Goal: Task Accomplishment & Management: Manage account settings

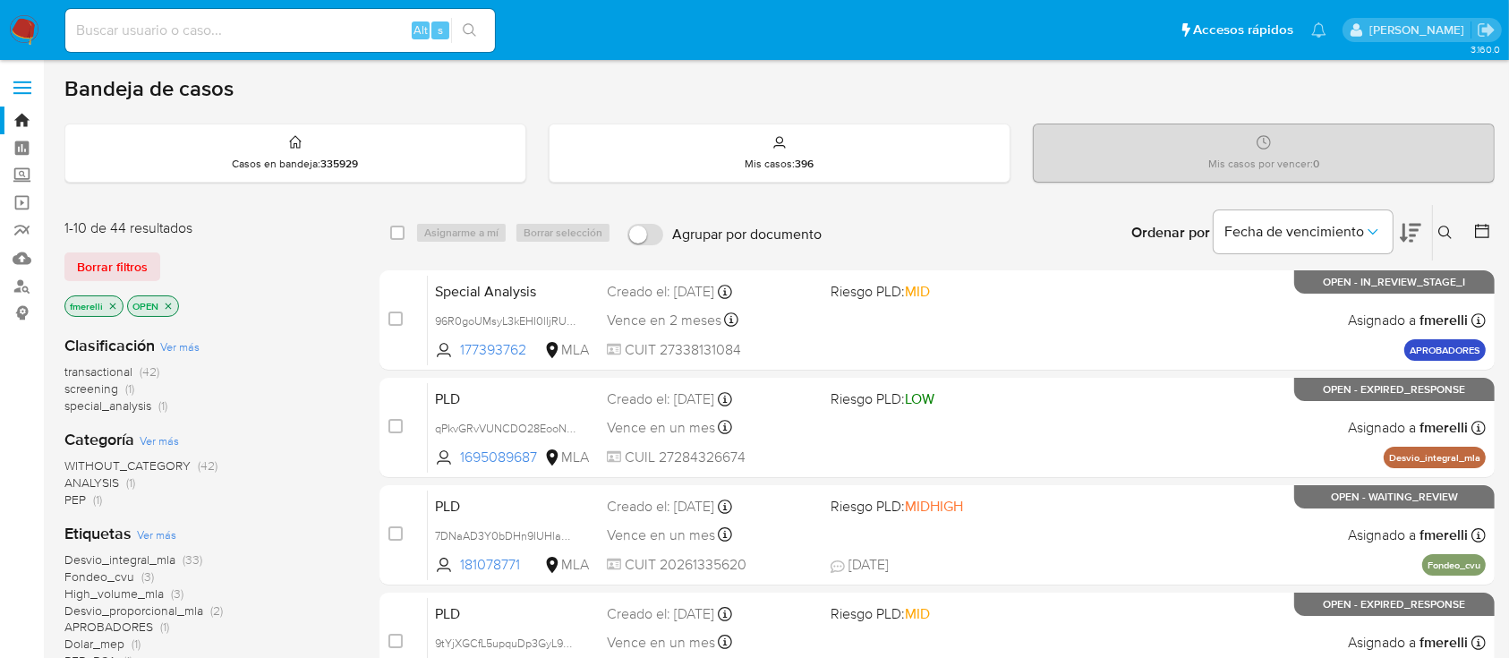
click at [358, 36] on input at bounding box center [280, 30] width 430 height 23
paste input "yL6zKW8trAR2iVUvsUHRbqmu"
type input "yL6zKW8trAR2iVUvsUHRbqmu"
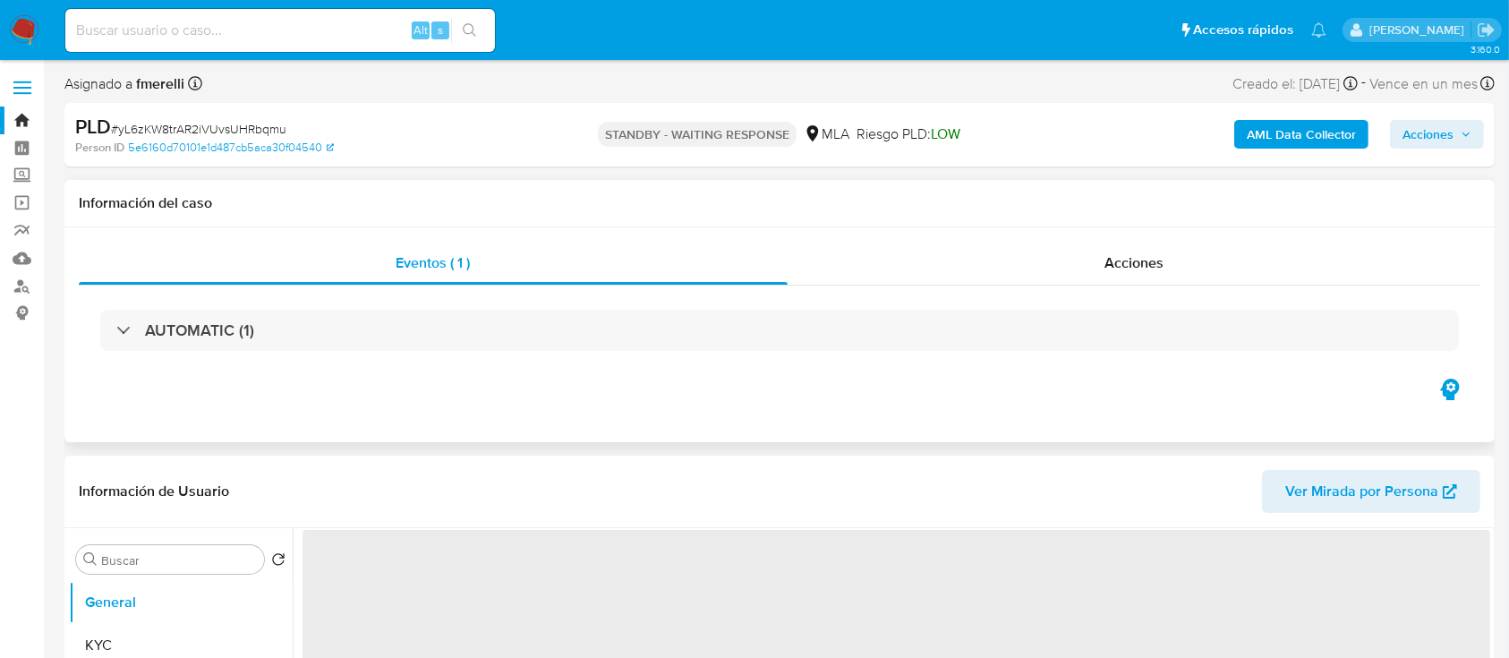
select select "10"
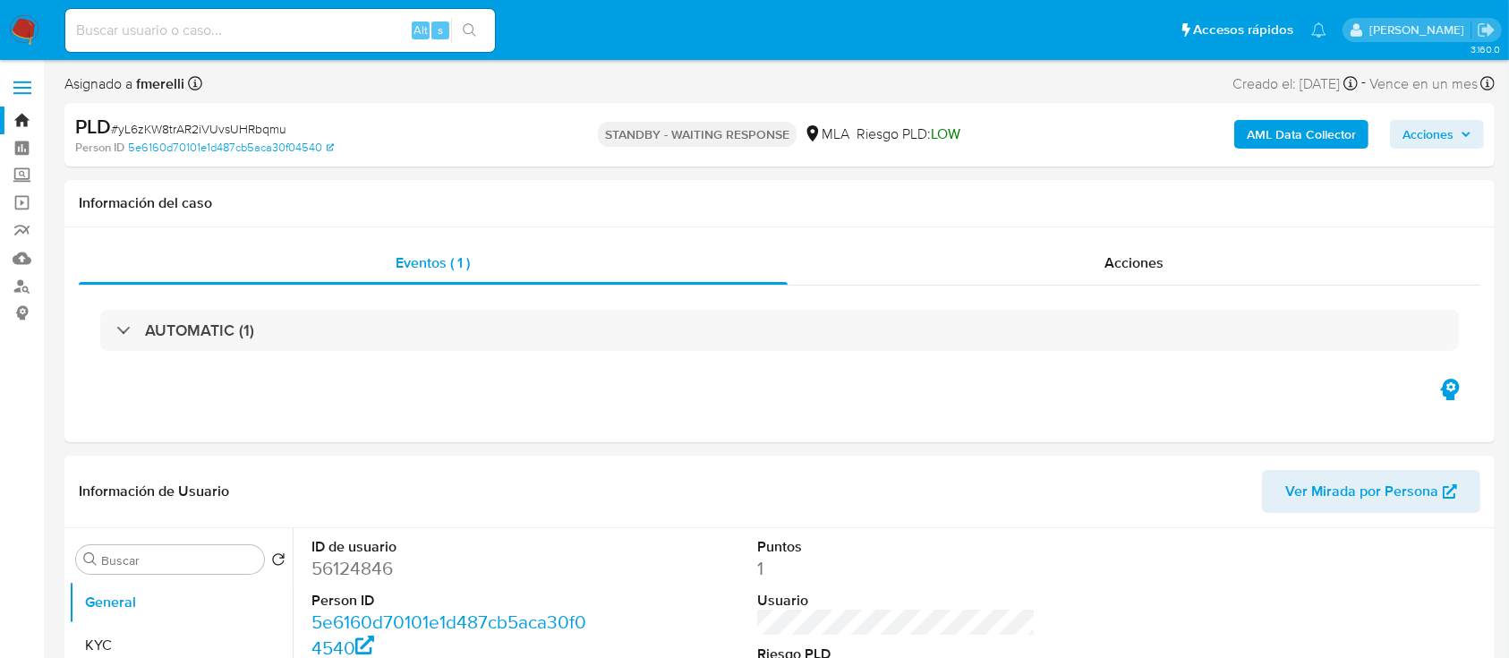
click at [378, 25] on input at bounding box center [280, 30] width 430 height 23
paste input "40VQrwcm1gM6hhIp4bMDT1Sq"
type input "40VQrwcm1gM6hhIp4bMDT1Sq"
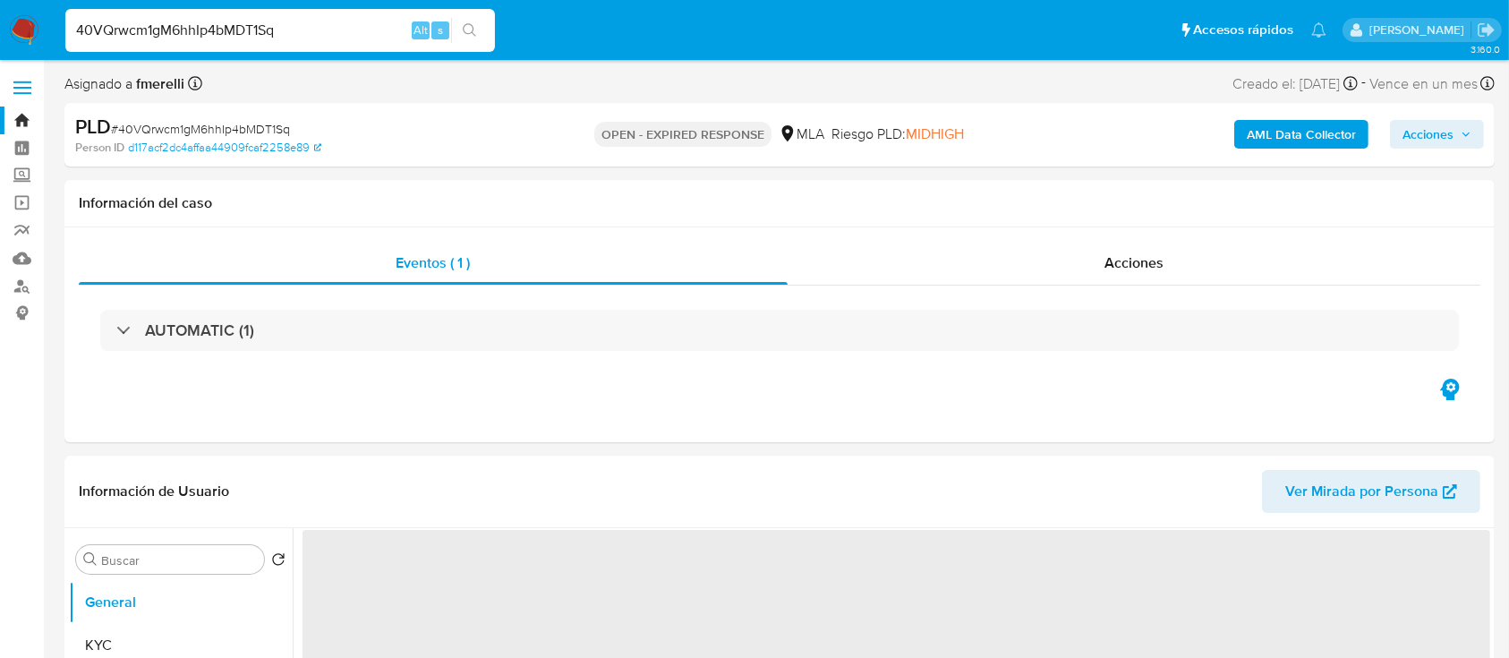
select select "10"
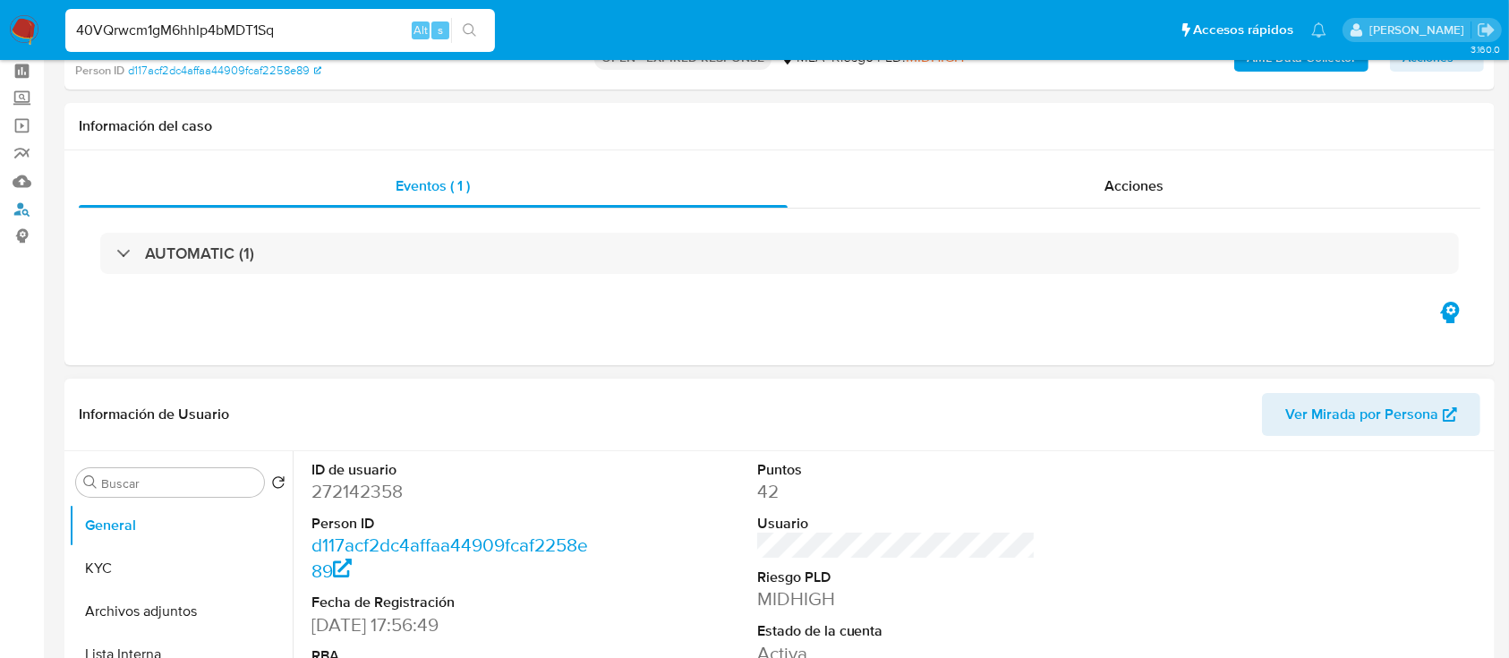
scroll to position [238, 0]
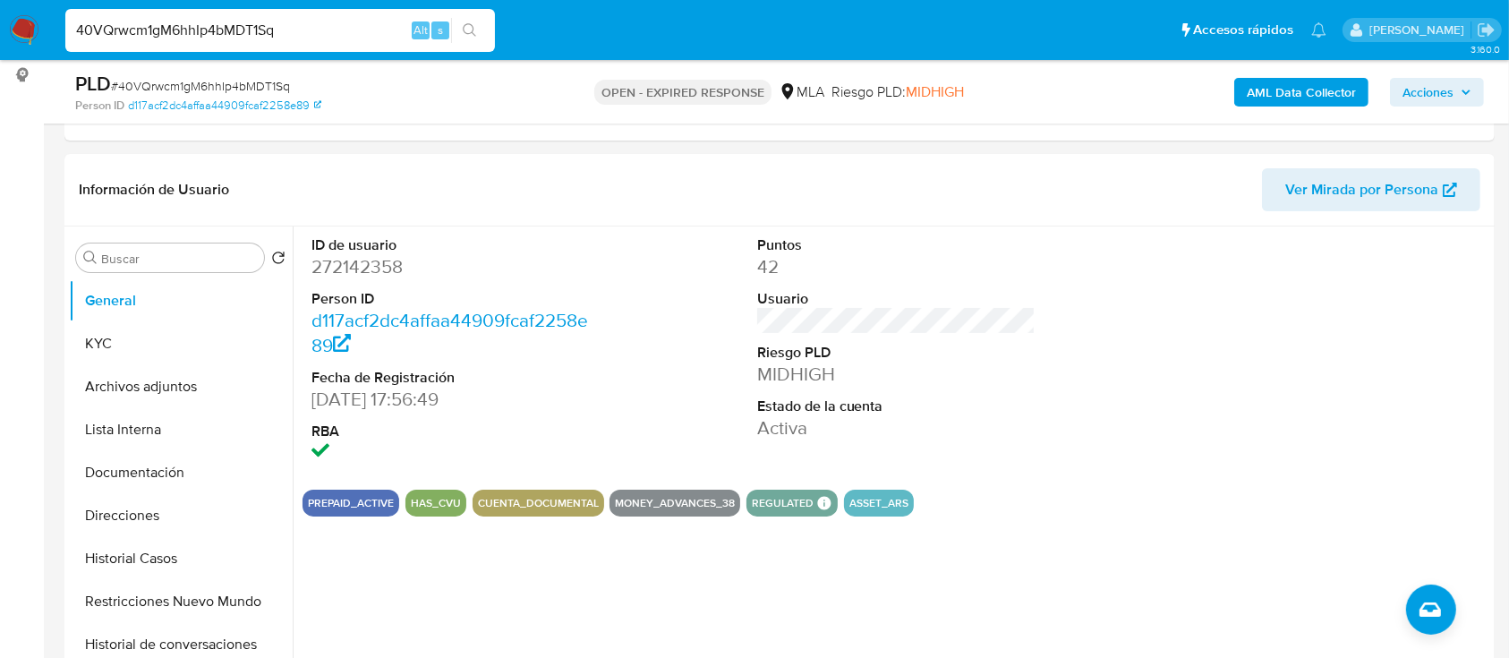
click at [260, 82] on span "# 40VQrwcm1gM6hhIp4bMDT1Sq" at bounding box center [200, 86] width 179 height 18
copy span "40VQrwcm1gM6hhIp4bMDT1Sq"
click at [9, 25] on img at bounding box center [24, 30] width 30 height 30
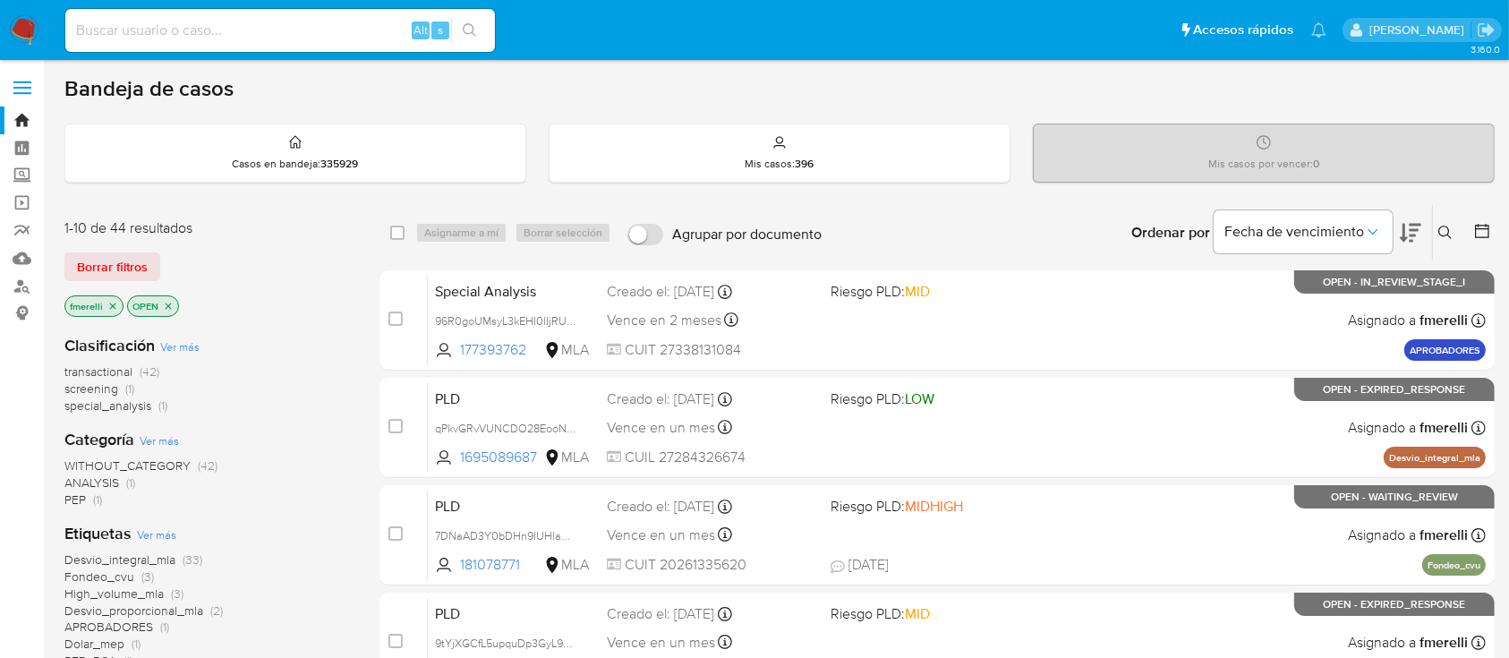
click at [1451, 236] on icon at bounding box center [1444, 232] width 13 height 13
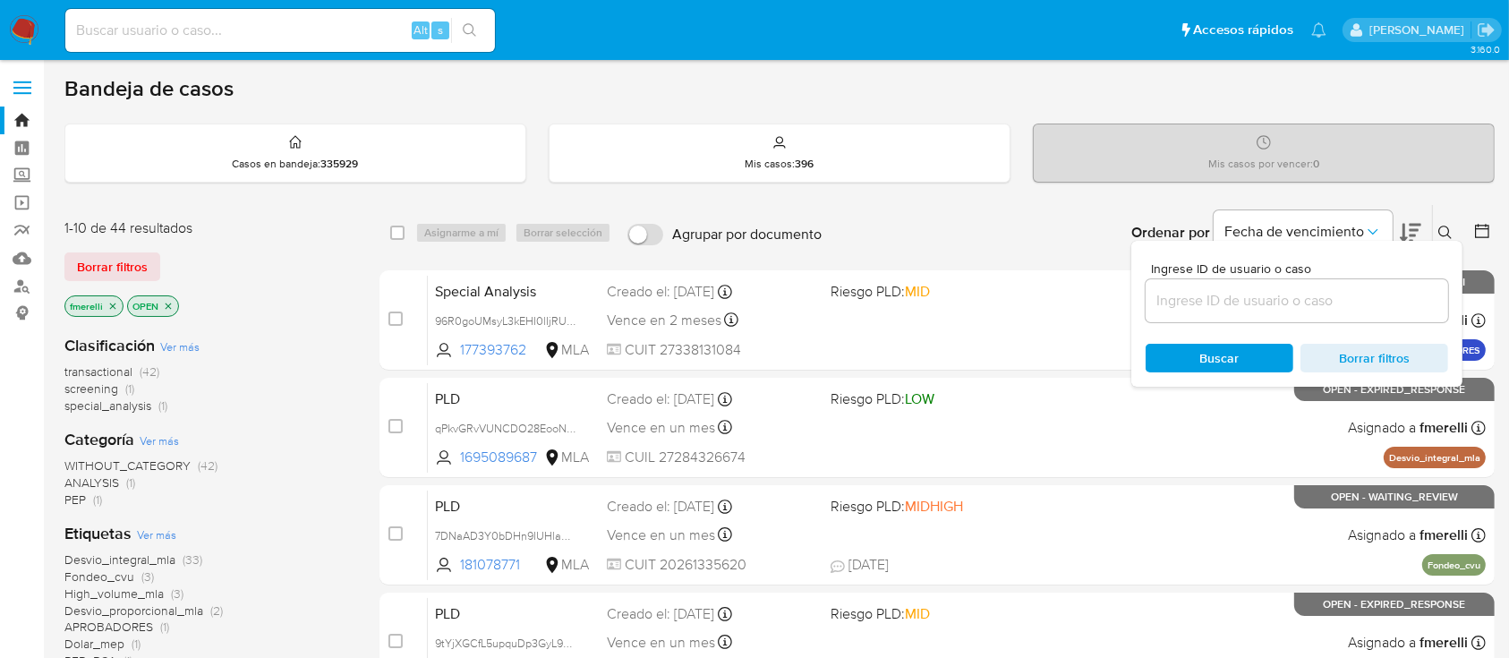
click at [1343, 283] on div at bounding box center [1297, 300] width 303 height 43
click at [1339, 292] on input at bounding box center [1297, 300] width 303 height 23
paste input "40VQrwcm1gM6hhIp4bMDT1Sq"
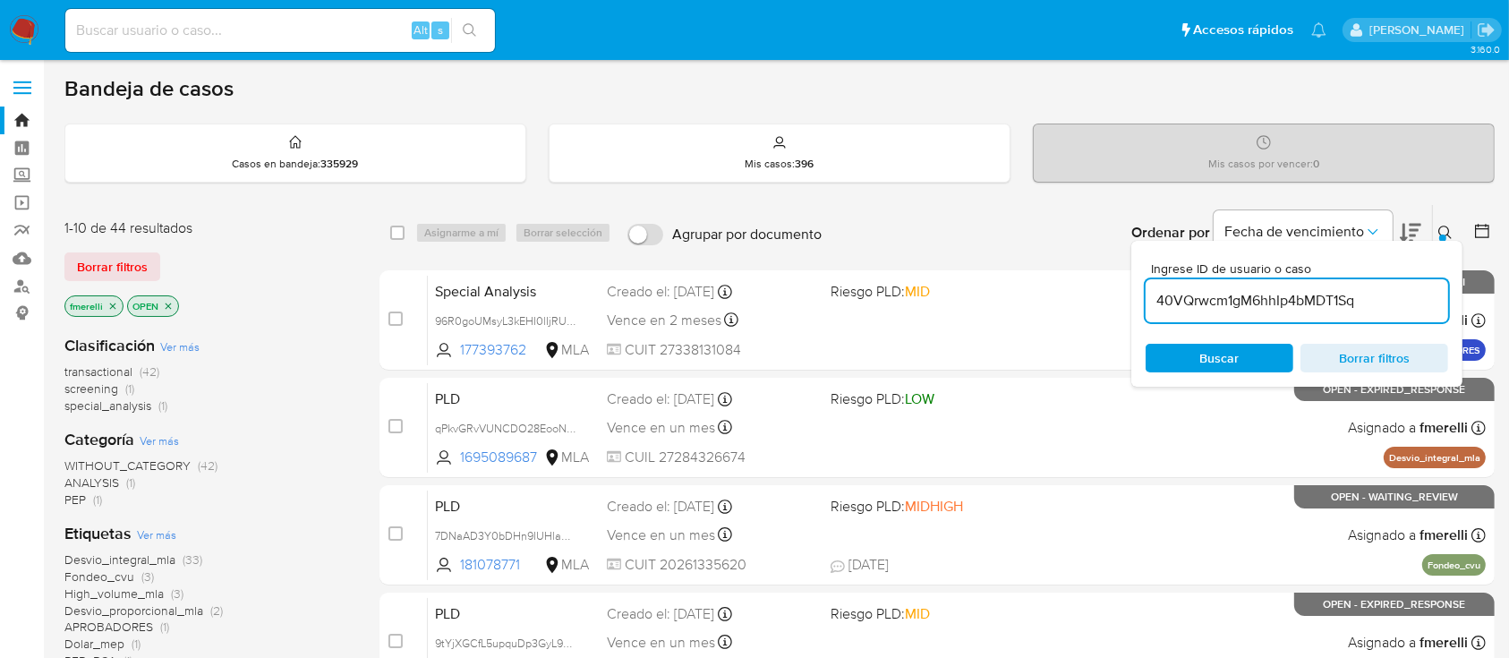
type input "40VQrwcm1gM6hhIp4bMDT1Sq"
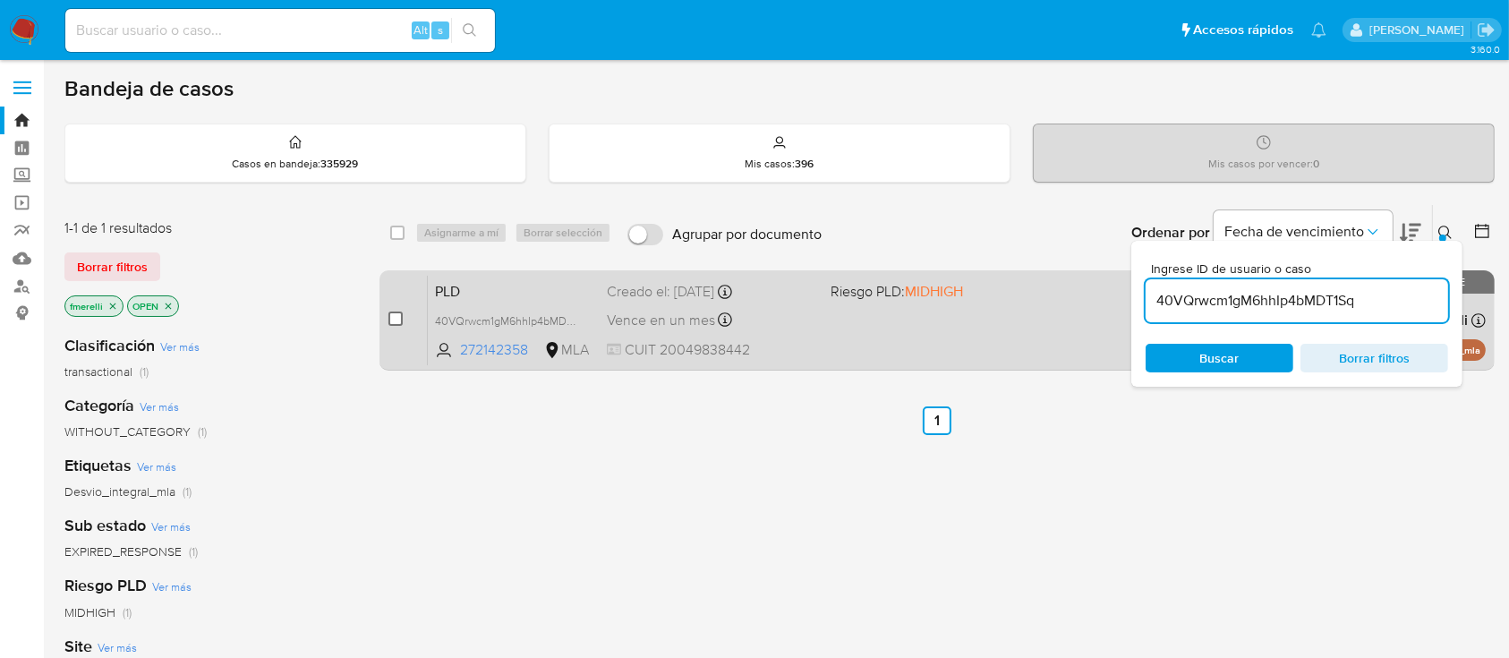
click at [396, 319] on input "checkbox" at bounding box center [395, 318] width 14 height 14
checkbox input "true"
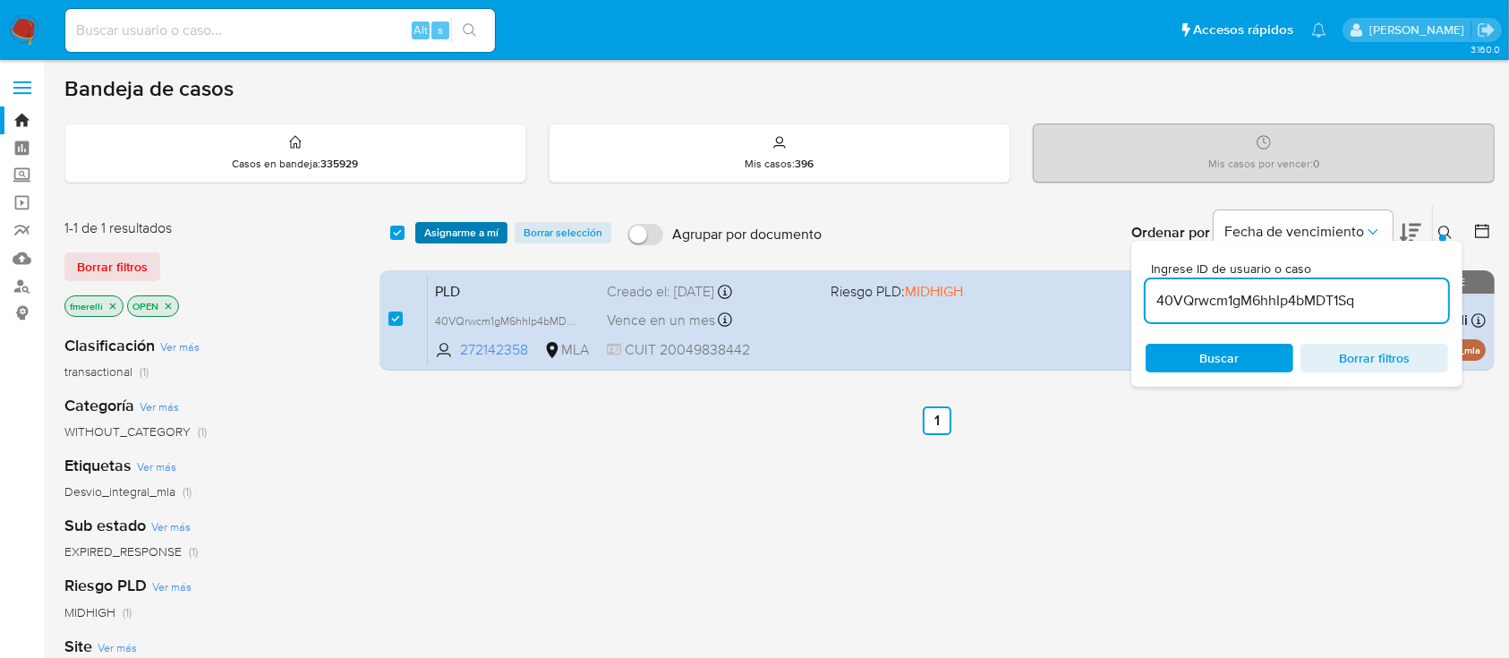
click at [458, 229] on span "Asignarme a mí" at bounding box center [461, 233] width 74 height 18
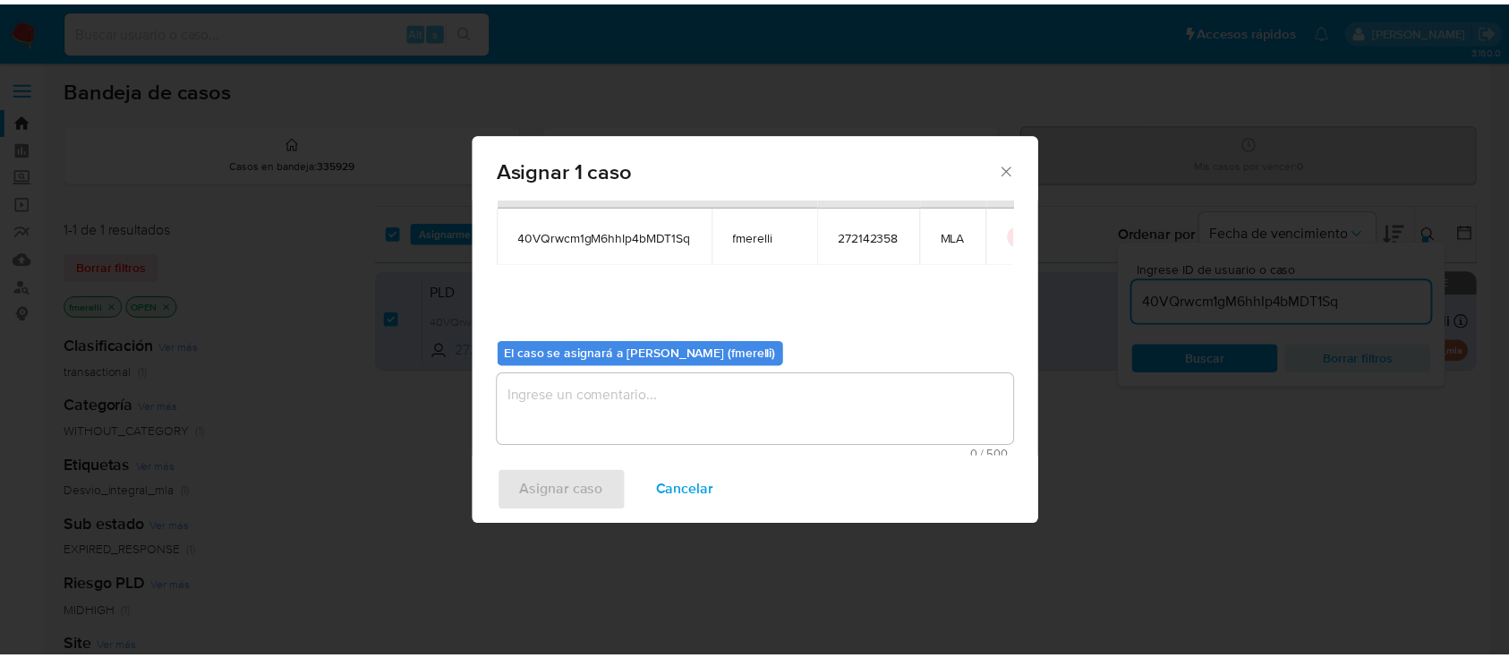
scroll to position [91, 0]
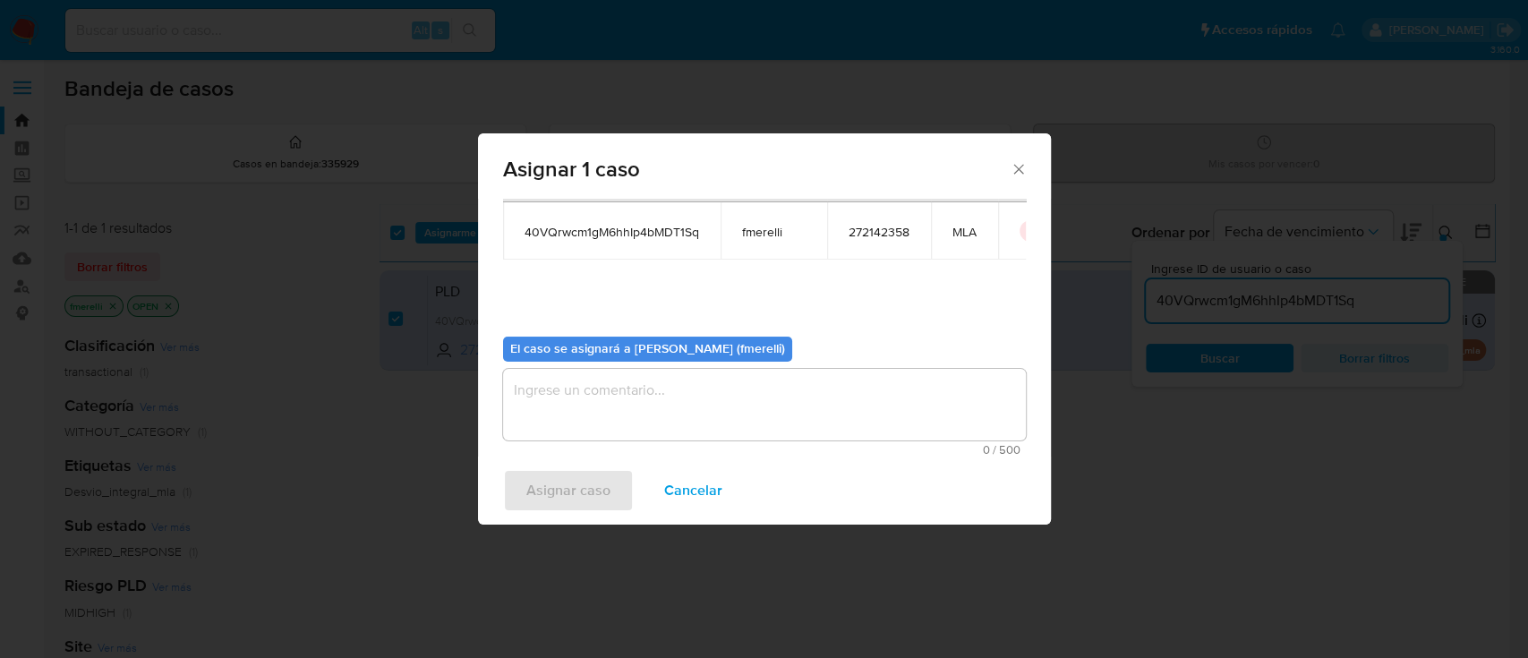
click at [629, 428] on textarea "assign-modal" at bounding box center [764, 405] width 523 height 72
click at [581, 501] on span "Asignar caso" at bounding box center [568, 490] width 84 height 39
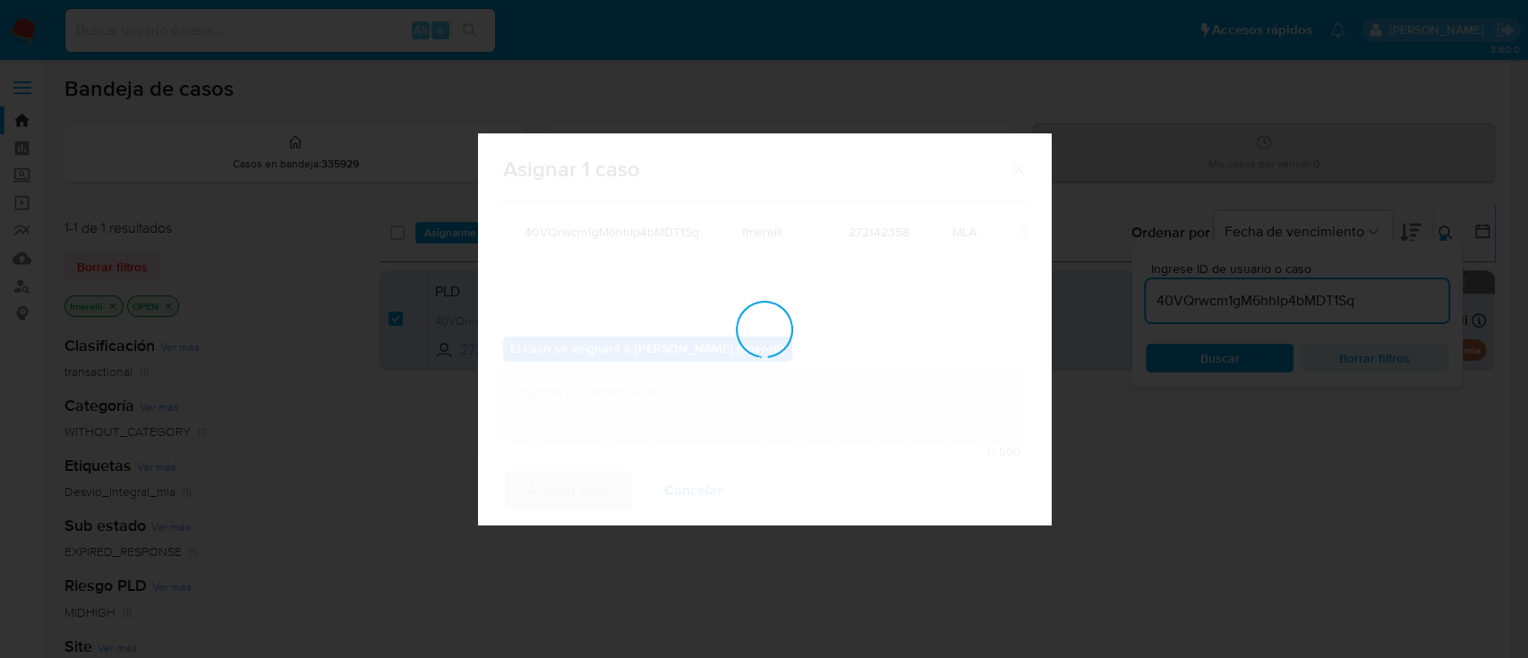
checkbox input "false"
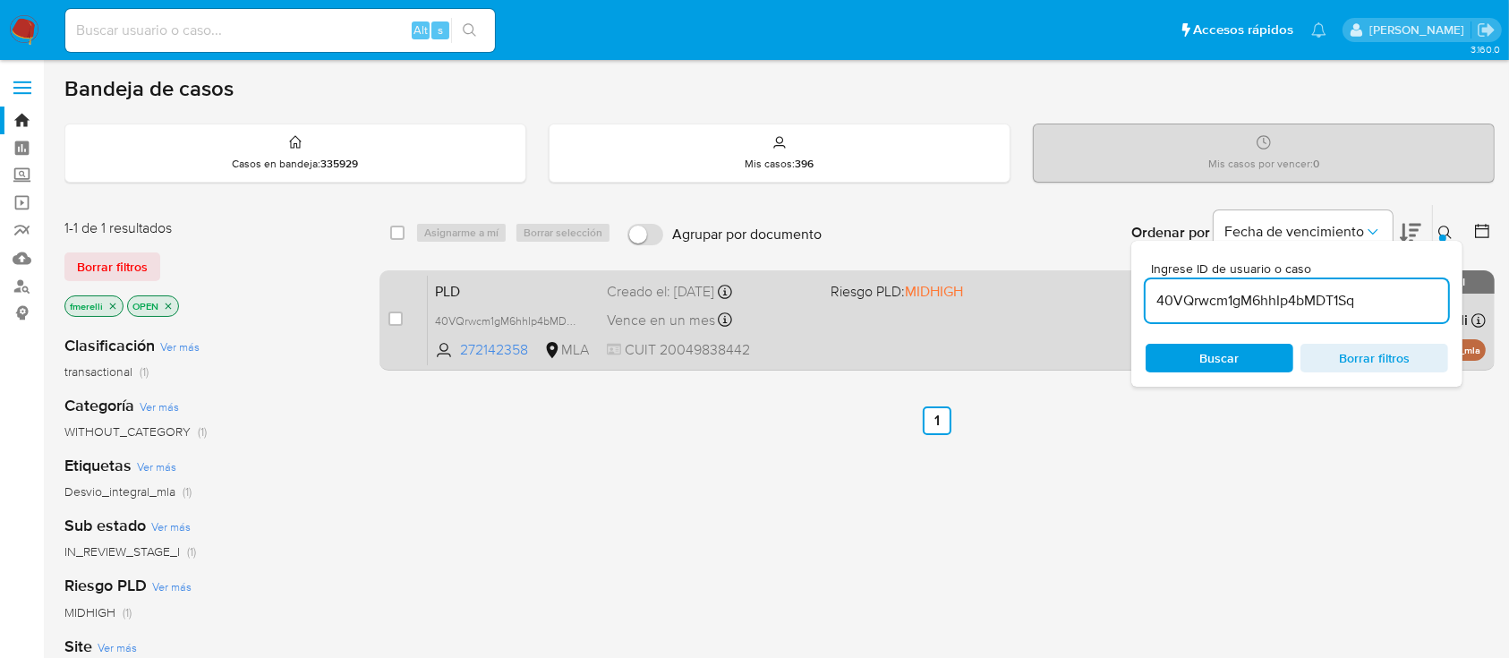
click at [637, 364] on div "case-item-checkbox No es posible asignar el caso PLD 40VQrwcm1gM6hhIp4bMDT1Sq 2…" at bounding box center [936, 320] width 1115 height 100
click at [649, 349] on span "CUIT 20049838442" at bounding box center [711, 350] width 209 height 20
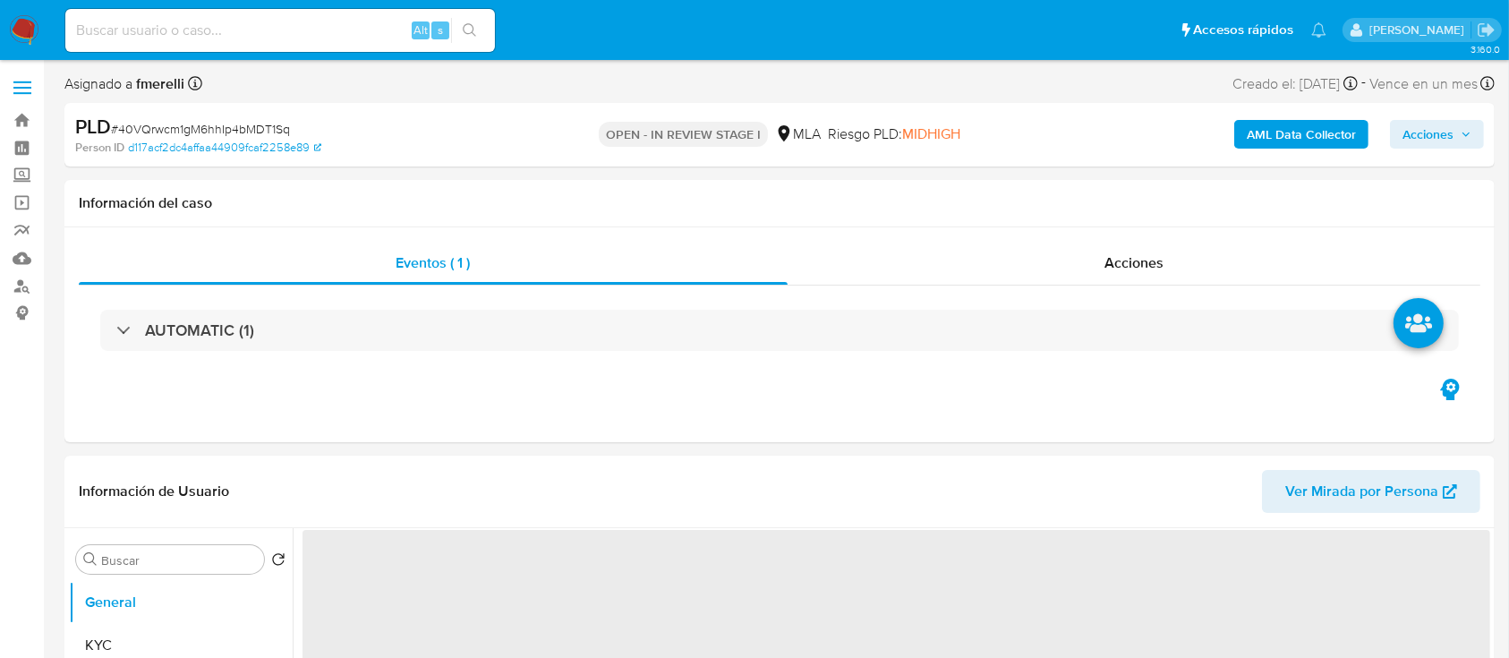
select select "10"
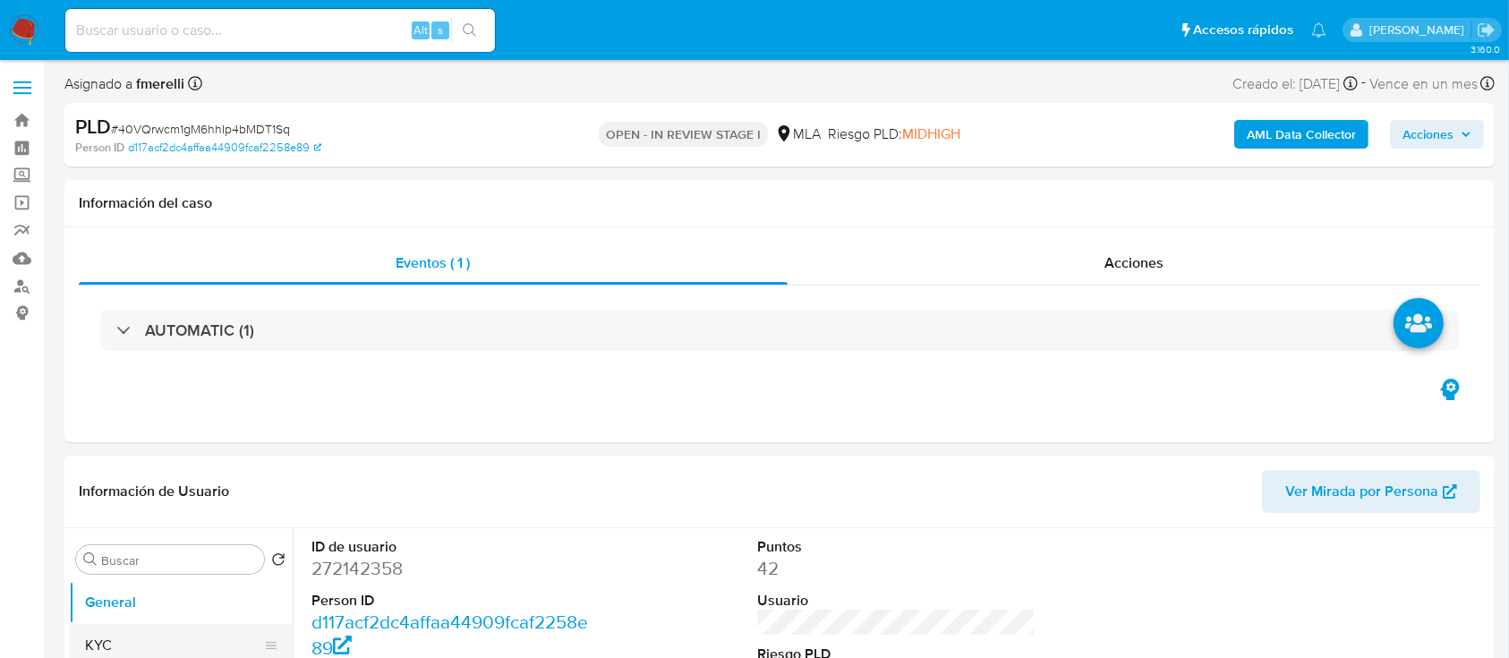
click at [107, 640] on button "KYC" at bounding box center [173, 645] width 209 height 43
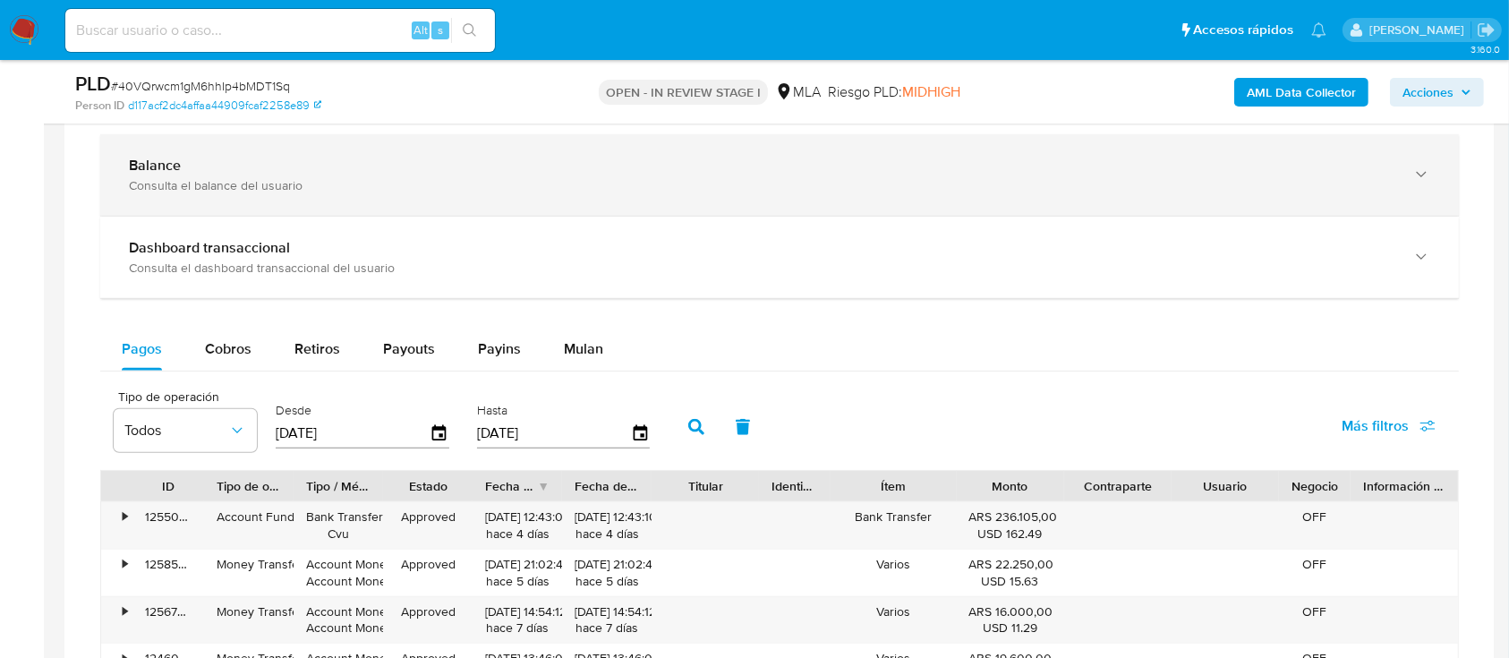
scroll to position [1312, 0]
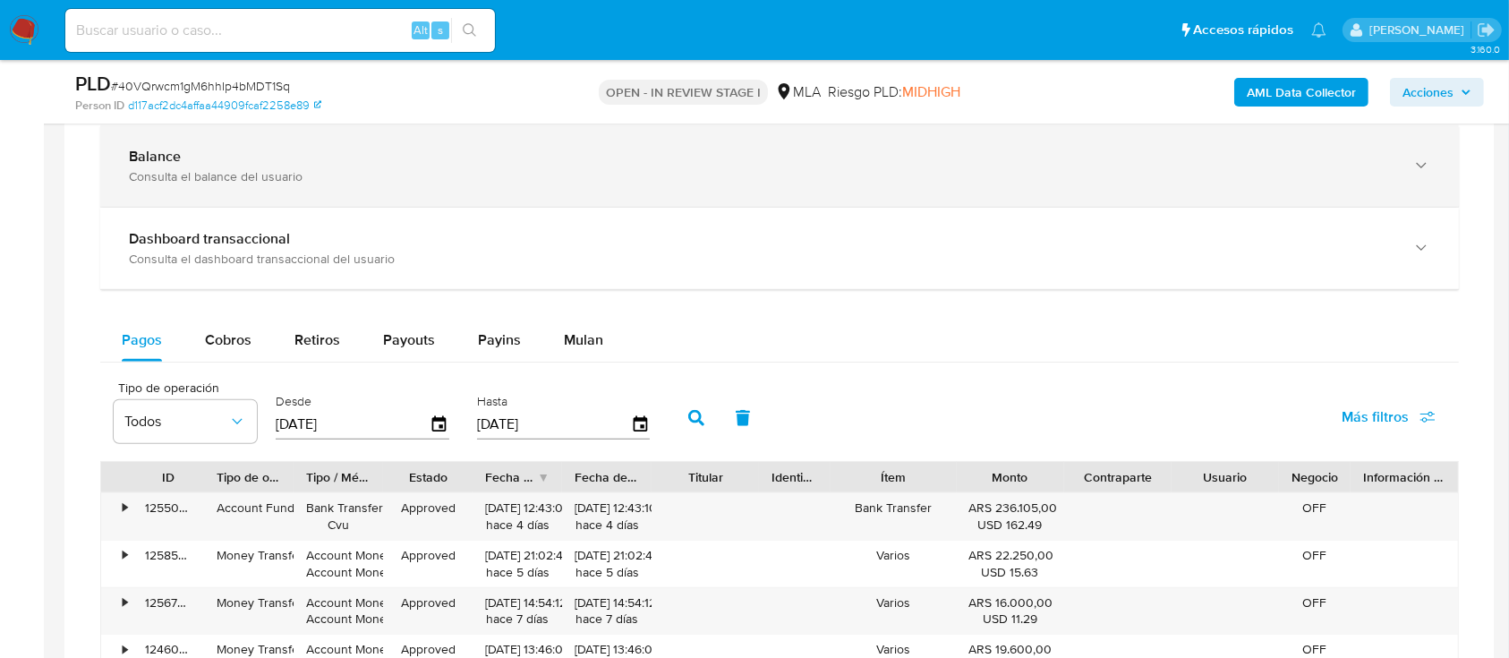
click at [294, 177] on div "Consulta el balance del usuario" at bounding box center [761, 176] width 1265 height 16
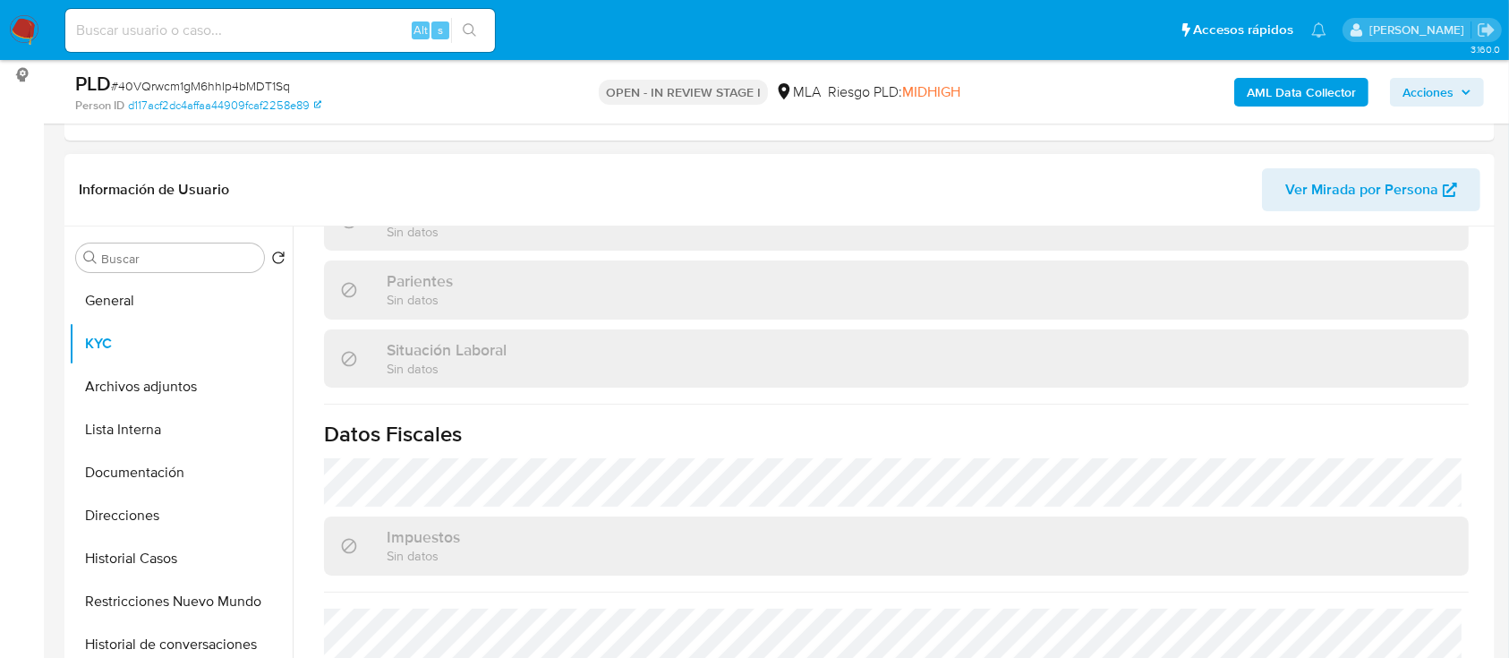
scroll to position [925, 0]
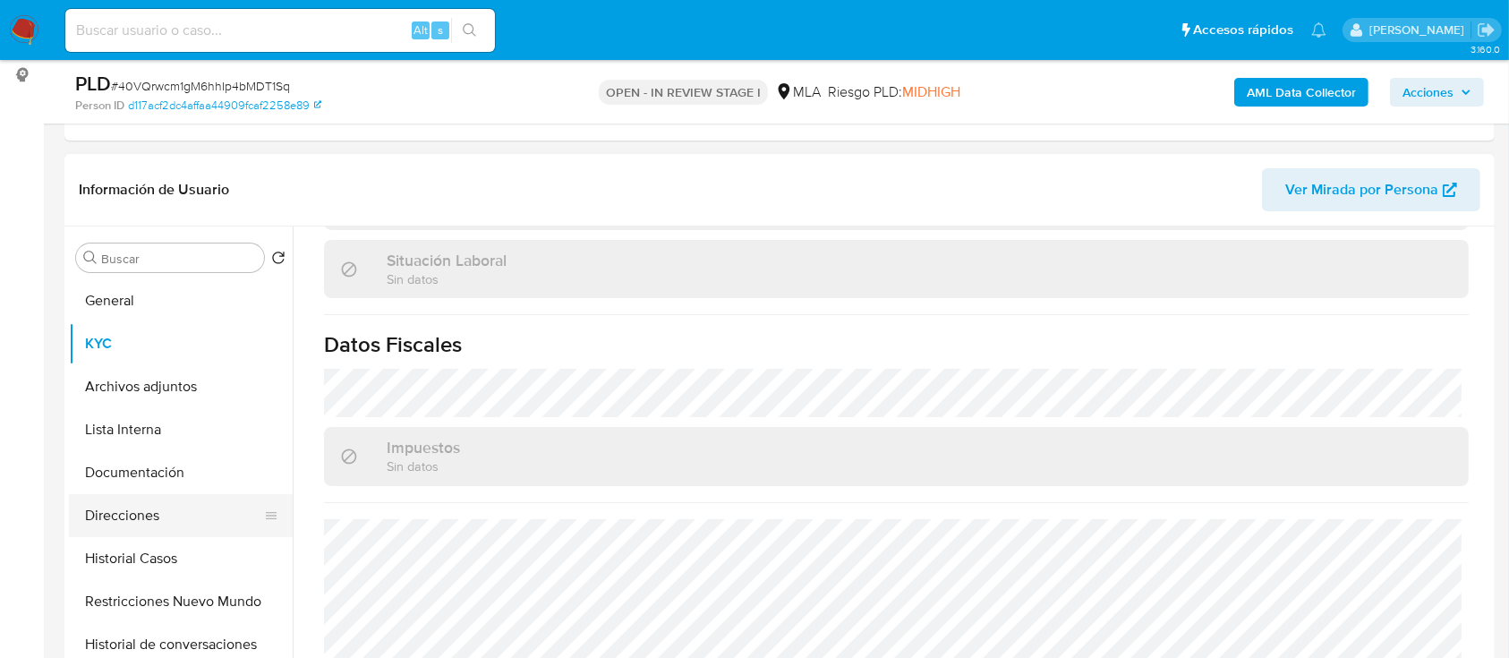
click at [151, 511] on button "Direcciones" at bounding box center [173, 515] width 209 height 43
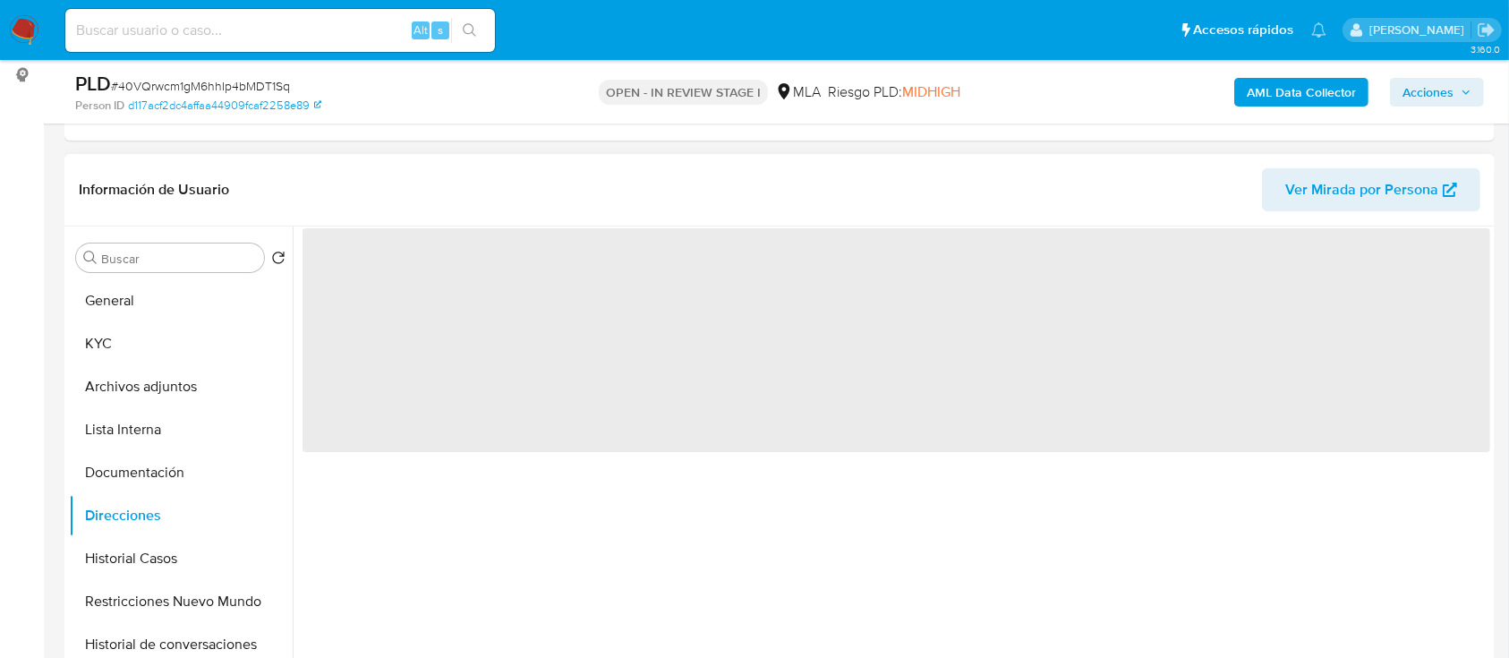
scroll to position [0, 0]
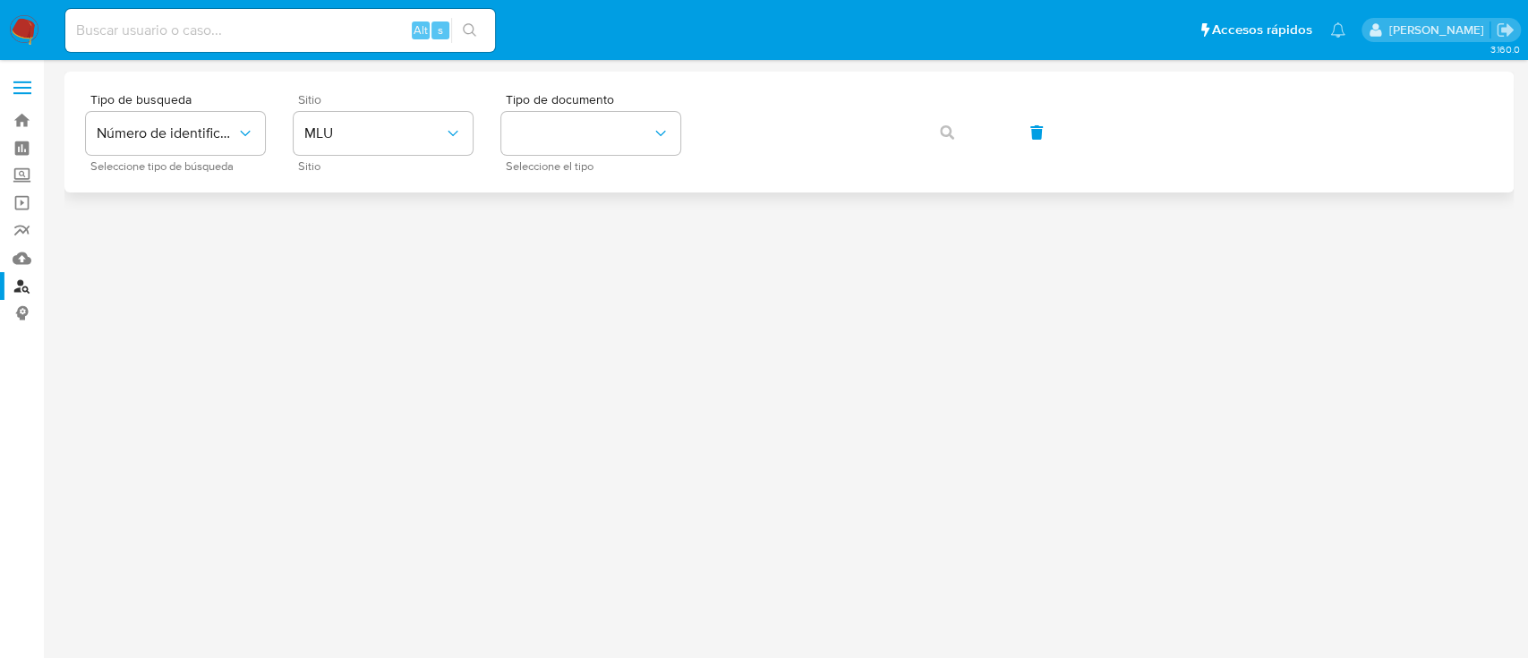
click at [338, 111] on div "Sitio MLU Sitio" at bounding box center [383, 132] width 179 height 78
click at [348, 132] on span "MLU" at bounding box center [374, 133] width 140 height 18
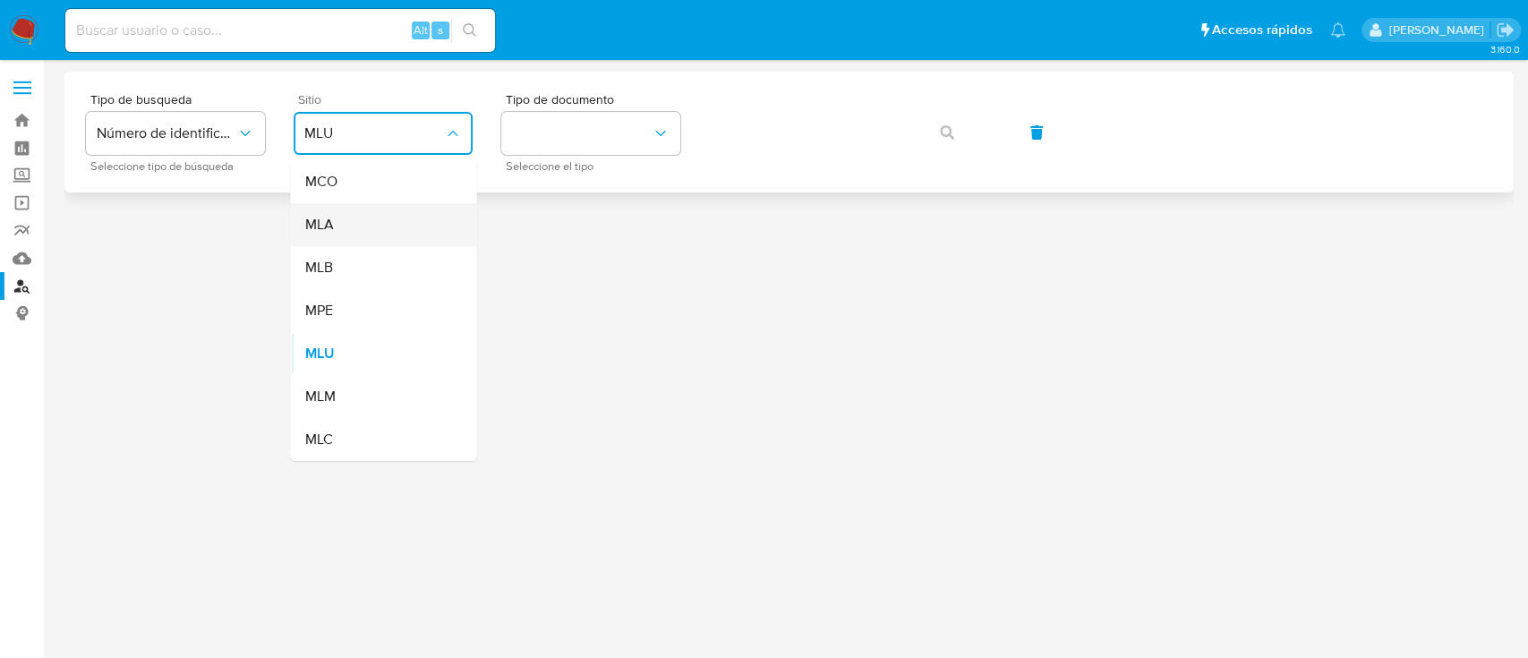
click at [372, 240] on div "MLA" at bounding box center [377, 224] width 147 height 43
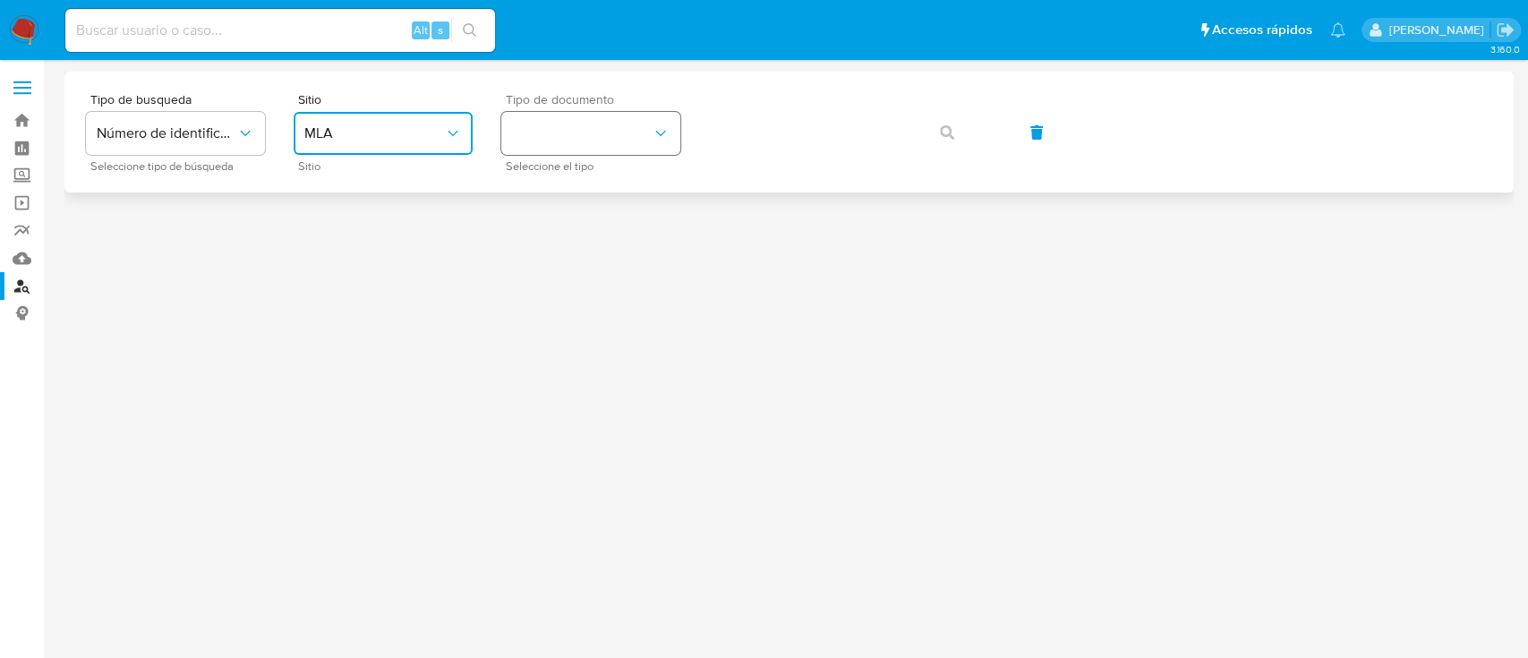
click at [552, 131] on button "identificationType" at bounding box center [590, 133] width 179 height 43
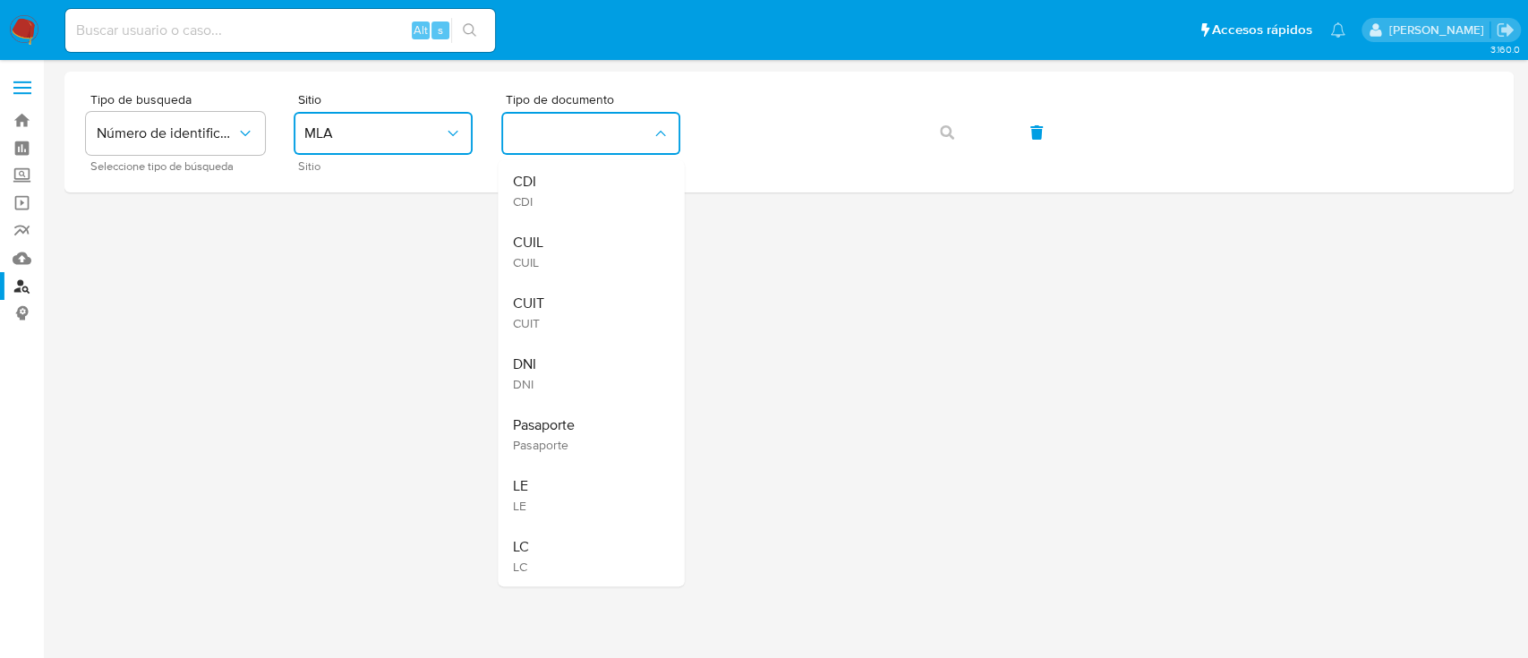
drag, startPoint x: 558, startPoint y: 260, endPoint x: 580, endPoint y: 241, distance: 29.1
click at [558, 257] on div "CUIL CUIL" at bounding box center [585, 251] width 147 height 61
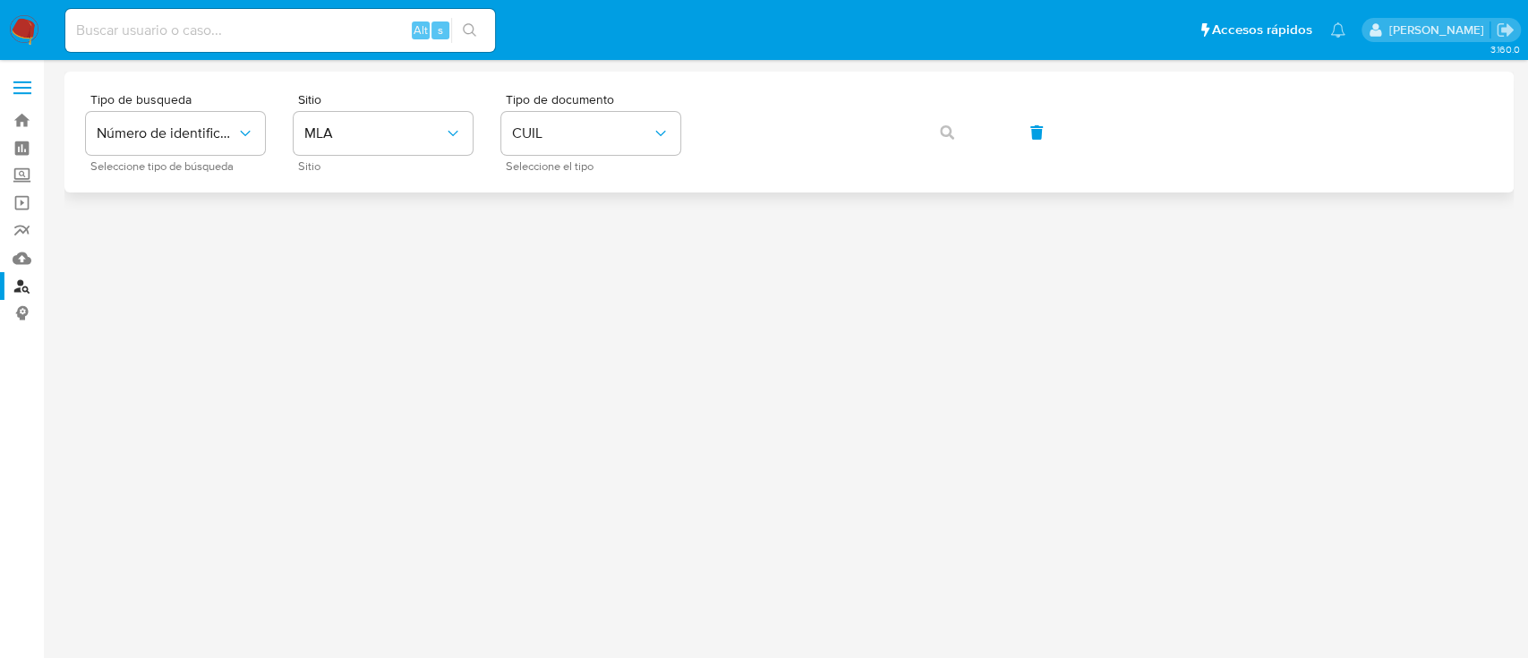
click at [702, 131] on div "Tipo de busqueda Número de identificación Seleccione tipo de búsqueda Sitio MLA…" at bounding box center [789, 132] width 1406 height 78
click at [949, 138] on icon "button" at bounding box center [947, 132] width 14 height 14
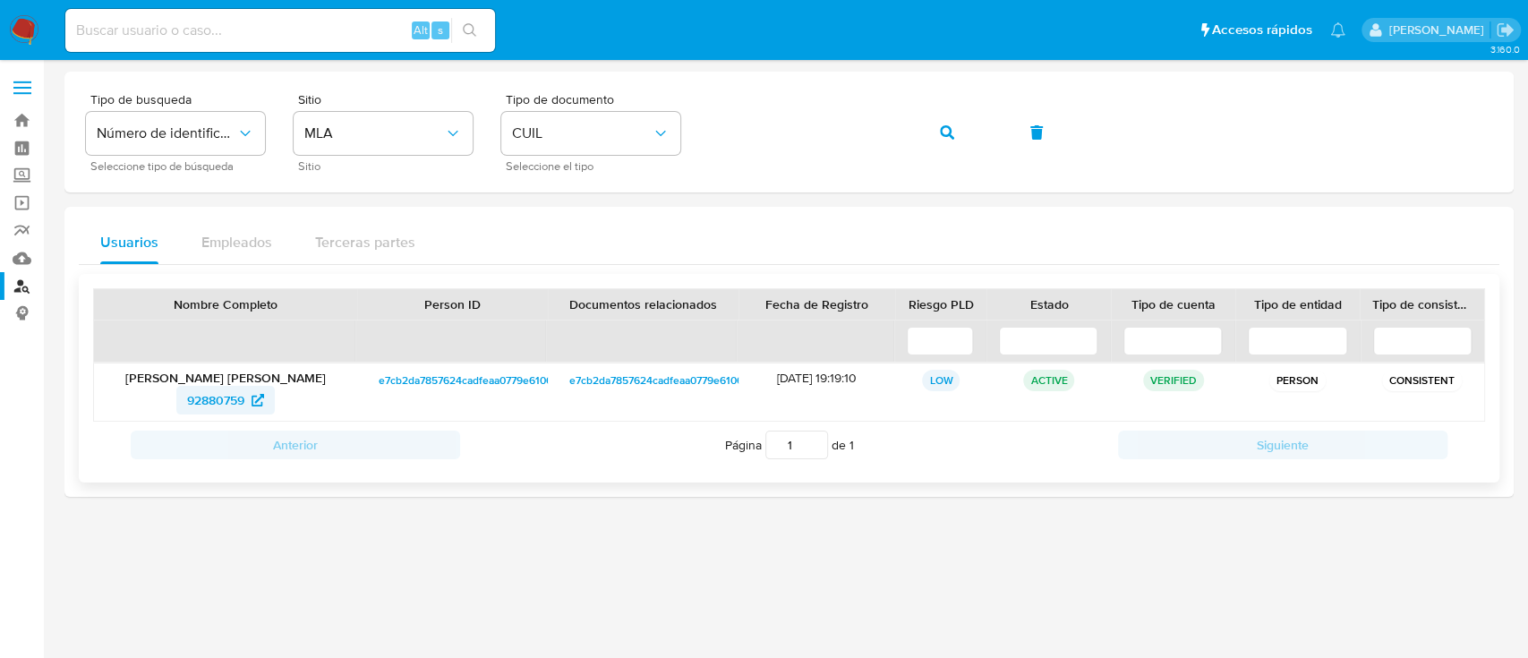
click at [235, 388] on span "92880759" at bounding box center [215, 400] width 57 height 29
click at [919, 133] on button "button" at bounding box center [946, 132] width 61 height 43
click at [231, 397] on span "477208962" at bounding box center [215, 400] width 64 height 29
click at [949, 134] on icon "button" at bounding box center [947, 132] width 14 height 14
click at [215, 396] on span "93444337" at bounding box center [215, 400] width 56 height 29
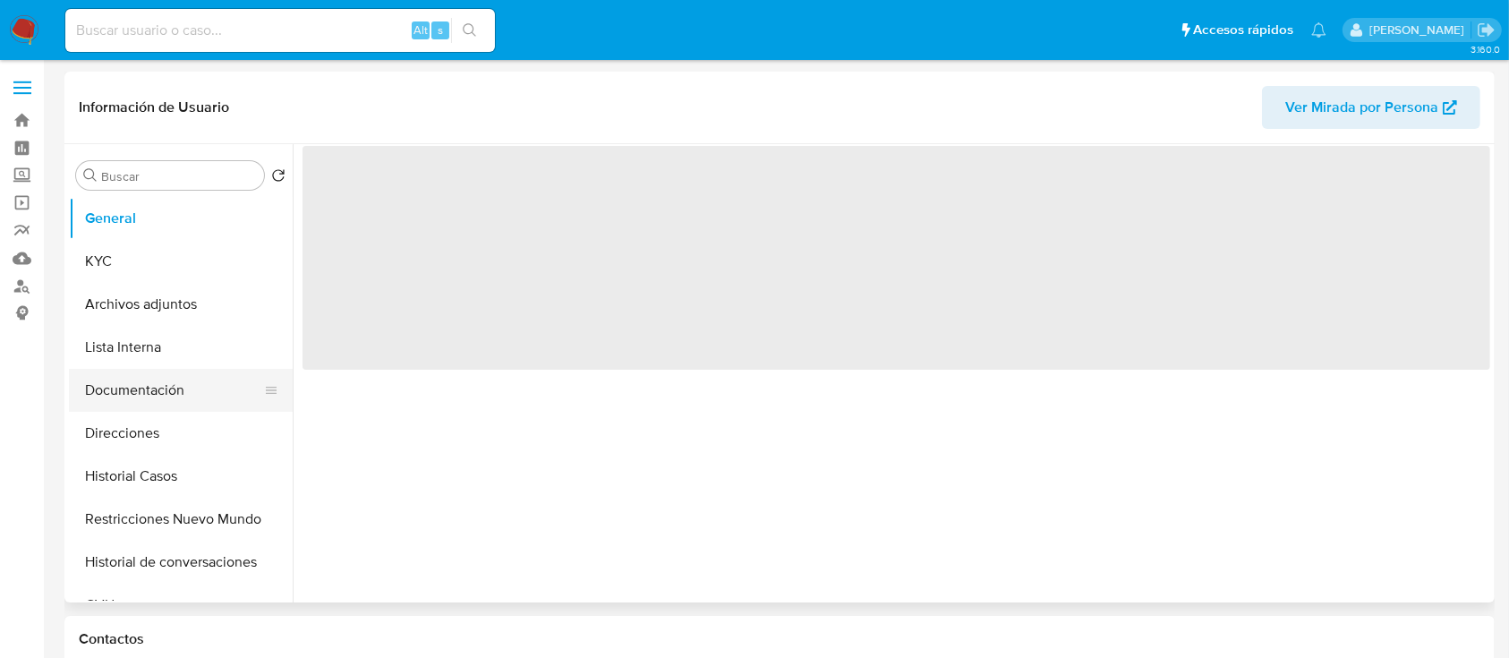
select select "10"
click at [154, 240] on button "KYC" at bounding box center [173, 261] width 209 height 43
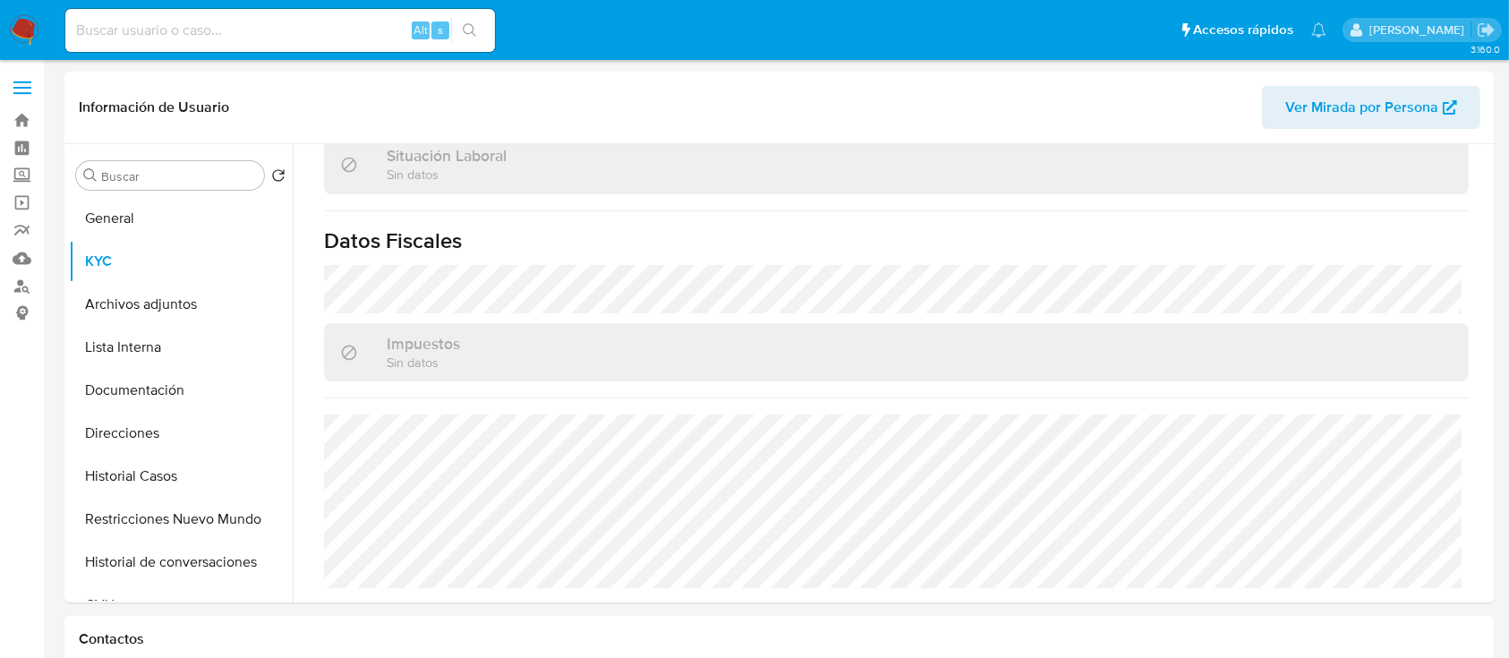
scroll to position [925, 0]
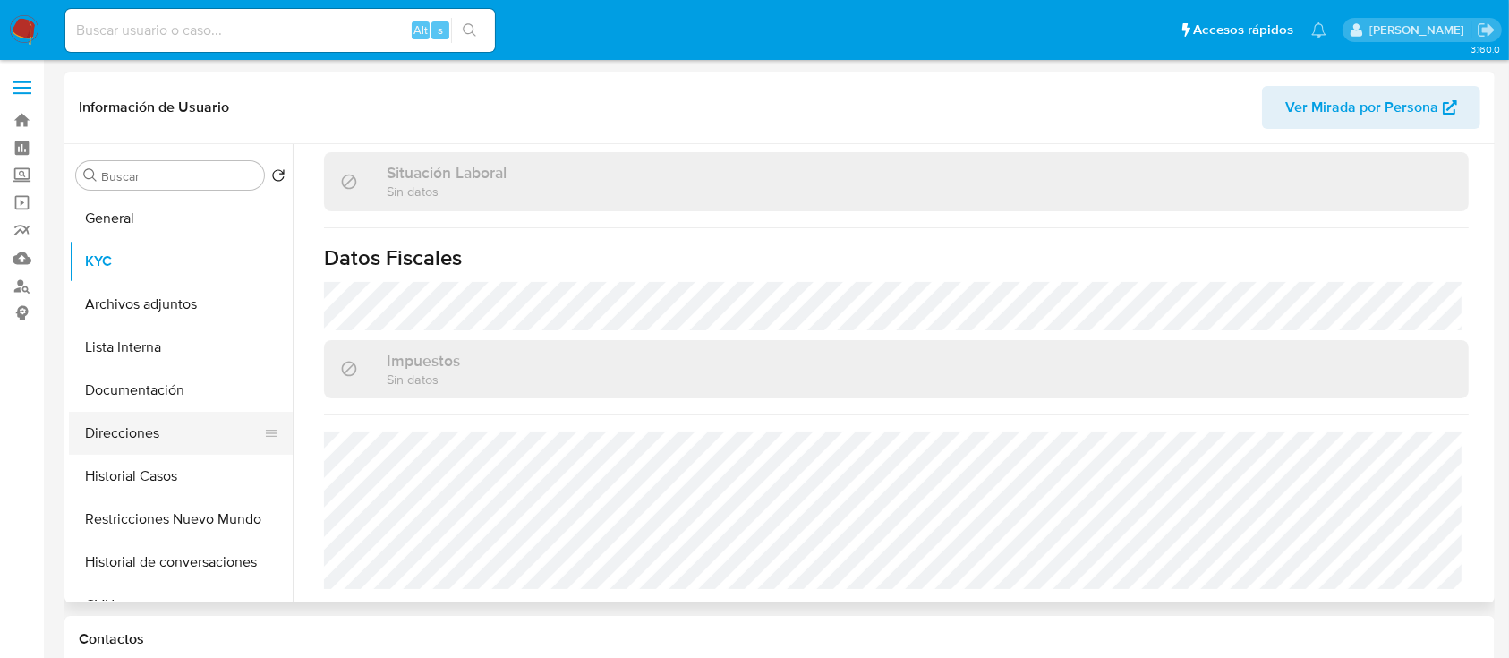
click at [140, 438] on button "Direcciones" at bounding box center [173, 433] width 209 height 43
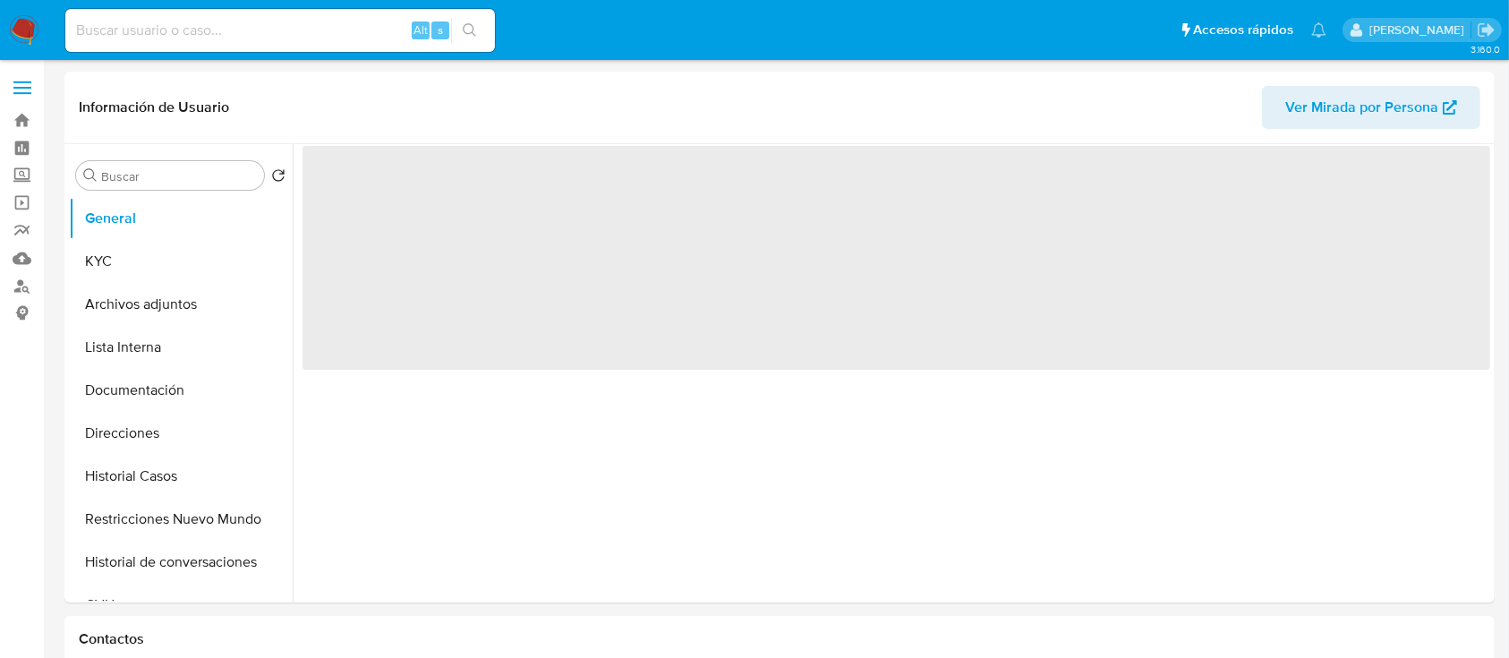
select select "10"
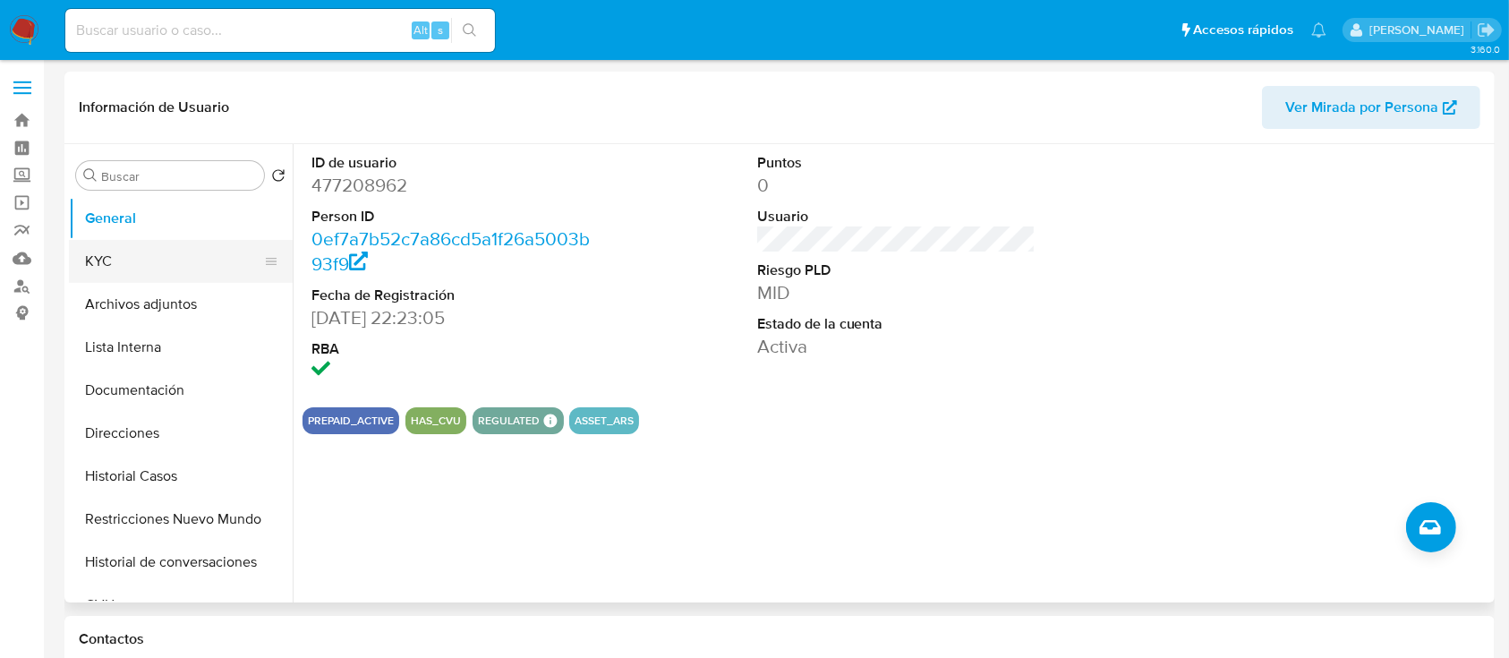
click at [110, 252] on button "KYC" at bounding box center [173, 261] width 209 height 43
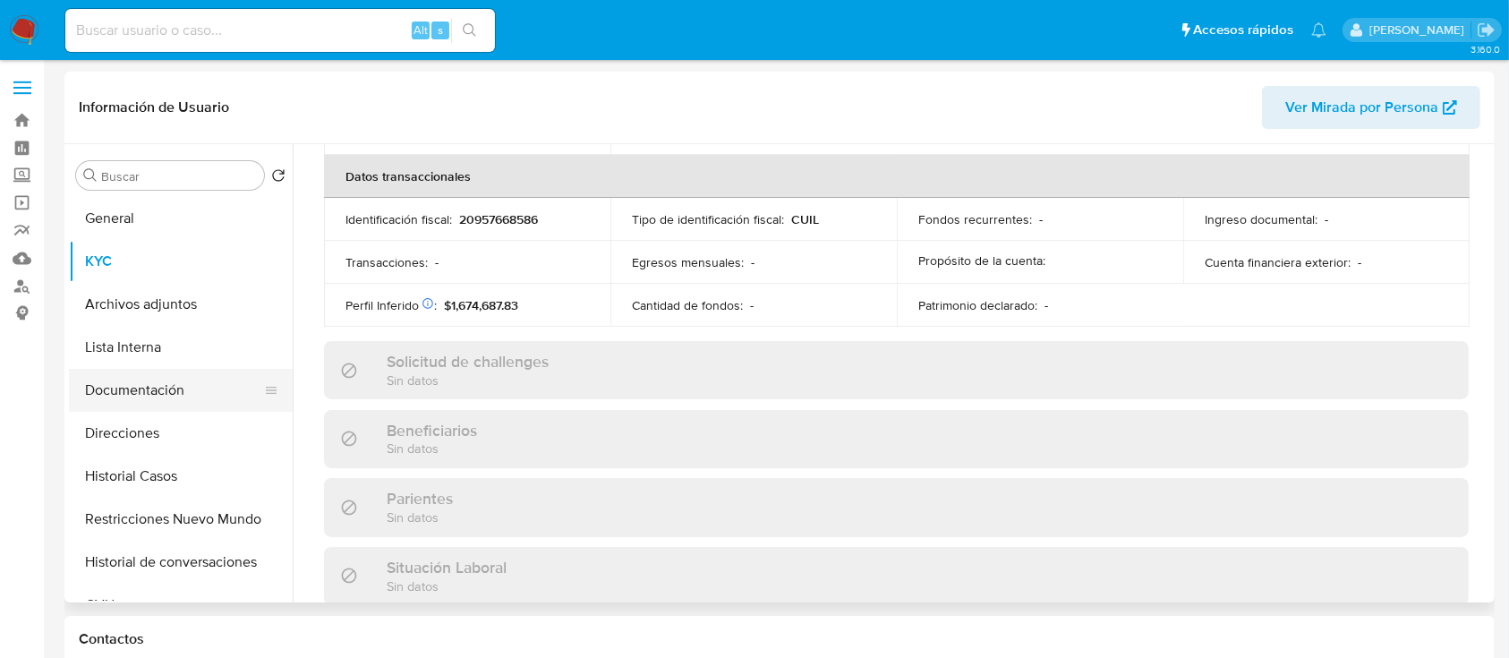
scroll to position [959, 0]
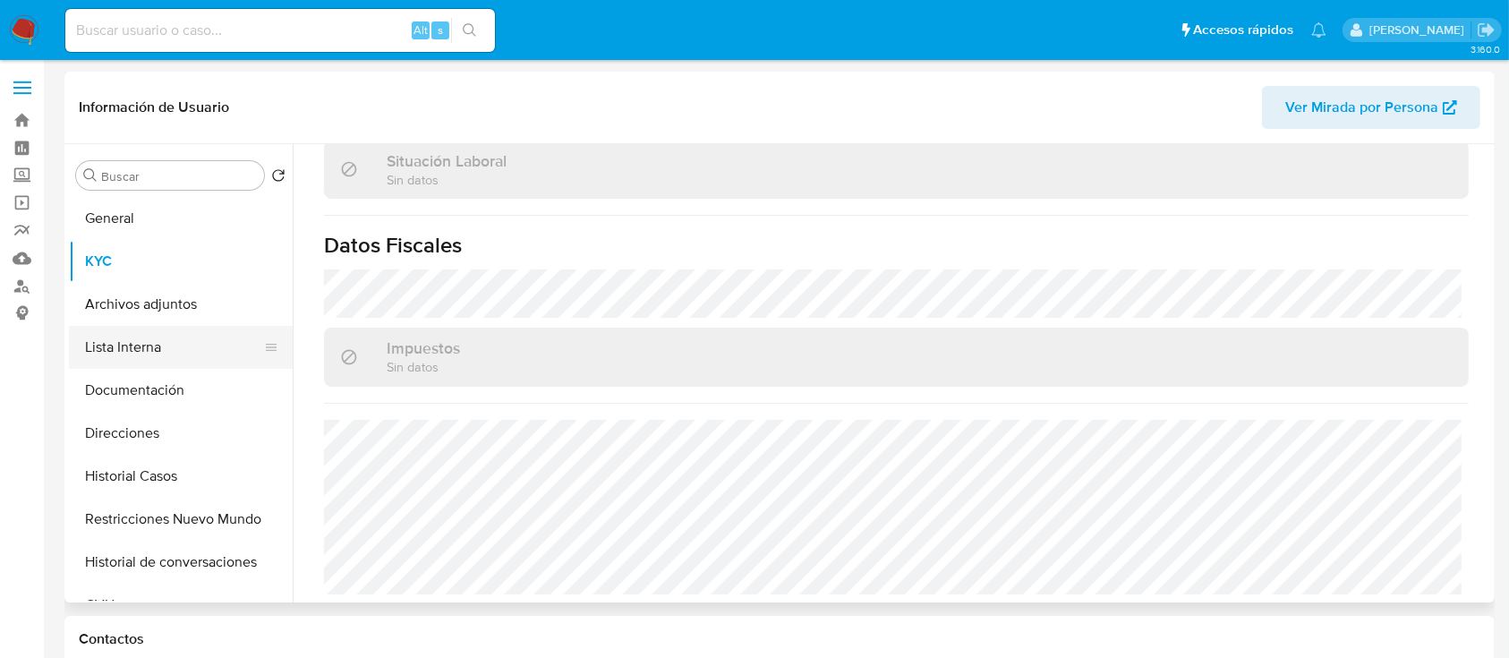
click at [159, 438] on button "Direcciones" at bounding box center [181, 433] width 224 height 43
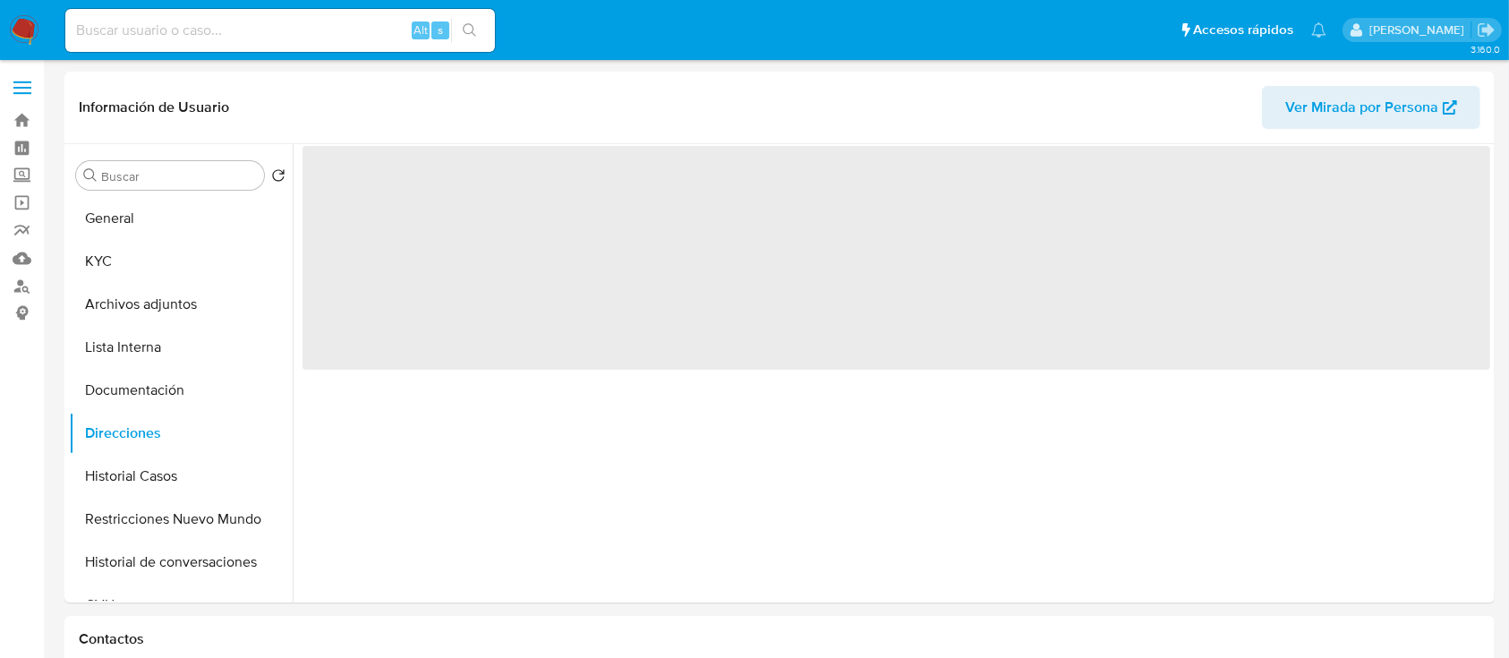
scroll to position [0, 0]
select select "10"
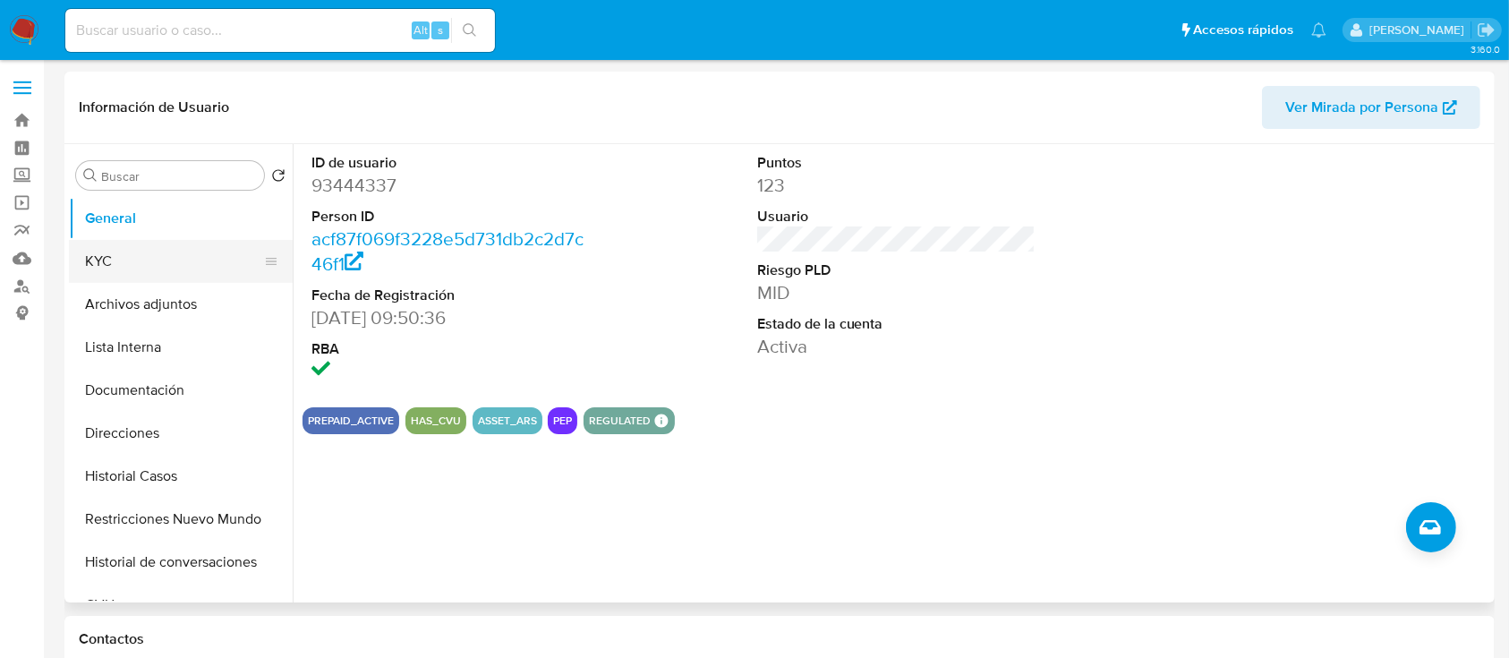
click at [170, 246] on button "KYC" at bounding box center [173, 261] width 209 height 43
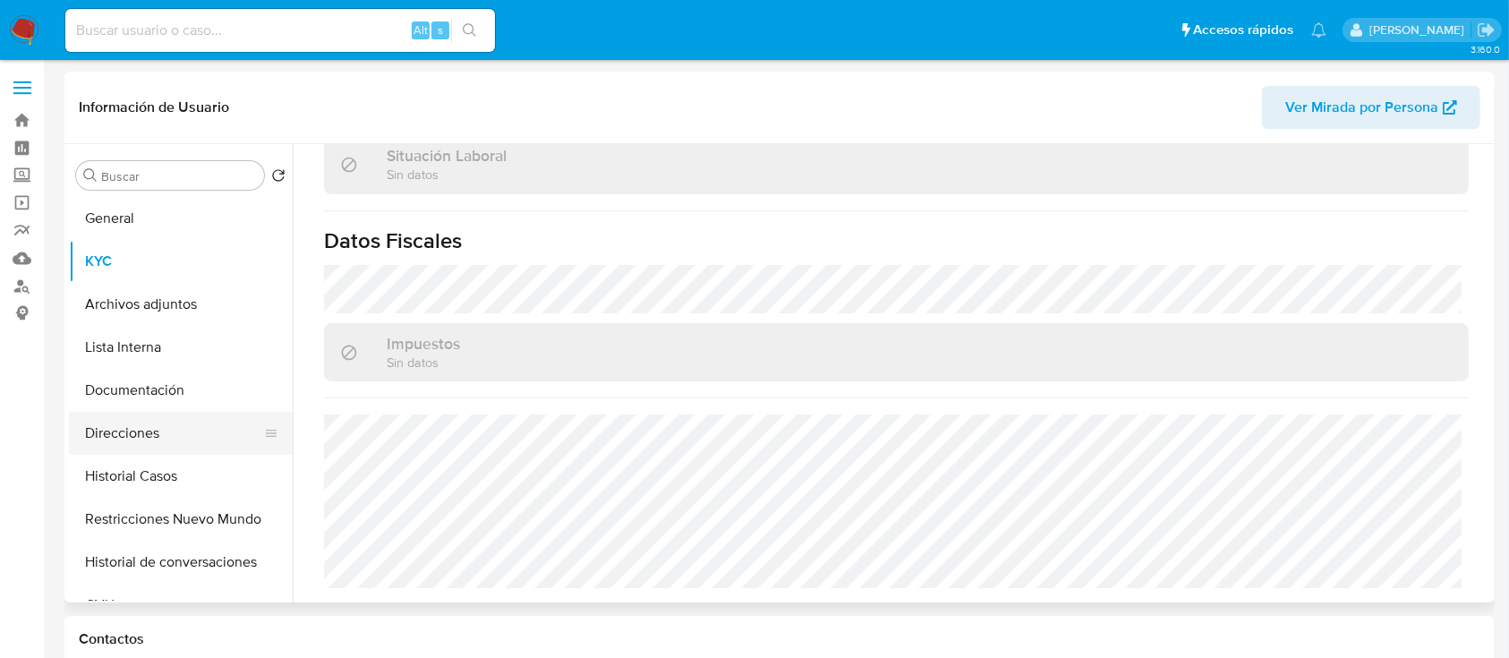
scroll to position [925, 0]
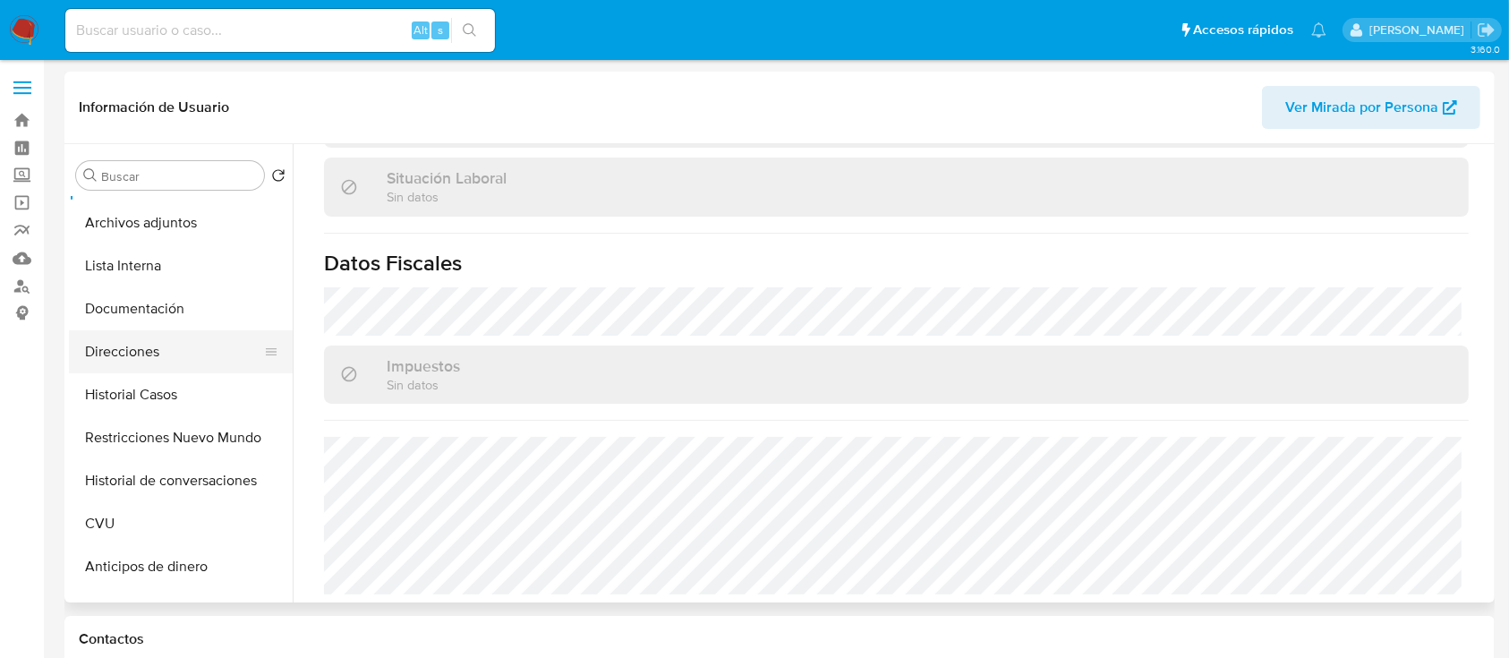
click at [158, 438] on ul "General KYC Archivos adjuntos Lista Interna Documentación Direcciones Historial…" at bounding box center [181, 399] width 224 height 404
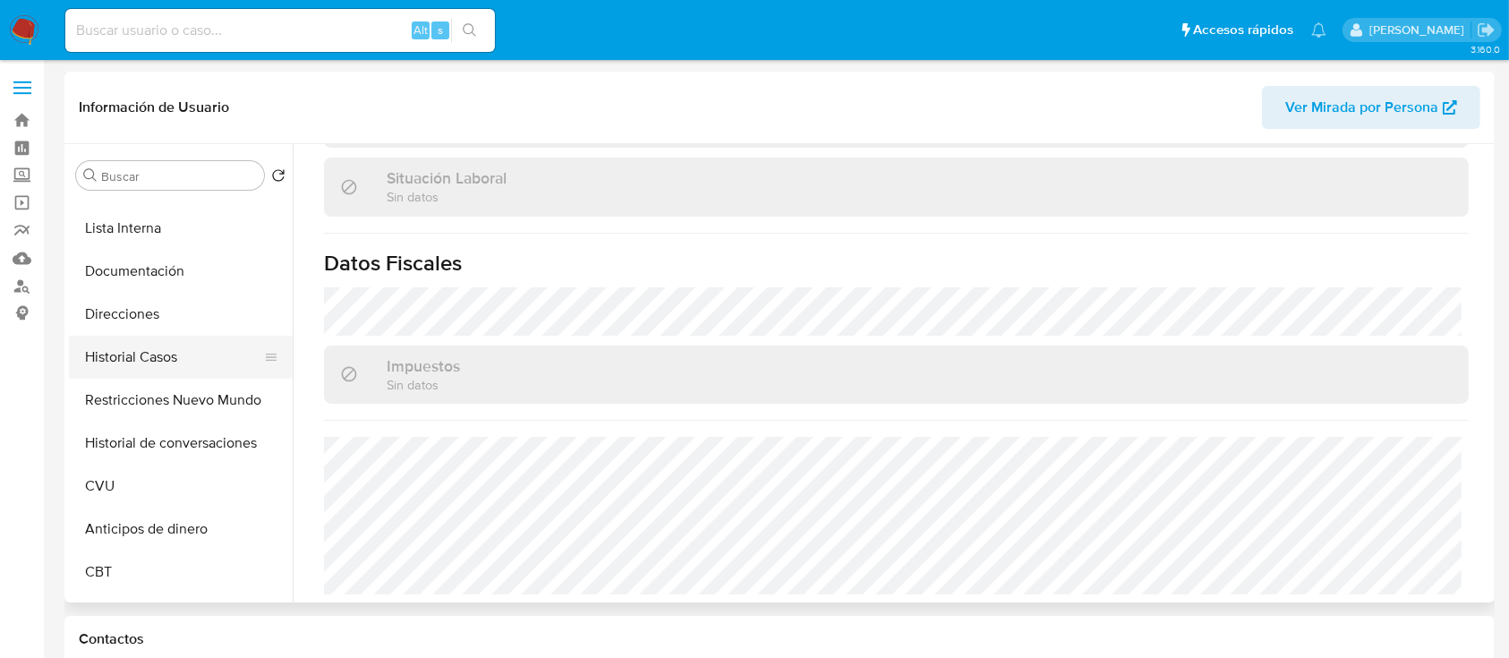
click at [169, 345] on button "Historial Casos" at bounding box center [173, 357] width 209 height 43
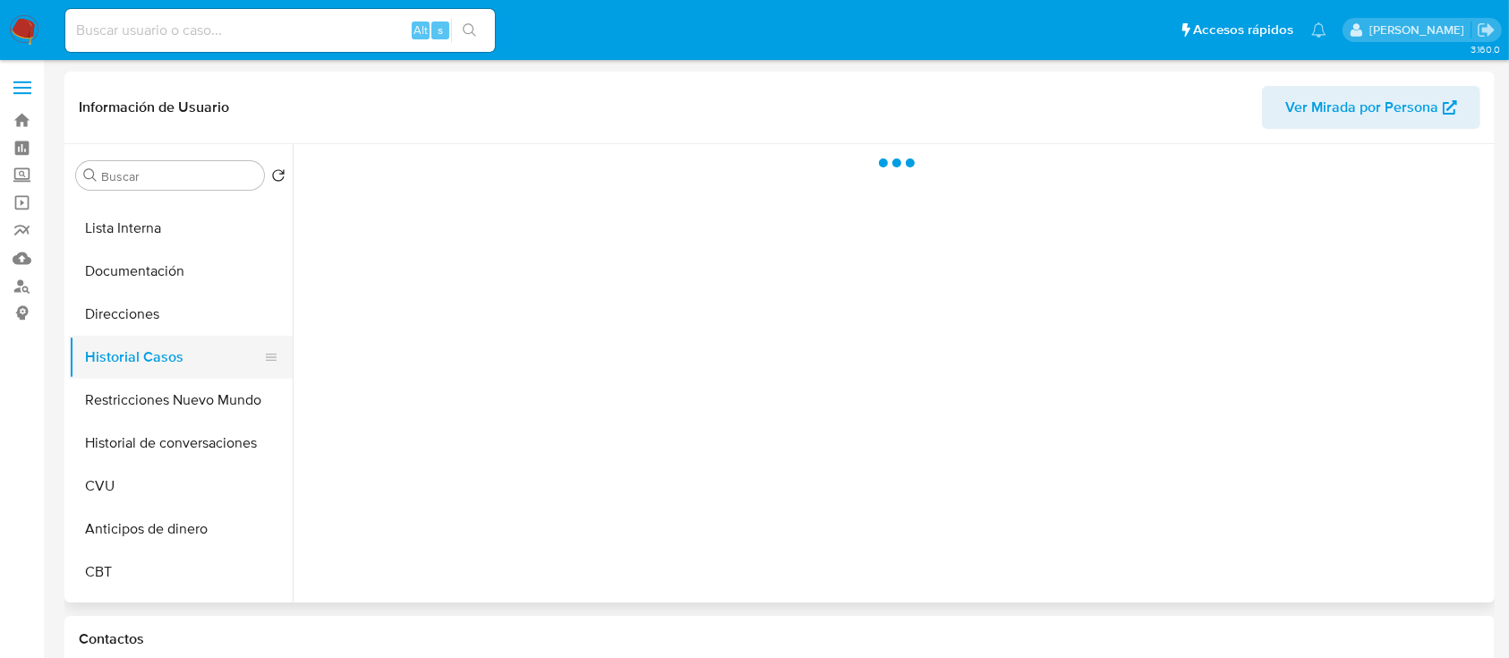
scroll to position [0, 0]
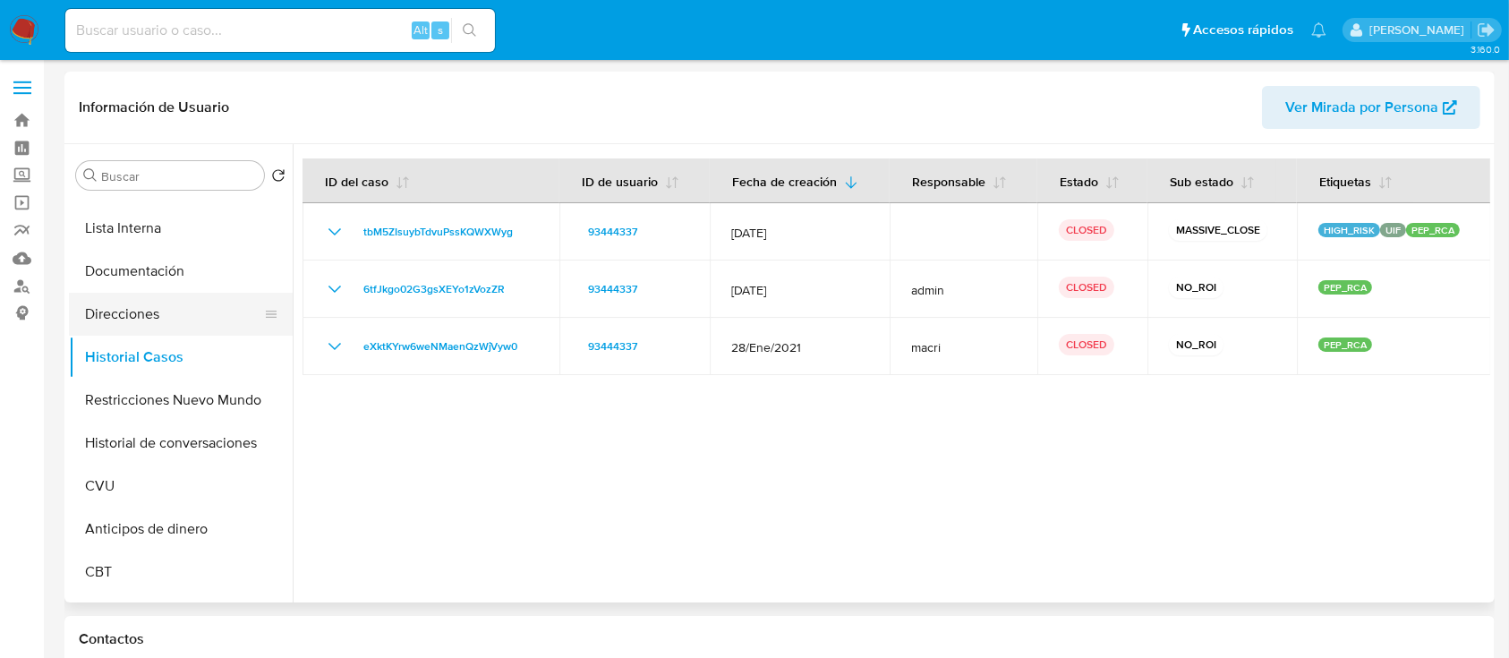
click at [192, 319] on button "Direcciones" at bounding box center [173, 314] width 209 height 43
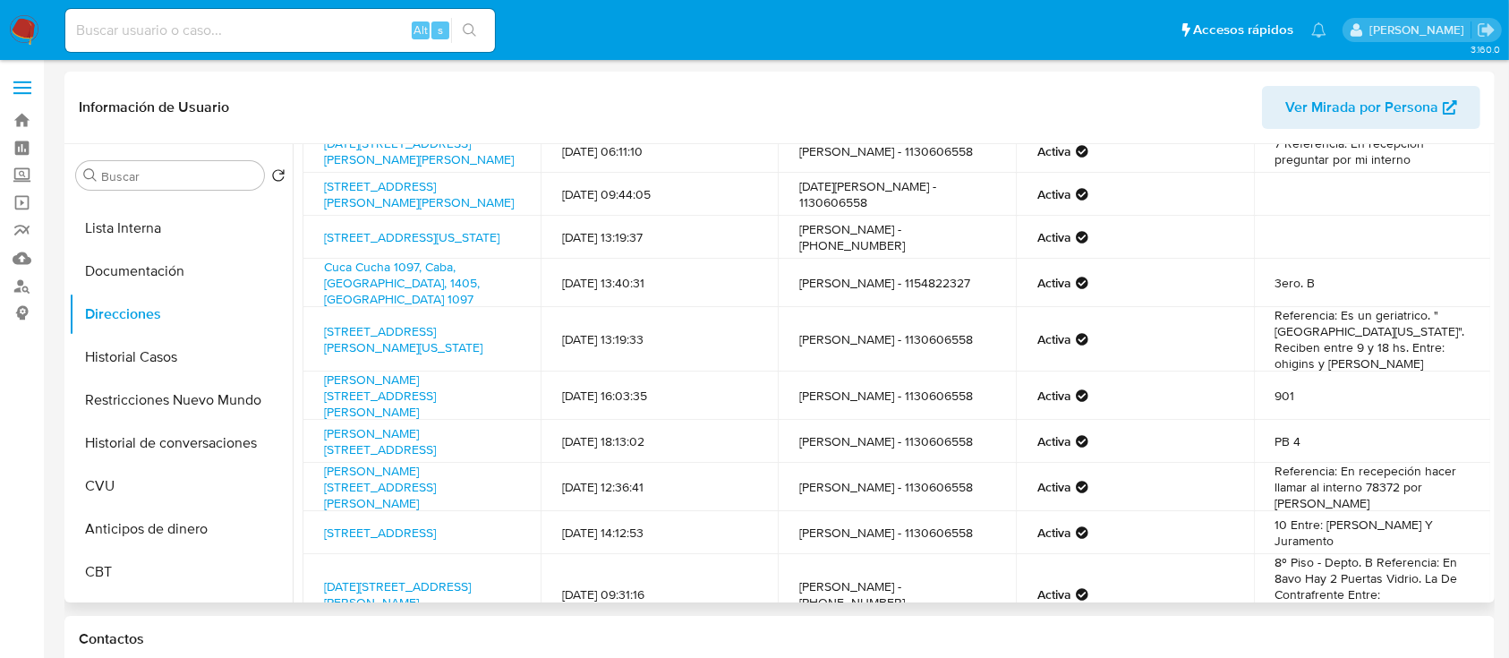
scroll to position [119, 0]
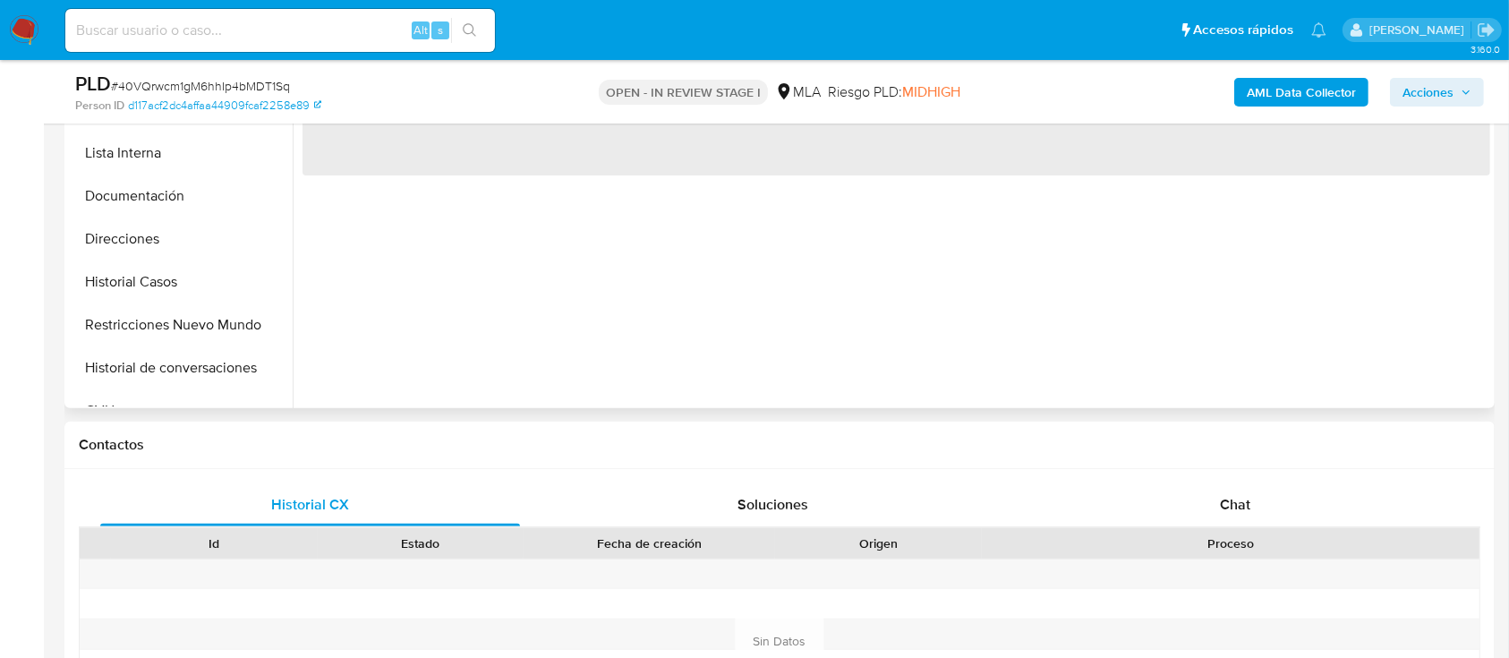
scroll to position [596, 0]
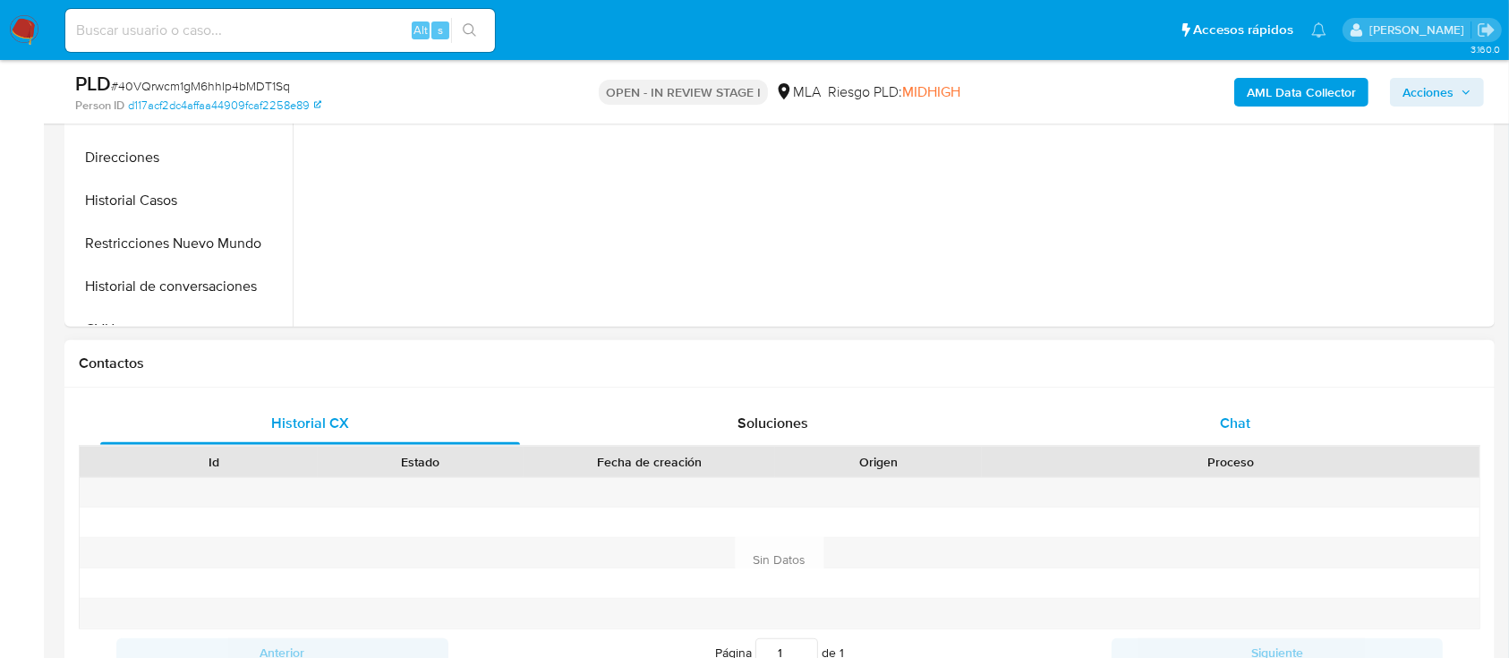
click at [1255, 405] on div "Chat" at bounding box center [1236, 423] width 420 height 43
select select "10"
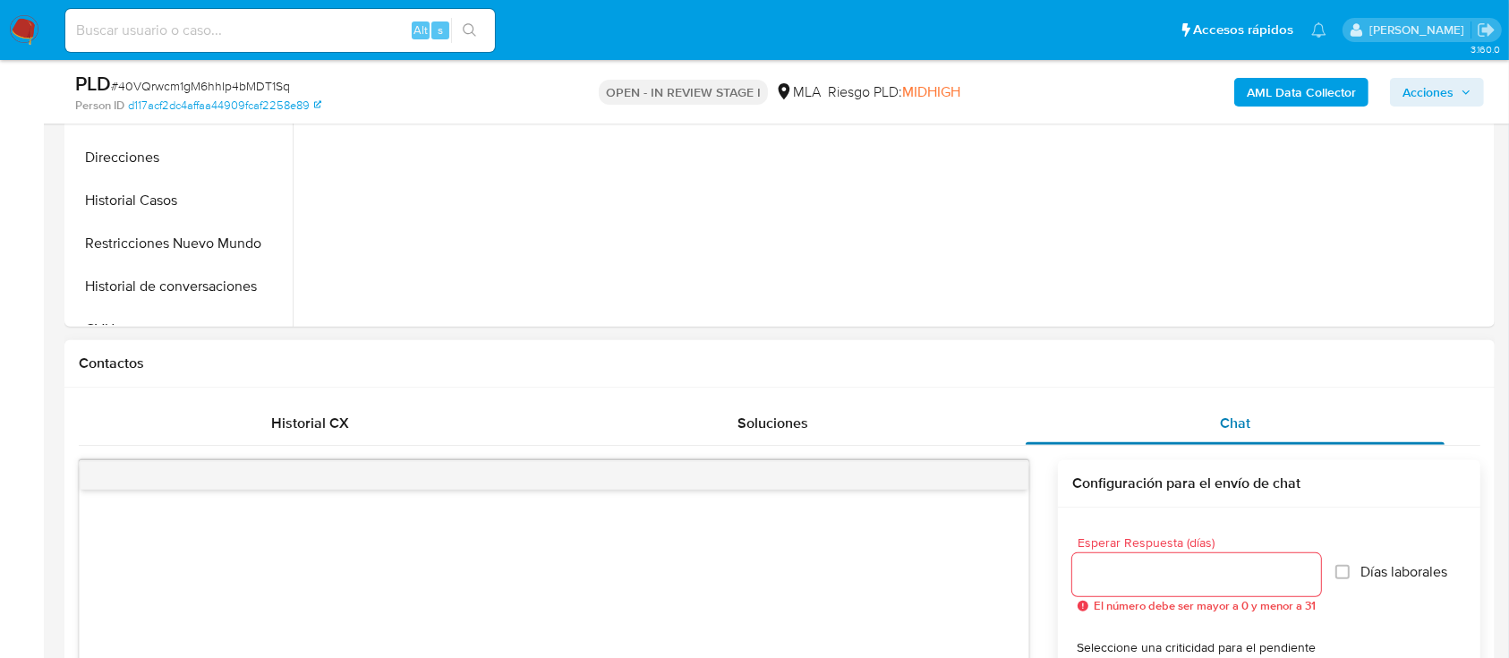
click at [1246, 417] on span "Chat" at bounding box center [1235, 423] width 30 height 21
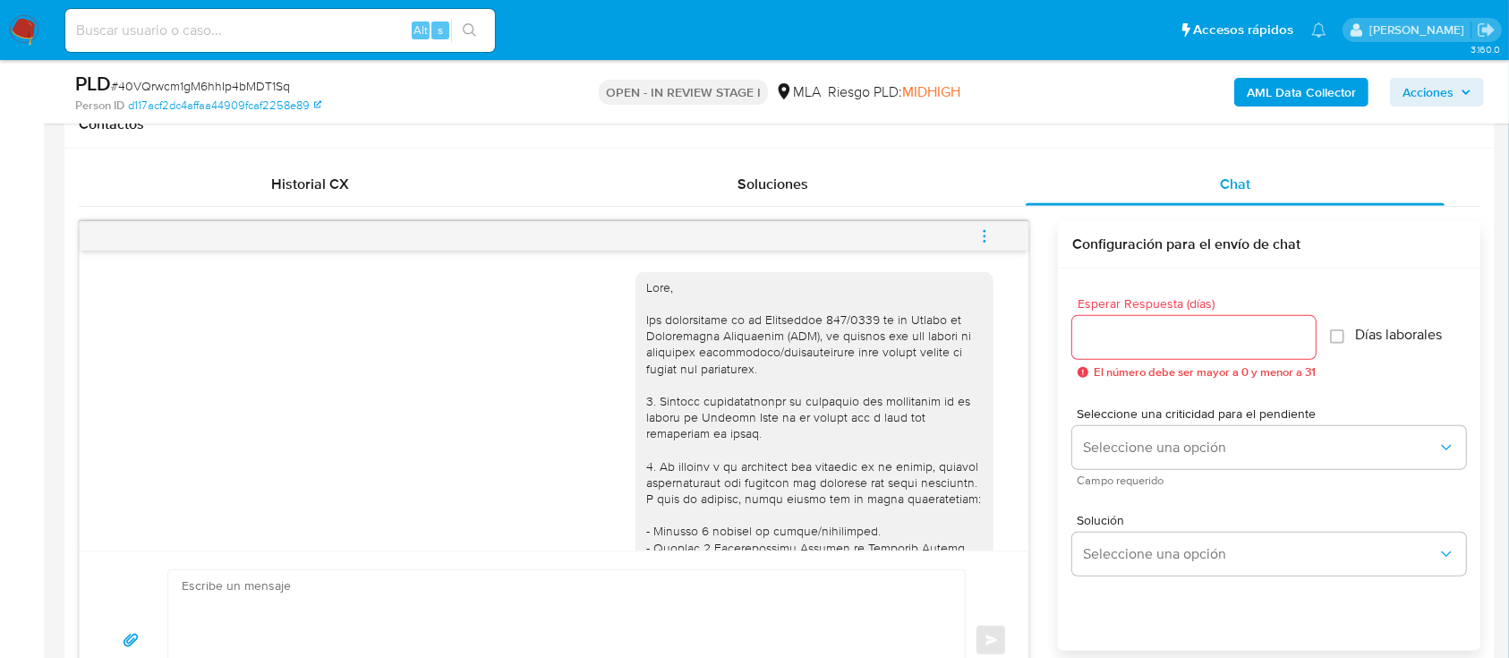
scroll to position [1940, 0]
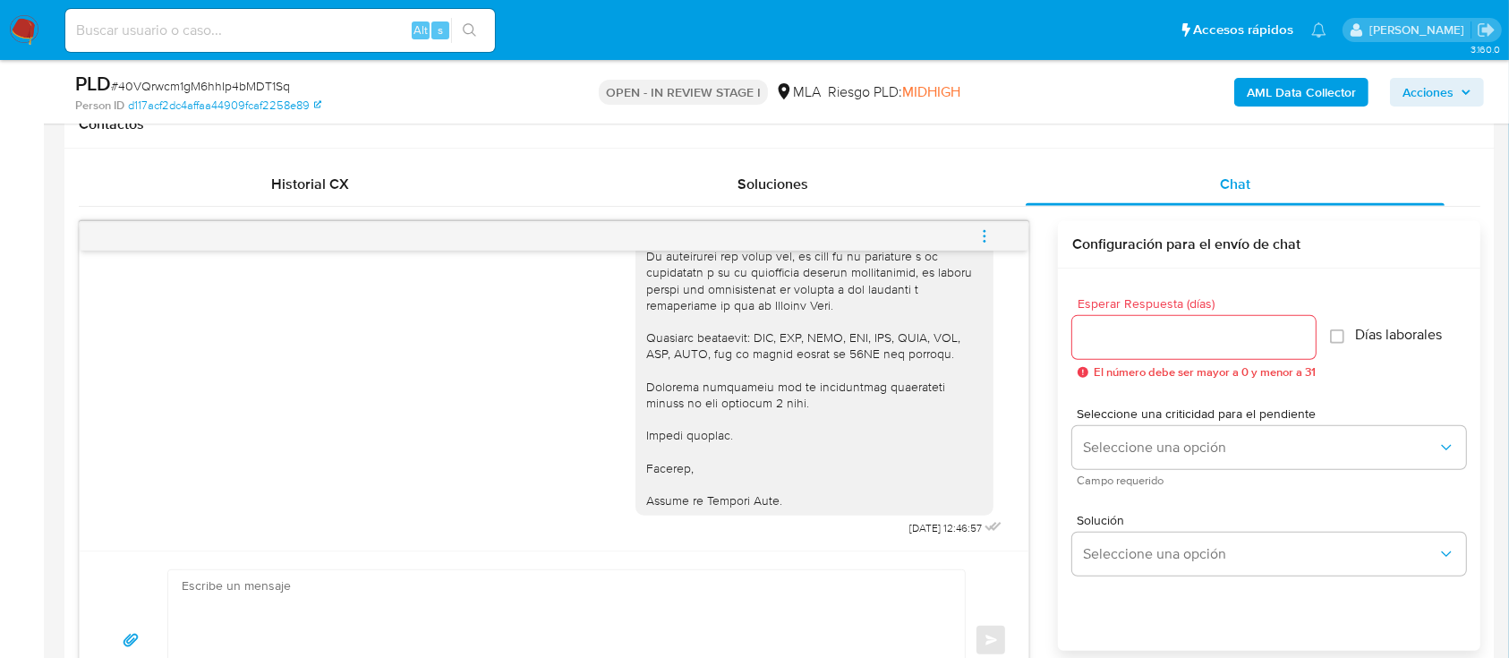
click at [979, 240] on icon "menu-action" at bounding box center [984, 236] width 16 height 16
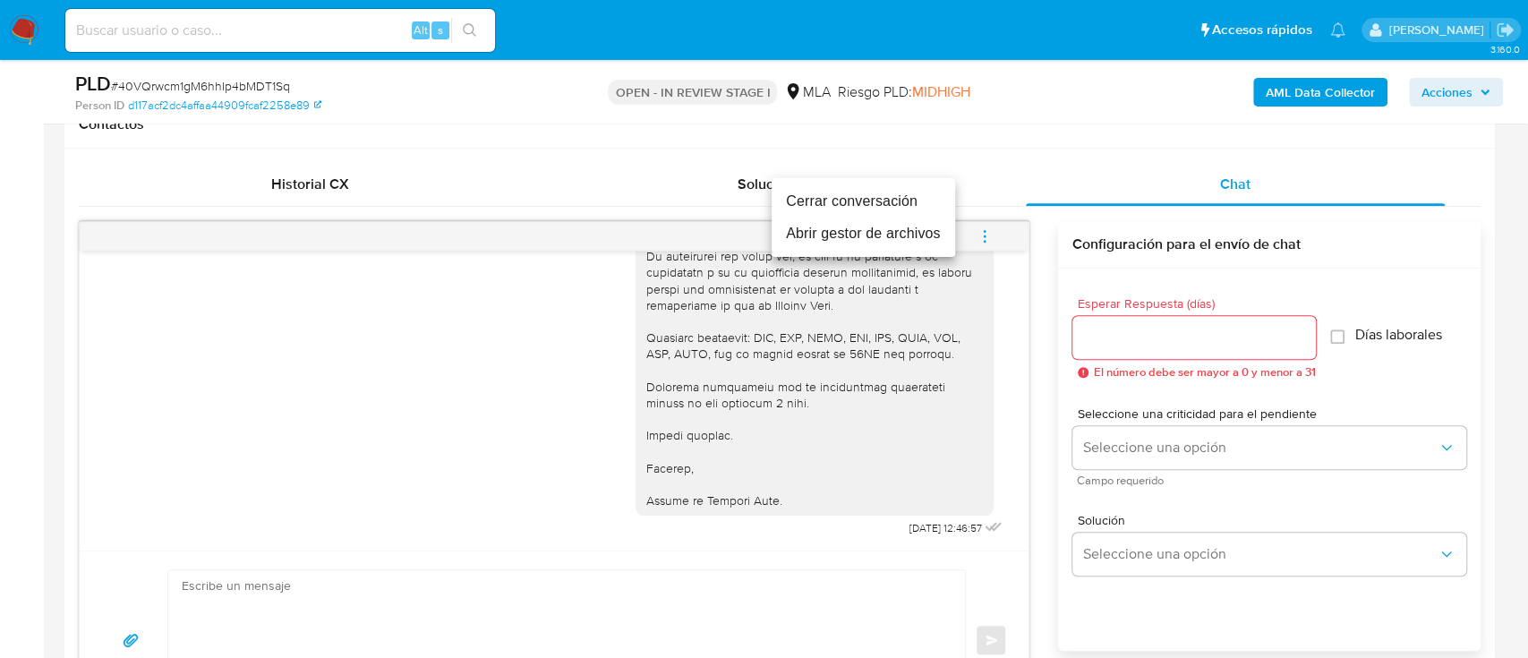
click at [869, 193] on li "Cerrar conversación" at bounding box center [862, 201] width 183 height 32
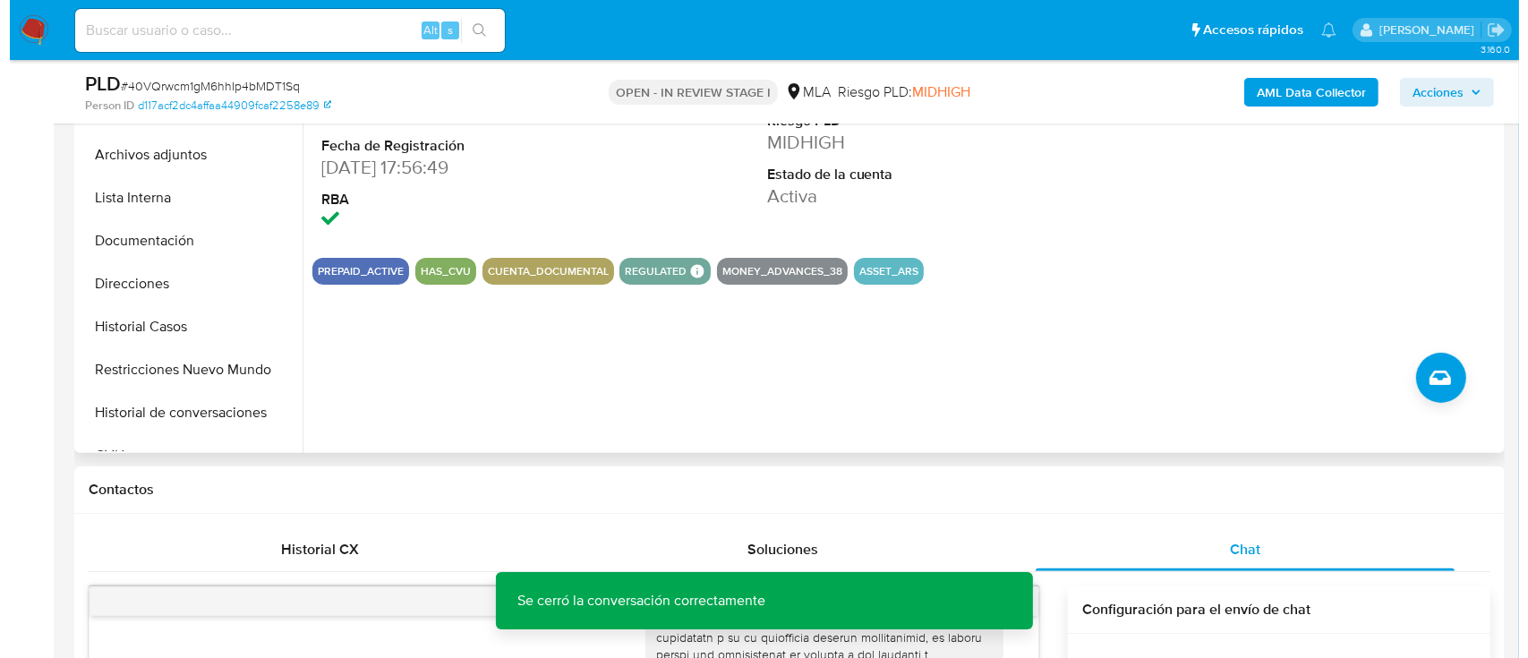
scroll to position [119, 0]
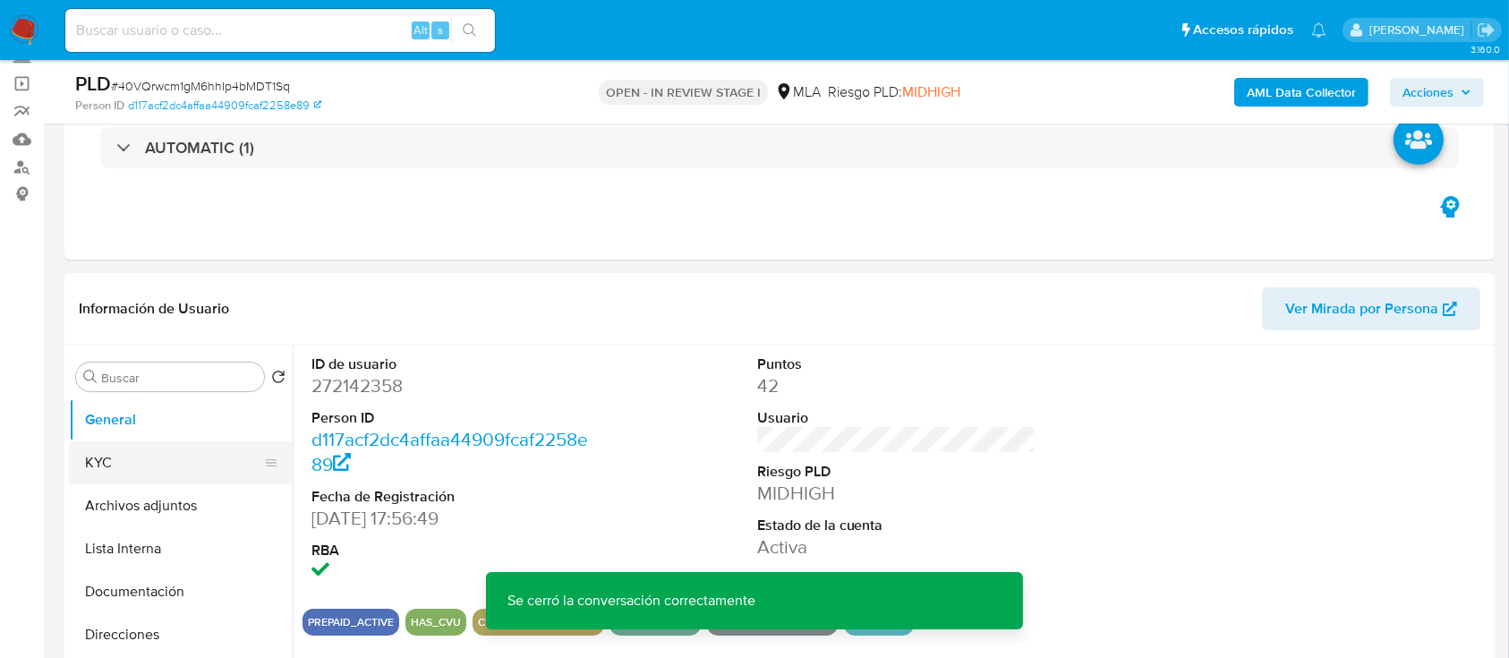
click at [166, 465] on button "KYC" at bounding box center [173, 462] width 209 height 43
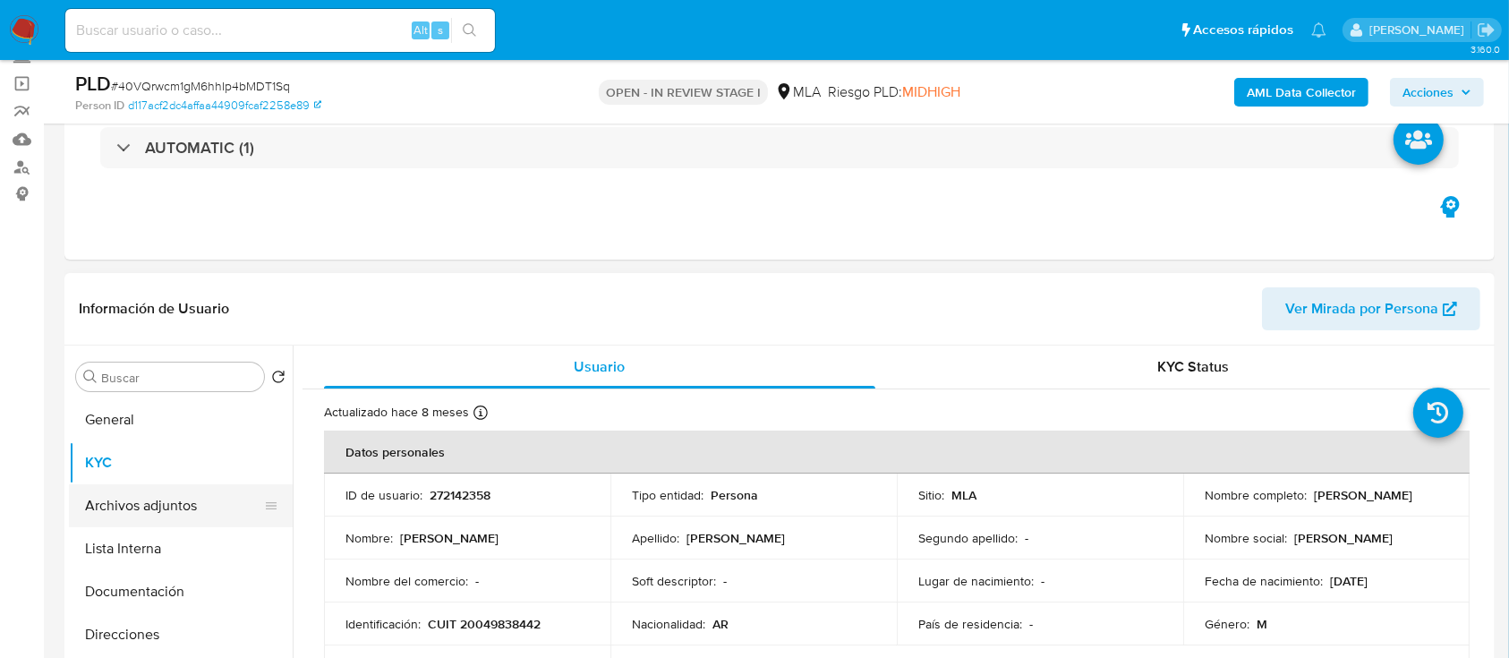
click at [125, 492] on button "Archivos adjuntos" at bounding box center [173, 505] width 209 height 43
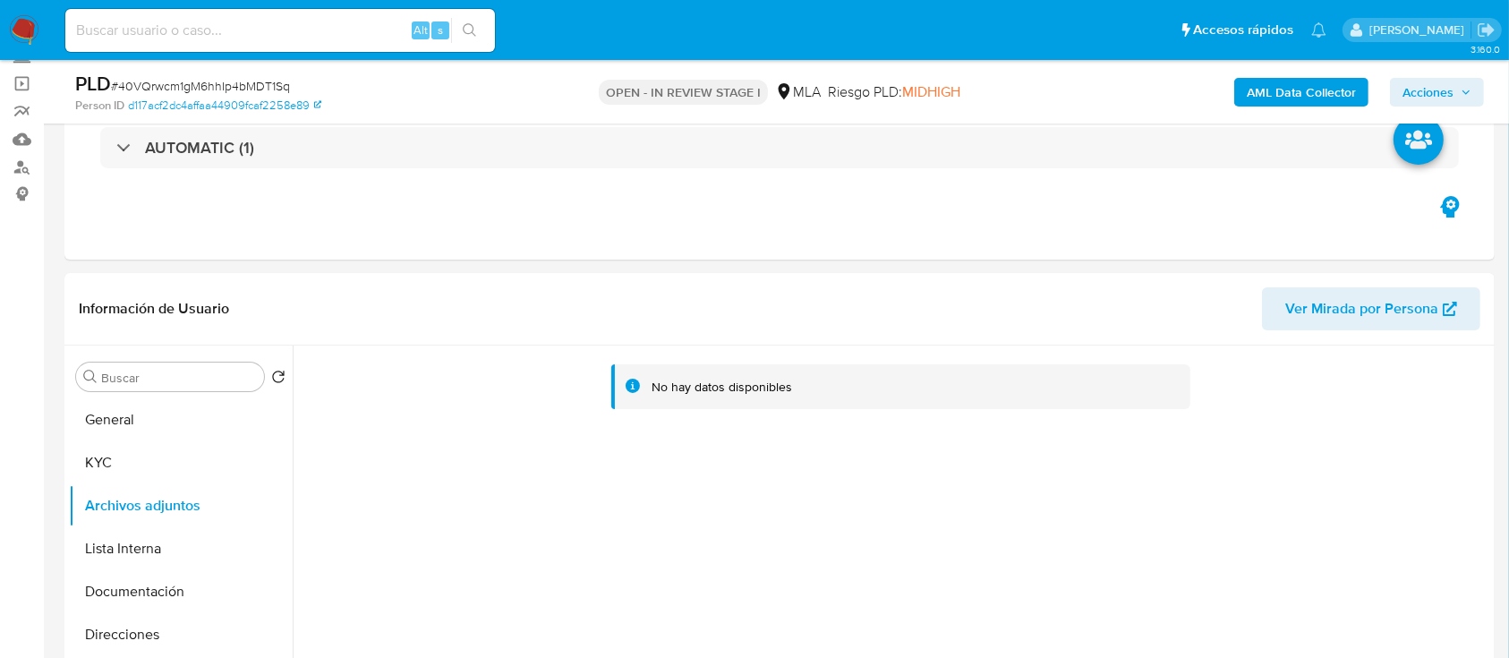
click at [1344, 78] on b "AML Data Collector" at bounding box center [1301, 92] width 109 height 29
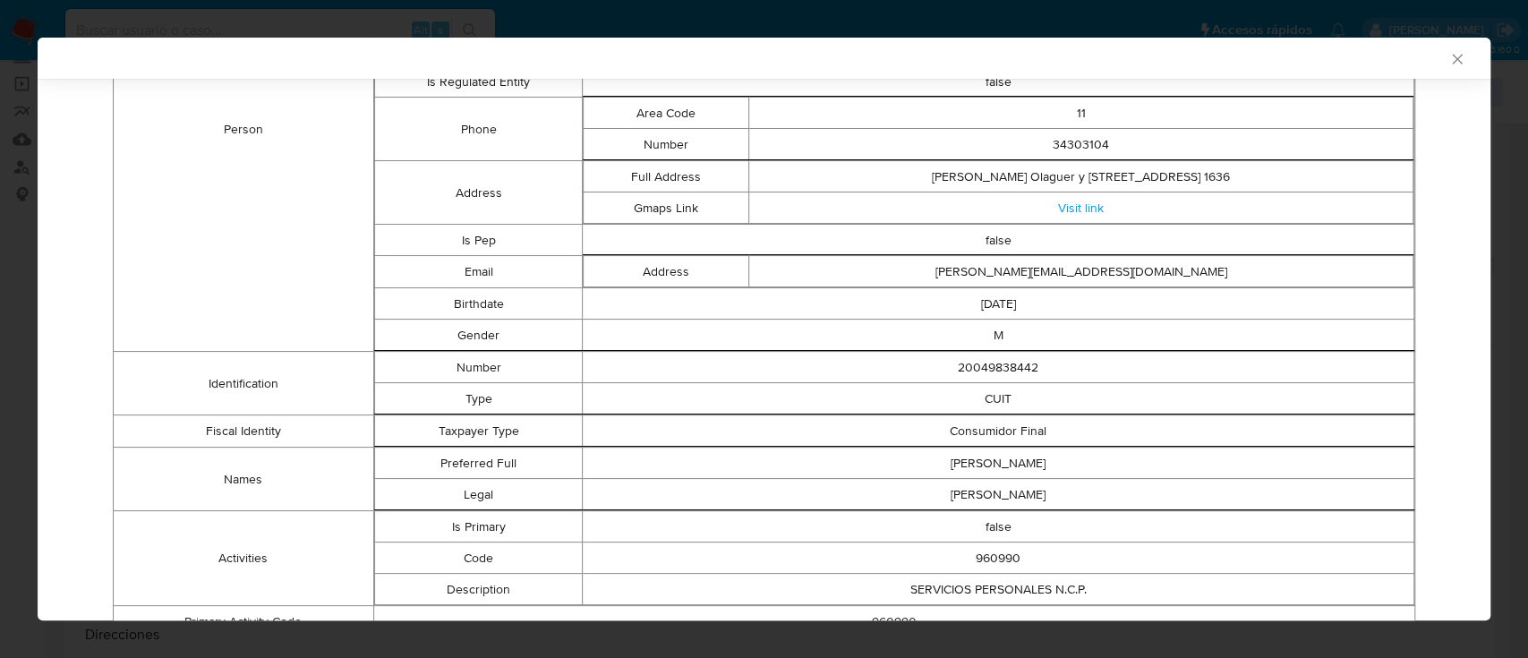
scroll to position [107, 0]
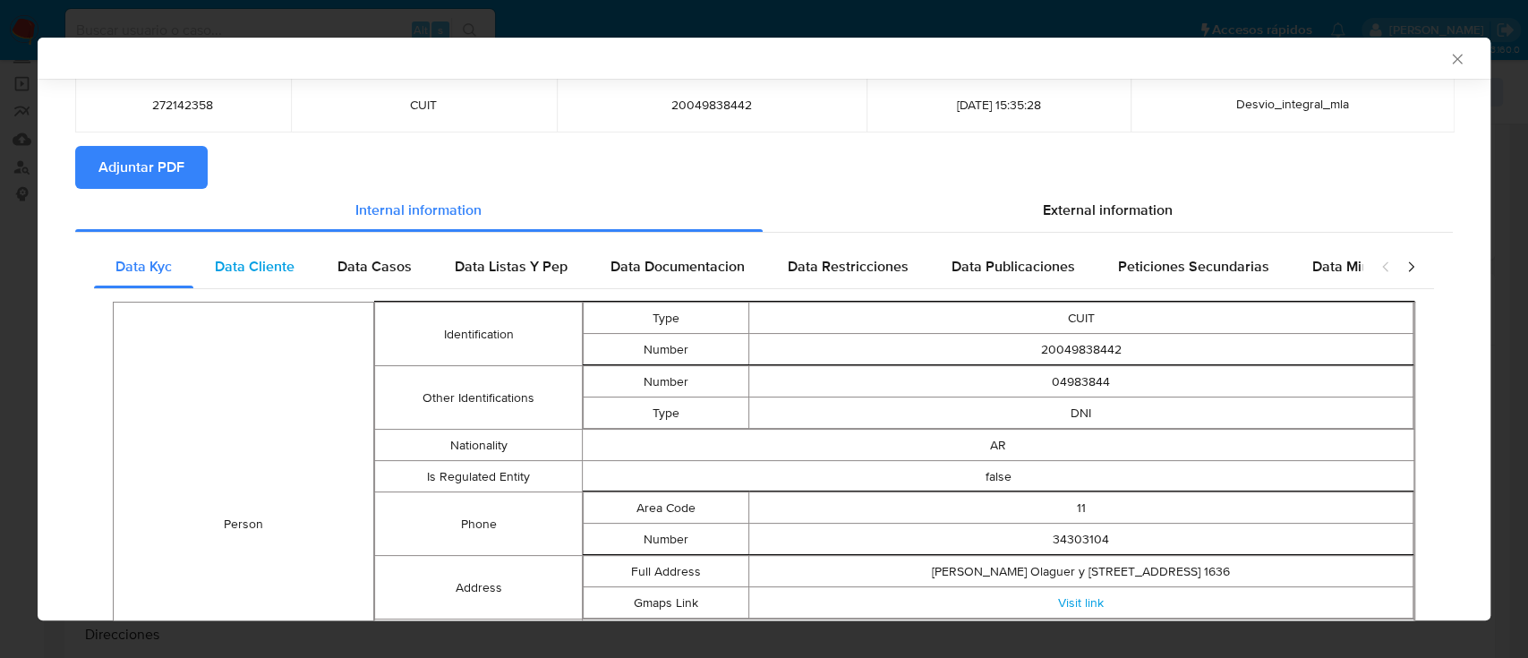
click at [292, 283] on div "Data Cliente" at bounding box center [254, 266] width 123 height 43
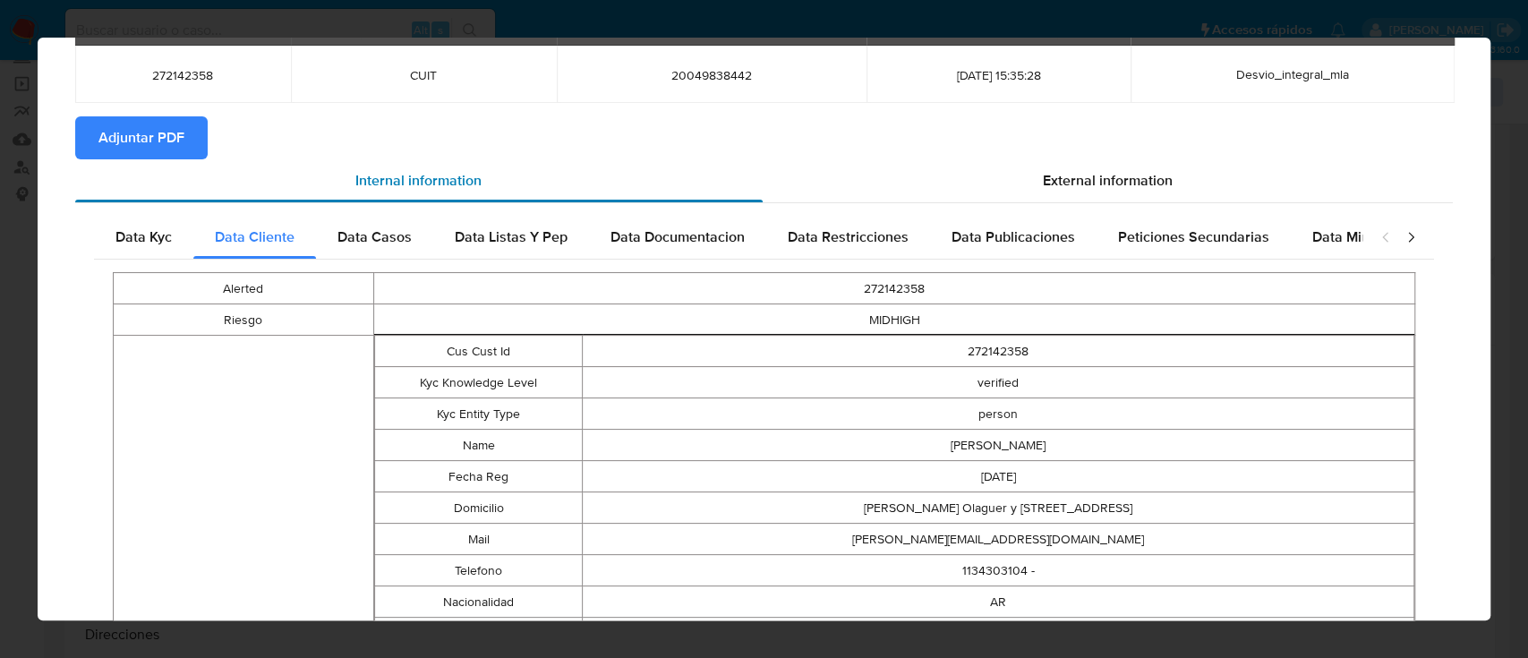
scroll to position [0, 0]
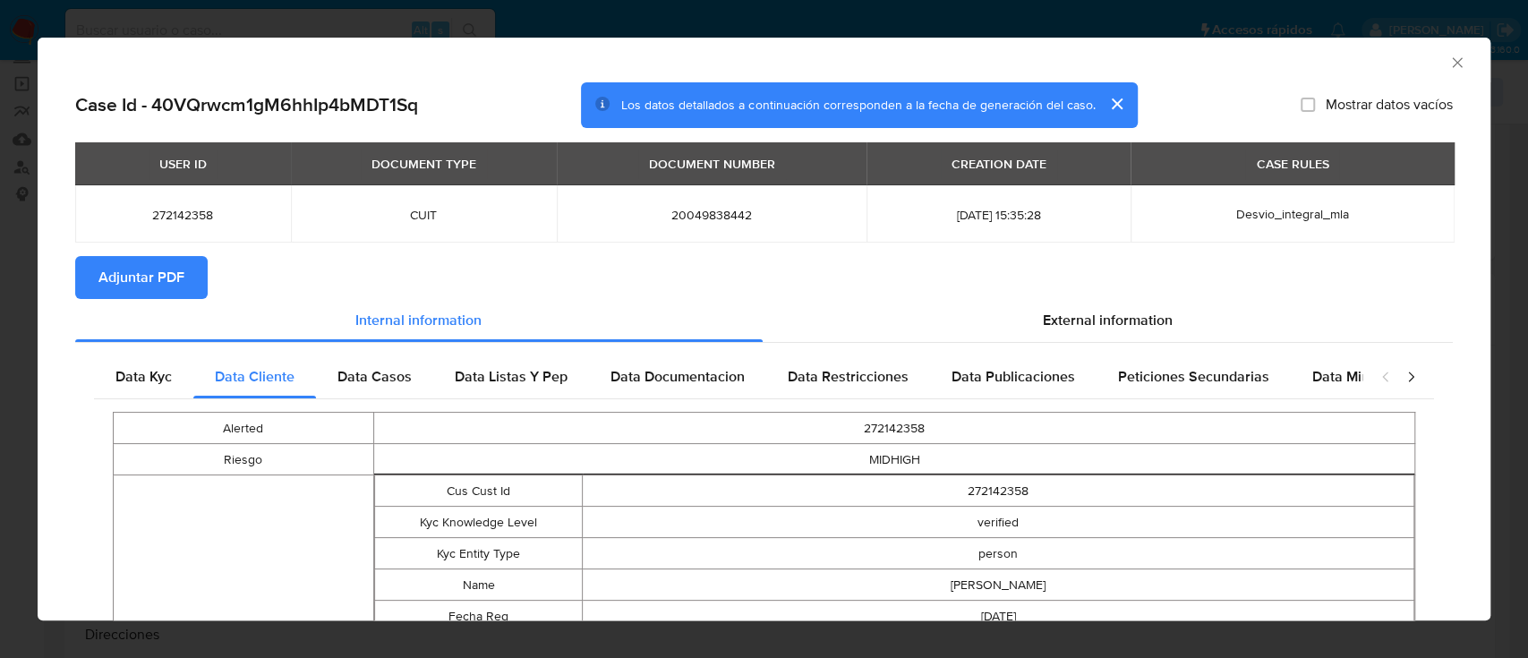
click at [377, 369] on span "Data Casos" at bounding box center [374, 376] width 74 height 21
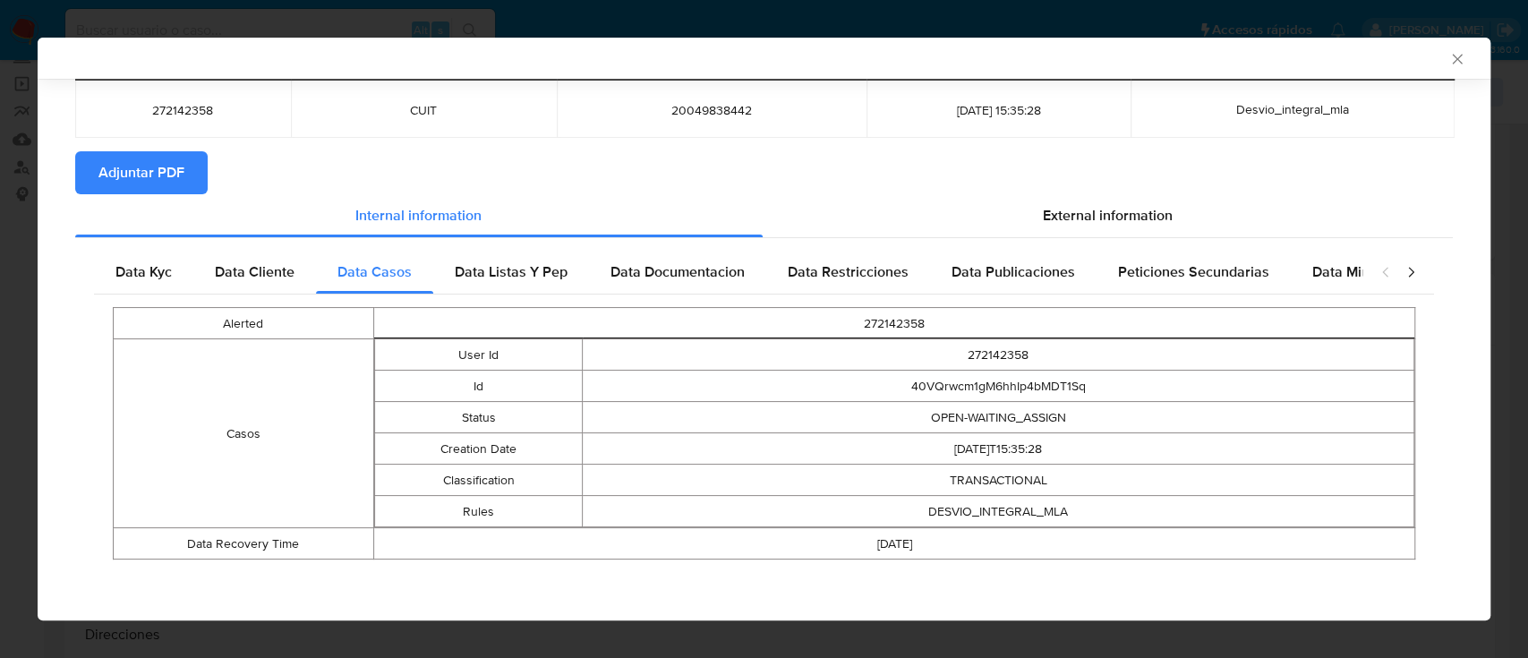
scroll to position [102, 0]
drag, startPoint x: 521, startPoint y: 261, endPoint x: 531, endPoint y: 261, distance: 9.8
click at [522, 261] on span "Data Listas Y Pep" at bounding box center [511, 270] width 113 height 21
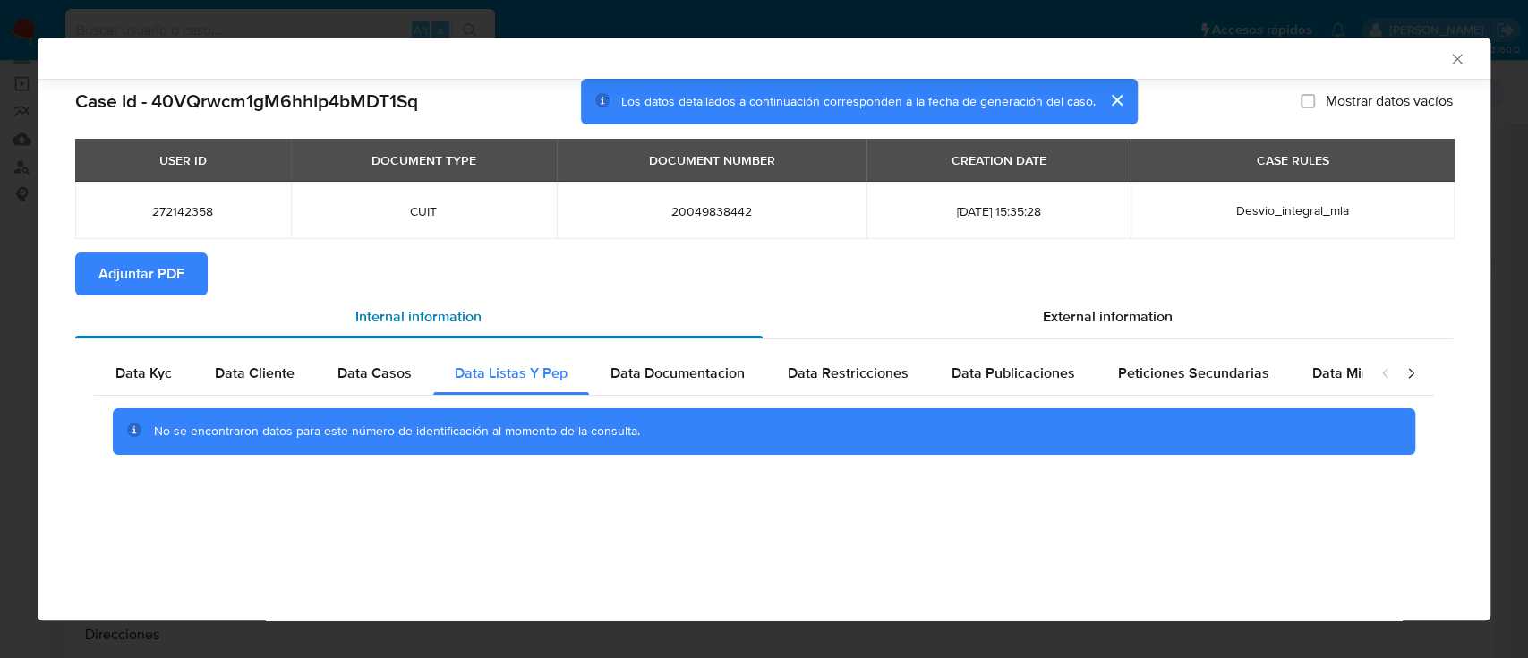
scroll to position [0, 0]
click at [673, 383] on span "Data Documentacion" at bounding box center [677, 372] width 134 height 21
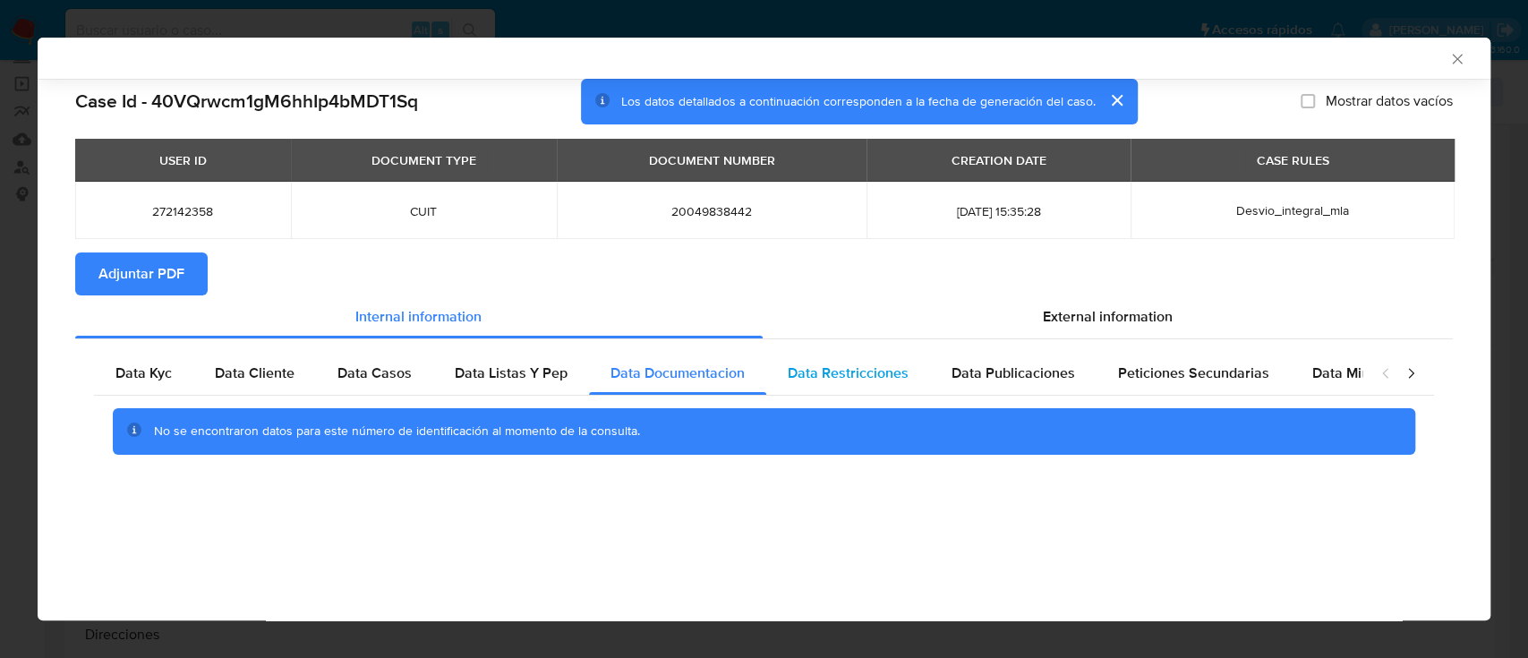
drag, startPoint x: 876, startPoint y: 392, endPoint x: 906, endPoint y: 392, distance: 29.5
click at [878, 392] on div "Data Restricciones" at bounding box center [848, 373] width 164 height 43
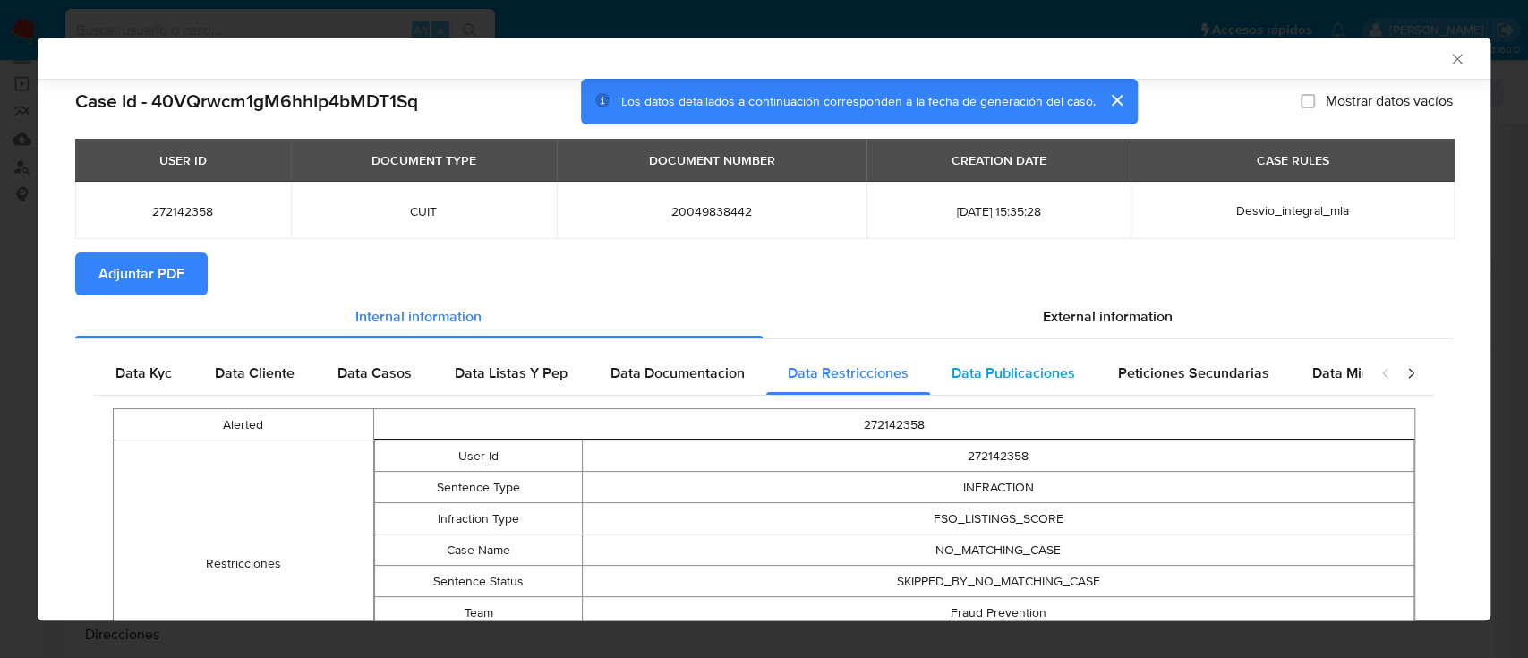
click at [1037, 374] on span "Data Publicaciones" at bounding box center [1013, 372] width 124 height 21
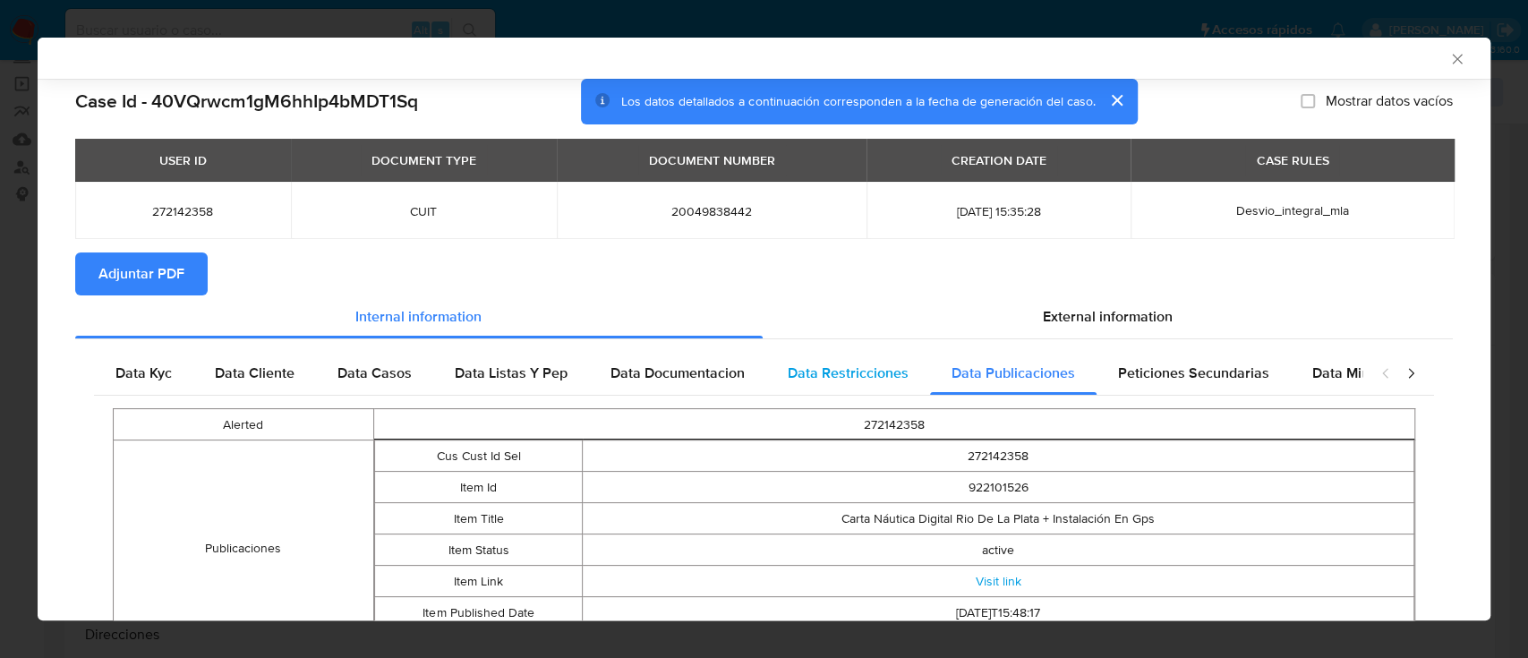
drag, startPoint x: 860, startPoint y: 364, endPoint x: 882, endPoint y: 365, distance: 22.4
click at [861, 364] on span "Data Restricciones" at bounding box center [848, 372] width 121 height 21
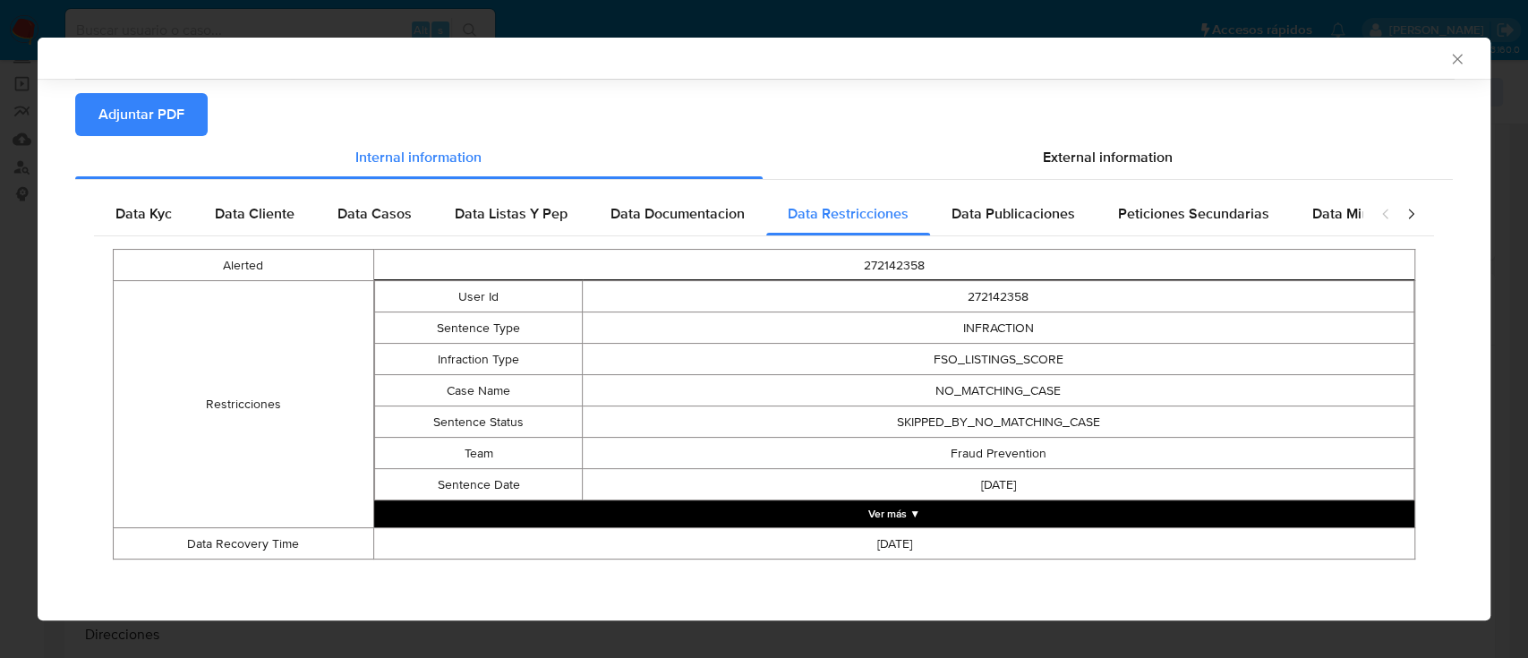
click at [976, 241] on div "Alerted 272142358 Restricciones User Id 272142358 Sentence Type INFRACTION Infr…" at bounding box center [764, 404] width 1340 height 336
click at [992, 226] on div "Data Publicaciones" at bounding box center [1013, 213] width 166 height 43
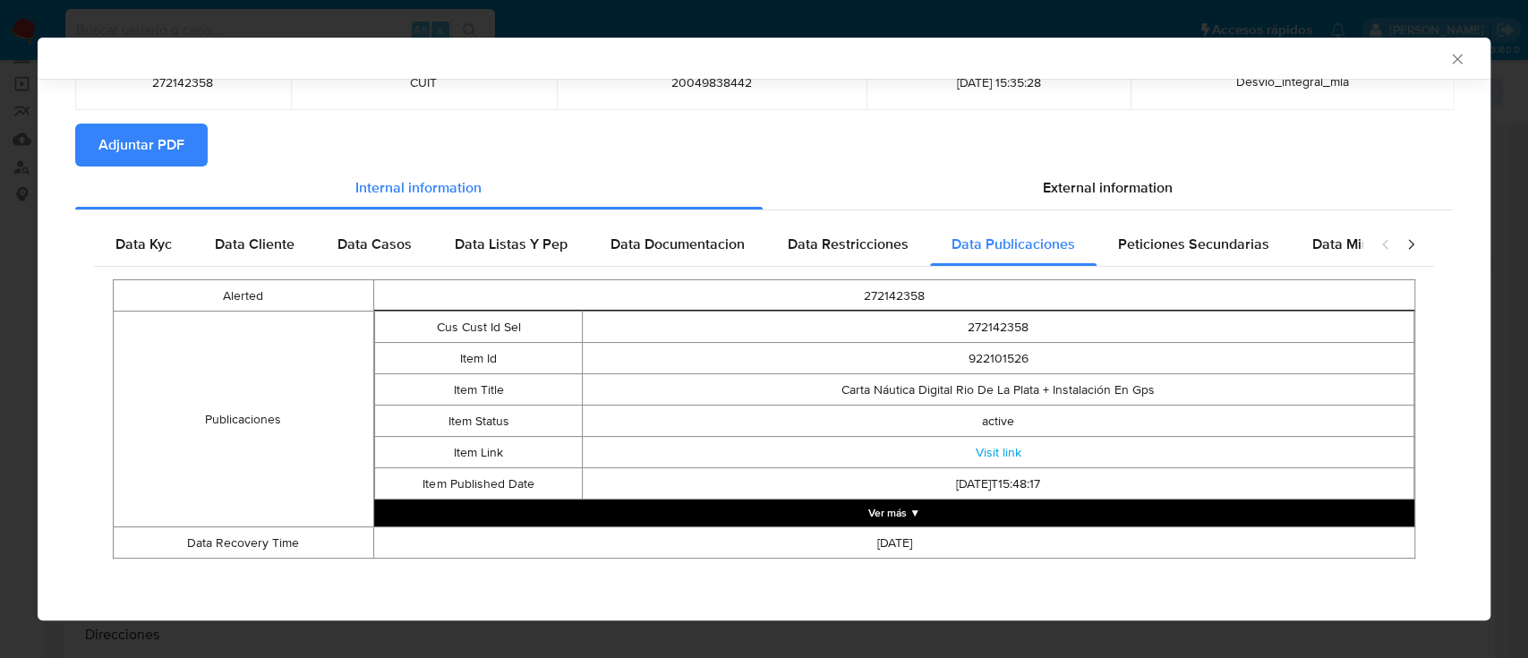
drag, startPoint x: 1162, startPoint y: 301, endPoint x: 1161, endPoint y: 283, distance: 17.9
click at [1164, 301] on td "272142358" at bounding box center [893, 295] width 1041 height 31
click at [1139, 246] on span "Peticiones Secundarias" at bounding box center [1193, 244] width 151 height 21
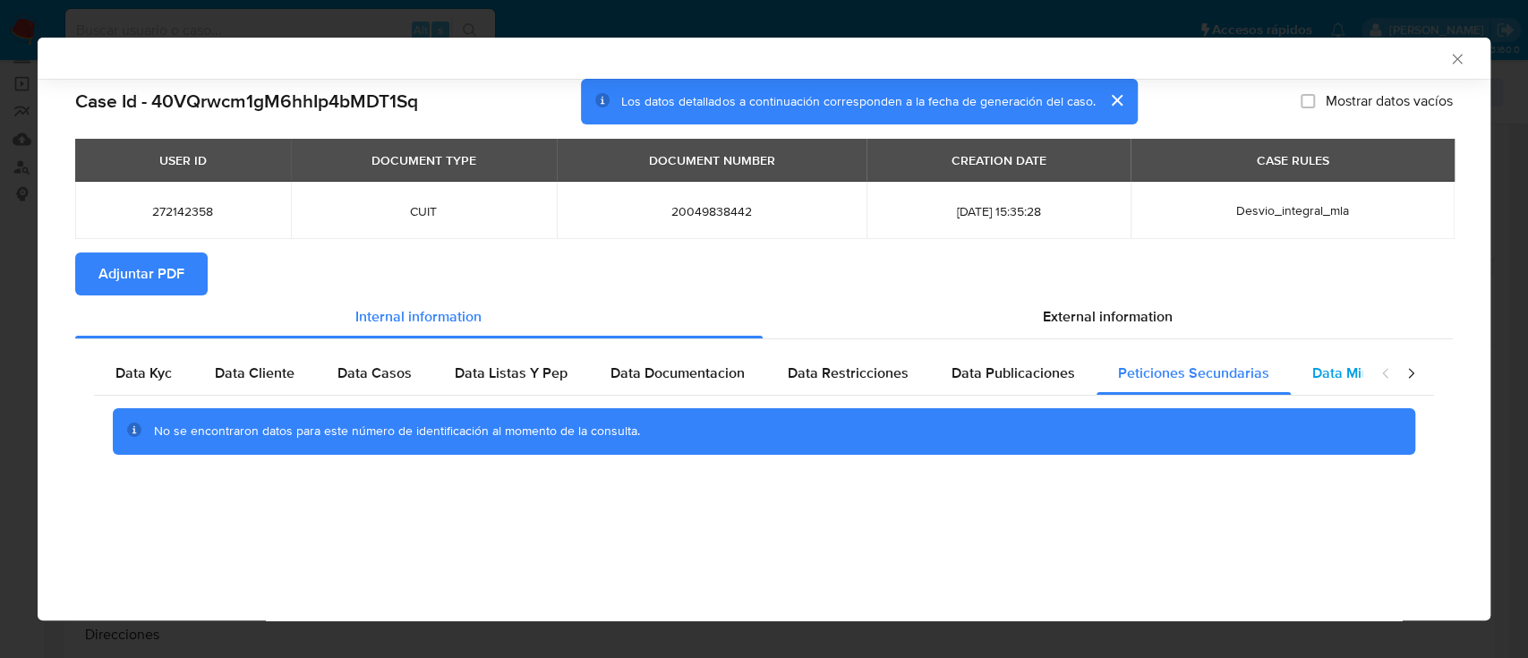
click at [1331, 378] on span "Data Minoridad" at bounding box center [1361, 372] width 98 height 21
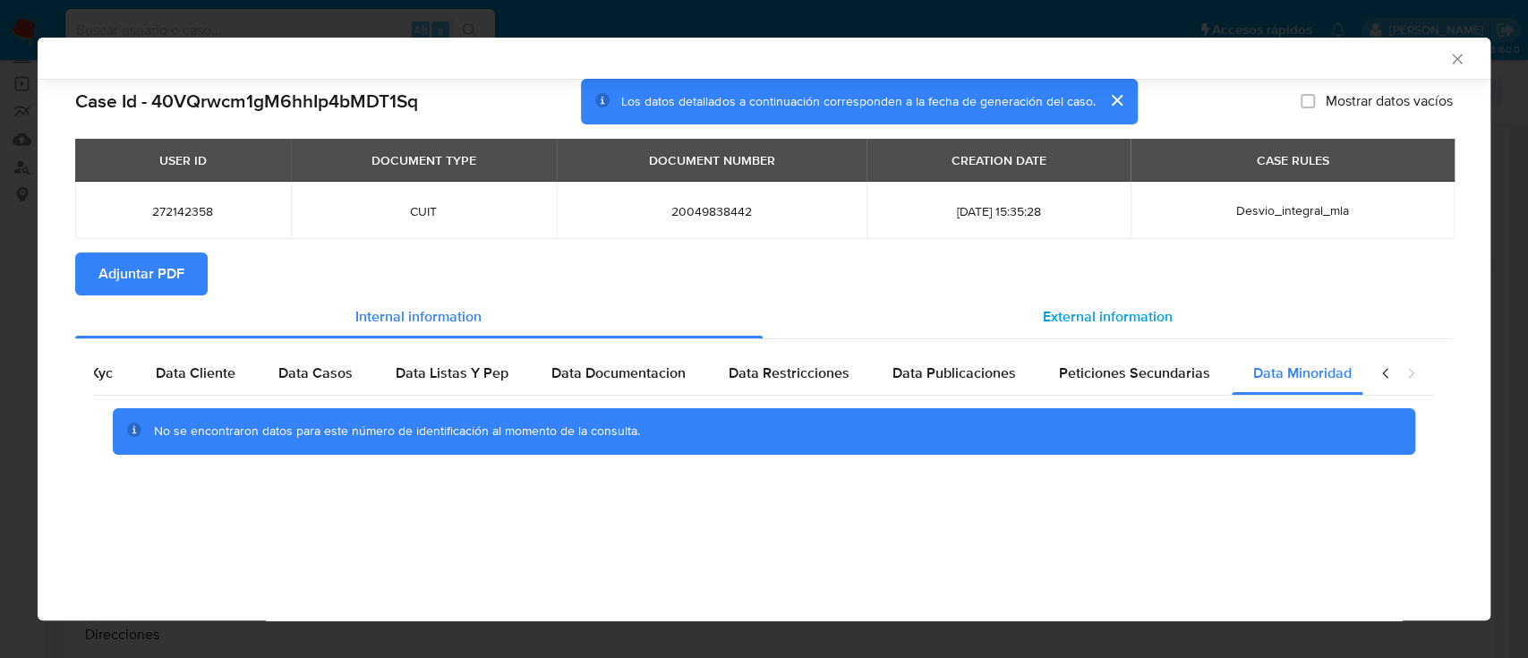
scroll to position [0, 60]
click at [1018, 300] on div "External information" at bounding box center [1108, 316] width 691 height 43
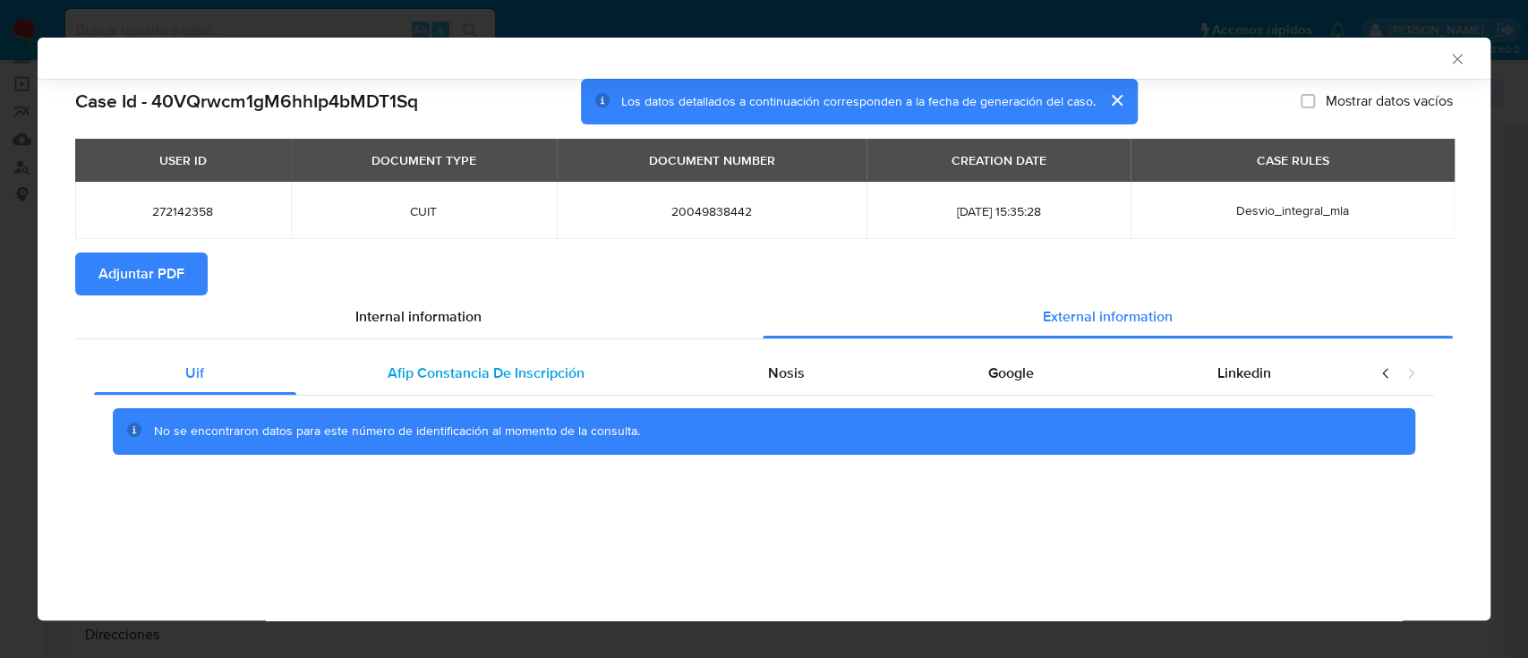
click at [473, 362] on div "Afip Constancia De Inscripción" at bounding box center [486, 373] width 380 height 43
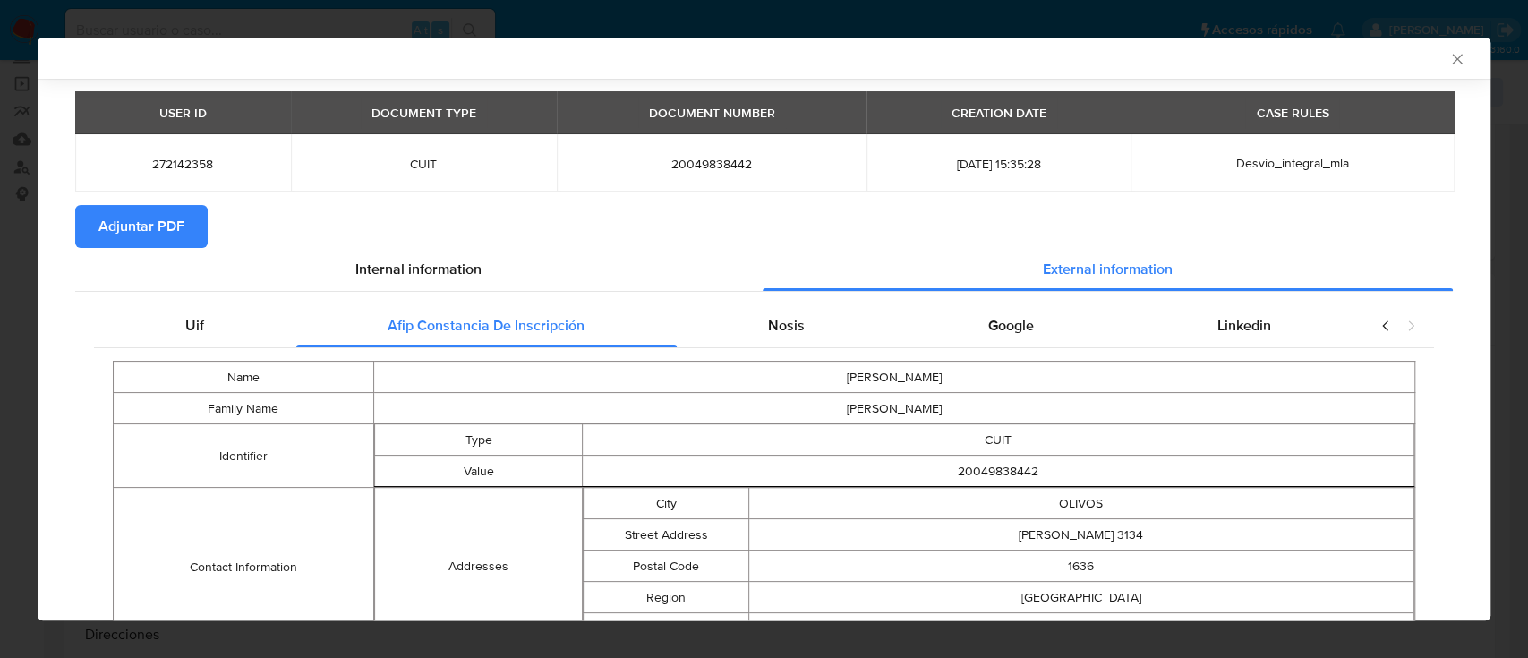
scroll to position [166, 0]
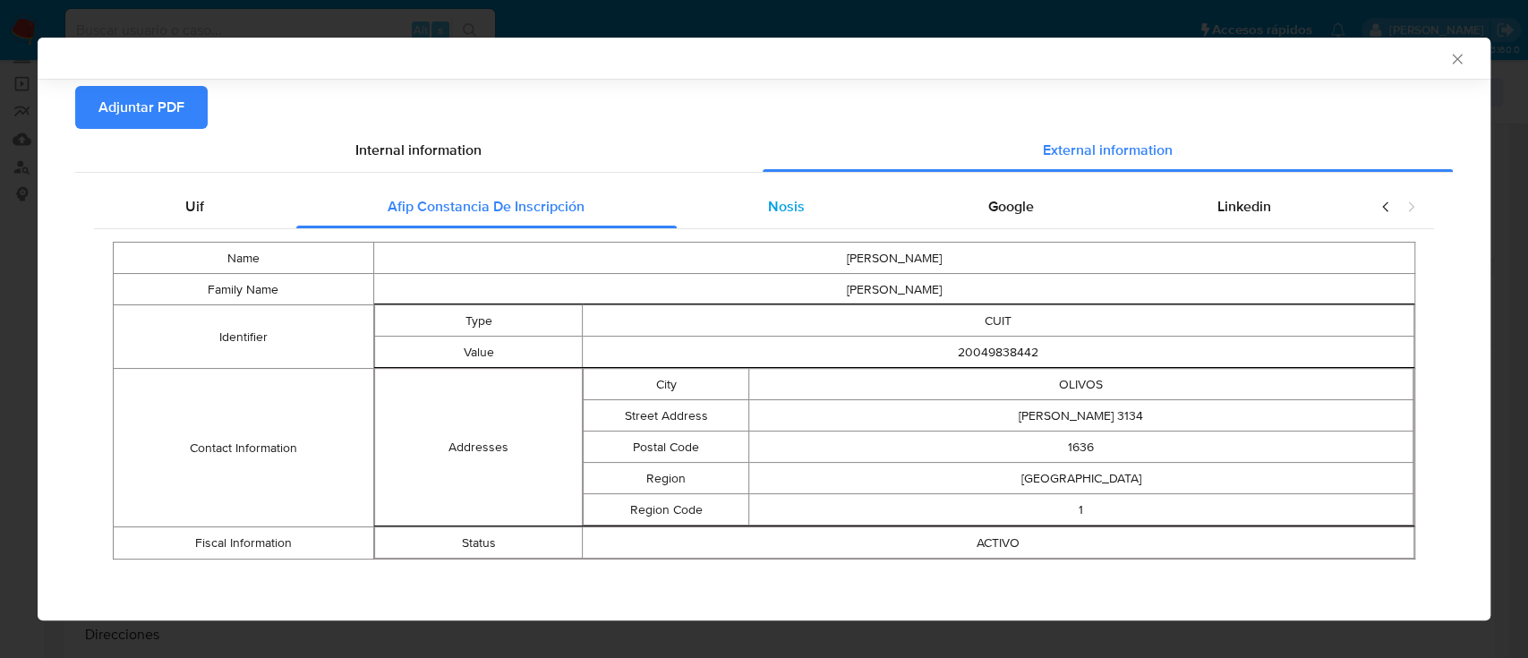
click at [721, 197] on div "Nosis" at bounding box center [787, 206] width 220 height 43
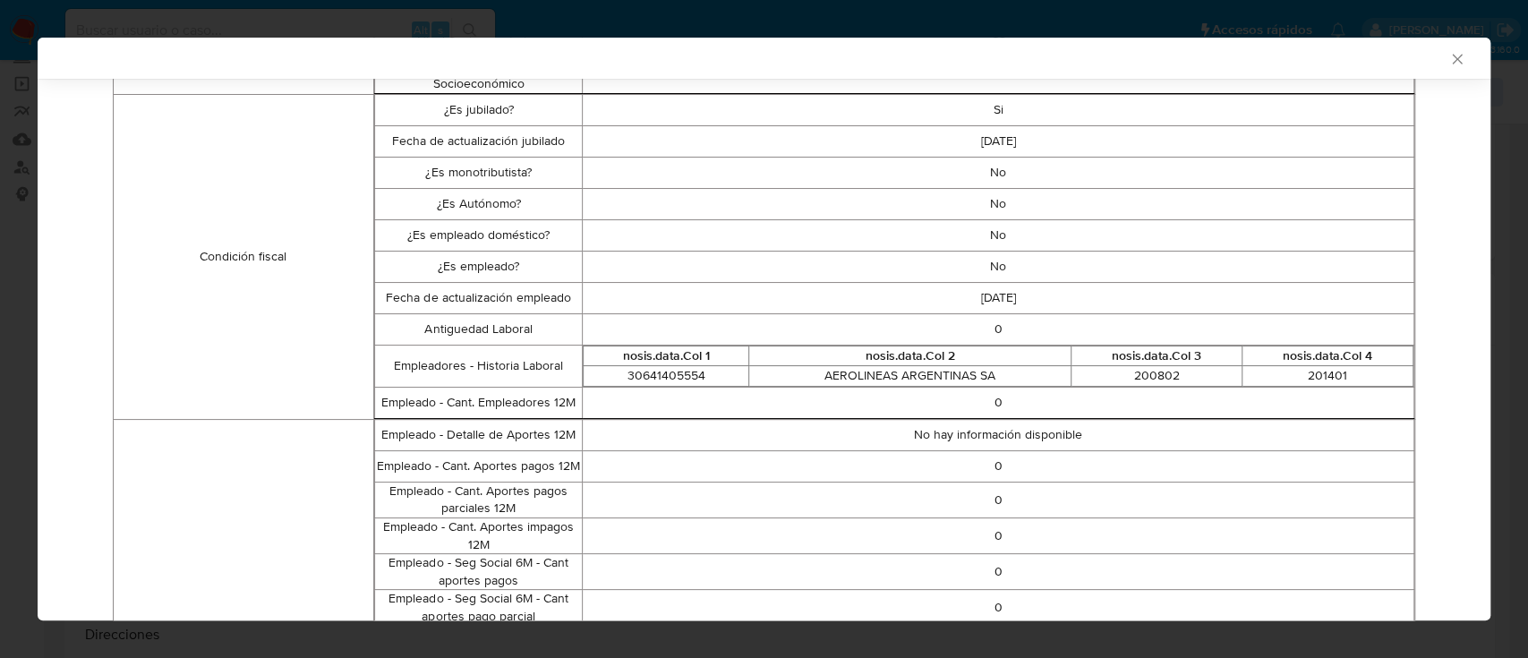
scroll to position [405, 0]
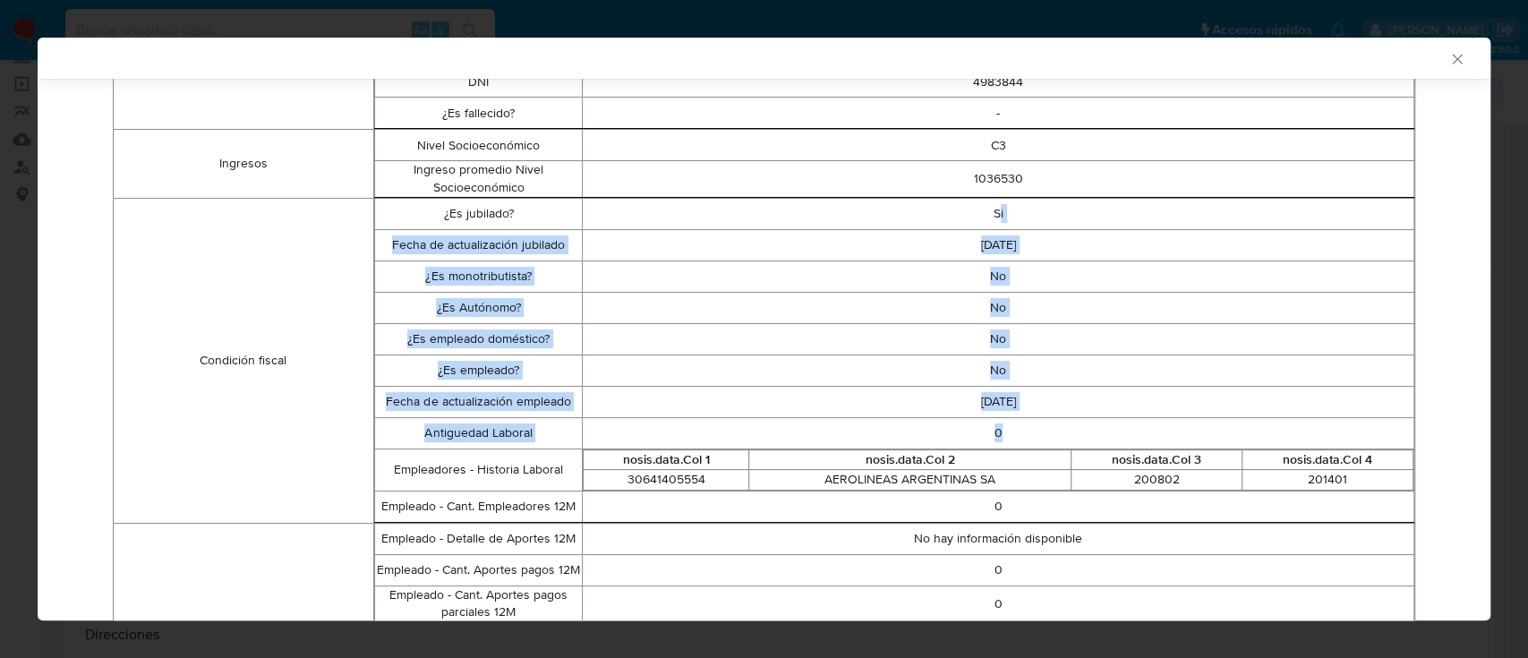
drag, startPoint x: 984, startPoint y: 220, endPoint x: 1015, endPoint y: 436, distance: 217.8
click at [1016, 437] on tbody "¿Es jubilado? Si Fecha de actualización jubilado 2019-12-21 ¿Es monotributista?…" at bounding box center [893, 360] width 1039 height 324
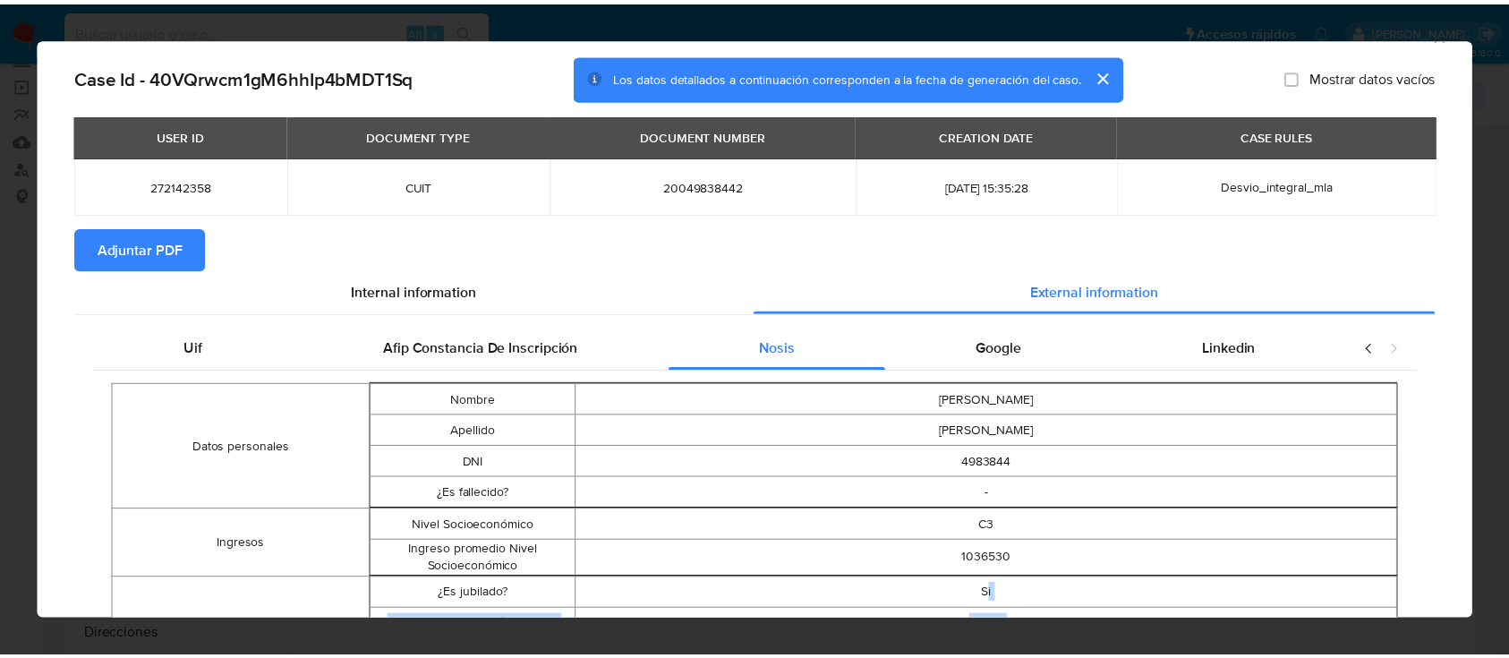
scroll to position [0, 0]
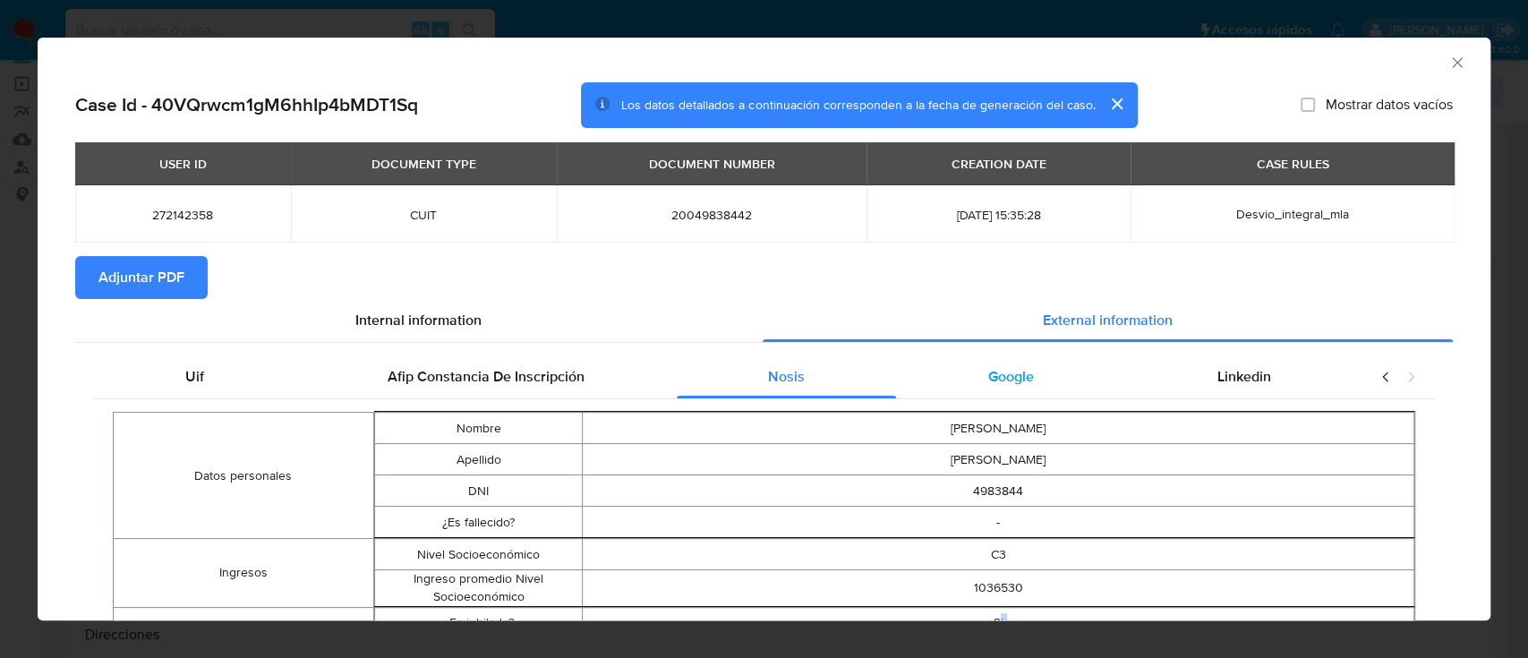
click at [988, 362] on div "Google" at bounding box center [1010, 376] width 229 height 43
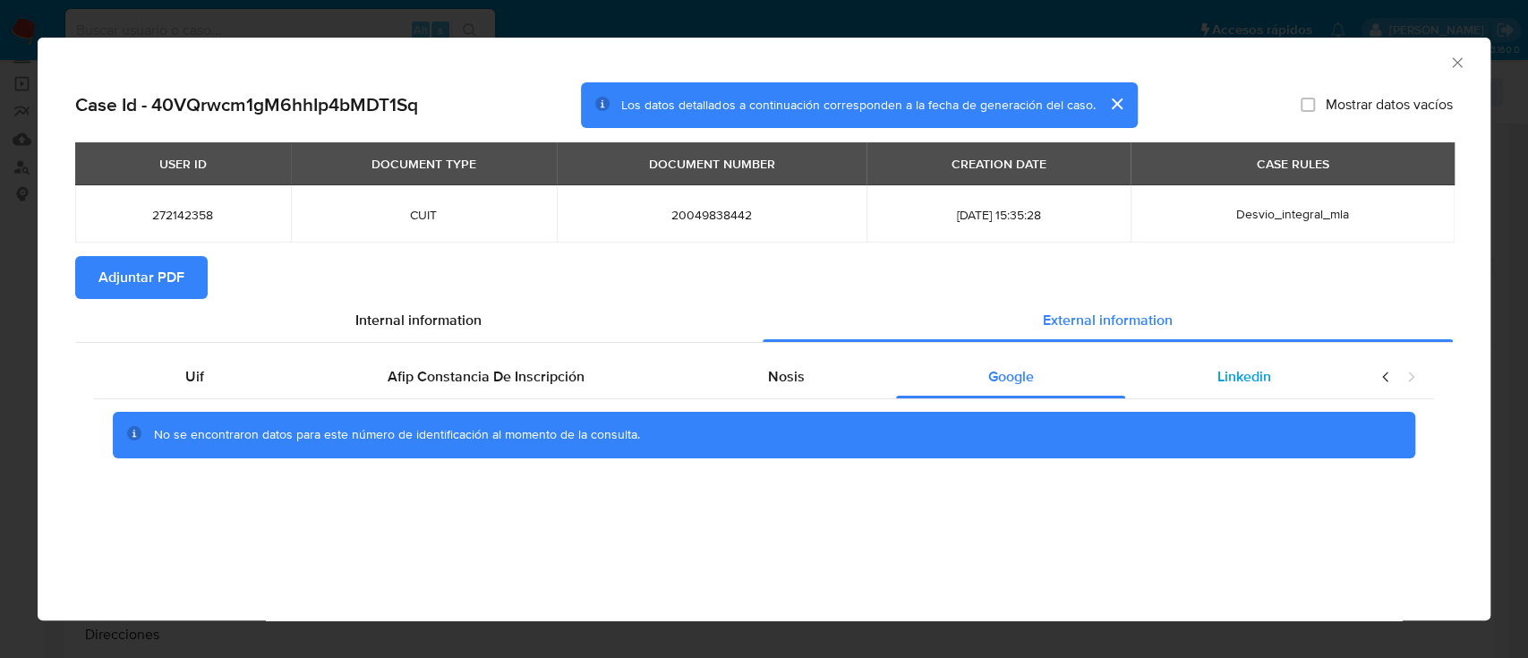
click at [1259, 366] on span "Linkedin" at bounding box center [1244, 376] width 54 height 21
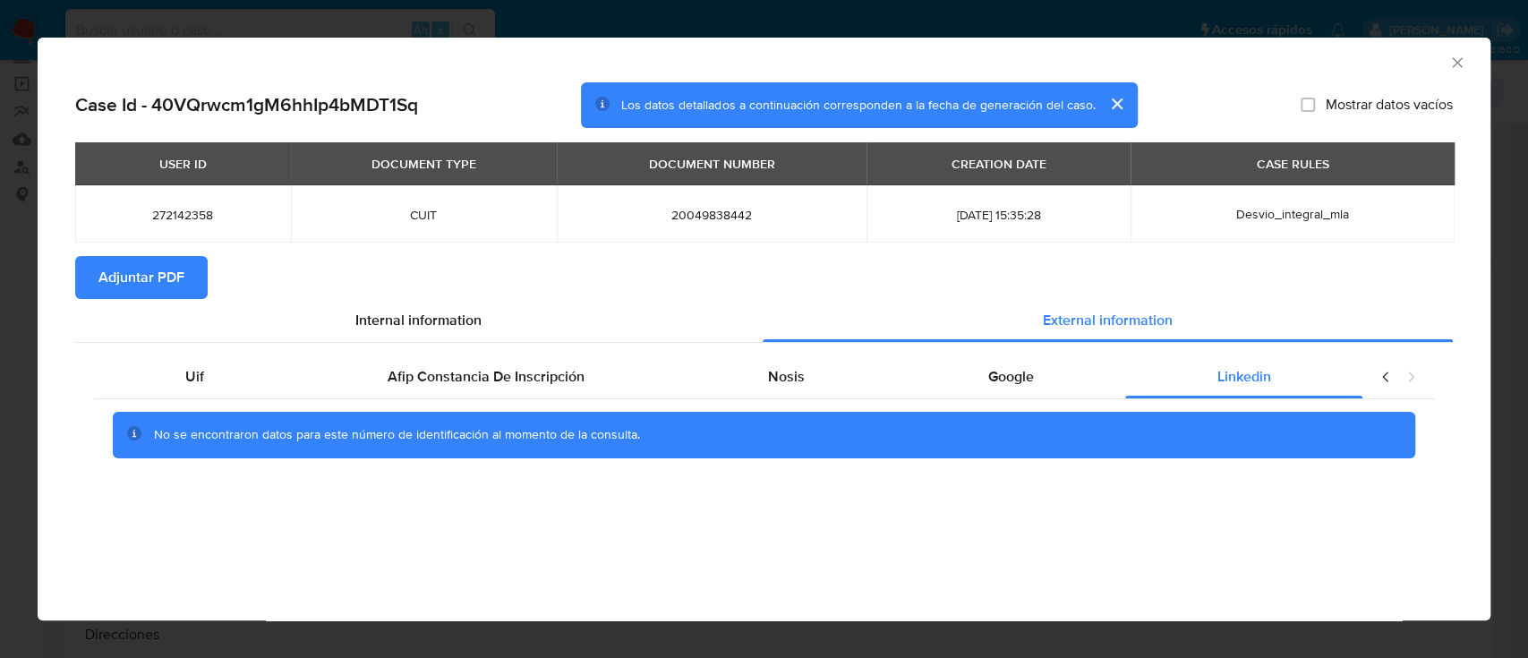
click at [182, 282] on span "Adjuntar PDF" at bounding box center [141, 277] width 86 height 39
click at [1450, 61] on icon "Cerrar ventana" at bounding box center [1457, 63] width 18 height 18
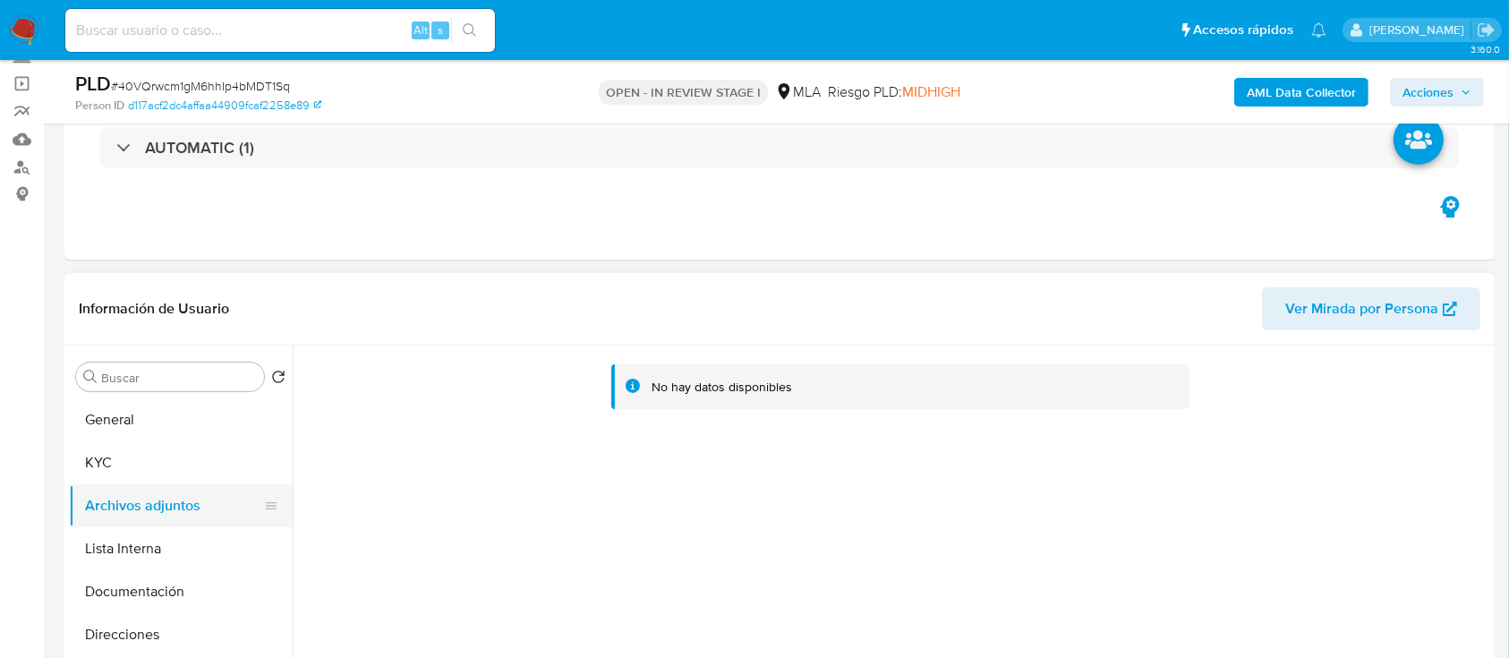
click at [122, 455] on button "KYC" at bounding box center [181, 462] width 224 height 43
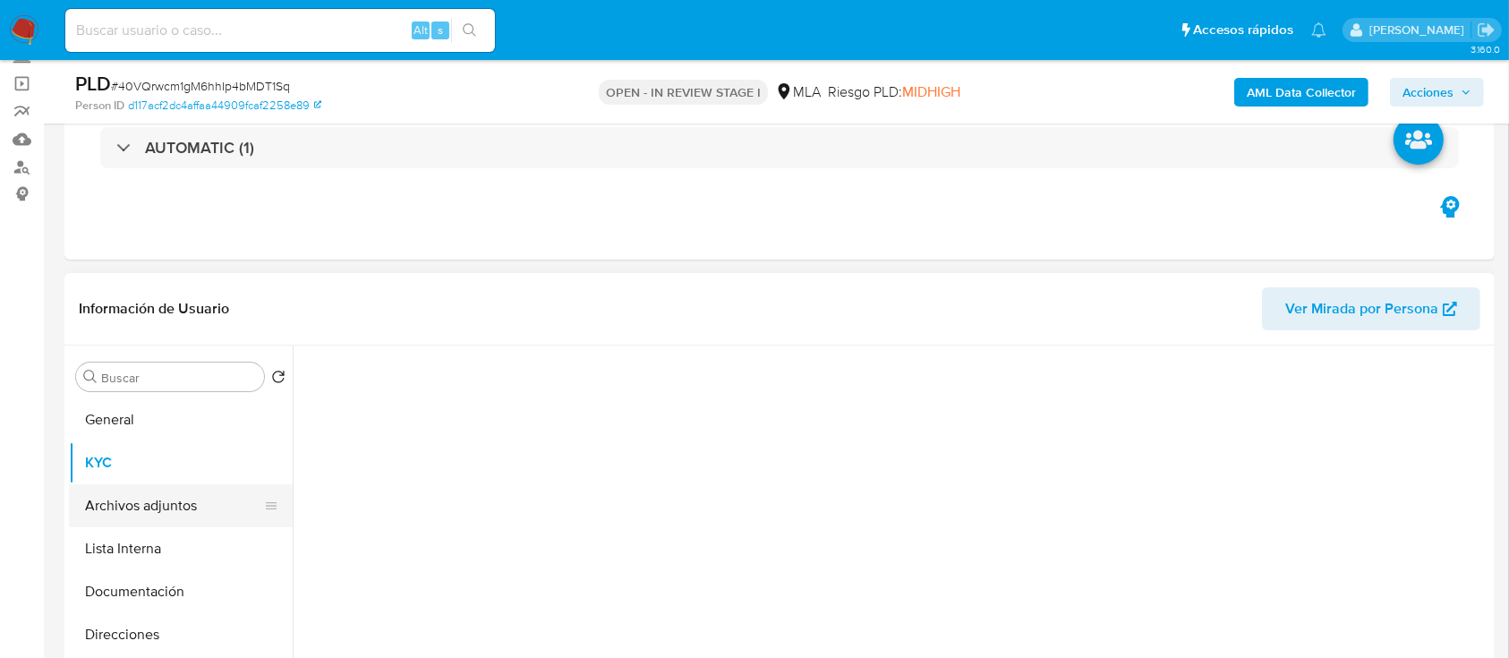
click at [158, 503] on button "Archivos adjuntos" at bounding box center [173, 505] width 209 height 43
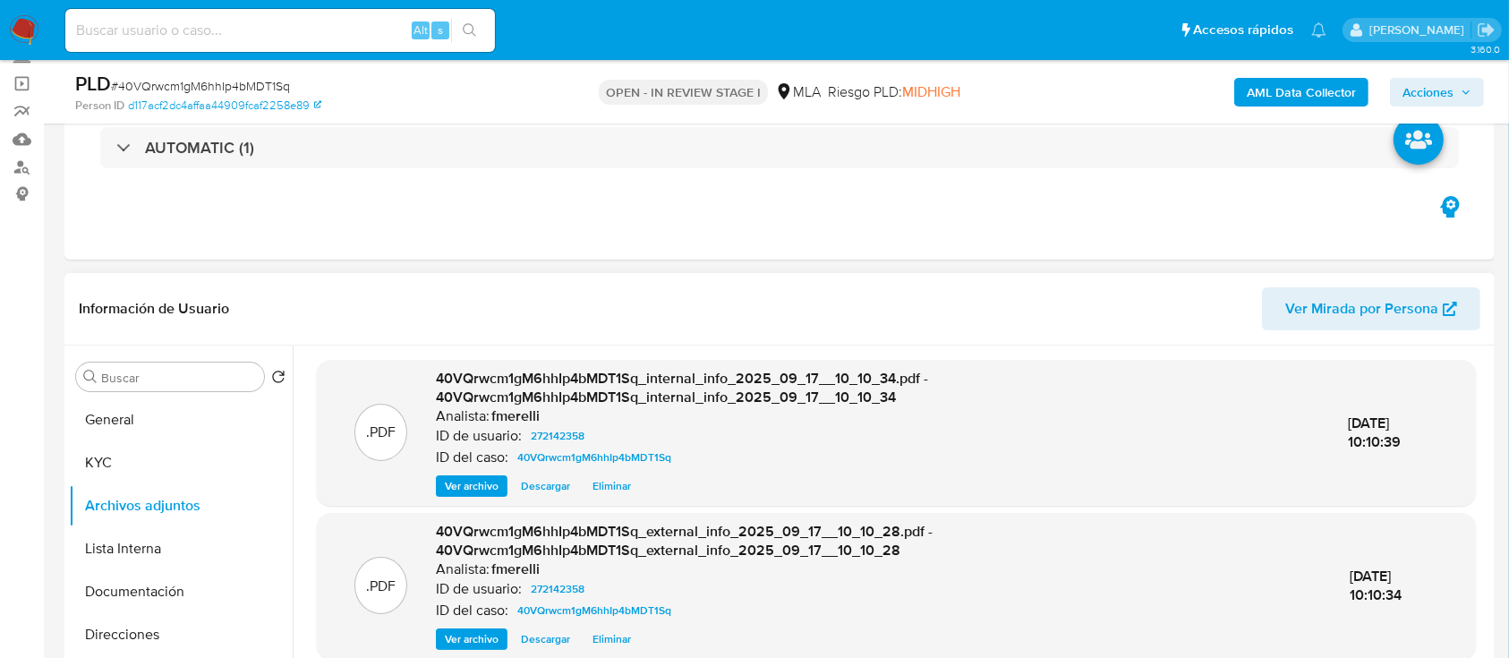
click at [454, 477] on span "Ver archivo" at bounding box center [472, 486] width 54 height 18
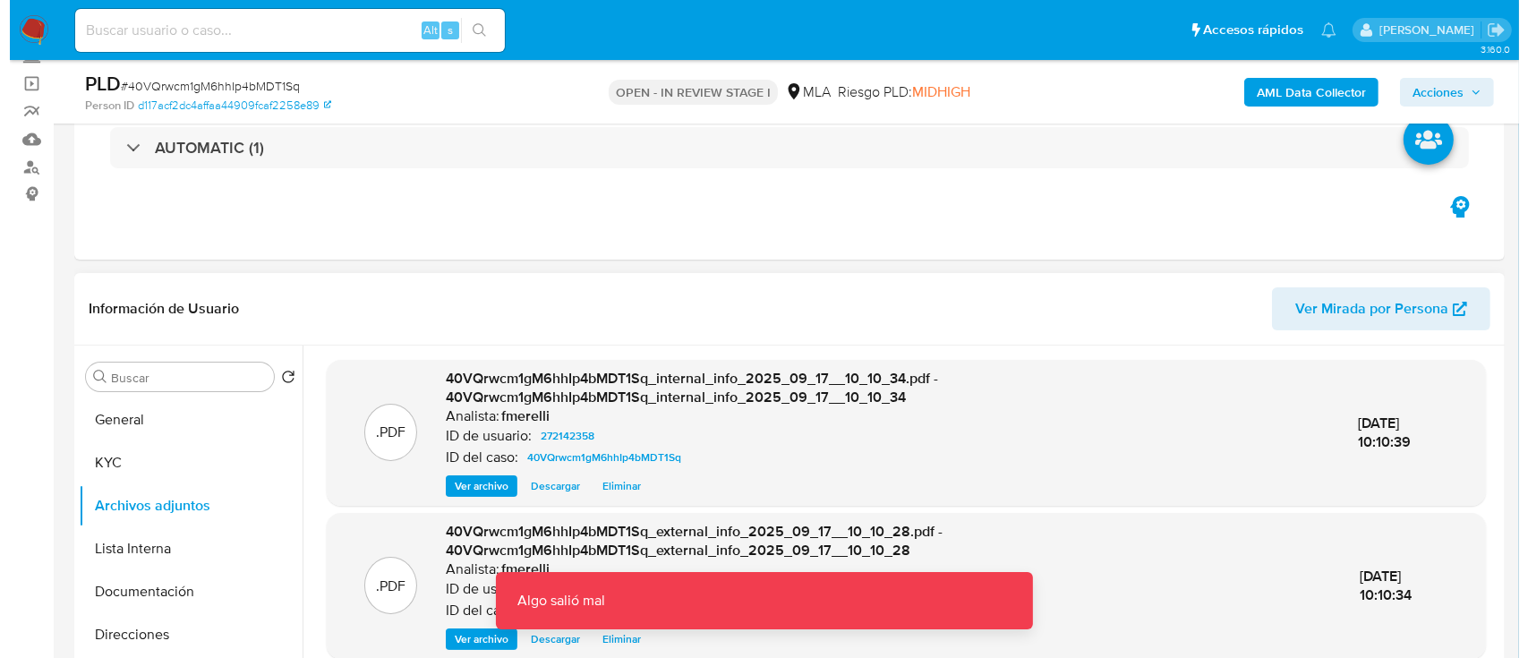
scroll to position [358, 0]
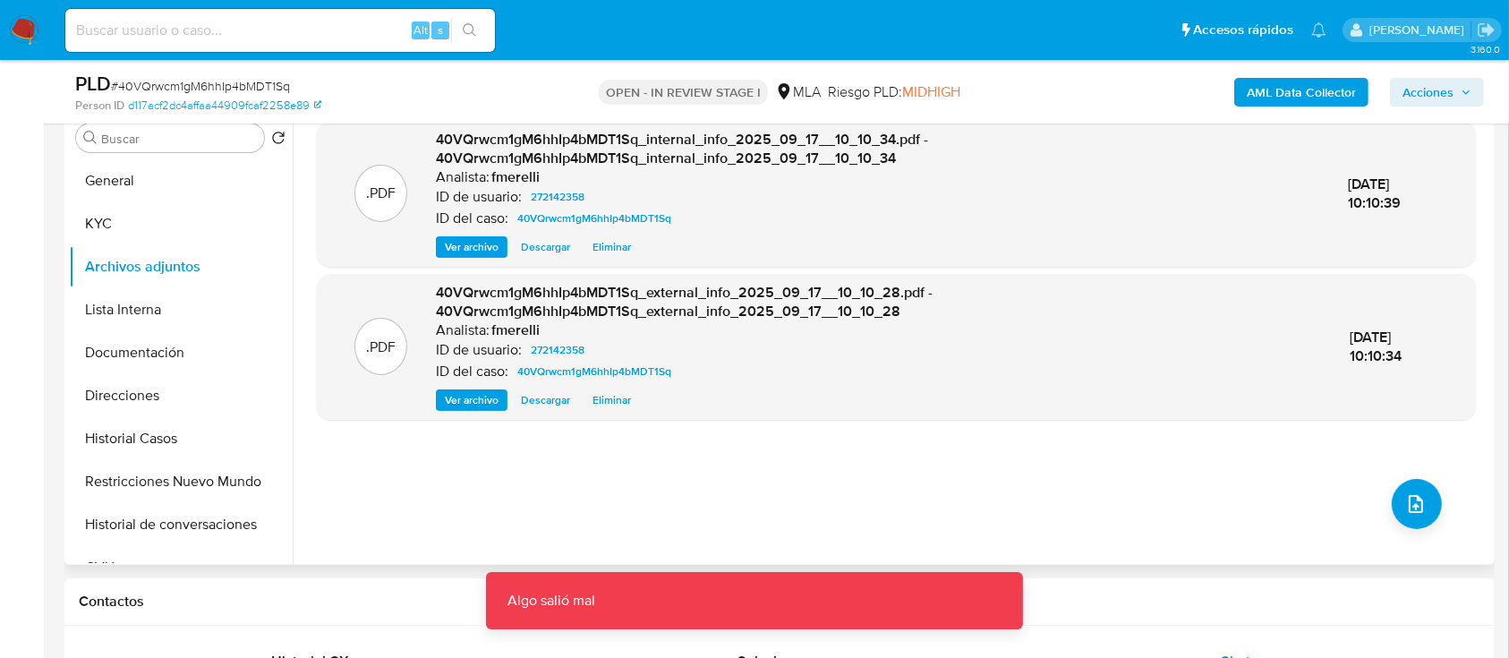
drag, startPoint x: 472, startPoint y: 403, endPoint x: 494, endPoint y: 415, distance: 25.6
click at [472, 402] on span "Ver archivo" at bounding box center [472, 400] width 54 height 18
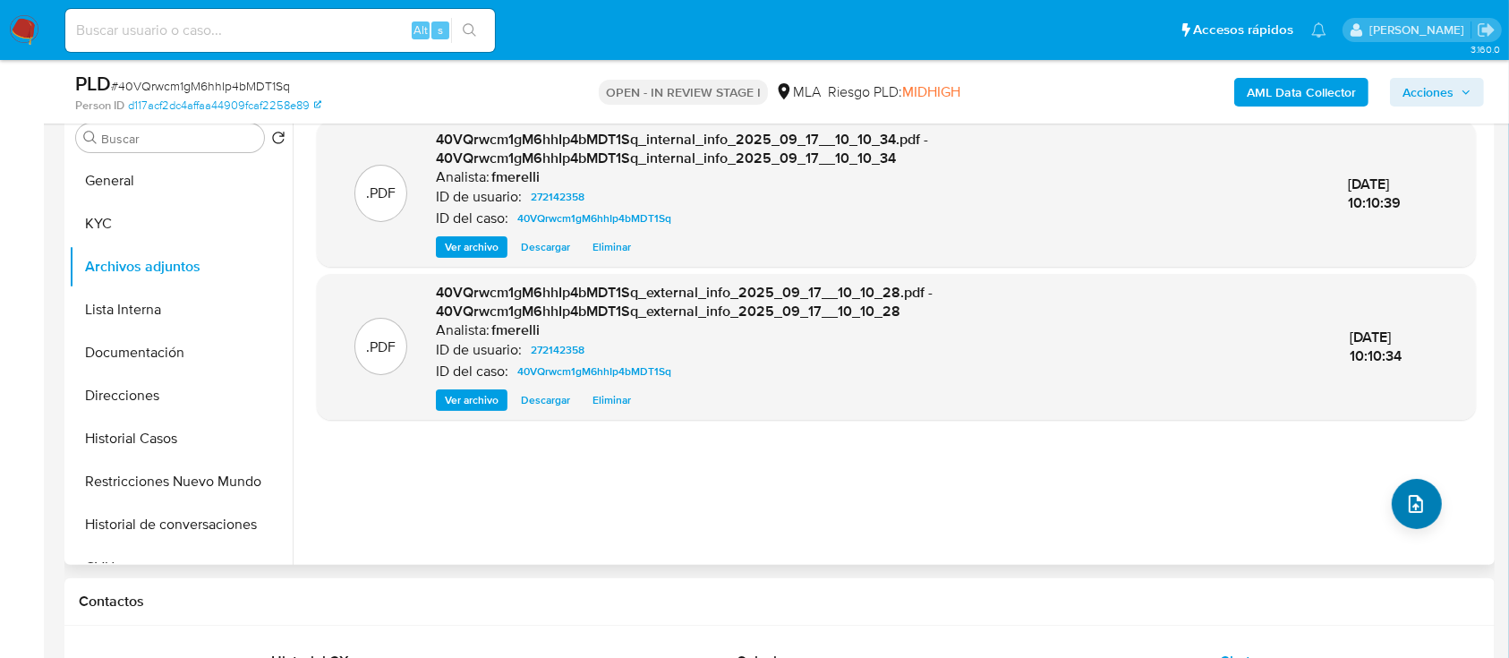
click at [1433, 497] on div ".PDF 40VQrwcm1gM6hhIp4bMDT1Sq_internal_info_2025_09_17__10_10_34.pdf - 40VQrwcm…" at bounding box center [896, 336] width 1159 height 430
click at [1397, 519] on button "upload-file" at bounding box center [1417, 504] width 50 height 50
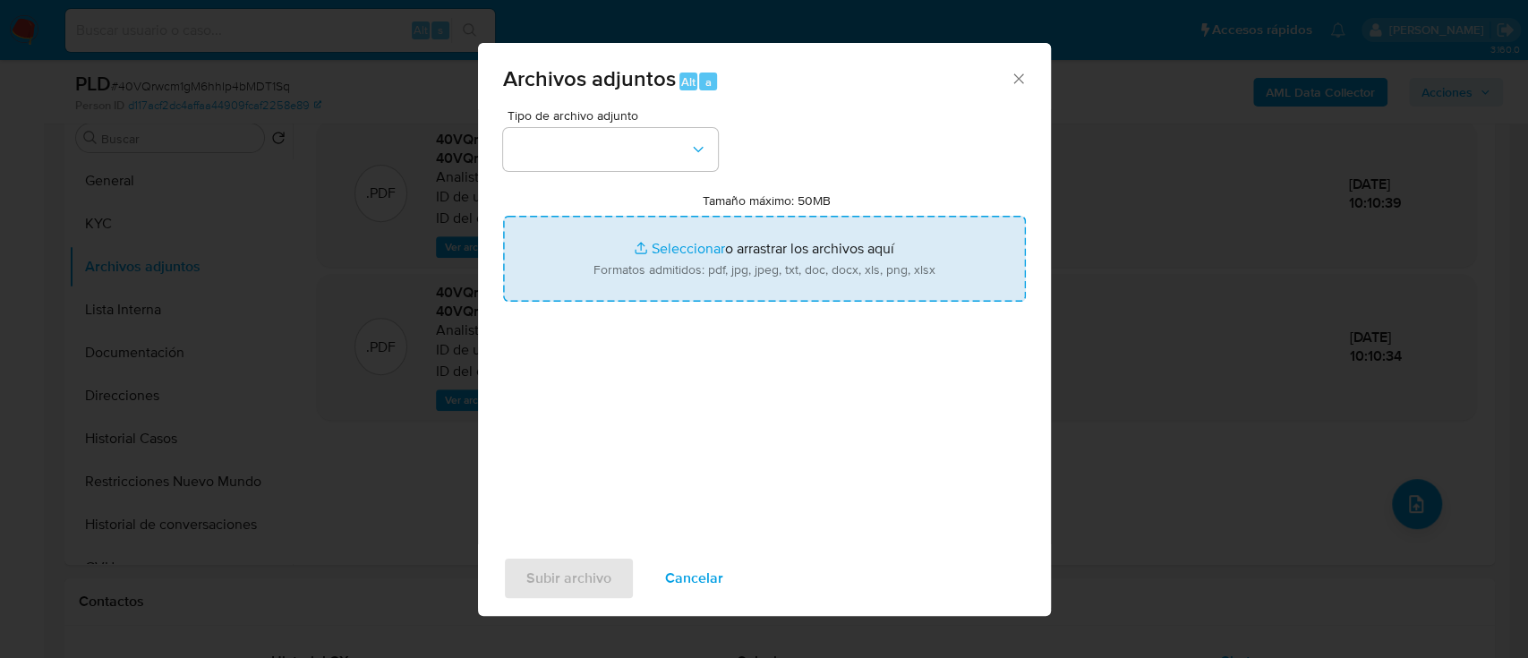
type input "C:\fakepath\NOSIS_Manager_InformeIndividual_20049838442_654927_20250910094021.p…"
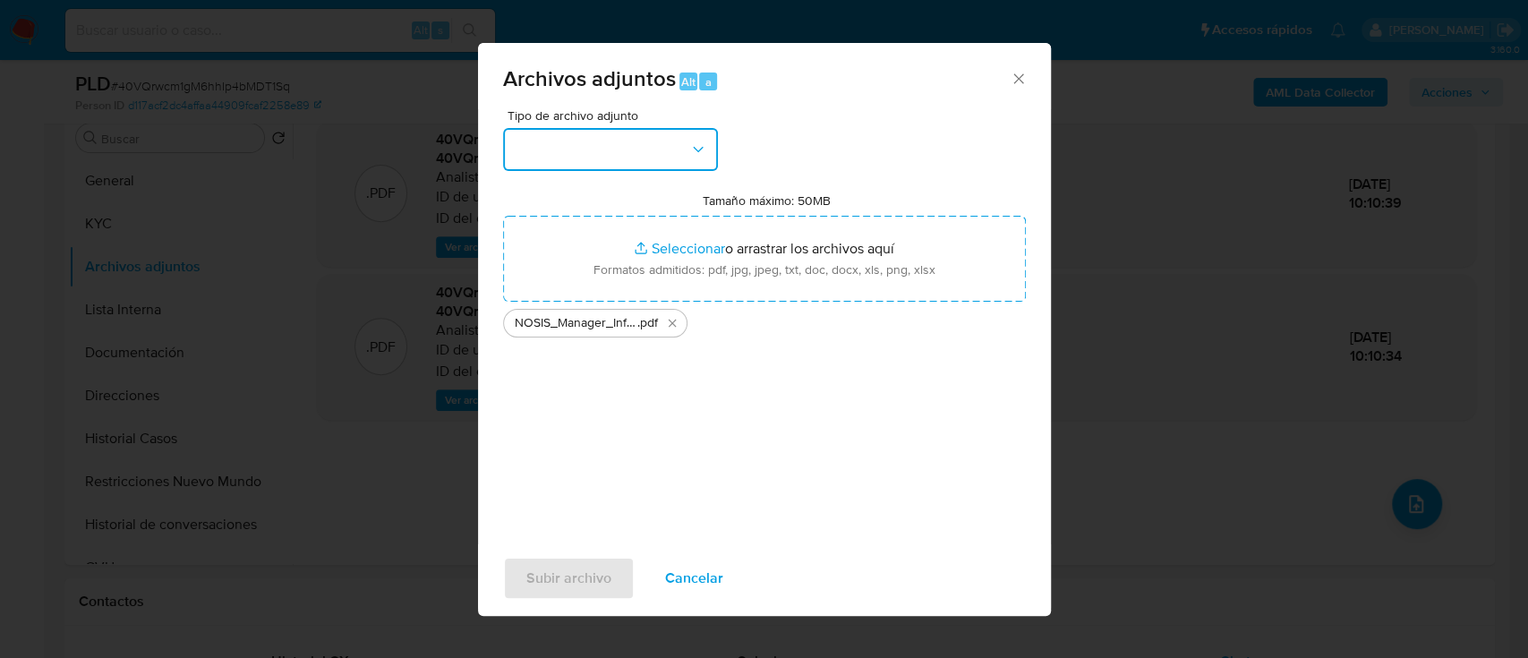
click at [627, 165] on button "button" at bounding box center [610, 149] width 215 height 43
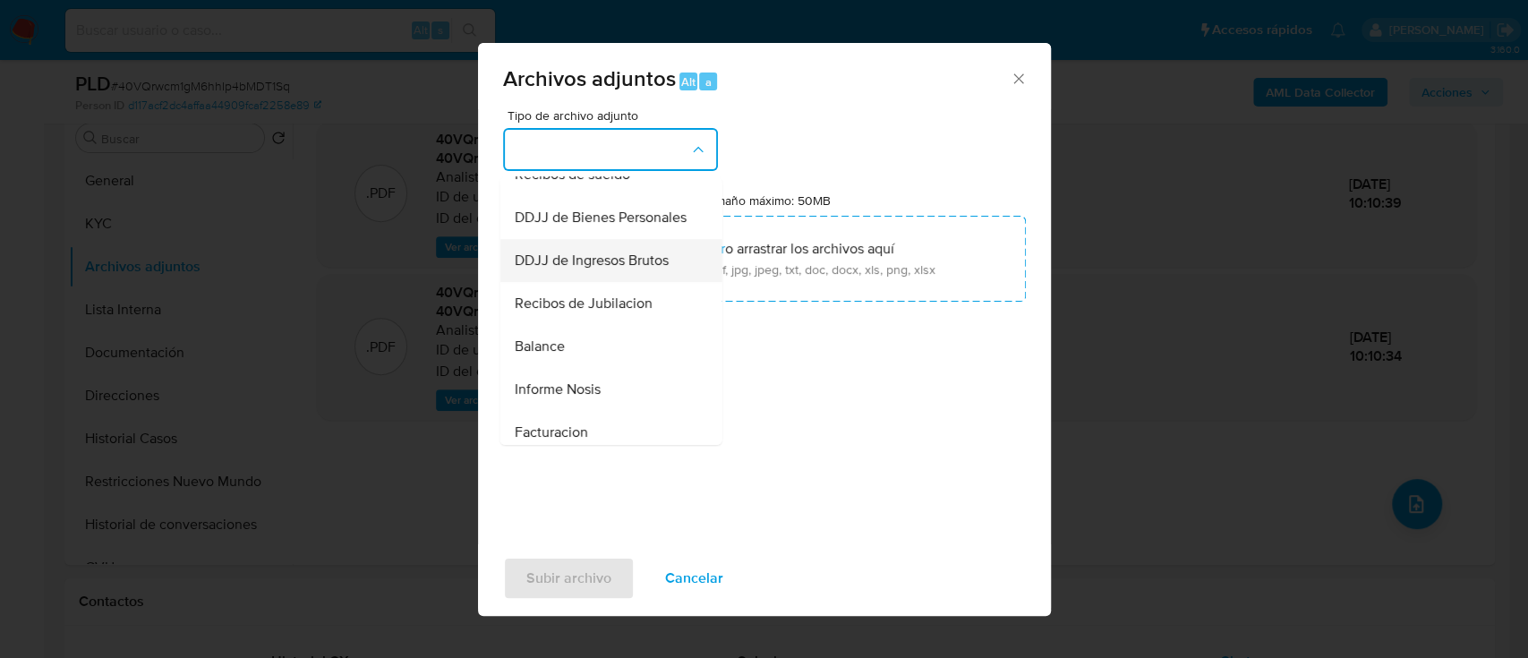
scroll to position [716, 0]
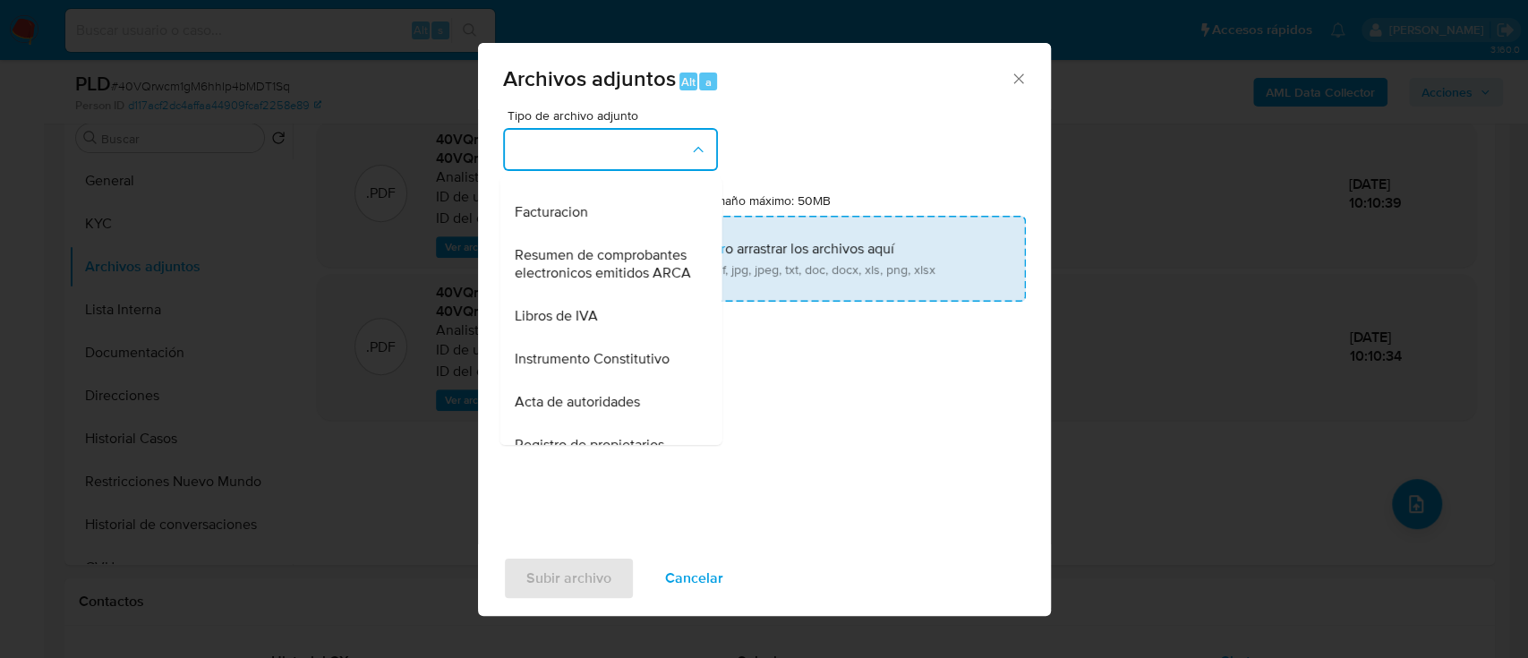
drag, startPoint x: 610, startPoint y: 221, endPoint x: 601, endPoint y: 265, distance: 44.9
click at [610, 191] on div "Informe Nosis" at bounding box center [605, 169] width 183 height 43
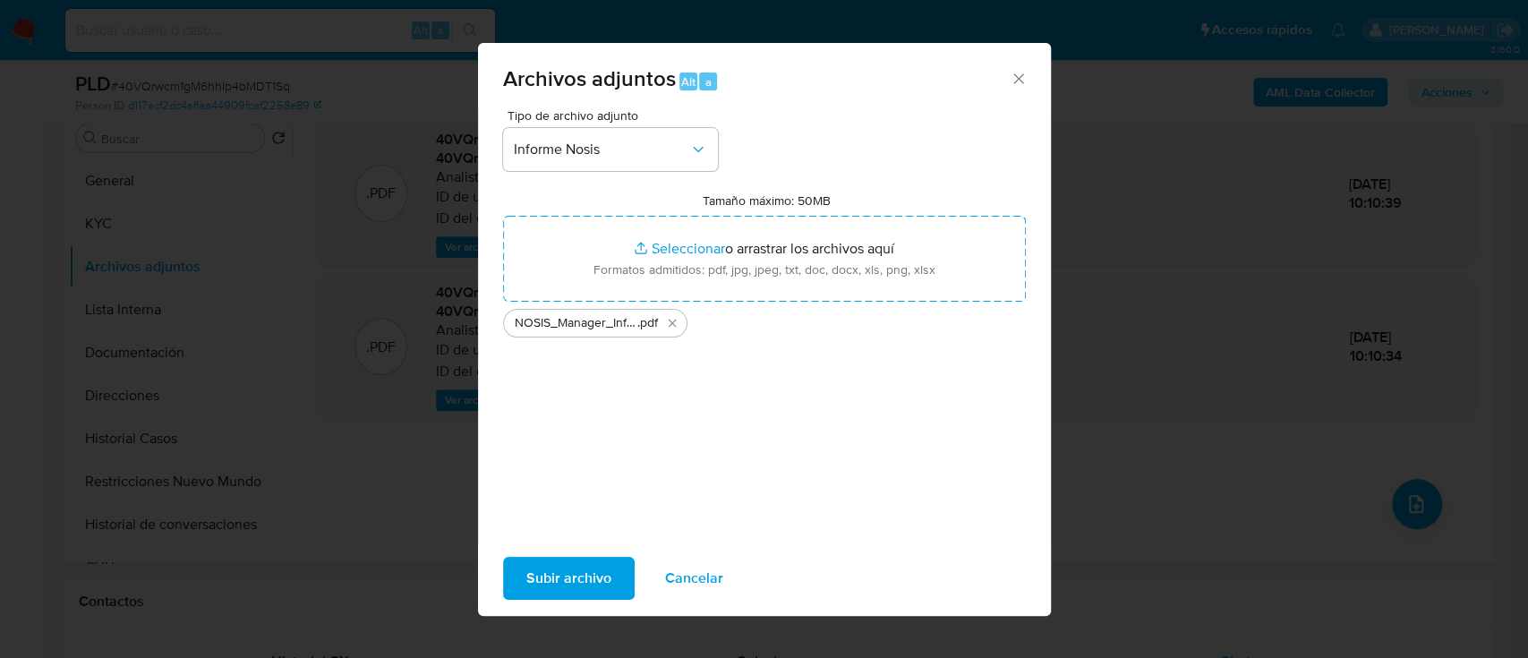
click at [535, 561] on span "Subir archivo" at bounding box center [568, 577] width 85 height 39
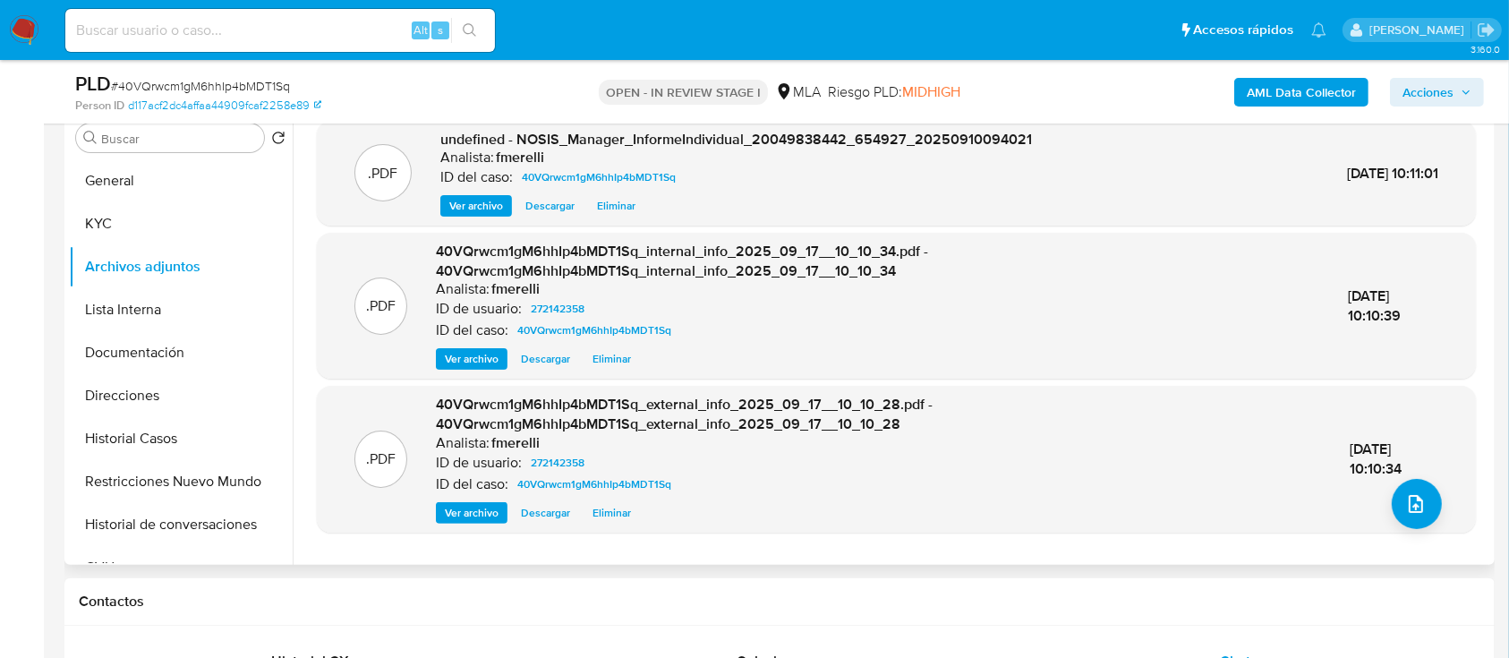
click at [464, 198] on span "Ver archivo" at bounding box center [476, 206] width 54 height 18
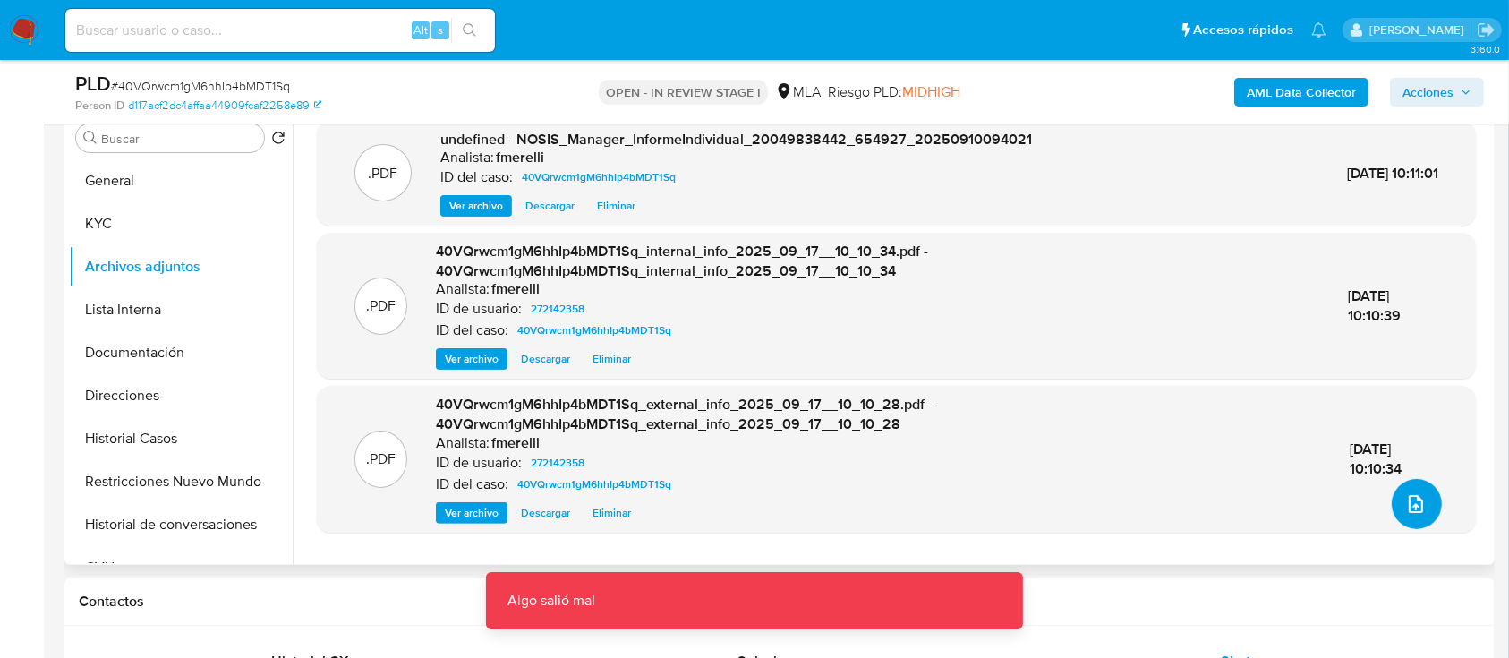
click at [1427, 488] on button "upload-file" at bounding box center [1417, 504] width 50 height 50
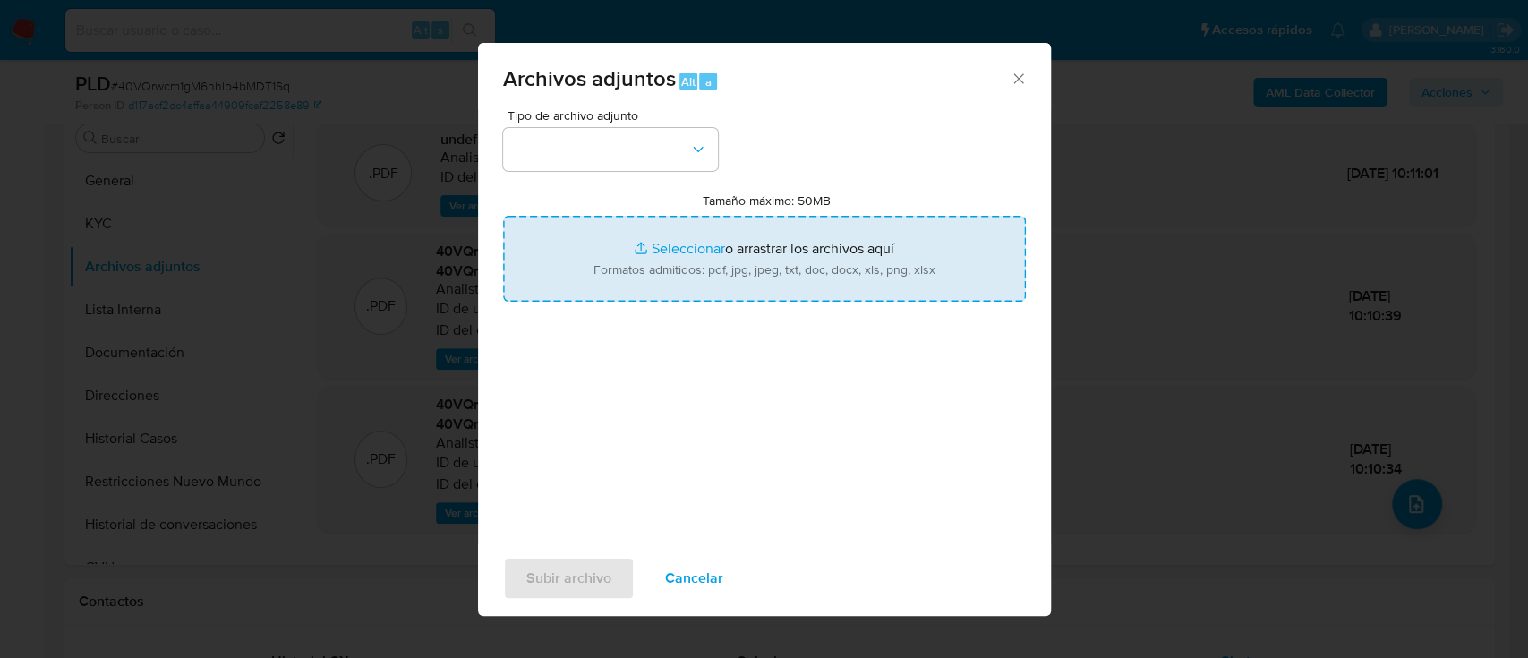
type input "C:\fakepath\Caselog 40VQrwcm1gM6hhIp4bMDT1Sq_2025_08_19_02_02_55.docx"
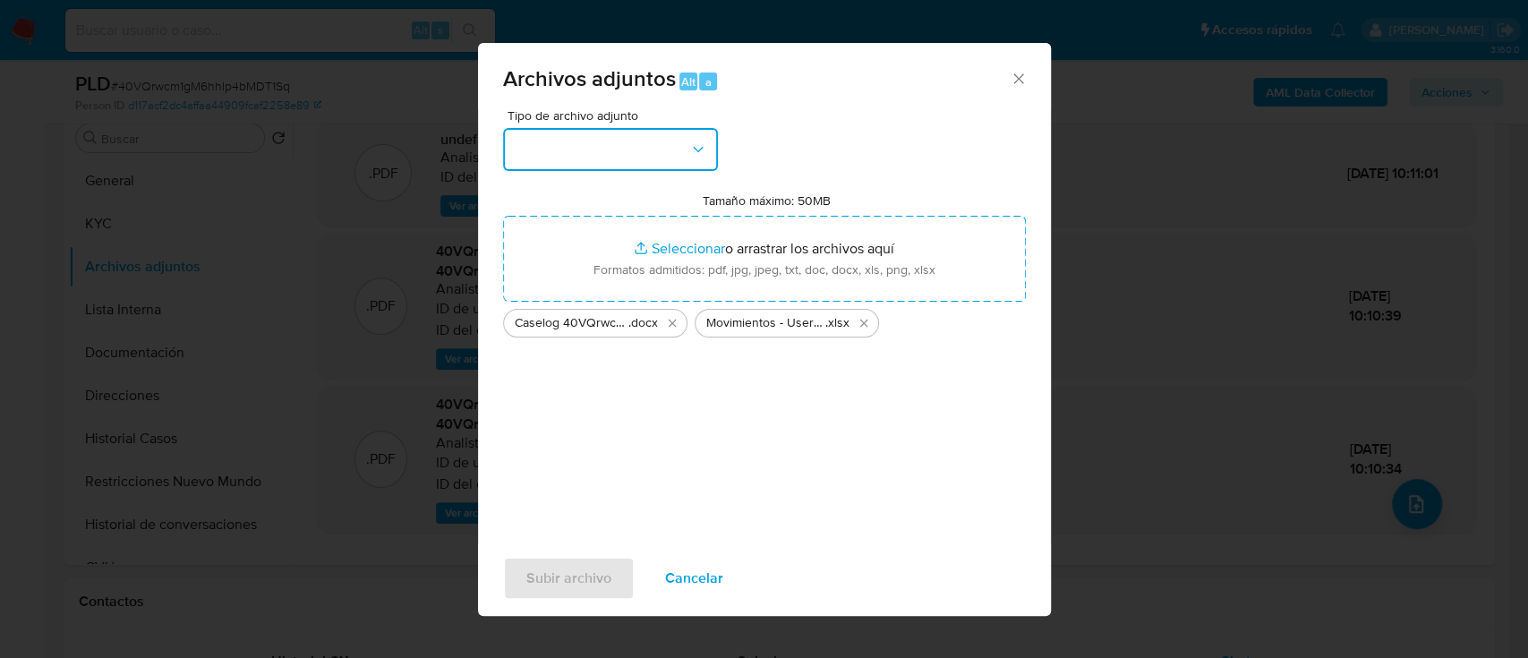
click at [677, 161] on button "button" at bounding box center [610, 149] width 215 height 43
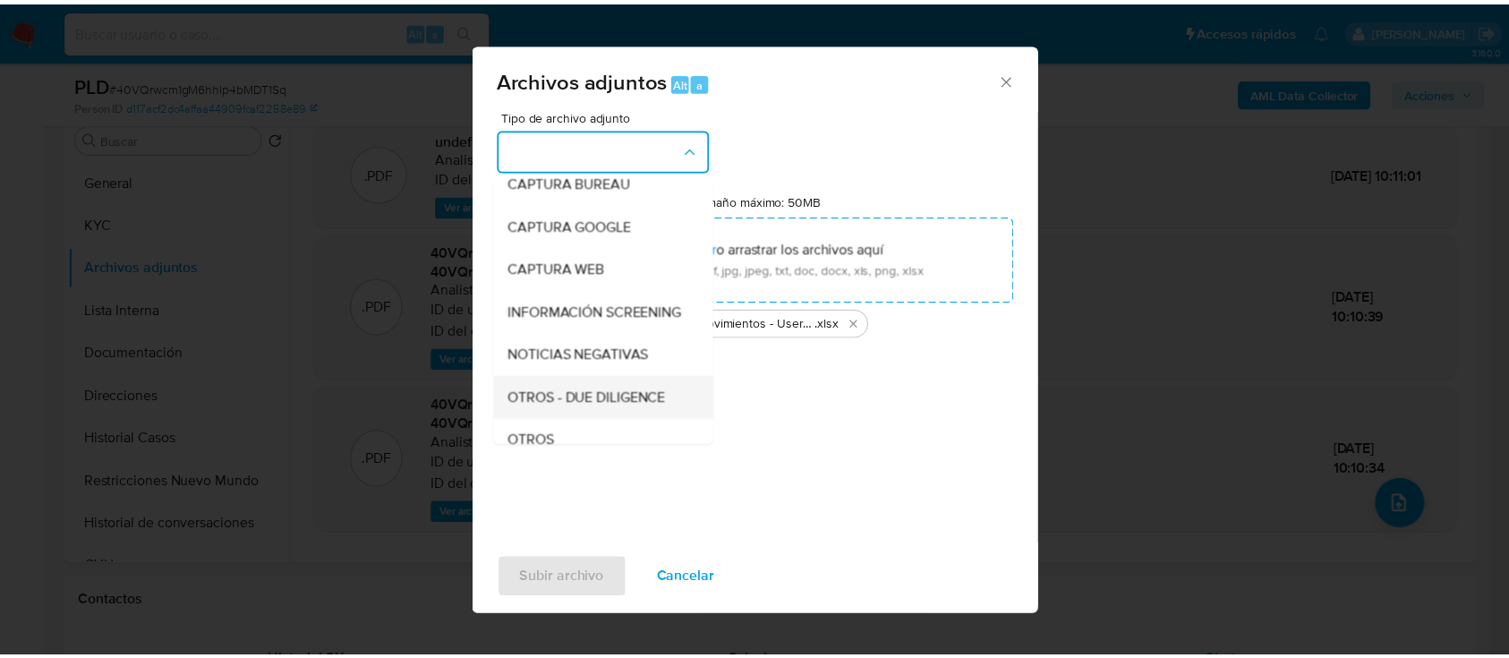
scroll to position [238, 0]
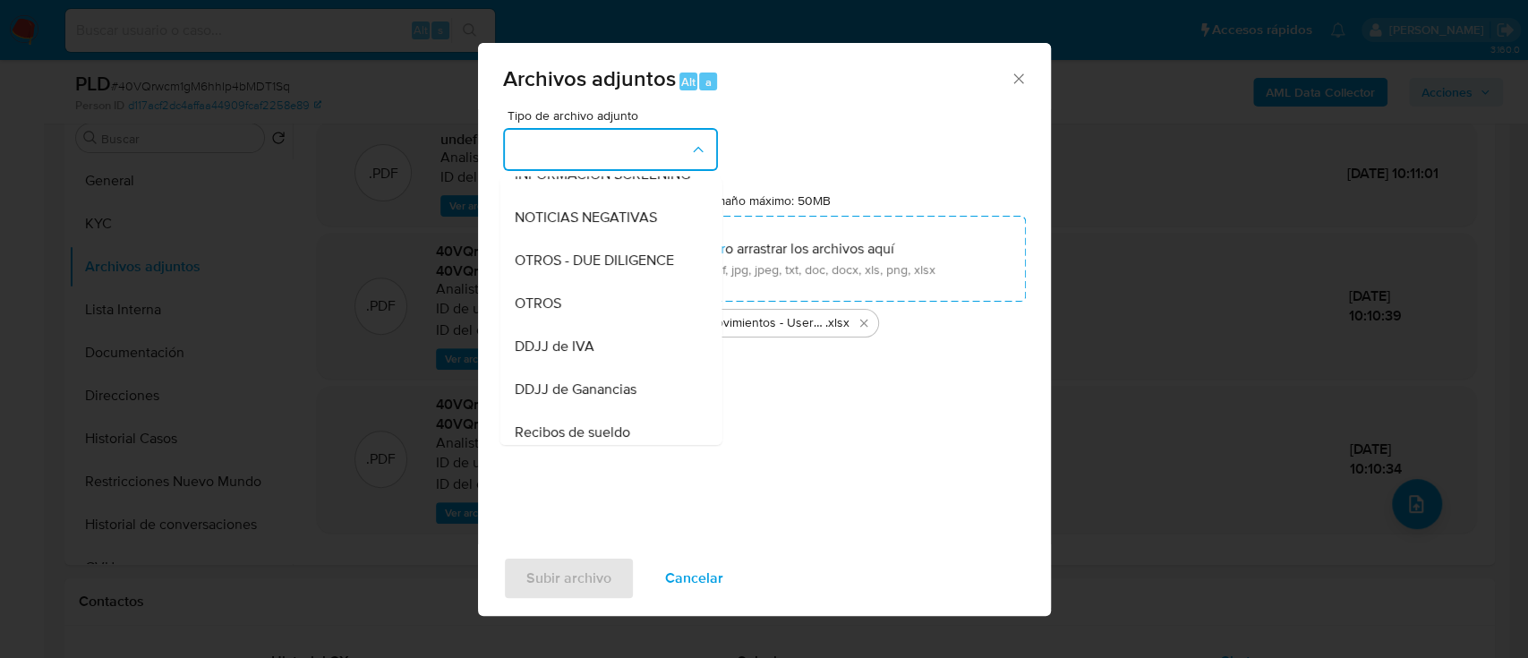
click at [573, 325] on div "OTROS" at bounding box center [605, 303] width 183 height 43
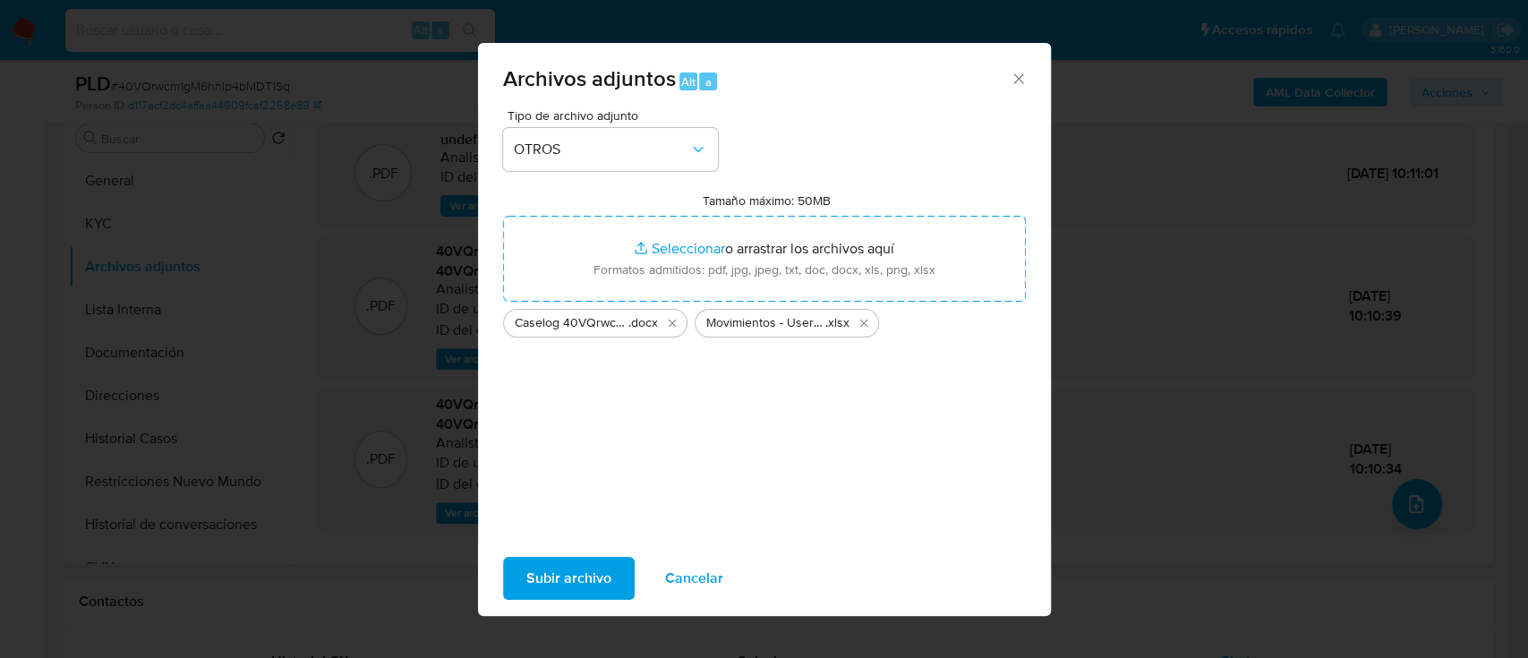
click at [587, 566] on span "Subir archivo" at bounding box center [568, 577] width 85 height 39
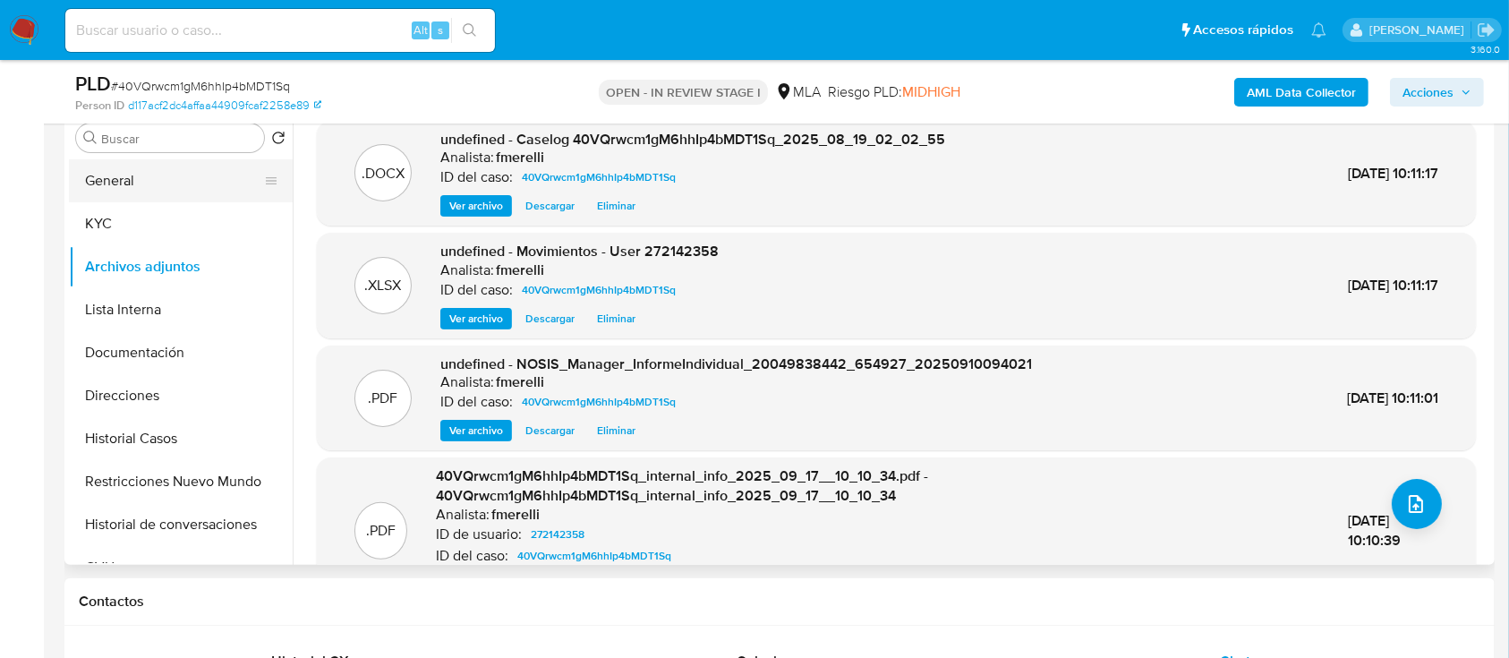
click at [183, 178] on button "General" at bounding box center [173, 180] width 209 height 43
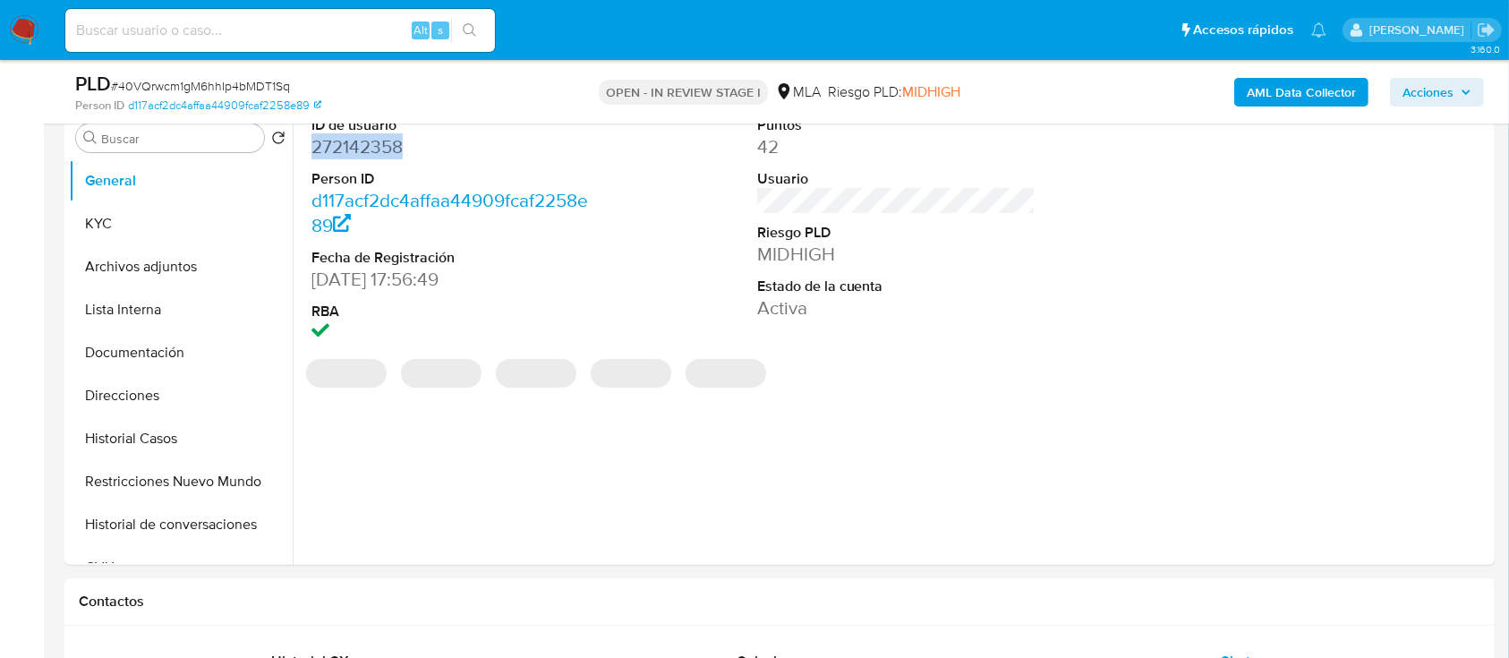
click at [371, 153] on dd "272142358" at bounding box center [450, 146] width 279 height 25
click at [166, 277] on button "Archivos adjuntos" at bounding box center [173, 266] width 209 height 43
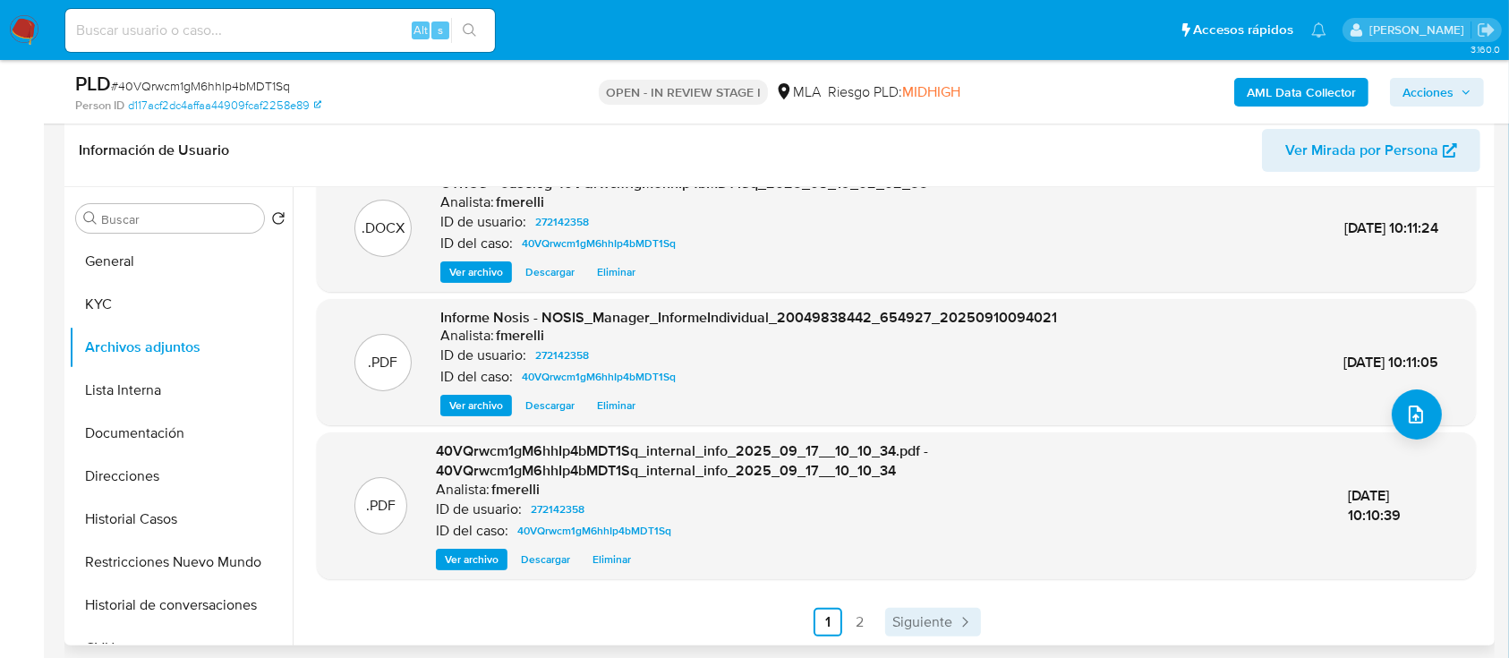
scroll to position [308, 0]
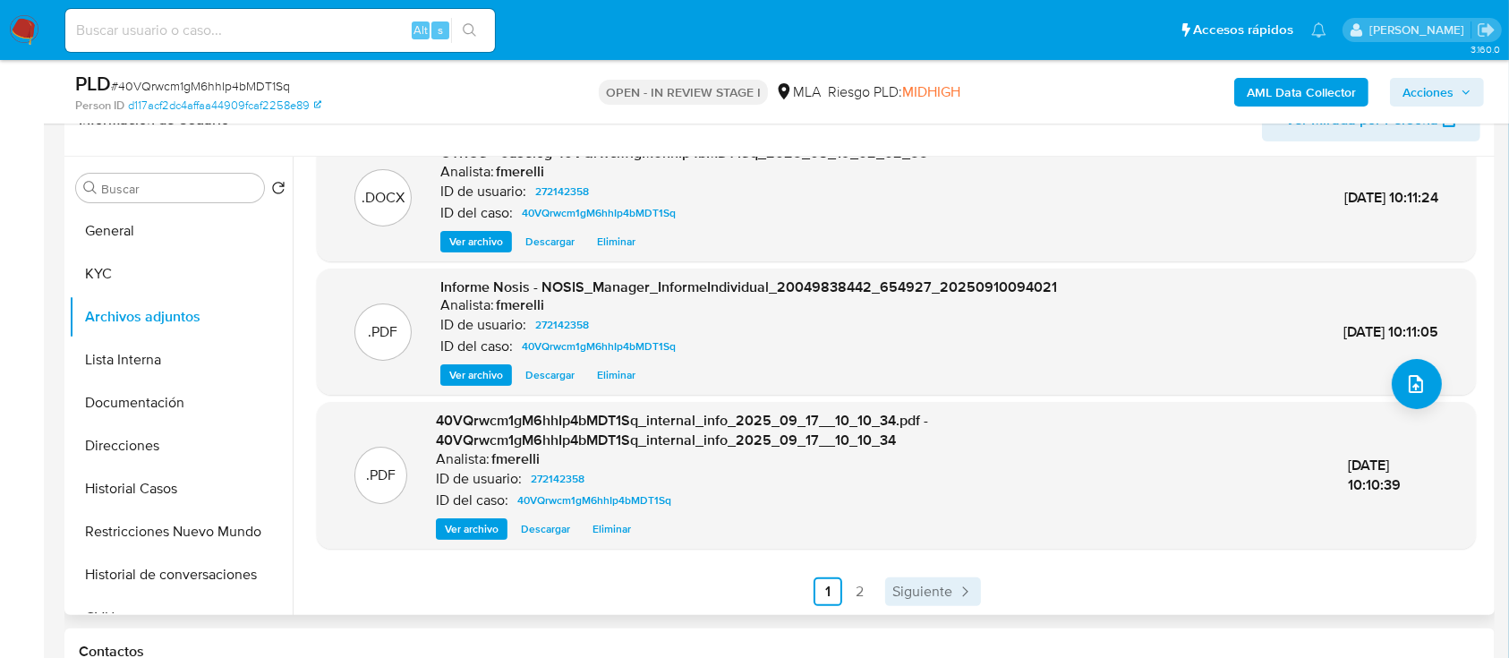
click at [910, 601] on link "Siguiente" at bounding box center [933, 591] width 96 height 29
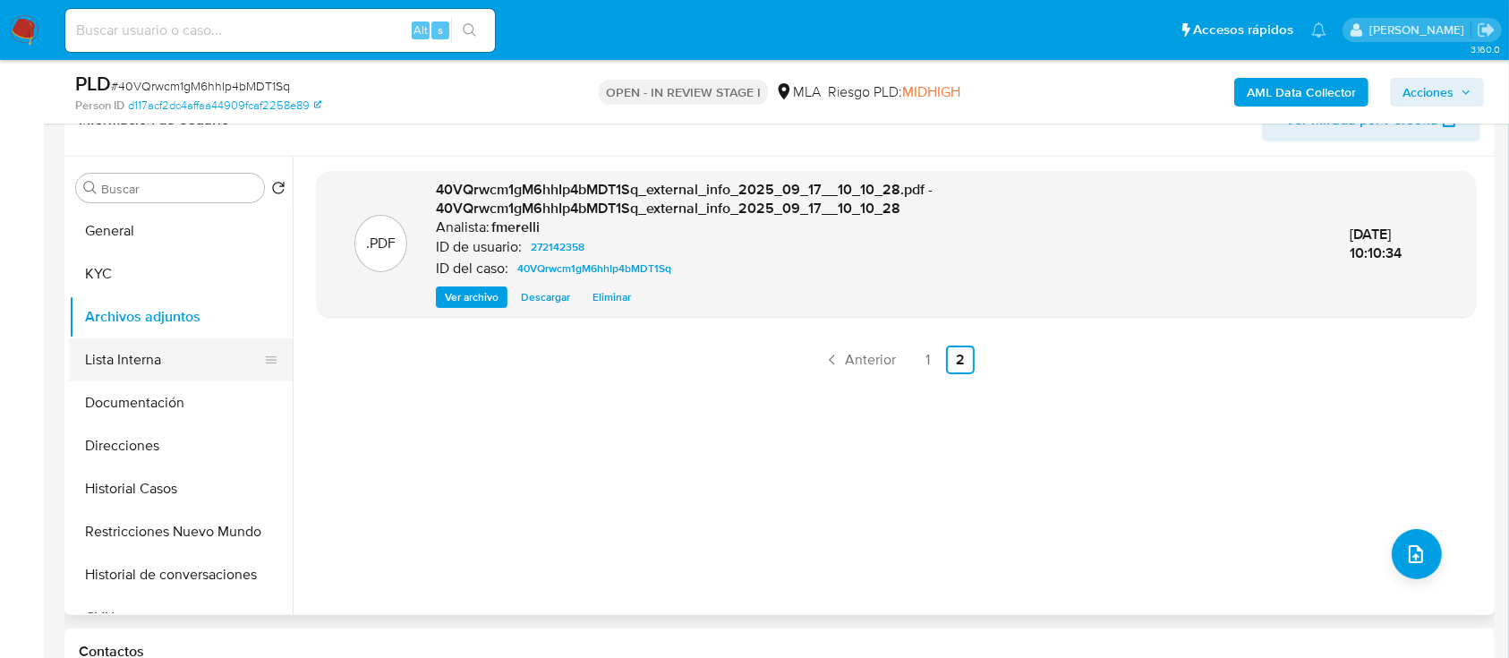
click at [184, 364] on button "Lista Interna" at bounding box center [173, 359] width 209 height 43
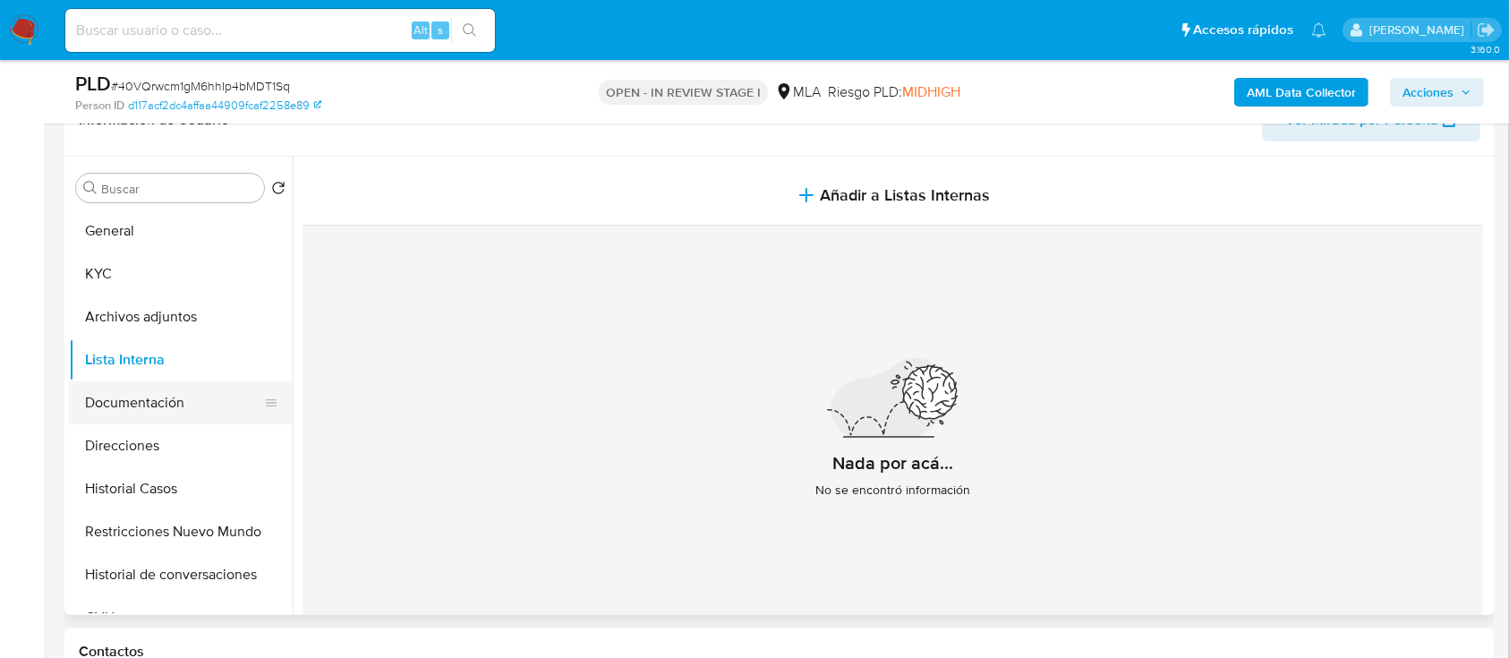
click at [206, 388] on button "Documentación" at bounding box center [173, 402] width 209 height 43
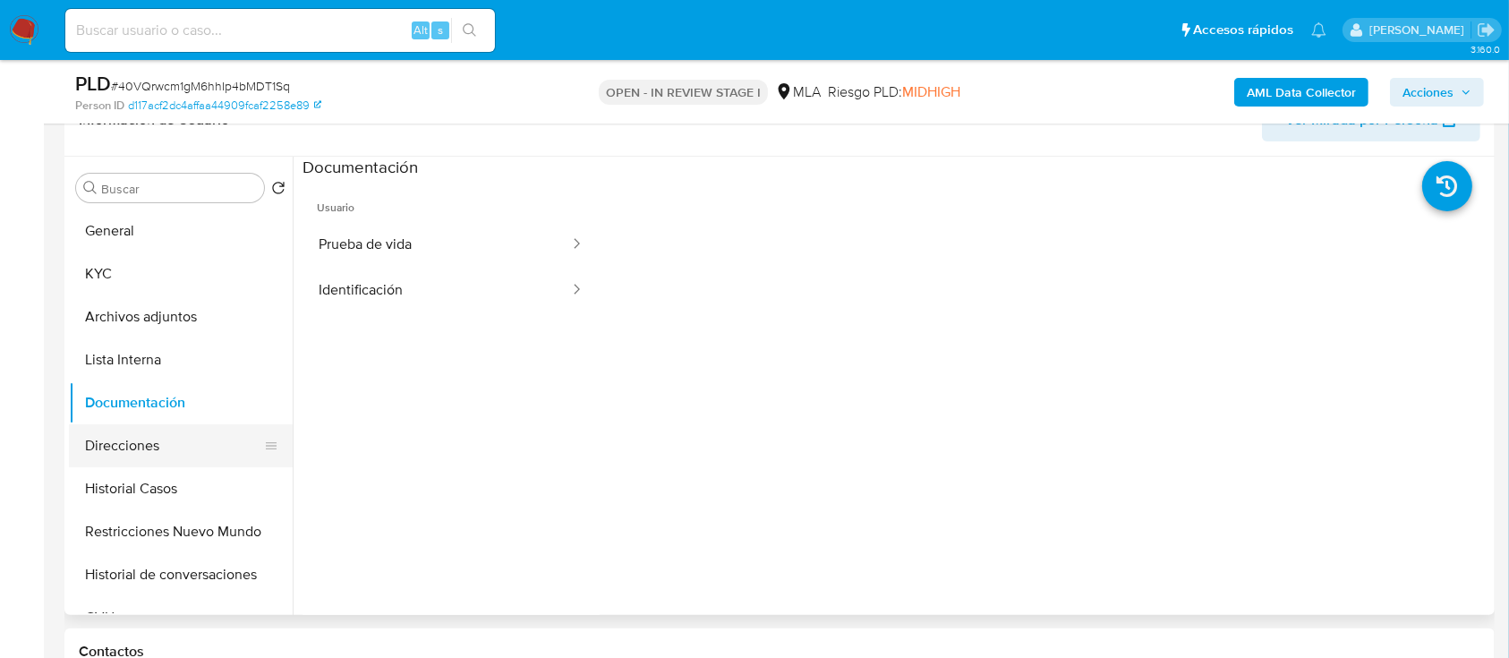
click at [173, 443] on button "Direcciones" at bounding box center [173, 445] width 209 height 43
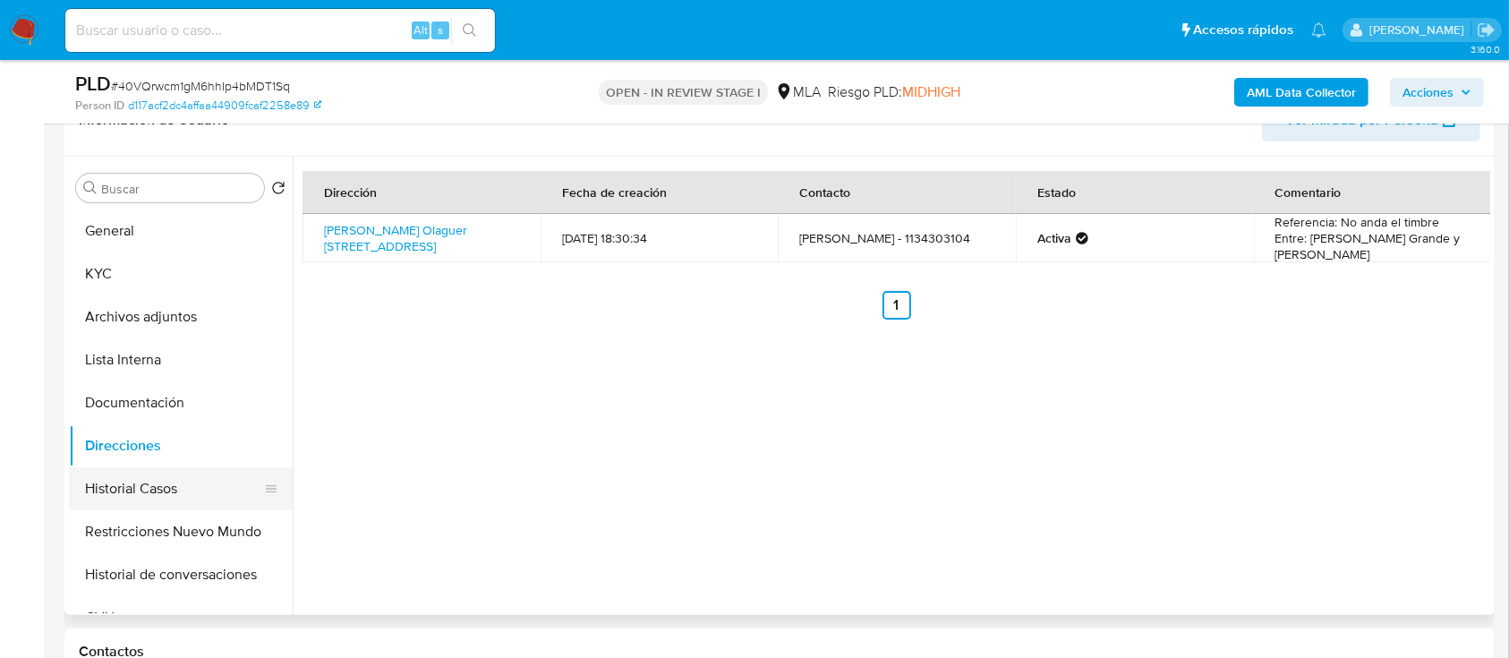
click at [168, 492] on button "Historial Casos" at bounding box center [173, 488] width 209 height 43
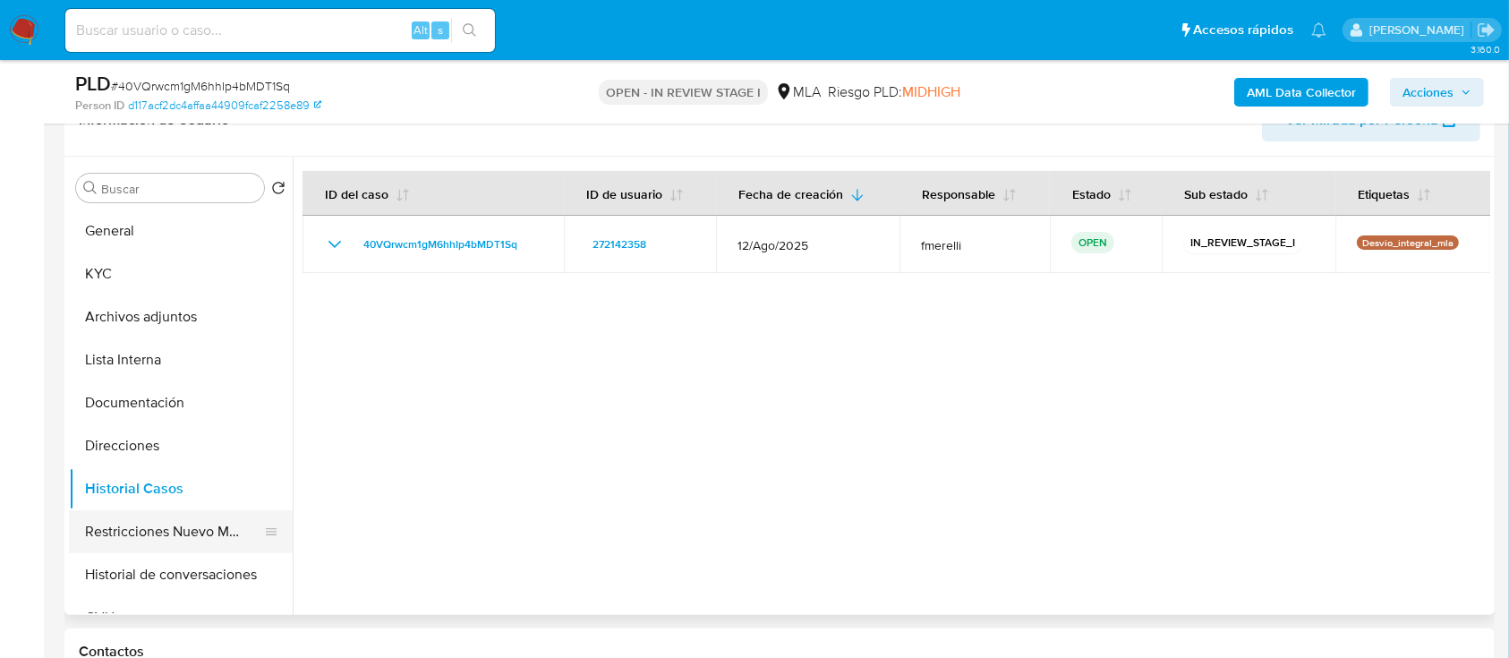
click at [165, 515] on button "Restricciones Nuevo Mundo" at bounding box center [173, 531] width 209 height 43
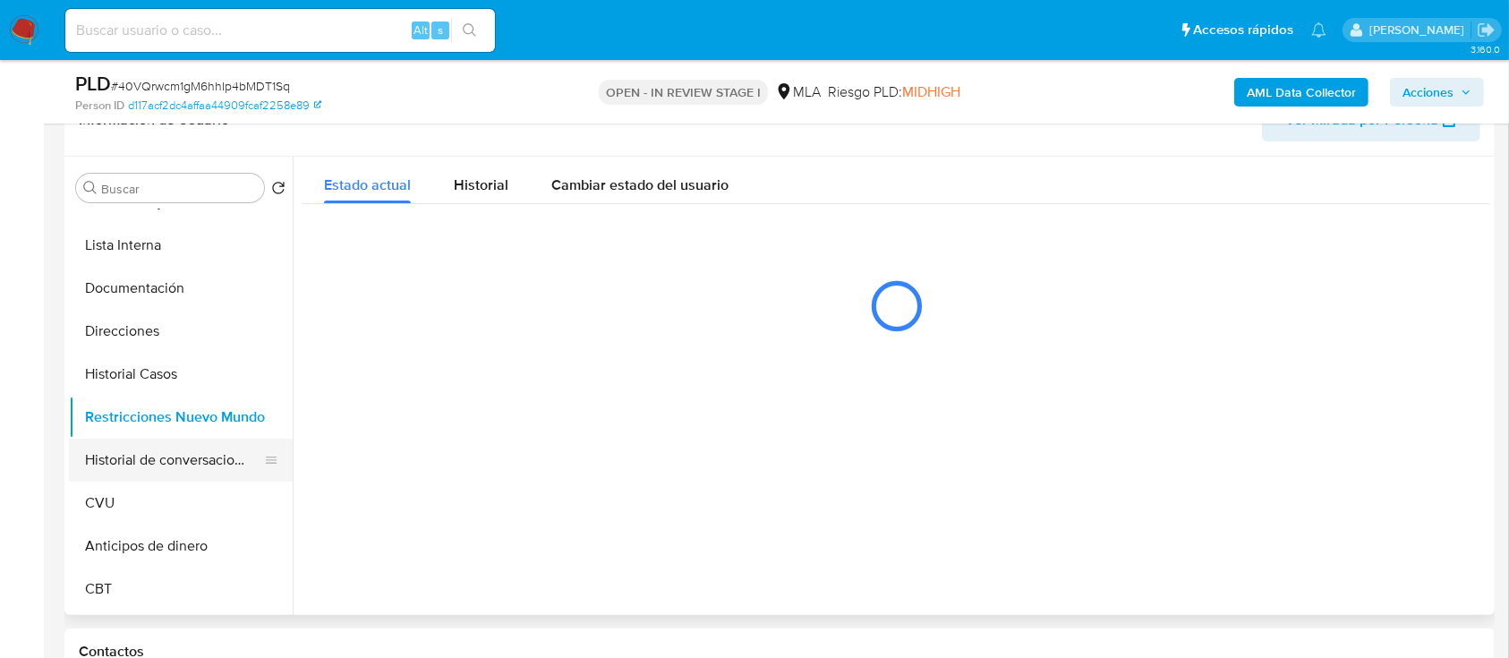
scroll to position [119, 0]
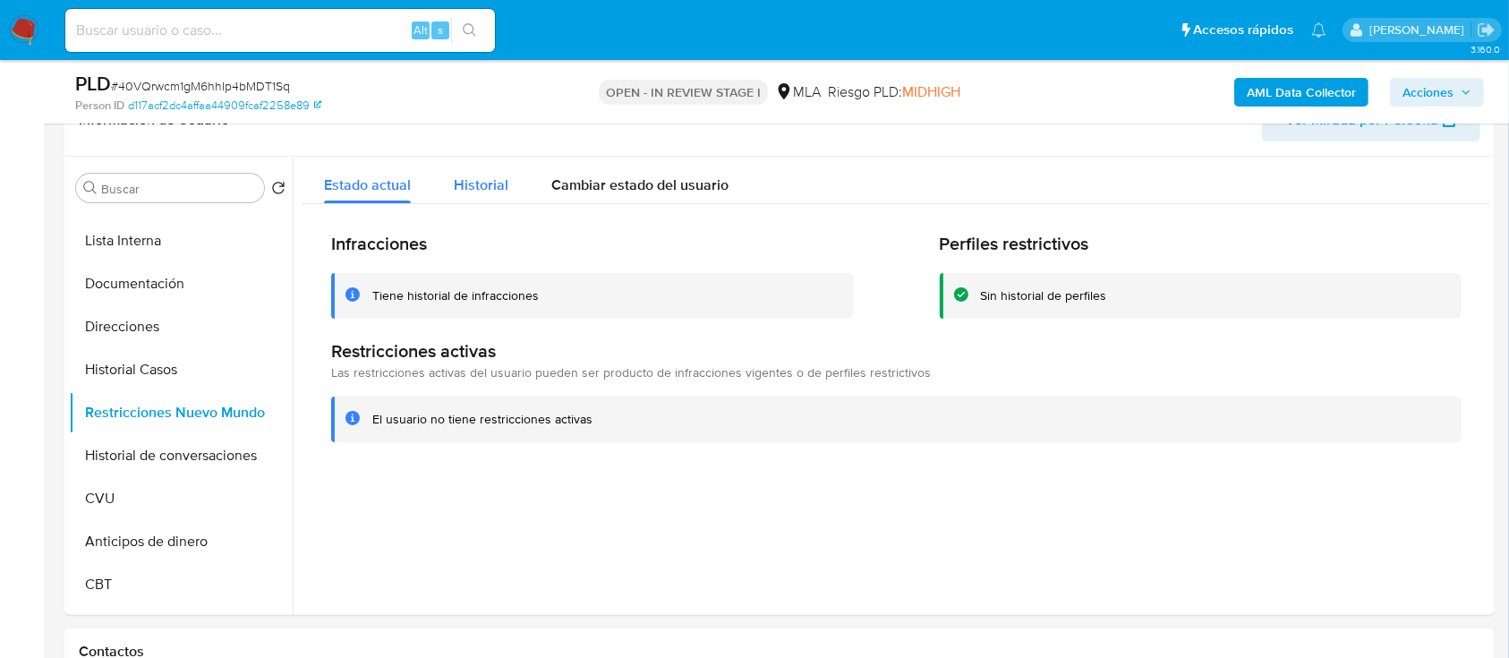
click at [505, 184] on span "Historial" at bounding box center [481, 185] width 55 height 21
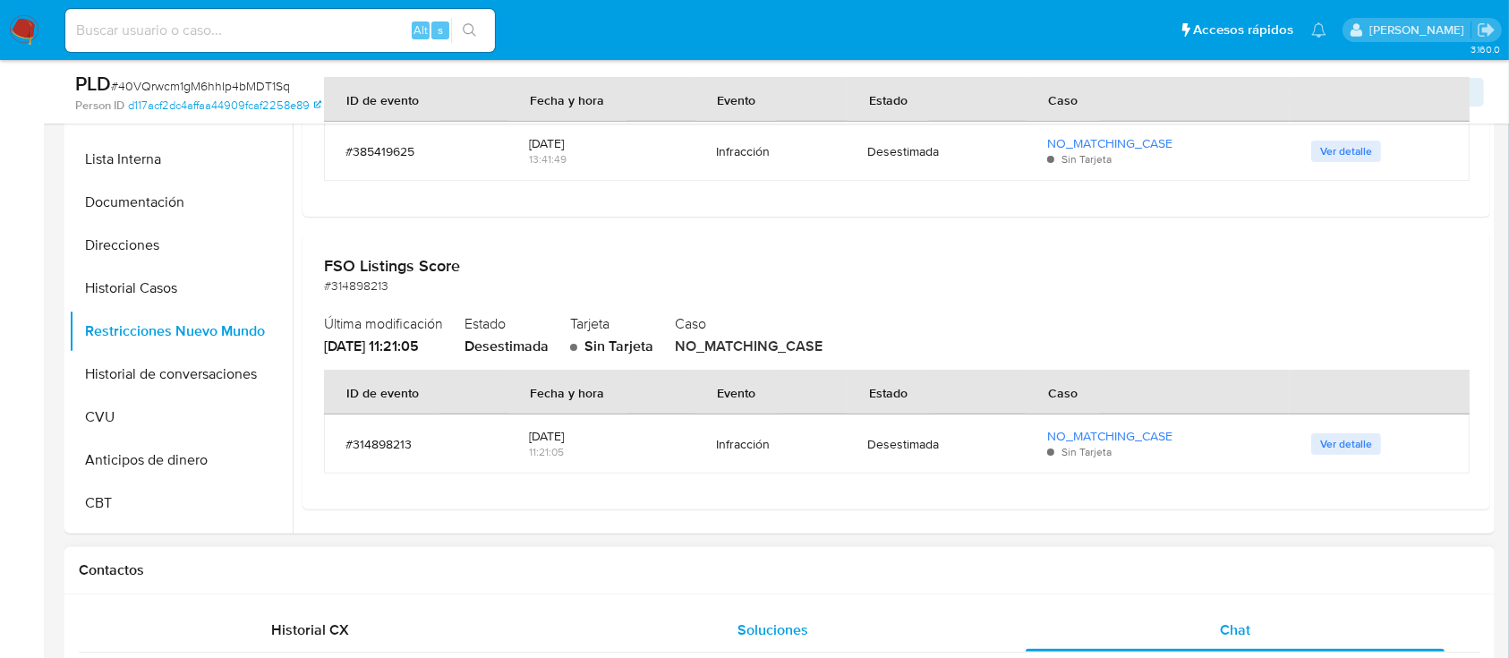
scroll to position [547, 0]
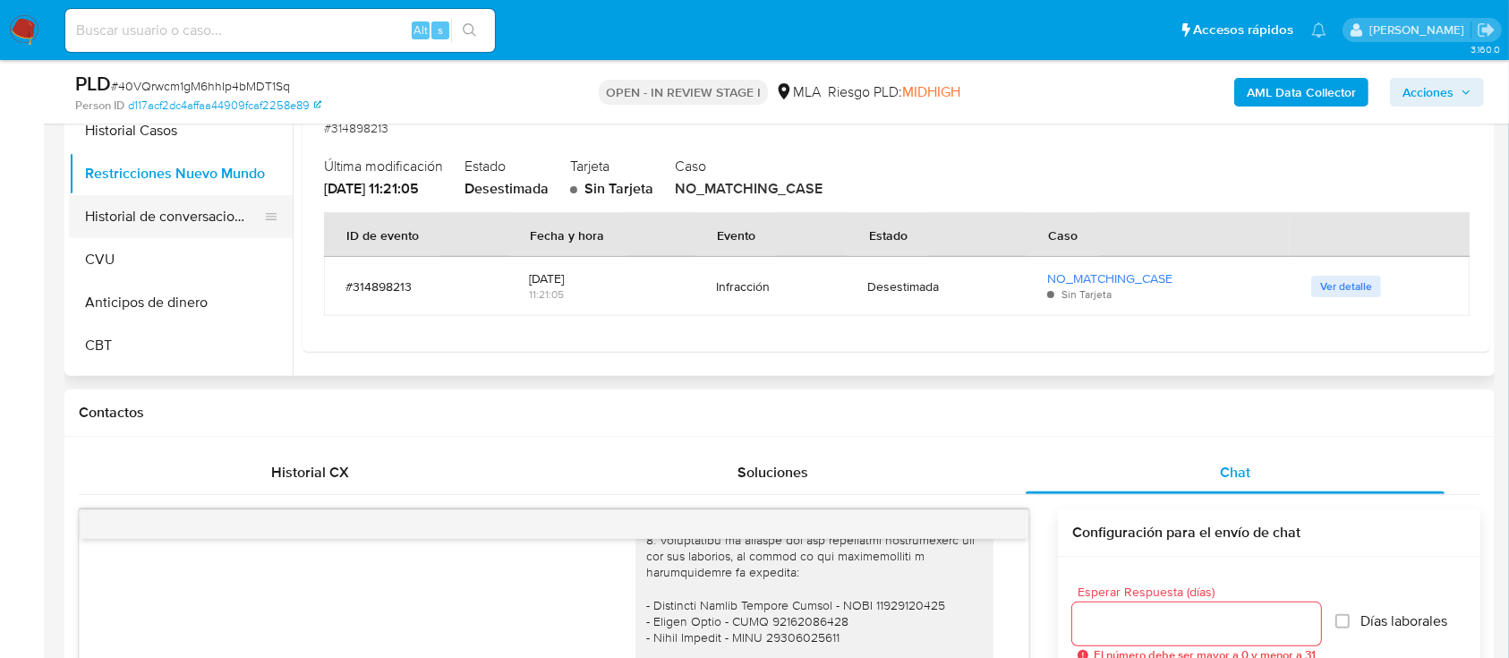
click at [234, 208] on button "Historial de conversaciones" at bounding box center [173, 216] width 209 height 43
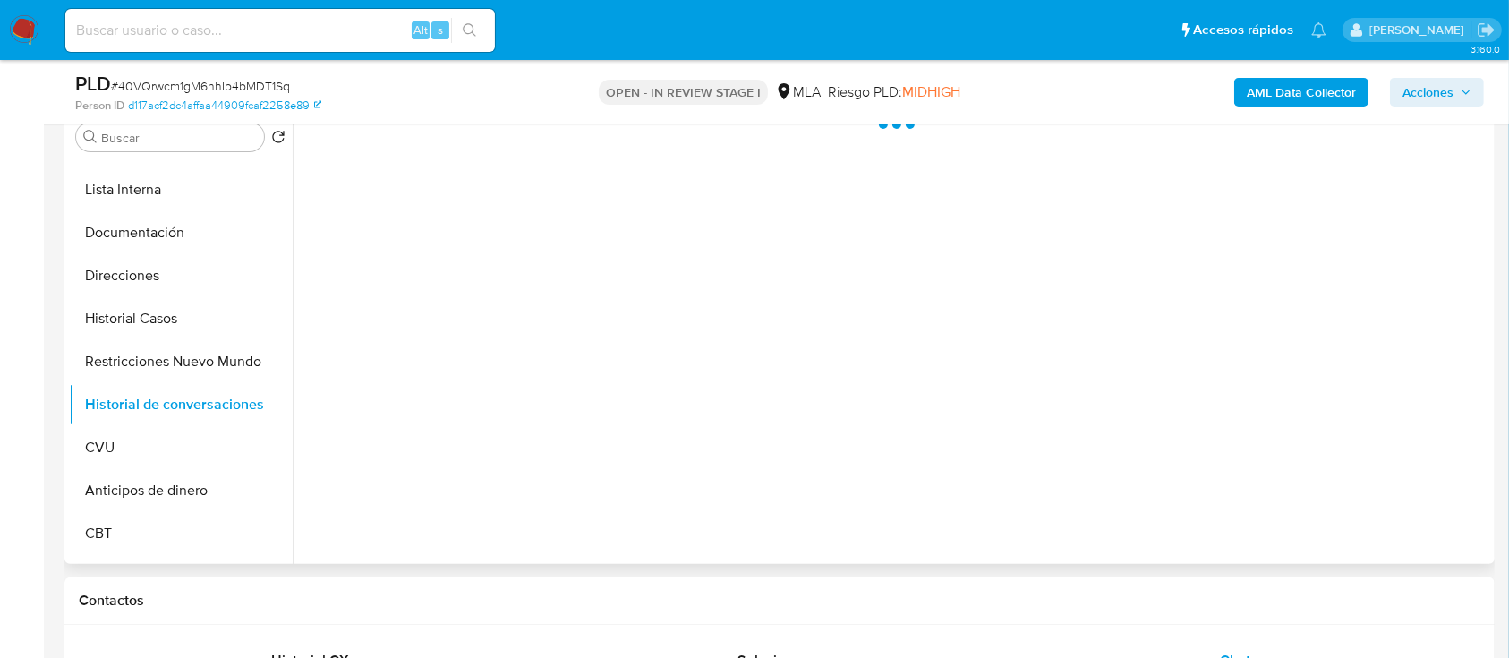
scroll to position [308, 0]
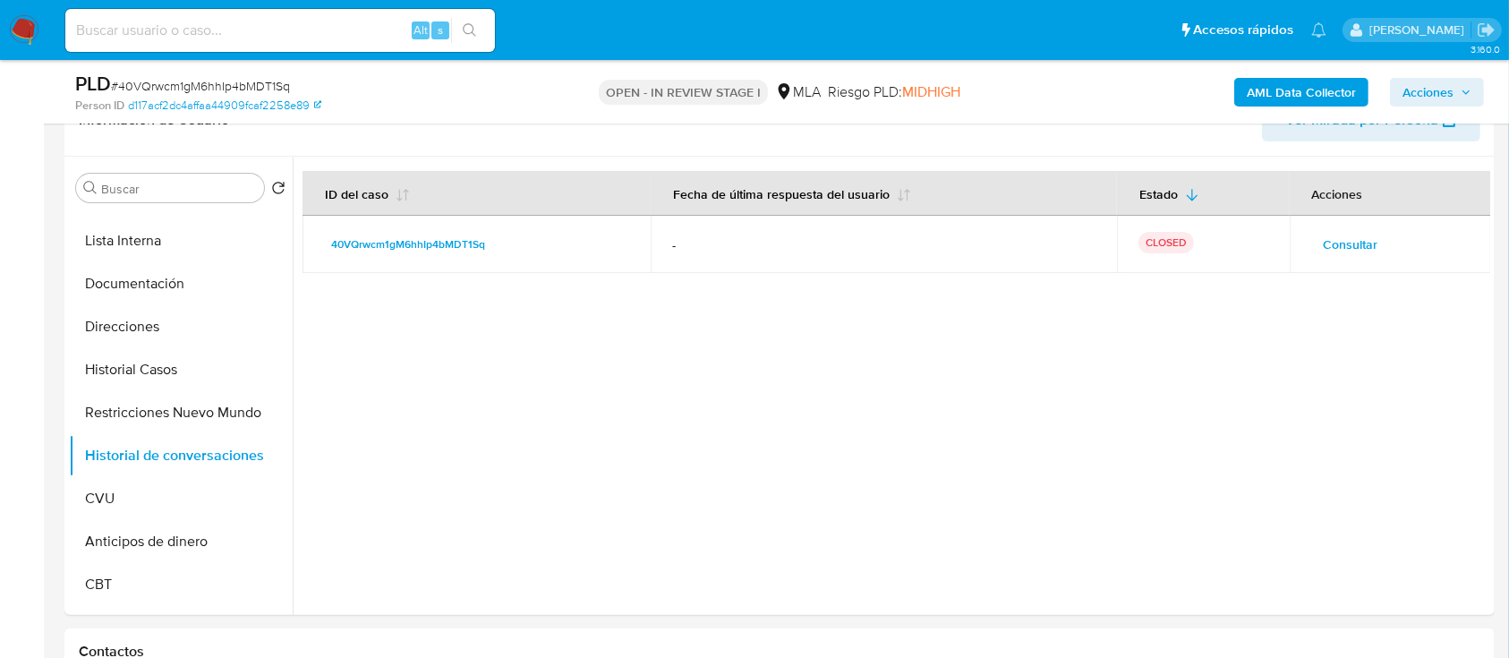
click at [1455, 83] on span "Acciones" at bounding box center [1436, 92] width 69 height 25
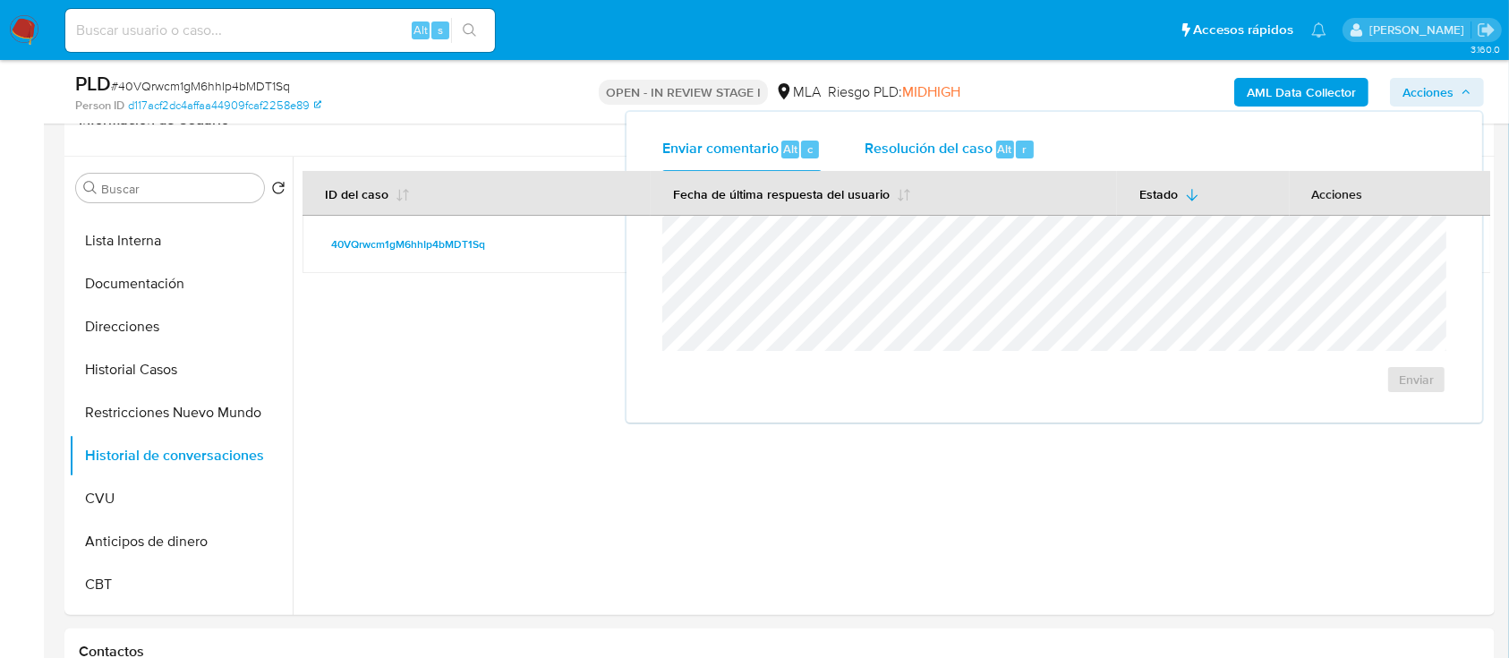
click at [1010, 133] on div "Resolución del caso Alt r" at bounding box center [950, 149] width 171 height 47
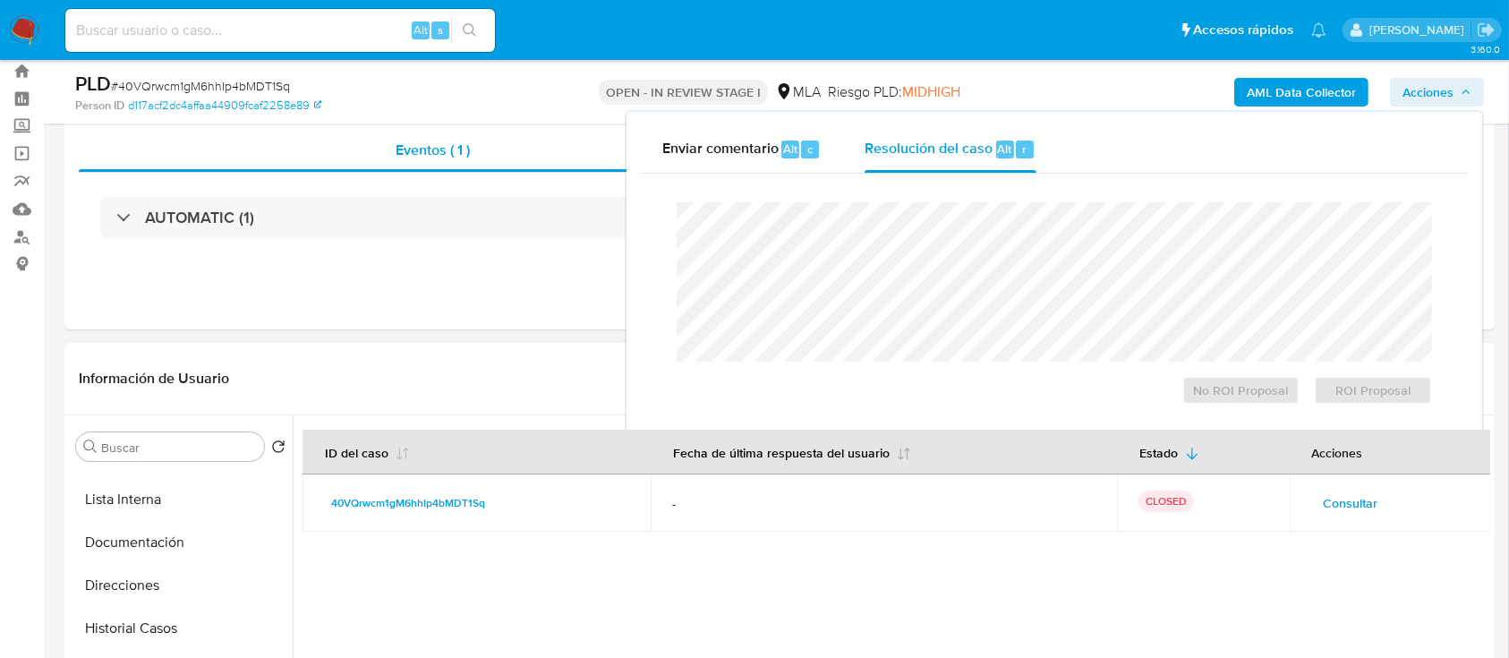
scroll to position [0, 0]
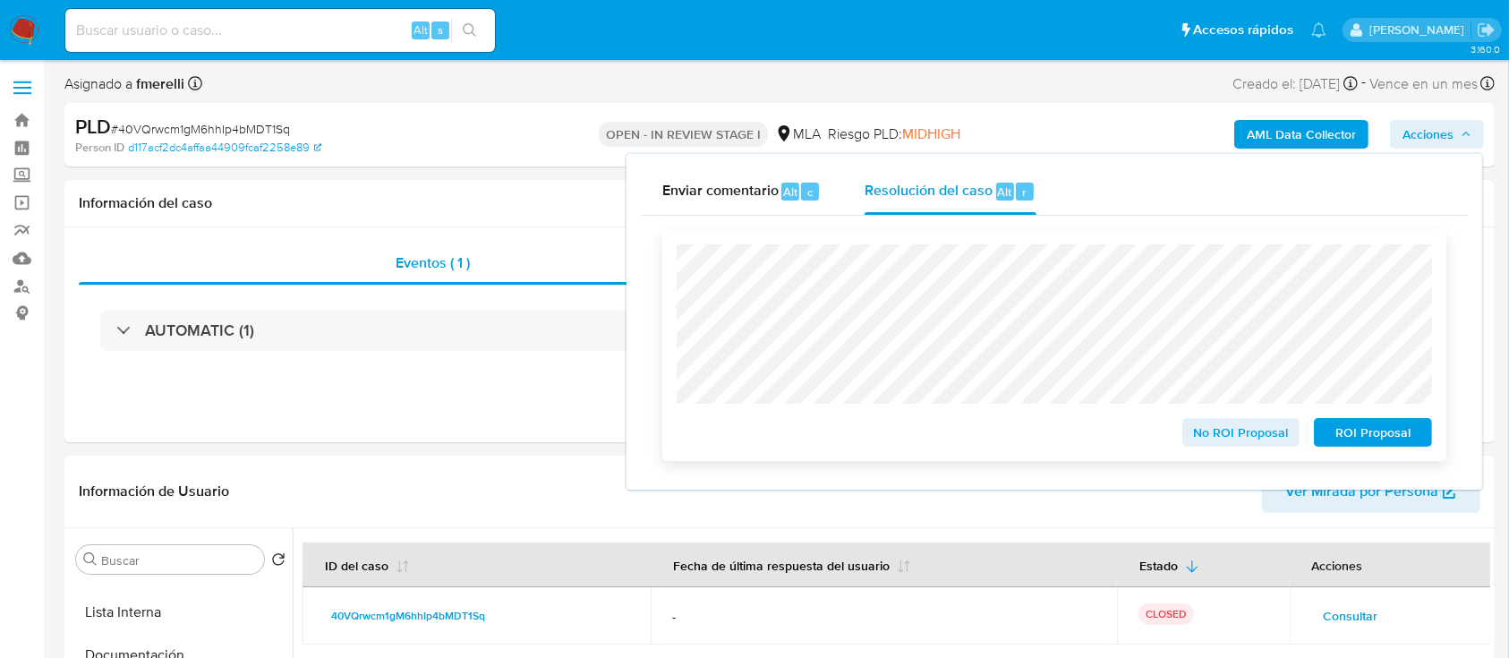
click at [1197, 422] on span "No ROI Proposal" at bounding box center [1241, 432] width 93 height 25
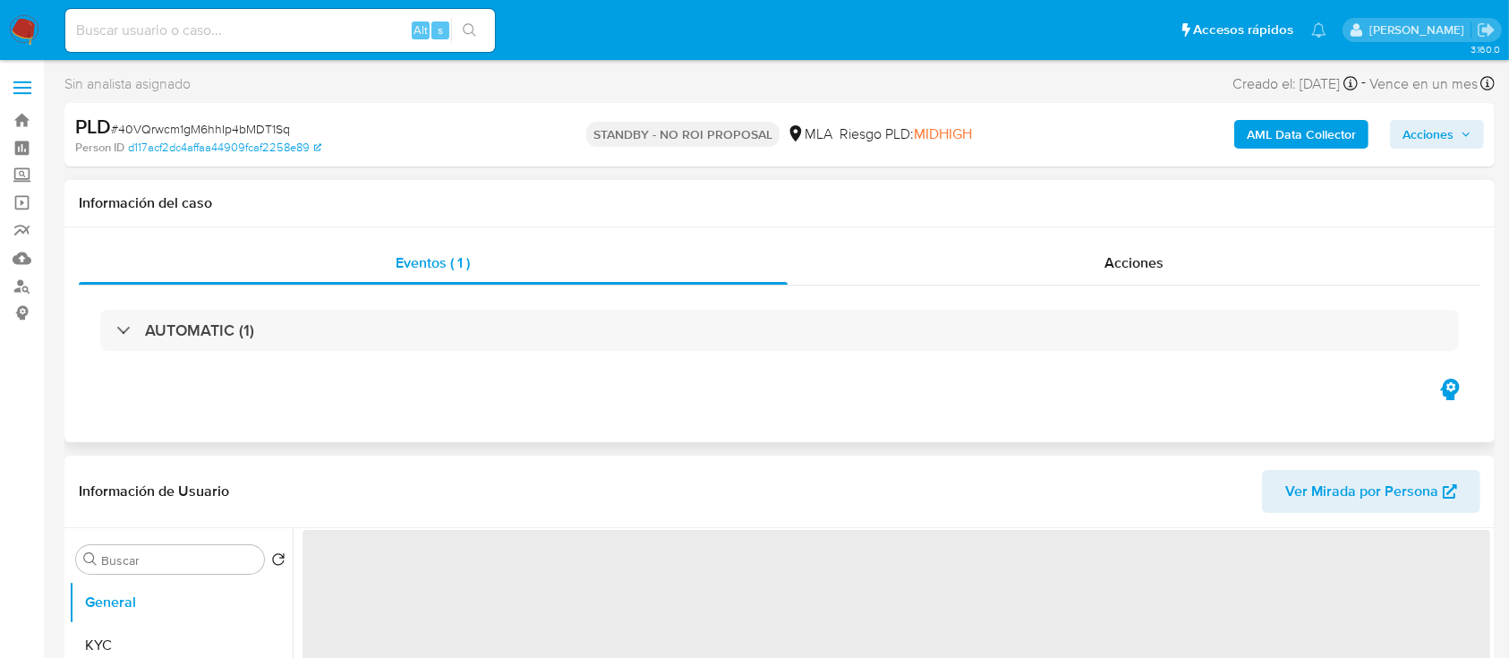
select select "10"
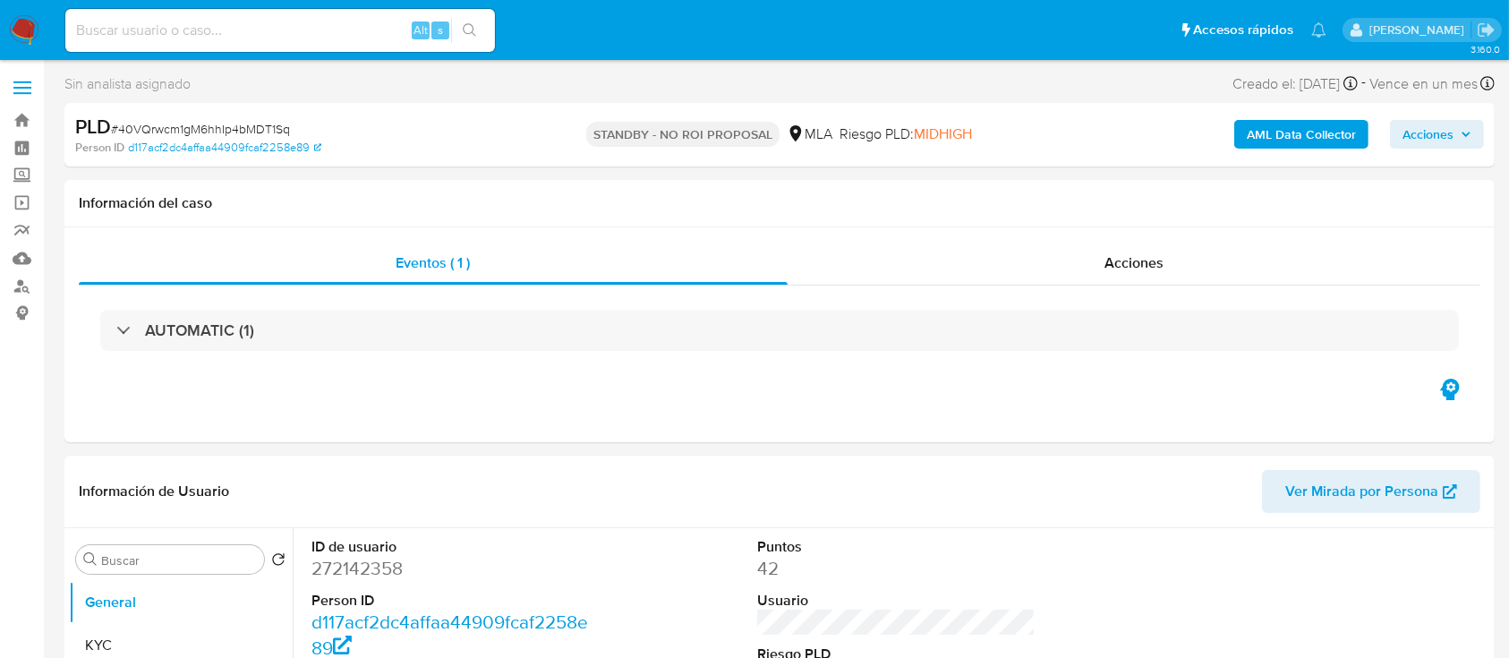
click at [25, 25] on img at bounding box center [24, 30] width 30 height 30
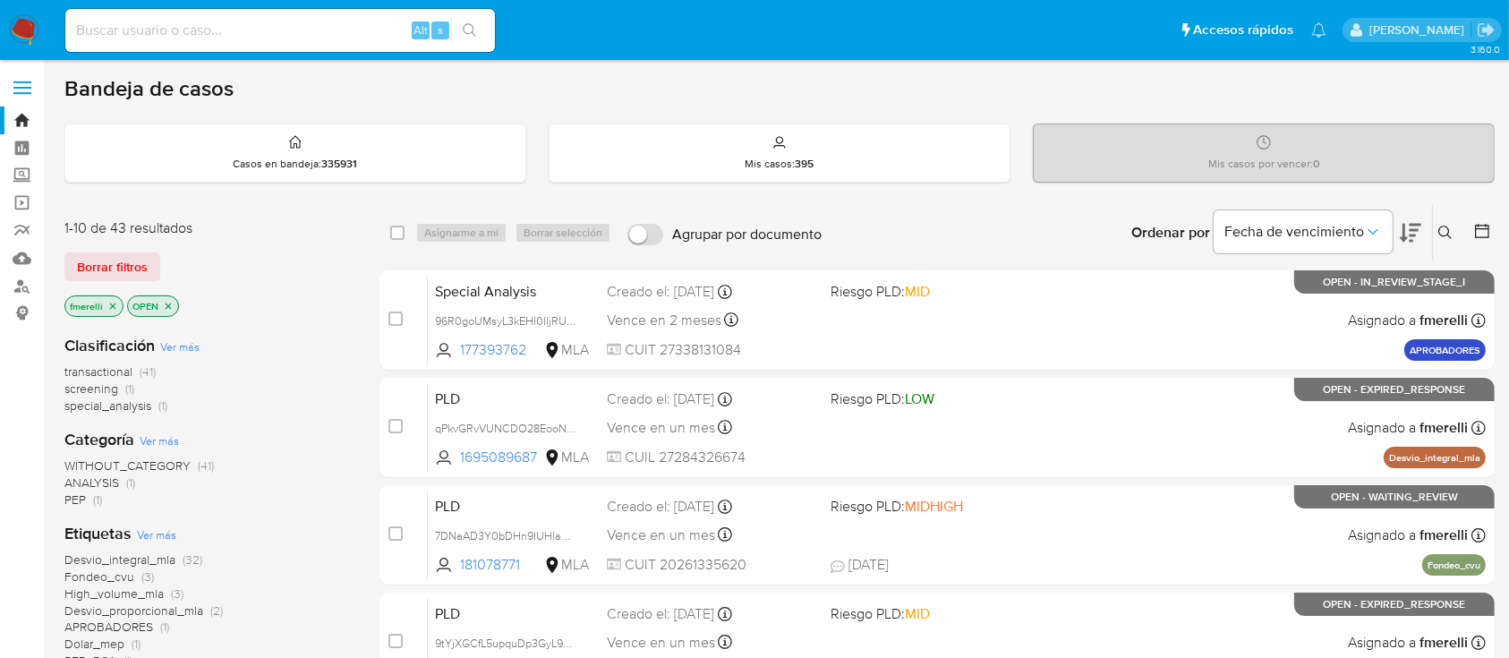
click at [294, 47] on div "Alt s" at bounding box center [280, 30] width 430 height 43
click at [303, 35] on input at bounding box center [280, 30] width 430 height 23
paste input "RpXW19K03efvsQsceeWHwKyG"
type input "RpXW19K03efvsQsceeWHwKyG"
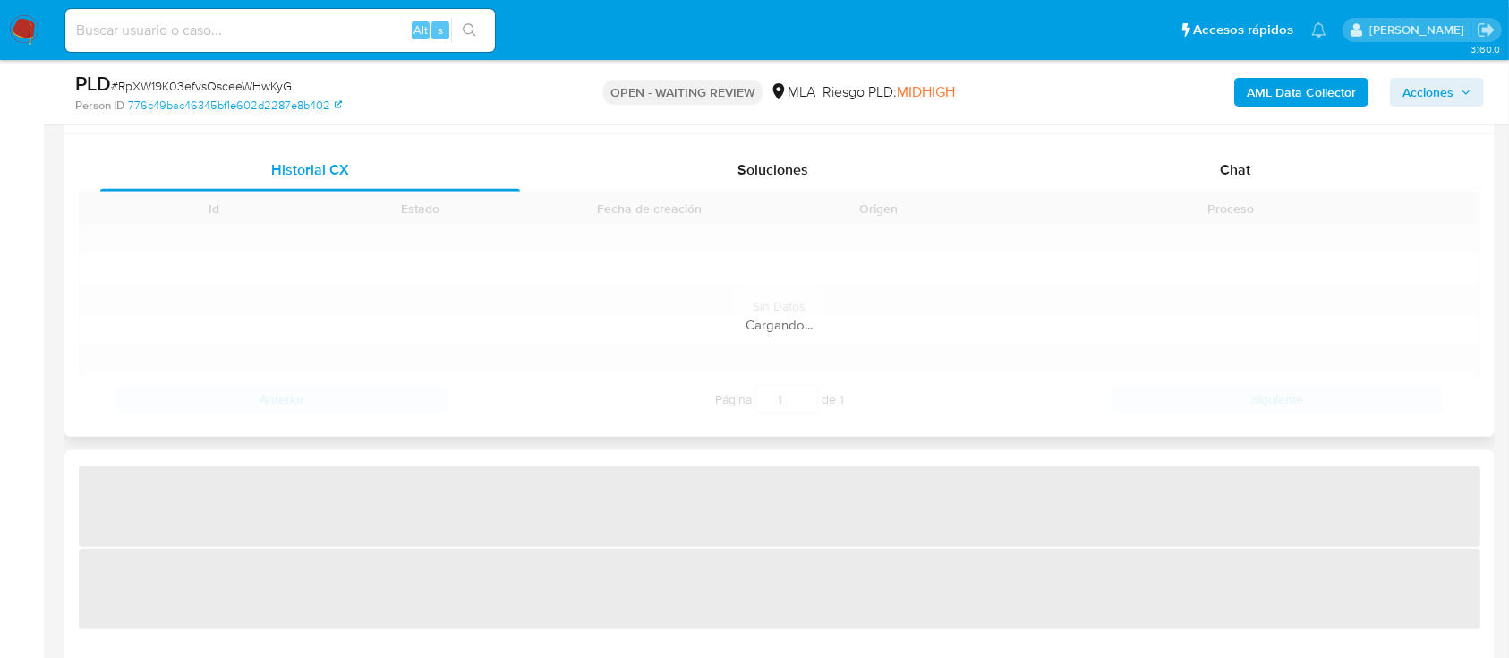
scroll to position [954, 0]
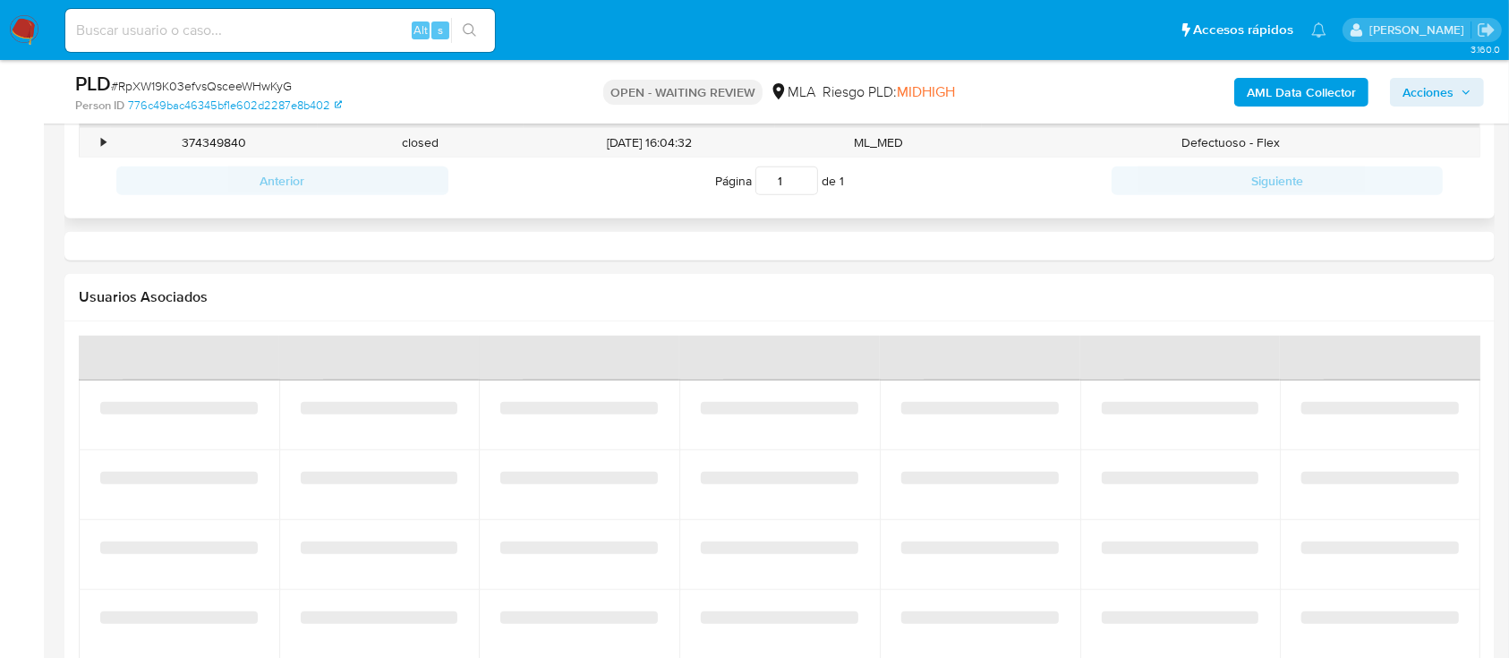
select select "10"
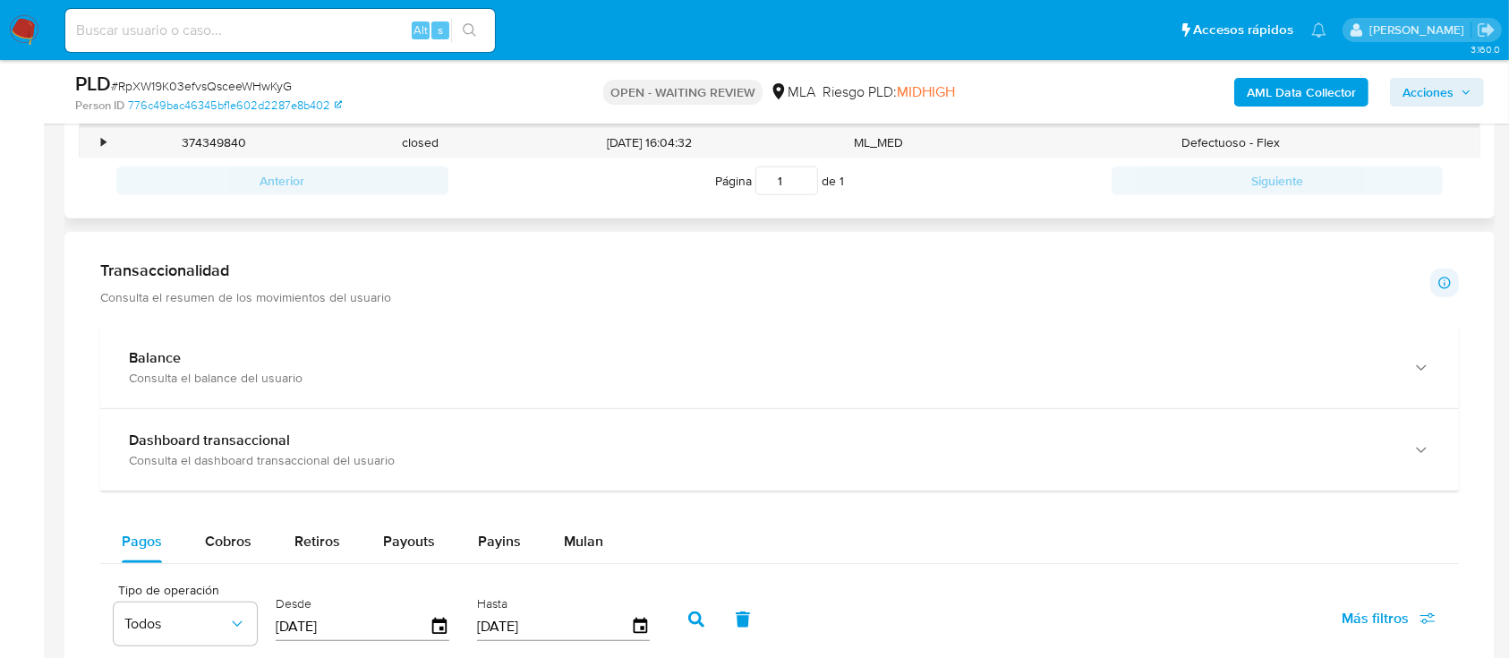
drag, startPoint x: 1223, startPoint y: 330, endPoint x: 1222, endPoint y: 321, distance: 9.1
click at [1222, 127] on div "Proceso" at bounding box center [1231, 112] width 498 height 30
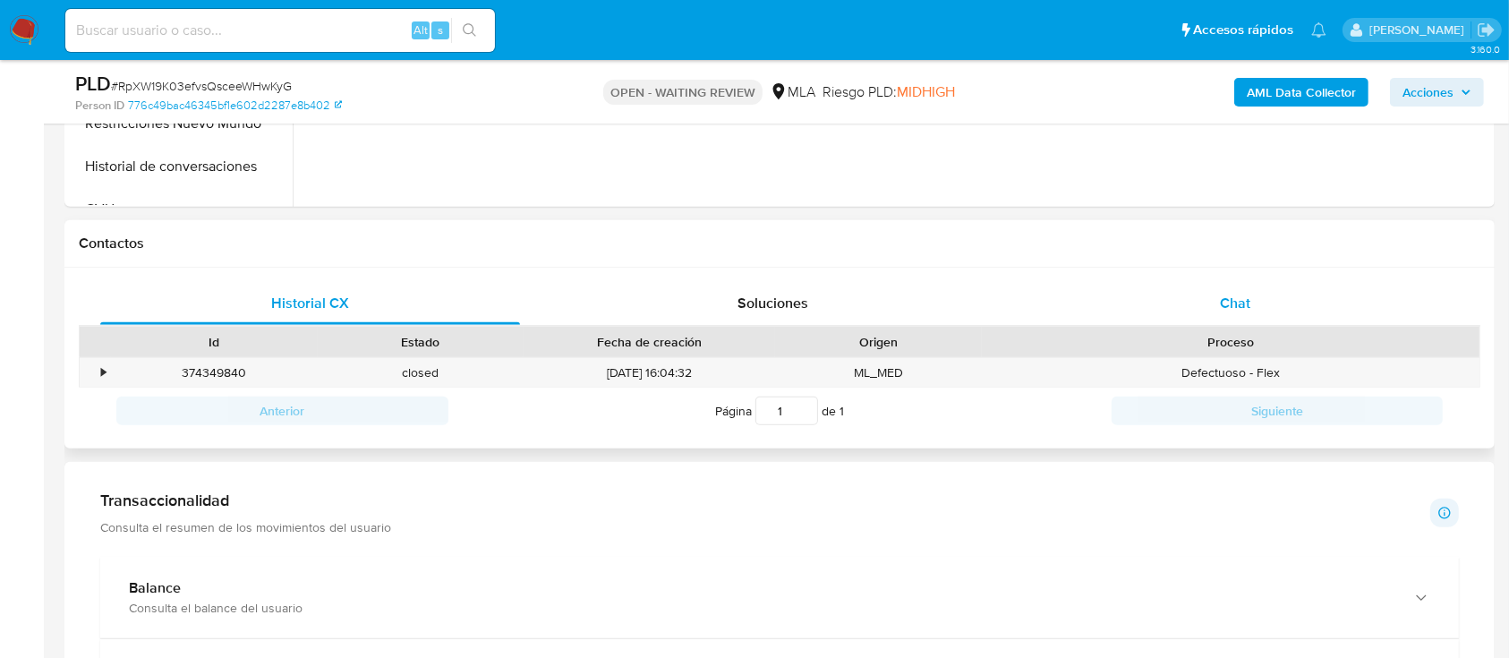
click at [1222, 307] on span "Chat" at bounding box center [1235, 303] width 30 height 21
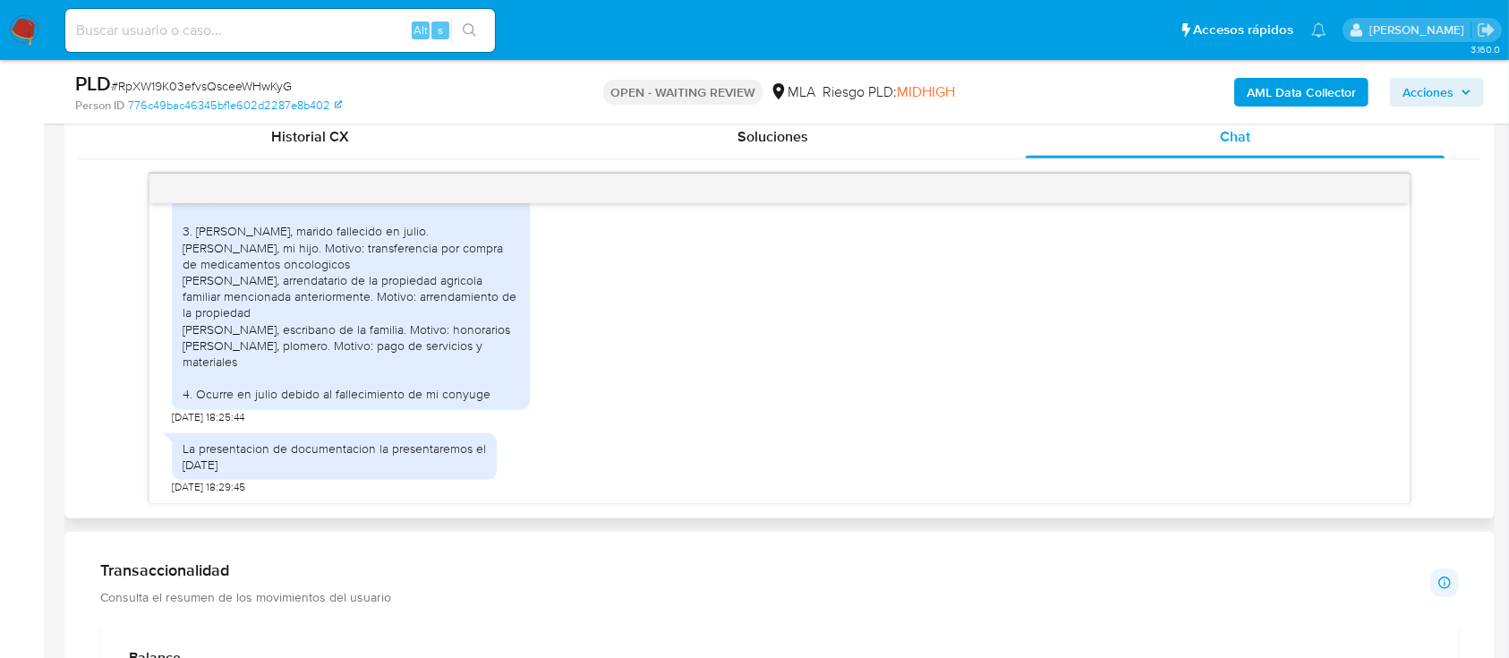
scroll to position [835, 0]
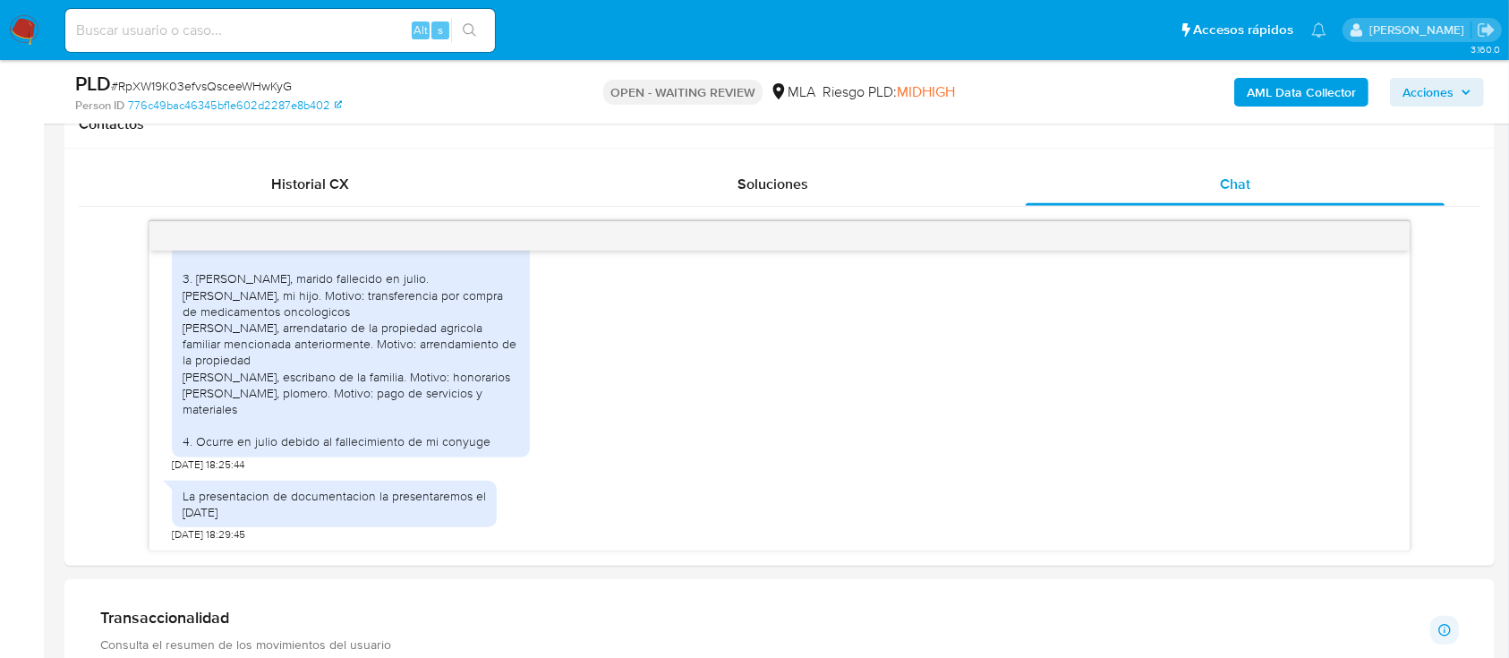
click at [310, 42] on div "Alt s" at bounding box center [280, 30] width 430 height 43
click at [319, 32] on input at bounding box center [280, 30] width 430 height 23
paste input "YEz4ab80IbxazdY2PaBbOe9V"
type input "YEz4ab80IbxazdY2PaBbOe9V"
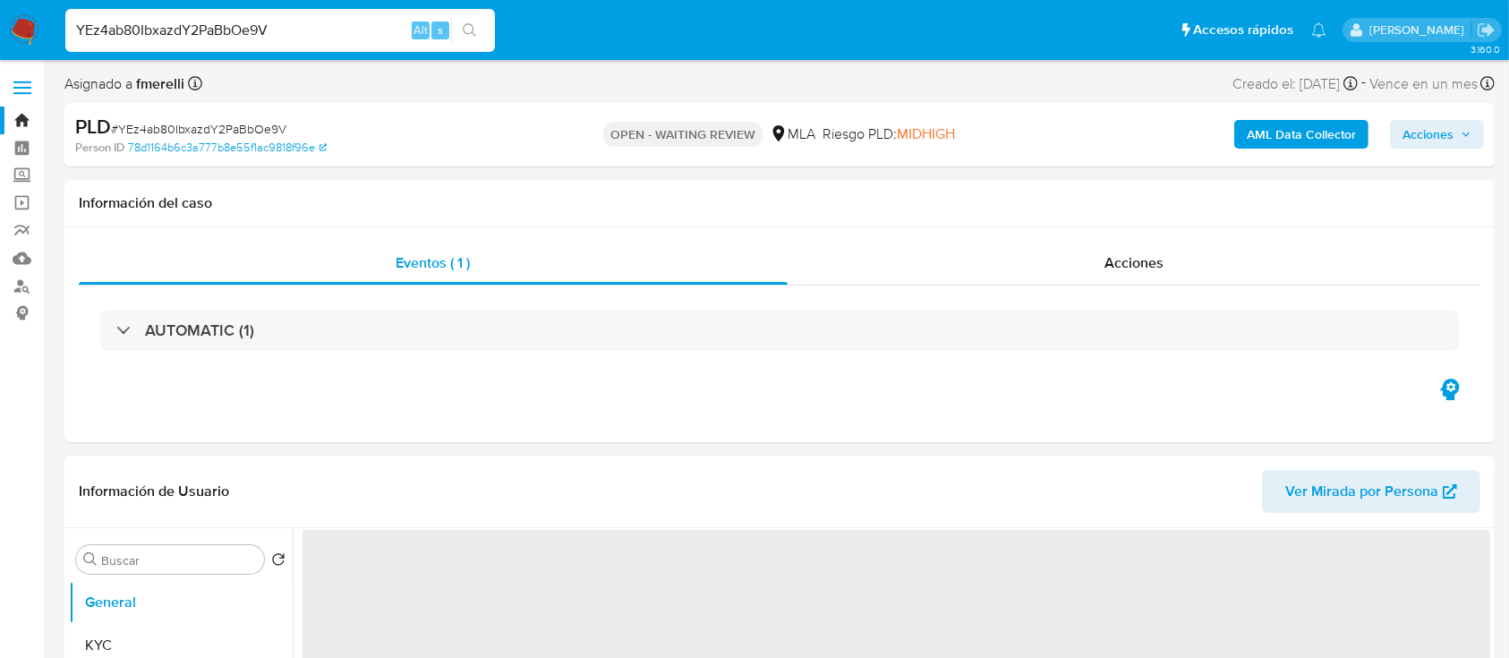
select select "10"
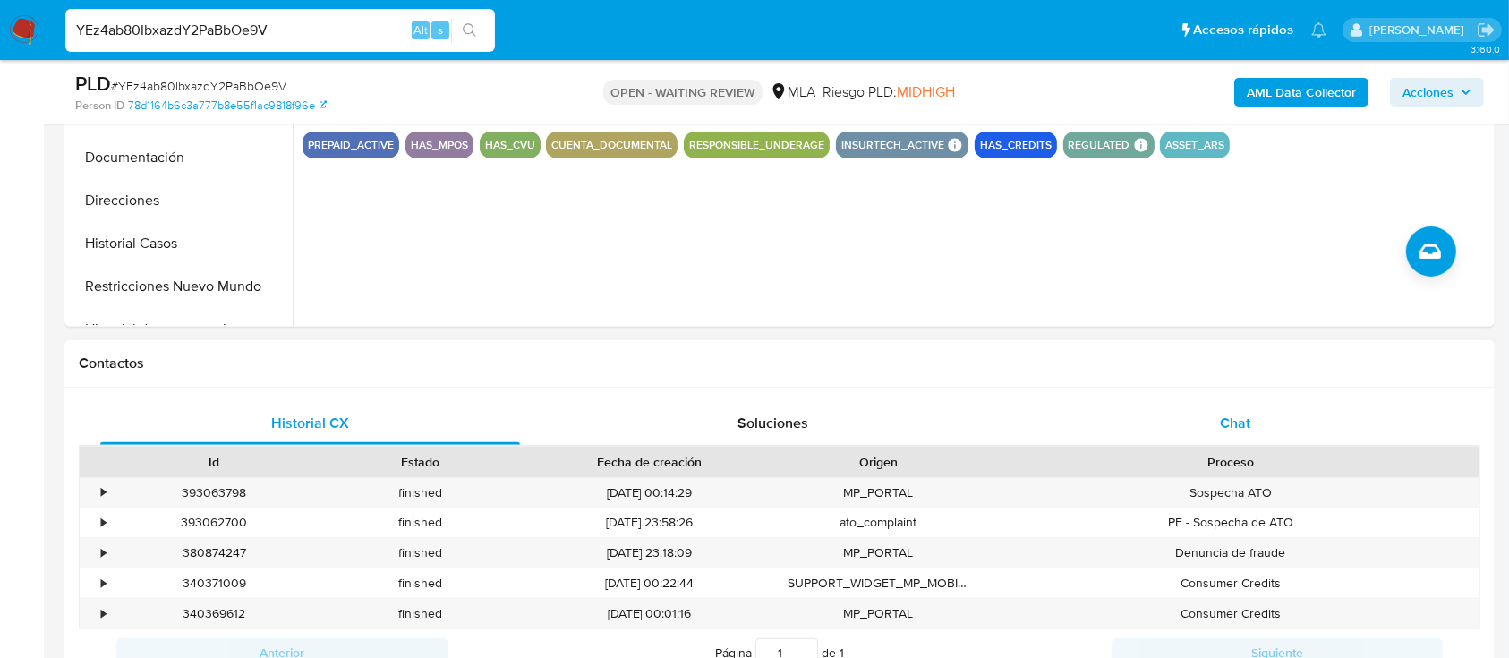
click at [1196, 417] on div "Chat" at bounding box center [1236, 423] width 420 height 43
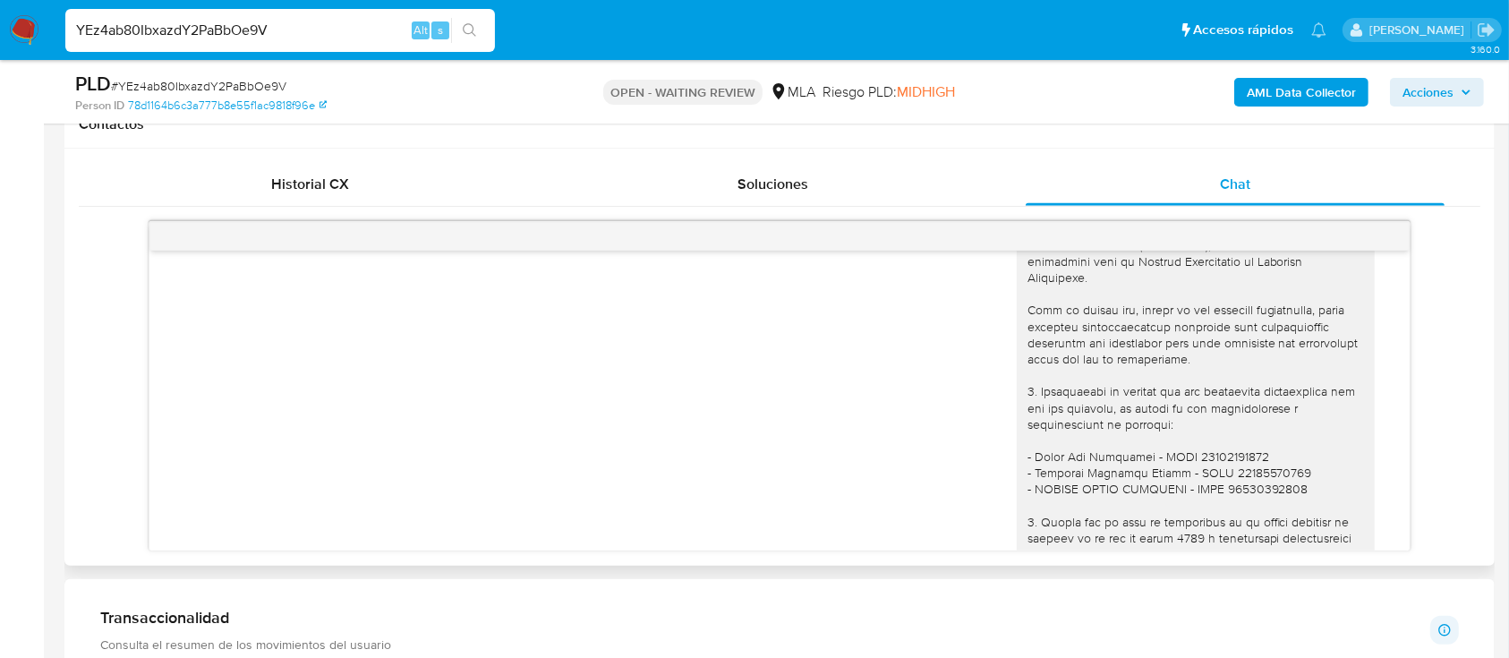
scroll to position [2506, 0]
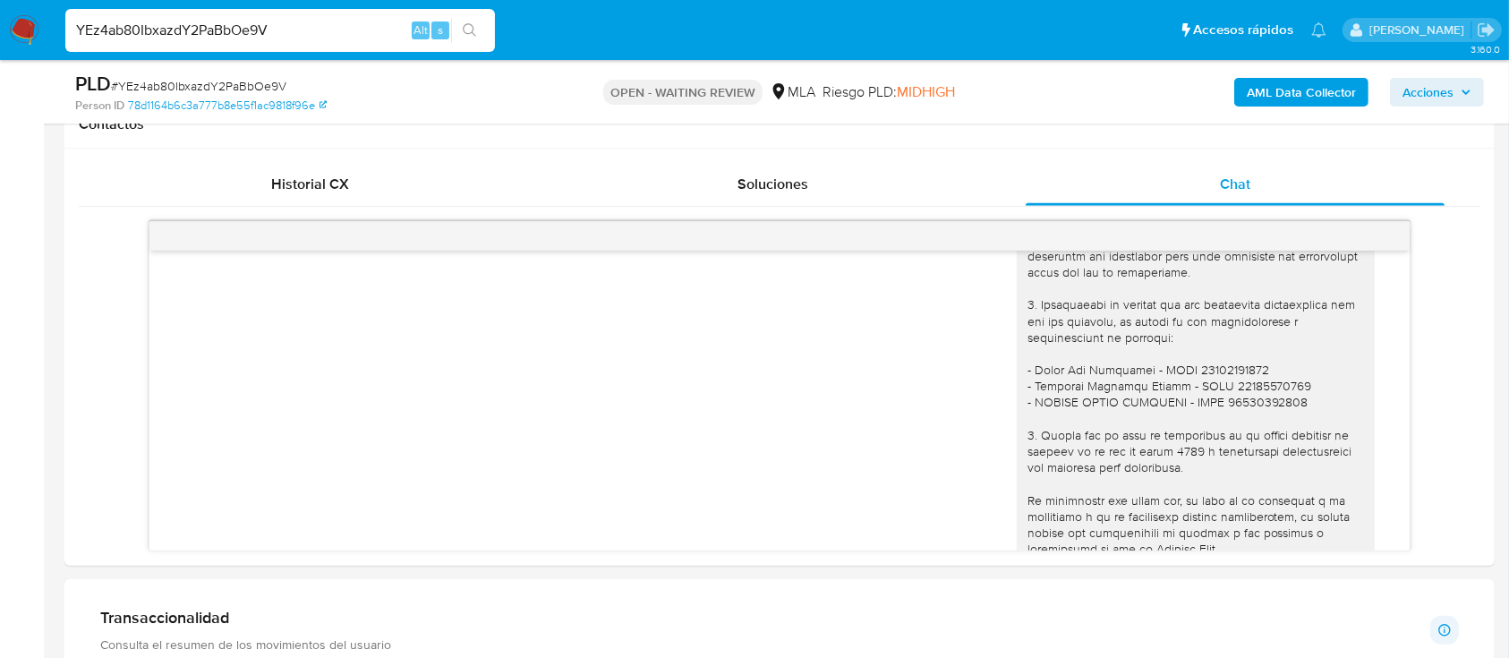
click at [284, 17] on div "YEz4ab80IbxazdY2PaBbOe9V Alt s" at bounding box center [280, 30] width 430 height 43
click at [269, 32] on input "YEz4ab80IbxazdY2PaBbOe9V" at bounding box center [280, 30] width 430 height 23
drag, startPoint x: 269, startPoint y: 32, endPoint x: 285, endPoint y: 33, distance: 15.2
click at [268, 33] on input "YEz4ab80IbxazdY2PaBbOe9V" at bounding box center [280, 30] width 430 height 23
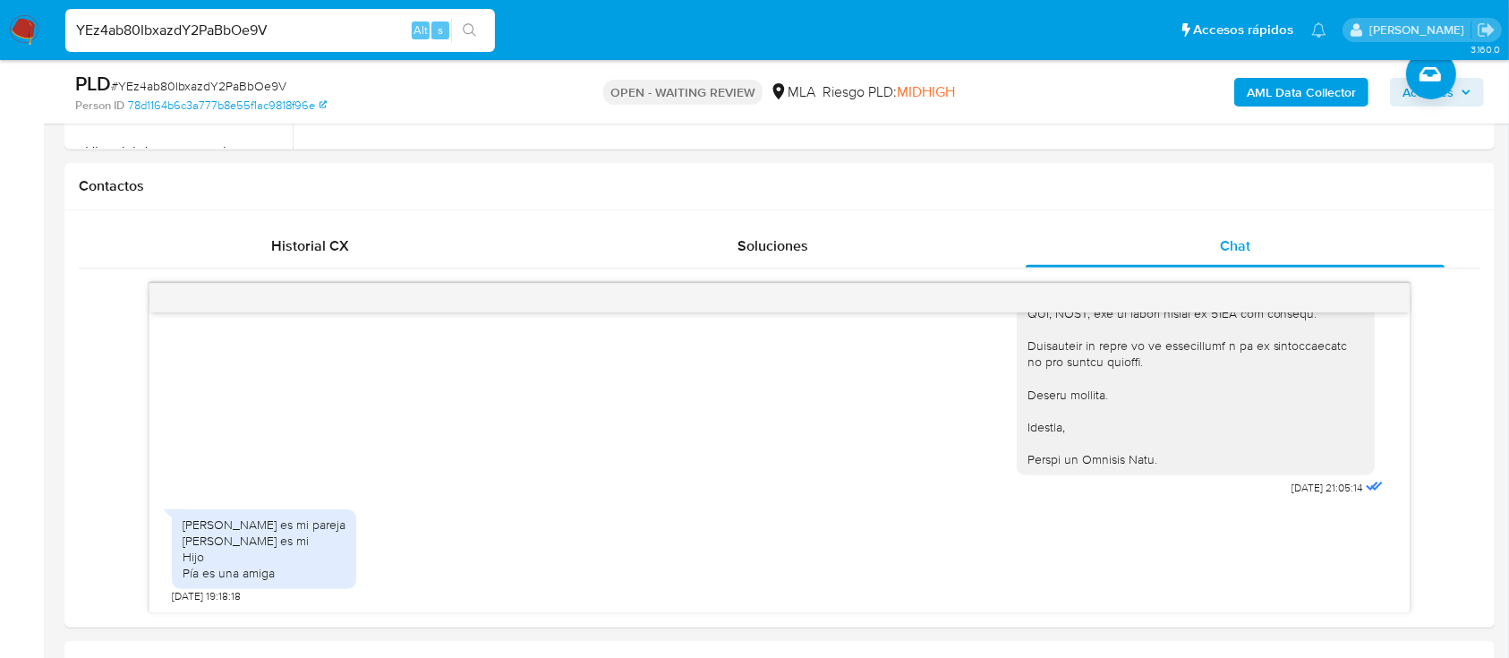
scroll to position [774, 0]
click at [218, 78] on span "# YEz4ab80IbxazdY2PaBbOe9V" at bounding box center [198, 86] width 175 height 18
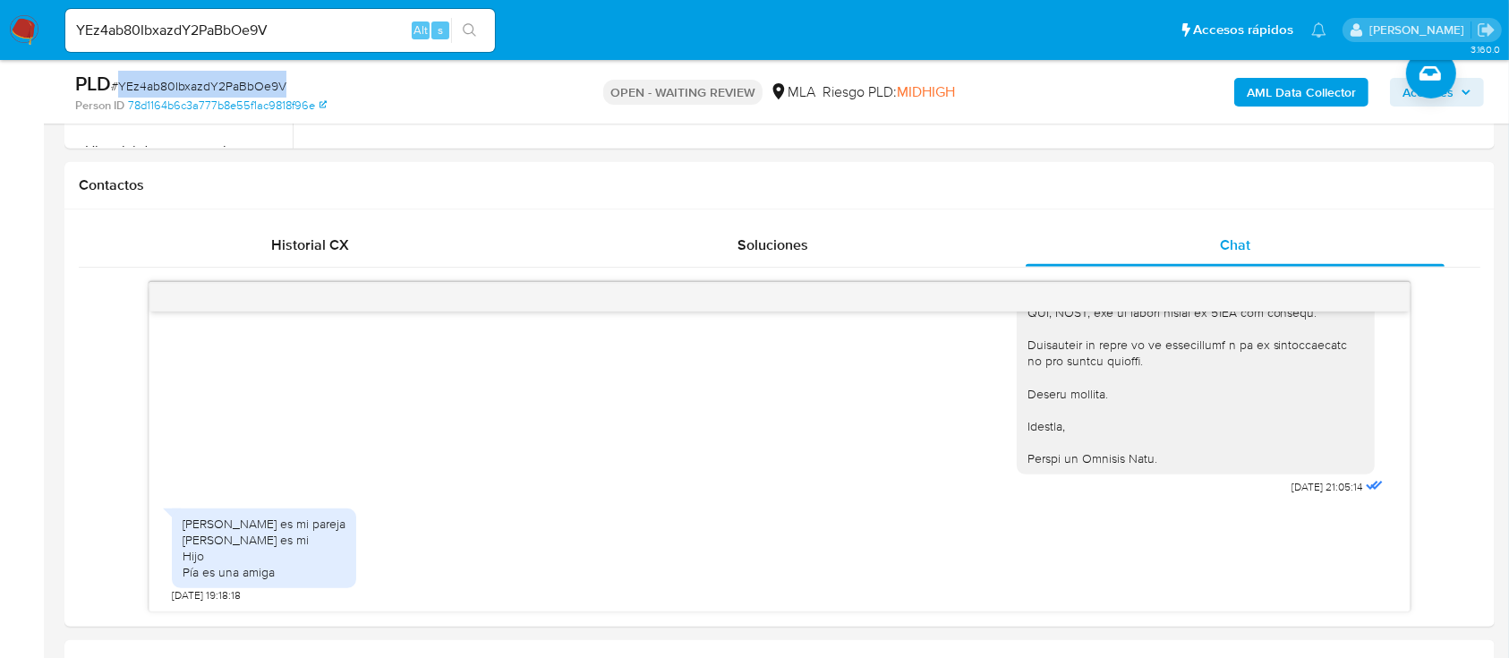
click at [218, 78] on span "# YEz4ab80IbxazdY2PaBbOe9V" at bounding box center [198, 86] width 175 height 18
click at [26, 38] on img at bounding box center [24, 30] width 30 height 30
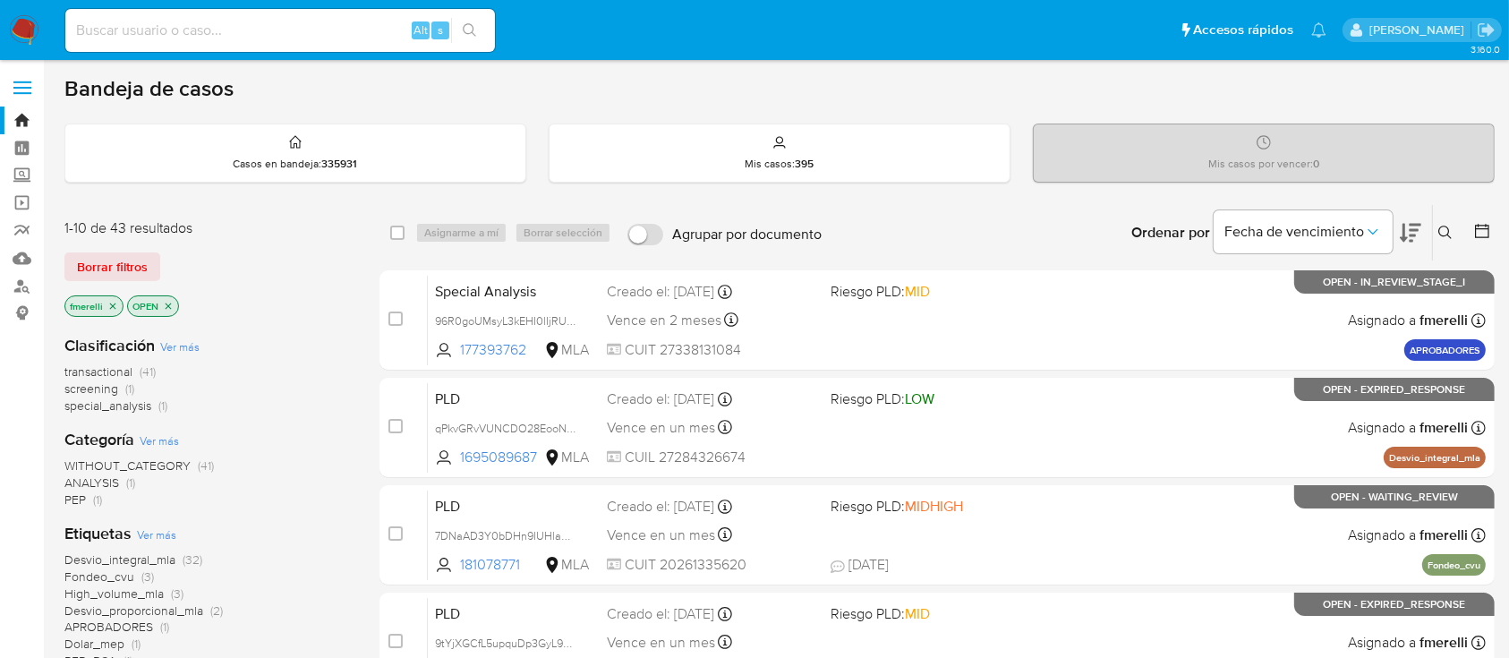
click at [308, 268] on div "Borrar filtros" at bounding box center [207, 266] width 286 height 29
click at [1446, 226] on icon at bounding box center [1444, 232] width 13 height 13
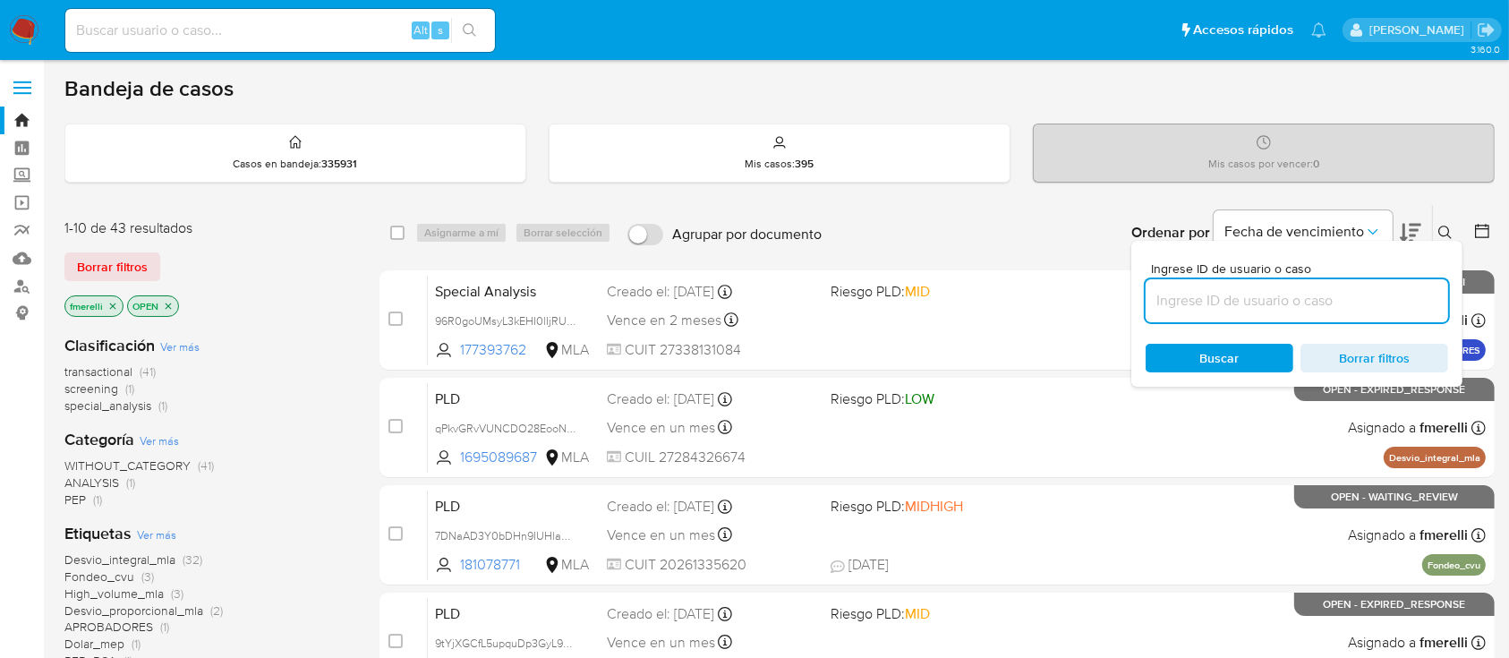
click at [1346, 297] on input at bounding box center [1297, 300] width 303 height 23
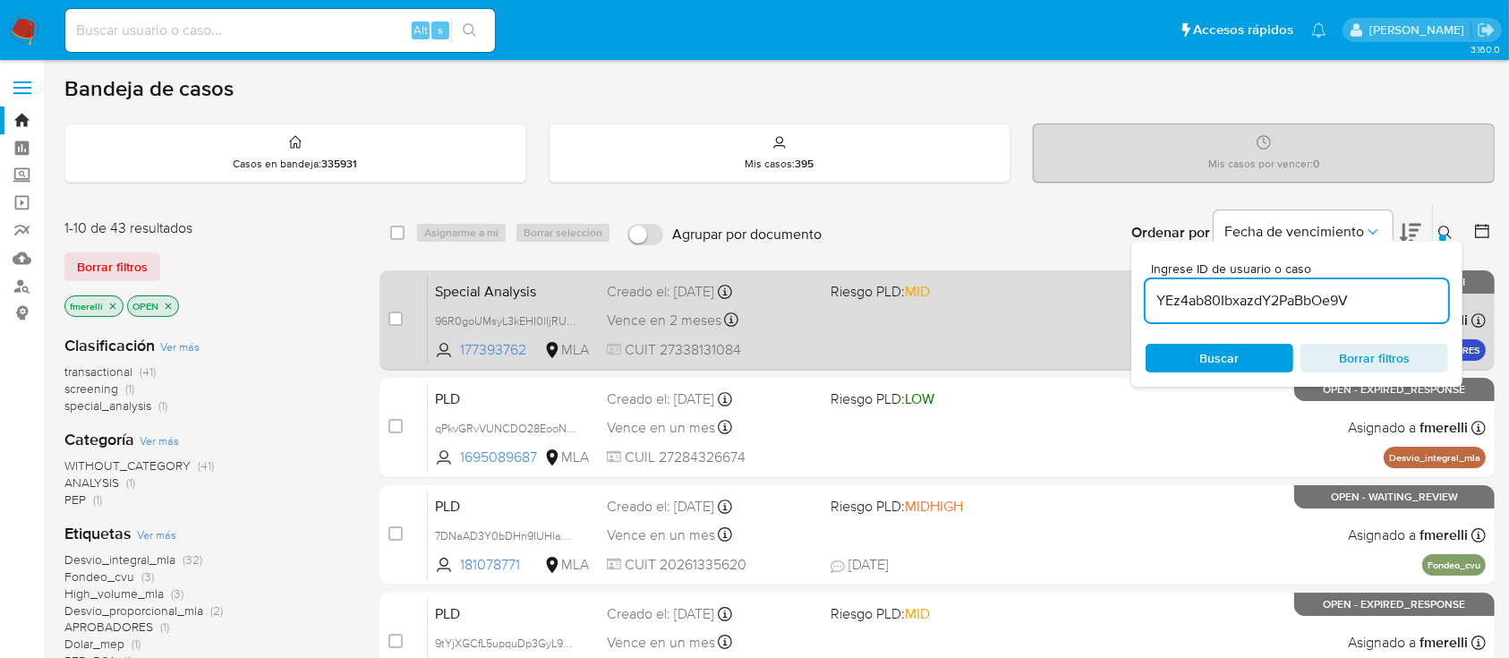
type input "YEz4ab80IbxazdY2PaBbOe9V"
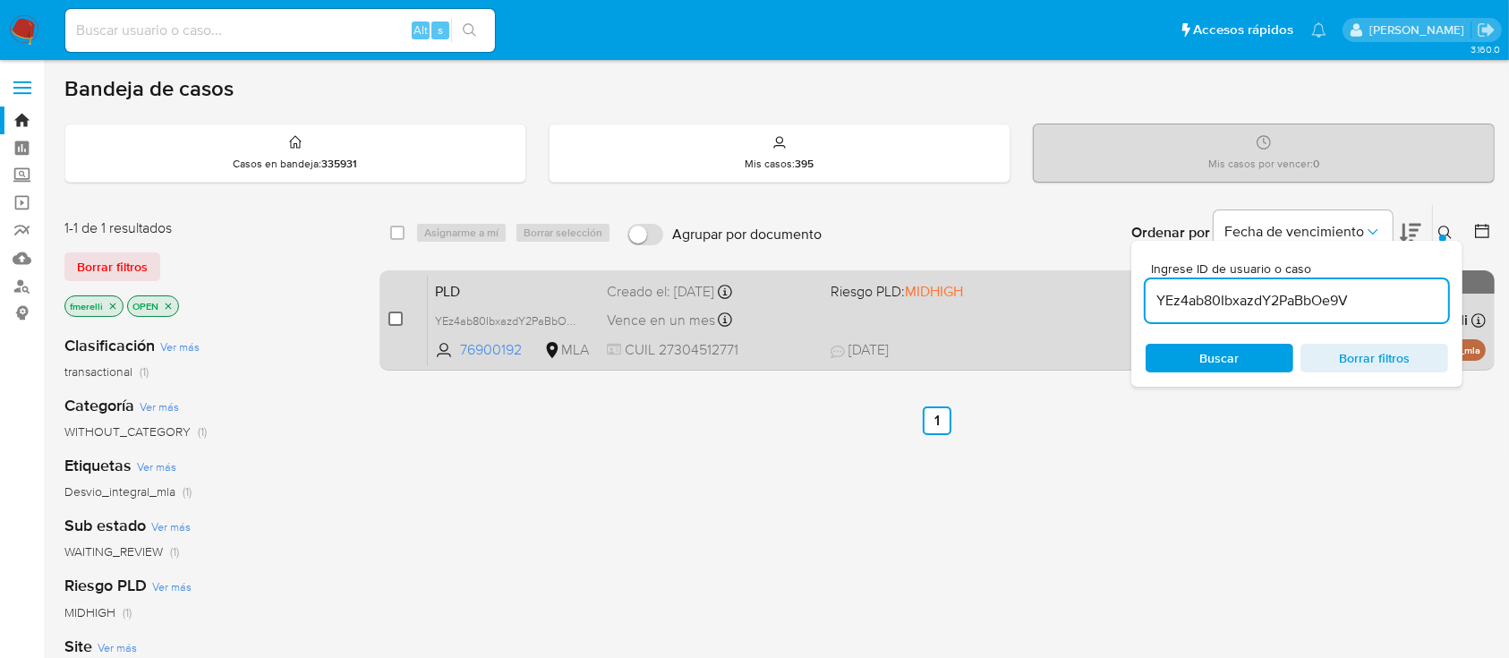
click at [394, 318] on input "checkbox" at bounding box center [395, 318] width 14 height 14
checkbox input "true"
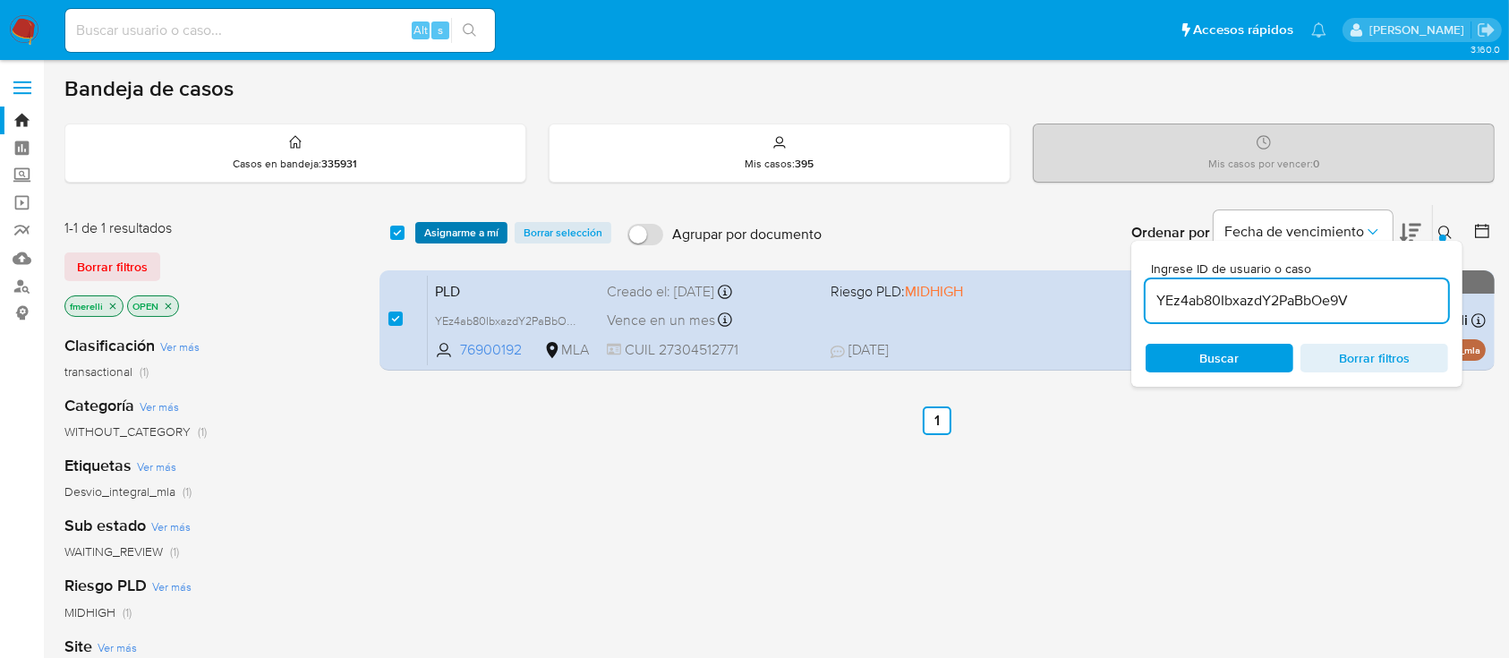
click at [434, 231] on span "Asignarme a mí" at bounding box center [461, 233] width 74 height 18
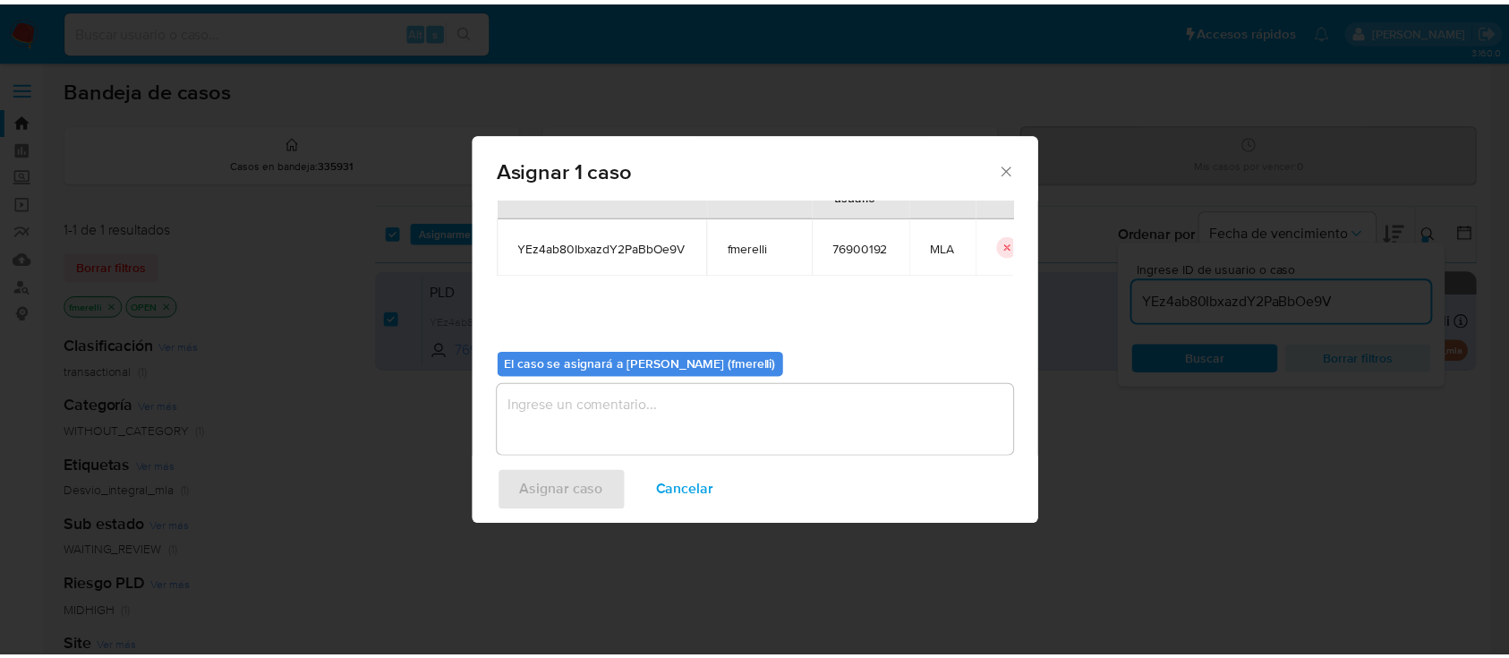
scroll to position [91, 0]
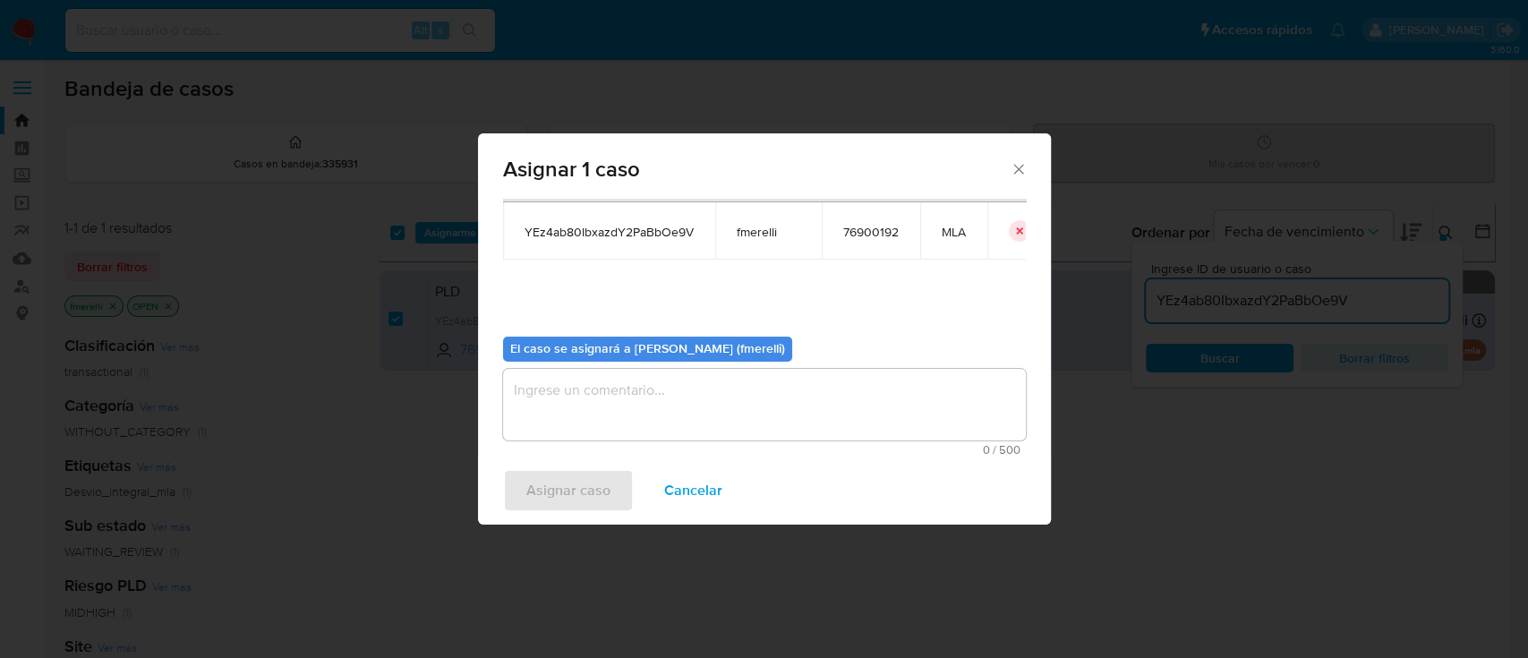
click at [747, 407] on textarea "assign-modal" at bounding box center [764, 405] width 523 height 72
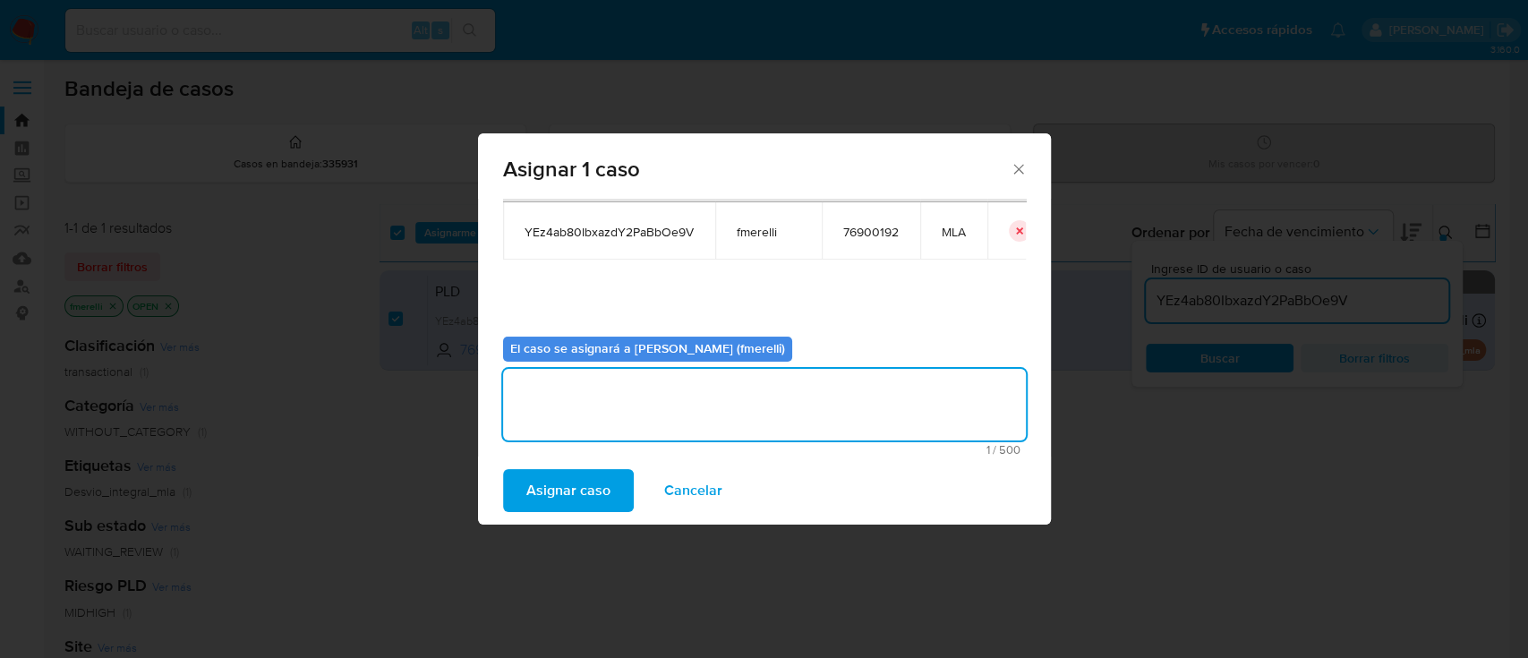
click at [544, 498] on span "Asignar caso" at bounding box center [568, 490] width 84 height 39
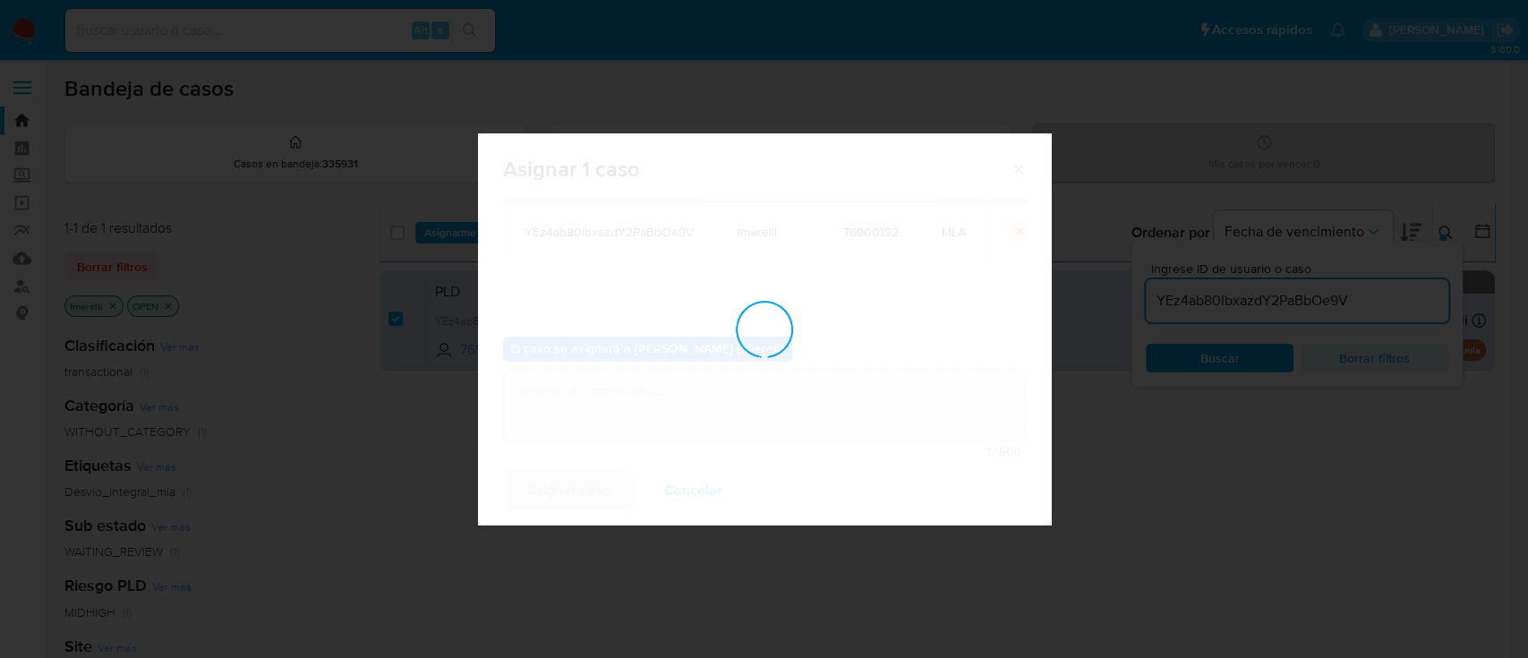
checkbox input "false"
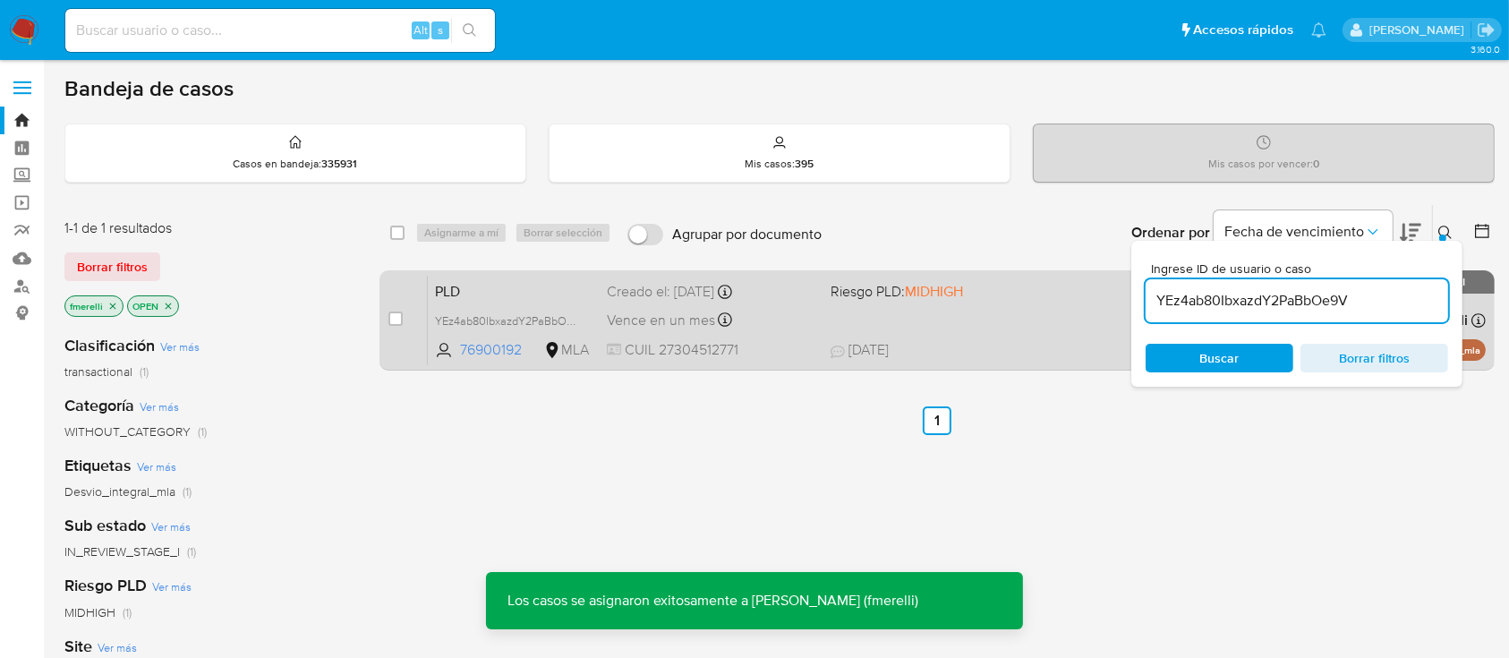
click at [851, 325] on div "PLD YEz4ab80IbxazdY2PaBbOe9V 76900192 MLA Riesgo PLD: MIDHIGH Creado el: 12/08/…" at bounding box center [957, 320] width 1058 height 90
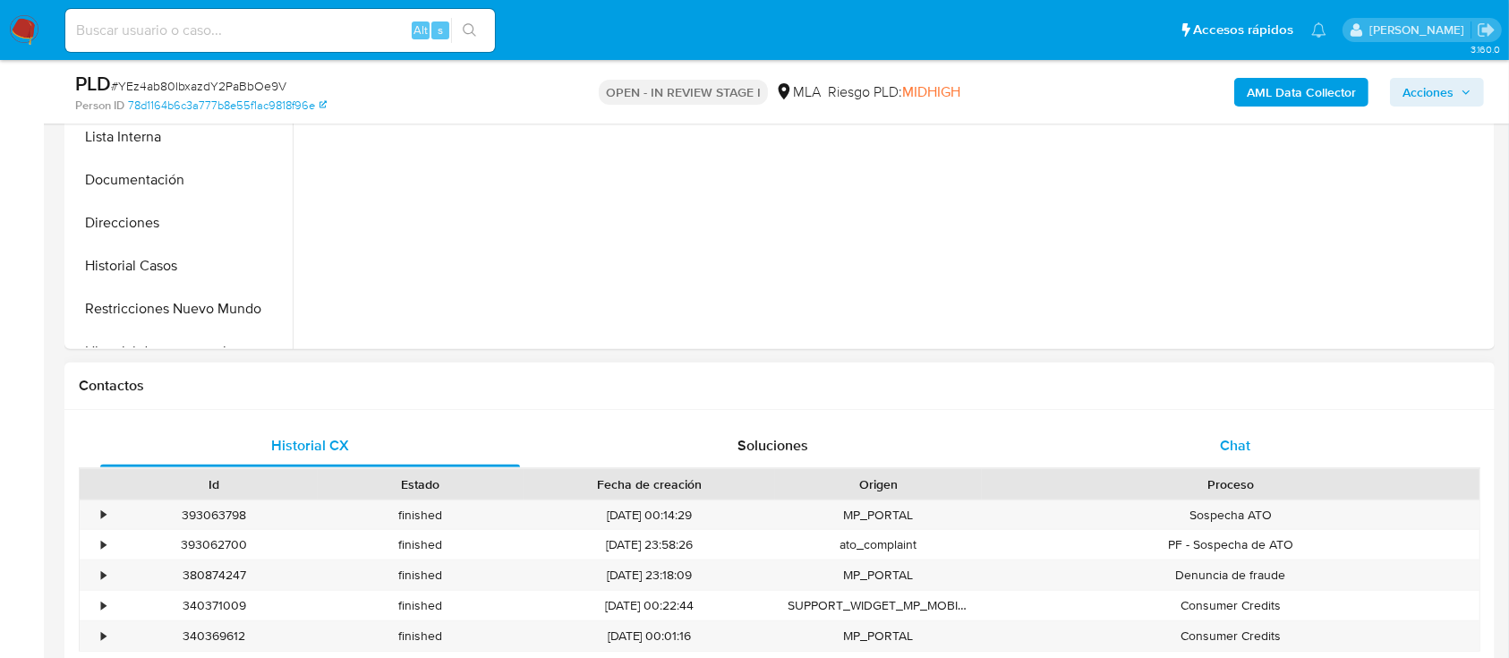
scroll to position [596, 0]
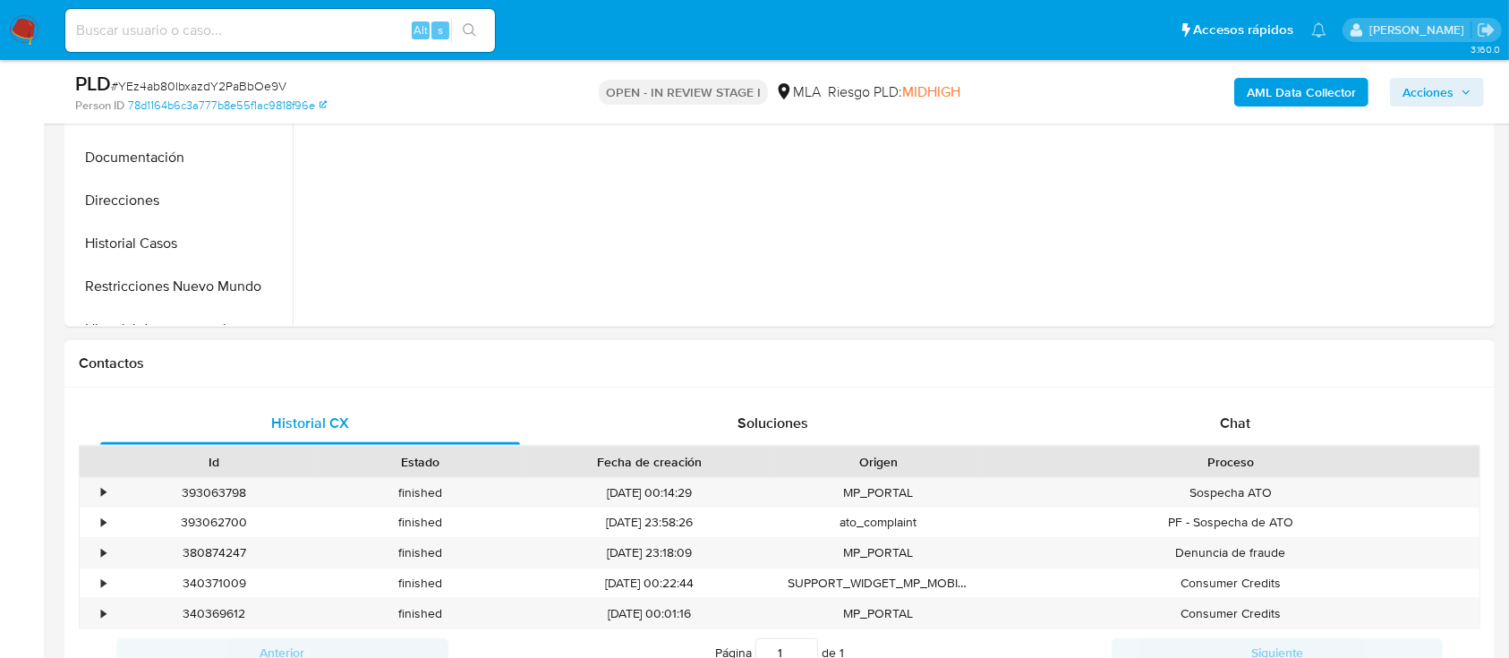
click at [1212, 397] on div "Historial CX Soluciones Chat Id Estado Fecha de creación Origen Proceso • 39306…" at bounding box center [779, 560] width 1430 height 345
select select "10"
click at [1212, 405] on div "Chat" at bounding box center [1236, 423] width 420 height 43
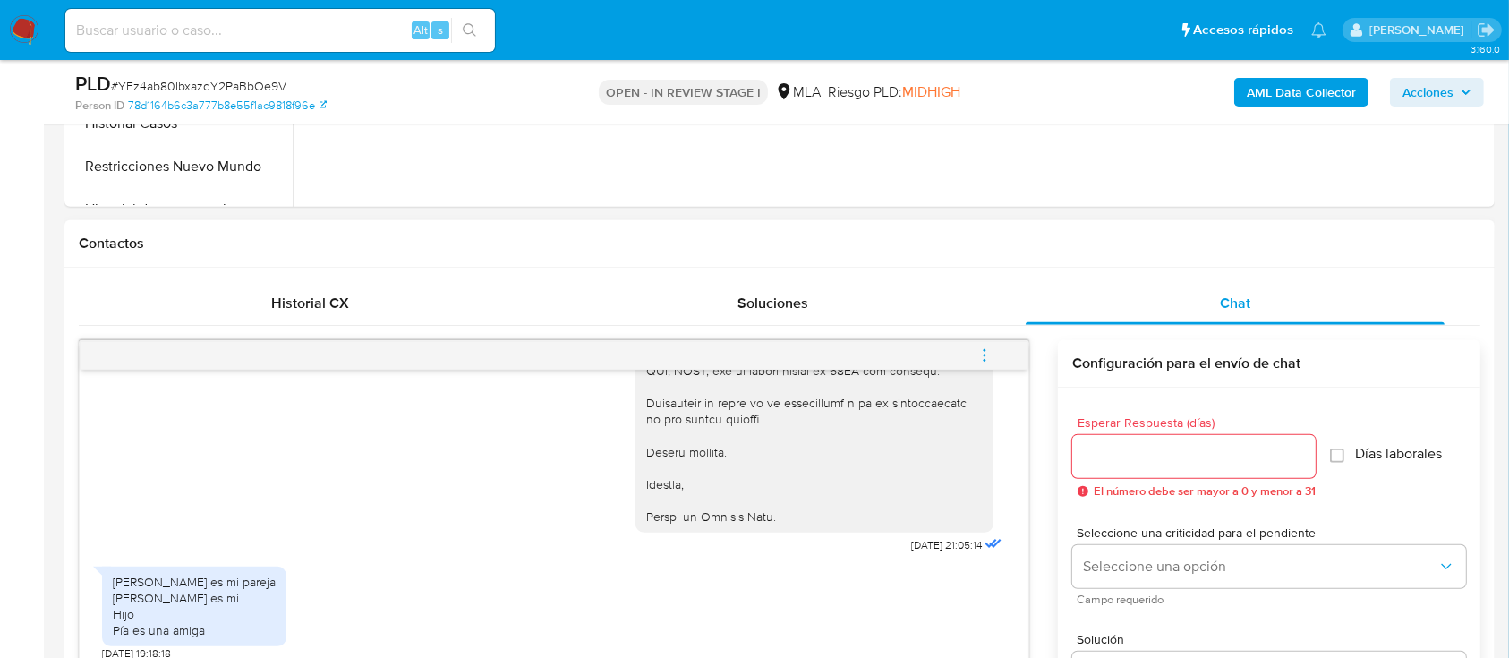
scroll to position [954, 0]
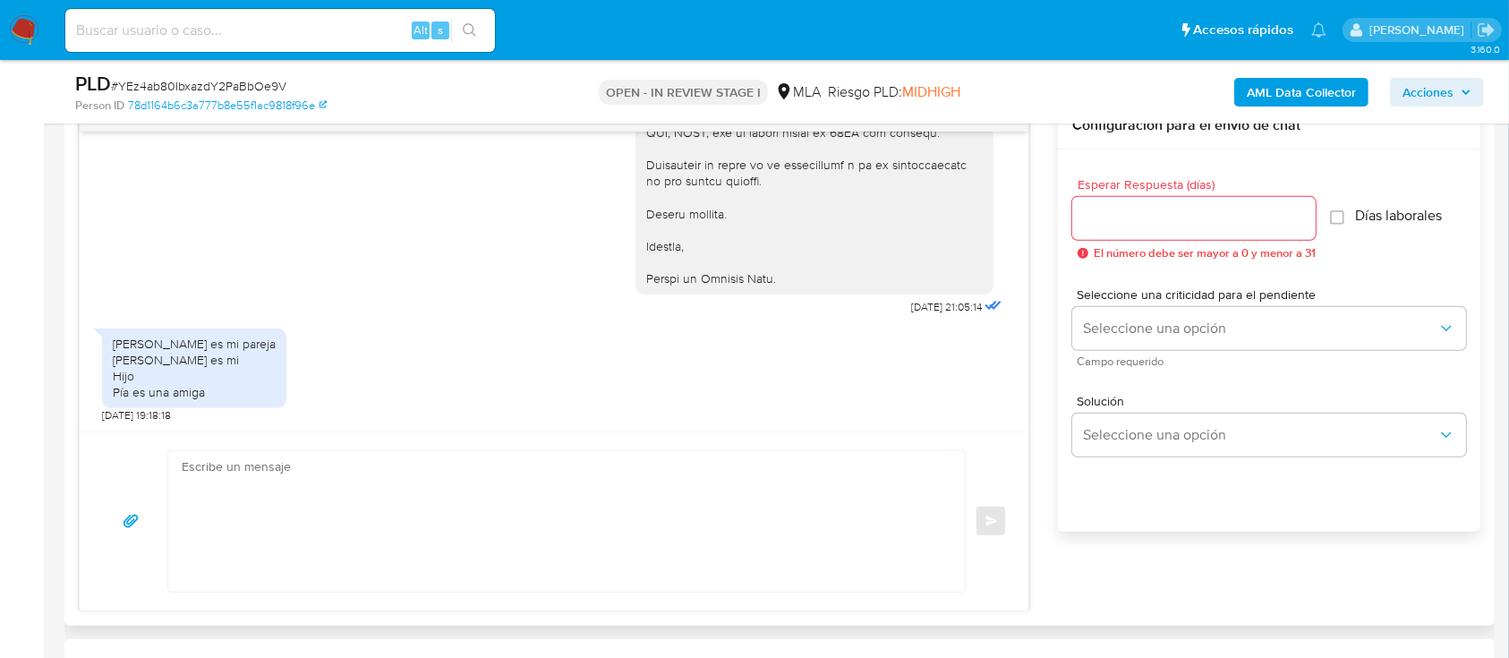
click at [484, 497] on textarea at bounding box center [562, 521] width 761 height 141
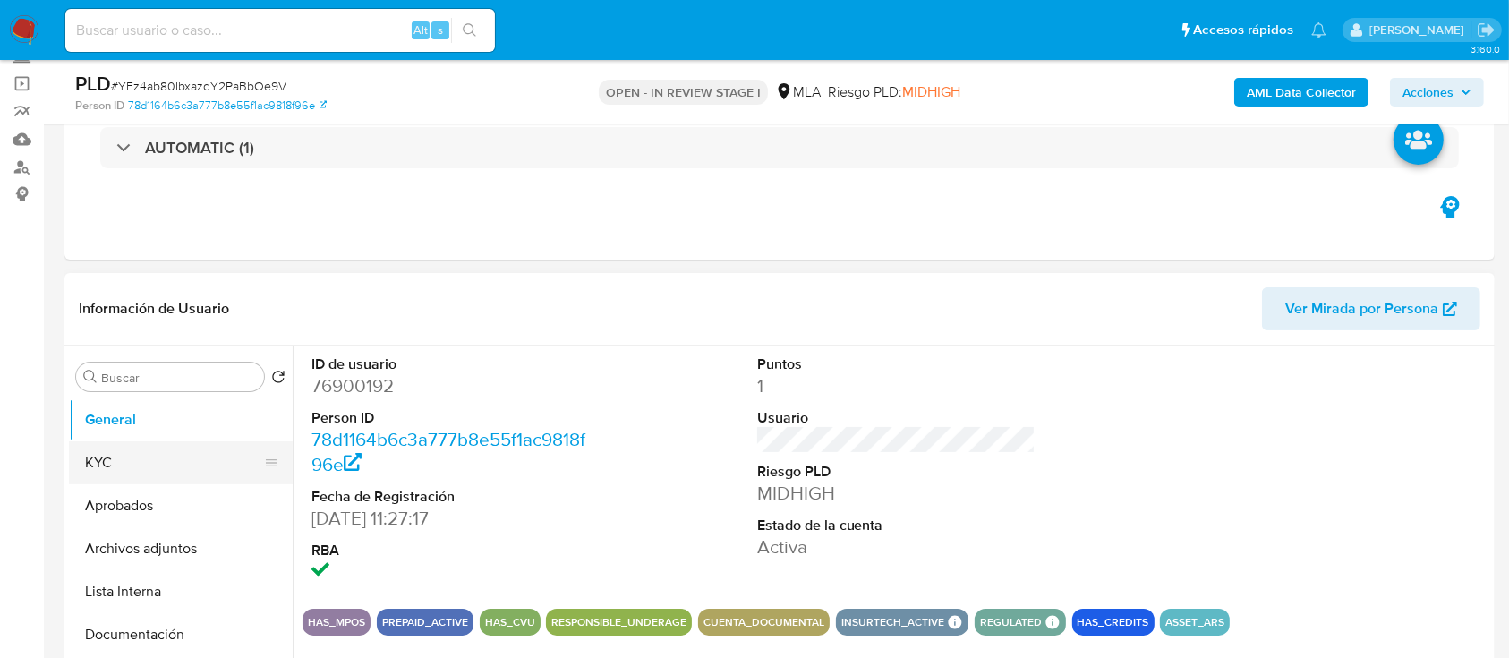
click at [136, 454] on button "KYC" at bounding box center [173, 462] width 209 height 43
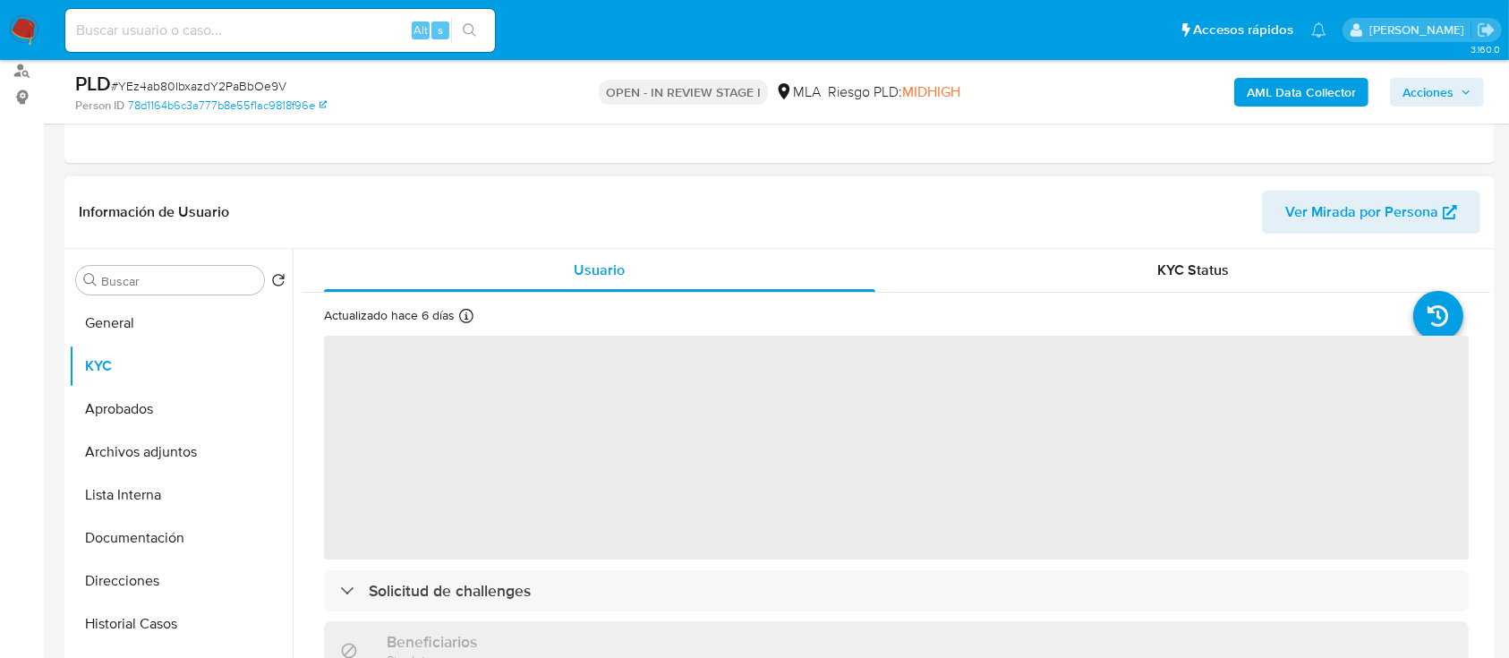
scroll to position [238, 0]
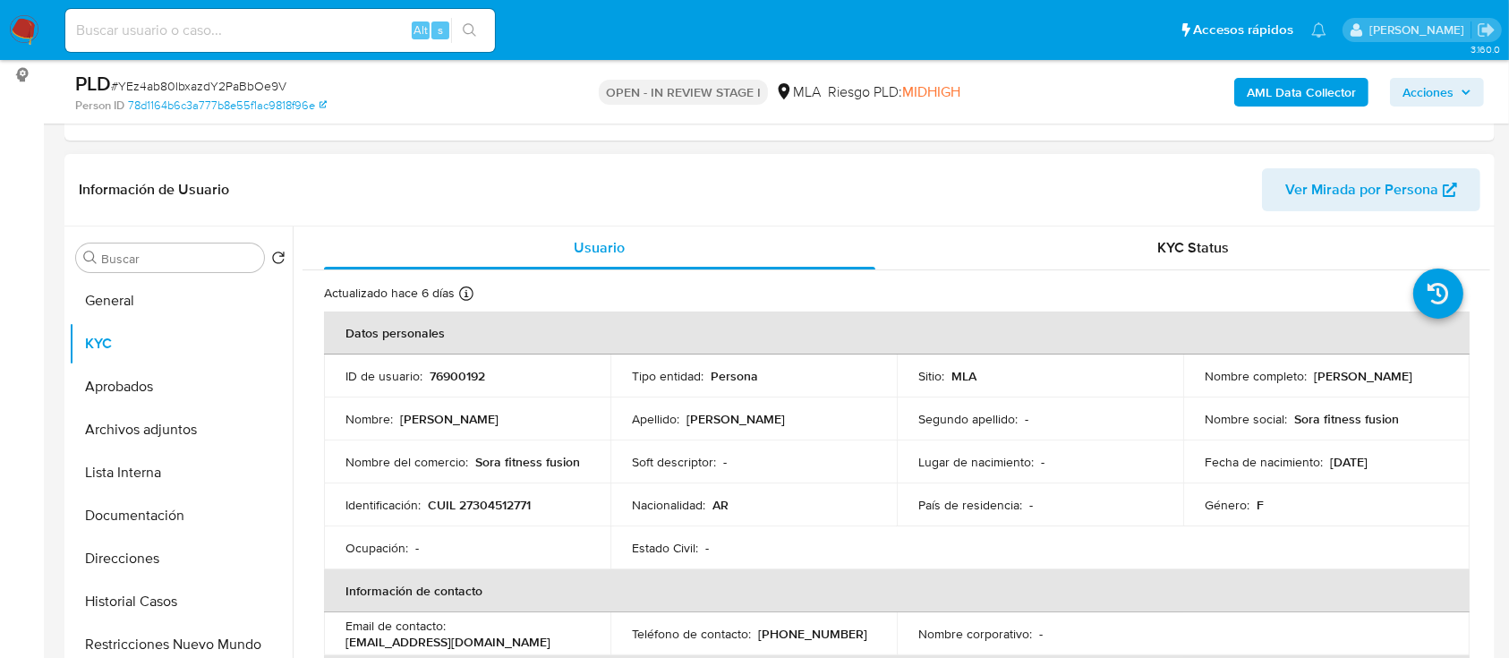
drag, startPoint x: 1310, startPoint y: 376, endPoint x: 1431, endPoint y: 379, distance: 120.9
click at [1431, 379] on div "Nombre completo : Elvira Soraya Morales" at bounding box center [1326, 376] width 243 height 16
copy p "[PERSON_NAME]"
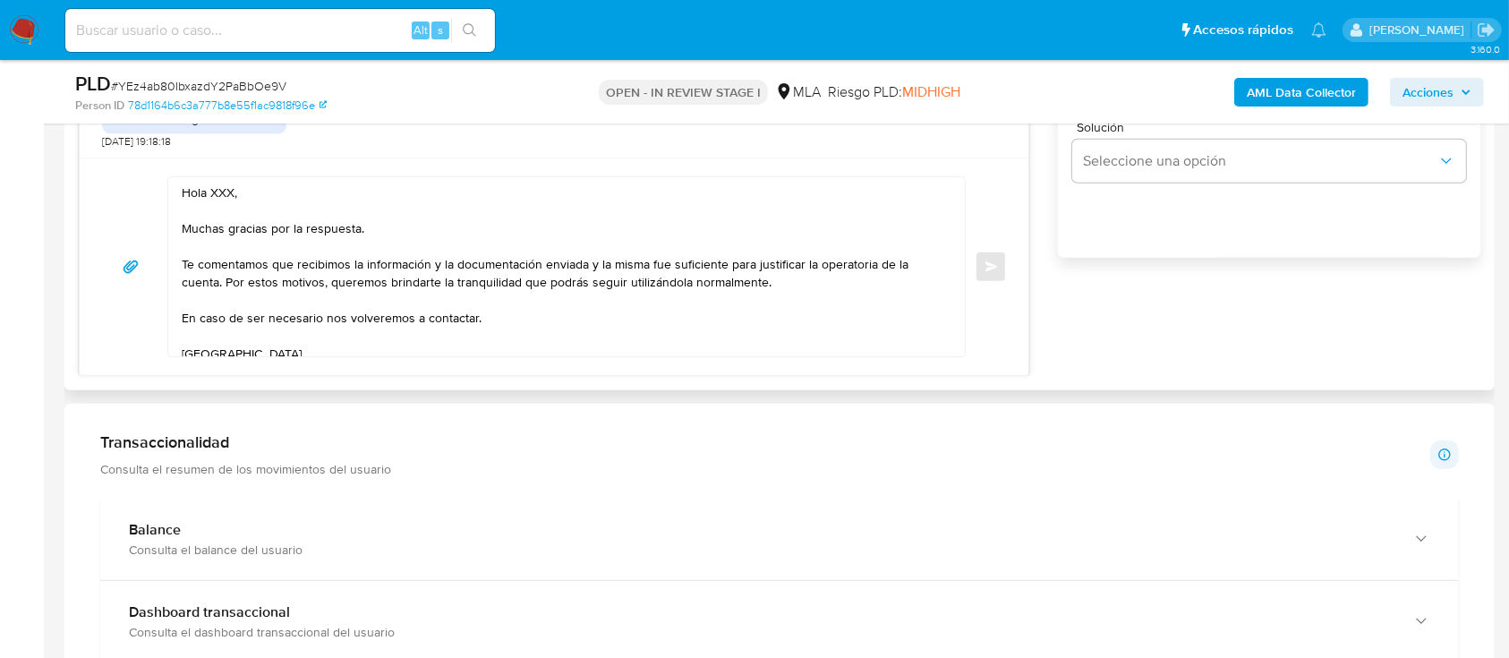
scroll to position [1074, 0]
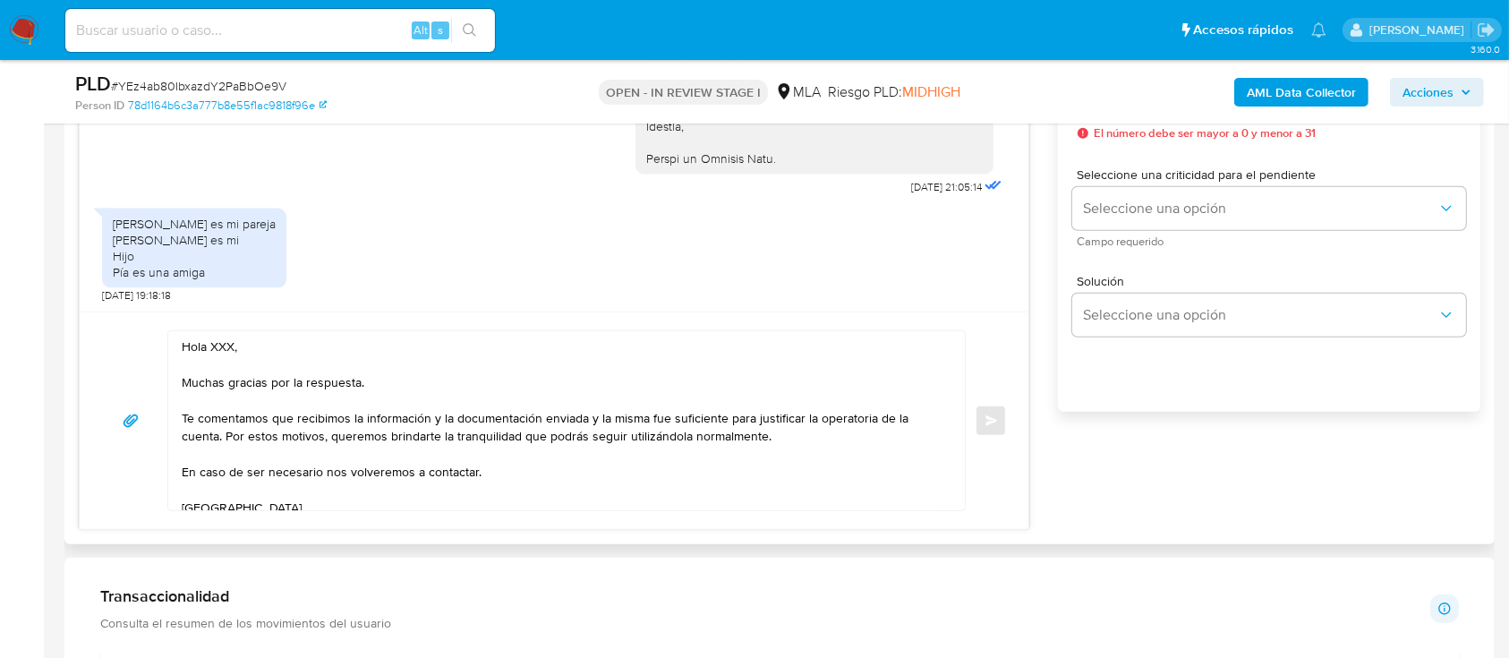
click at [226, 351] on textarea "Hola XXX, Muchas gracias por la respuesta. Te comentamos que recibimos la infor…" at bounding box center [562, 420] width 761 height 179
paste textarea "[PERSON_NAME]"
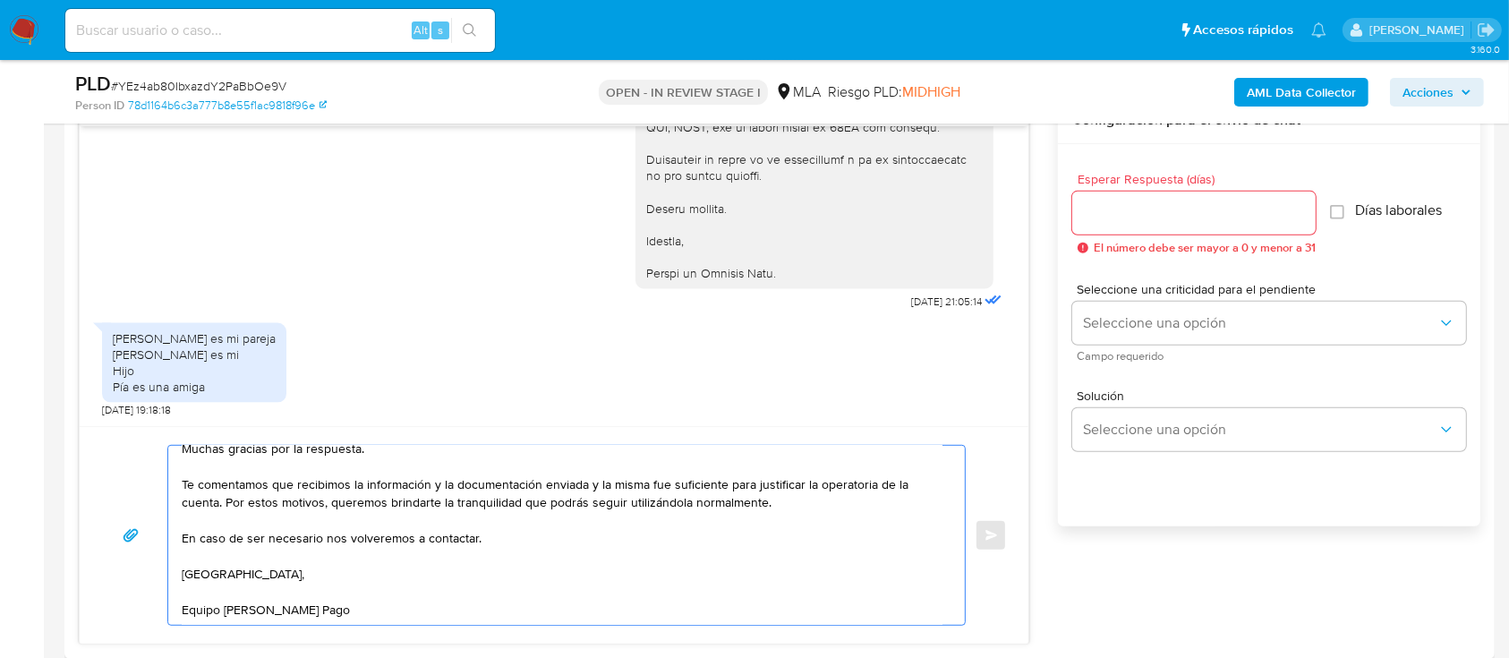
scroll to position [954, 0]
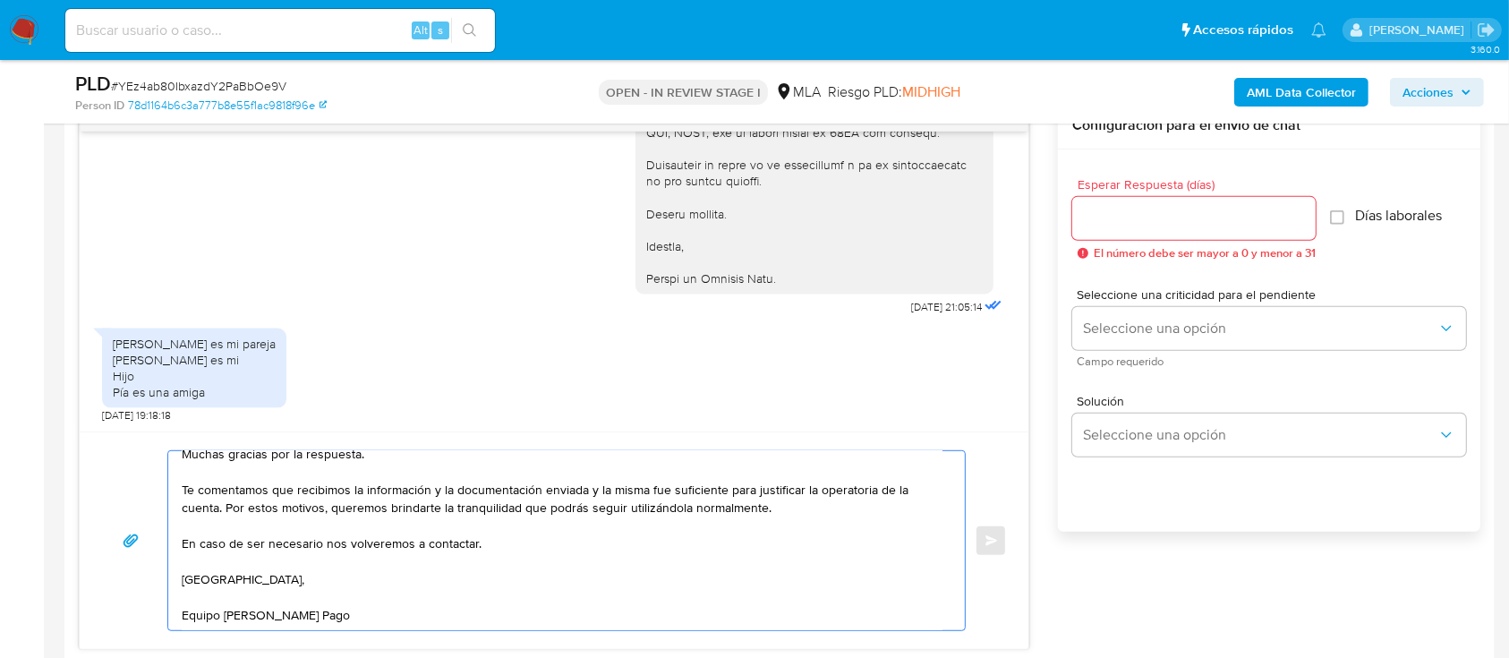
type textarea "Hola Elvira Soraya Morales, Muchas gracias por la respuesta. Te comentamos que …"
click at [1149, 207] on input "Esperar Respuesta (días)" at bounding box center [1193, 218] width 243 height 23
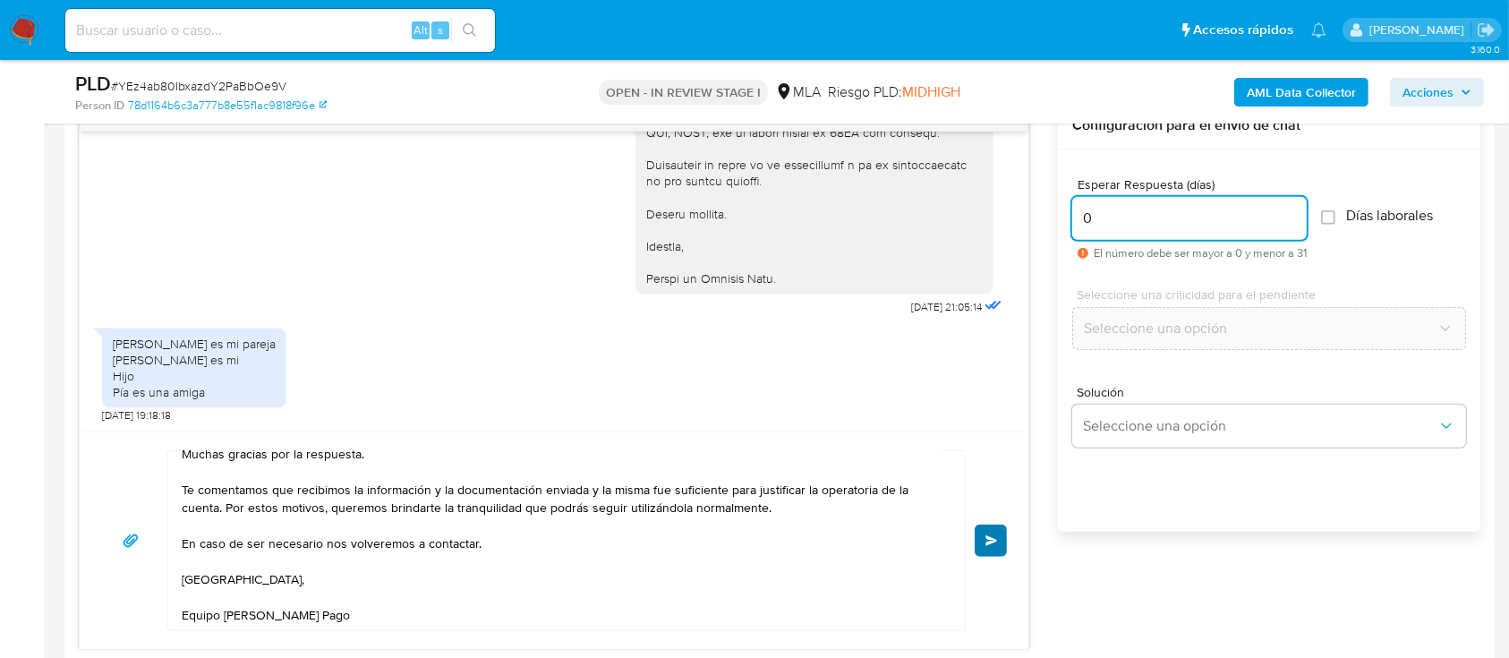
type input "0"
click at [993, 551] on button "Enviar" at bounding box center [991, 540] width 32 height 32
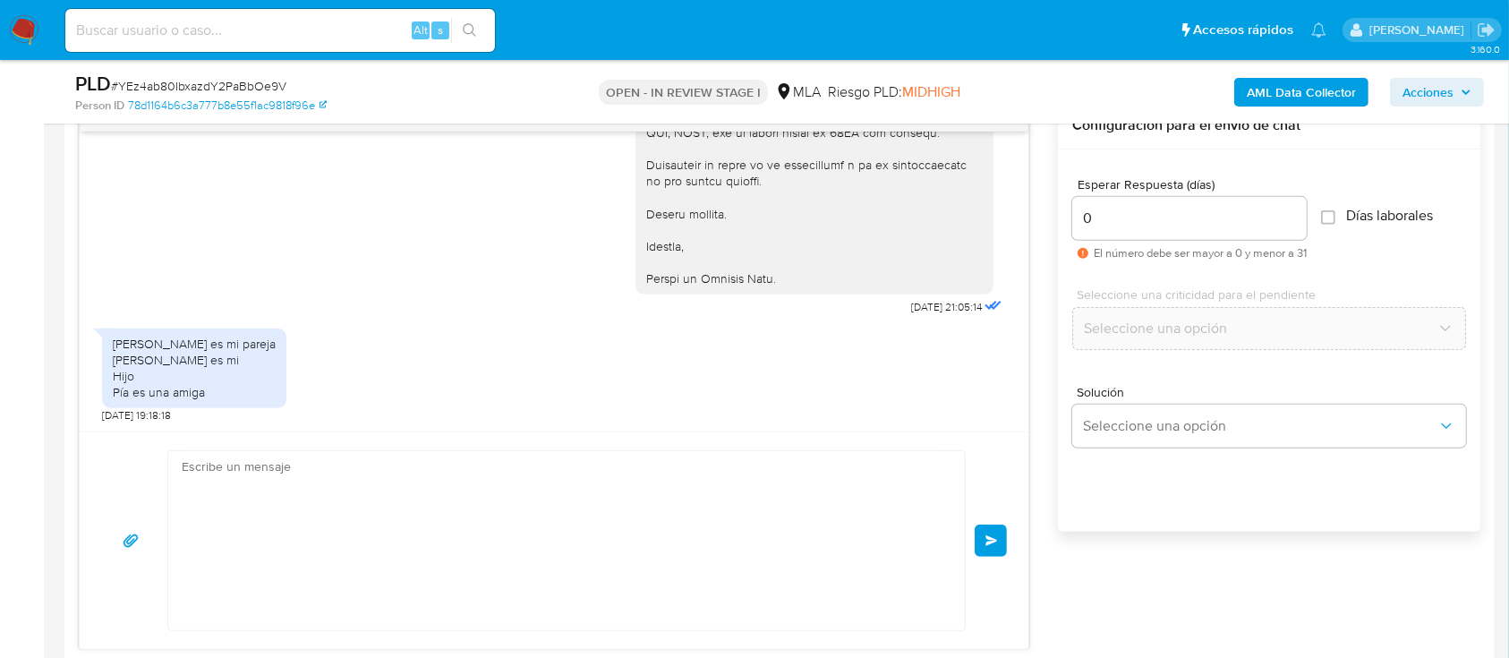
scroll to position [3180, 0]
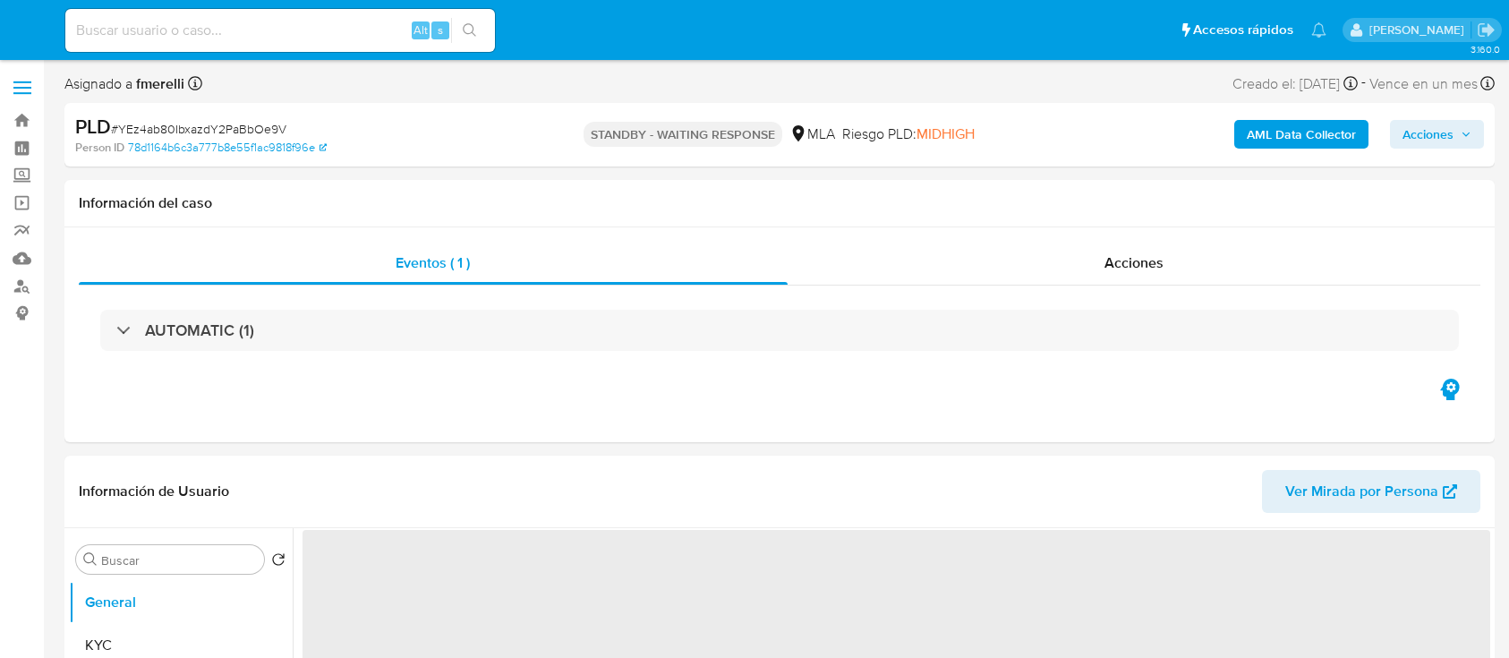
select select "10"
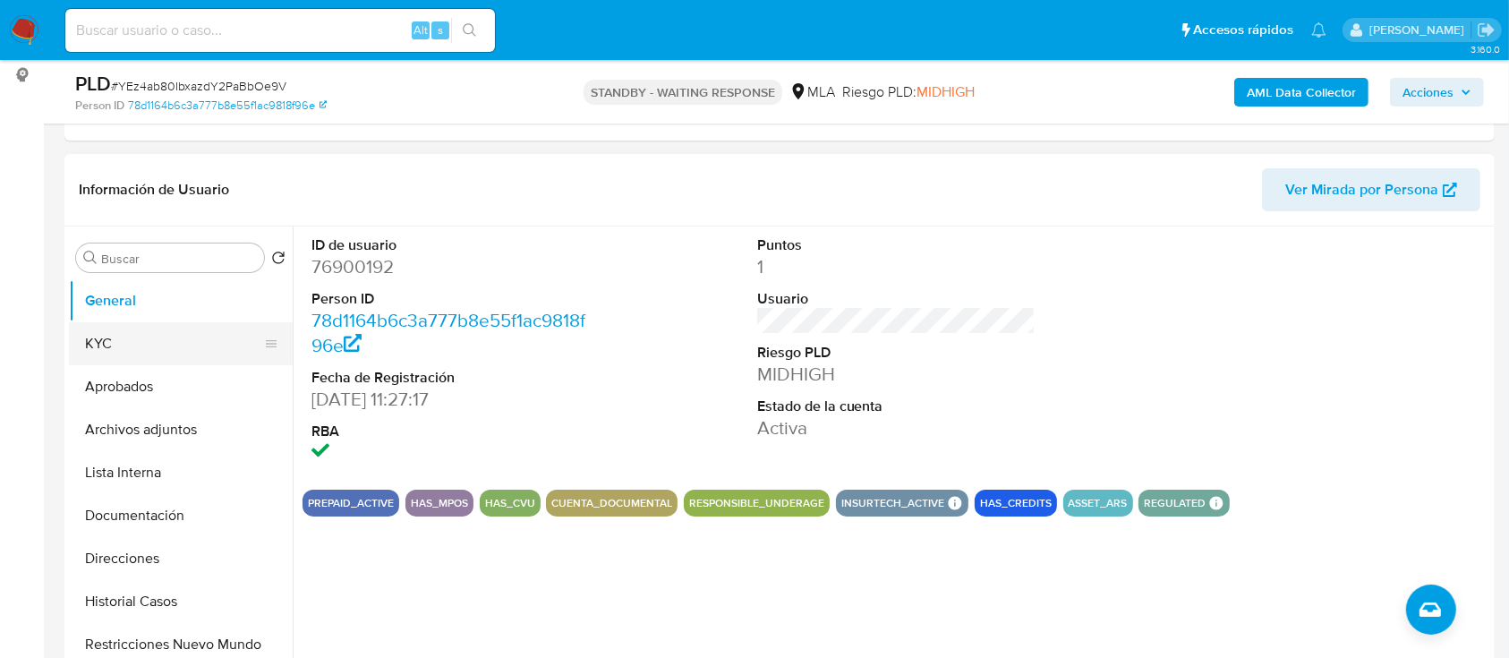
click at [143, 336] on button "KYC" at bounding box center [173, 343] width 209 height 43
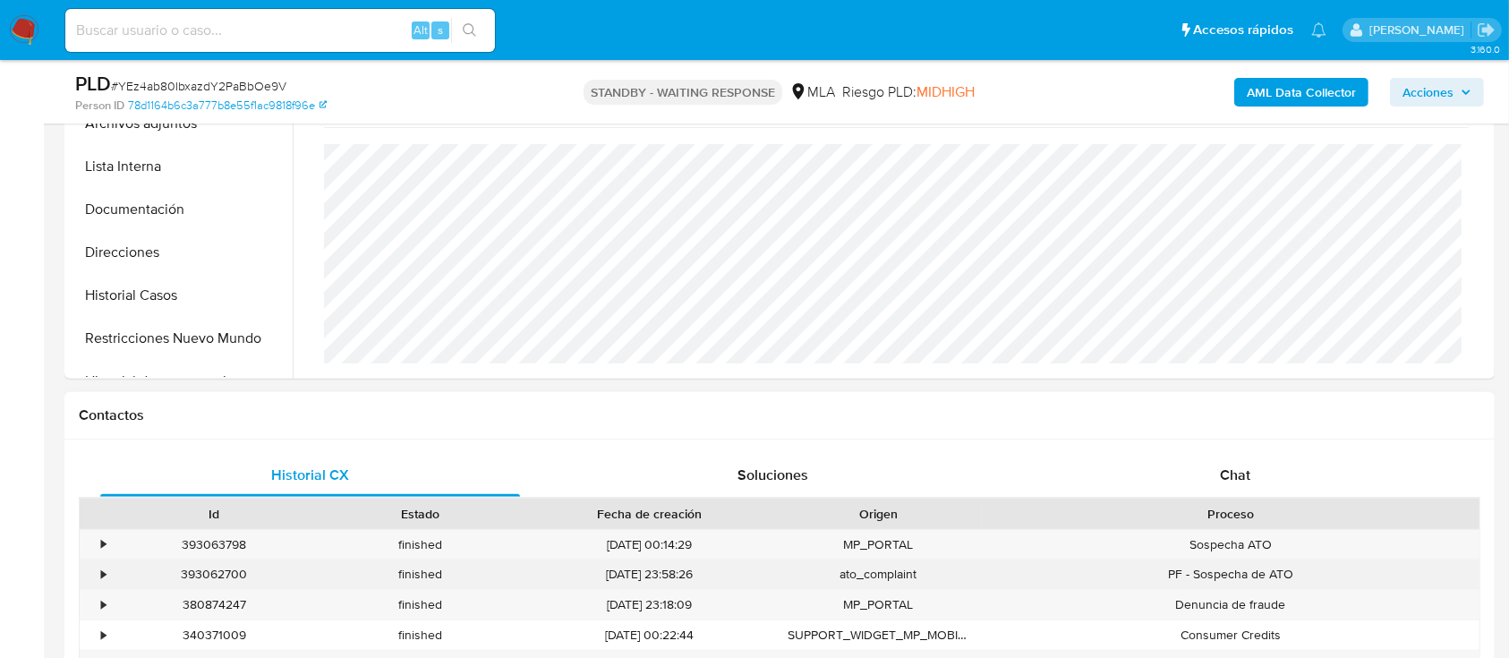
scroll to position [716, 0]
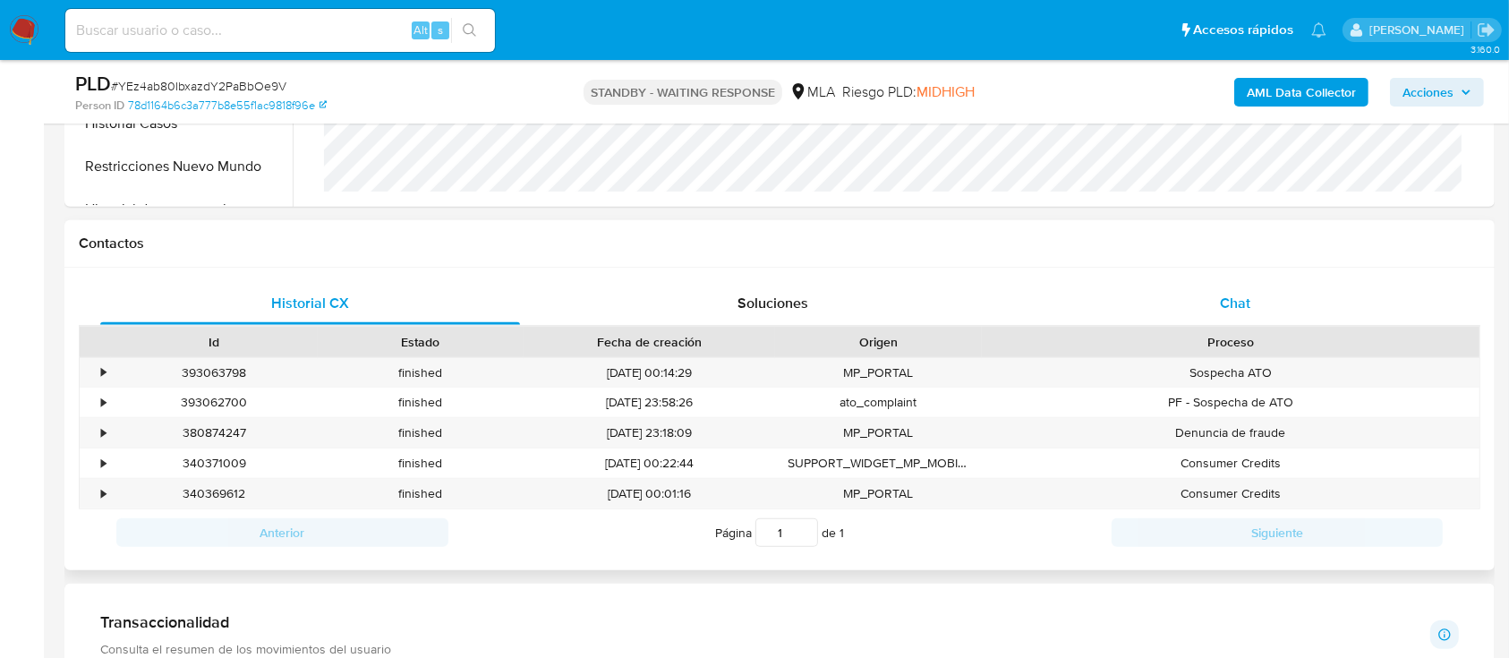
click at [1189, 289] on div "Chat" at bounding box center [1236, 303] width 420 height 43
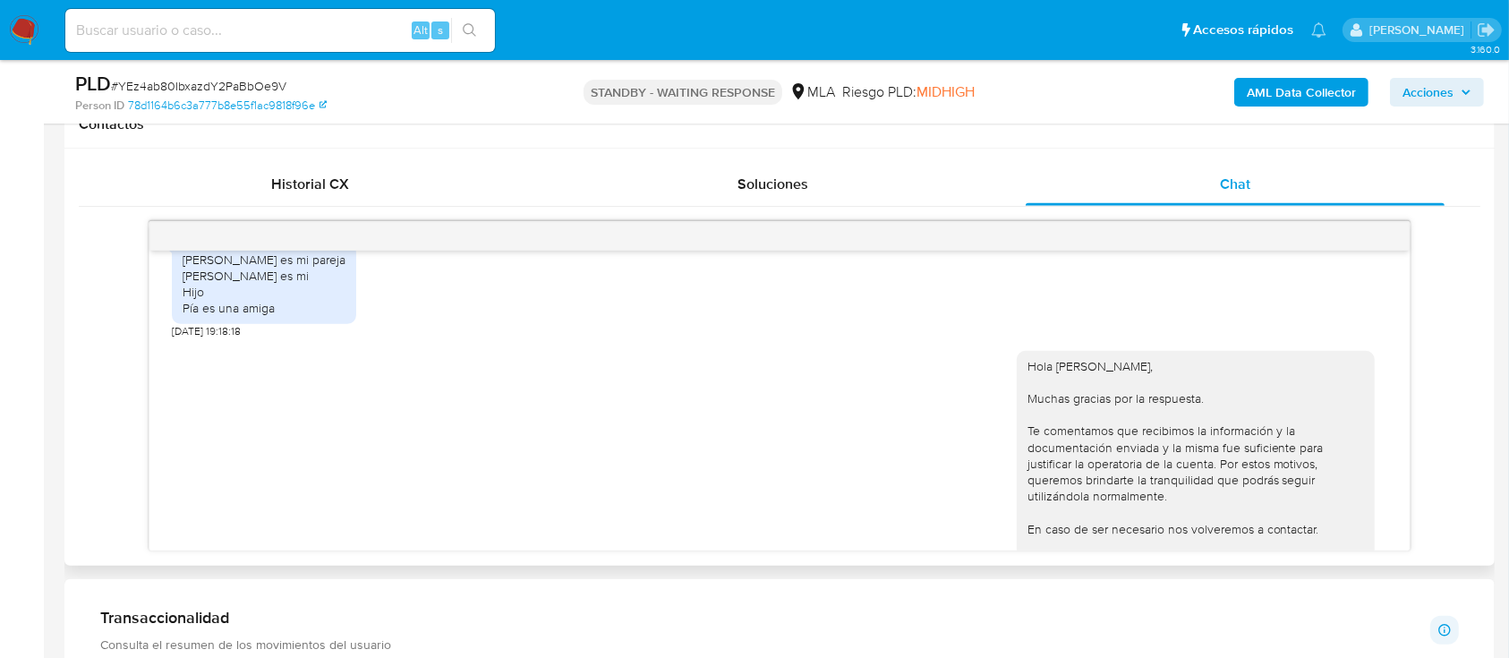
scroll to position [3062, 0]
drag, startPoint x: 200, startPoint y: 284, endPoint x: 279, endPoint y: 343, distance: 98.4
click at [279, 318] on div "Cristian es mi pareja Ainao es mi Hijo Pía es una amiga" at bounding box center [264, 278] width 184 height 80
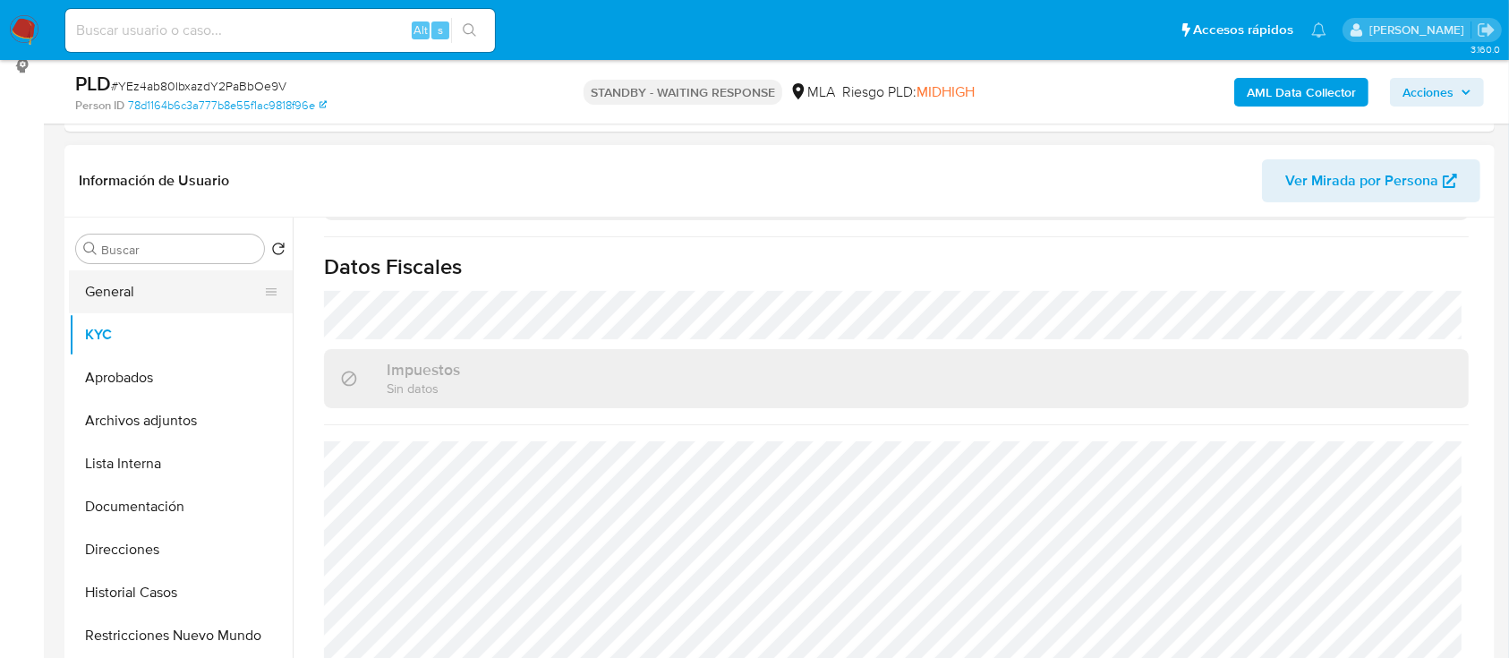
scroll to position [238, 0]
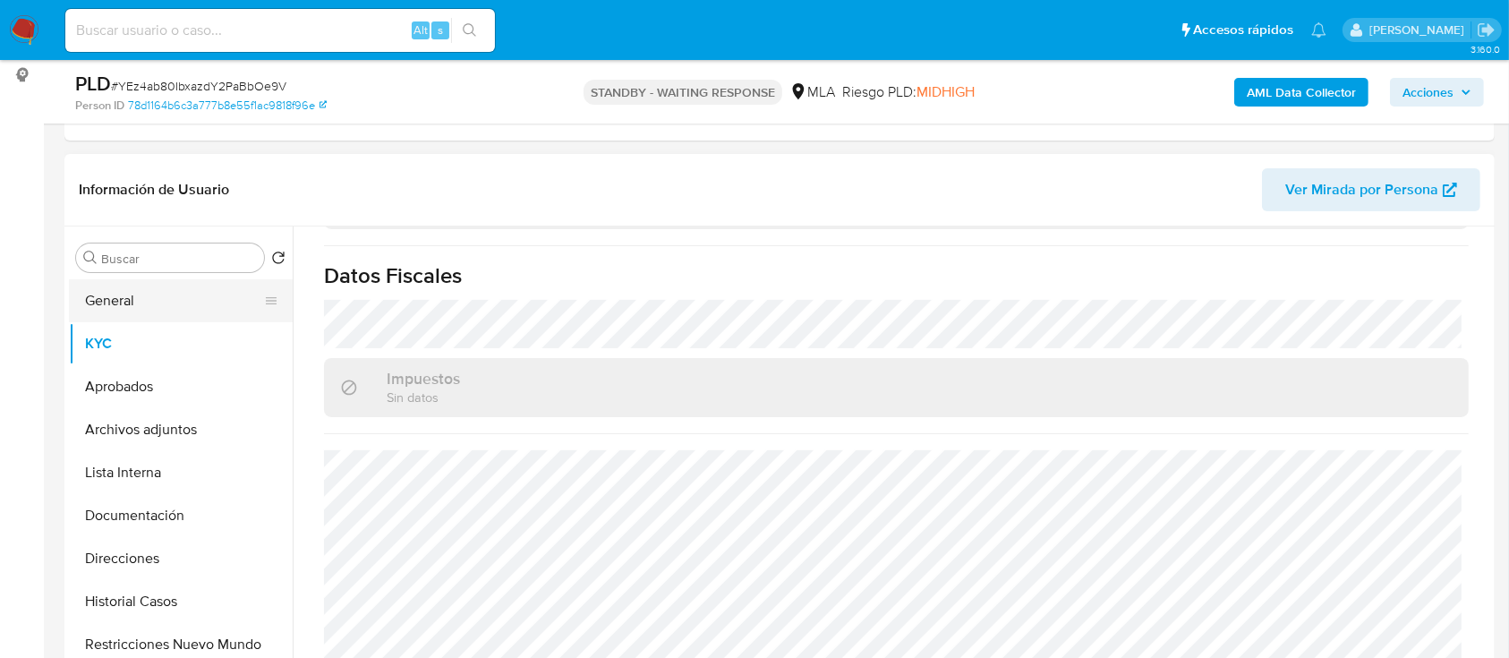
click at [115, 297] on button "General" at bounding box center [173, 300] width 209 height 43
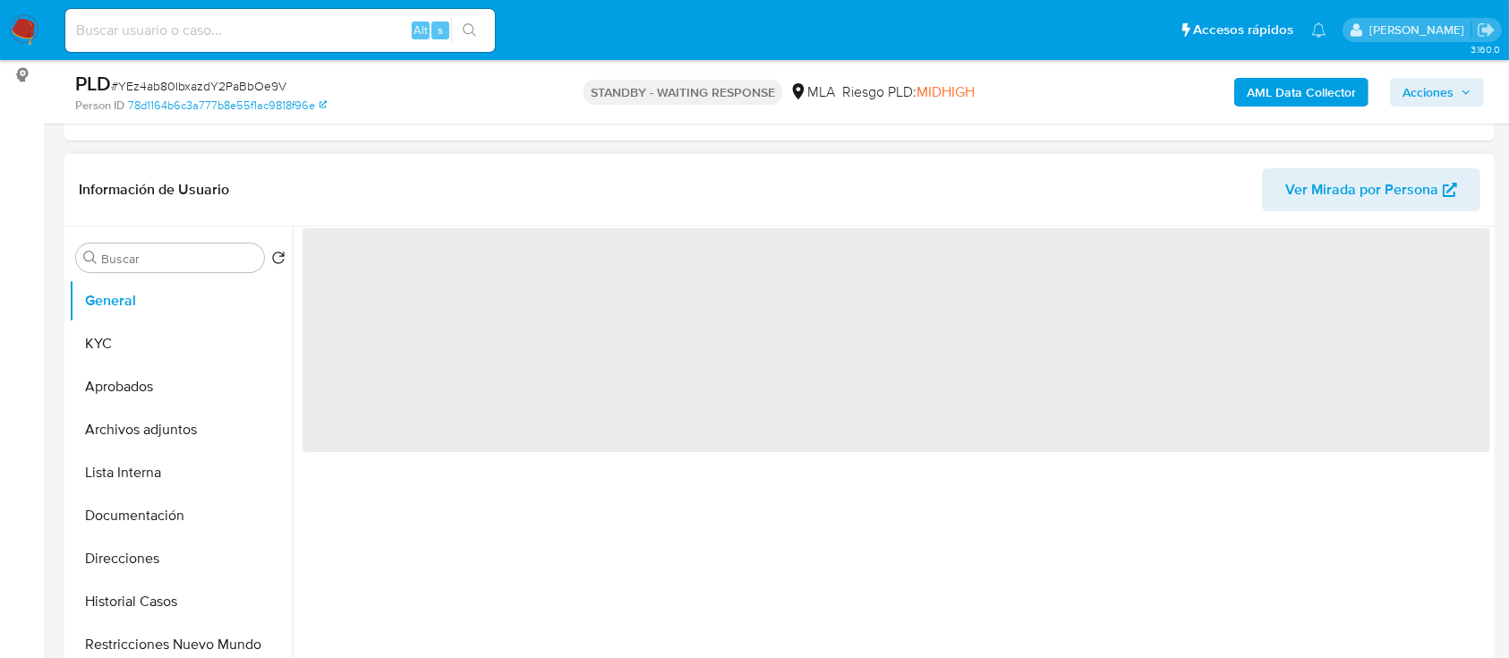
scroll to position [0, 0]
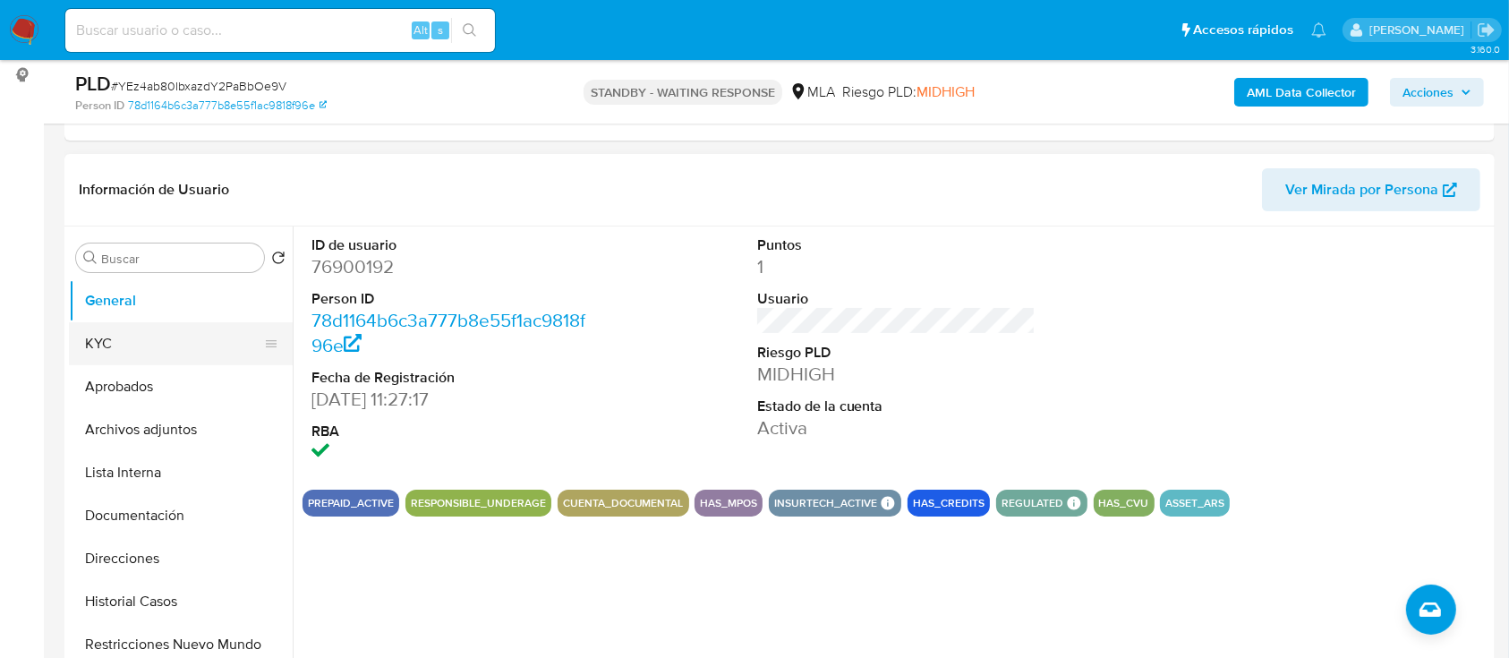
drag, startPoint x: 690, startPoint y: 0, endPoint x: 163, endPoint y: 338, distance: 626.4
click at [163, 338] on button "KYC" at bounding box center [173, 343] width 209 height 43
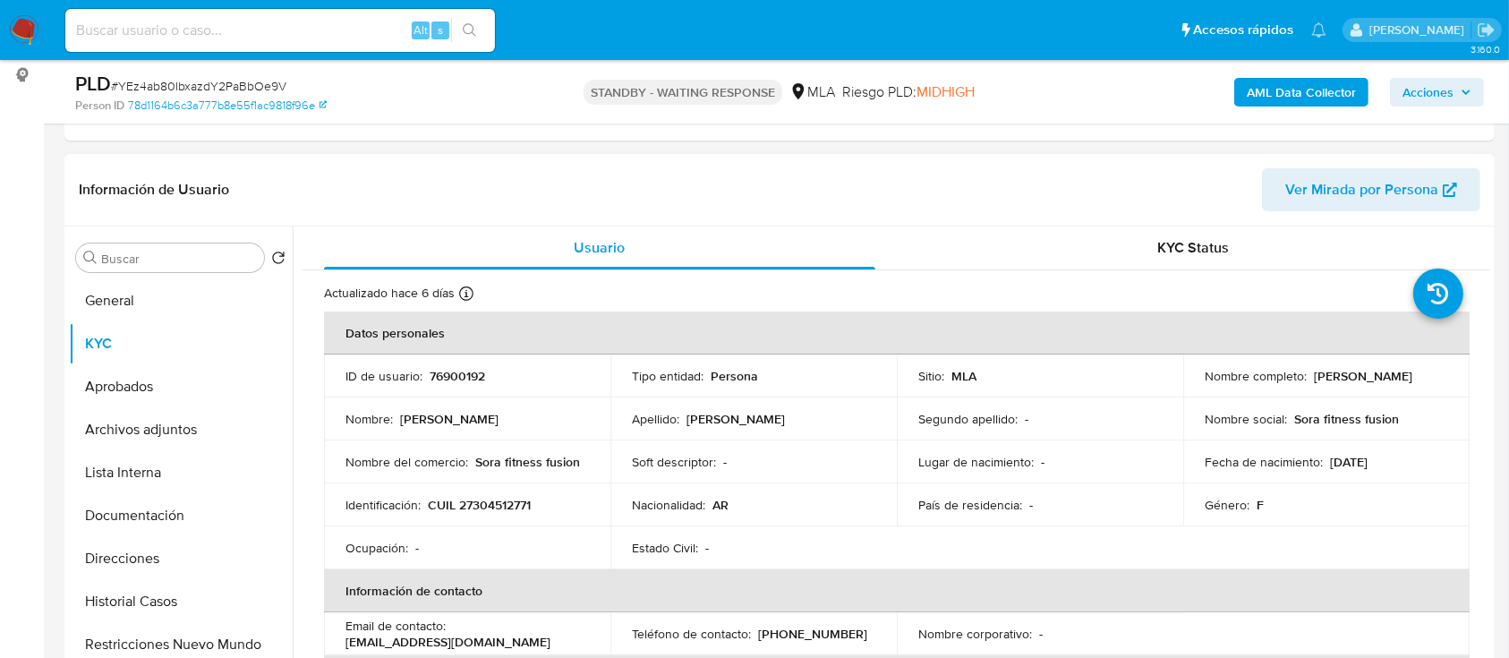
click at [498, 505] on p "CUIL 27304512771" at bounding box center [479, 505] width 103 height 16
copy p "27304512771"
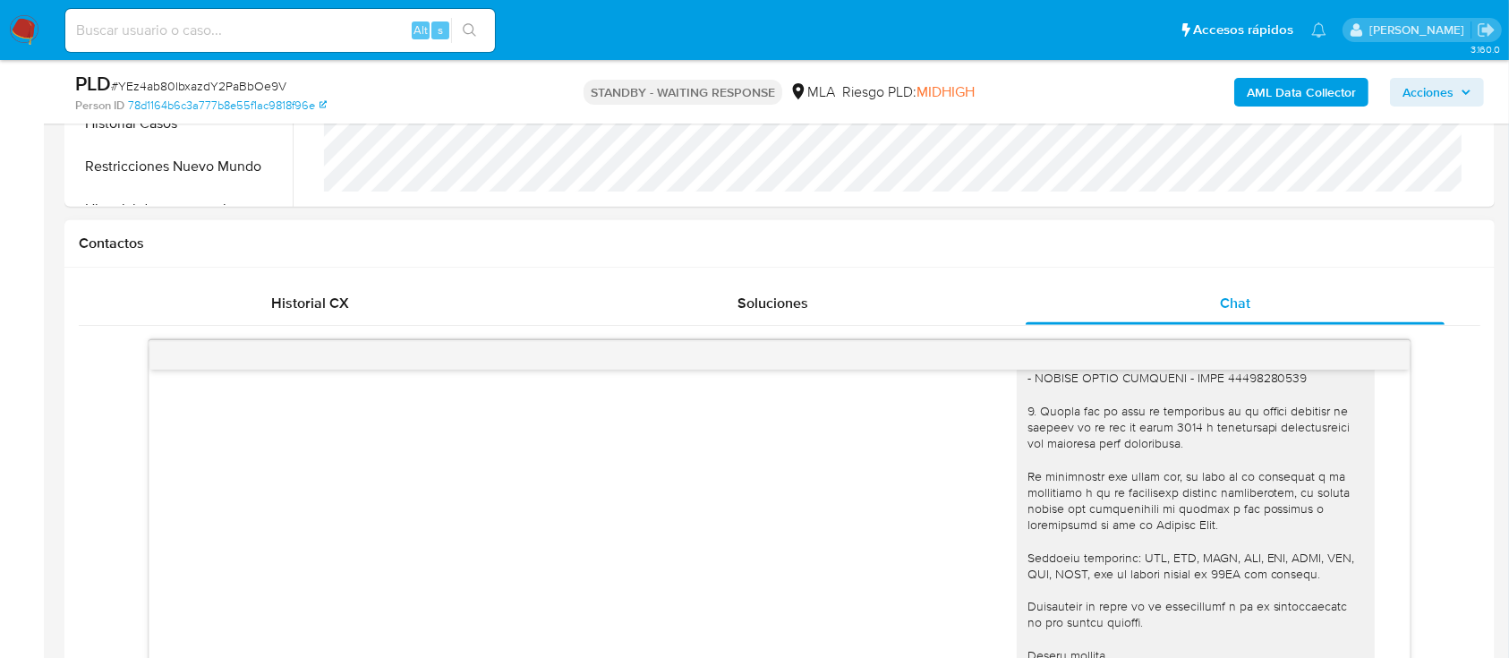
scroll to position [2585, 0]
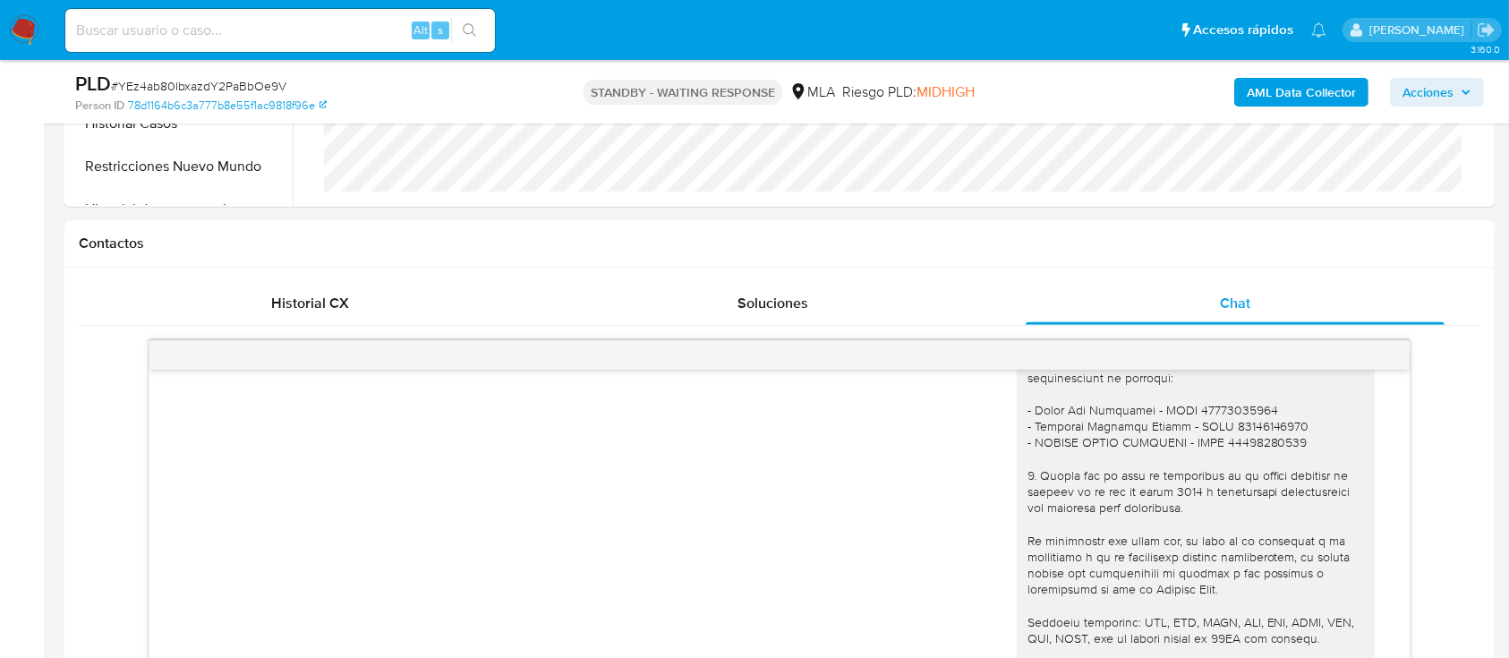
click at [1027, 442] on div "Hola Elvira Soraya Morales, Muchas gracias por la respuesta. En esta oportunida…" at bounding box center [1195, 344] width 337 height 895
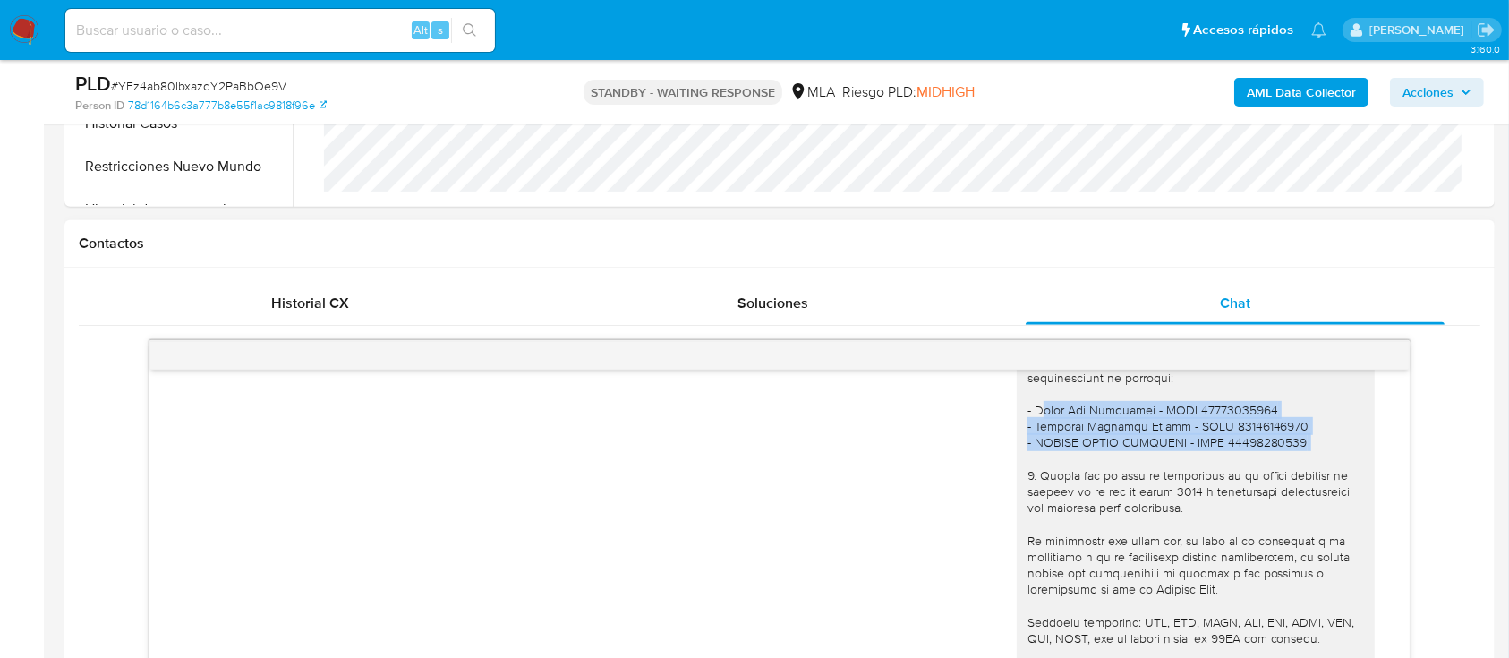
drag, startPoint x: 1015, startPoint y: 444, endPoint x: 1318, endPoint y: 473, distance: 304.7
click at [1318, 473] on div "Hola Elvira Soraya Morales, Muchas gracias por la respuesta. En esta oportunida…" at bounding box center [1195, 344] width 337 height 895
copy div "Maria Pia Fernandez - CUIT 27346608337 - Cristian Santiago Madoni - CUIT 203541…"
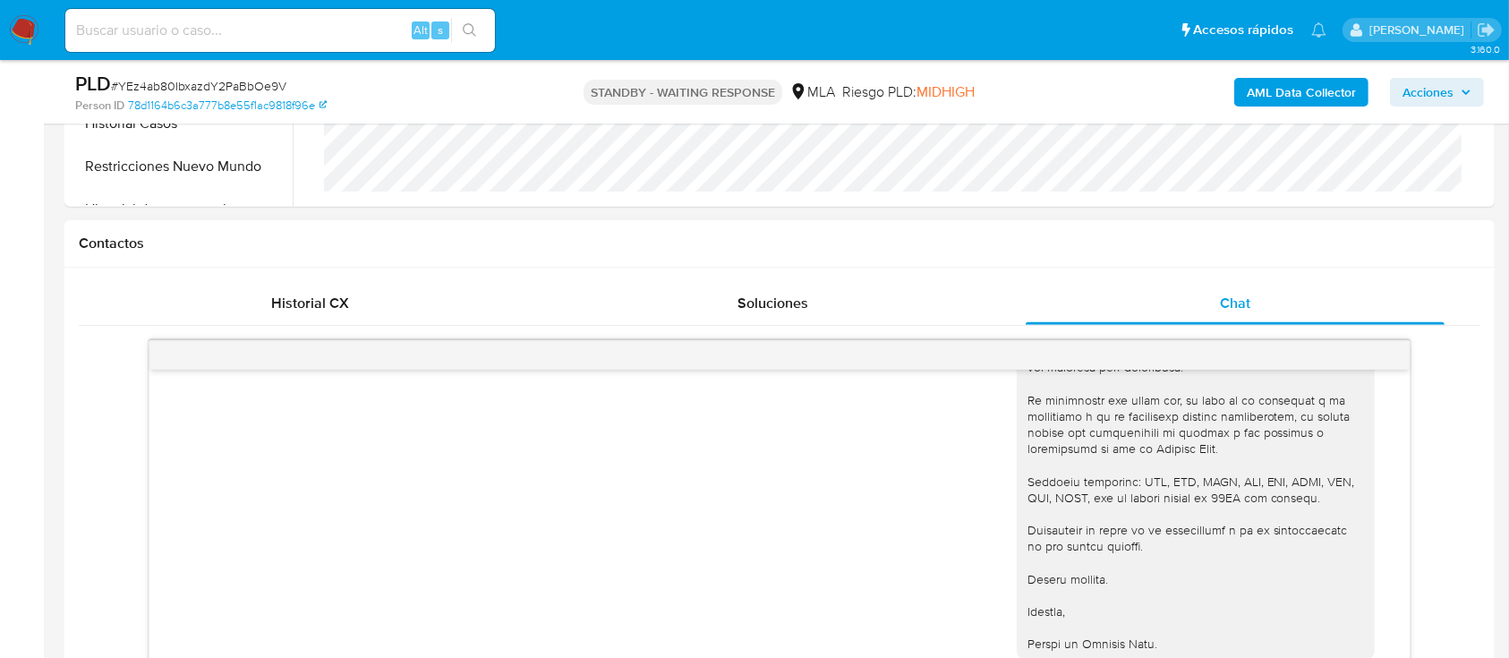
scroll to position [3062, 0]
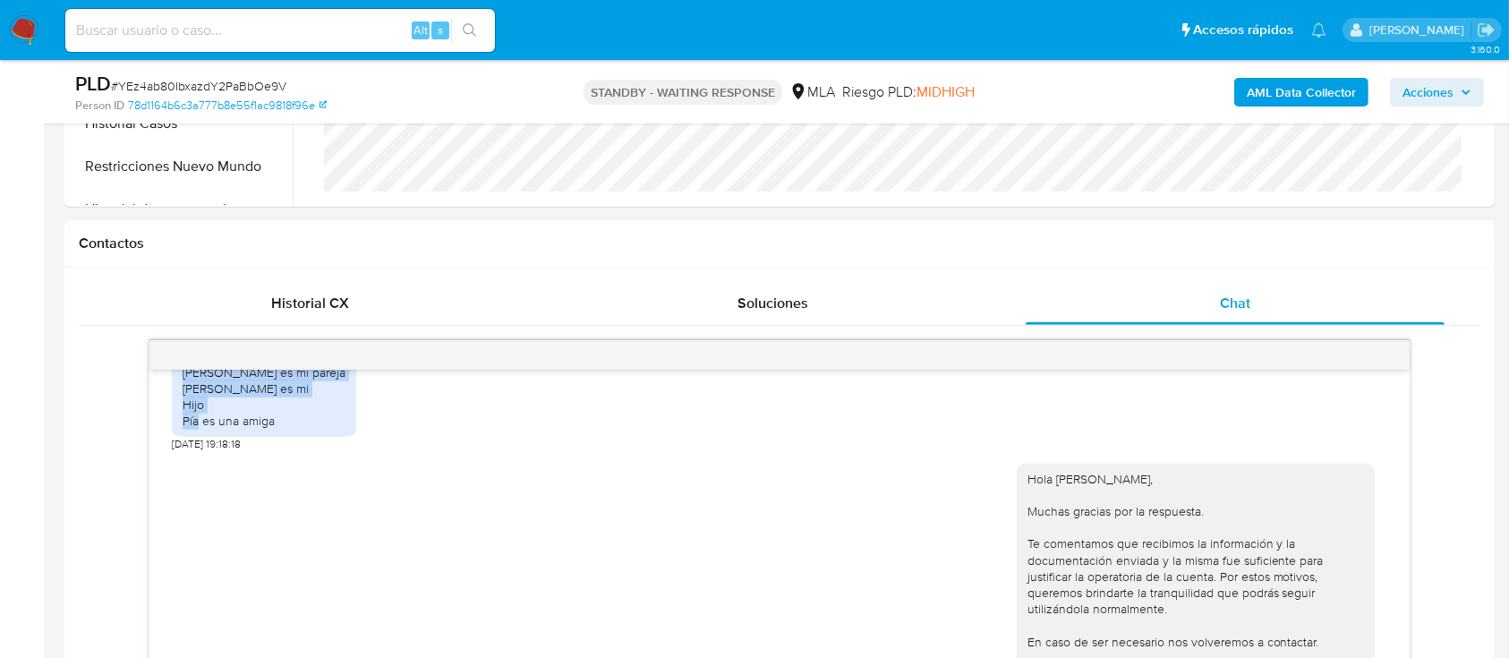
drag, startPoint x: 186, startPoint y: 412, endPoint x: 294, endPoint y: 469, distance: 121.7
click at [294, 451] on div "Cristian es mi pareja Ainao es mi Hijo Pía es una amiga 13/09/2025 19:18:18" at bounding box center [264, 399] width 184 height 103
copy div "Cristian es mi pareja Ainao es mi Hijo Pía es una amiga"
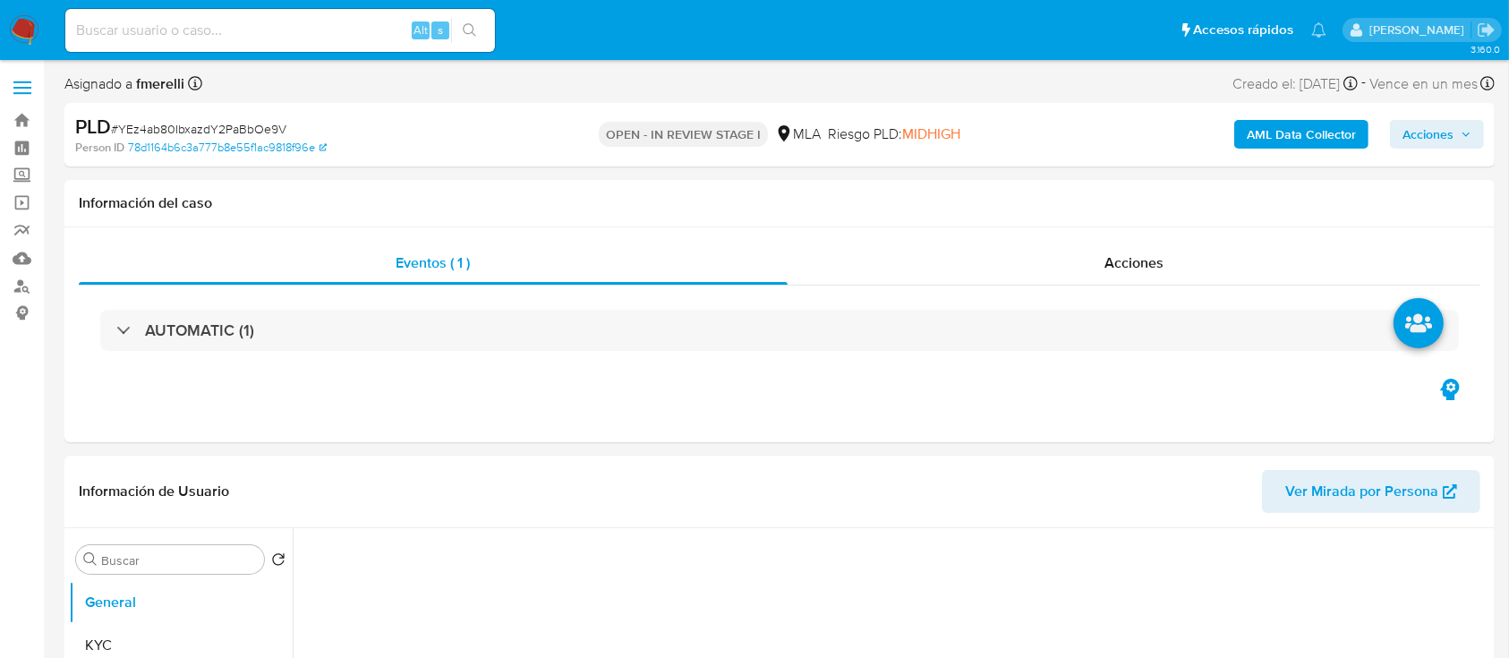
select select "10"
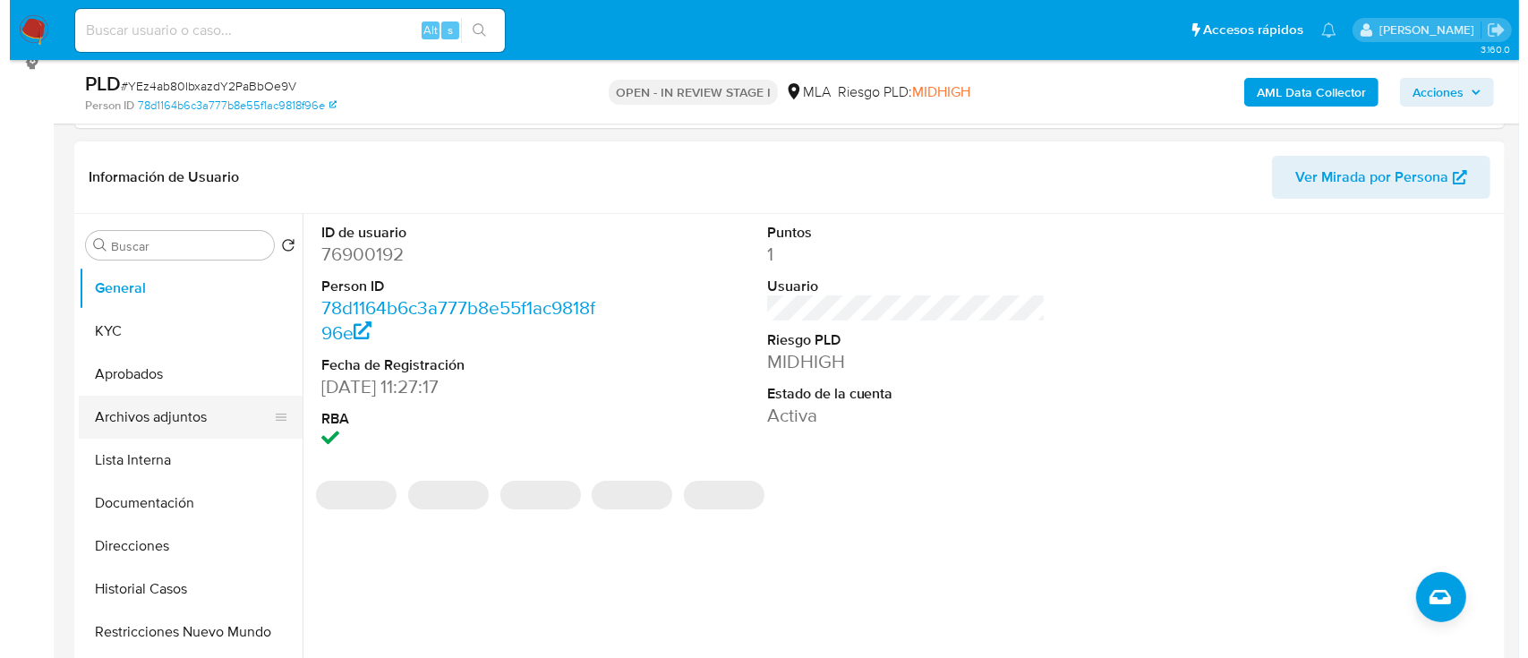
scroll to position [358, 0]
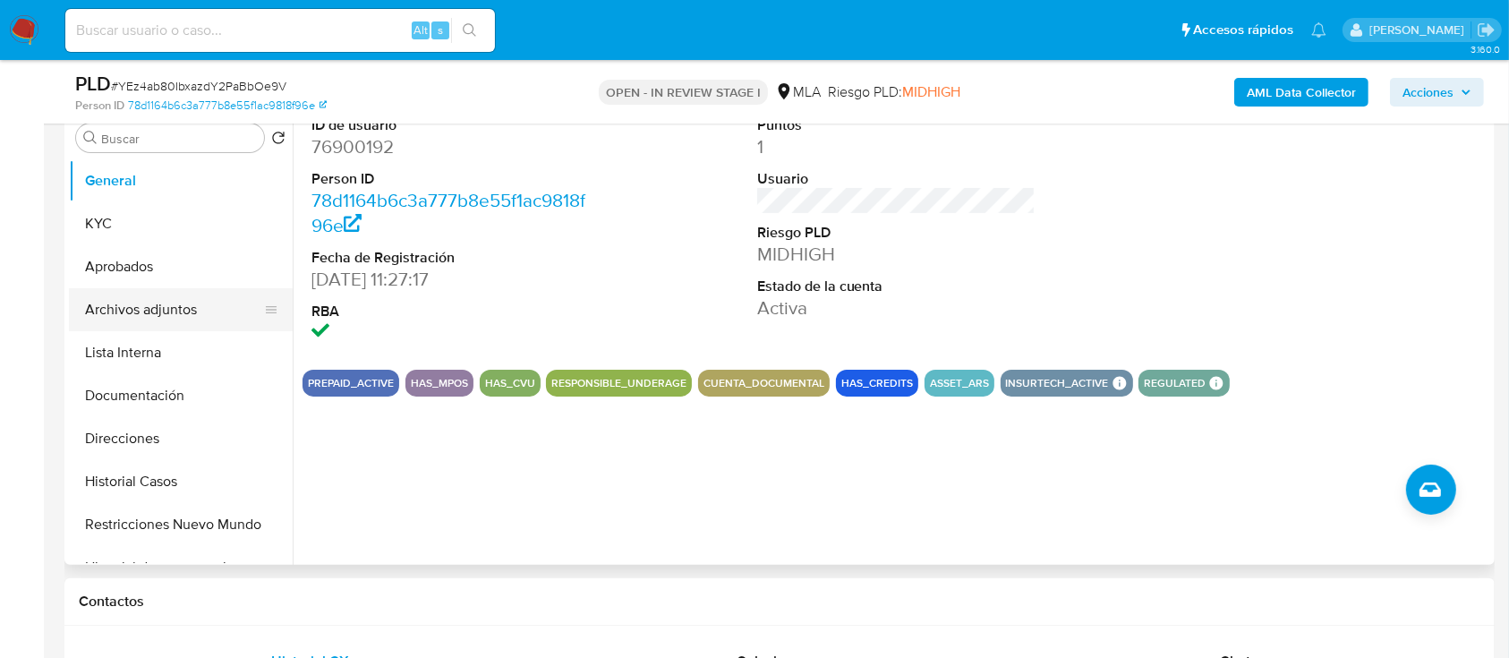
click at [165, 298] on button "Archivos adjuntos" at bounding box center [173, 309] width 209 height 43
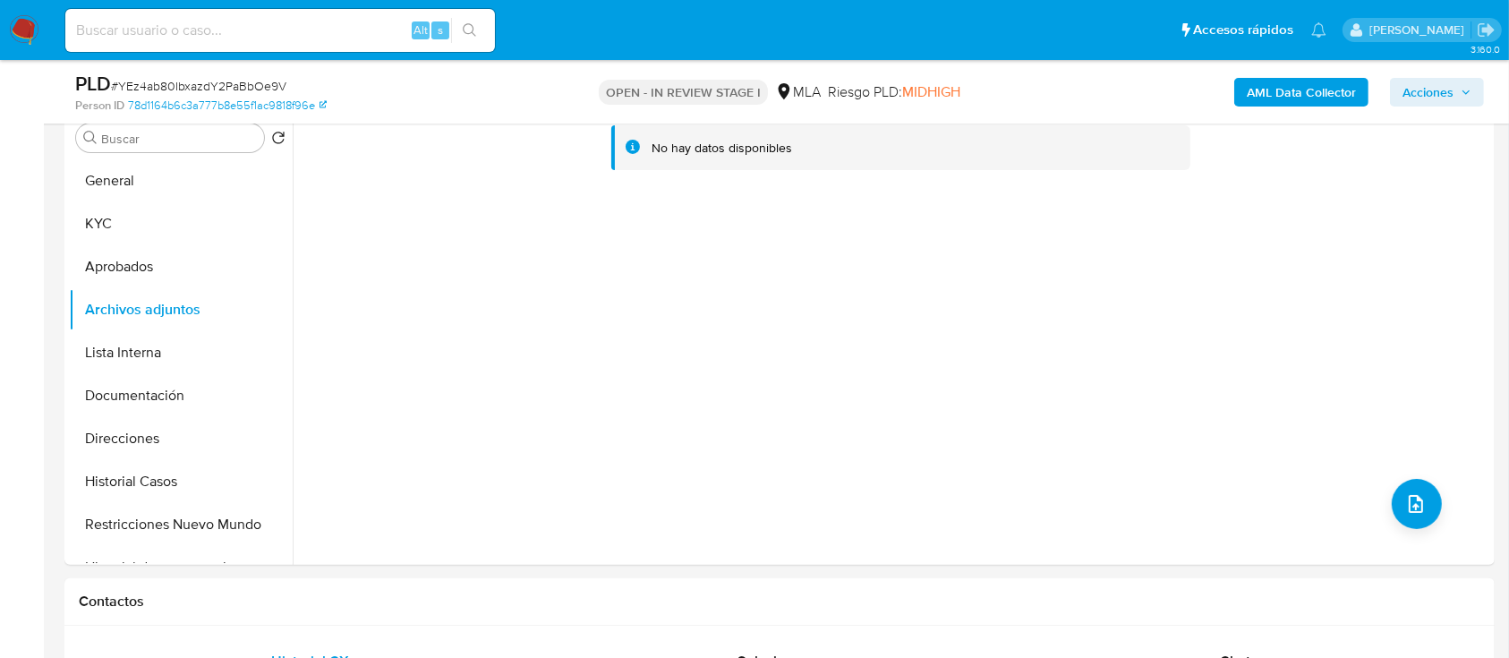
click at [1339, 92] on b "AML Data Collector" at bounding box center [1301, 92] width 109 height 29
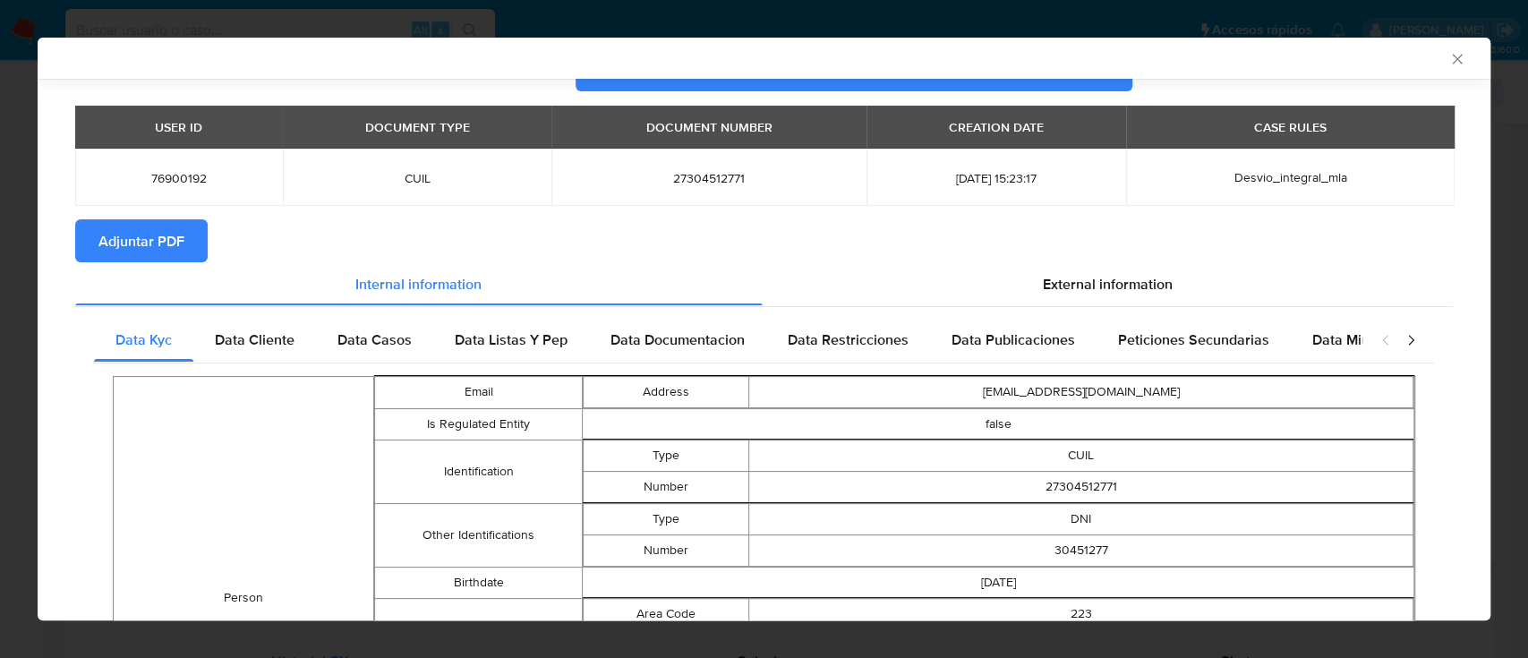
scroll to position [0, 0]
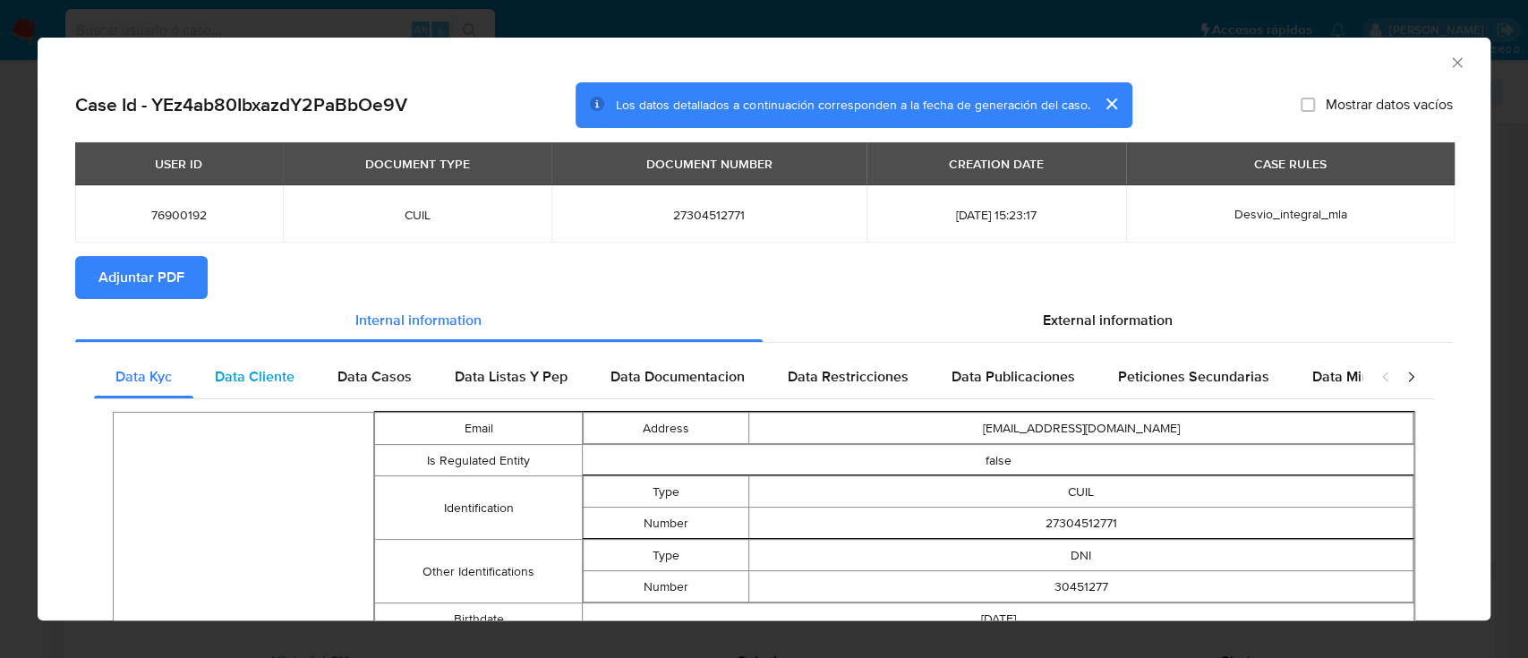
click at [264, 380] on span "Data Cliente" at bounding box center [255, 376] width 80 height 21
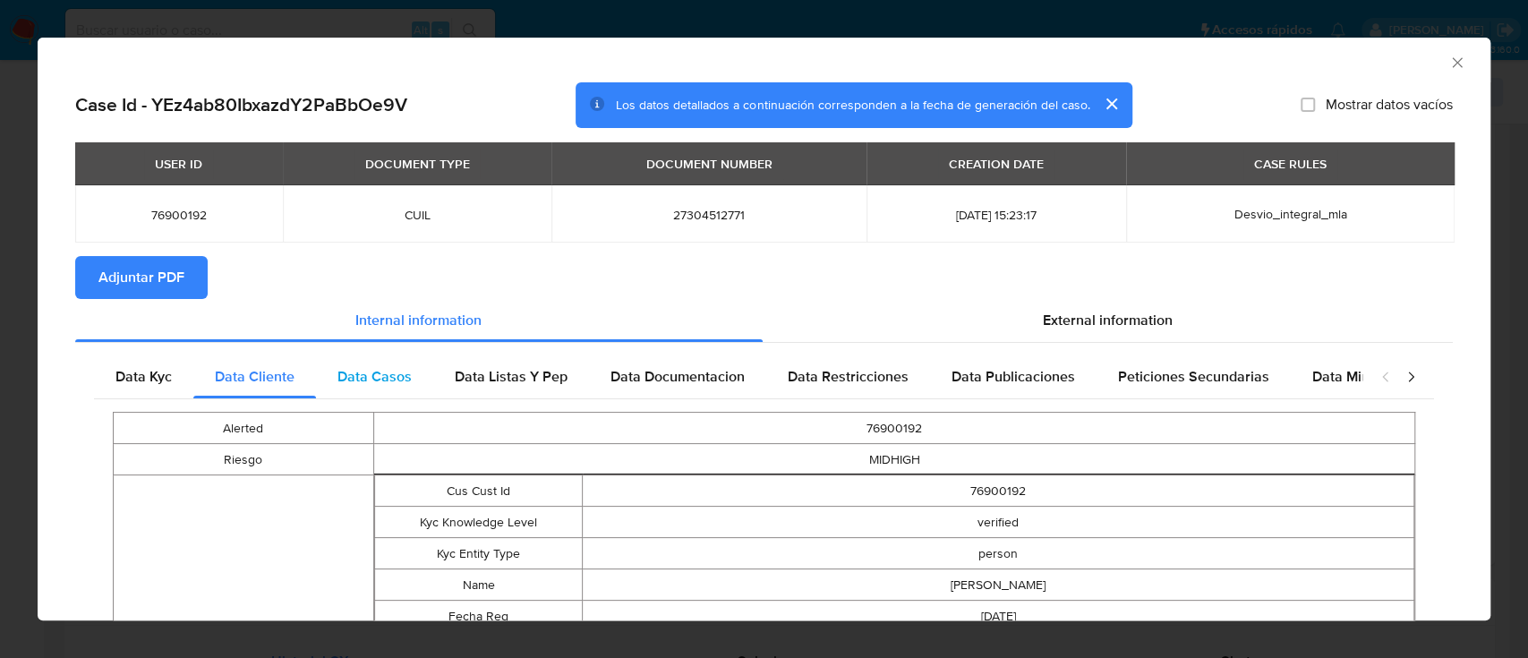
click at [358, 364] on div "Data Casos" at bounding box center [374, 376] width 117 height 43
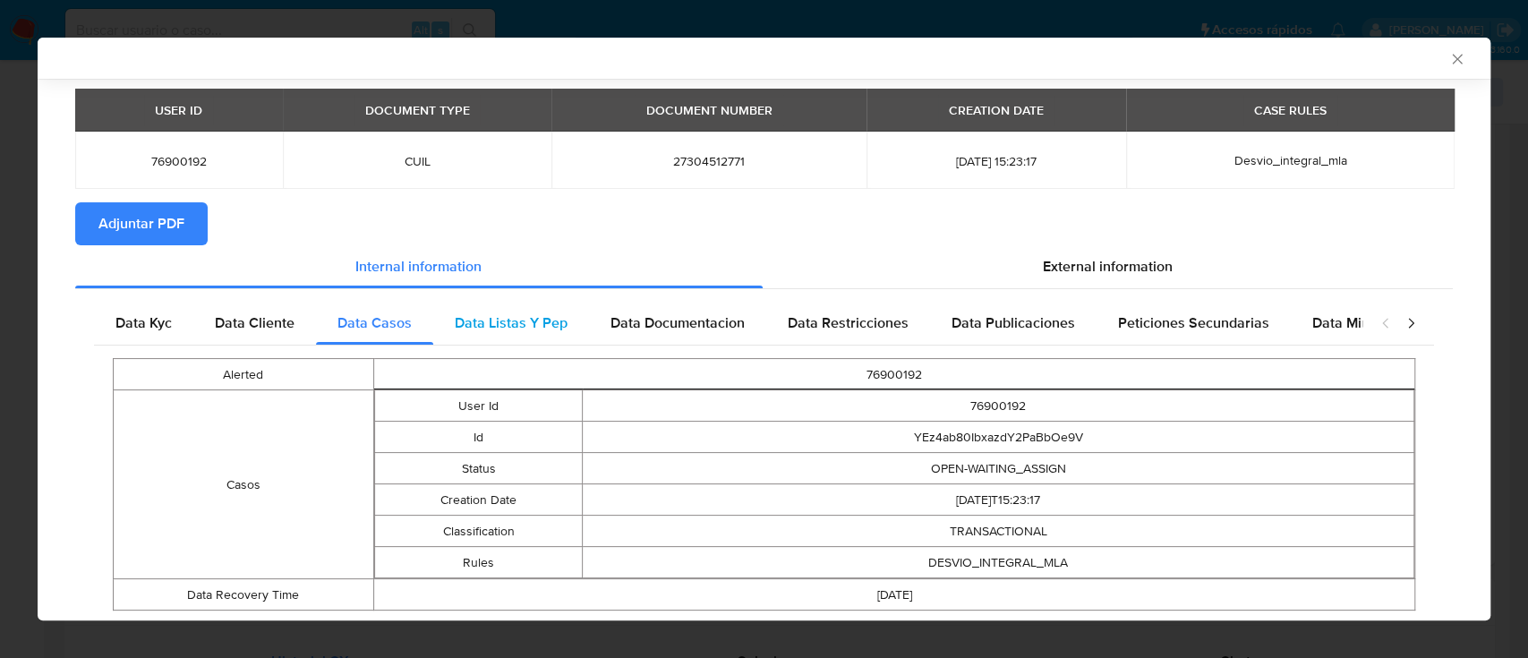
scroll to position [101, 0]
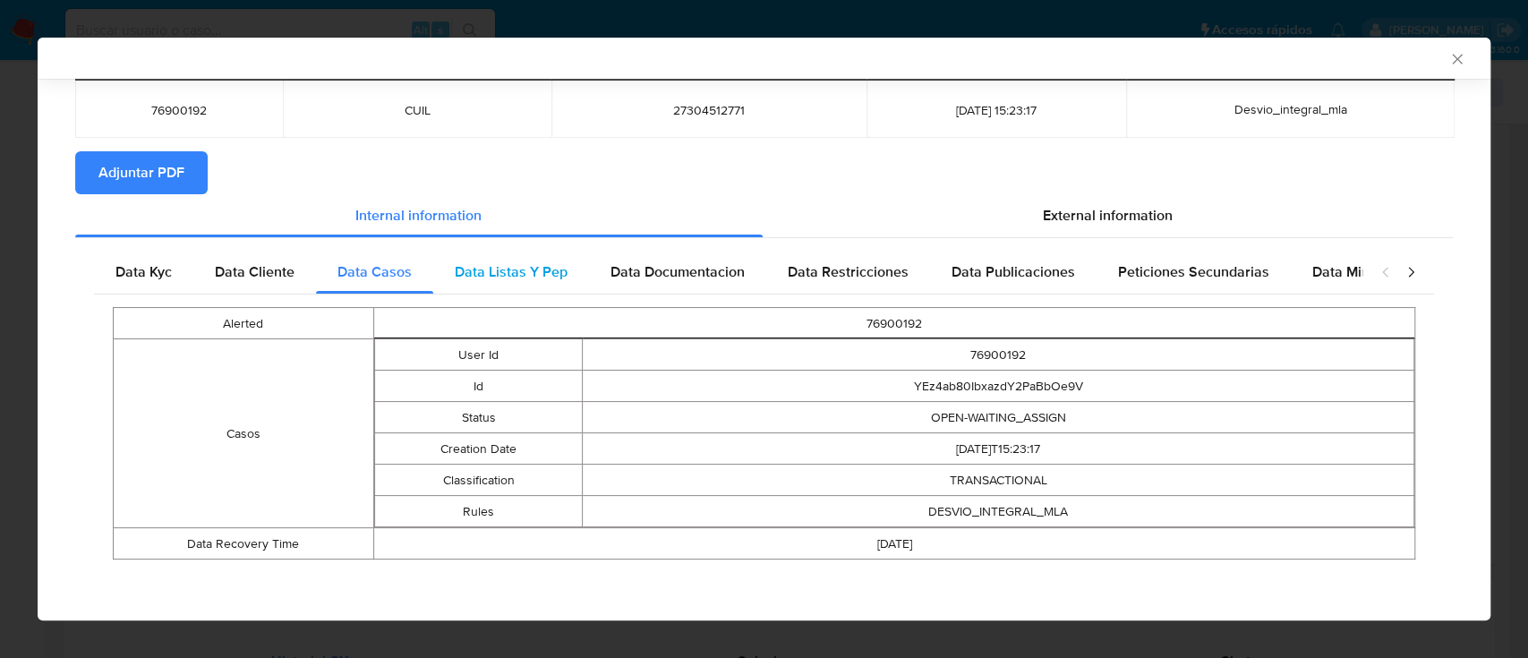
click at [487, 270] on span "Data Listas Y Pep" at bounding box center [511, 271] width 113 height 21
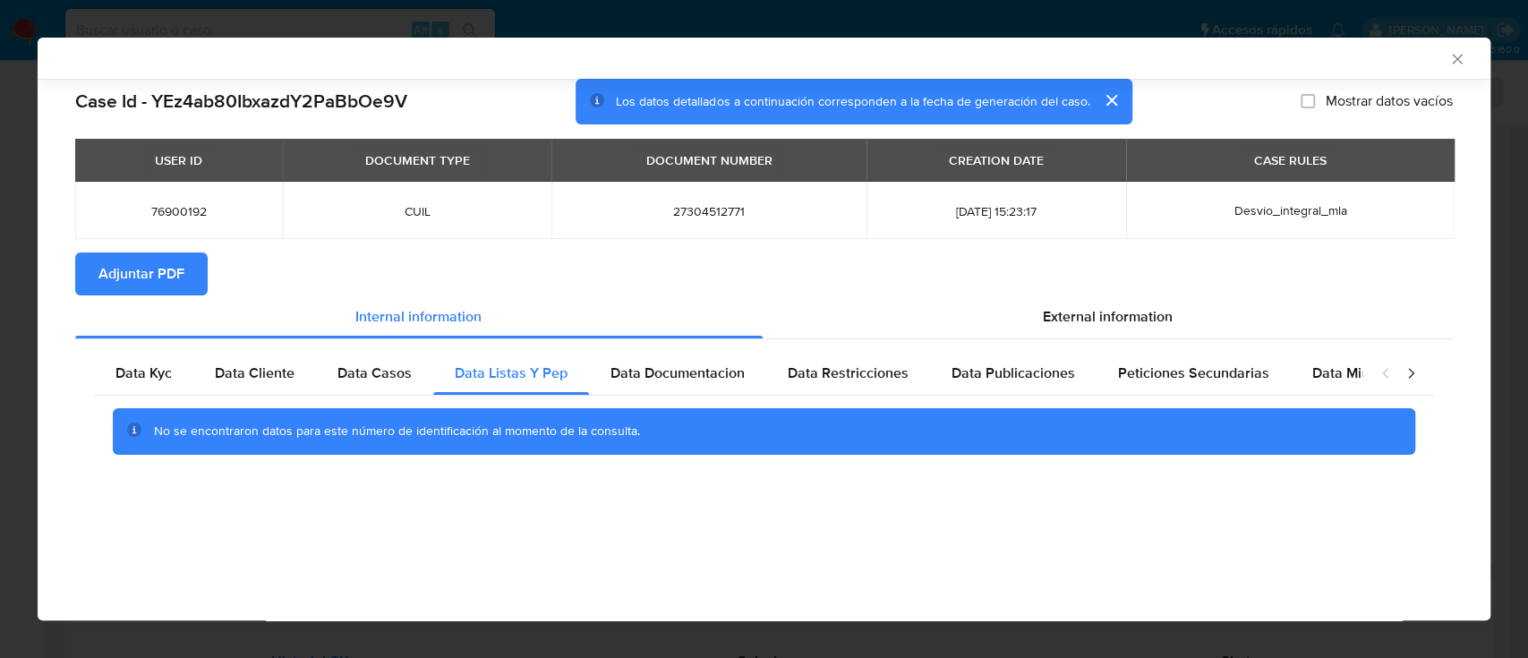
scroll to position [0, 0]
click at [714, 382] on span "Data Documentacion" at bounding box center [677, 372] width 134 height 21
drag, startPoint x: 857, startPoint y: 381, endPoint x: 1021, endPoint y: 378, distance: 163.8
click at [857, 381] on span "Data Restricciones" at bounding box center [848, 372] width 121 height 21
click at [1022, 377] on span "Data Publicaciones" at bounding box center [1013, 372] width 124 height 21
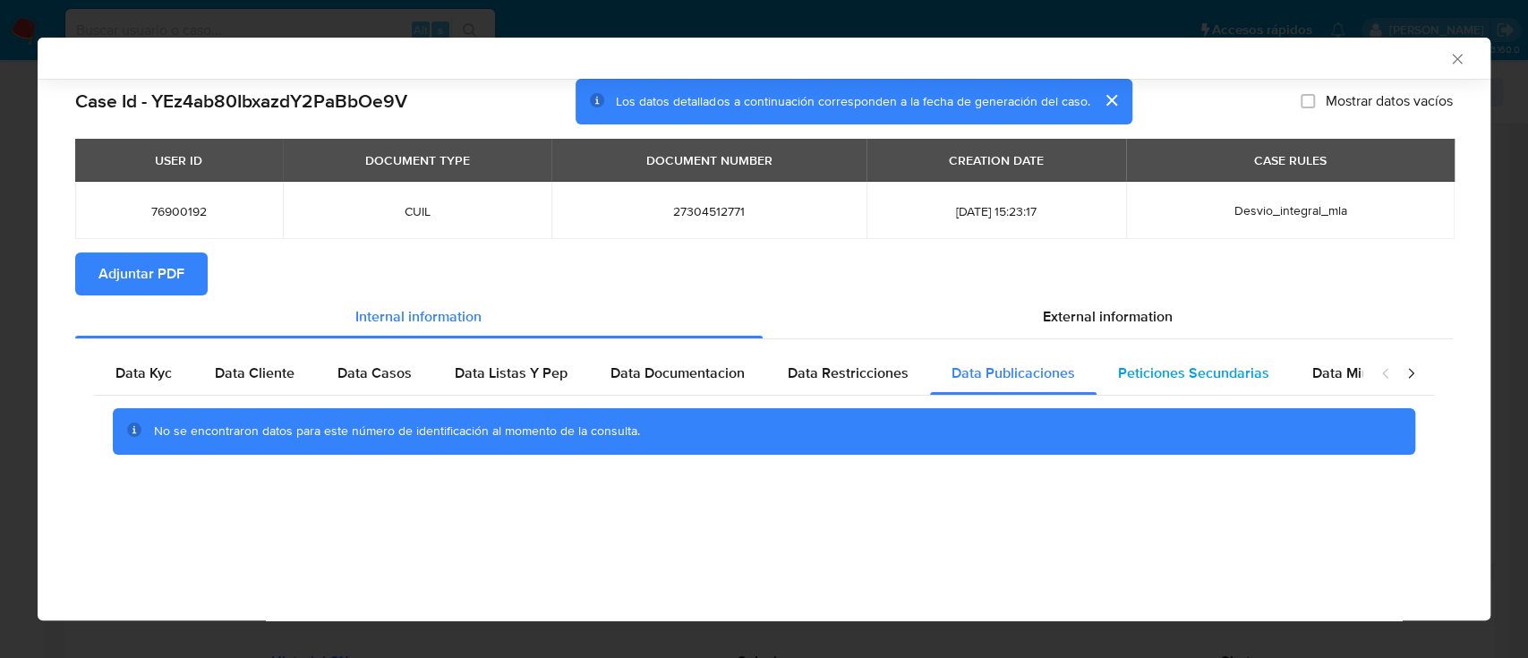
drag, startPoint x: 1161, startPoint y: 383, endPoint x: 1282, endPoint y: 390, distance: 121.0
click at [1164, 383] on span "Peticiones Secundarias" at bounding box center [1193, 372] width 151 height 21
click at [1318, 389] on div "Data Minoridad" at bounding box center [1361, 373] width 141 height 43
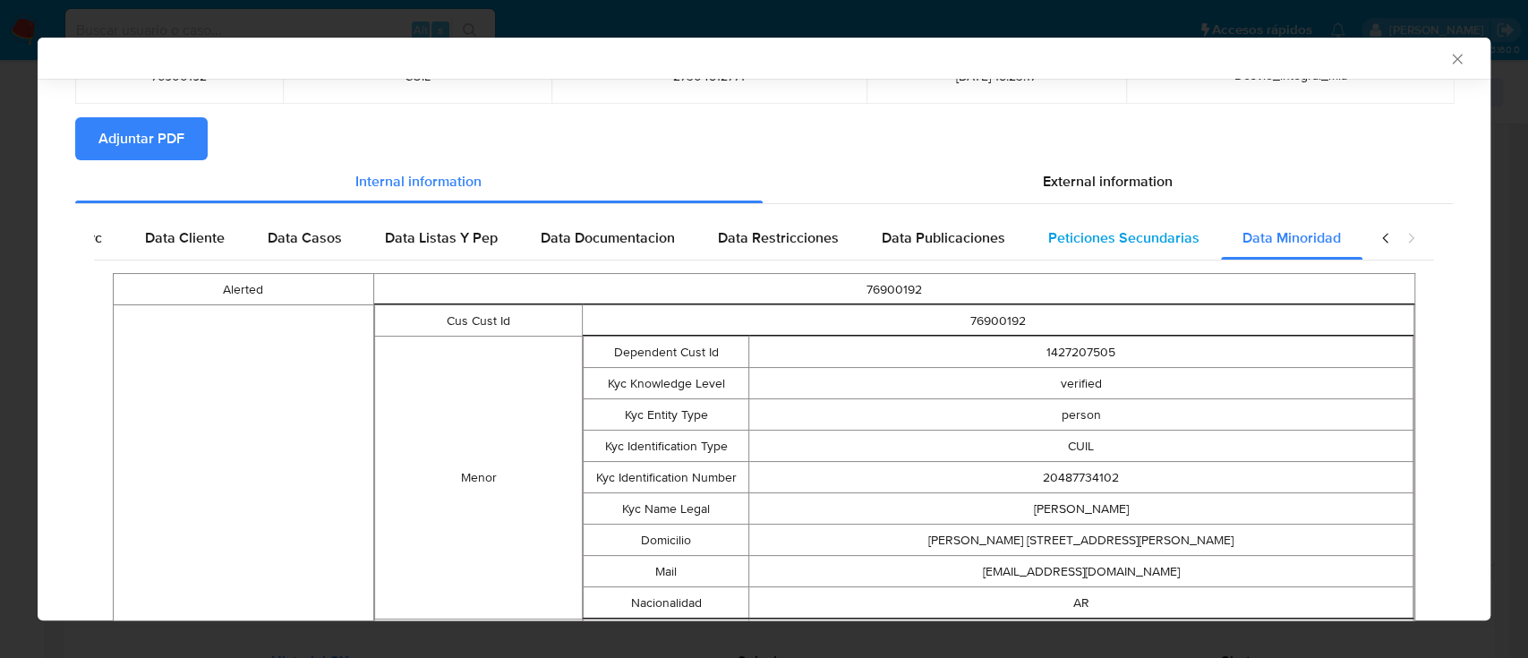
scroll to position [96, 0]
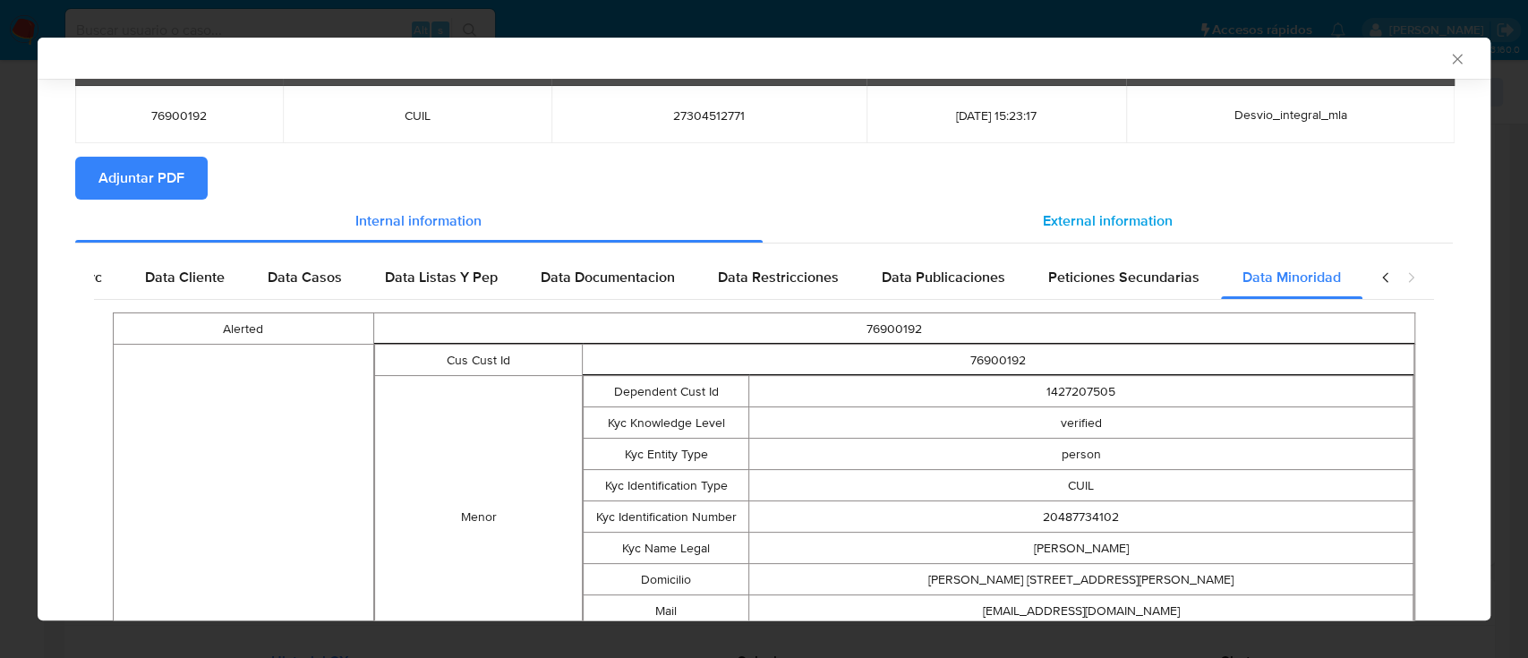
click at [1103, 223] on span "External information" at bounding box center [1108, 220] width 130 height 21
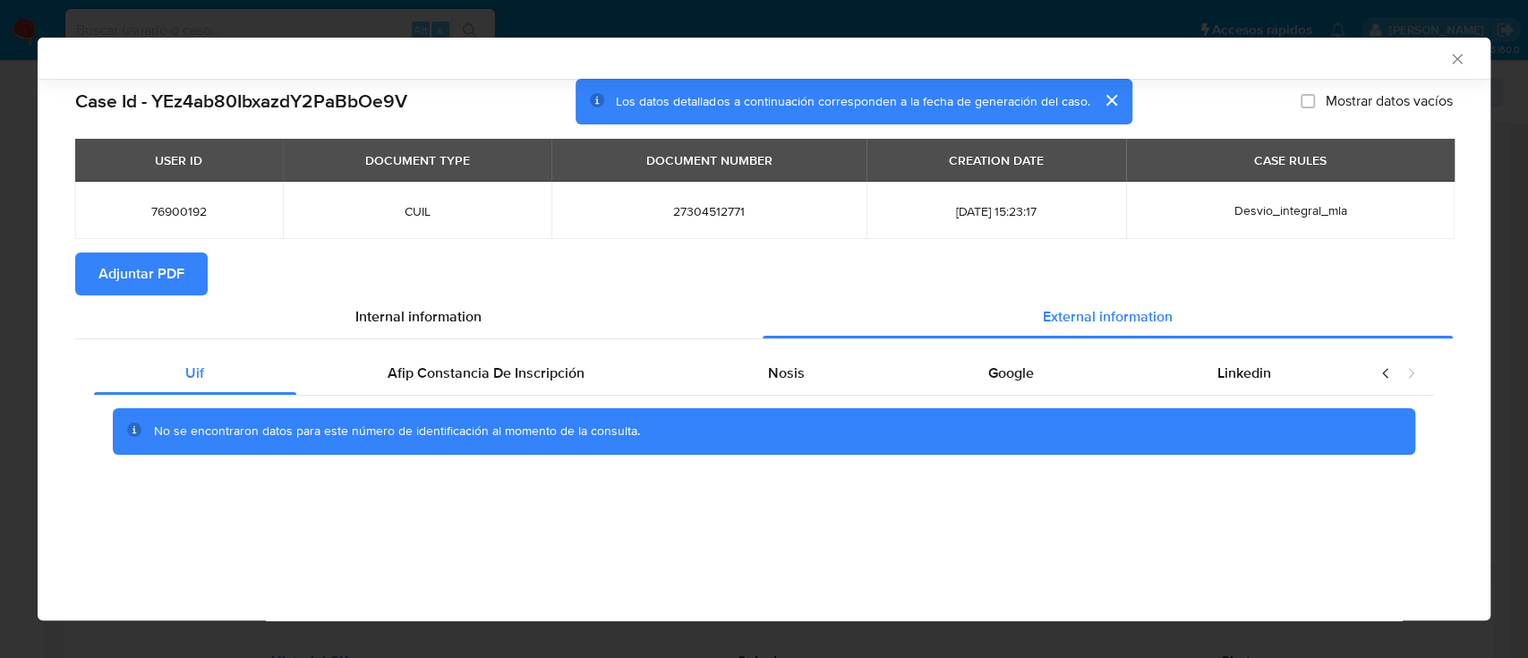
scroll to position [0, 0]
click at [443, 378] on span "Afip Constancia De Inscripción" at bounding box center [486, 372] width 197 height 21
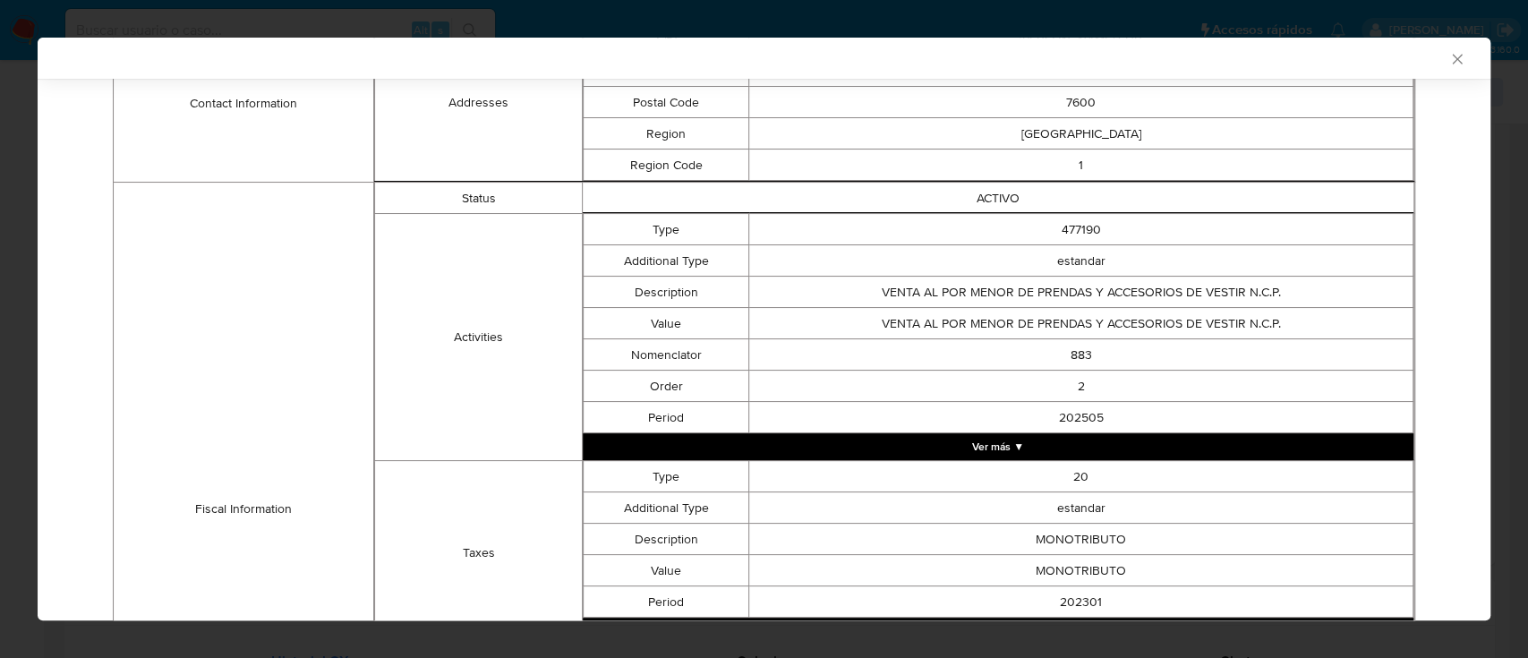
scroll to position [70, 0]
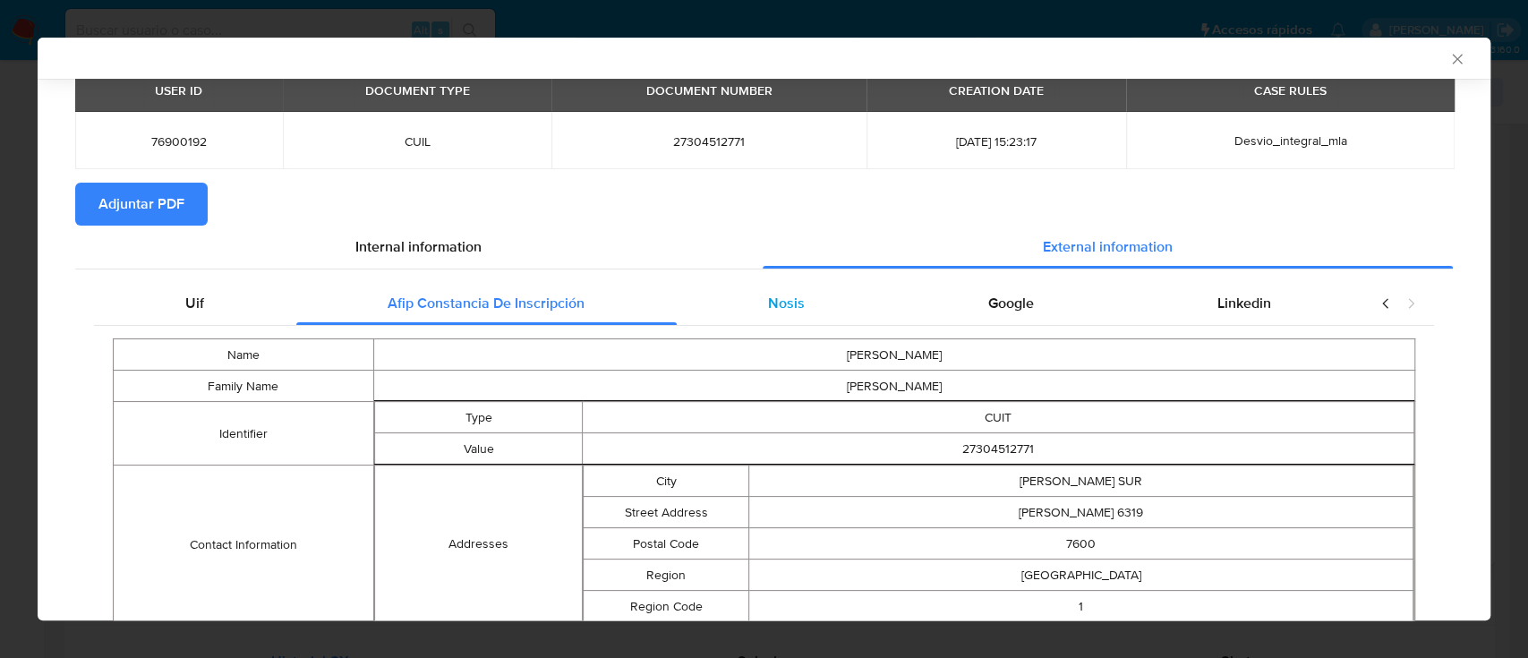
click at [740, 304] on div "Nosis" at bounding box center [787, 303] width 220 height 43
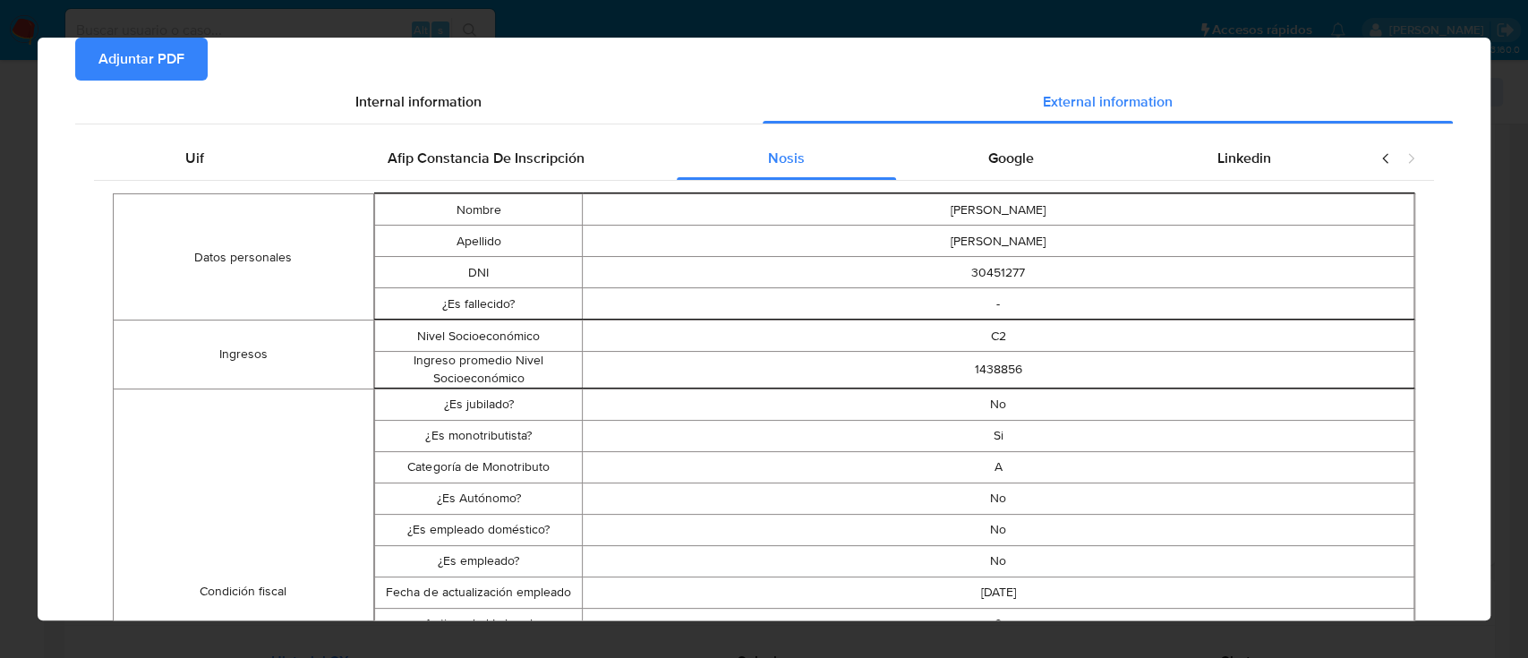
scroll to position [0, 0]
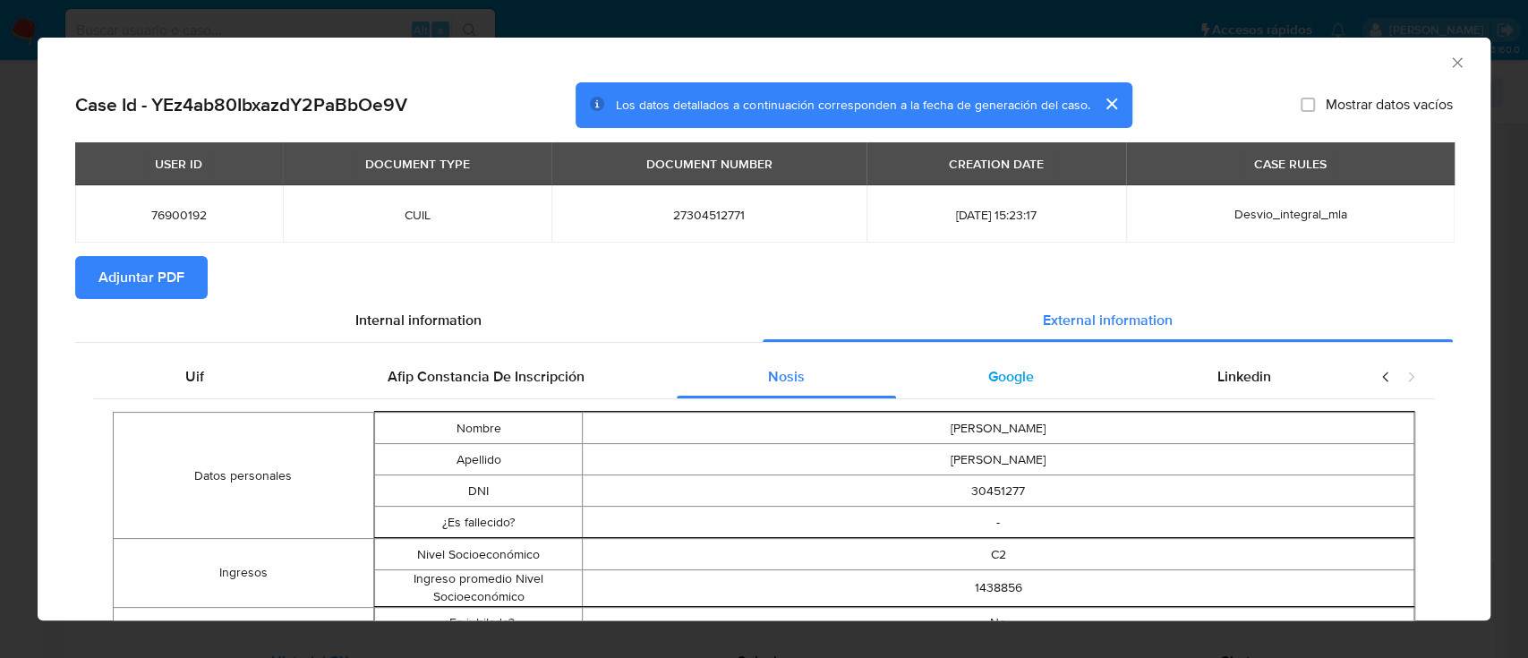
click at [988, 369] on span "Google" at bounding box center [1011, 376] width 46 height 21
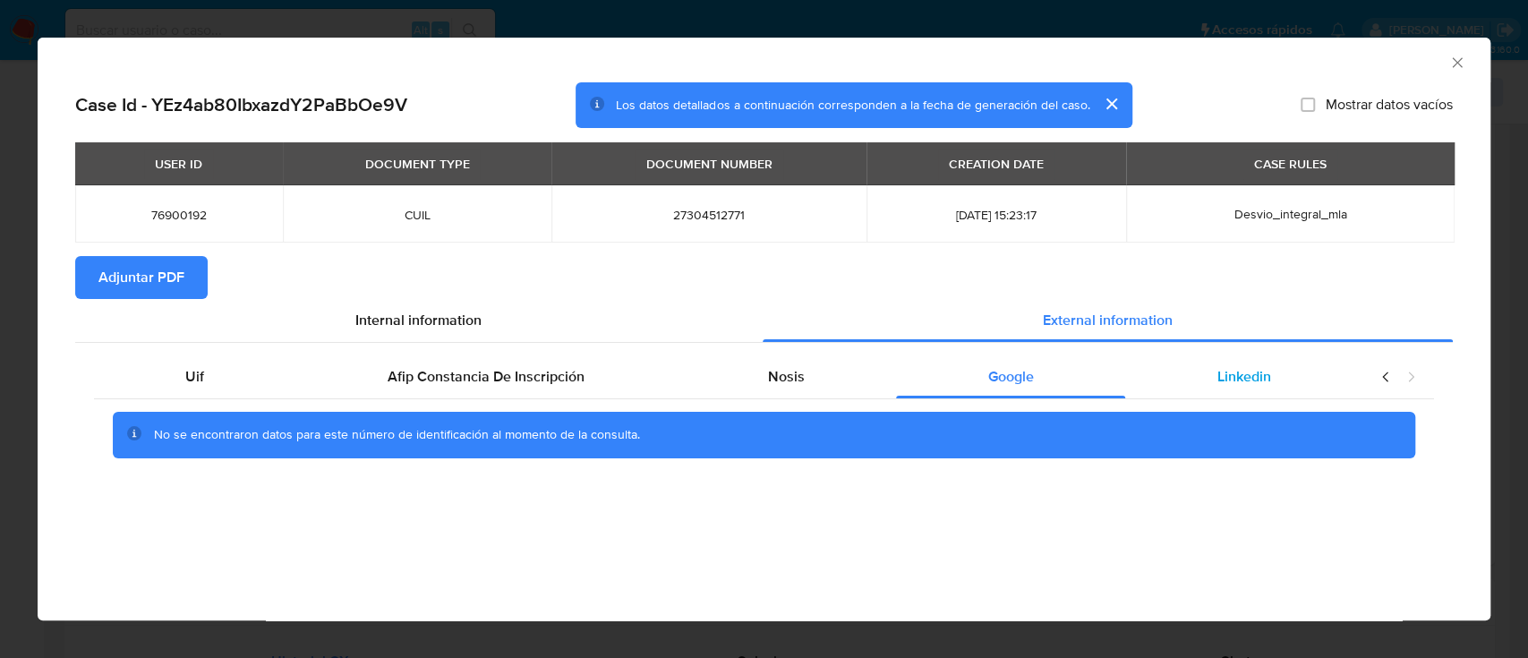
click at [1243, 388] on div "Linkedin" at bounding box center [1243, 376] width 237 height 43
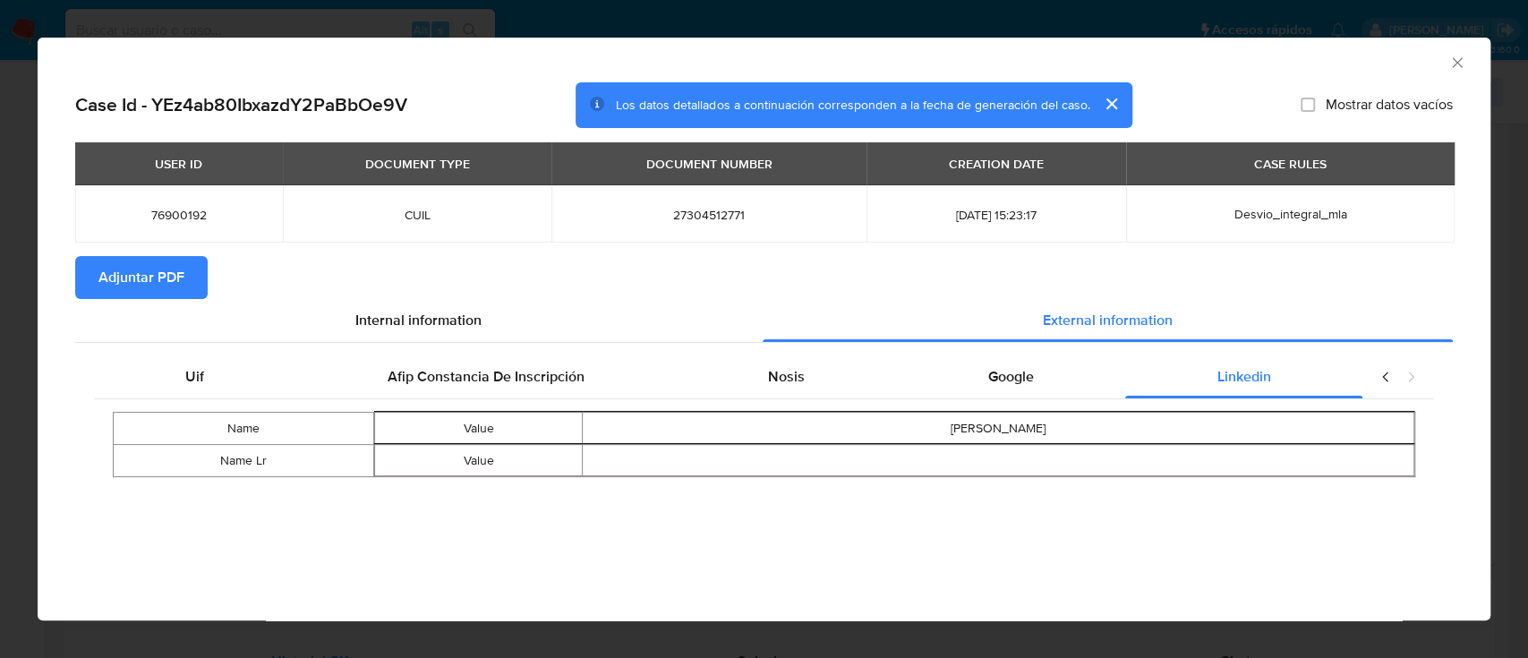
click at [174, 285] on span "Adjuntar PDF" at bounding box center [141, 277] width 86 height 39
click at [1452, 67] on icon "Cerrar ventana" at bounding box center [1457, 62] width 10 height 10
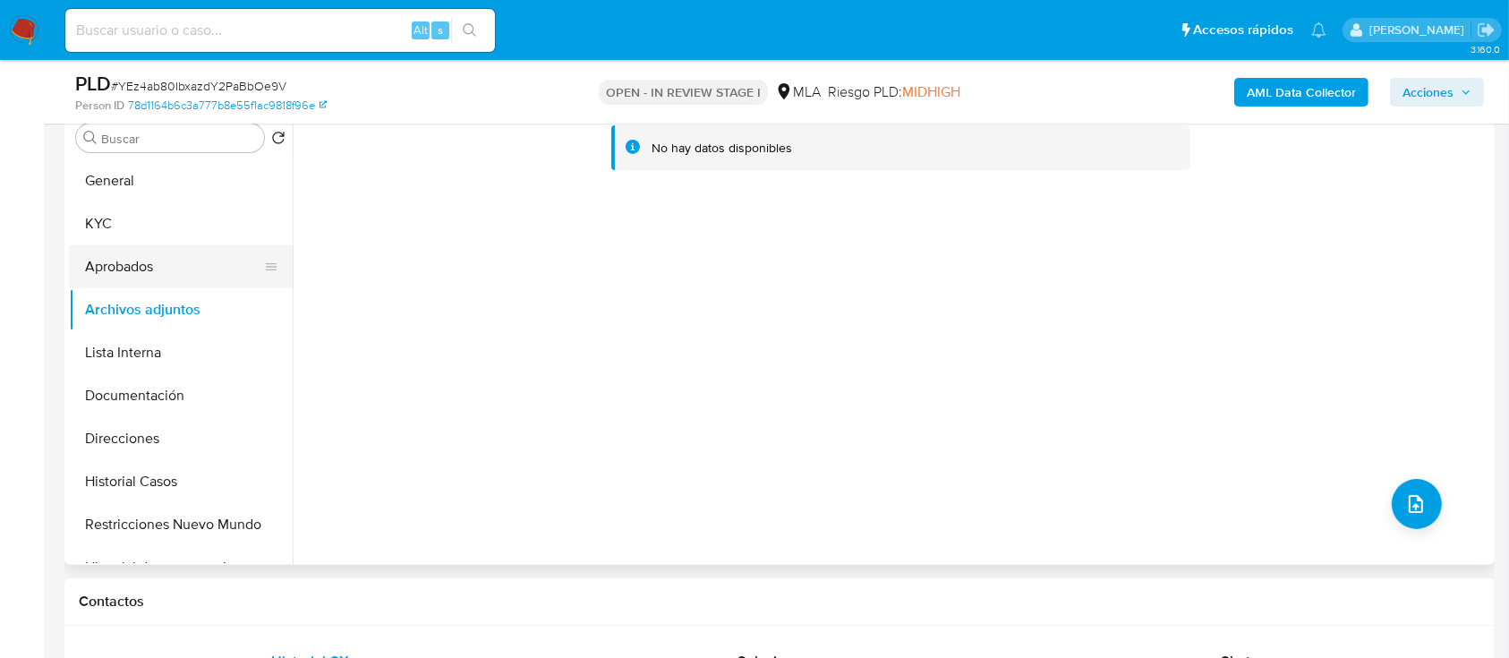
click at [115, 274] on button "Aprobados" at bounding box center [173, 266] width 209 height 43
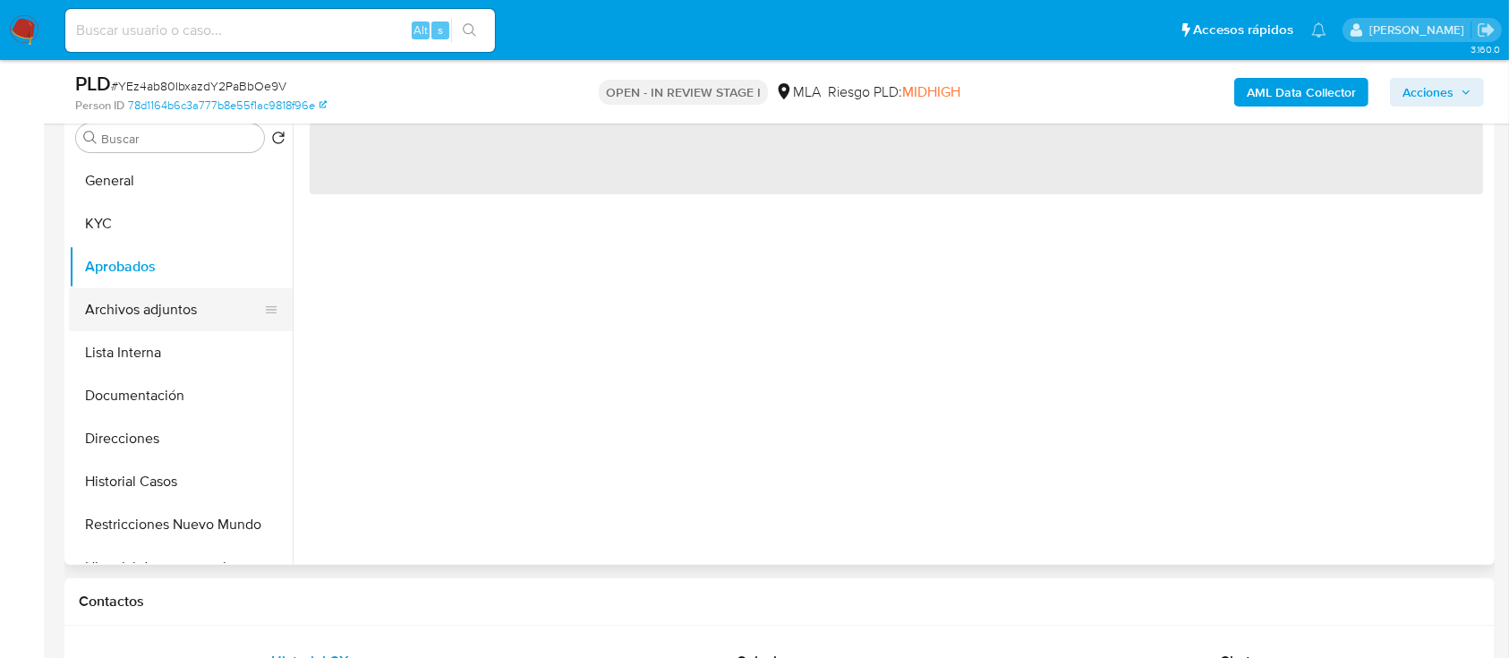
click at [121, 303] on button "Archivos adjuntos" at bounding box center [173, 309] width 209 height 43
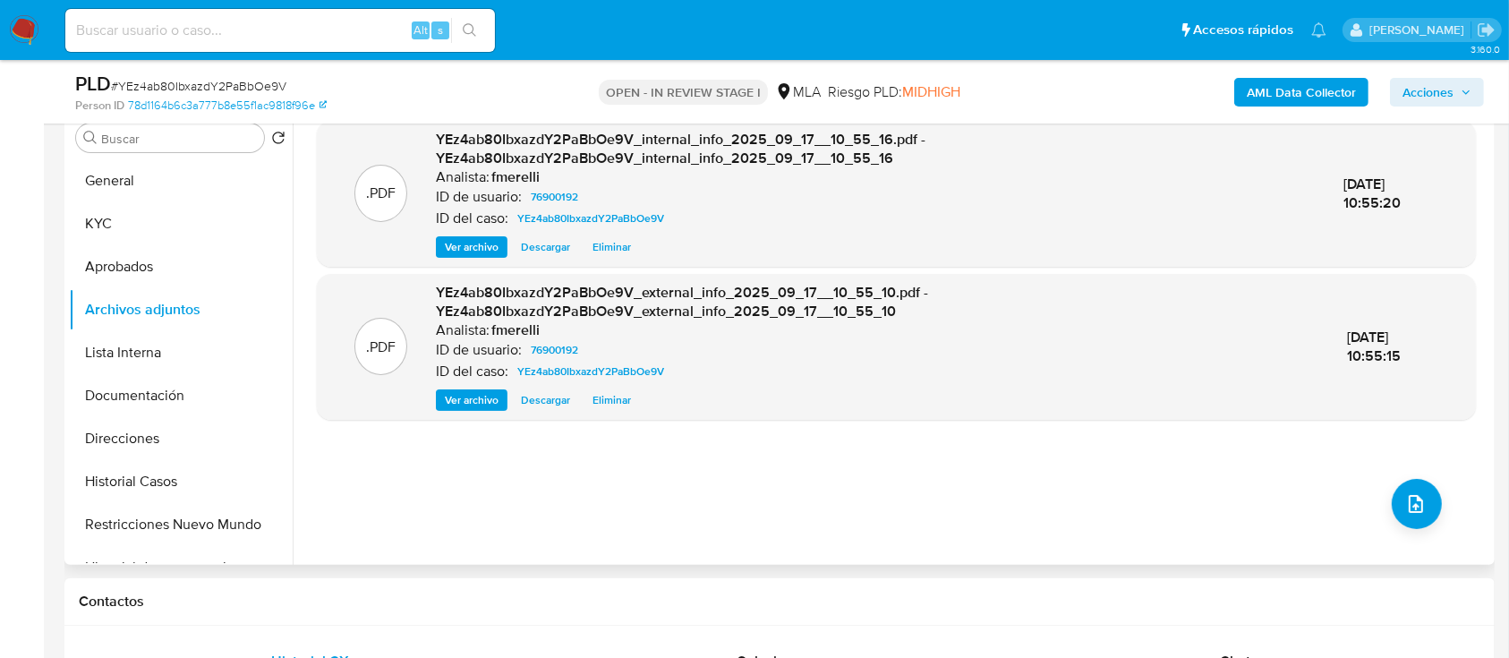
click at [458, 243] on span "Ver archivo" at bounding box center [472, 247] width 54 height 18
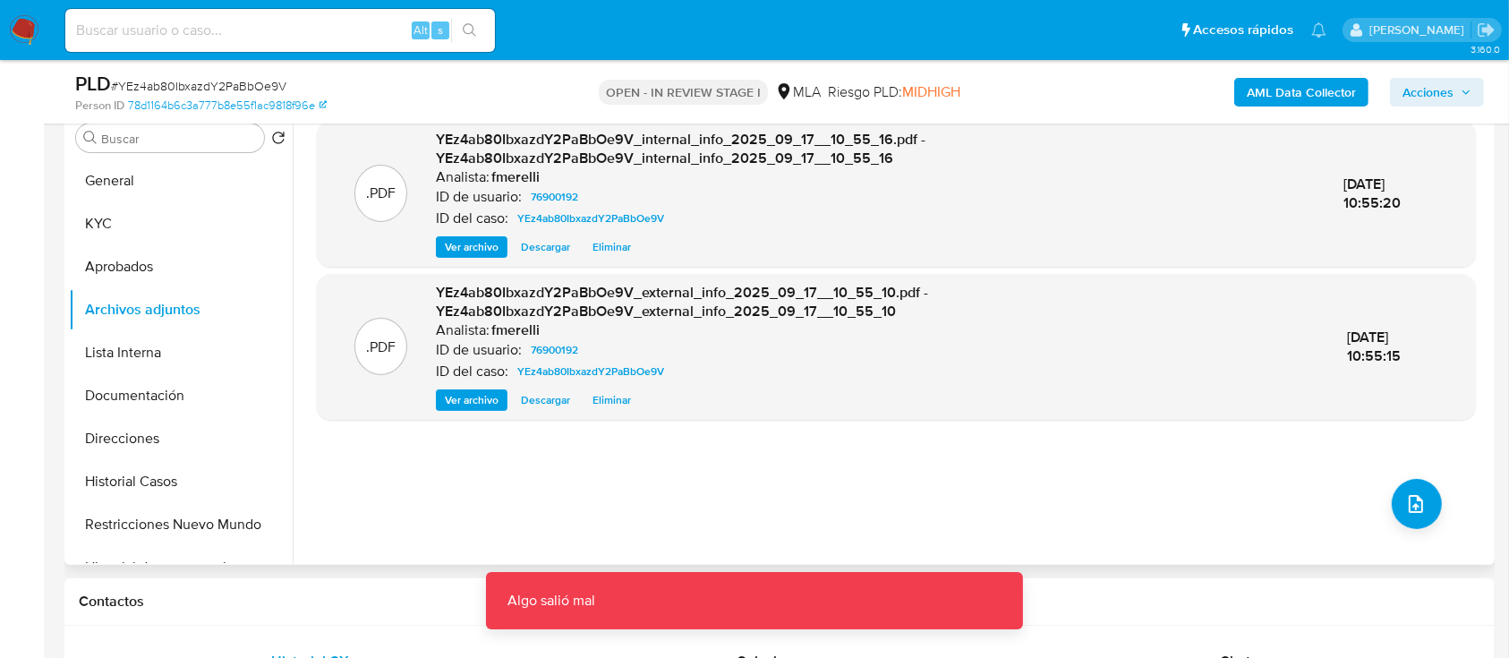
click at [445, 405] on span "Ver archivo" at bounding box center [472, 400] width 54 height 18
click at [1432, 499] on button "upload-file" at bounding box center [1417, 504] width 50 height 50
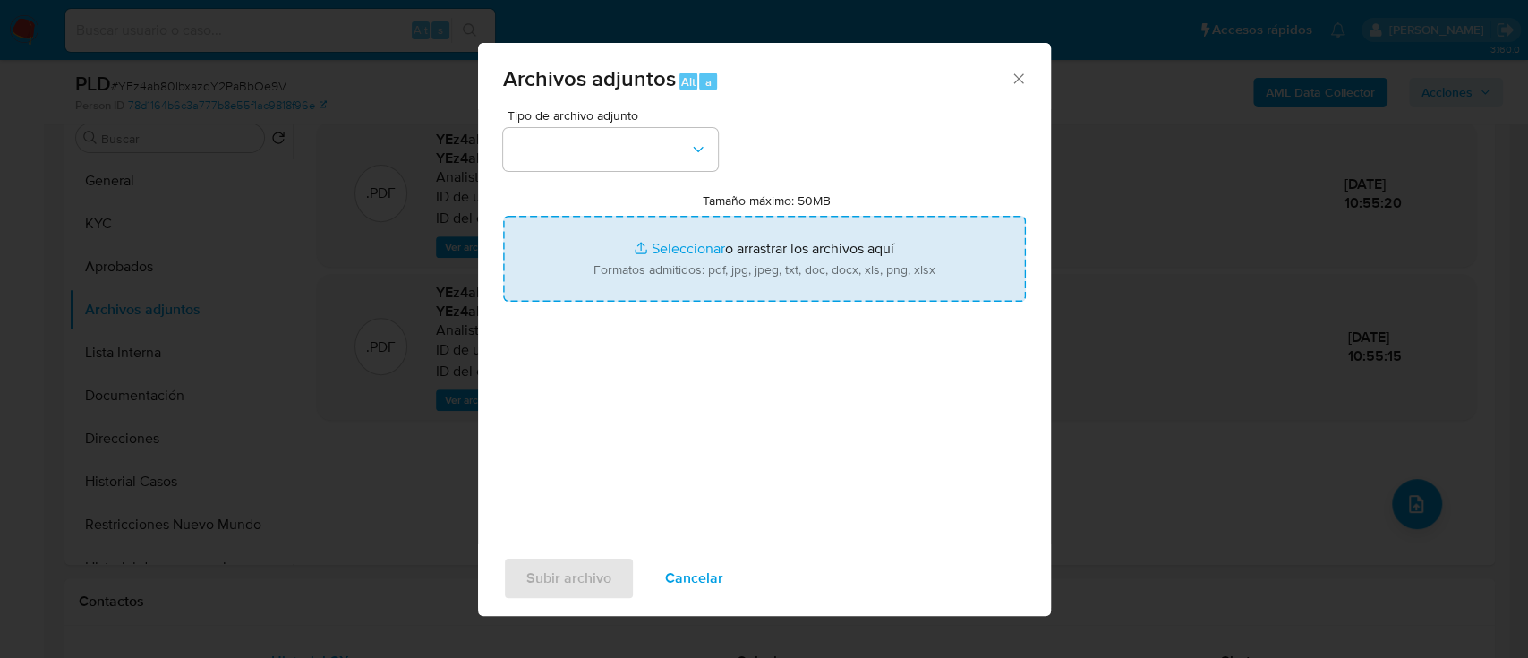
type input "C:\fakepath\NOSIS_Manager_InformeIndividual_27304512771_654927_20250911094935.p…"
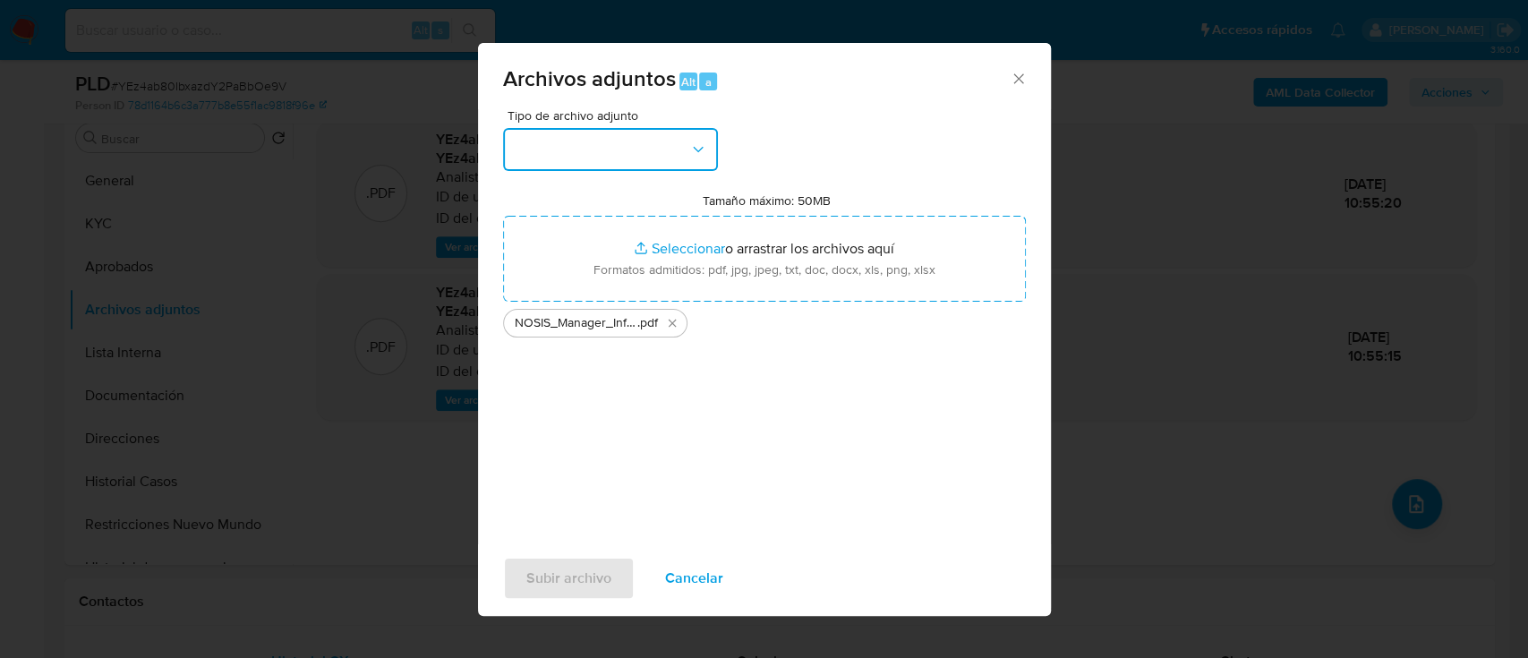
click at [655, 147] on button "button" at bounding box center [610, 149] width 215 height 43
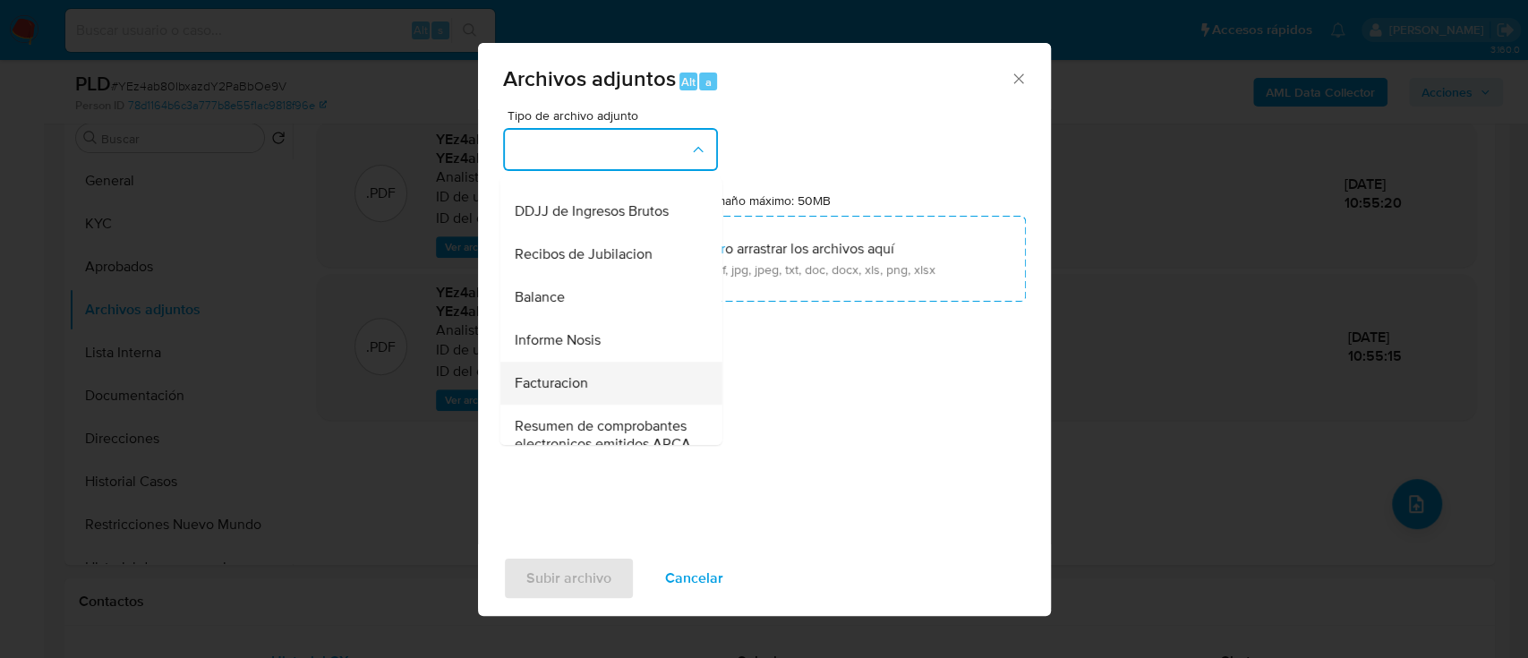
scroll to position [596, 0]
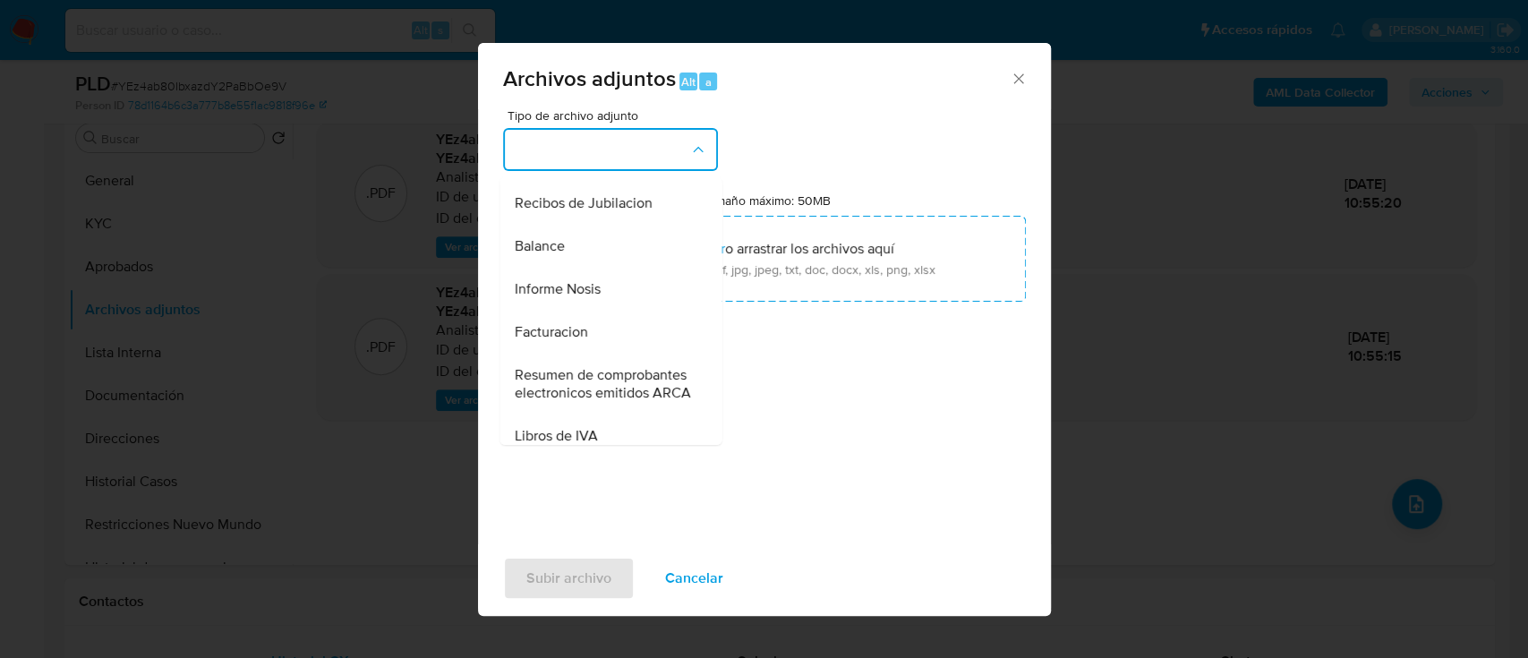
click at [609, 311] on div "Informe Nosis" at bounding box center [605, 289] width 183 height 43
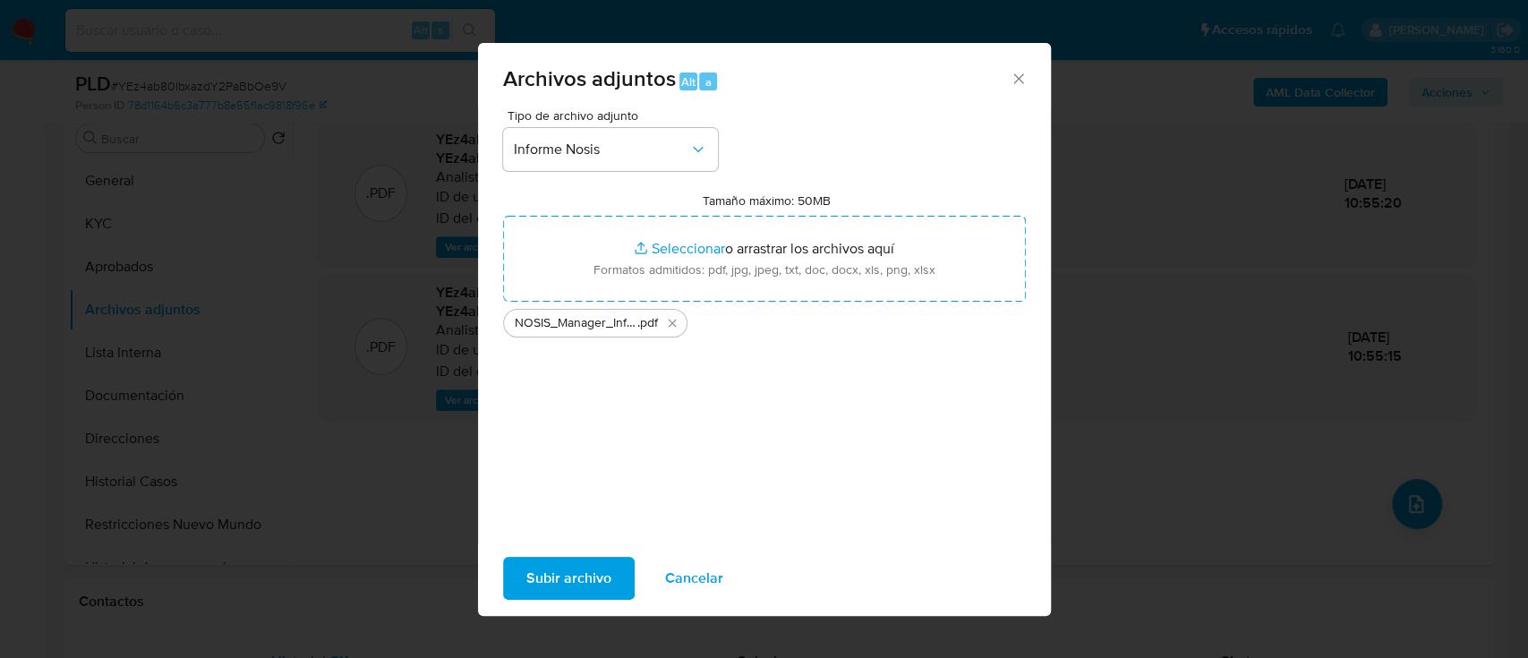
click at [589, 577] on span "Subir archivo" at bounding box center [568, 577] width 85 height 39
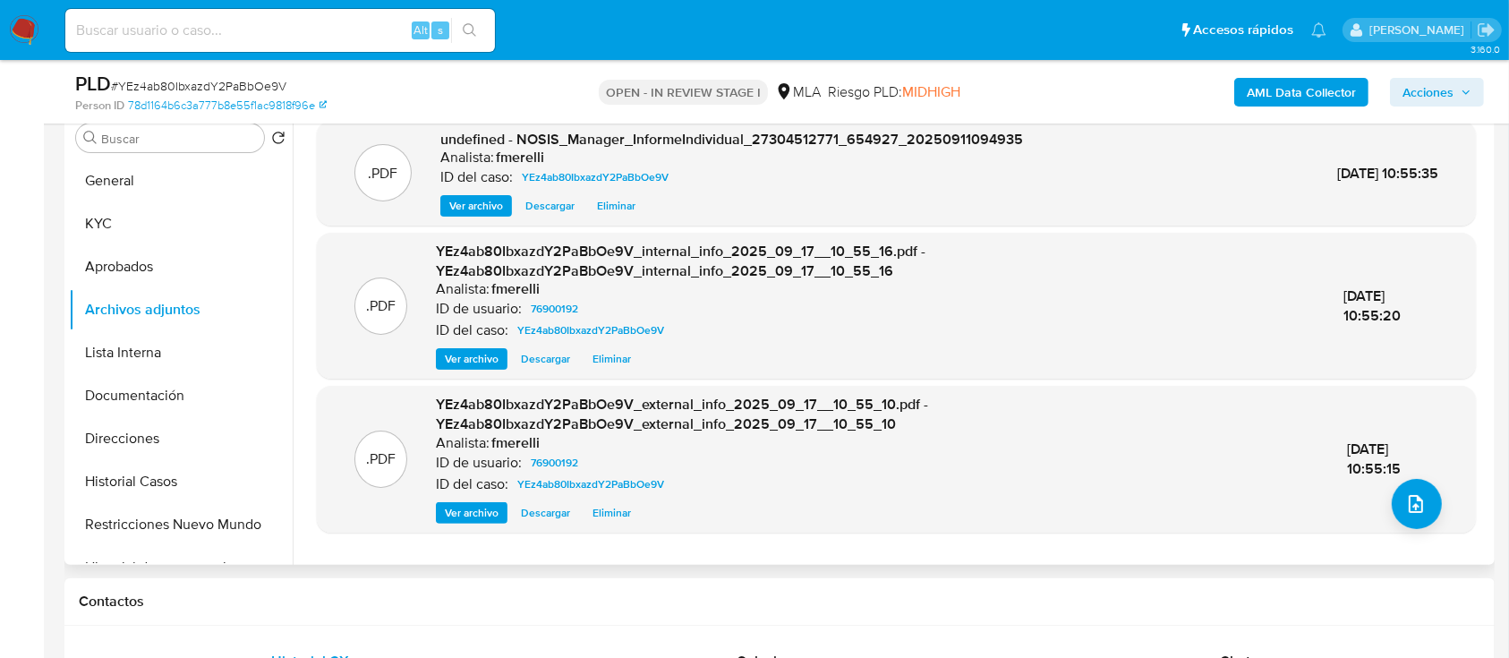
click at [492, 209] on span "Ver archivo" at bounding box center [476, 206] width 54 height 18
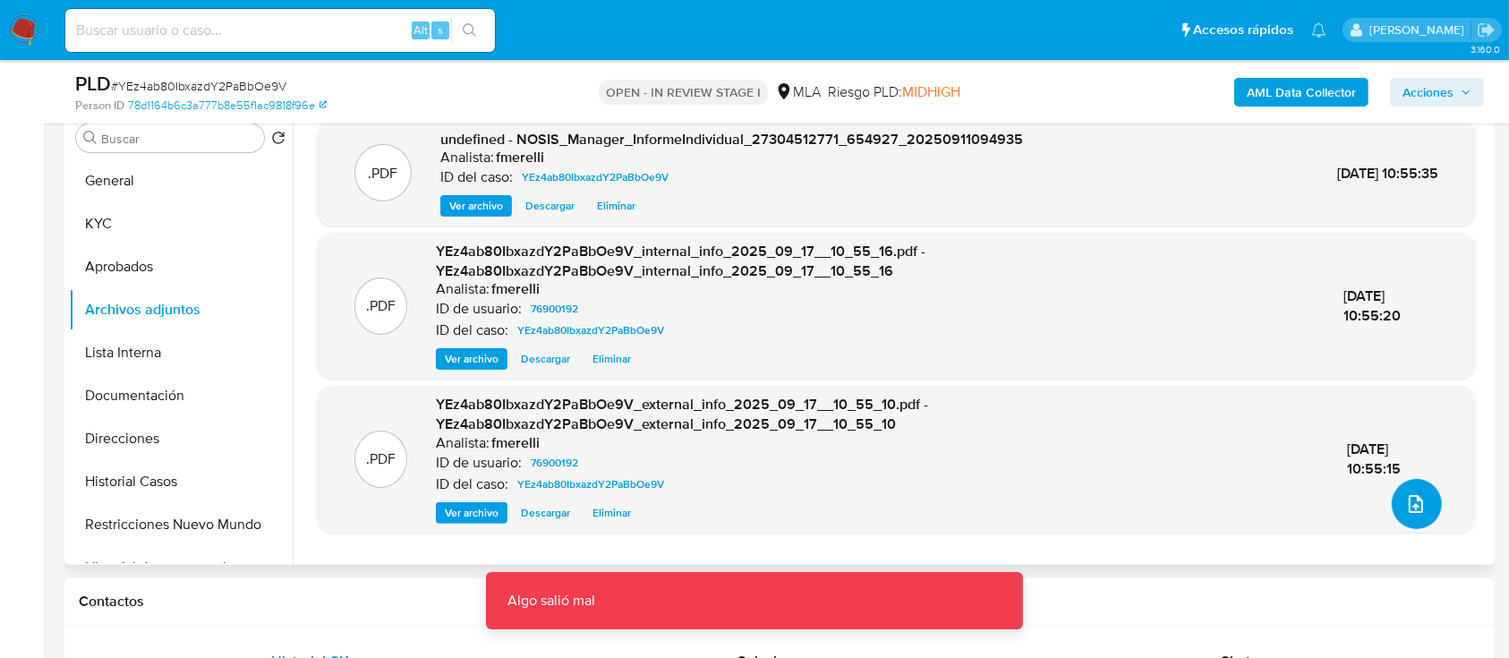
click at [1414, 521] on button "upload-file" at bounding box center [1417, 504] width 50 height 50
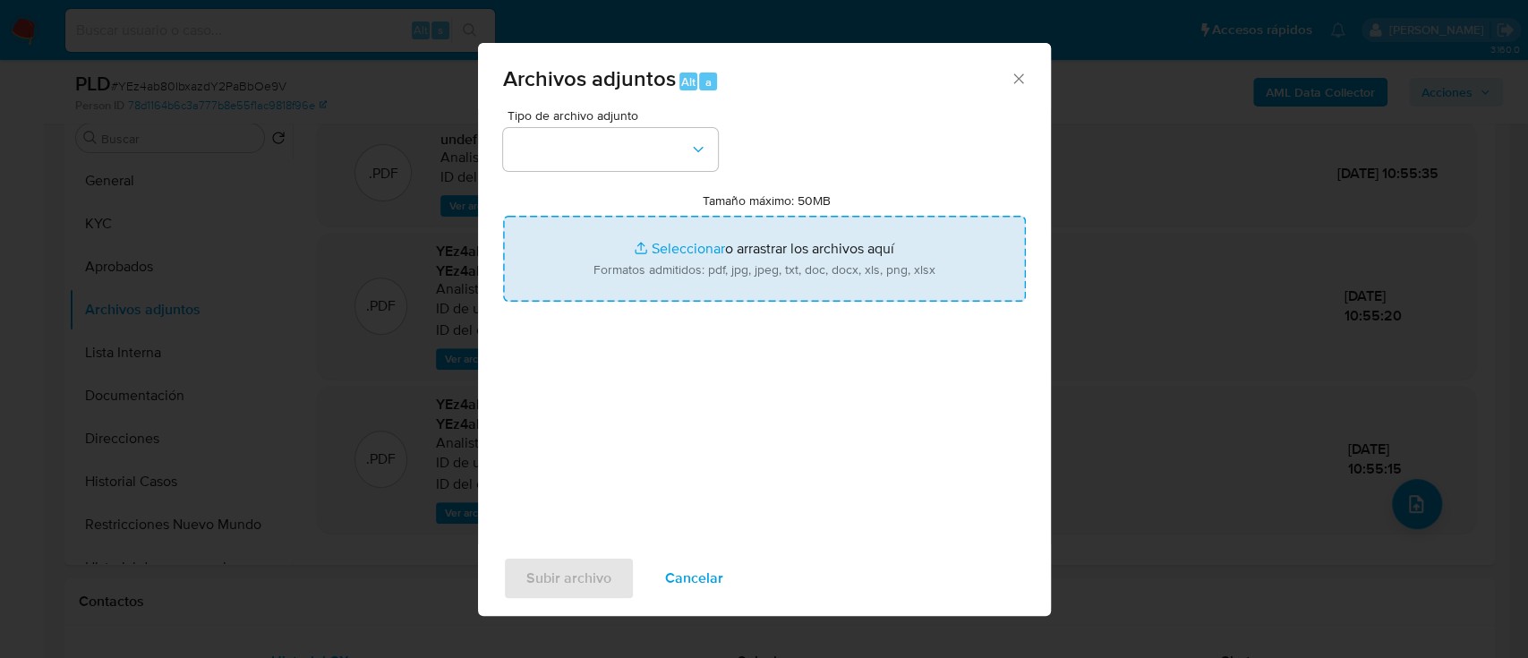
type input "C:\fakepath\Caselog YEz4ab80IbxazdY2PaBbOe9V_2025_08_18_20_44_01.docx"
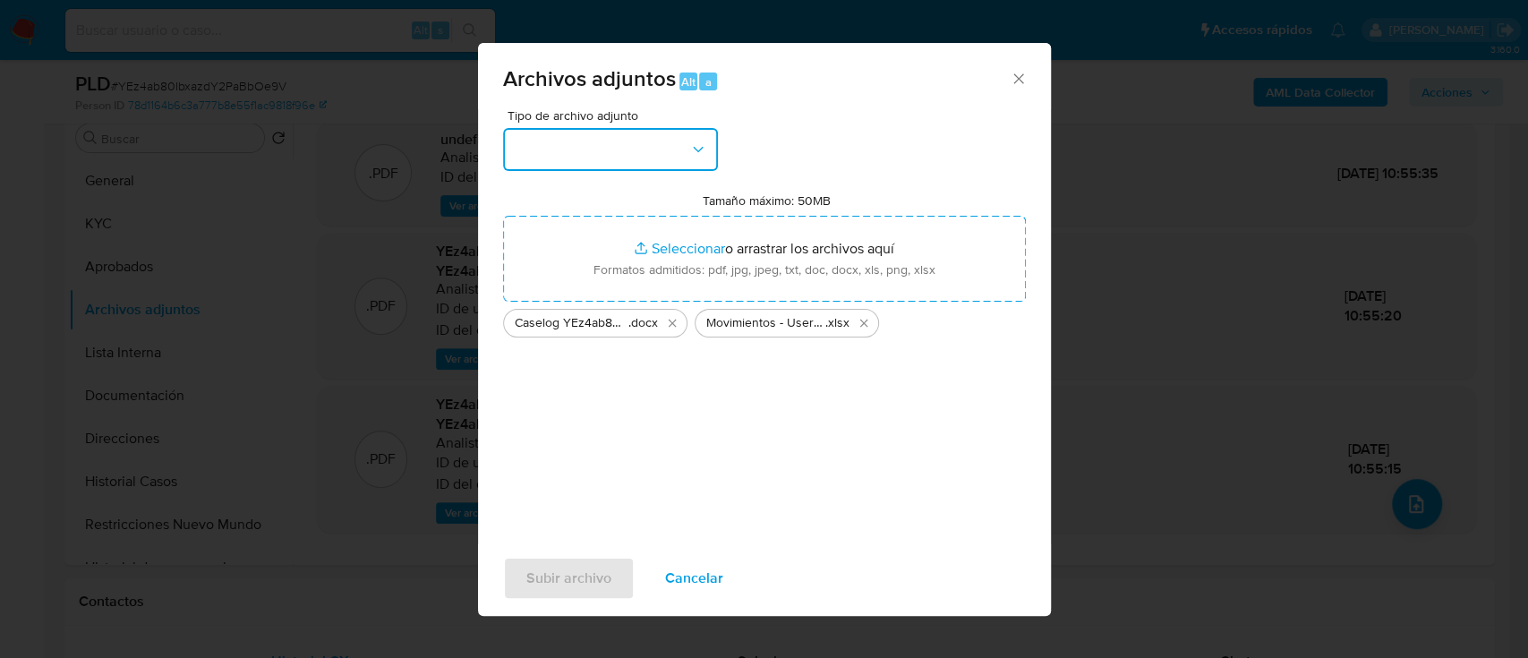
click at [683, 142] on button "button" at bounding box center [610, 149] width 215 height 43
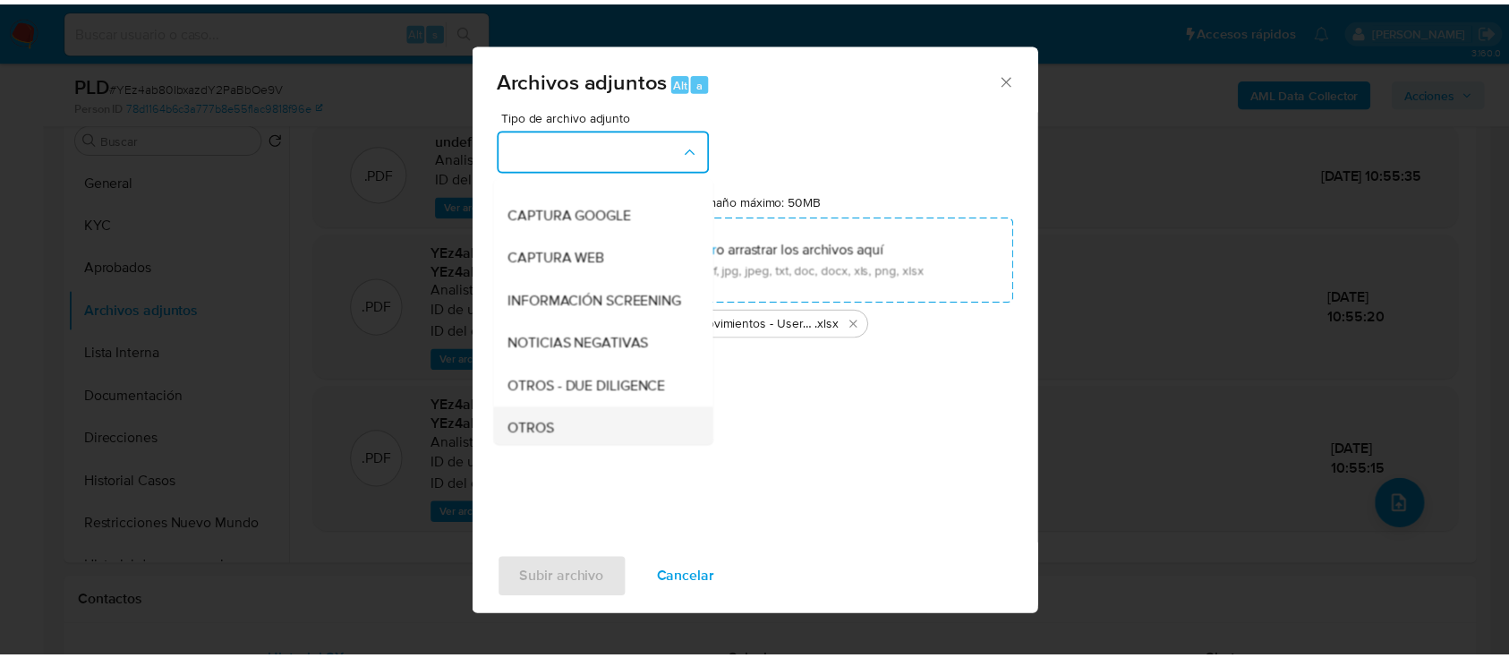
scroll to position [238, 0]
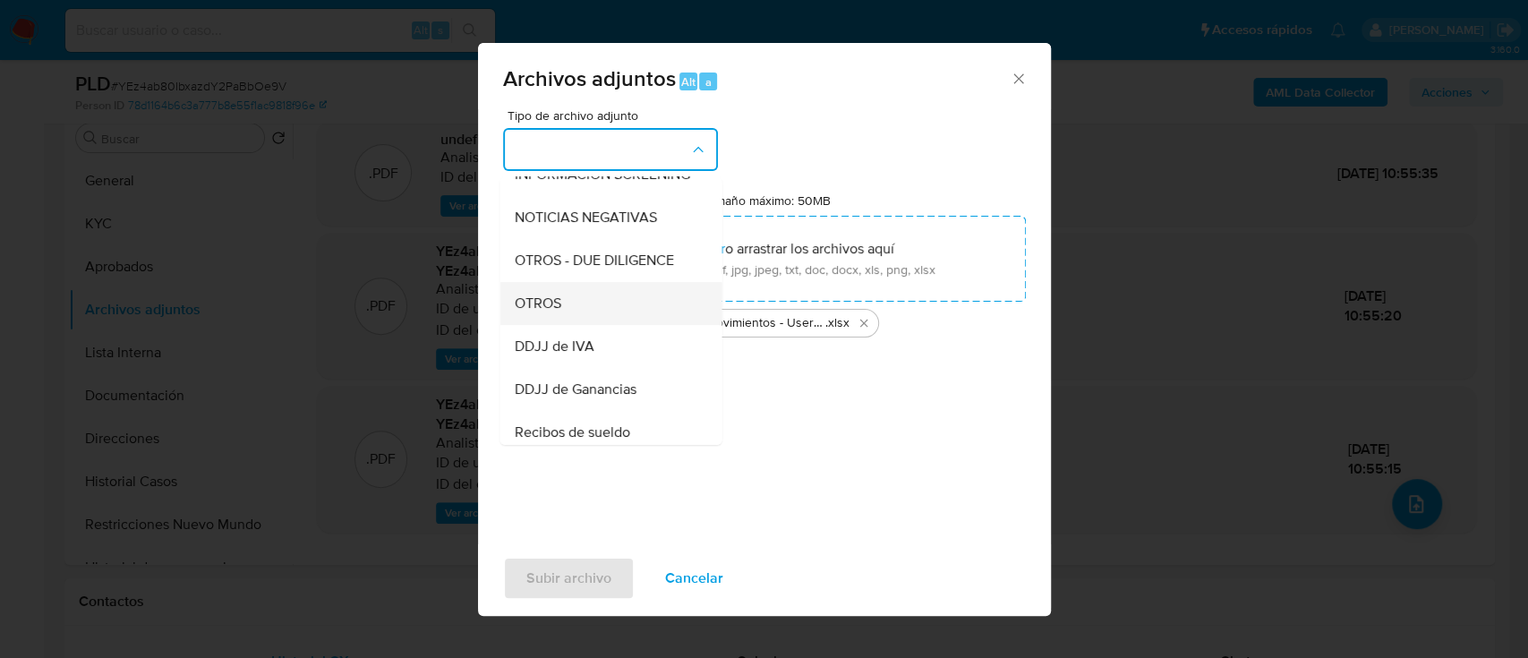
click at [646, 325] on div "OTROS" at bounding box center [605, 303] width 183 height 43
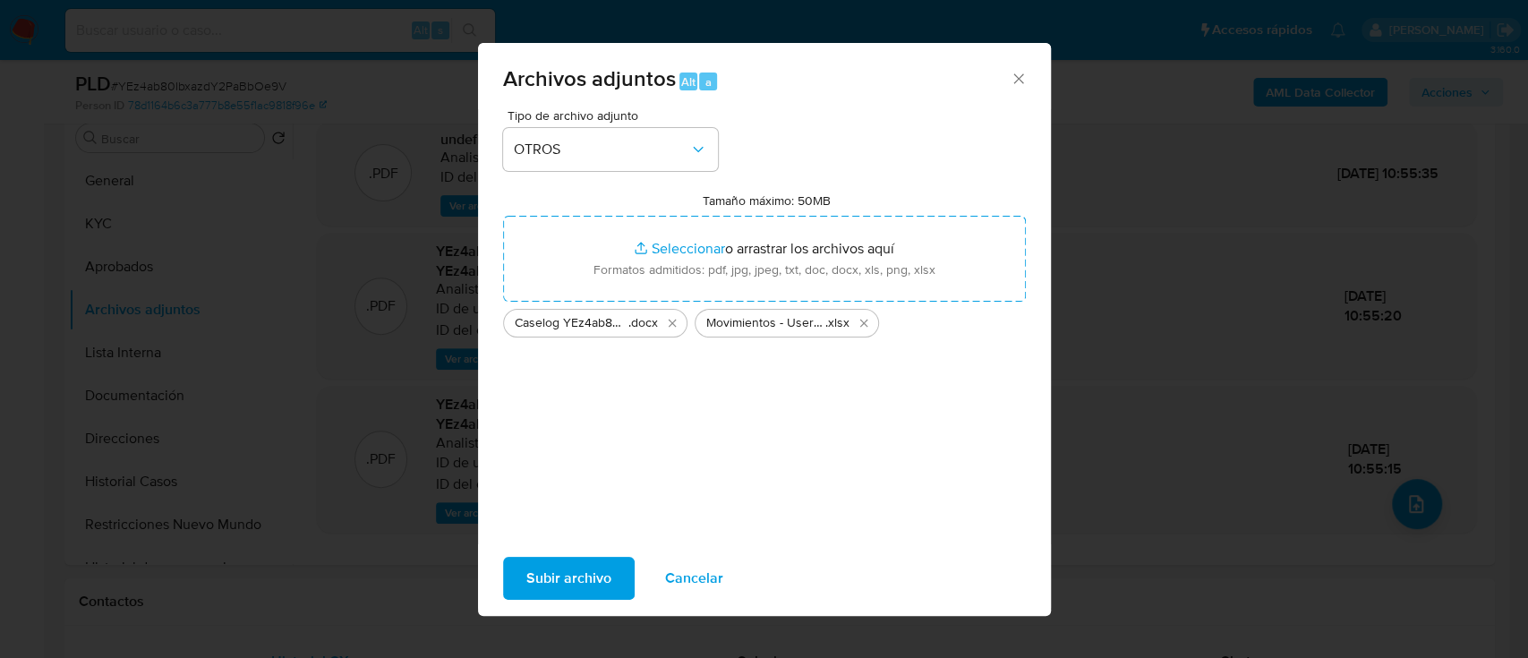
click at [585, 567] on span "Subir archivo" at bounding box center [568, 577] width 85 height 39
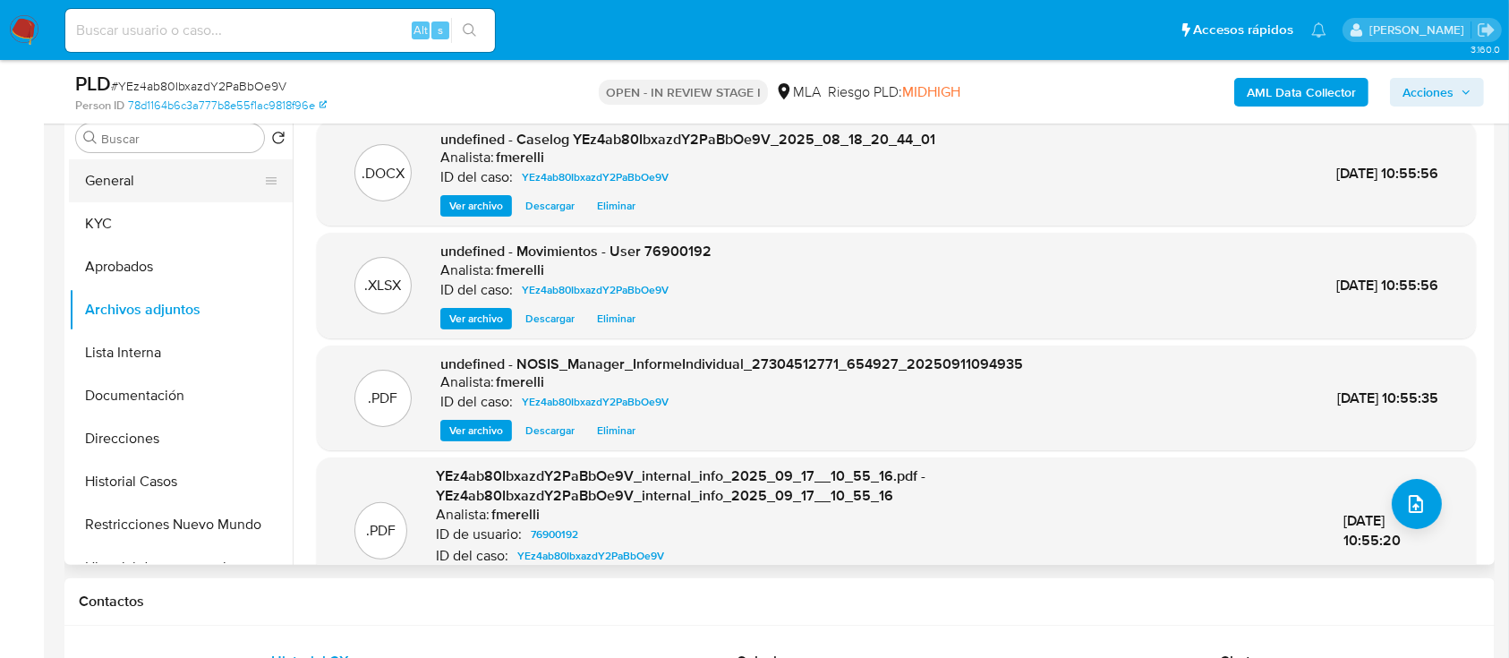
click at [149, 182] on button "General" at bounding box center [173, 180] width 209 height 43
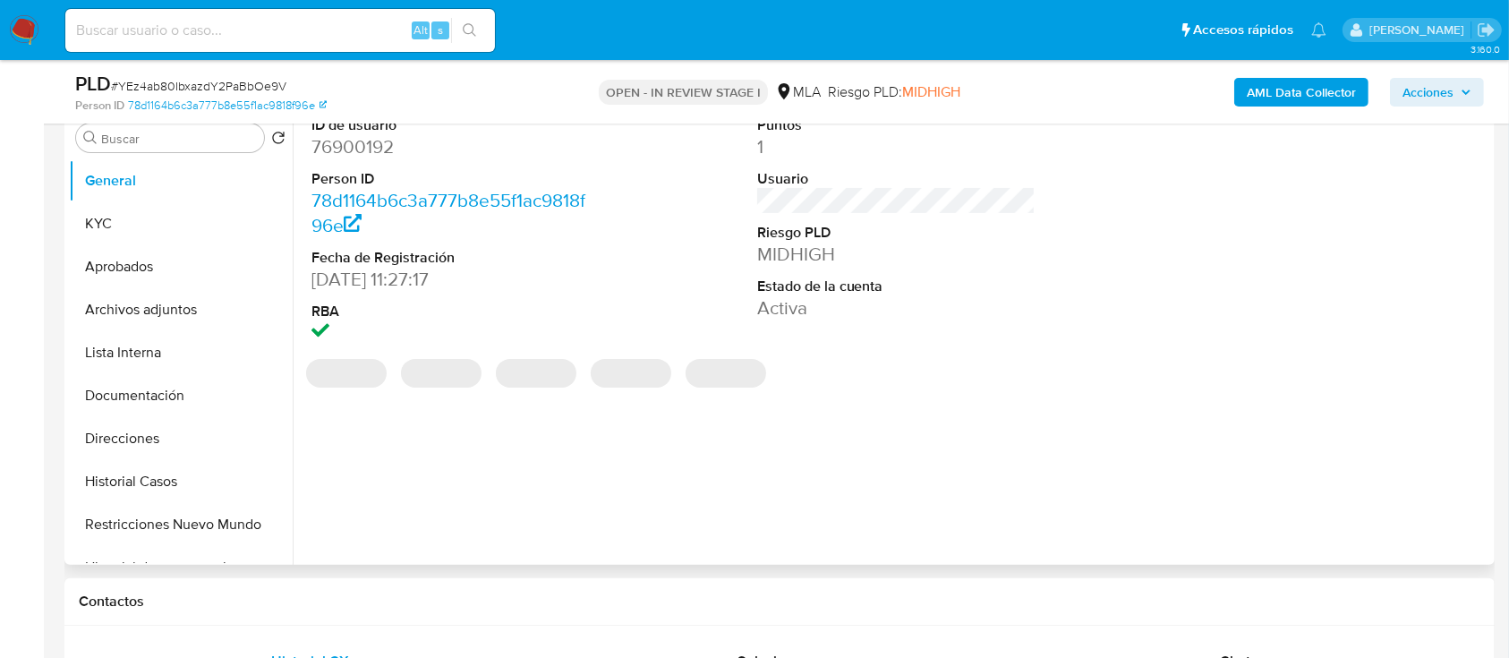
click at [373, 152] on dd "76900192" at bounding box center [450, 146] width 279 height 25
copy dd "76900192"
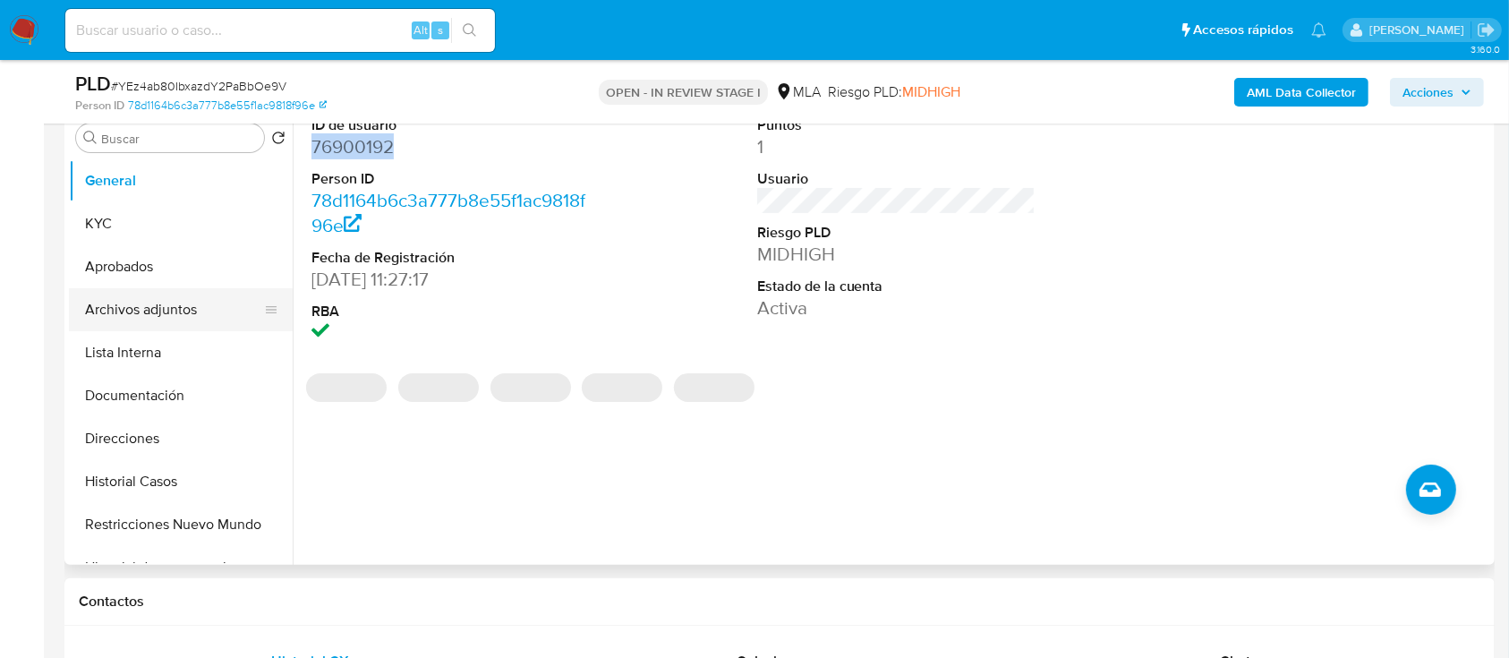
click at [148, 303] on button "Archivos adjuntos" at bounding box center [173, 309] width 209 height 43
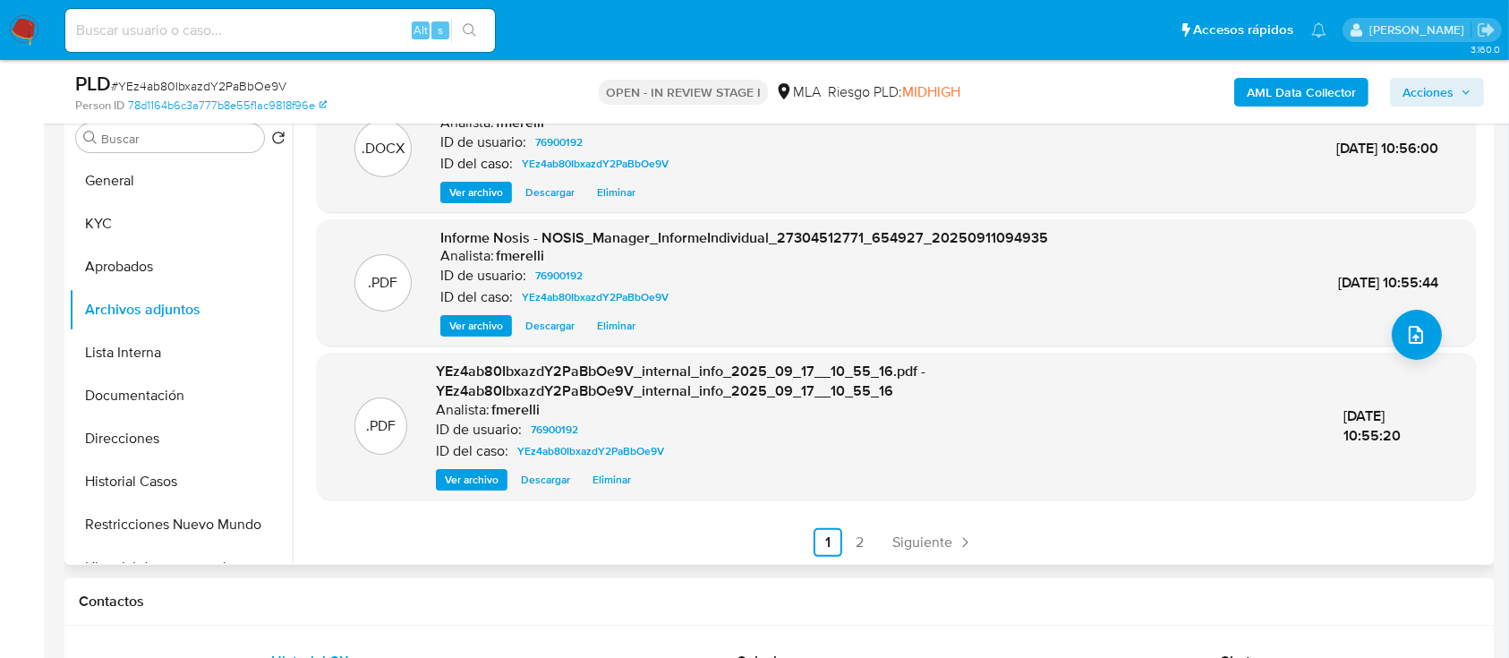
scroll to position [170, 0]
click at [940, 528] on link "Siguiente" at bounding box center [933, 541] width 96 height 29
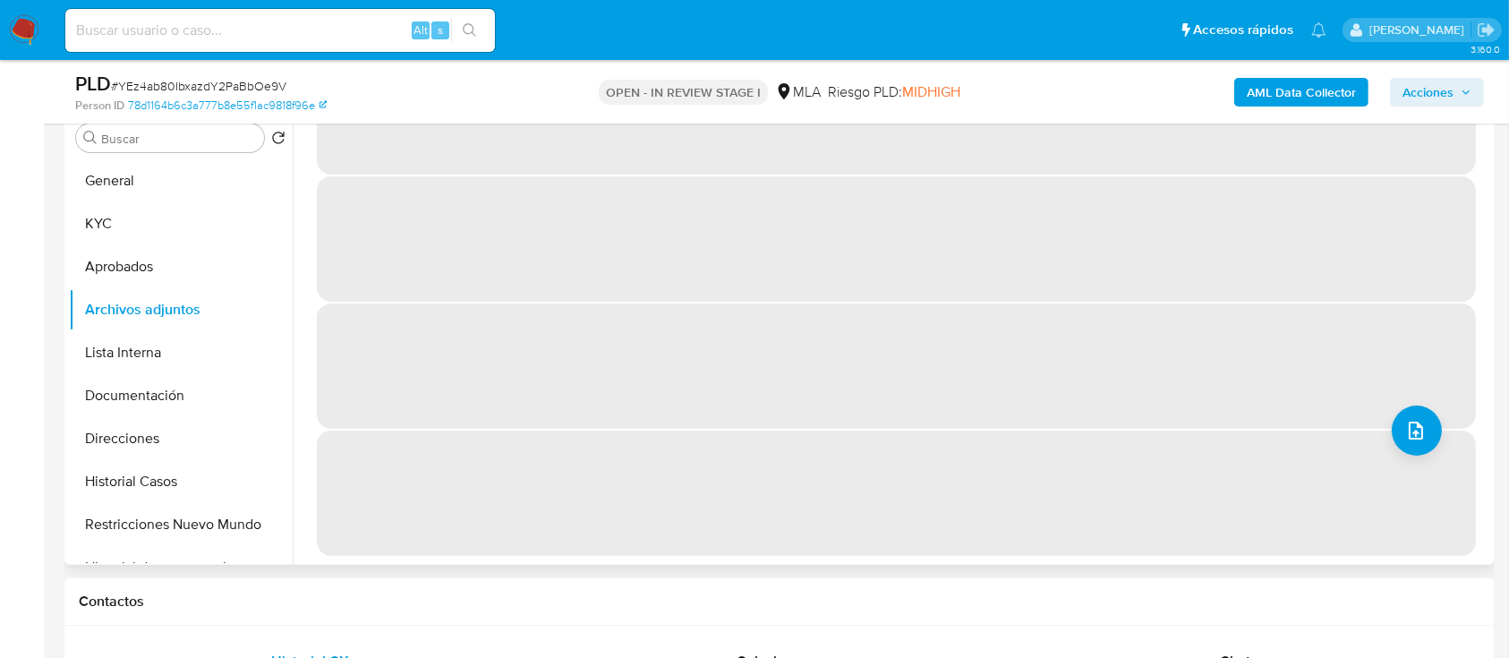
scroll to position [0, 0]
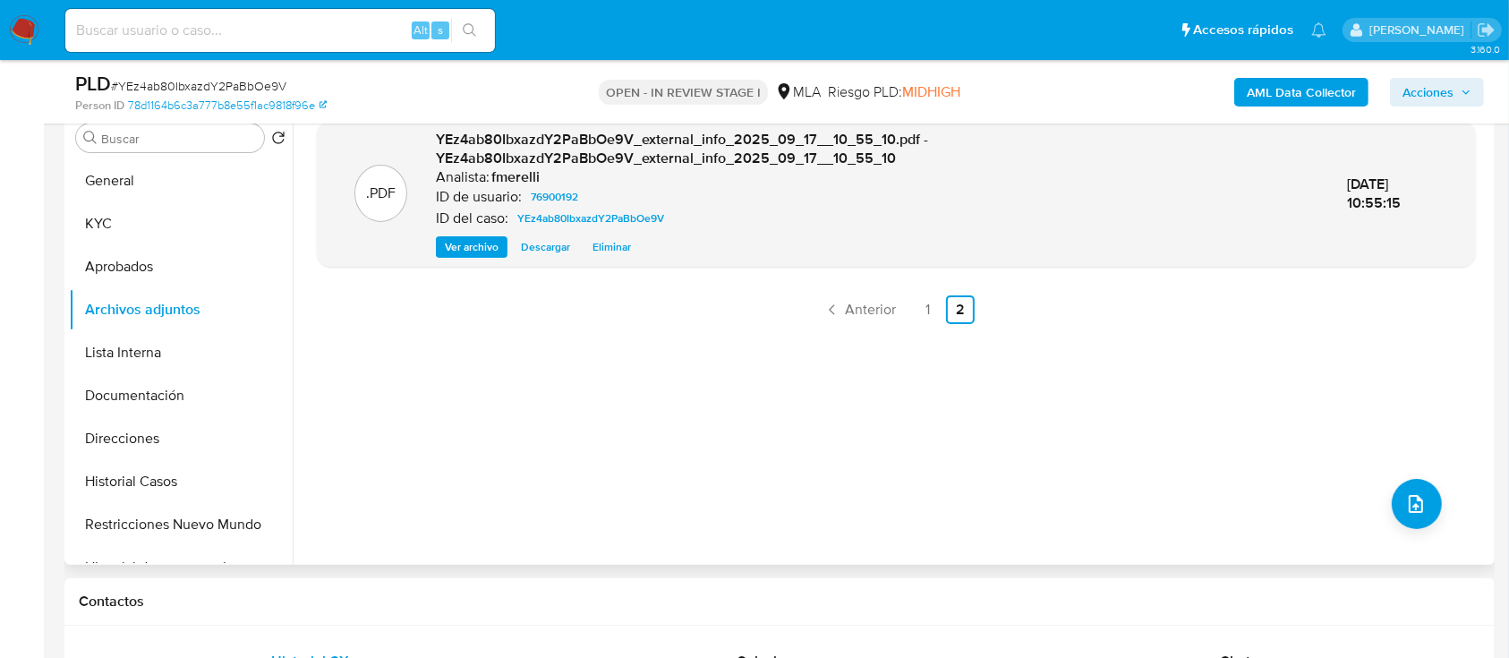
drag, startPoint x: 469, startPoint y: 476, endPoint x: 328, endPoint y: 345, distance: 192.5
click at [471, 476] on div ".PDF YEz4ab80IbxazdY2PaBbOe9V_external_info_2025_09_17__10_55_10.pdf - YEz4ab80…" at bounding box center [896, 336] width 1159 height 430
click at [186, 341] on button "Lista Interna" at bounding box center [173, 352] width 209 height 43
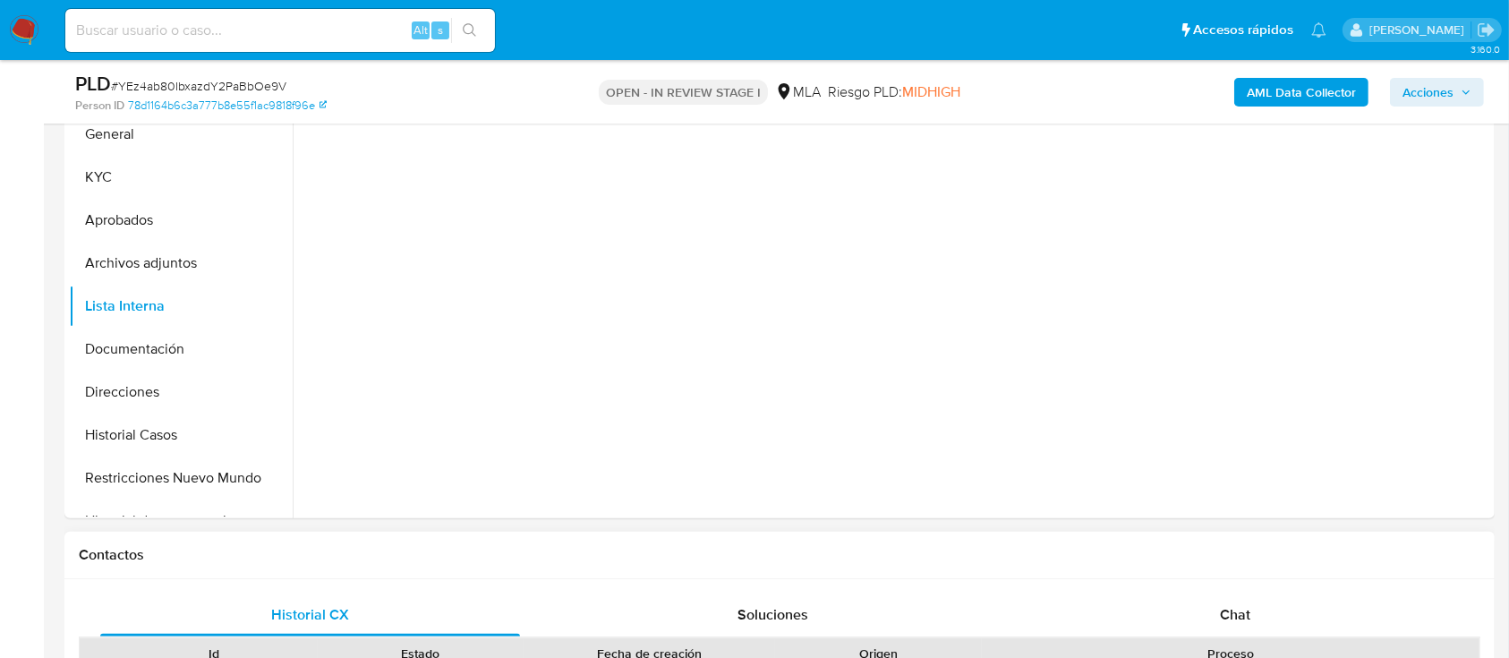
scroll to position [477, 0]
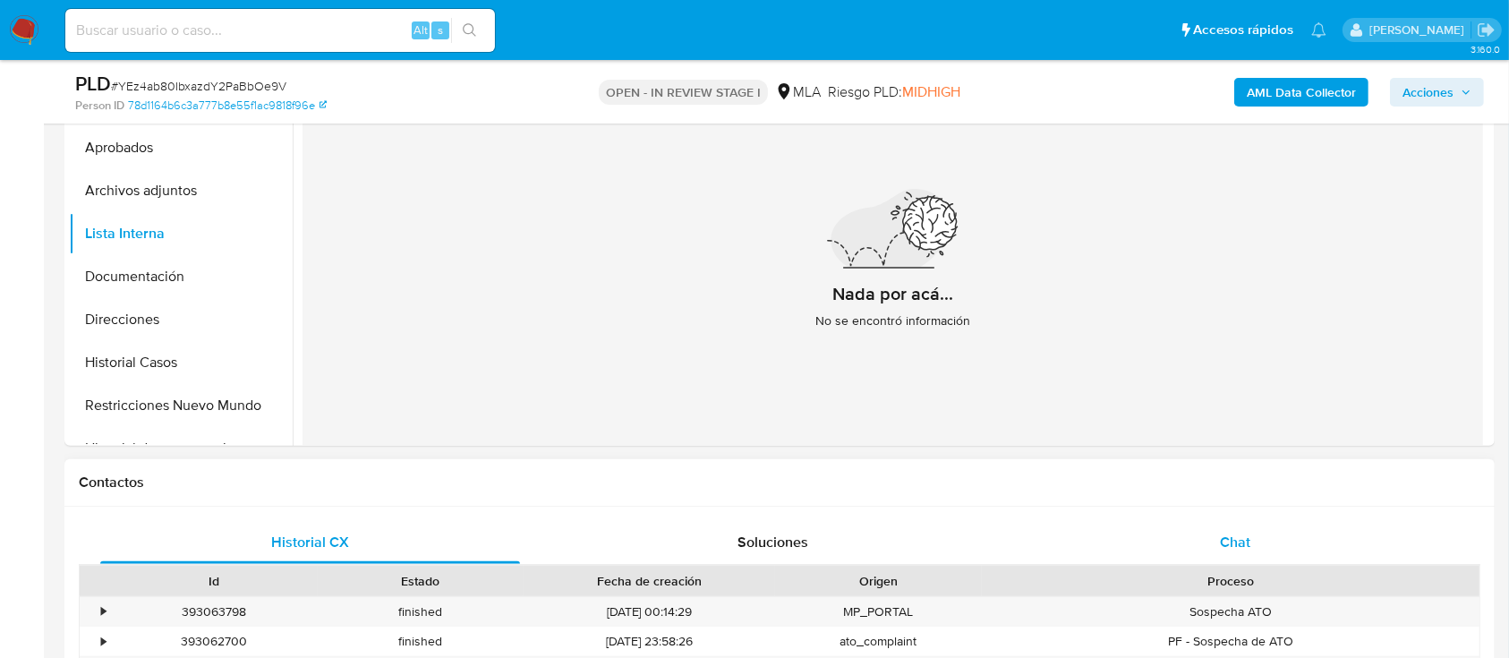
click at [1126, 545] on div "Chat" at bounding box center [1236, 542] width 420 height 43
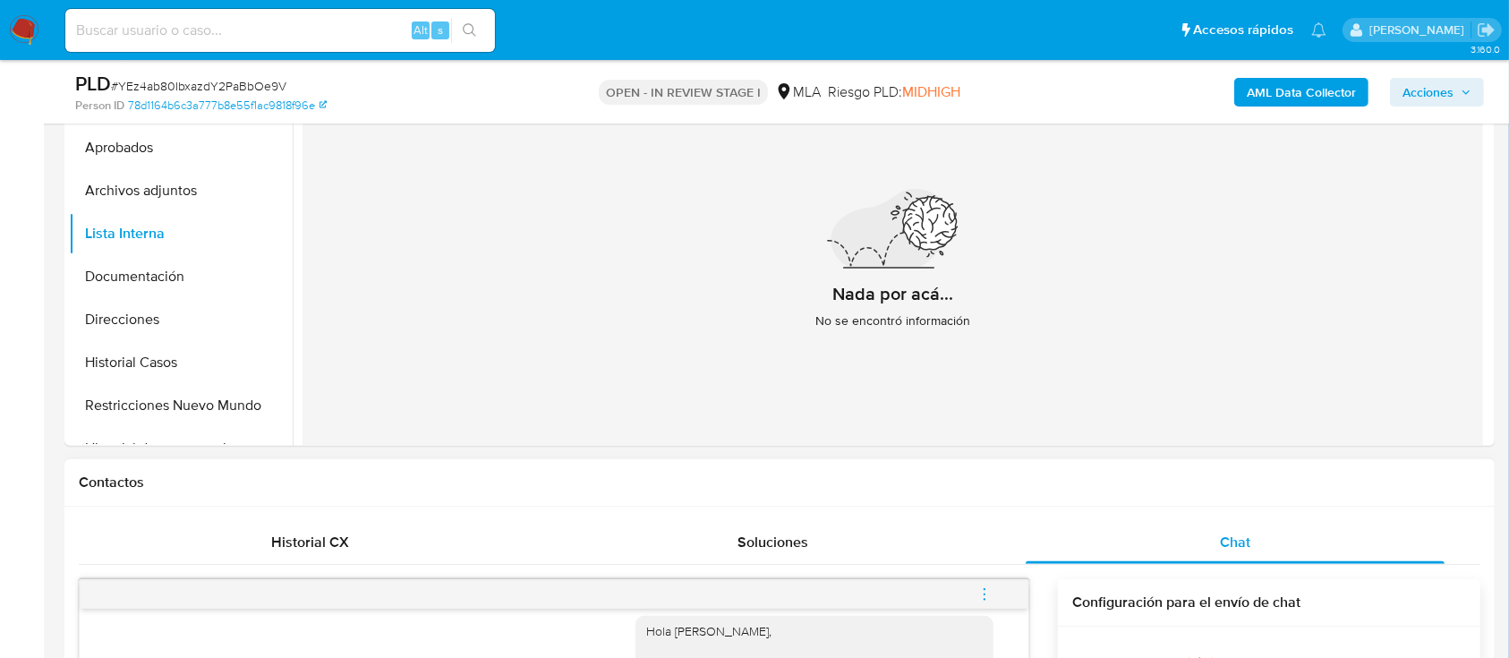
scroll to position [716, 0]
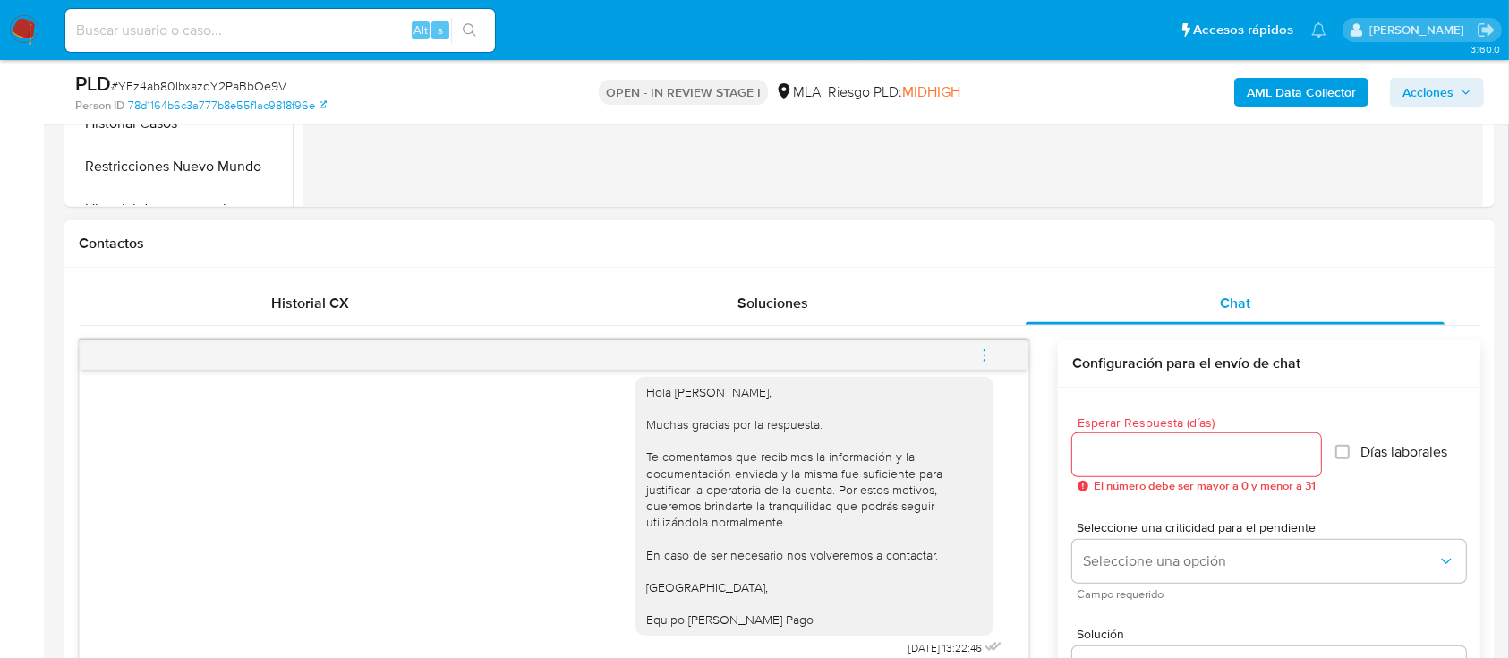
click at [991, 356] on icon "menu-action" at bounding box center [984, 355] width 16 height 16
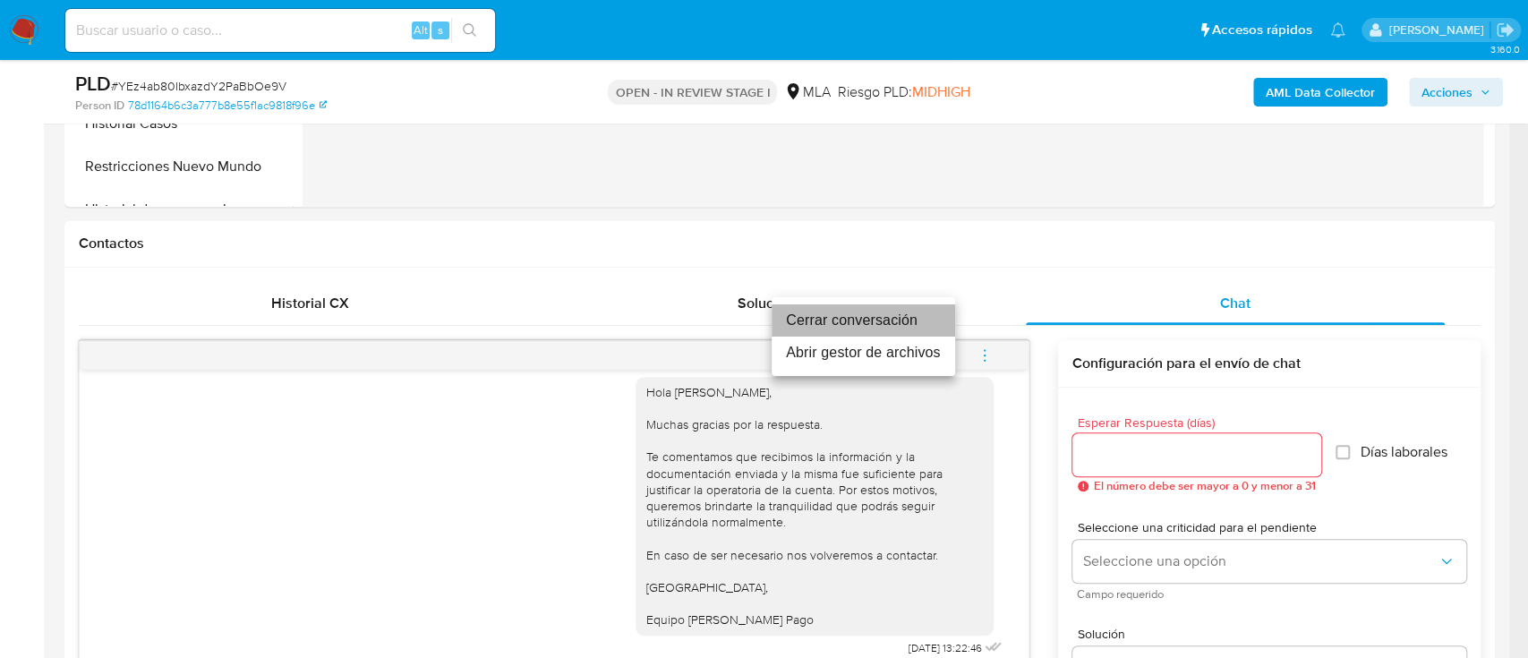
click at [838, 322] on li "Cerrar conversación" at bounding box center [862, 320] width 183 height 32
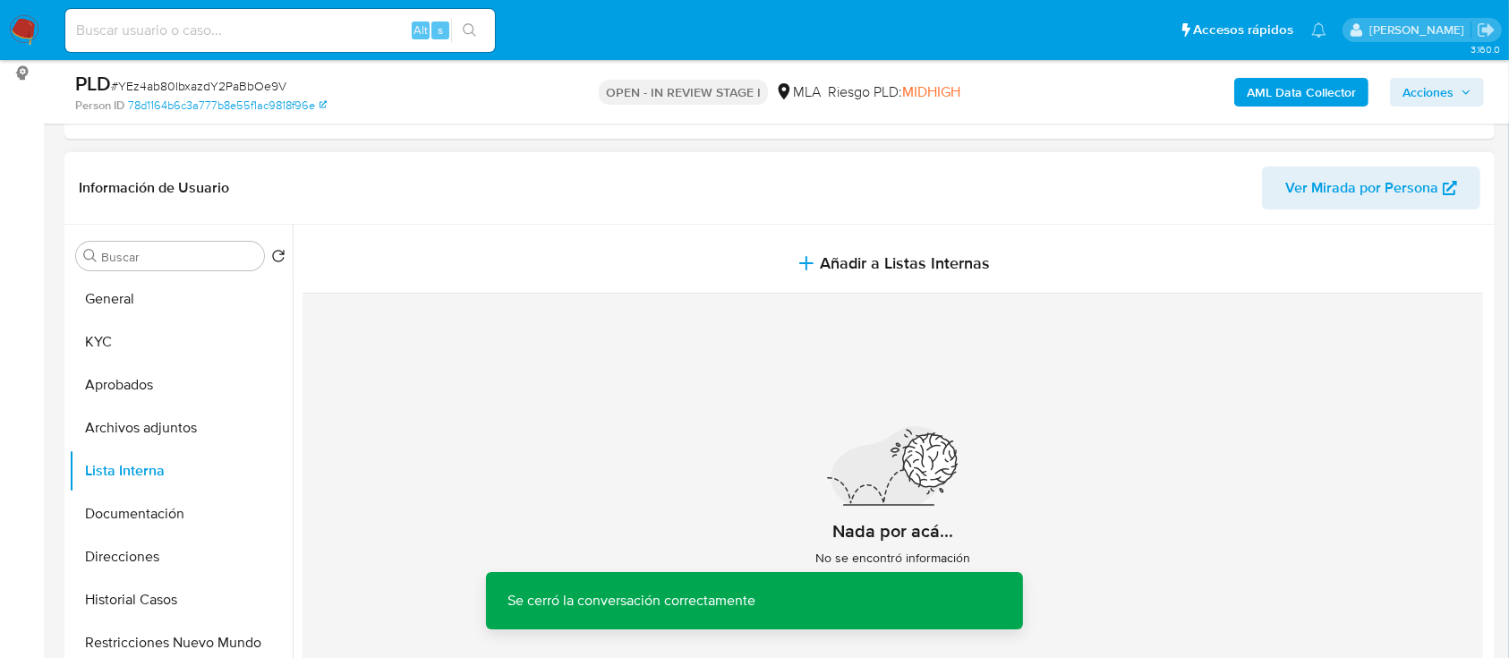
scroll to position [238, 0]
click at [179, 509] on button "Documentación" at bounding box center [173, 515] width 209 height 43
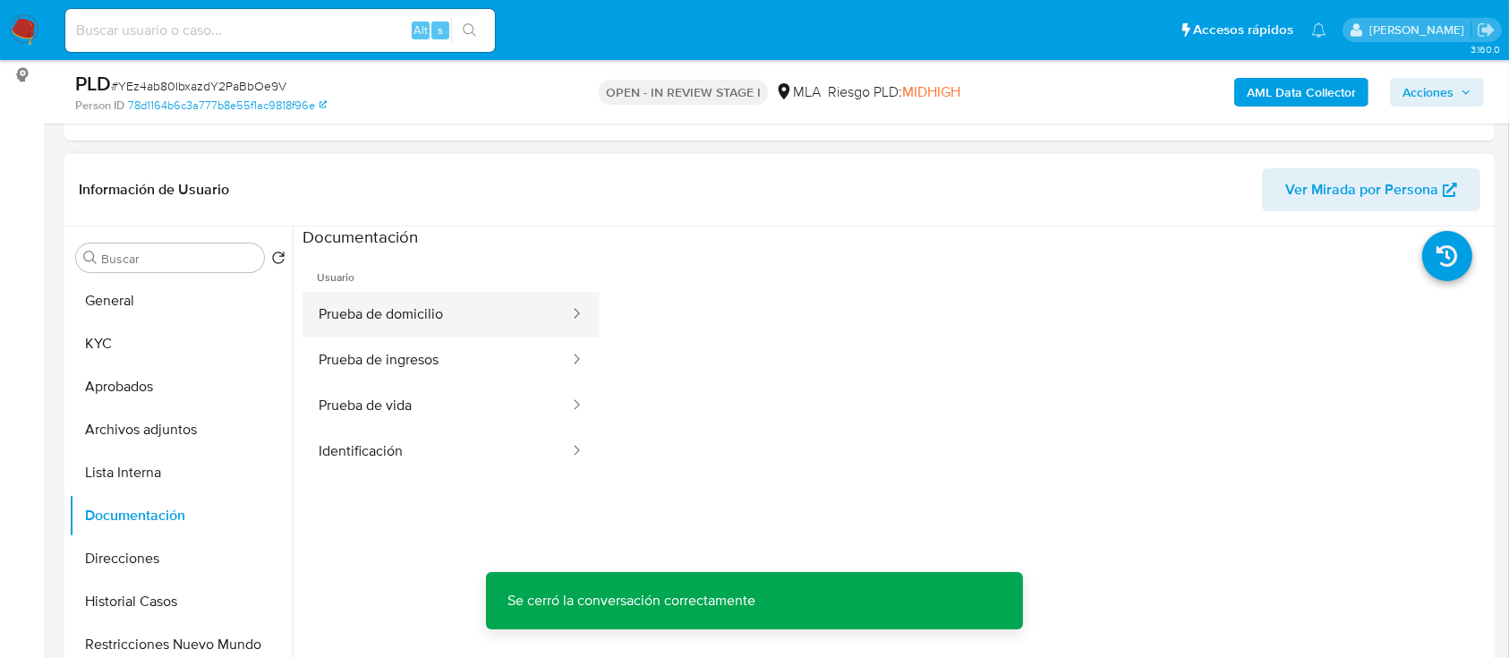
click at [473, 332] on button "Prueba de domicilio" at bounding box center [437, 315] width 268 height 46
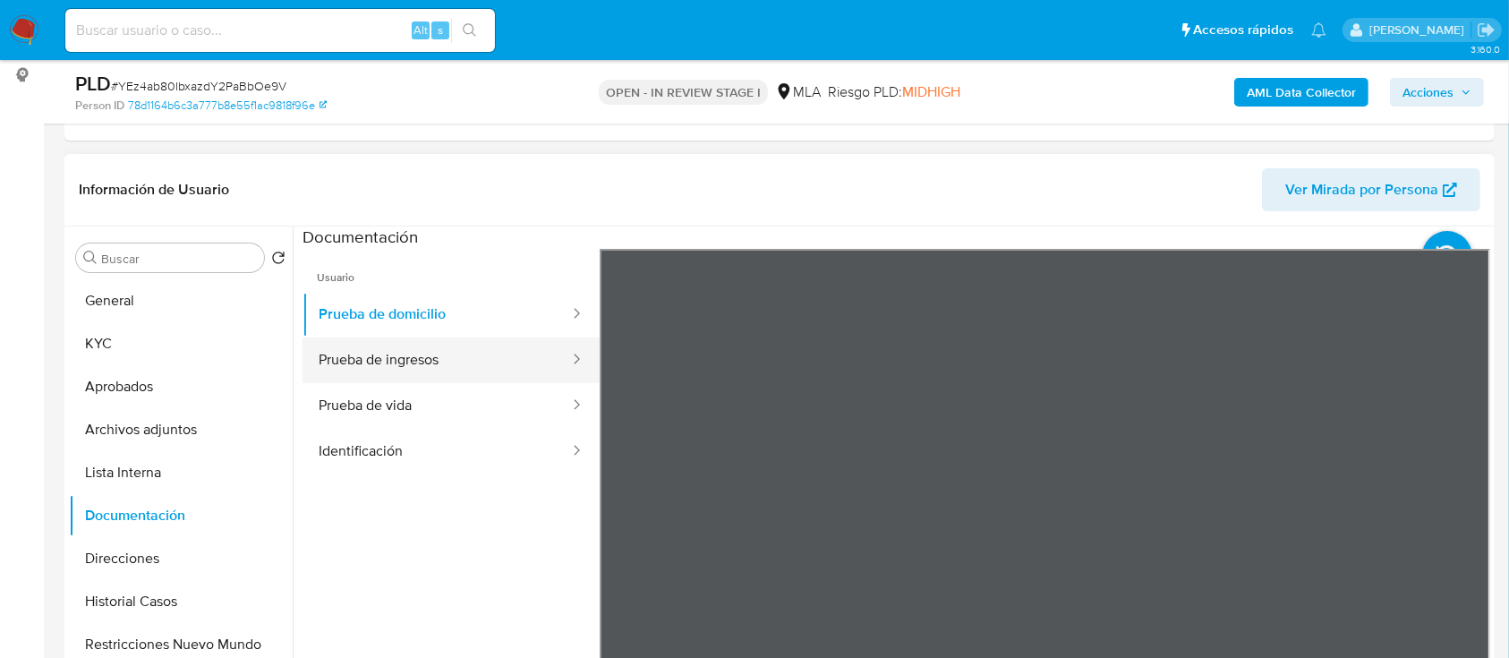
click at [472, 369] on button "Prueba de ingresos" at bounding box center [437, 360] width 268 height 46
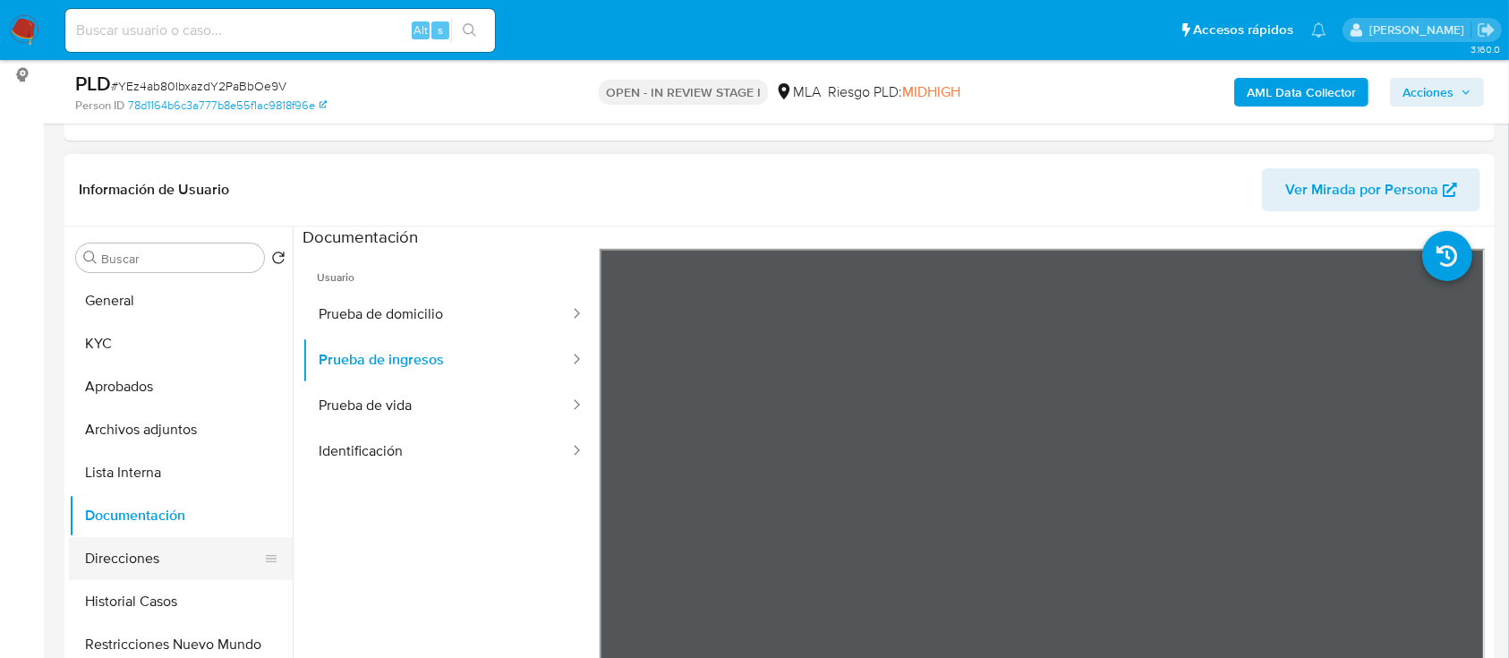
click at [163, 550] on button "Direcciones" at bounding box center [173, 558] width 209 height 43
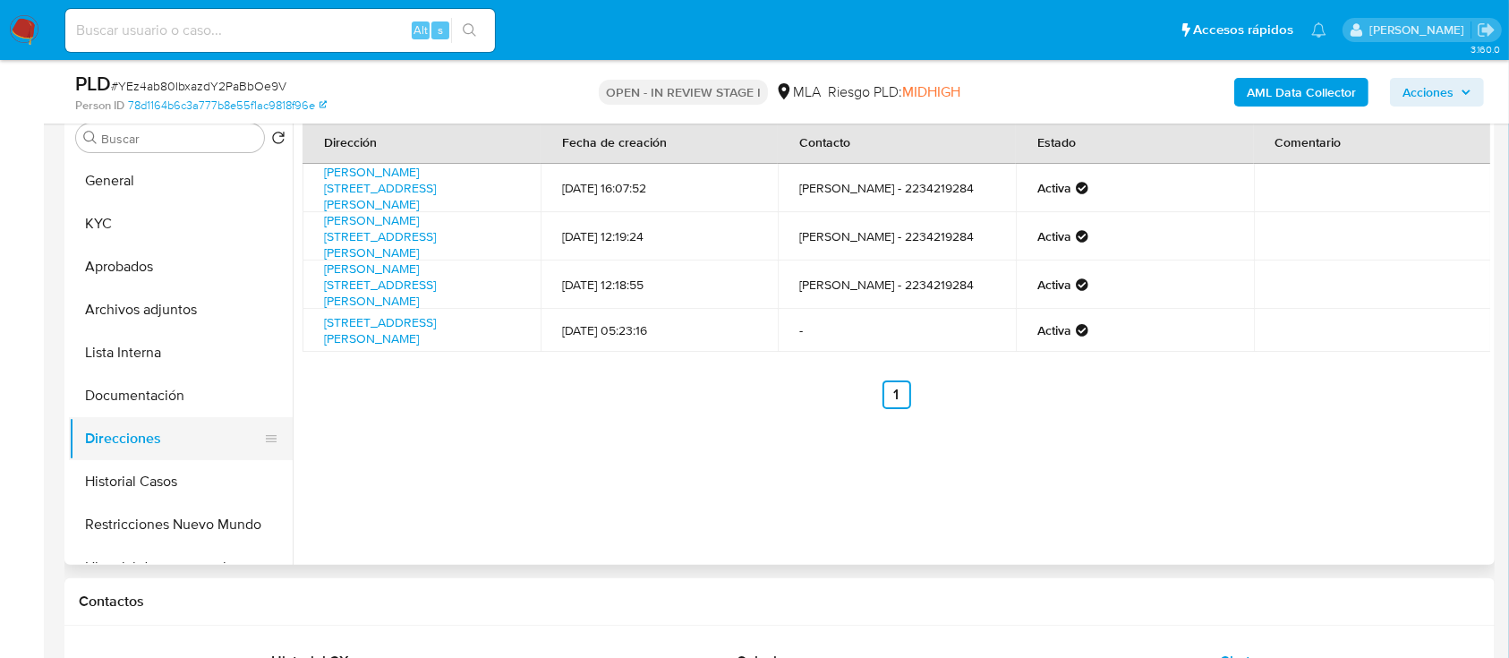
scroll to position [119, 0]
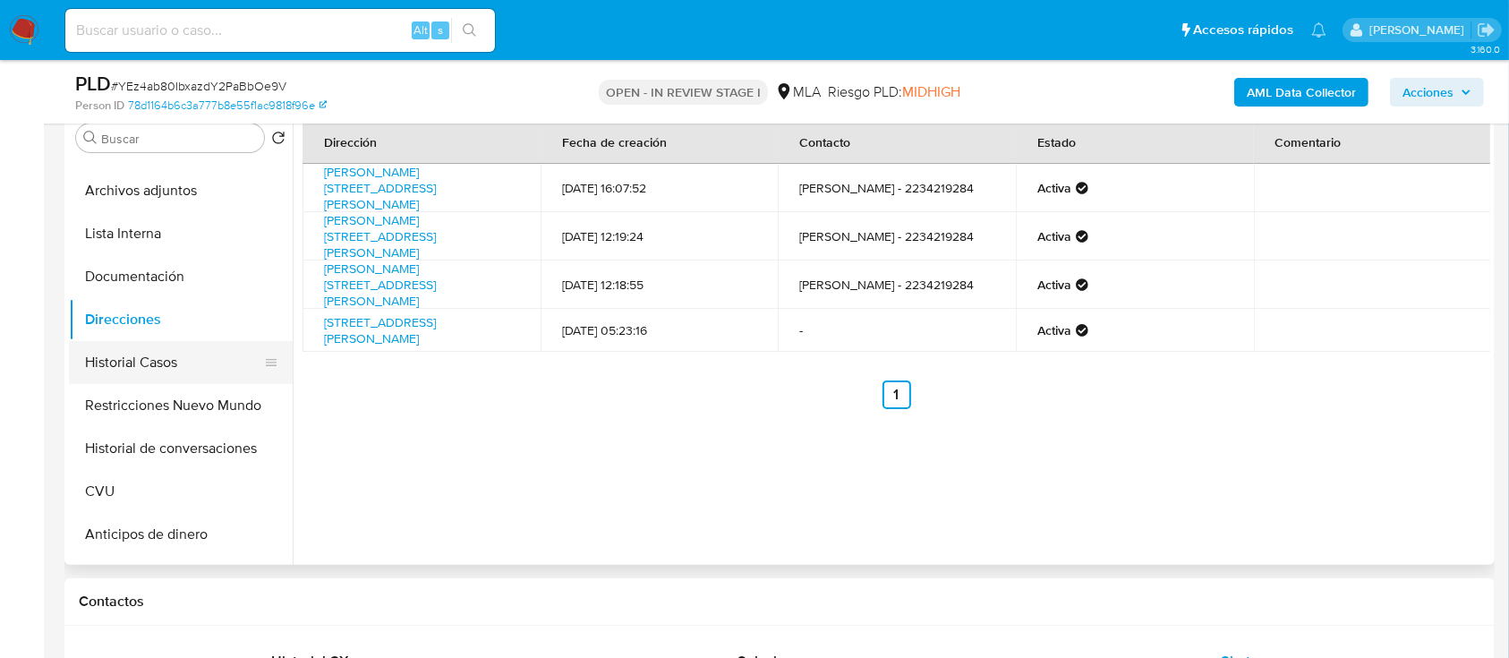
click at [215, 356] on button "Historial Casos" at bounding box center [173, 362] width 209 height 43
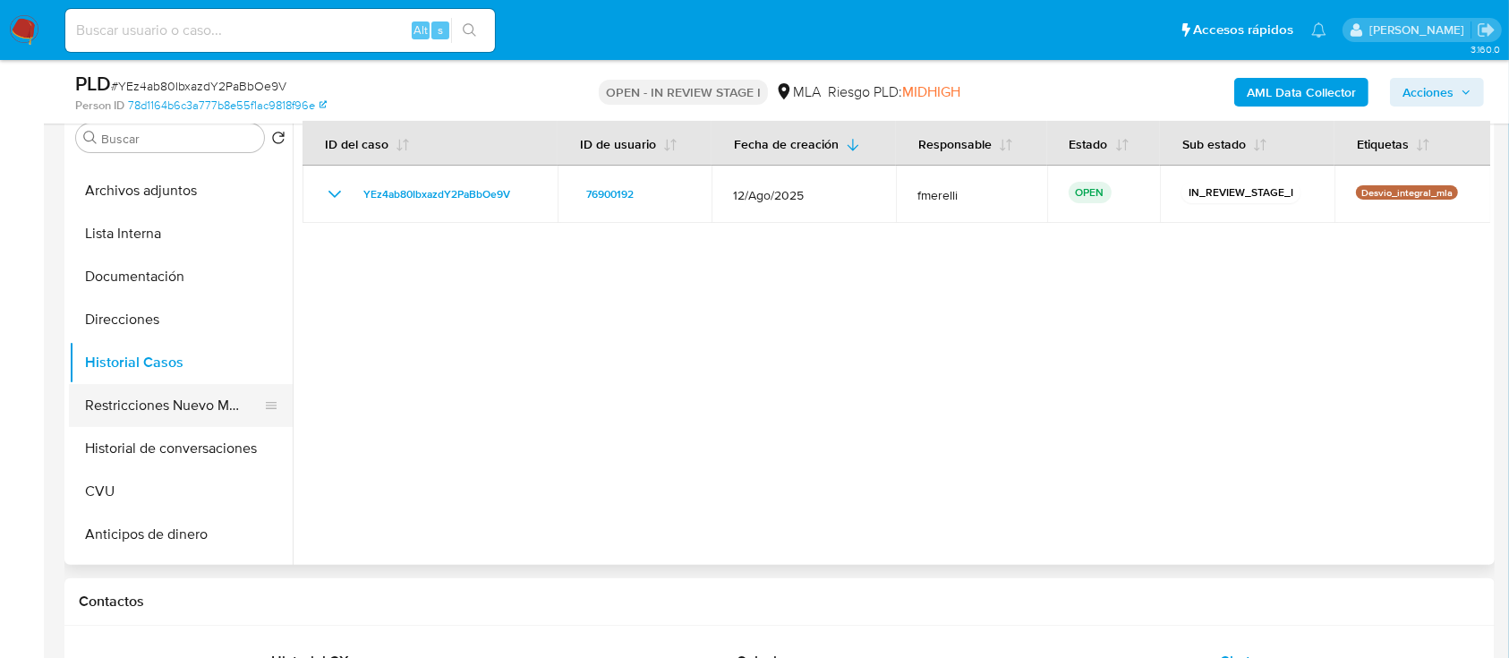
click at [211, 399] on button "Restricciones Nuevo Mundo" at bounding box center [173, 405] width 209 height 43
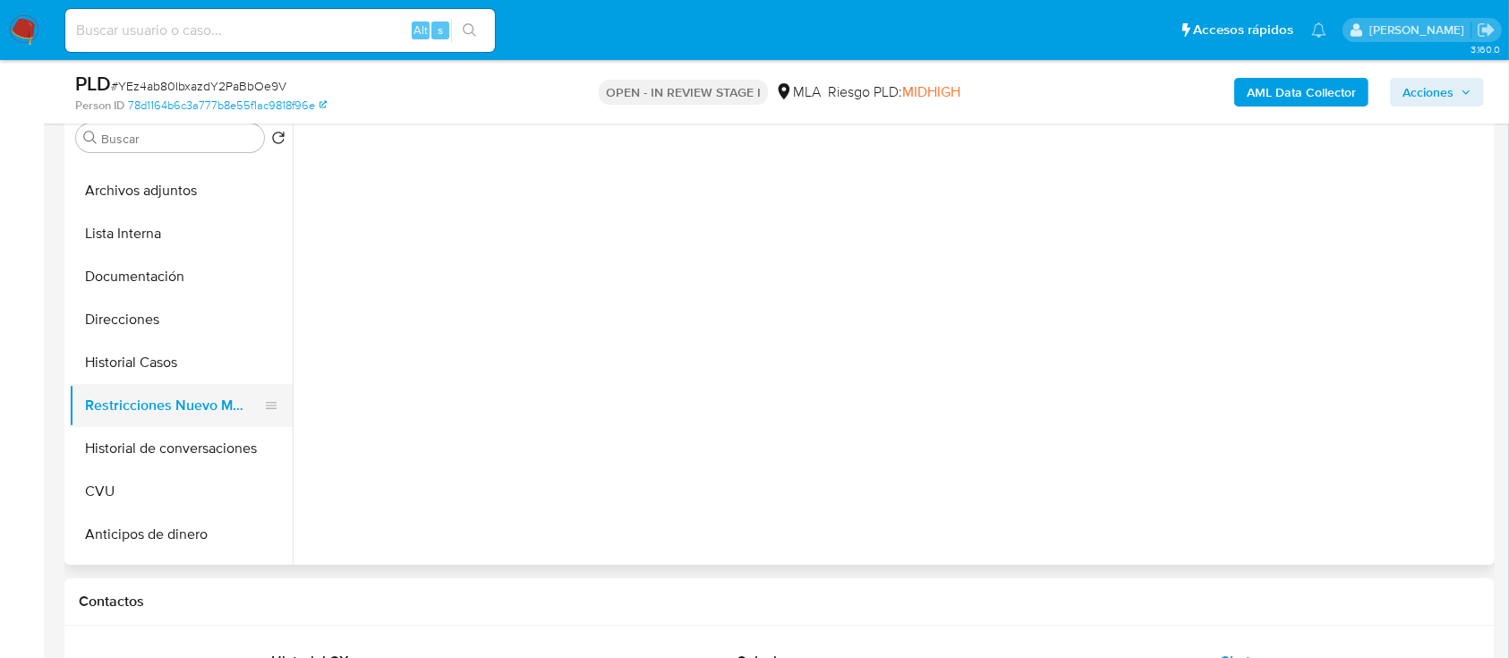
scroll to position [238, 0]
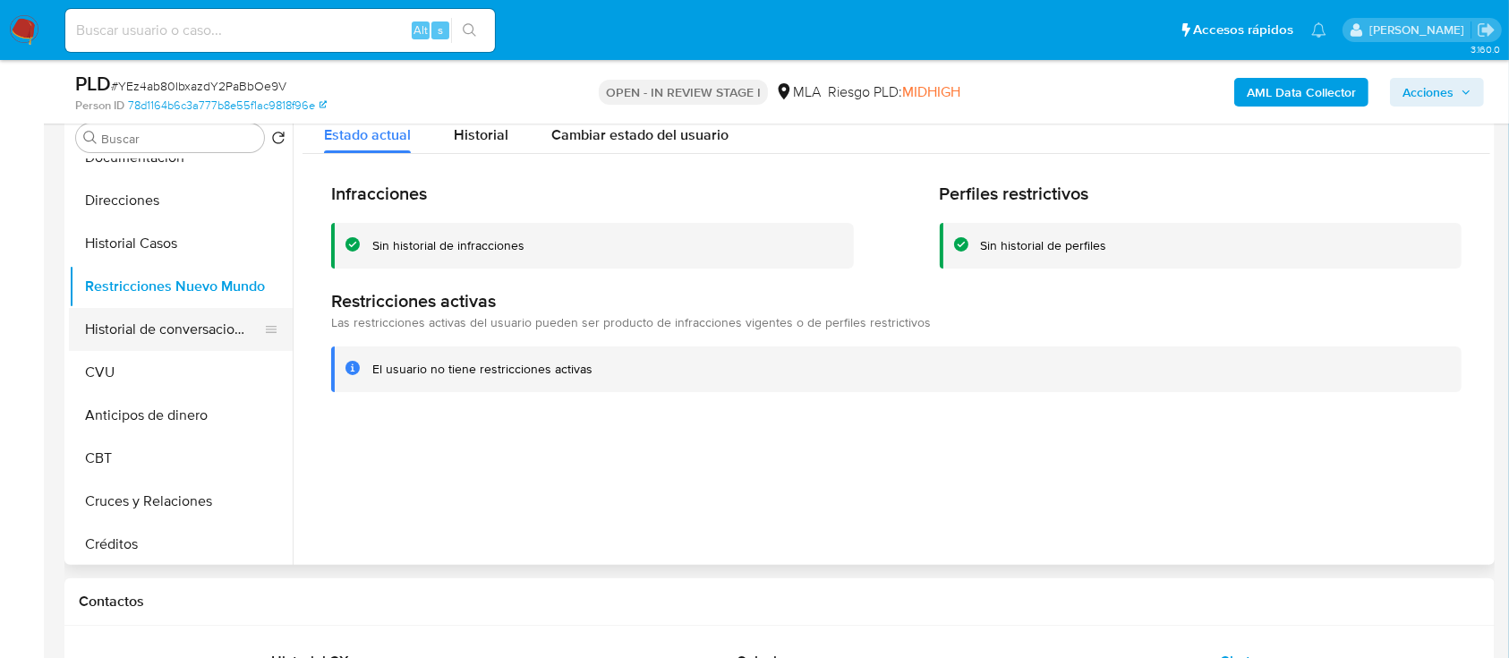
click at [215, 326] on button "Historial de conversaciones" at bounding box center [173, 329] width 209 height 43
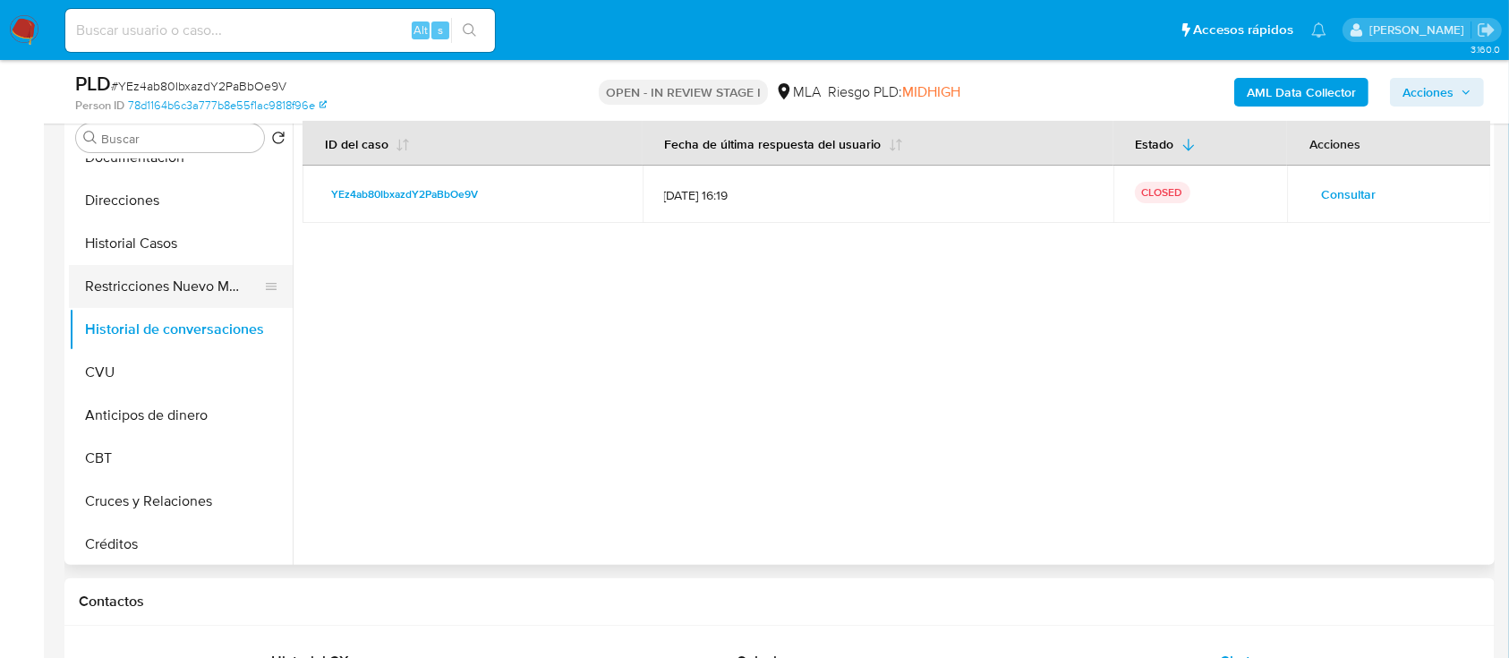
click at [181, 303] on button "Restricciones Nuevo Mundo" at bounding box center [173, 286] width 209 height 43
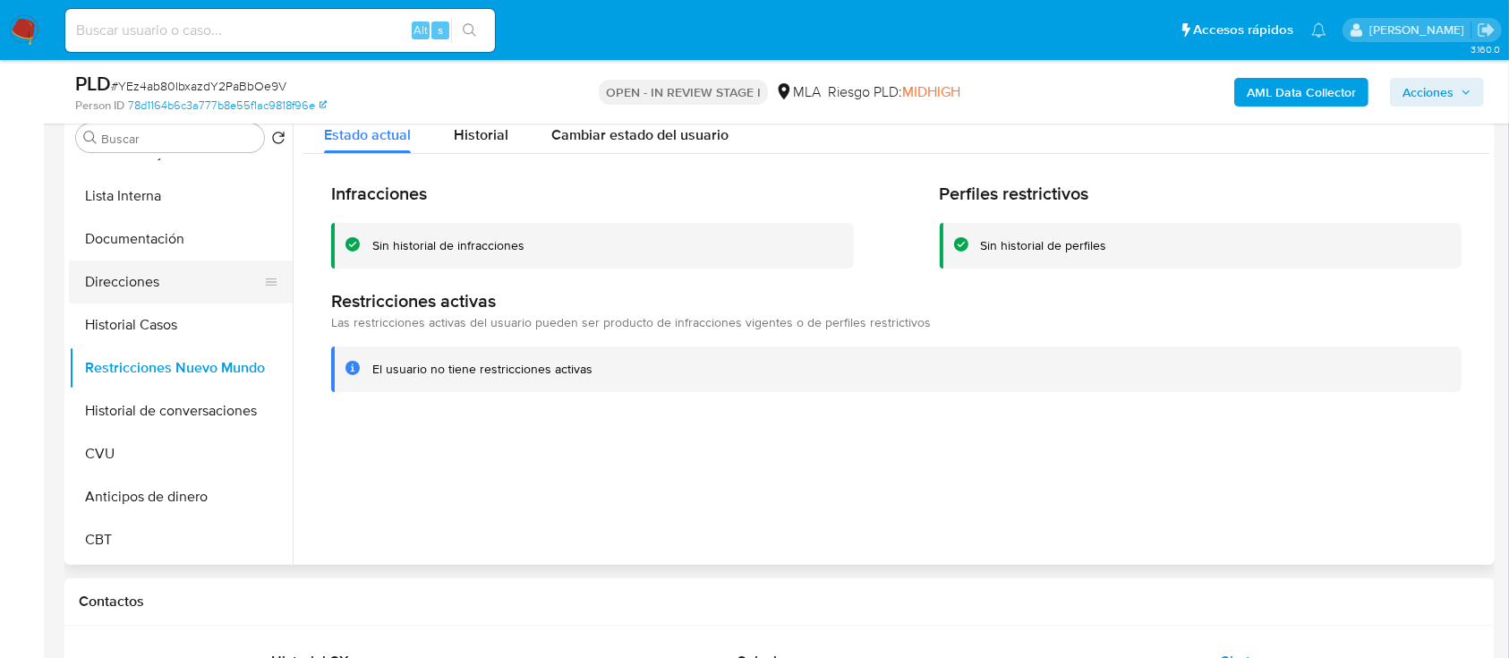
scroll to position [119, 0]
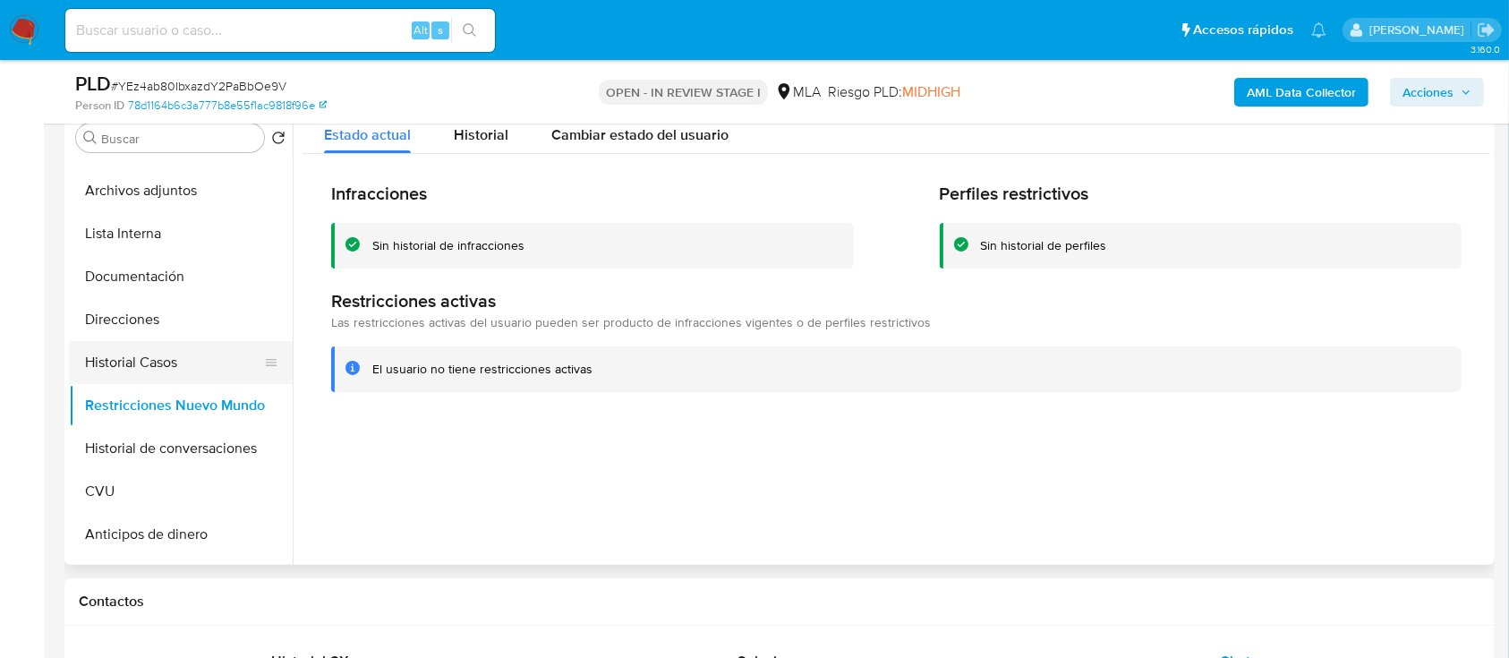
click at [145, 360] on button "Historial Casos" at bounding box center [173, 362] width 209 height 43
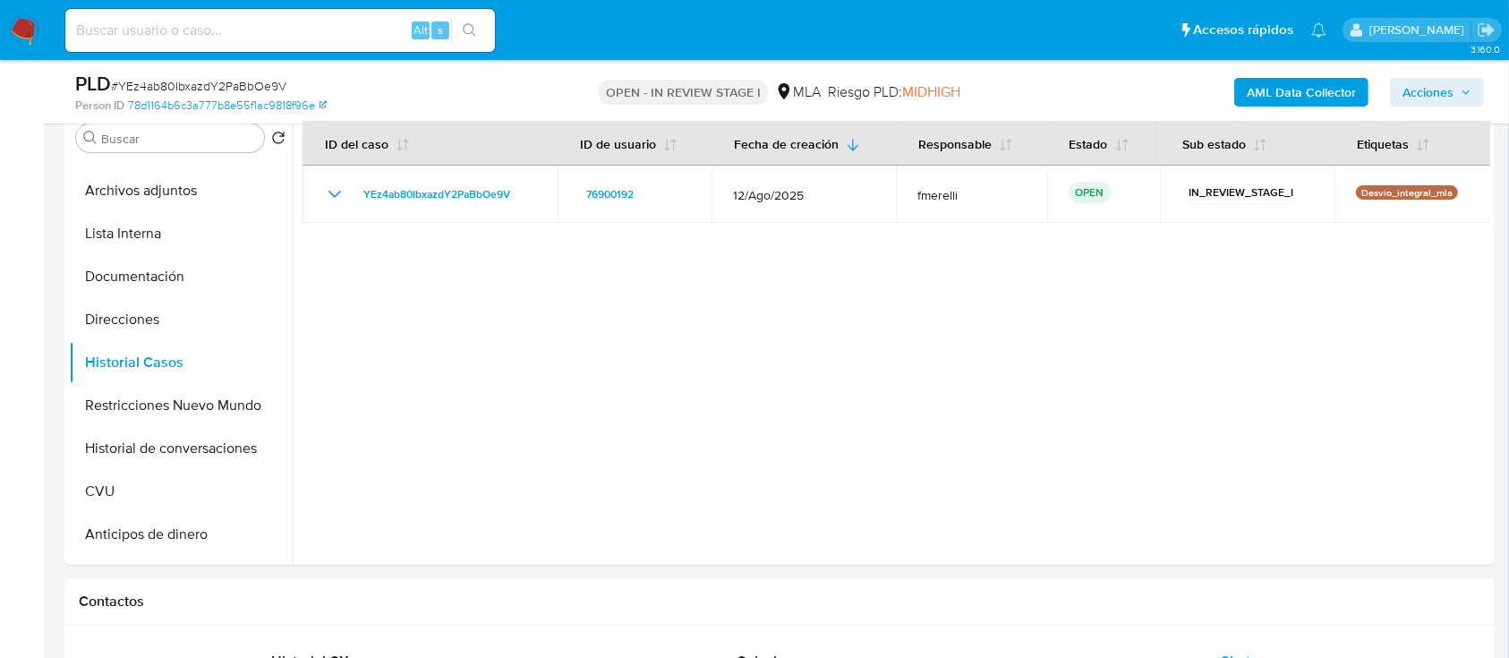
click at [1419, 81] on span "Acciones" at bounding box center [1427, 92] width 51 height 29
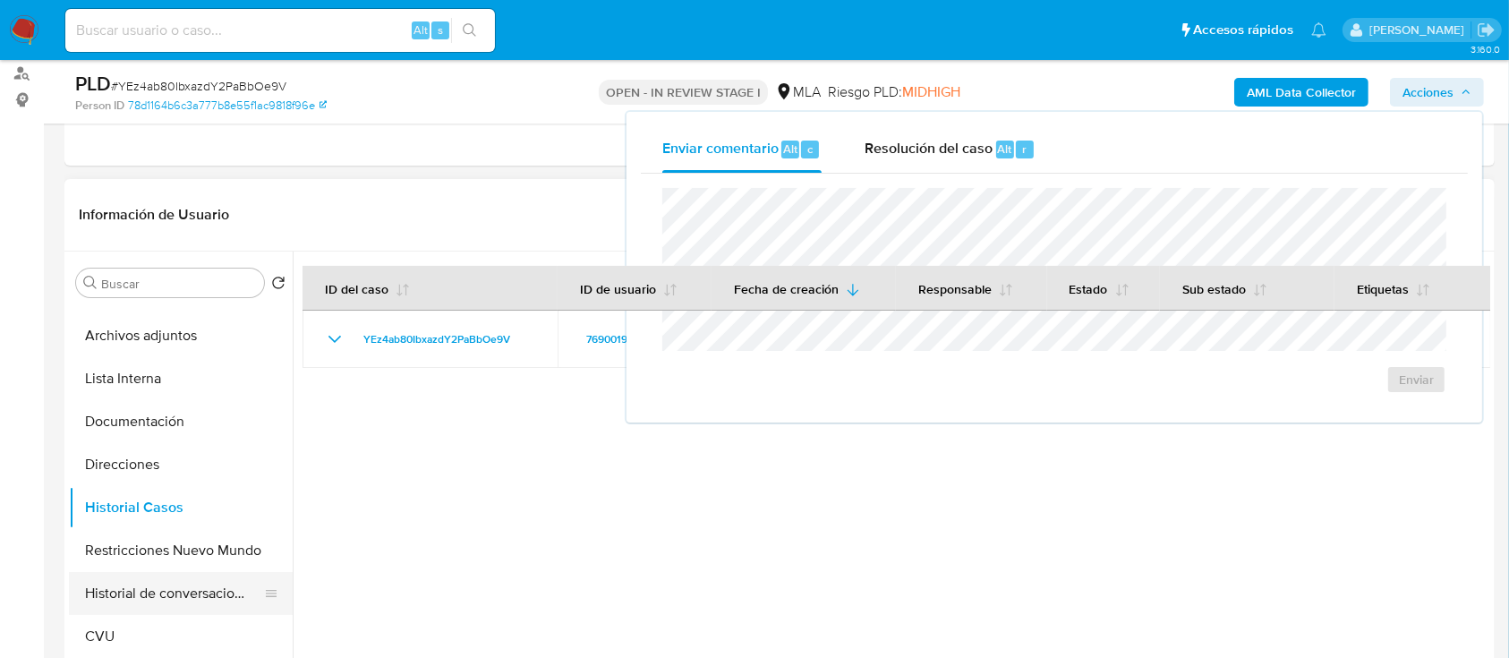
scroll to position [358, 0]
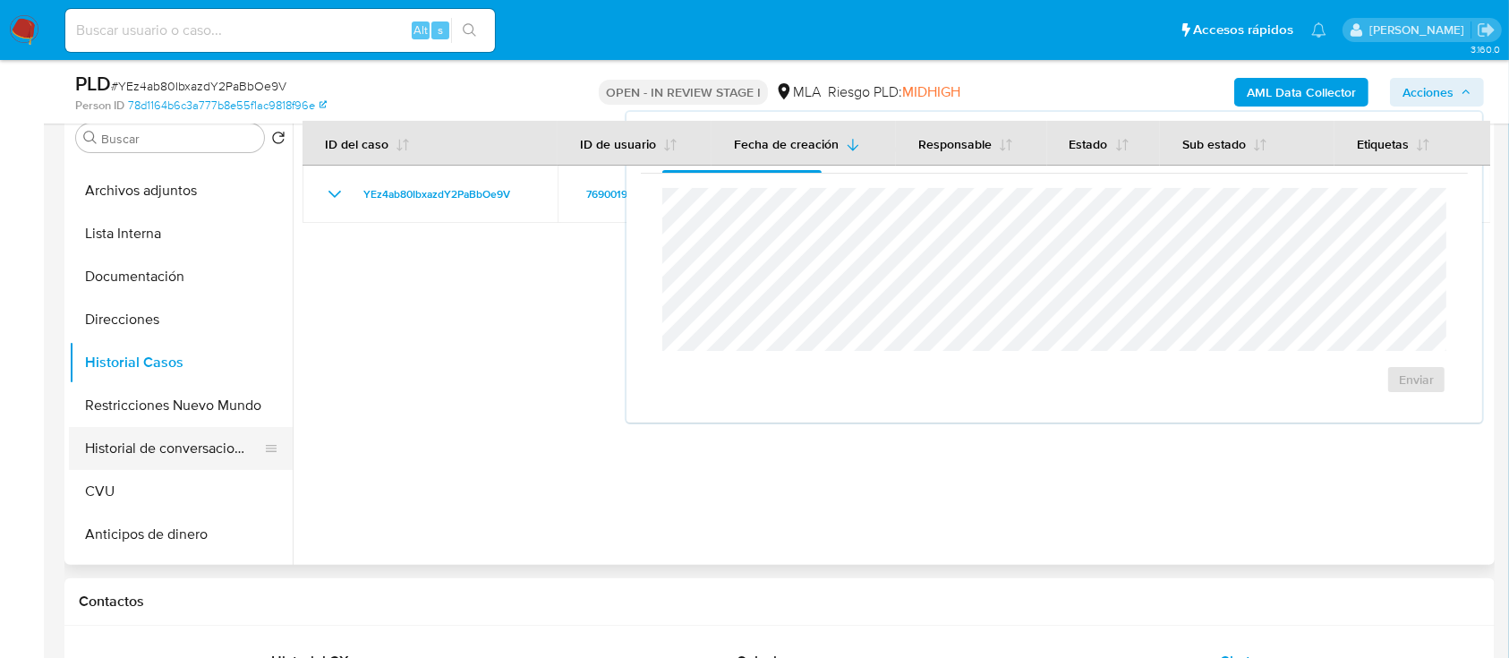
click at [200, 447] on button "Historial de conversaciones" at bounding box center [173, 448] width 209 height 43
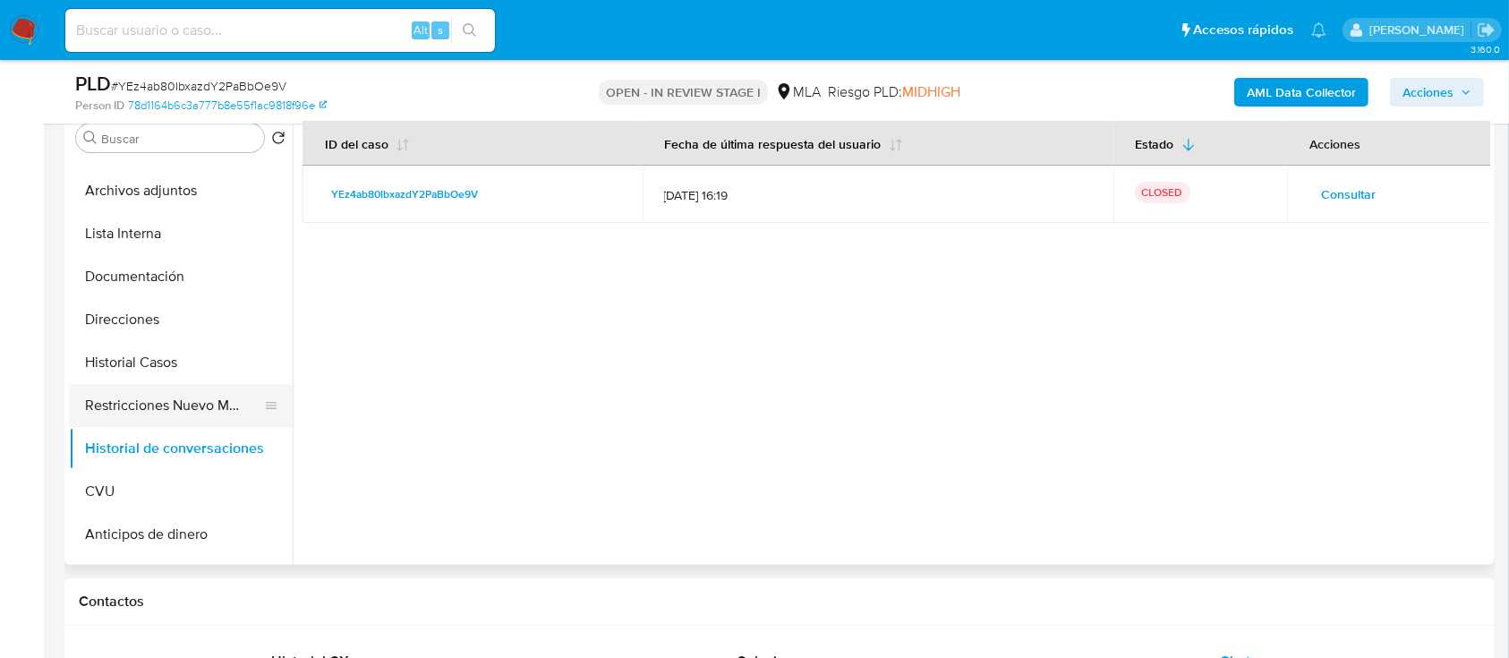
click at [142, 398] on button "Restricciones Nuevo Mundo" at bounding box center [173, 405] width 209 height 43
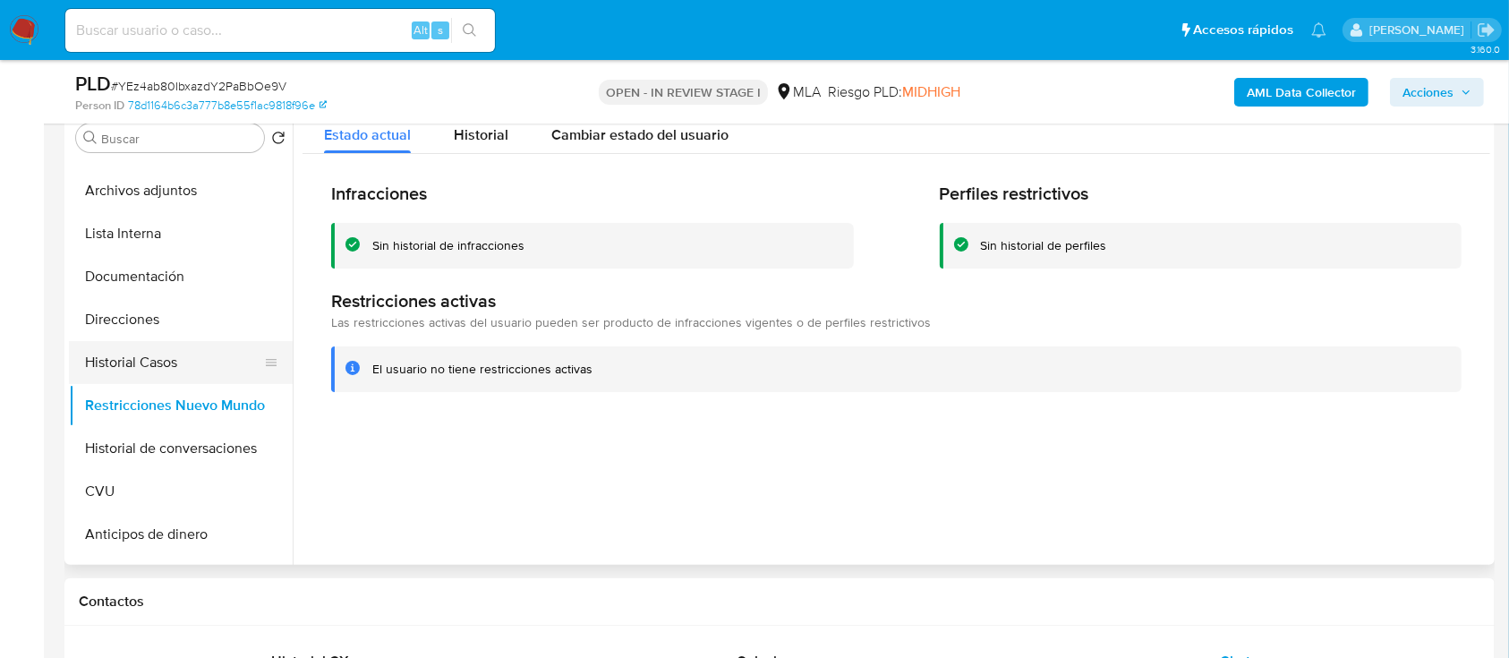
click at [161, 377] on button "Historial Casos" at bounding box center [173, 362] width 209 height 43
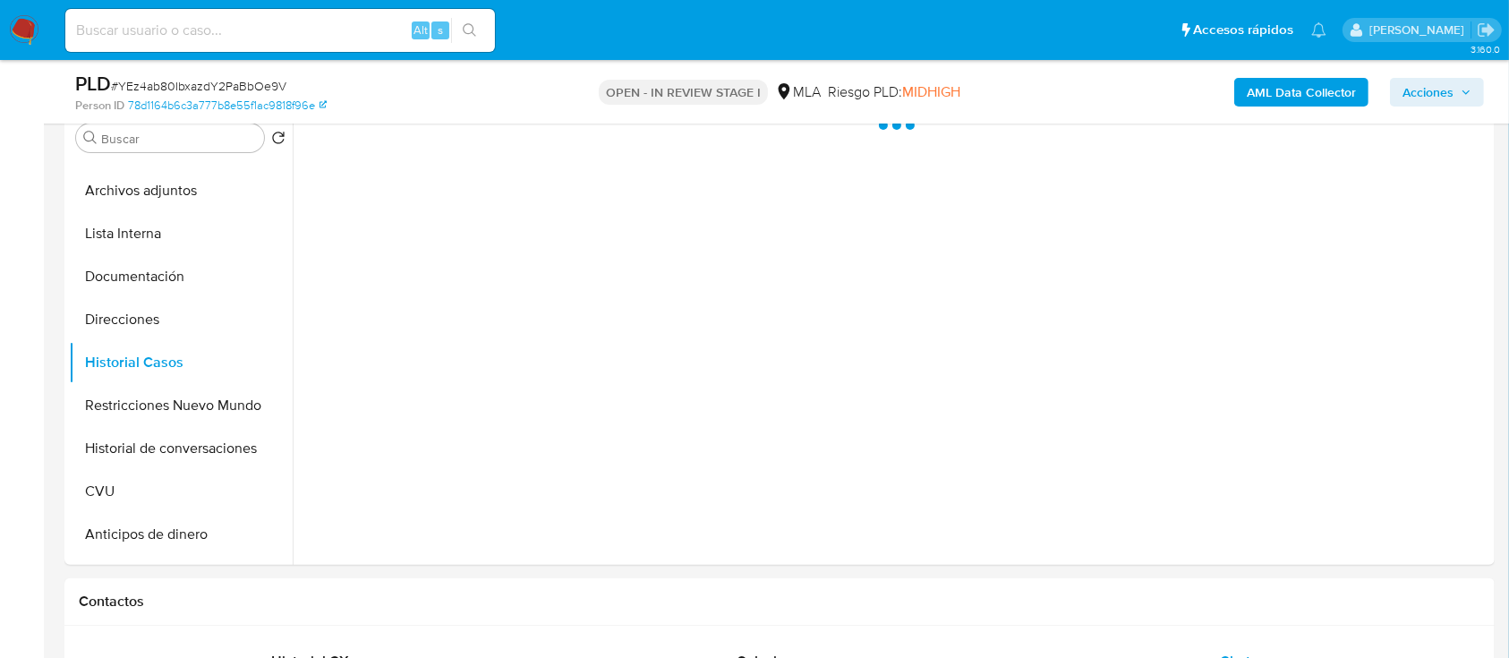
click at [1423, 83] on span "Acciones" at bounding box center [1427, 92] width 51 height 29
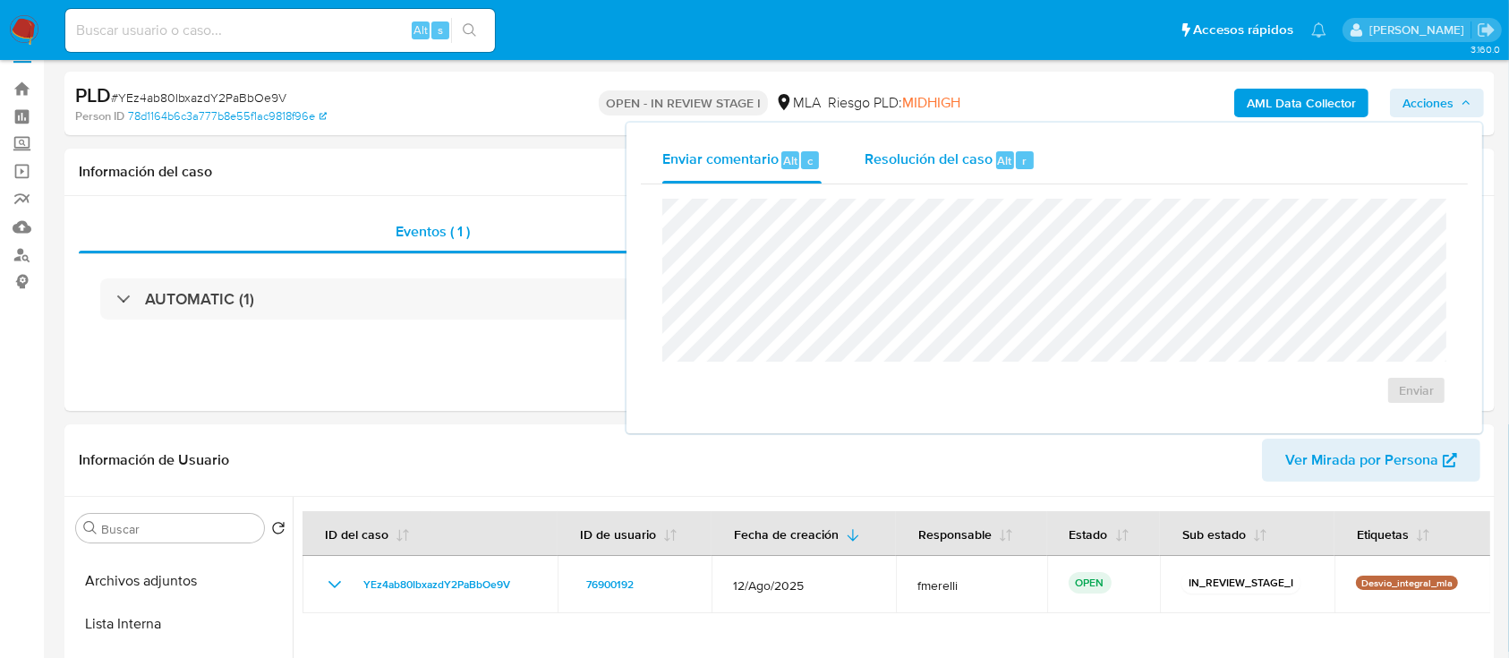
scroll to position [0, 0]
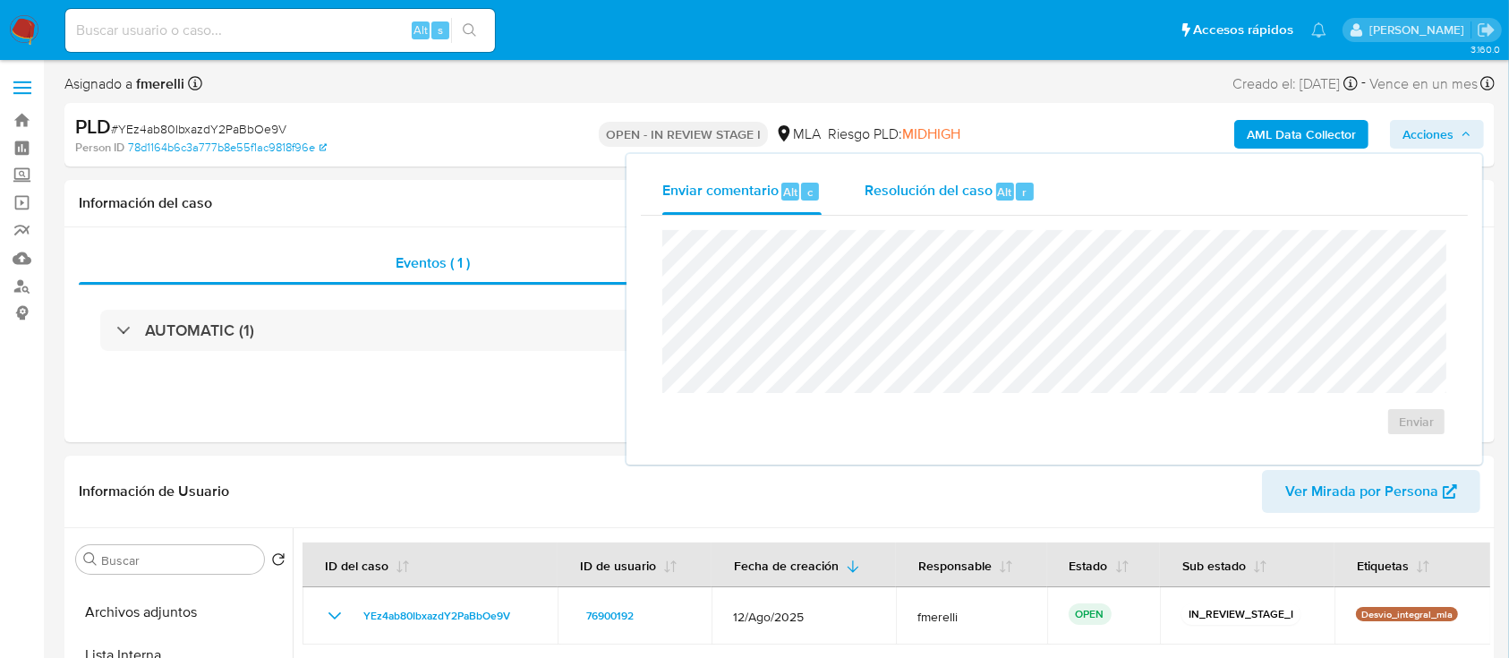
click at [911, 183] on span "Resolución del caso" at bounding box center [929, 191] width 128 height 21
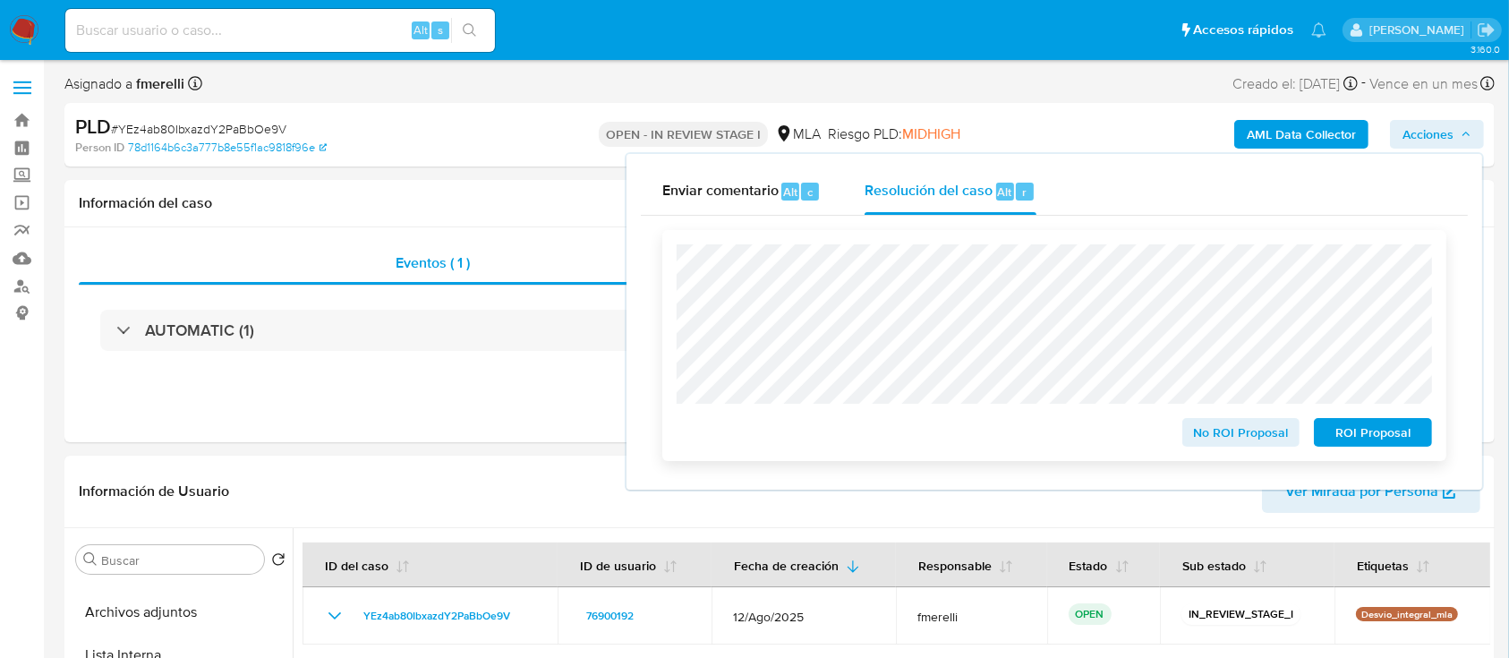
click at [1212, 440] on span "No ROI Proposal" at bounding box center [1241, 432] width 93 height 25
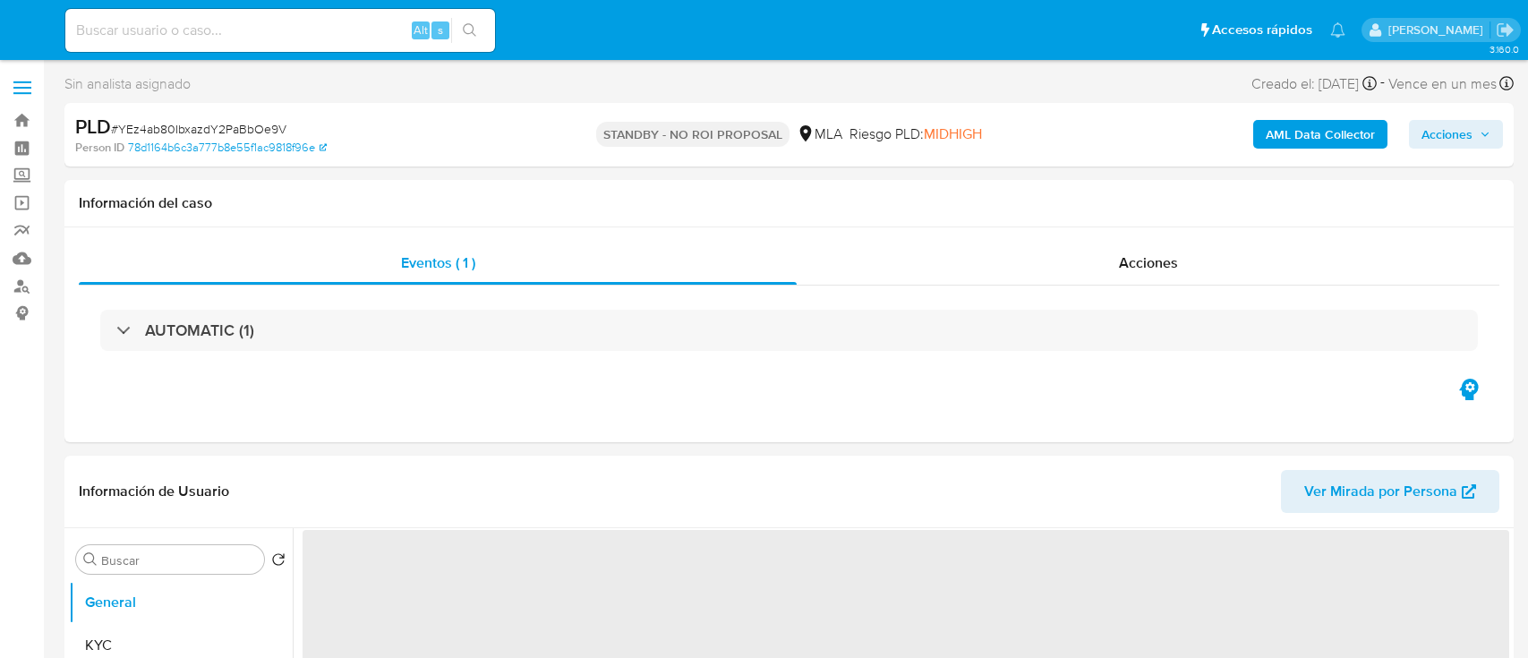
select select "10"
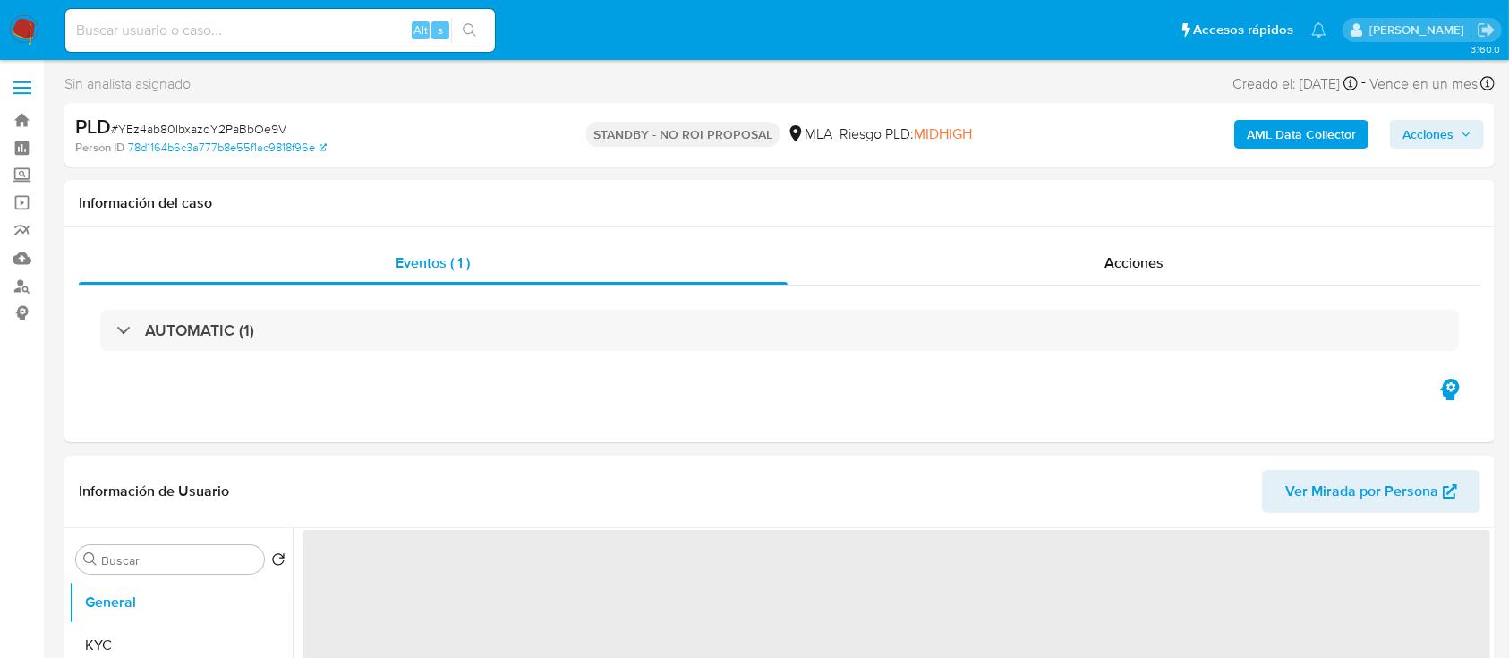
select select "10"
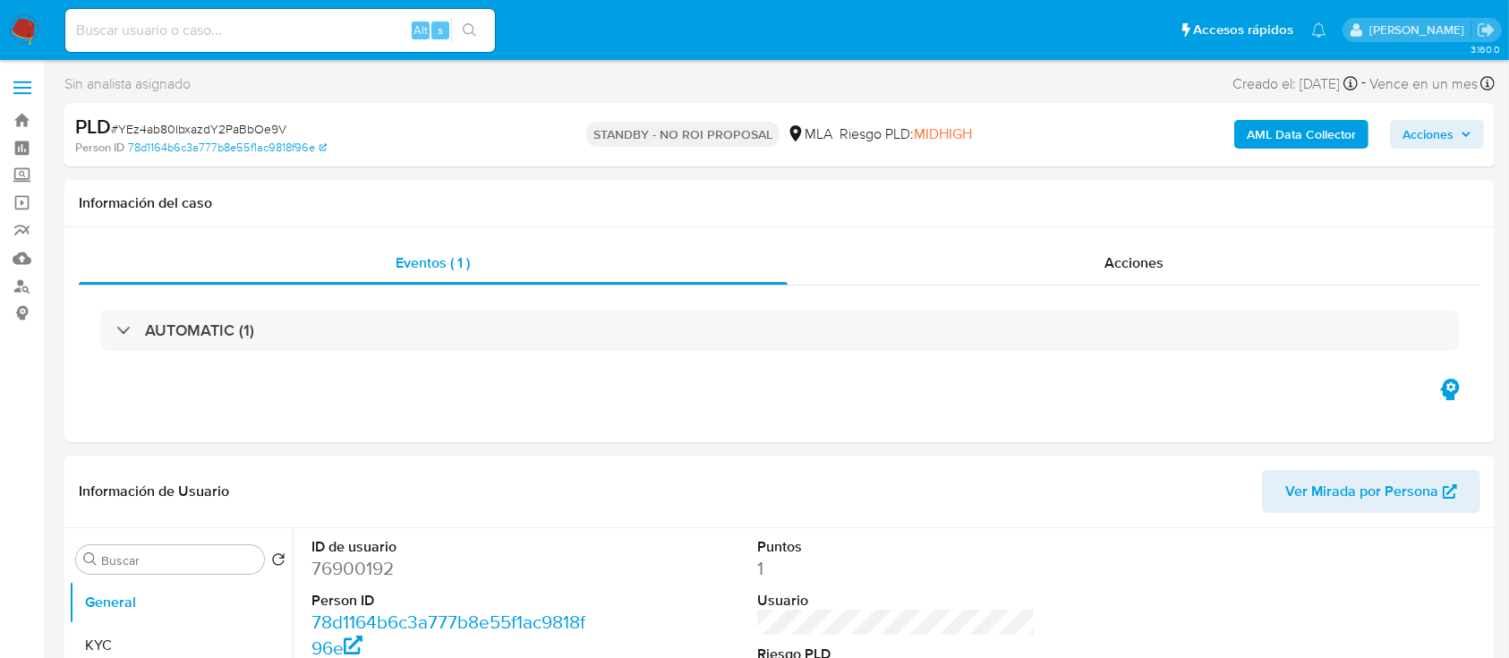
click at [311, 17] on div "Alt s" at bounding box center [280, 30] width 430 height 43
click at [304, 25] on input at bounding box center [280, 30] width 430 height 23
paste input "wSItQ8kdHY5IWx4anITBuCCo"
type input "wSItQ8kdHY5IWx4anITBuCCo"
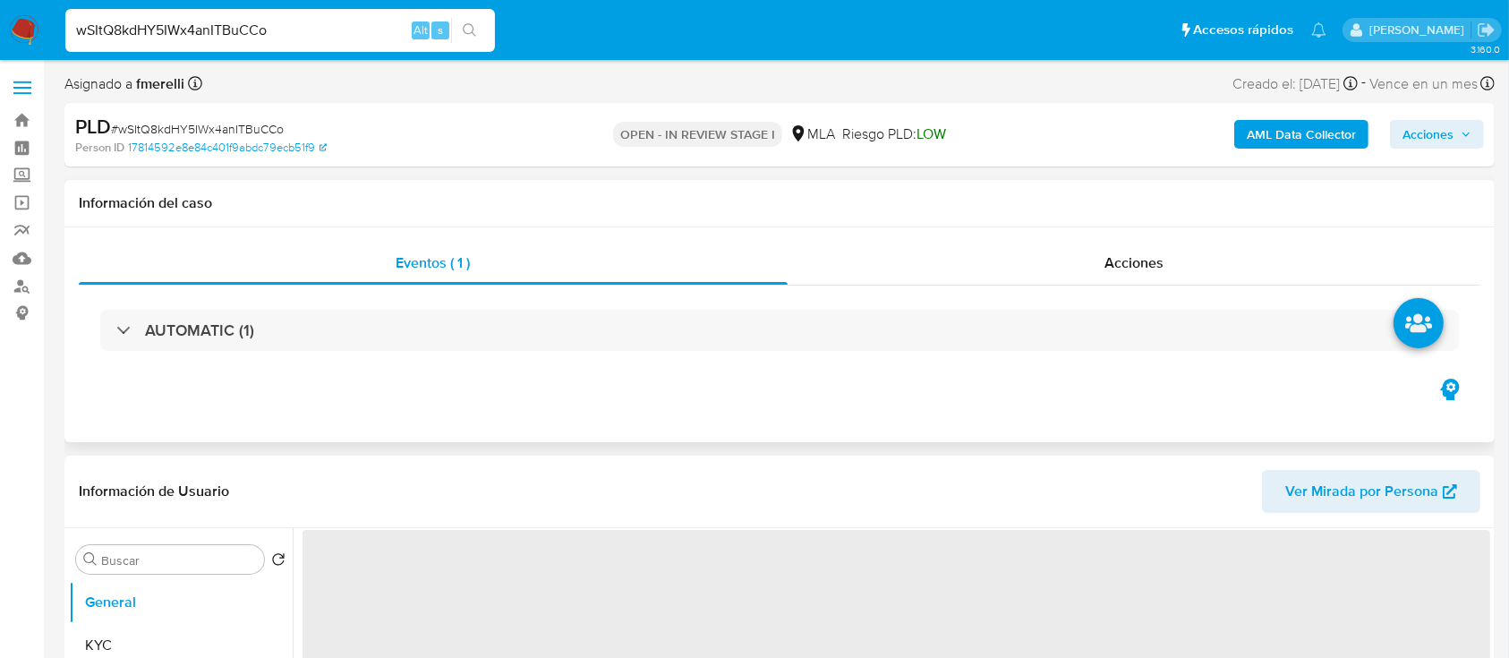
select select "10"
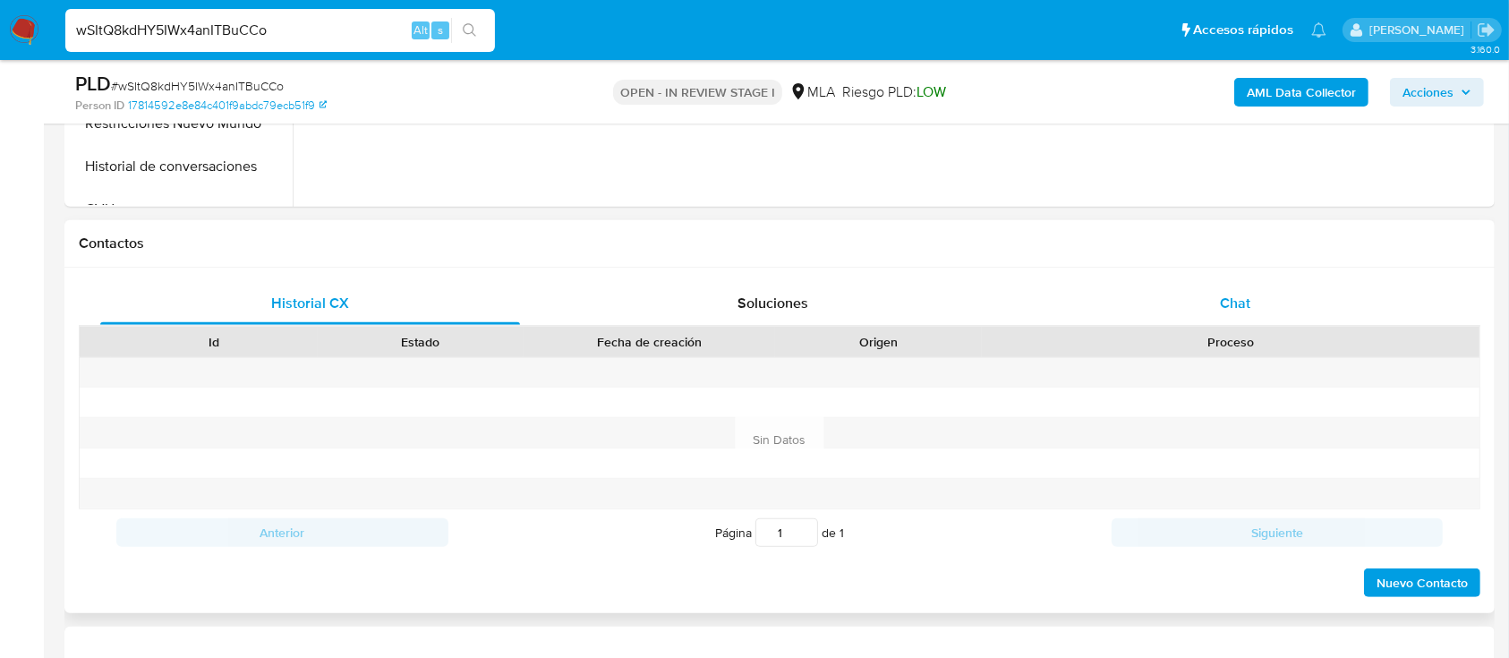
click at [1260, 313] on div "Chat" at bounding box center [1236, 303] width 420 height 43
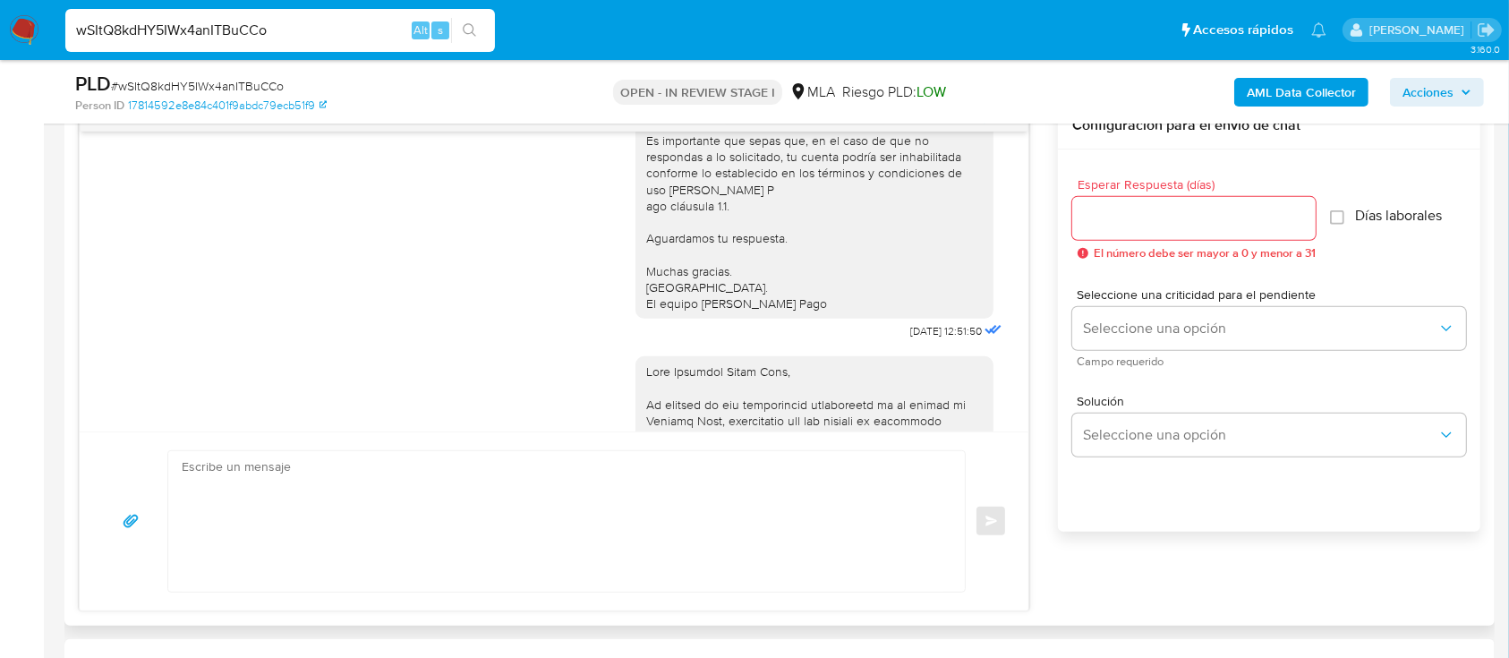
scroll to position [210, 0]
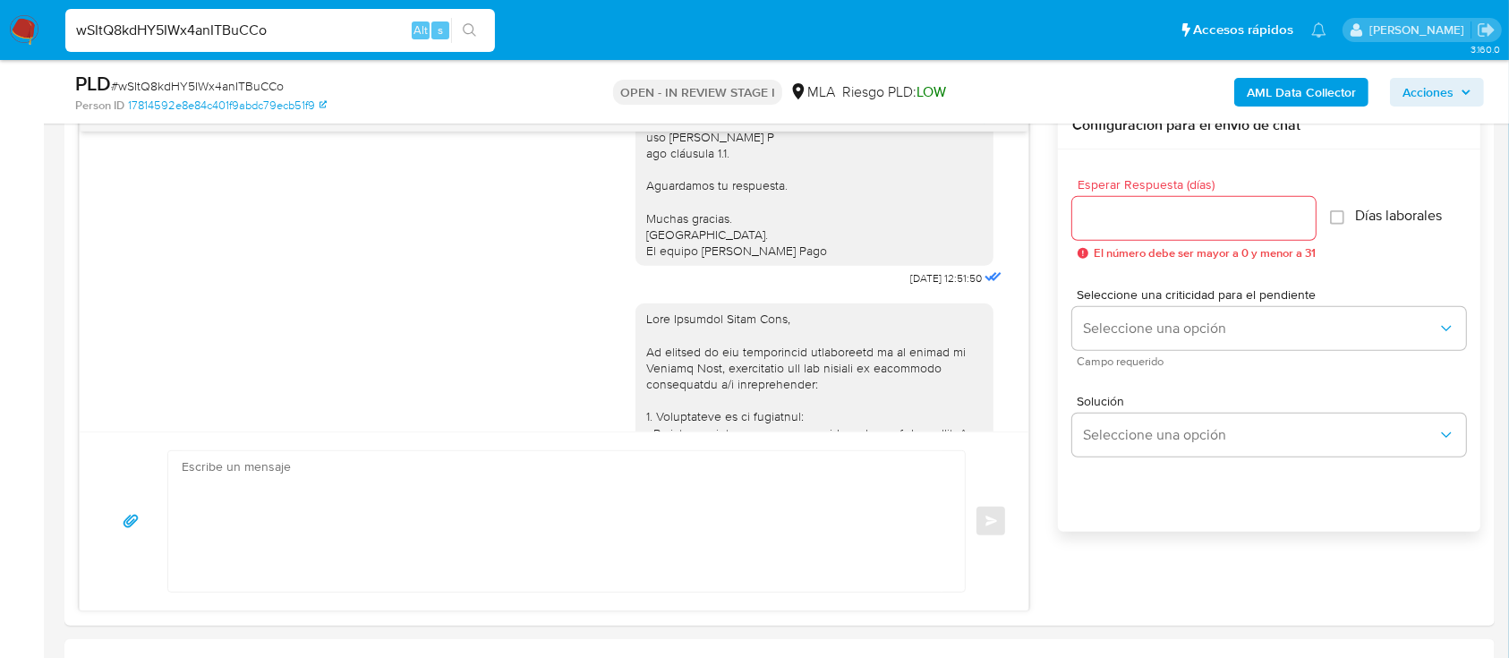
click at [386, 37] on input "wSItQ8kdHY5IWx4anITBuCCo" at bounding box center [280, 30] width 430 height 23
paste input "nmvJEz0AY5UdHqZ7b2qytZhi"
type input "nmvJEz0AY5UdHqZ7b2qytZhi"
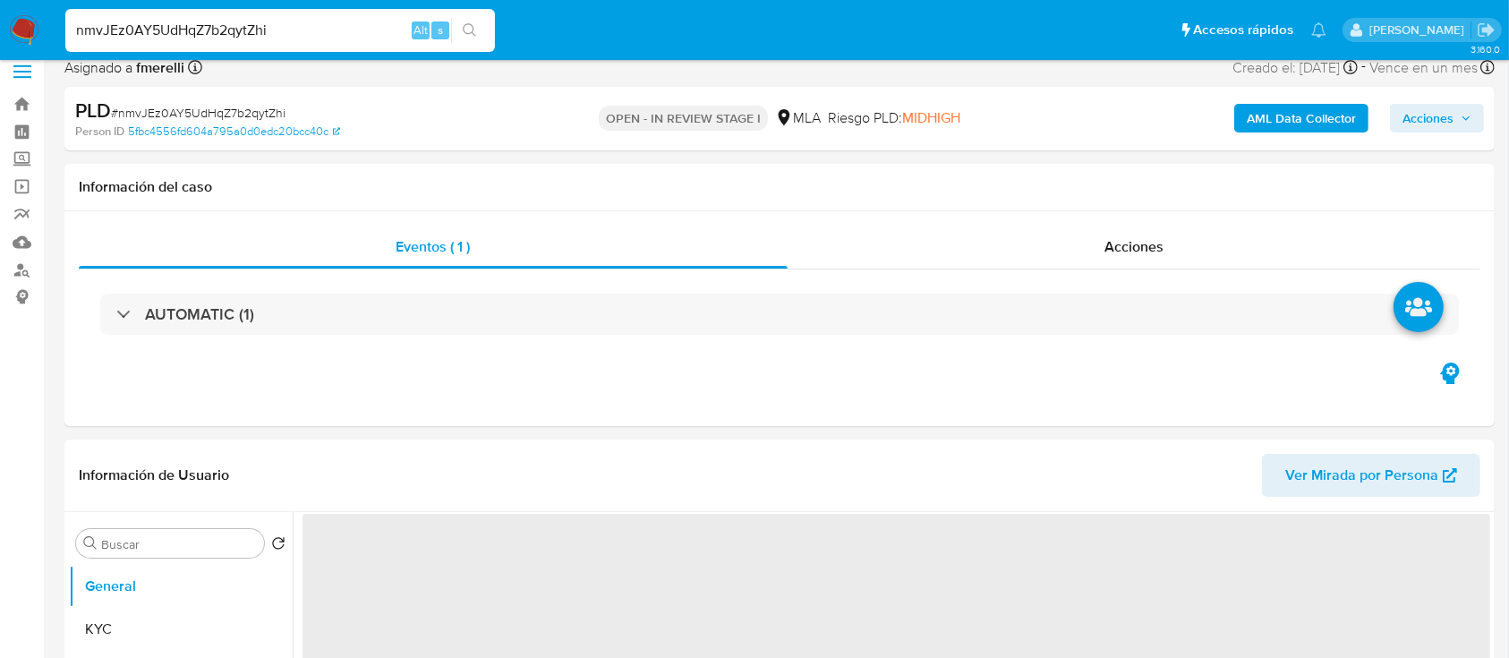
select select "10"
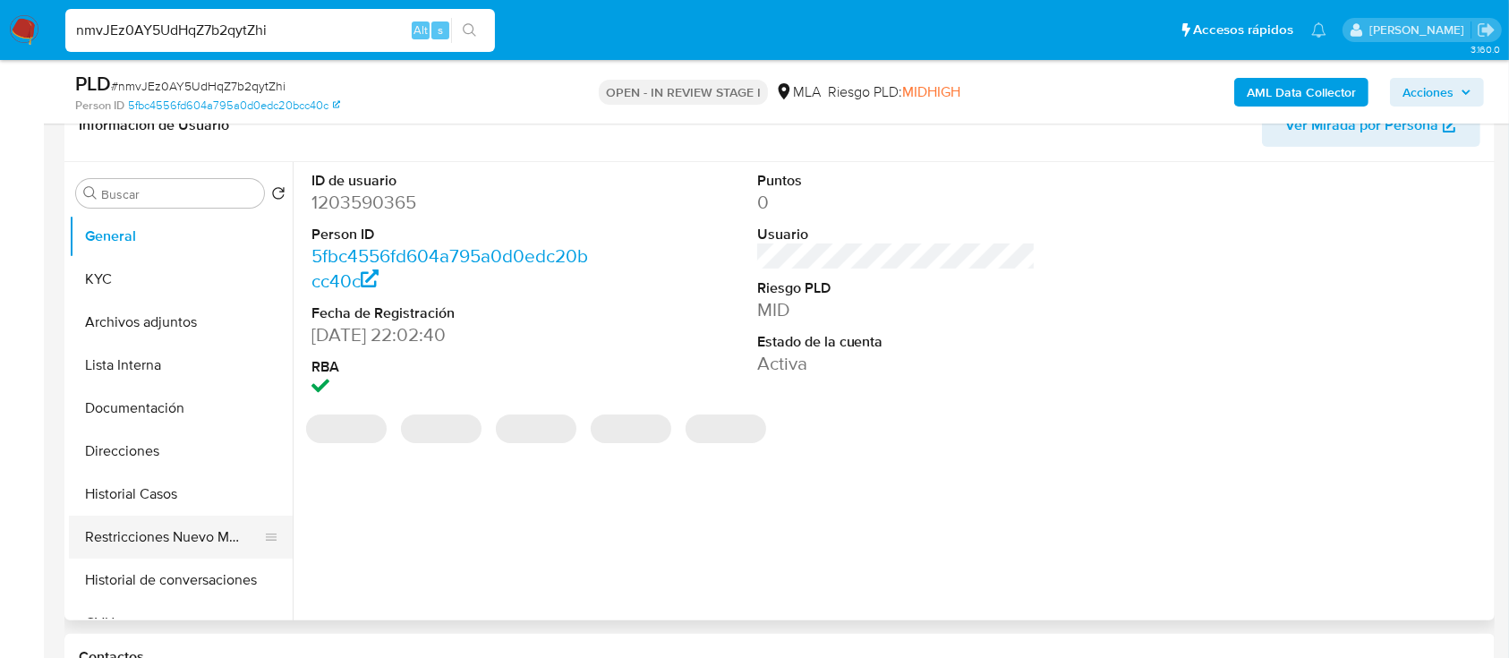
scroll to position [358, 0]
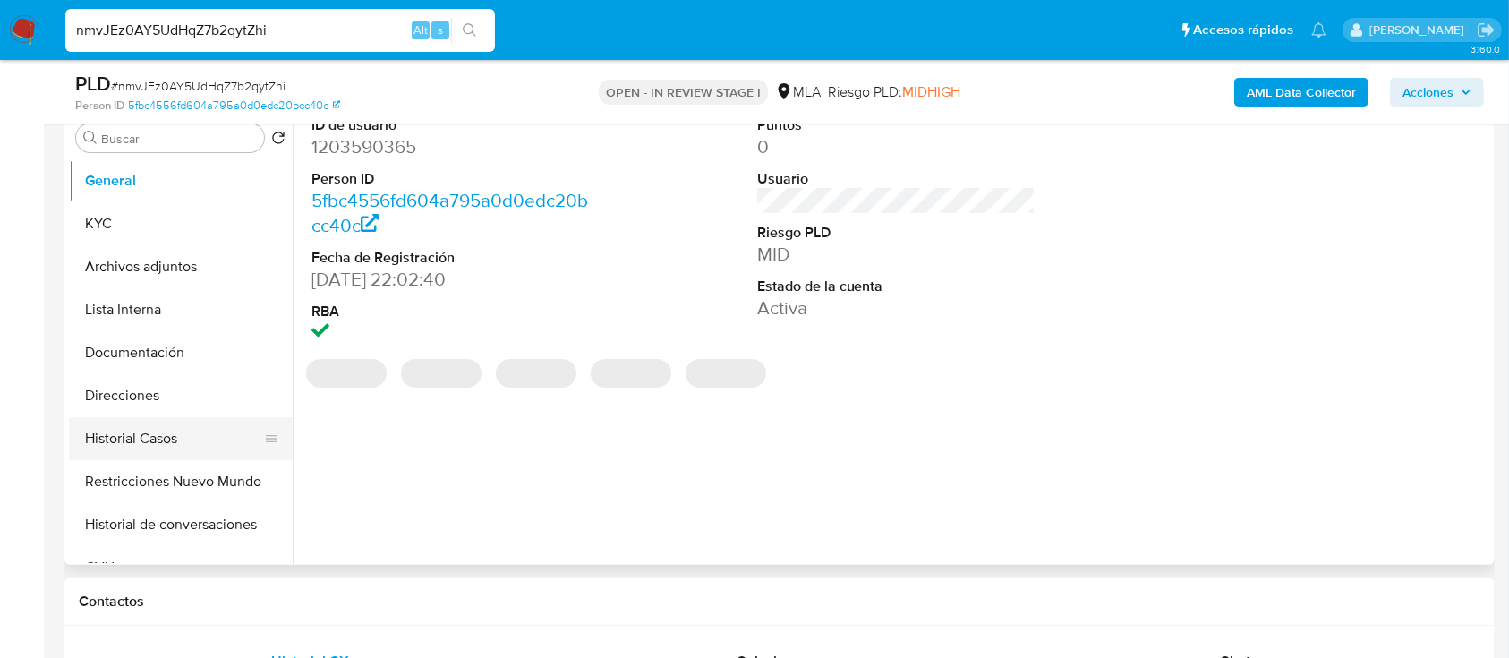
click at [175, 440] on button "Historial Casos" at bounding box center [173, 438] width 209 height 43
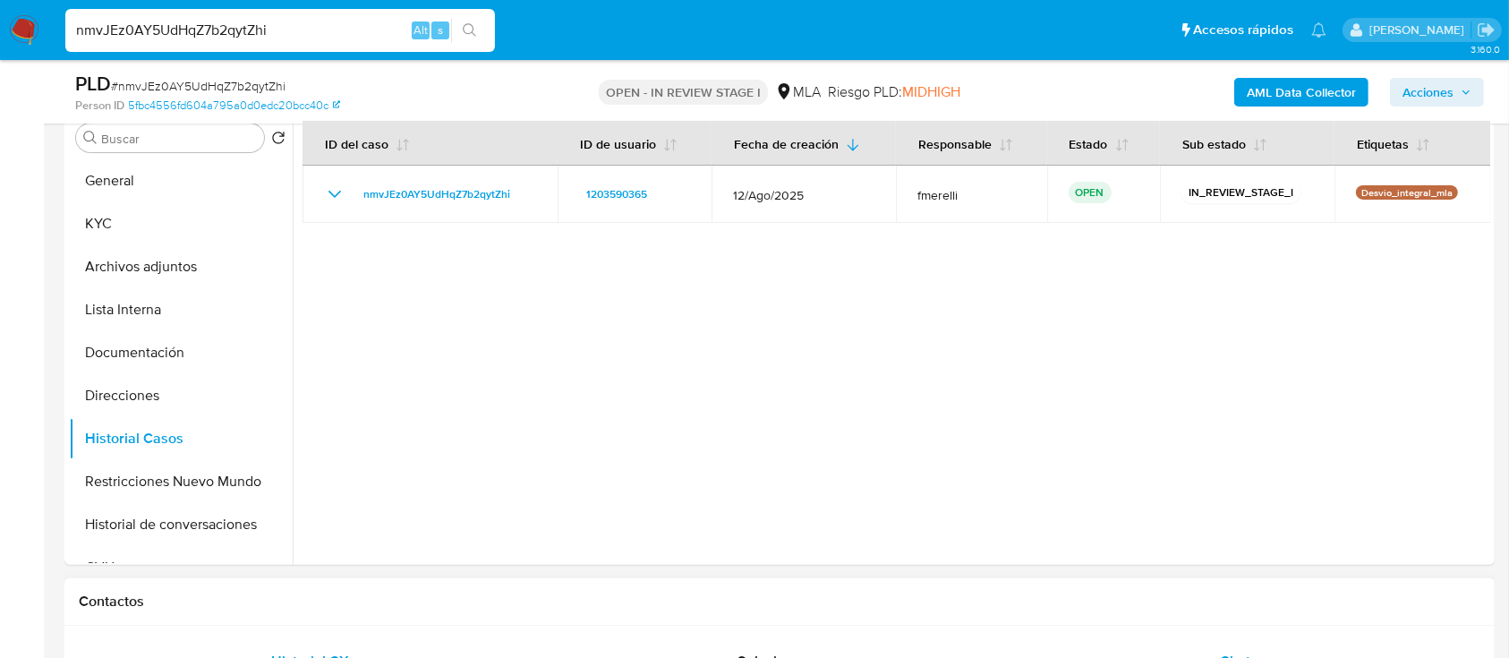
click at [1198, 641] on div "Chat" at bounding box center [1236, 661] width 420 height 43
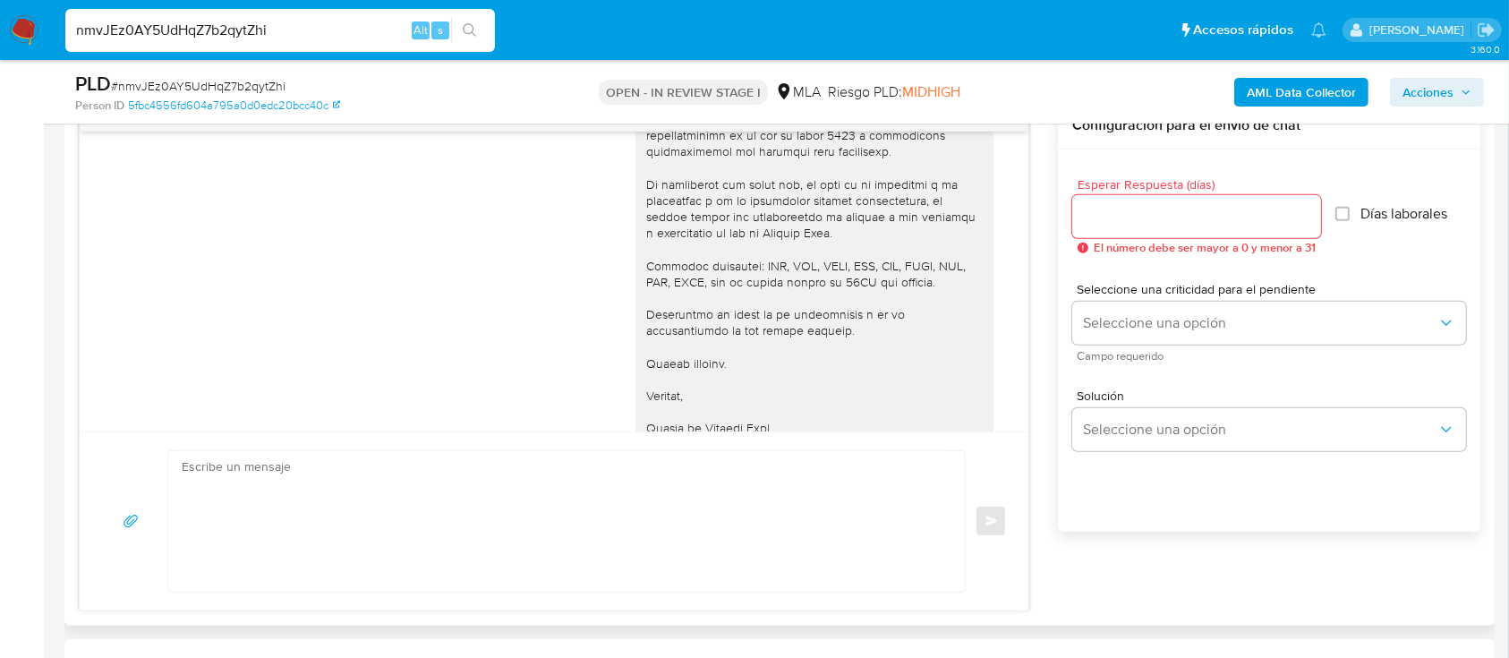
scroll to position [1790, 0]
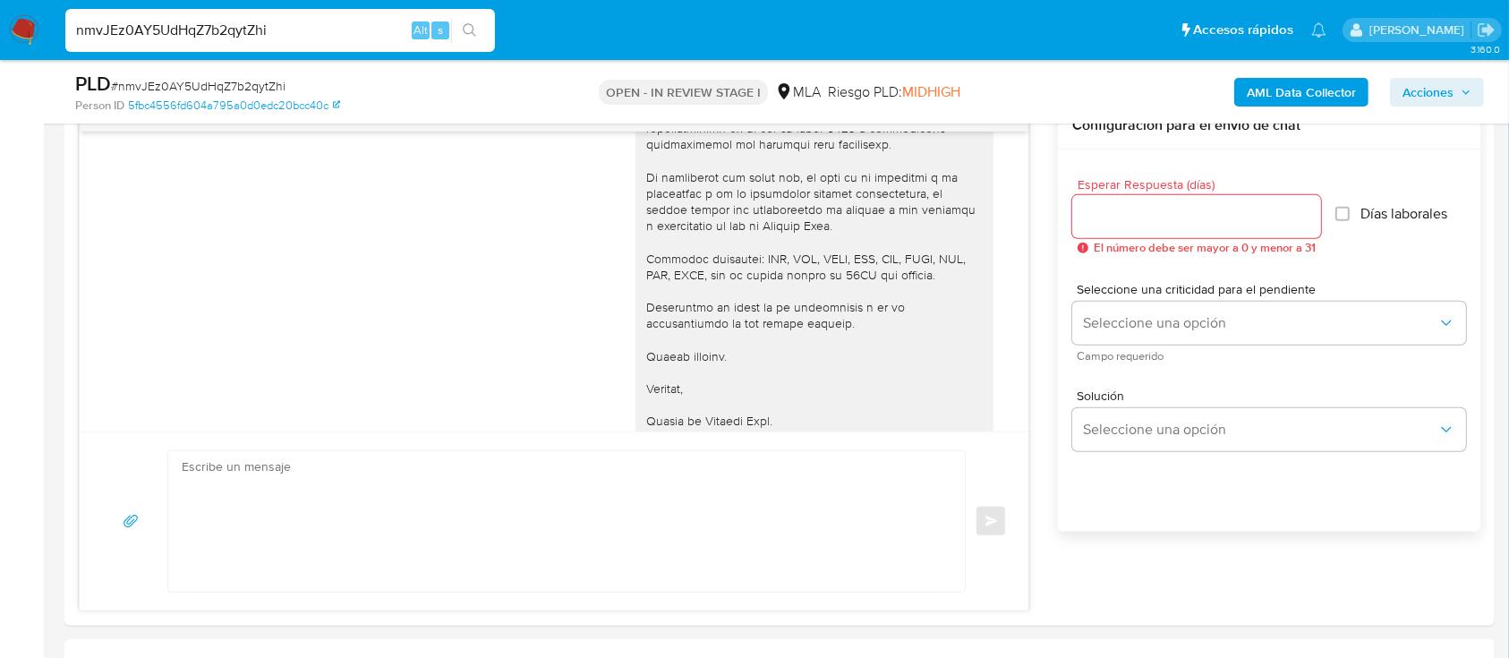
click at [337, 24] on input "nmvJEz0AY5UdHqZ7b2qytZhi" at bounding box center [280, 30] width 430 height 23
paste input "ccV6FYOp5mnixHPi03QxhTok"
type input "ccV6FYOp5mnixHPi03QxhTok"
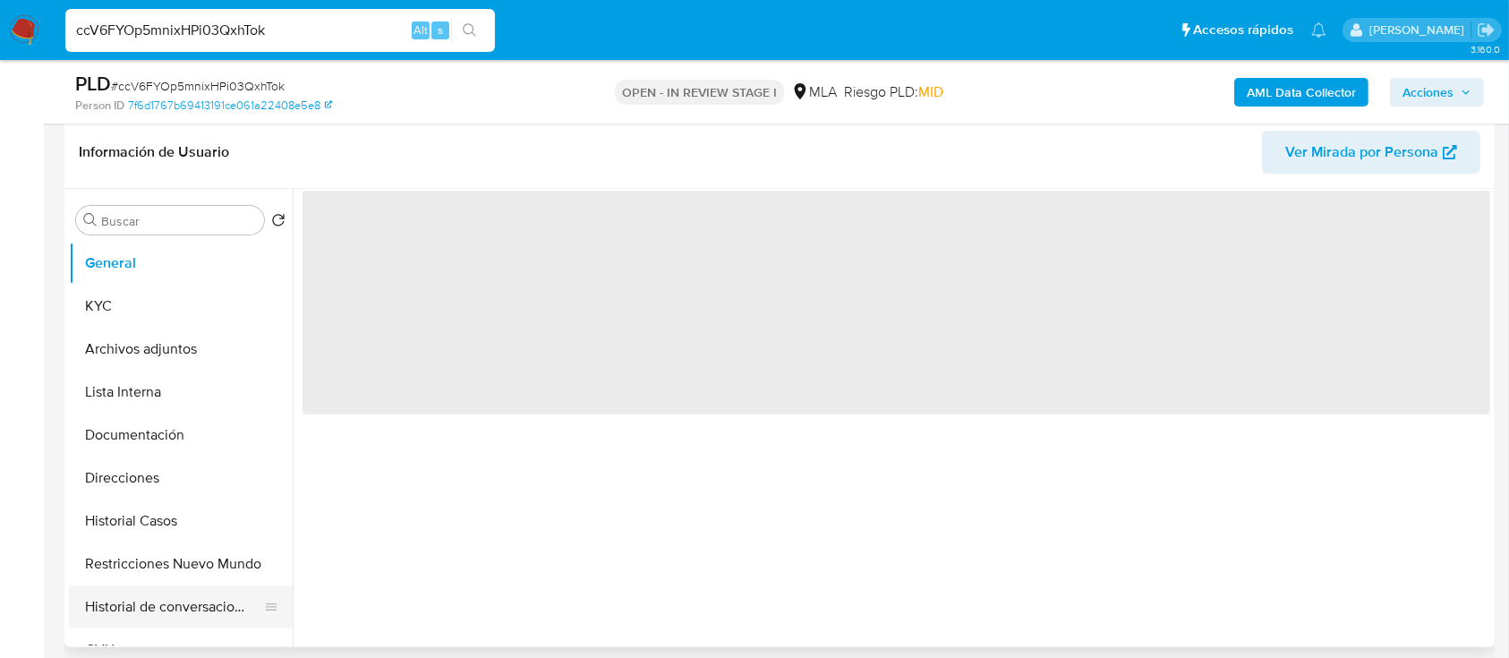
scroll to position [477, 0]
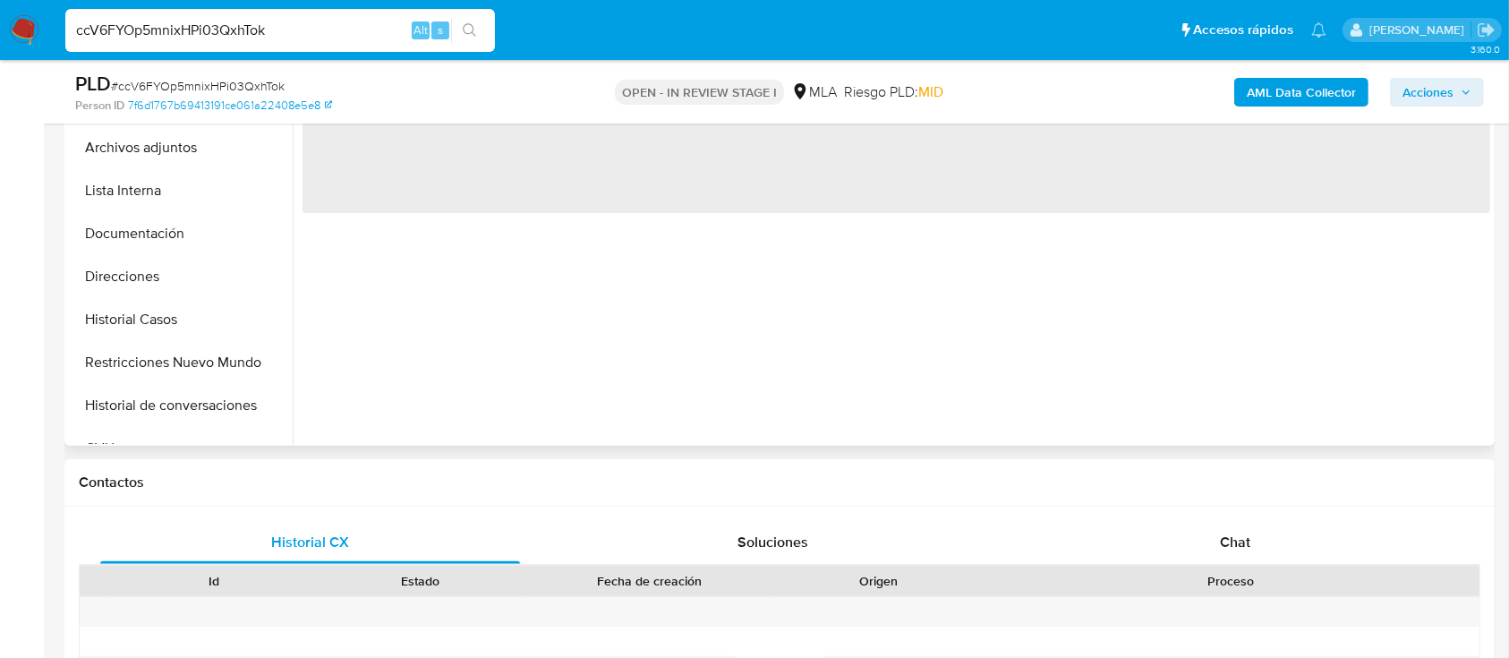
click at [162, 322] on button "Historial Casos" at bounding box center [181, 319] width 224 height 43
select select "10"
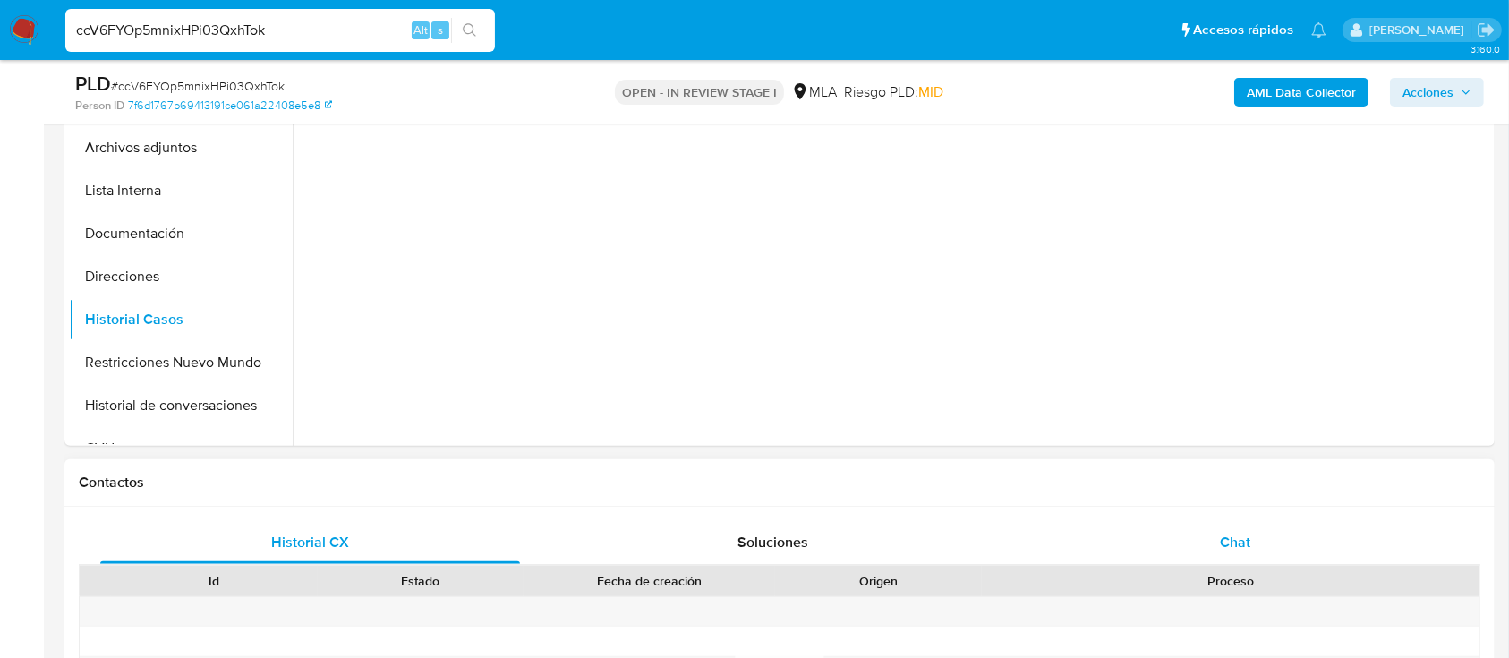
click at [1152, 533] on div "Chat" at bounding box center [1236, 542] width 420 height 43
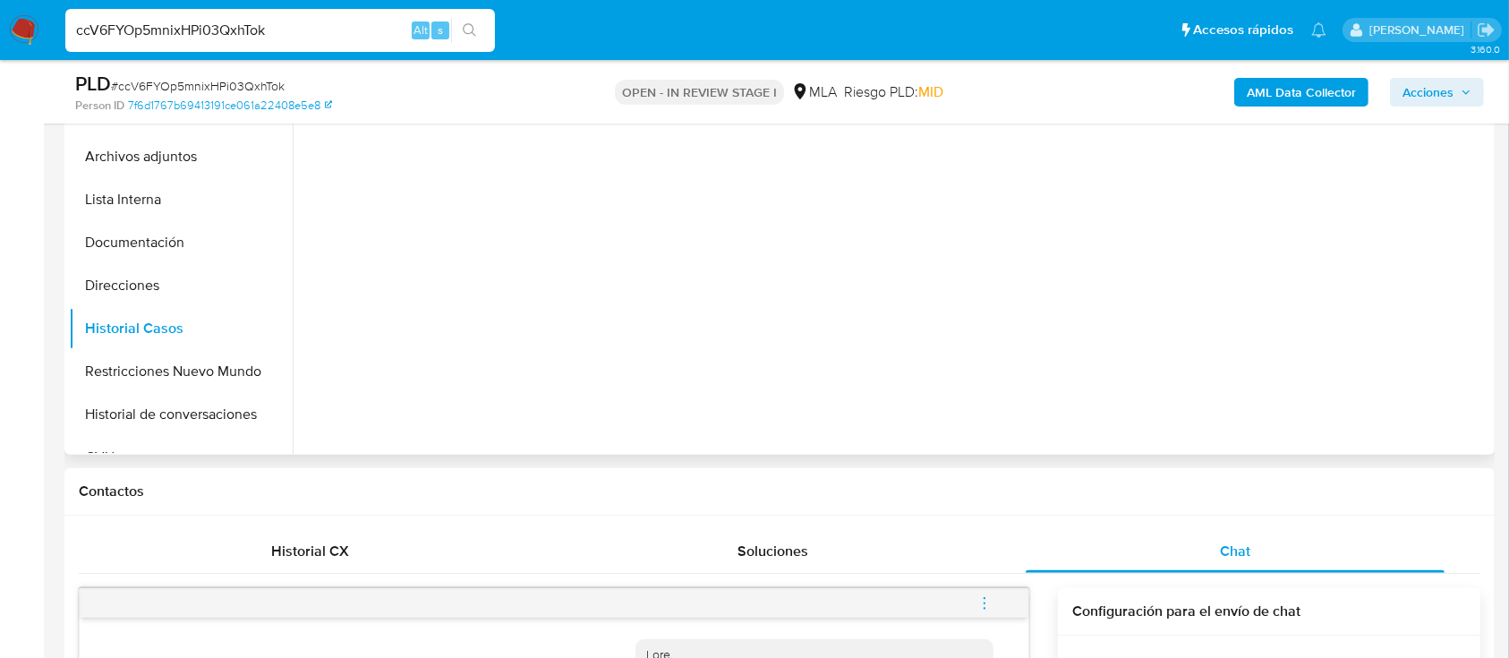
scroll to position [358, 0]
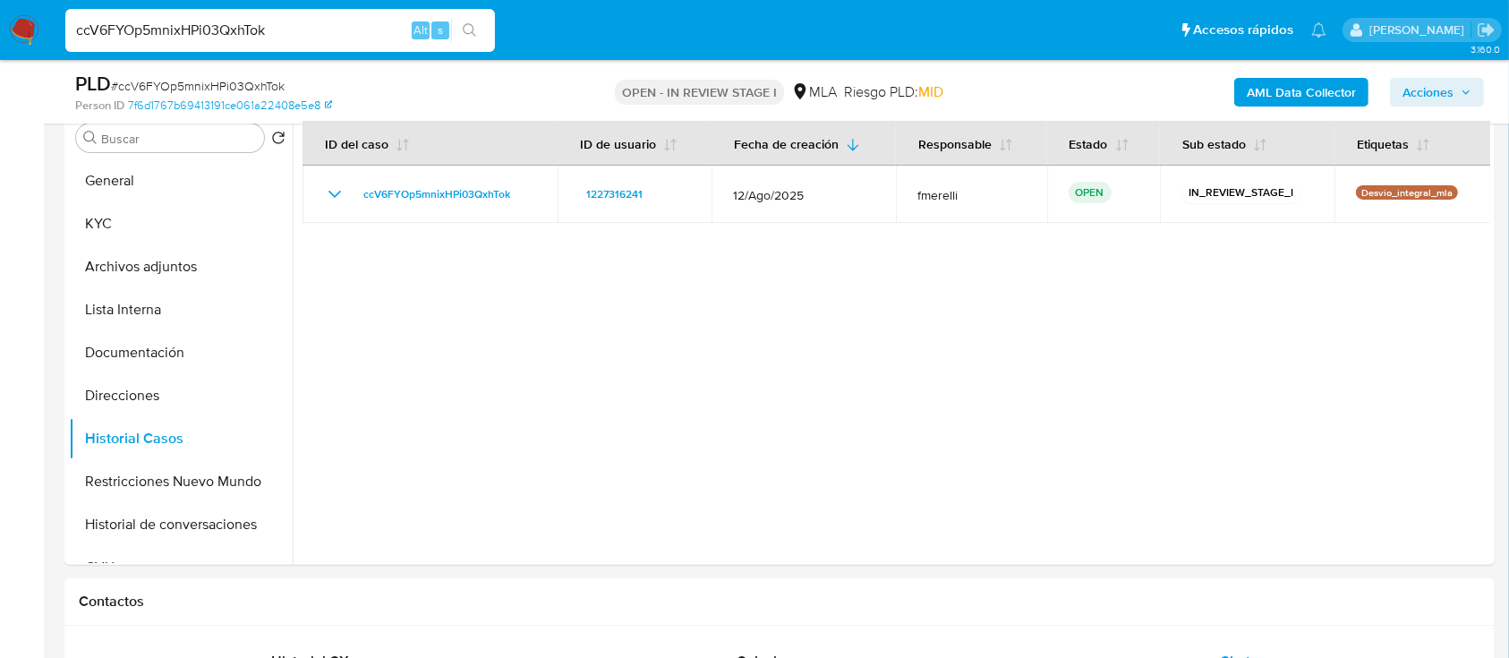
click at [24, 24] on img at bounding box center [24, 30] width 30 height 30
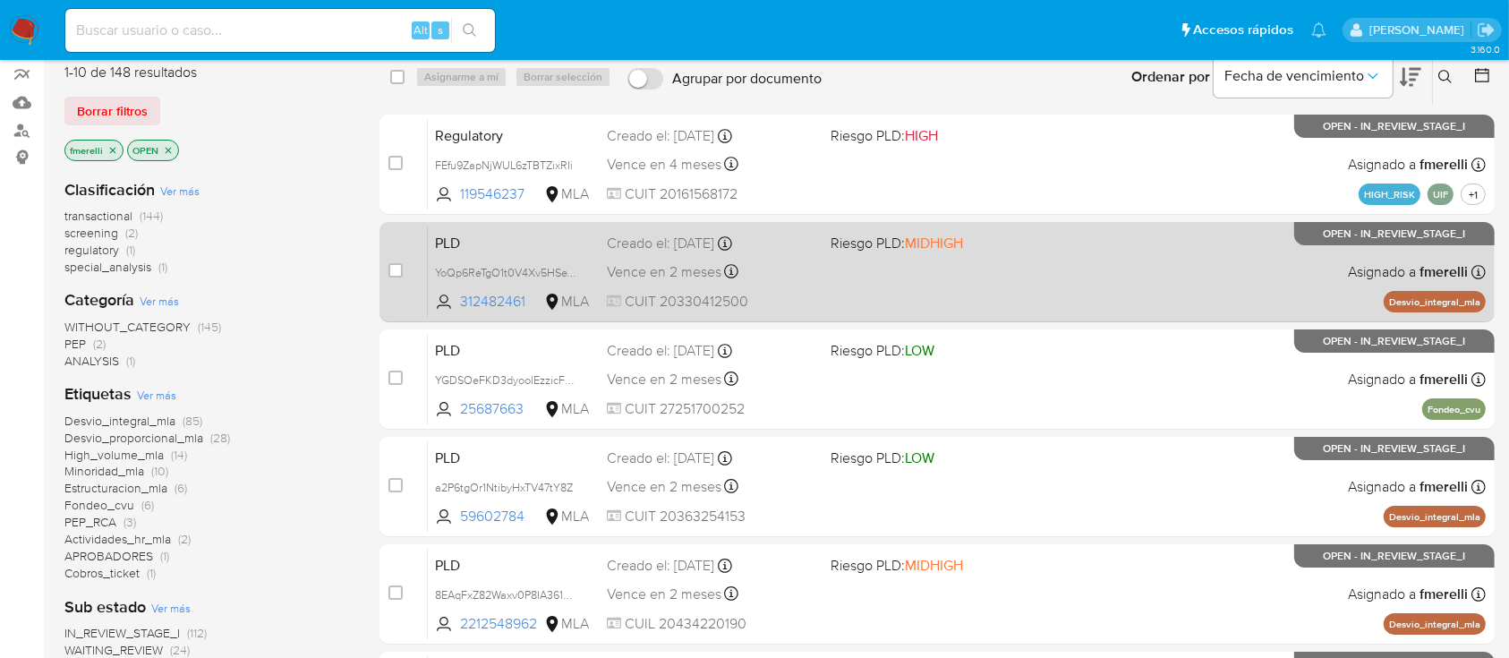
scroll to position [119, 0]
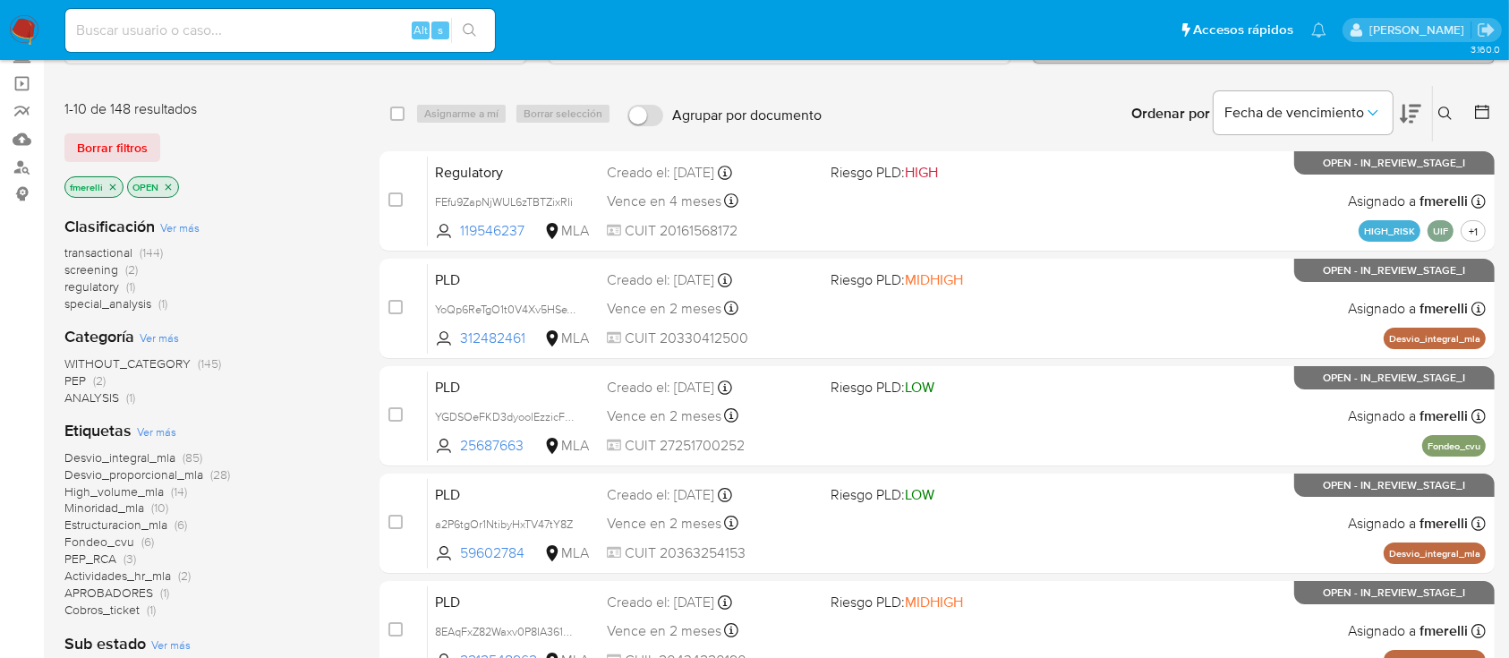
click at [101, 283] on span "regulatory" at bounding box center [91, 286] width 55 height 18
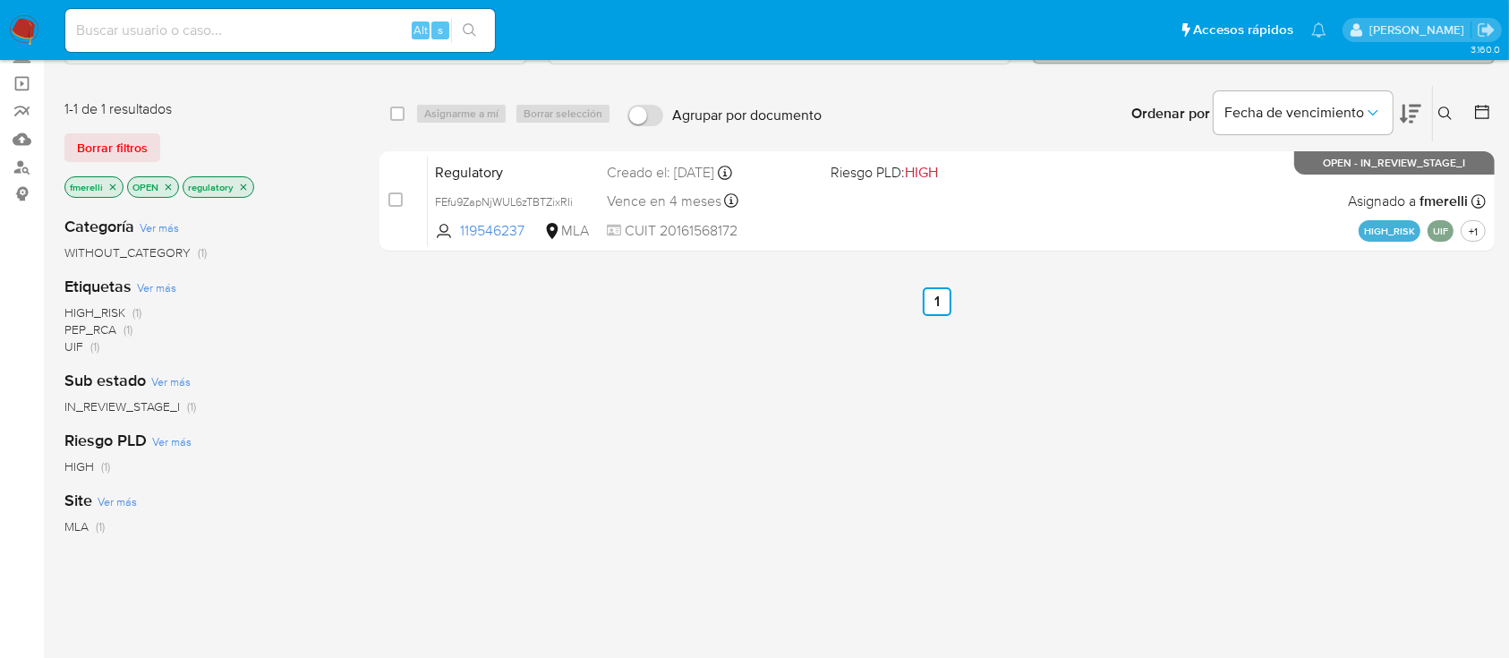
click at [241, 185] on icon "close-filter" at bounding box center [243, 187] width 11 height 11
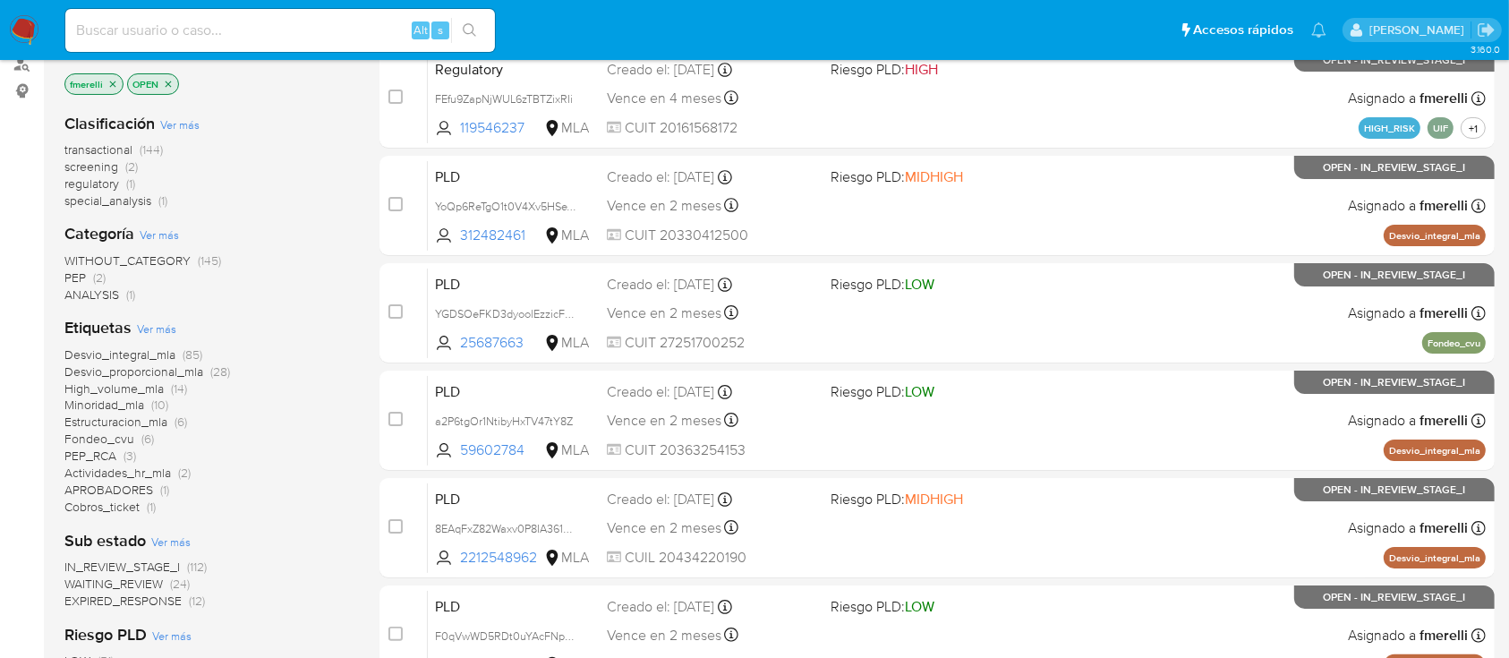
scroll to position [477, 0]
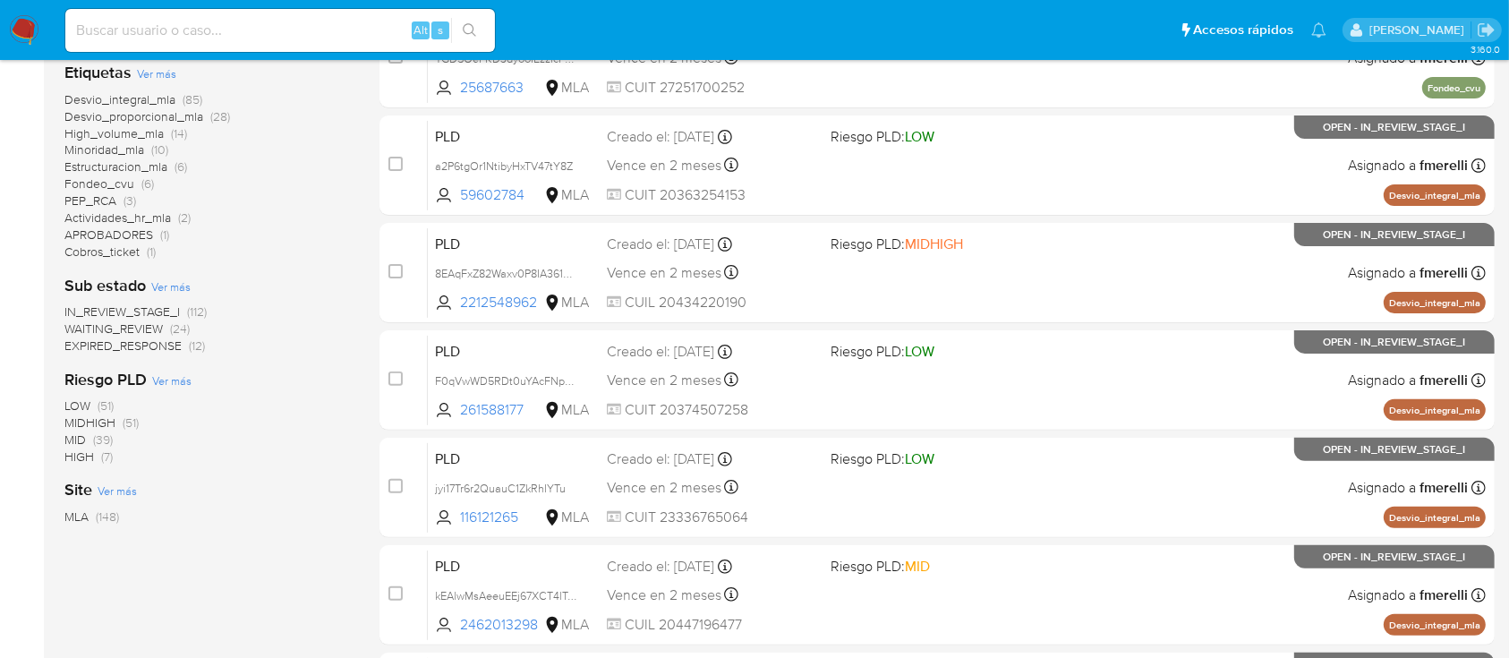
click at [323, 25] on input at bounding box center [280, 30] width 430 height 23
paste input "YPpxaKwvsR3XqE6eUhNhQwkP"
type input "YPpxaKwvsR3XqE6eUhNhQwkP"
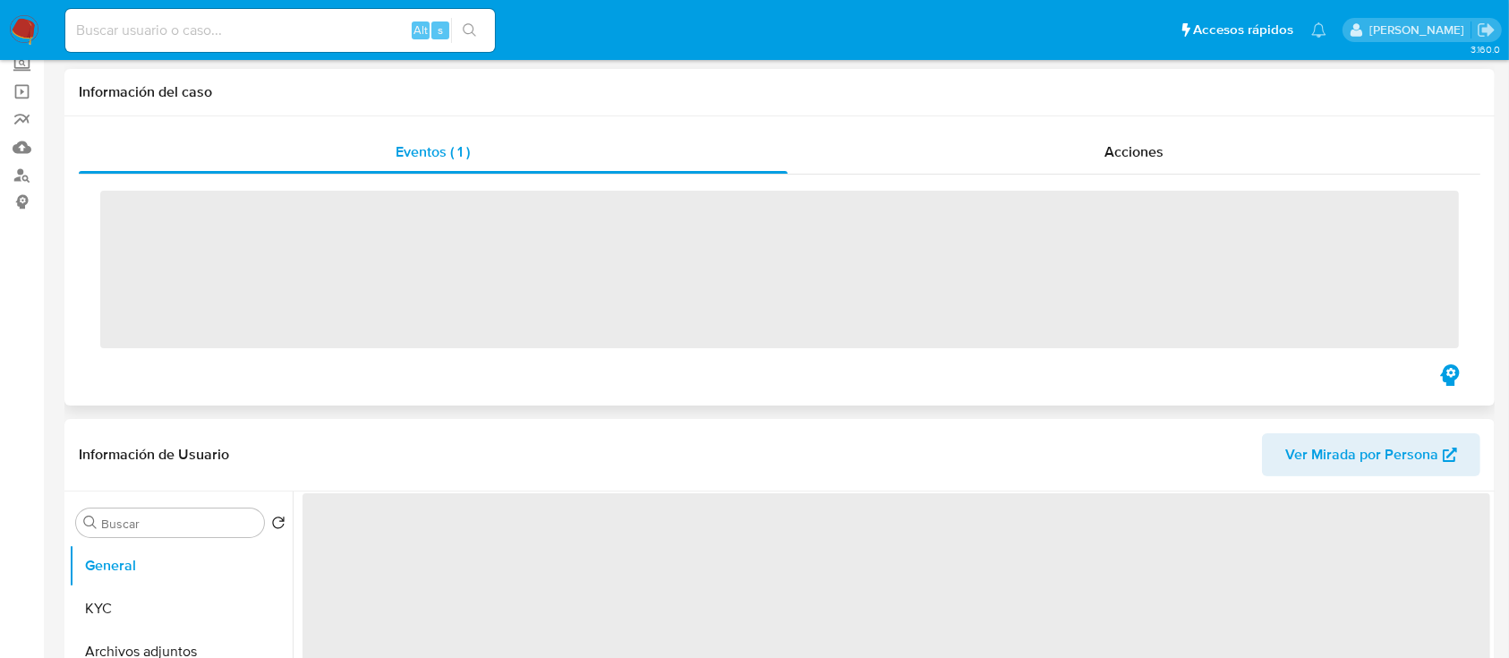
scroll to position [238, 0]
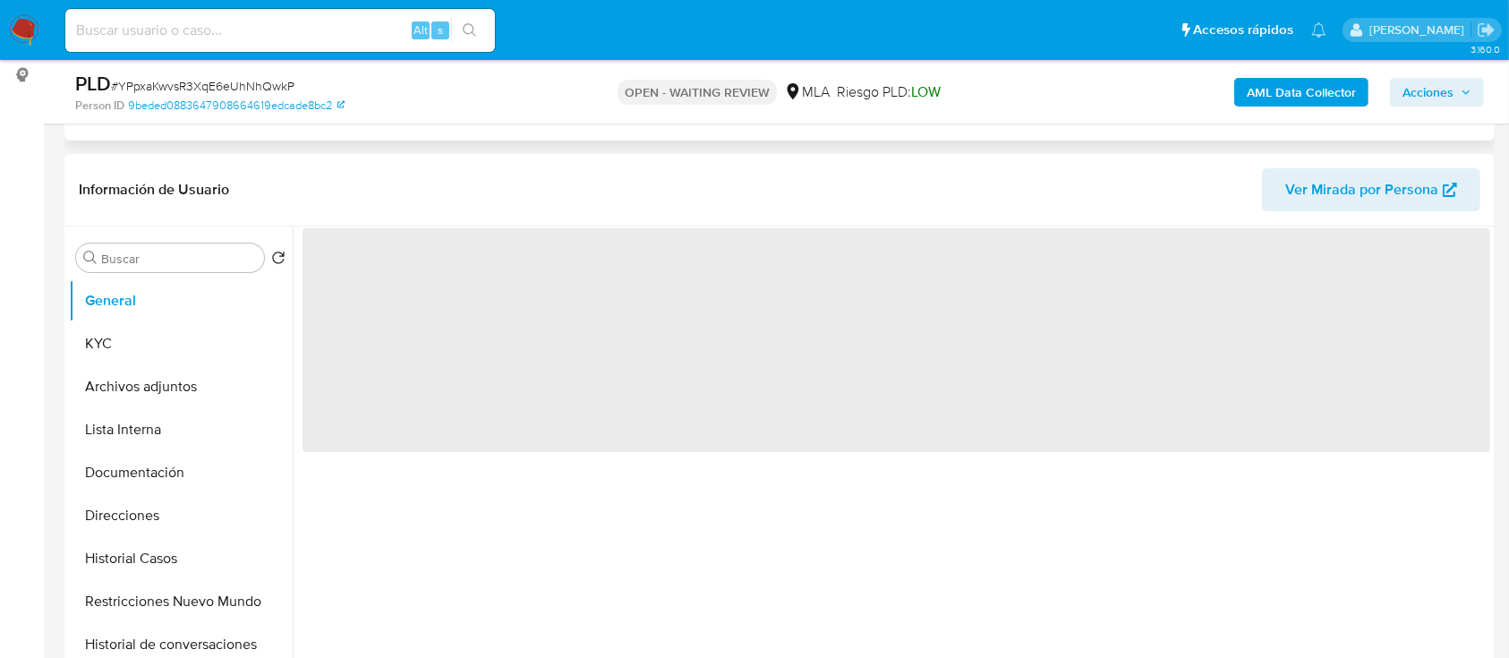
select select "10"
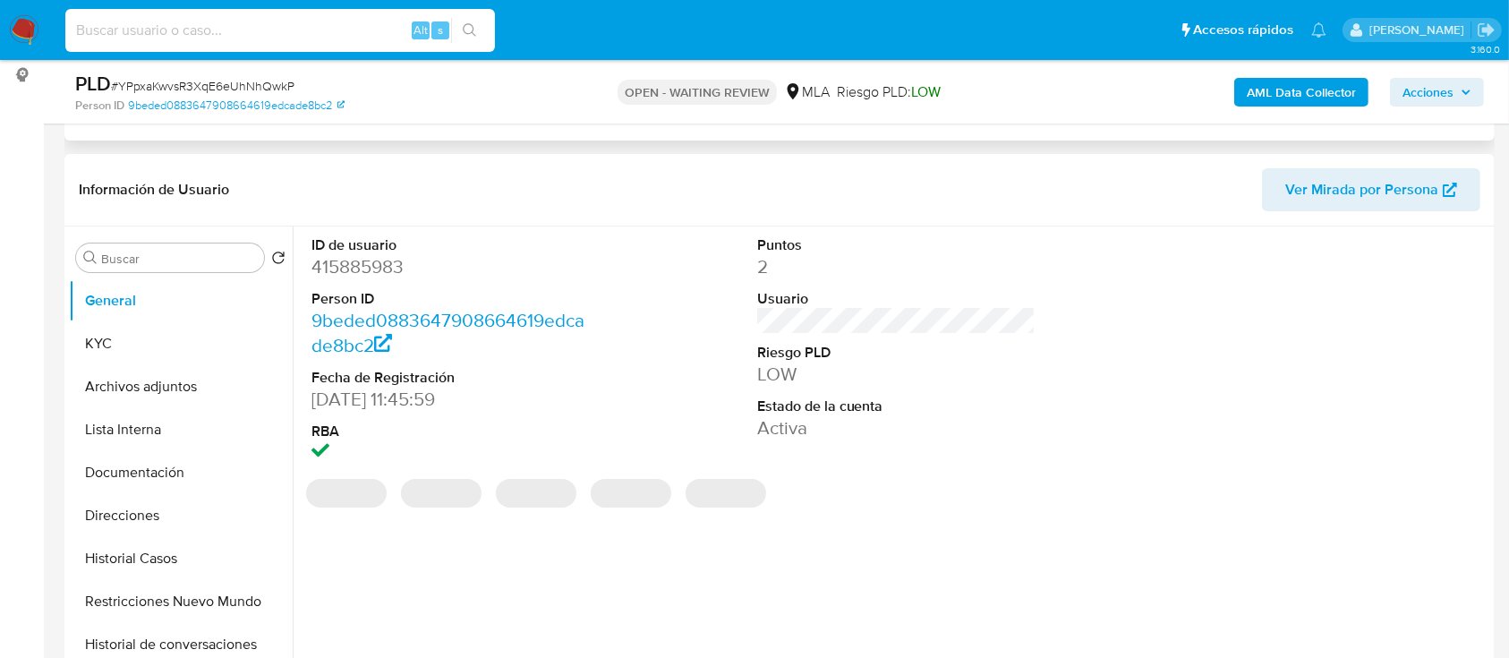
click at [297, 28] on input at bounding box center [280, 30] width 430 height 23
paste input "gRG7suRklwgBmhSvk9AOkmVs"
type input "gRG7suRklwgBmhSvk9AOkmVs"
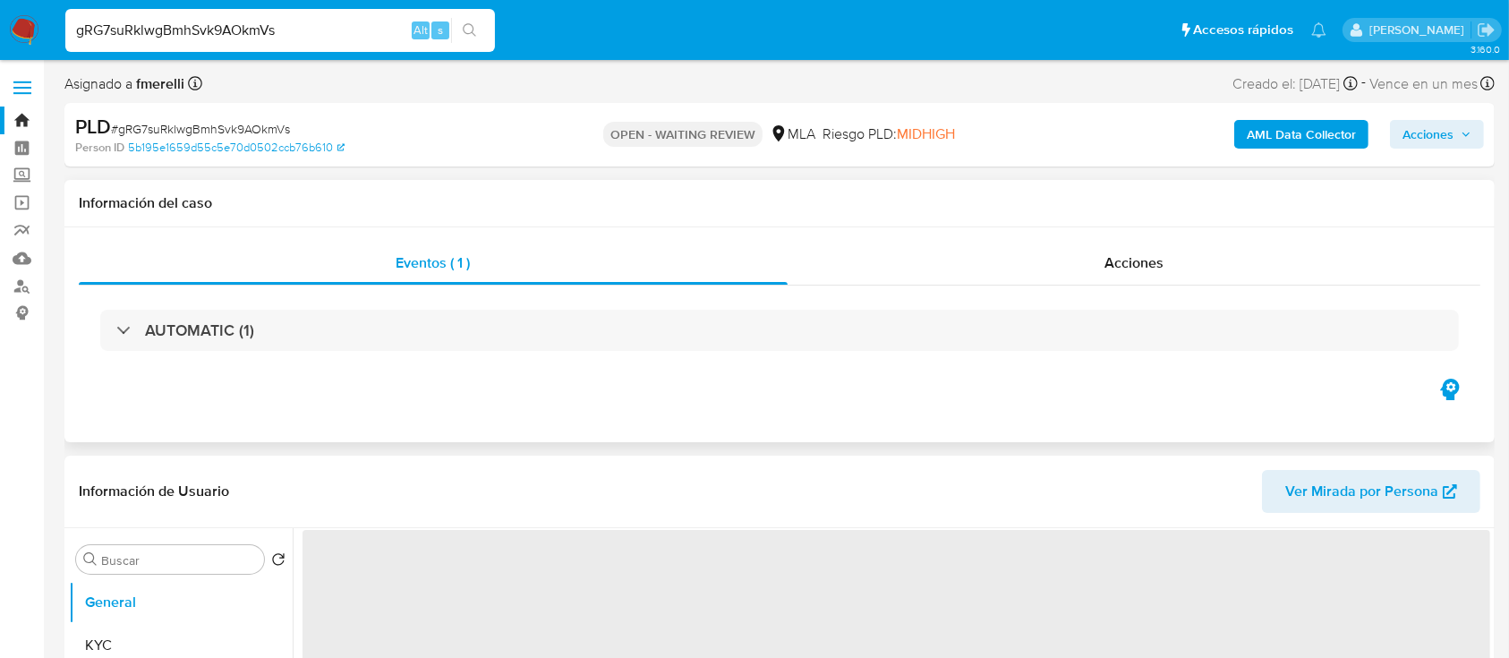
select select "10"
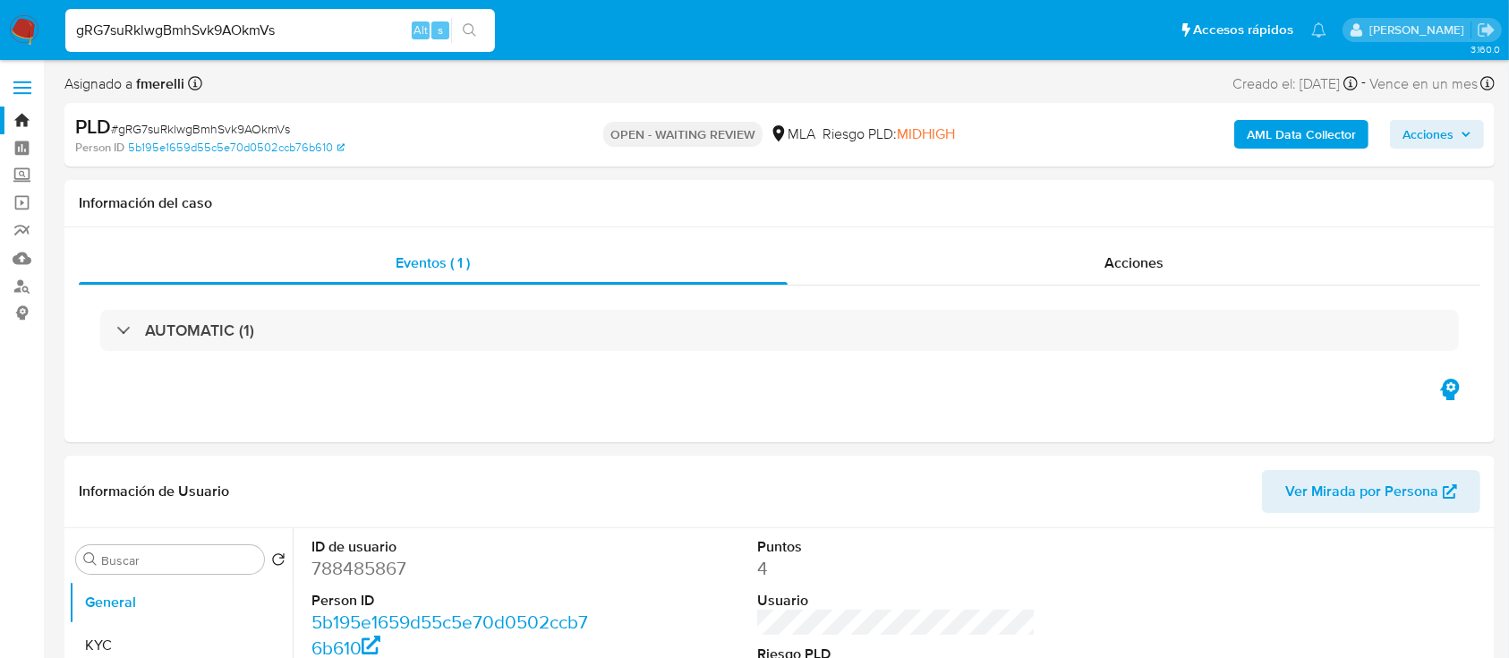
click at [369, 39] on input "gRG7suRklwgBmhSvk9AOkmVs" at bounding box center [280, 30] width 430 height 23
paste input "sXc784D6wnqnIC42JnvmaTVn"
type input "sXc784D6wnqnIC42JnvmaTVn"
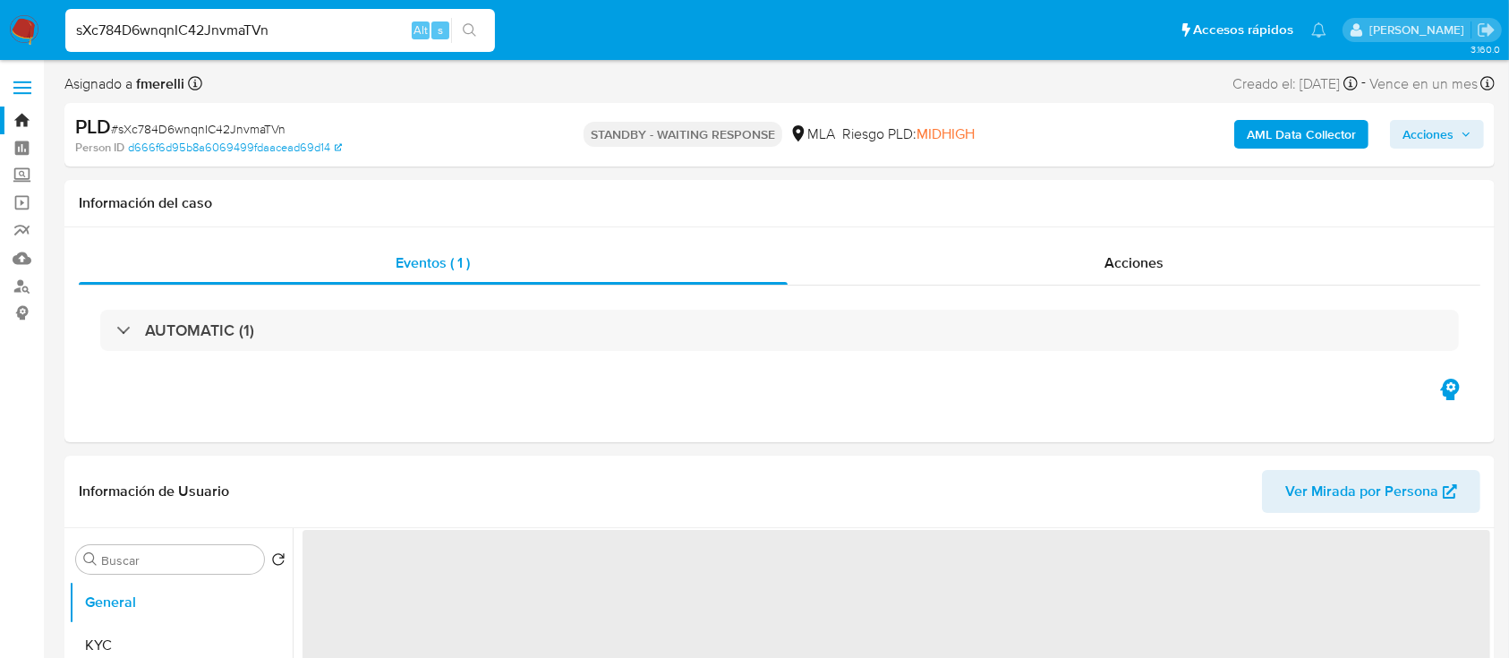
select select "10"
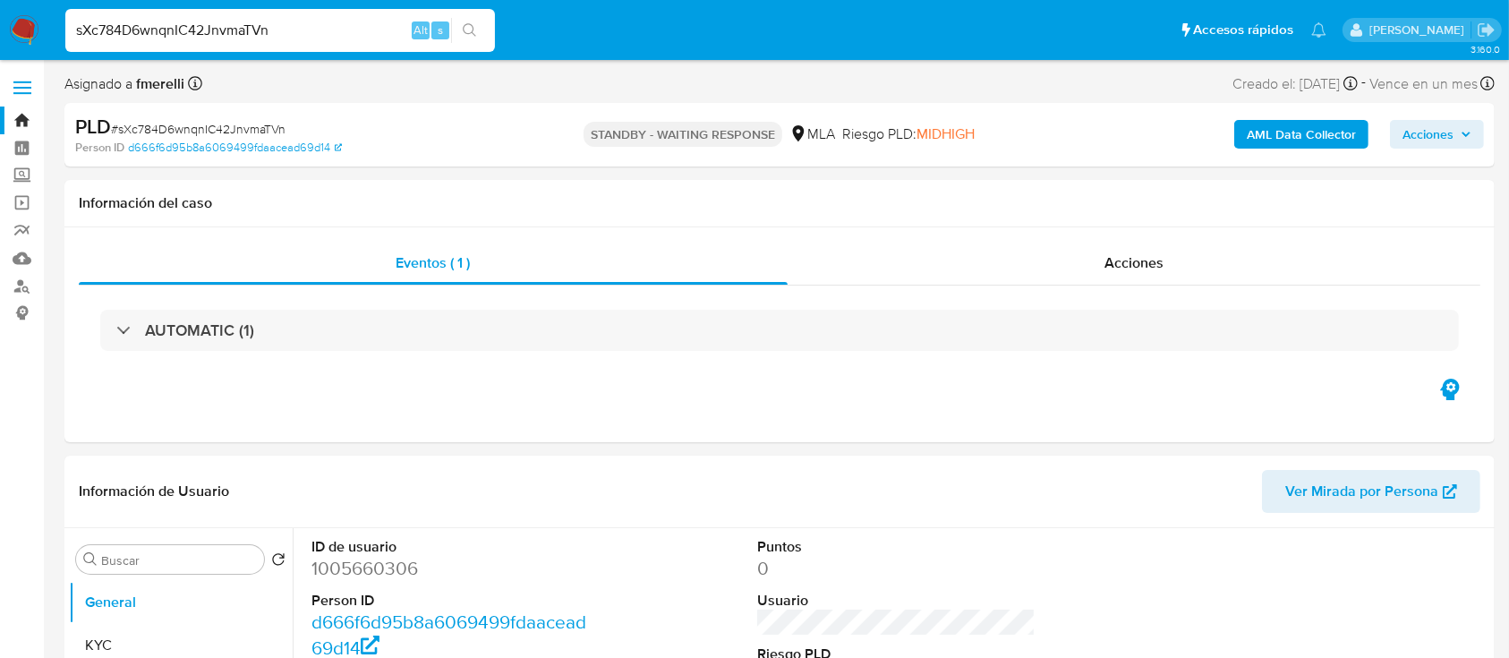
click at [215, 26] on input "sXc784D6wnqnIC42JnvmaTVn" at bounding box center [280, 30] width 430 height 23
paste input "Oz2o8Q6m27h2ebqqYtrkfgu1"
type input "Oz2o8Q6m27h2ebqqYtrkfgu1"
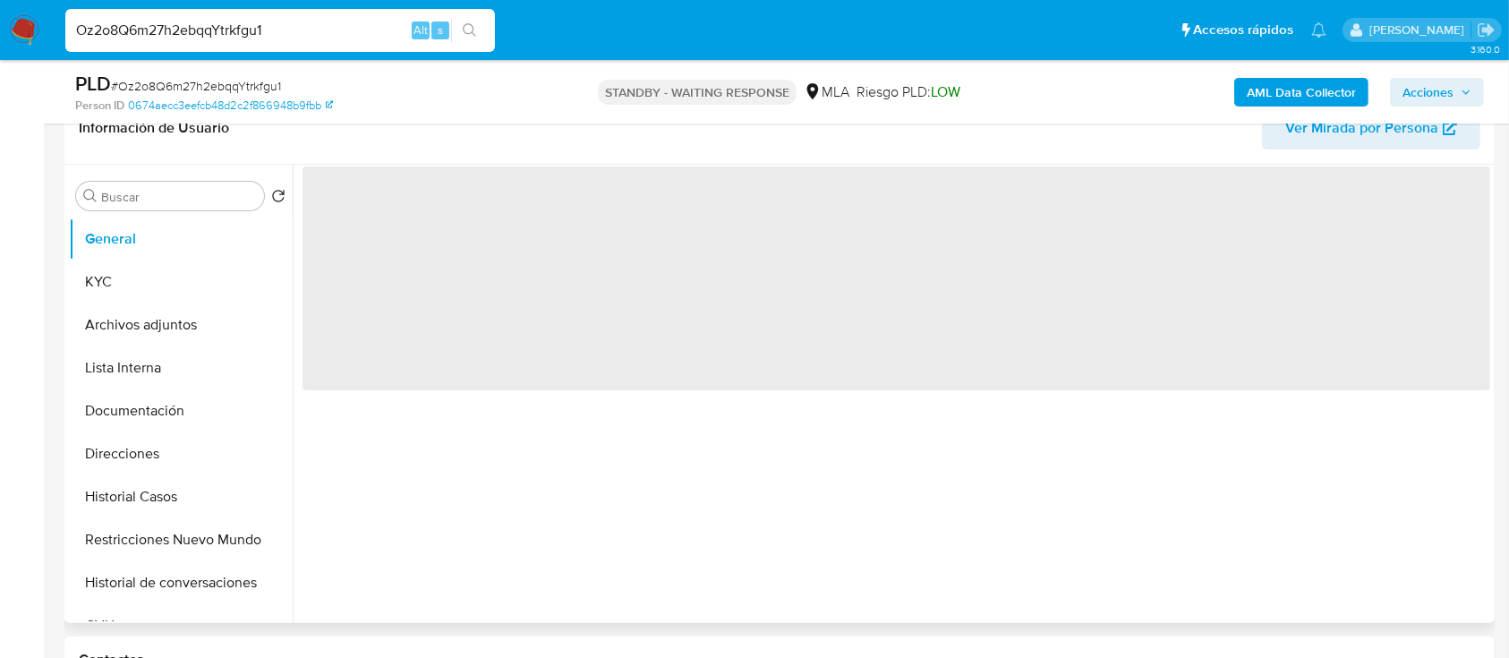
scroll to position [358, 0]
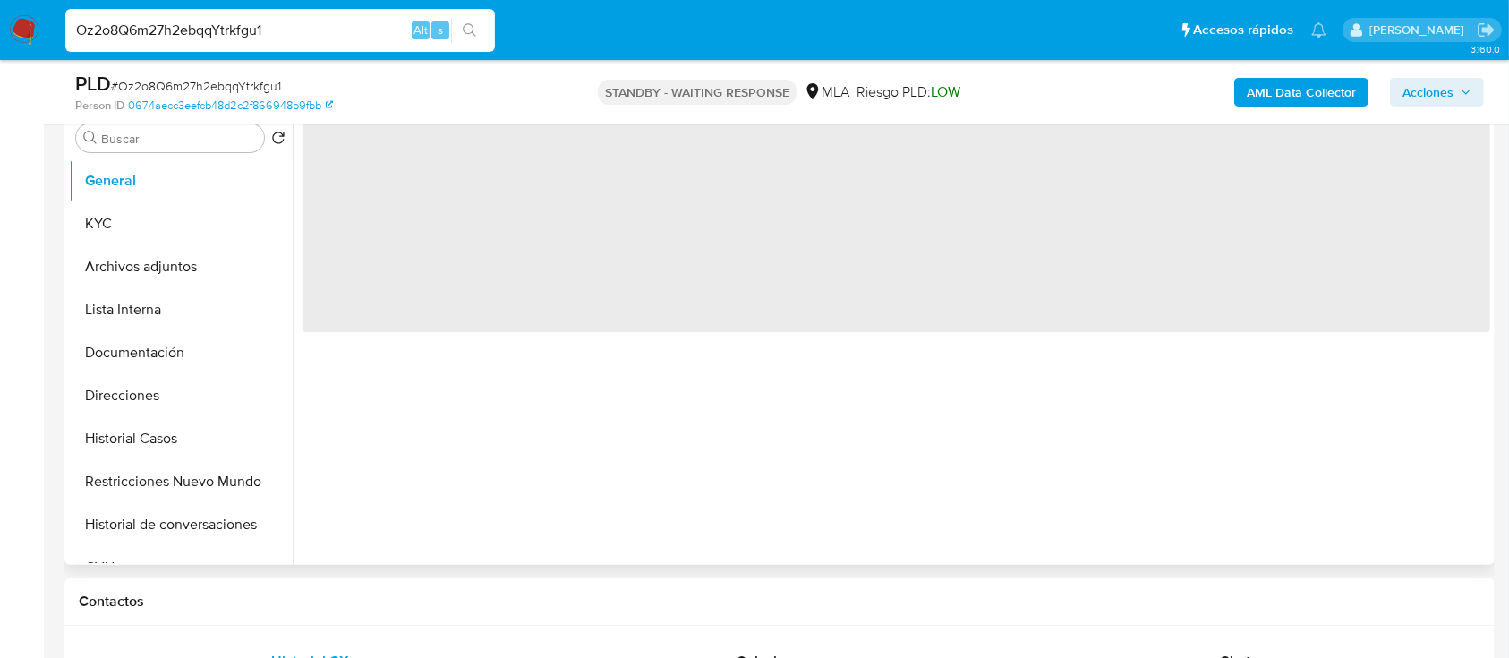
select select "10"
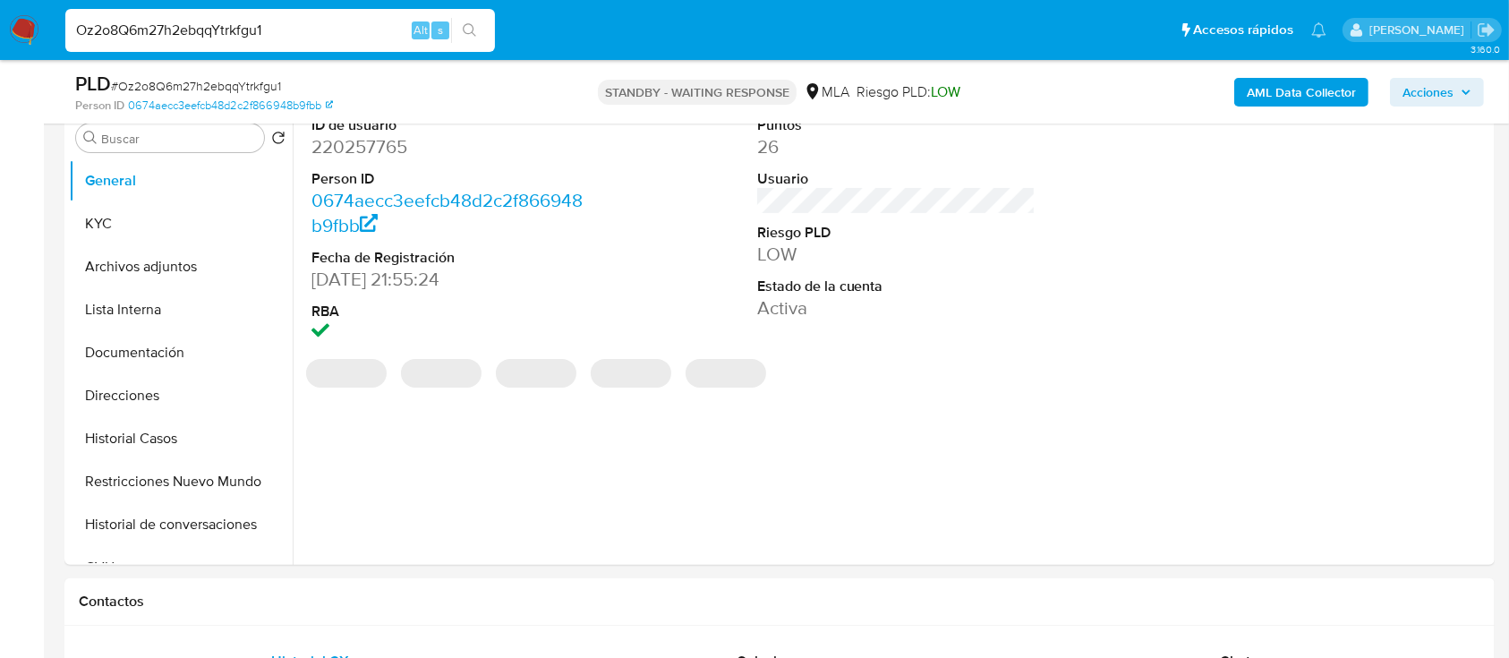
click at [303, 37] on input "Oz2o8Q6m27h2ebqqYtrkfgu1" at bounding box center [280, 30] width 430 height 23
paste input "gxTyf0jpMgc7YxumQU87NHcc"
type input "gxTyf0jpMgc7YxumQU87NHcc"
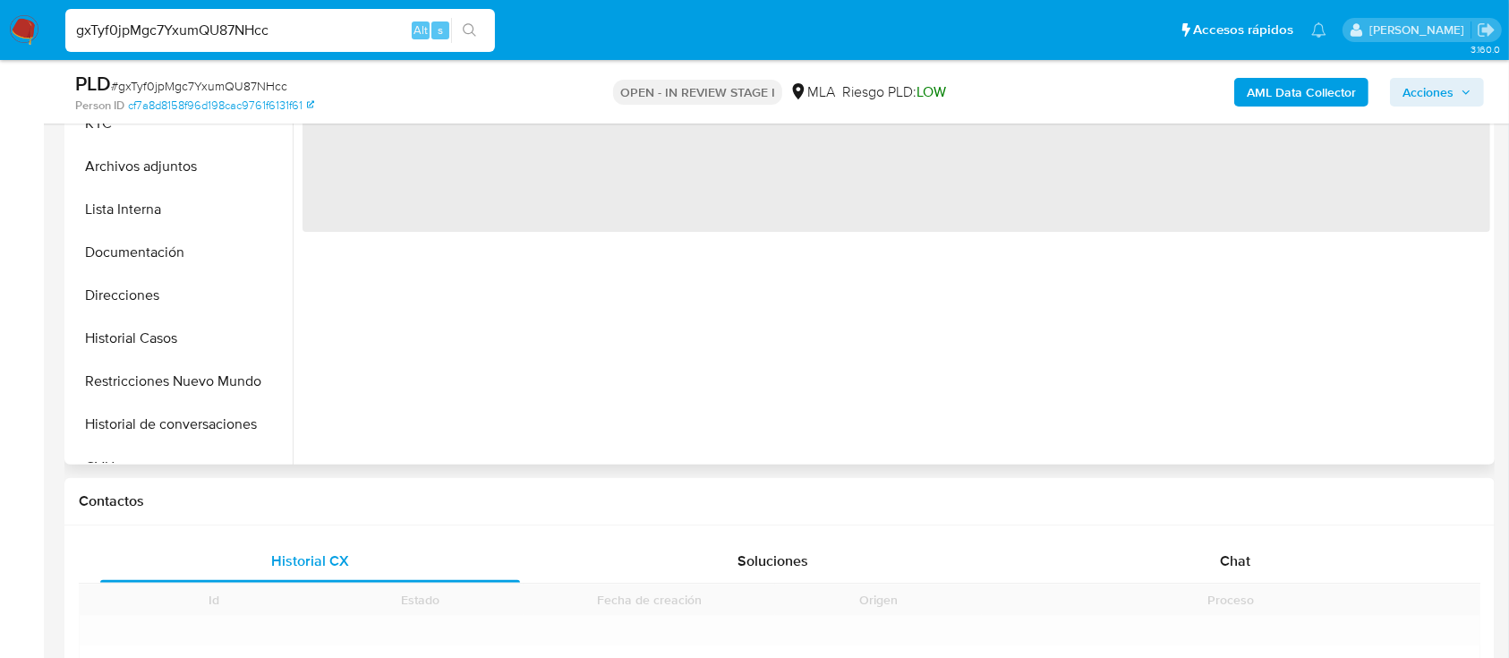
scroll to position [596, 0]
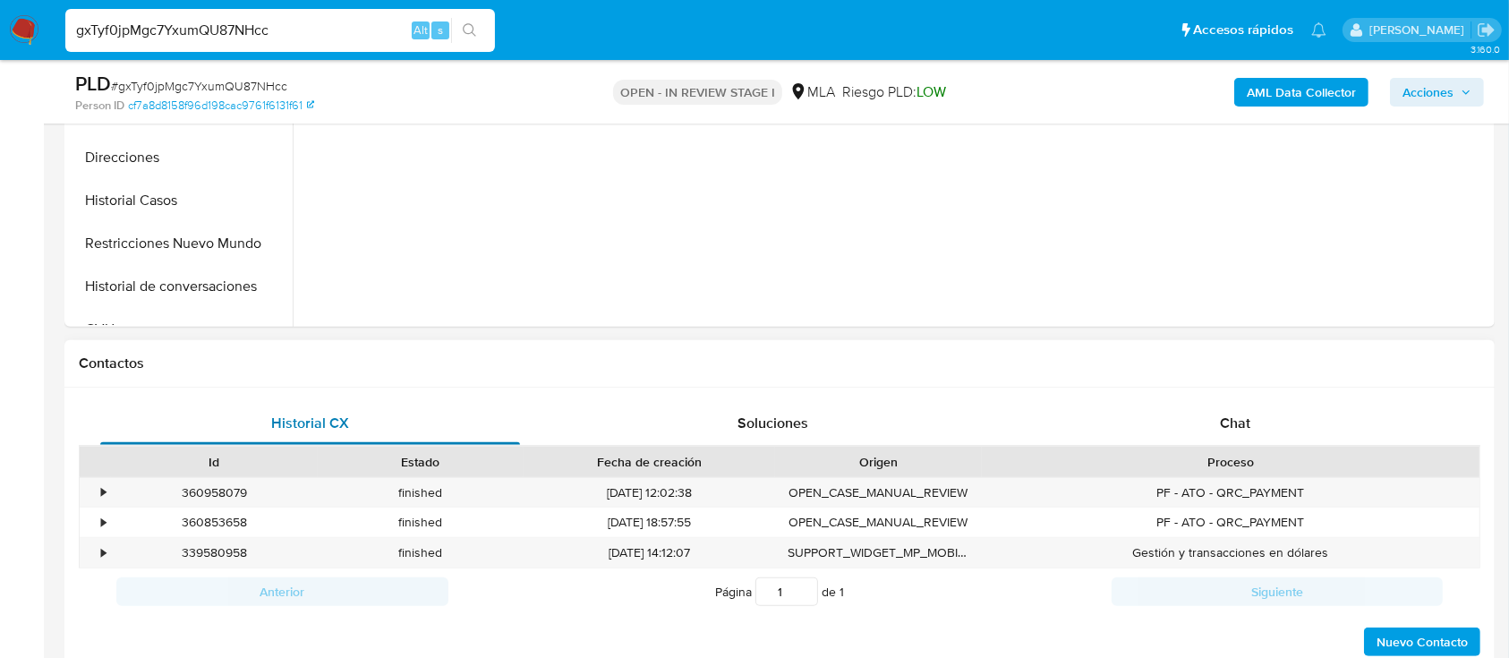
select select "10"
click at [1197, 418] on div "Chat" at bounding box center [1236, 423] width 420 height 43
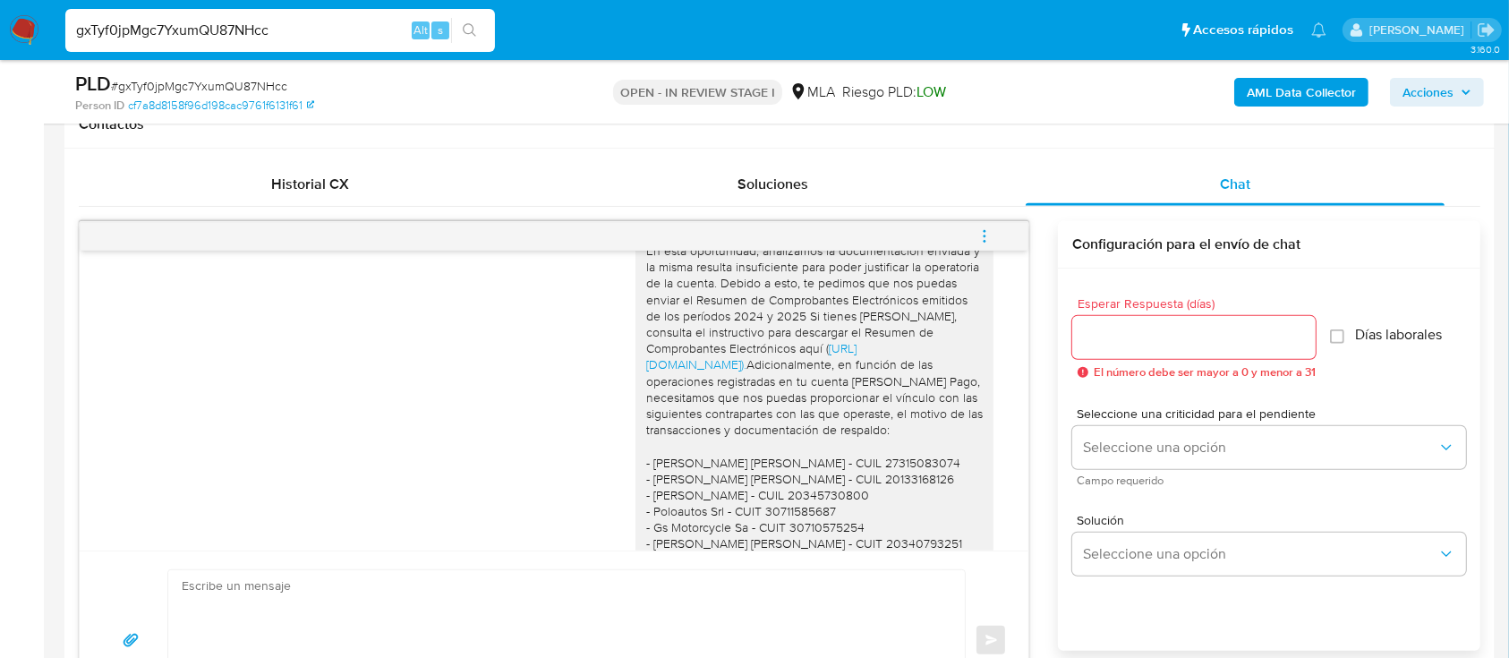
scroll to position [1814, 0]
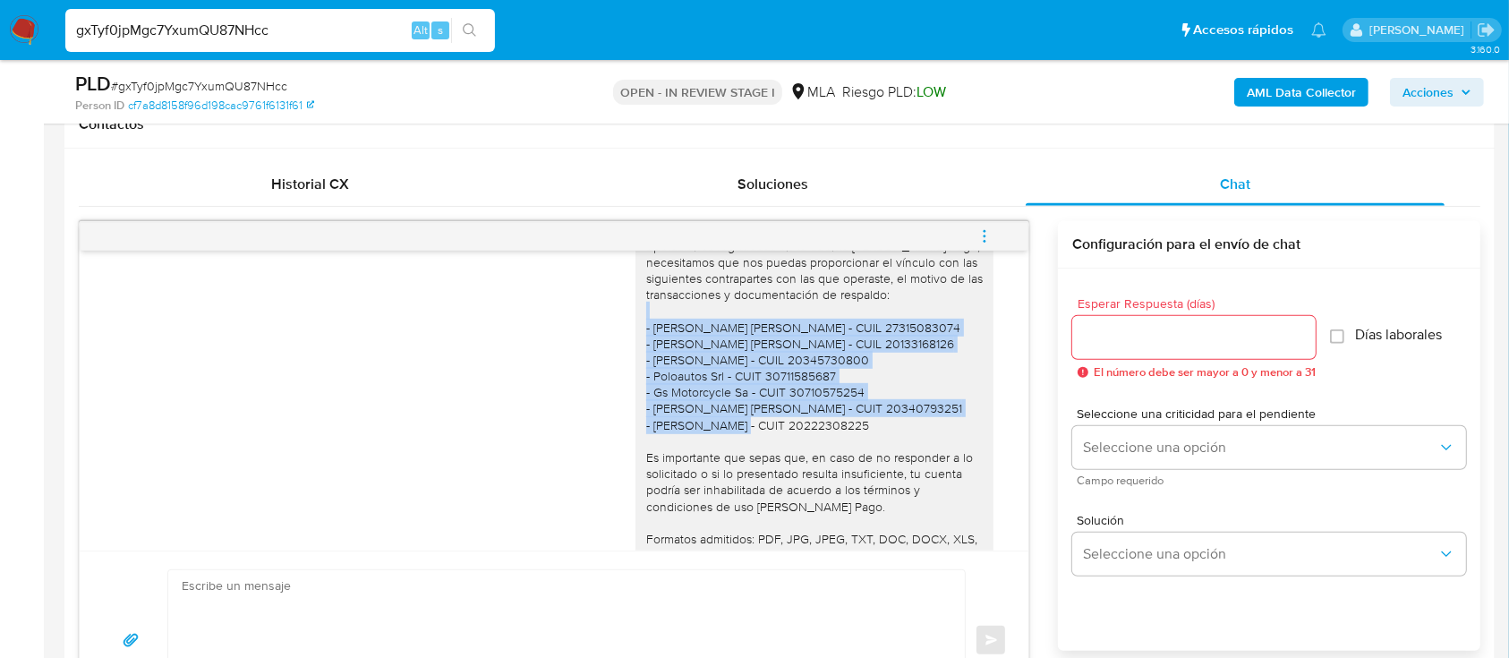
drag, startPoint x: 623, startPoint y: 378, endPoint x: 852, endPoint y: 476, distance: 249.4
click at [852, 491] on div "Hola Denis Clever Assel, Muchas gracias por la respuesta y por la información e…" at bounding box center [814, 343] width 358 height 746
click at [19, 32] on img at bounding box center [24, 30] width 30 height 30
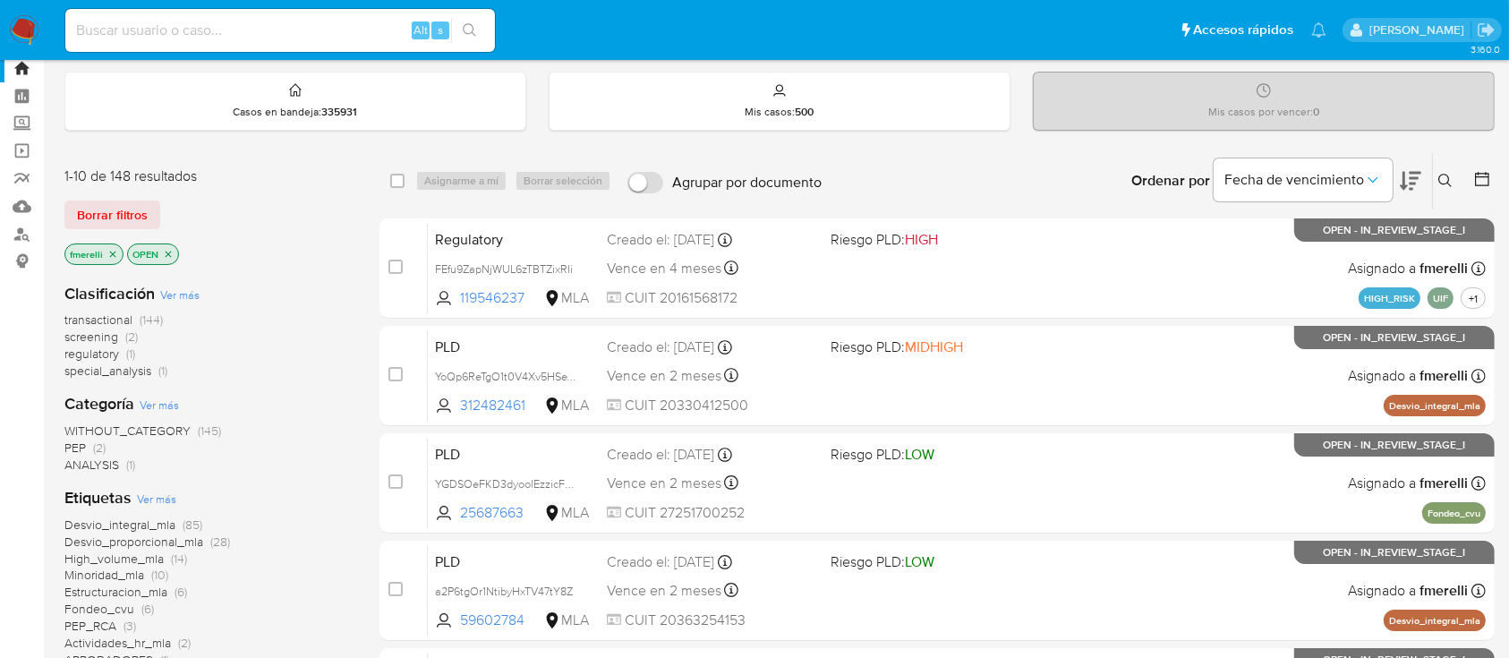
scroll to position [119, 0]
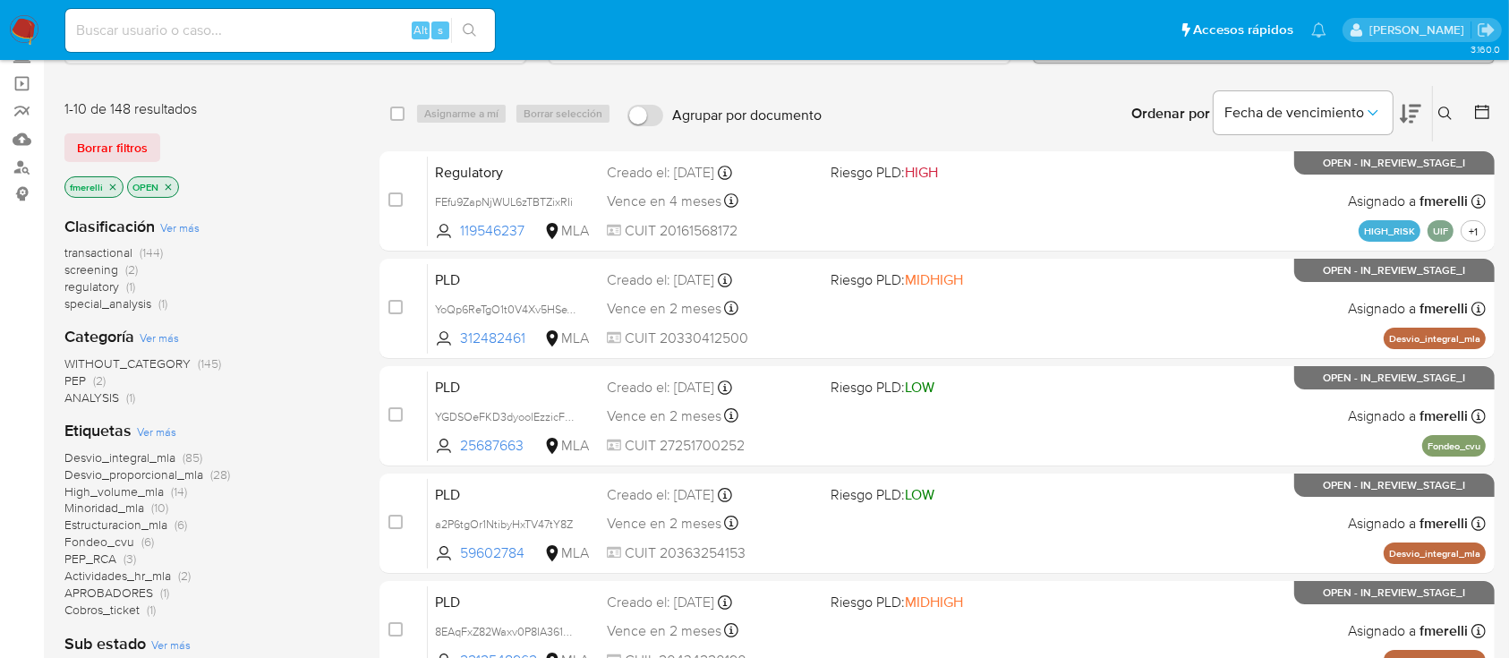
click at [107, 267] on span "screening" at bounding box center [91, 269] width 54 height 18
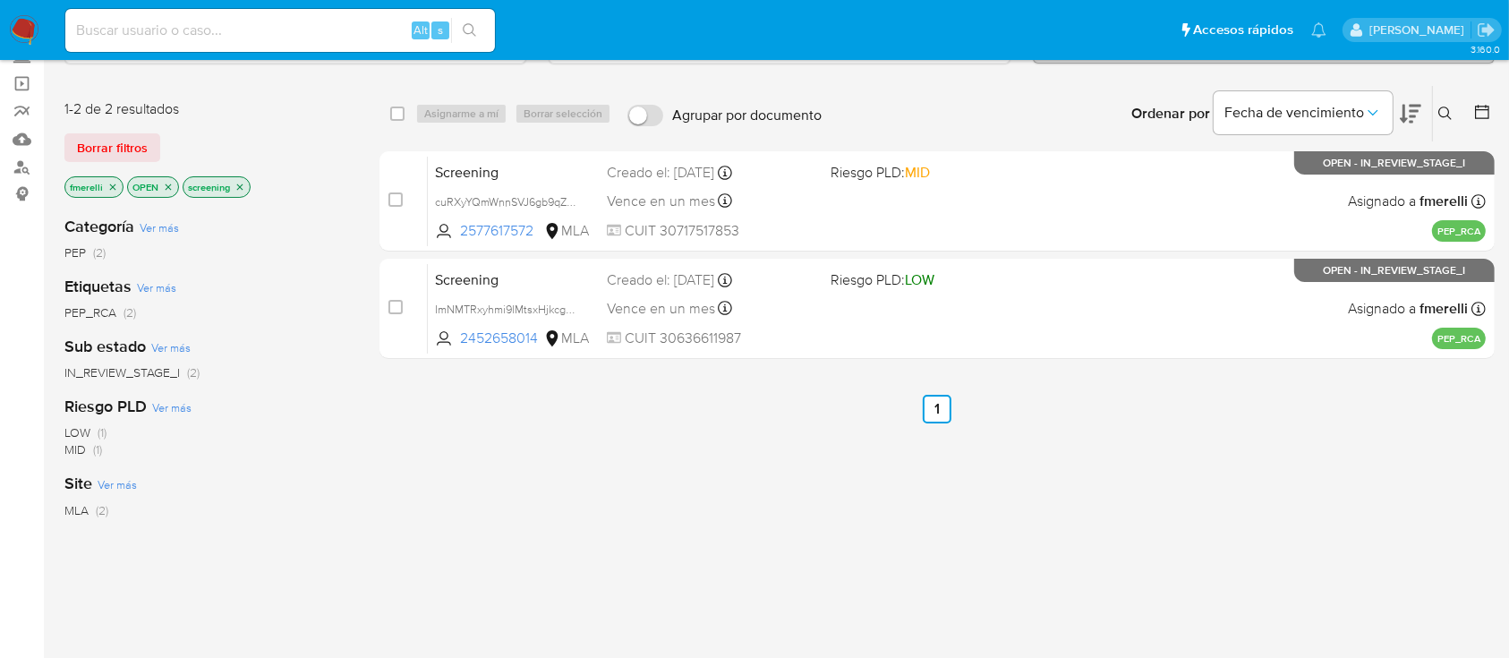
click at [240, 187] on icon "close-filter" at bounding box center [239, 187] width 11 height 11
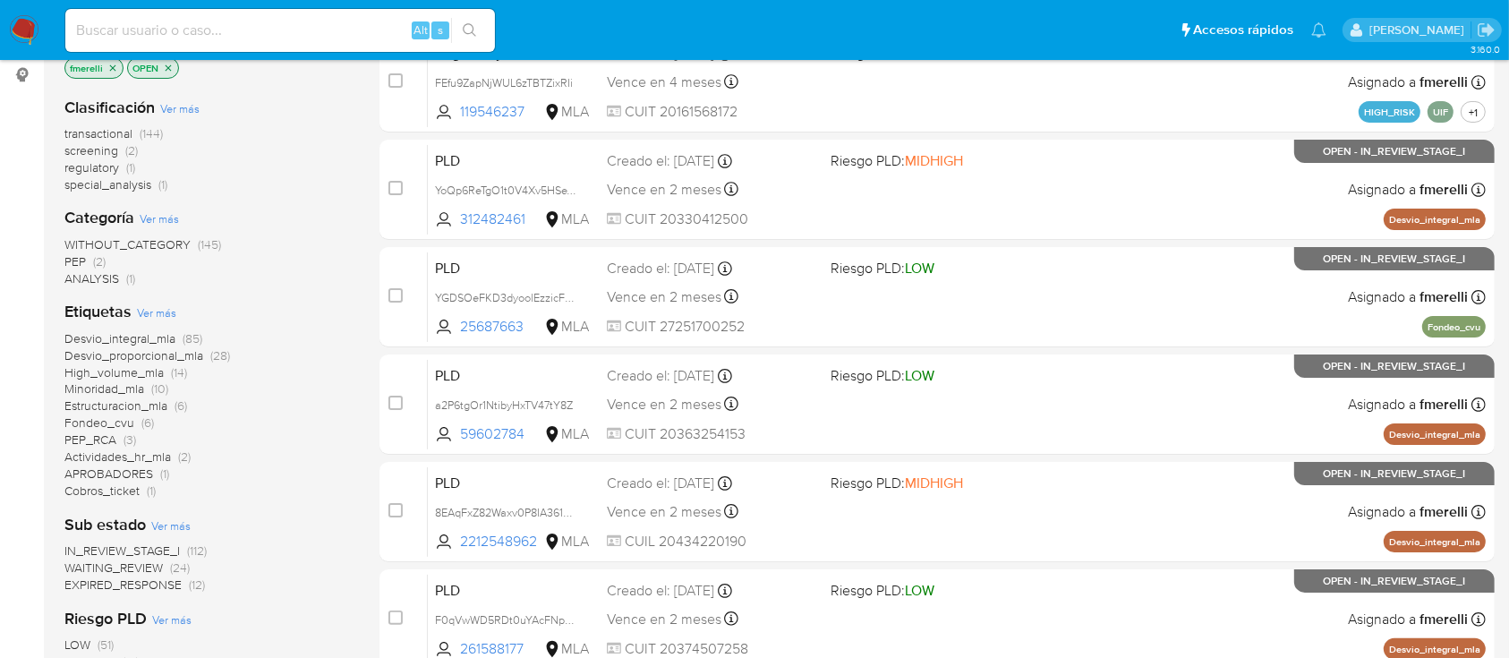
scroll to position [358, 0]
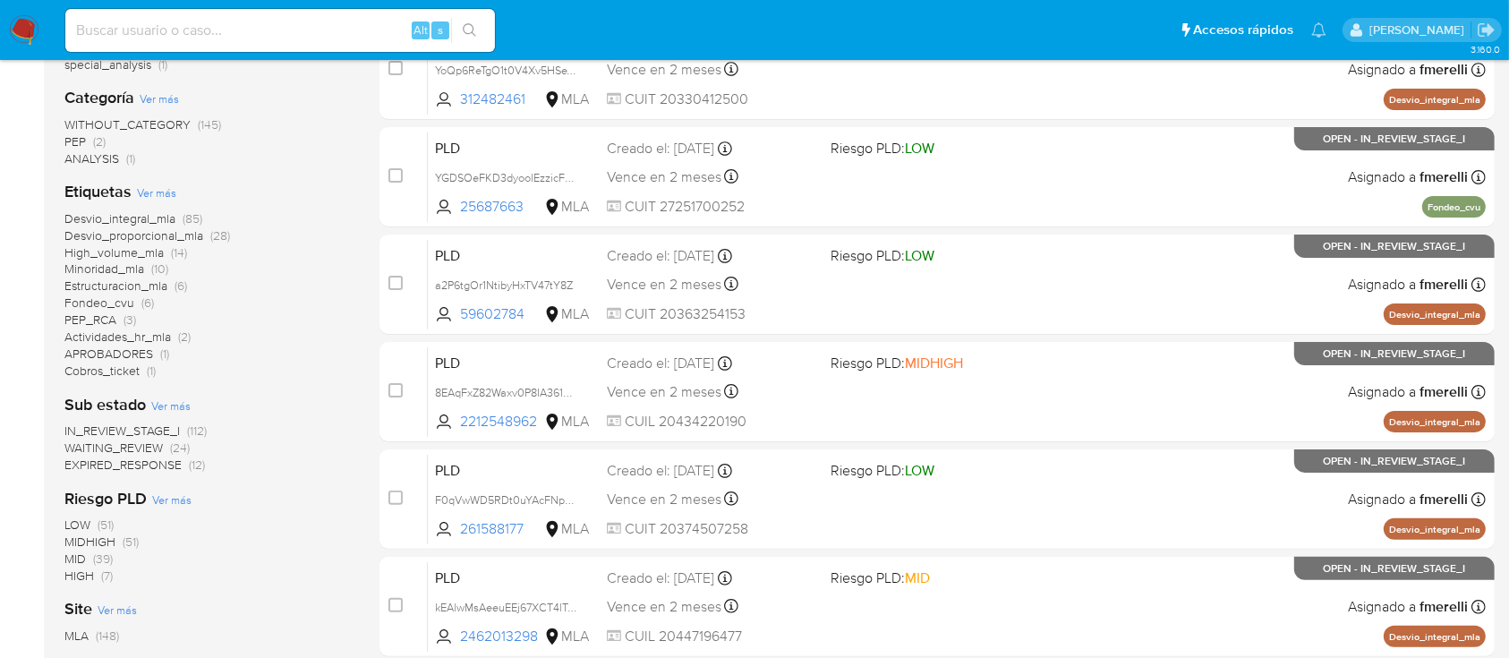
click at [373, 33] on input at bounding box center [280, 30] width 430 height 23
paste input "MEPTBA02Qnjgoy5JePkFEyNY"
type input "MEPTBA02Qnjgoy5JePkFEyNY"
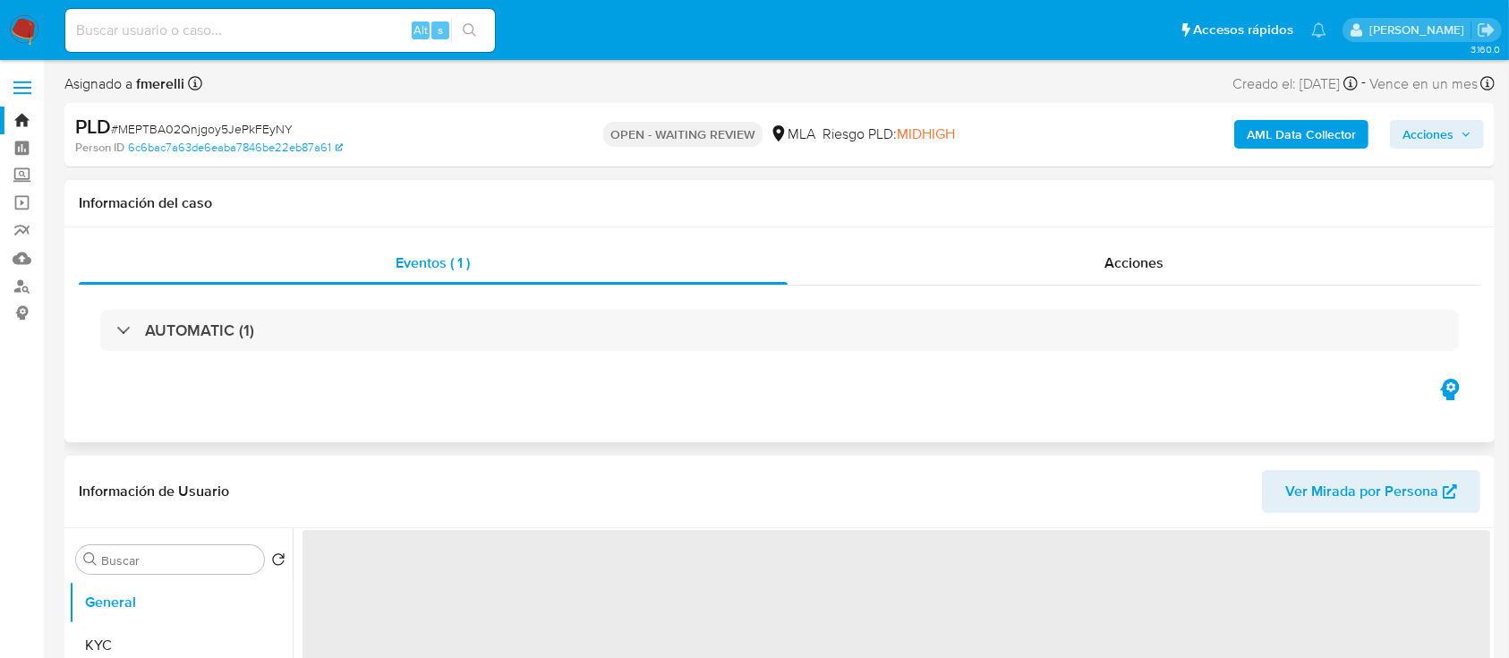
select select "10"
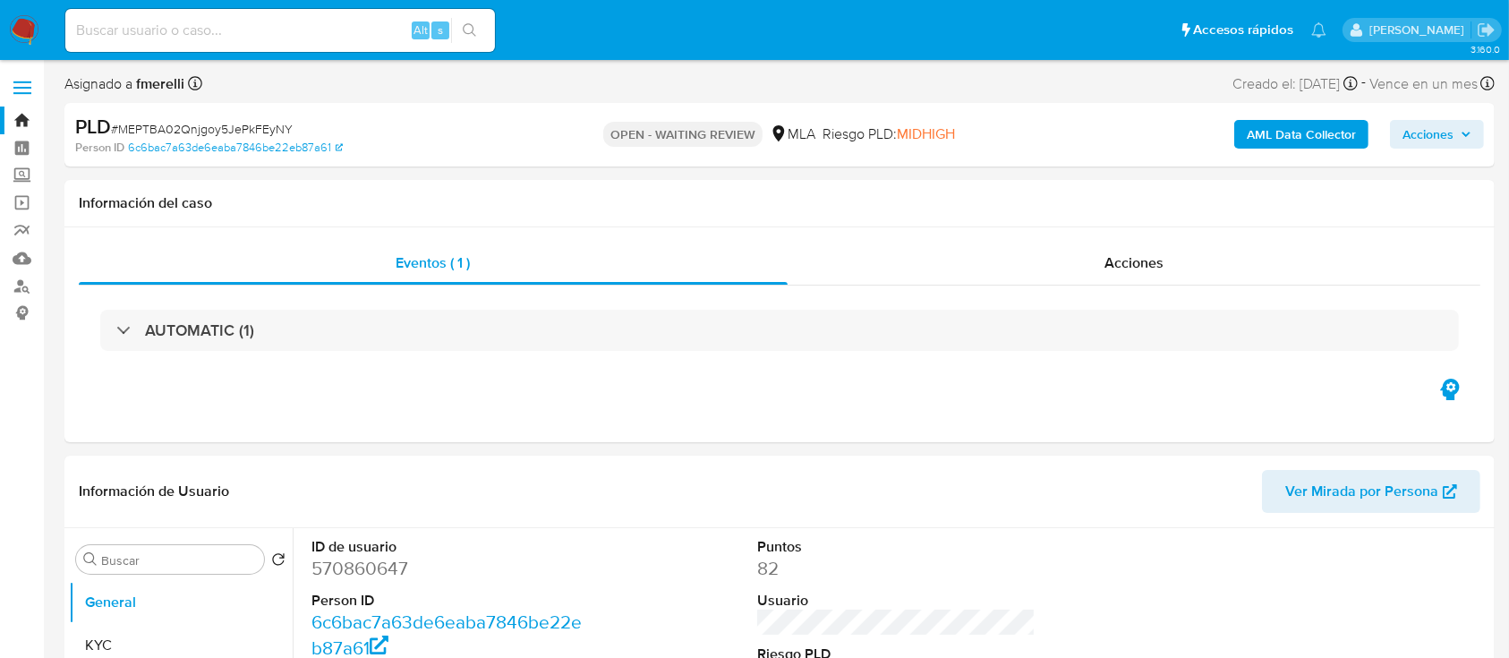
click at [332, 29] on input at bounding box center [280, 30] width 430 height 23
paste input "wSItQ8kdHY5IWx4anITBuCCo"
type input "wSItQ8kdHY5IWx4anITBuCCo"
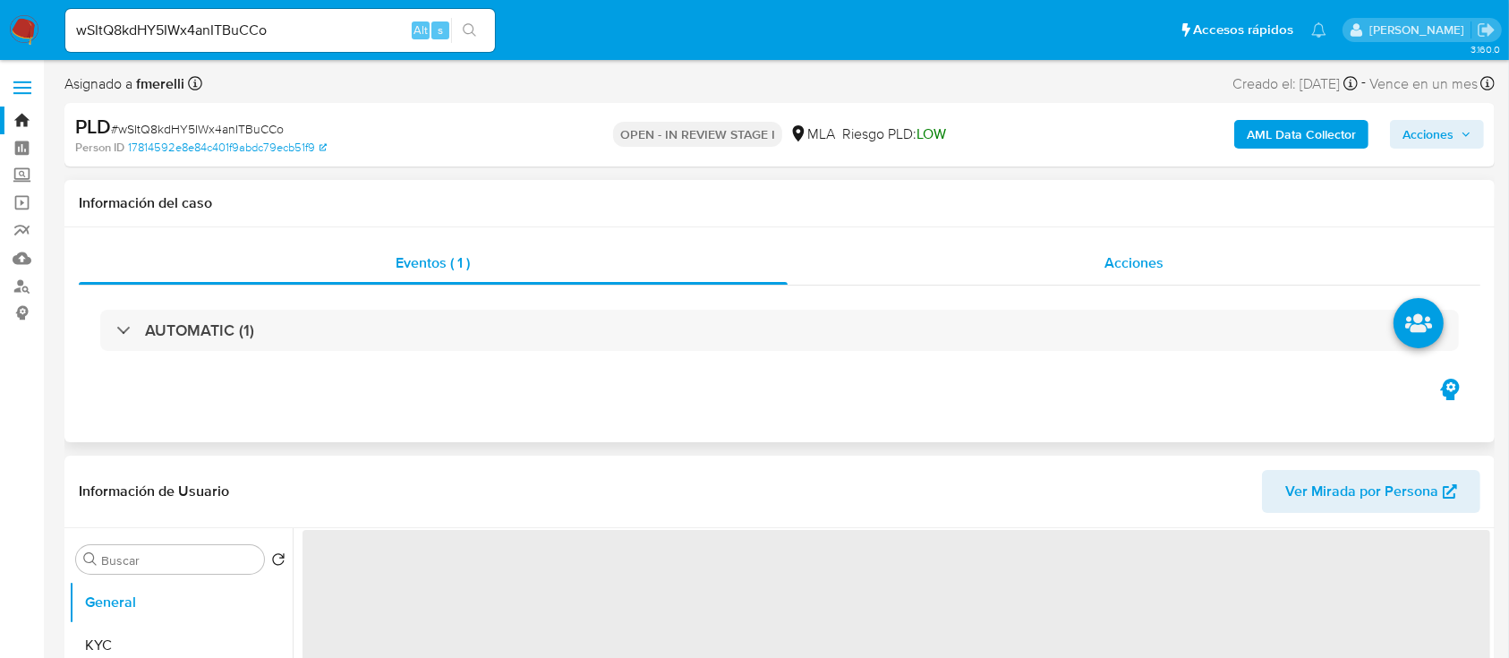
click at [1079, 255] on div "Acciones" at bounding box center [1135, 263] width 694 height 43
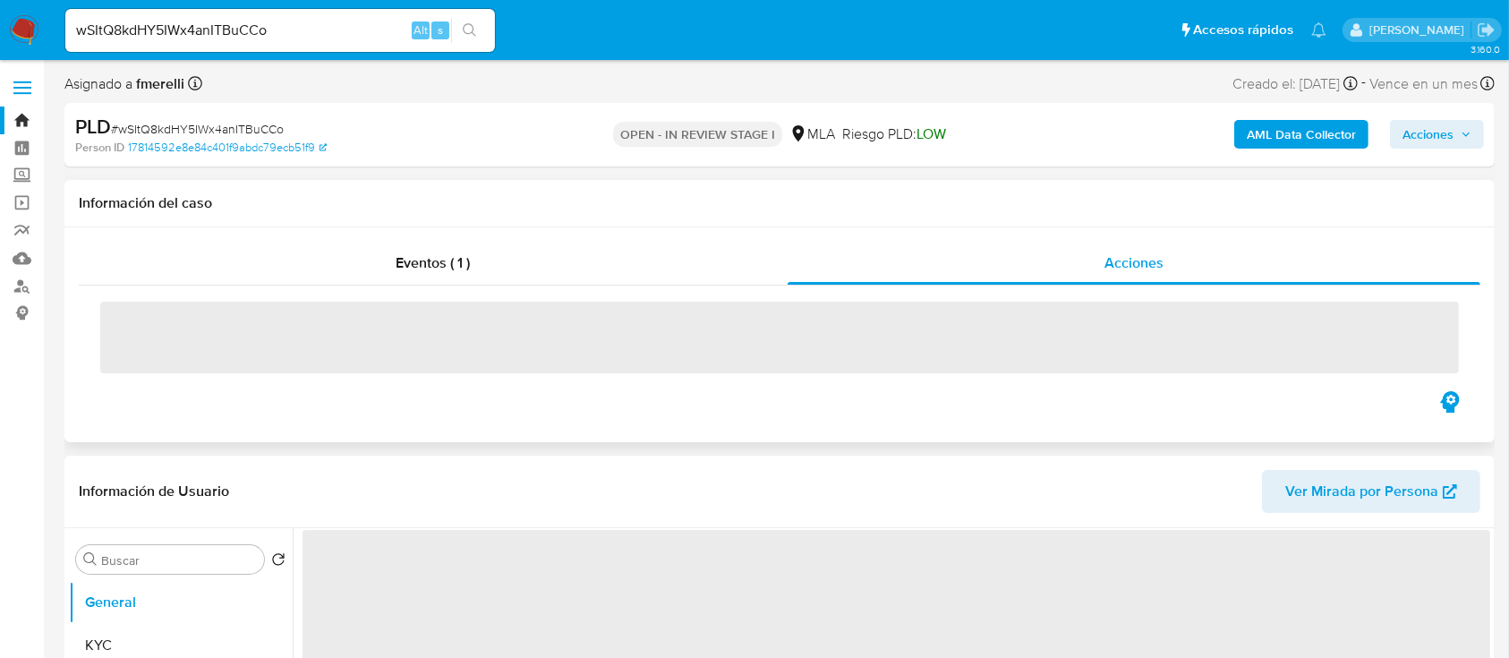
select select "10"
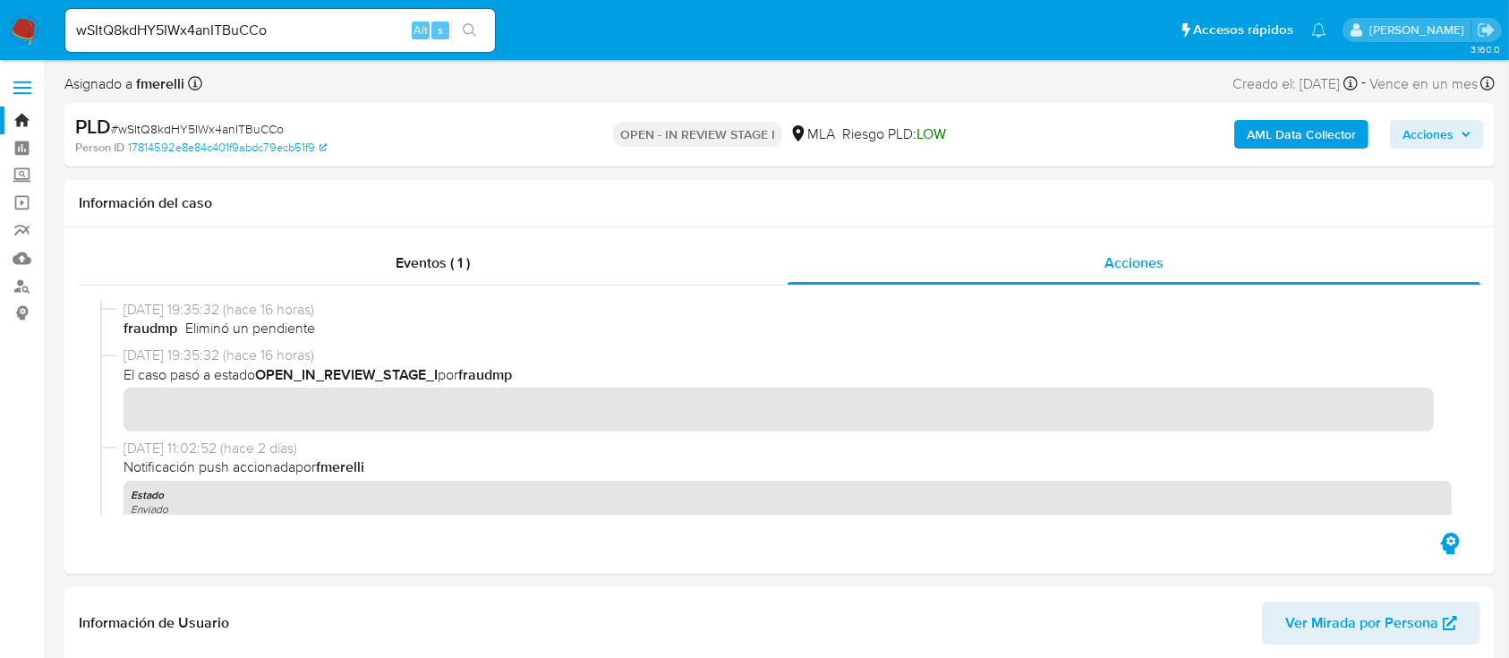
click at [26, 30] on img at bounding box center [24, 30] width 30 height 30
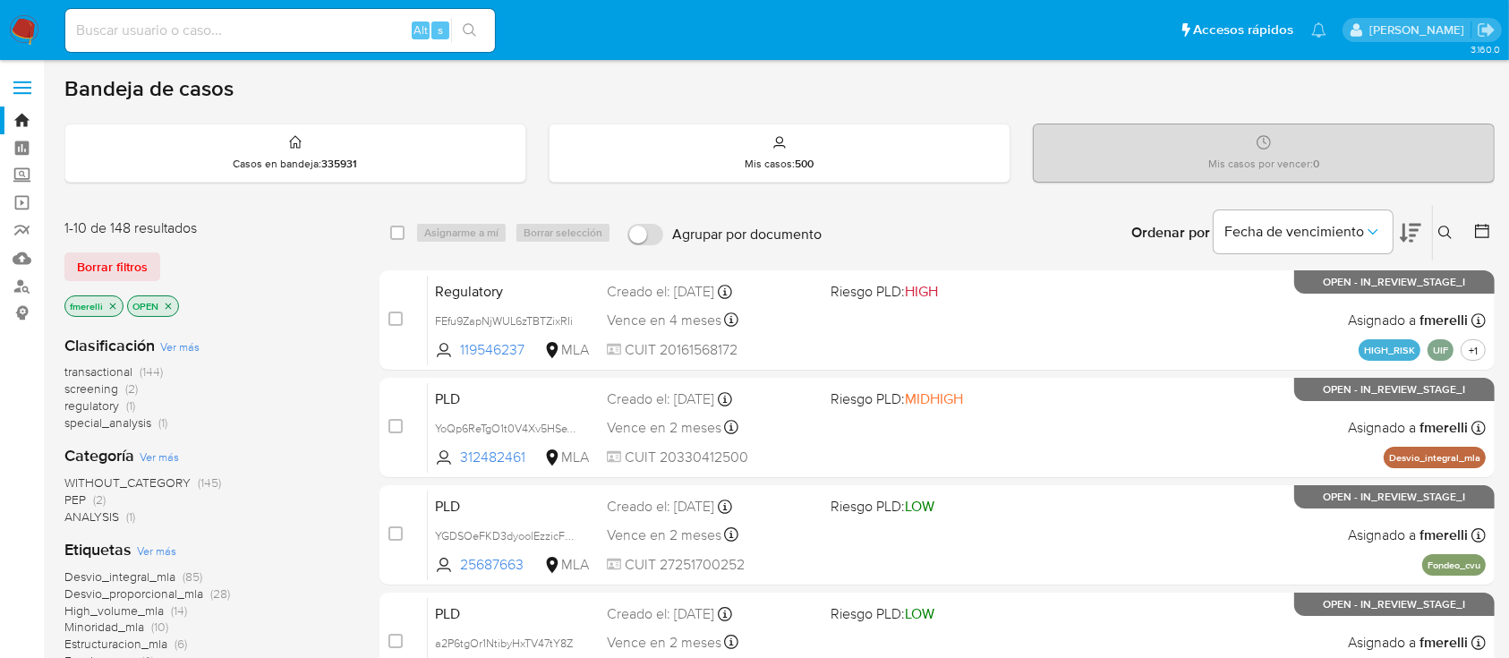
click at [331, 30] on input at bounding box center [280, 30] width 430 height 23
paste input "o17Xu6eWNmW0YG3RGn5RrDbH"
type input "o17Xu6eWNmW0YG3RGn5RrDbH"
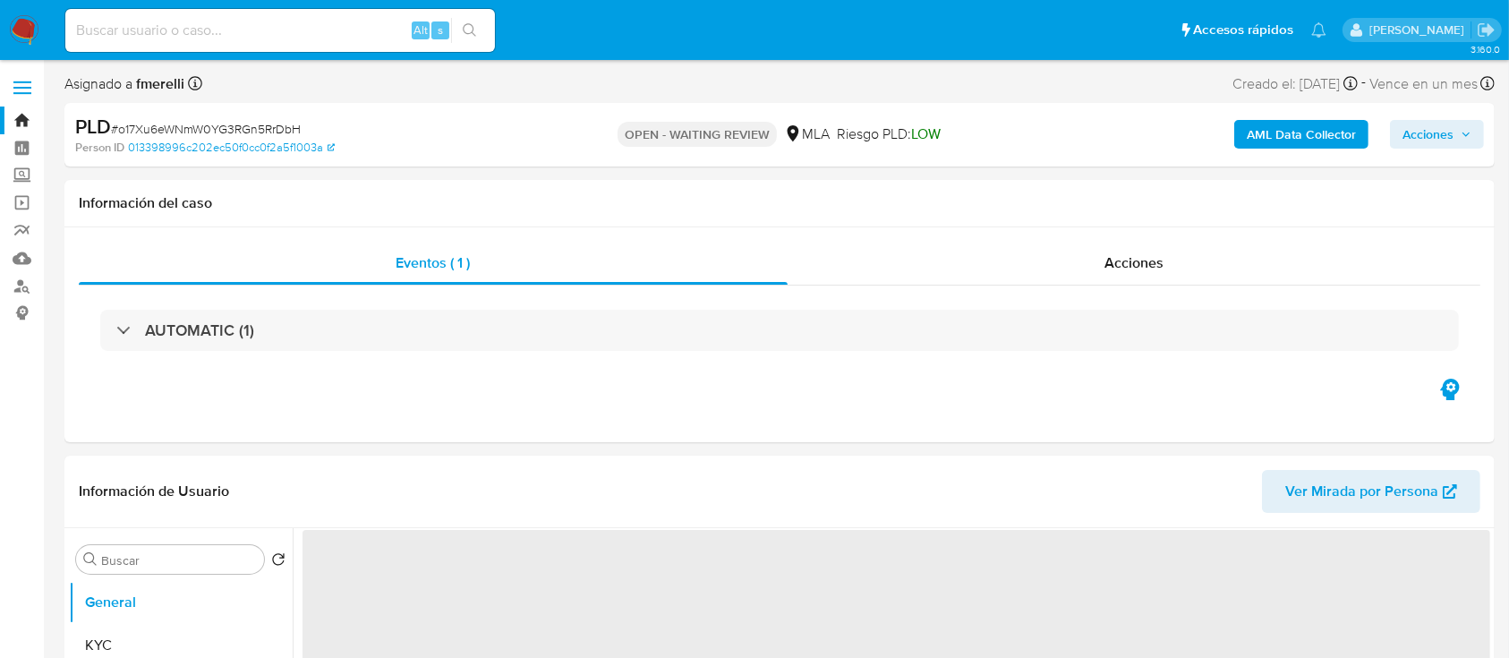
select select "10"
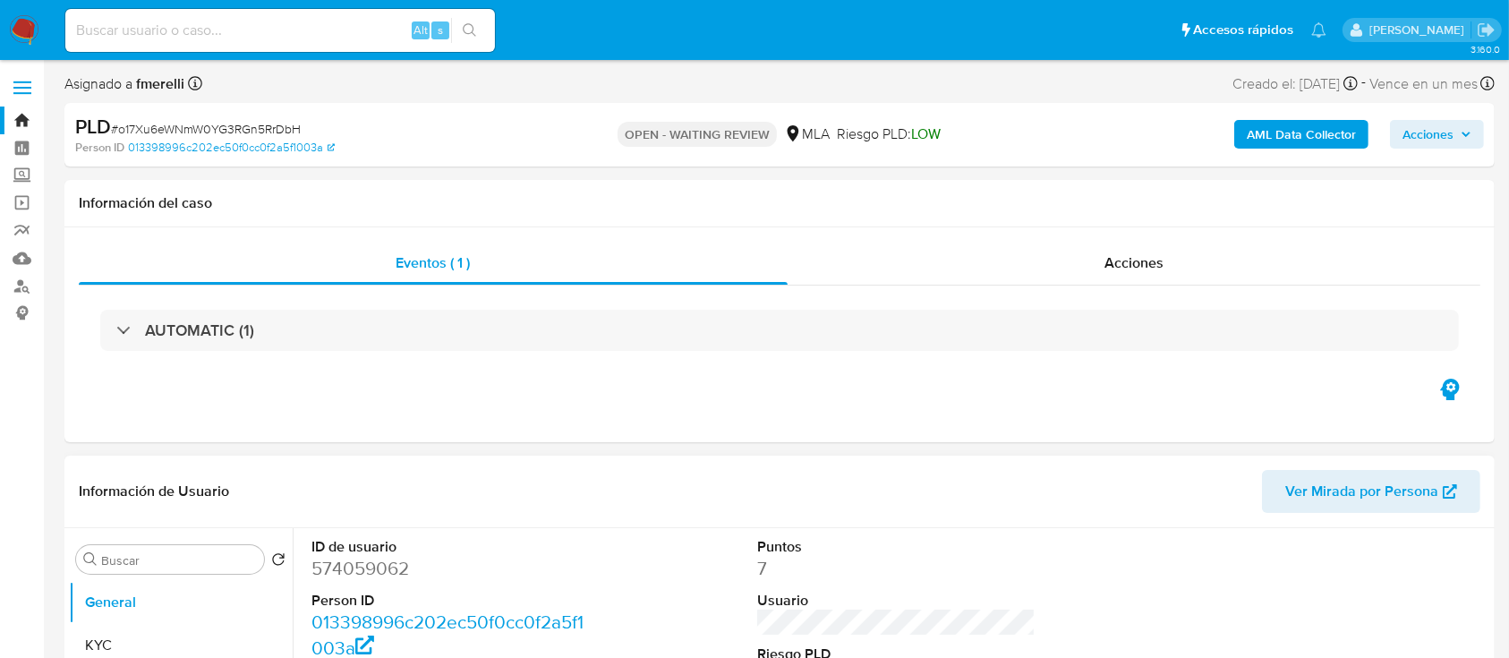
drag, startPoint x: 362, startPoint y: 11, endPoint x: 444, endPoint y: 455, distance: 451.3
click at [444, 456] on div "Información de Usuario Ver Mirada por Persona" at bounding box center [779, 492] width 1430 height 72
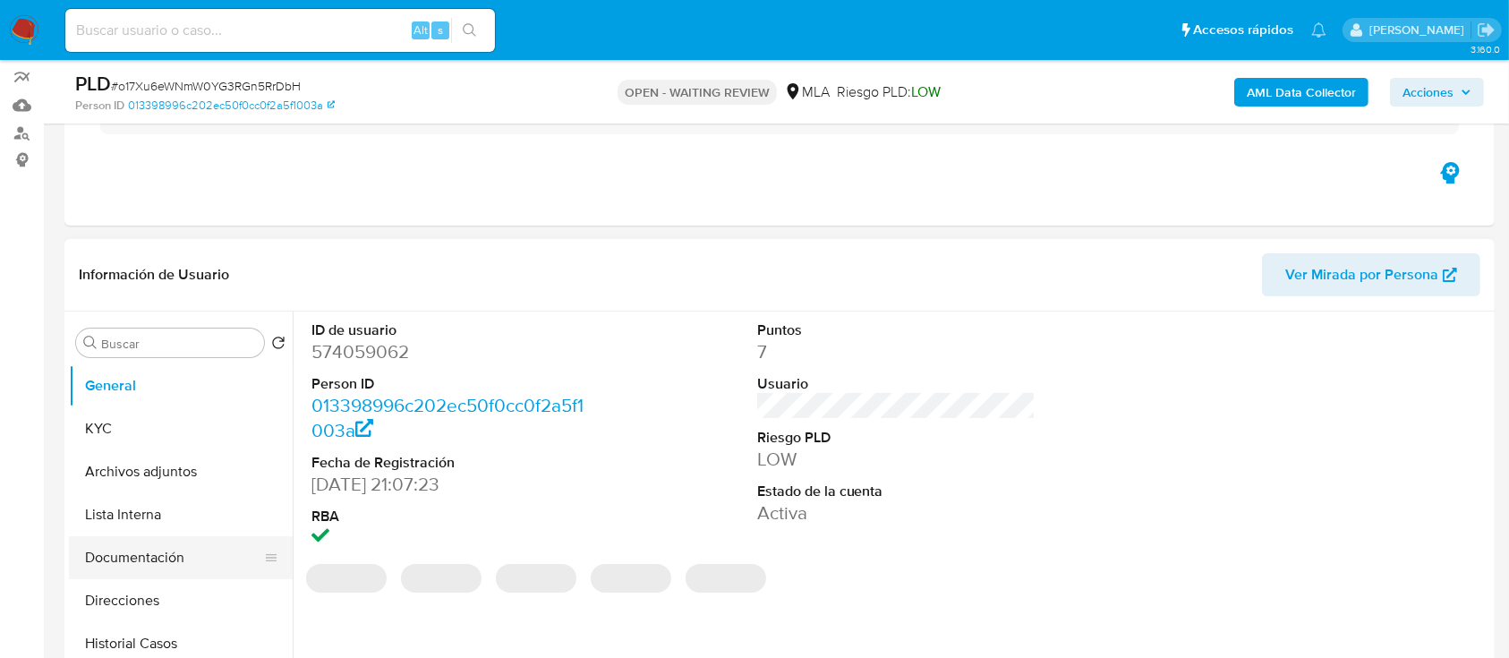
scroll to position [238, 0]
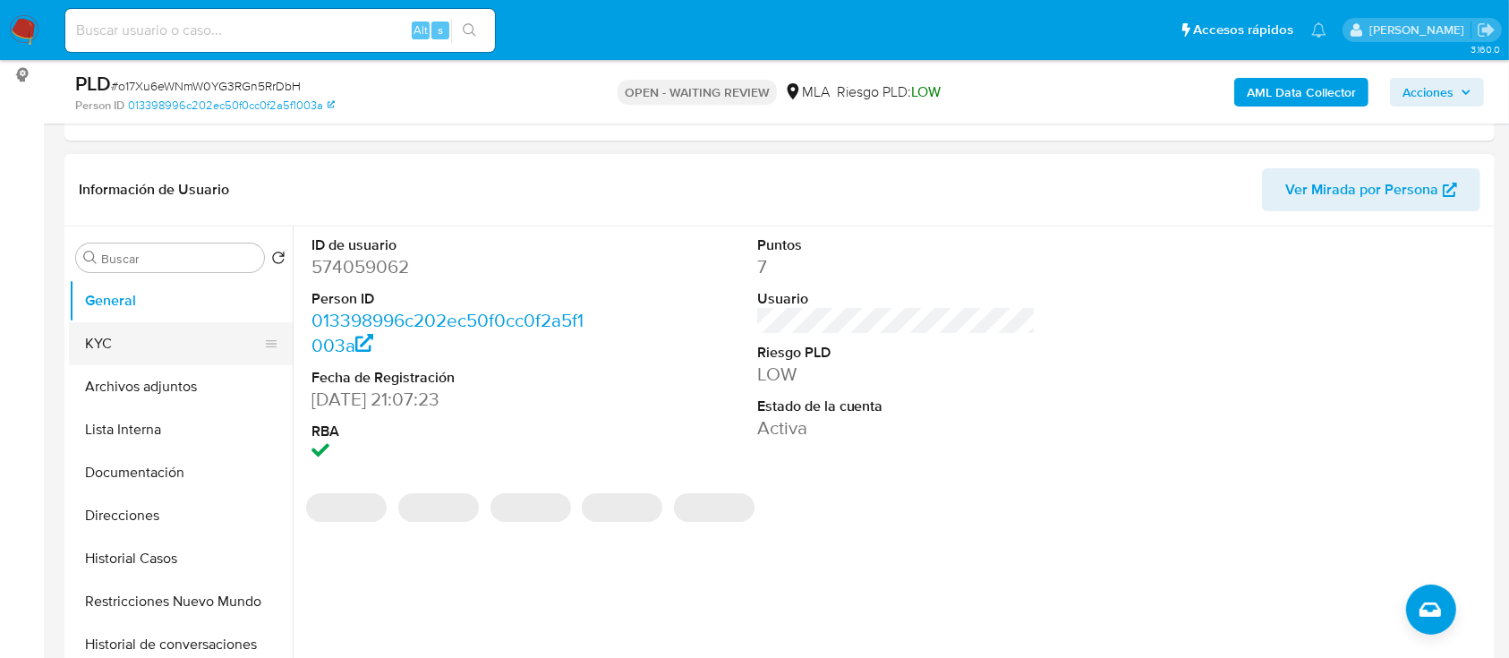
click at [158, 344] on button "KYC" at bounding box center [173, 343] width 209 height 43
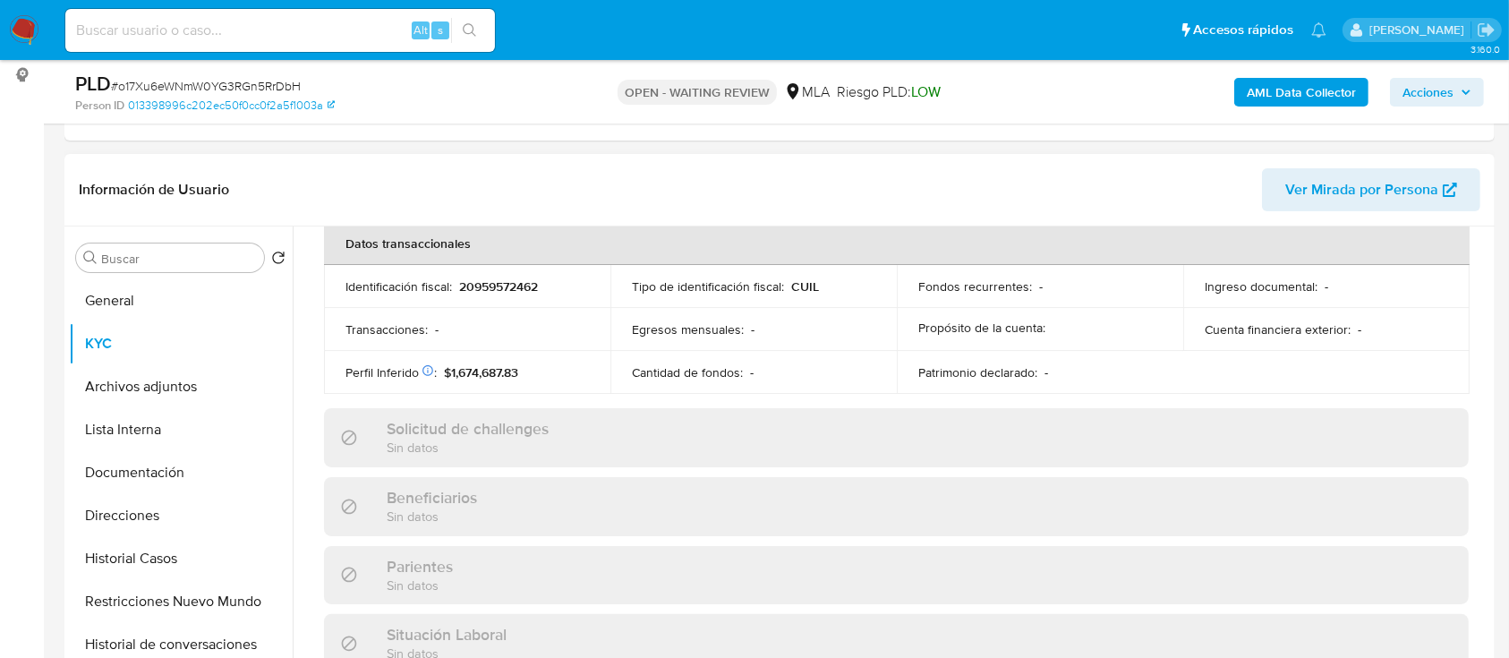
scroll to position [414, 0]
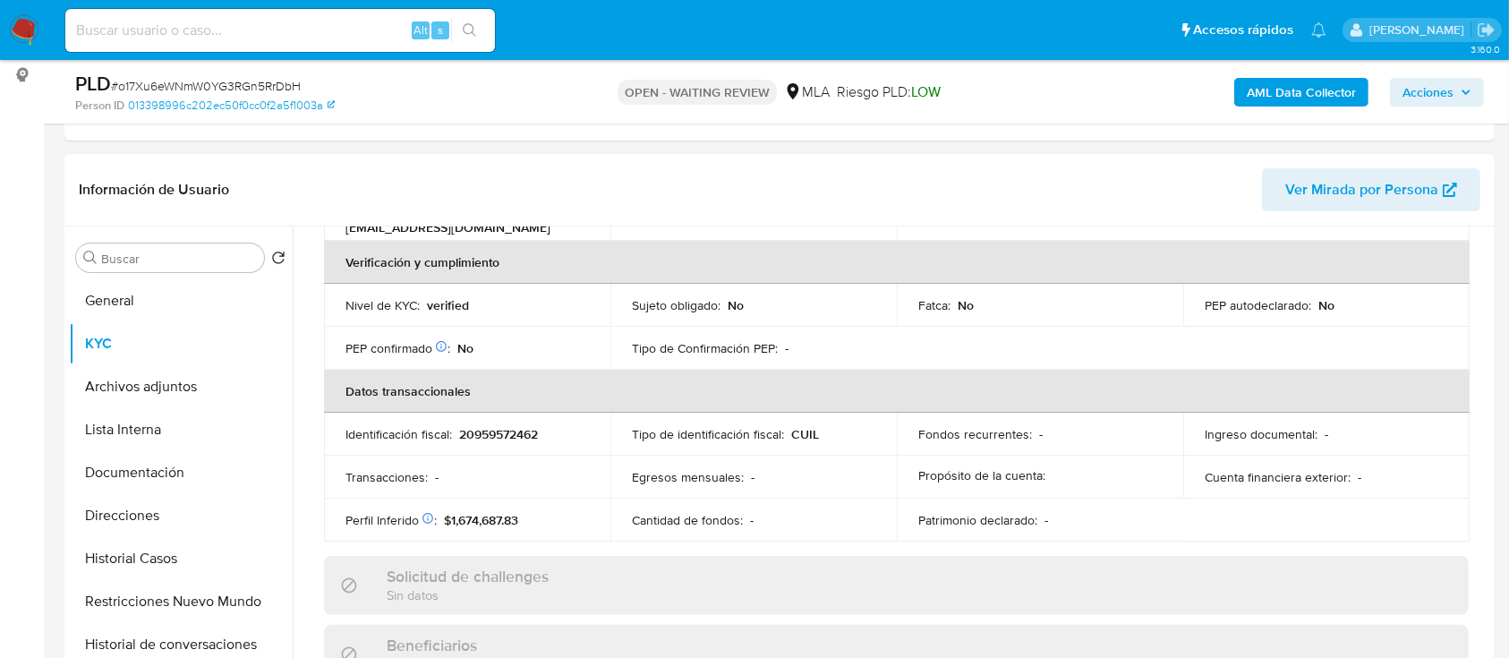
click at [503, 437] on p "20959572462" at bounding box center [498, 434] width 79 height 16
copy p "20959572462"
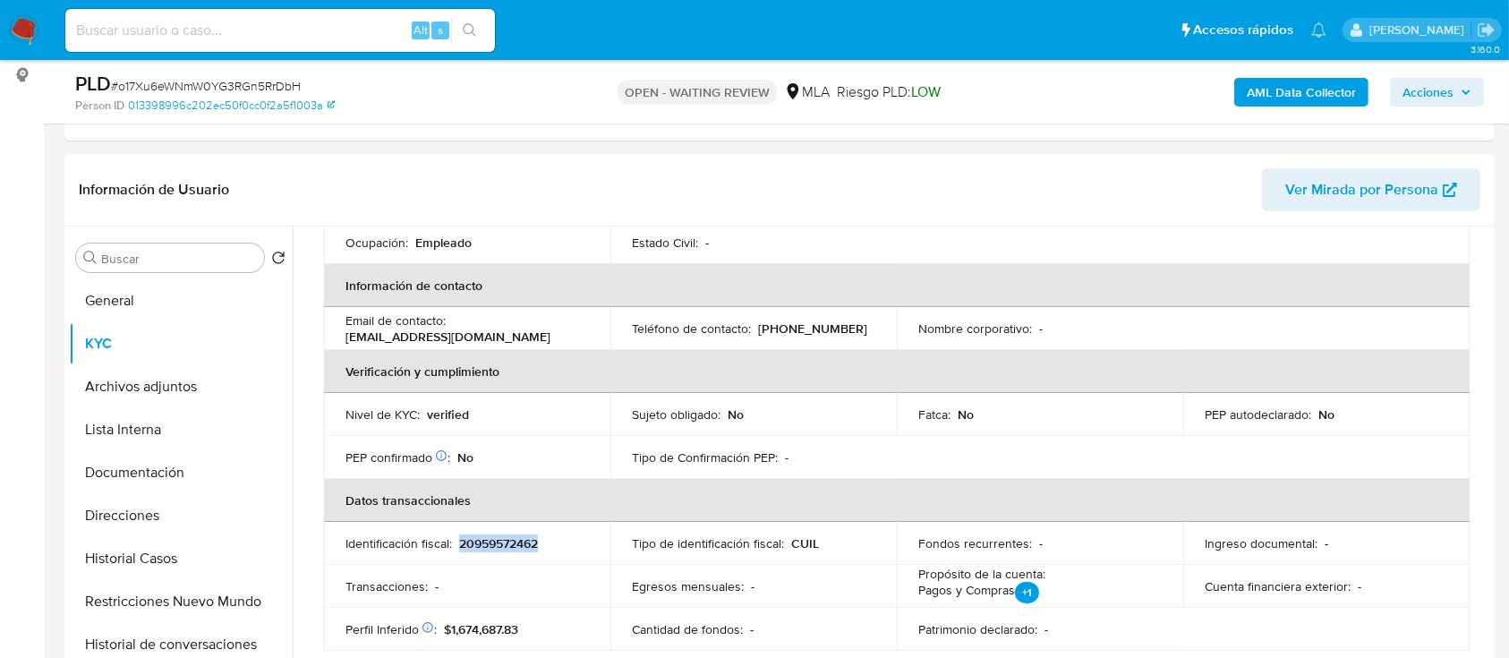
scroll to position [175, 0]
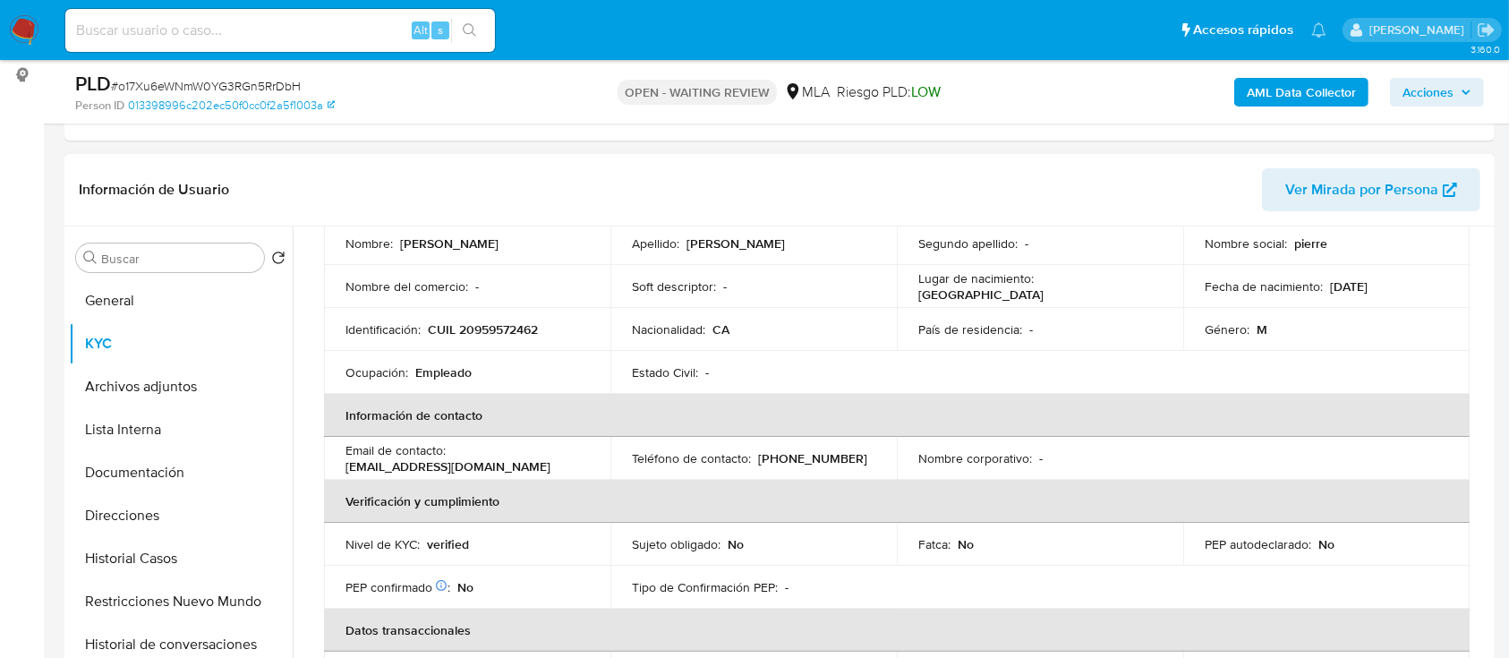
click at [527, 327] on p "CUIL 20959572462" at bounding box center [483, 329] width 110 height 16
copy p "20959572462"
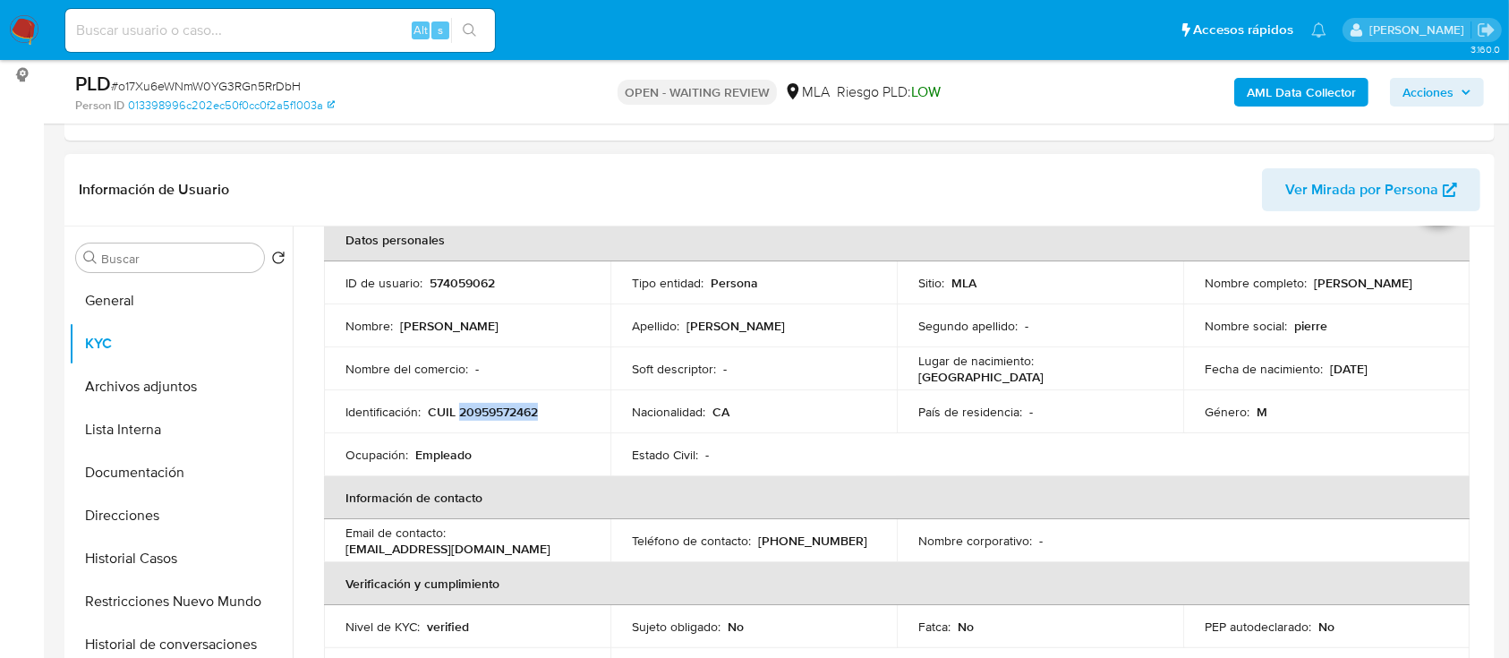
scroll to position [56, 0]
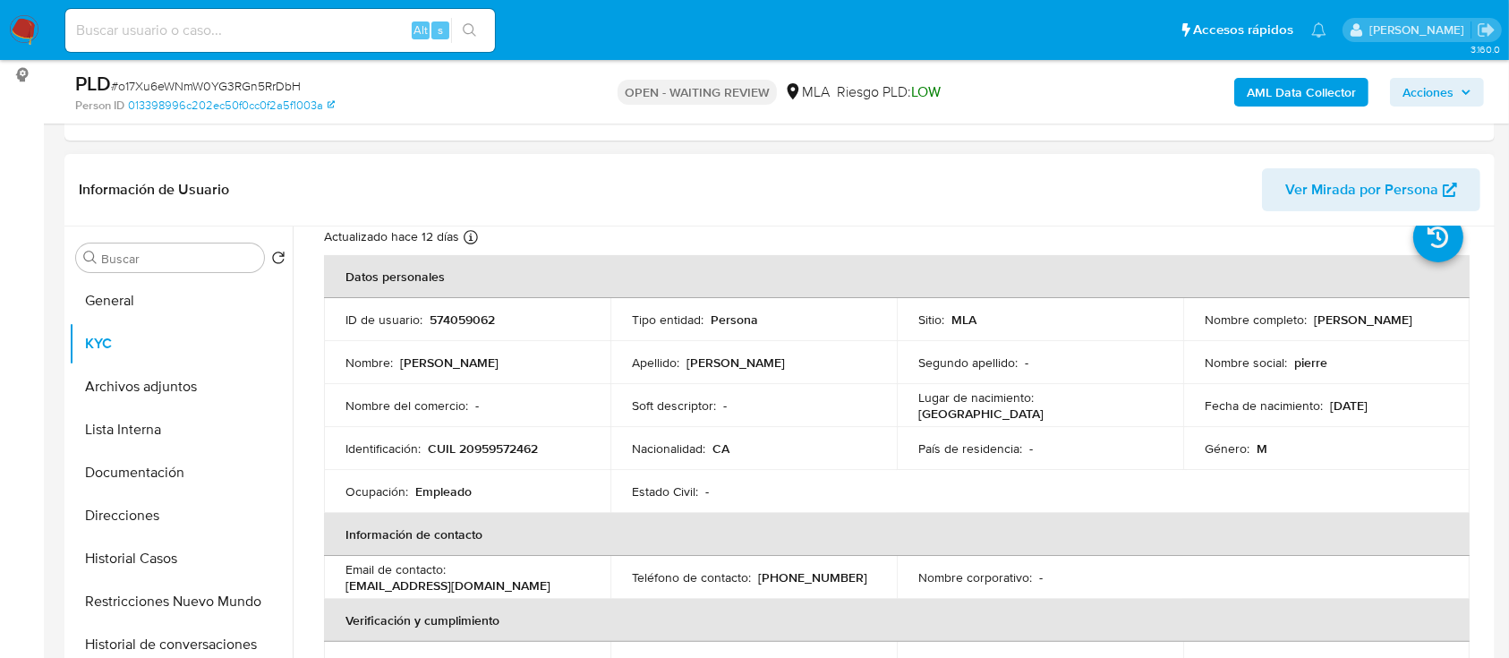
click at [482, 324] on p "574059062" at bounding box center [462, 319] width 65 height 16
copy p "574059062"
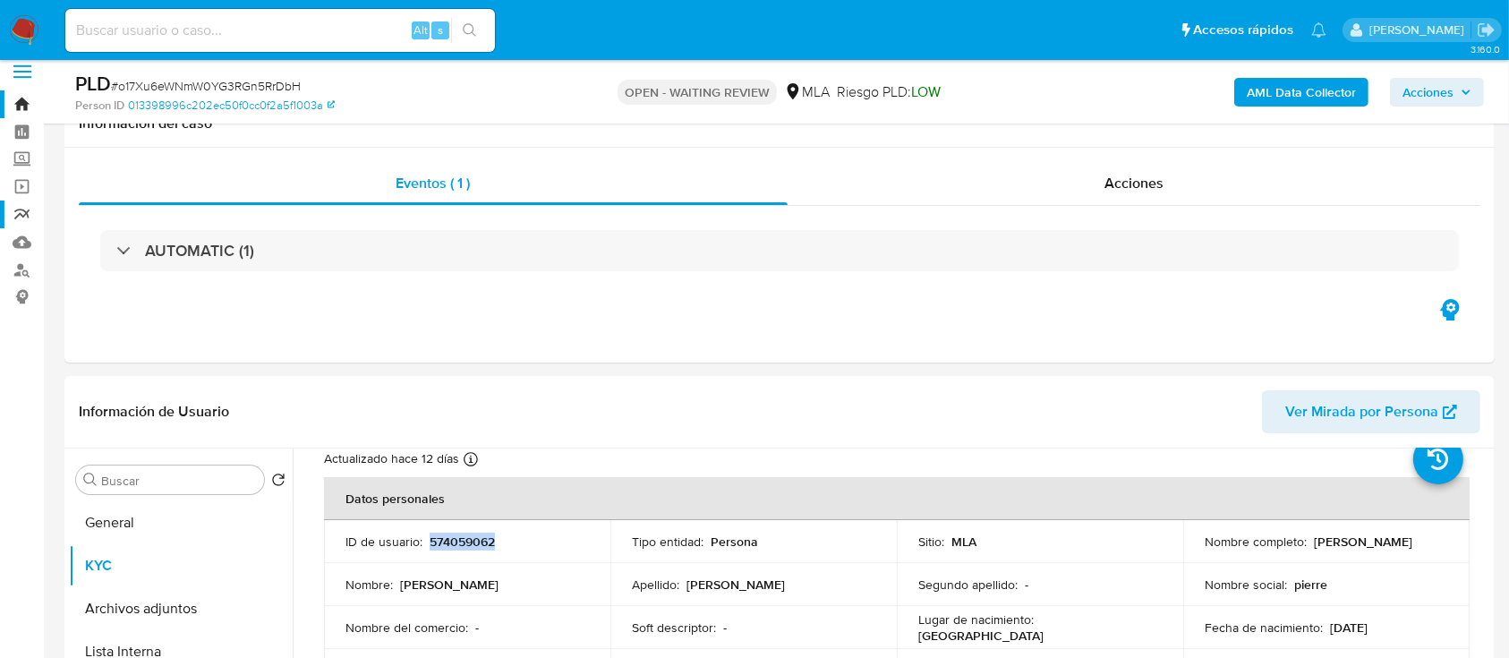
scroll to position [0, 0]
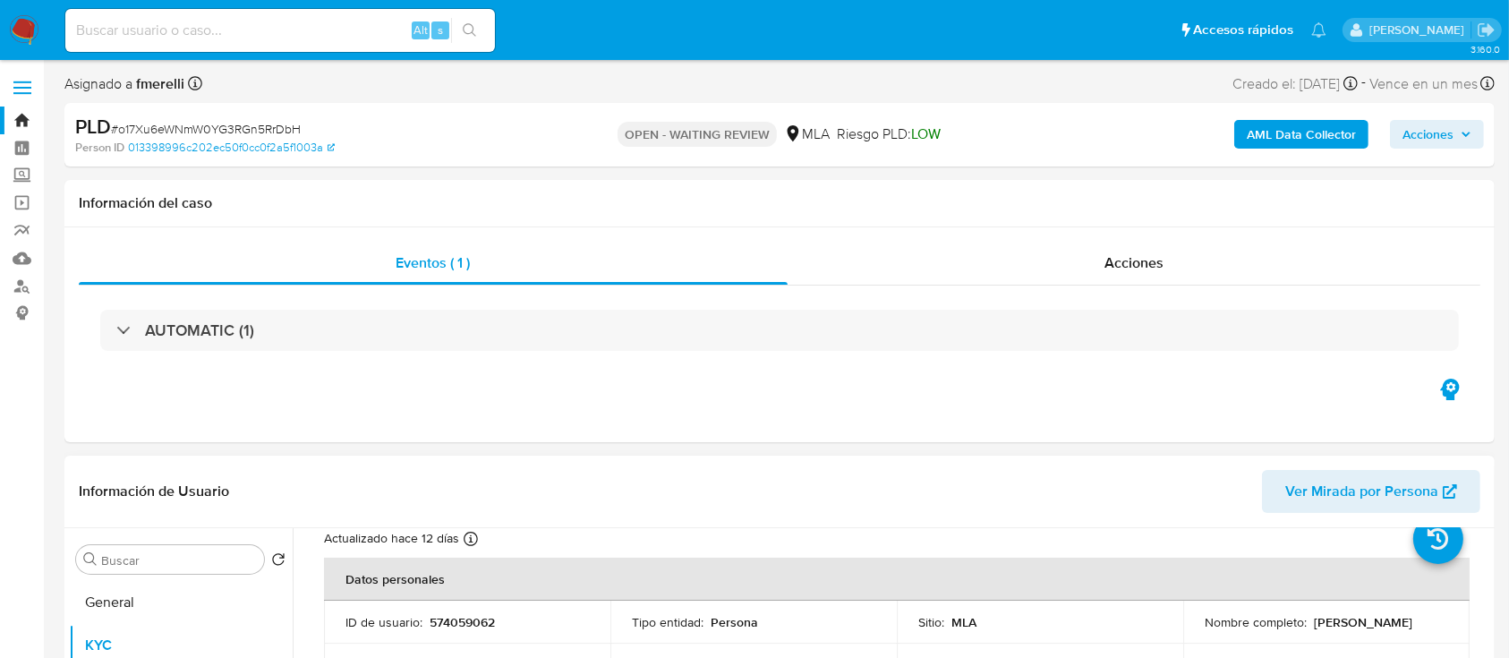
click at [460, 631] on td "ID de usuario : 574059062" at bounding box center [467, 622] width 286 height 43
click at [471, 625] on p "574059062" at bounding box center [462, 622] width 65 height 16
copy p "574059062"
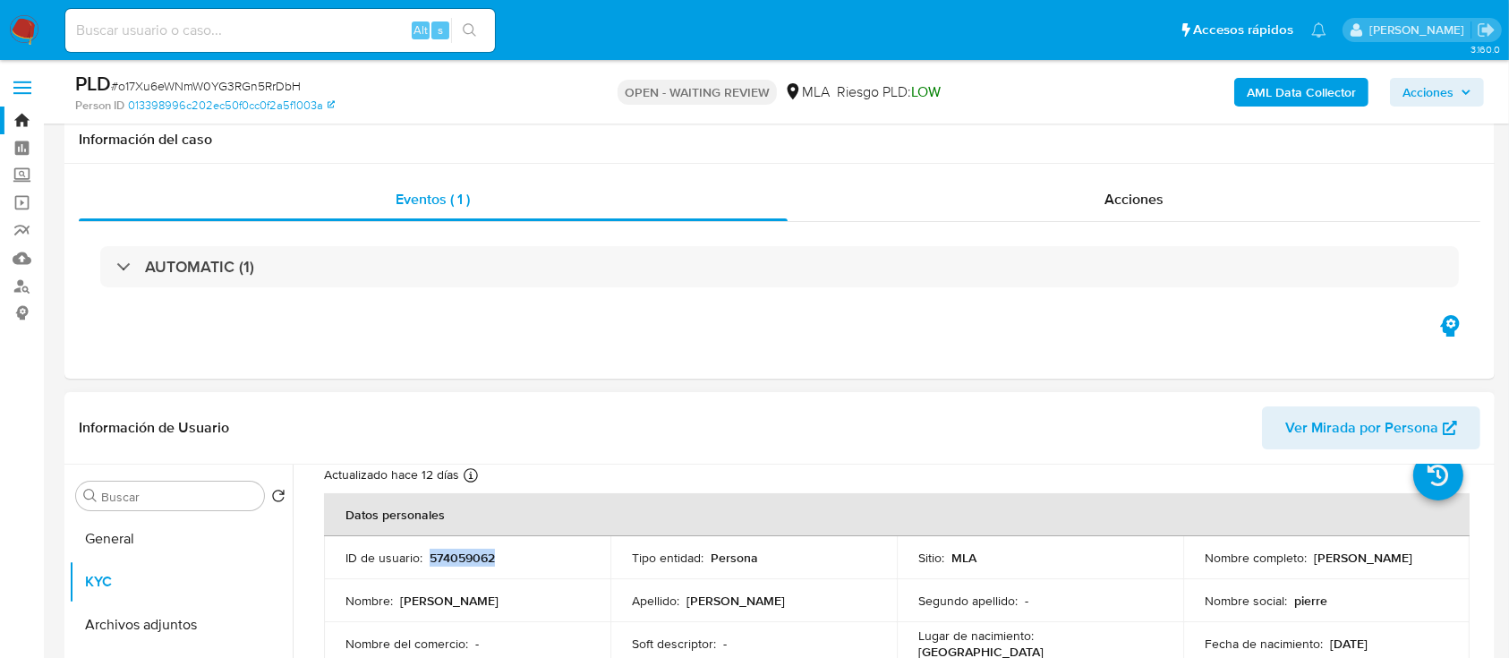
scroll to position [238, 0]
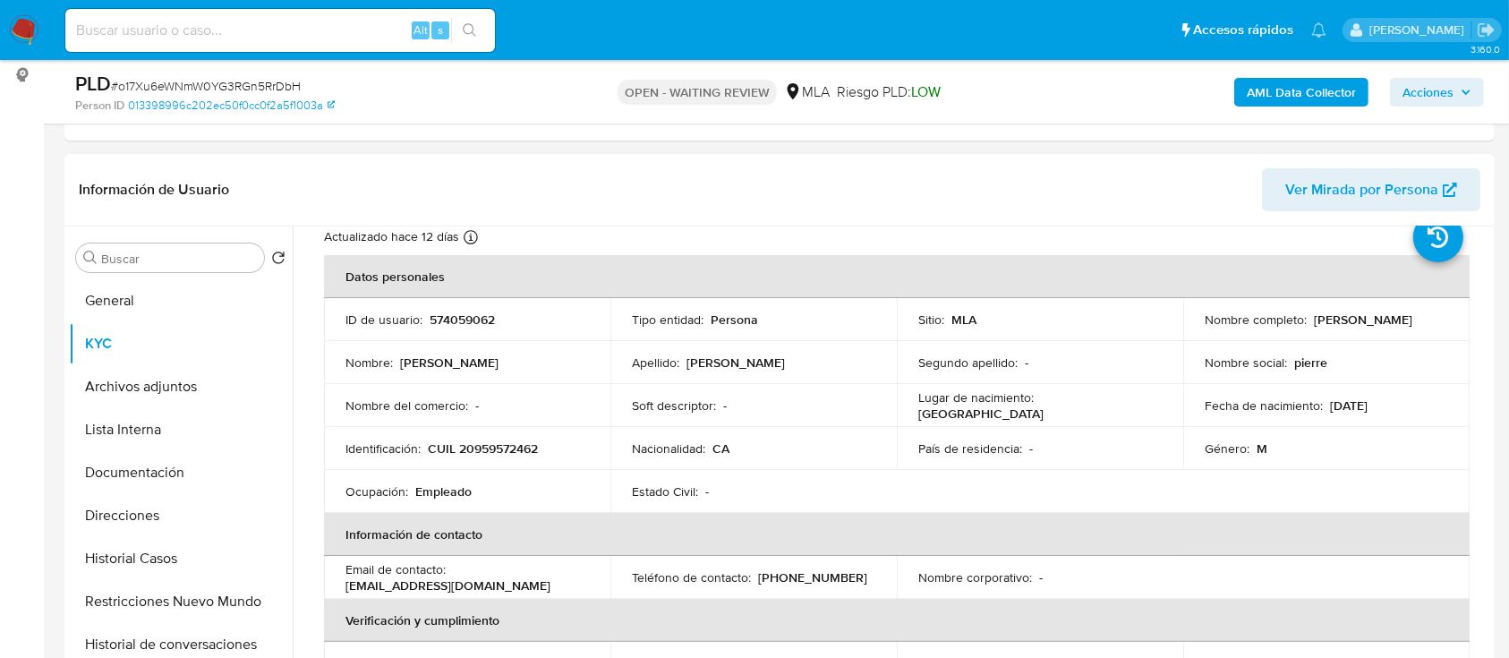
click at [511, 458] on td "Identificación : CUIL 20959572462" at bounding box center [467, 448] width 286 height 43
click at [516, 447] on p "CUIL 20959572462" at bounding box center [483, 448] width 110 height 16
copy p "20959572462"
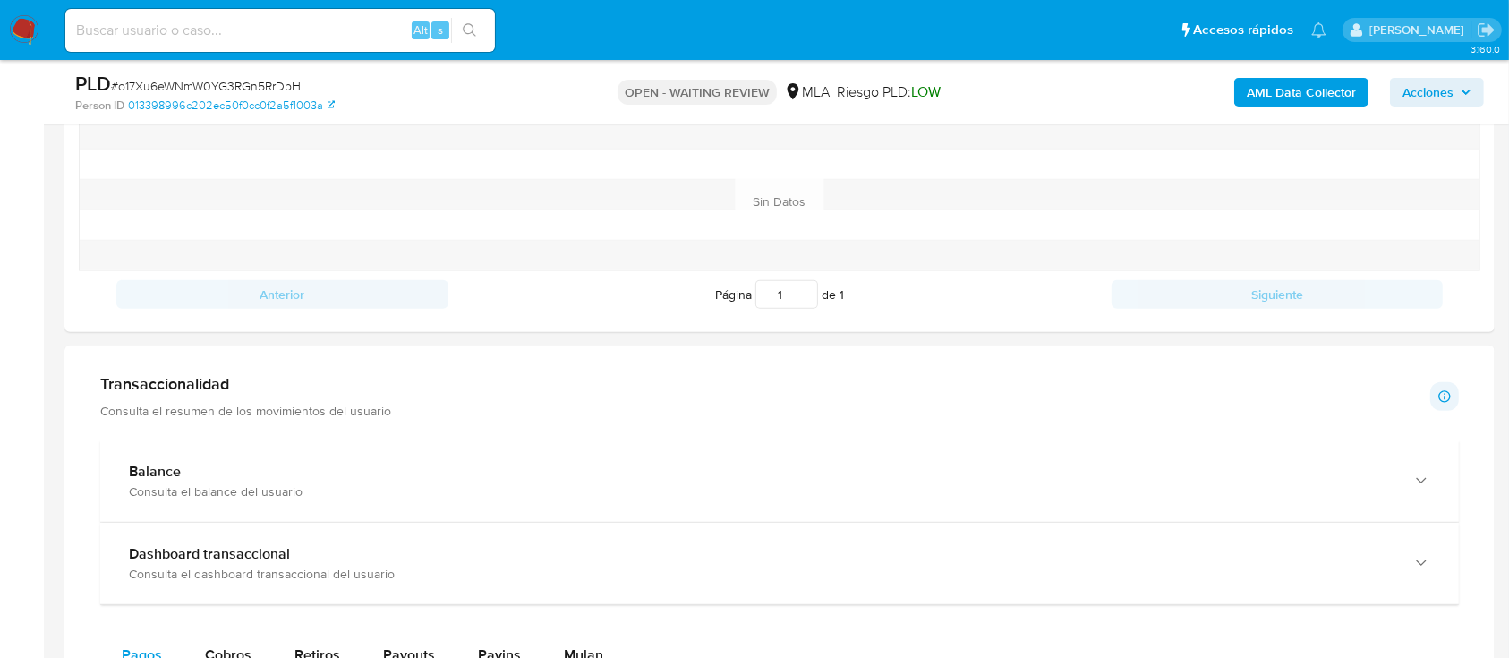
scroll to position [596, 0]
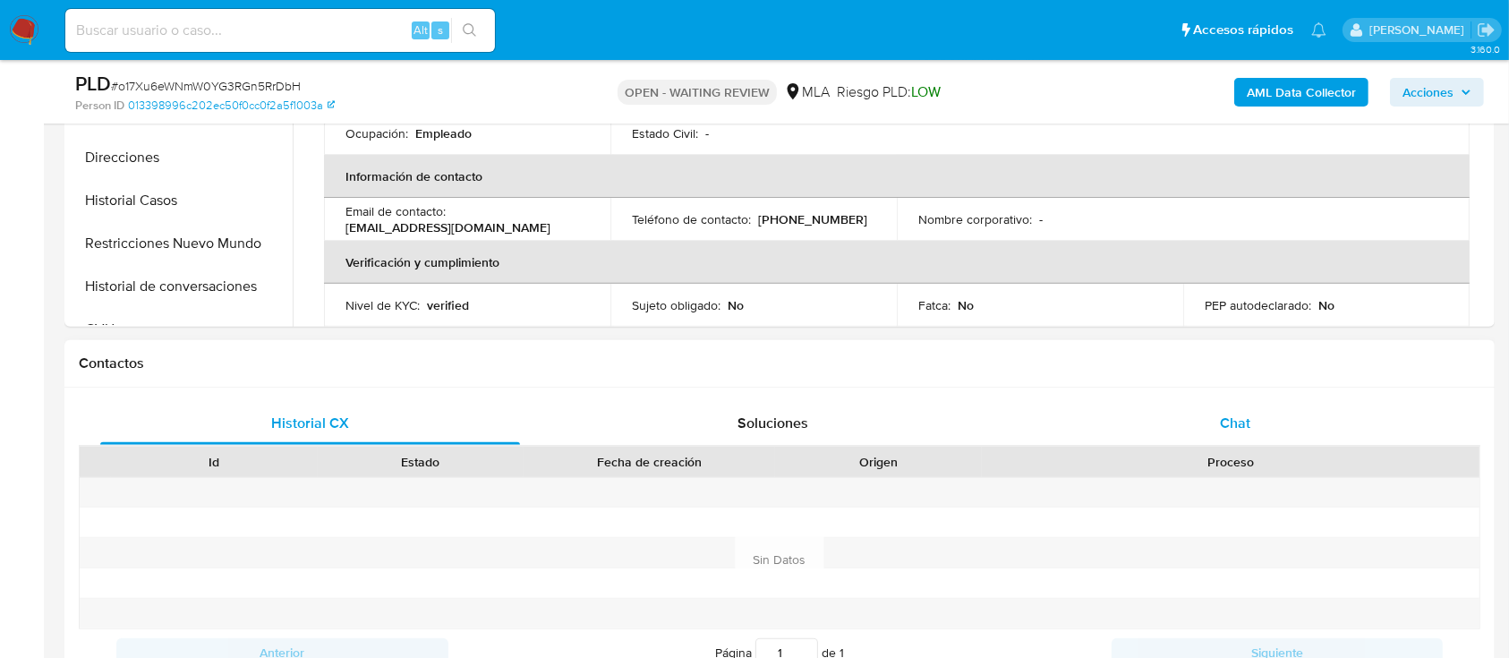
click at [1211, 441] on div "Chat" at bounding box center [1236, 423] width 420 height 43
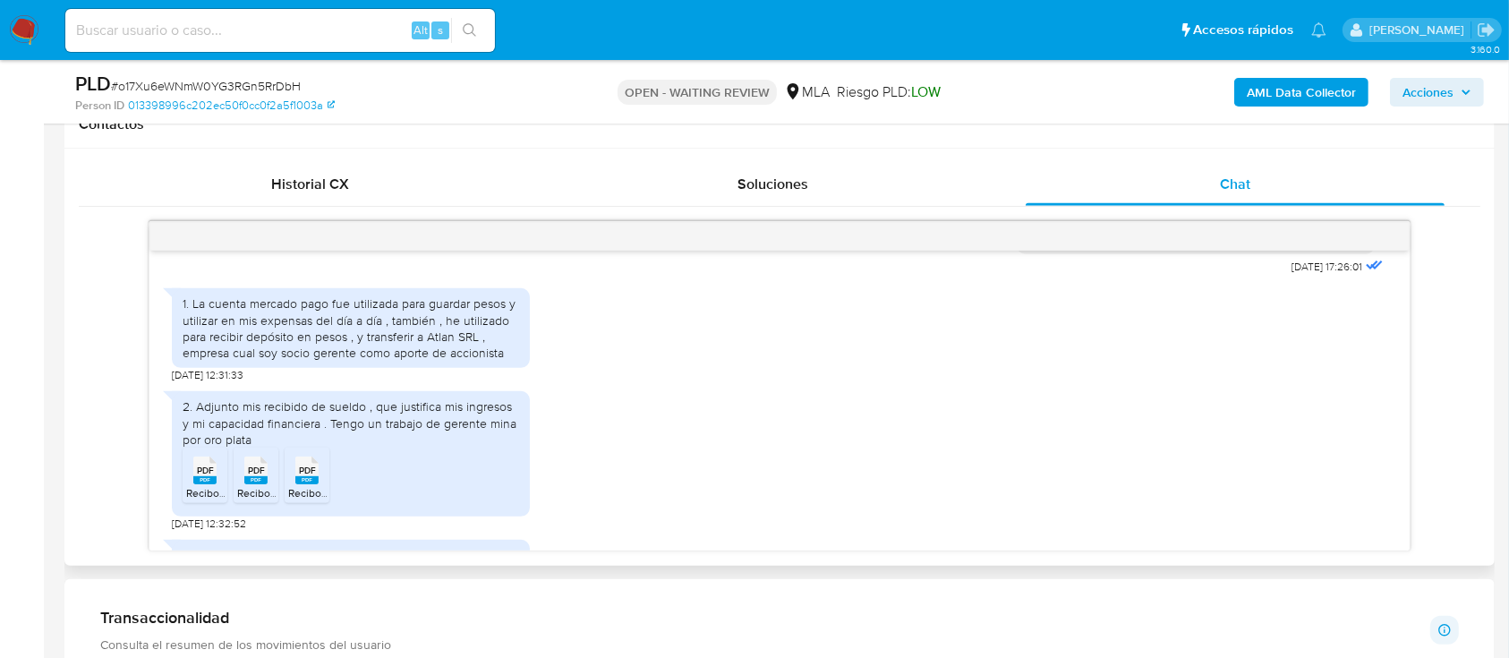
scroll to position [924, 0]
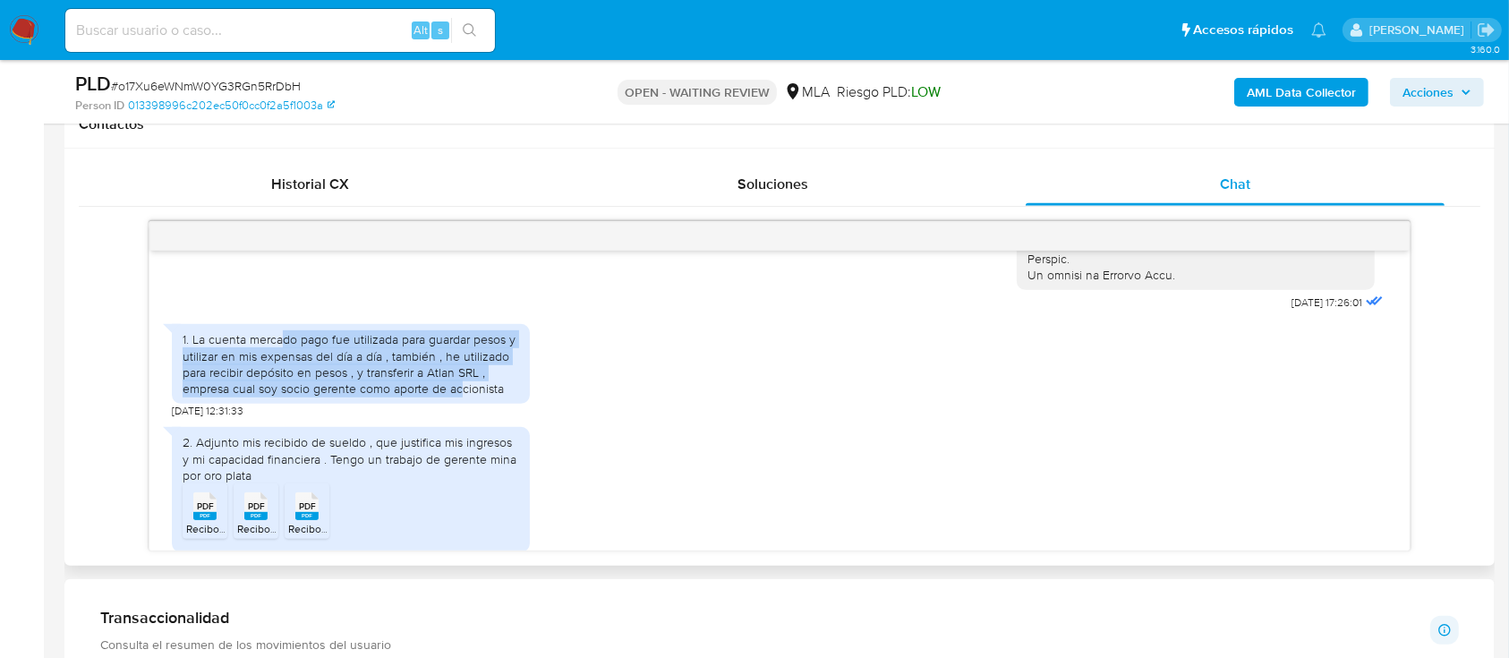
drag, startPoint x: 280, startPoint y: 378, endPoint x: 459, endPoint y: 426, distance: 185.4
click at [459, 396] on div "1. La cuenta mercado pago fue utilizada para guardar pesos y utilizar en mis ex…" at bounding box center [351, 363] width 337 height 65
click at [364, 396] on div "1. La cuenta mercado pago fue utilizada para guardar pesos y utilizar en mis ex…" at bounding box center [351, 363] width 337 height 65
click at [232, 396] on div "1. La cuenta mercado pago fue utilizada para guardar pesos y utilizar en mis ex…" at bounding box center [351, 363] width 337 height 65
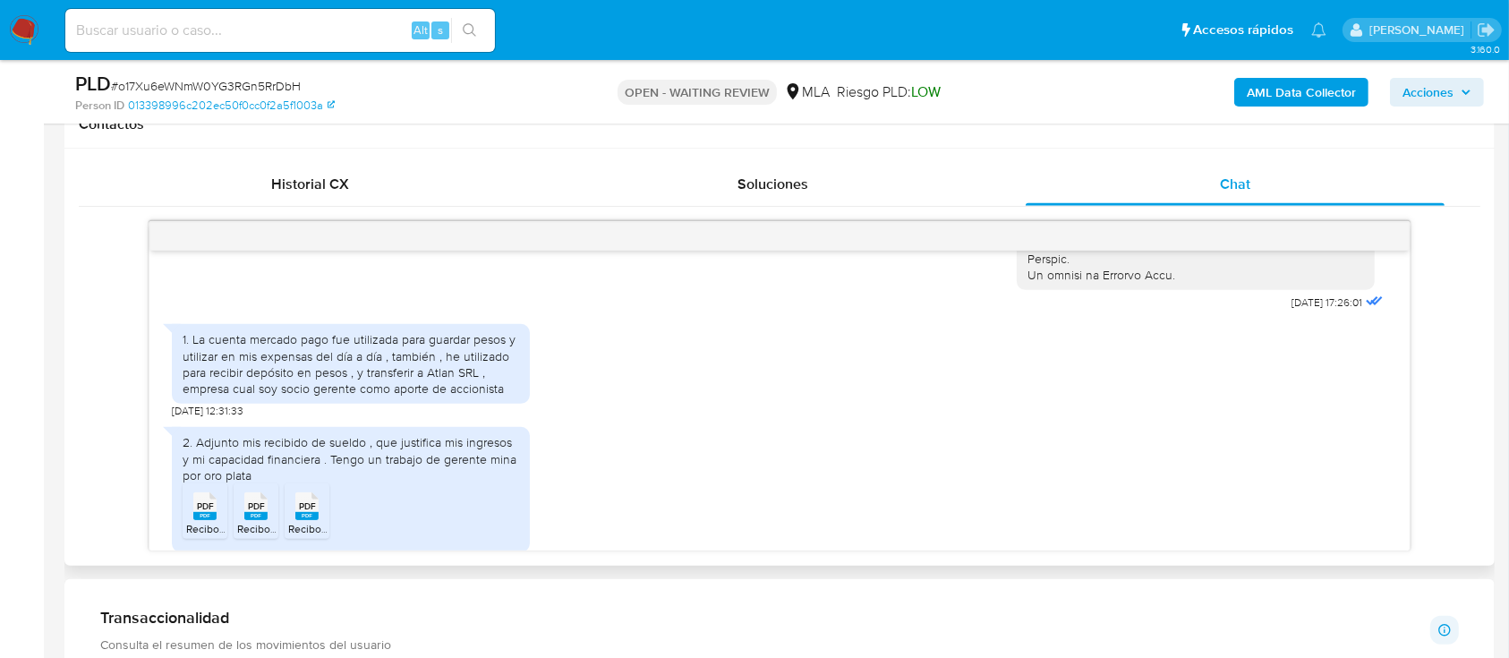
click at [481, 396] on div "1. La cuenta mercado pago fue utilizada para guardar pesos y utilizar en mis ex…" at bounding box center [351, 363] width 337 height 65
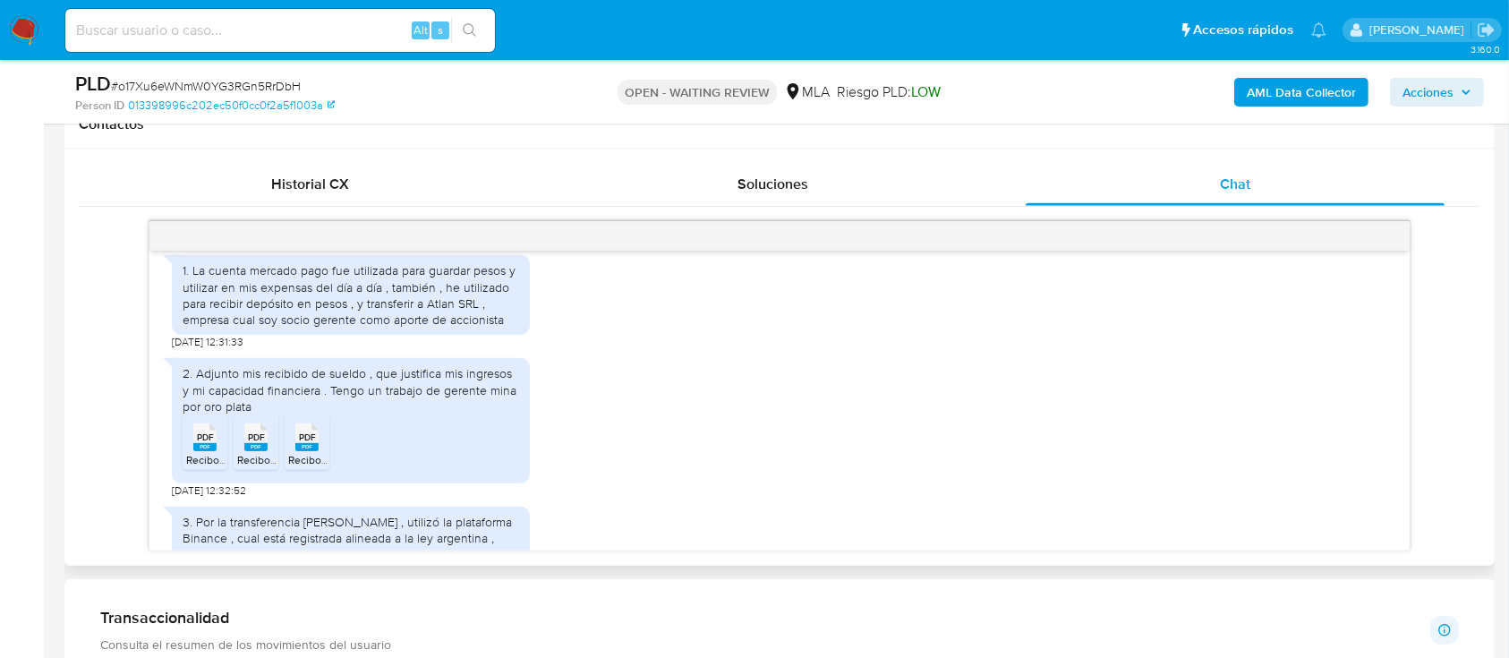
scroll to position [1043, 0]
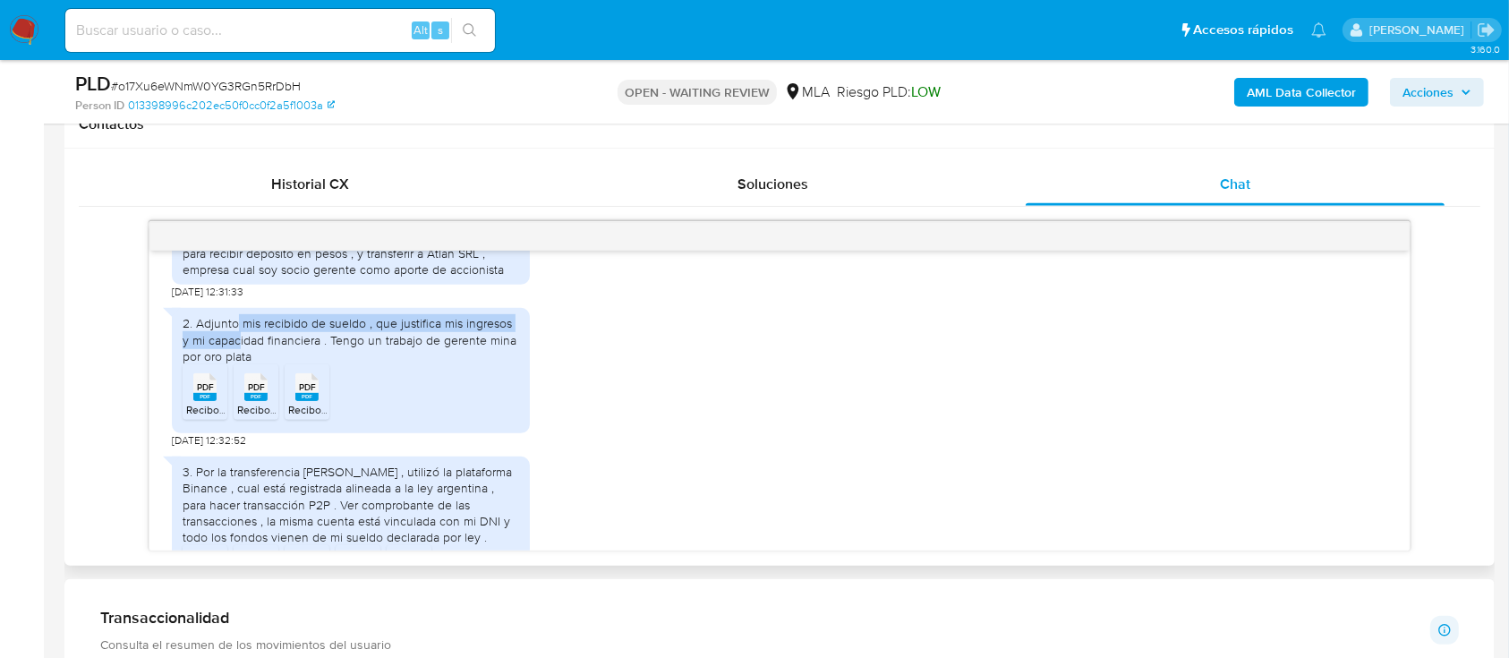
drag, startPoint x: 237, startPoint y: 351, endPoint x: 249, endPoint y: 376, distance: 27.6
click at [233, 364] on div "2. Adjunto mis recibido de sueldo , que justifica mis ingresos y mi capacidad f…" at bounding box center [351, 339] width 337 height 49
click at [200, 401] on rect at bounding box center [204, 397] width 23 height 8
click at [277, 420] on li "PDF PDF Recibo PM 05.2025.PDF" at bounding box center [256, 391] width 45 height 55
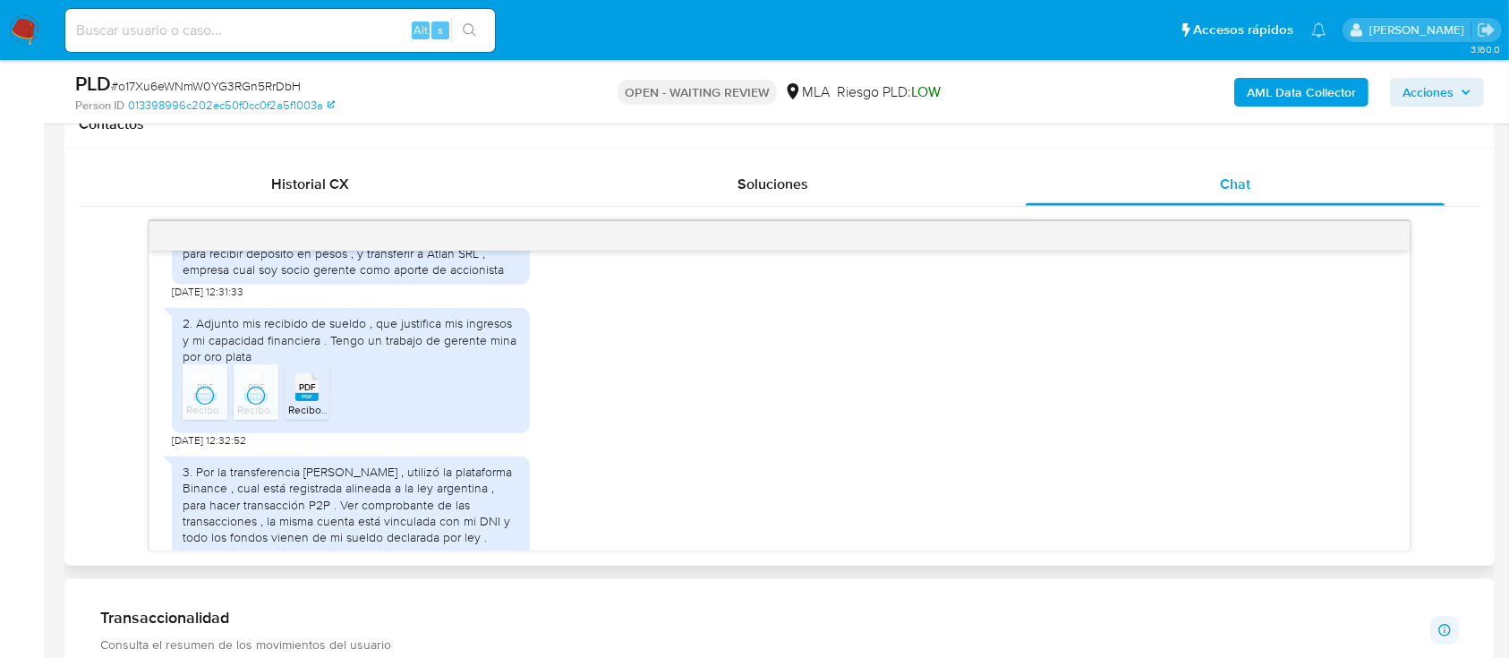
click at [306, 401] on rect at bounding box center [306, 397] width 23 height 8
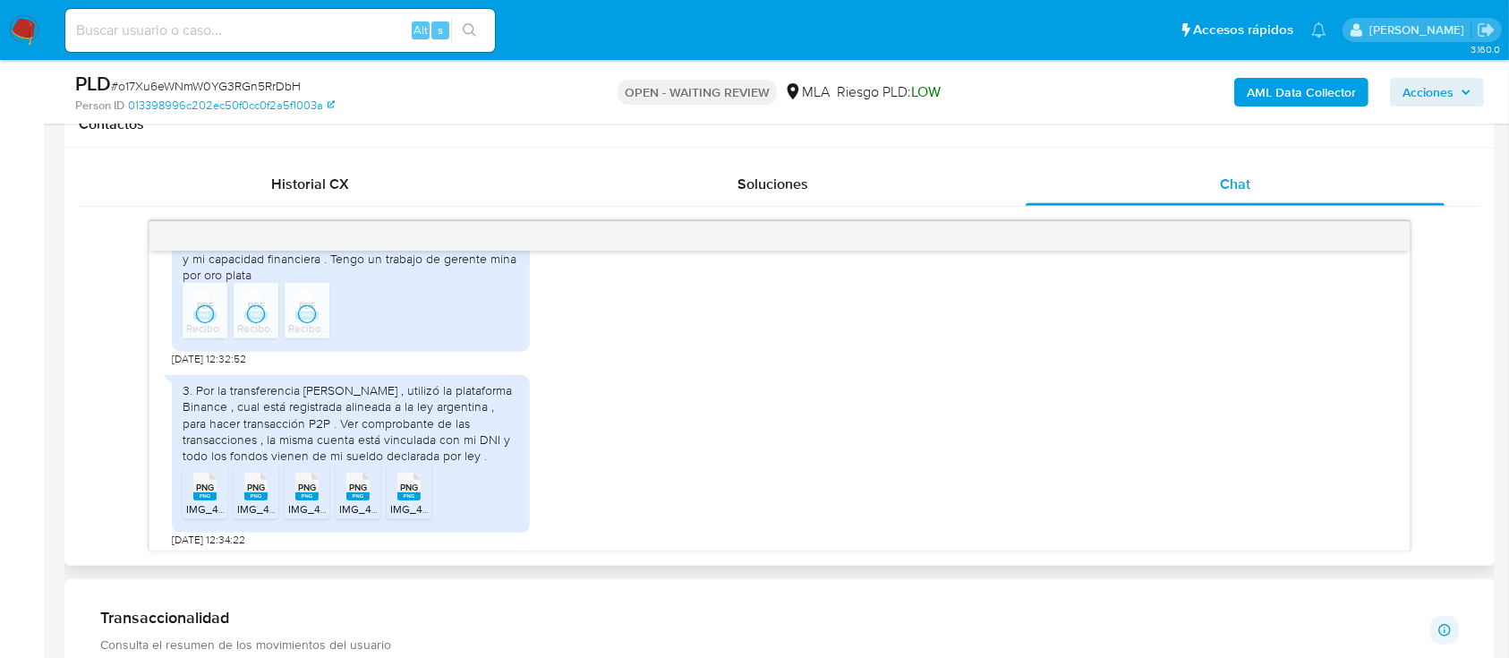
scroll to position [1162, 0]
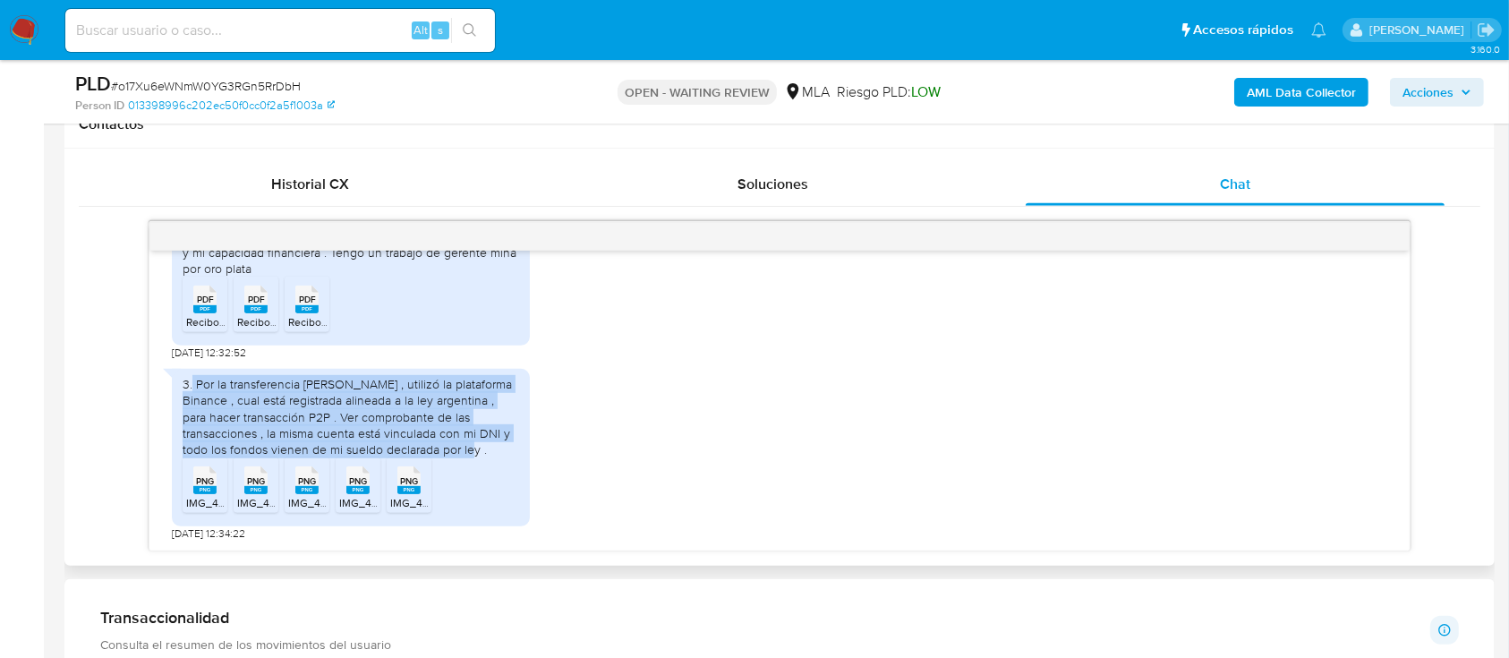
drag, startPoint x: 214, startPoint y: 383, endPoint x: 506, endPoint y: 447, distance: 298.6
click at [506, 447] on div "3. Por la transferencia de tercero , utilizó la plataforma Binance , cual está …" at bounding box center [351, 416] width 337 height 81
click at [473, 452] on div "3. Por la transferencia de tercero , utilizó la plataforma Binance , cual está …" at bounding box center [351, 416] width 337 height 81
drag, startPoint x: 206, startPoint y: 390, endPoint x: 415, endPoint y: 442, distance: 215.8
click at [467, 434] on div "3. Por la transferencia de tercero , utilizó la plataforma Binance , cual está …" at bounding box center [351, 416] width 337 height 81
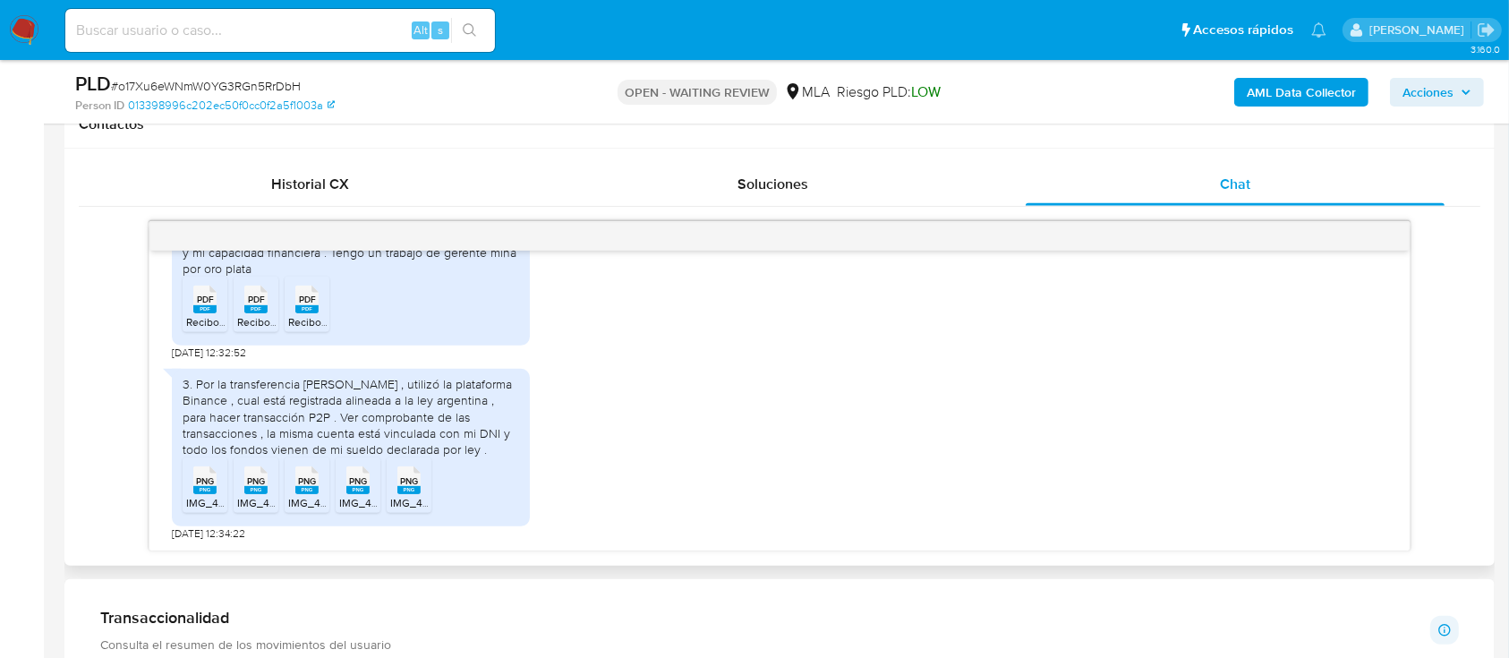
click at [200, 492] on rect at bounding box center [204, 490] width 23 height 8
click at [243, 493] on div "PNG PNG" at bounding box center [256, 478] width 38 height 35
click at [306, 498] on span "IMG_4732.png" at bounding box center [324, 502] width 72 height 15
click at [352, 498] on span "IMG_4729.png" at bounding box center [375, 502] width 72 height 15
drag, startPoint x: 399, startPoint y: 498, endPoint x: 451, endPoint y: 515, distance: 54.6
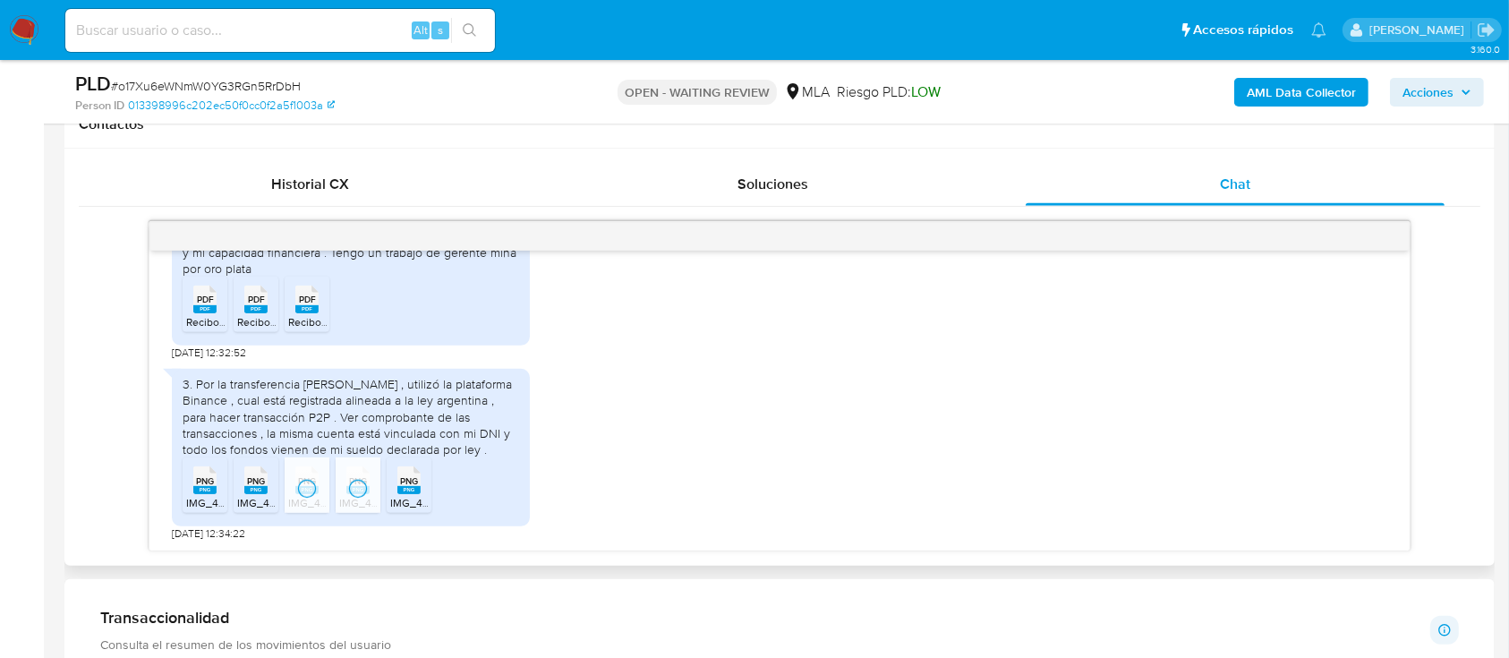
click at [399, 498] on span "IMG_4733.png" at bounding box center [426, 502] width 72 height 15
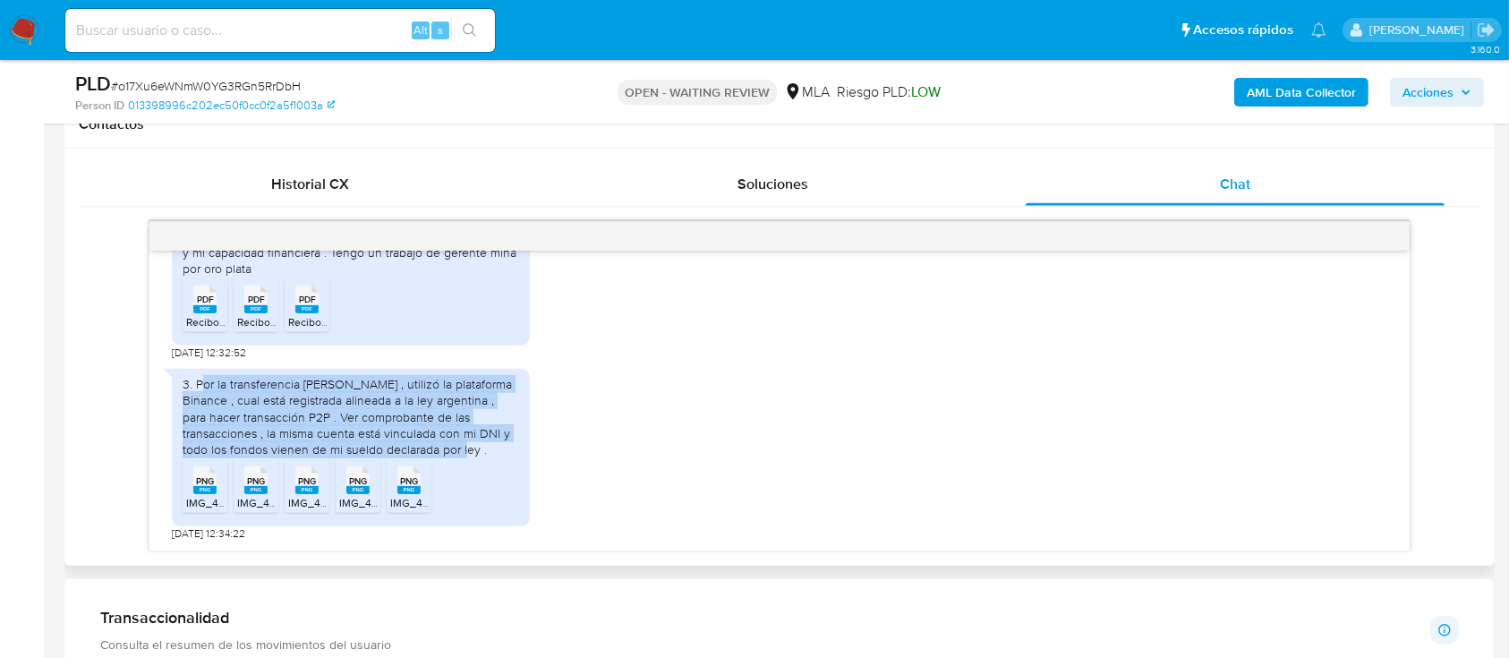
drag, startPoint x: 206, startPoint y: 379, endPoint x: 480, endPoint y: 456, distance: 284.2
click at [480, 456] on div "3. Por la transferencia de tercero , utilizó la plataforma Binance , cual está …" at bounding box center [351, 416] width 337 height 81
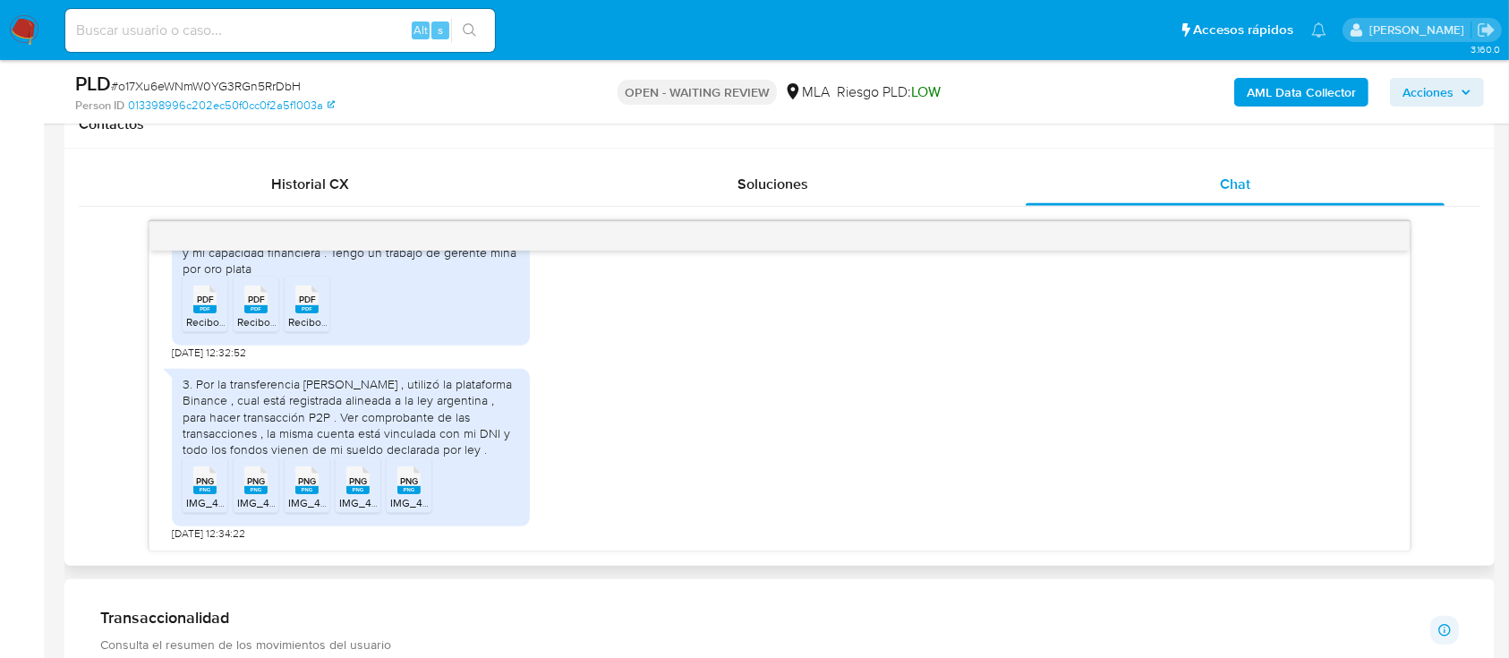
drag, startPoint x: 890, startPoint y: 352, endPoint x: 230, endPoint y: 258, distance: 666.3
click at [888, 352] on div "2. Adjunto mis recibido de sueldo , que justifica mis ingresos y mi capacidad f…" at bounding box center [779, 285] width 1214 height 149
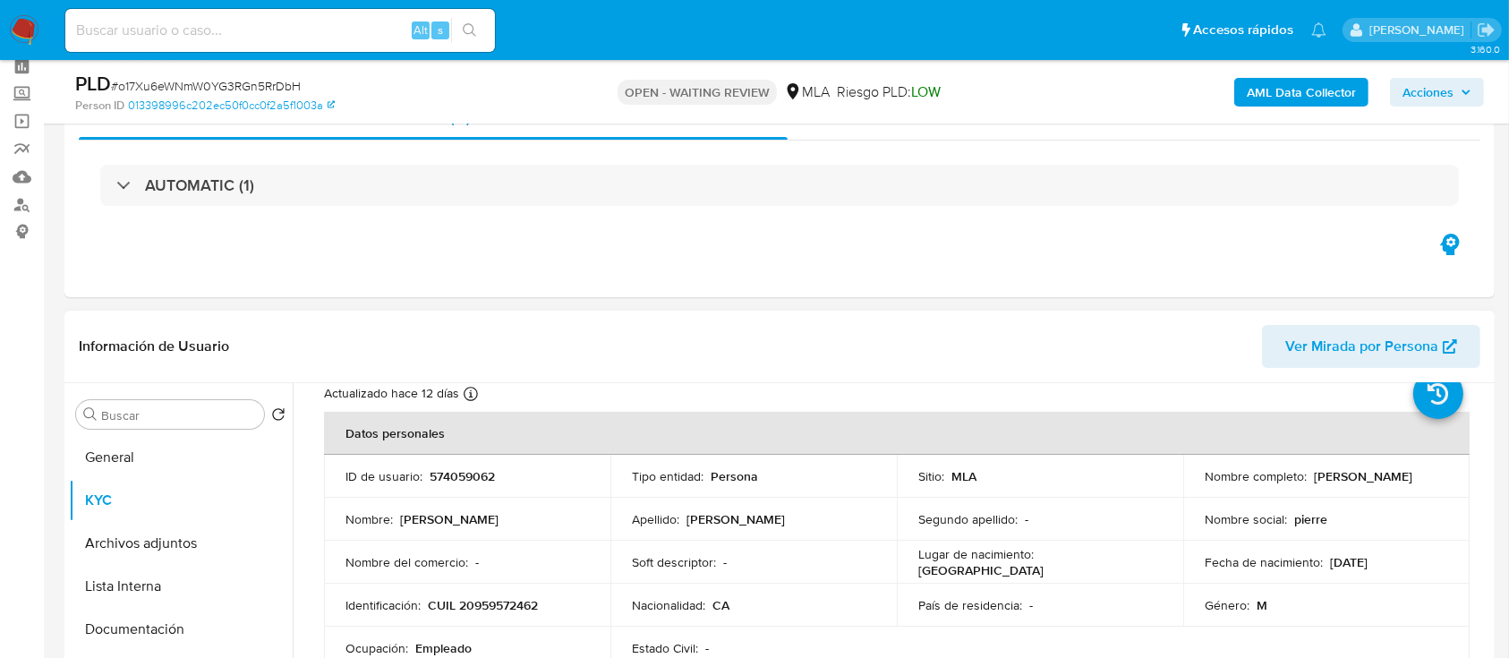
scroll to position [119, 0]
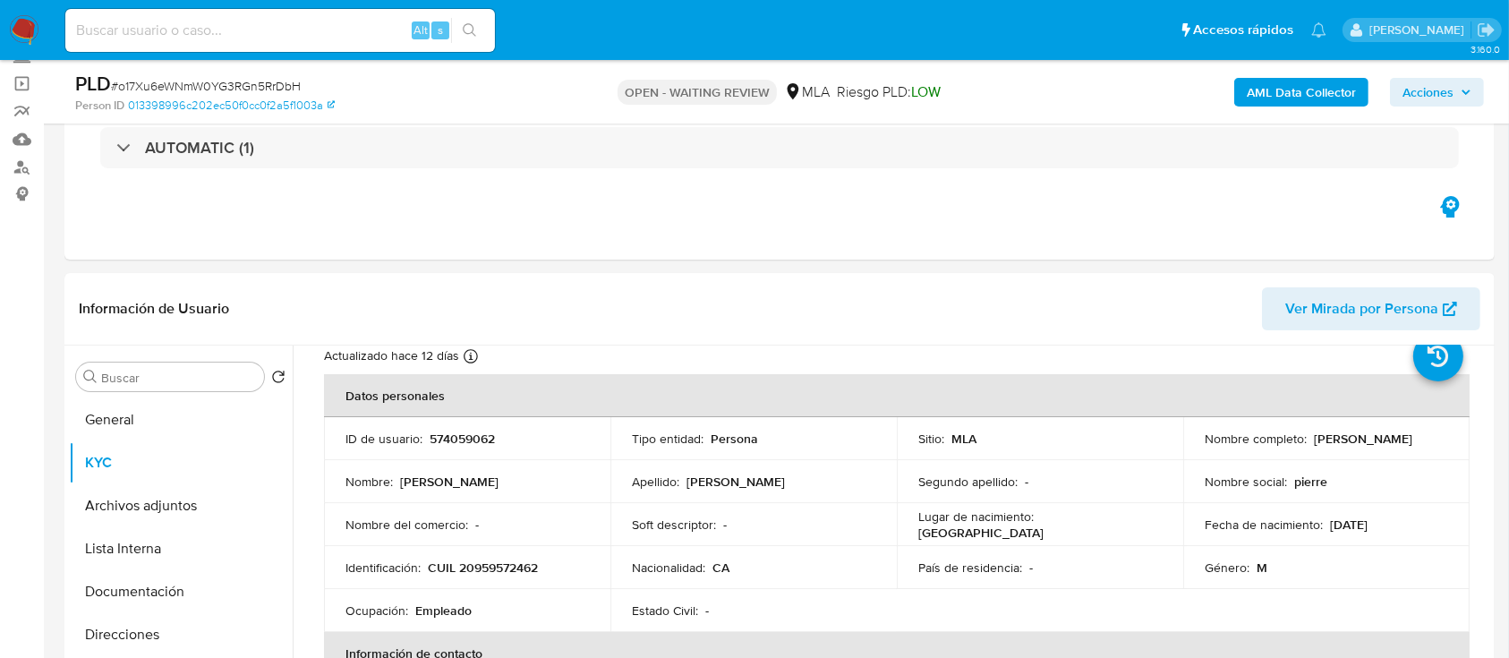
click at [284, 36] on input at bounding box center [280, 30] width 430 height 23
paste input "StZ4ZUkEmfFWSBUsedtIwKpq"
type input "StZ4ZUkEmfFWSBUsedtIwKpq"
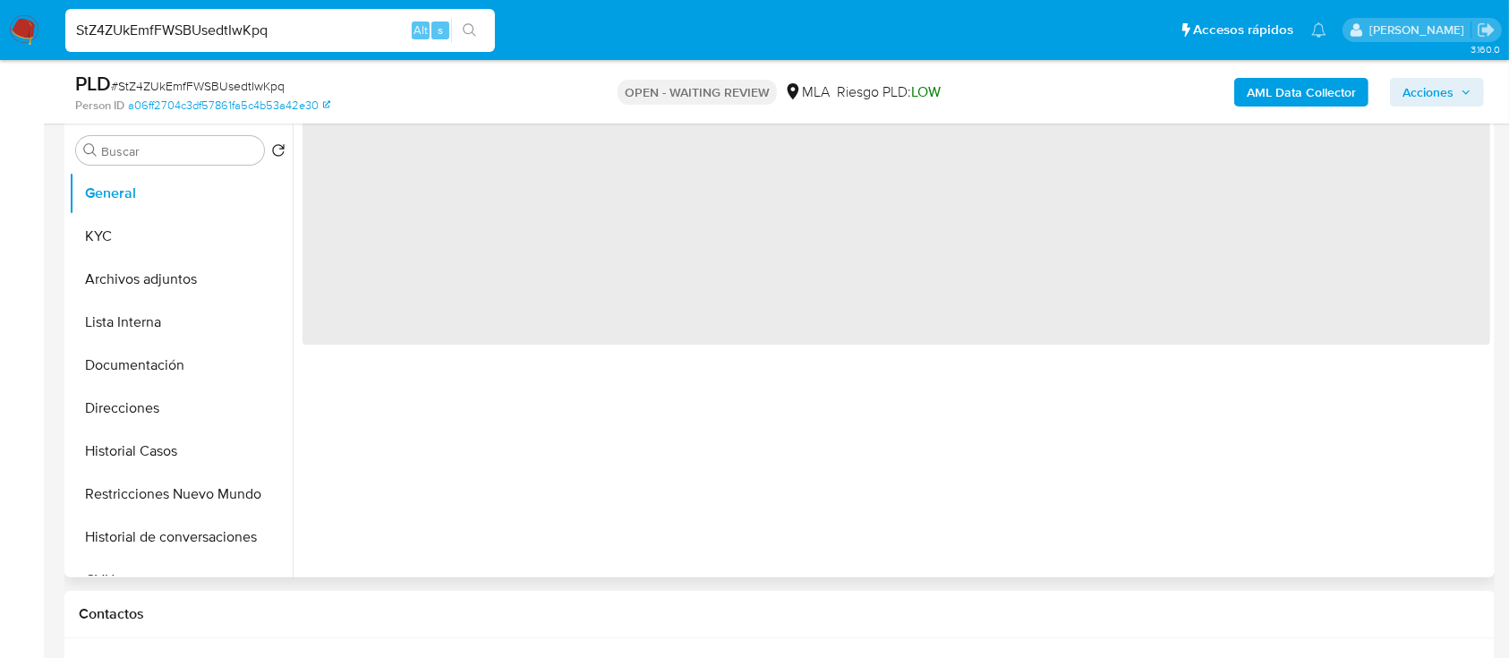
scroll to position [358, 0]
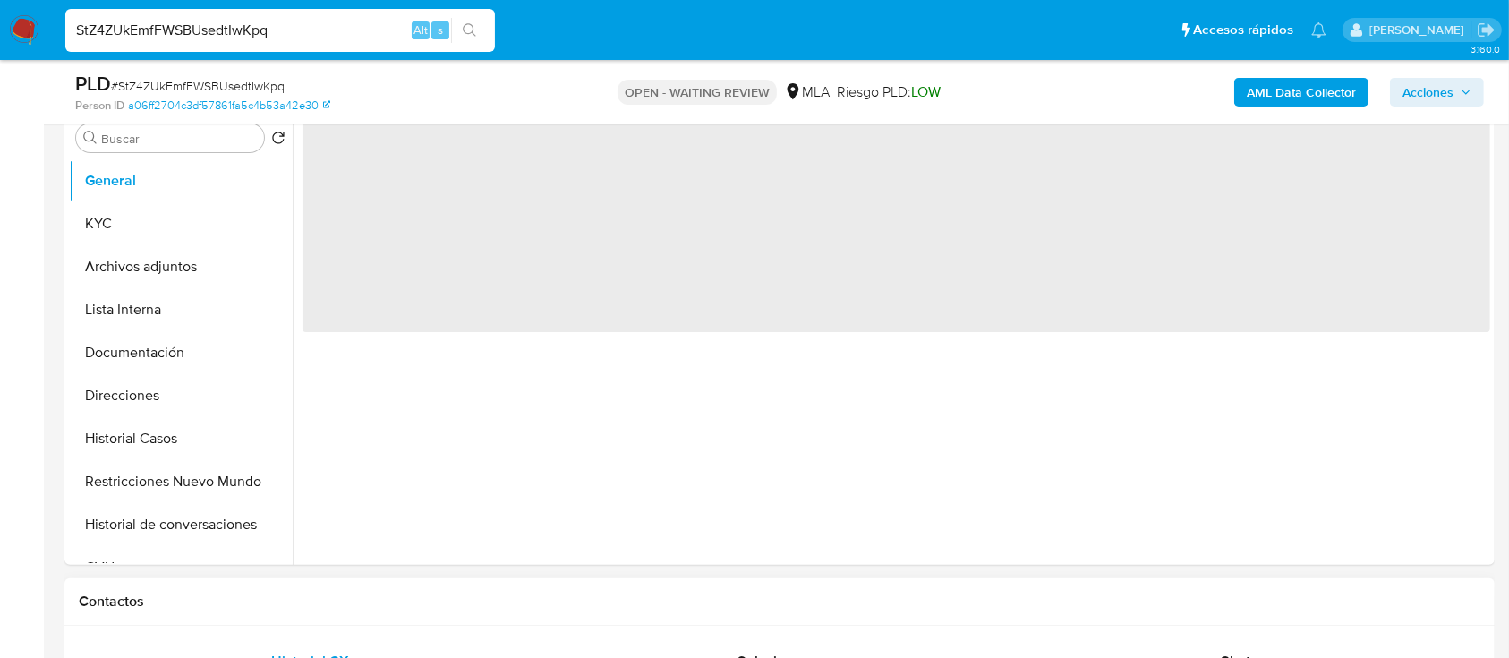
select select "10"
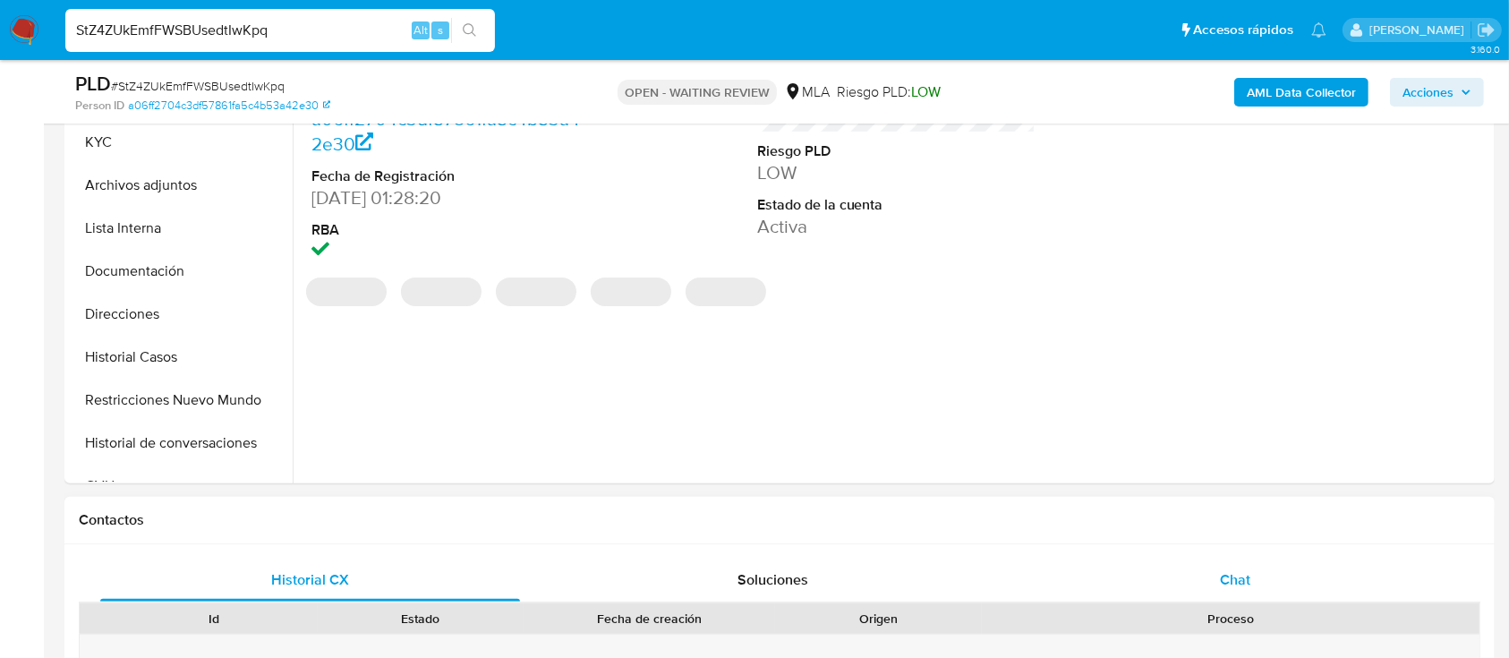
scroll to position [477, 0]
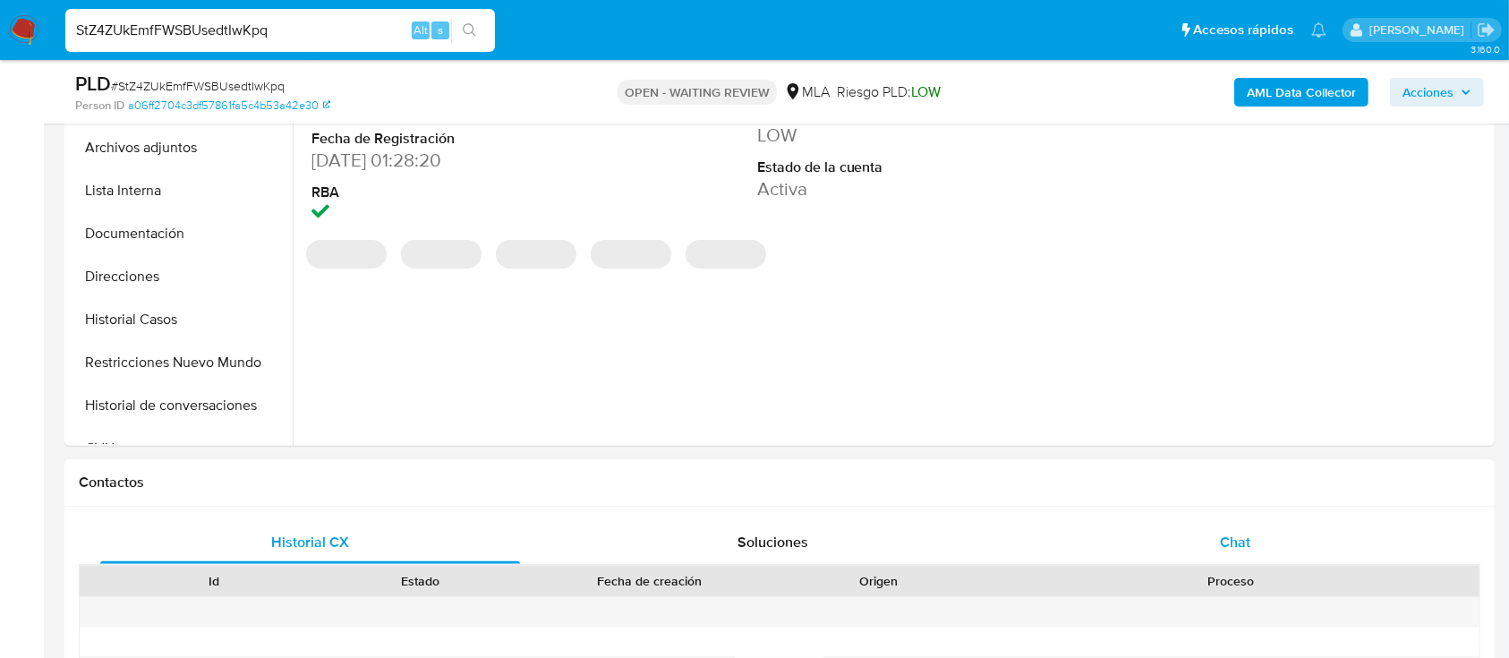
click at [1235, 543] on span "Chat" at bounding box center [1235, 542] width 30 height 21
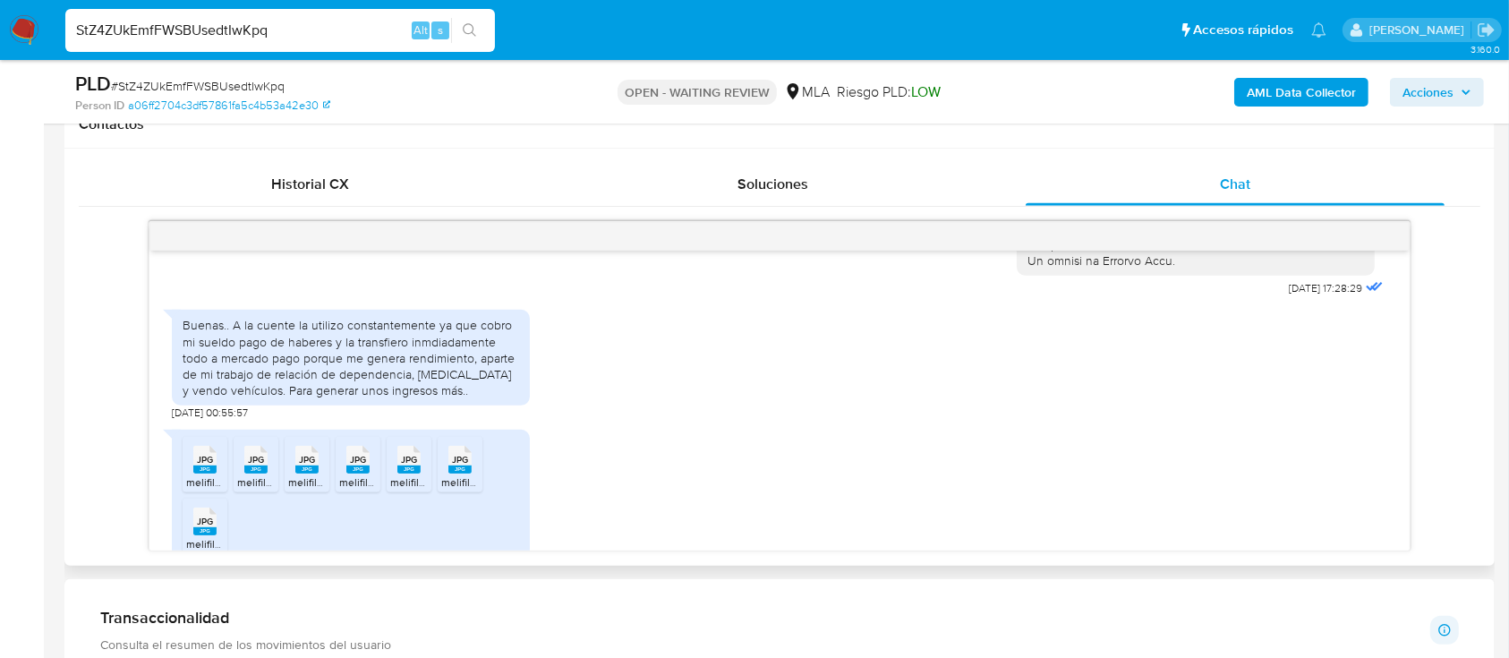
scroll to position [931, 0]
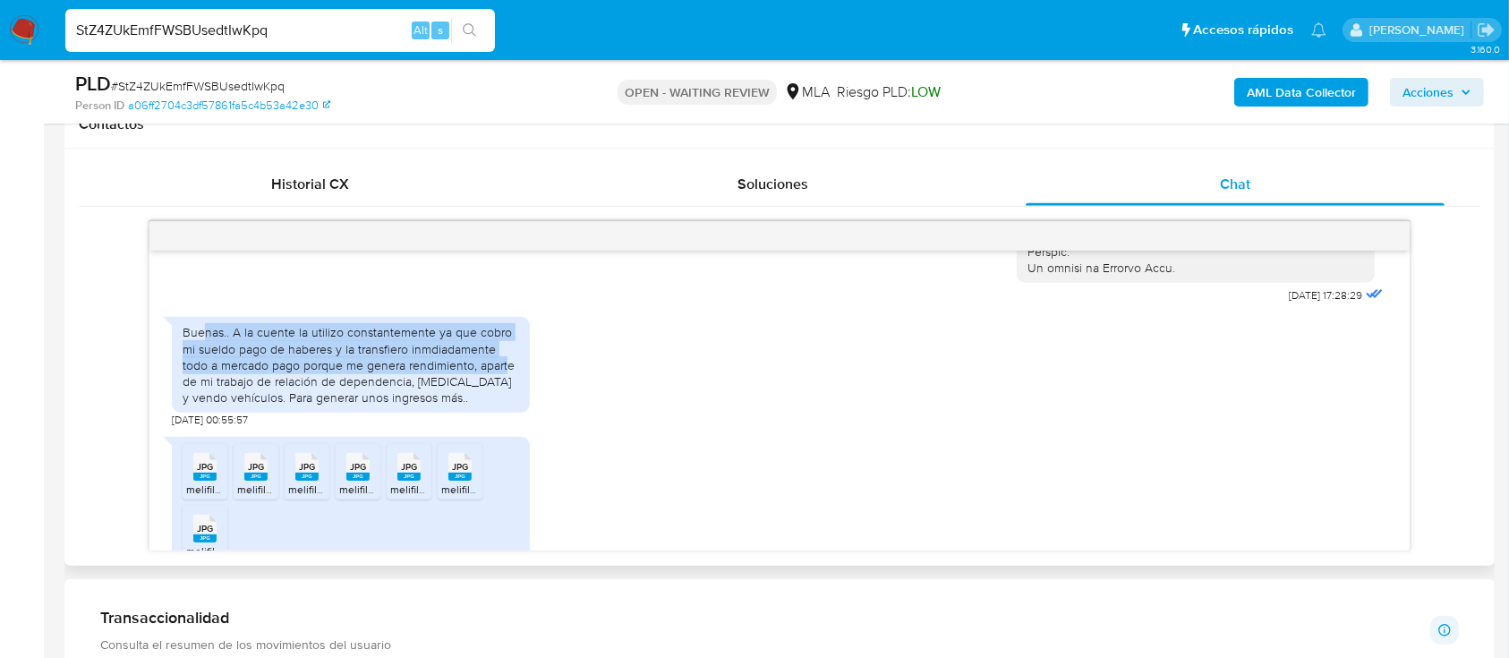
drag, startPoint x: 200, startPoint y: 366, endPoint x: 507, endPoint y: 397, distance: 308.6
click at [507, 397] on div "Buenas.. A la cuente la utilizo constantemente ya que cobro mi sueldo pago de h…" at bounding box center [351, 364] width 337 height 81
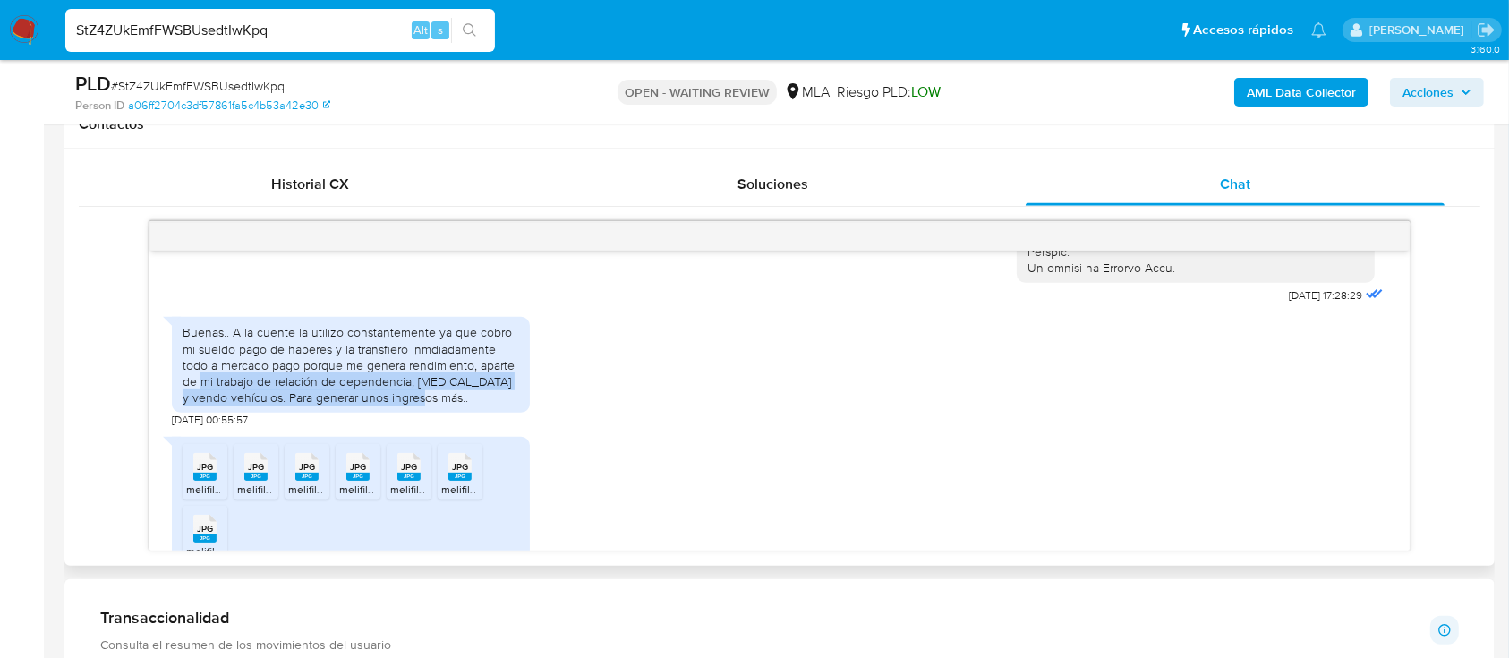
drag, startPoint x: 236, startPoint y: 420, endPoint x: 473, endPoint y: 426, distance: 236.4
click at [473, 405] on div "Buenas.. A la cuente la utilizo constantemente ya que cobro mi sueldo pago de h…" at bounding box center [351, 364] width 337 height 81
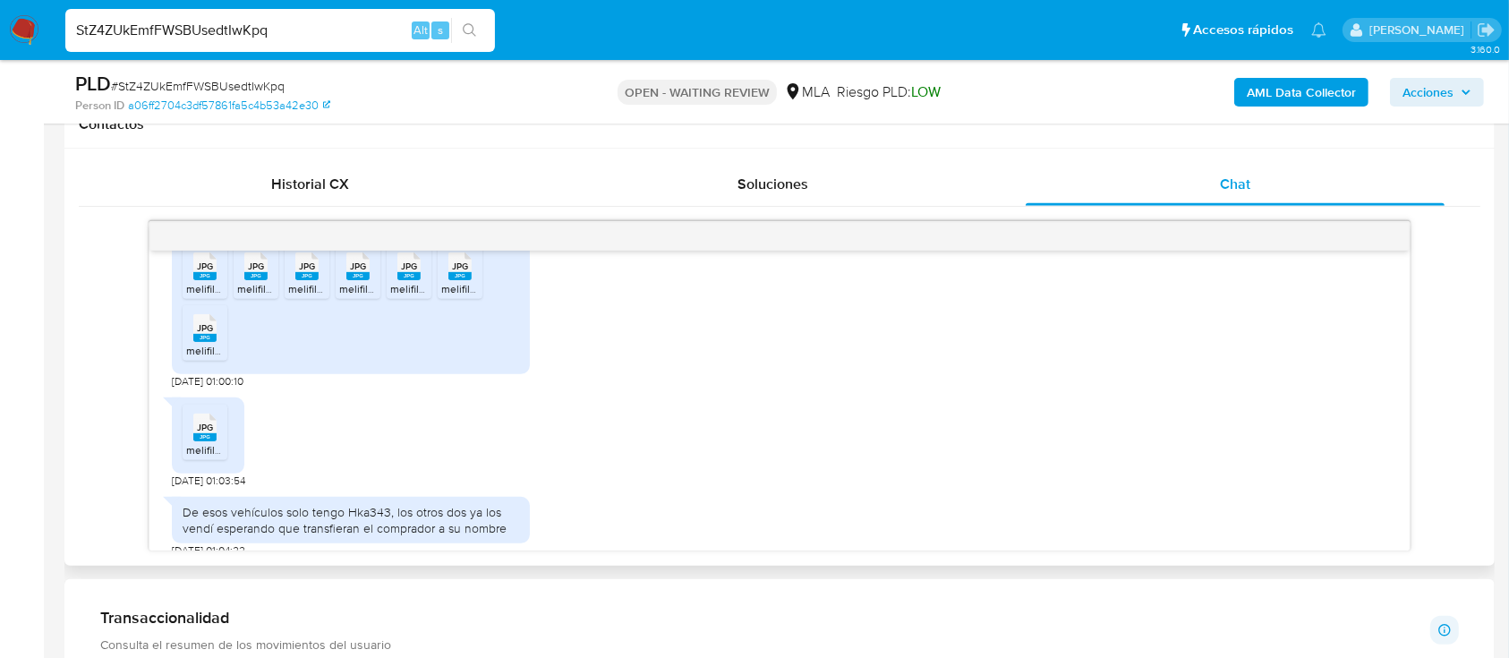
scroll to position [1169, 0]
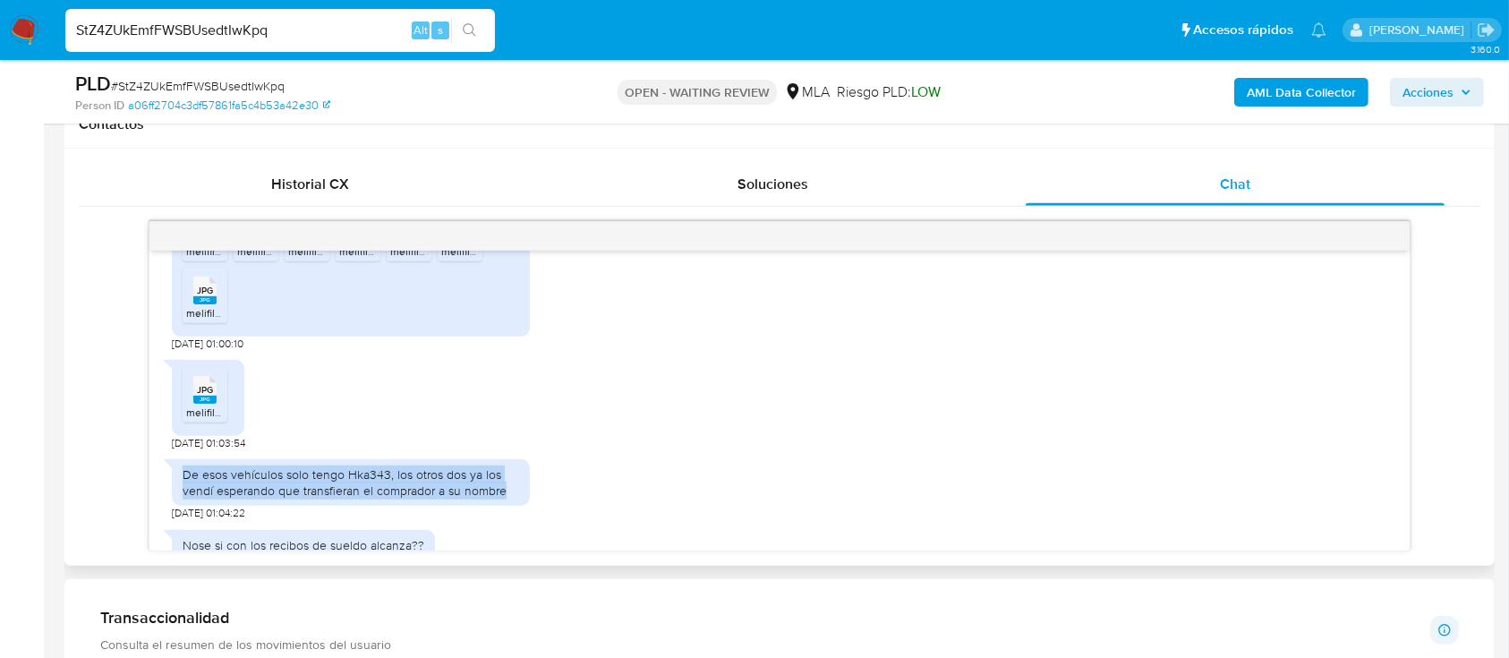
drag, startPoint x: 230, startPoint y: 508, endPoint x: 532, endPoint y: 519, distance: 301.8
click at [532, 519] on div "De esos vehículos solo tengo Hka343, los otros dos ya los vendí esperando que t…" at bounding box center [779, 485] width 1214 height 71
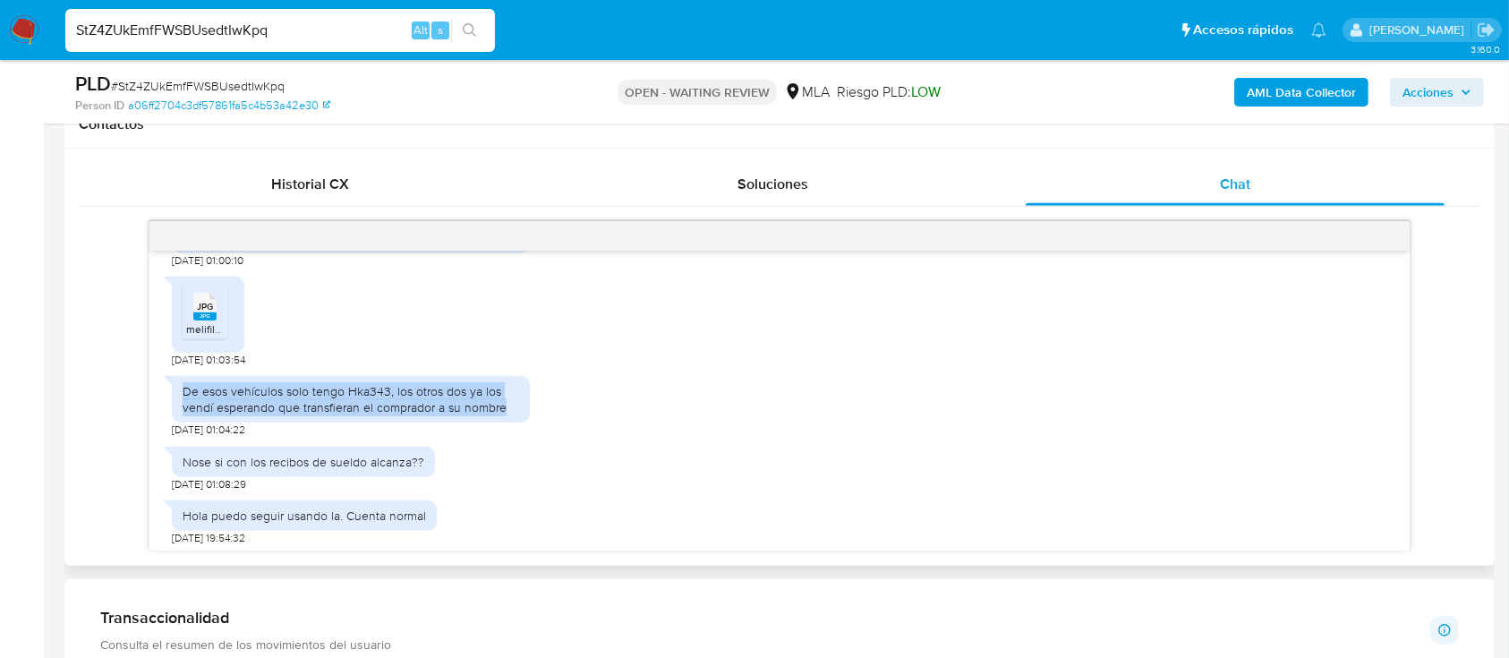
scroll to position [1289, 0]
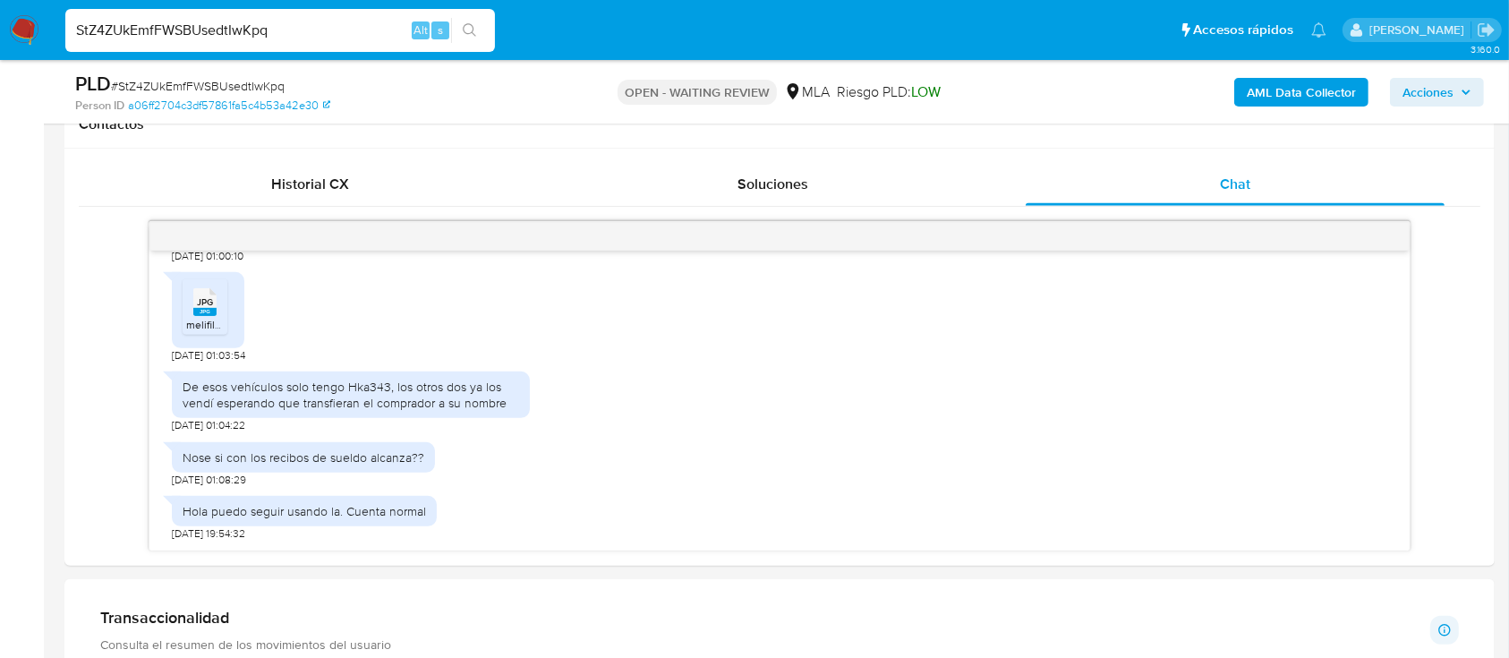
click at [292, 35] on input "StZ4ZUkEmfFWSBUsedtIwKpq" at bounding box center [280, 30] width 430 height 23
paste input "kbADyEixrbJzphEMNJ1s1API"
type input "kbADyEixrbJzphEMNJ1s1API"
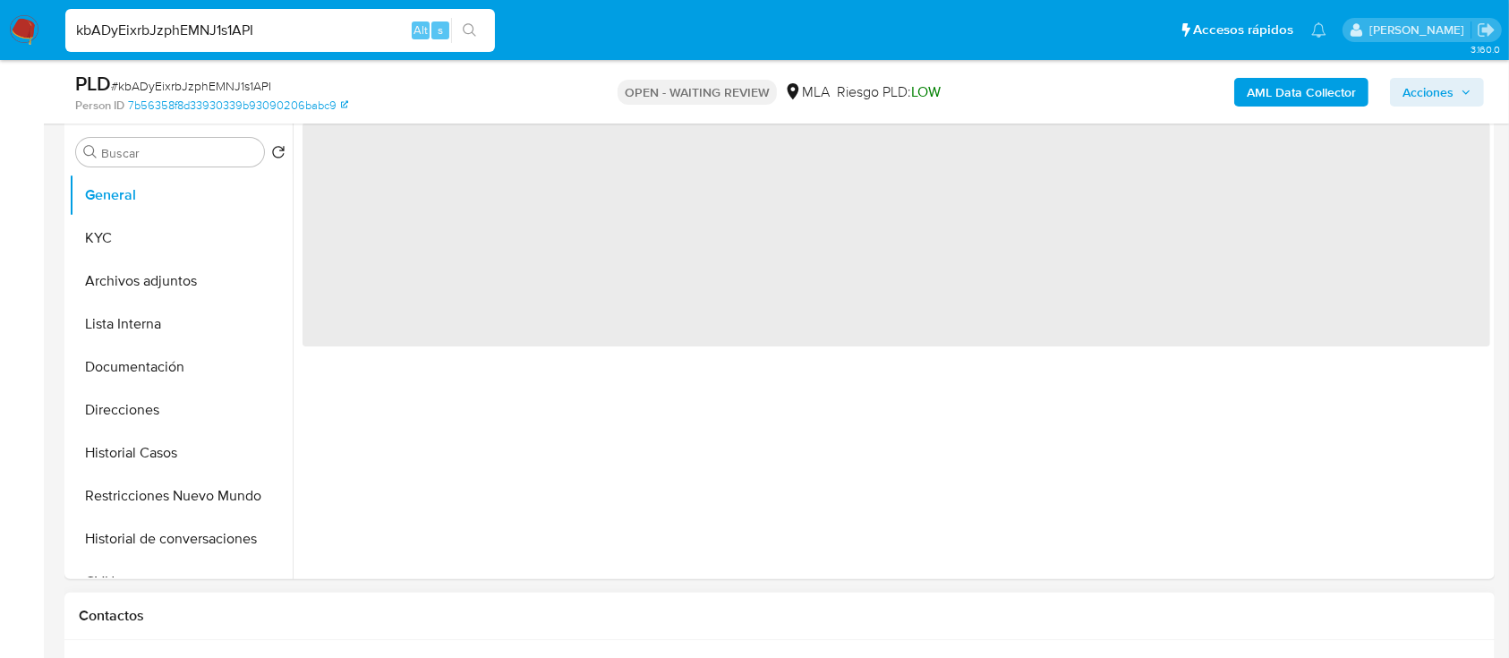
scroll to position [596, 0]
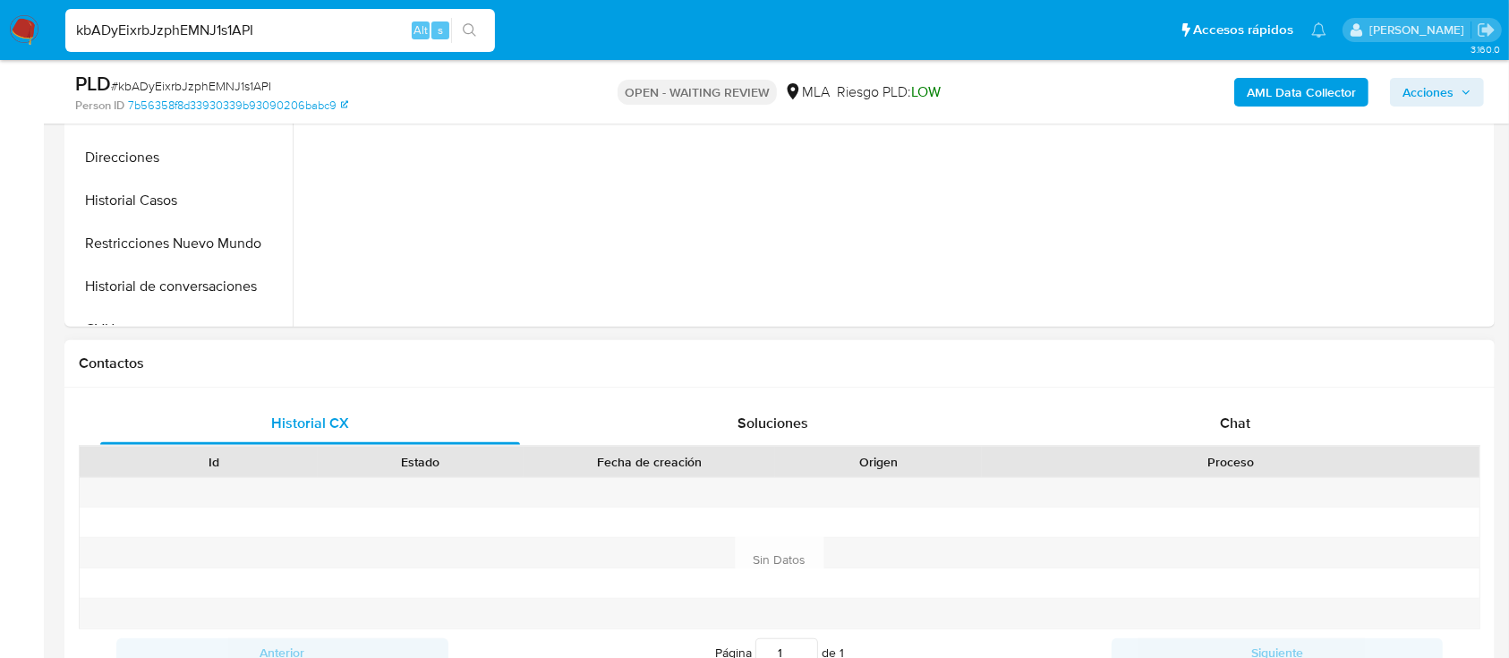
click at [1202, 390] on div "Historial CX Soluciones Chat Id Estado Fecha de creación Origen Proceso Anterio…" at bounding box center [779, 539] width 1430 height 303
select select "10"
drag, startPoint x: 1182, startPoint y: 433, endPoint x: 1187, endPoint y: 411, distance: 22.8
click at [1182, 428] on div "Chat" at bounding box center [1236, 423] width 420 height 43
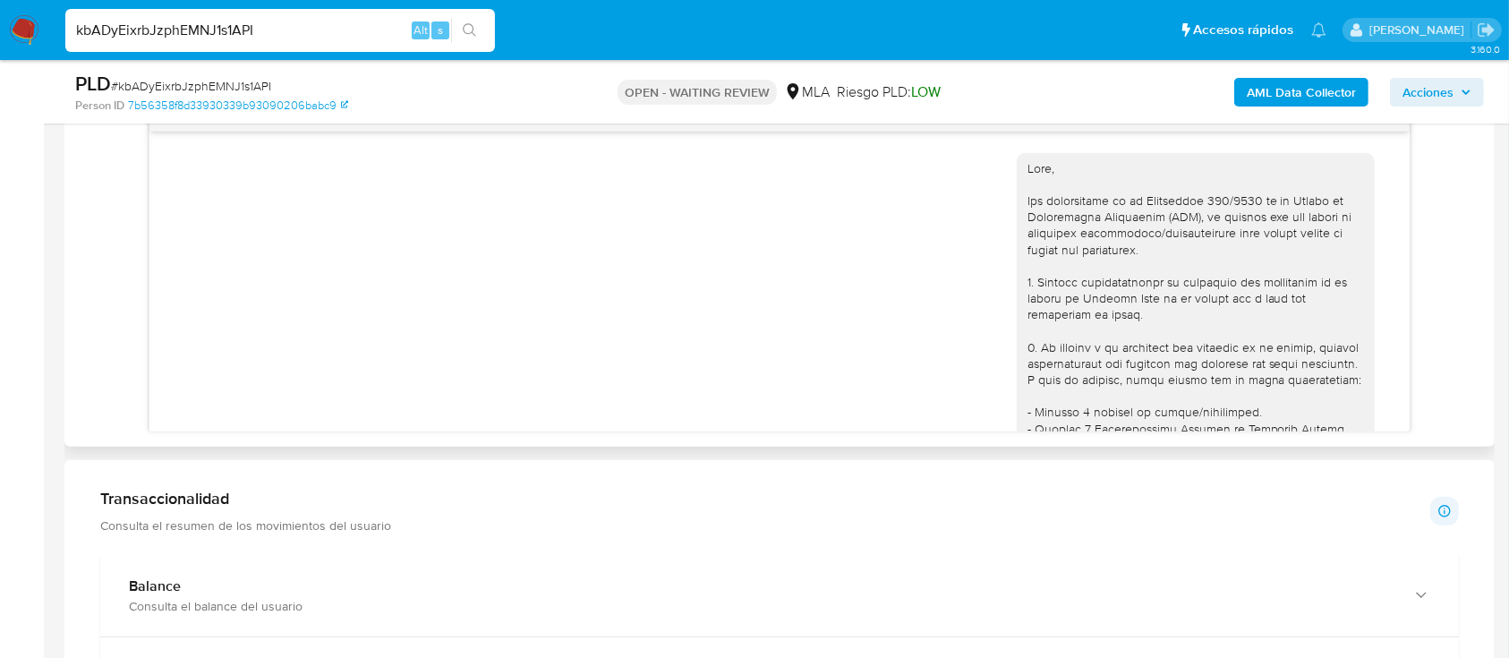
scroll to position [816, 0]
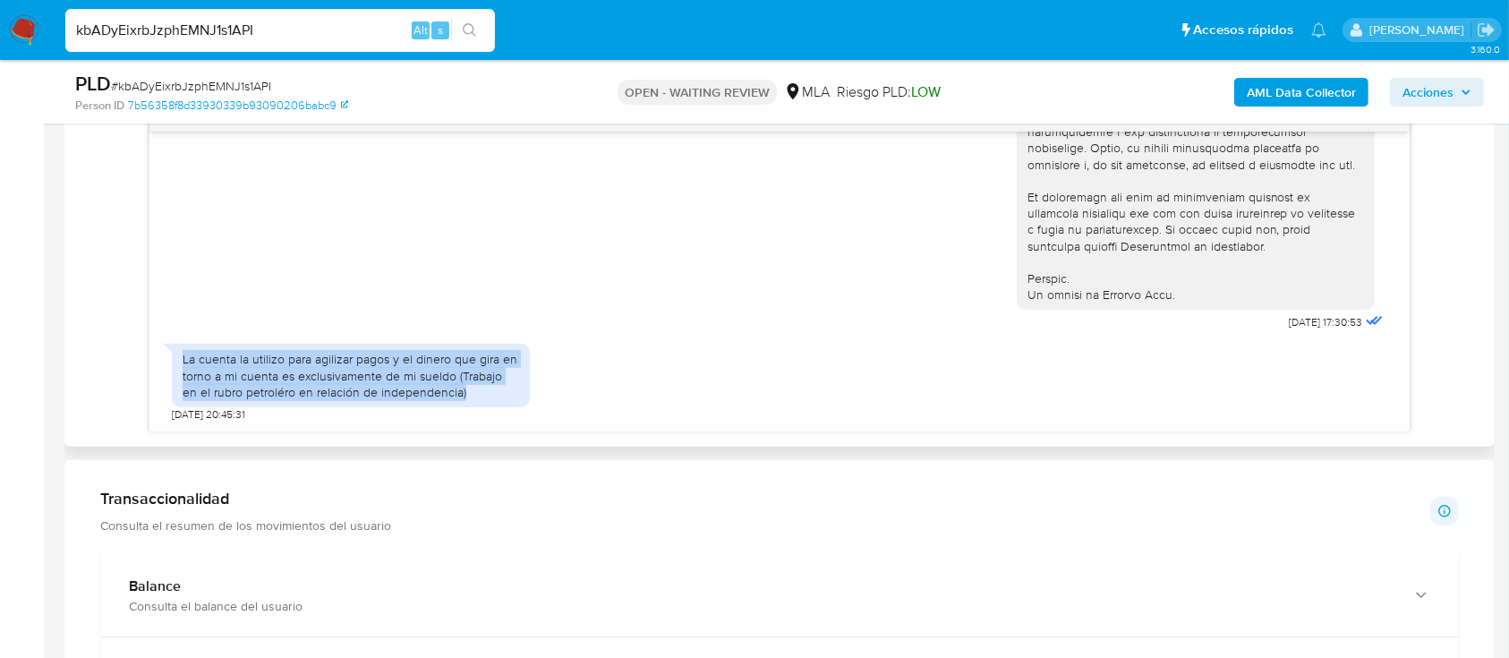
drag, startPoint x: 215, startPoint y: 361, endPoint x: 537, endPoint y: 396, distance: 324.2
click at [537, 396] on div "La cuenta la utilizo para agilizar pagos y el dinero que gira en torno a mi cue…" at bounding box center [779, 378] width 1214 height 87
click at [486, 392] on div "La cuenta la utilizo para agilizar pagos y el dinero que gira en torno a mi cue…" at bounding box center [351, 375] width 337 height 49
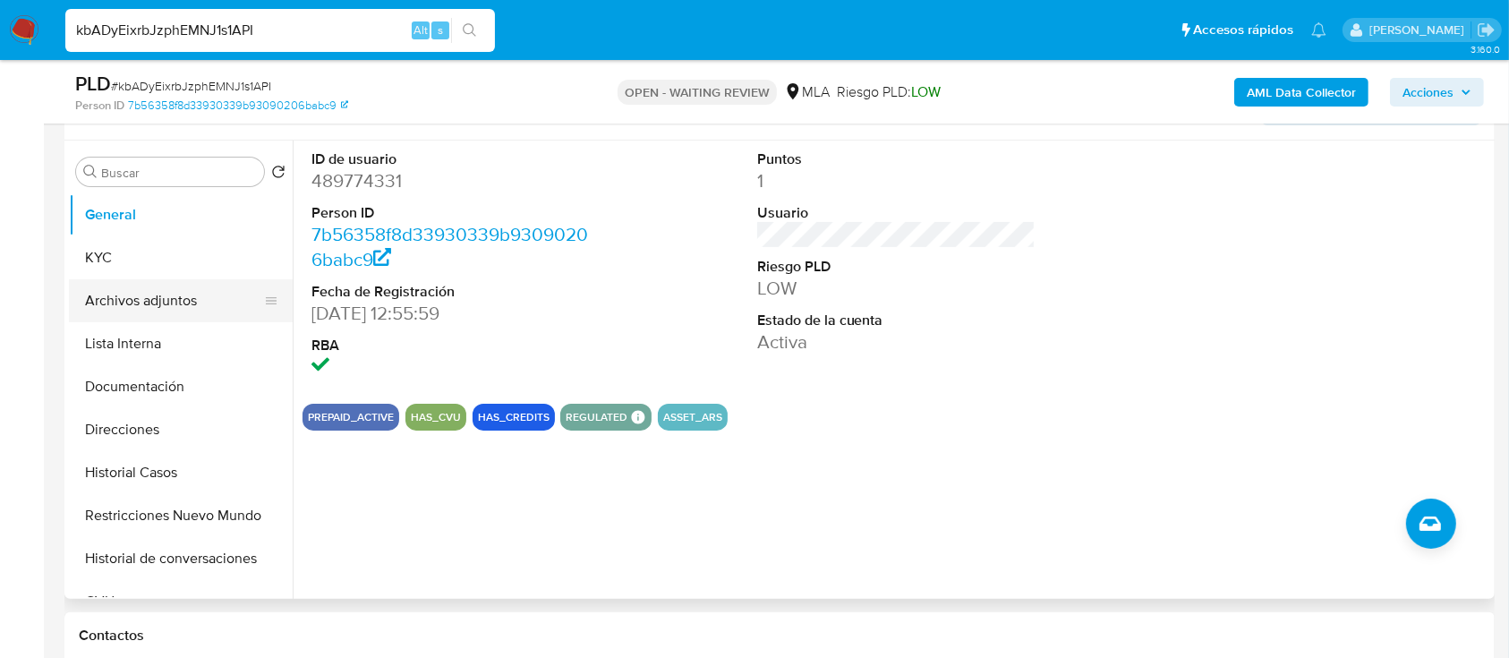
scroll to position [238, 0]
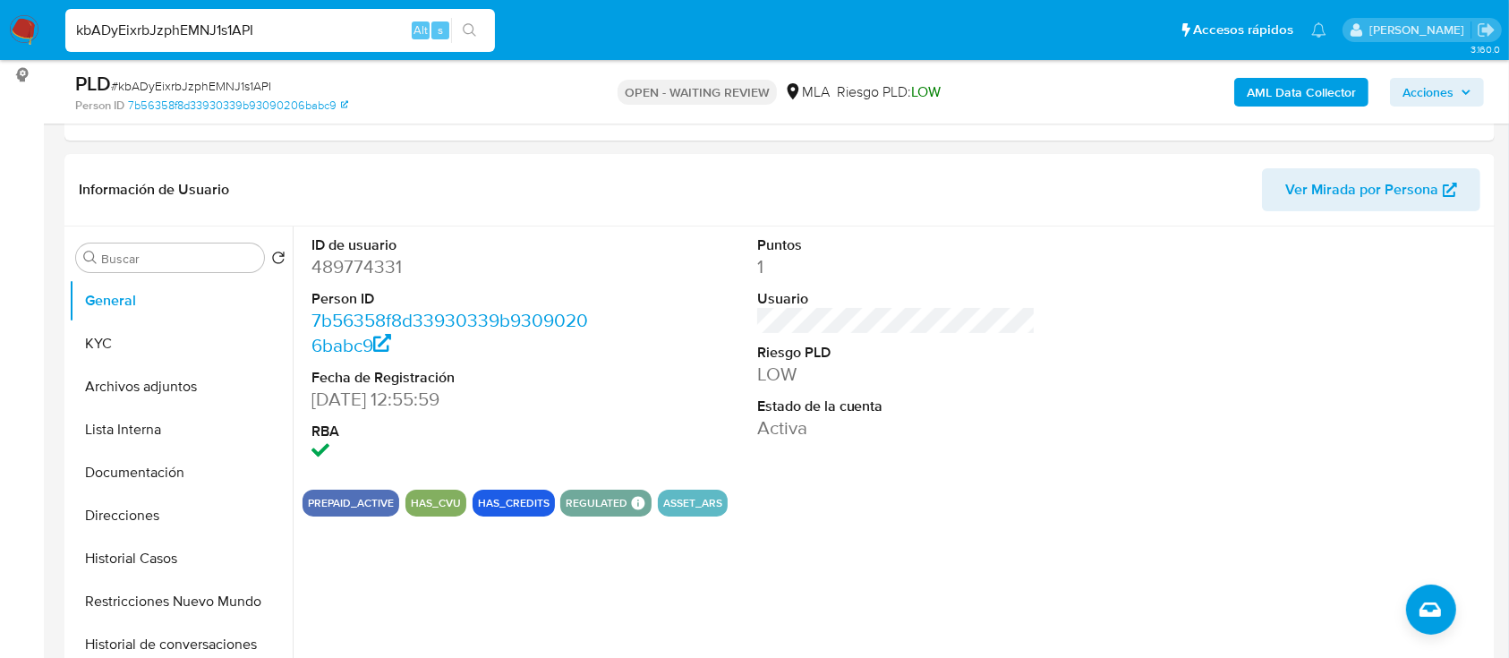
click at [320, 32] on input "kbADyEixrbJzphEMNJ1s1API" at bounding box center [280, 30] width 430 height 23
click at [320, 31] on input "kbADyEixrbJzphEMNJ1s1API" at bounding box center [280, 30] width 430 height 23
click at [326, 28] on input "kbADyEixrbJzphEMNJ1s1API" at bounding box center [280, 30] width 430 height 23
click at [344, 275] on dd "489774331" at bounding box center [450, 266] width 279 height 25
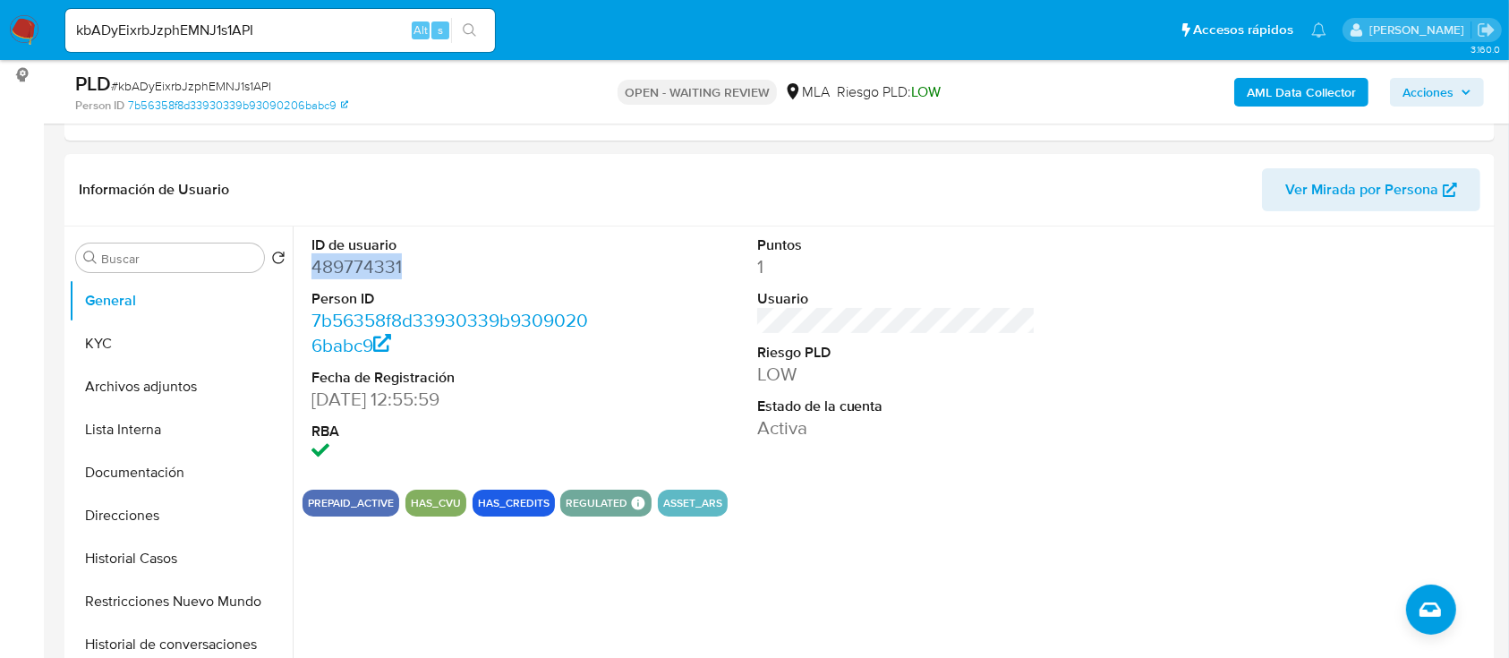
copy dd "489774331"
click at [121, 340] on button "KYC" at bounding box center [173, 343] width 209 height 43
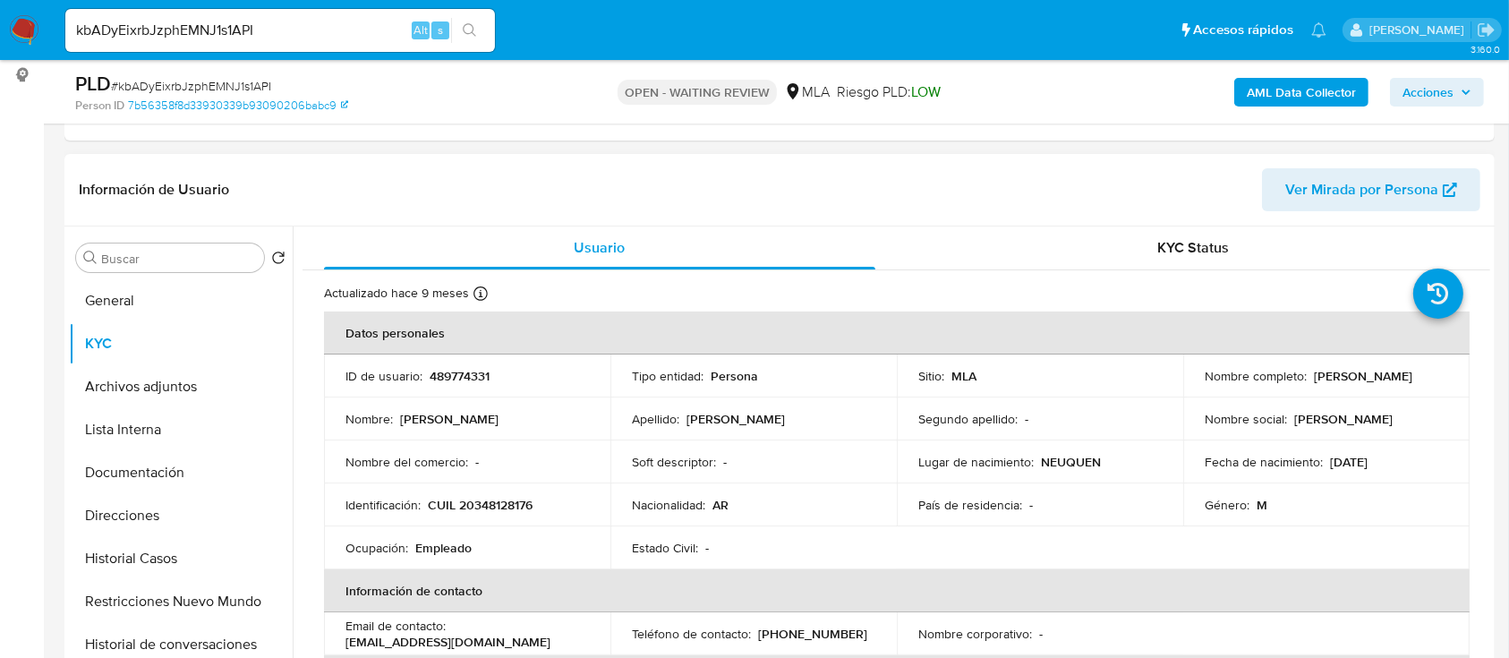
click at [491, 510] on p "CUIL 20348128176" at bounding box center [480, 505] width 105 height 16
copy p "20348128176"
click at [458, 370] on p "489774331" at bounding box center [460, 376] width 60 height 16
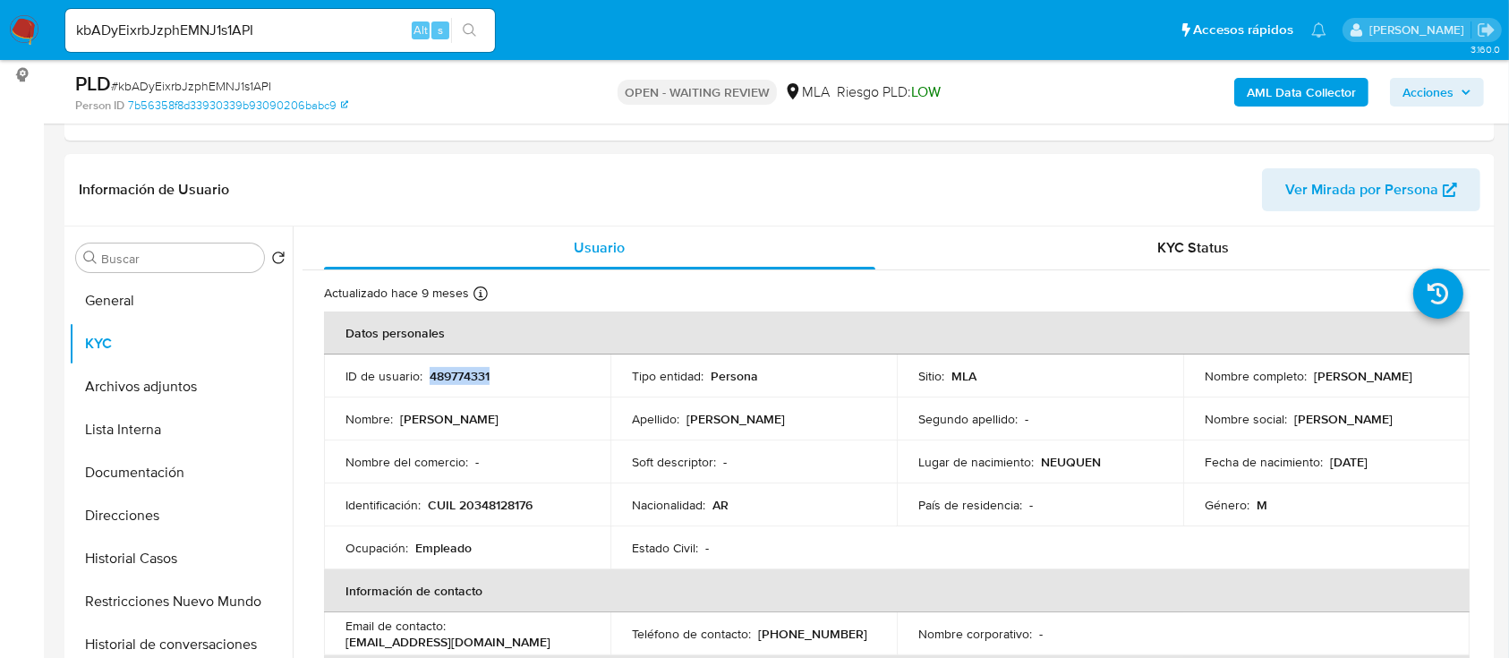
copy p "489774331"
click at [495, 505] on p "CUIL 20348128176" at bounding box center [480, 505] width 105 height 16
copy p "20348128176"
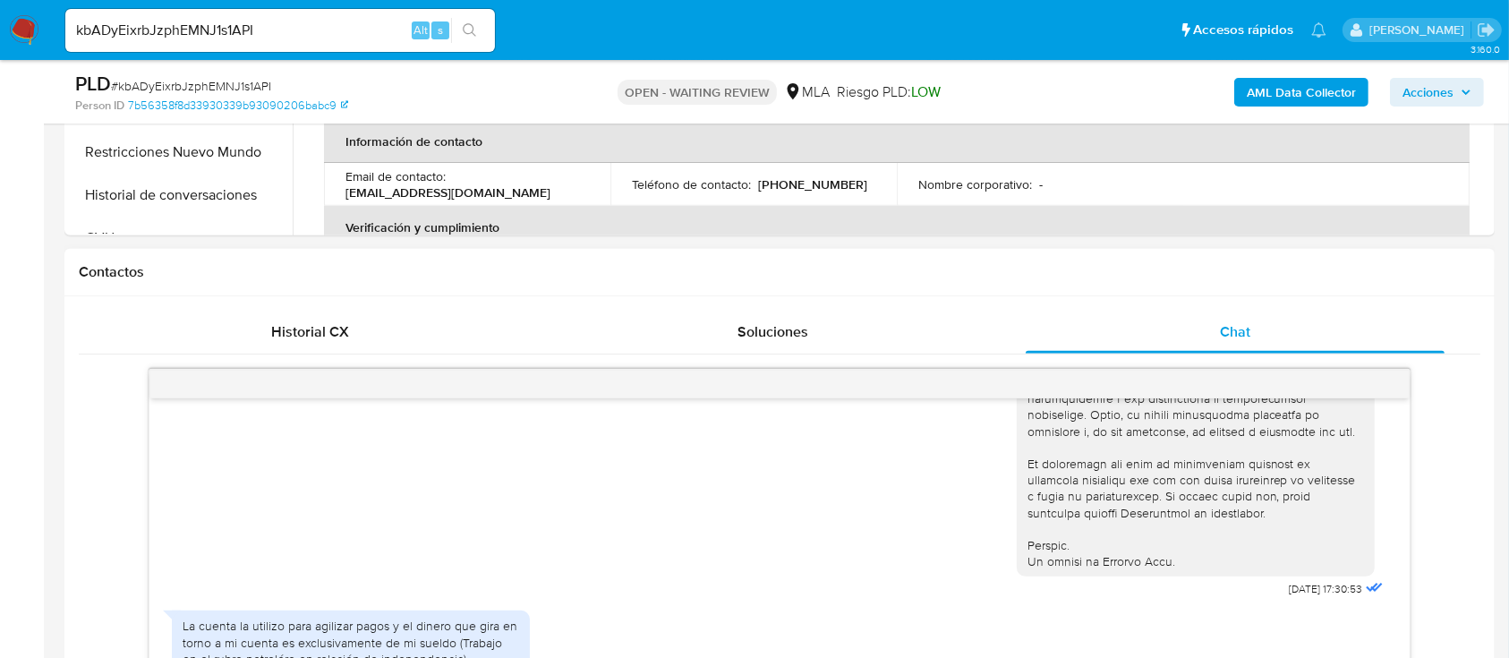
scroll to position [835, 0]
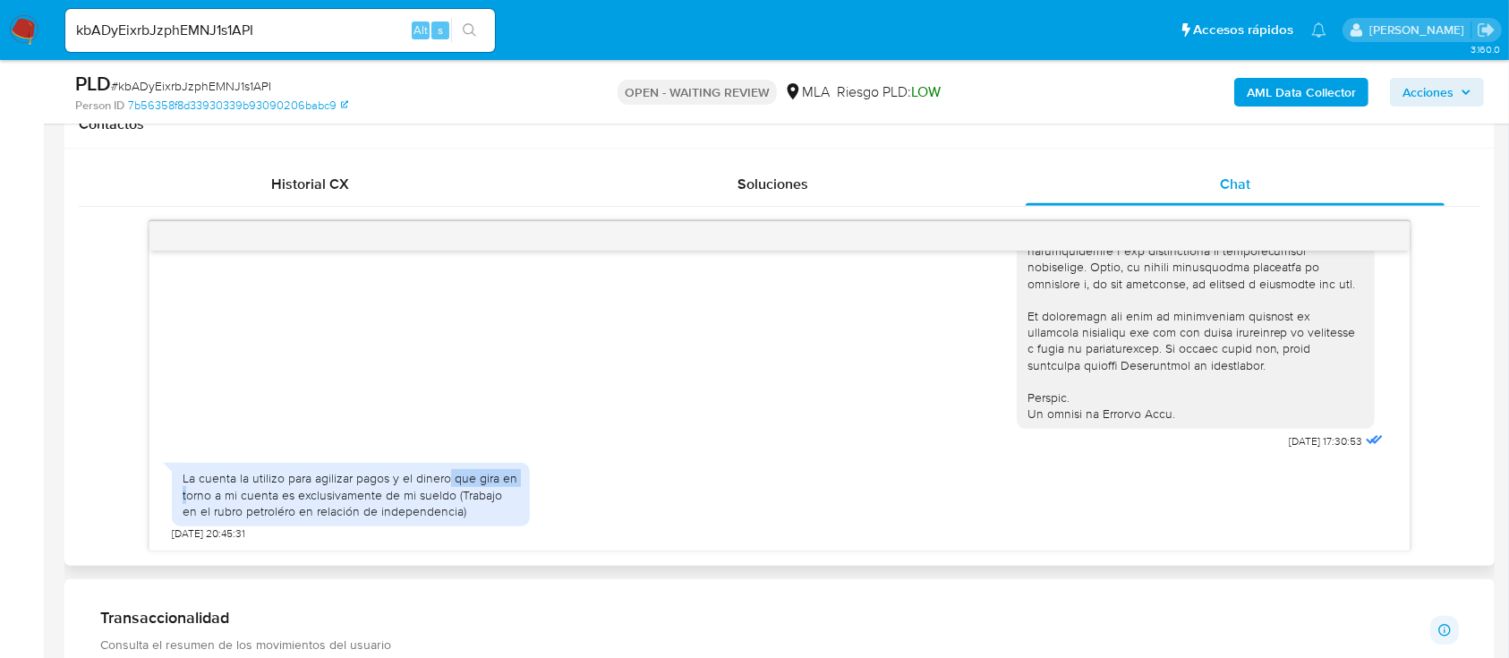
drag, startPoint x: 203, startPoint y: 490, endPoint x: 447, endPoint y: 485, distance: 244.4
click at [451, 483] on div "La cuenta la utilizo para agilizar pagos y el dinero que gira en torno a mi cue…" at bounding box center [351, 494] width 337 height 49
click at [371, 484] on div "La cuenta la utilizo para agilizar pagos y el dinero que gira en torno a mi cue…" at bounding box center [351, 494] width 337 height 49
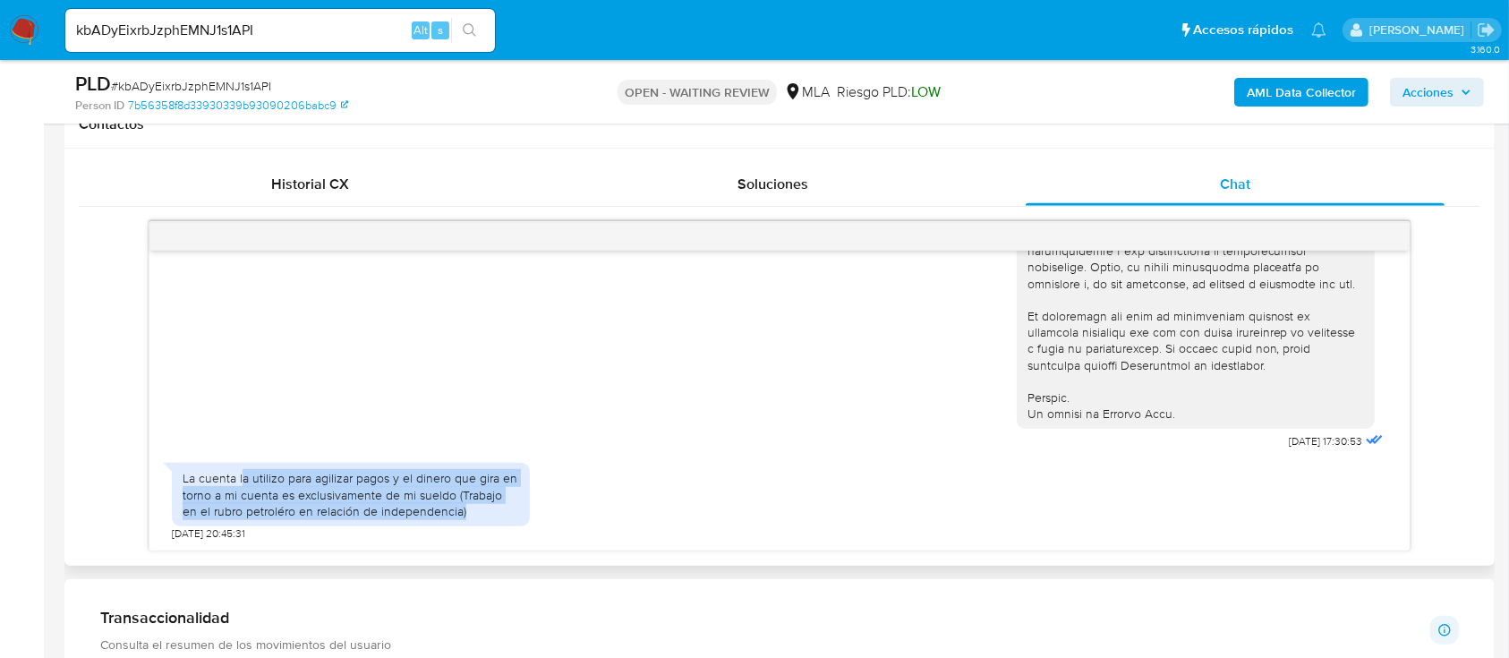
drag, startPoint x: 273, startPoint y: 474, endPoint x: 490, endPoint y: 515, distance: 221.2
click at [516, 517] on div "La cuenta la utilizo para agilizar pagos y el dinero que gira en torno a mi cue…" at bounding box center [351, 494] width 337 height 49
click at [487, 508] on div "La cuenta la utilizo para agilizar pagos y el dinero que gira en torno a mi cue…" at bounding box center [351, 494] width 337 height 49
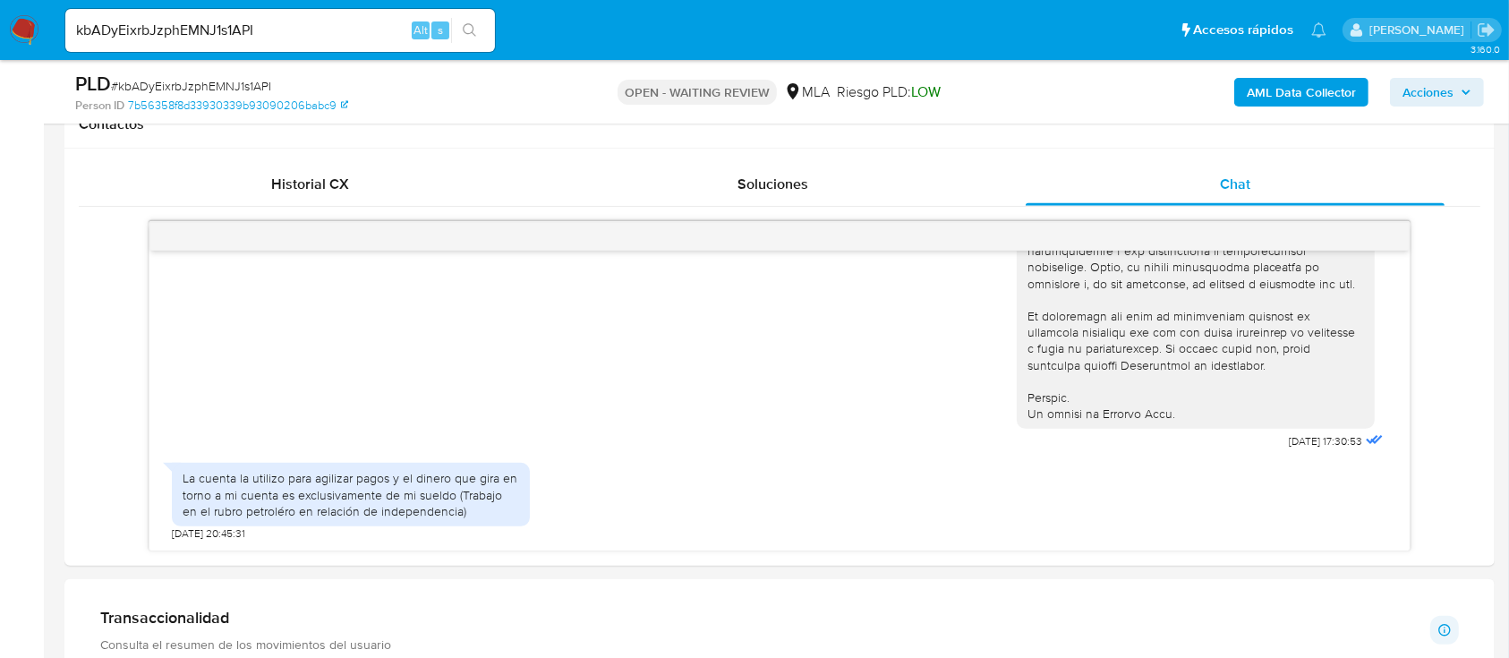
click at [229, 84] on span "# kbADyEixrbJzphEMNJ1s1API" at bounding box center [191, 86] width 160 height 18
copy span "kbADyEixrbJzphEMNJ1s1API"
click at [23, 39] on img at bounding box center [24, 30] width 30 height 30
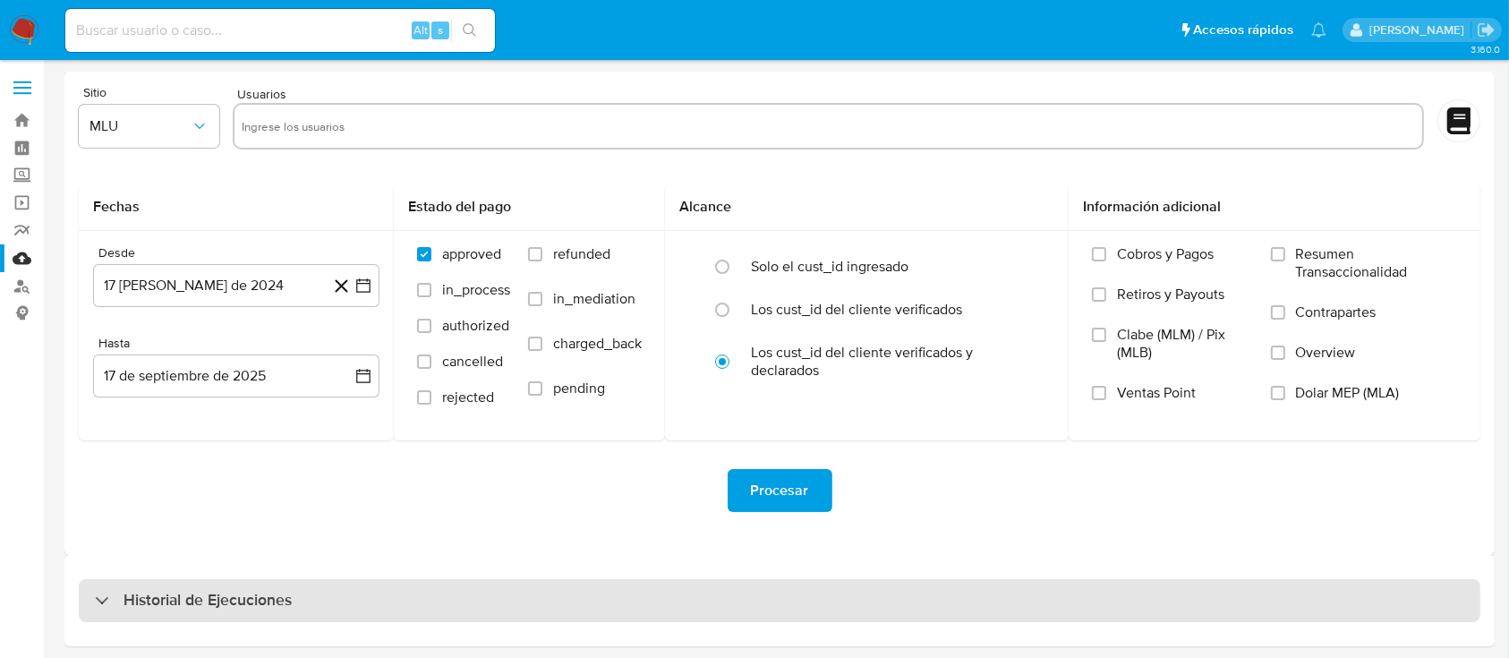
click at [240, 599] on h3 "Historial de Ejecuciones" at bounding box center [208, 600] width 168 height 21
select select "10"
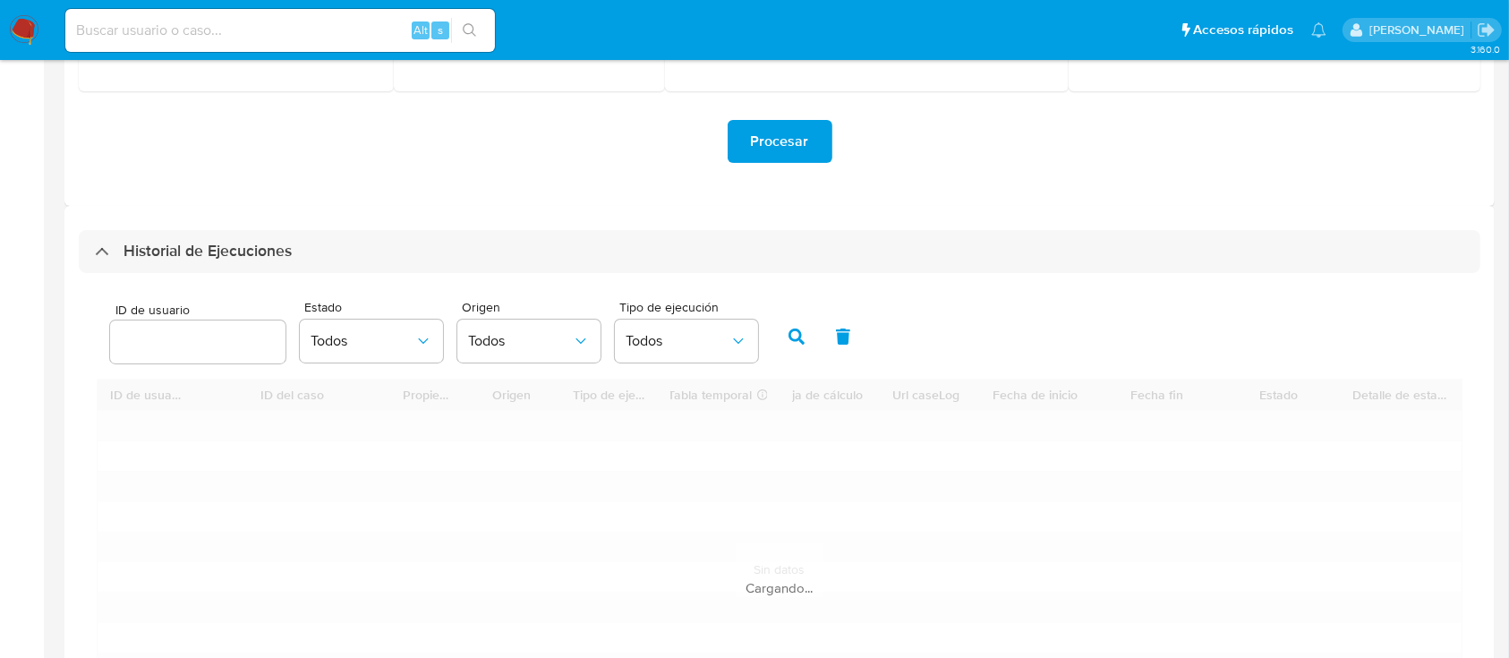
scroll to position [358, 0]
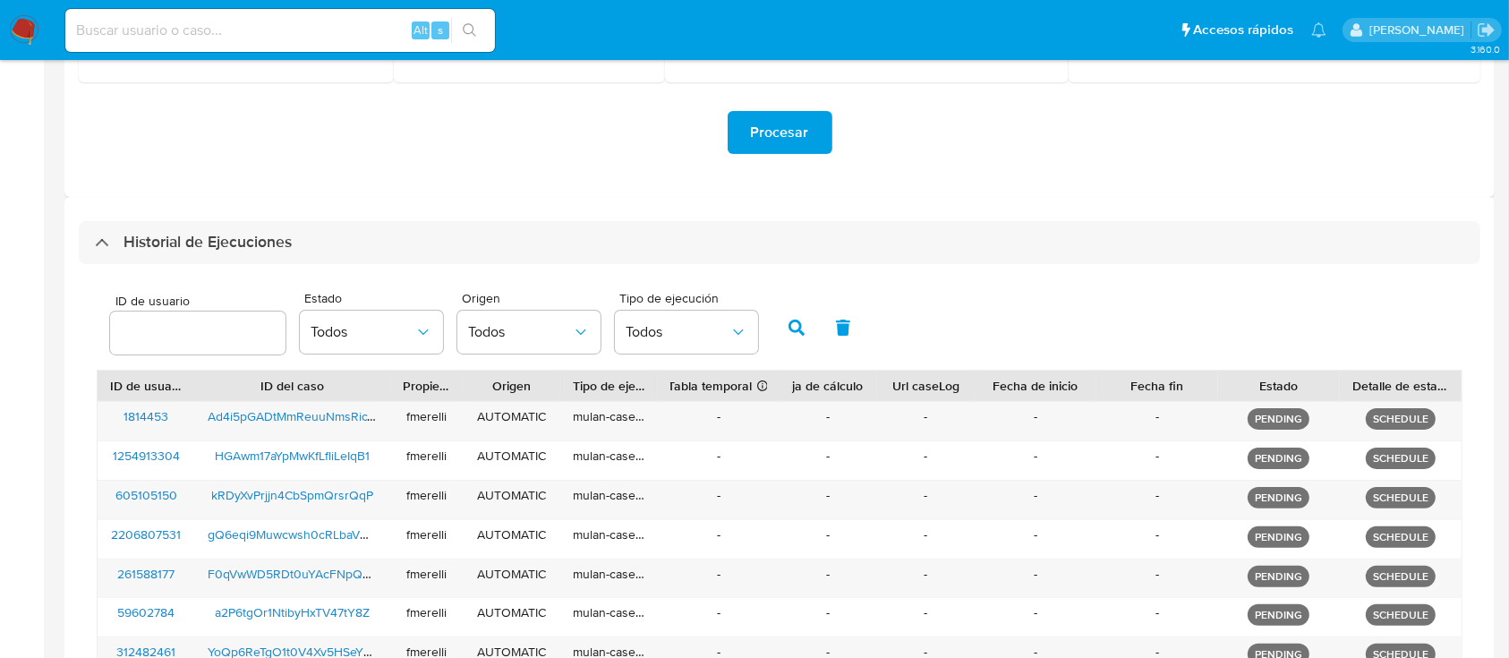
drag, startPoint x: 173, startPoint y: 365, endPoint x: 173, endPoint y: 342, distance: 23.3
click at [172, 359] on div "ID de usuario Estado Todos Origen Todos Tipo de ejecución Todos" at bounding box center [780, 326] width 1366 height 88
click at [176, 339] on input "number" at bounding box center [197, 332] width 175 height 23
paste input "574059062"
click at [799, 330] on icon "button" at bounding box center [796, 328] width 16 height 16
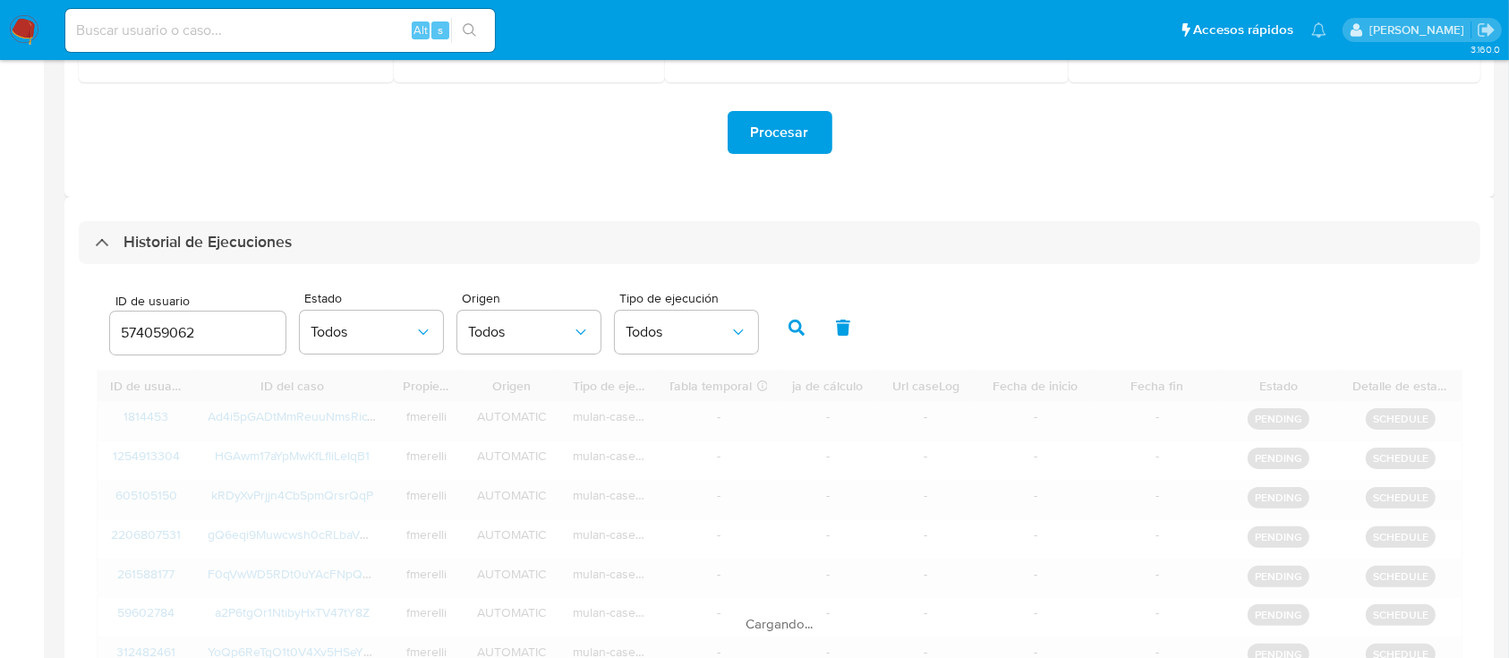
scroll to position [315, 0]
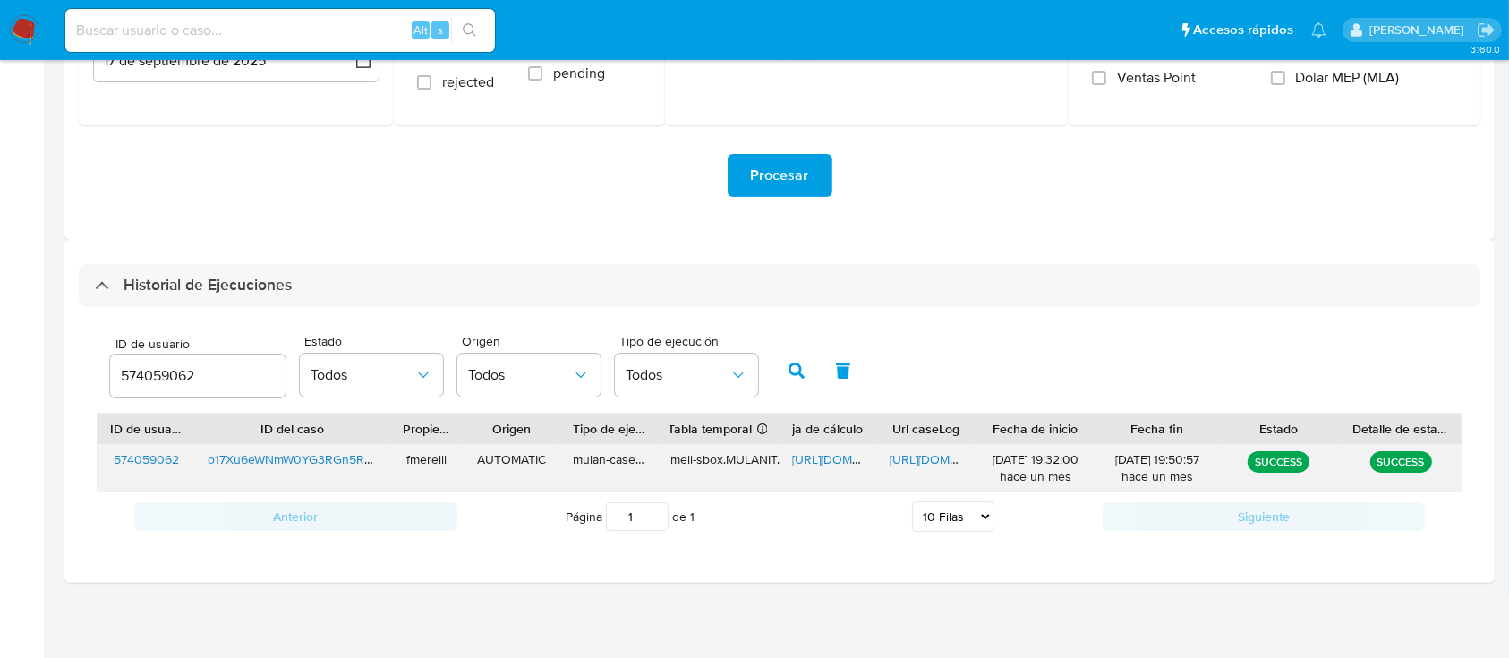
click at [896, 460] on span "[URL][DOMAIN_NAME]" at bounding box center [952, 459] width 124 height 18
click at [816, 460] on span "[URL][DOMAIN_NAME]" at bounding box center [854, 459] width 124 height 18
click at [157, 372] on input "574059062" at bounding box center [197, 375] width 175 height 23
click at [784, 362] on button "button" at bounding box center [796, 370] width 47 height 43
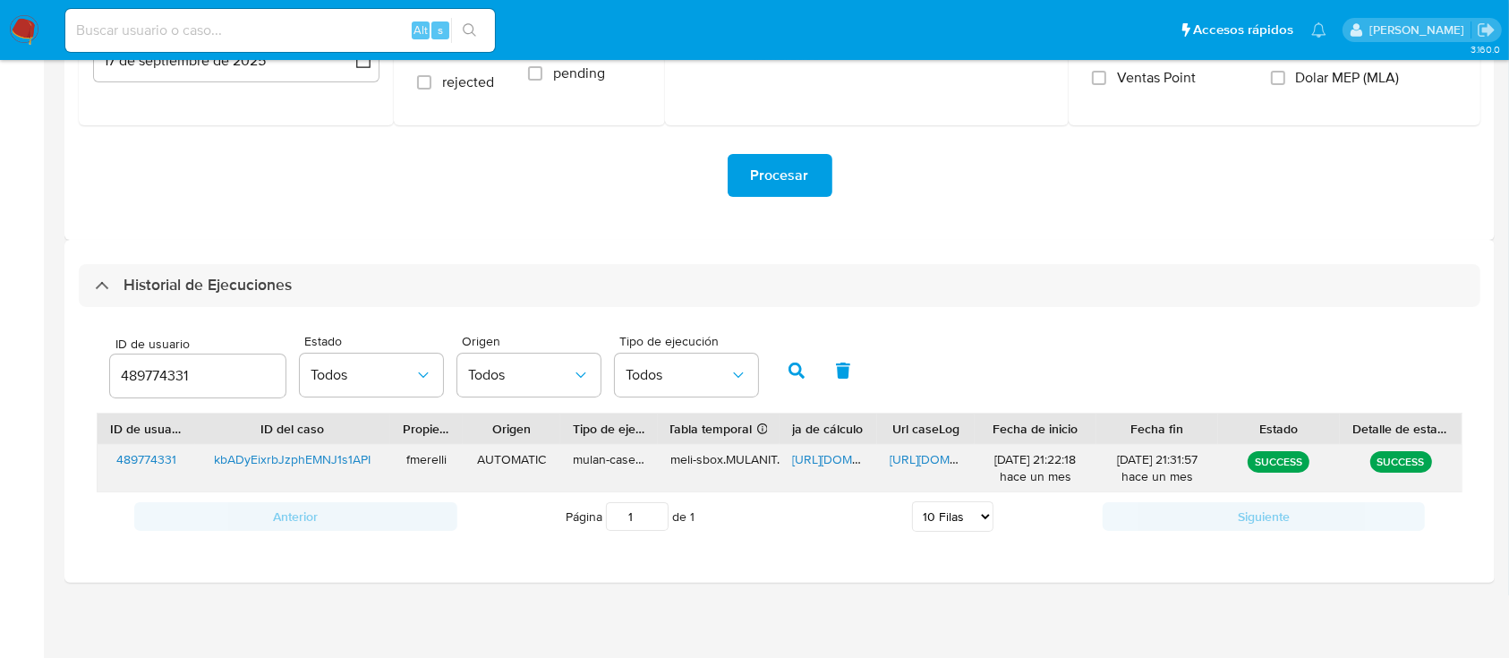
click at [924, 455] on span "https://docs.google.com/document/d/1UbPh9asxZGrC9R2nUaNES5SVhdWvBvL11cww6htdoqo…" at bounding box center [952, 459] width 124 height 18
click at [822, 462] on span "https://docs.google.com/spreadsheets/d/1a1quSqGEjuy-uk3Uaw2kpc4YqwEcK9EThhzIeAX…" at bounding box center [854, 459] width 124 height 18
click at [158, 388] on div "489774331" at bounding box center [197, 375] width 175 height 43
click at [158, 387] on div "489774331" at bounding box center [197, 375] width 175 height 43
click at [149, 371] on input "489774331" at bounding box center [197, 375] width 175 height 23
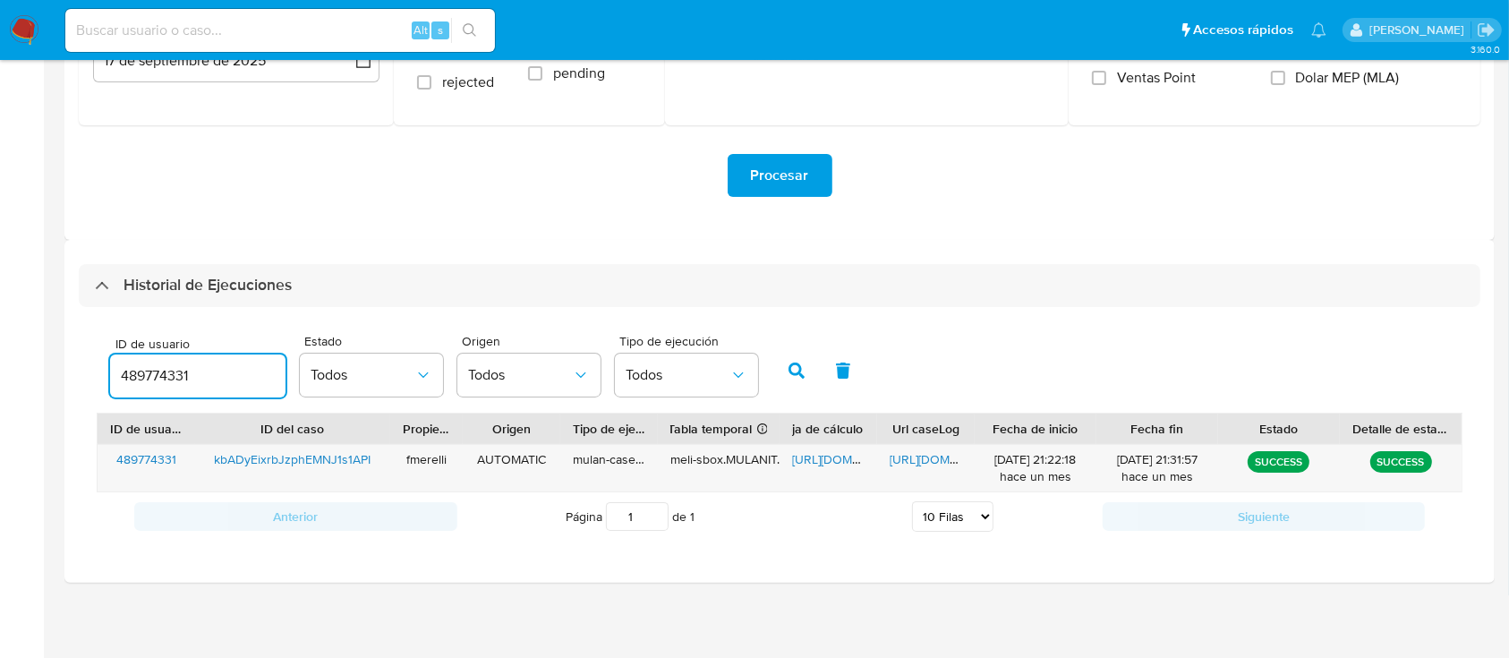
click at [149, 371] on input "489774331" at bounding box center [197, 375] width 175 height 23
paste input "281196912"
click at [783, 368] on button "button" at bounding box center [796, 370] width 47 height 43
click at [916, 464] on span "https://docs.google.com/document/d/1LY-G72-31quqSisY9M59u7MoYOOF3dkcMMXgUHIFX5Y…" at bounding box center [952, 459] width 124 height 18
click at [831, 459] on span "https://docs.google.com/spreadsheets/d/15i1MBtgDOjoKxzjqnuyEd47F8oijntVY9c11uYg…" at bounding box center [854, 459] width 124 height 18
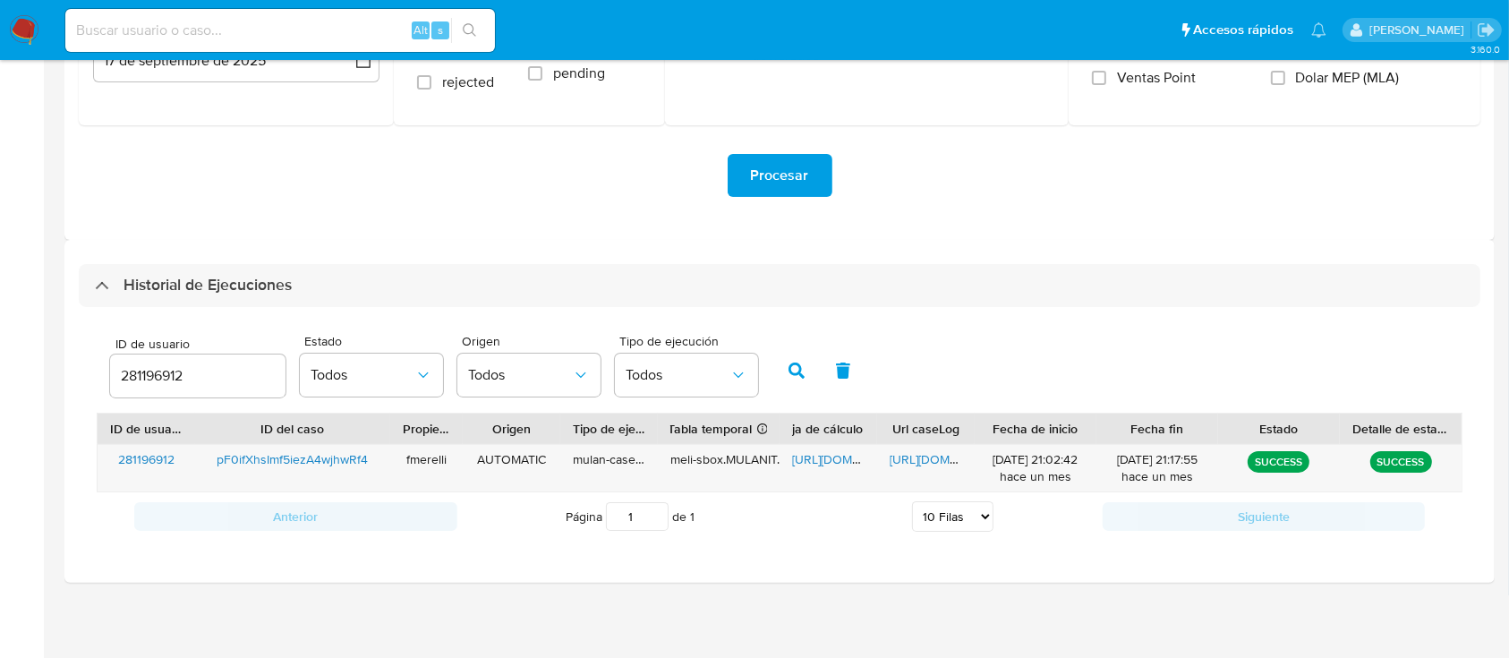
click at [166, 375] on input "281196912" at bounding box center [197, 375] width 175 height 23
type input "147758773"
click at [808, 377] on button "button" at bounding box center [796, 370] width 47 height 43
click at [931, 452] on span "https://docs.google.com/document/d/1YJgO8w6ysNKCzUcIe4Y0JybnkvXO6Dnu8q6-szAENzc…" at bounding box center [952, 459] width 124 height 18
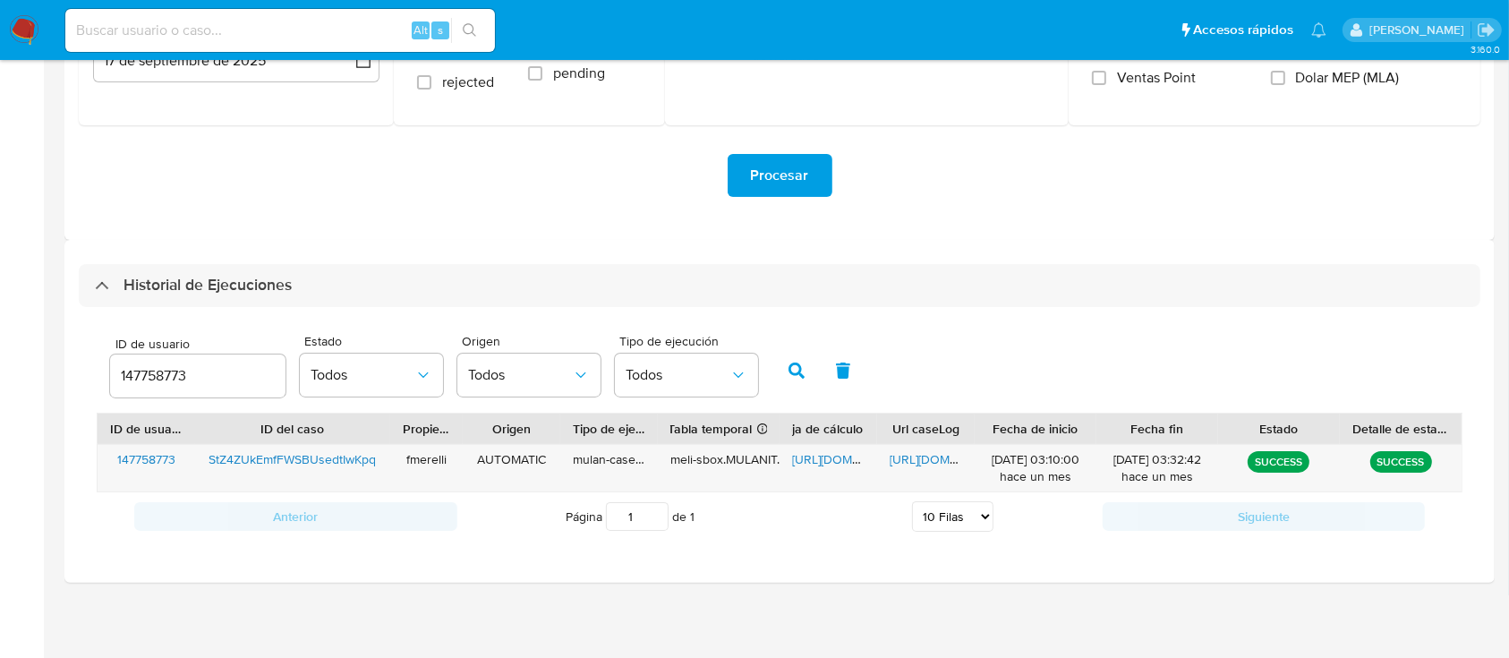
click at [167, 376] on input "147758773" at bounding box center [197, 375] width 175 height 23
click at [845, 462] on span "https://docs.google.com/spreadsheets/d/1qeNiL4td27zSy3dAmgkq7HEONolINEEW67z6Adg…" at bounding box center [854, 459] width 124 height 18
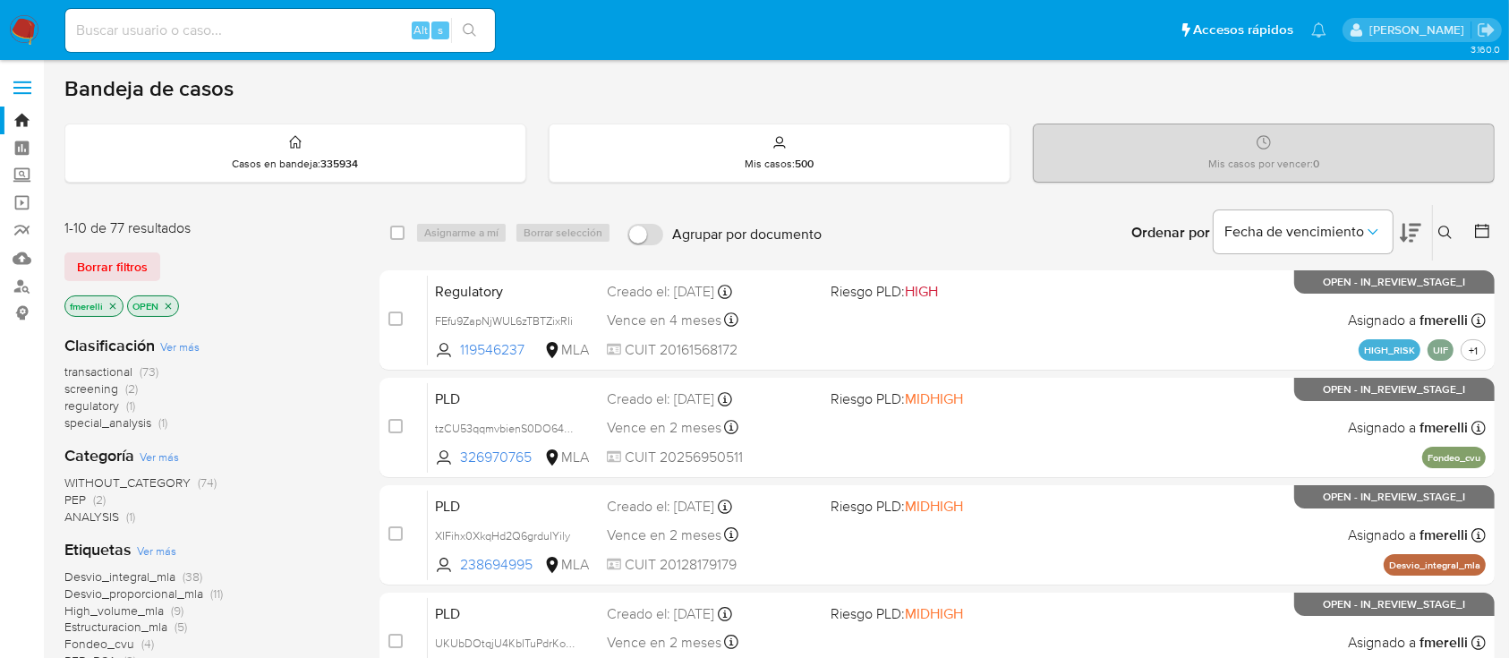
click at [1450, 228] on icon at bounding box center [1445, 233] width 14 height 14
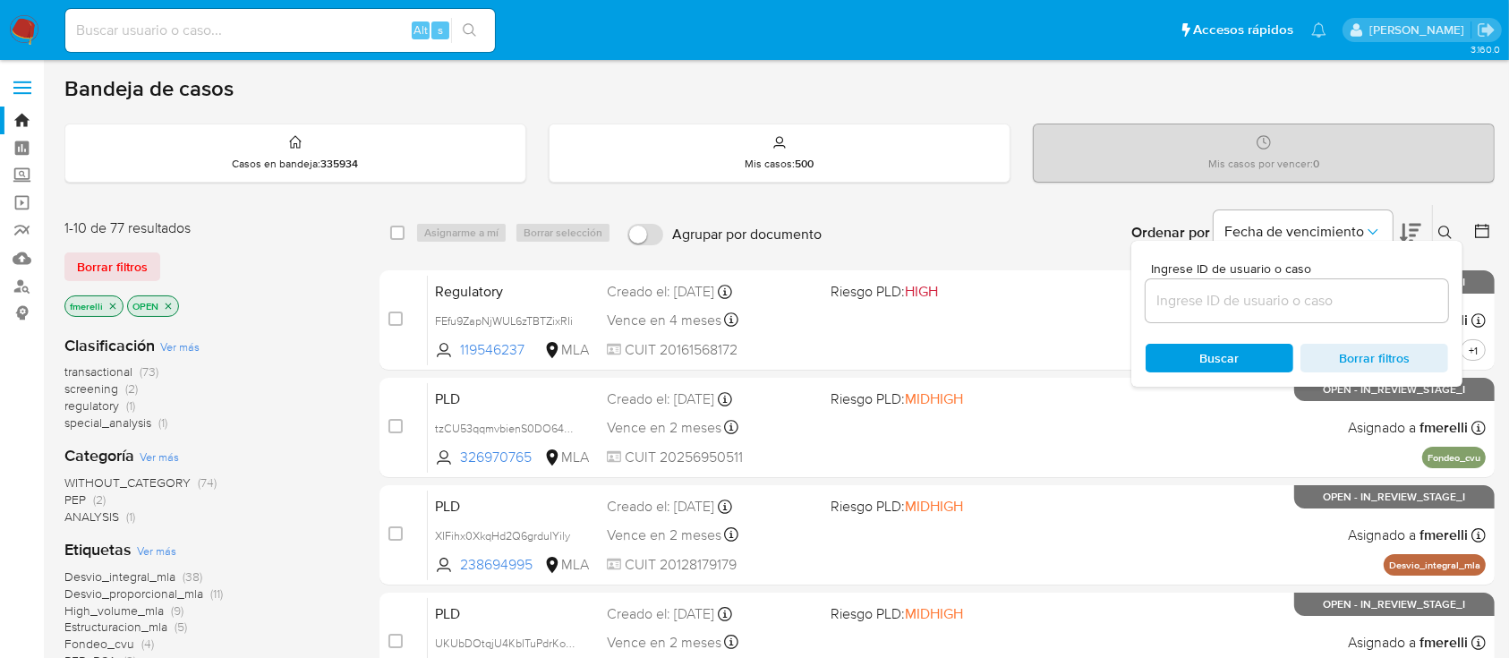
click at [1300, 297] on input at bounding box center [1297, 300] width 303 height 23
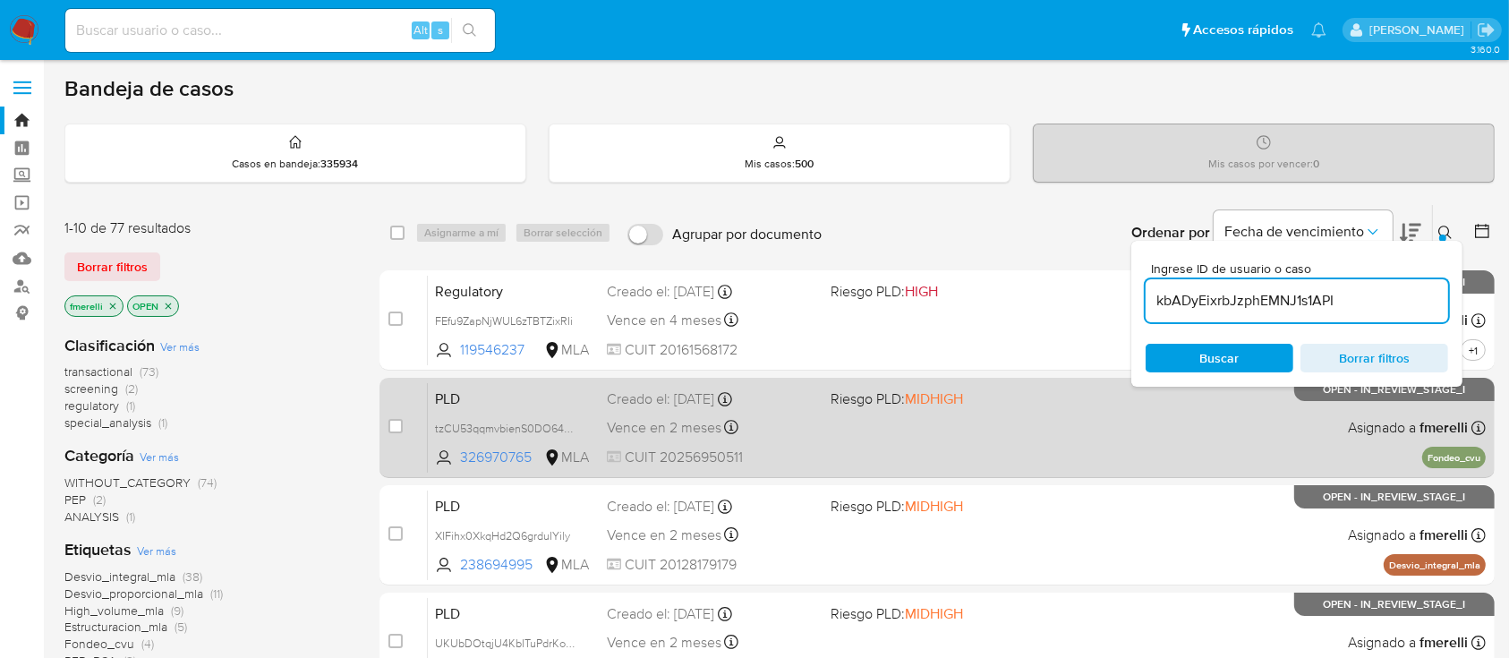
type input "kbADyEixrbJzphEMNJ1s1API"
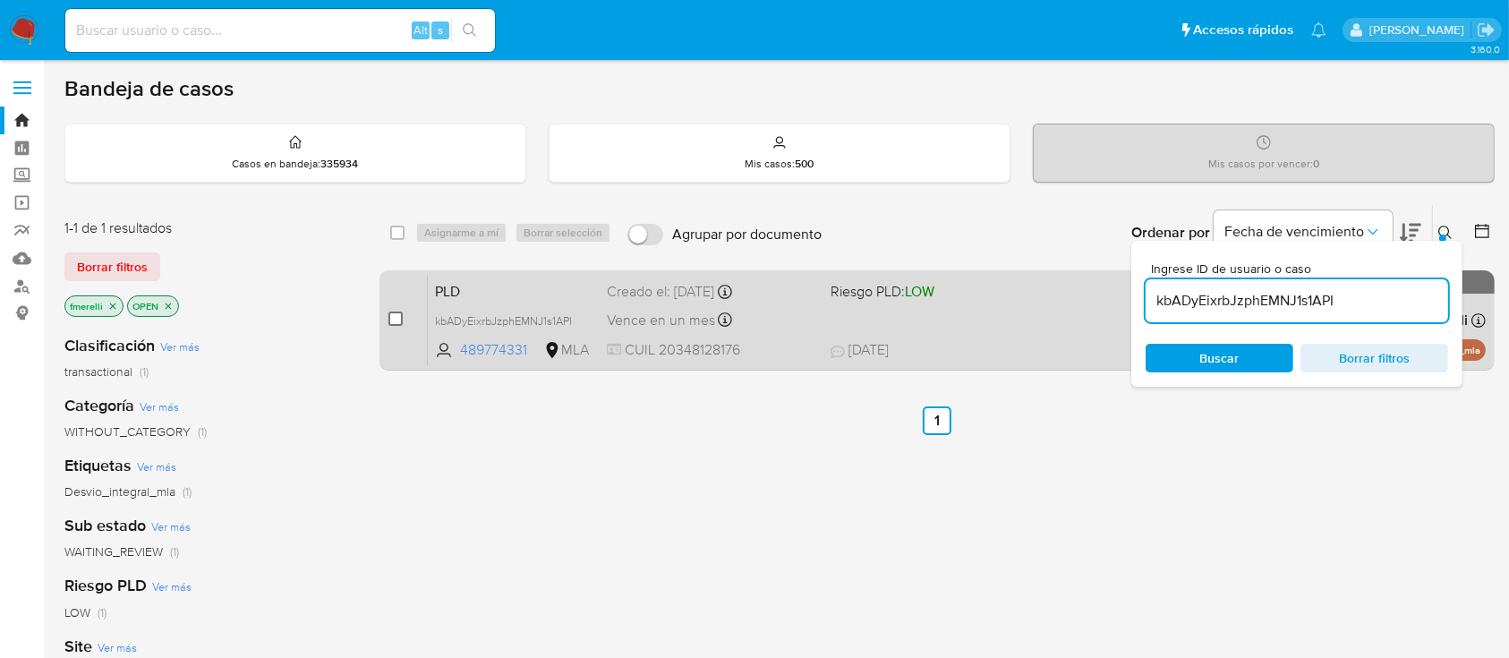
click at [393, 320] on input "checkbox" at bounding box center [395, 318] width 14 height 14
checkbox input "true"
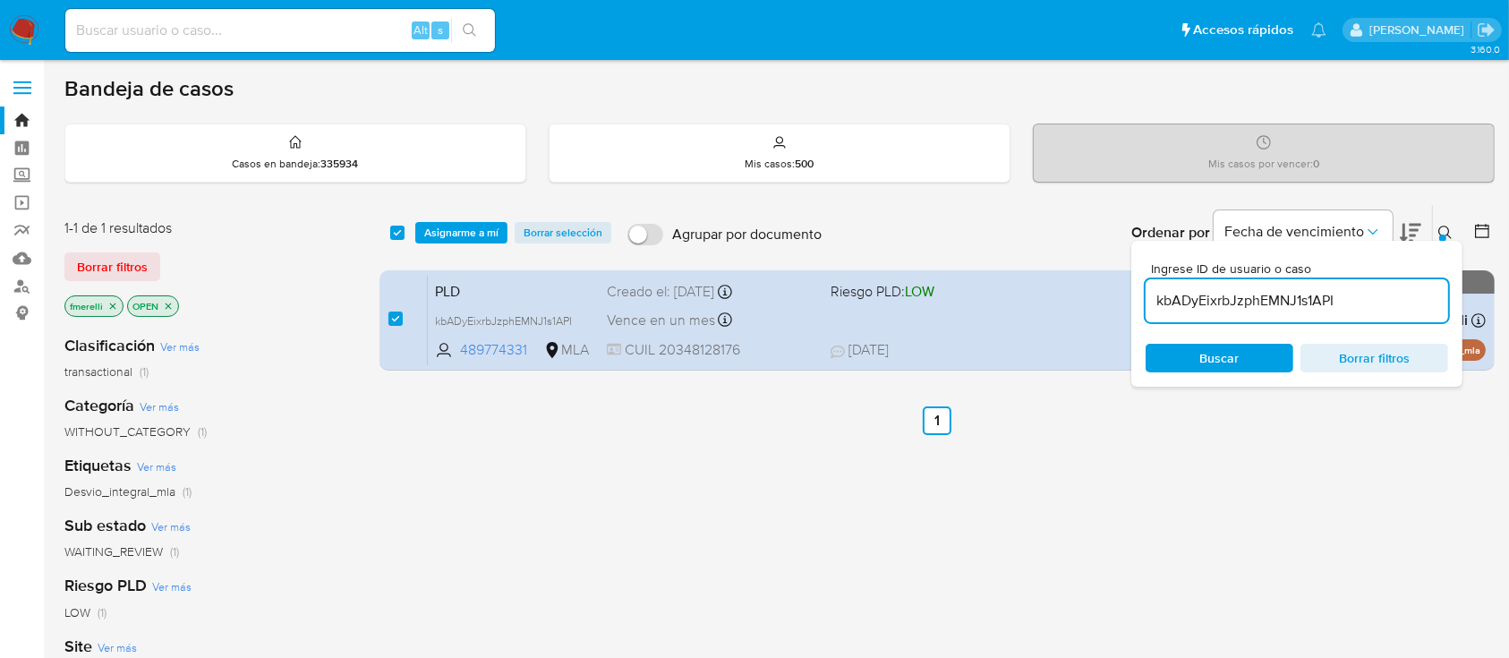
drag, startPoint x: 467, startPoint y: 240, endPoint x: 483, endPoint y: 256, distance: 22.8
click at [467, 239] on span "Asignarme a mí" at bounding box center [461, 233] width 74 height 18
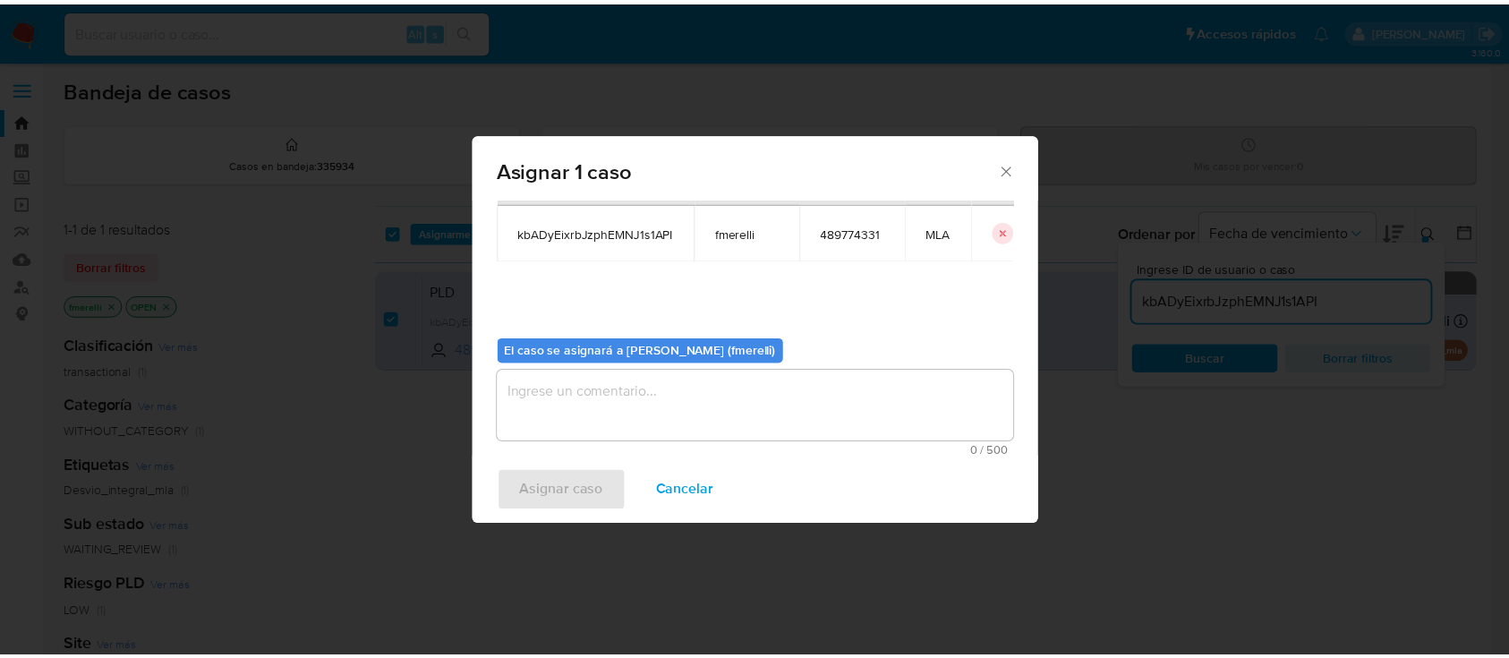
scroll to position [91, 0]
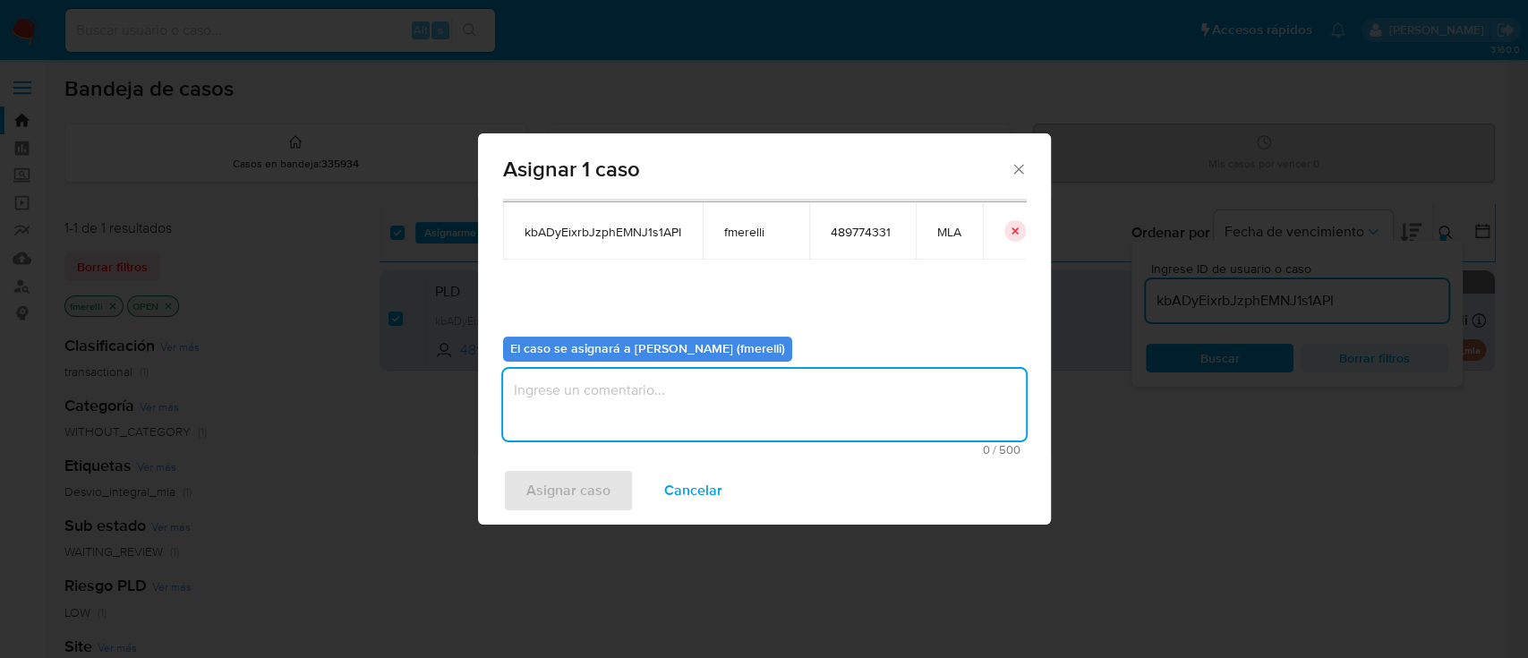
click at [660, 391] on textarea "assign-modal" at bounding box center [764, 405] width 523 height 72
click at [563, 486] on span "Asignar caso" at bounding box center [568, 490] width 84 height 39
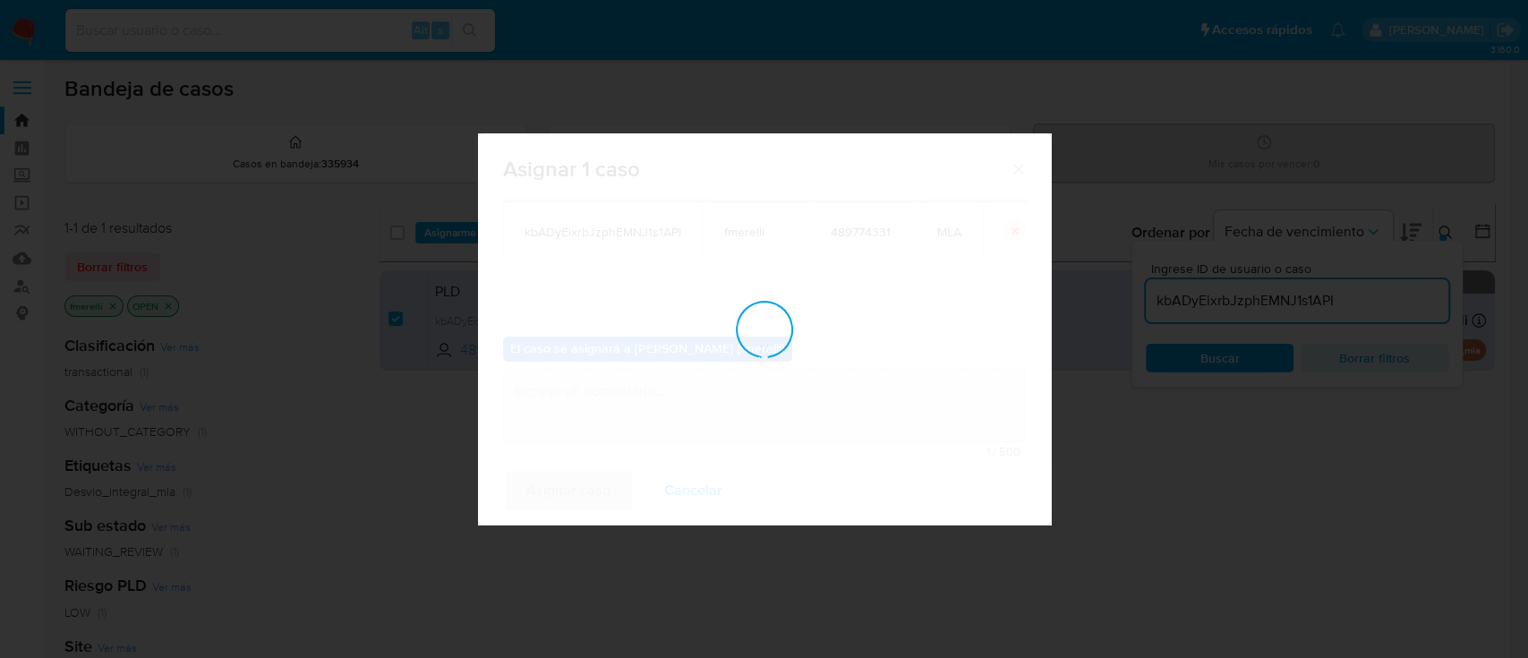
checkbox input "false"
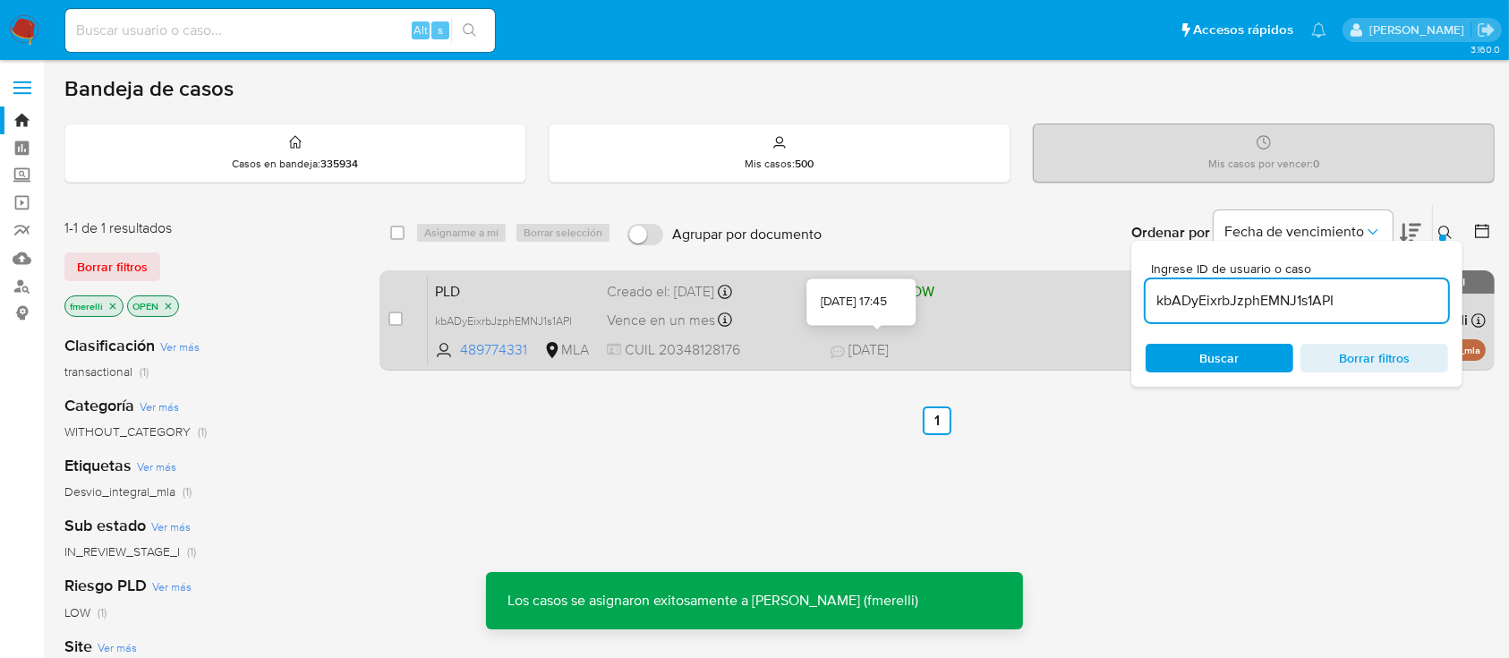
click at [824, 345] on div "PLD kbADyEixrbJzphEMNJ1s1API 489774331 MLA Riesgo PLD: LOW Creado el: [DATE] Cr…" at bounding box center [957, 320] width 1058 height 90
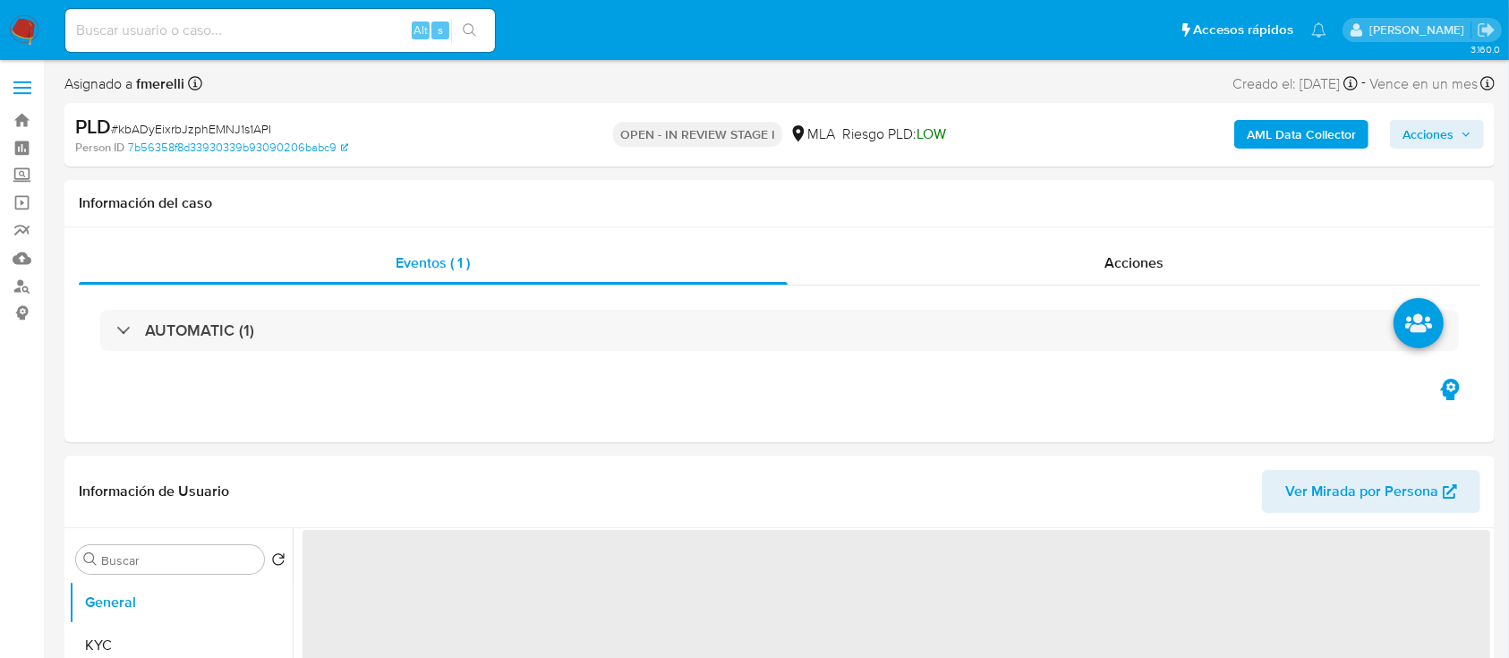
select select "10"
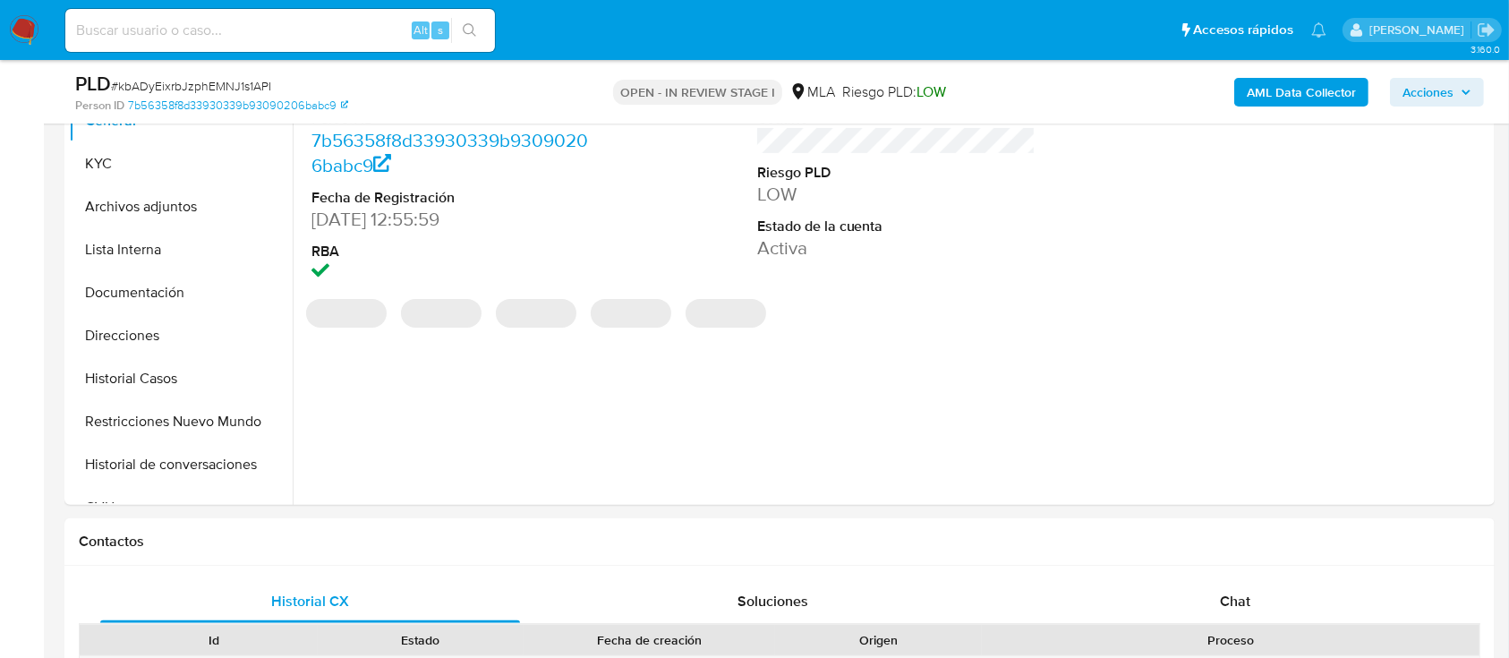
scroll to position [358, 0]
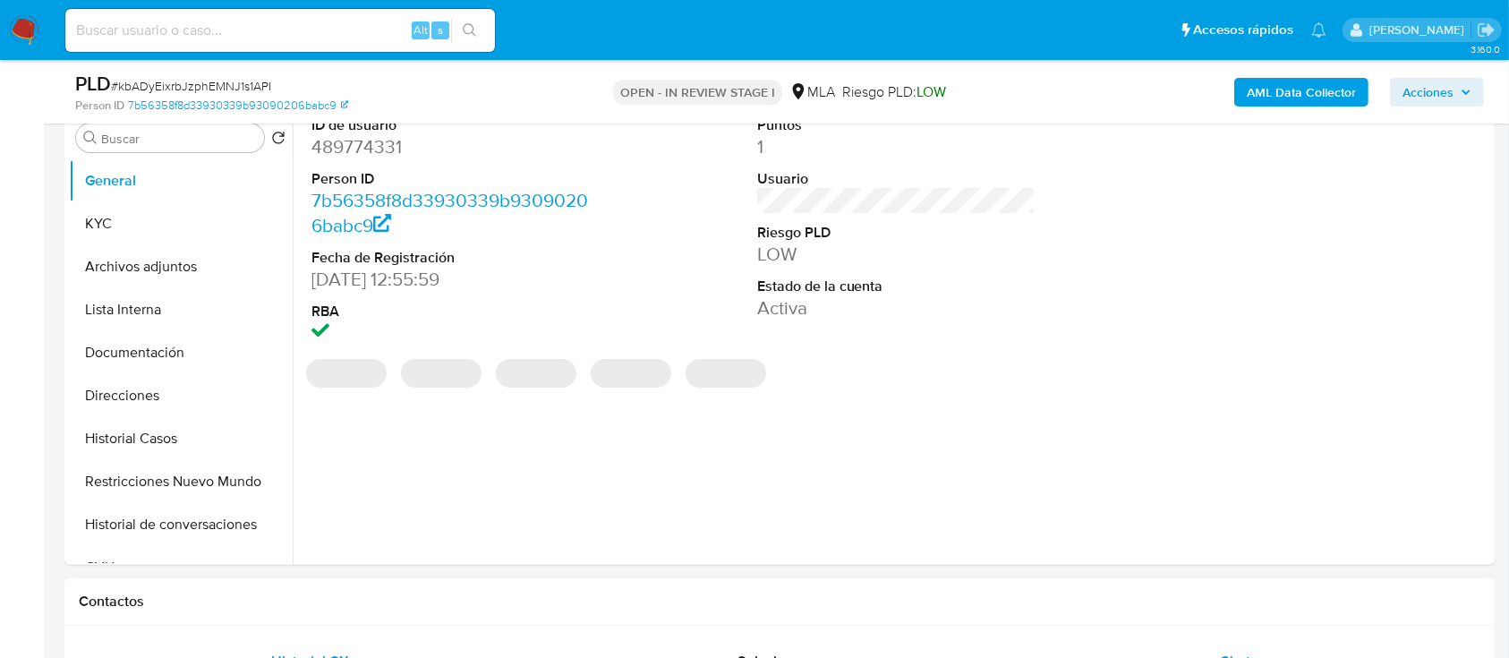
click at [1165, 643] on div "Chat" at bounding box center [1236, 661] width 420 height 43
click at [171, 225] on button "KYC" at bounding box center [173, 223] width 209 height 43
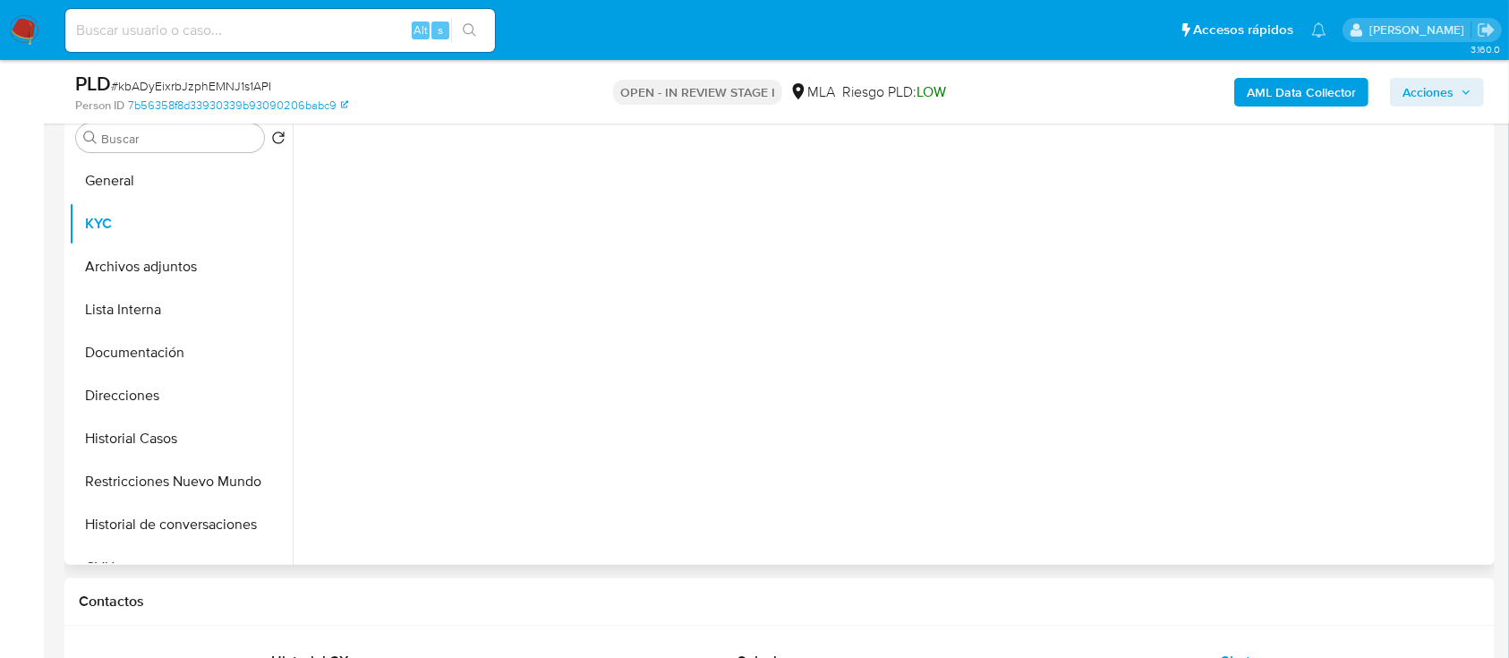
scroll to position [816, 0]
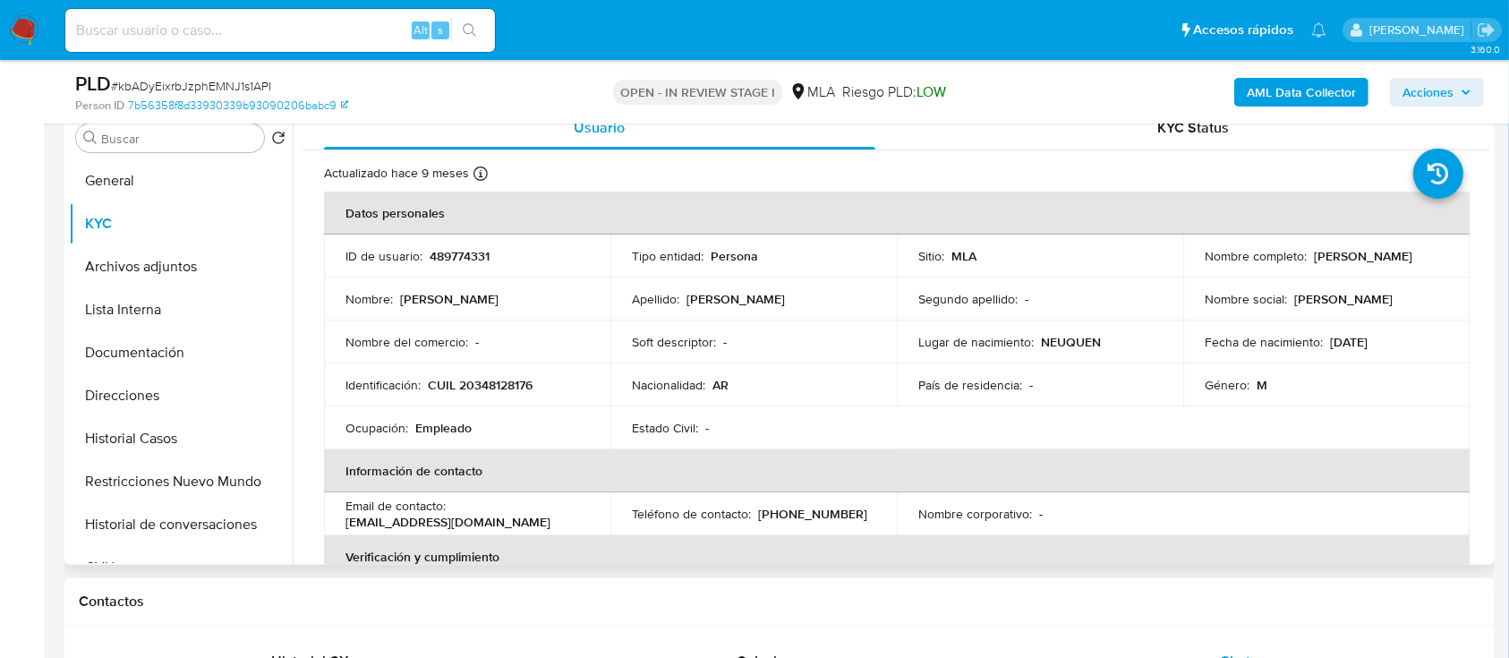
drag, startPoint x: 1216, startPoint y: 264, endPoint x: 1389, endPoint y: 263, distance: 172.7
click at [1389, 263] on div "Nombre completo : Esteban Sebastian Lopez" at bounding box center [1326, 256] width 243 height 16
click at [1314, 264] on p "Esteban Sebastian Lopez" at bounding box center [1363, 256] width 98 height 16
drag, startPoint x: 1189, startPoint y: 268, endPoint x: 1353, endPoint y: 268, distance: 163.8
click at [1353, 268] on td "Nombre completo : Esteban Sebastian Lopez" at bounding box center [1326, 255] width 286 height 43
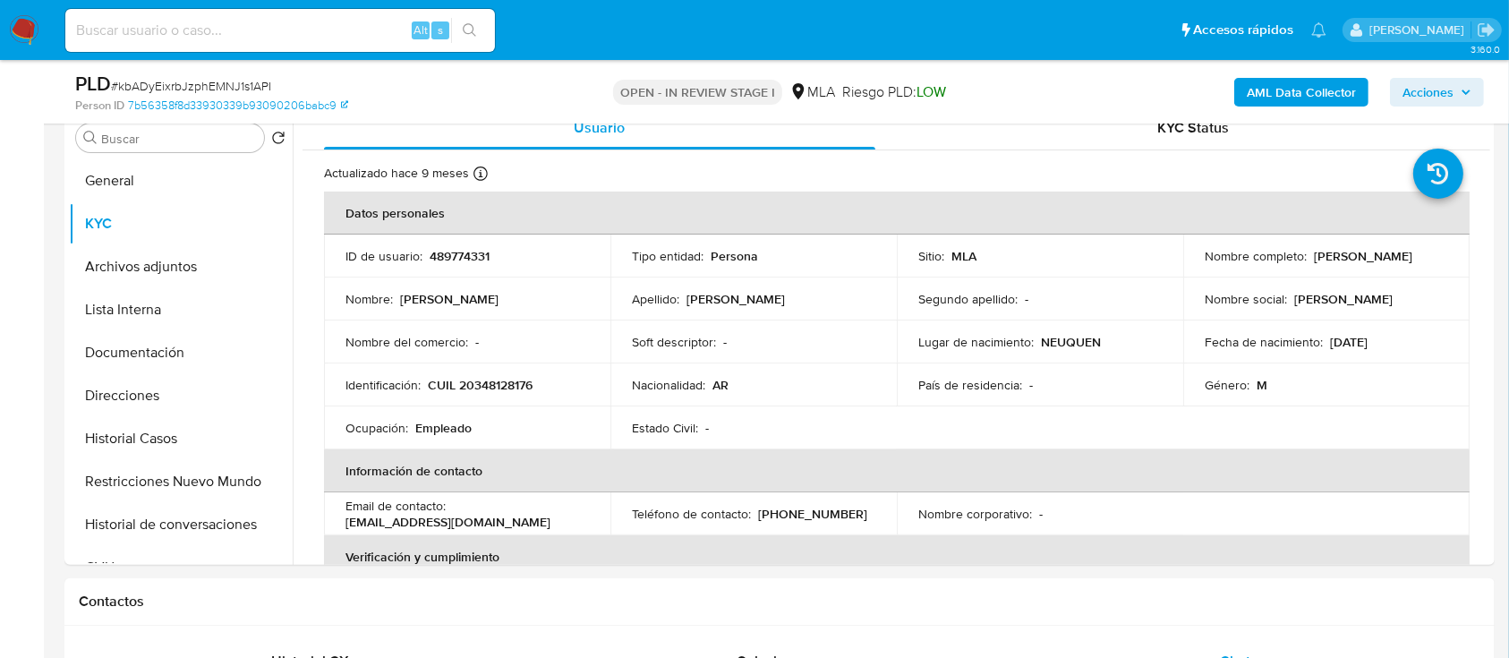
copy p "Esteban Sebastian Lopez"
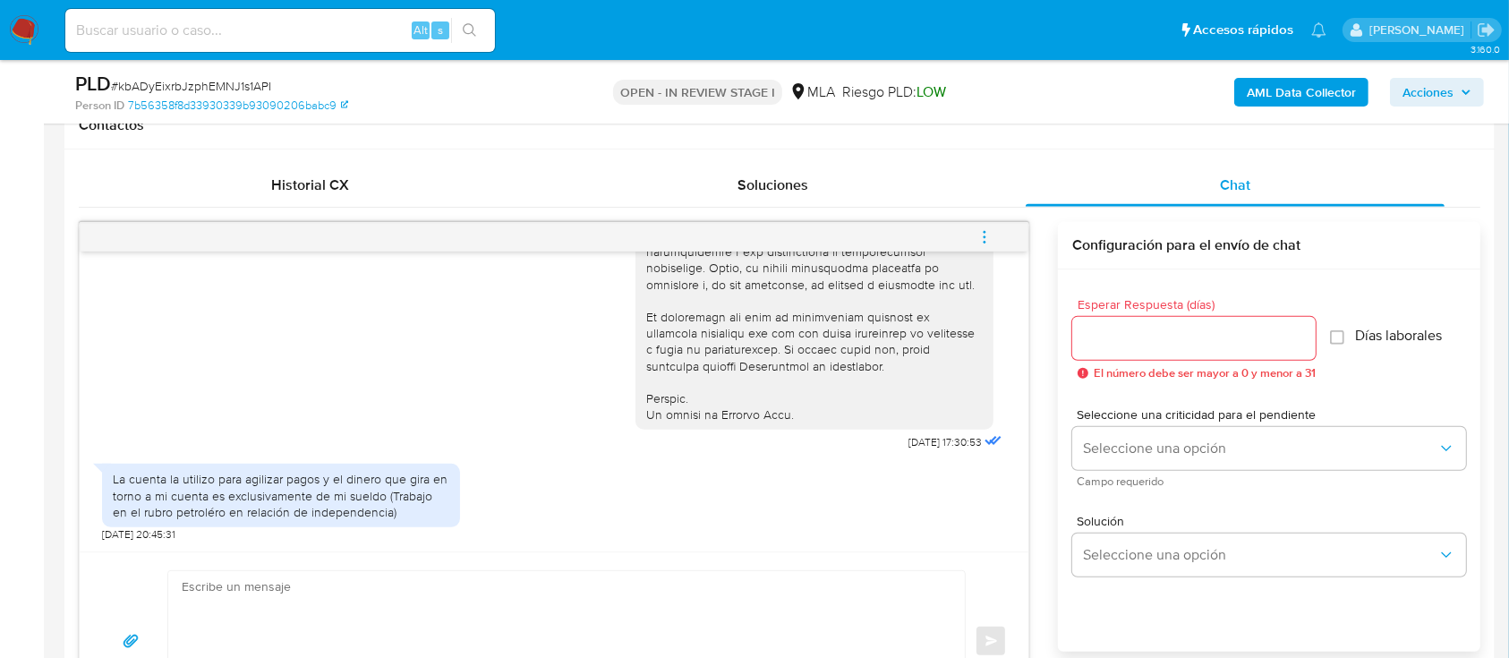
scroll to position [835, 0]
click at [590, 609] on textarea at bounding box center [562, 640] width 761 height 141
paste textarea "Esteban Sebastian Lopez"
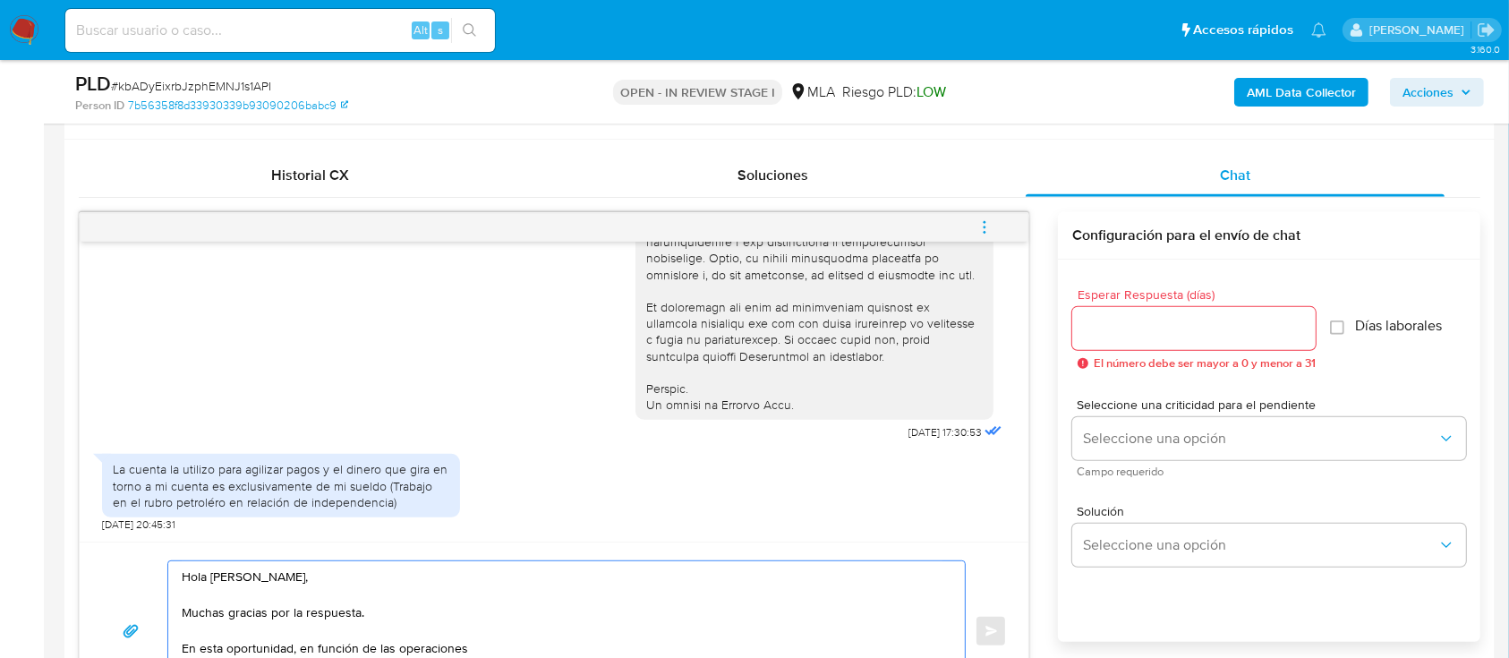
paste textarea "registradas en tu cuenta de Mercado Pago, necesitamos que nos brindes la siguie…"
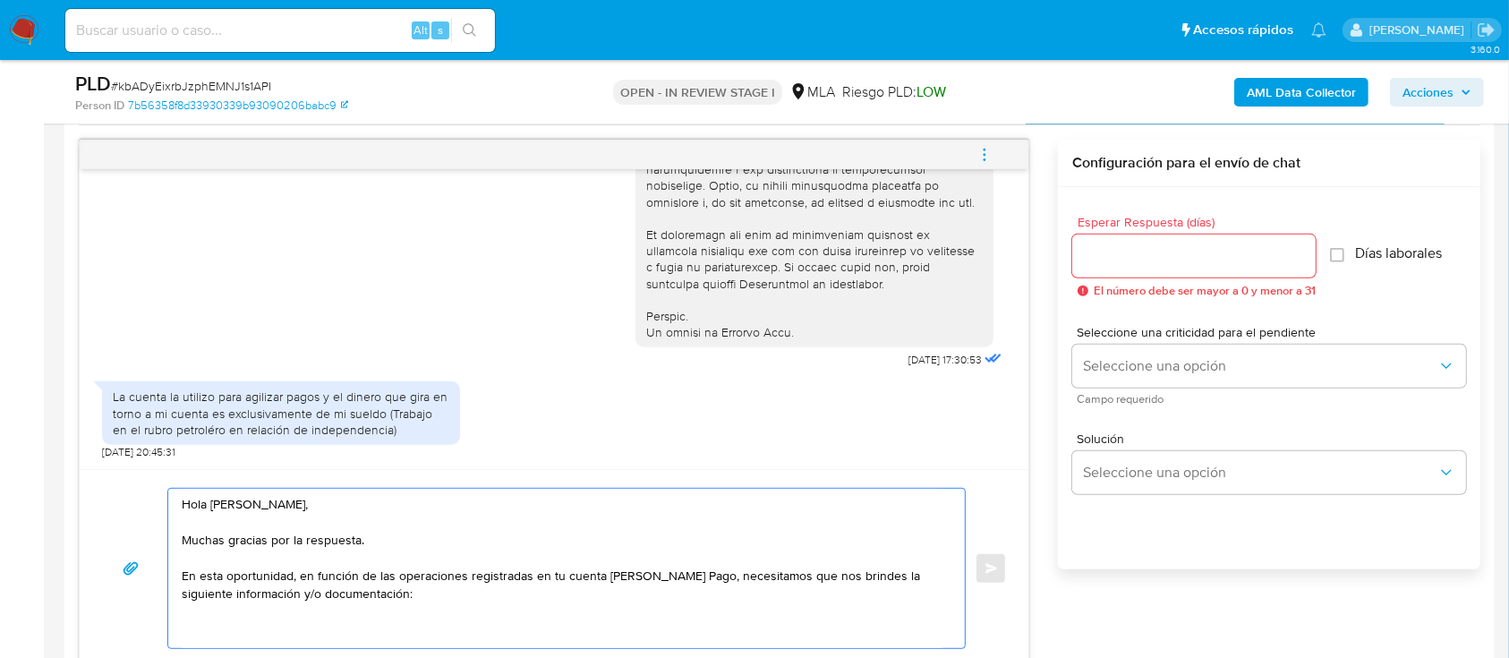
paste textarea "1. Descripción de la actividad: - Detalla la actividad que realizas a través de…"
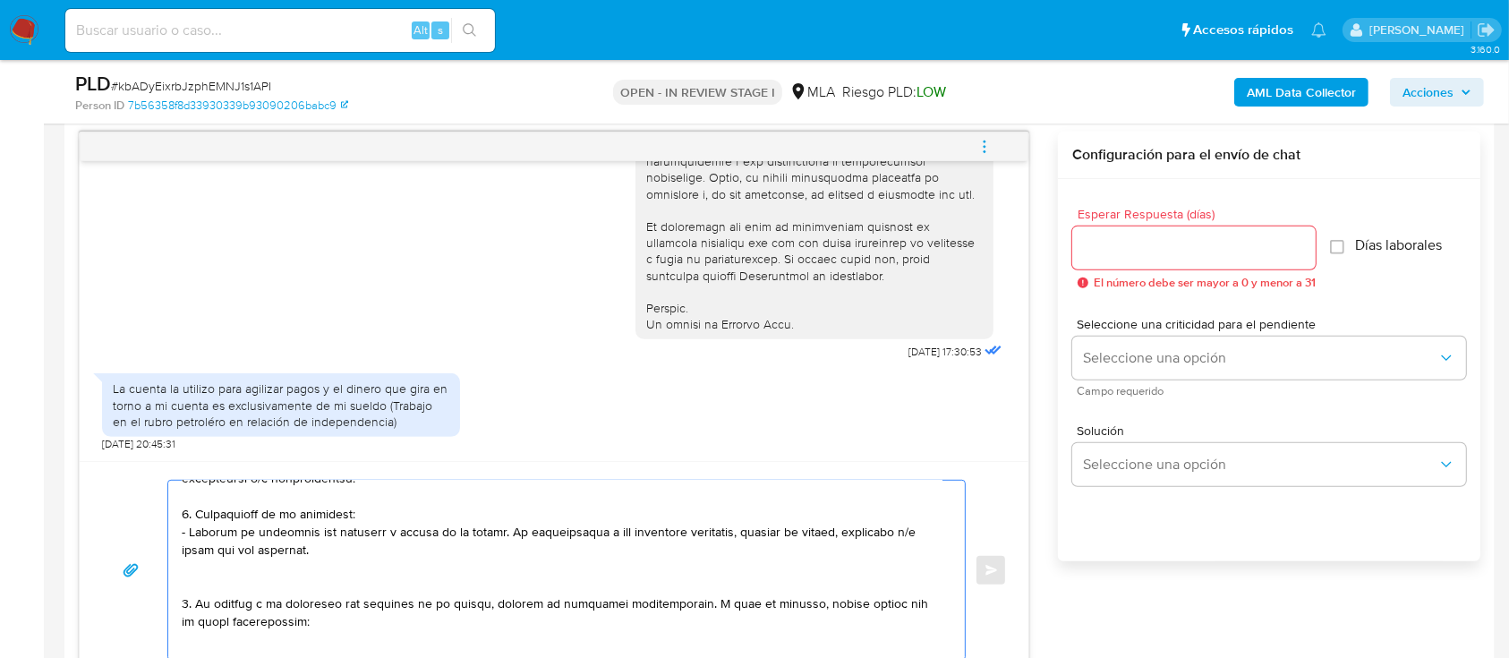
scroll to position [98, 0]
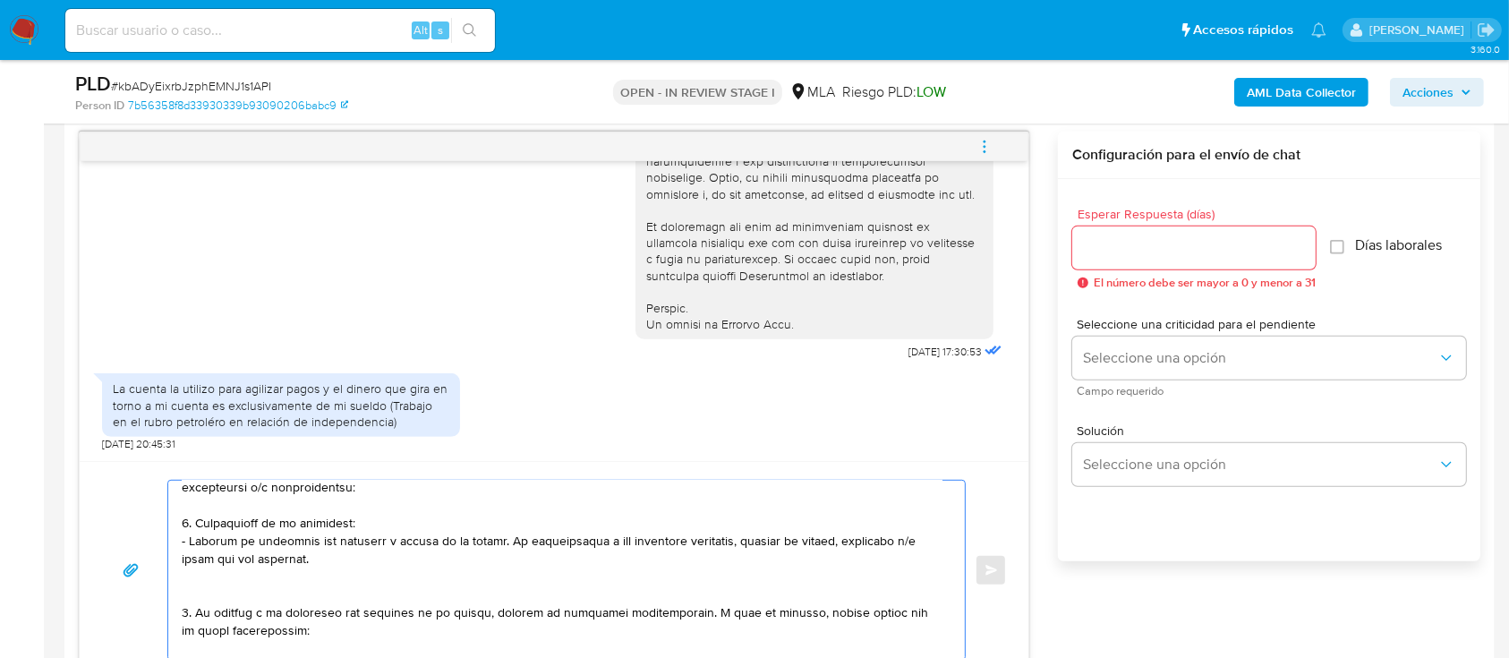
click at [269, 585] on textarea at bounding box center [562, 570] width 761 height 179
drag, startPoint x: 291, startPoint y: 568, endPoint x: 200, endPoint y: 522, distance: 101.7
click at [200, 522] on textarea at bounding box center [562, 570] width 761 height 179
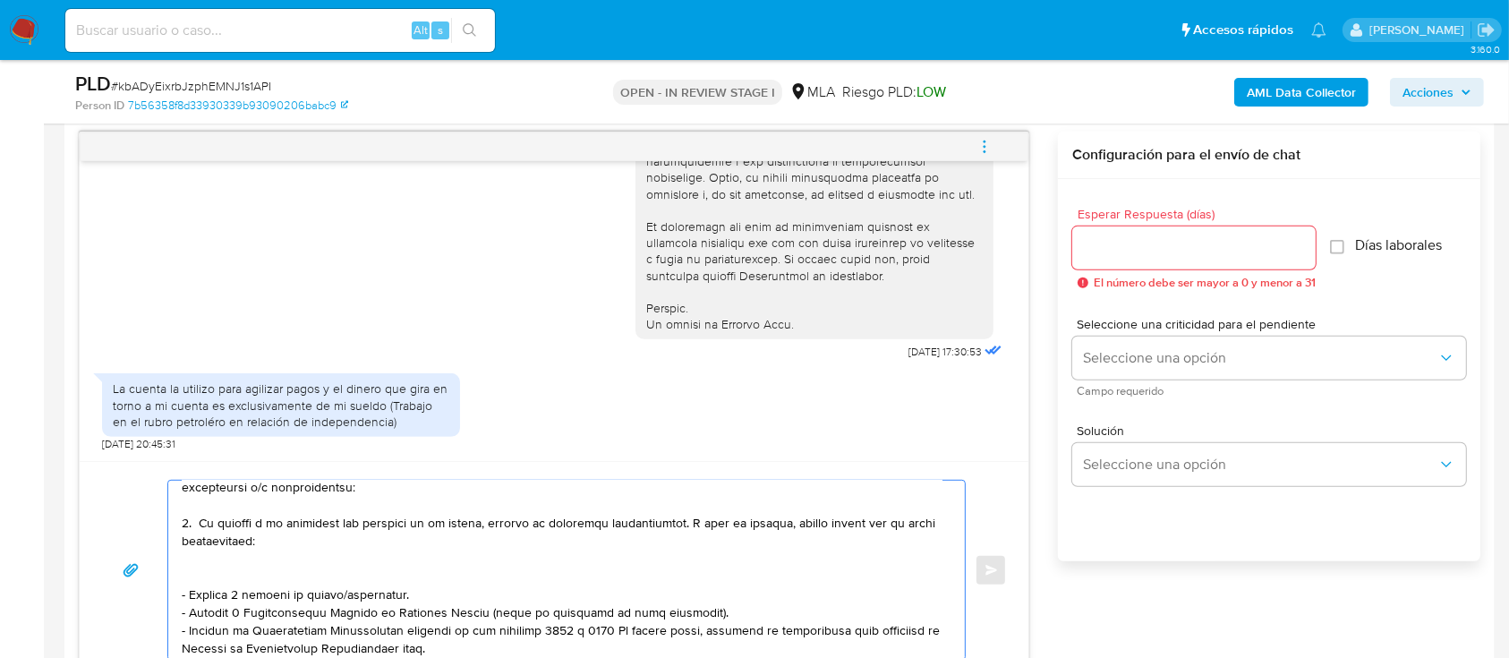
click at [212, 575] on textarea at bounding box center [562, 570] width 761 height 179
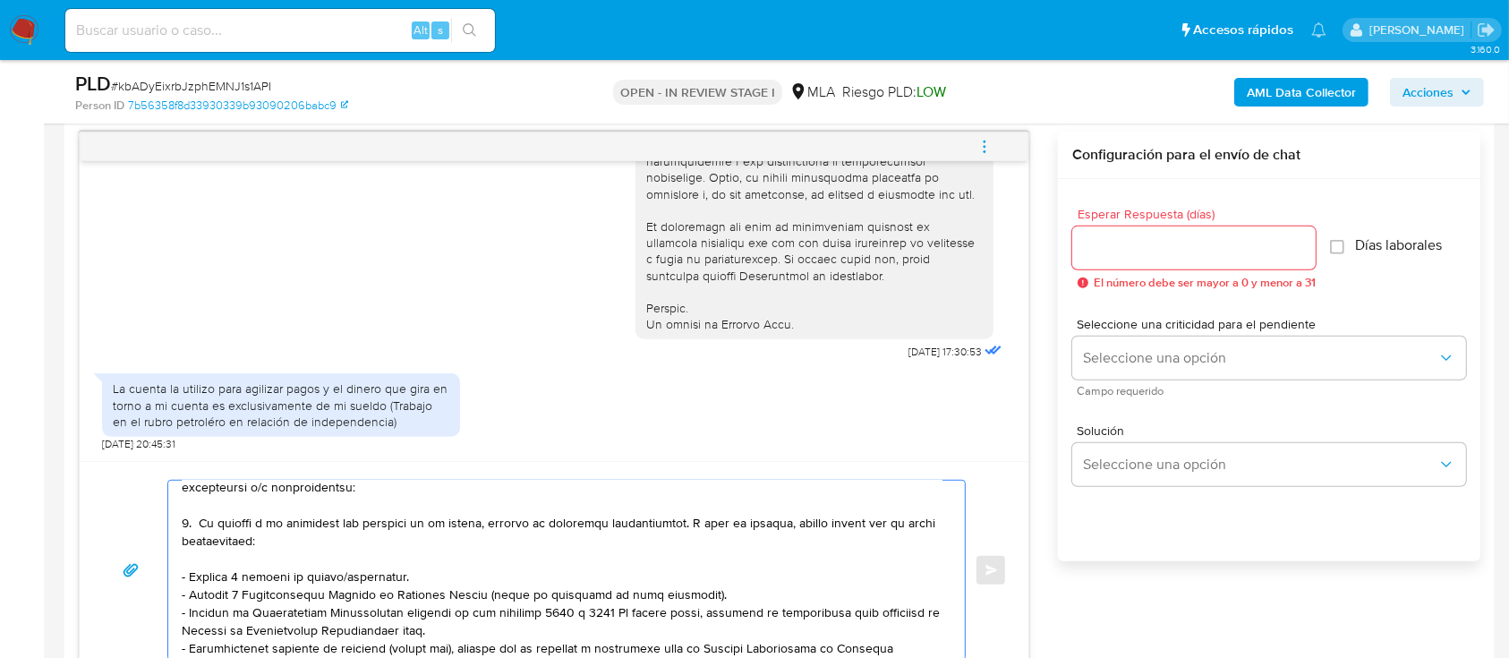
click at [378, 594] on textarea at bounding box center [562, 570] width 761 height 179
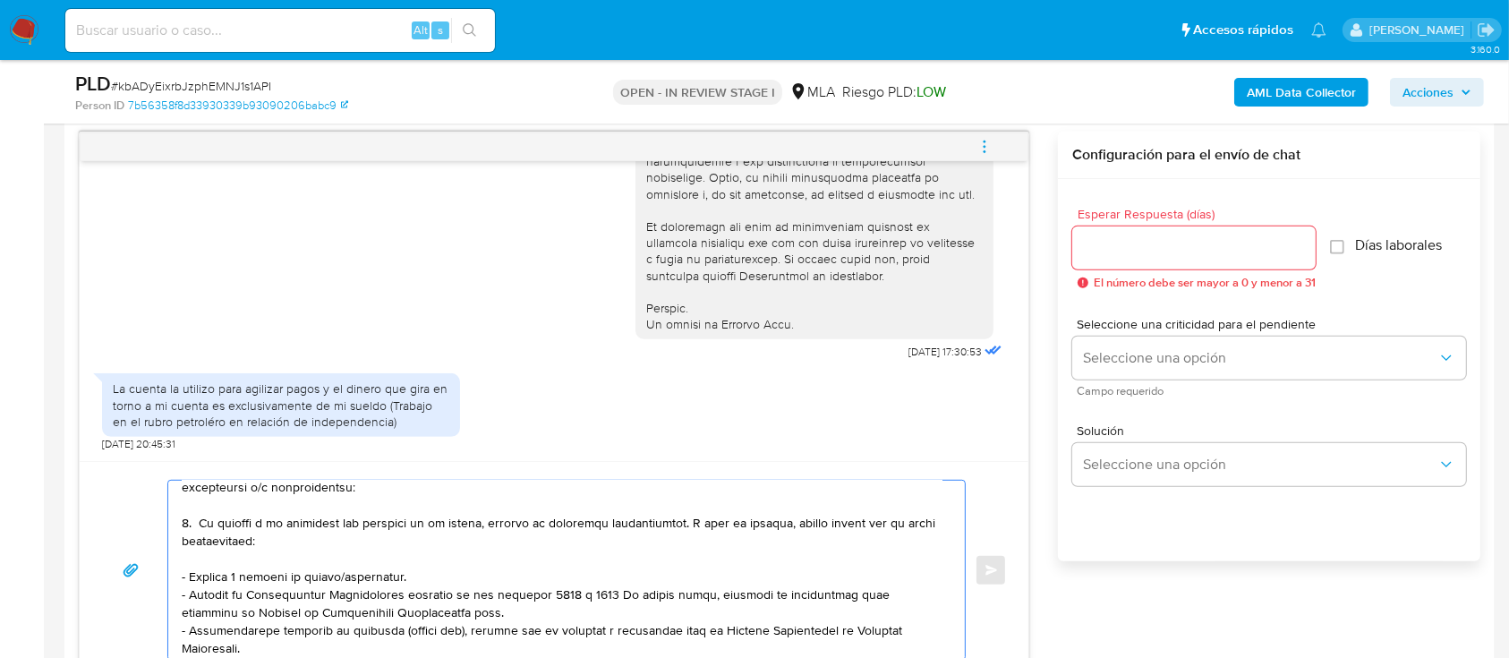
click at [422, 608] on textarea at bounding box center [562, 570] width 761 height 179
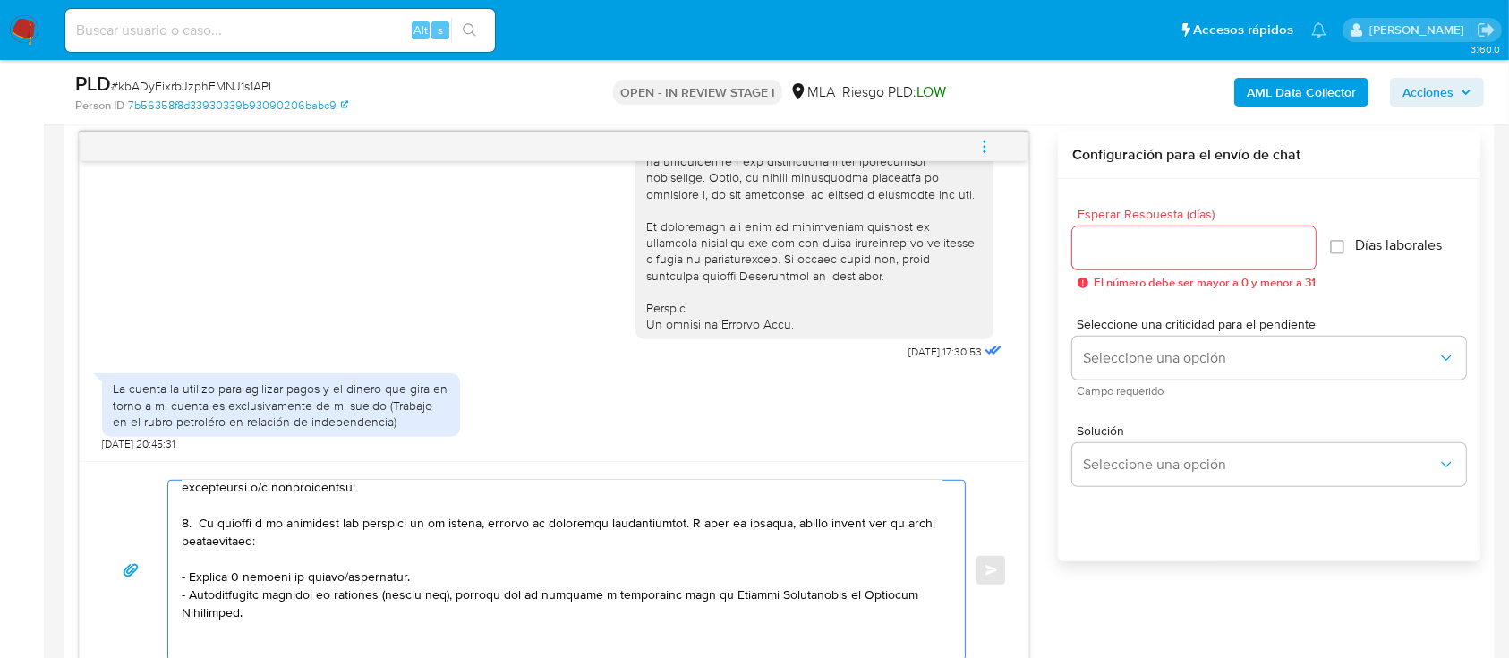
scroll to position [217, 0]
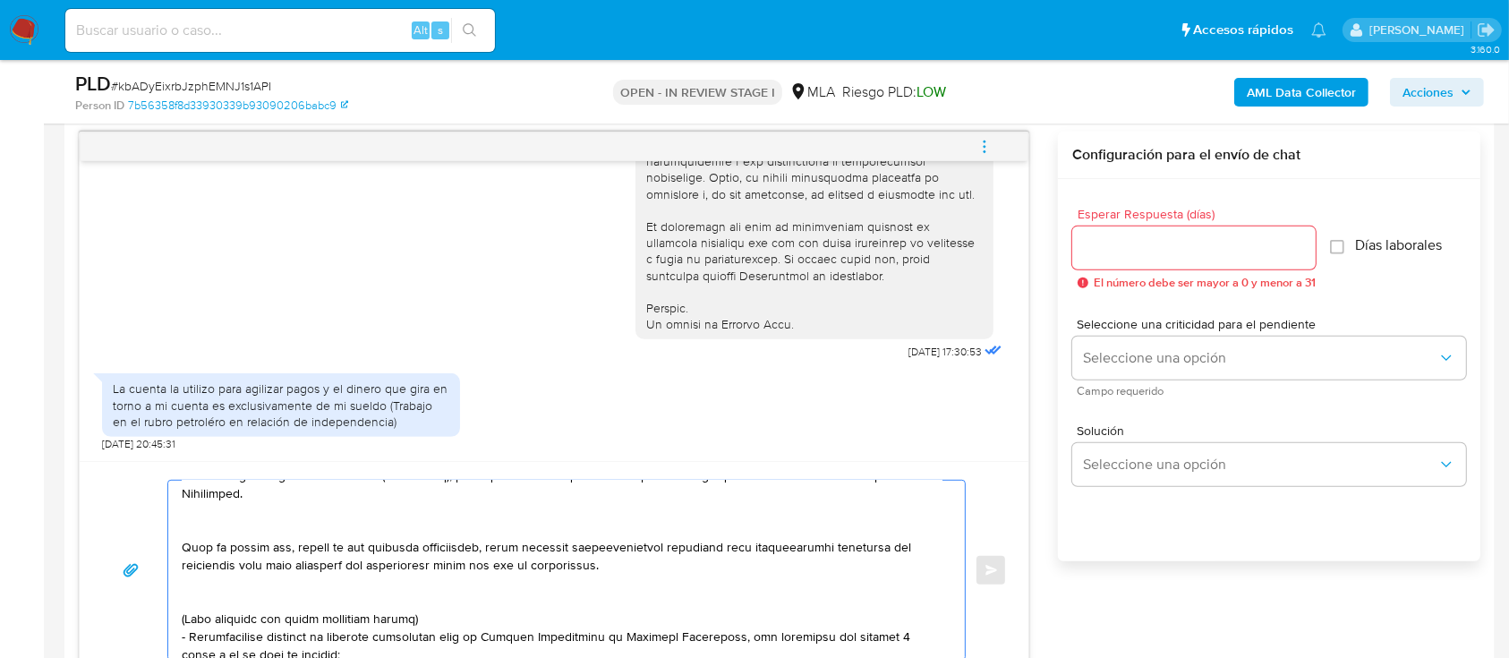
drag, startPoint x: 228, startPoint y: 524, endPoint x: 227, endPoint y: 563, distance: 38.5
click at [226, 524] on textarea at bounding box center [562, 570] width 761 height 179
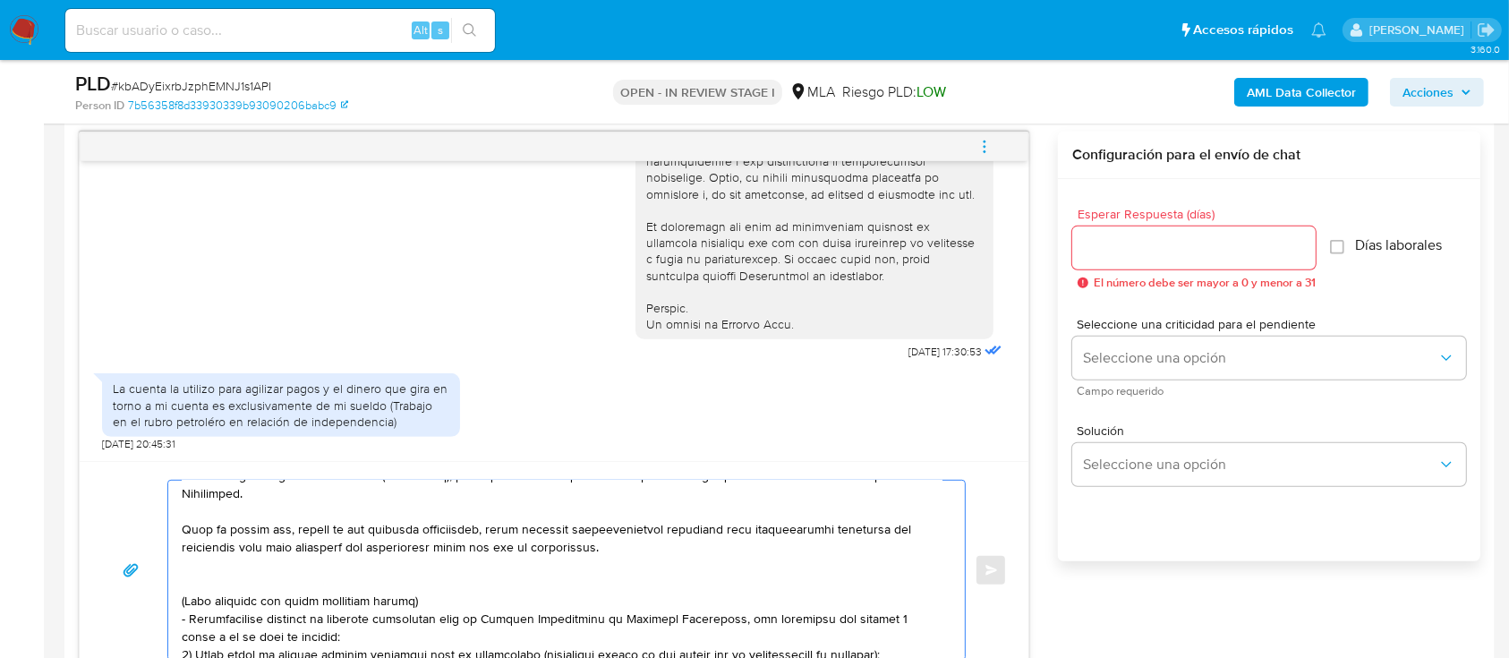
click at [200, 573] on textarea at bounding box center [562, 570] width 761 height 179
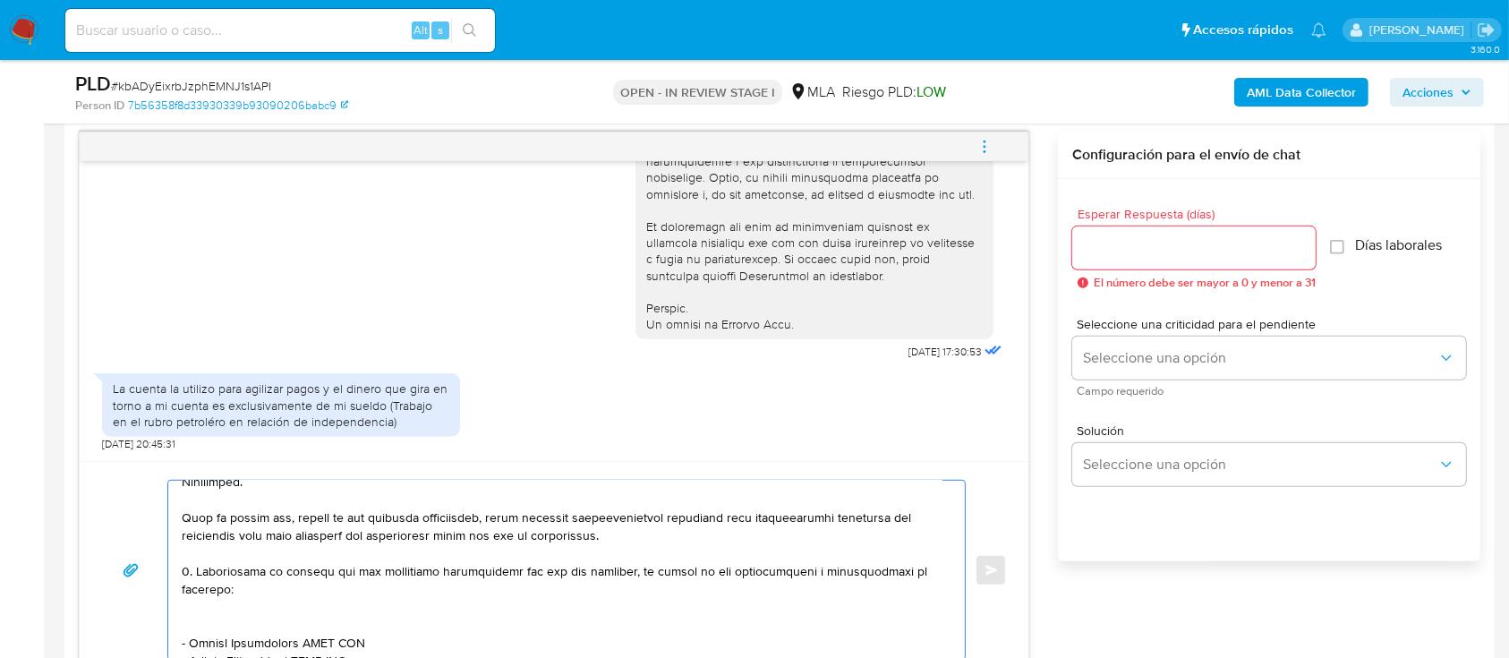
scroll to position [258, 0]
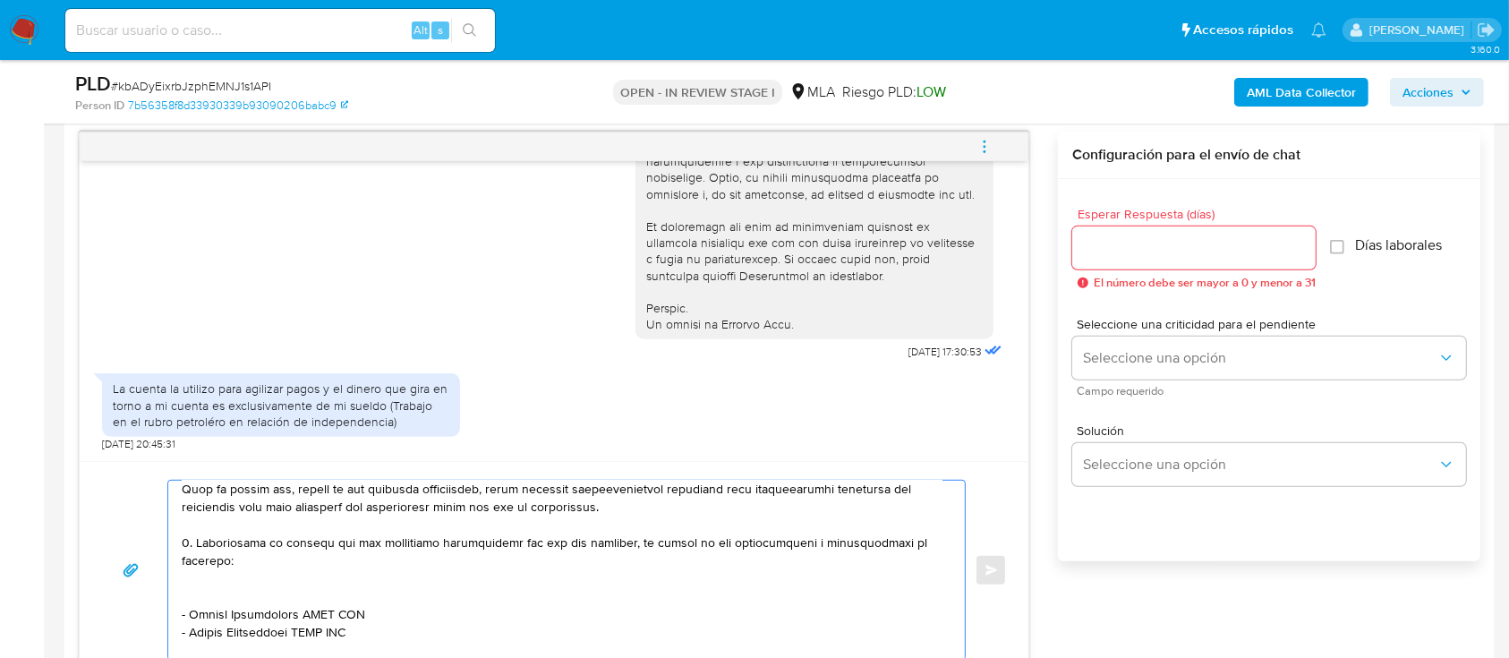
click at [189, 541] on textarea at bounding box center [562, 570] width 761 height 179
click at [186, 542] on textarea at bounding box center [562, 570] width 761 height 179
drag, startPoint x: 241, startPoint y: 586, endPoint x: 272, endPoint y: 584, distance: 31.4
click at [239, 585] on textarea at bounding box center [562, 570] width 761 height 179
paste textarea "Jorge Abel Lopez"
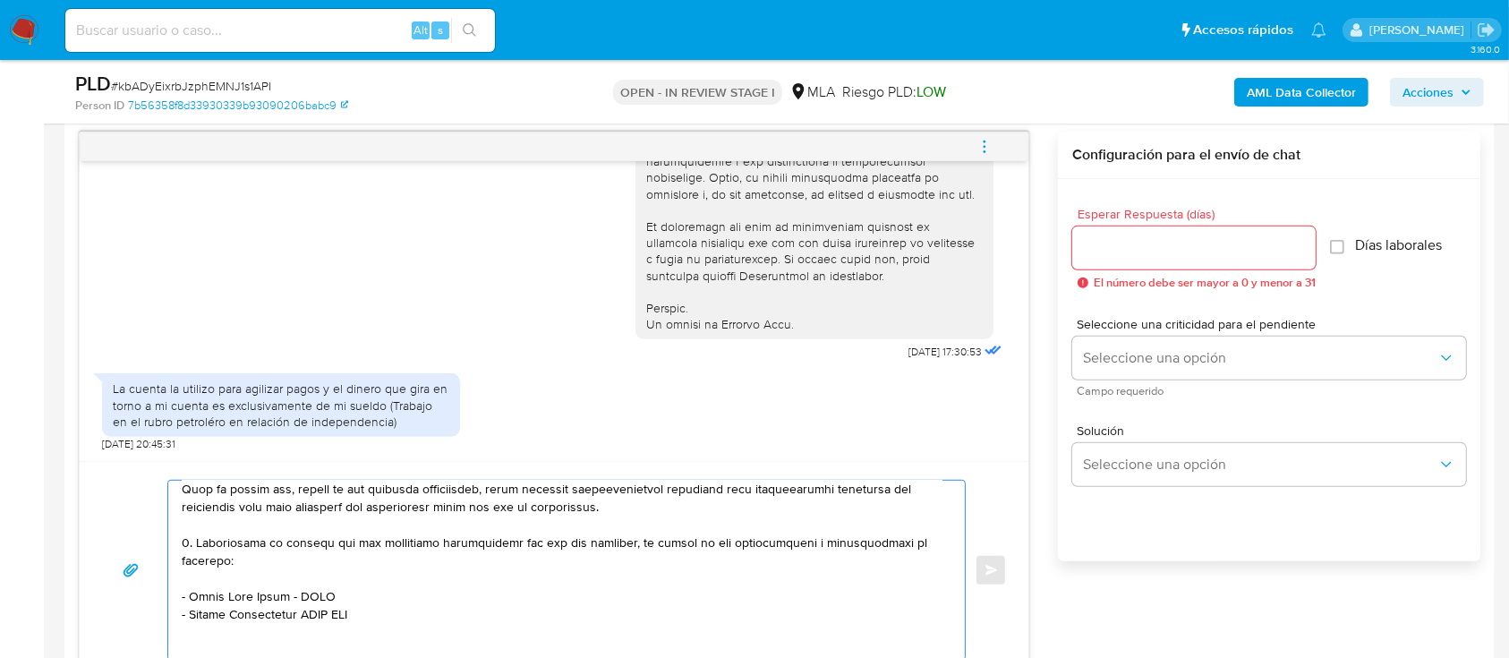
paste textarea "20142302285"
paste textarea "Guillermo Fernando Lopez"
paste textarea "20359682493"
paste textarea "Sergio Ariel Rodolfo Cabezas"
paste textarea "20371728156"
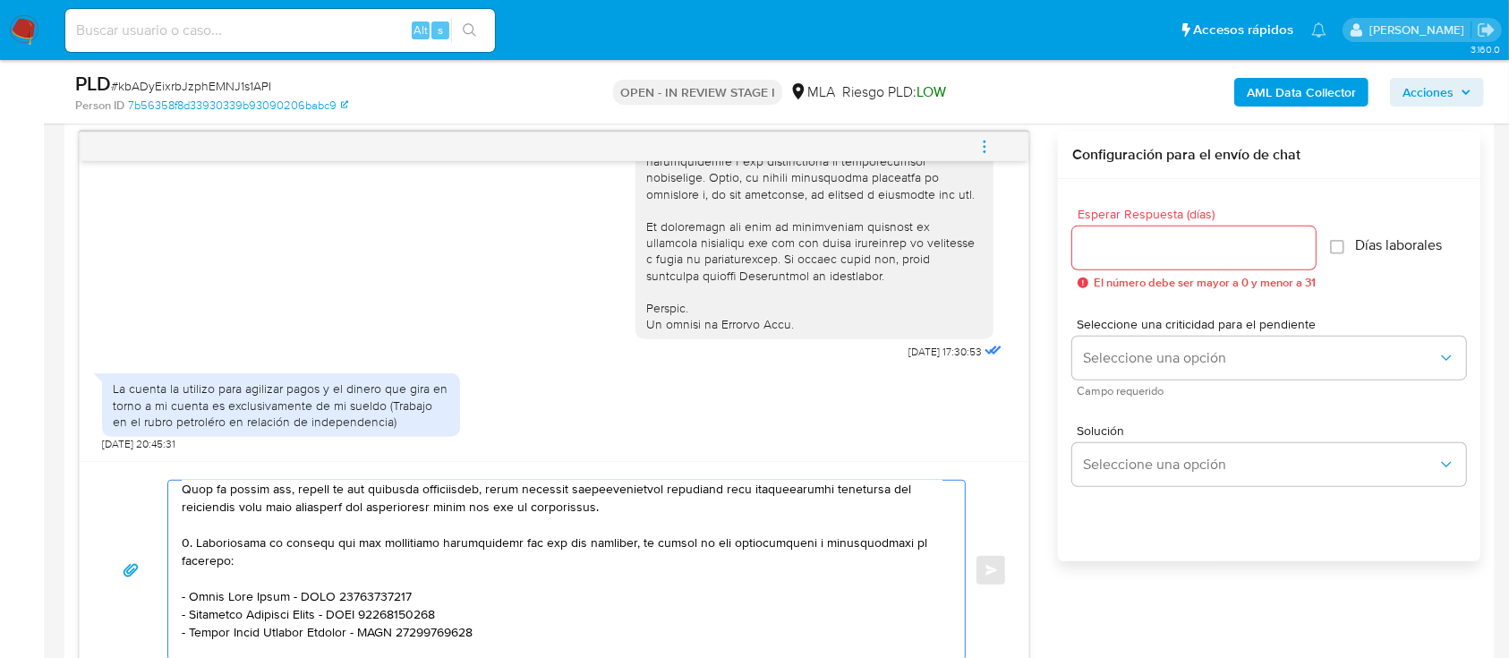
scroll to position [266, 0]
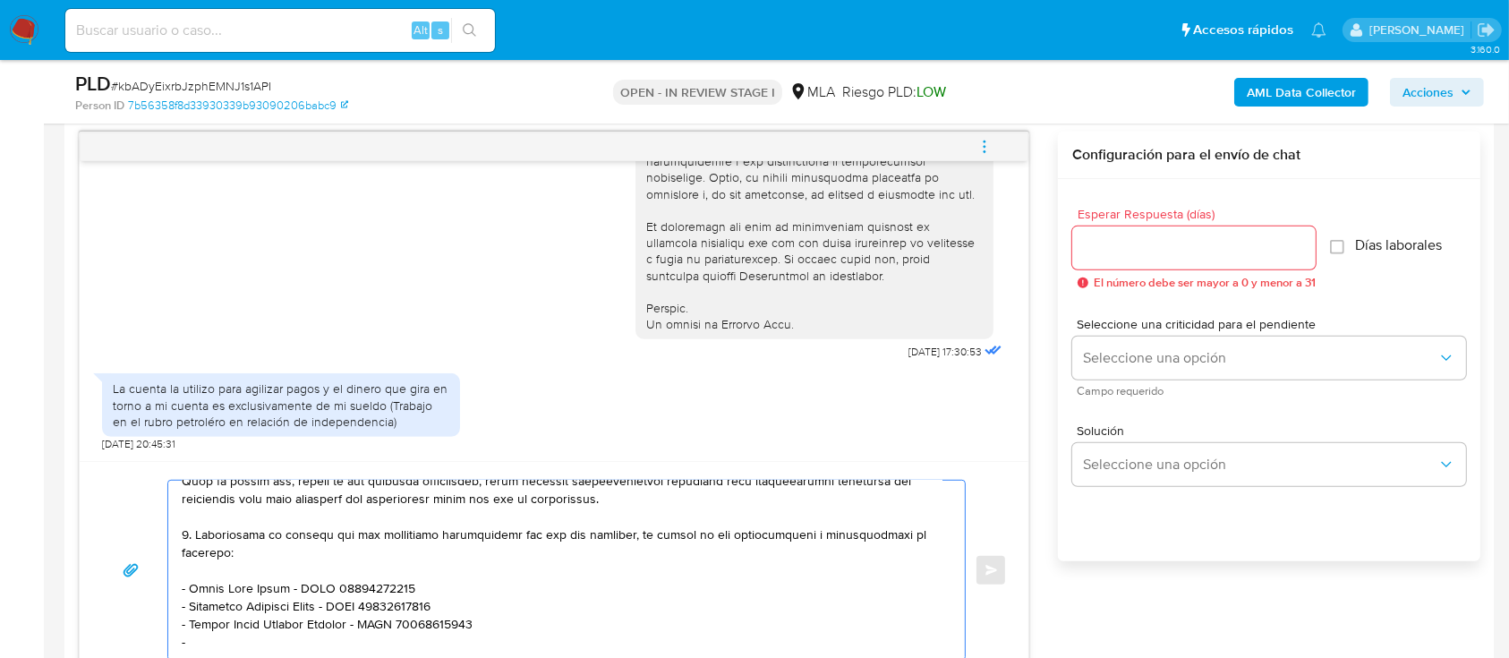
paste textarea "Yamila Guillermina Cardenas"
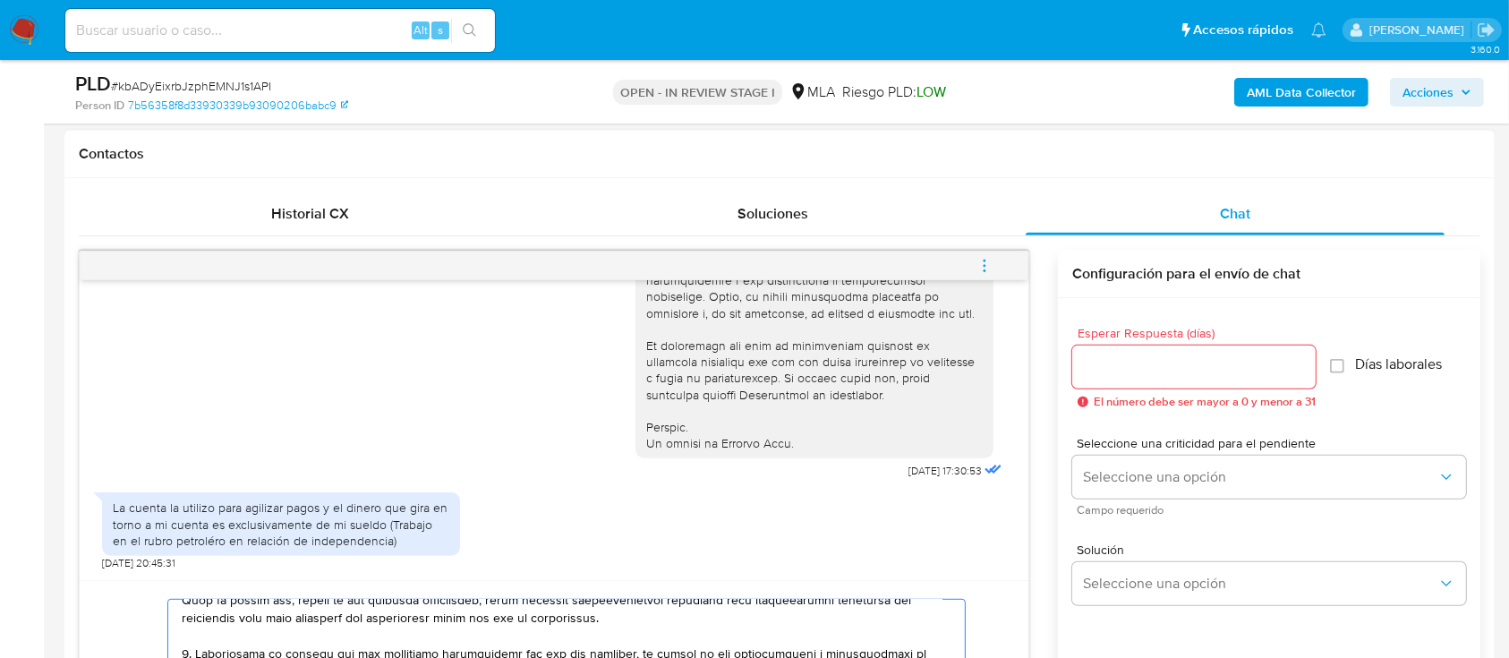
paste textarea "27428103241"
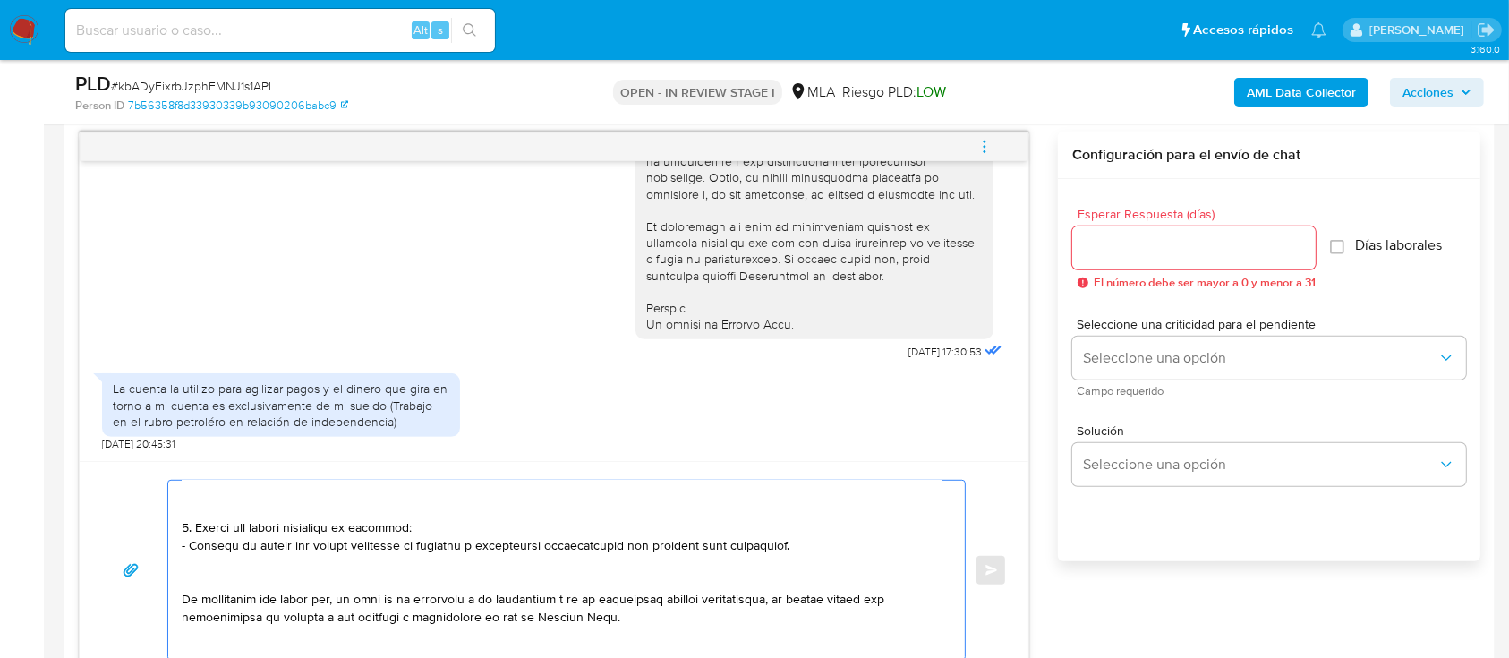
scroll to position [404, 0]
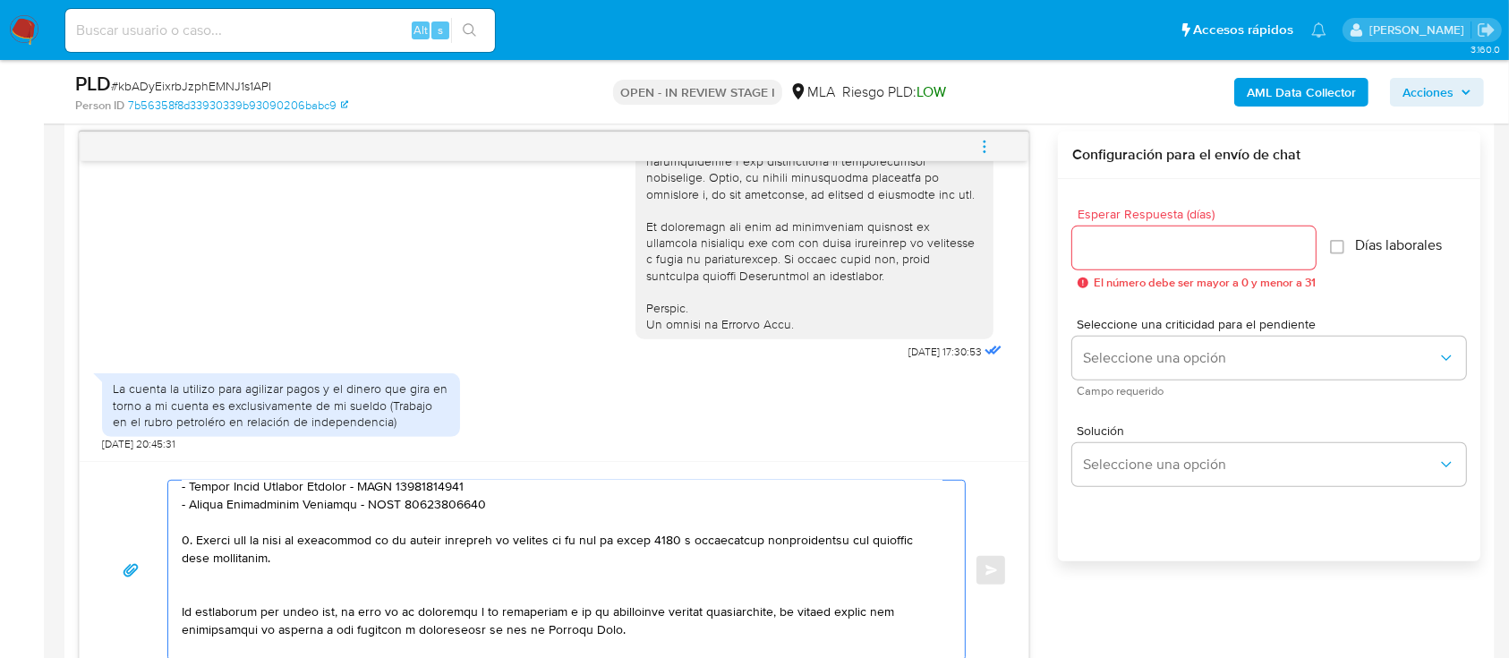
click at [223, 592] on textarea at bounding box center [562, 570] width 761 height 179
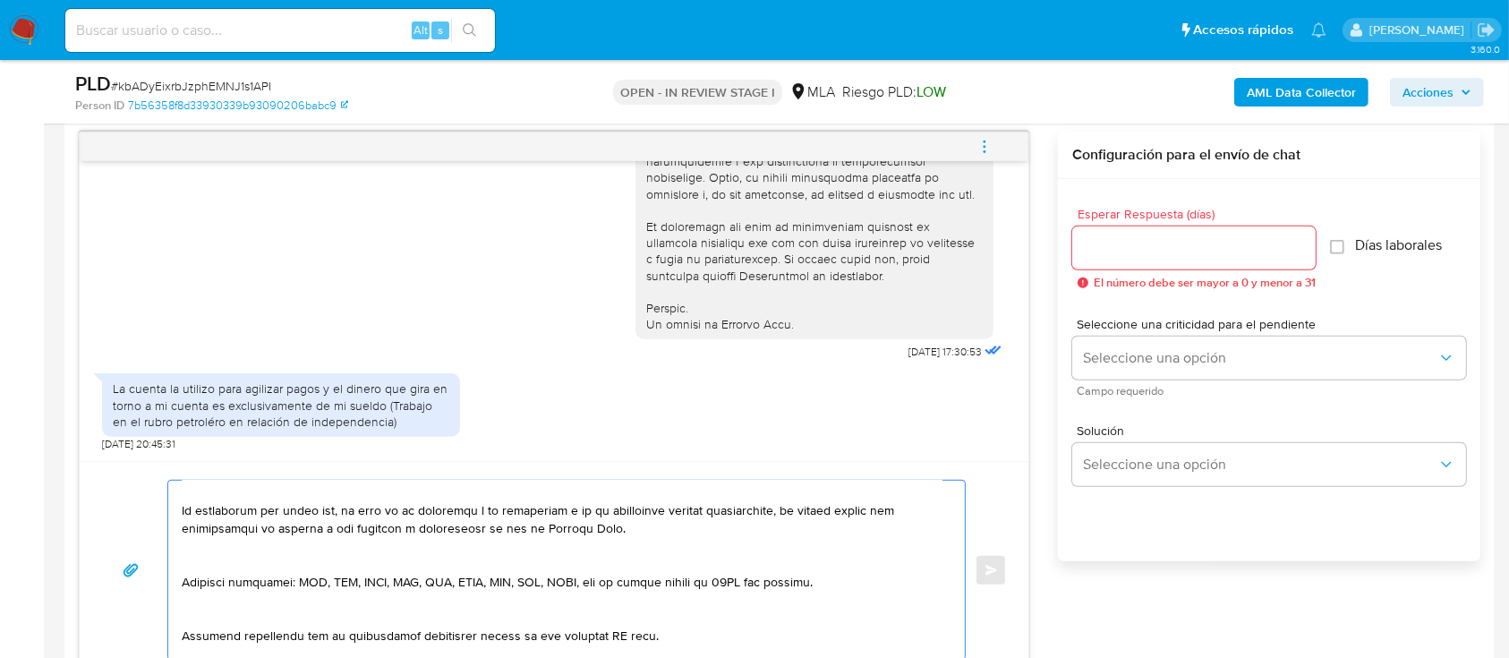
scroll to position [523, 0]
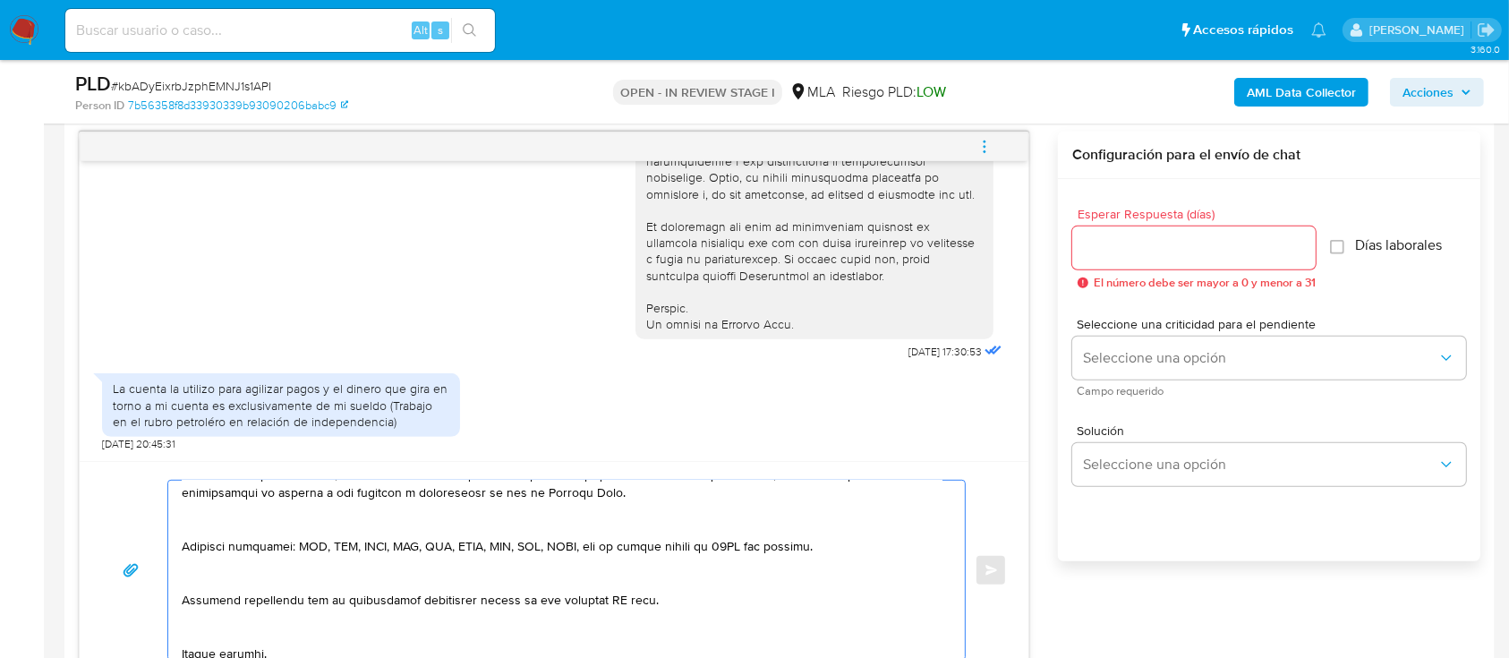
click at [294, 534] on textarea at bounding box center [562, 570] width 761 height 179
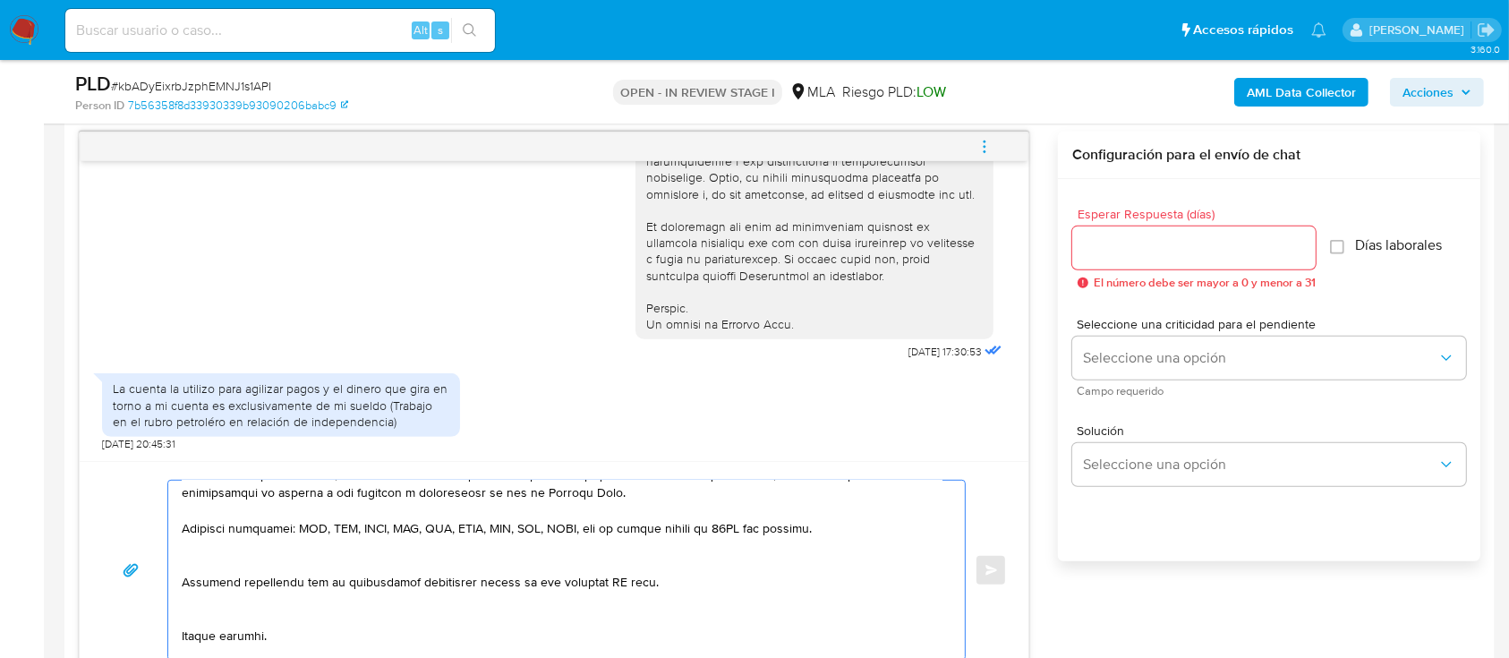
click at [224, 561] on textarea at bounding box center [562, 570] width 761 height 179
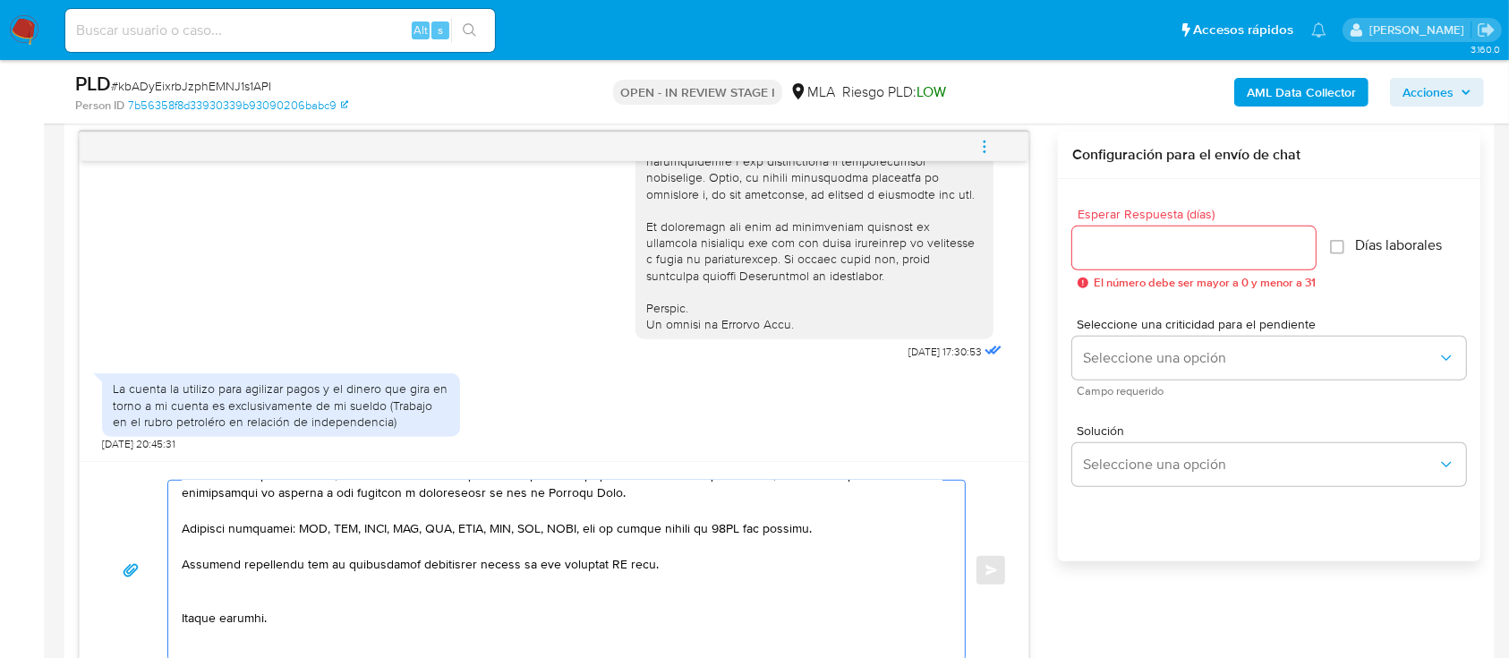
click at [185, 601] on textarea at bounding box center [562, 570] width 761 height 179
click at [204, 641] on textarea at bounding box center [562, 570] width 761 height 179
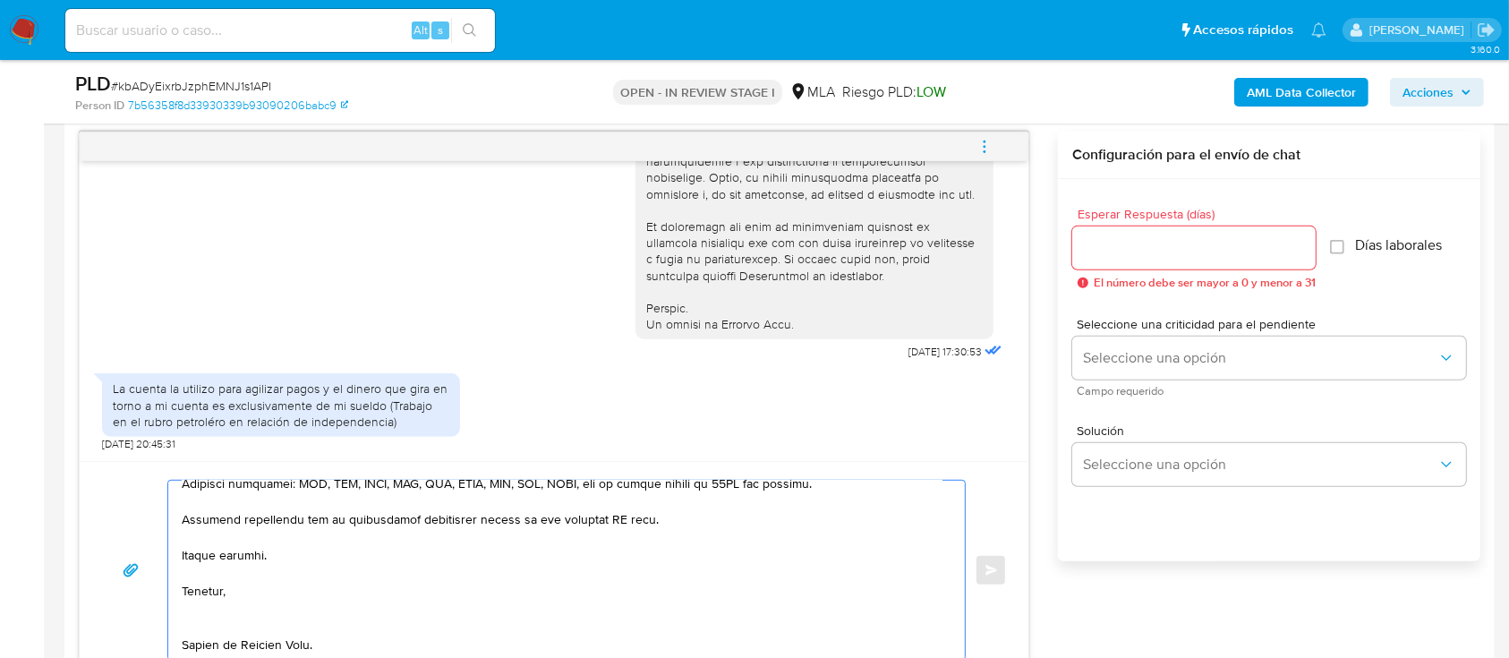
click at [236, 603] on textarea at bounding box center [562, 570] width 761 height 179
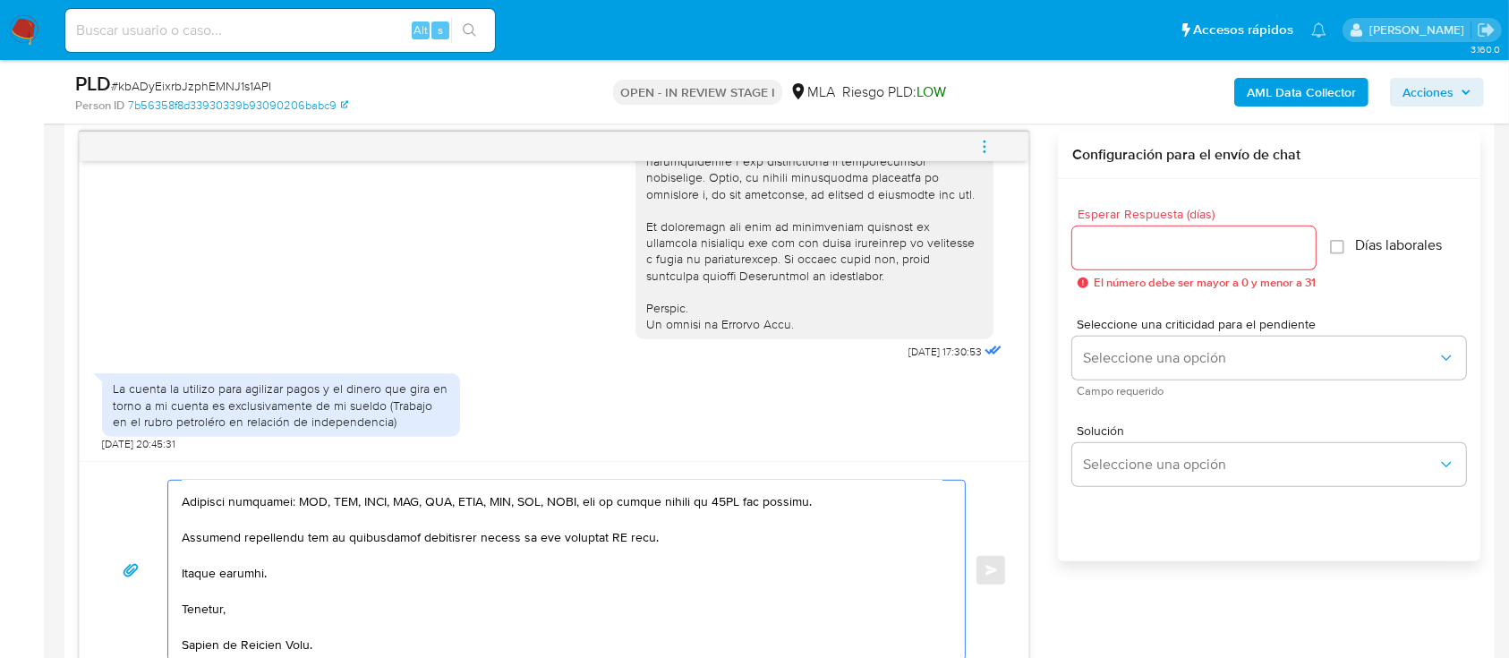
click at [219, 648] on textarea at bounding box center [562, 570] width 761 height 179
click at [609, 536] on textarea at bounding box center [562, 570] width 761 height 179
type textarea "Hola Esteban Sebastian Lopez, Muchas gracias por la respuesta. En esta oportuni…"
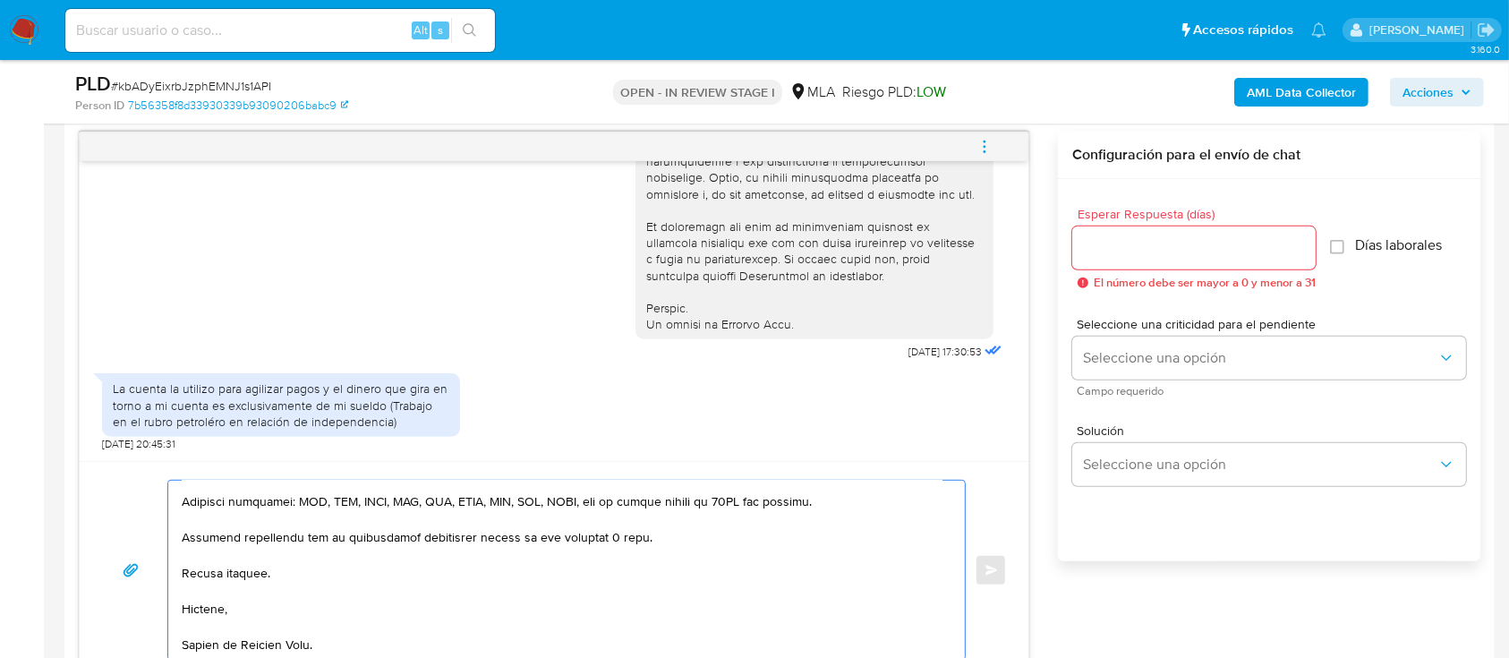
click at [1162, 254] on input "Esperar Respuesta (días)" at bounding box center [1193, 247] width 243 height 23
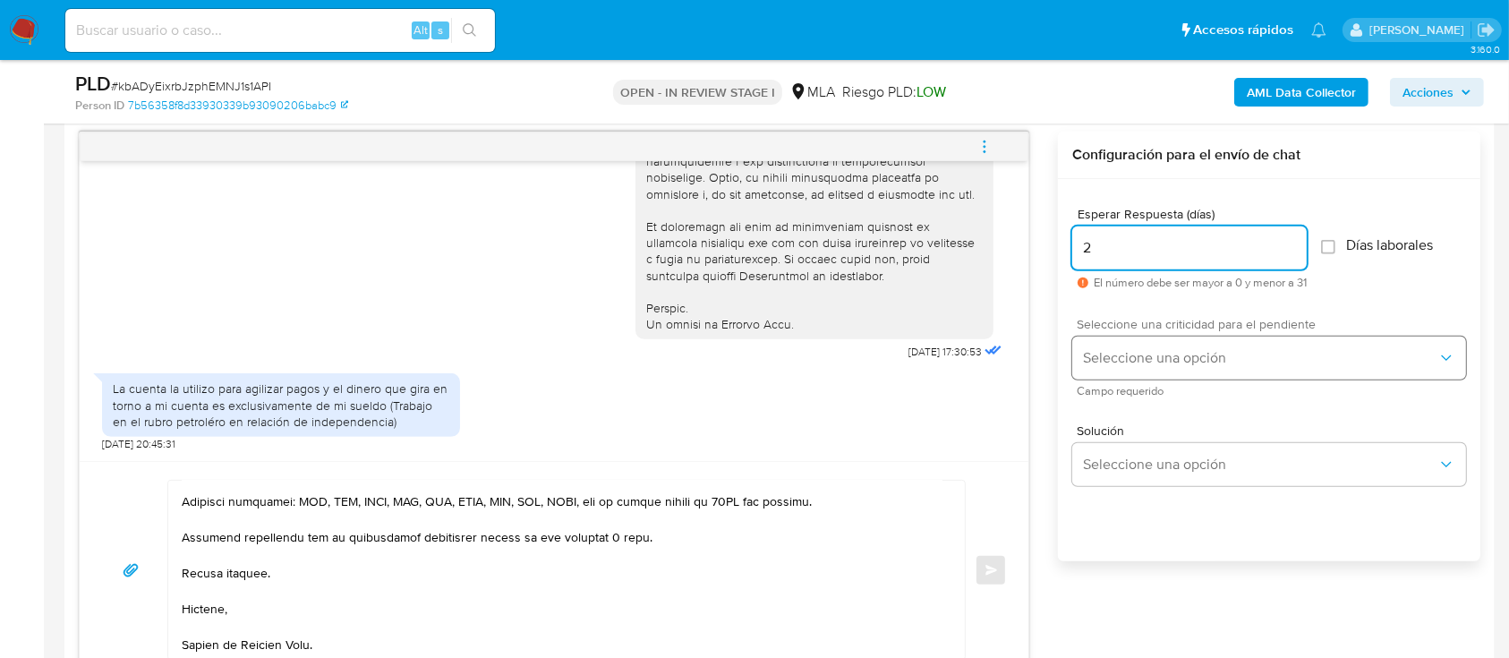
type input "2"
click at [1121, 369] on button "Seleccione una opción" at bounding box center [1269, 358] width 394 height 43
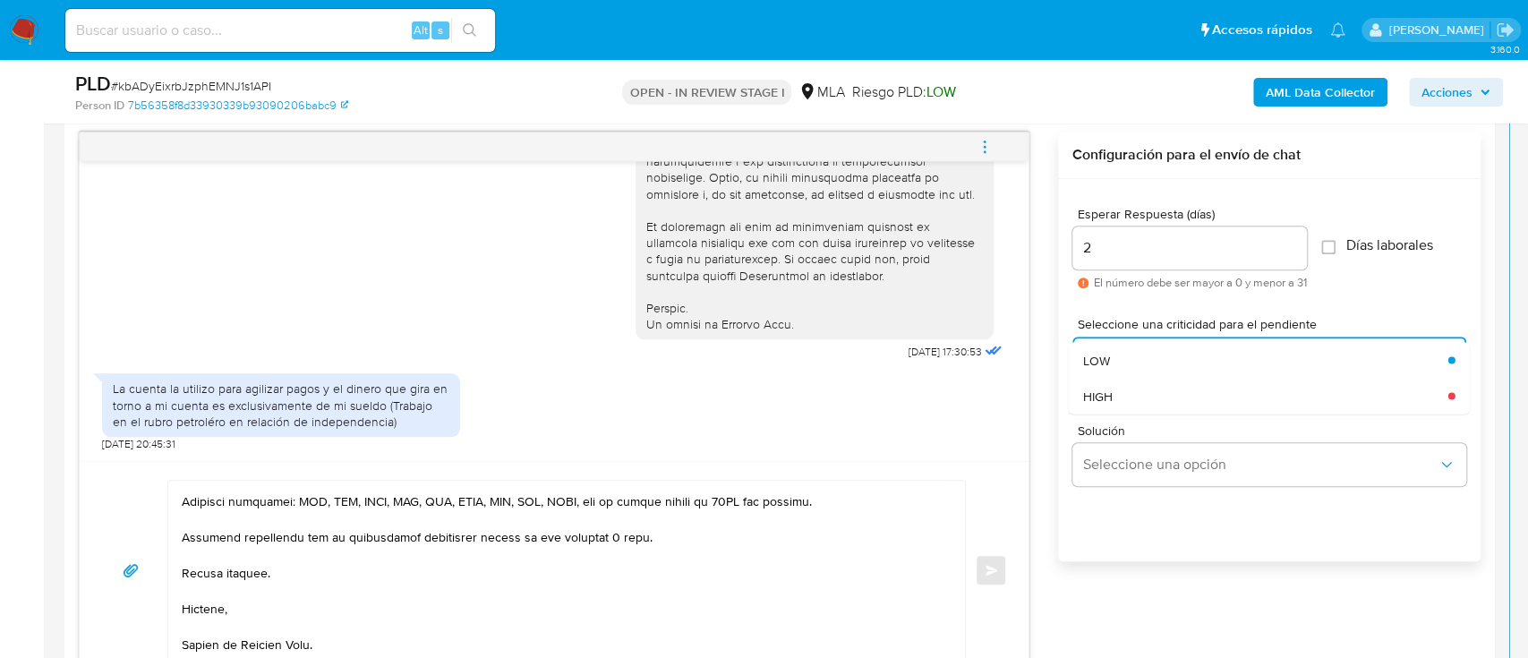
drag, startPoint x: 1086, startPoint y: 406, endPoint x: 1094, endPoint y: 398, distance: 10.8
click at [1086, 405] on div "HIGH" at bounding box center [1265, 396] width 365 height 36
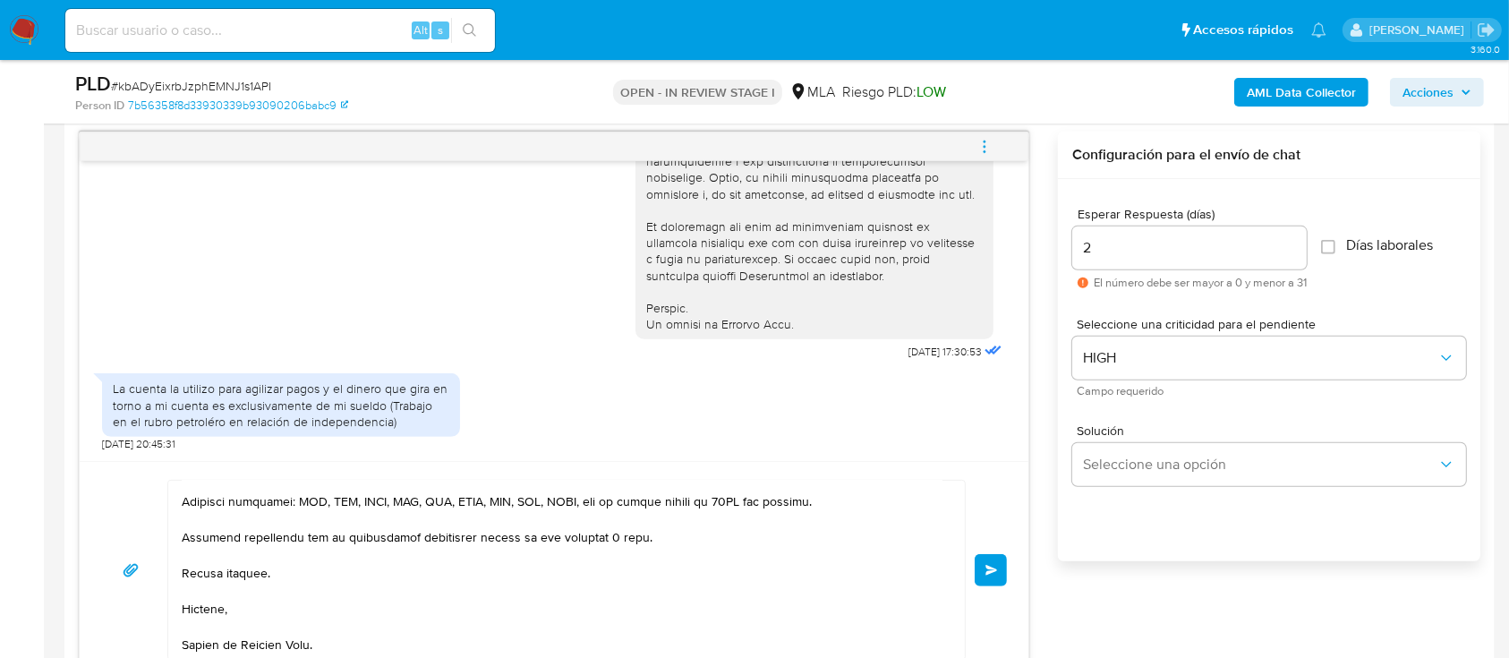
click at [994, 567] on span "Enviar" at bounding box center [991, 570] width 13 height 11
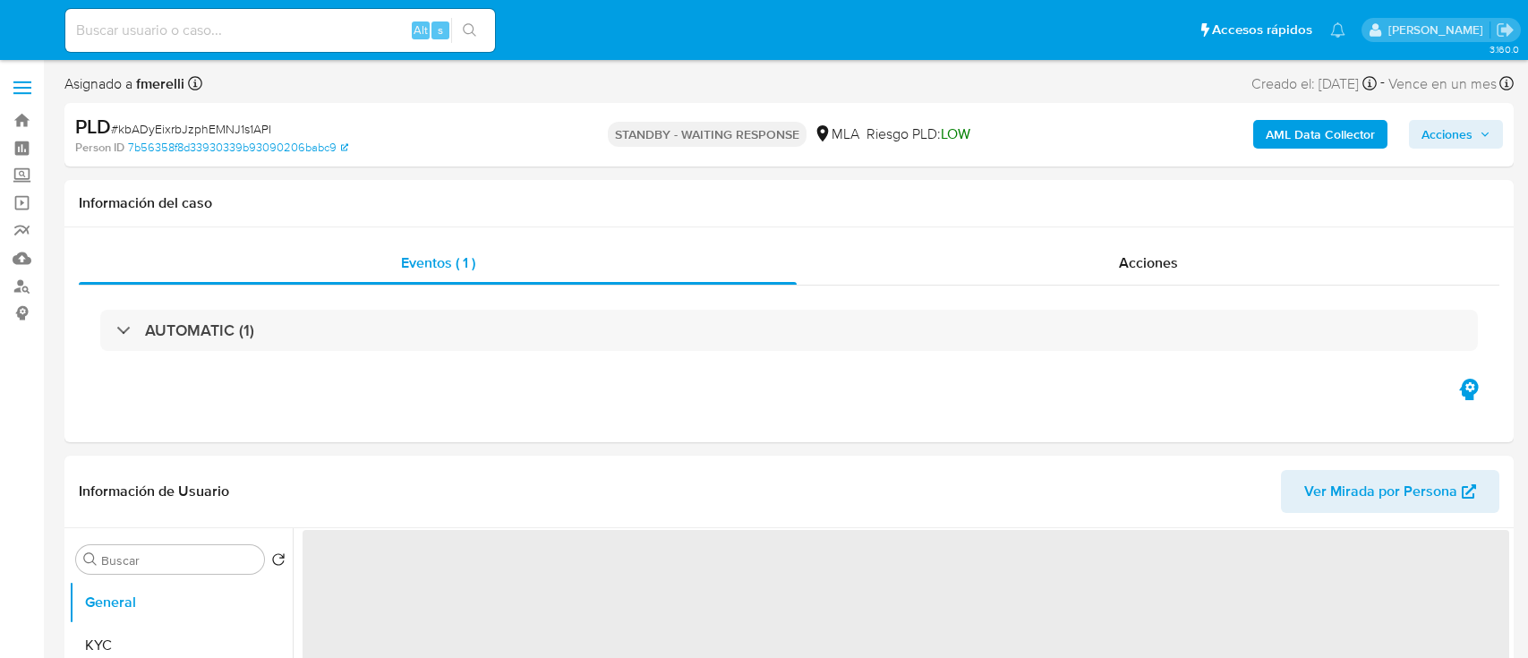
select select "10"
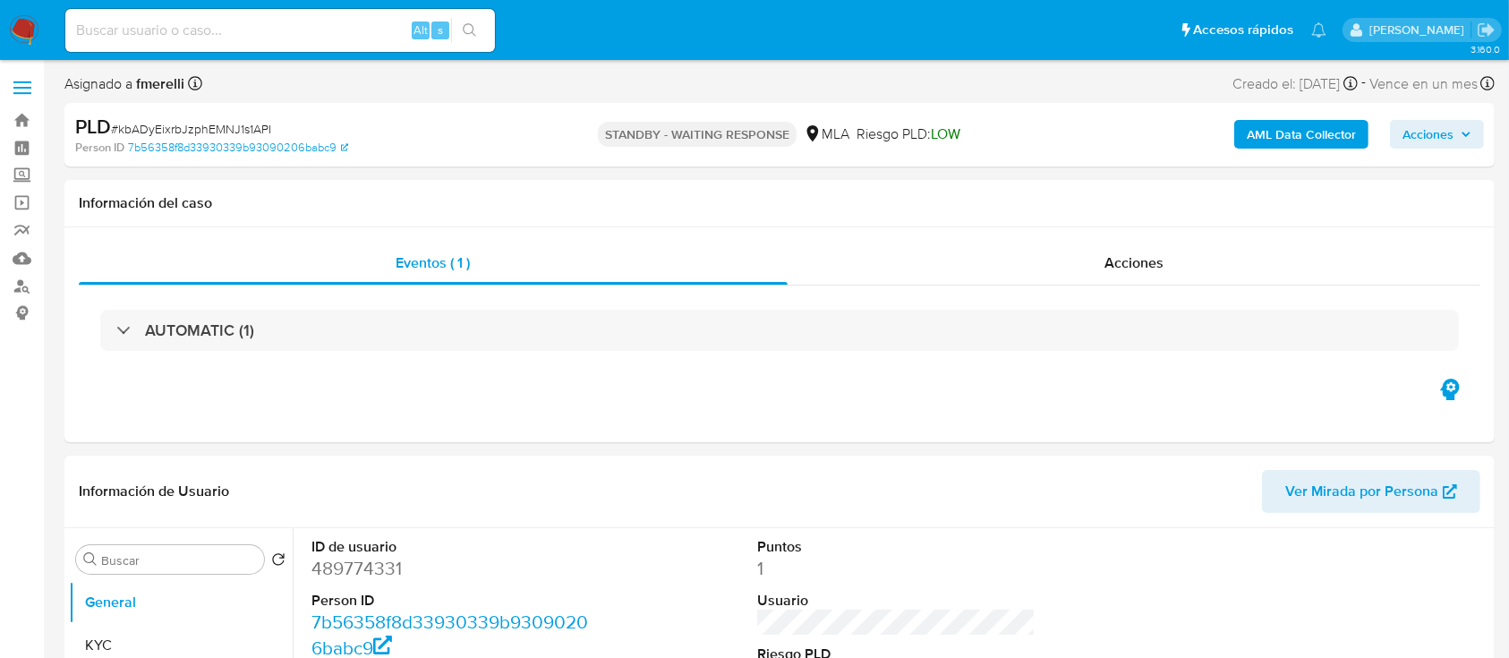
click at [341, 32] on input at bounding box center [280, 30] width 430 height 23
paste input "pF0ifXhsImf5iezA4wjhwRf4"
type input "pF0ifXhsImf5iezA4wjhwRf4"
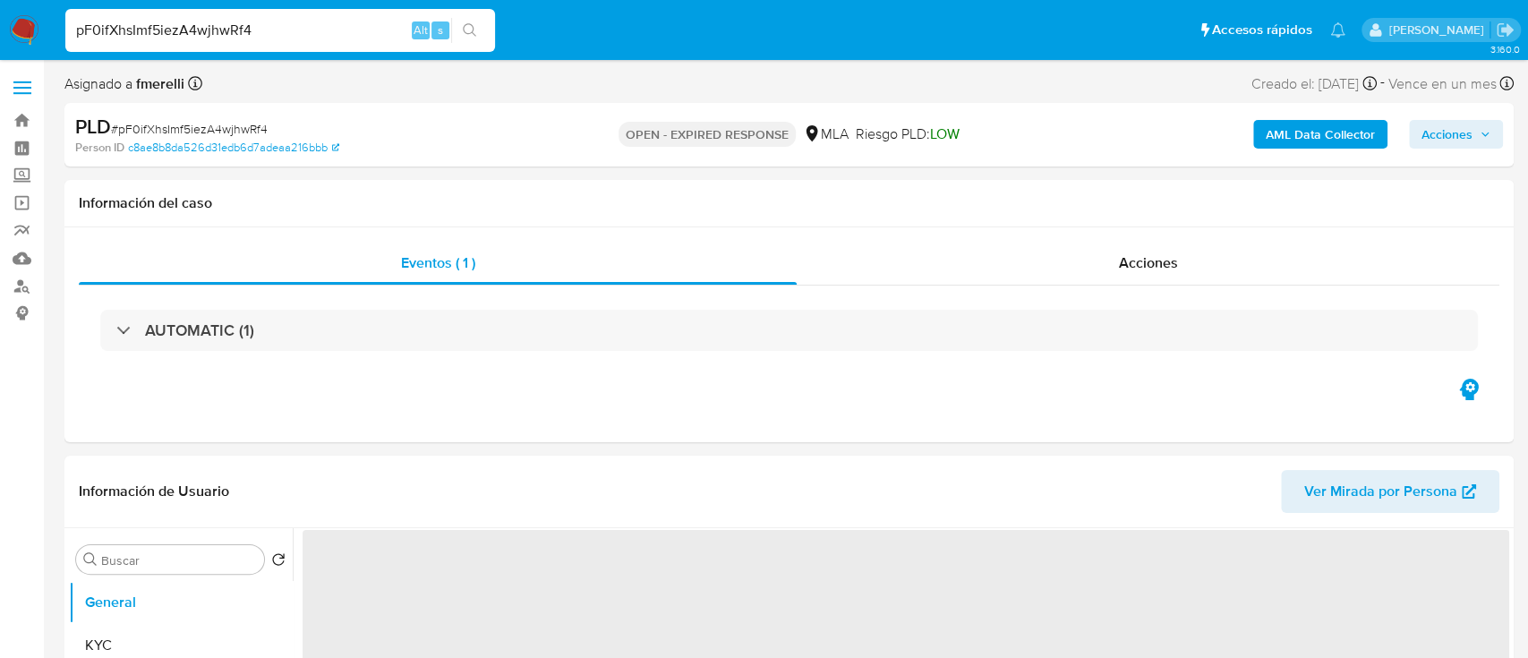
select select "10"
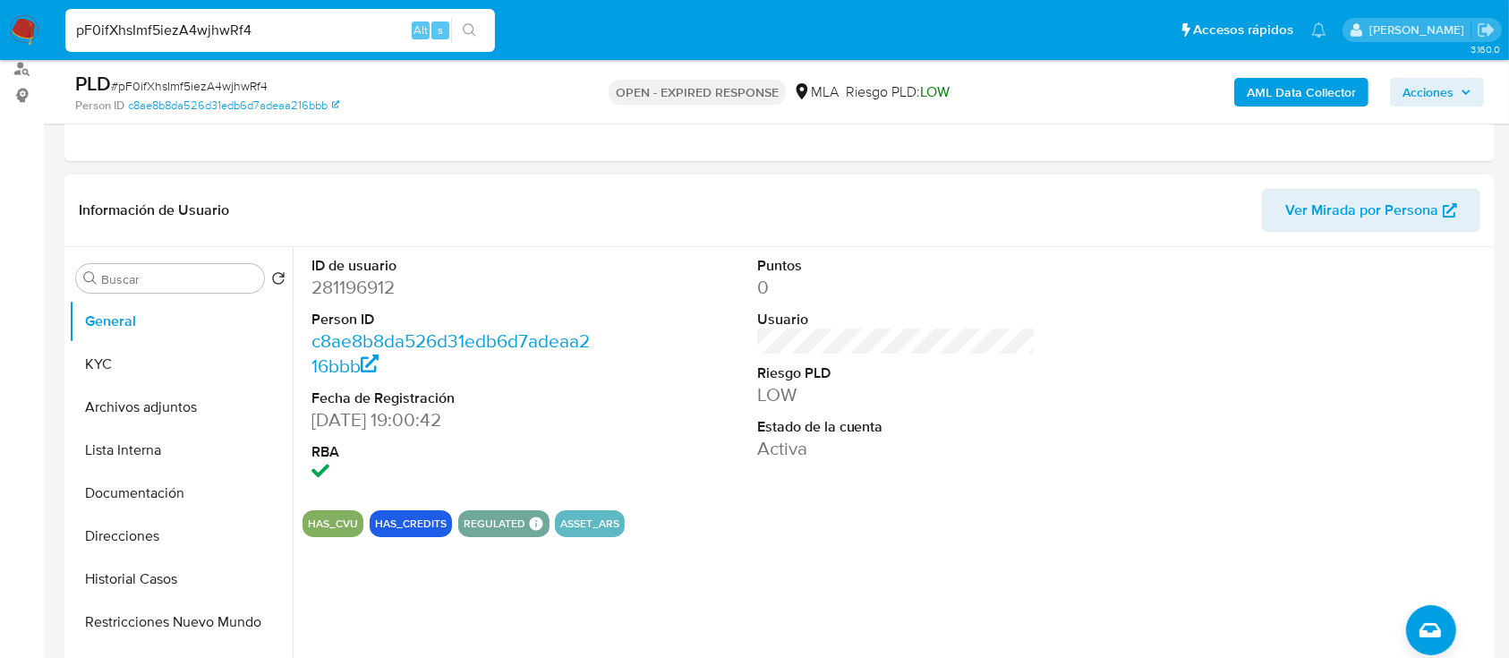
scroll to position [238, 0]
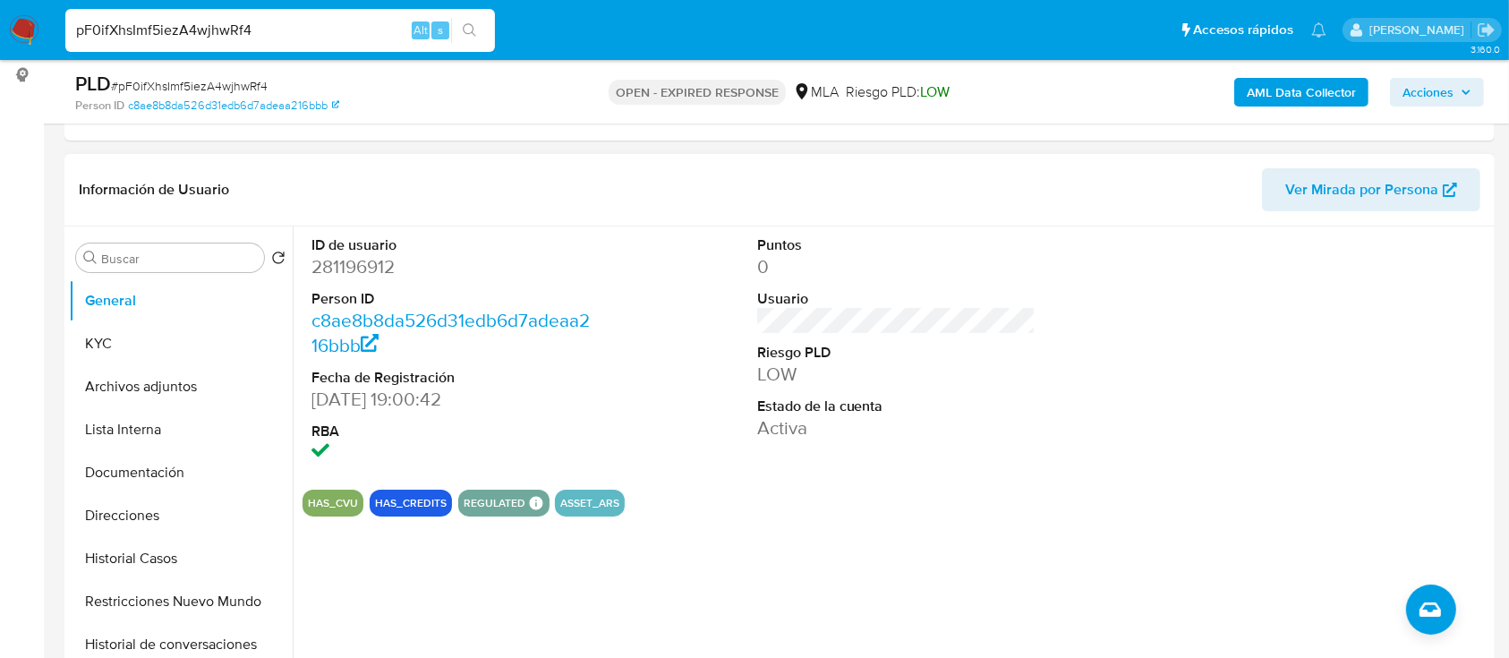
click at [365, 260] on dd "281196912" at bounding box center [450, 266] width 279 height 25
copy dd "281196912"
click at [193, 334] on button "KYC" at bounding box center [173, 343] width 209 height 43
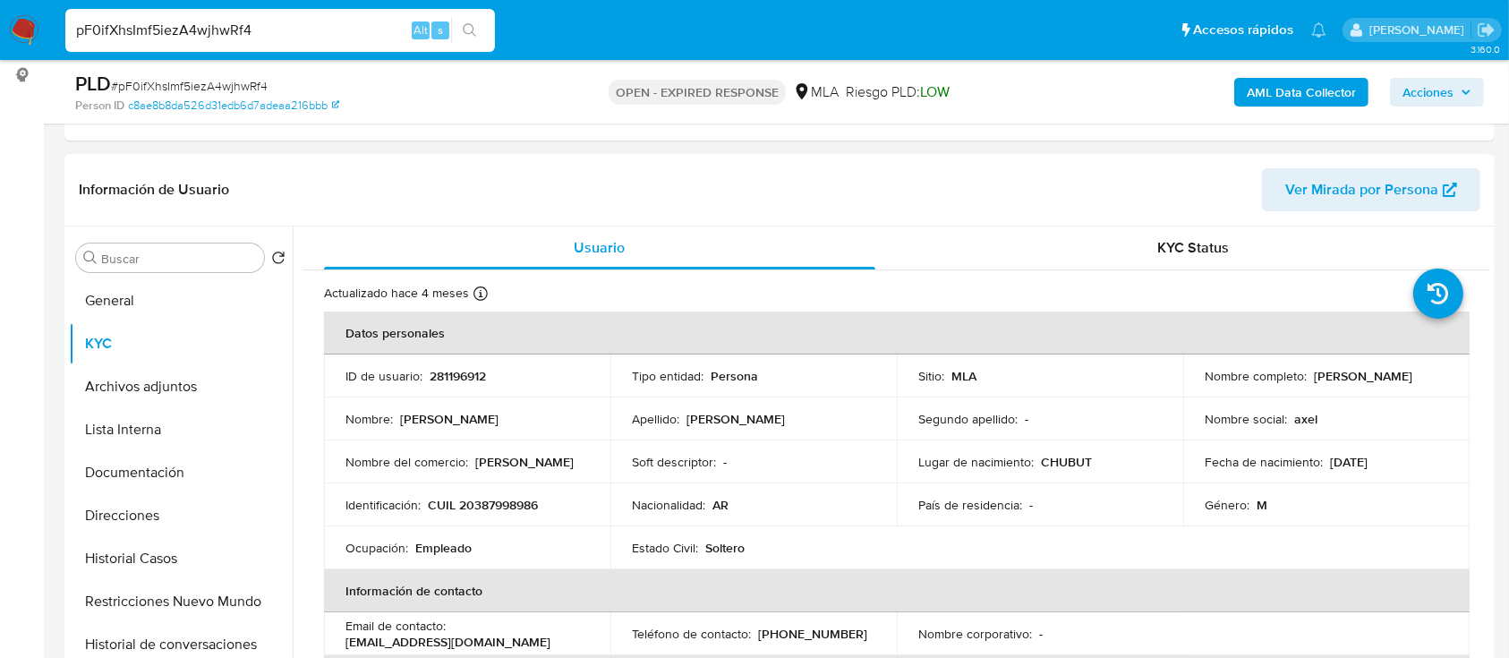
click at [511, 505] on p "CUIL 20387998986" at bounding box center [483, 505] width 110 height 16
copy p "20387998986"
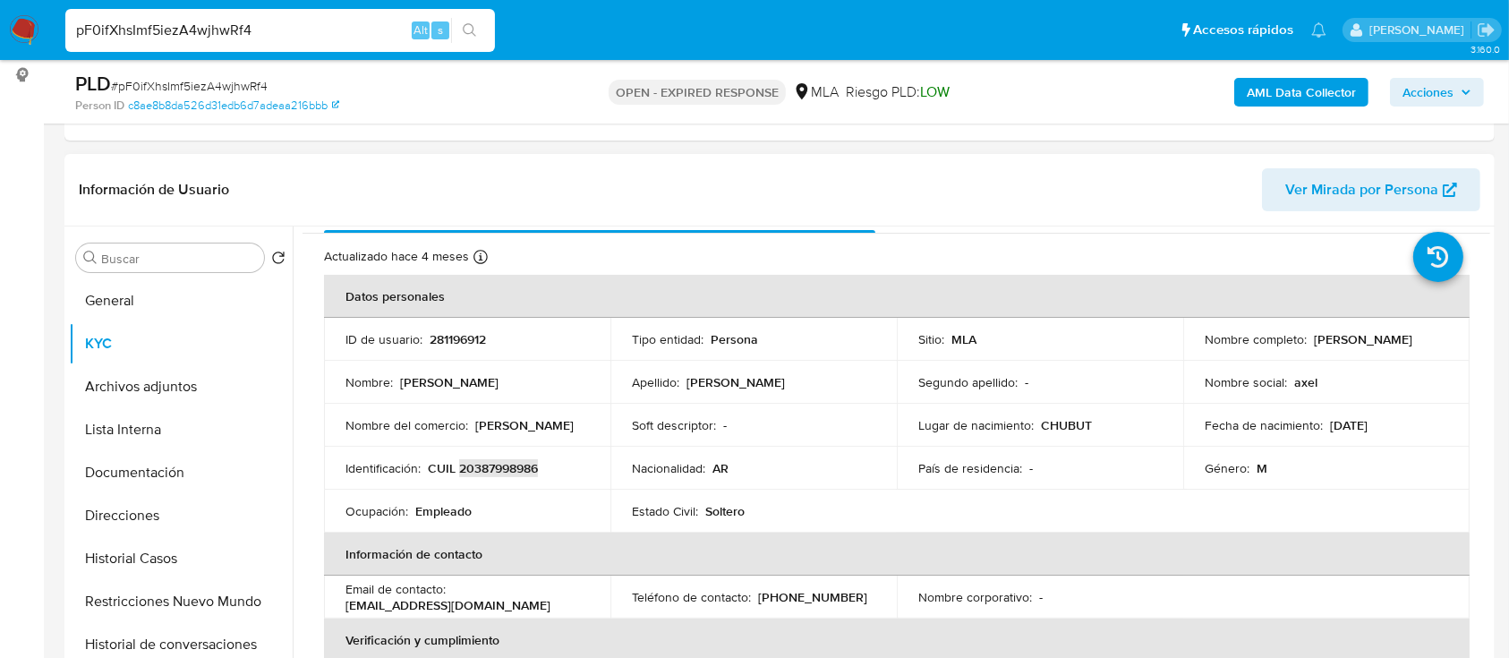
scroll to position [0, 0]
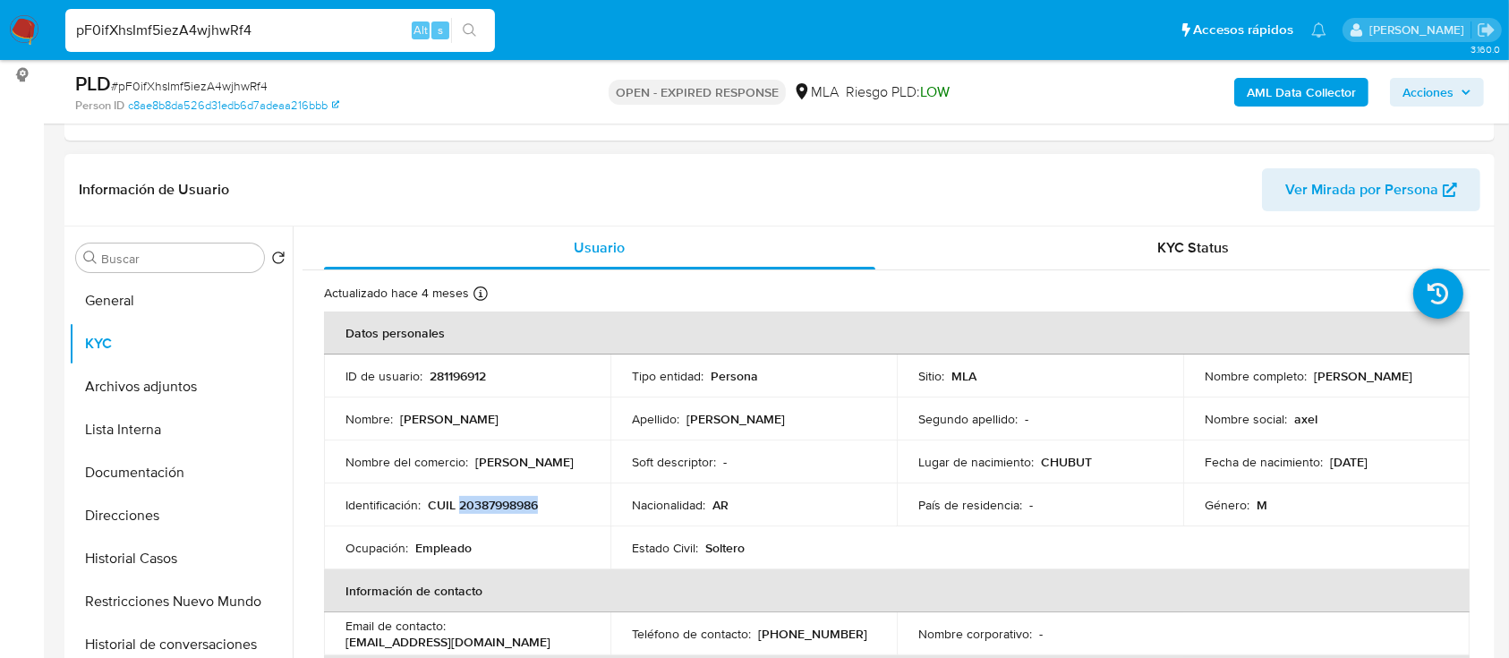
click at [460, 375] on p "281196912" at bounding box center [458, 376] width 56 height 16
copy p "281196912"
click at [501, 481] on td "Nombre del comercio : Axel" at bounding box center [467, 461] width 286 height 43
click at [489, 497] on p "CUIL 20387998986" at bounding box center [483, 505] width 110 height 16
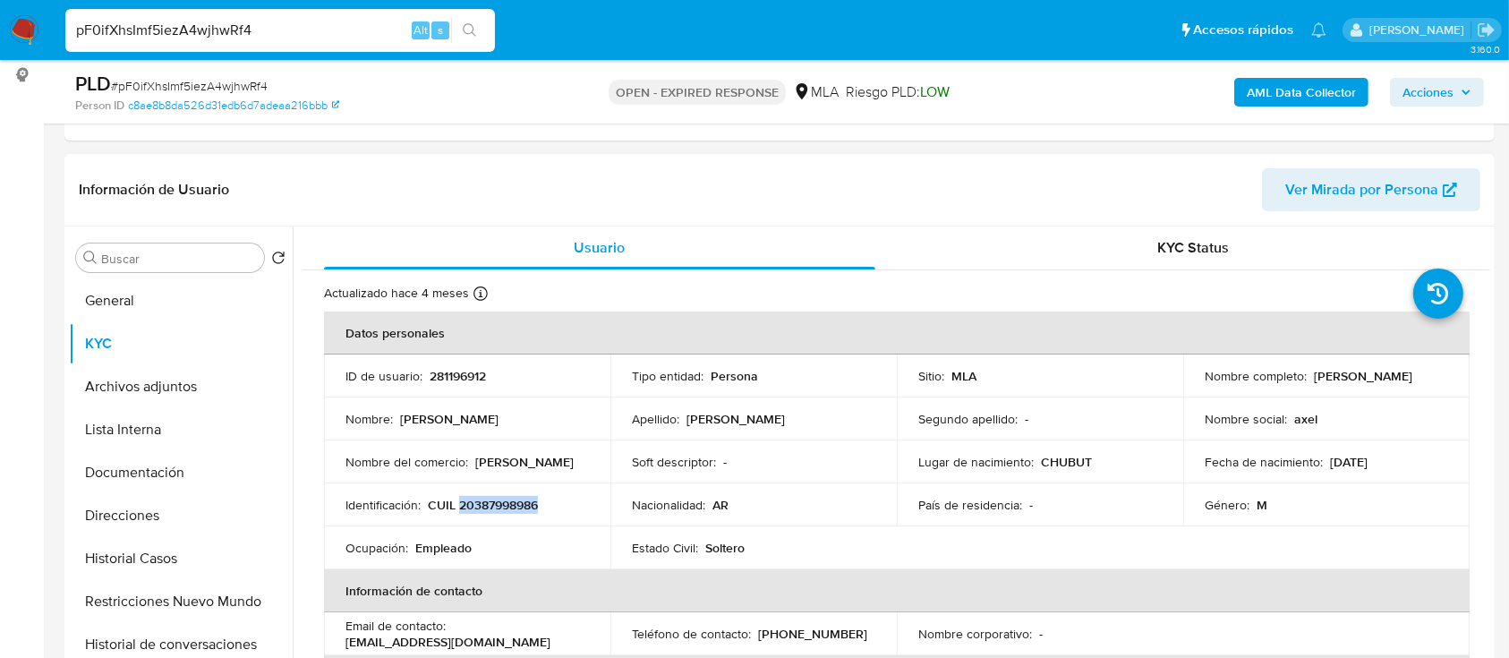
click at [489, 497] on p "CUIL 20387998986" at bounding box center [483, 505] width 110 height 16
copy p "20387998986"
click at [250, 88] on span "# pF0ifXhsImf5iezA4wjhwRf4" at bounding box center [189, 86] width 157 height 18
copy span "pF0ifXhsImf5iezA4wjhwRf4"
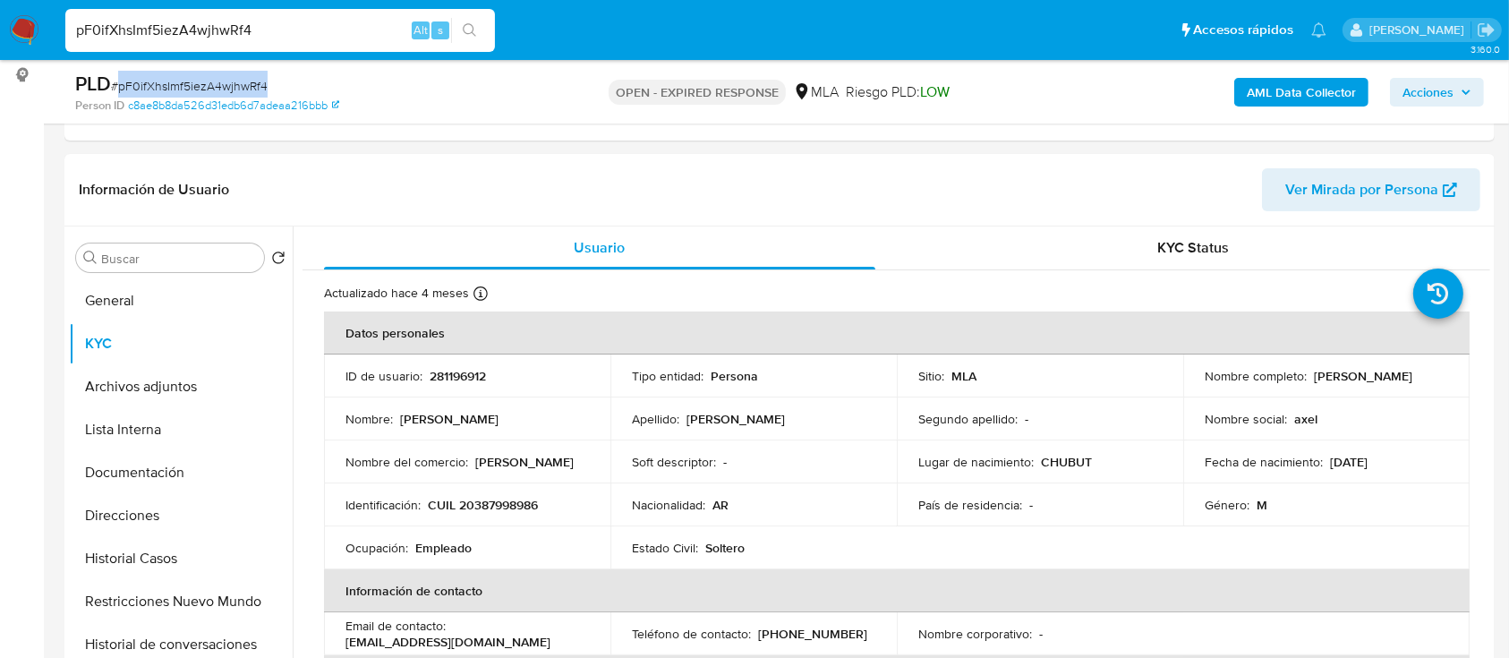
click at [33, 29] on img at bounding box center [24, 30] width 30 height 30
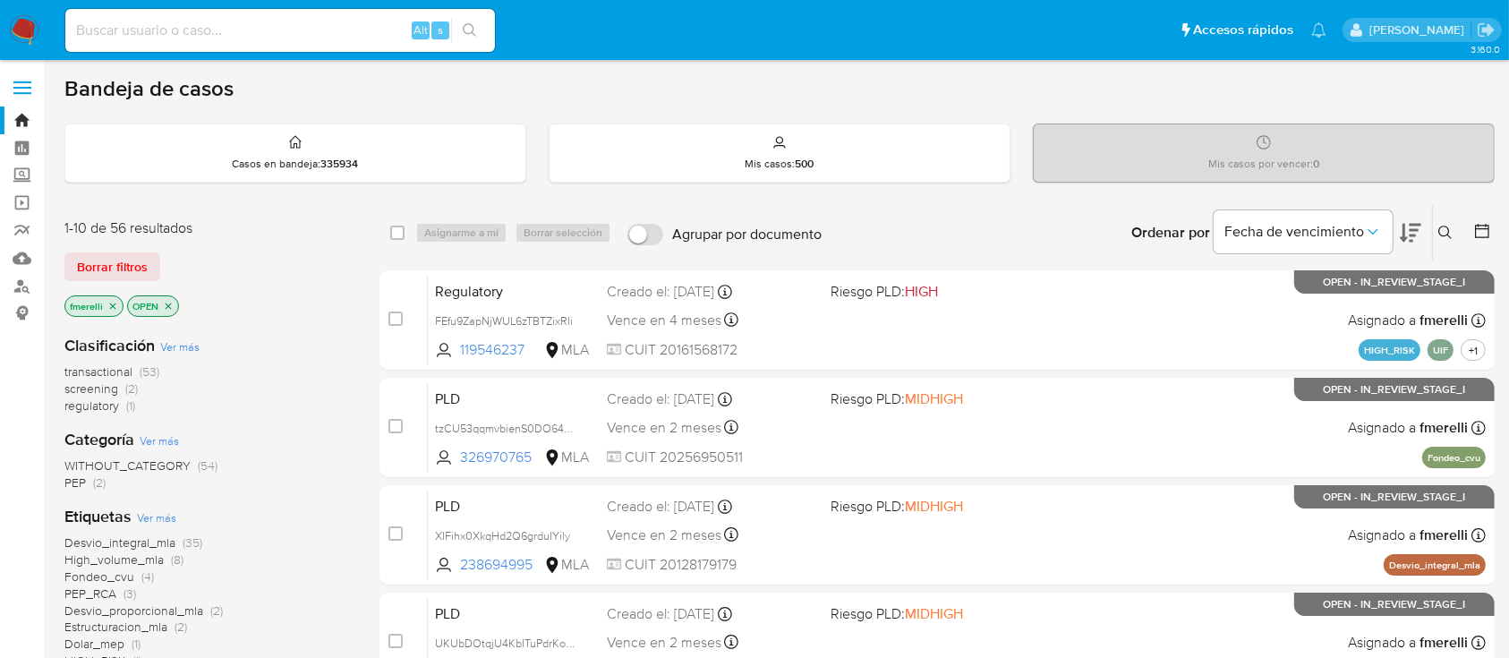
click at [1451, 230] on icon at bounding box center [1445, 233] width 14 height 14
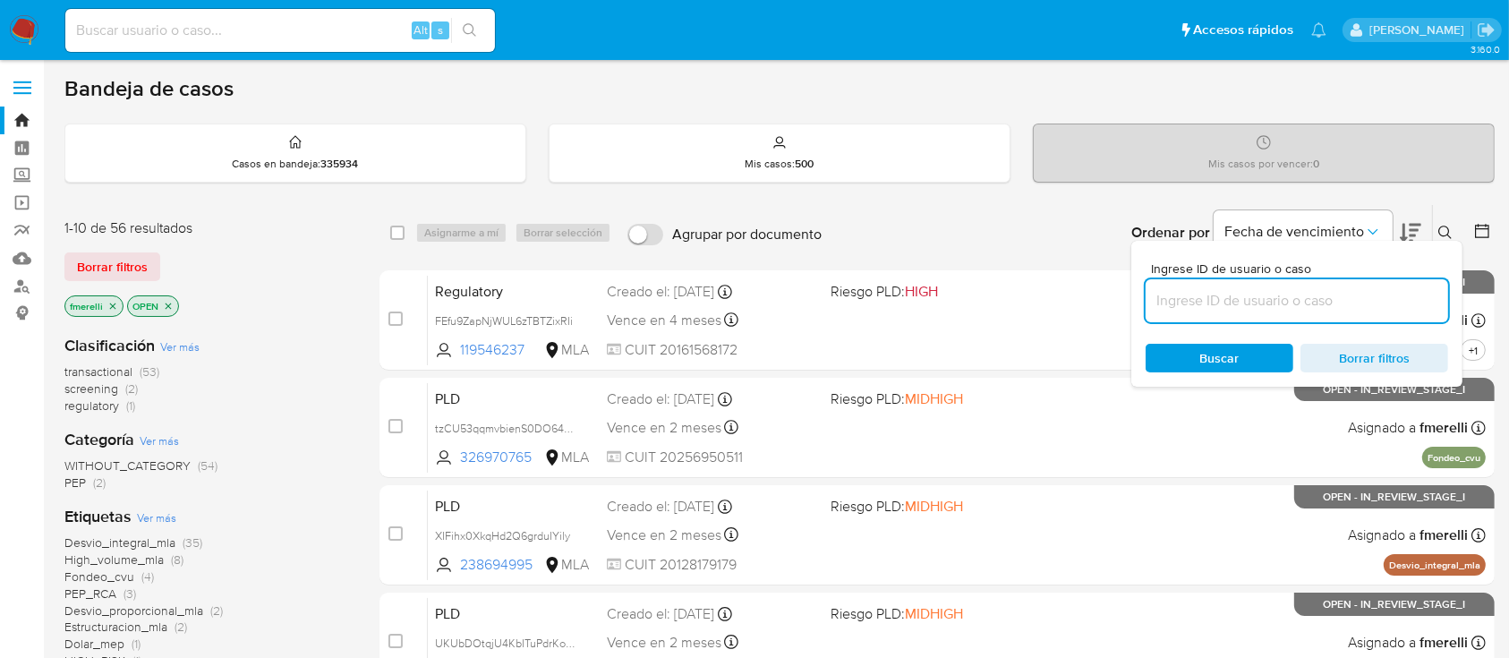
click at [1355, 290] on input at bounding box center [1297, 300] width 303 height 23
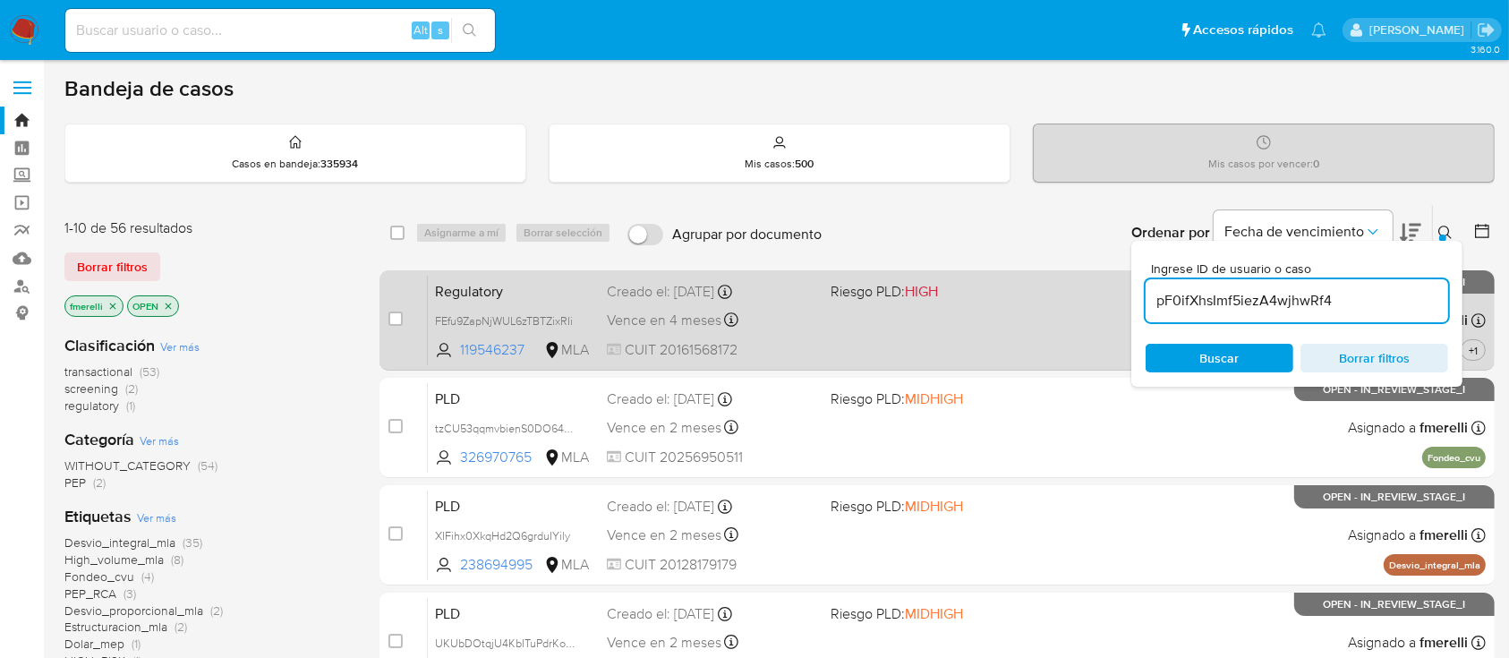
type input "pF0ifXhsImf5iezA4wjhwRf4"
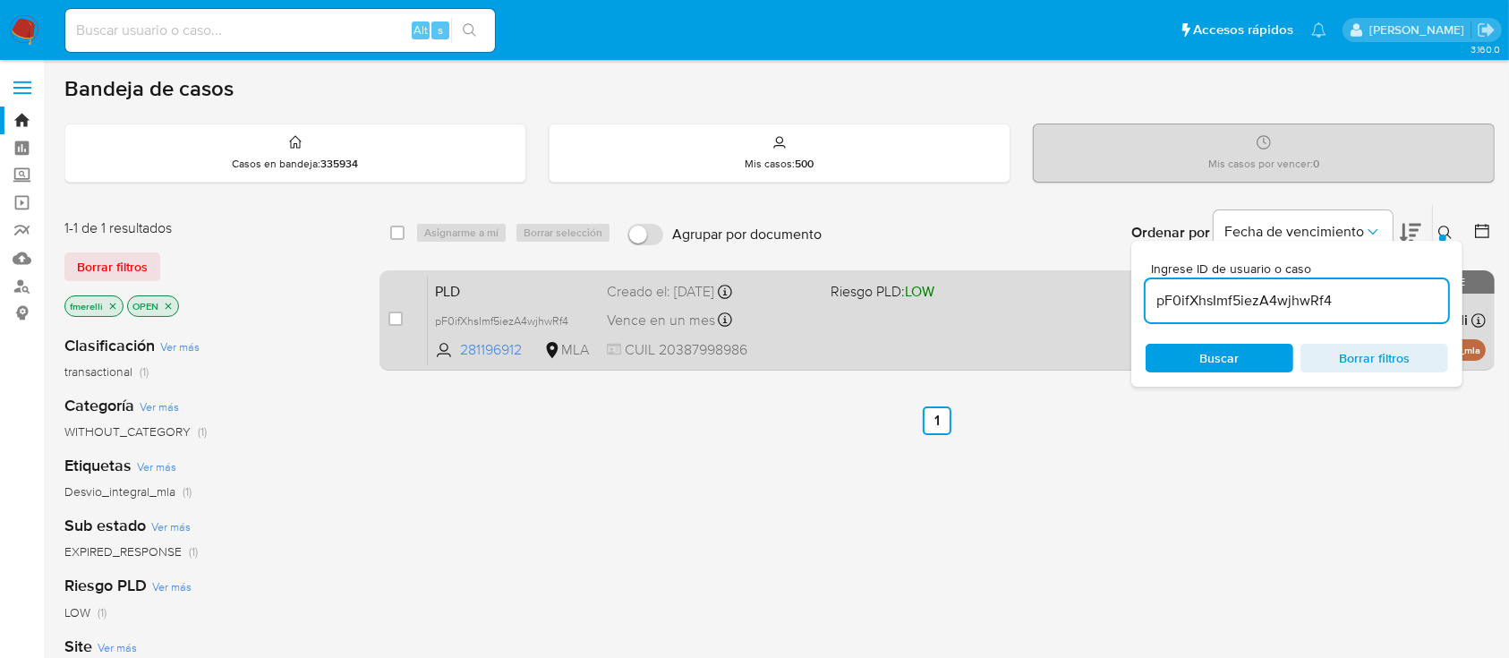
drag, startPoint x: 396, startPoint y: 316, endPoint x: 452, endPoint y: 270, distance: 71.8
click at [396, 318] on input "checkbox" at bounding box center [395, 318] width 14 height 14
checkbox input "true"
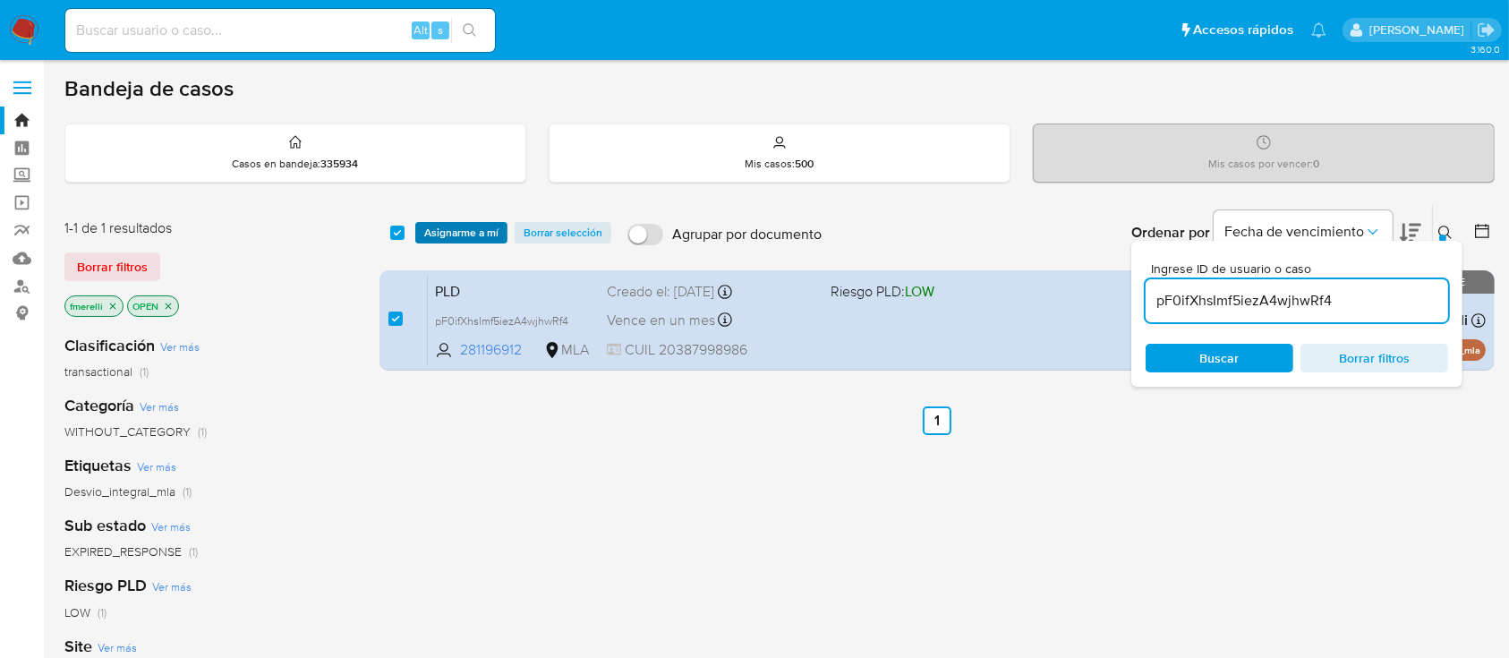
click at [486, 228] on span "Asignarme a mí" at bounding box center [461, 233] width 74 height 18
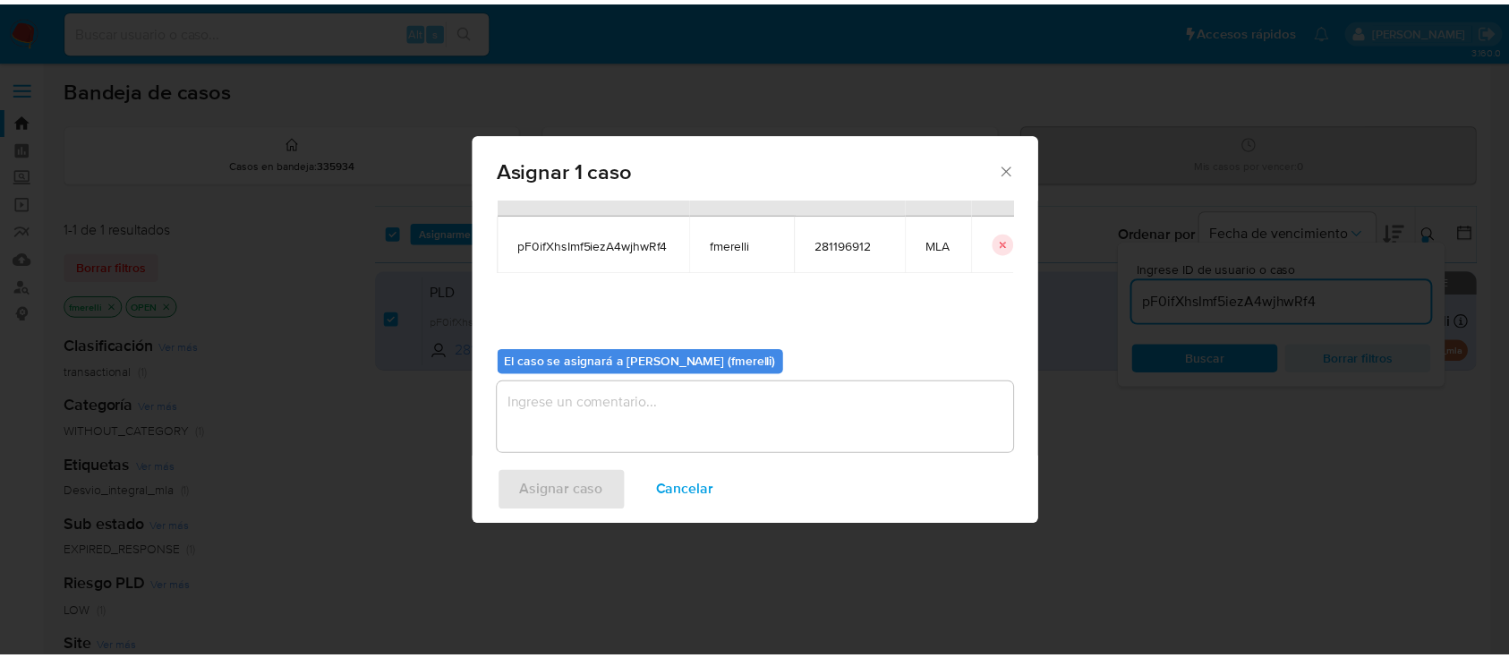
scroll to position [91, 0]
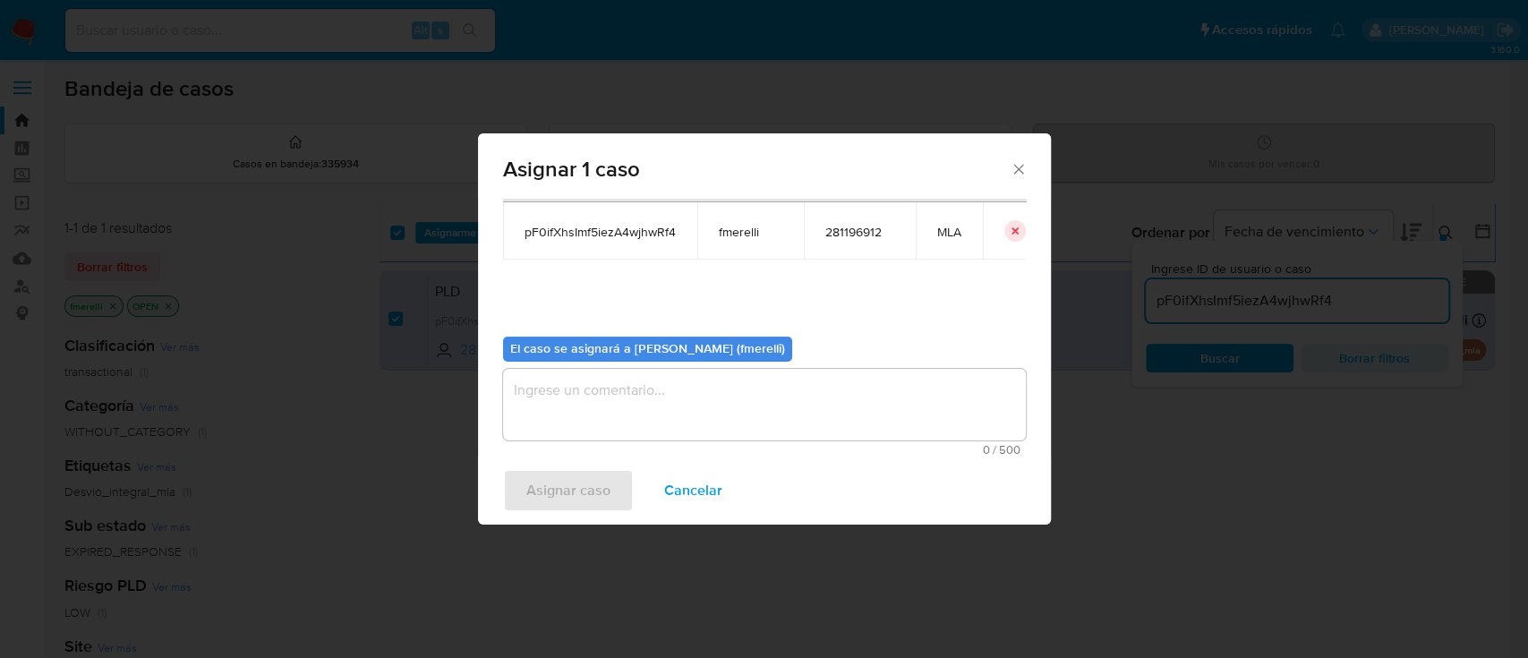
click at [659, 401] on textarea "assign-modal" at bounding box center [764, 405] width 523 height 72
click at [584, 468] on div "Asignar caso Cancelar" at bounding box center [764, 490] width 573 height 68
click at [567, 471] on span "Asignar caso" at bounding box center [568, 490] width 84 height 39
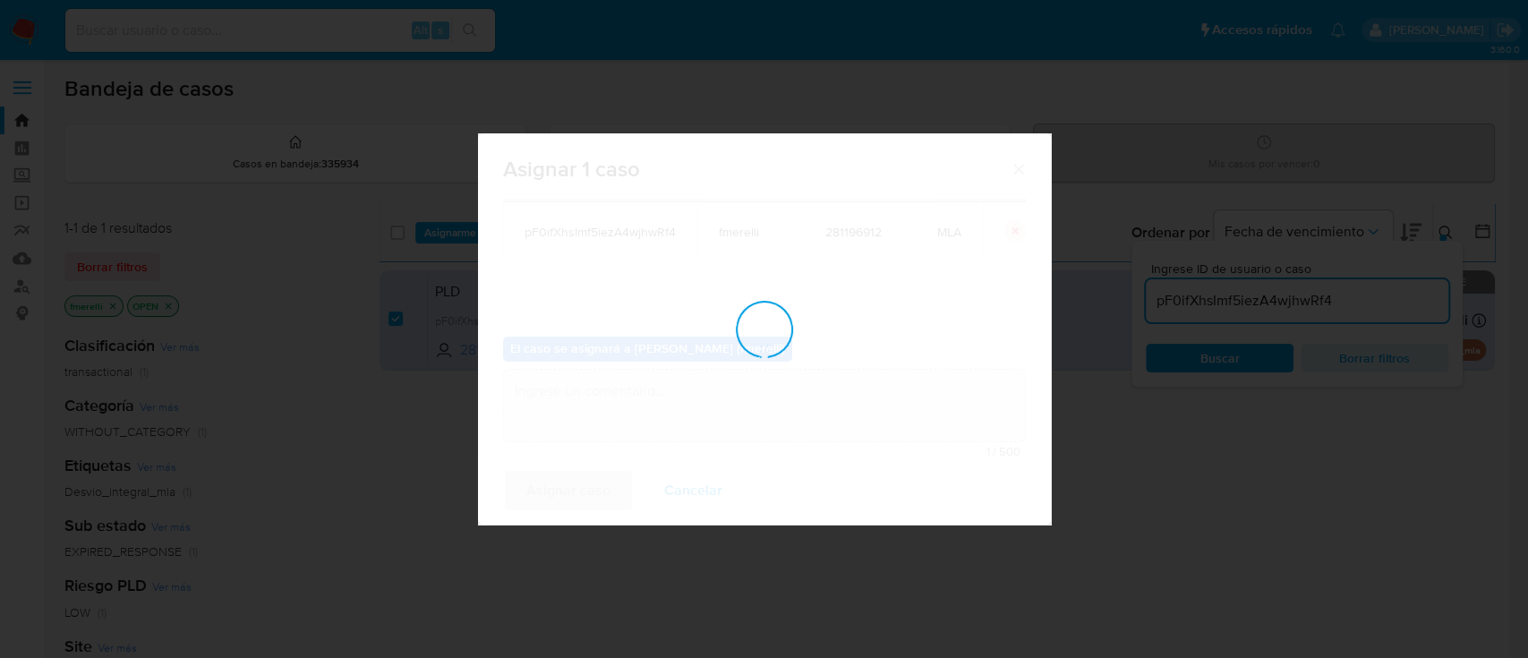
checkbox input "false"
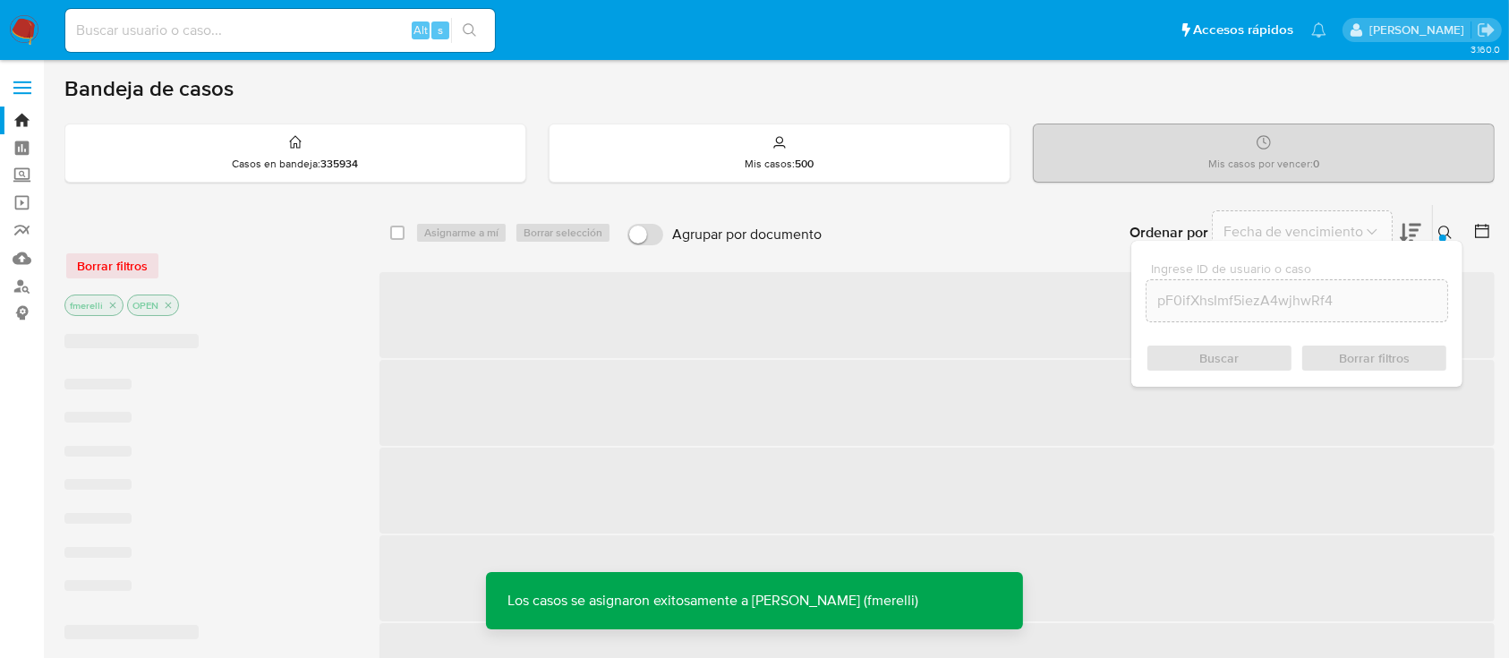
click at [786, 312] on span "‌" at bounding box center [936, 315] width 1115 height 86
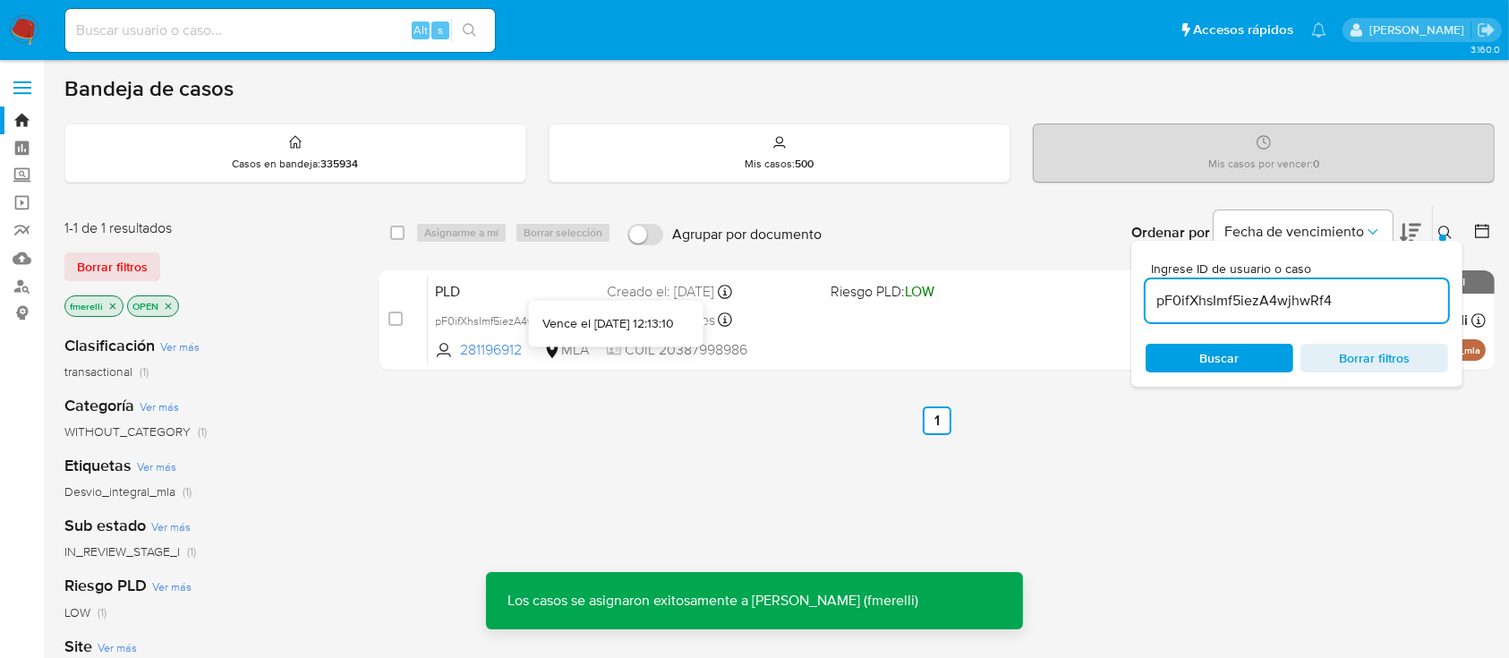
click at [723, 319] on icon at bounding box center [725, 319] width 14 height 14
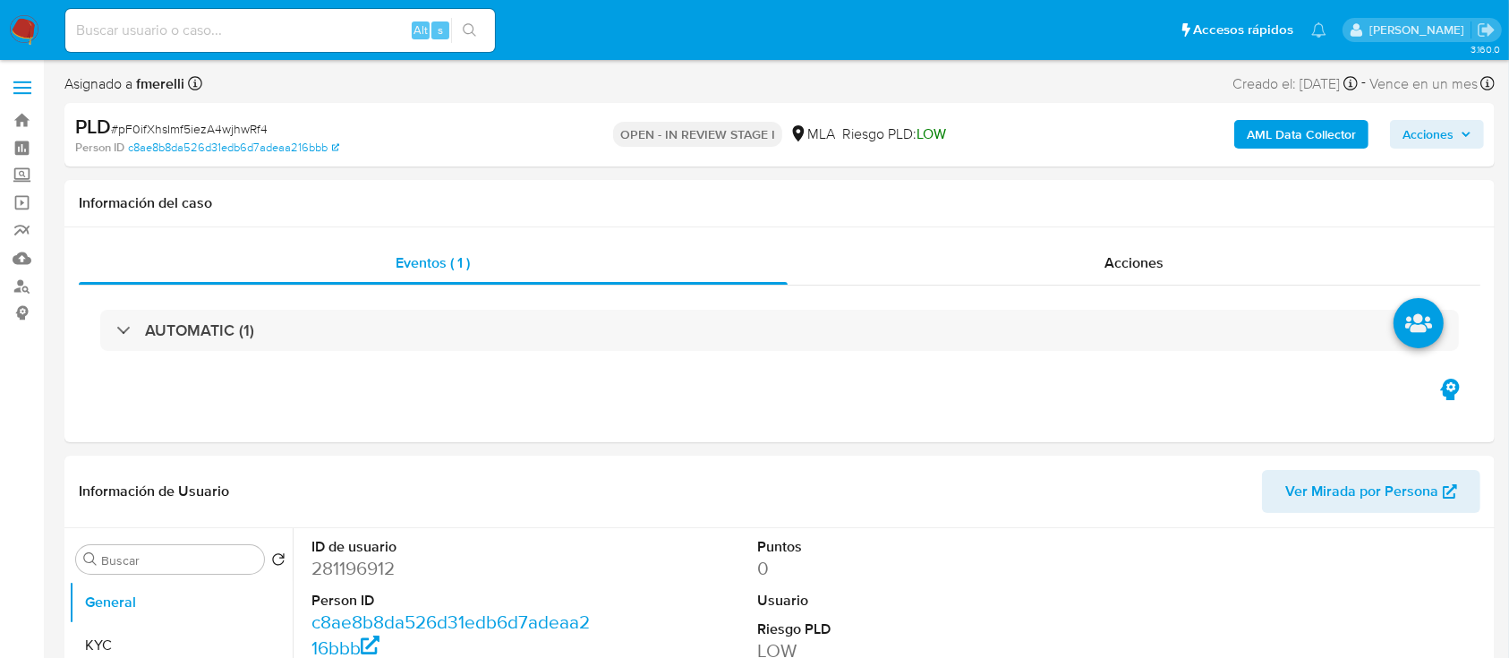
select select "10"
drag, startPoint x: 698, startPoint y: 0, endPoint x: 1004, endPoint y: 283, distance: 416.7
click at [950, 476] on header "Información de Usuario Ver Mirada por Persona" at bounding box center [780, 491] width 1402 height 43
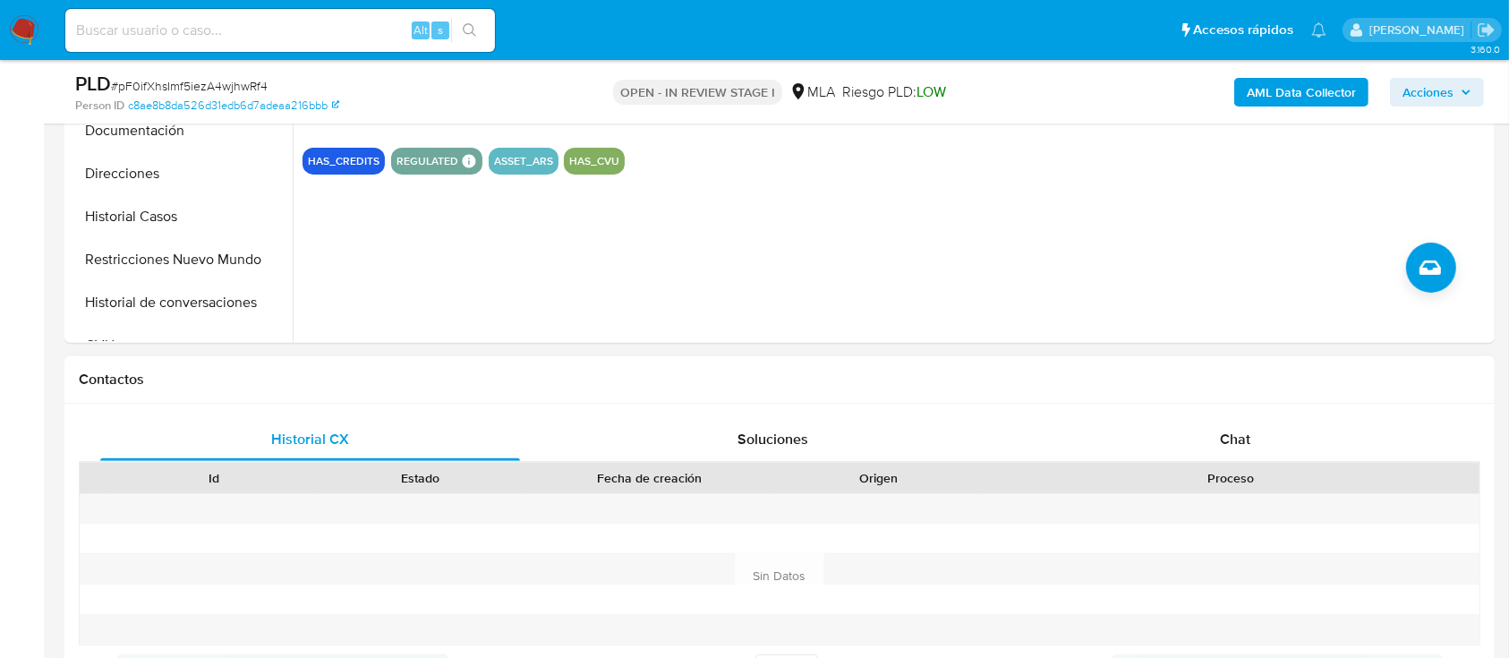
scroll to position [596, 0]
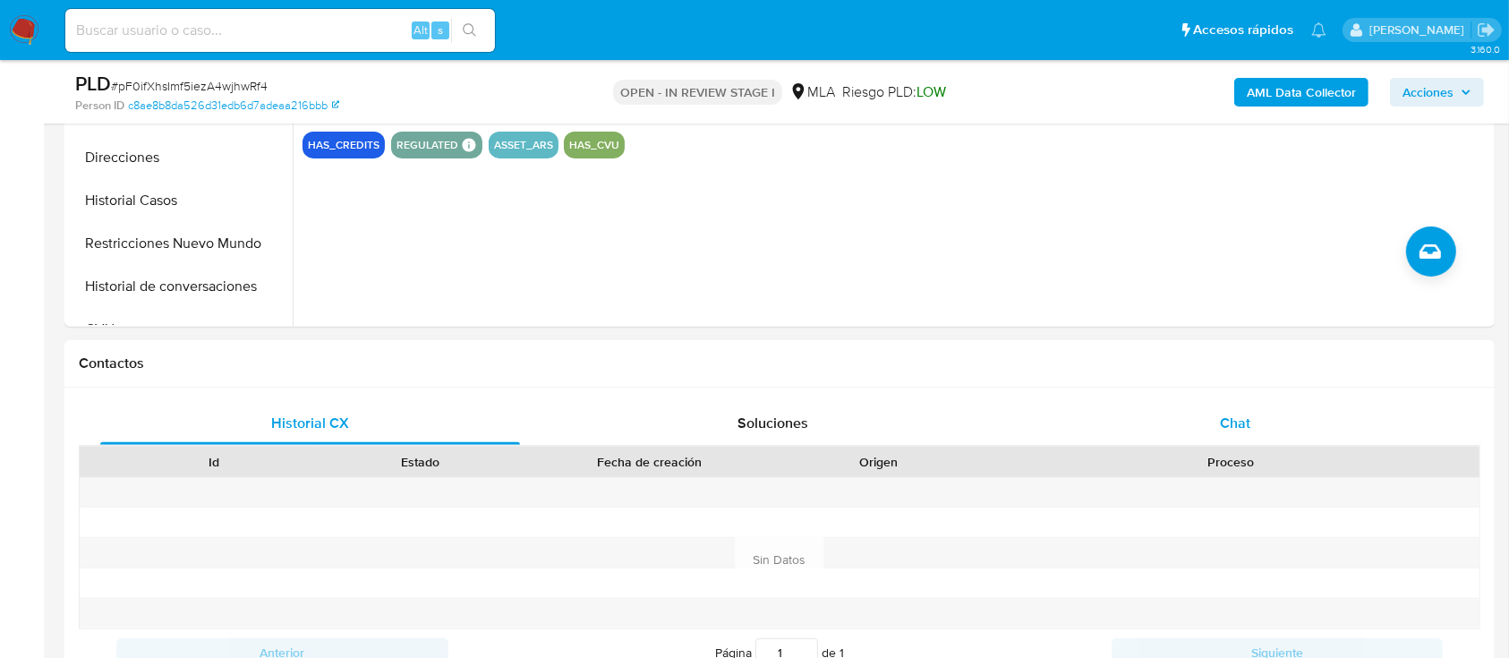
click at [1218, 426] on div "Chat" at bounding box center [1236, 423] width 420 height 43
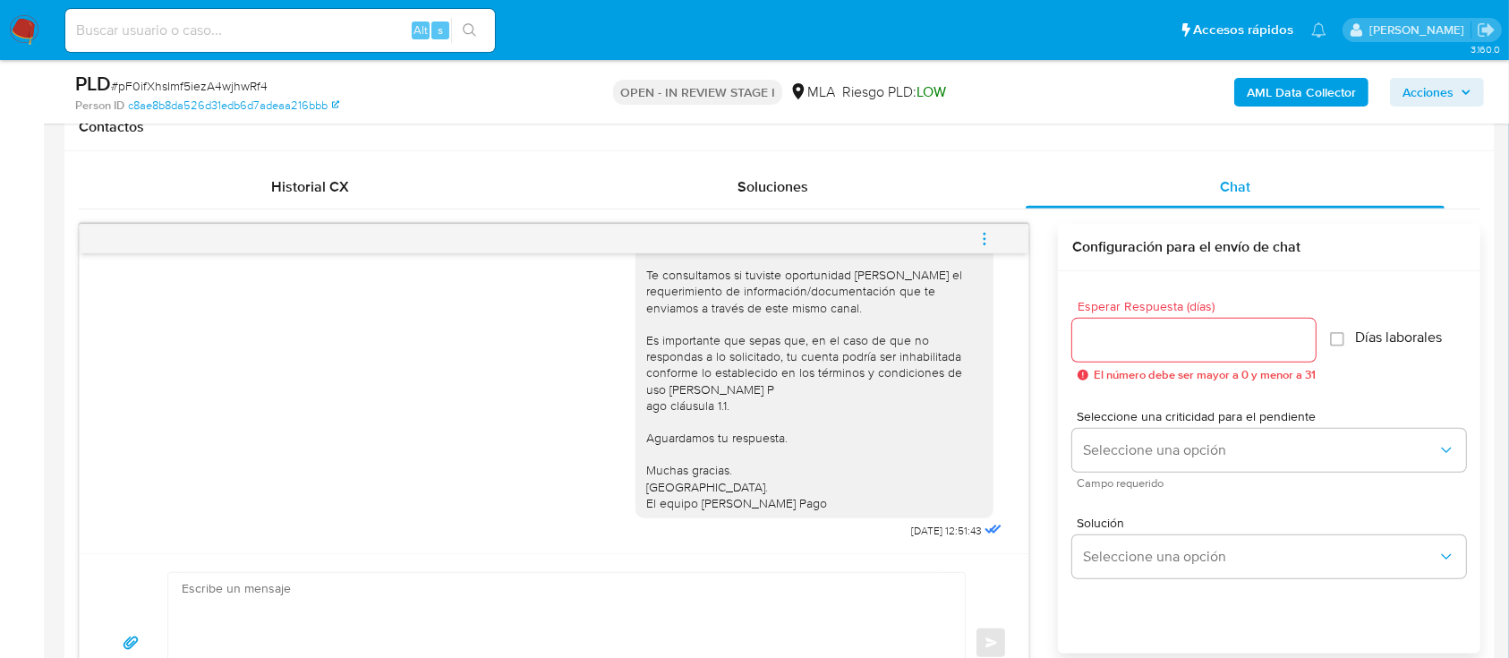
scroll to position [954, 0]
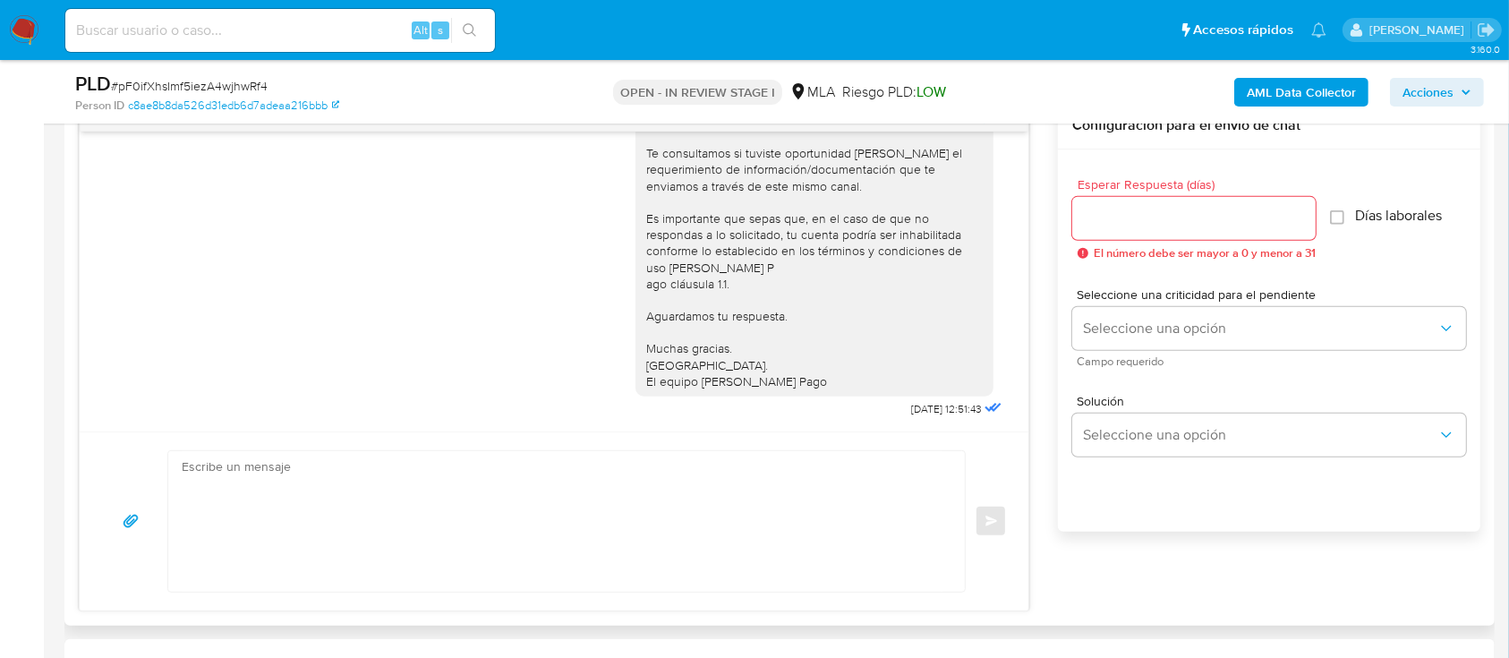
click at [411, 519] on textarea at bounding box center [562, 521] width 761 height 141
paste textarea "Hola , En función de las operaciones registradas en tu cuenta de Mercado Pago, …"
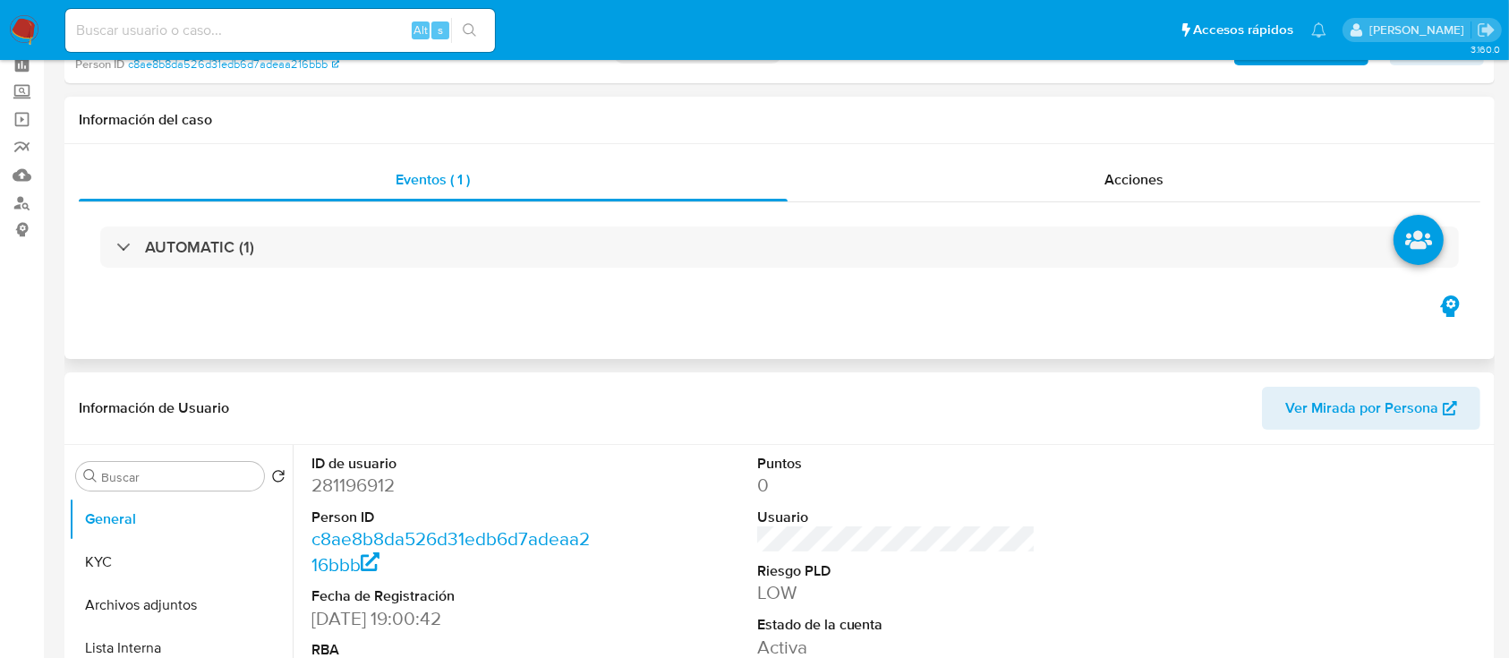
scroll to position [0, 0]
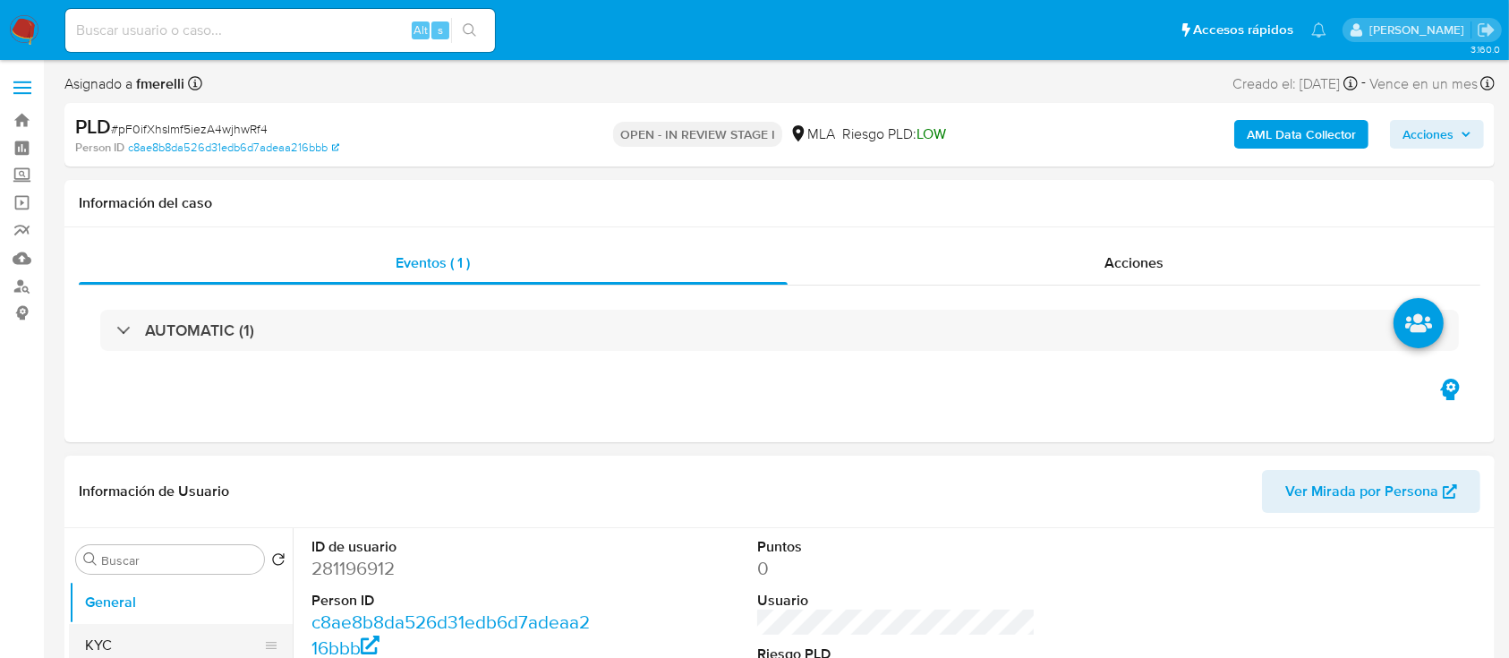
click at [73, 638] on button "KYC" at bounding box center [173, 645] width 209 height 43
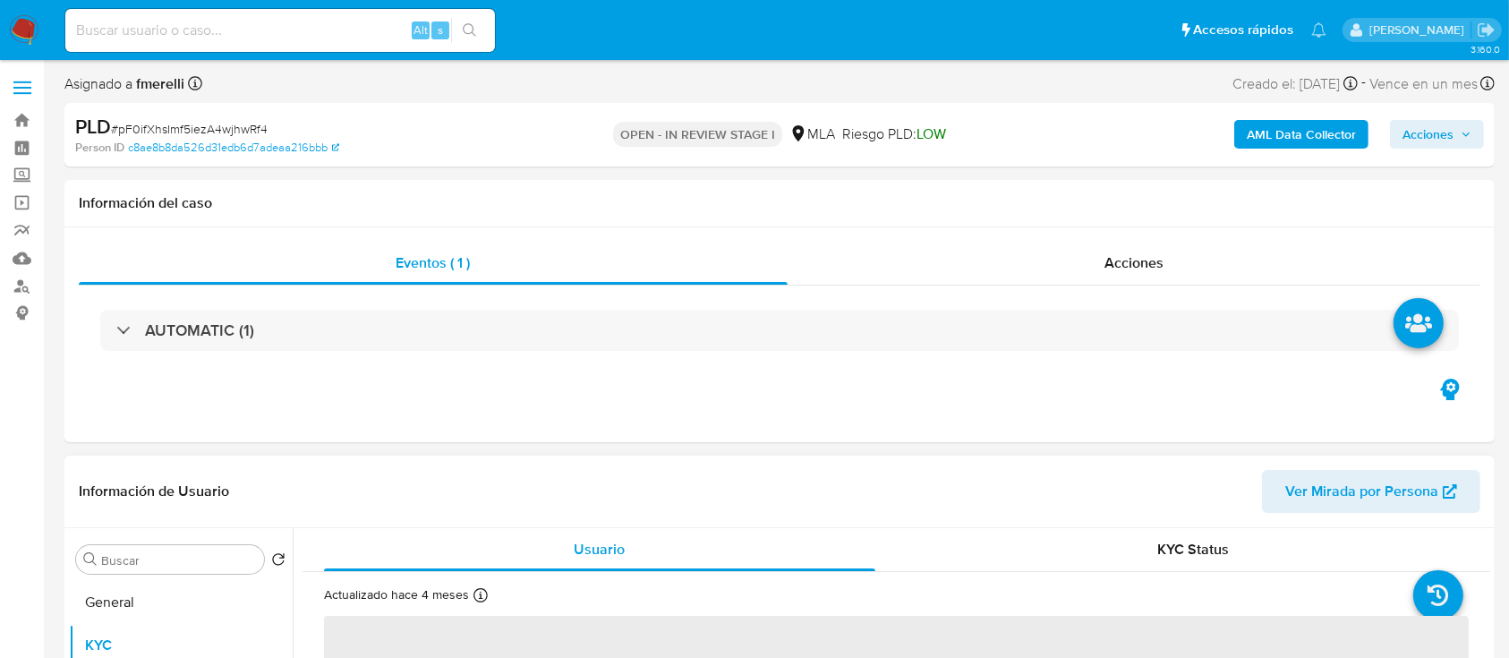
scroll to position [238, 0]
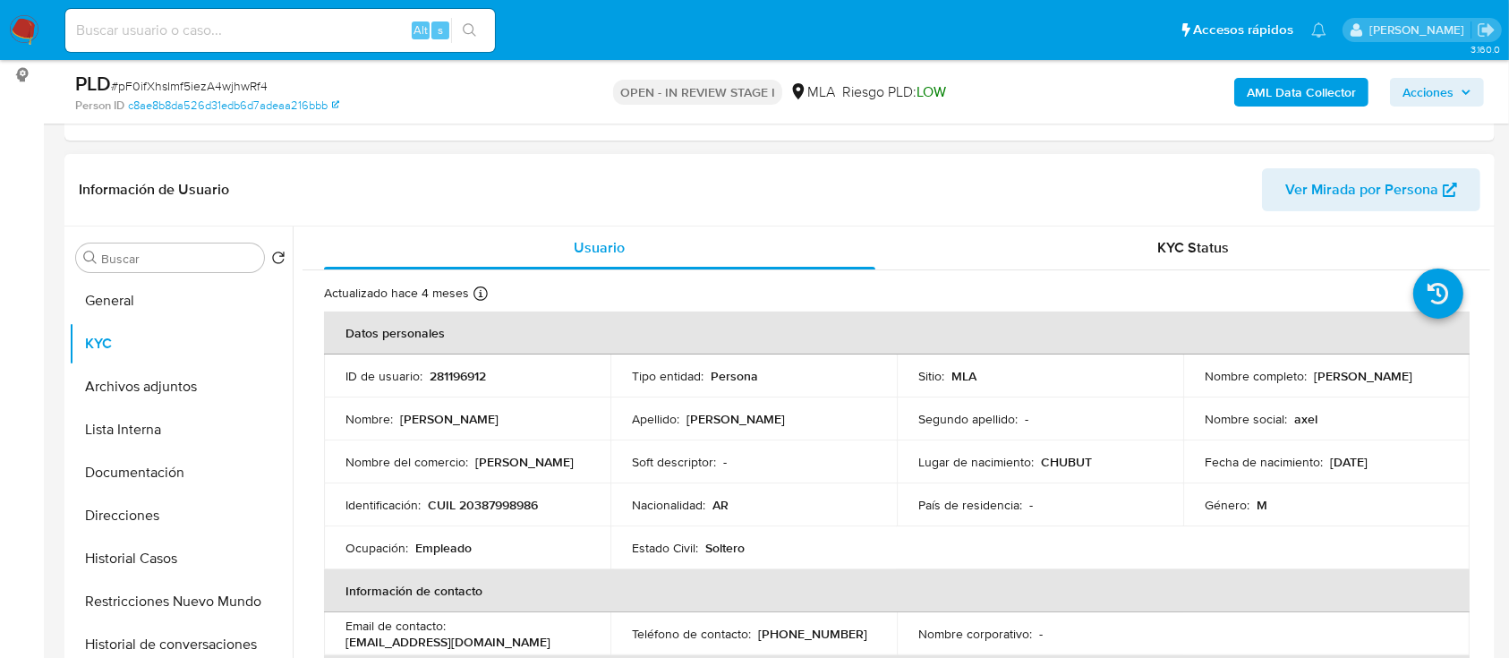
drag, startPoint x: 1312, startPoint y: 376, endPoint x: 1402, endPoint y: 383, distance: 90.7
click at [1406, 381] on div "Nombre completo : Axel David Doyle" at bounding box center [1326, 376] width 243 height 16
drag, startPoint x: 1309, startPoint y: 378, endPoint x: 1457, endPoint y: 372, distance: 147.8
click at [1457, 372] on td "Nombre completo : Axel David Doyle" at bounding box center [1326, 375] width 286 height 43
copy p "[PERSON_NAME]"
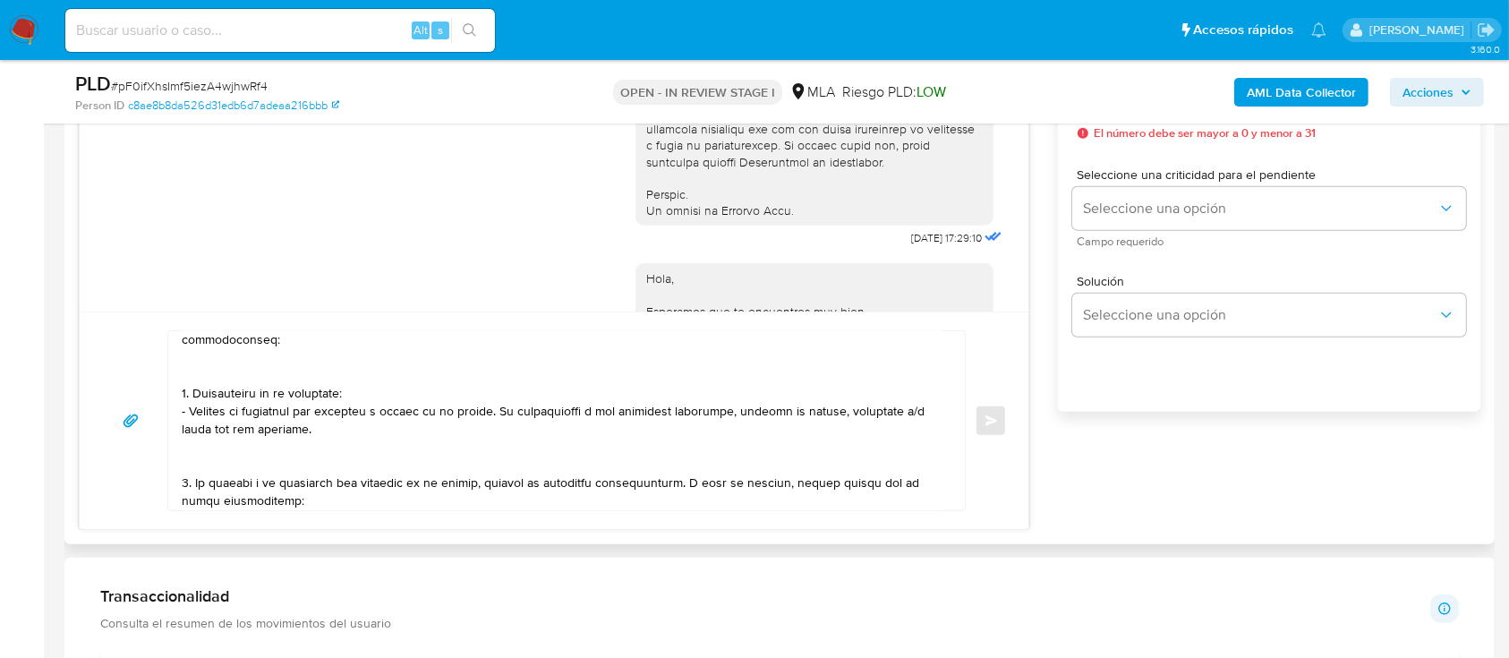
scroll to position [0, 0]
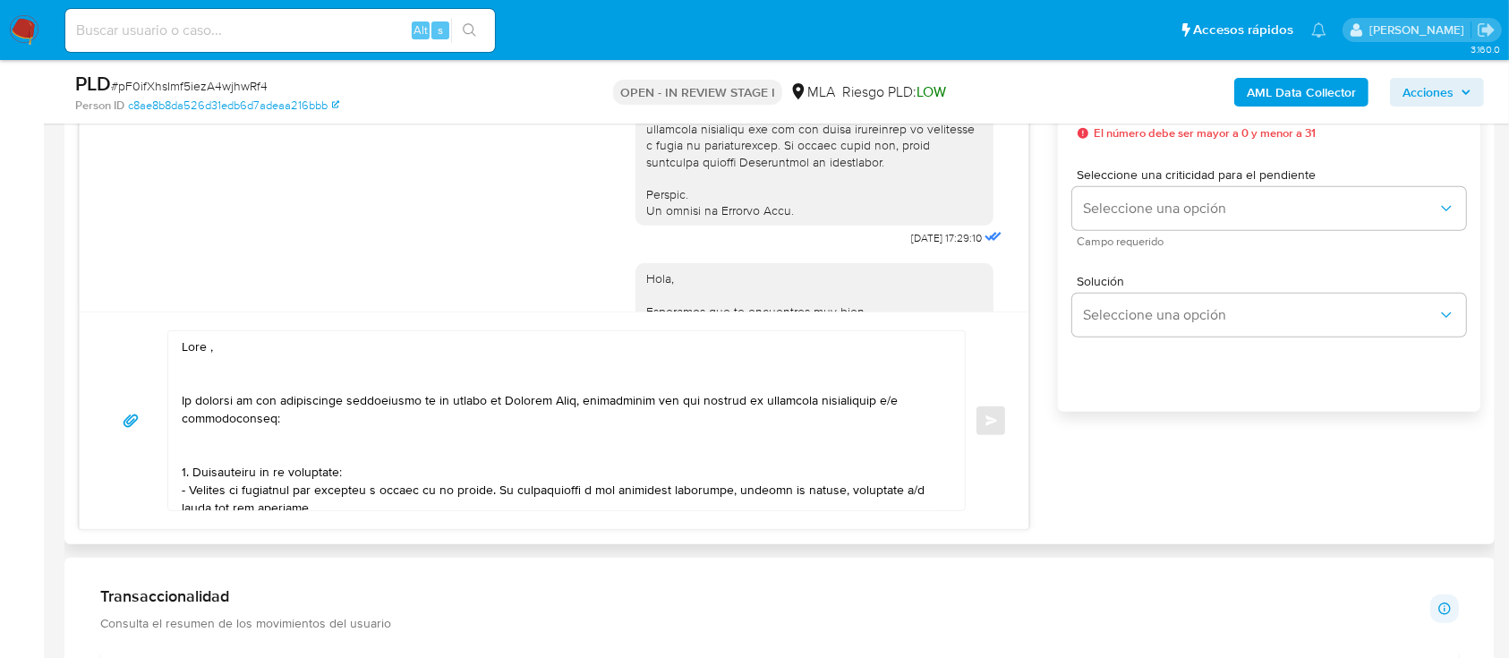
click at [223, 351] on textarea at bounding box center [562, 420] width 761 height 179
paste textarea "[PERSON_NAME]"
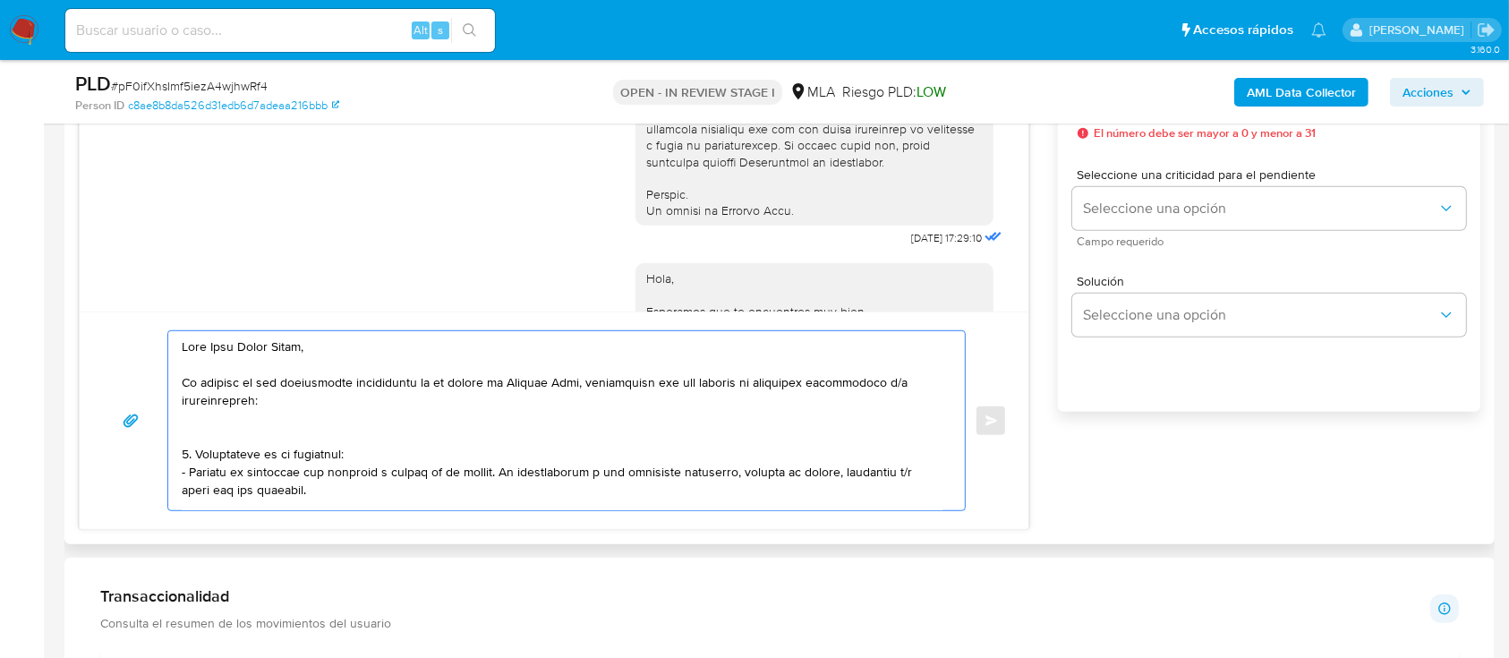
drag, startPoint x: 263, startPoint y: 437, endPoint x: 281, endPoint y: 428, distance: 20.0
click at [267, 435] on textarea at bounding box center [562, 420] width 761 height 179
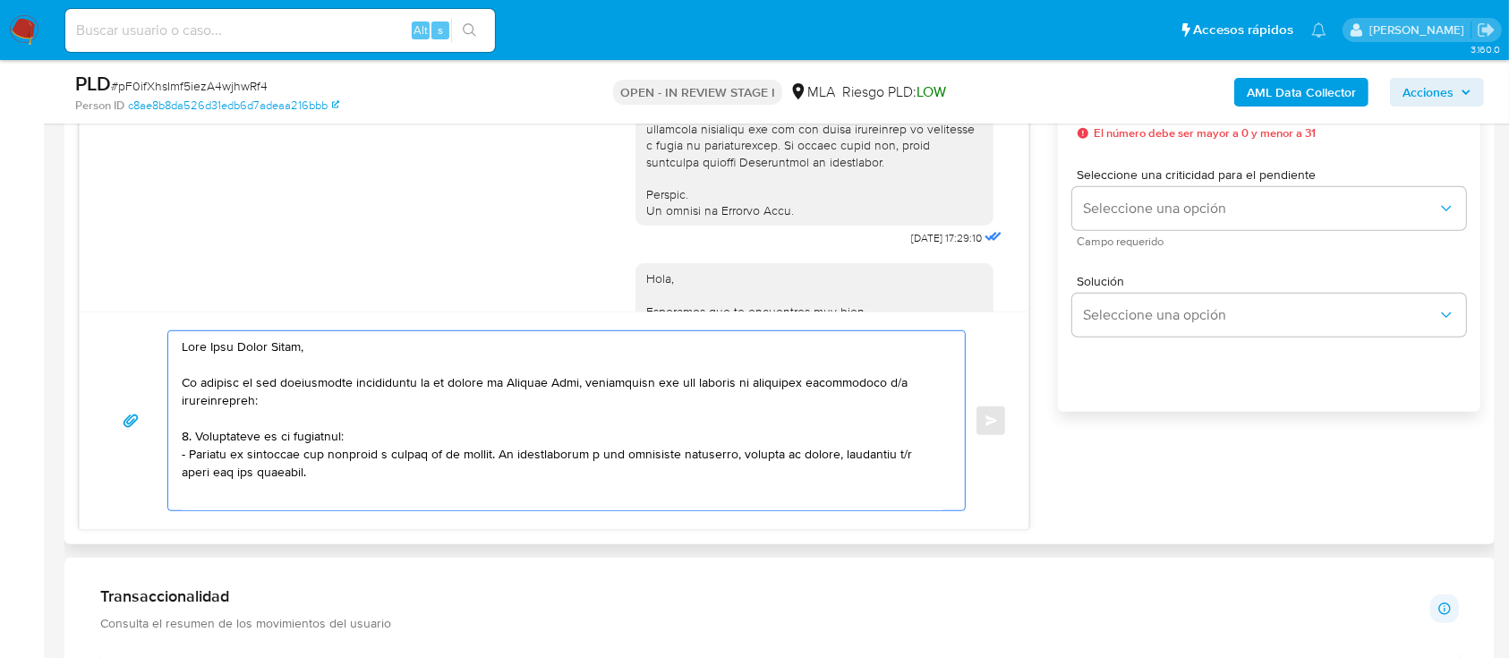
scroll to position [10, 0]
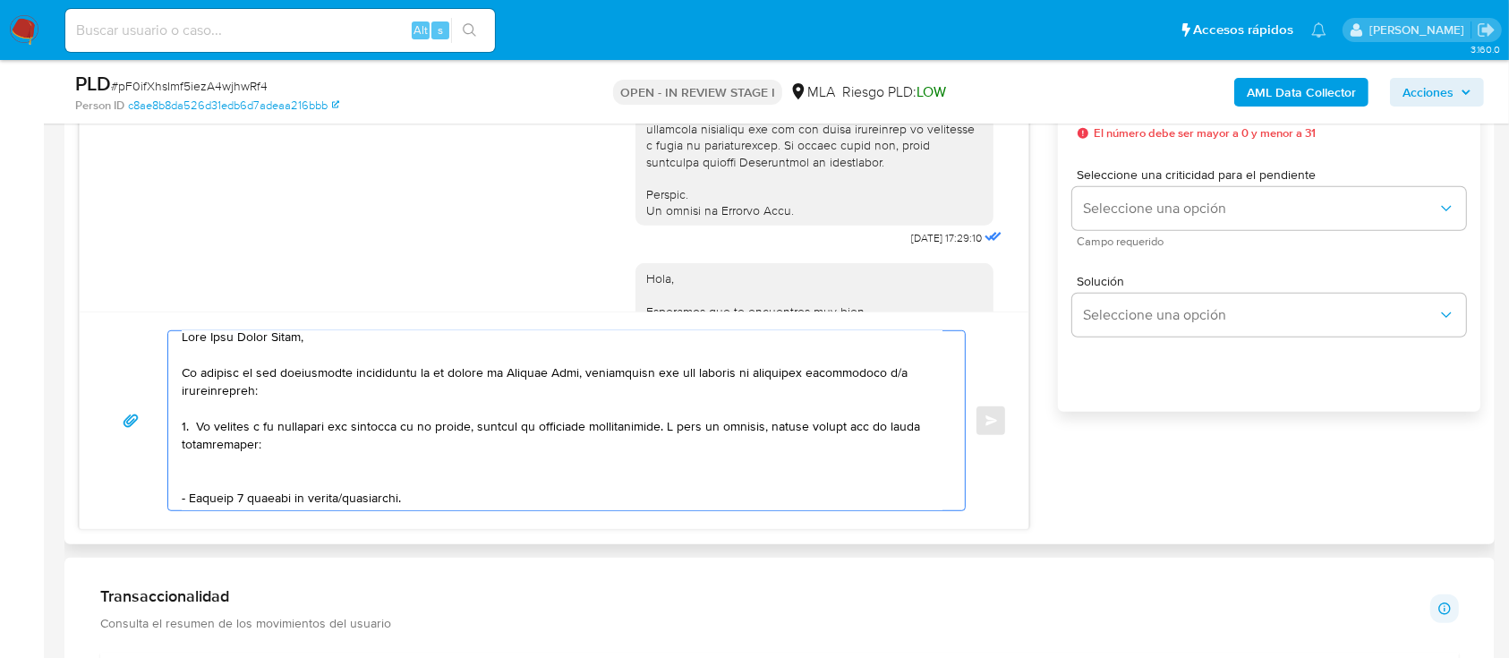
click at [245, 486] on textarea at bounding box center [562, 420] width 761 height 179
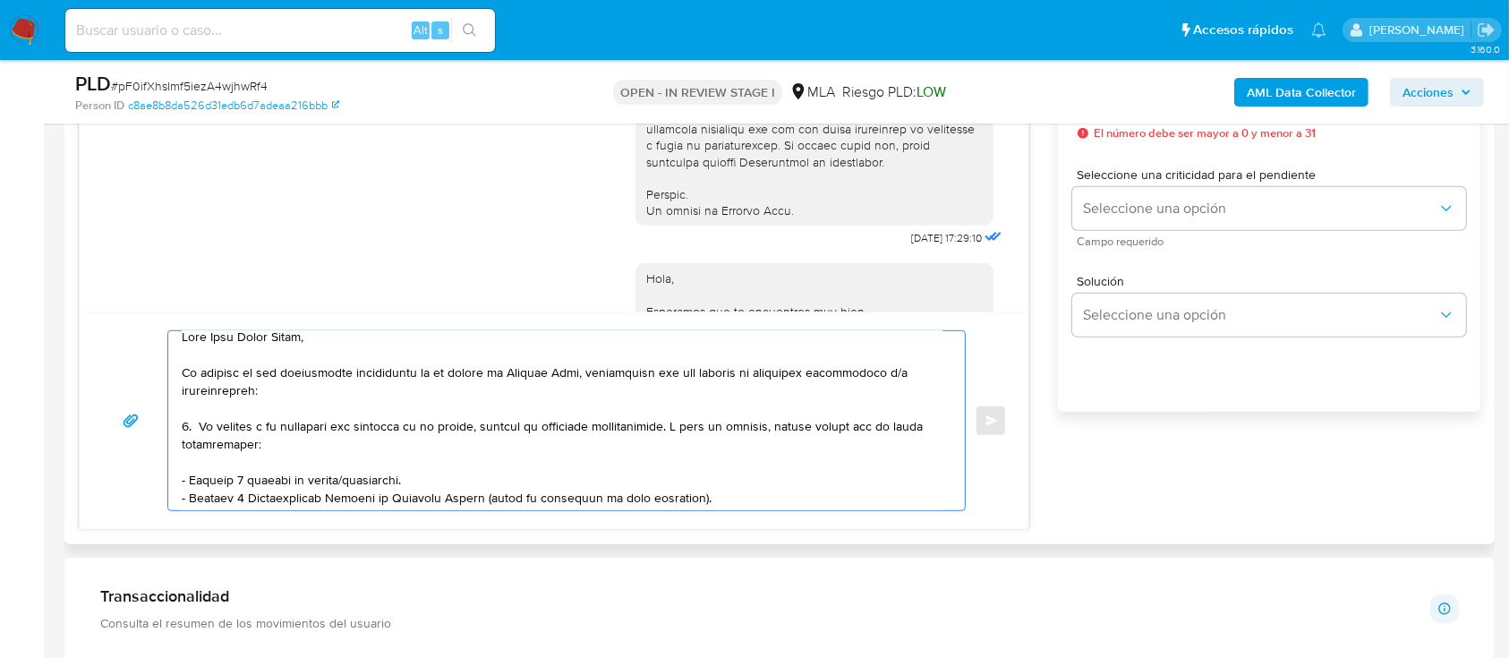
click at [422, 487] on textarea at bounding box center [562, 420] width 761 height 179
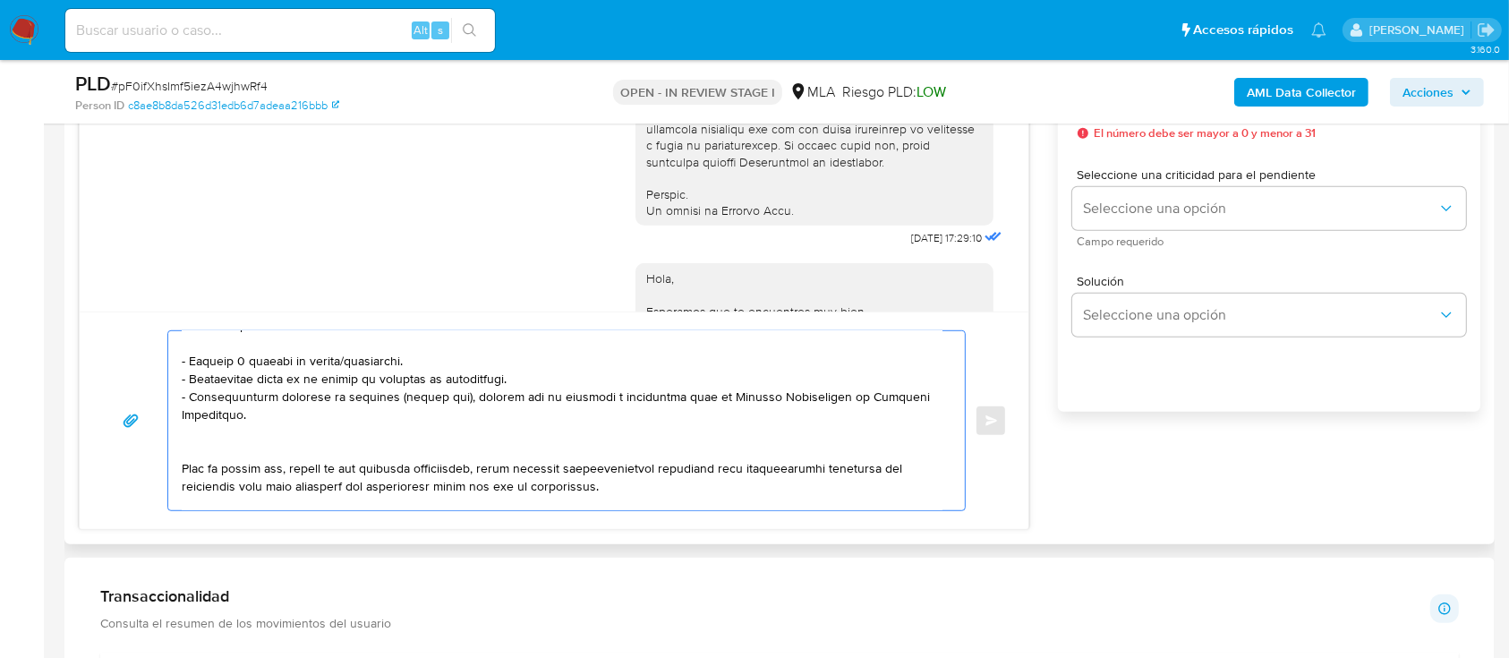
click at [421, 466] on textarea at bounding box center [562, 420] width 761 height 179
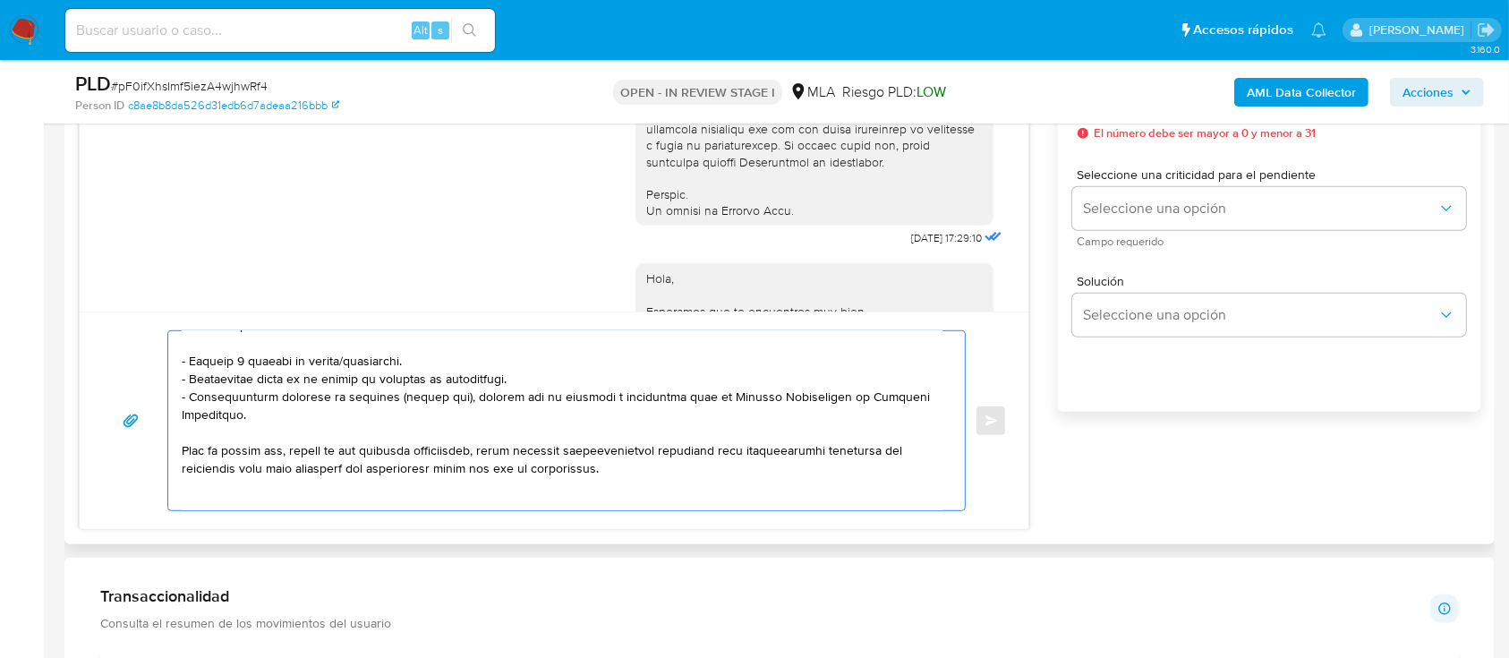
scroll to position [249, 0]
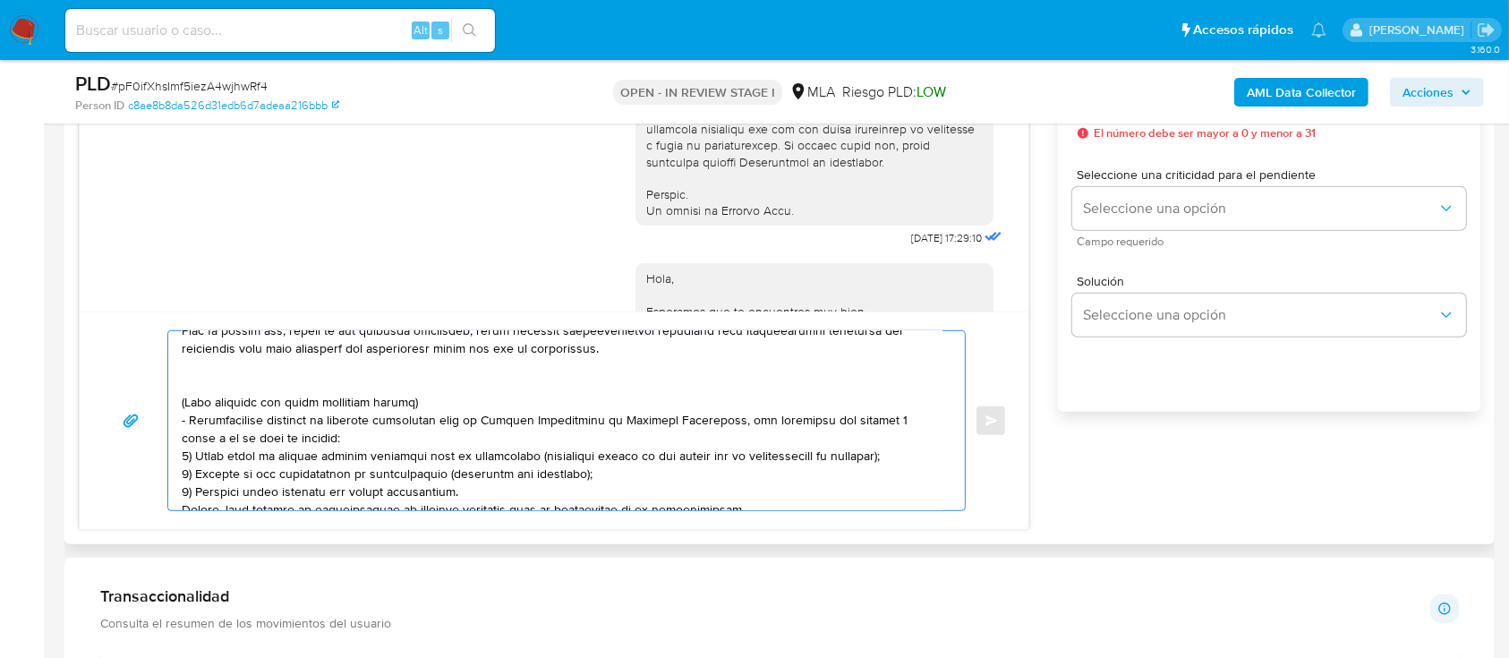
click at [342, 390] on textarea at bounding box center [562, 420] width 761 height 179
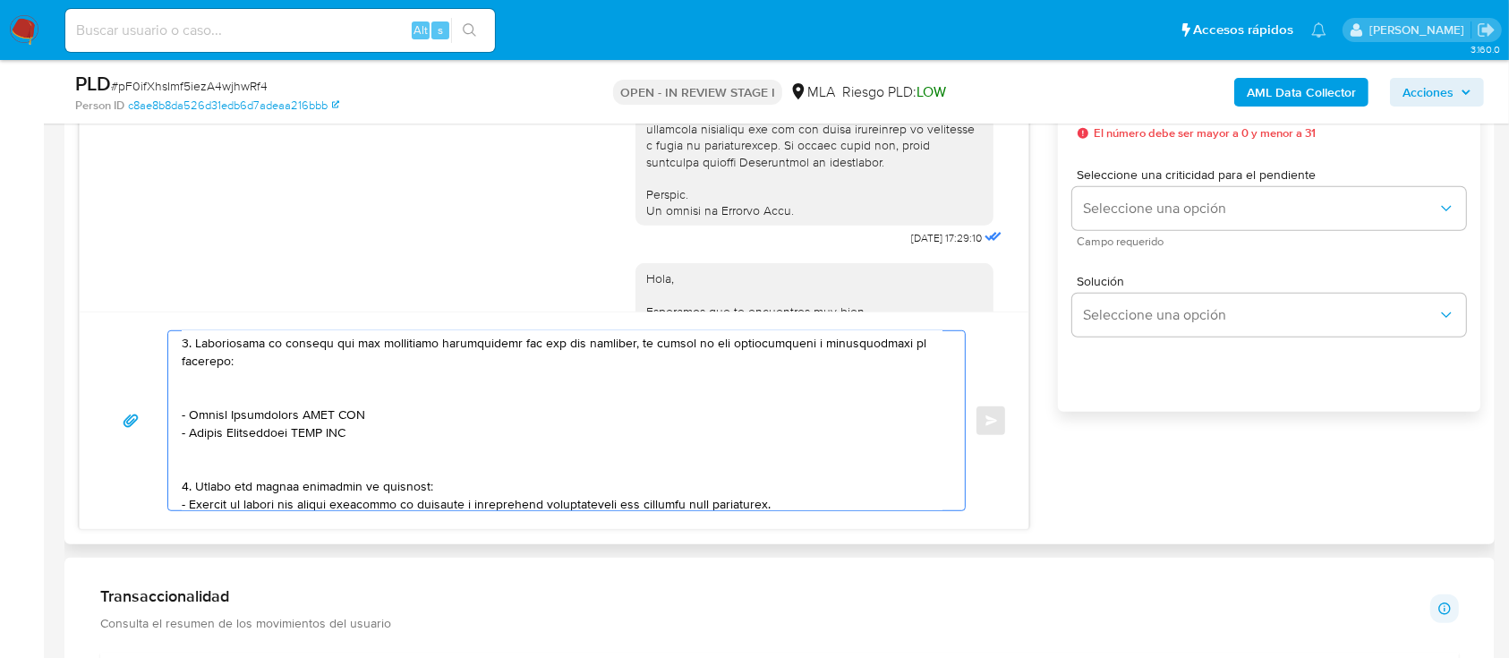
scroll to position [239, 0]
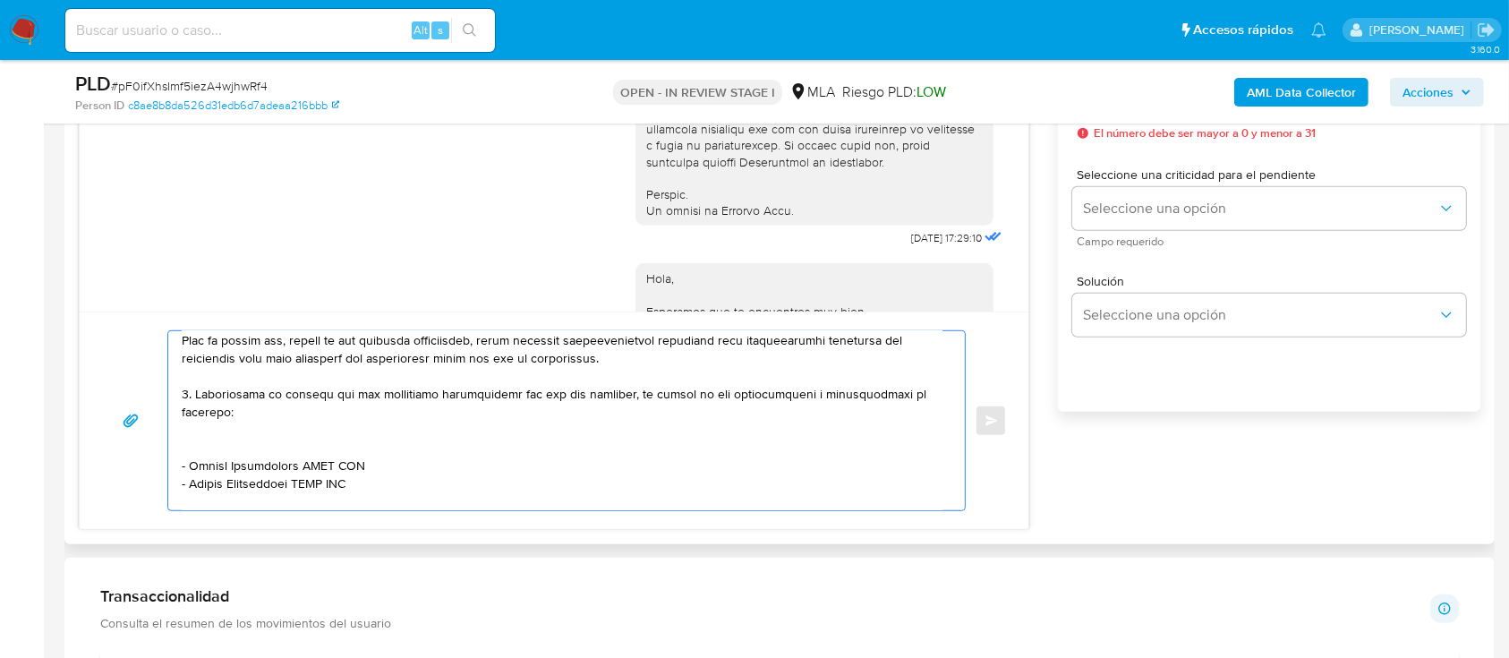
click at [182, 403] on textarea at bounding box center [562, 420] width 761 height 179
click at [287, 453] on textarea at bounding box center [562, 420] width 761 height 179
click at [189, 447] on textarea at bounding box center [562, 420] width 761 height 179
paste textarea "Luna Yamil Agustin"
paste textarea "20417938398"
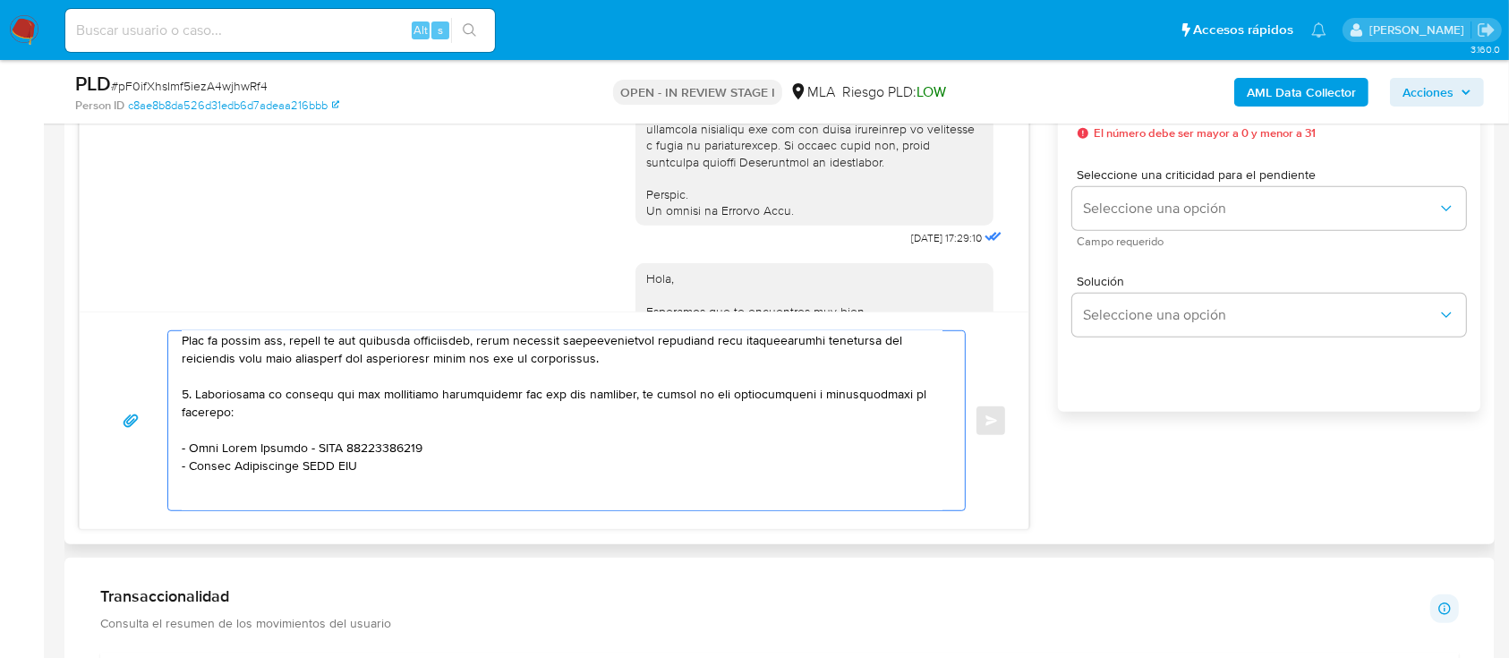
paste textarea "Cristhian Daniel Antiqueo"
paste textarea "20377650094"
paste textarea "Mansilla Gaston Ezequiel"
click at [457, 475] on textarea at bounding box center [562, 420] width 761 height 179
click at [440, 489] on textarea at bounding box center [562, 420] width 761 height 179
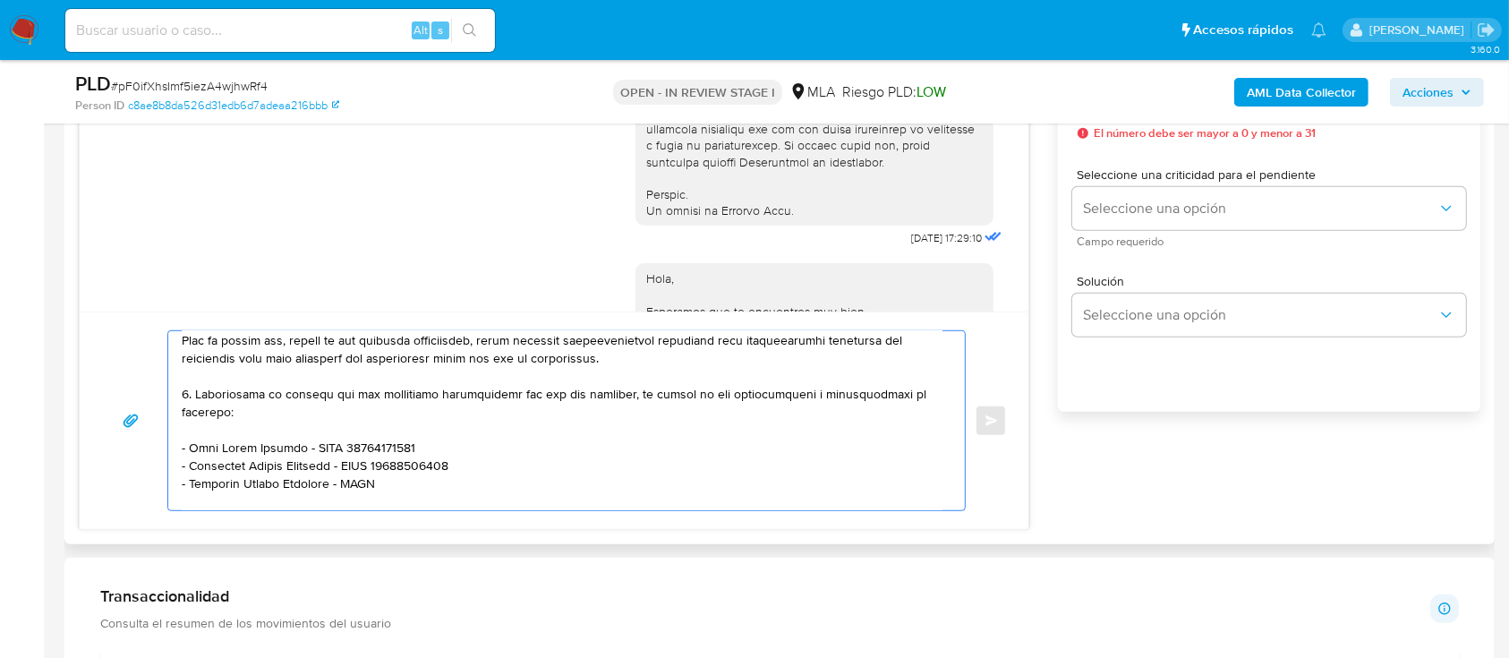
paste textarea "20387984020"
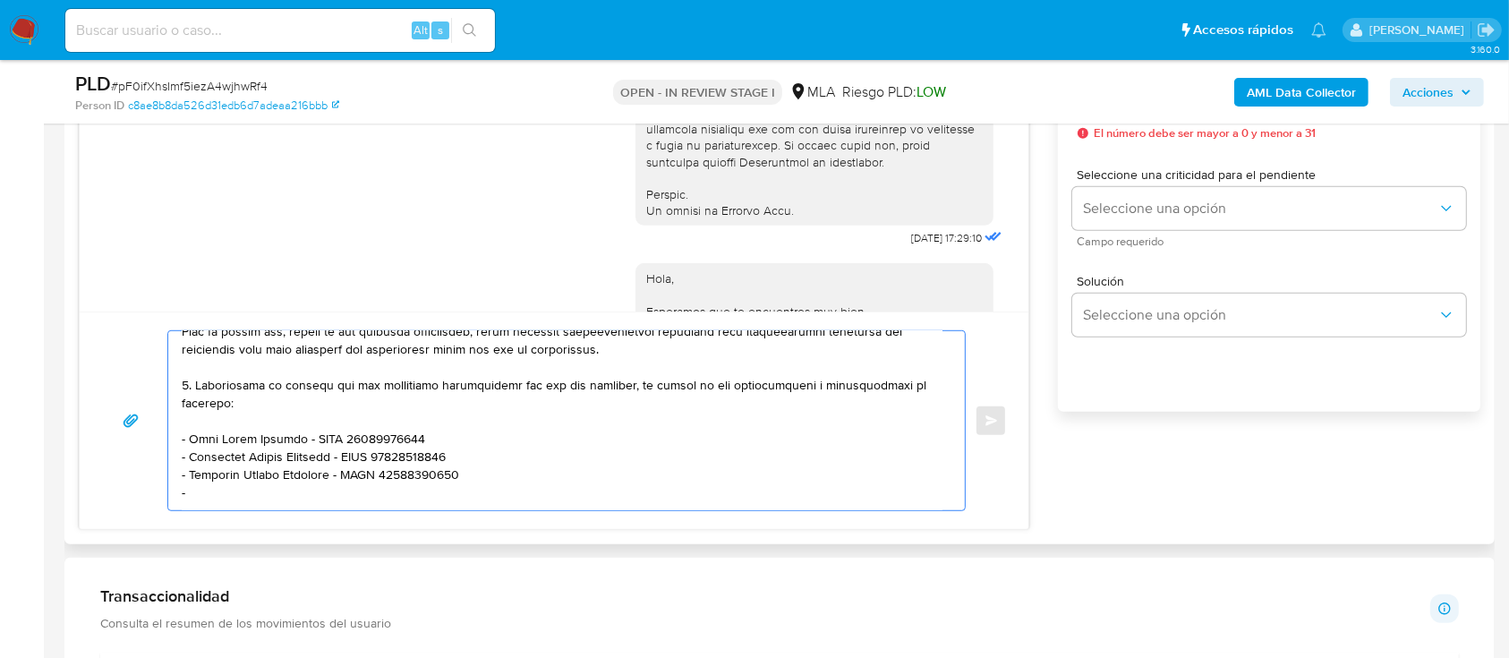
paste textarea "Karen Doyle"
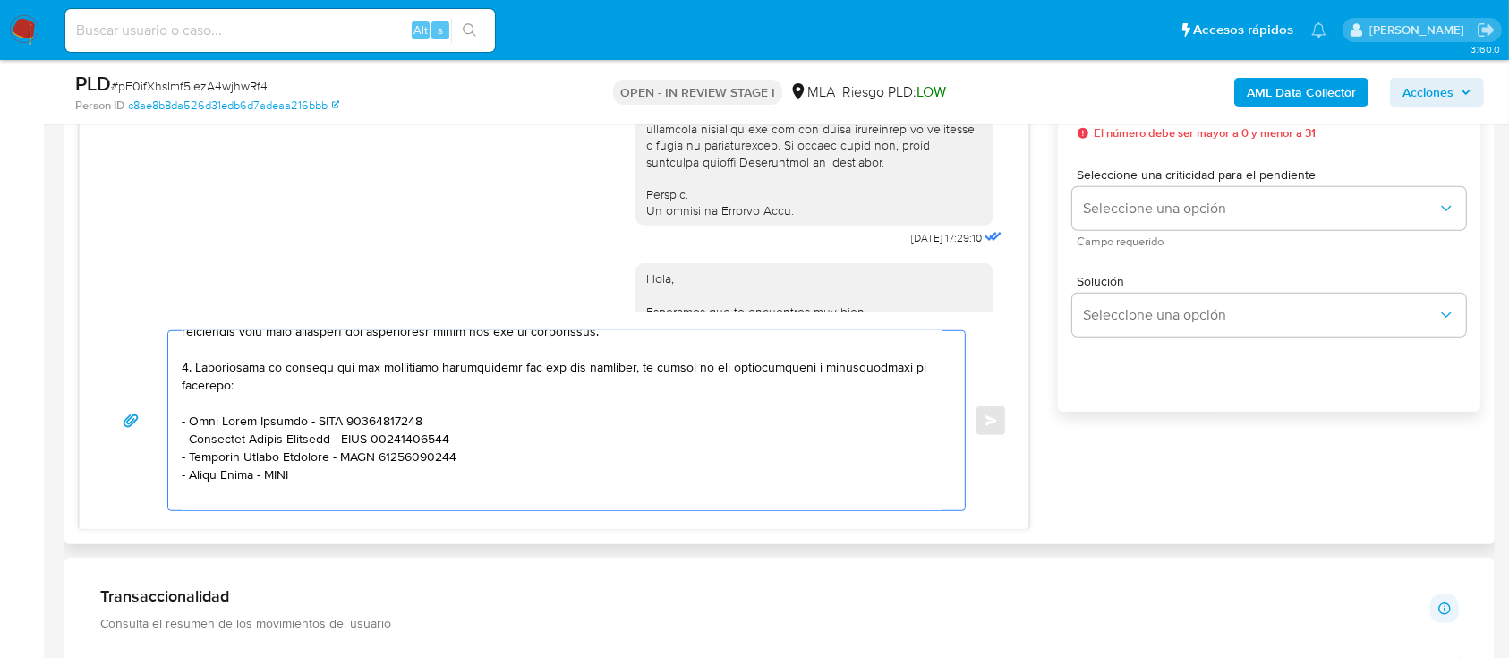
paste textarea "27402056644"
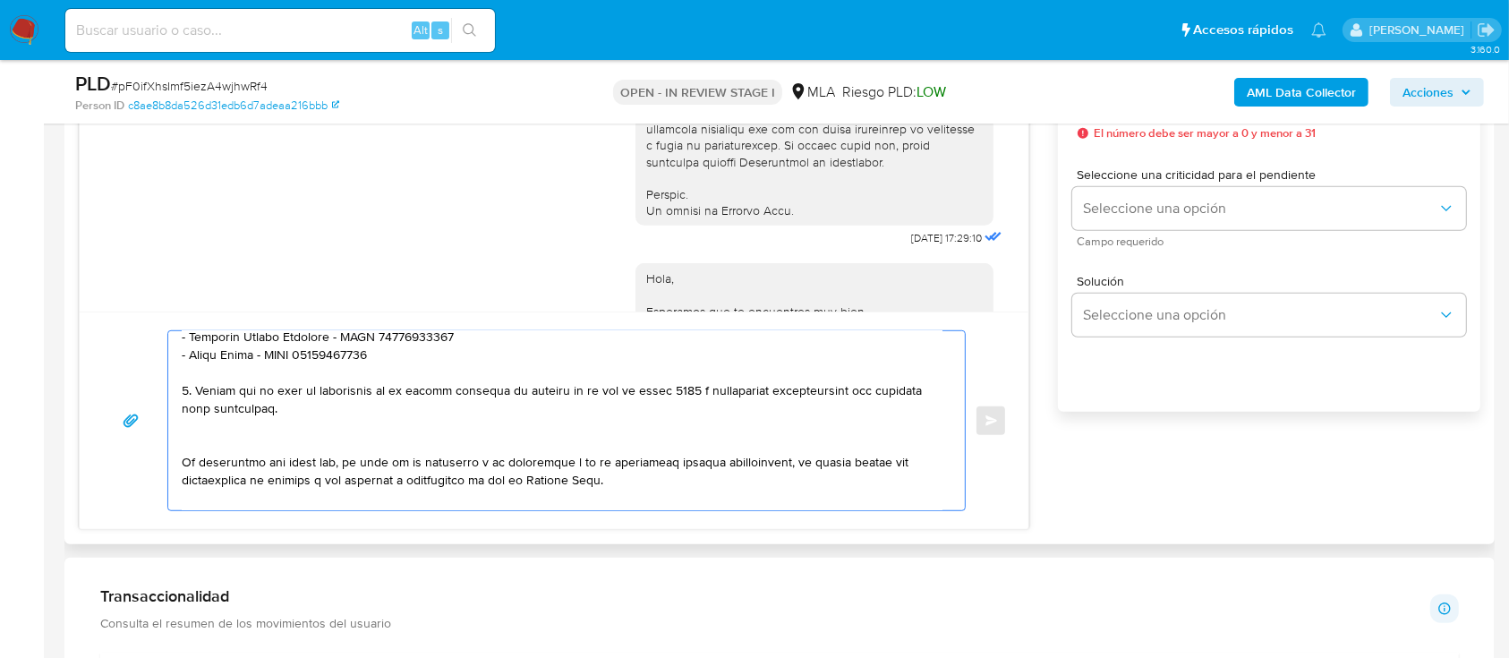
click at [283, 442] on textarea at bounding box center [562, 420] width 761 height 179
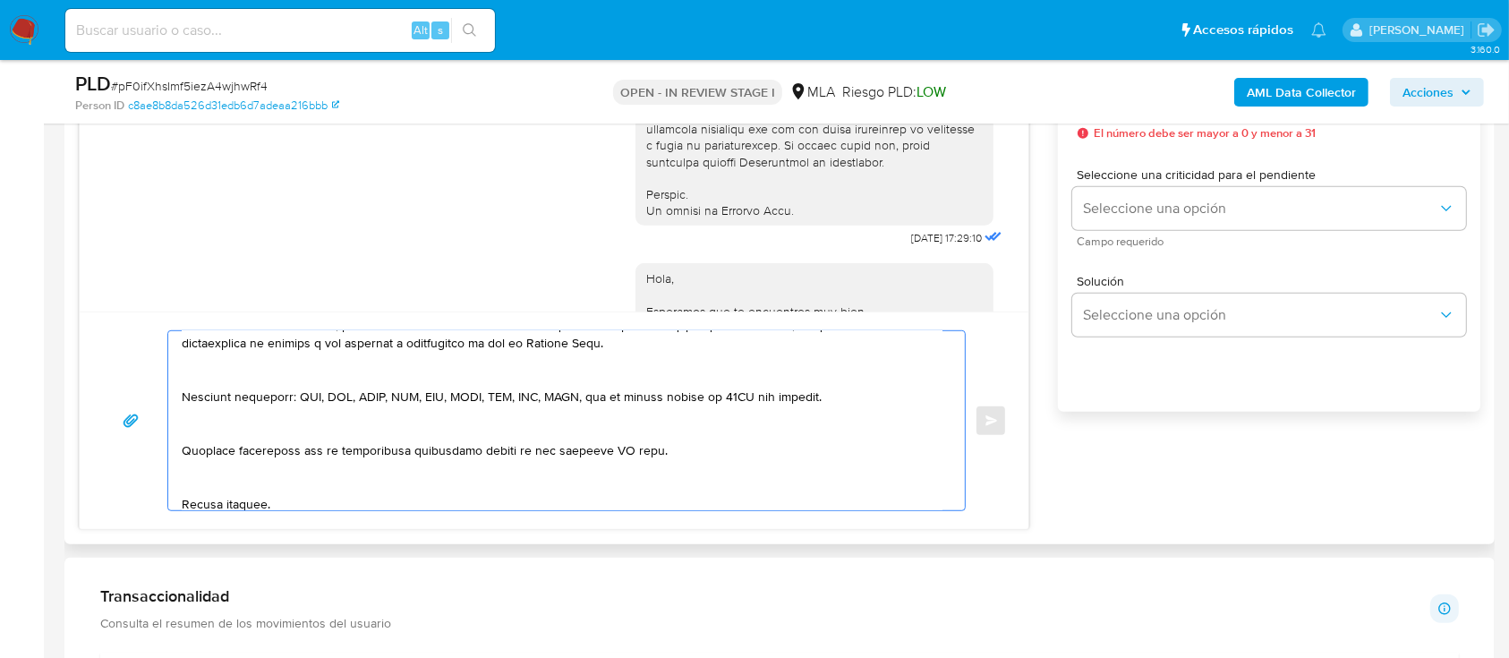
click at [311, 375] on textarea at bounding box center [562, 420] width 761 height 179
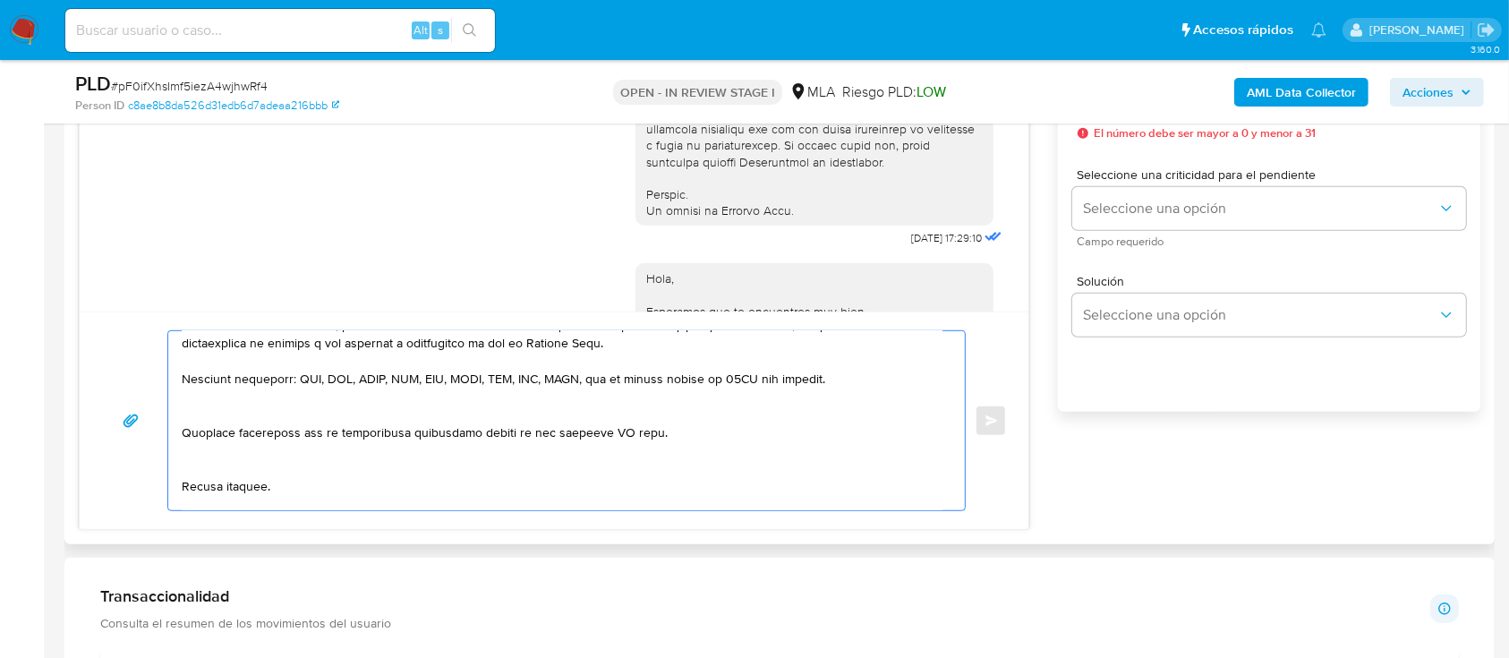
scroll to position [487, 0]
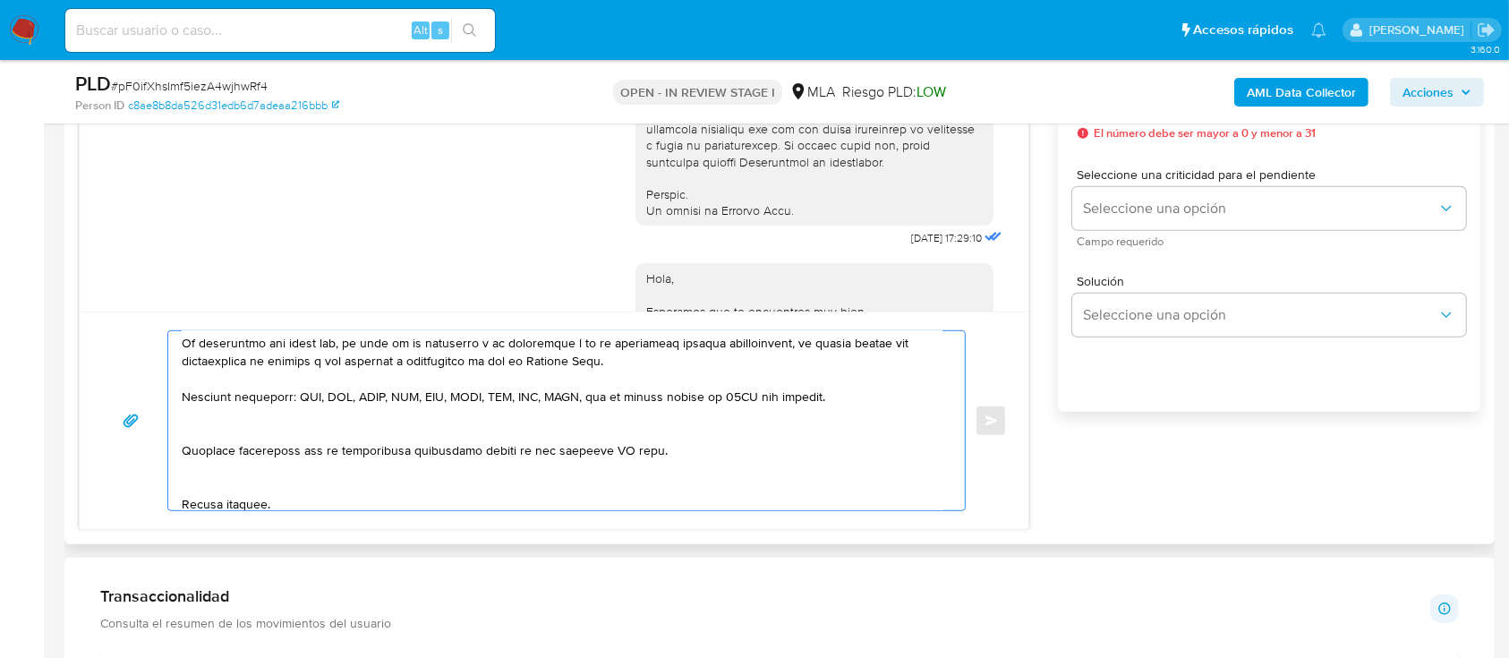
click at [269, 419] on textarea at bounding box center [562, 420] width 761 height 179
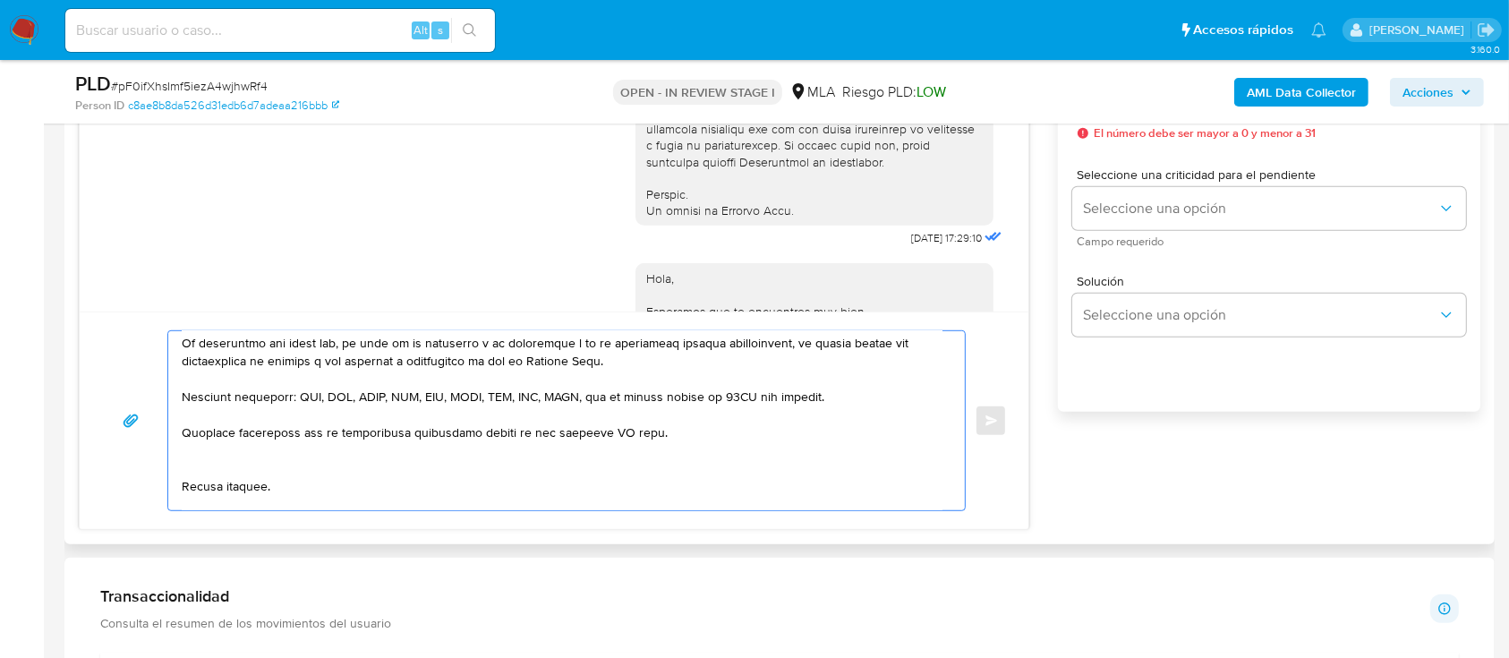
click at [241, 484] on textarea at bounding box center [562, 420] width 761 height 179
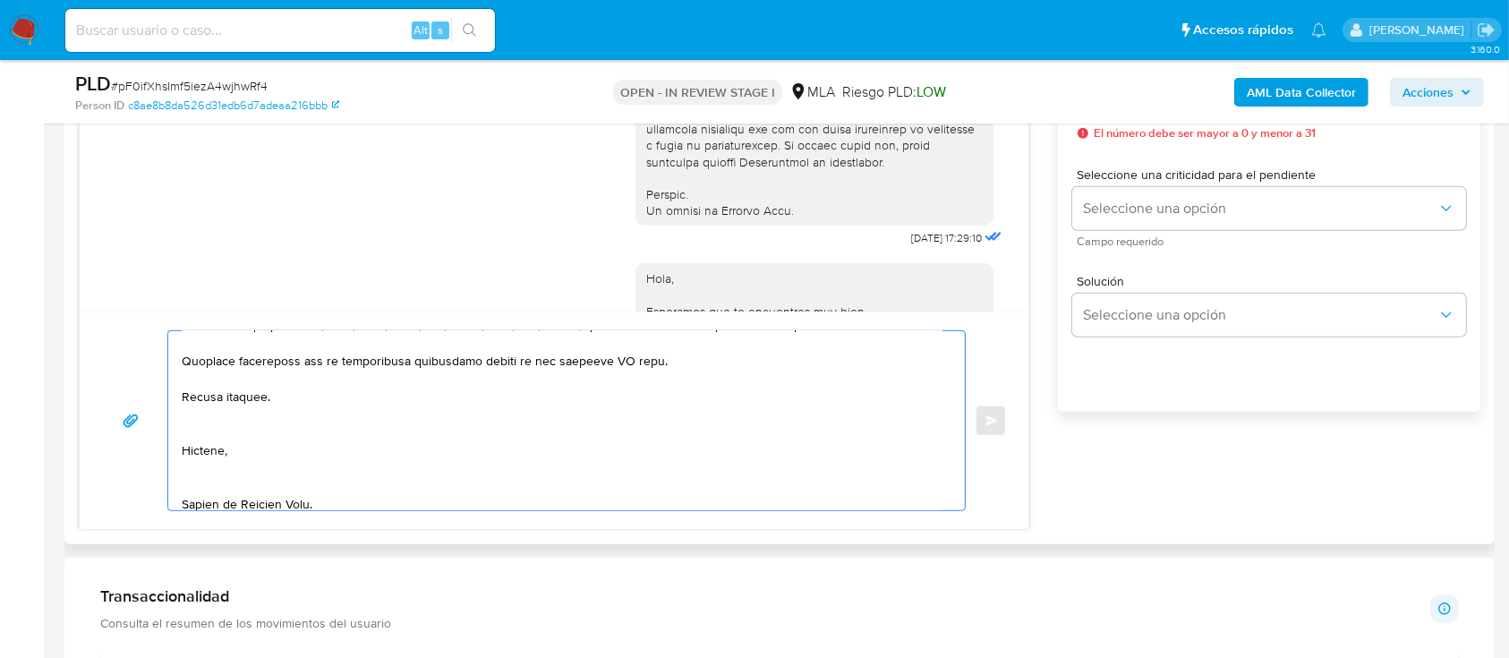
scroll to position [606, 0]
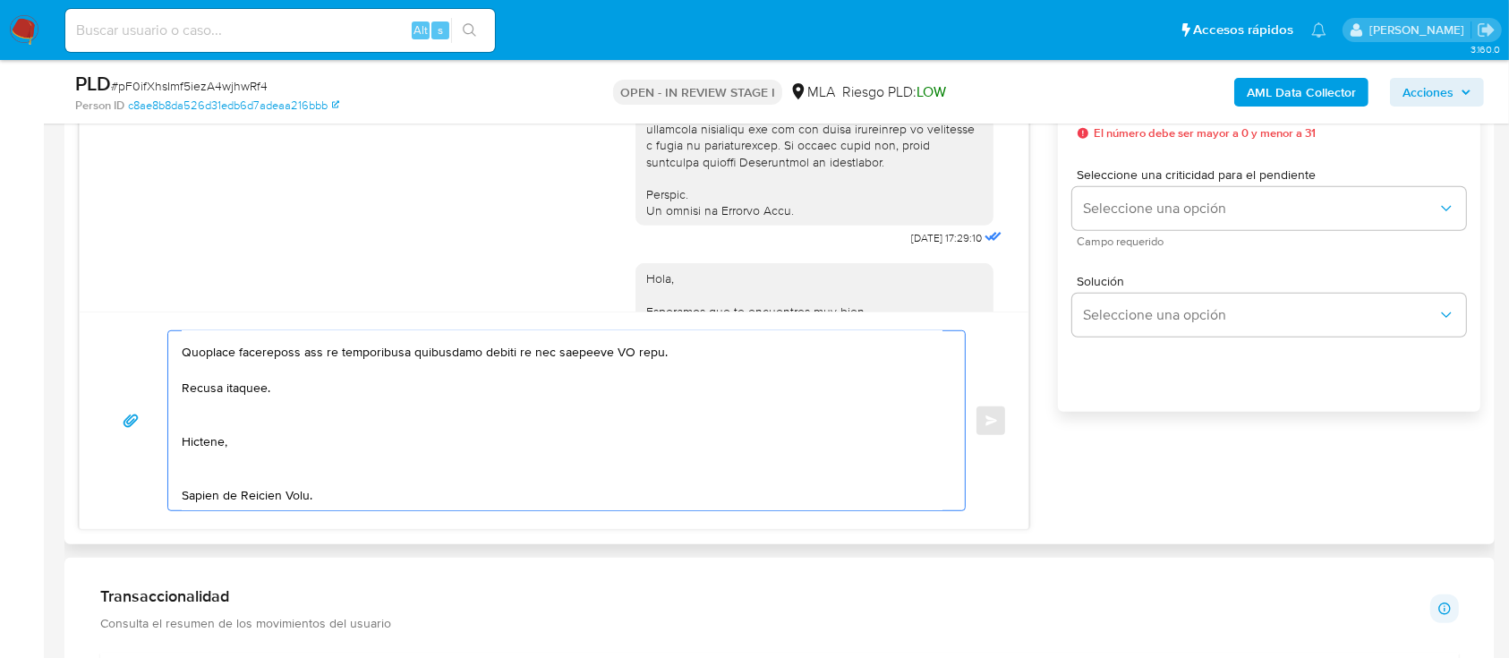
click at [256, 398] on textarea at bounding box center [562, 420] width 761 height 179
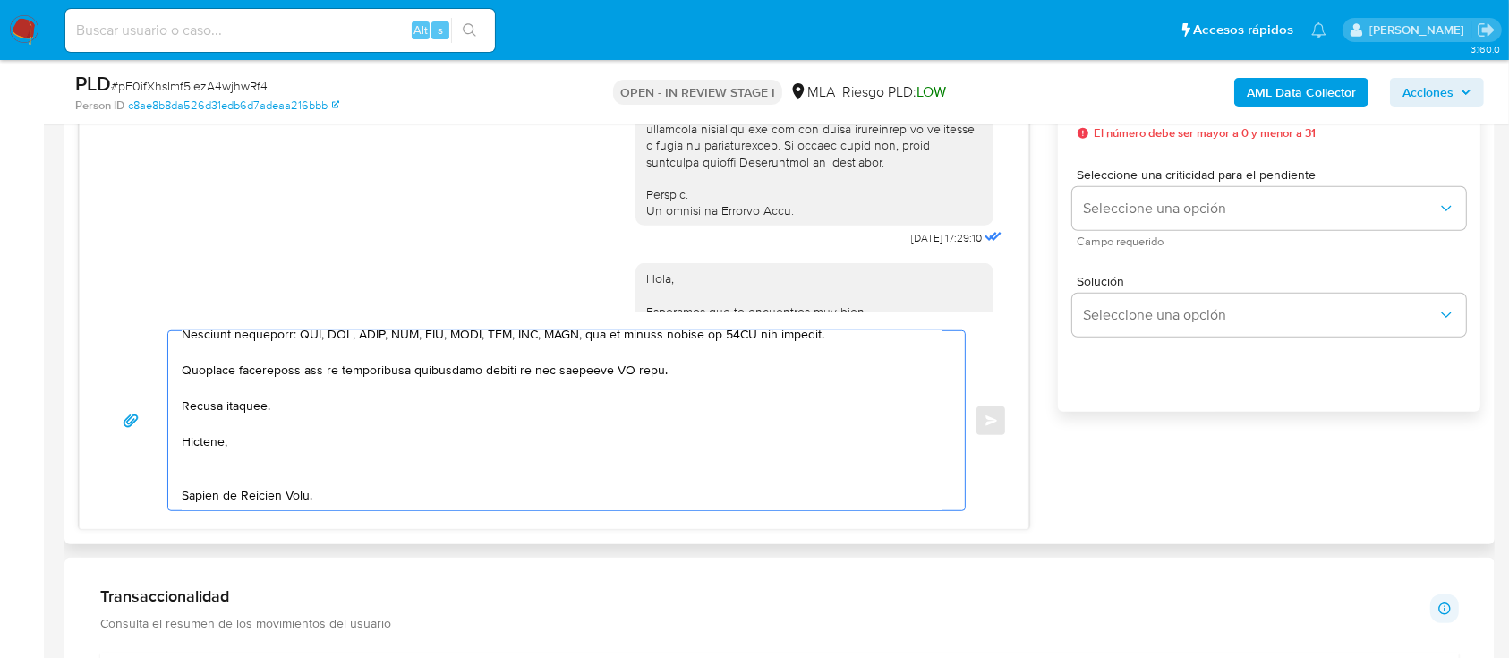
click at [232, 445] on textarea at bounding box center [562, 420] width 761 height 179
click at [229, 435] on textarea at bounding box center [562, 420] width 761 height 179
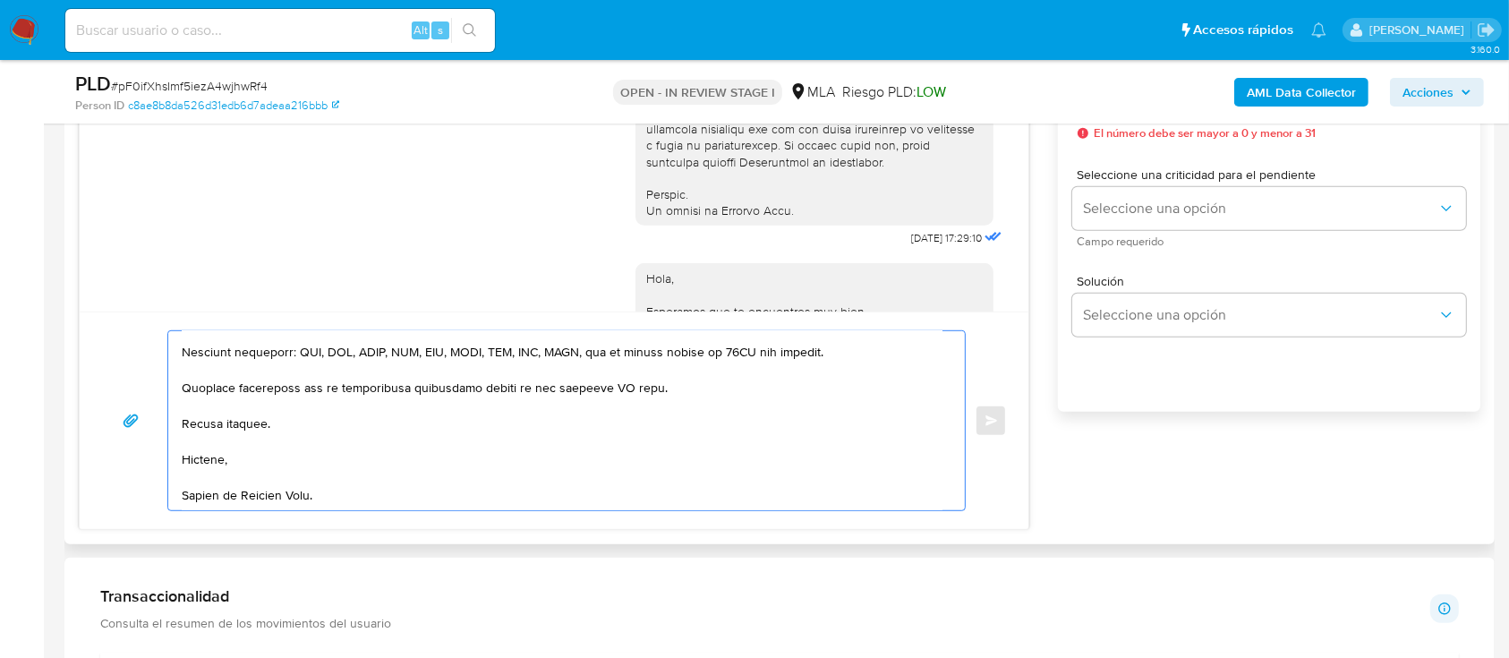
click at [242, 479] on textarea at bounding box center [562, 420] width 761 height 179
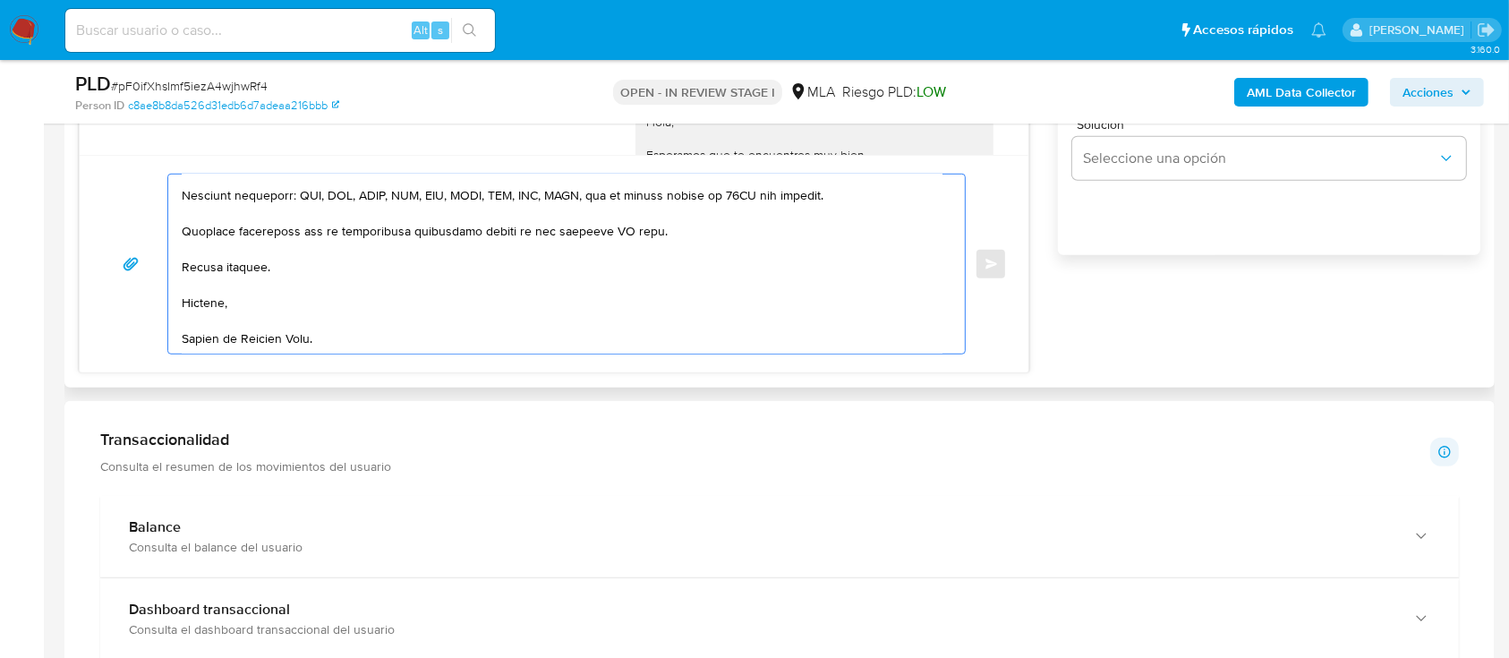
scroll to position [1193, 0]
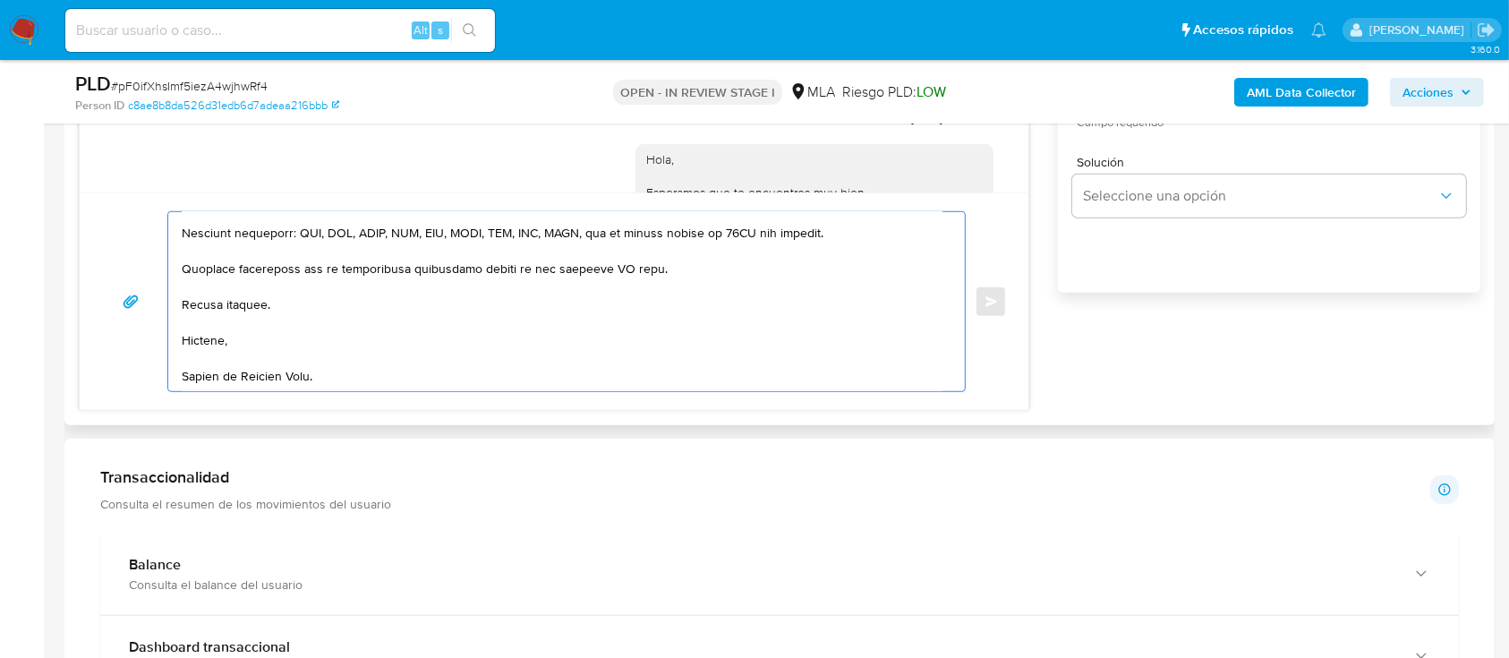
click at [609, 265] on textarea at bounding box center [562, 301] width 761 height 179
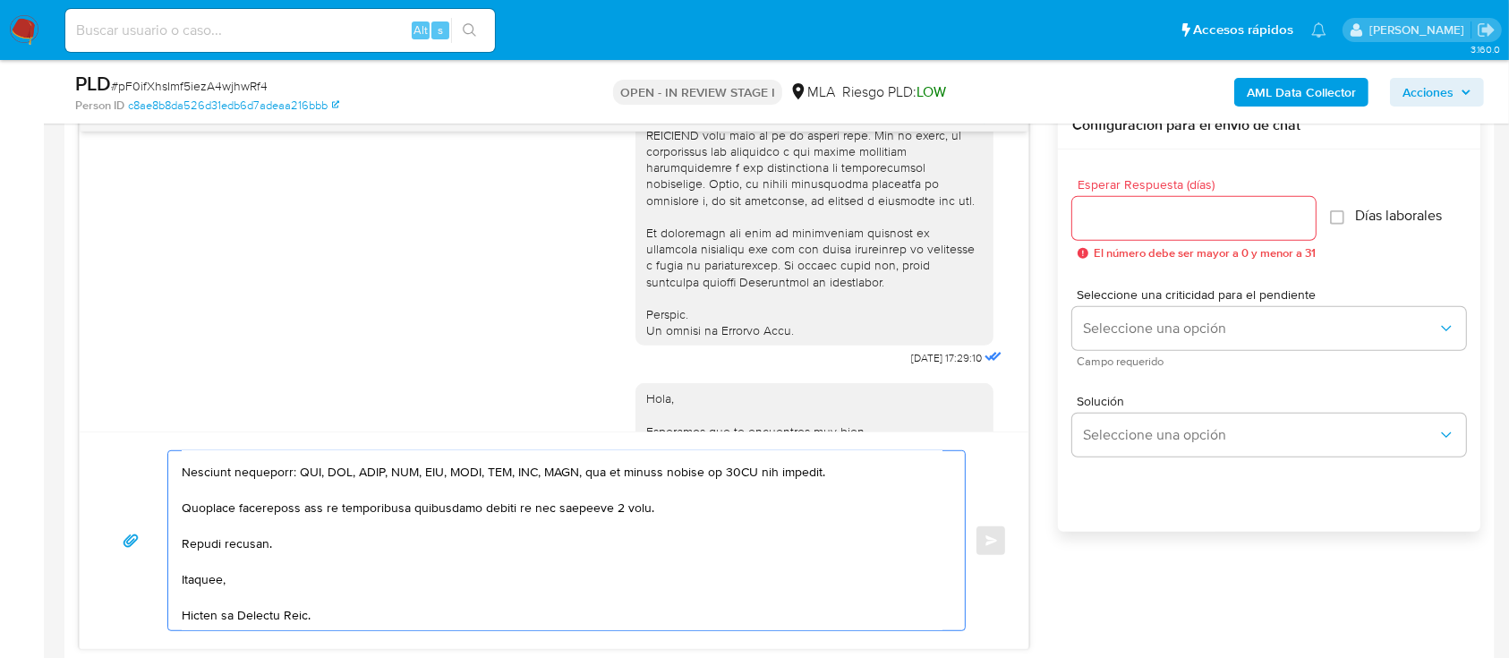
scroll to position [0, 0]
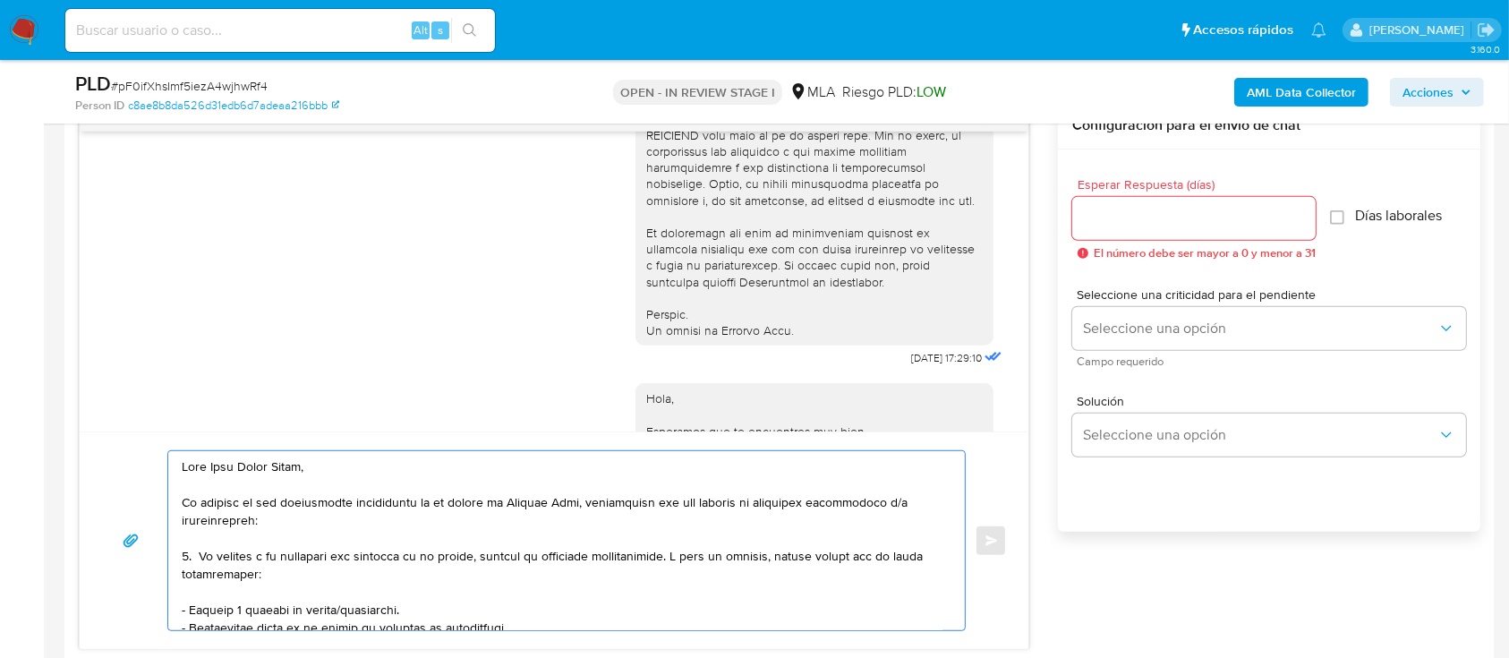
type textarea "Hola Axel David Doyle, En función de las operaciones registradas en tu cuenta d…"
click at [1125, 217] on input "Esperar Respuesta (días)" at bounding box center [1193, 218] width 243 height 23
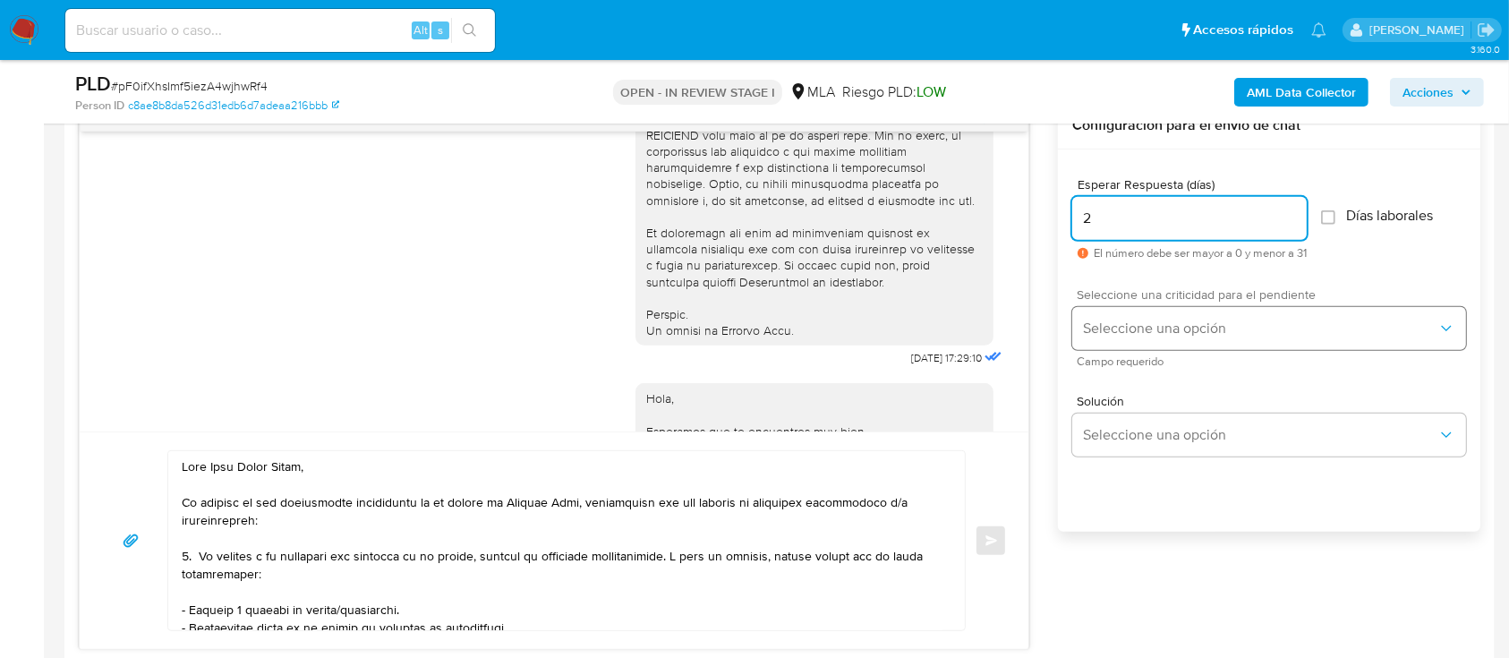
type input "2"
click at [1130, 320] on span "Seleccione una opción" at bounding box center [1260, 329] width 354 height 18
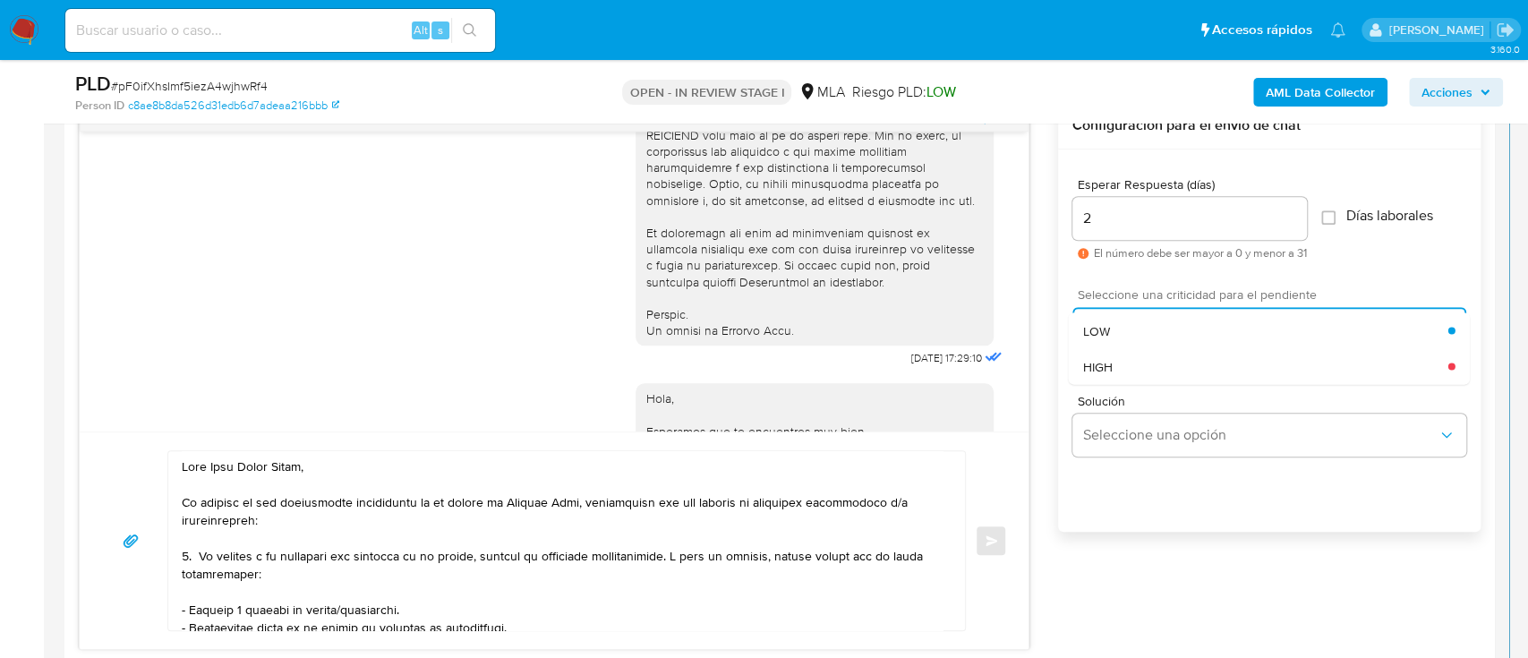
click at [1111, 362] on span "HIGH" at bounding box center [1098, 366] width 30 height 16
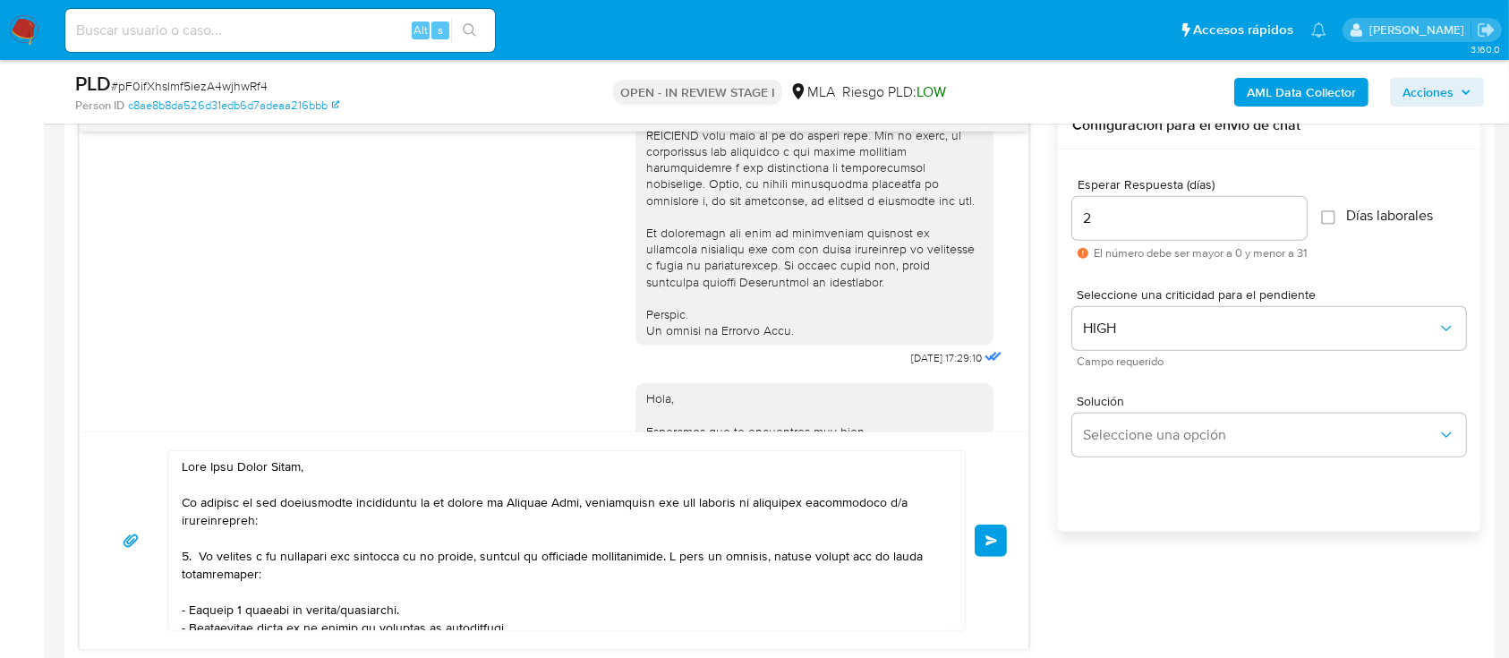
click at [1005, 535] on button "Enviar" at bounding box center [991, 540] width 32 height 32
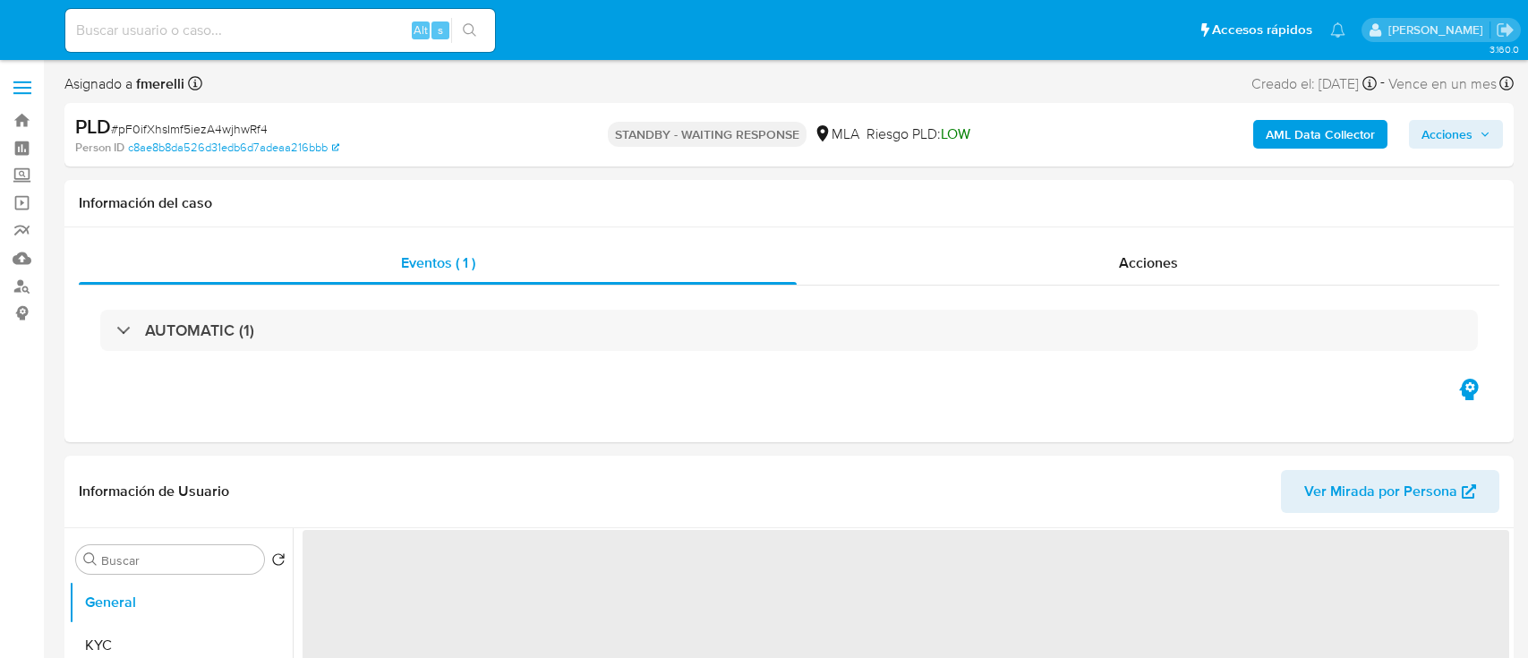
select select "10"
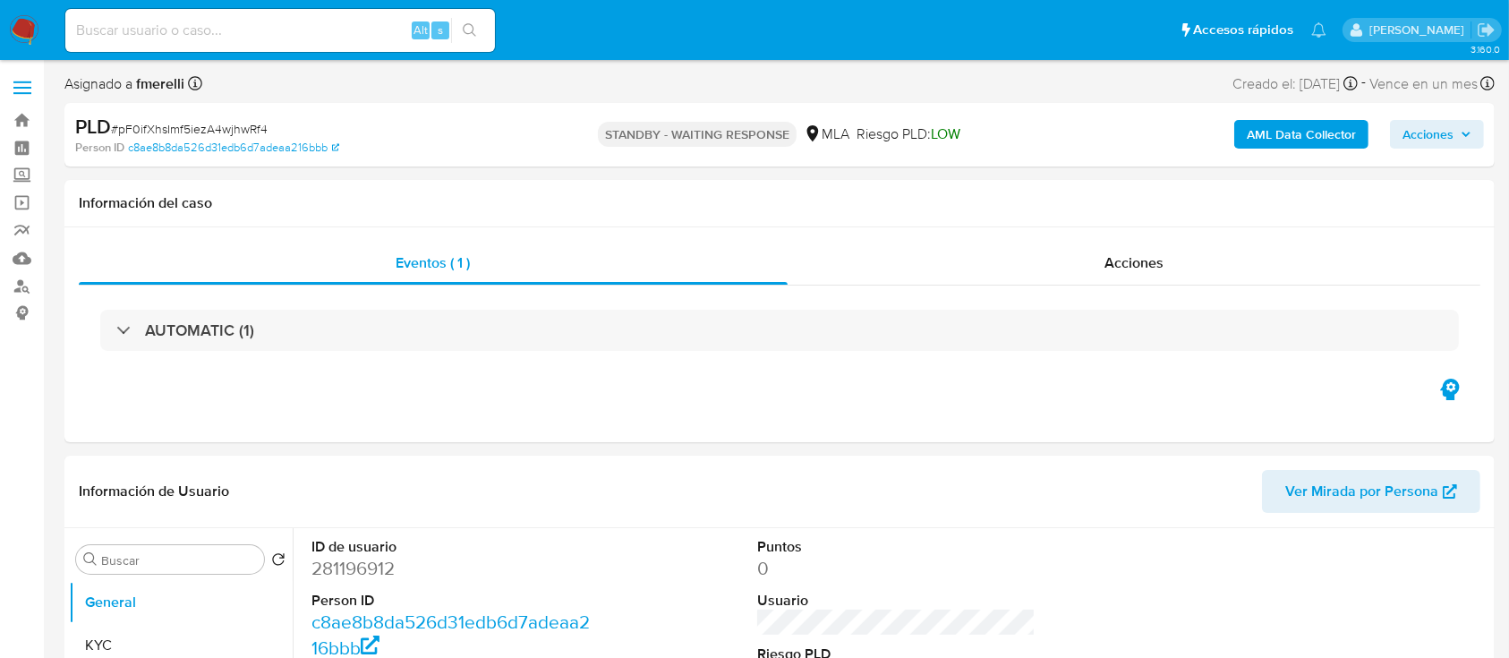
click at [305, 37] on input at bounding box center [280, 30] width 430 height 23
paste input "StZ4ZUkEmfFWSBUsedtIwKpq"
type input "StZ4ZUkEmfFWSBUsedtIwKpq"
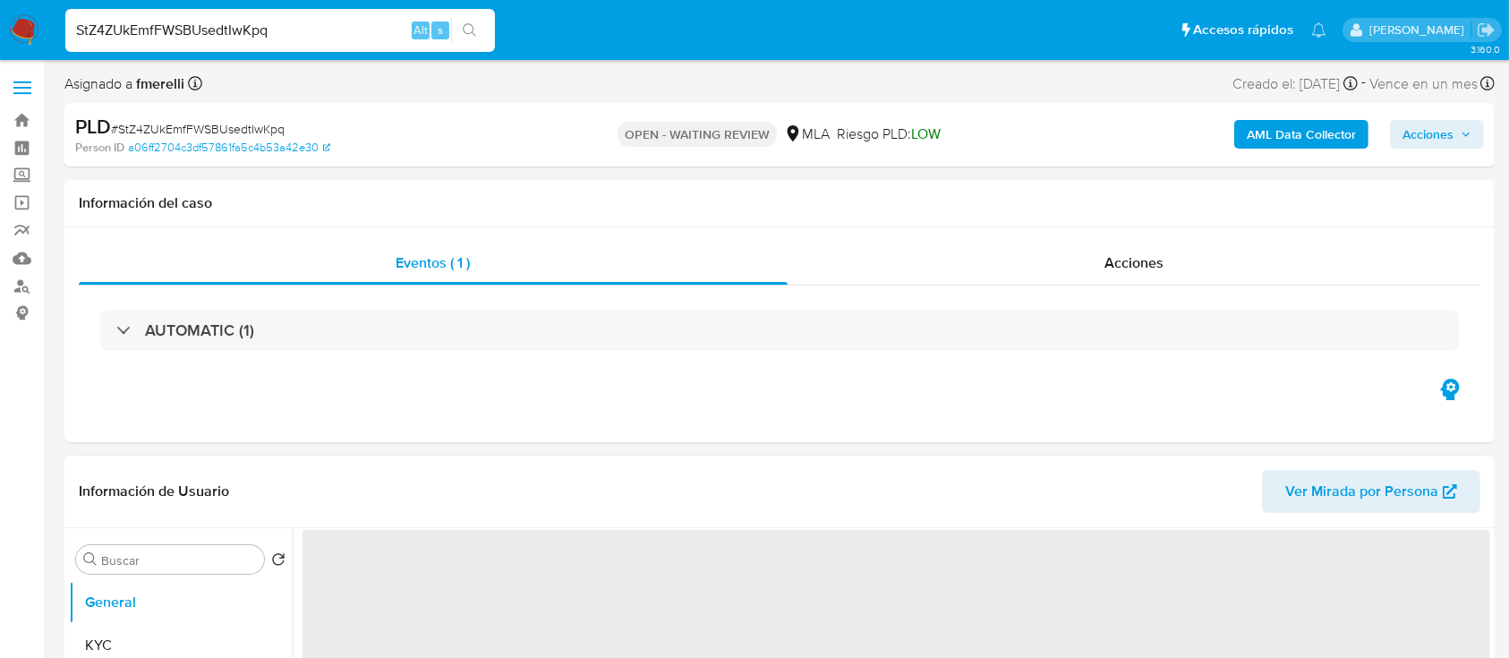
select select "10"
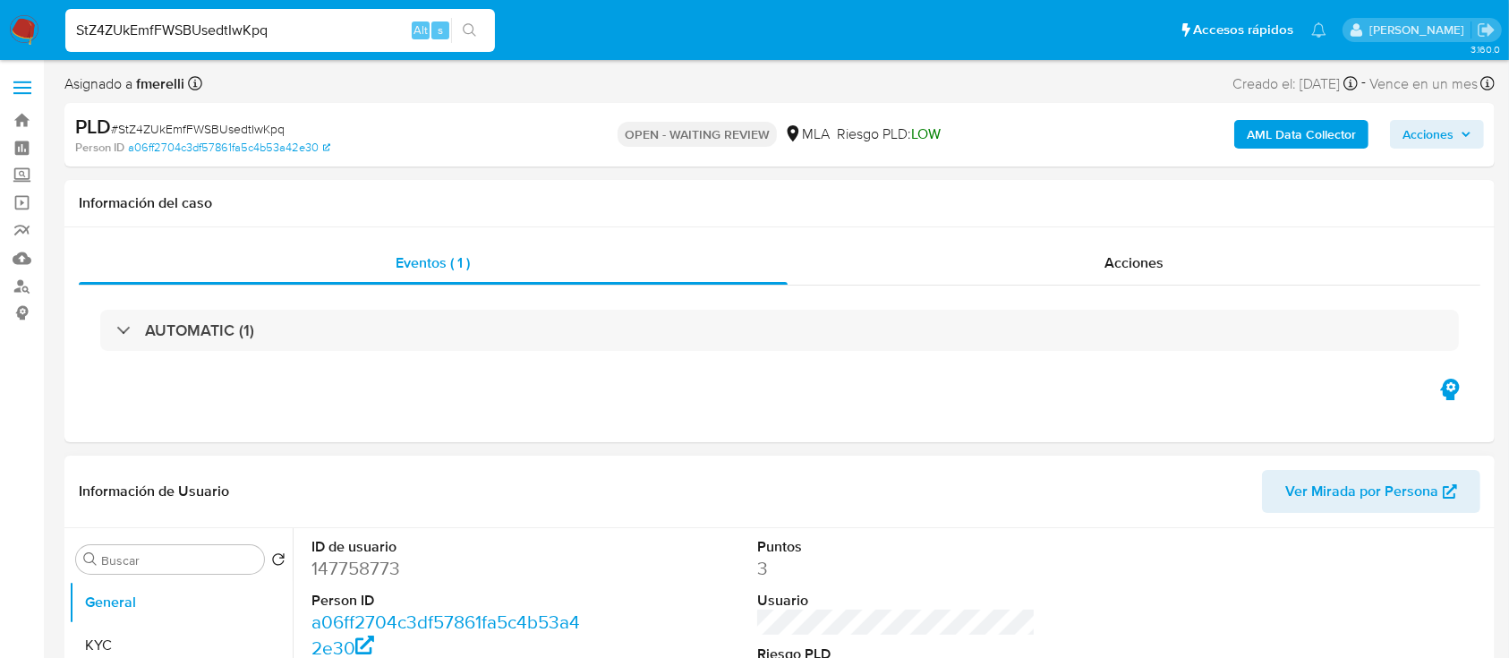
click at [508, 490] on header "Información de Usuario Ver Mirada por Persona" at bounding box center [780, 491] width 1402 height 43
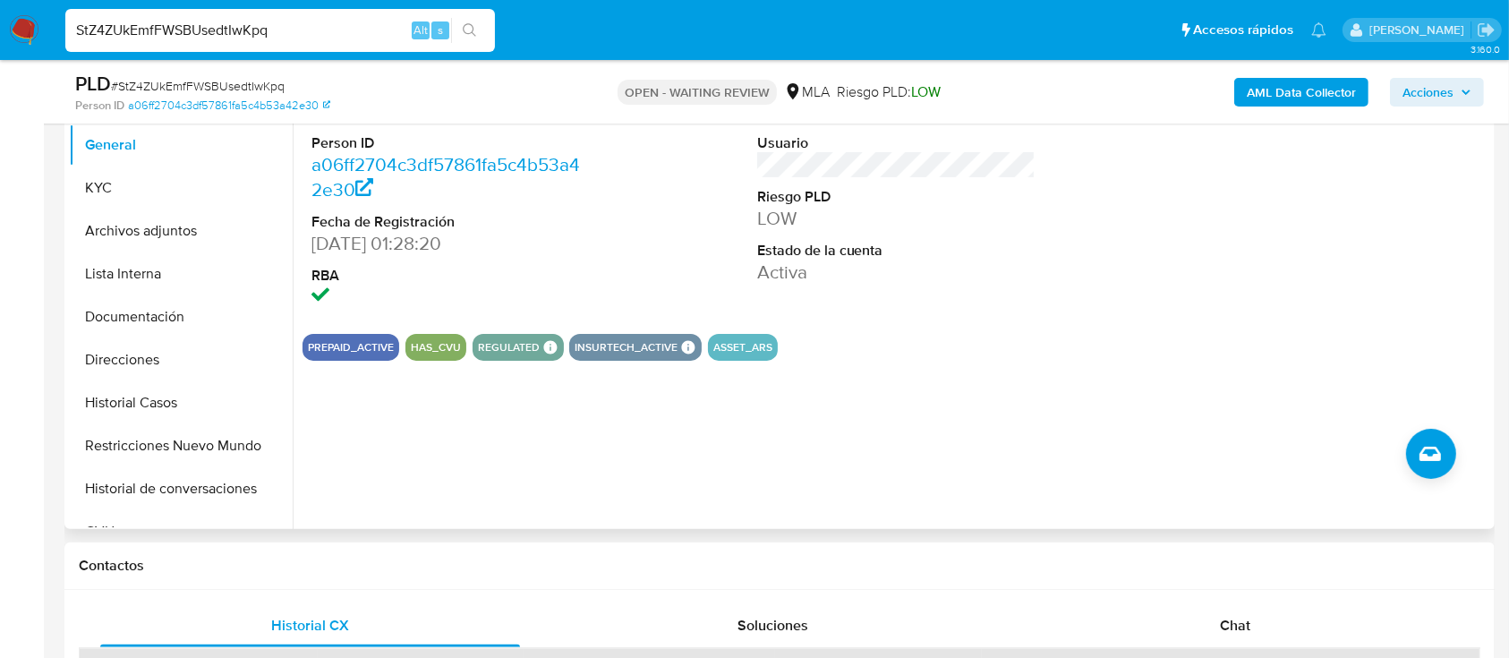
scroll to position [358, 0]
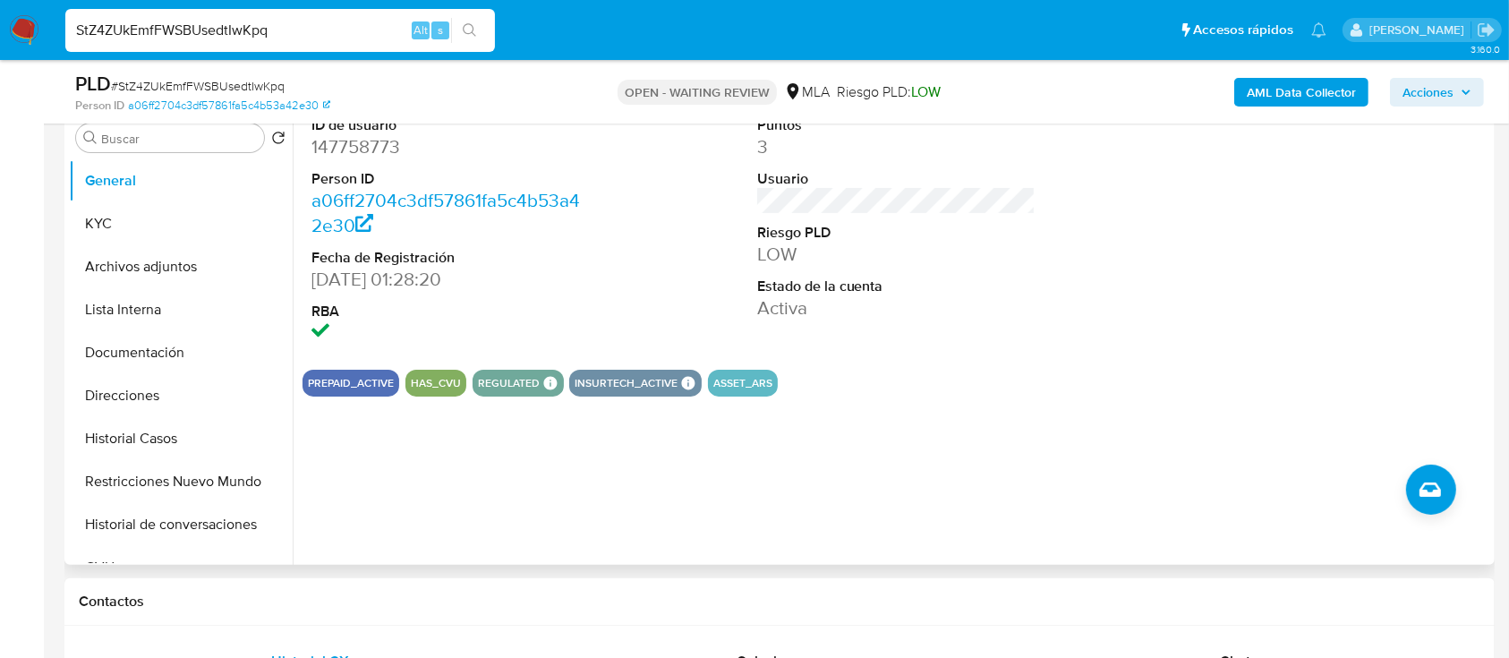
click at [689, 464] on div "ID de usuario 147758773 Person ID a06ff2704c3df57861fa5c4b53a42e30 Fecha de Reg…" at bounding box center [891, 336] width 1197 height 458
click at [343, 139] on dd "147758773" at bounding box center [450, 146] width 279 height 25
copy dd "147758773"
drag, startPoint x: 200, startPoint y: 274, endPoint x: 171, endPoint y: 235, distance: 48.5
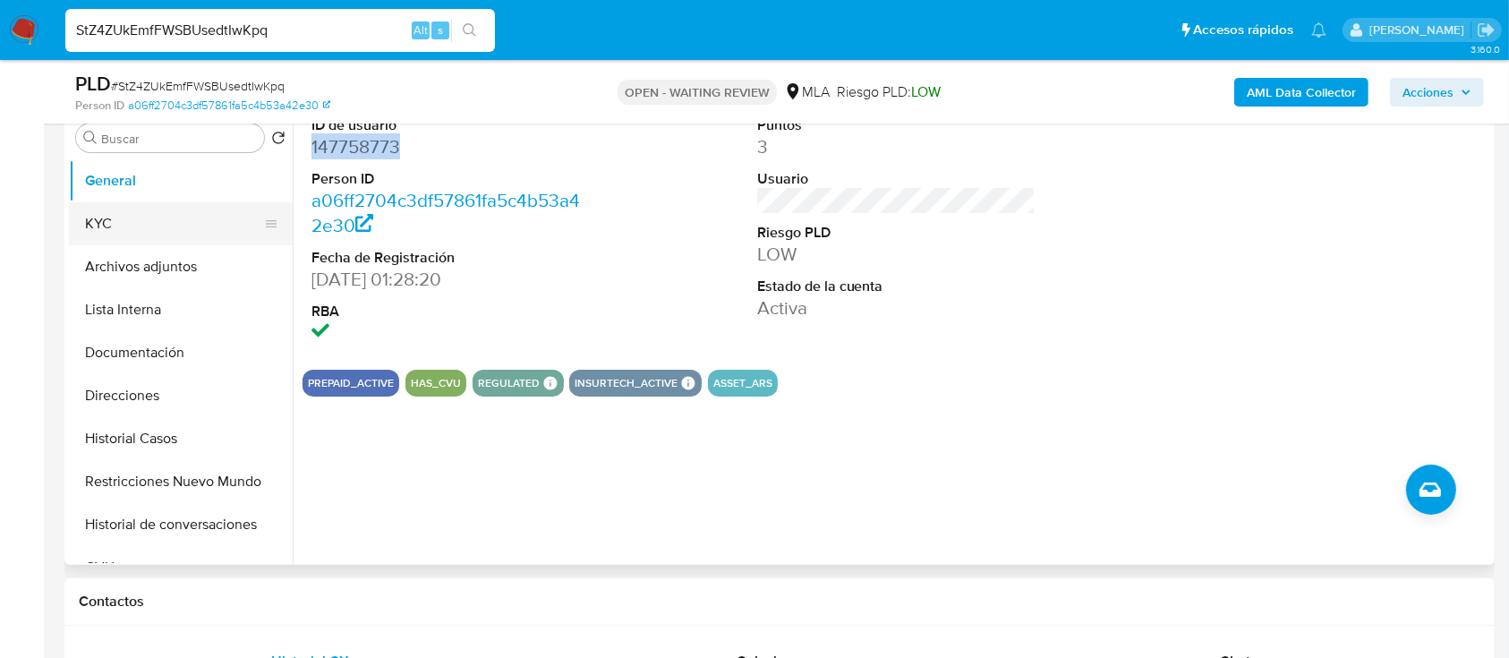
click at [171, 235] on button "KYC" at bounding box center [173, 223] width 209 height 43
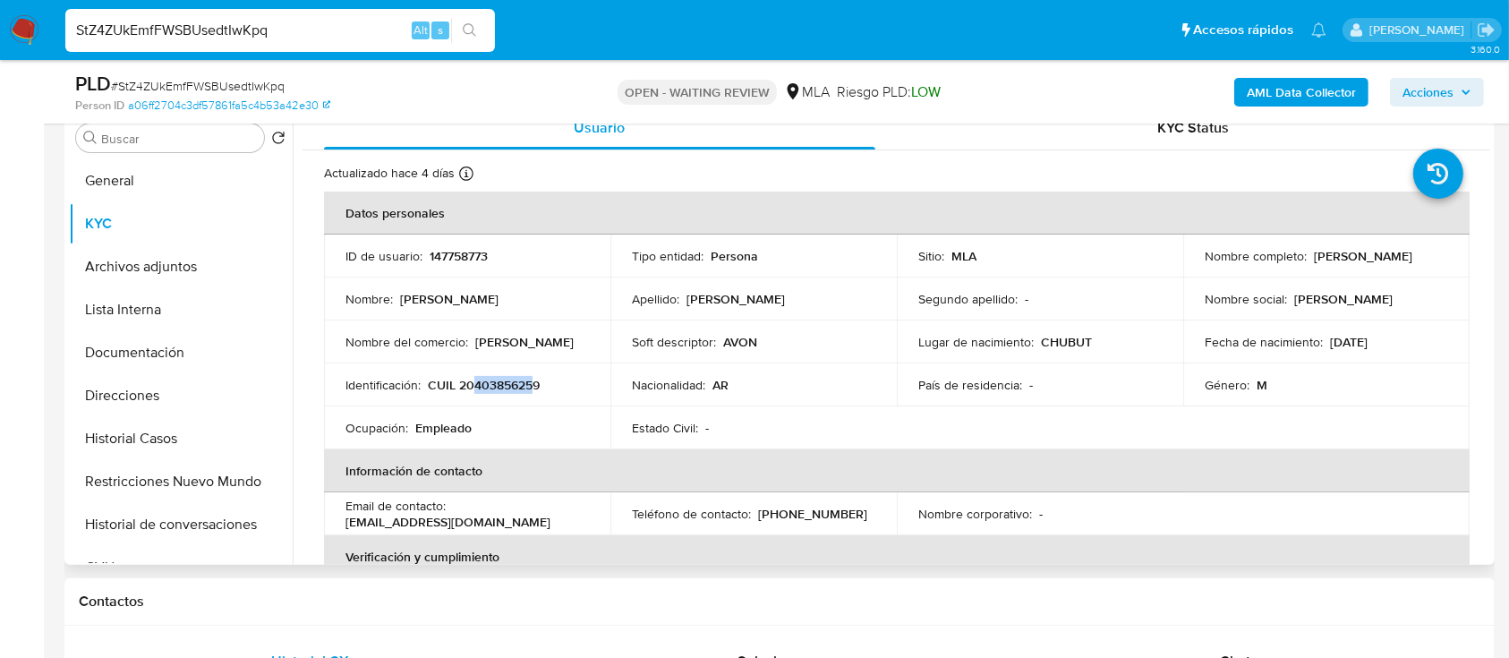
drag, startPoint x: 474, startPoint y: 382, endPoint x: 535, endPoint y: 388, distance: 61.1
click at [535, 388] on p "CUIL 20403856259" at bounding box center [484, 385] width 112 height 16
copy p "40385625"
click at [180, 348] on button "Documentación" at bounding box center [173, 352] width 209 height 43
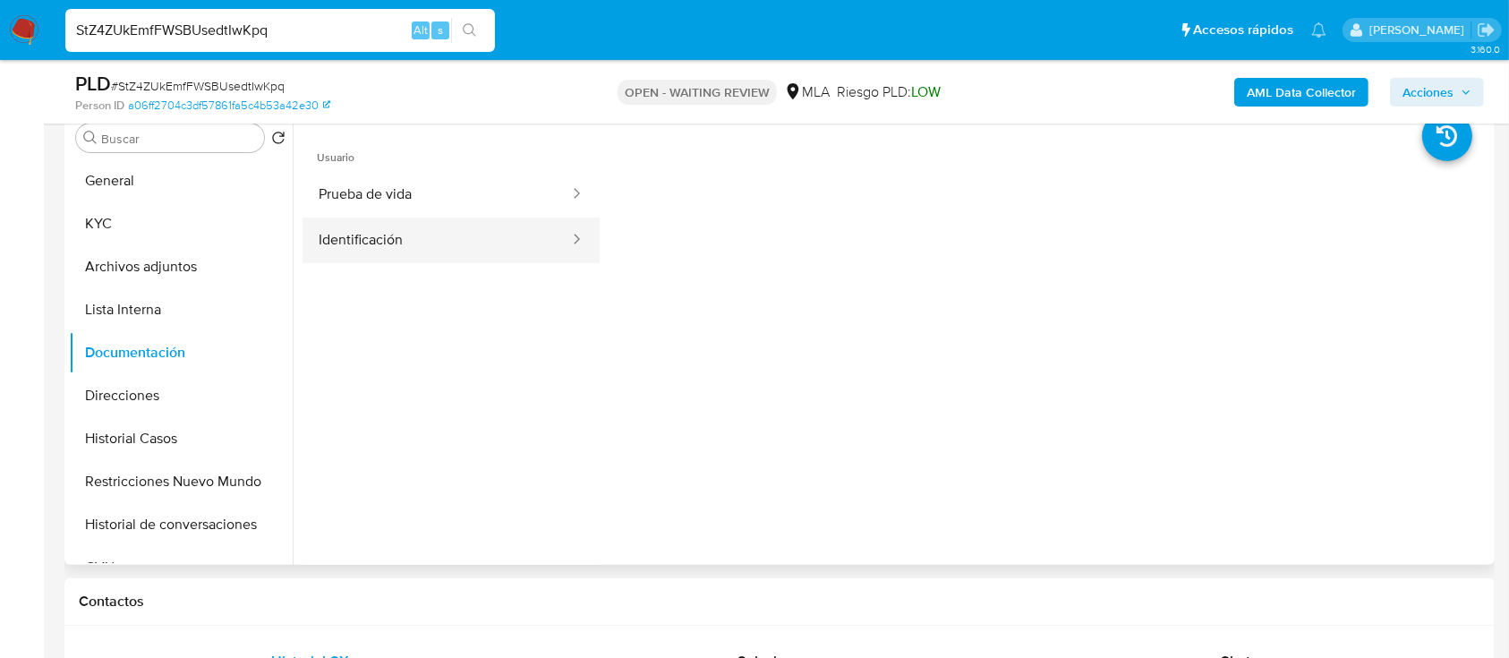
click at [379, 217] on button "Identificación" at bounding box center [437, 240] width 268 height 46
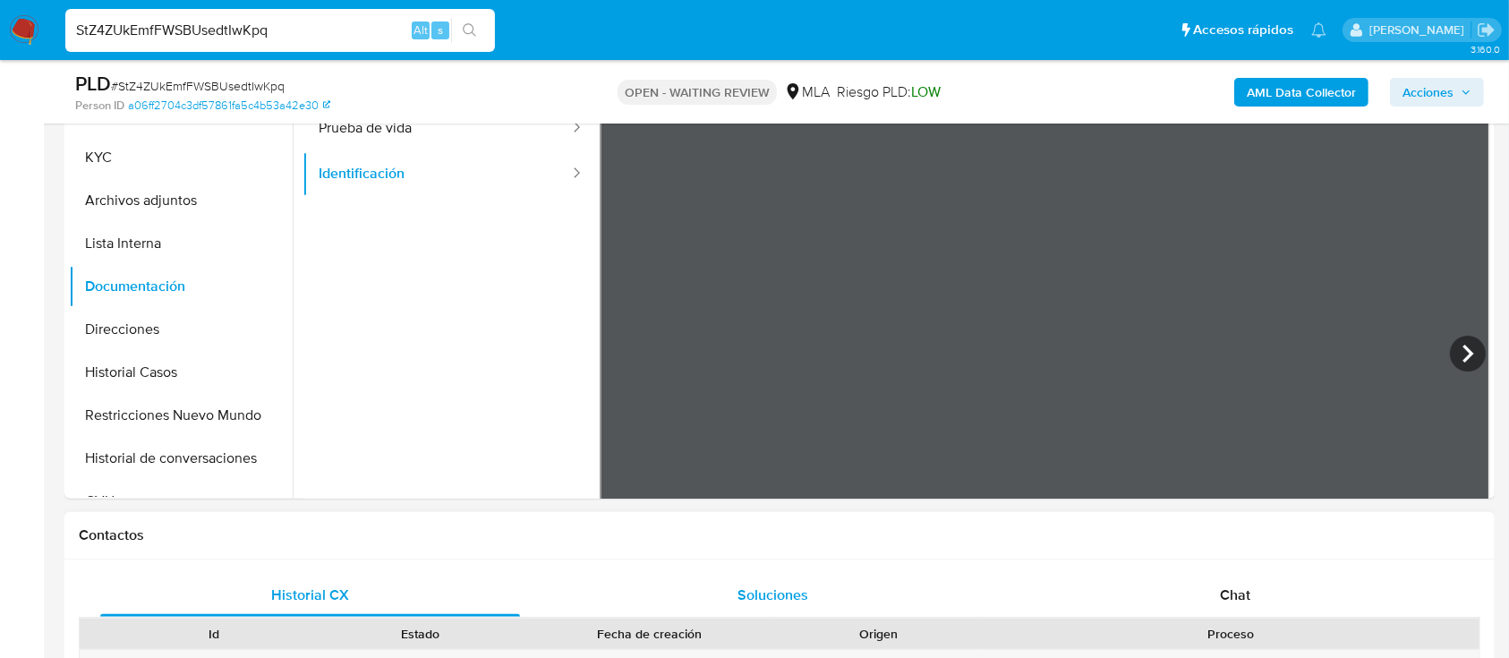
scroll to position [390, 0]
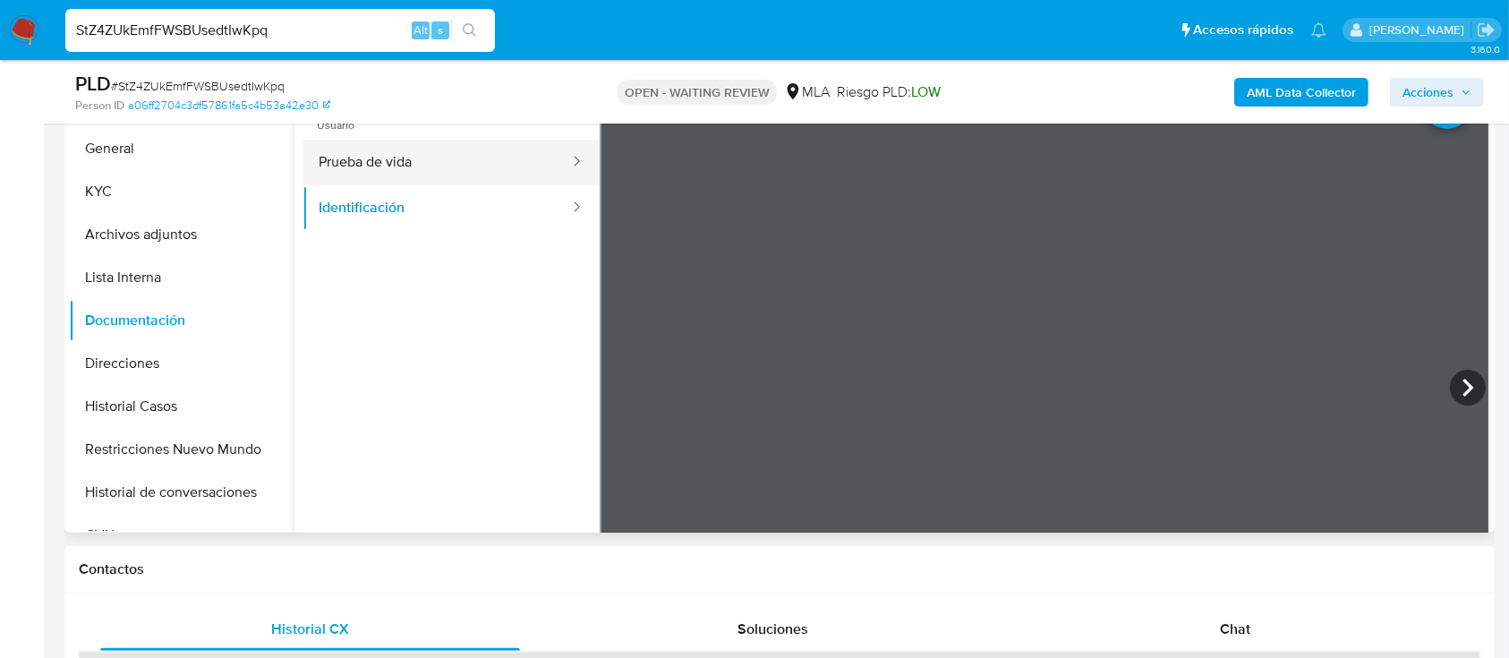
click at [449, 162] on button "Prueba de vida" at bounding box center [437, 163] width 268 height 46
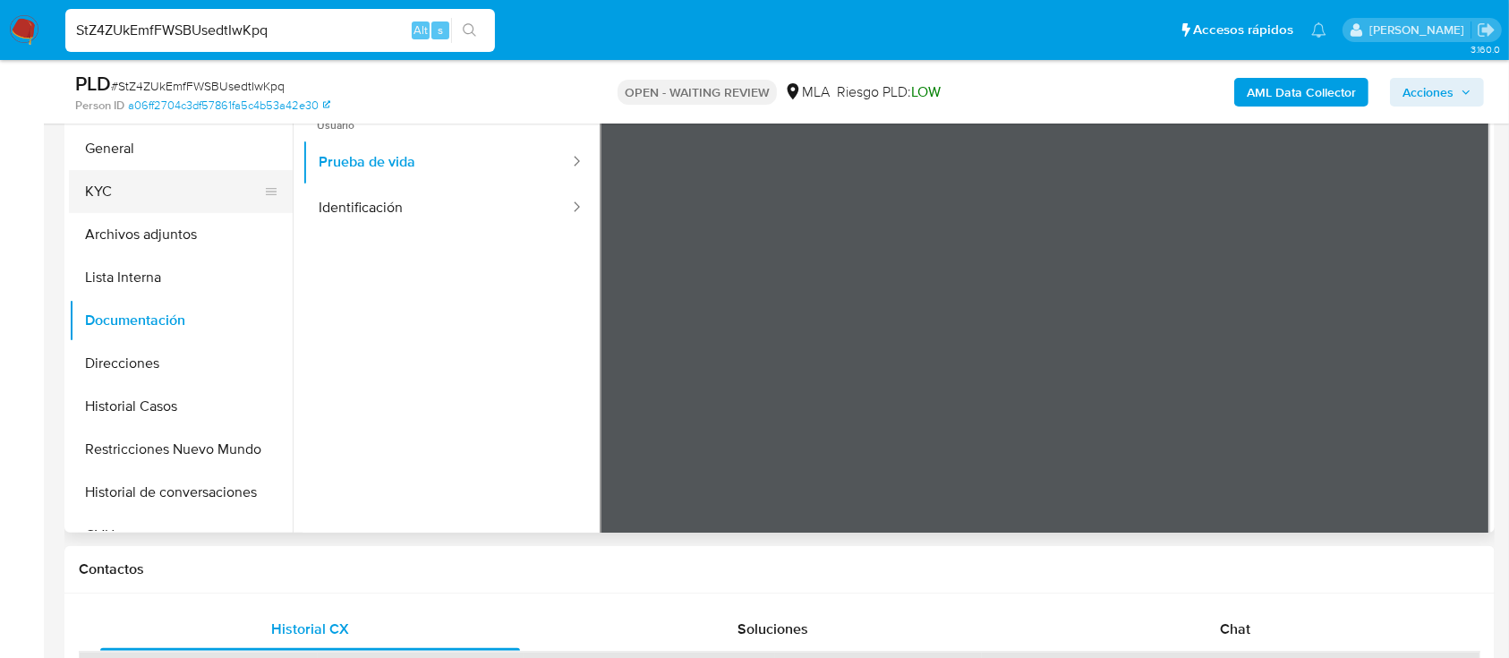
click at [162, 204] on button "KYC" at bounding box center [173, 191] width 209 height 43
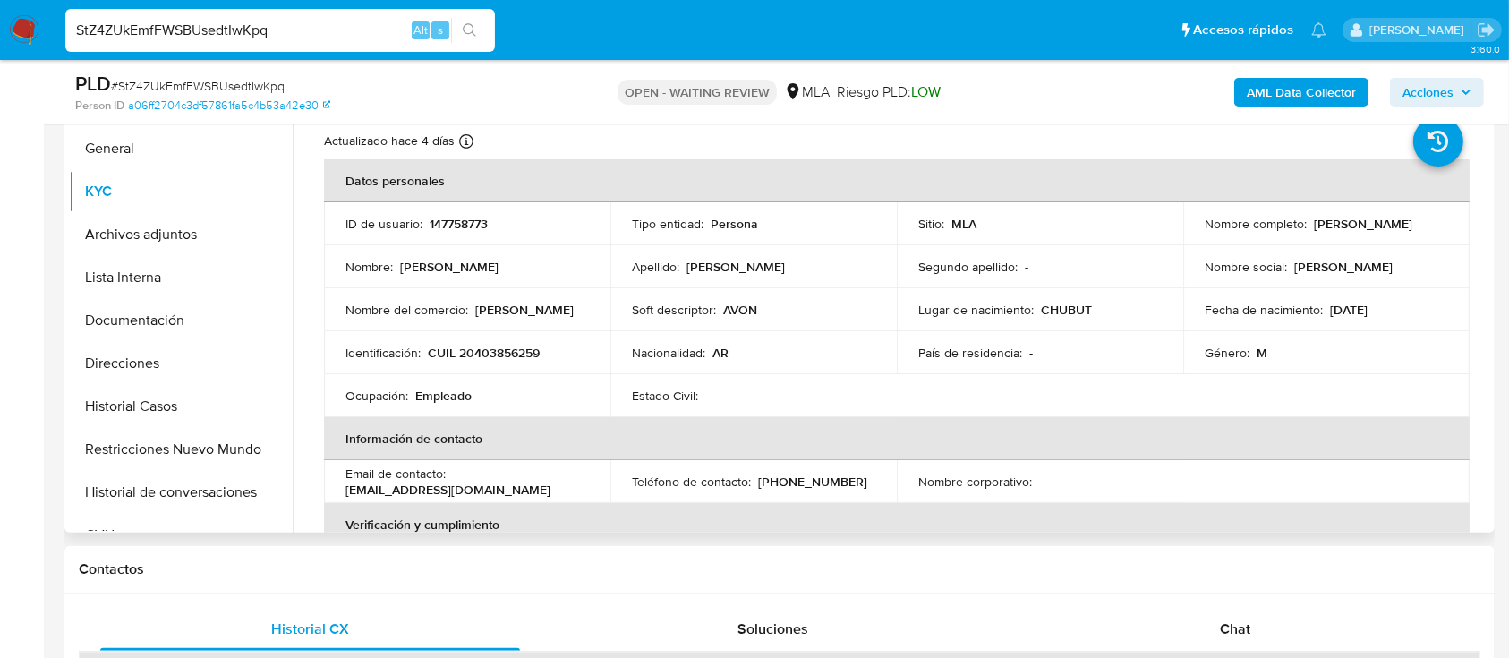
click at [523, 346] on p "CUIL 20403856259" at bounding box center [484, 353] width 112 height 16
copy p "20403856259"
click at [537, 347] on p "CUIL 20403856259" at bounding box center [484, 353] width 112 height 16
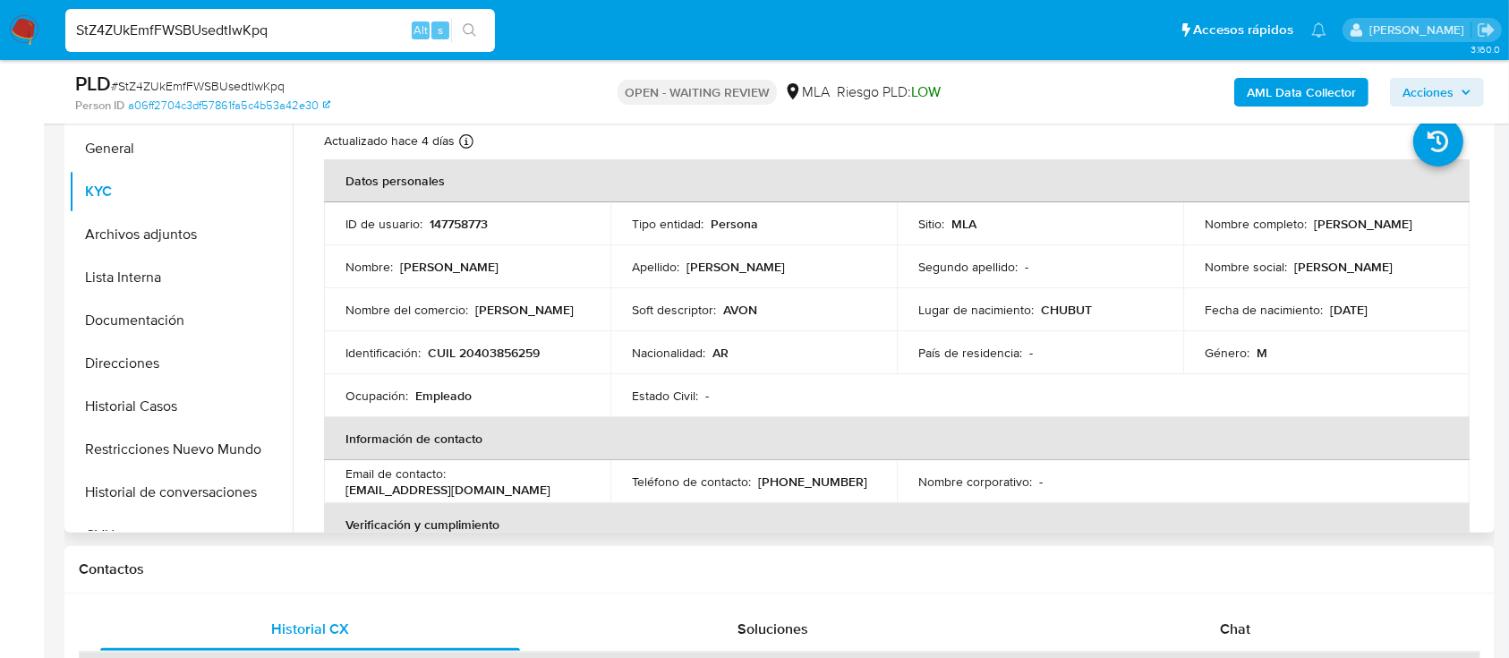
click at [518, 349] on p "CUIL 20403856259" at bounding box center [484, 353] width 112 height 16
copy p "20403856259"
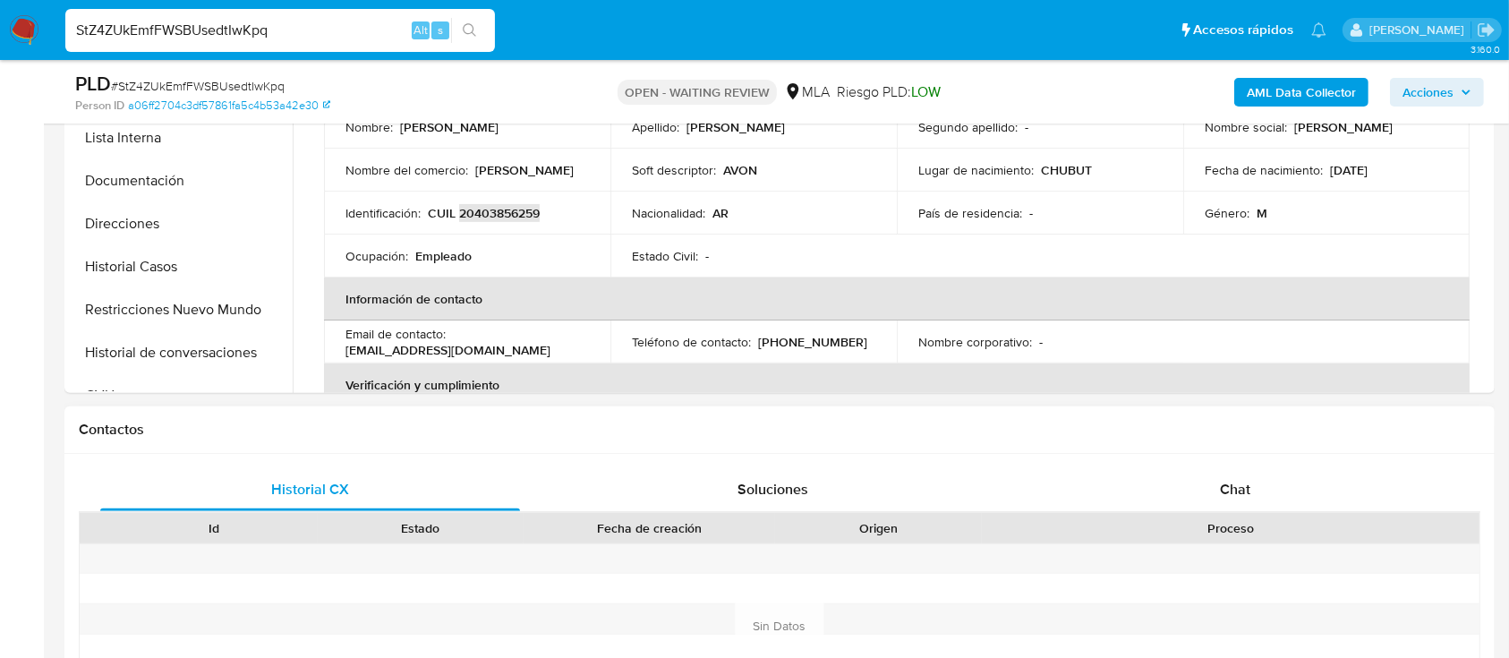
scroll to position [867, 0]
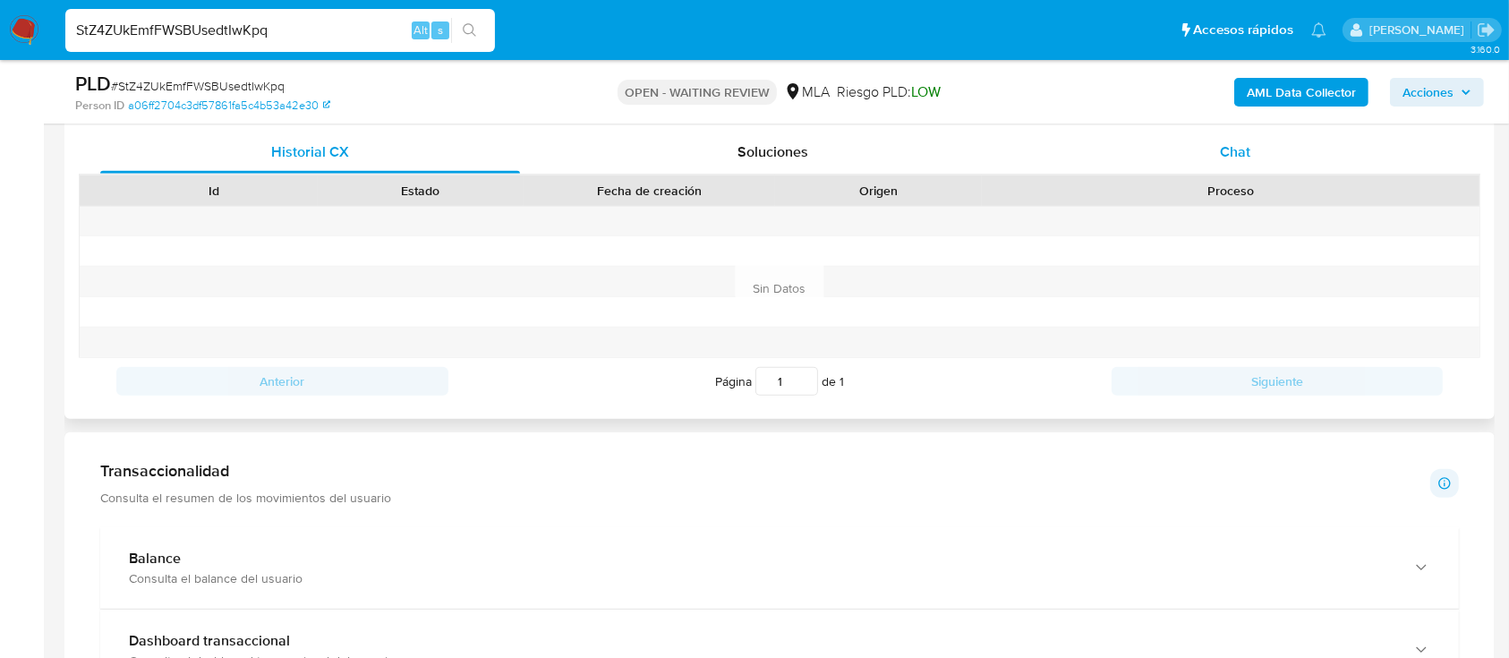
click at [1237, 166] on div "Chat" at bounding box center [1236, 152] width 420 height 43
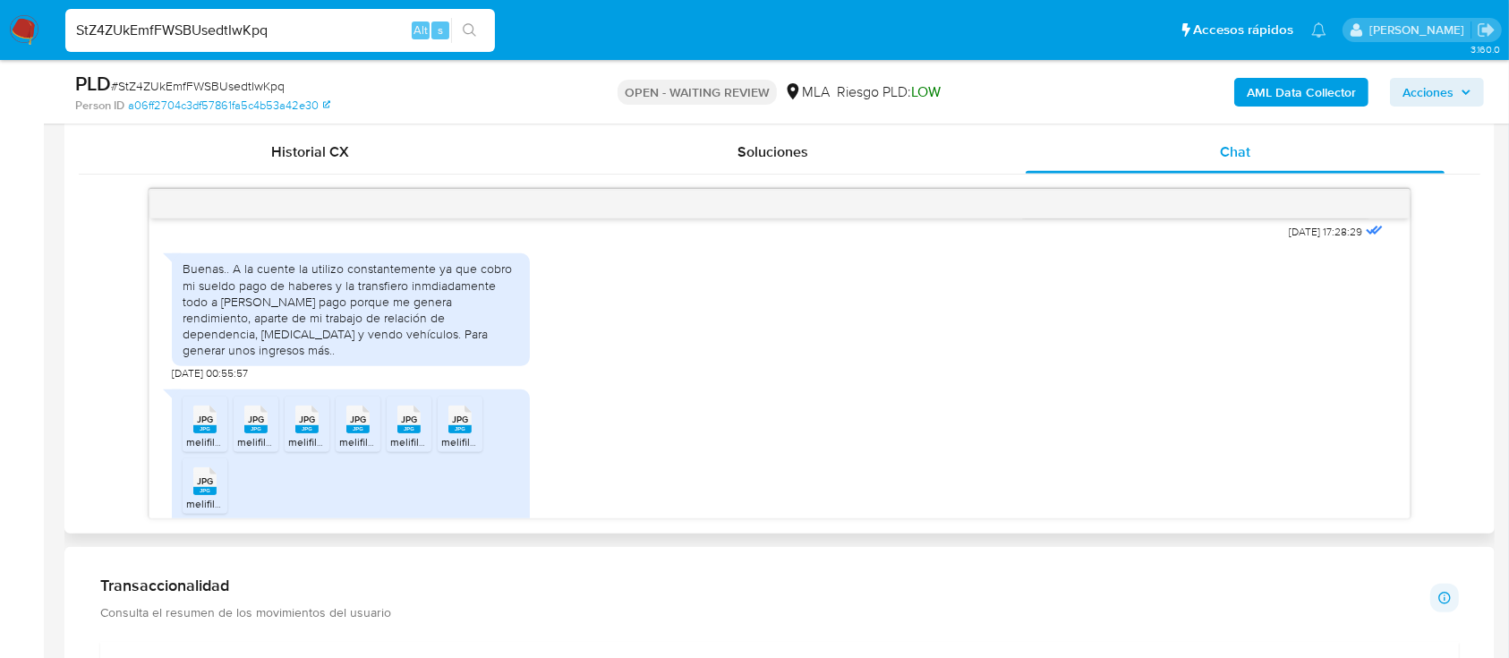
scroll to position [931, 0]
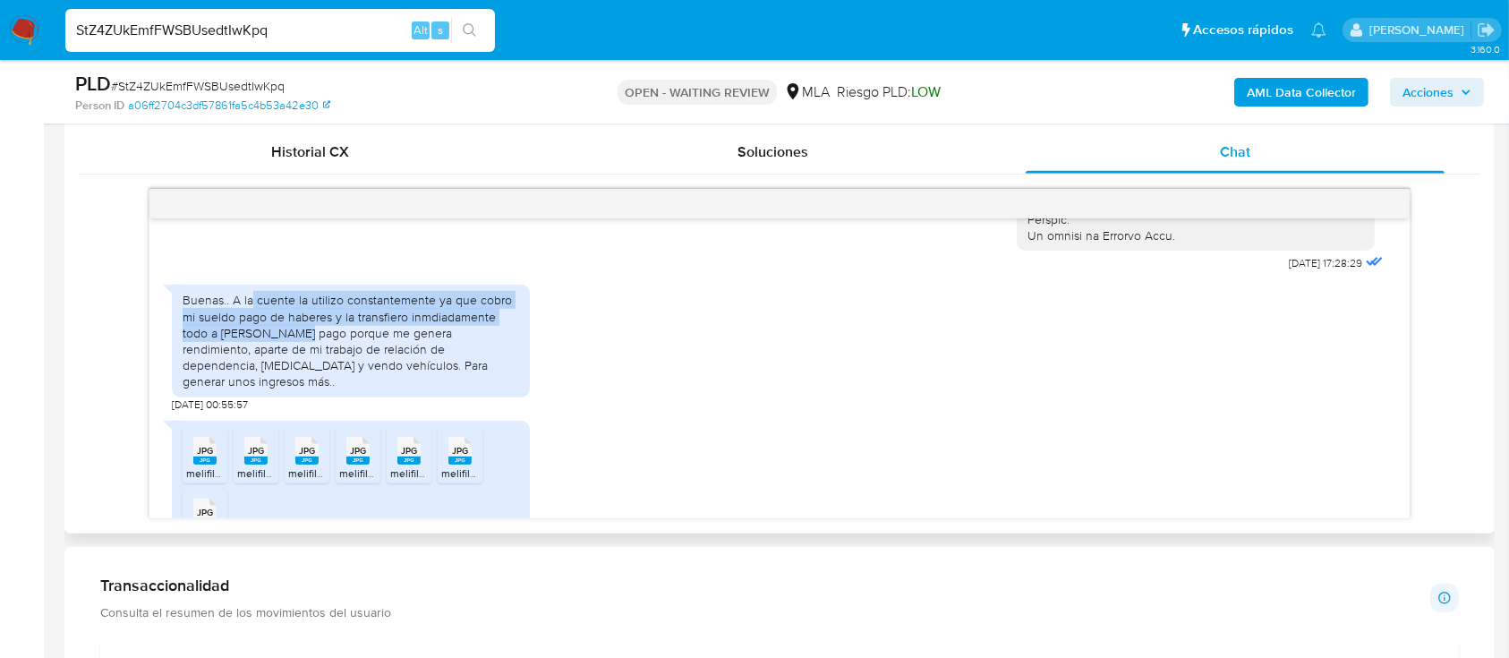
drag, startPoint x: 251, startPoint y: 330, endPoint x: 305, endPoint y: 369, distance: 66.1
click at [305, 369] on div "Buenas.. A la cuente la utilizo constantemente ya que cobro mi sueldo pago de h…" at bounding box center [351, 341] width 337 height 98
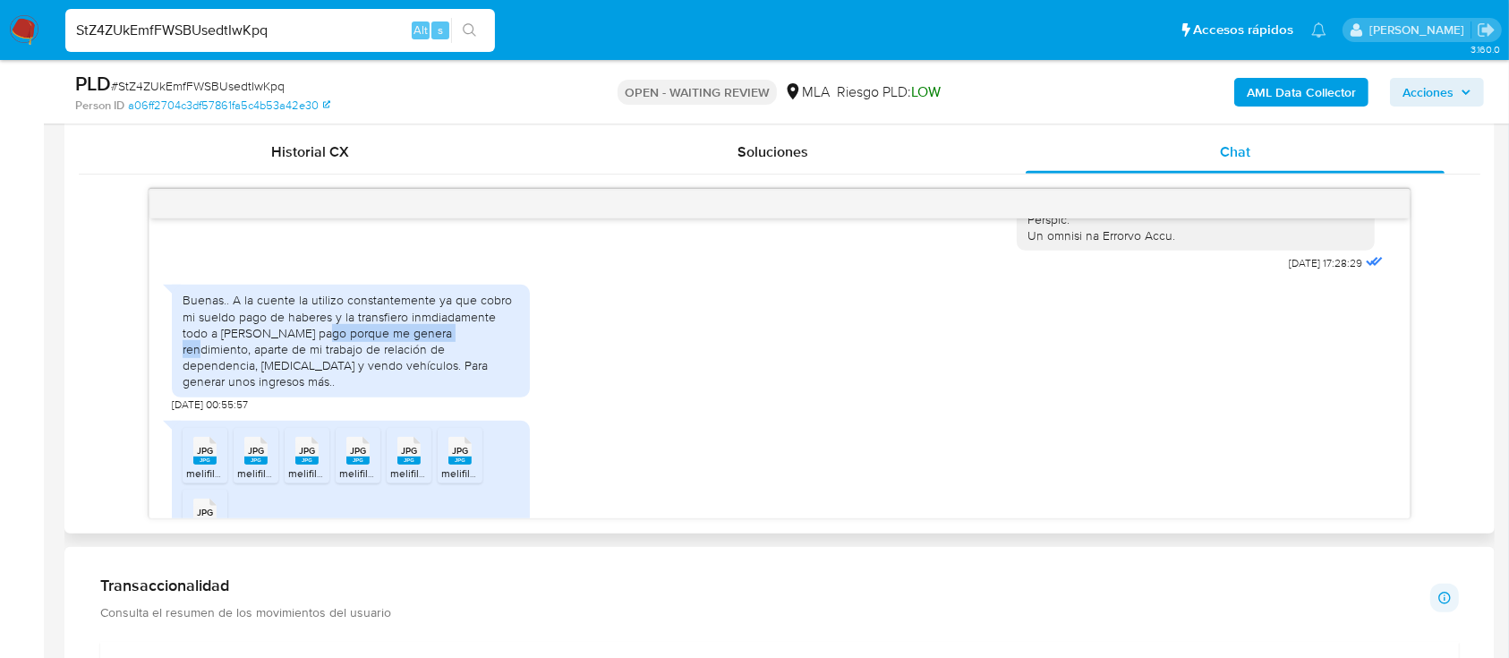
drag, startPoint x: 334, startPoint y: 366, endPoint x: 458, endPoint y: 367, distance: 124.4
click at [458, 367] on div "Buenas.. A la cuente la utilizo constantemente ya que cobro mi sueldo pago de h…" at bounding box center [351, 341] width 337 height 98
drag, startPoint x: 189, startPoint y: 378, endPoint x: 397, endPoint y: 380, distance: 208.5
click at [396, 380] on div "Buenas.. A la cuente la utilizo constantemente ya que cobro mi sueldo pago de h…" at bounding box center [351, 341] width 337 height 98
drag, startPoint x: 416, startPoint y: 380, endPoint x: 512, endPoint y: 404, distance: 98.5
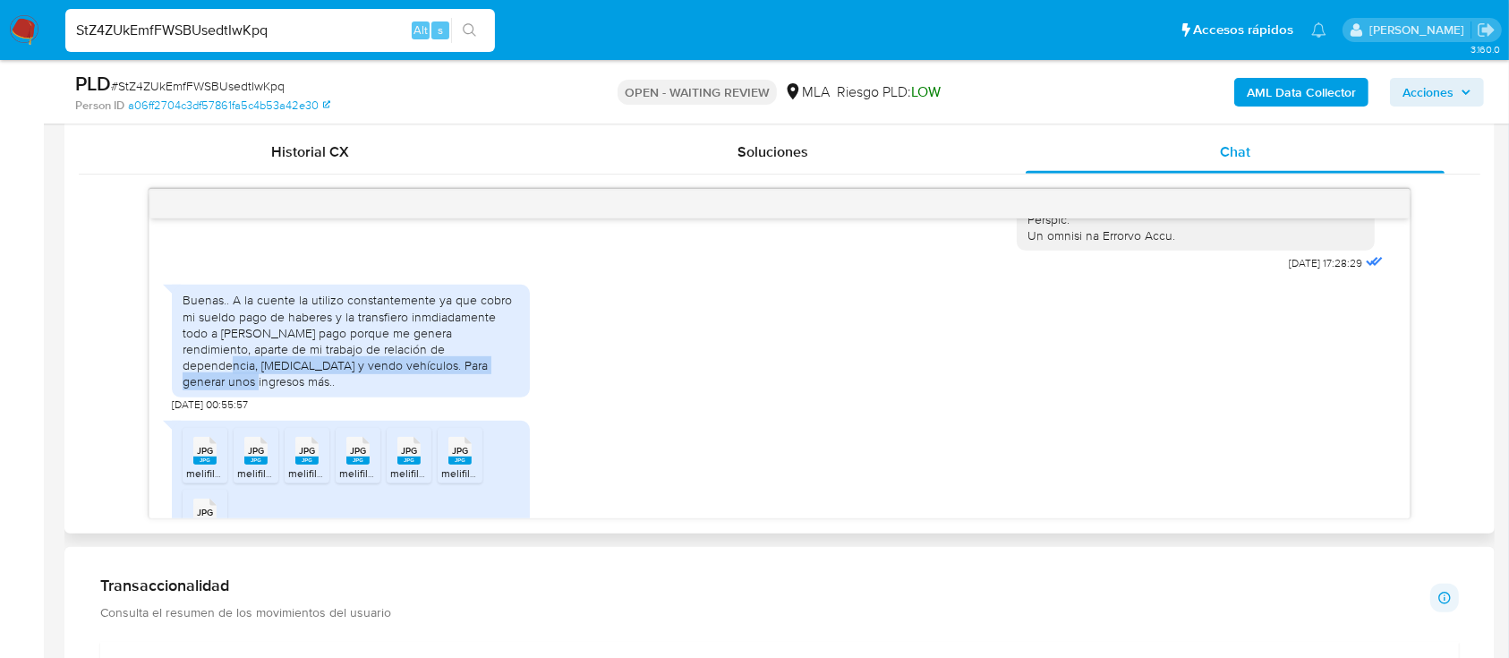
click at [512, 389] on div "Buenas.. A la cuente la utilizo constantemente ya que cobro mi sueldo pago de h…" at bounding box center [351, 341] width 337 height 98
click at [503, 389] on div "Buenas.. A la cuente la utilizo constantemente ya que cobro mi sueldo pago de h…" at bounding box center [351, 341] width 337 height 98
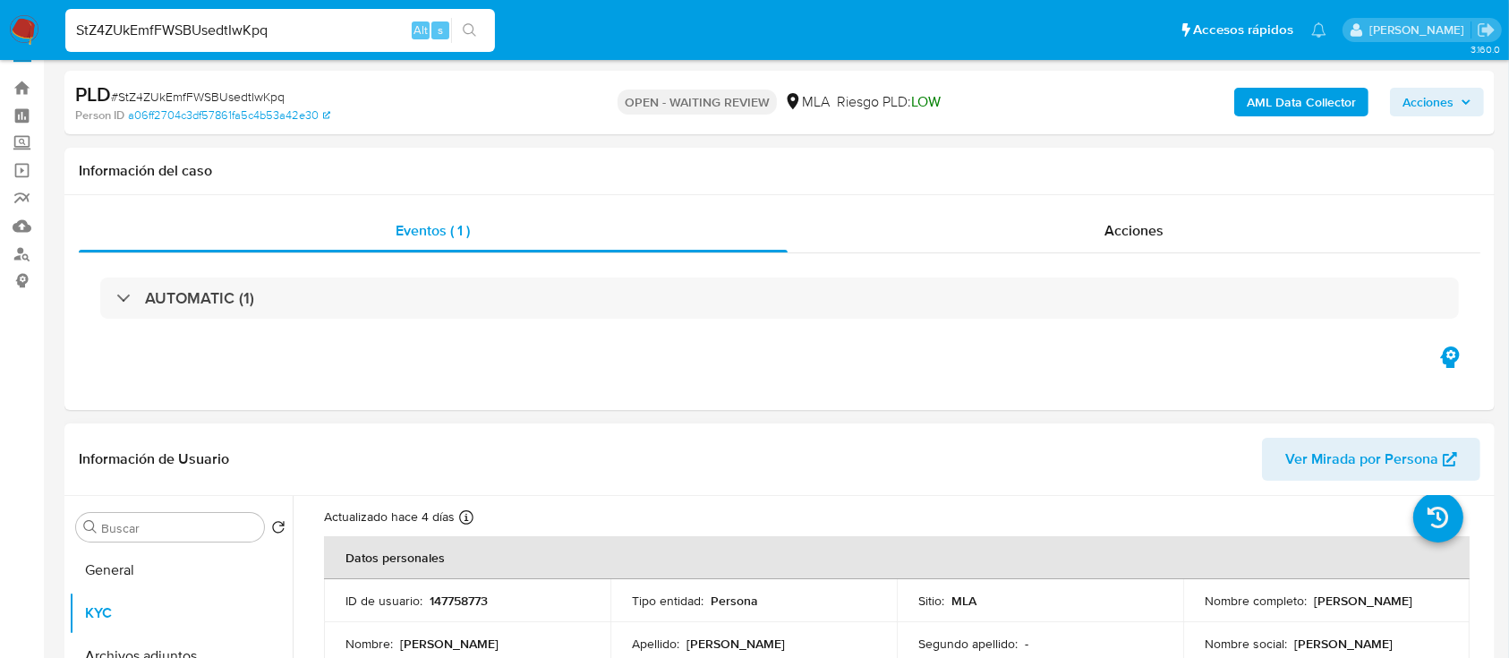
scroll to position [0, 0]
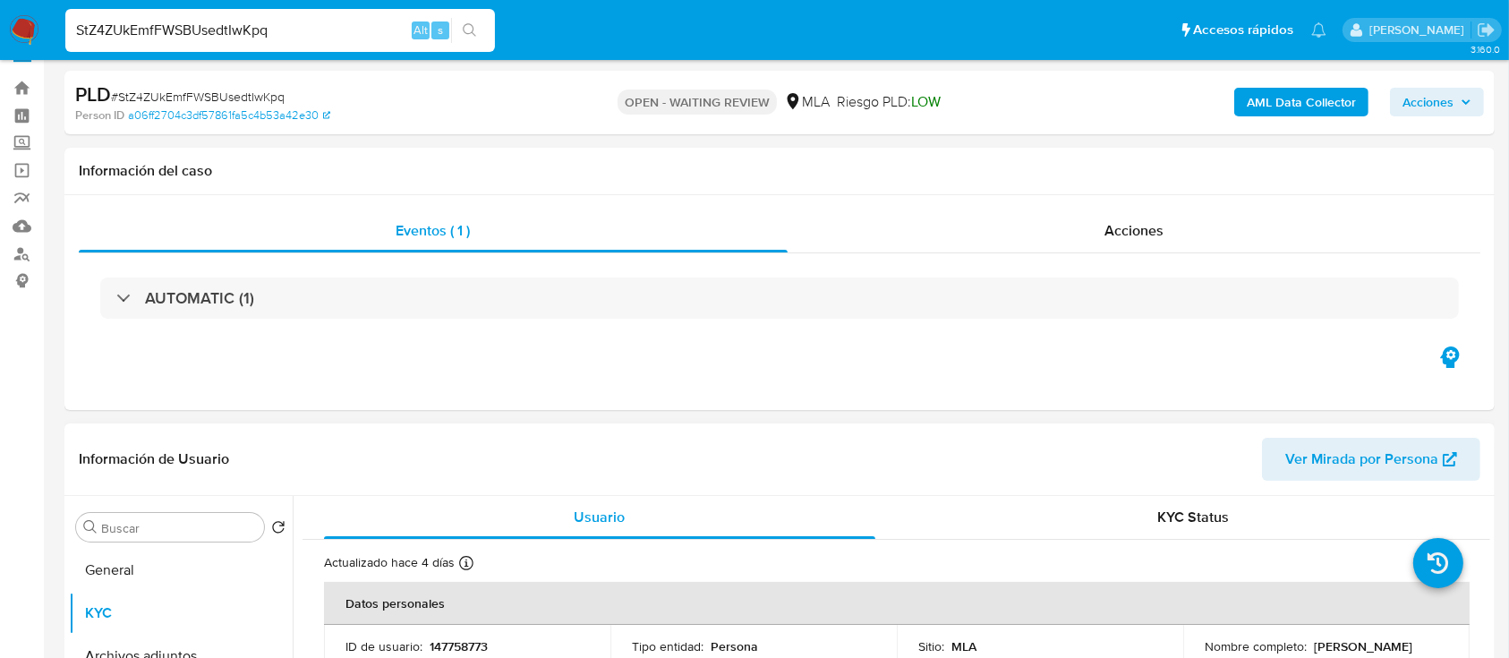
click at [458, 638] on p "147758773" at bounding box center [459, 646] width 58 height 16
copy p "147758773"
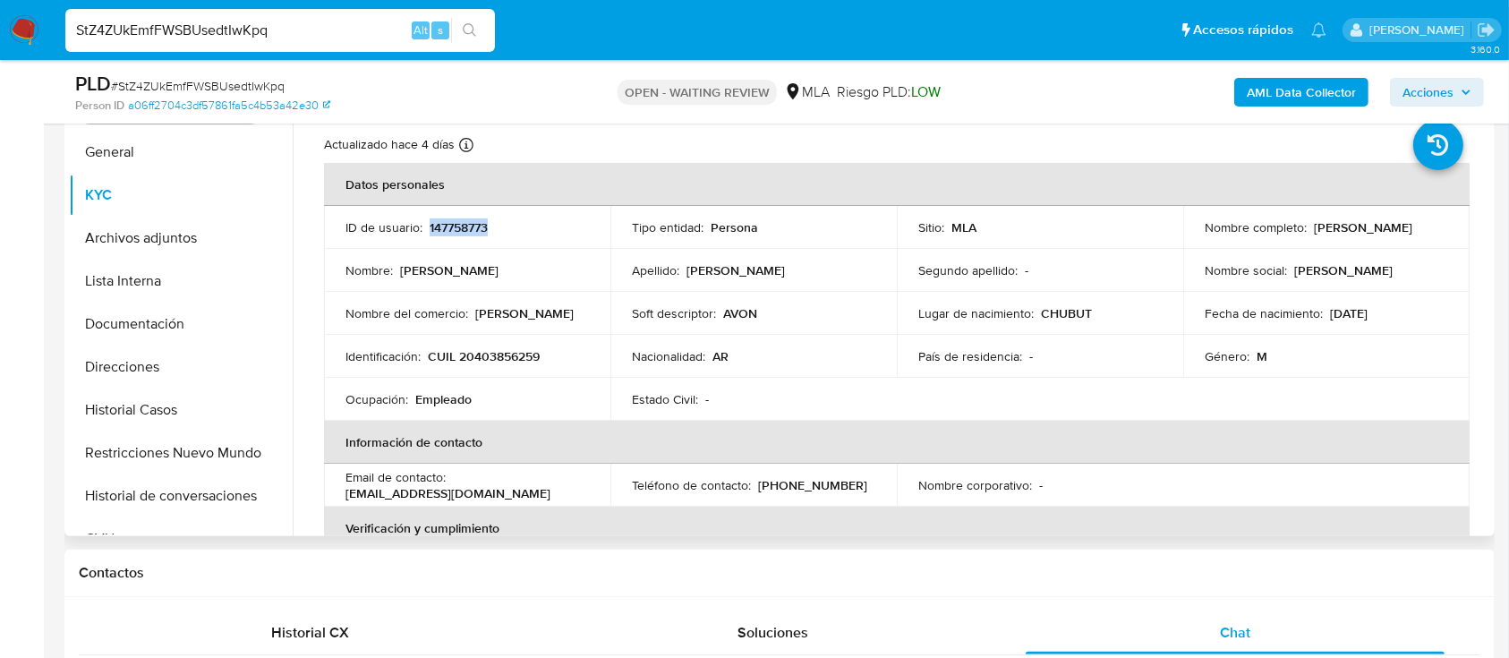
scroll to position [390, 0]
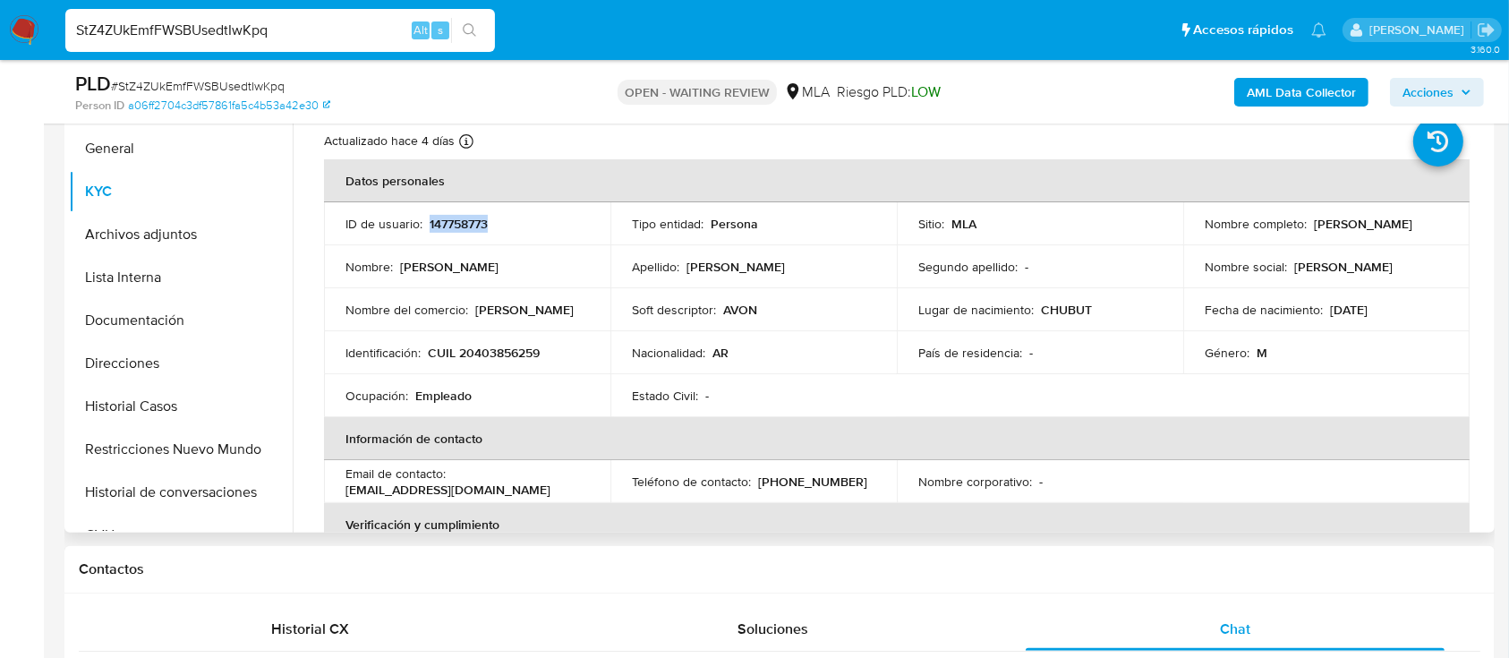
click at [498, 354] on p "CUIL 20403856259" at bounding box center [484, 353] width 112 height 16
copy p "20403856259"
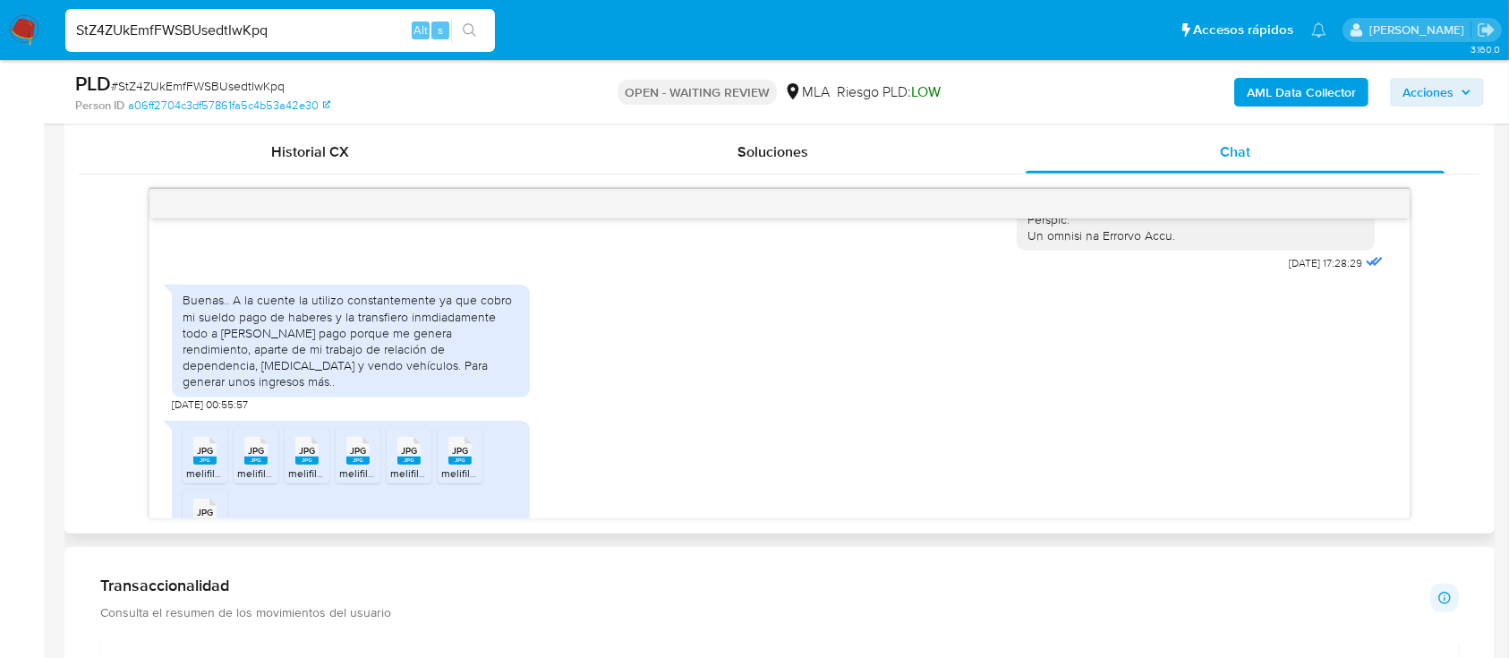
scroll to position [1050, 0]
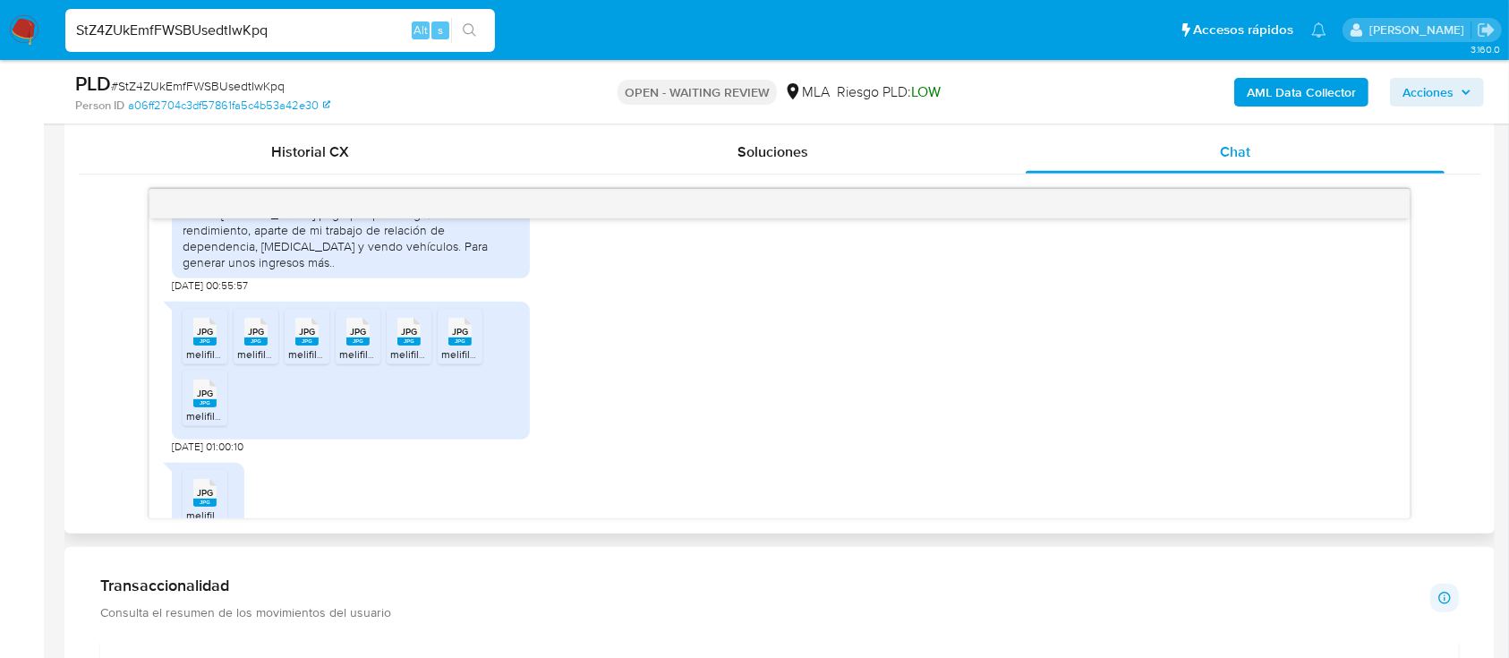
click at [208, 362] on span "melifile8727477102233901367.jpg" at bounding box center [266, 353] width 161 height 15
click at [243, 362] on span "melifile3312430415846966978.jpg" at bounding box center [320, 353] width 166 height 15
click at [293, 362] on span "melifile4564316920545419555.jpg" at bounding box center [371, 353] width 166 height 15
click at [369, 345] on rect at bounding box center [357, 341] width 23 height 8
click at [407, 345] on rect at bounding box center [408, 341] width 23 height 8
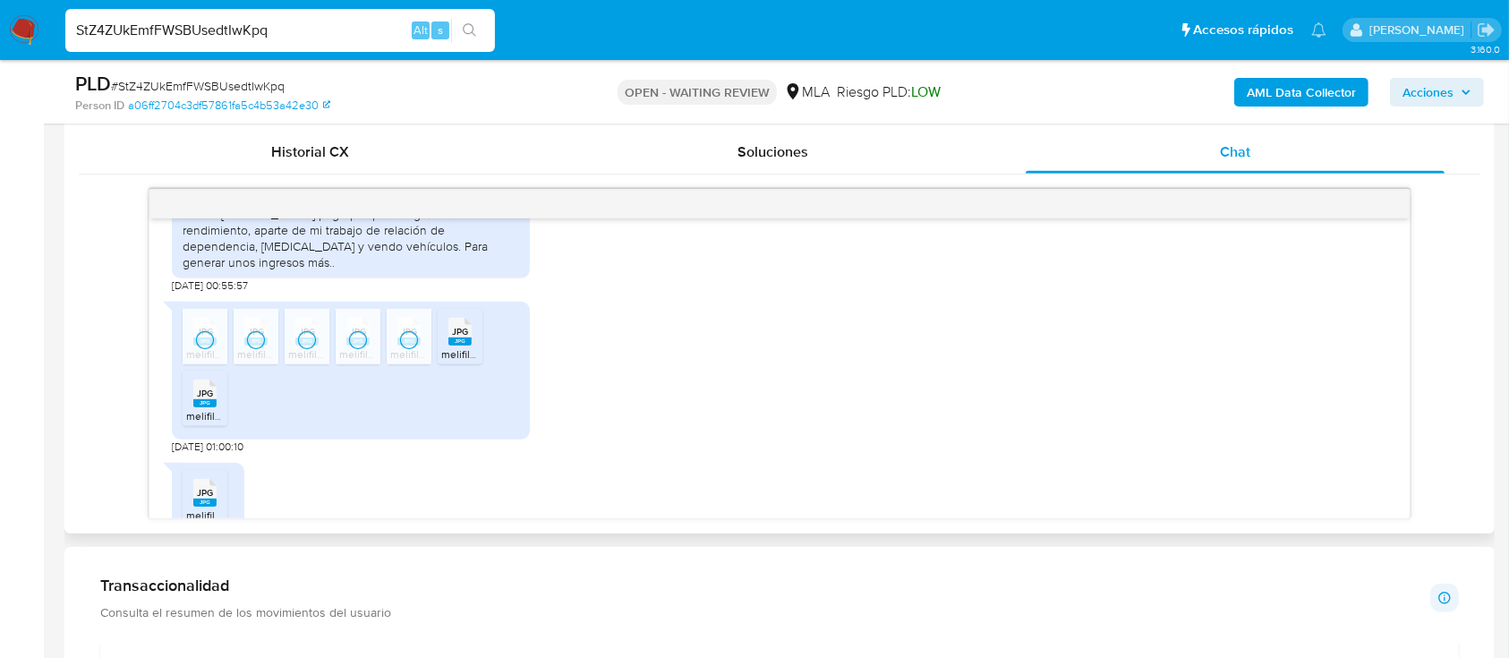
click at [473, 362] on span "melifile91875815512340373.jpg" at bounding box center [515, 353] width 149 height 15
click at [199, 399] on span "JPG" at bounding box center [205, 394] width 16 height 12
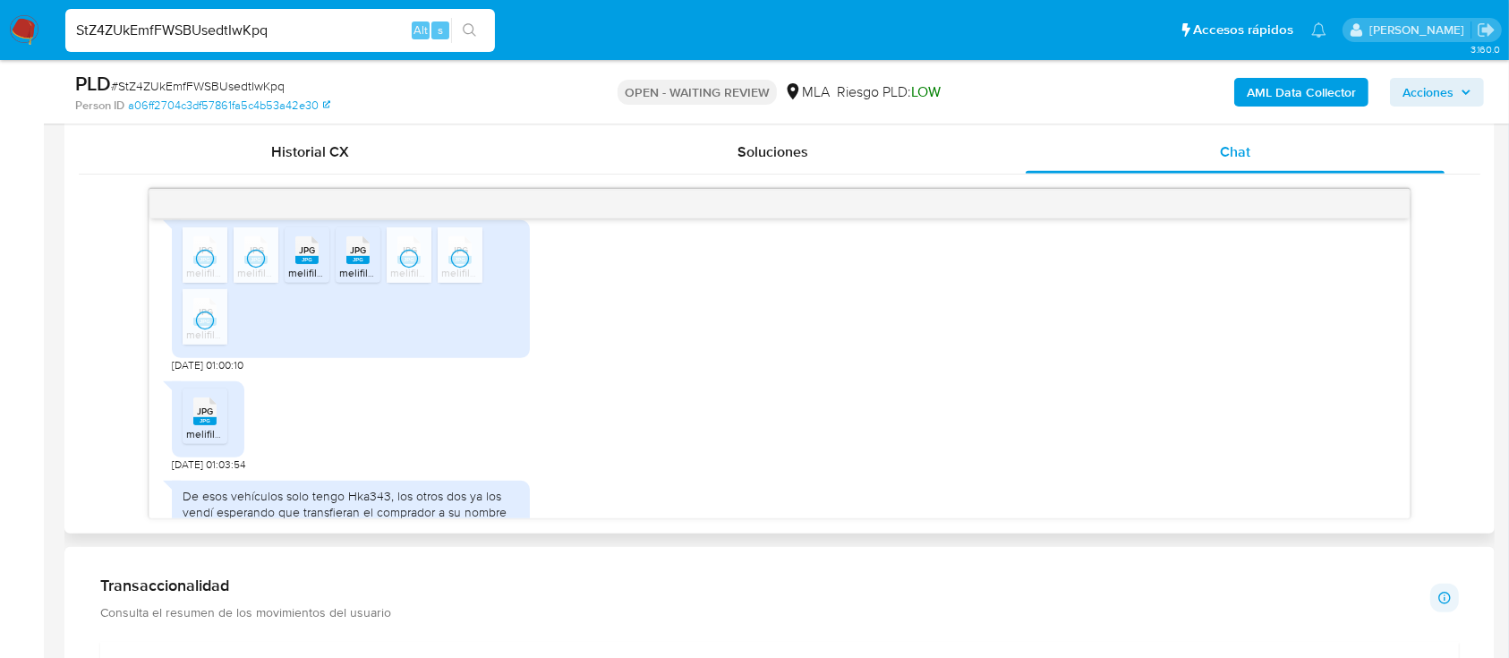
scroll to position [1169, 0]
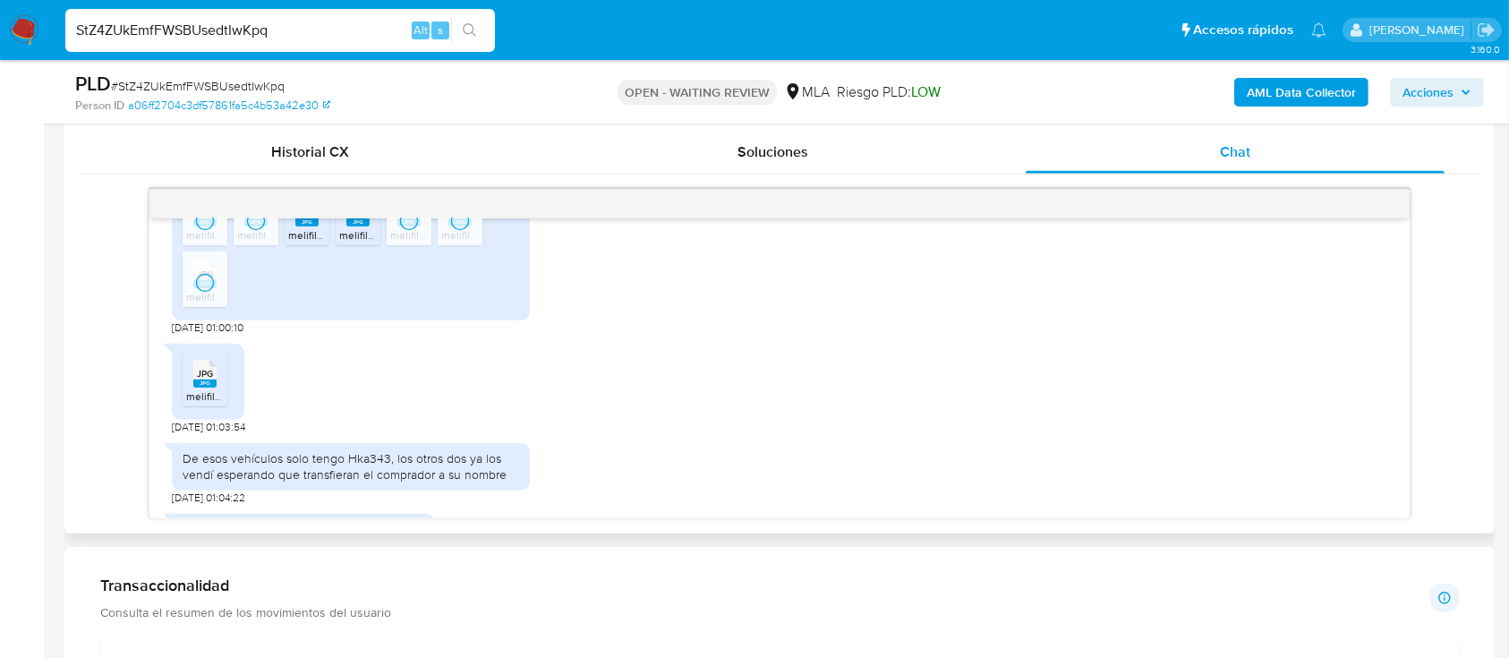
click at [197, 388] on rect at bounding box center [204, 383] width 23 height 8
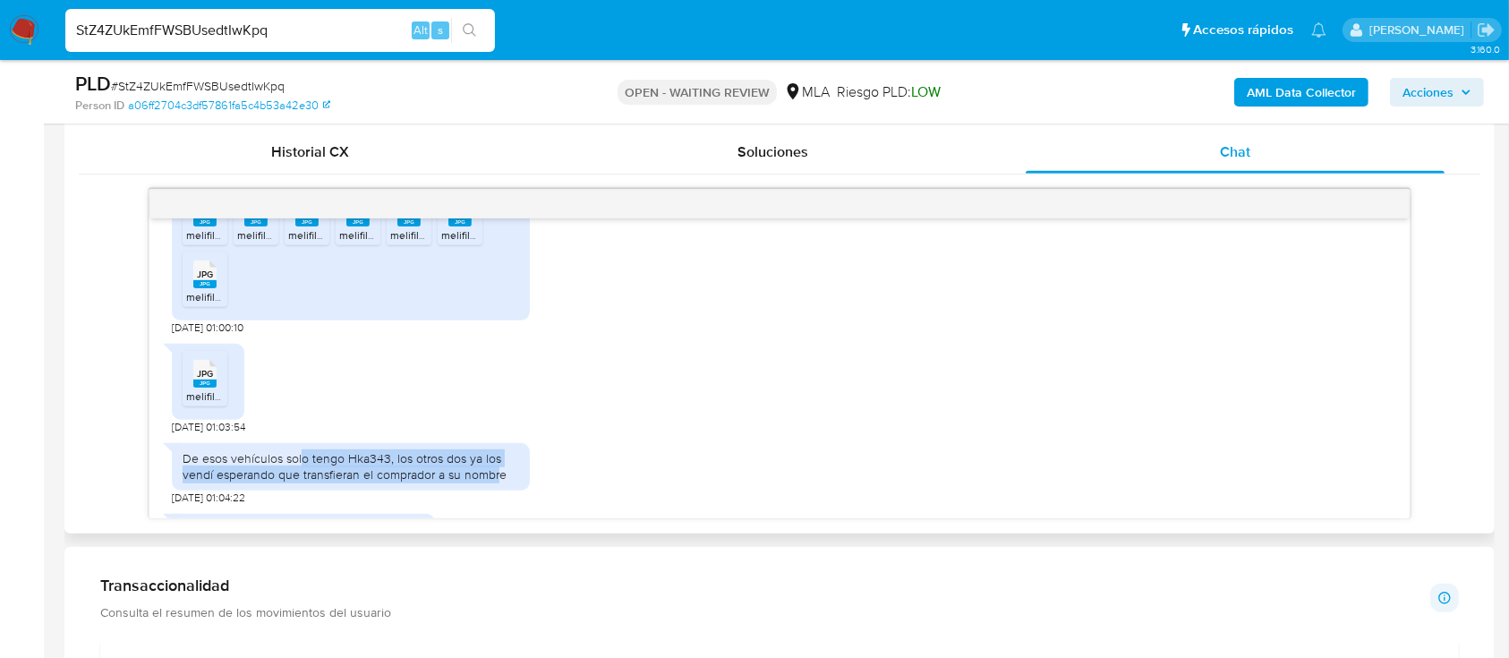
drag, startPoint x: 301, startPoint y: 472, endPoint x: 498, endPoint y: 490, distance: 197.8
click at [498, 482] on div "De esos vehículos solo tengo Hka343, los otros dos ya los vendí esperando que t…" at bounding box center [351, 466] width 337 height 32
click at [73, 439] on div "Historial CX Soluciones Chat Id Estado Fecha de creación Origen Proceso Anterio…" at bounding box center [779, 324] width 1430 height 417
click at [229, 81] on span "# StZ4ZUkEmfFWSBUsedtIwKpq" at bounding box center [198, 86] width 174 height 18
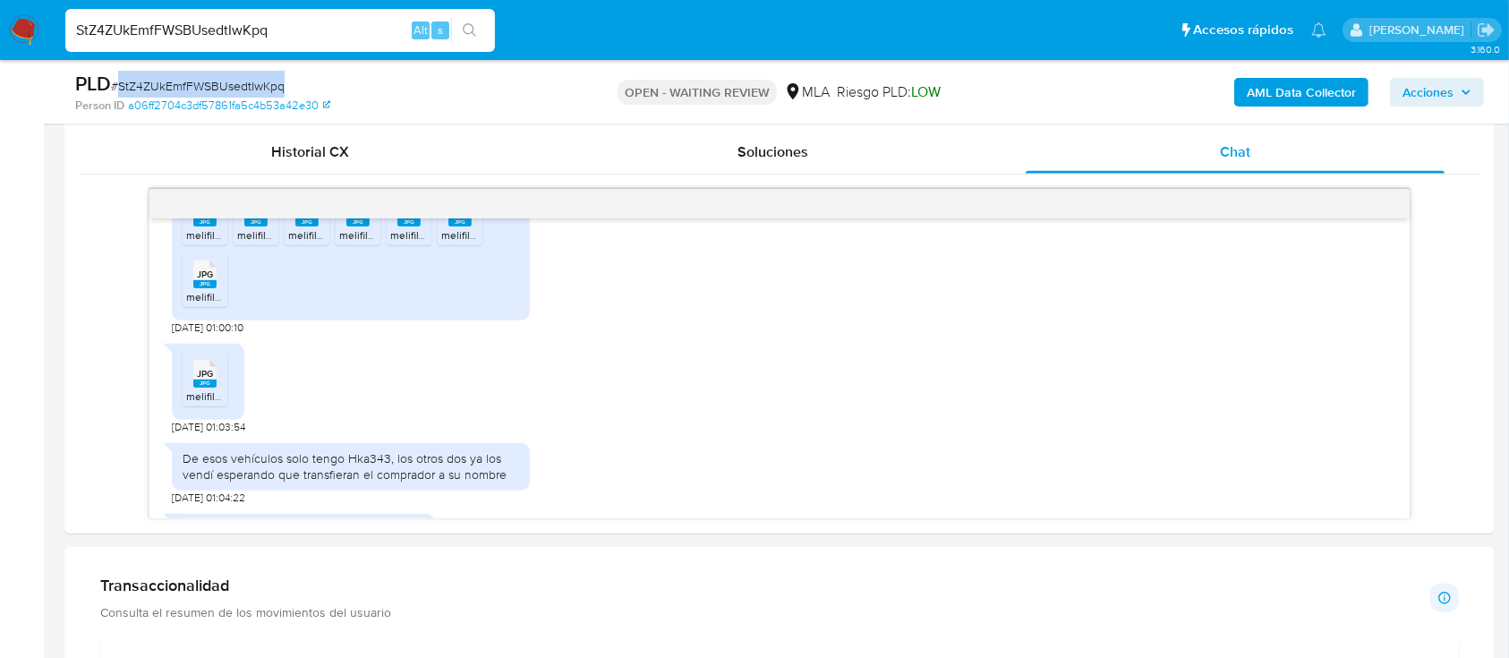
click at [229, 81] on span "# StZ4ZUkEmfFWSBUsedtIwKpq" at bounding box center [198, 86] width 174 height 18
copy span "StZ4ZUkEmfFWSBUsedtIwKpq"
click at [30, 22] on img at bounding box center [24, 30] width 30 height 30
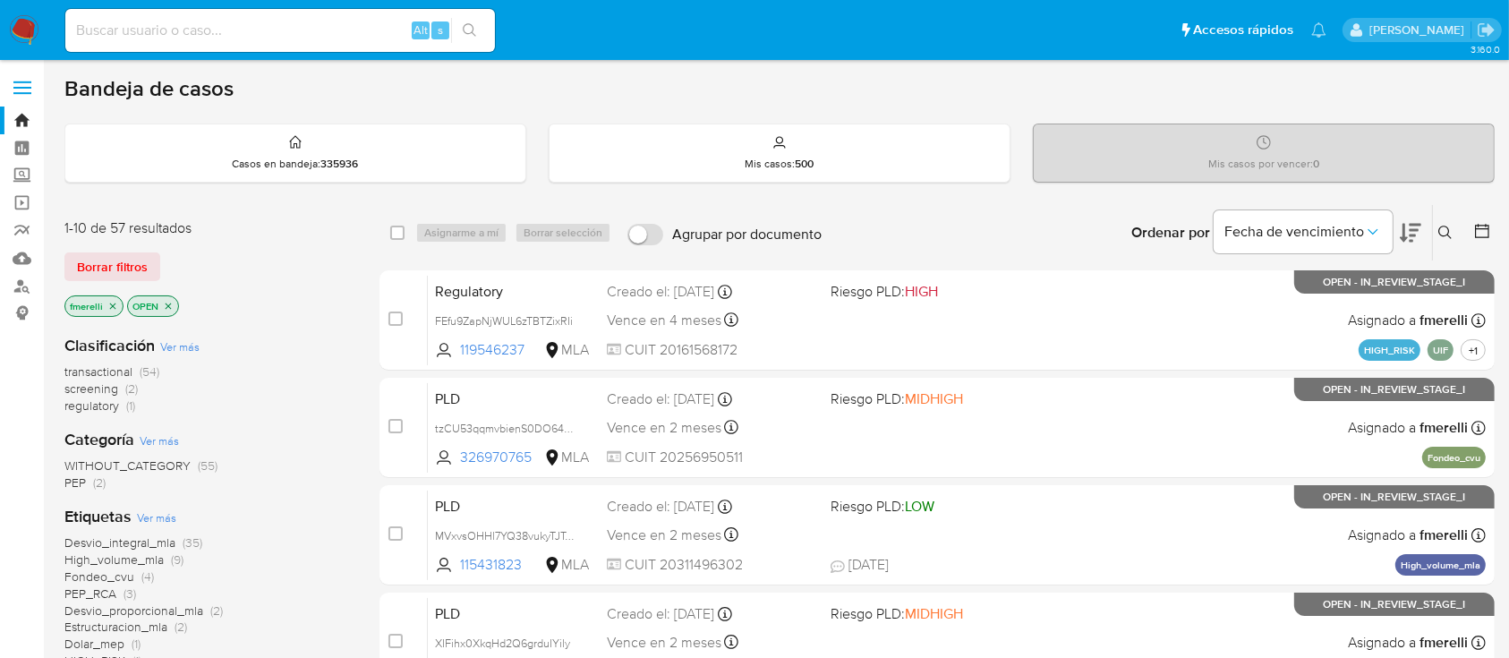
click at [1449, 226] on icon at bounding box center [1445, 233] width 14 height 14
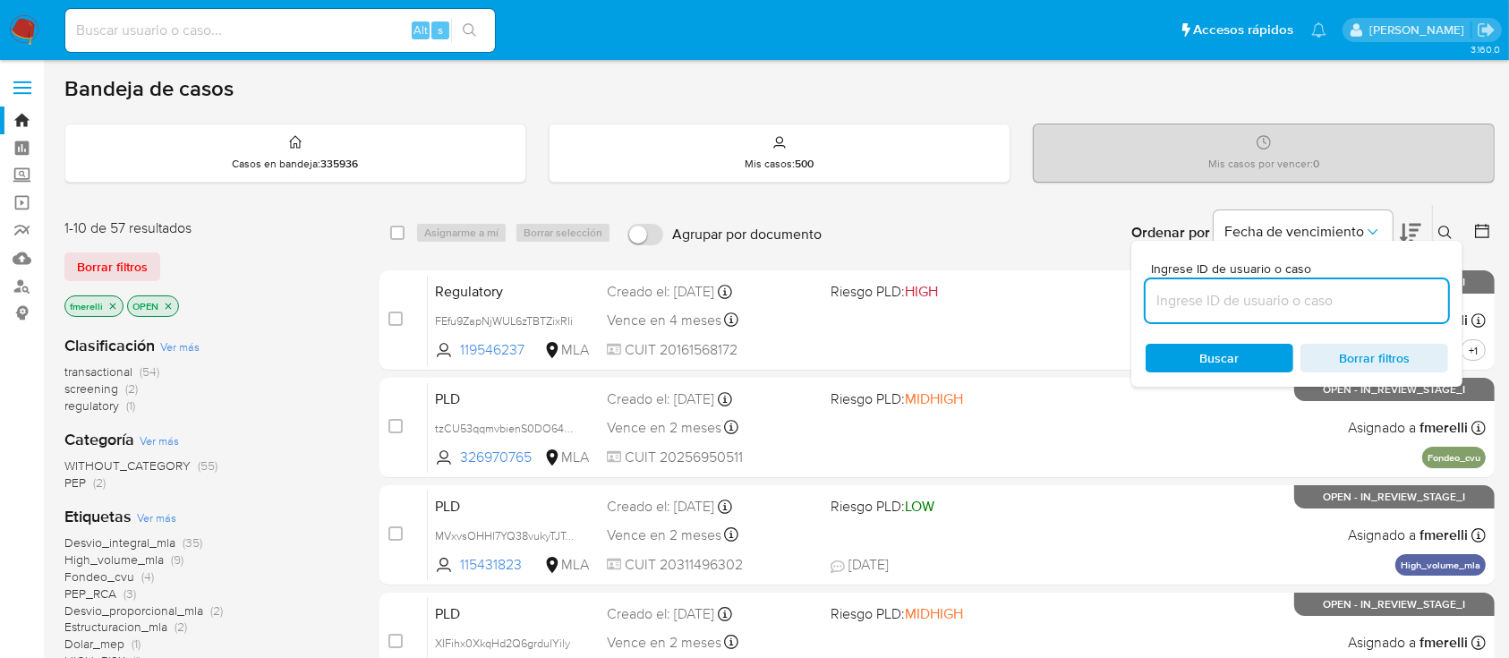
click at [1339, 310] on input at bounding box center [1297, 300] width 303 height 23
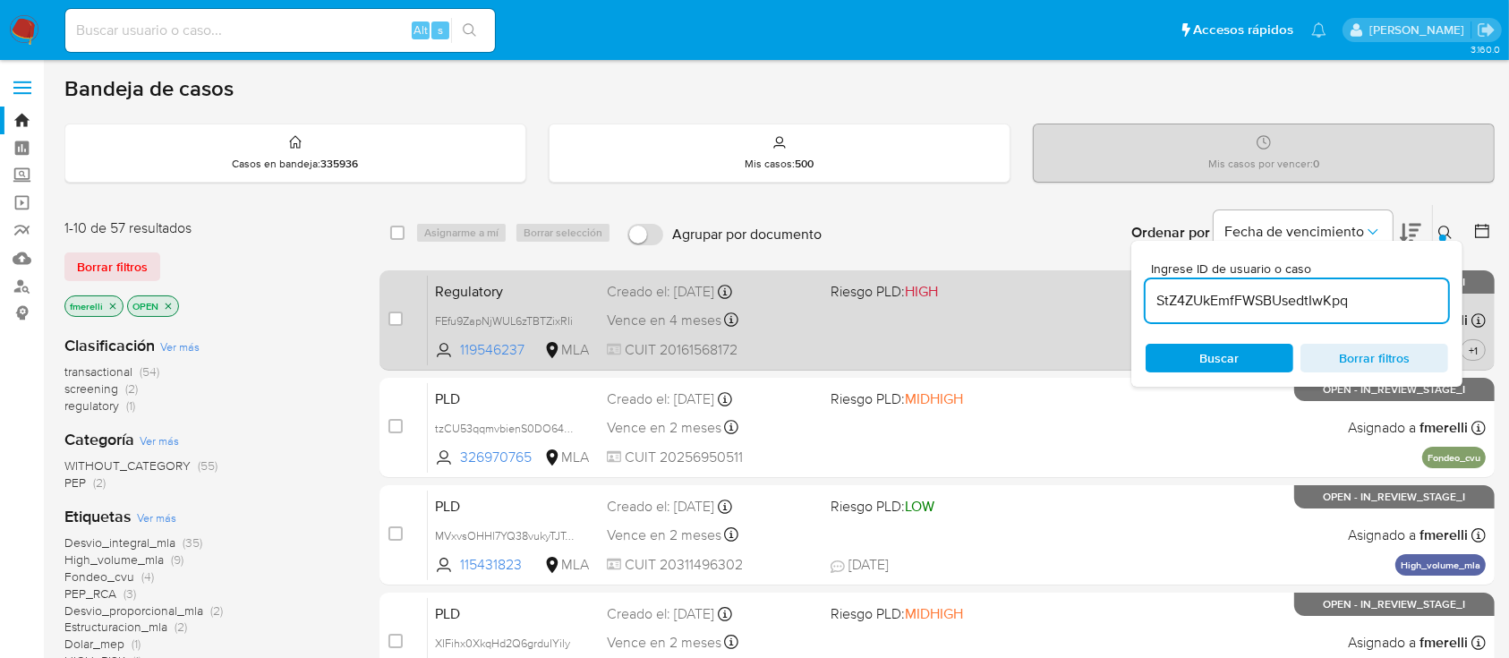
type input "StZ4ZUkEmfFWSBUsedtIwKpq"
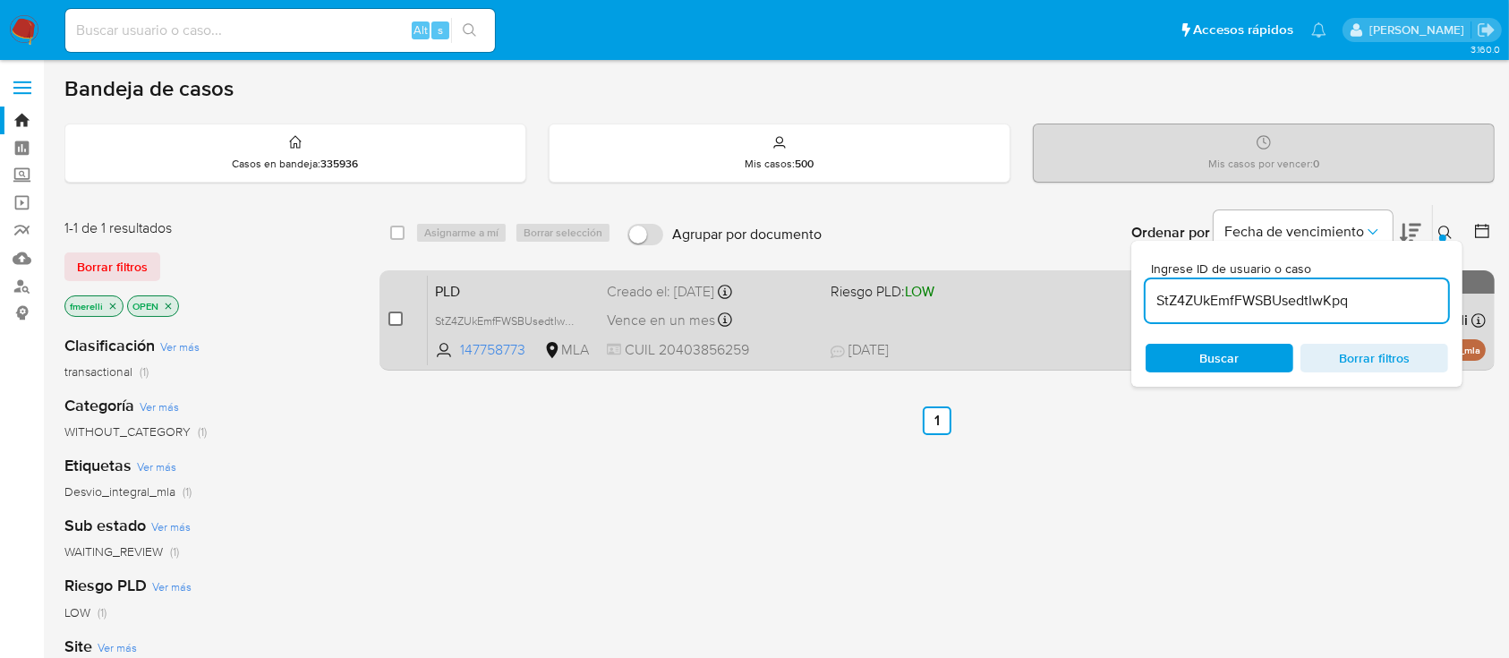
click at [399, 322] on input "checkbox" at bounding box center [395, 318] width 14 height 14
checkbox input "true"
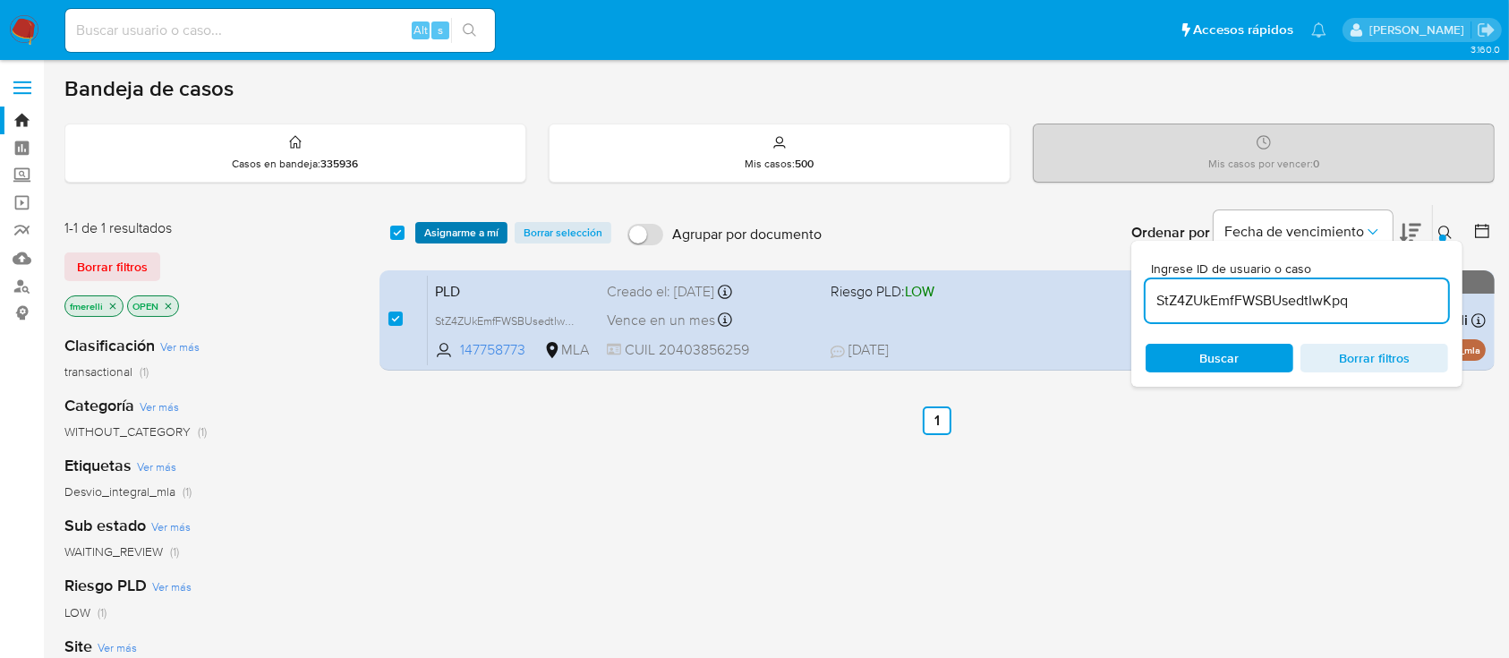
click at [464, 224] on span "Asignarme a mí" at bounding box center [461, 233] width 74 height 18
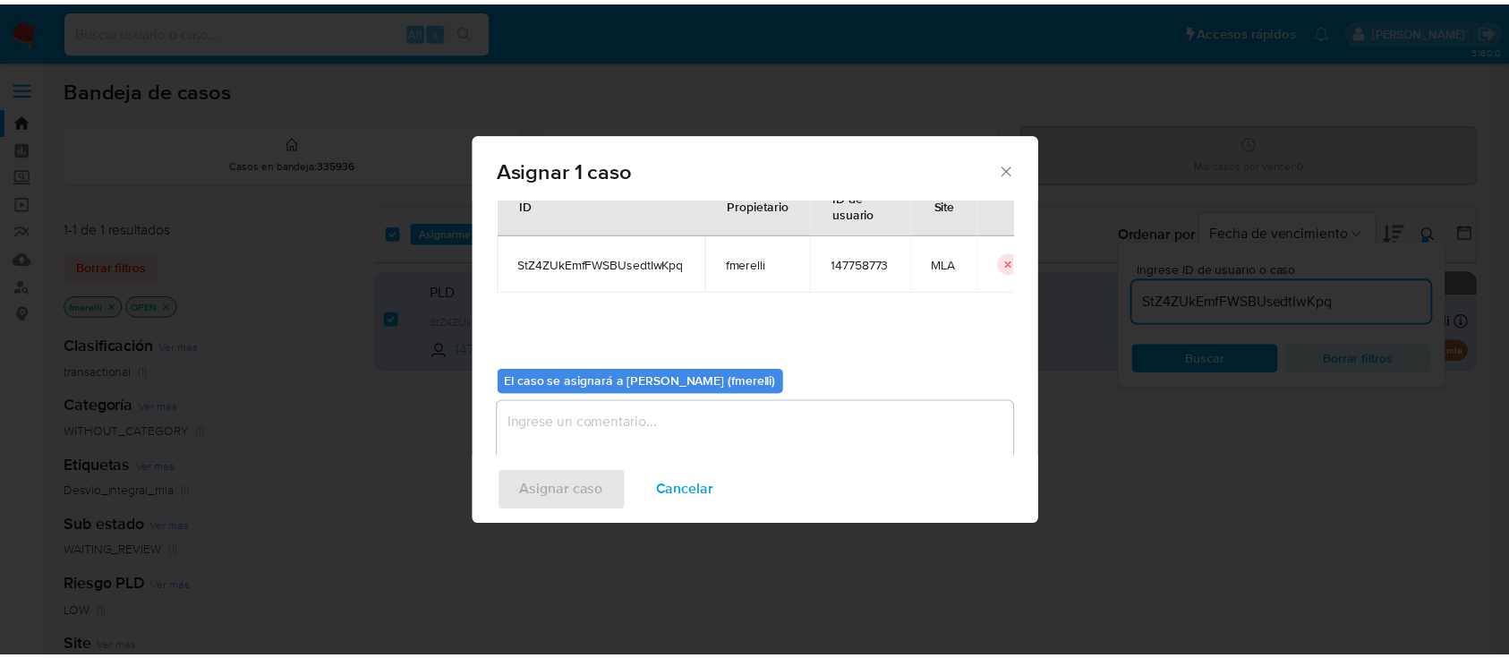
scroll to position [91, 0]
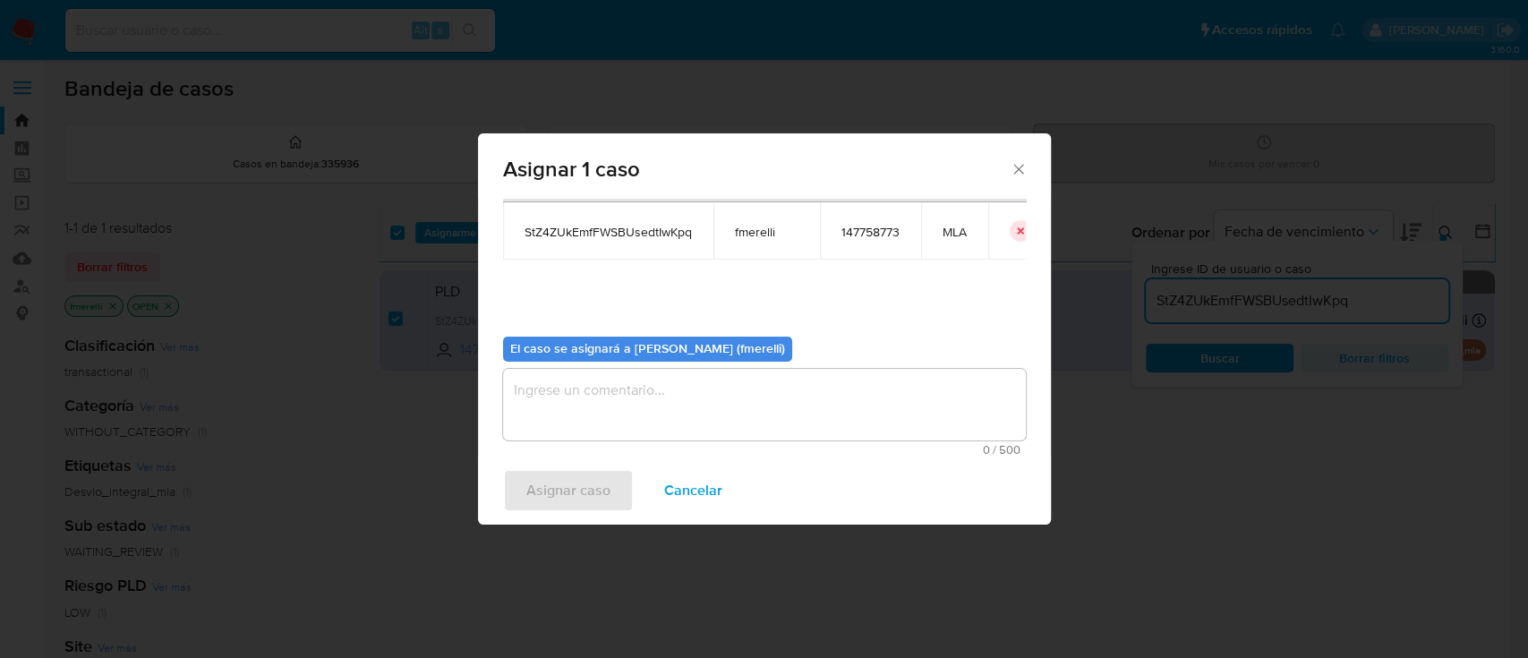
click at [652, 388] on textarea "assign-modal" at bounding box center [764, 405] width 523 height 72
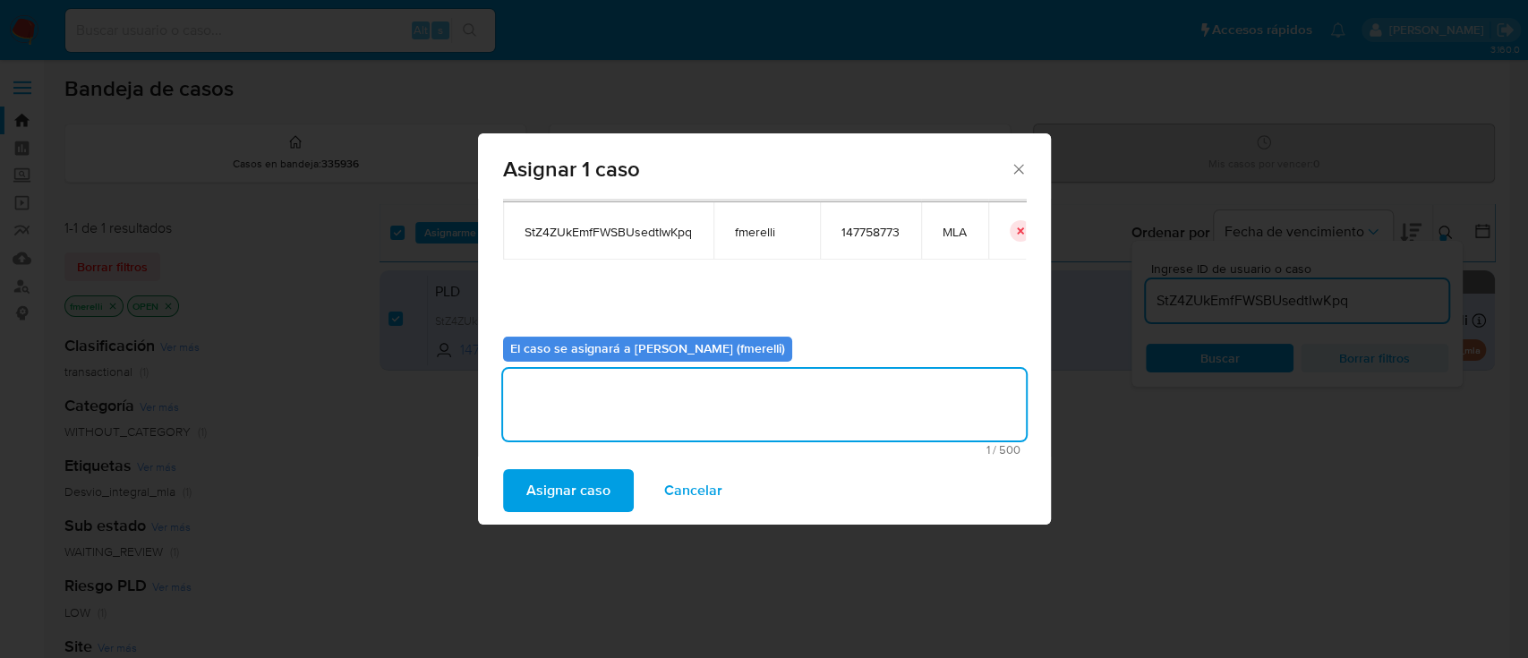
click at [550, 488] on span "Asignar caso" at bounding box center [568, 490] width 84 height 39
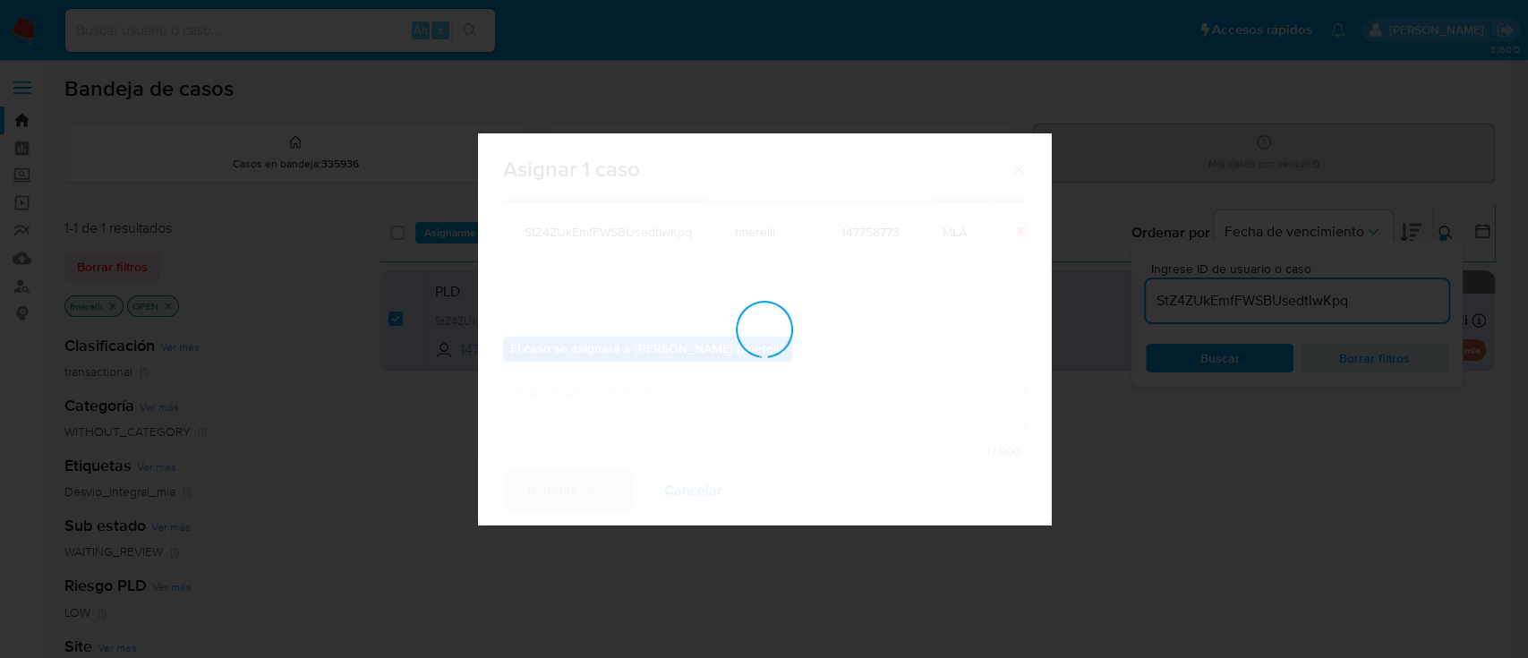
checkbox input "false"
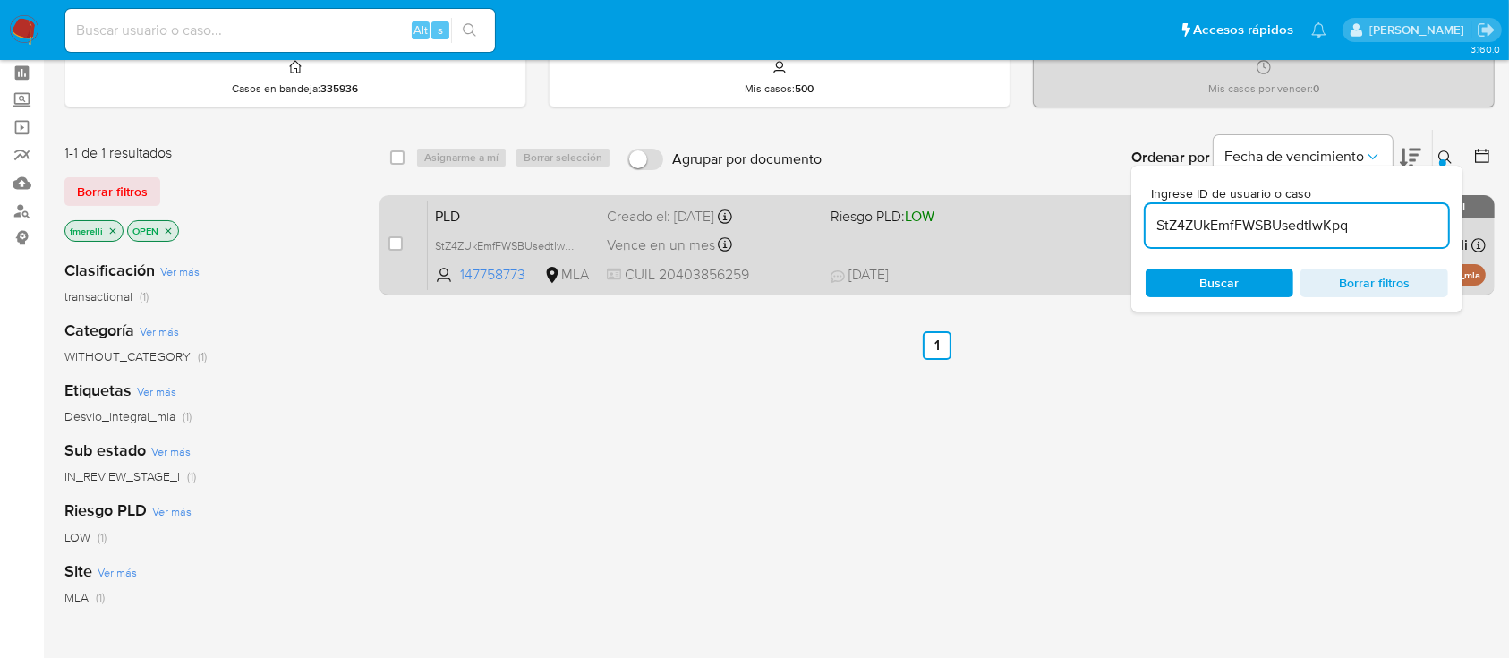
scroll to position [0, 0]
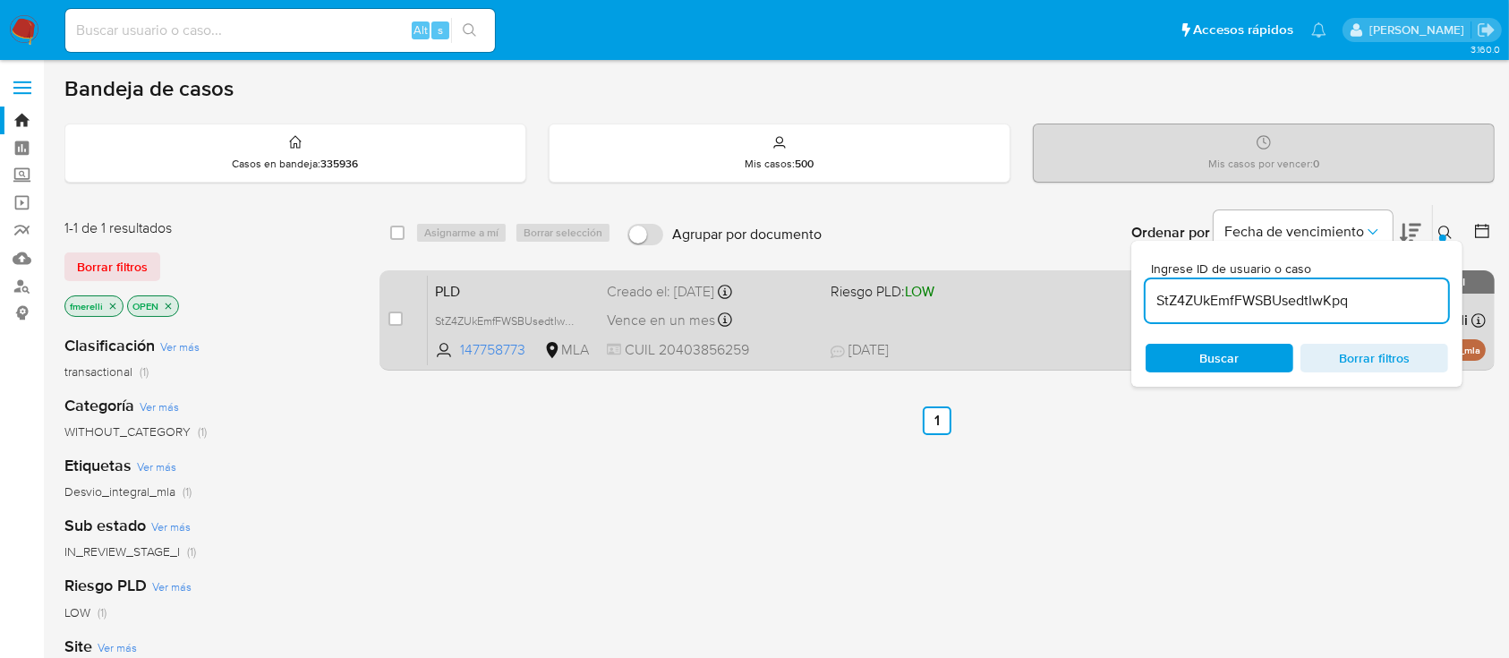
click at [770, 324] on div "Vence en un mes Vence el [DATE] 12:39:50" at bounding box center [711, 320] width 209 height 24
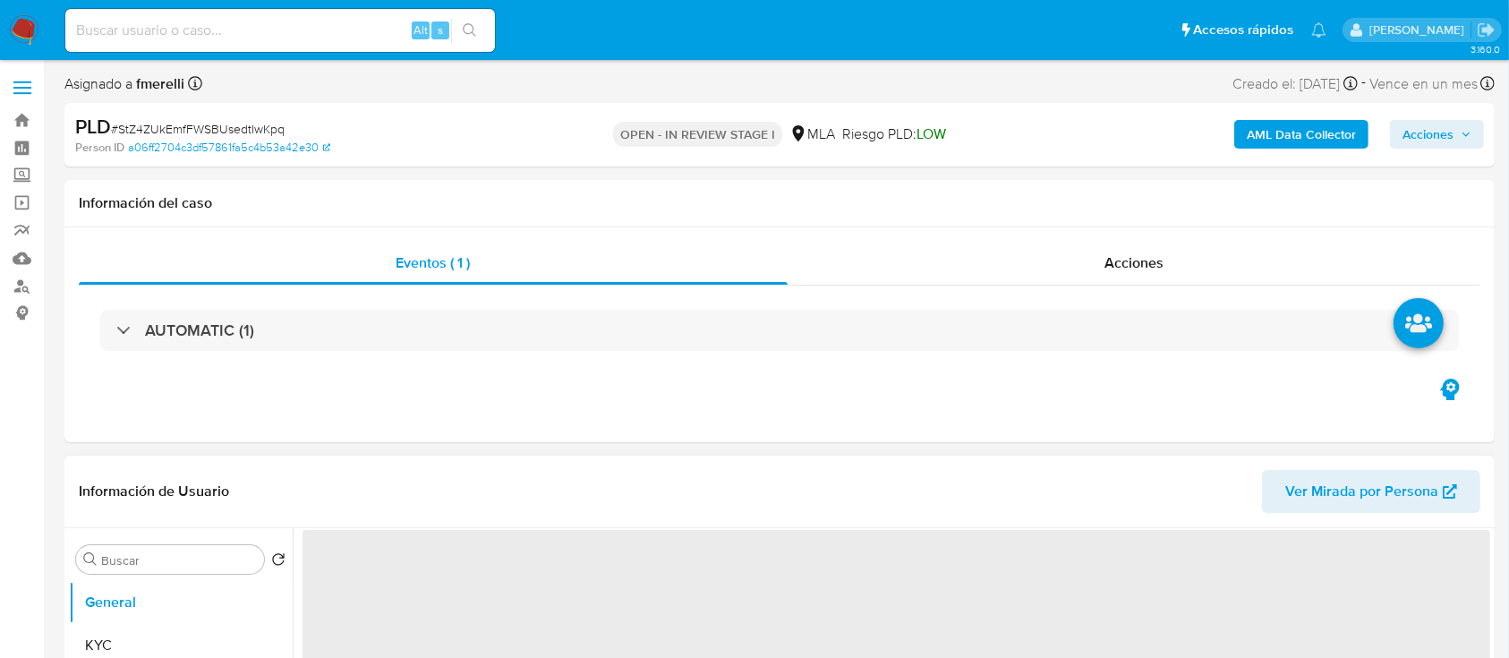
select select "10"
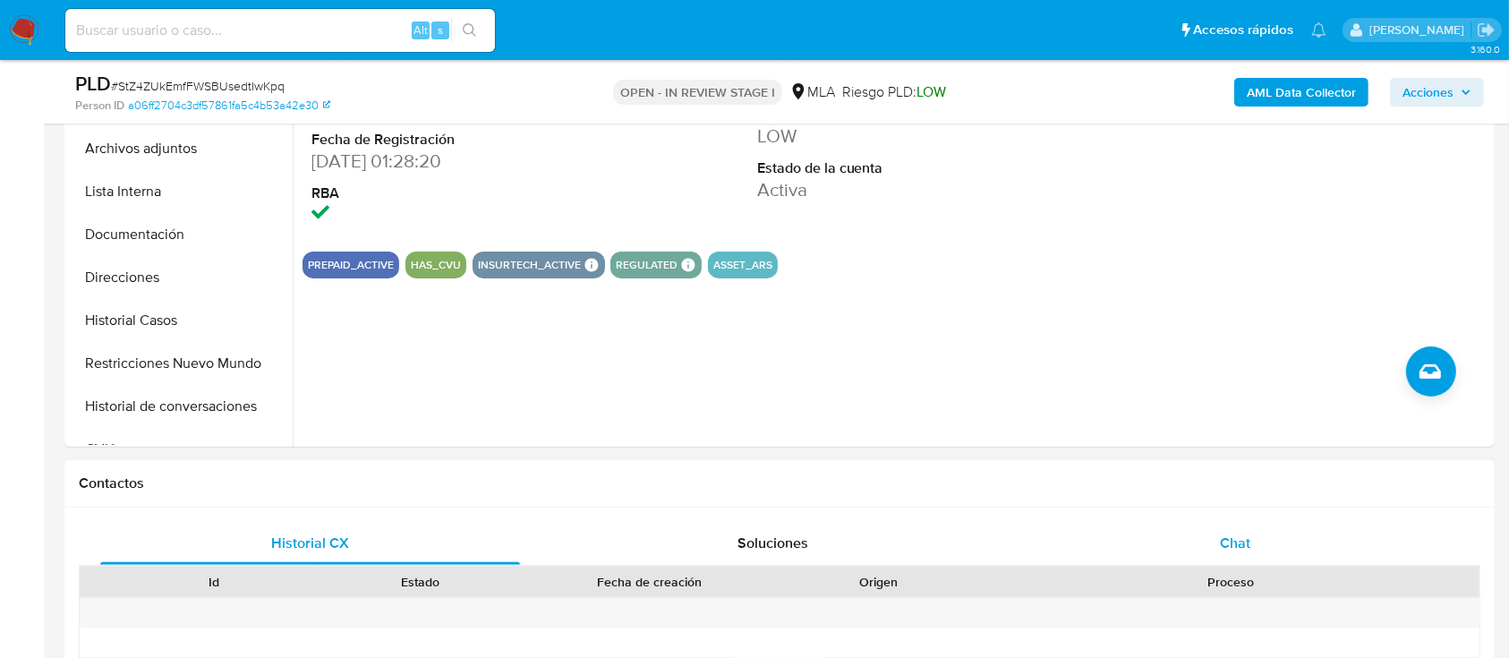
scroll to position [477, 0]
click at [1199, 551] on div "Chat" at bounding box center [1236, 542] width 420 height 43
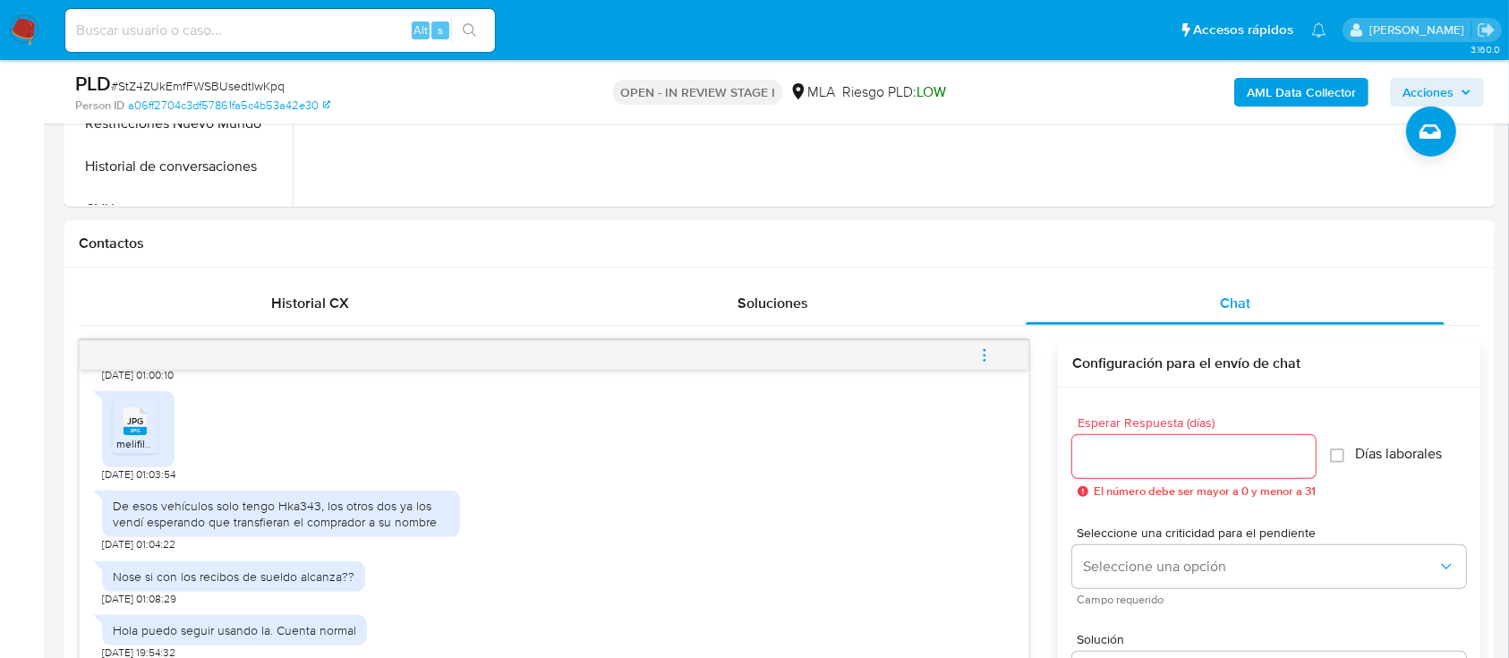
scroll to position [835, 0]
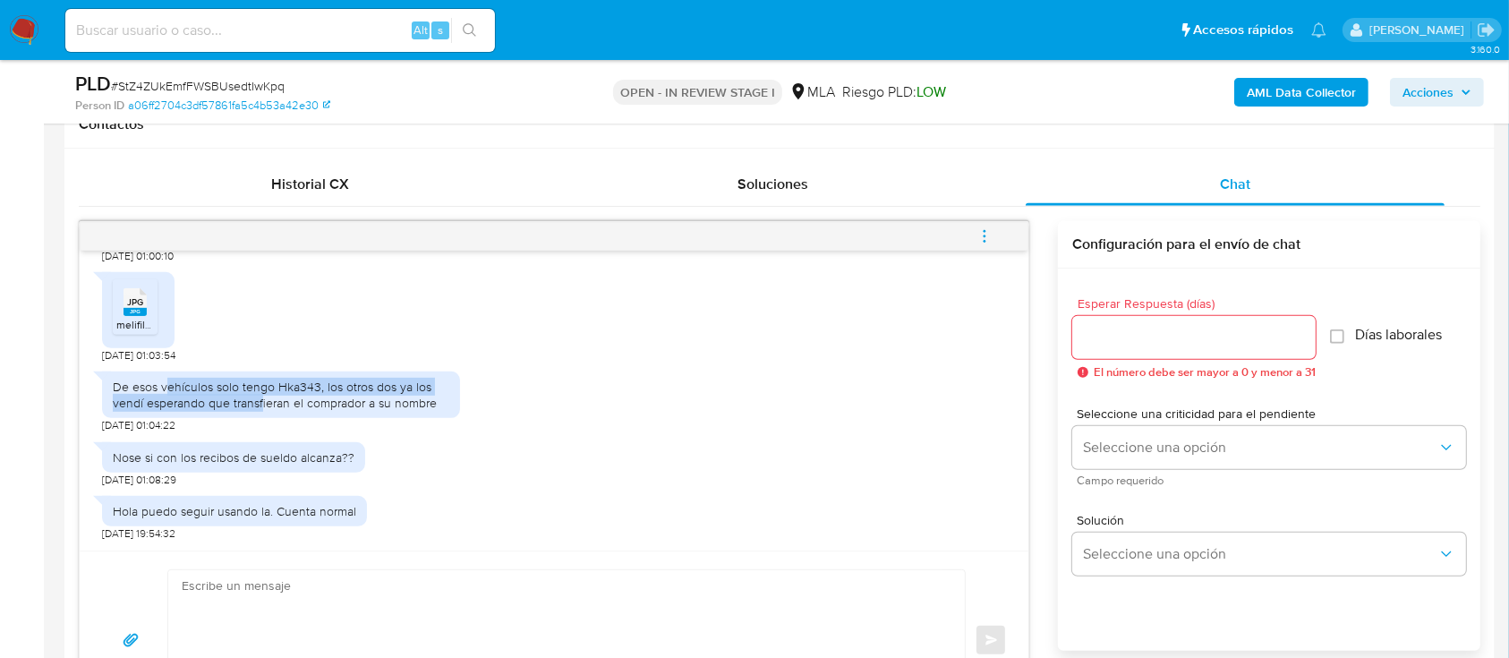
drag, startPoint x: 168, startPoint y: 390, endPoint x: 268, endPoint y: 436, distance: 109.3
click at [262, 421] on div "De esos vehículos solo tengo Hka343, los otros dos ya los vendí esperando que t…" at bounding box center [281, 397] width 358 height 71
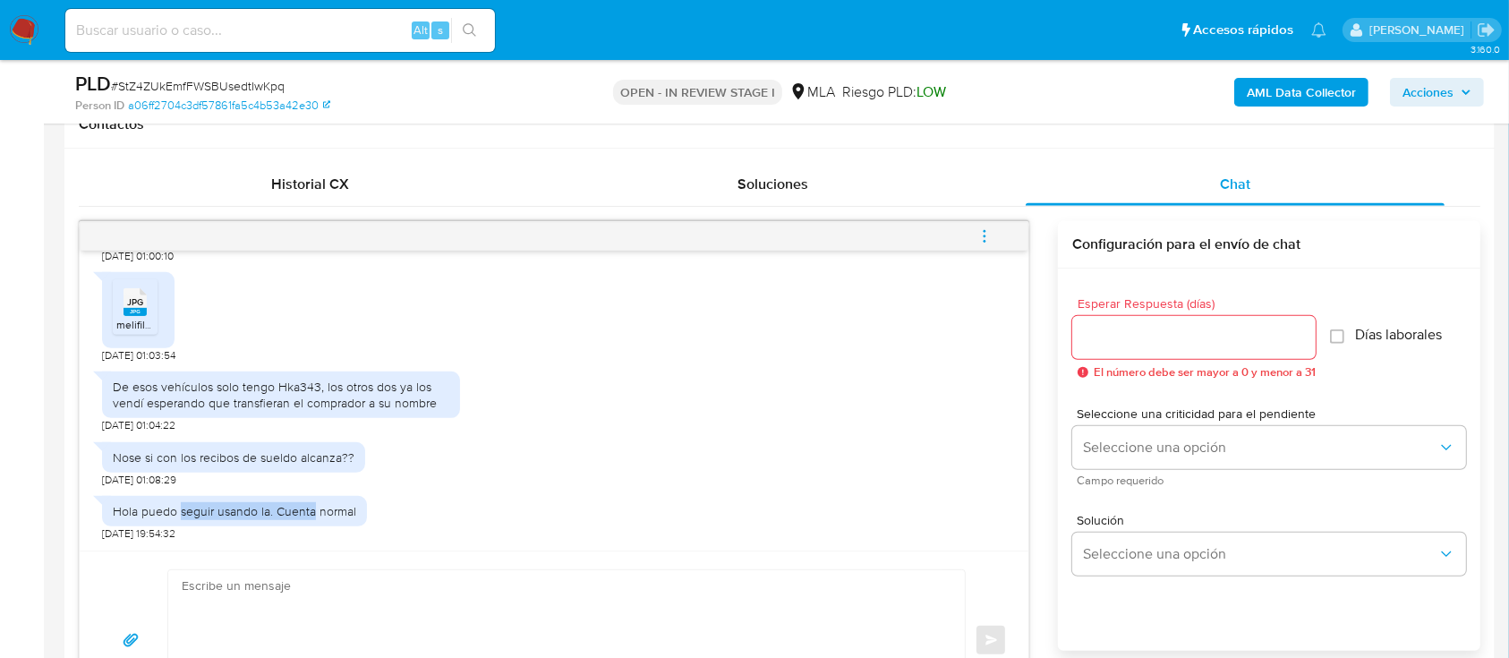
drag, startPoint x: 191, startPoint y: 504, endPoint x: 314, endPoint y: 552, distance: 132.6
click at [314, 503] on div "Hola puedo seguir usando la. Cuenta normal" at bounding box center [234, 511] width 243 height 16
click at [297, 602] on textarea at bounding box center [562, 640] width 761 height 141
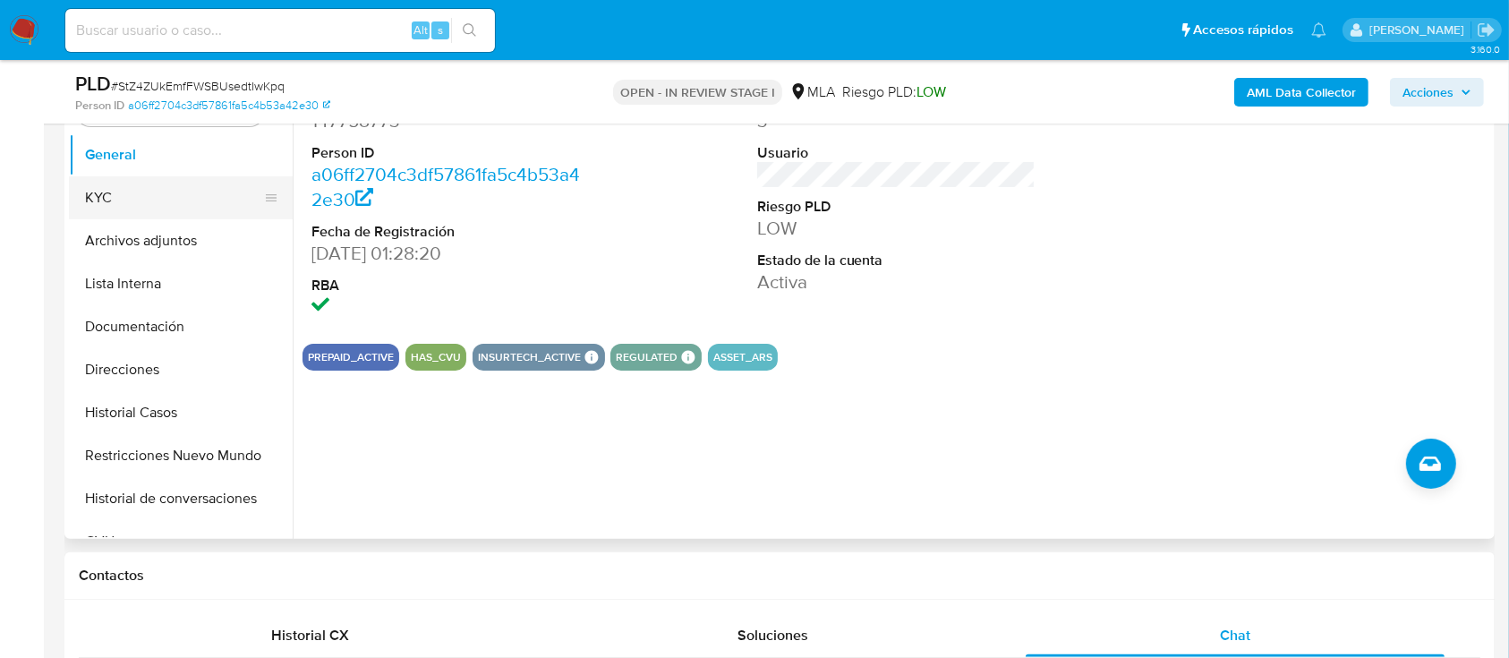
scroll to position [238, 0]
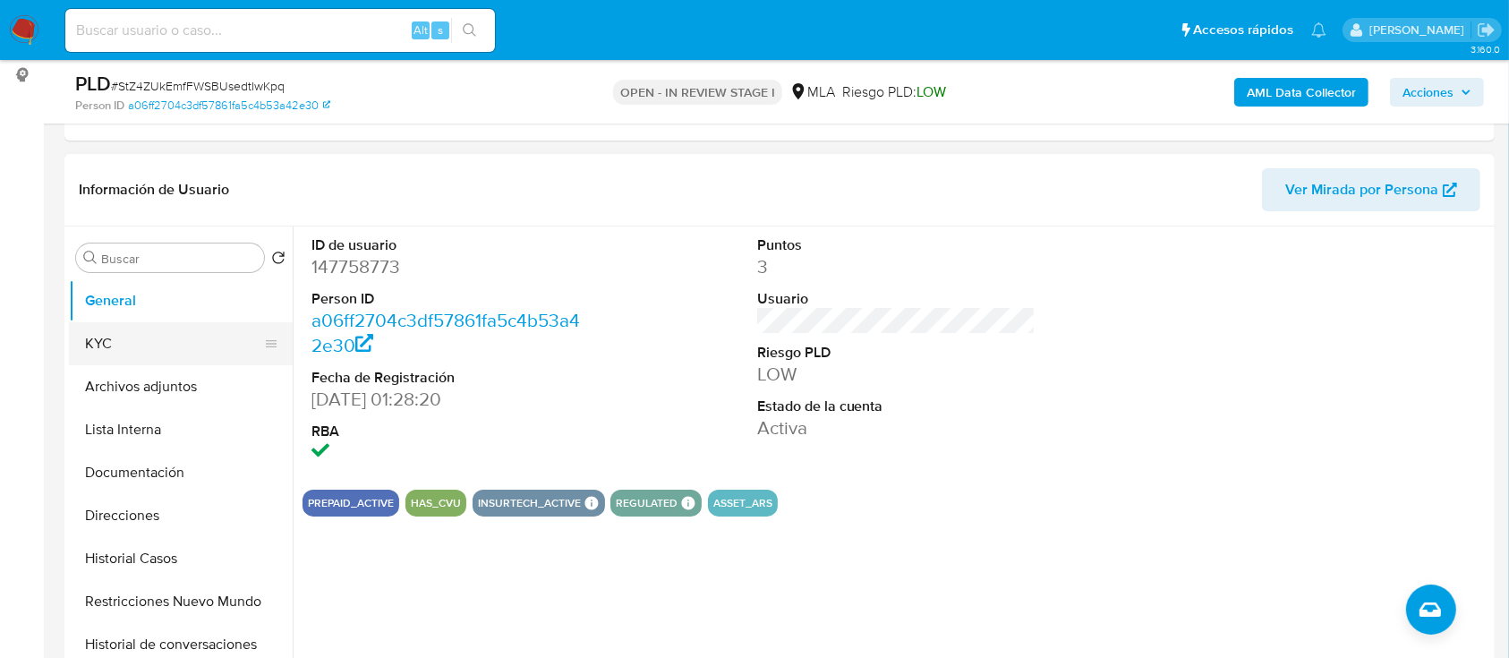
click at [115, 323] on button "KYC" at bounding box center [173, 343] width 209 height 43
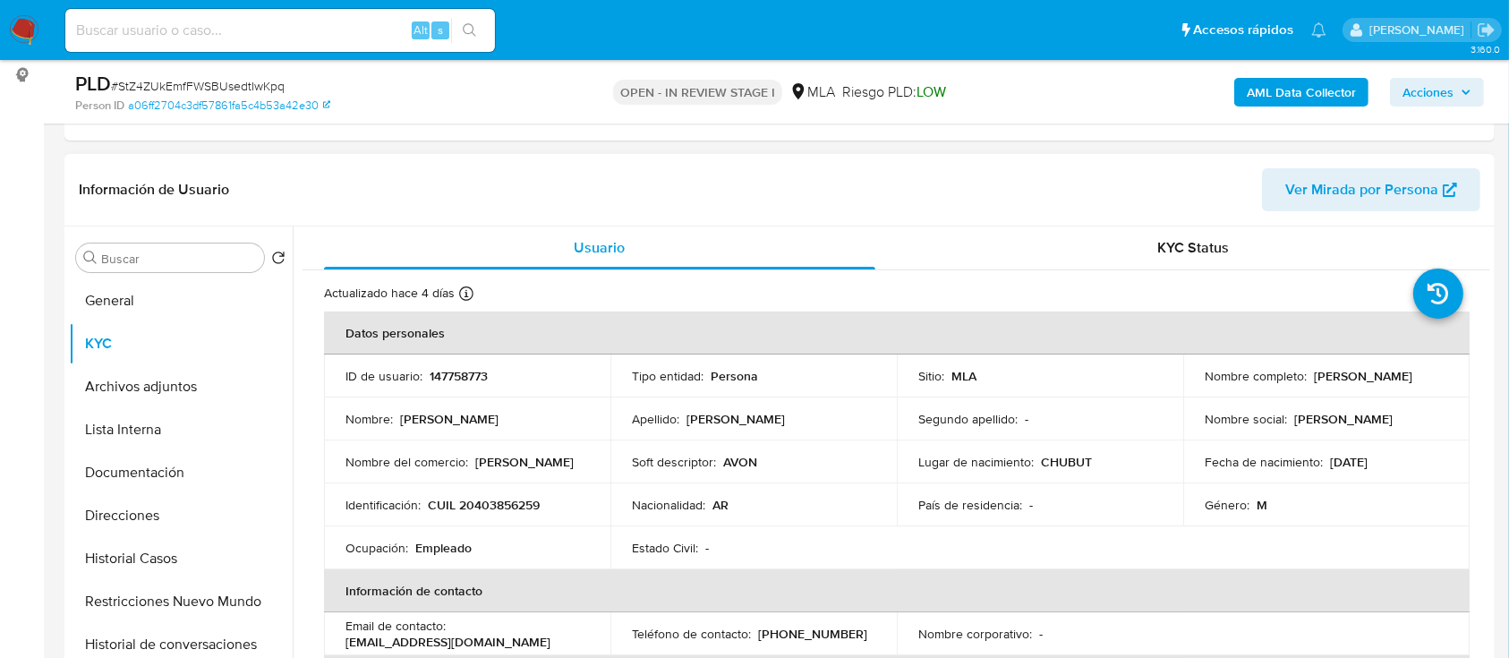
drag, startPoint x: 1308, startPoint y: 377, endPoint x: 1471, endPoint y: 496, distance: 202.5
click at [1439, 377] on div "Nombre completo : Daniel Alberto Avila" at bounding box center [1326, 376] width 243 height 16
copy p "[PERSON_NAME]"
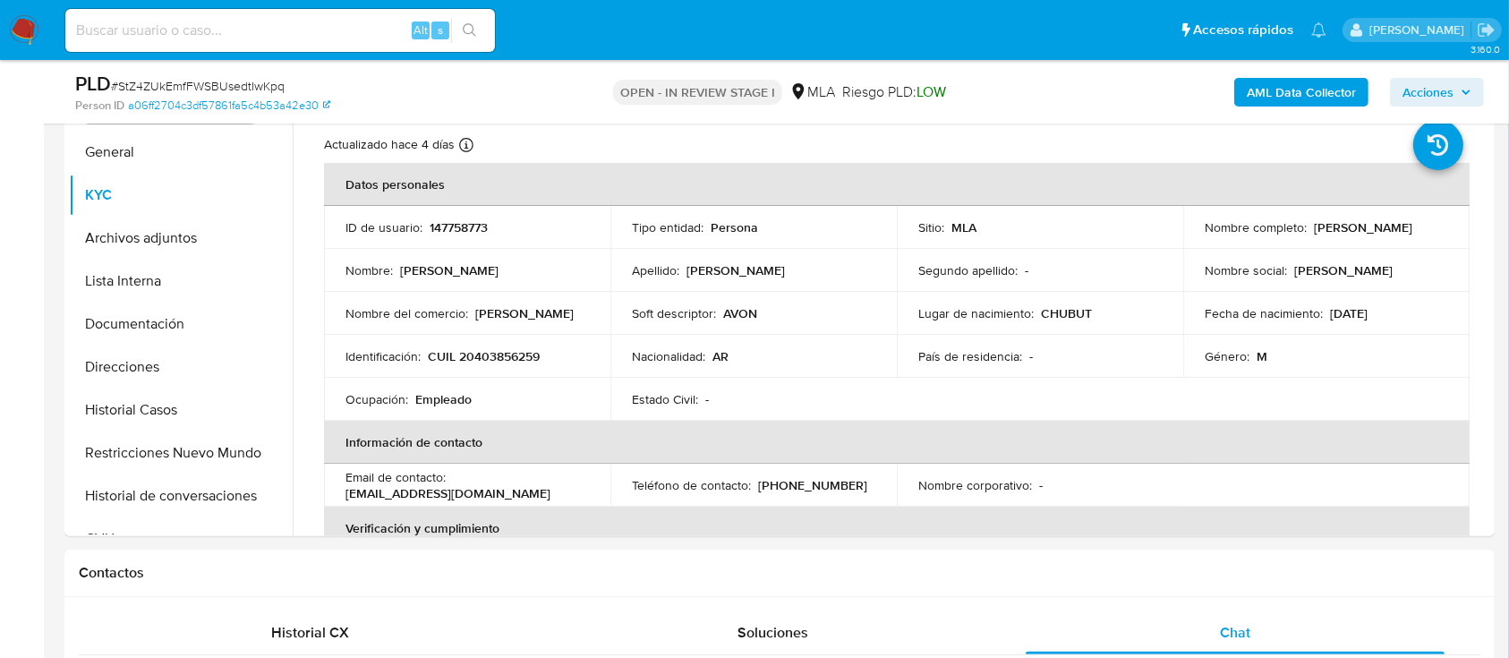
scroll to position [835, 0]
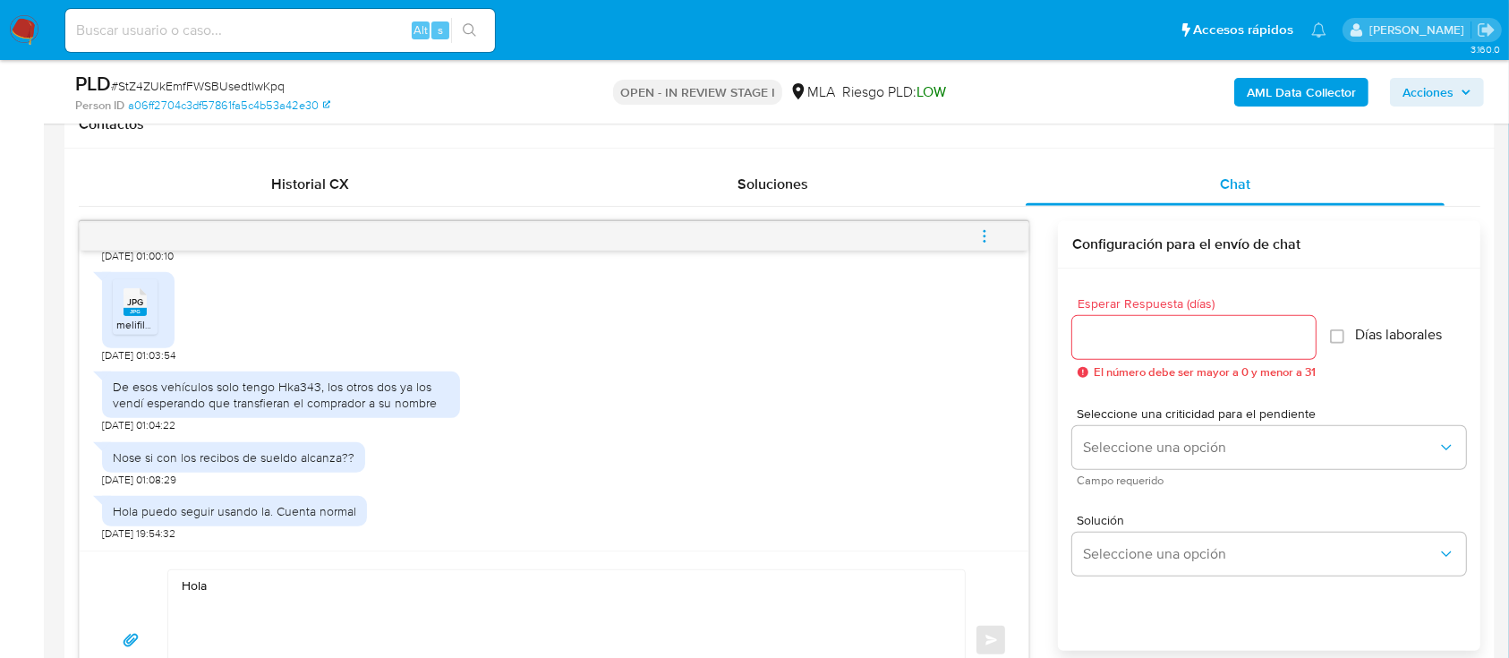
click at [516, 584] on textarea "Hola" at bounding box center [562, 640] width 761 height 141
paste textarea "[PERSON_NAME]"
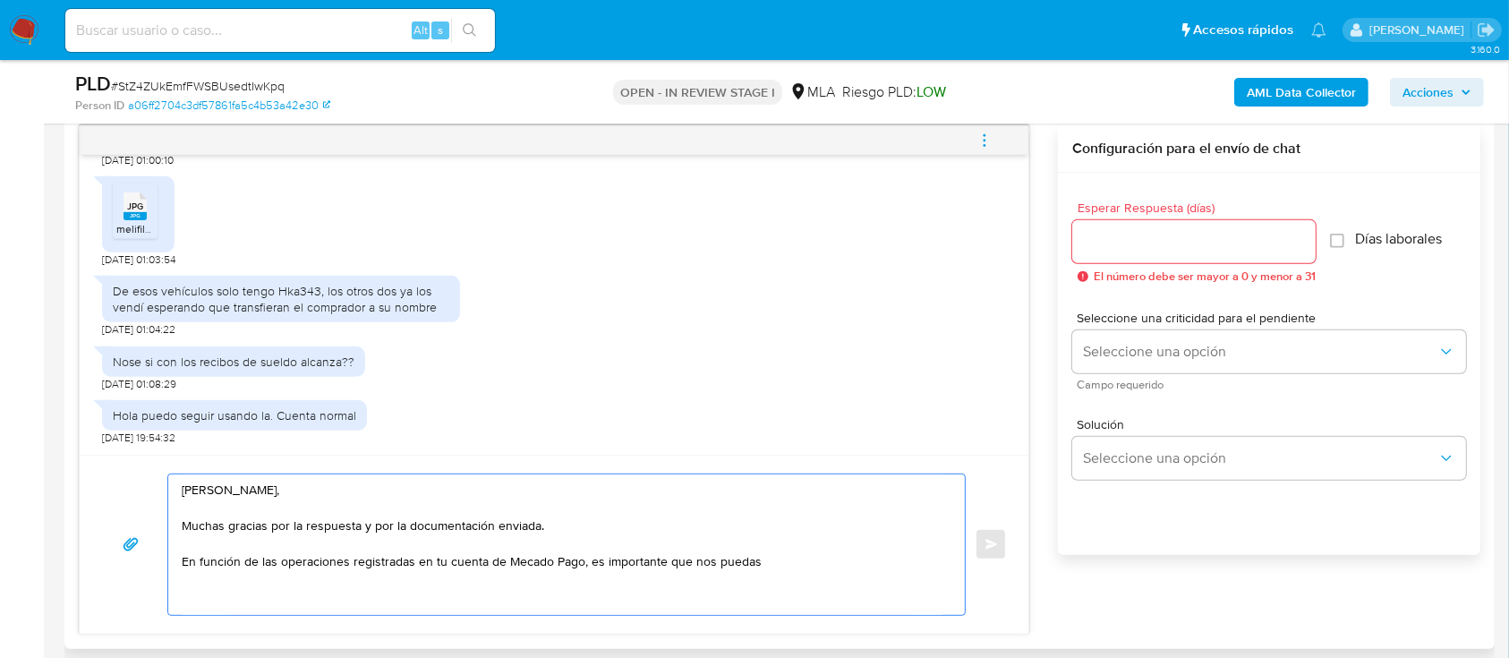
scroll to position [963, 0]
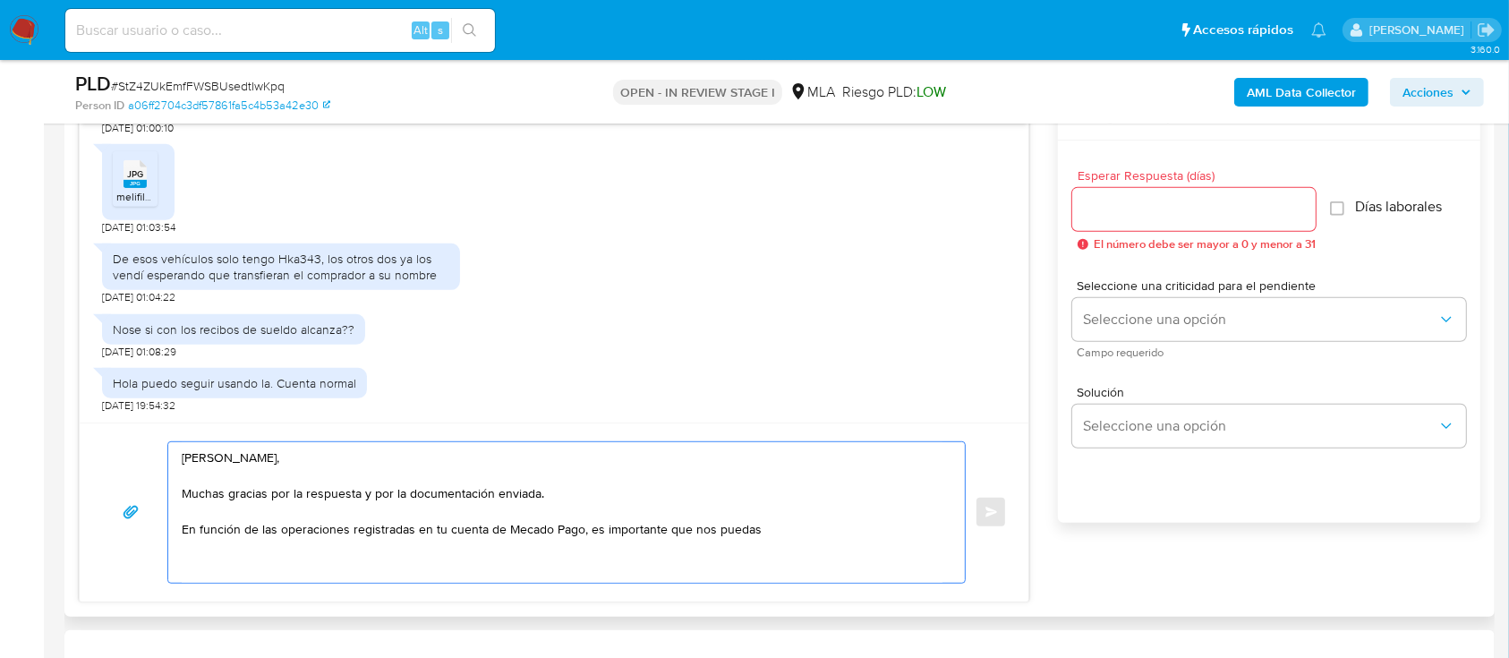
paste textarea "Proporciona el vínculo con las siguientes contrapartes con las que operaste, el…"
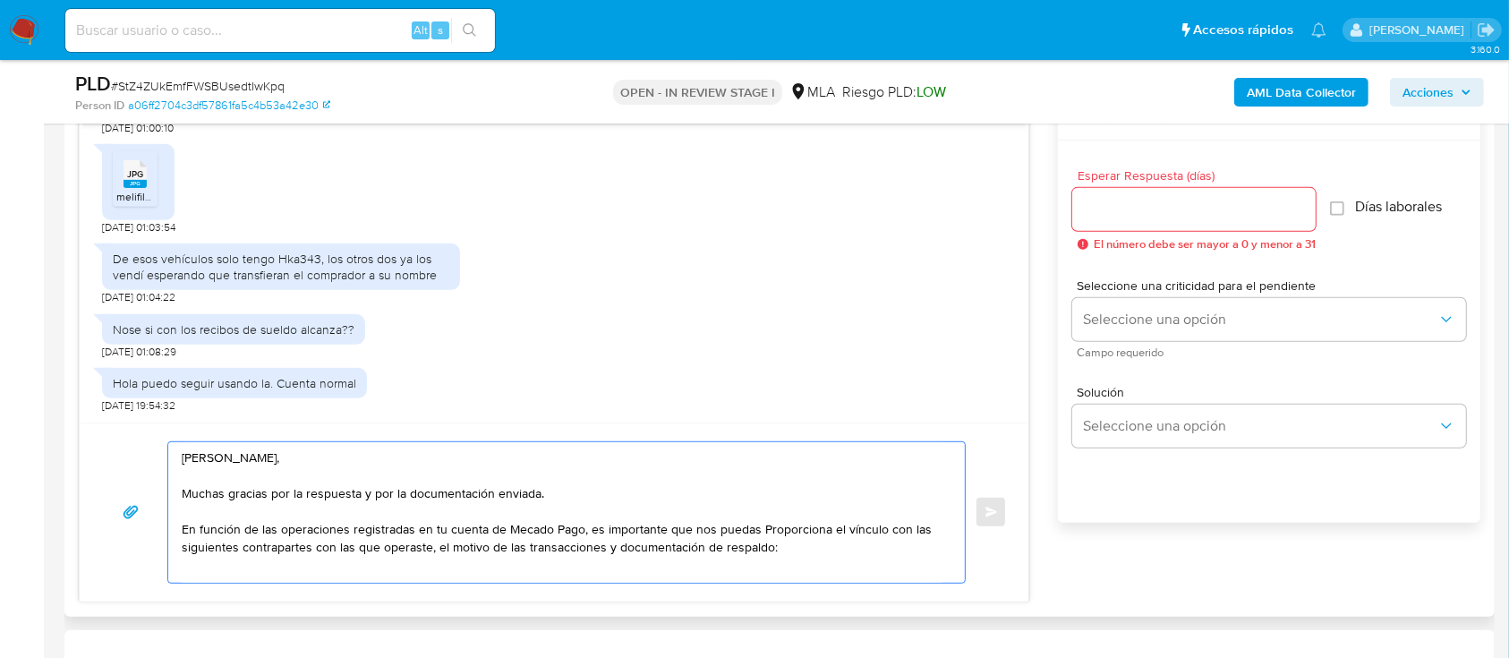
click at [764, 525] on textarea "Hola Daniel Alberto Avila, Muchas gracias por la respuesta y por la documentaci…" at bounding box center [562, 512] width 761 height 141
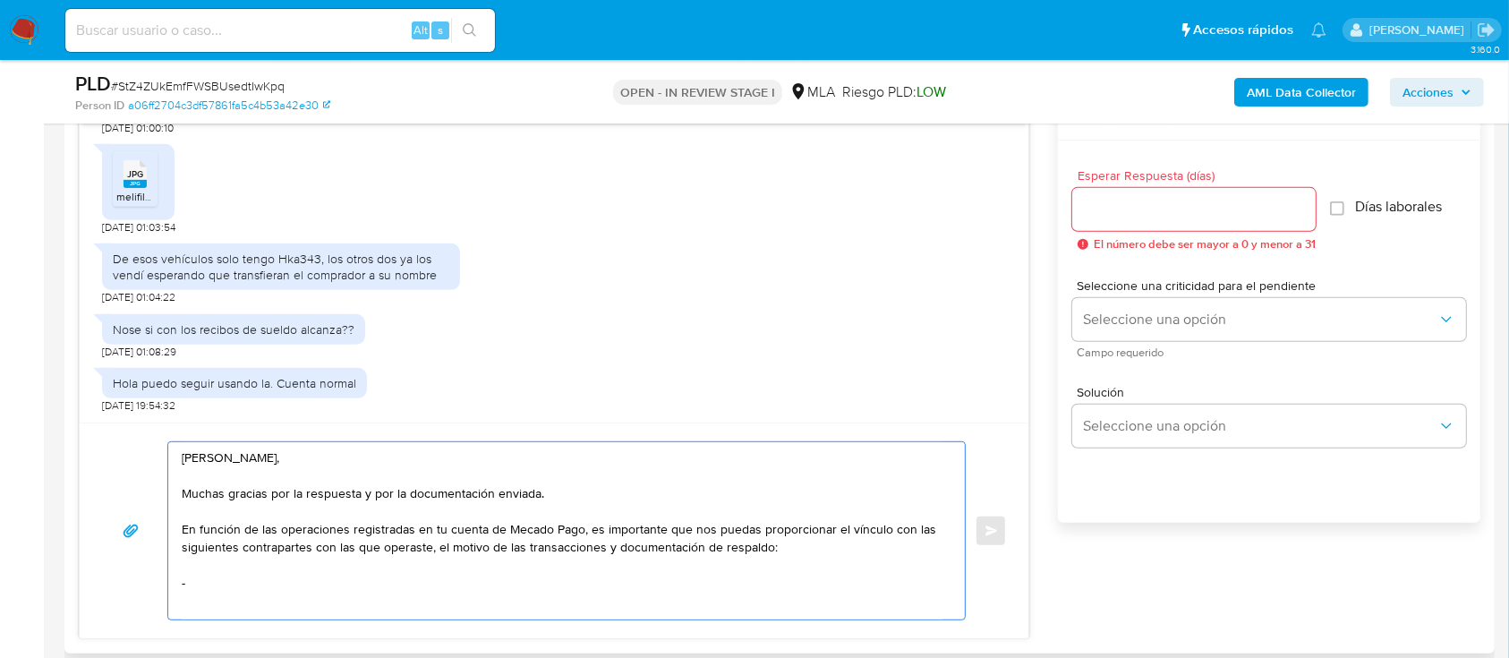
paste textarea "Huilen Pichard"
paste textarea "27392032687"
paste textarea "Lucio Damian Guzman"
paste textarea "20376650678"
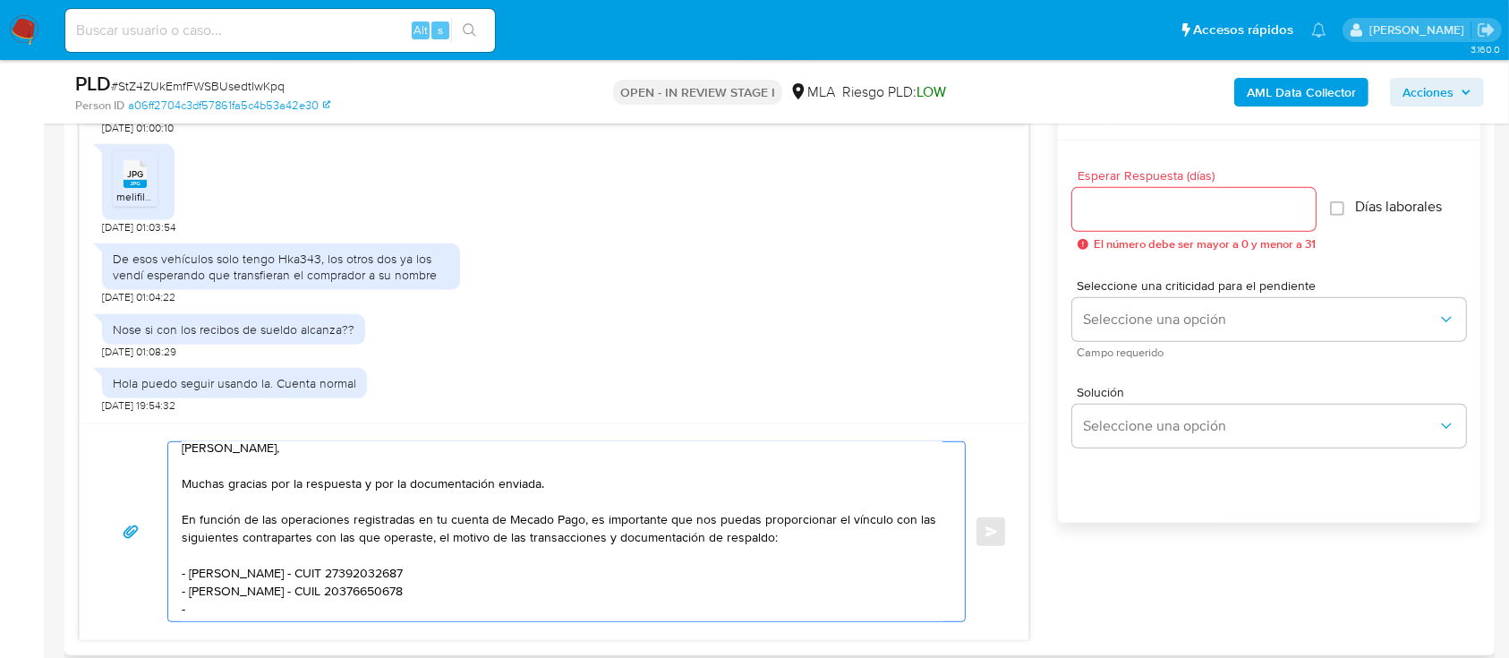
paste textarea "Ricardo Marcelo Villegas"
paste textarea "20326669297"
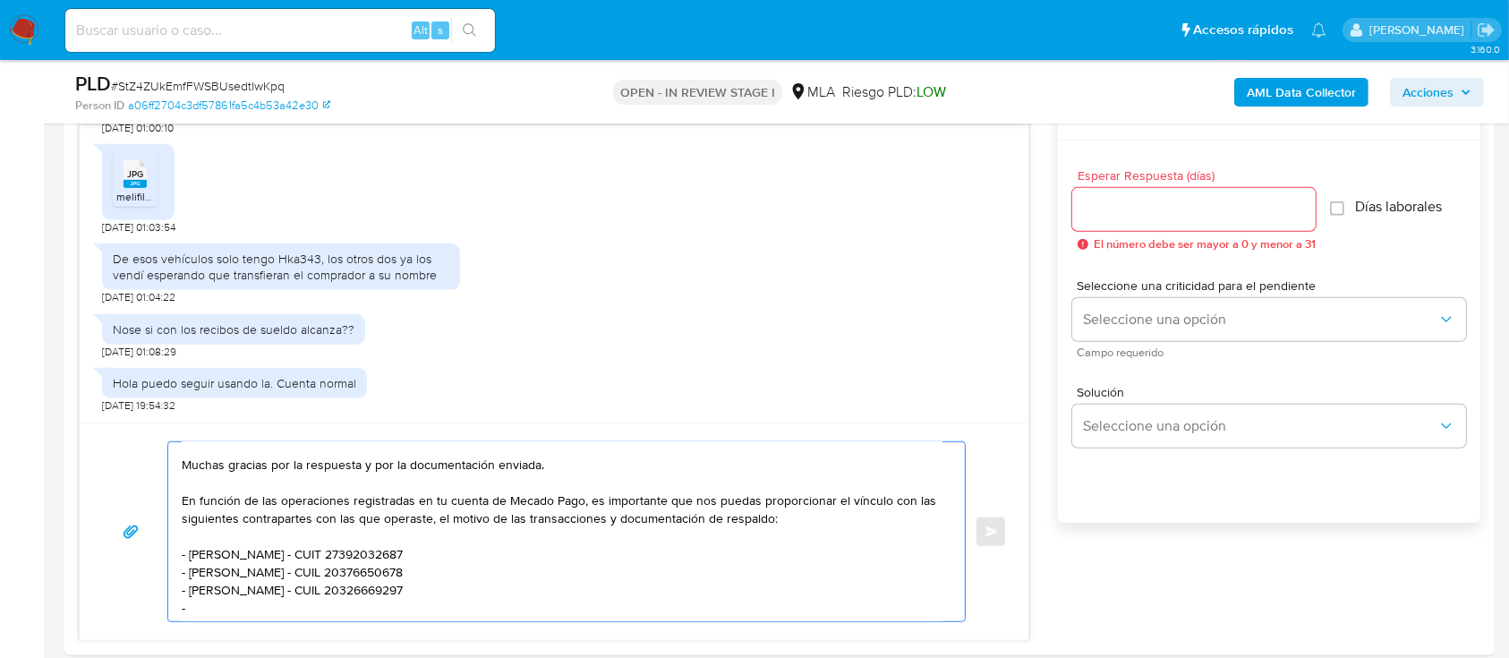
paste textarea "LUIS EMIR CARRILLO"
paste textarea "23295856009"
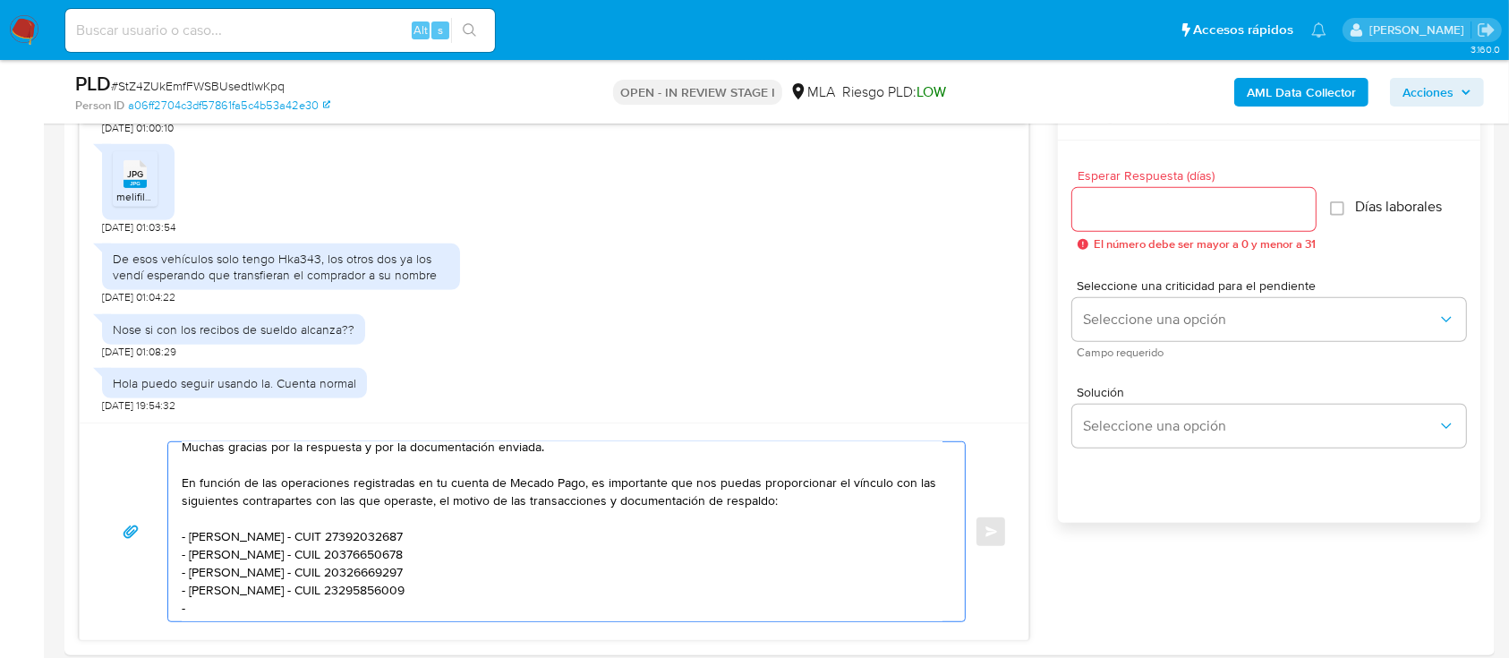
paste textarea "Mario Cesar Chaile"
paste textarea "24271981461"
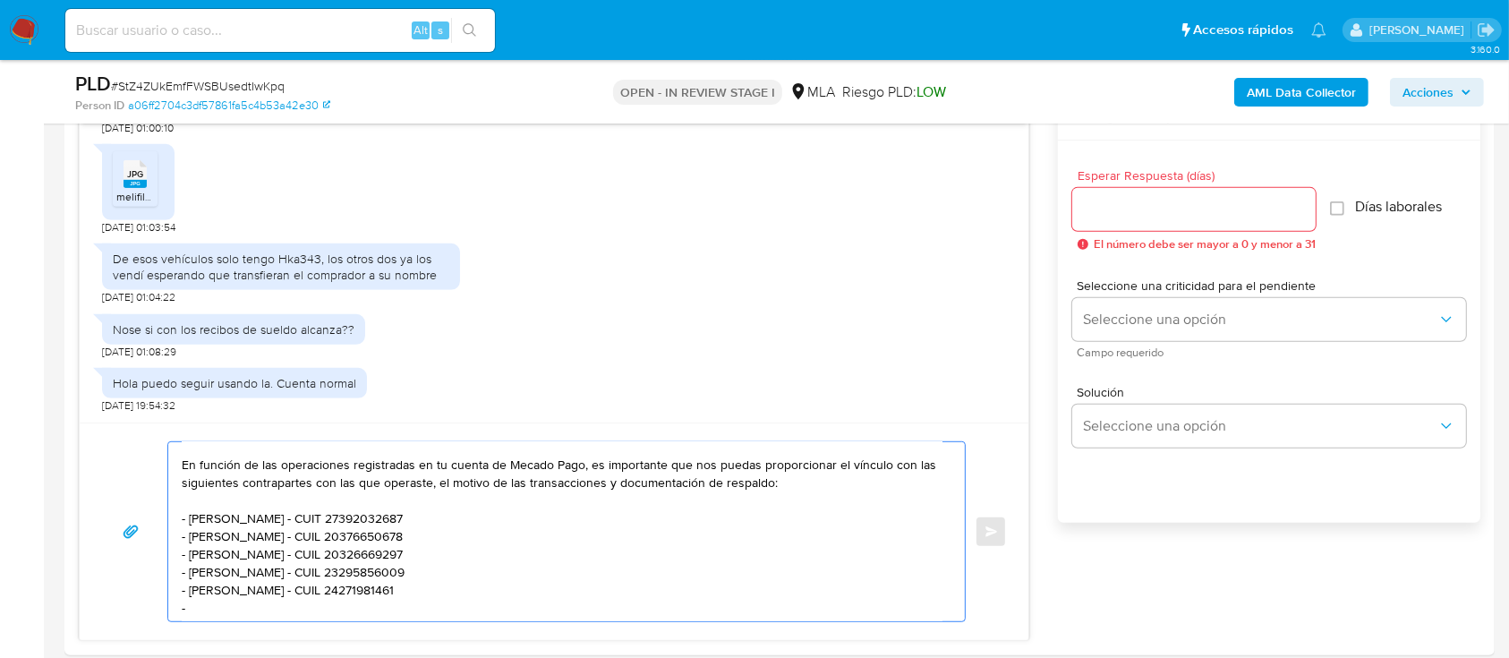
paste textarea "Avila Adrian Rolando"
paste textarea "20286375910"
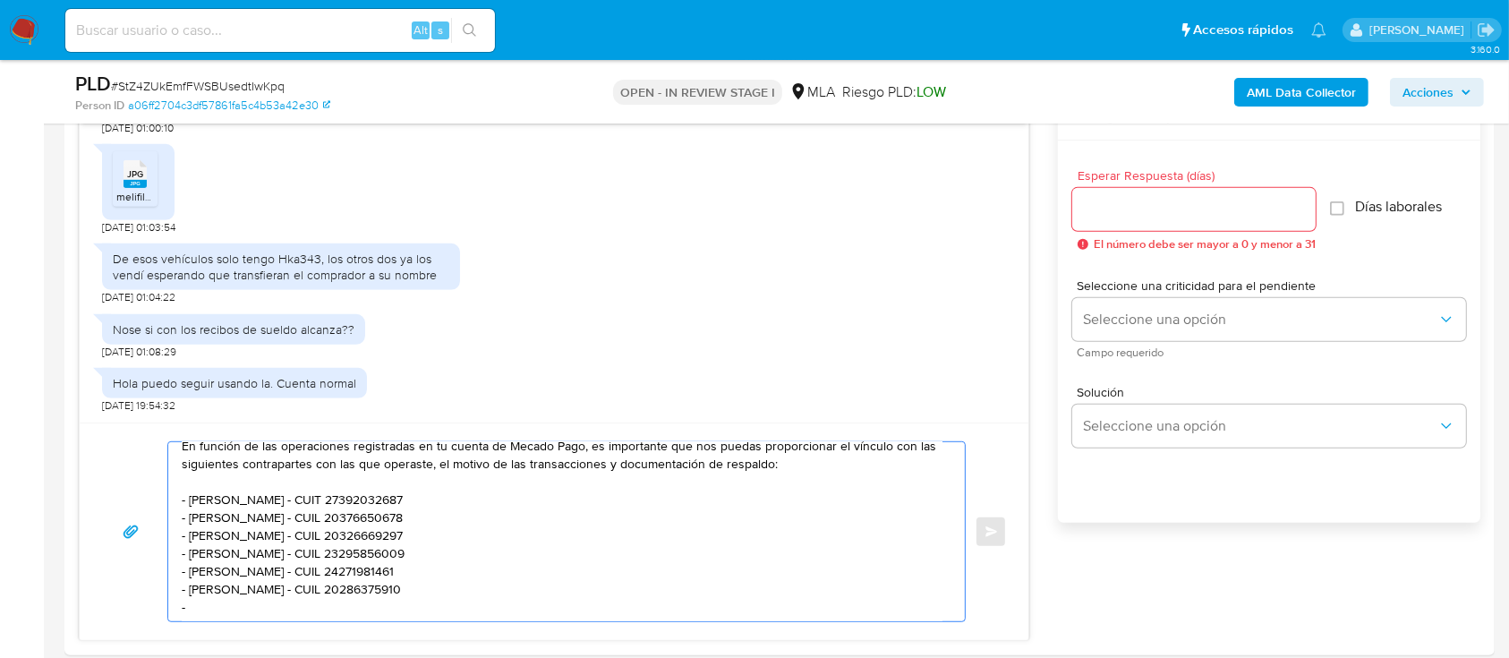
paste textarea "Brian Hugo Bobadilla"
paste textarea "20459010751"
paste textarea "Es importante que sepas que, en caso de no responder a lo solicitado o si lo pr…"
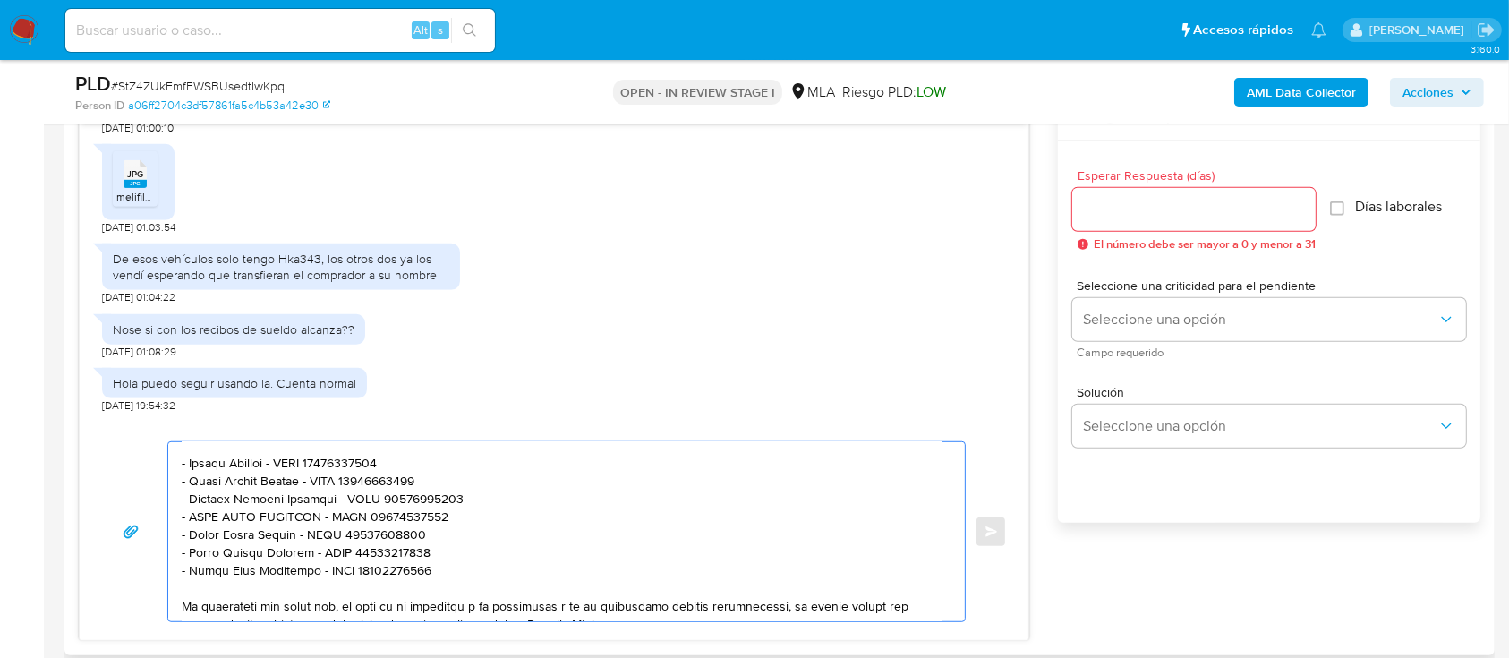
scroll to position [430, 0]
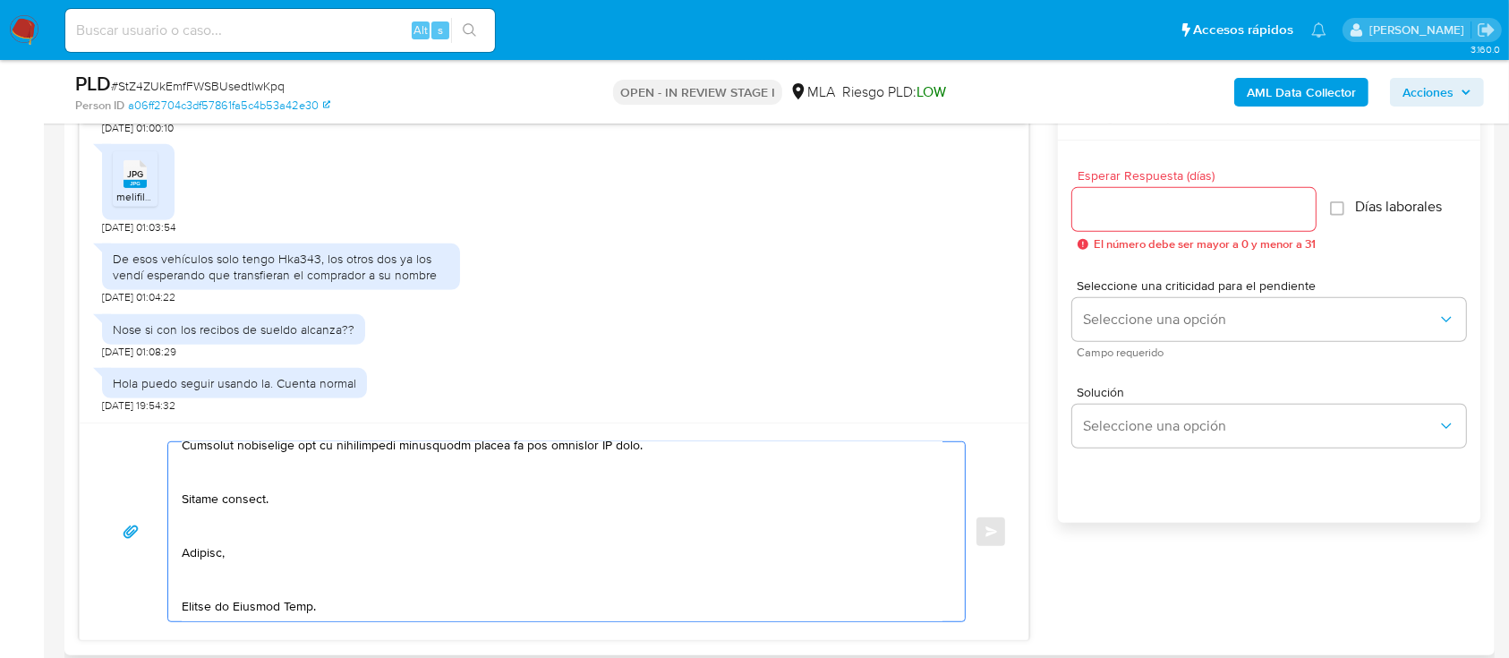
click at [229, 575] on textarea at bounding box center [562, 531] width 761 height 179
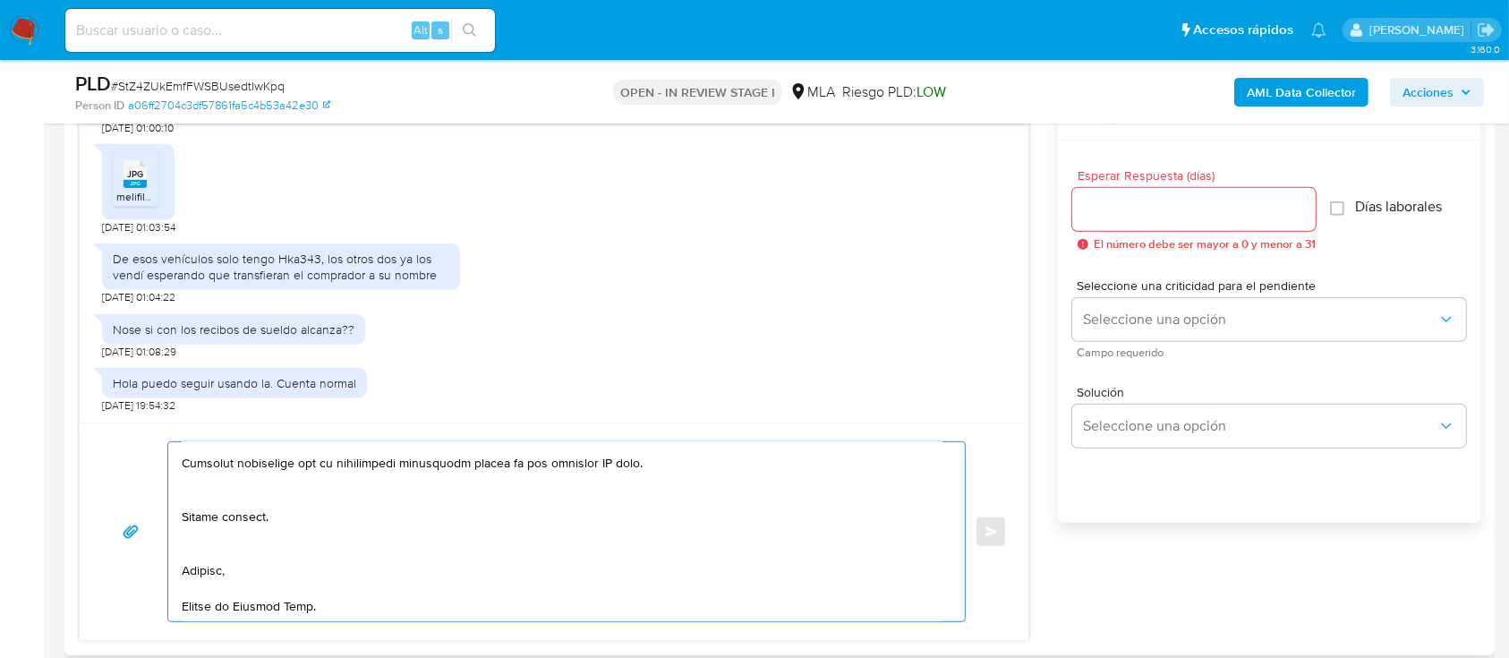
click at [244, 523] on textarea at bounding box center [562, 531] width 761 height 179
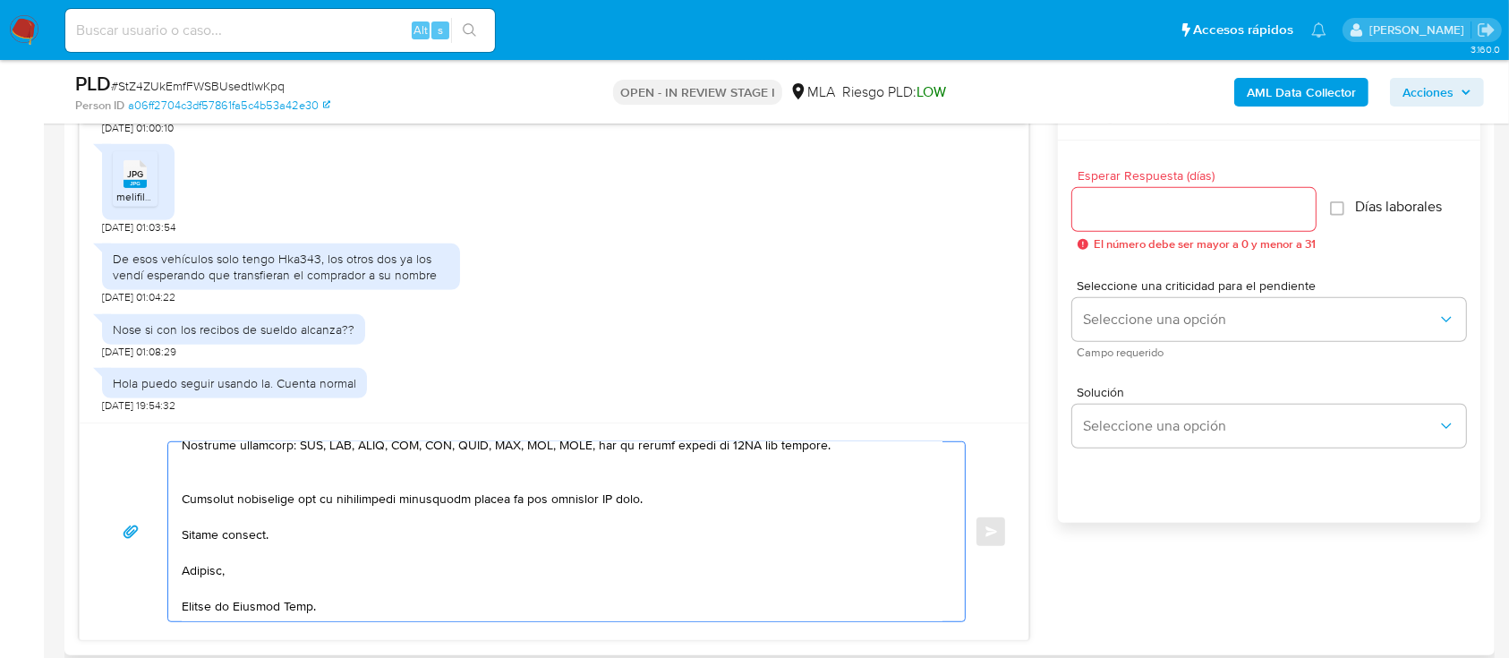
click at [279, 464] on textarea at bounding box center [562, 531] width 761 height 179
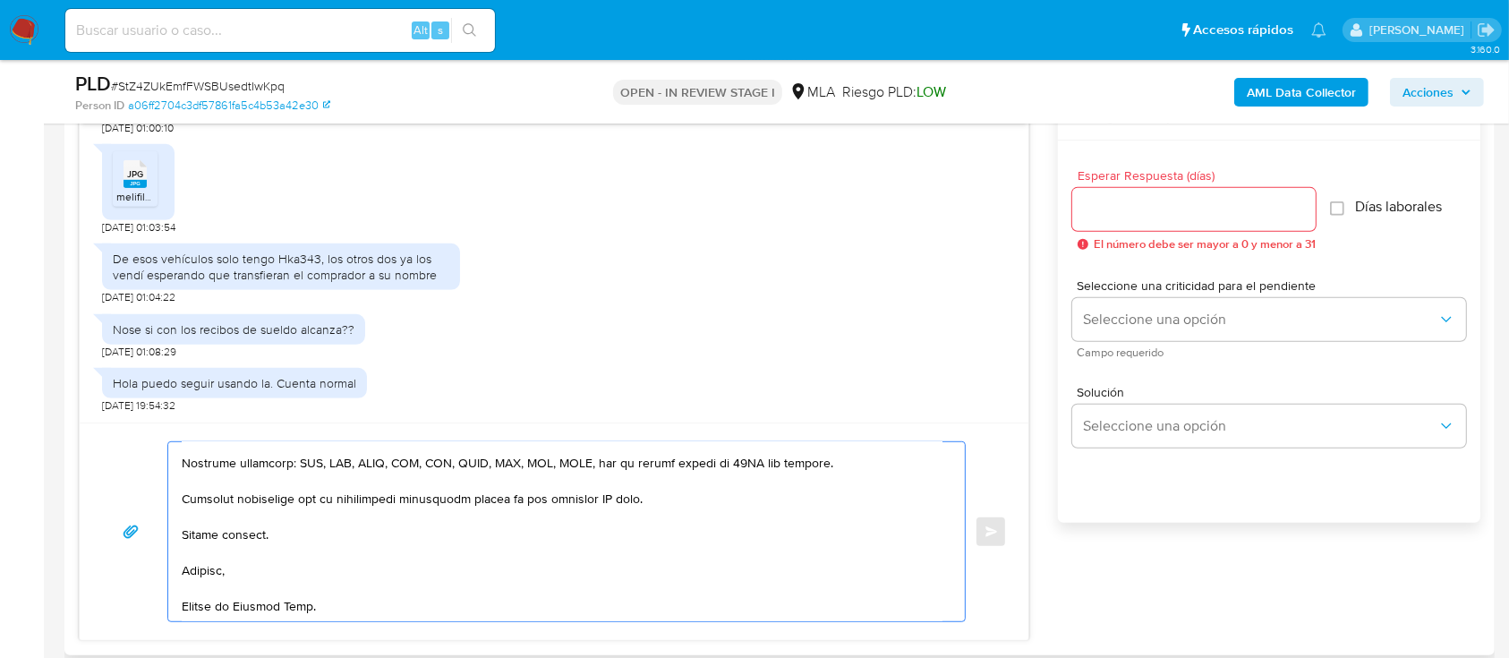
scroll to position [244, 0]
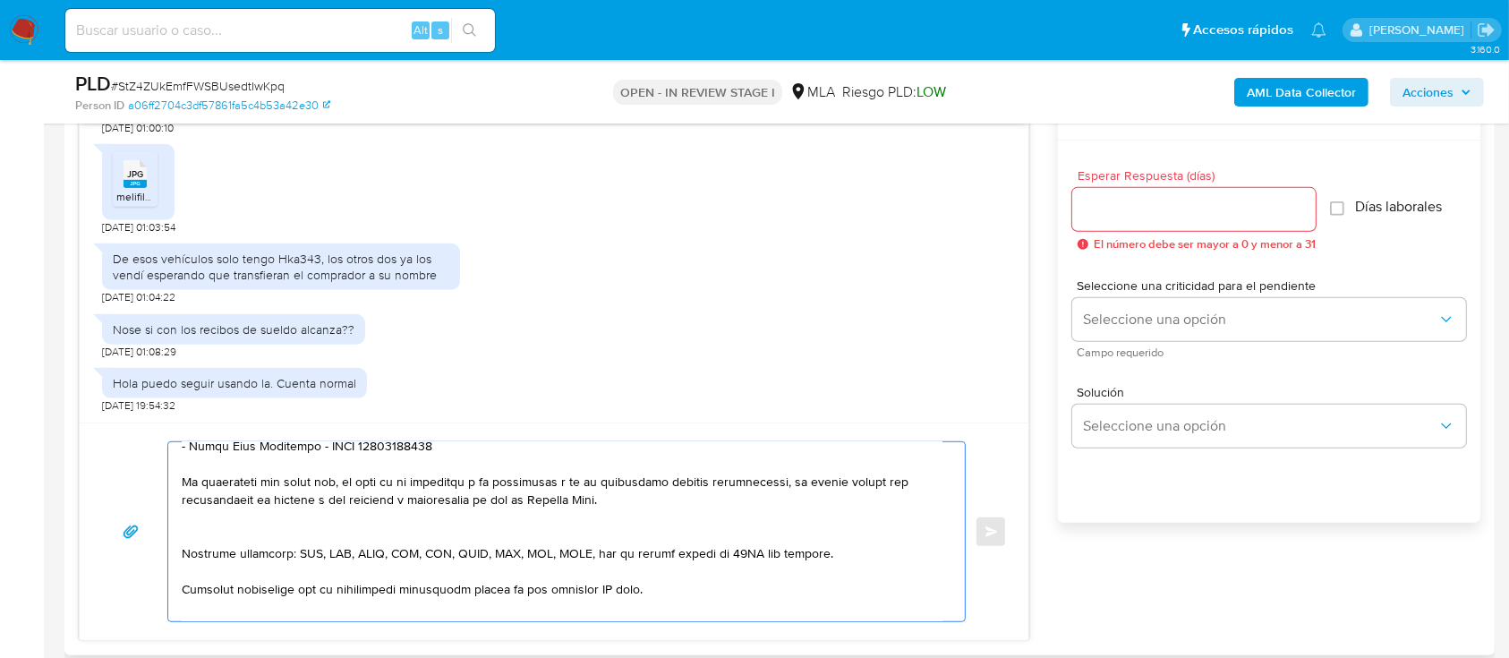
click at [308, 524] on textarea at bounding box center [562, 531] width 761 height 179
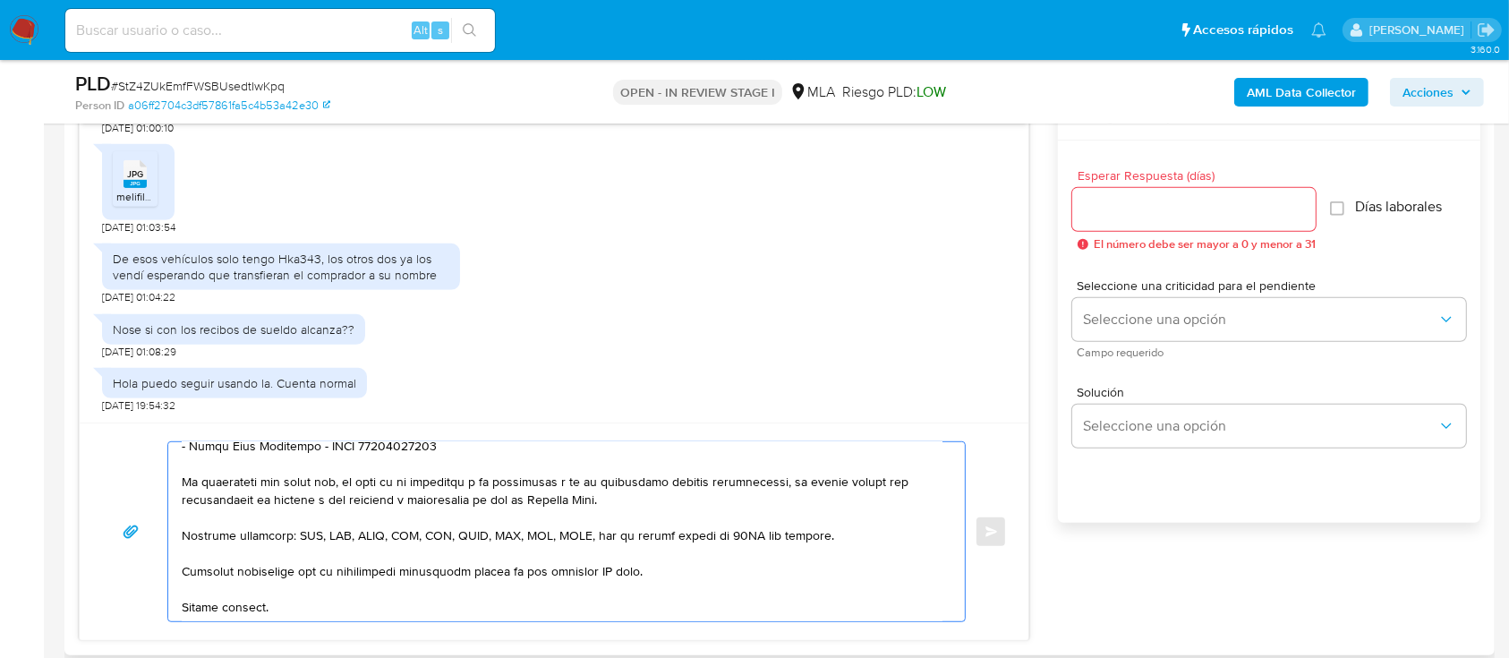
click at [609, 576] on textarea at bounding box center [562, 531] width 761 height 179
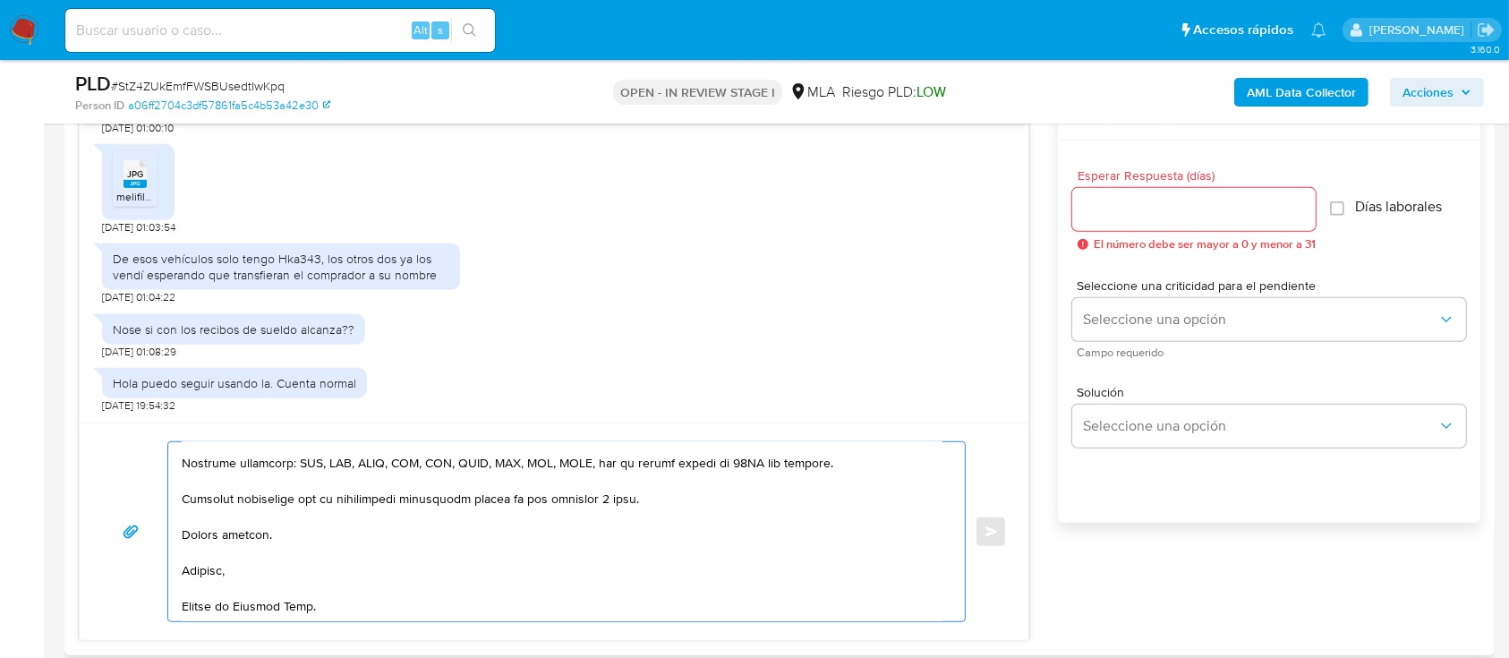
type textarea "Hola Daniel Alberto Avila, Muchas gracias por la respuesta y por la documentaci…"
click at [1193, 209] on input "Esperar Respuesta (días)" at bounding box center [1193, 209] width 243 height 23
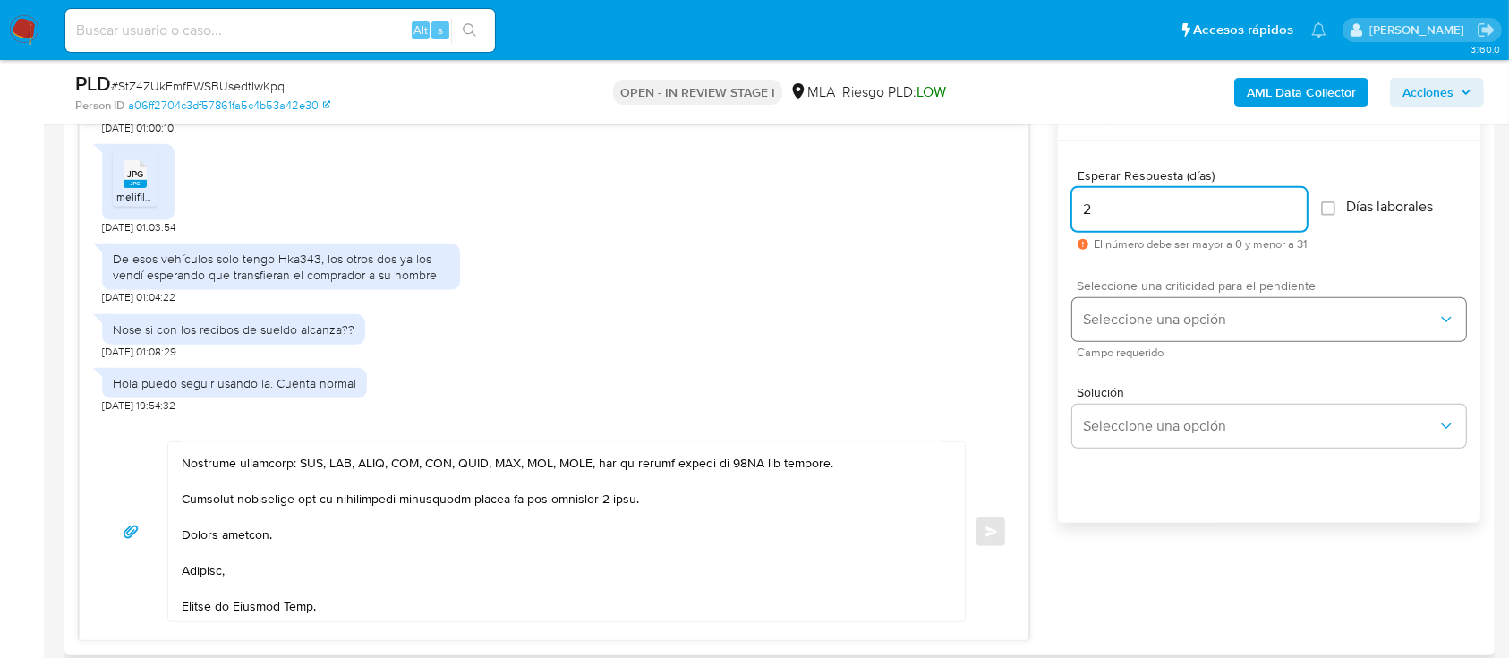
type input "2"
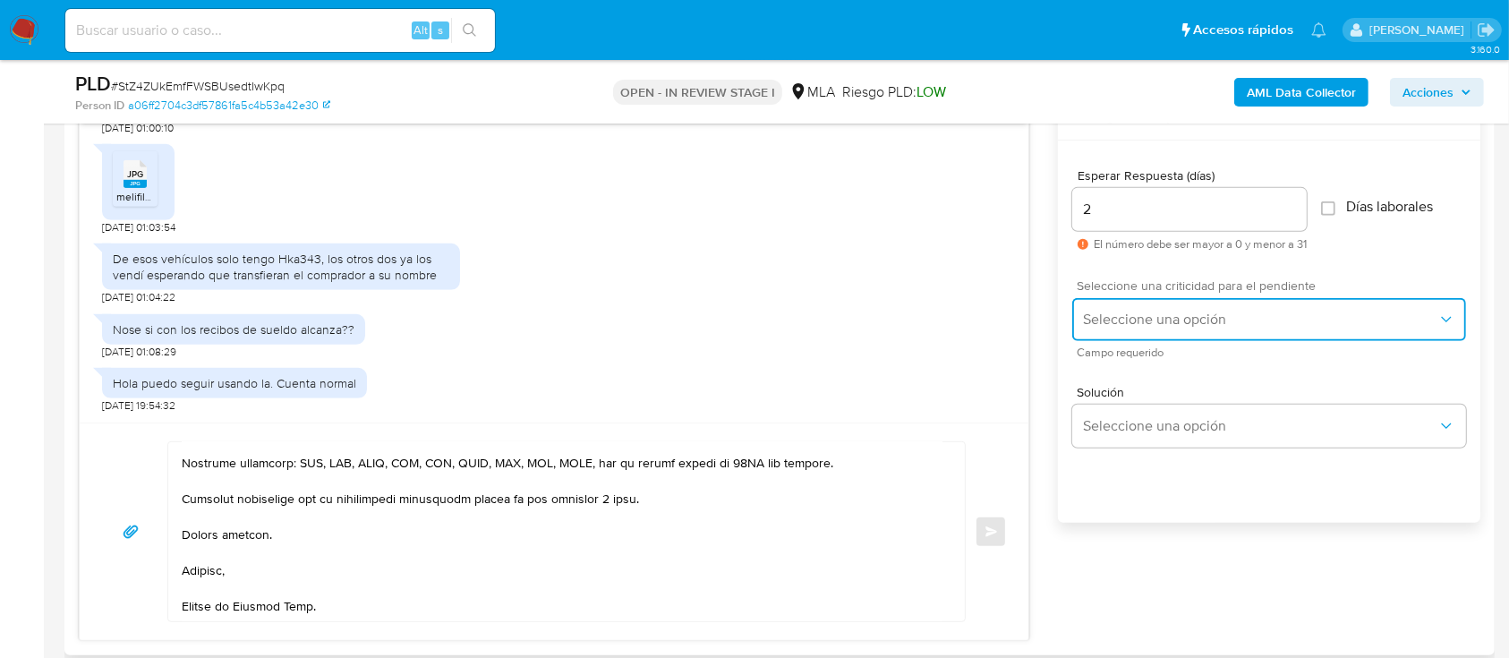
click at [1140, 328] on button "Seleccione una opción" at bounding box center [1269, 319] width 394 height 43
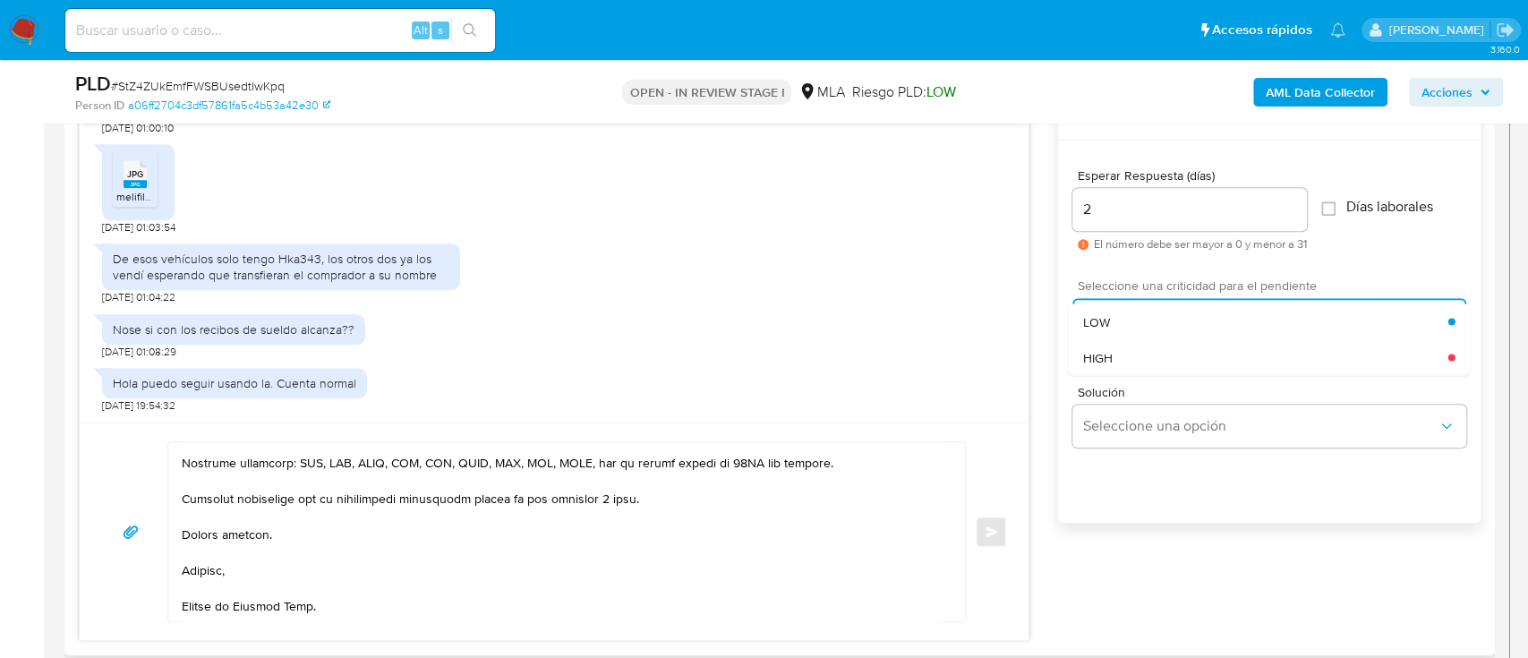
click at [1115, 351] on div "HIGH" at bounding box center [1265, 357] width 365 height 36
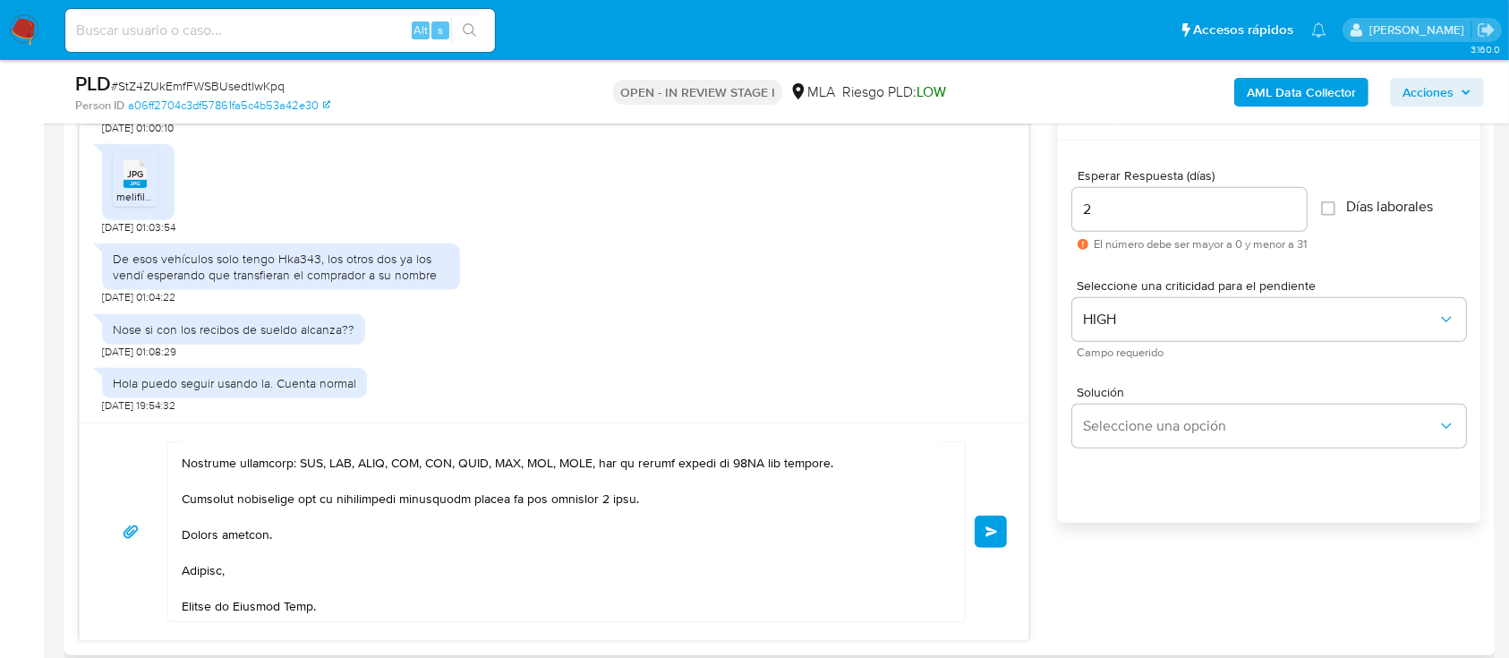
click at [995, 528] on span "Enviar" at bounding box center [991, 531] width 13 height 11
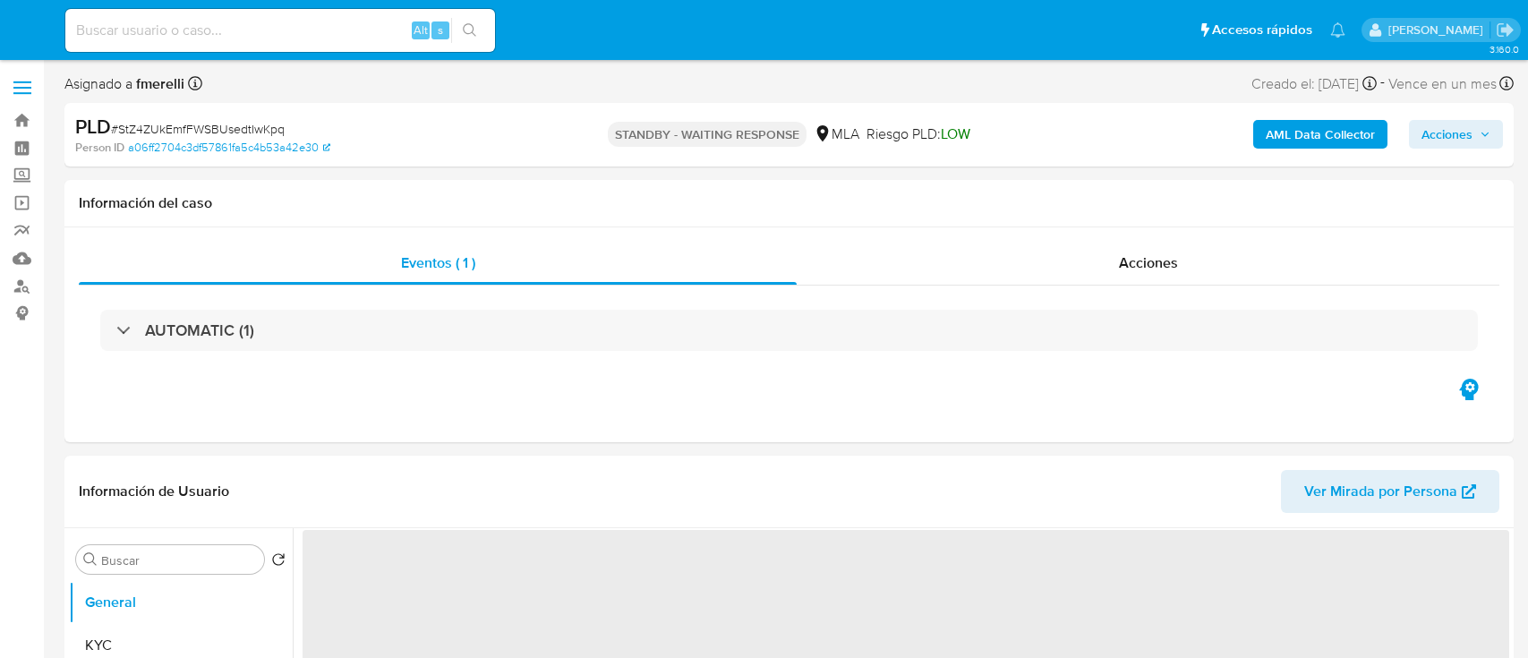
select select "10"
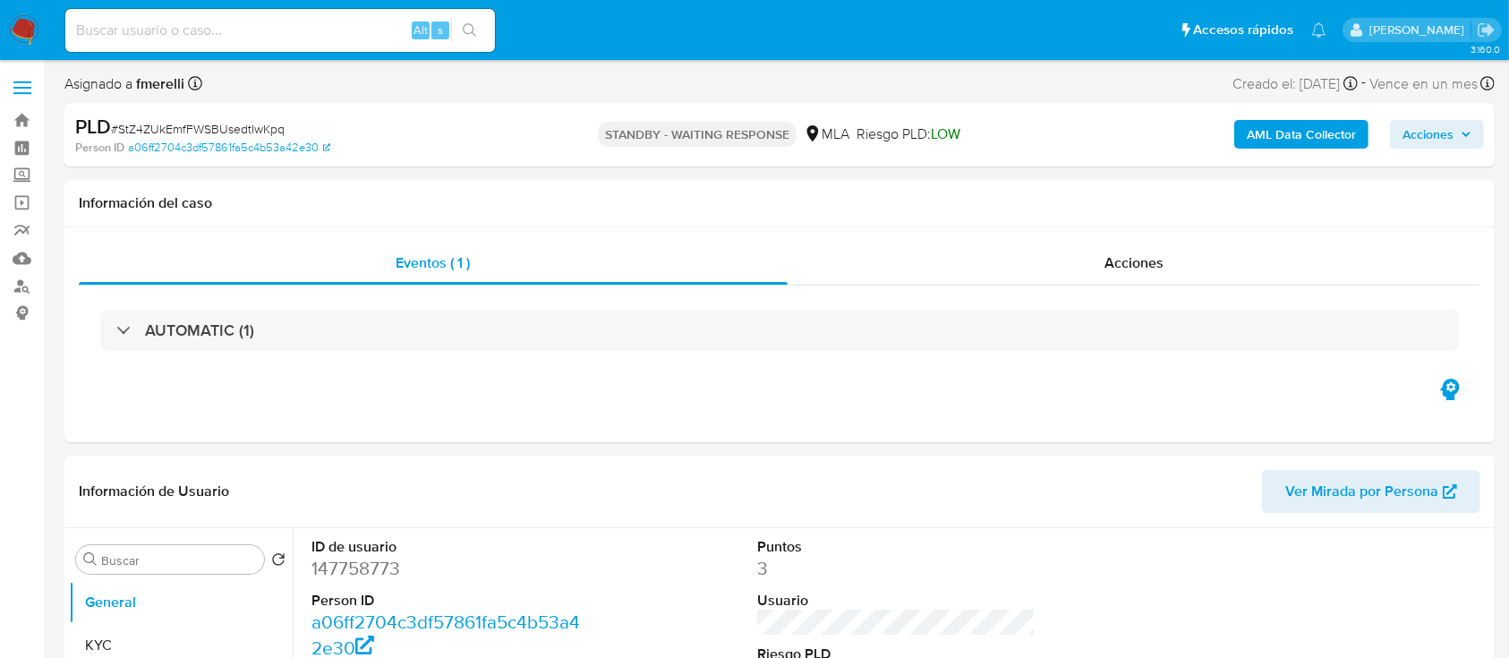
click at [327, 32] on input at bounding box center [280, 30] width 430 height 23
paste input "yL6zKW8trAR2iVUvsUHRbqmu"
type input "yL6zKW8trAR2iVUvsUHRbqmu"
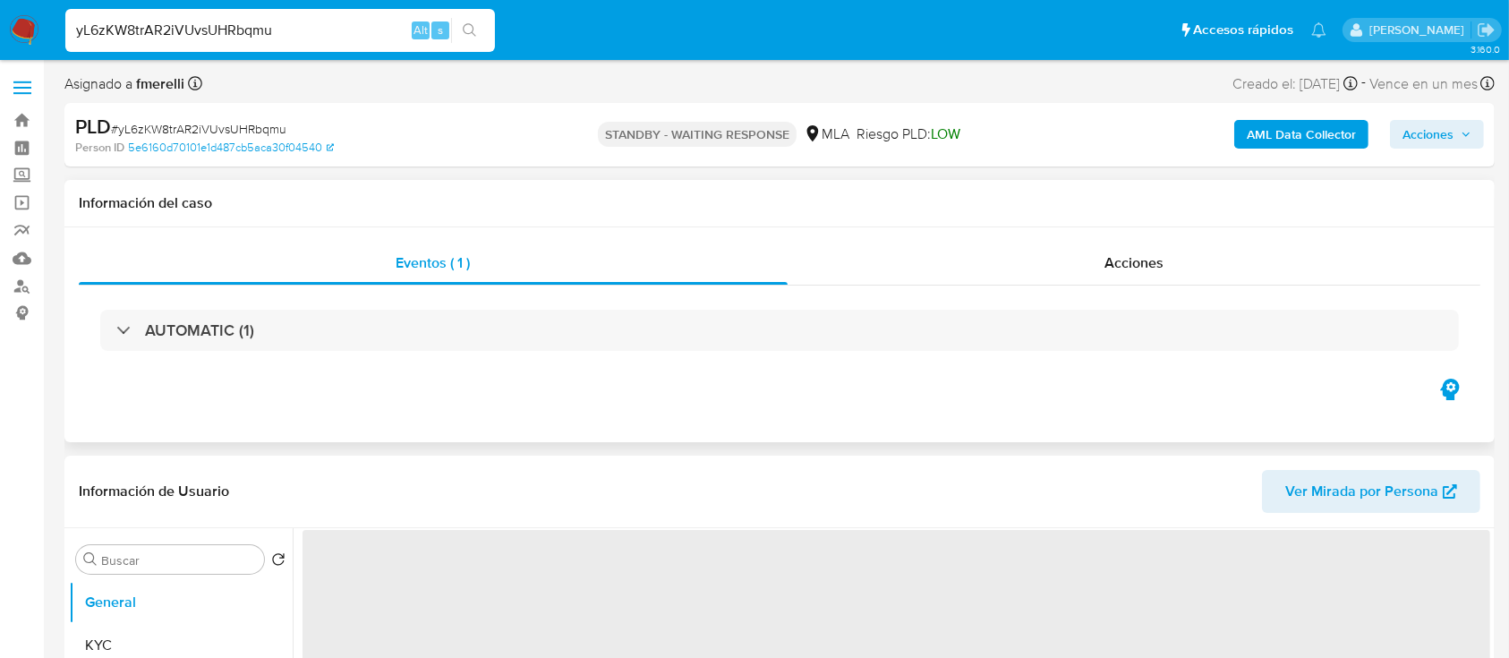
select select "10"
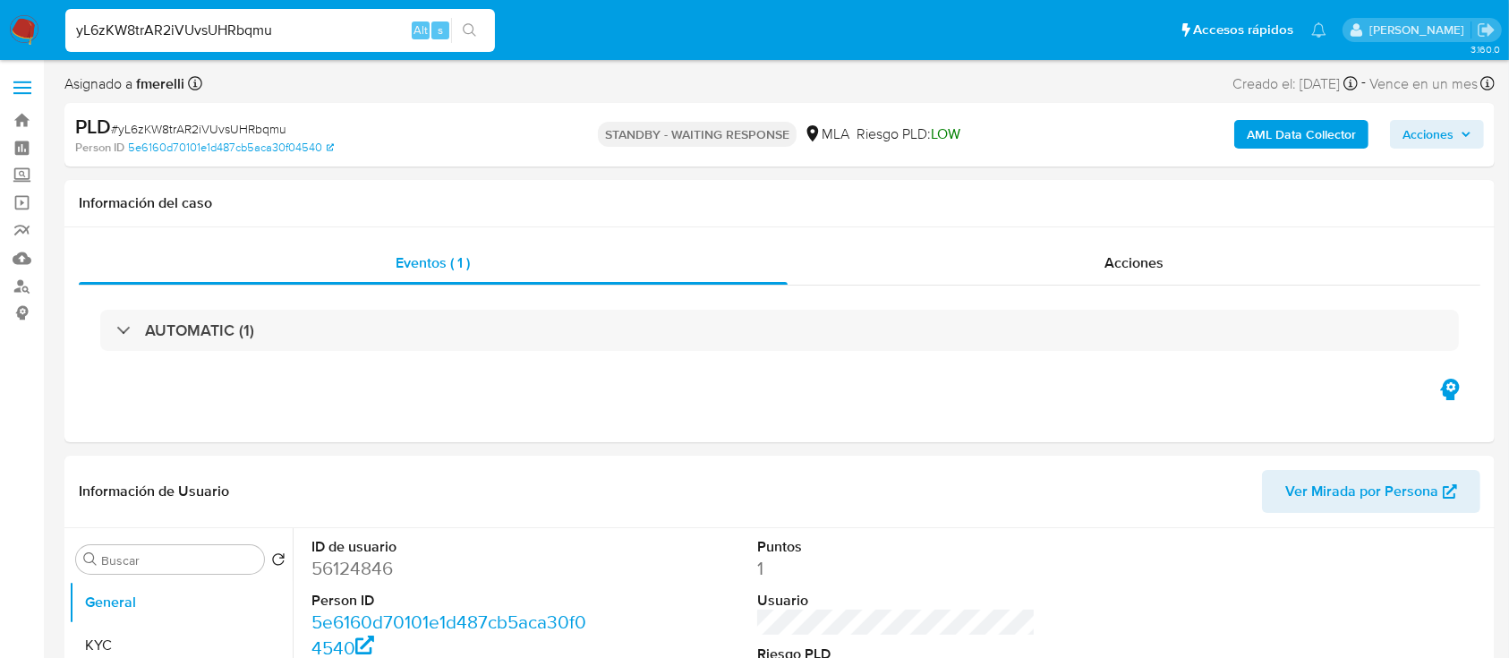
click at [342, 30] on input "yL6zKW8trAR2iVUvsUHRbqmu" at bounding box center [280, 30] width 430 height 23
paste input "MEPTBA02Qnjgoy5JePkFEyNY"
type input "MEPTBA02Qnjgoy5JePkFEyNY"
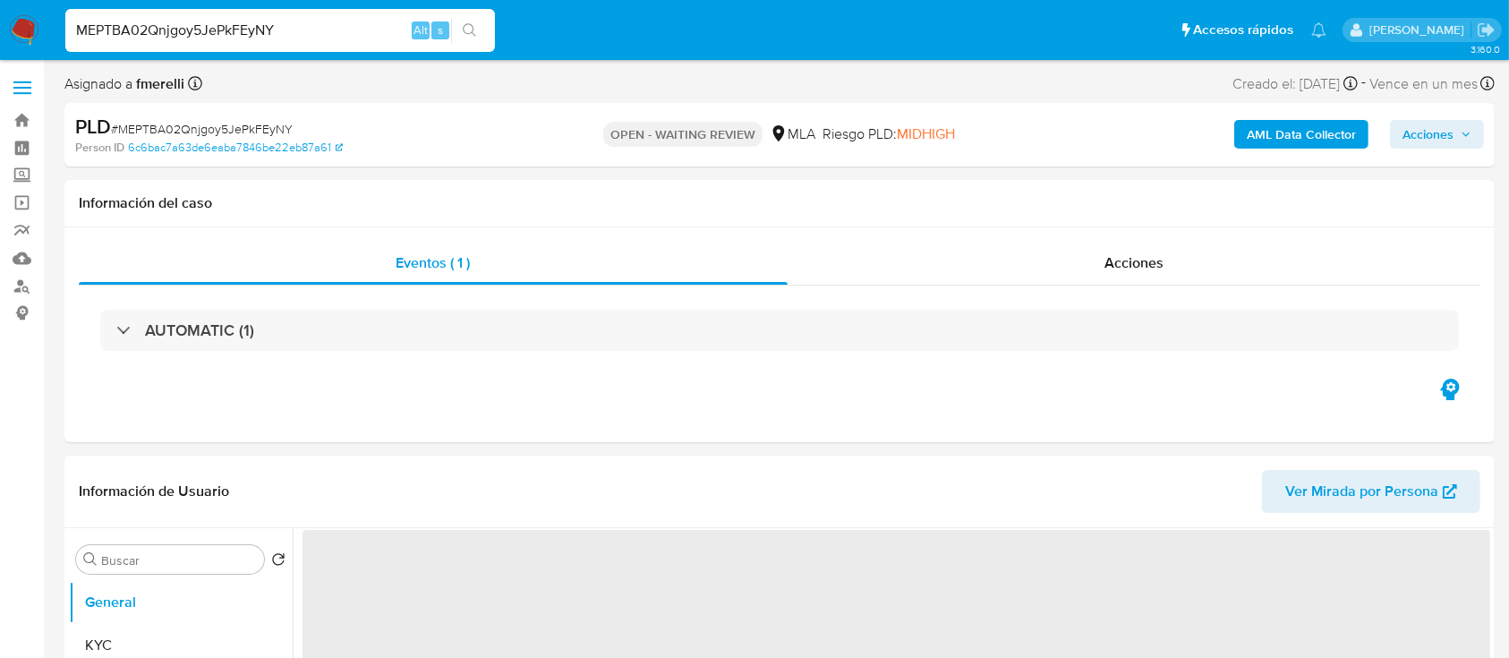
select select "10"
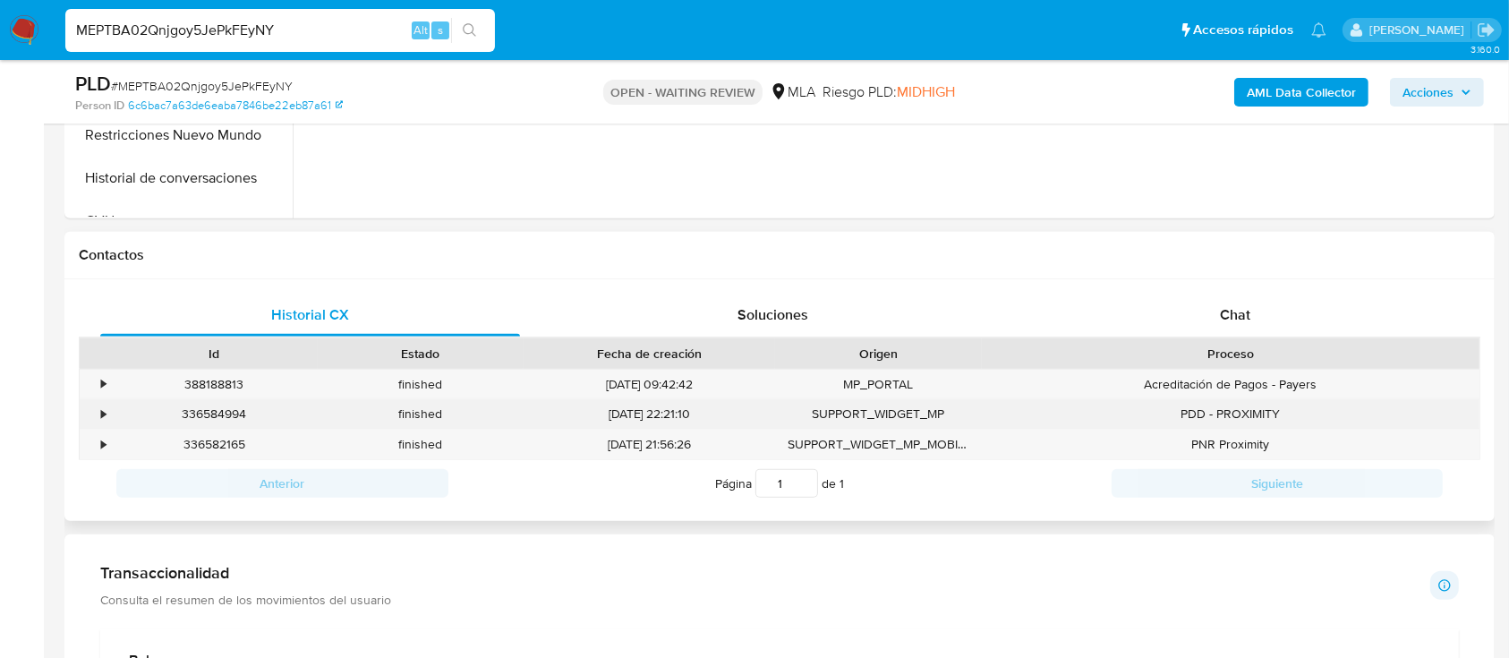
scroll to position [716, 0]
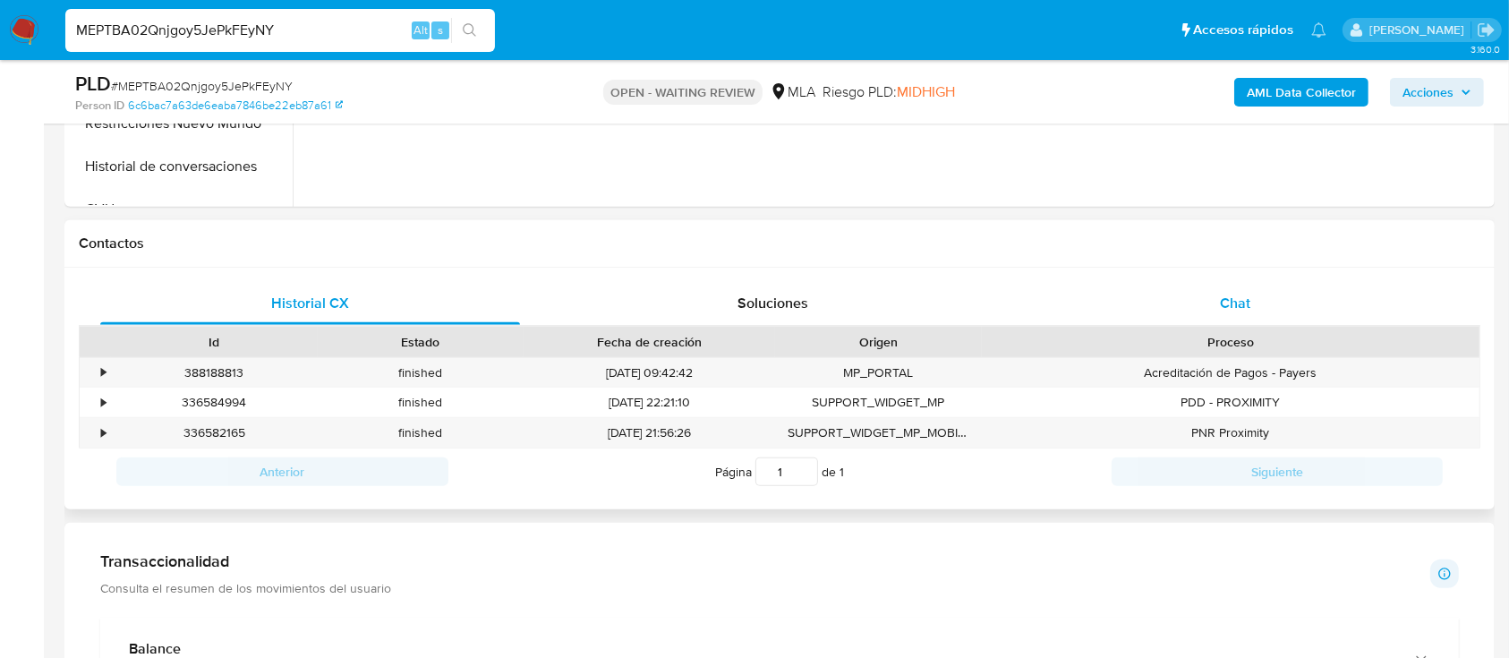
click at [1139, 323] on div "Chat" at bounding box center [1236, 303] width 420 height 43
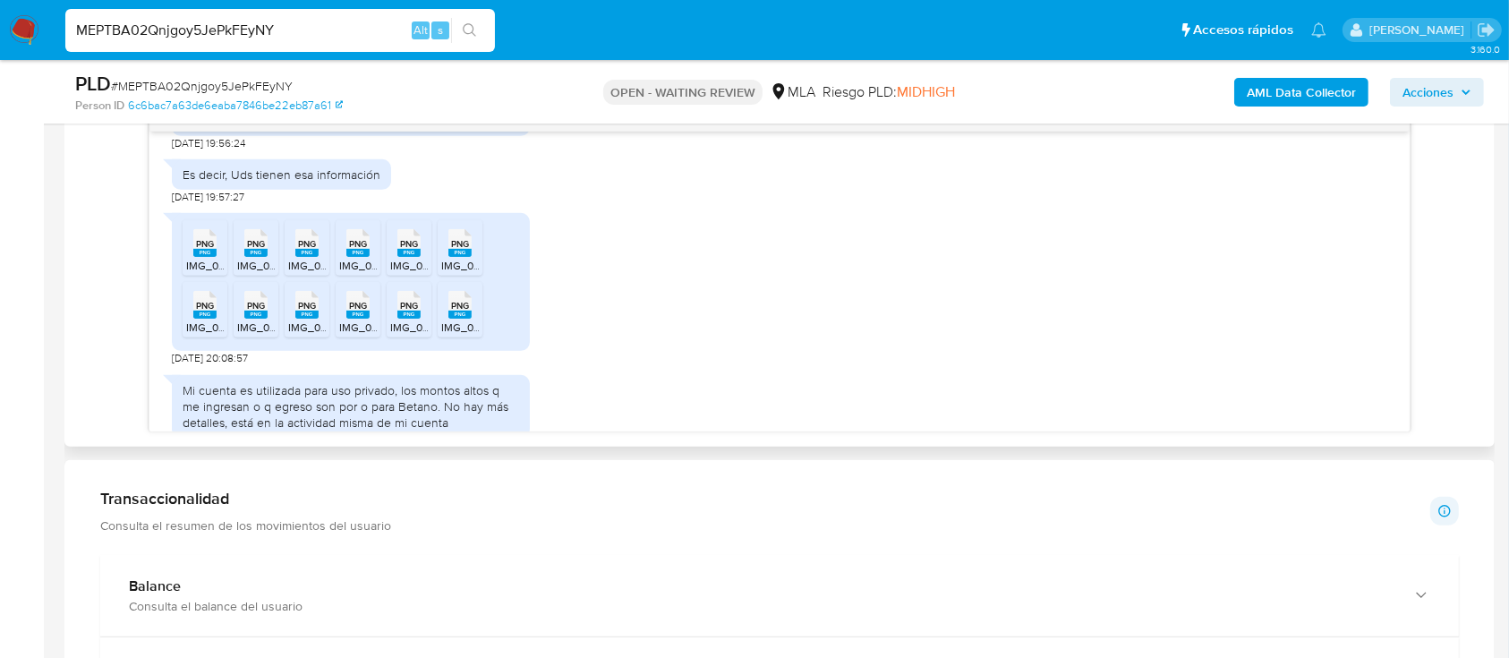
scroll to position [1039, 0]
click at [183, 277] on li "PNG PNG IMG_0589.png" at bounding box center [205, 248] width 45 height 55
click at [263, 274] on span "IMG_0594.png" at bounding box center [273, 266] width 72 height 15
click at [311, 277] on li "PNG PNG IMG_0592.png" at bounding box center [307, 248] width 45 height 55
drag, startPoint x: 366, startPoint y: 284, endPoint x: 405, endPoint y: 294, distance: 39.7
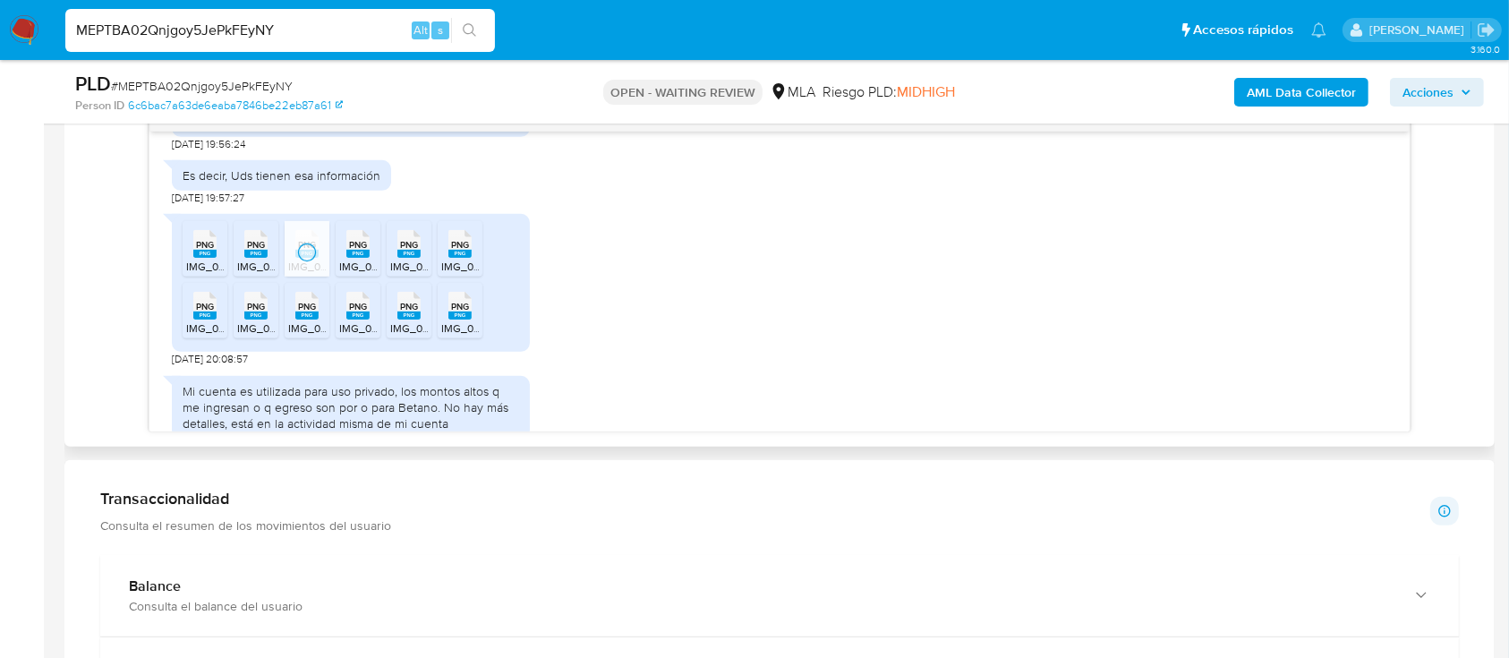
click at [366, 258] on rect at bounding box center [357, 254] width 23 height 8
drag, startPoint x: 422, startPoint y: 296, endPoint x: 446, endPoint y: 298, distance: 23.3
click at [422, 274] on span "IMG_0588.png" at bounding box center [426, 266] width 72 height 15
drag, startPoint x: 455, startPoint y: 298, endPoint x: 420, endPoint y: 300, distance: 34.9
click at [455, 274] on span "IMG_0590.png" at bounding box center [477, 266] width 72 height 15
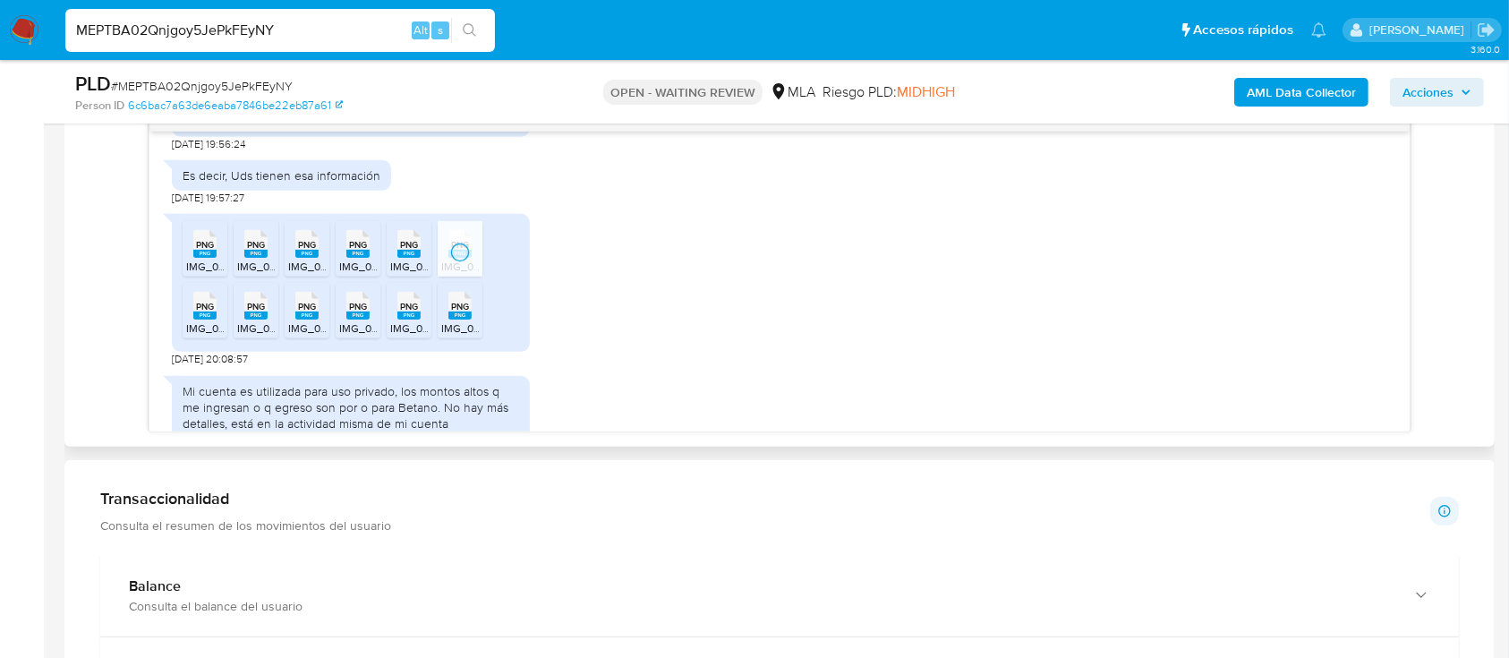
drag, startPoint x: 203, startPoint y: 356, endPoint x: 257, endPoint y: 354, distance: 53.8
click at [204, 336] on span "IMG_0593.png" at bounding box center [222, 327] width 72 height 15
drag, startPoint x: 269, startPoint y: 347, endPoint x: 286, endPoint y: 347, distance: 17.0
click at [269, 321] on div "PNG PNG" at bounding box center [256, 303] width 38 height 35
click at [321, 321] on div "PNG PNG" at bounding box center [307, 303] width 38 height 35
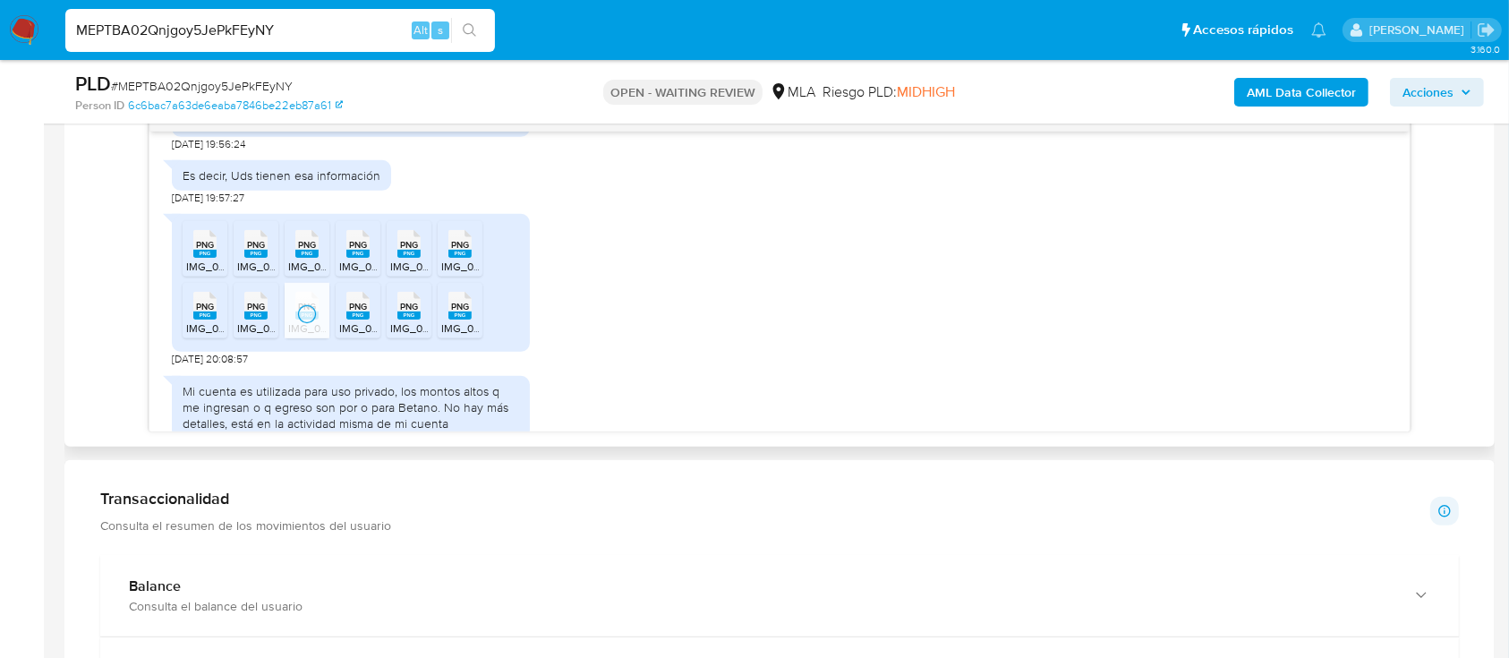
drag, startPoint x: 355, startPoint y: 349, endPoint x: 405, endPoint y: 349, distance: 49.2
click at [355, 320] on rect at bounding box center [357, 315] width 23 height 8
click at [405, 320] on rect at bounding box center [408, 315] width 23 height 8
click at [458, 320] on rect at bounding box center [459, 315] width 23 height 8
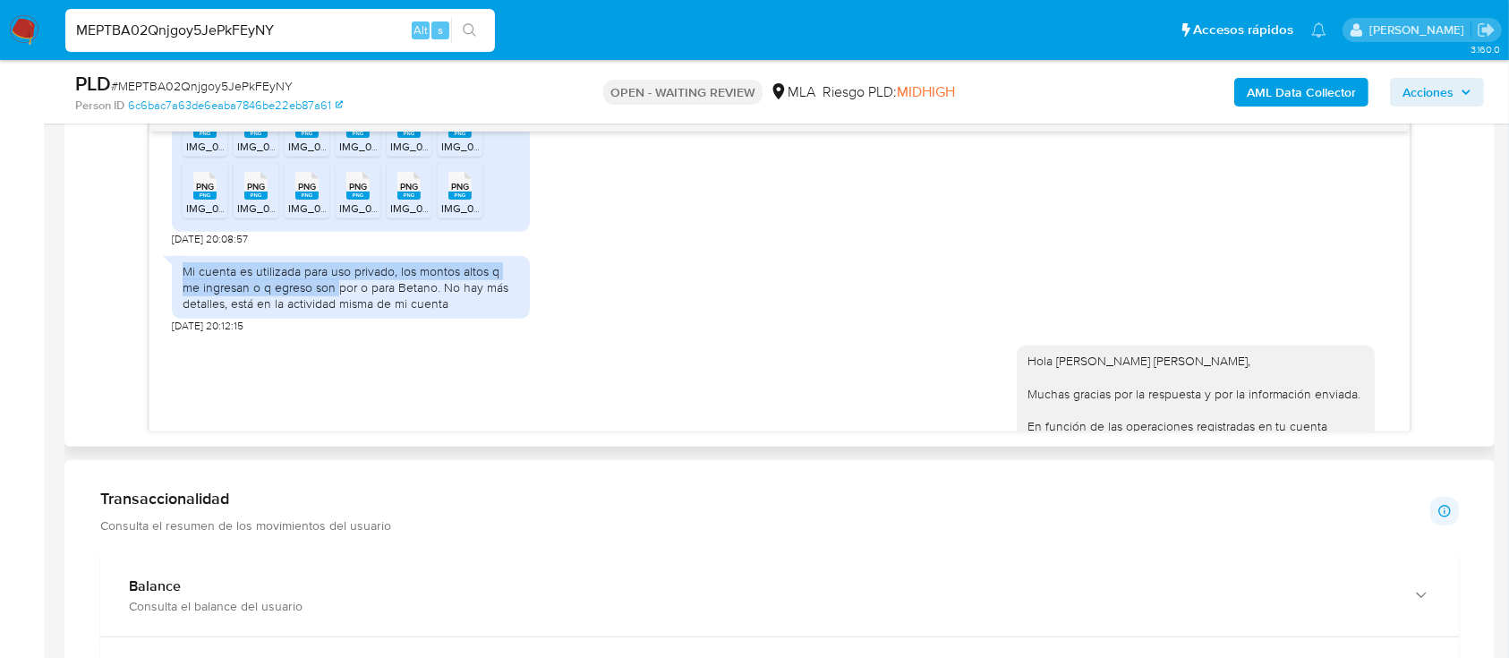
drag, startPoint x: 412, startPoint y: 305, endPoint x: 337, endPoint y: 328, distance: 78.4
click at [334, 312] on div "Mi cuenta es utilizada para uso privado, los montos altos q me ingresan o q egr…" at bounding box center [351, 287] width 337 height 49
click at [56, 291] on main "3.160.0 Asignado a fmerelli Asignado el: 18/08/2025 14:11:24 Creado el: 12/08/2…" at bounding box center [754, 475] width 1509 height 2858
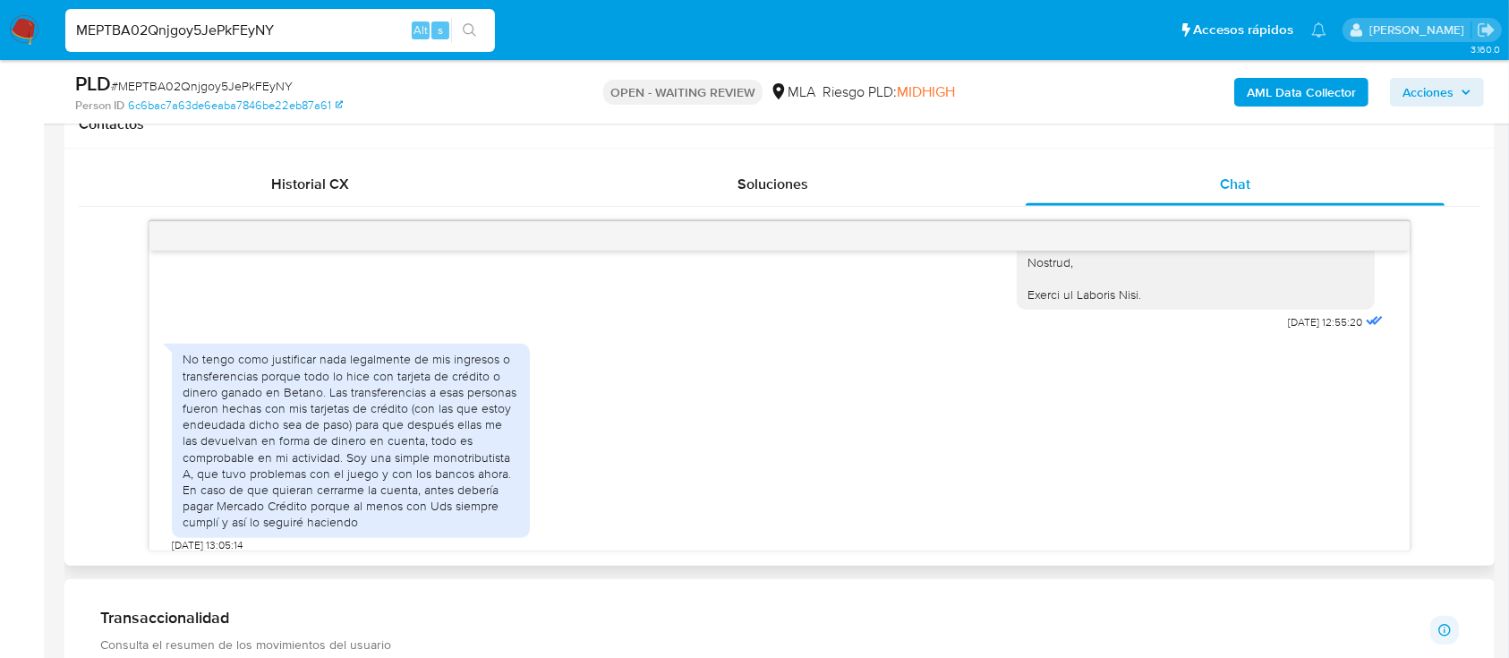
scroll to position [2233, 0]
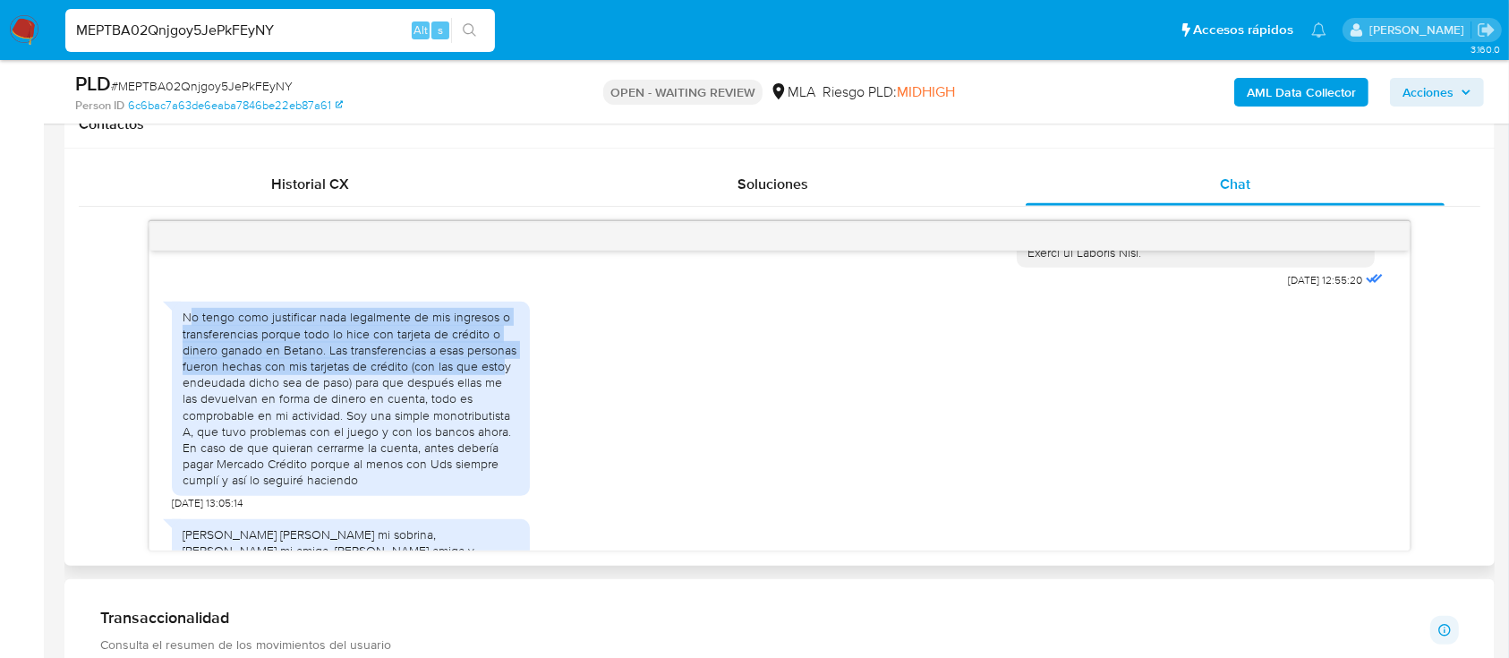
drag, startPoint x: 192, startPoint y: 355, endPoint x: 503, endPoint y: 398, distance: 314.4
click at [502, 398] on div "No tengo como justificar nada legalmente de mis ingresos o transferencias porqu…" at bounding box center [351, 398] width 337 height 179
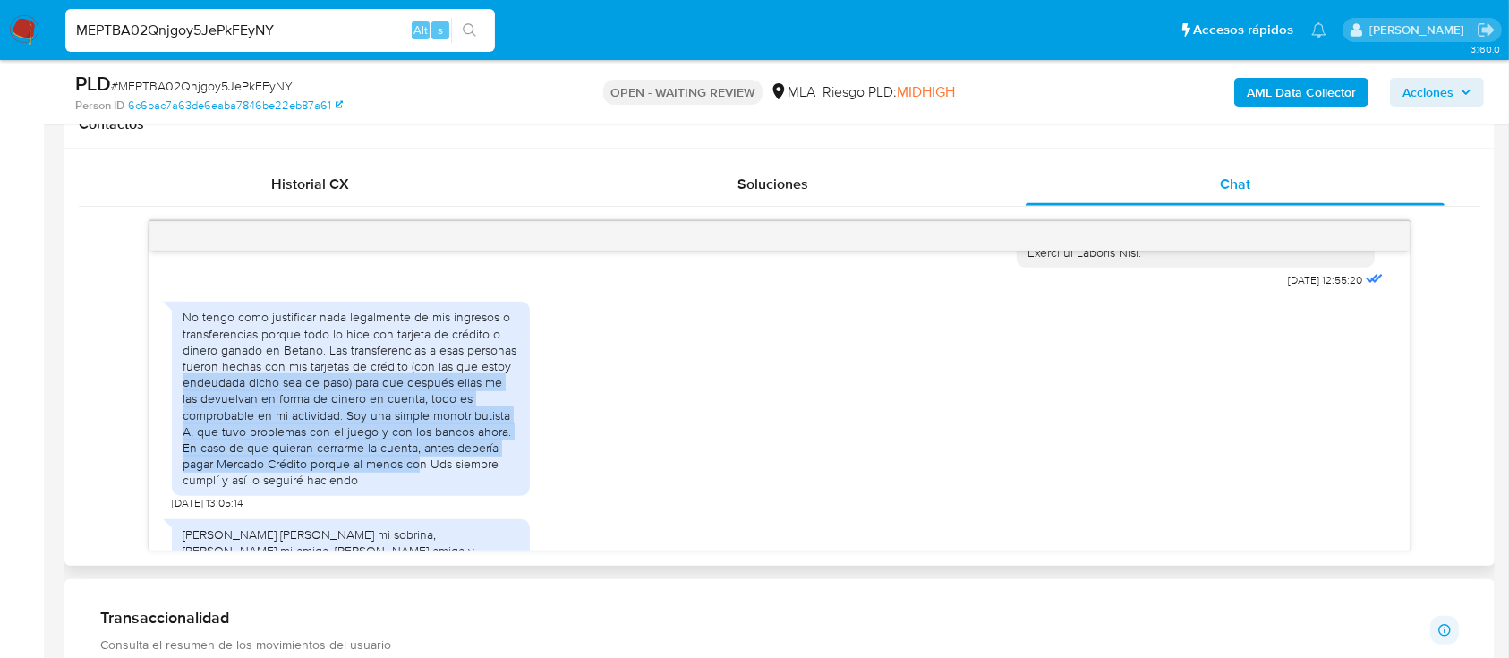
drag, startPoint x: 258, startPoint y: 419, endPoint x: 419, endPoint y: 502, distance: 181.3
click at [419, 495] on div "No tengo como justificar nada legalmente de mis ingresos o transferencias porqu…" at bounding box center [351, 398] width 358 height 193
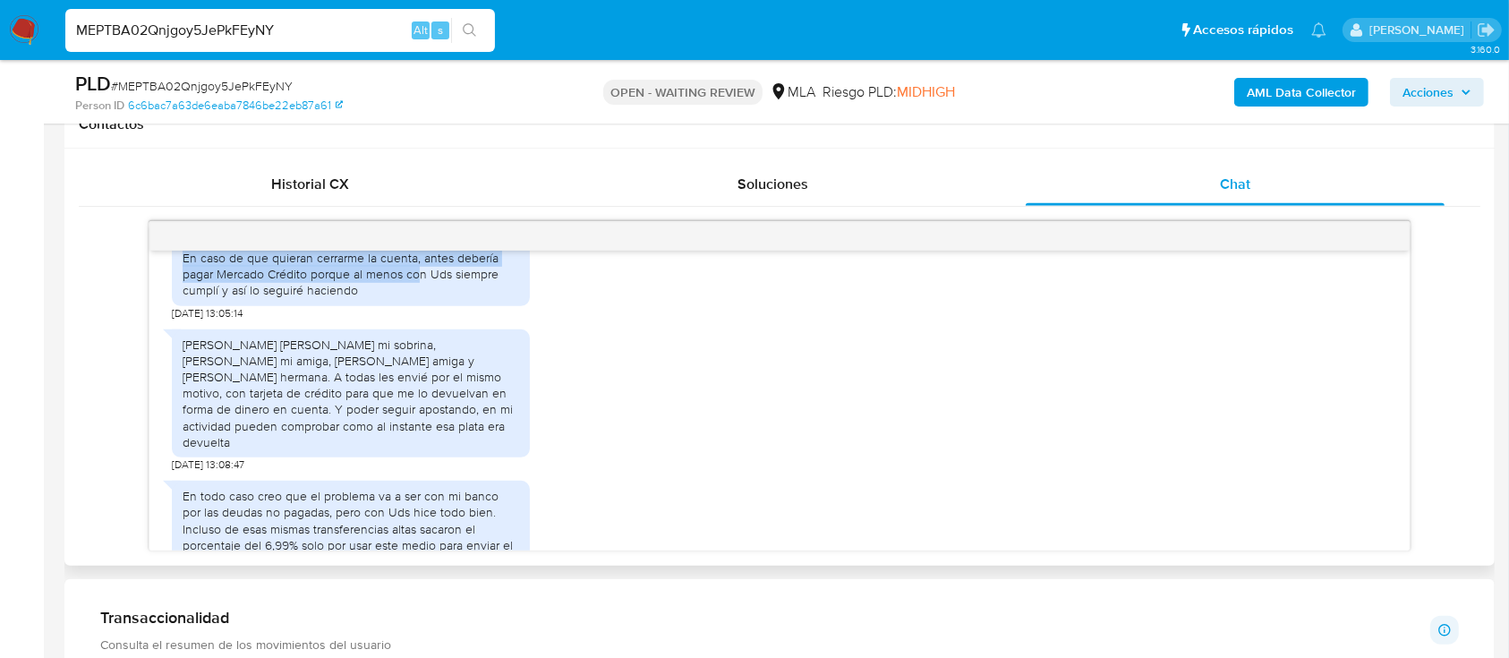
scroll to position [2471, 0]
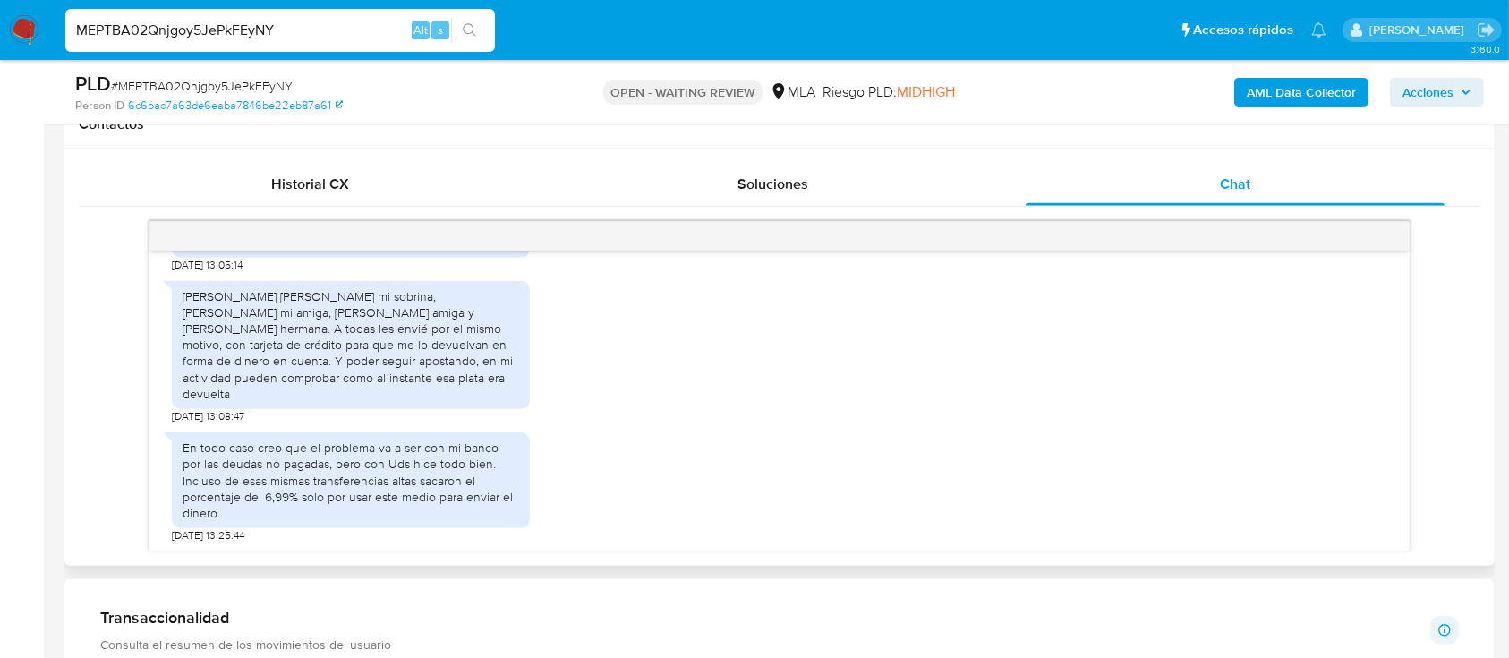
drag, startPoint x: 193, startPoint y: 333, endPoint x: 505, endPoint y: 405, distance: 319.8
click at [505, 402] on div "Keila Nair Cardozo es mi sobrina, Trinidad Dandrea mi amiga, Luciana Surijon am…" at bounding box center [351, 345] width 337 height 114
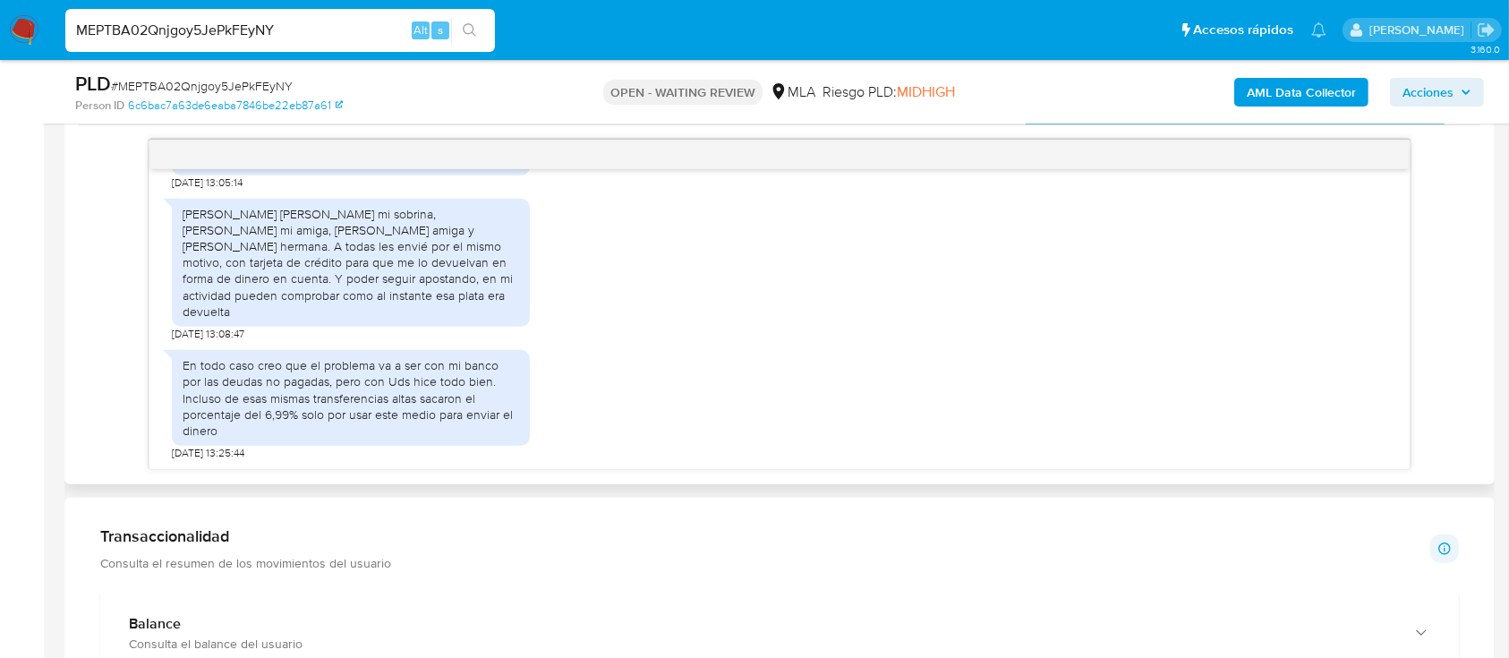
scroll to position [954, 0]
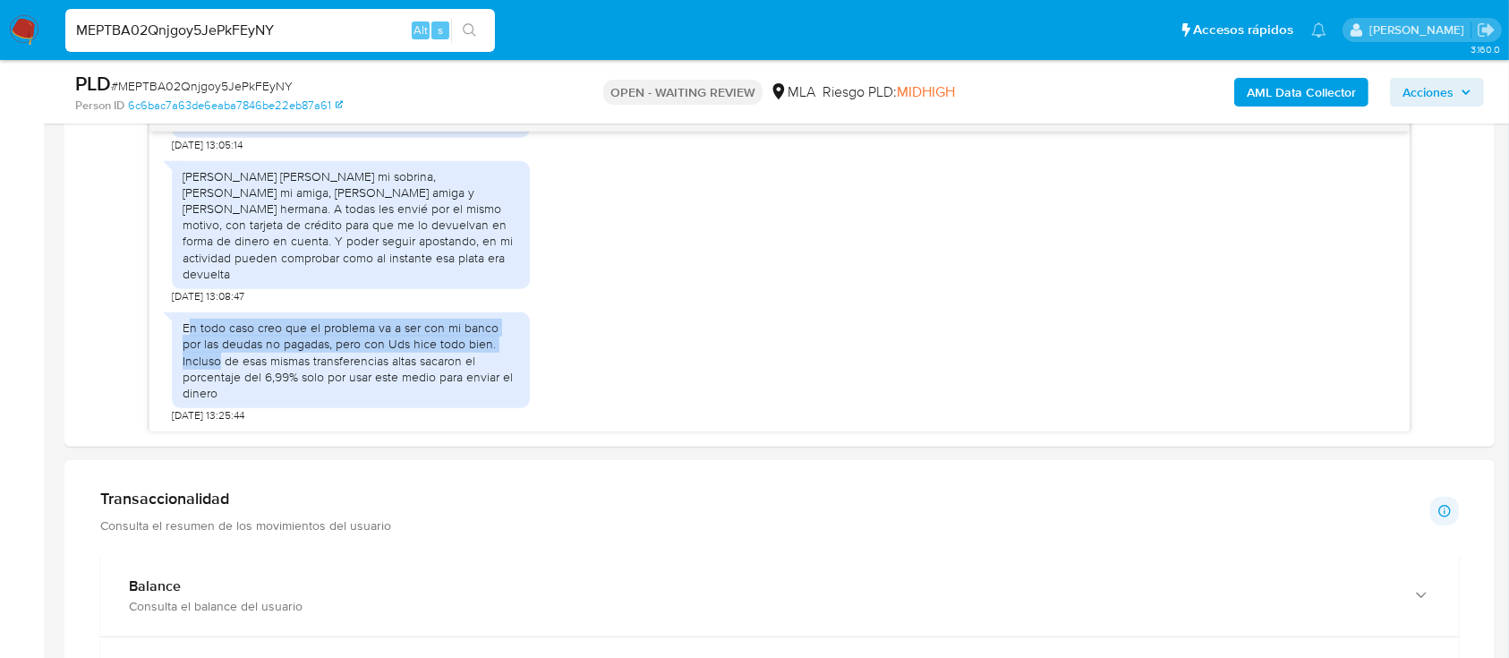
drag, startPoint x: 186, startPoint y: 345, endPoint x: 598, endPoint y: 512, distance: 444.1
click at [518, 362] on div "En todo caso creo que el problema va a ser con mi banco por las deudas no pagad…" at bounding box center [351, 360] width 337 height 81
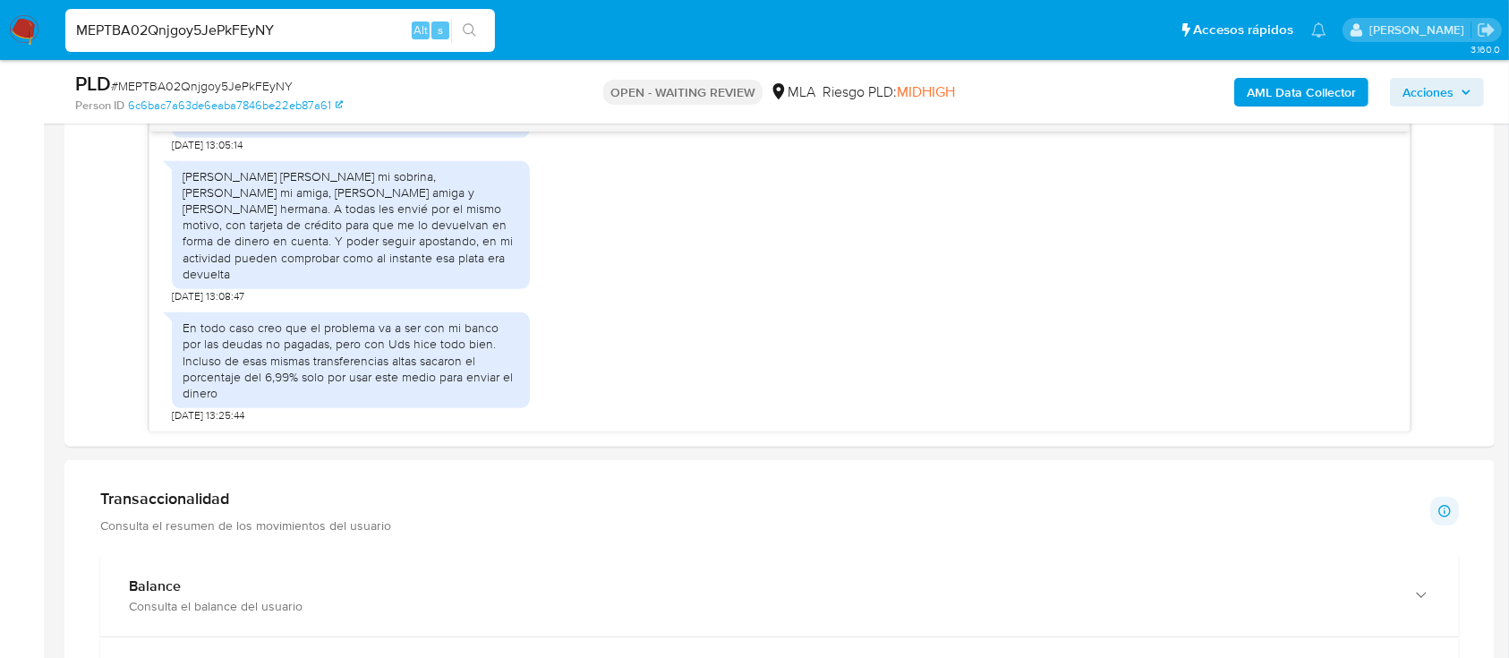
click at [336, 25] on input "MEPTBA02Qnjgoy5JePkFEyNY" at bounding box center [280, 30] width 430 height 23
paste input "BaXtH2QbcjKlmlYmNYWYTV3G"
click at [336, 25] on input "MEPTBA02Qnjgoy5JePkFEyNY" at bounding box center [280, 30] width 430 height 23
type input "BaXtH2QbcjKlmlYmNYWYTV3G"
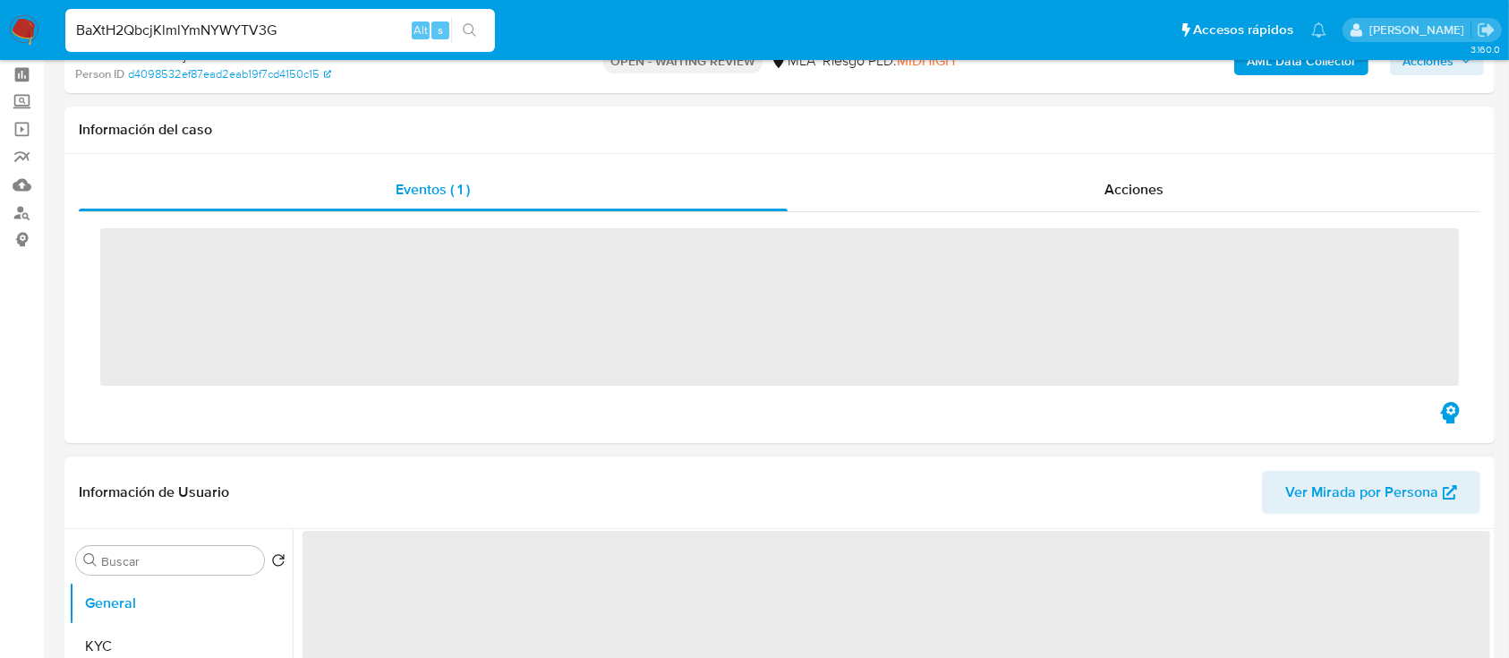
scroll to position [238, 0]
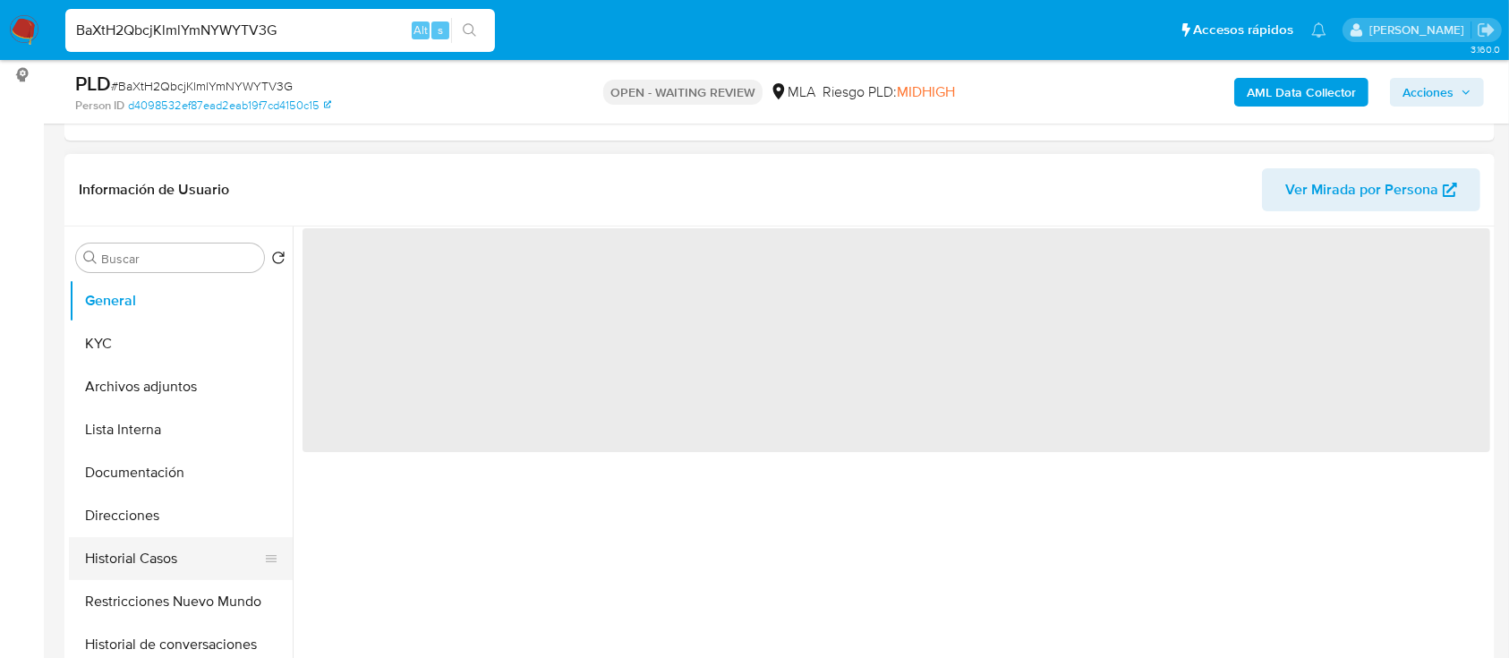
click at [104, 568] on button "Historial Casos" at bounding box center [173, 558] width 209 height 43
select select "10"
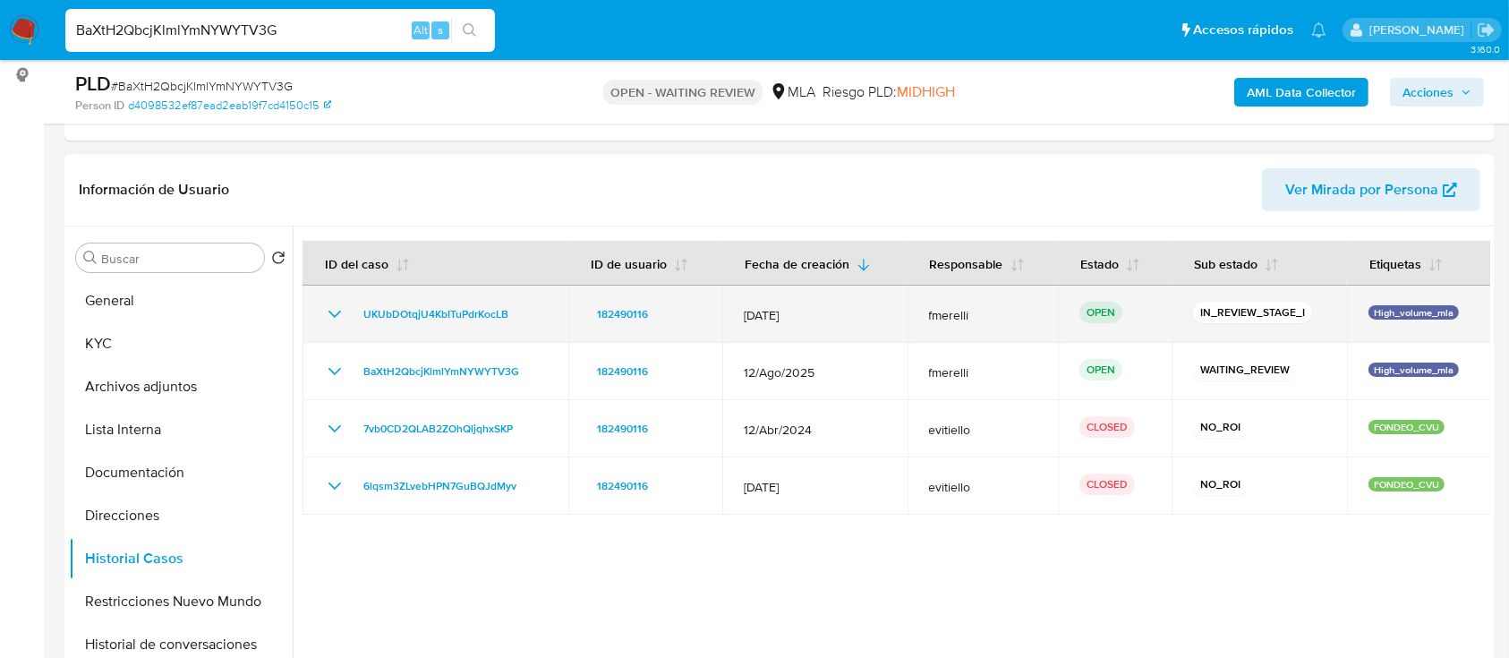
drag, startPoint x: 1075, startPoint y: 362, endPoint x: 744, endPoint y: 305, distance: 335.9
click at [744, 305] on tbody "UKUbDOtqjU4KbITuPdrKocLB 182490116 12/Sept/2025 fmerelli OPEN IN_REVIEW_STAGE_I…" at bounding box center [897, 399] width 1189 height 229
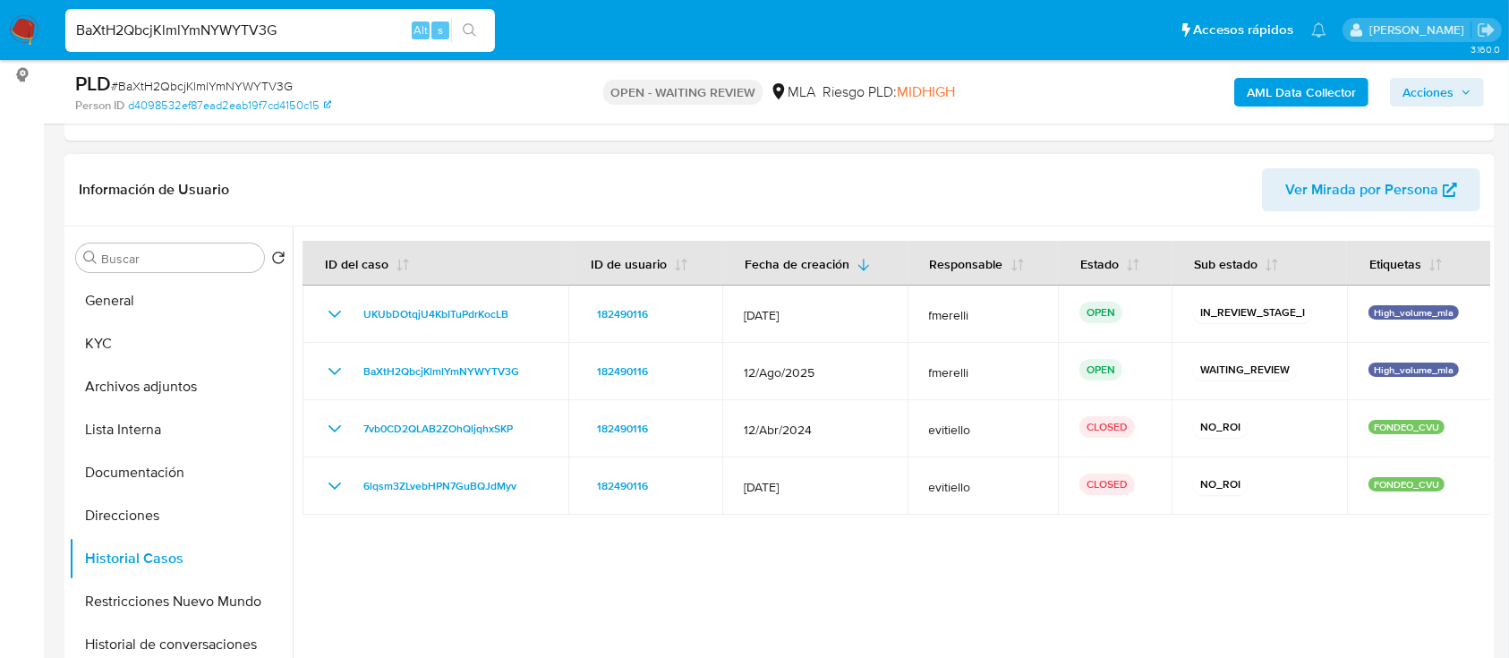
click at [1061, 569] on div at bounding box center [891, 455] width 1197 height 458
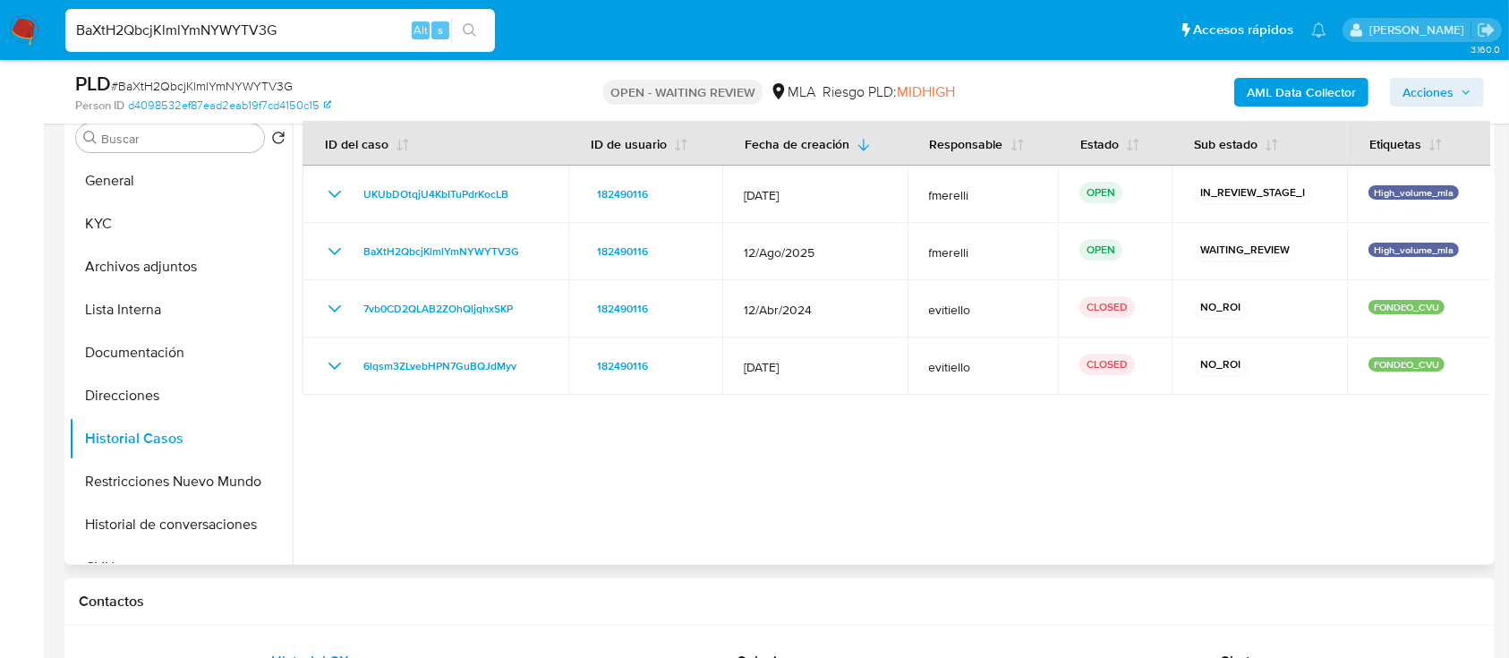
scroll to position [716, 0]
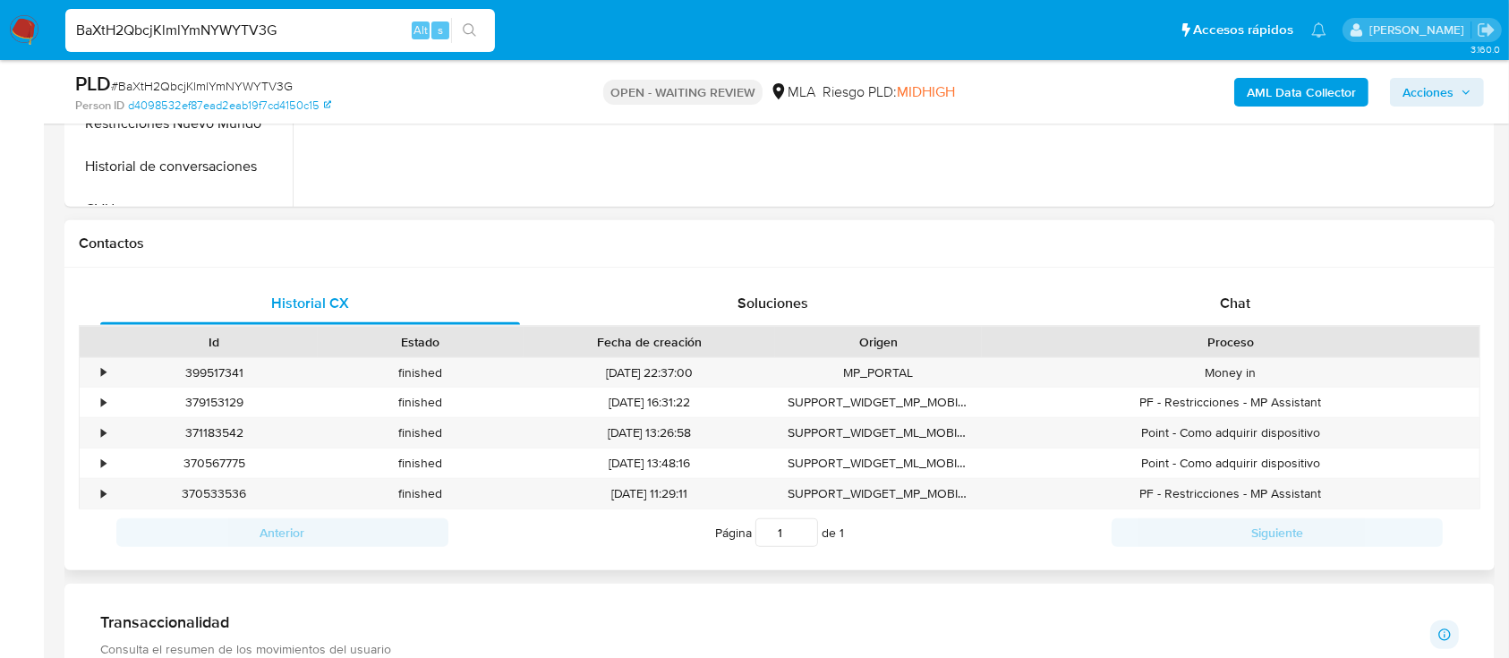
click at [1181, 268] on div "Historial CX Soluciones Chat Id Estado Fecha de creación Origen Proceso • 39951…" at bounding box center [779, 419] width 1430 height 303
click at [1167, 312] on div "Chat" at bounding box center [1236, 303] width 420 height 43
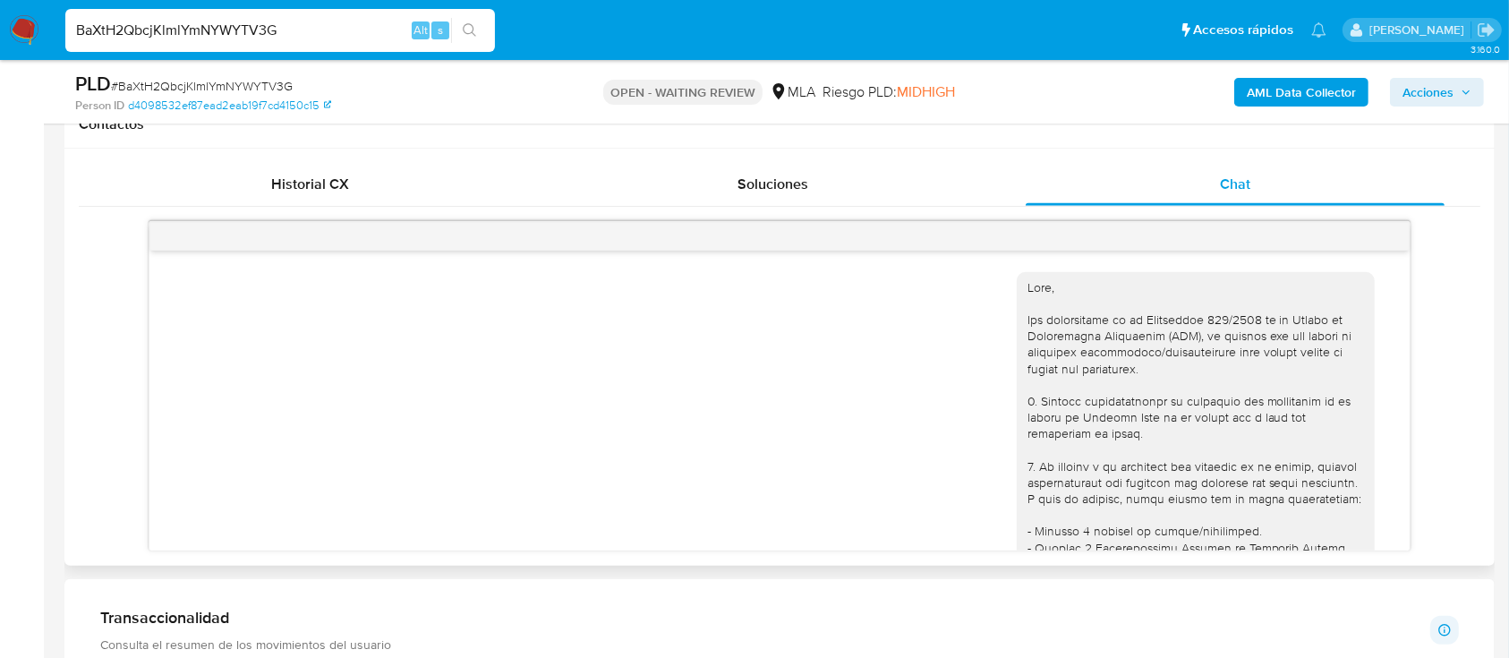
scroll to position [2497, 0]
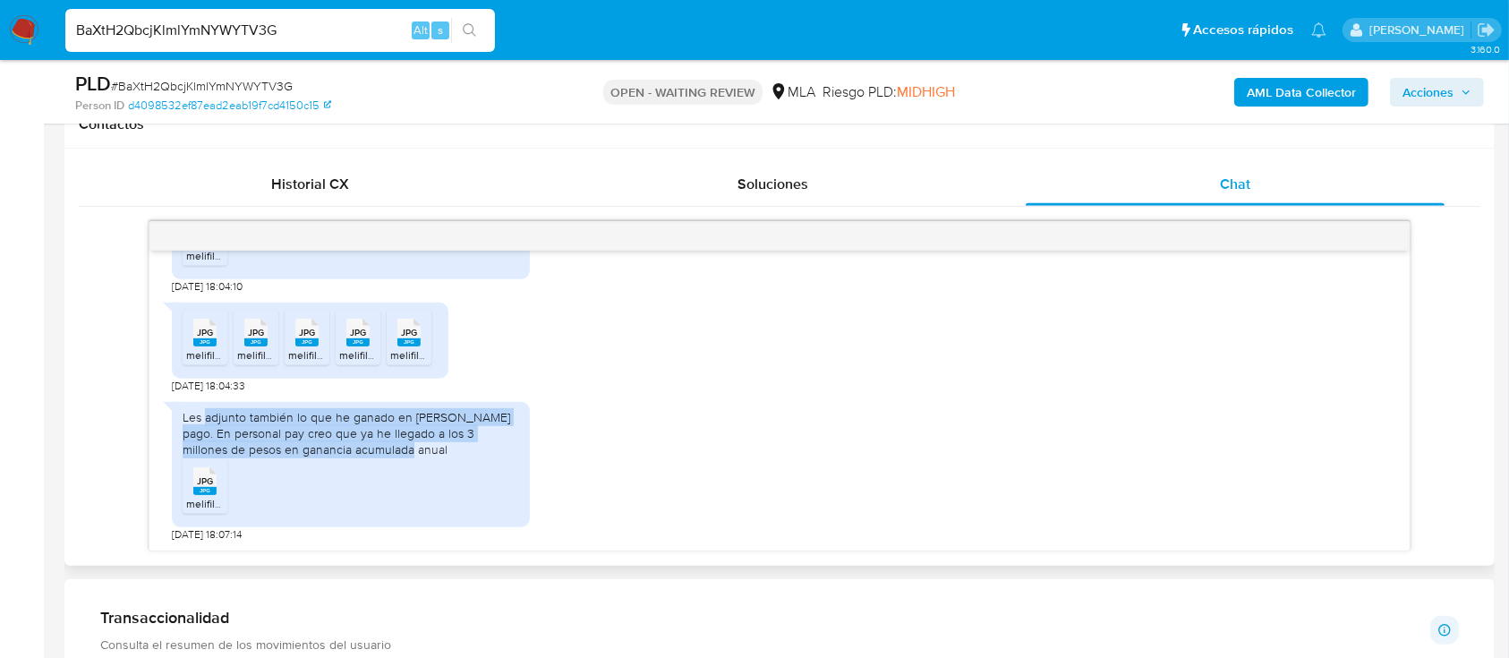
drag, startPoint x: 209, startPoint y: 417, endPoint x: 446, endPoint y: 465, distance: 242.0
click at [439, 462] on div "Les adjunto también lo que he ganado en mercado pago. En personal pay creo que …" at bounding box center [351, 464] width 358 height 125
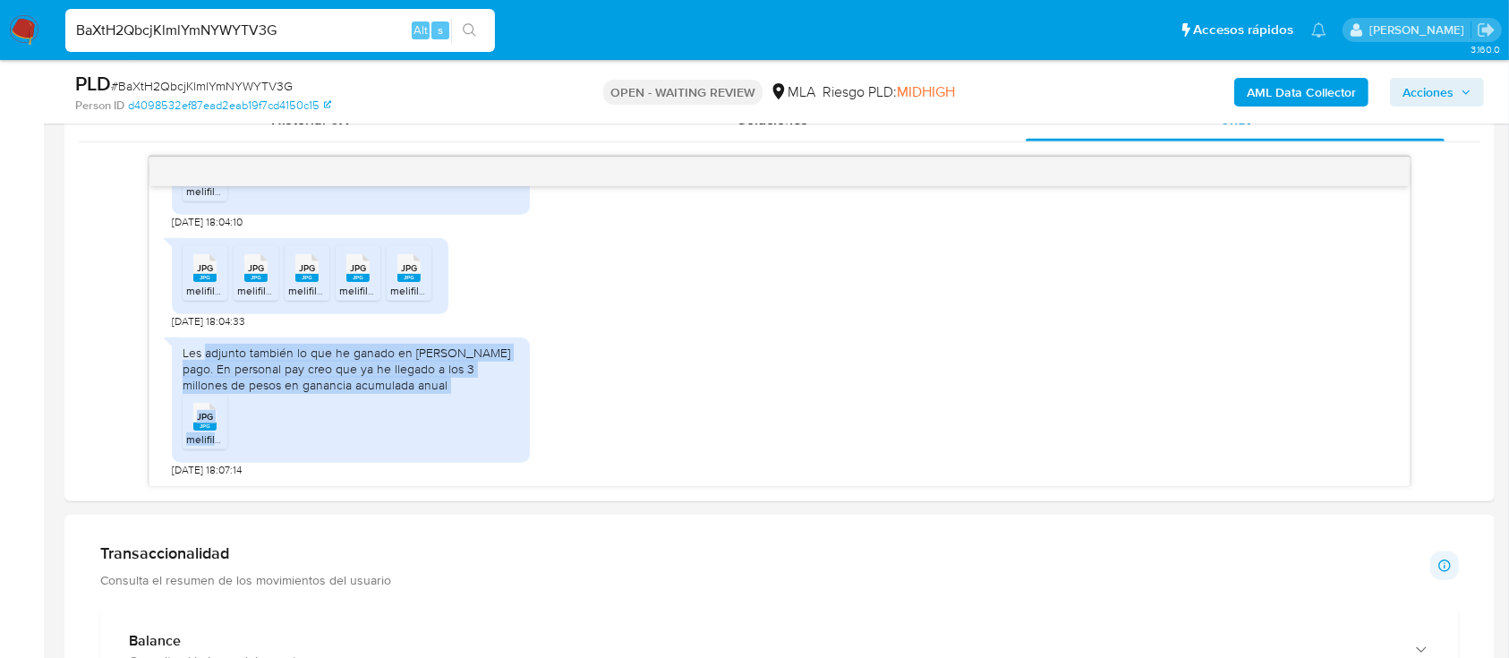
scroll to position [954, 0]
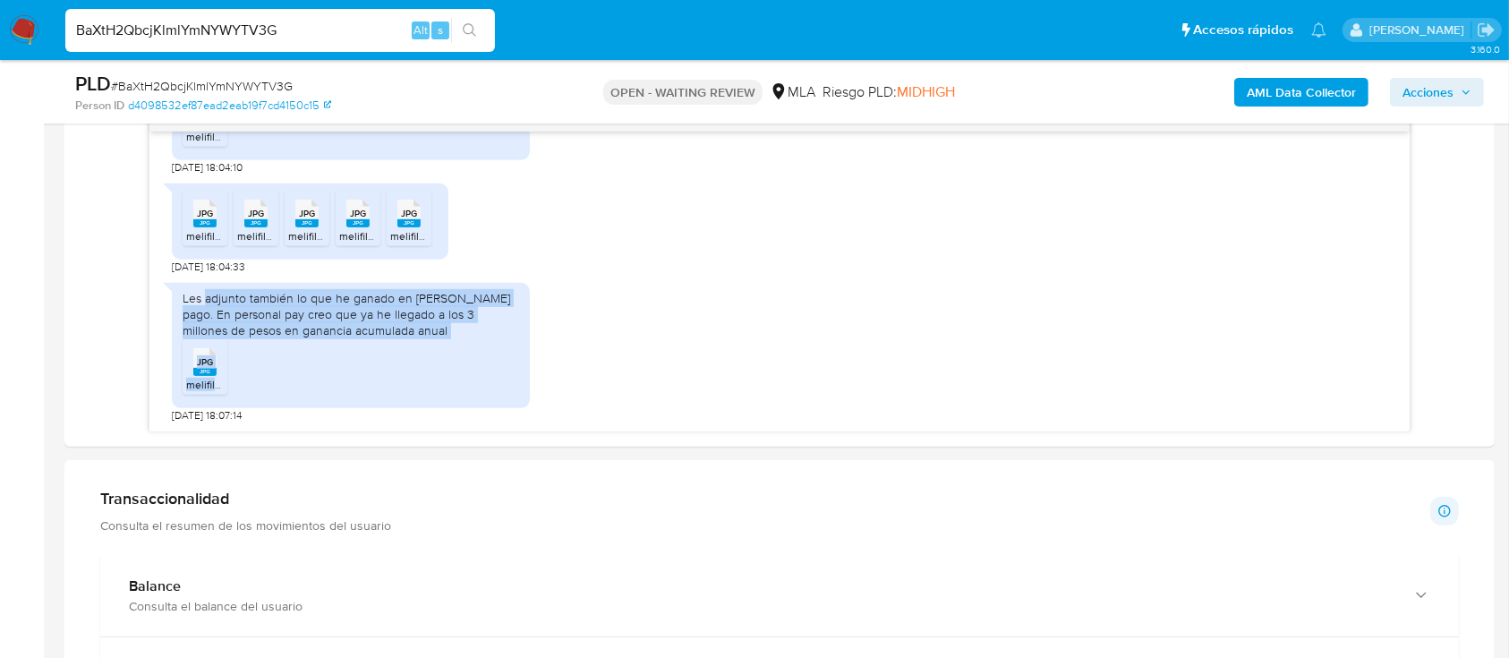
click at [329, 33] on input "BaXtH2QbcjKlmlYmNYWYTV3G" at bounding box center [280, 30] width 430 height 23
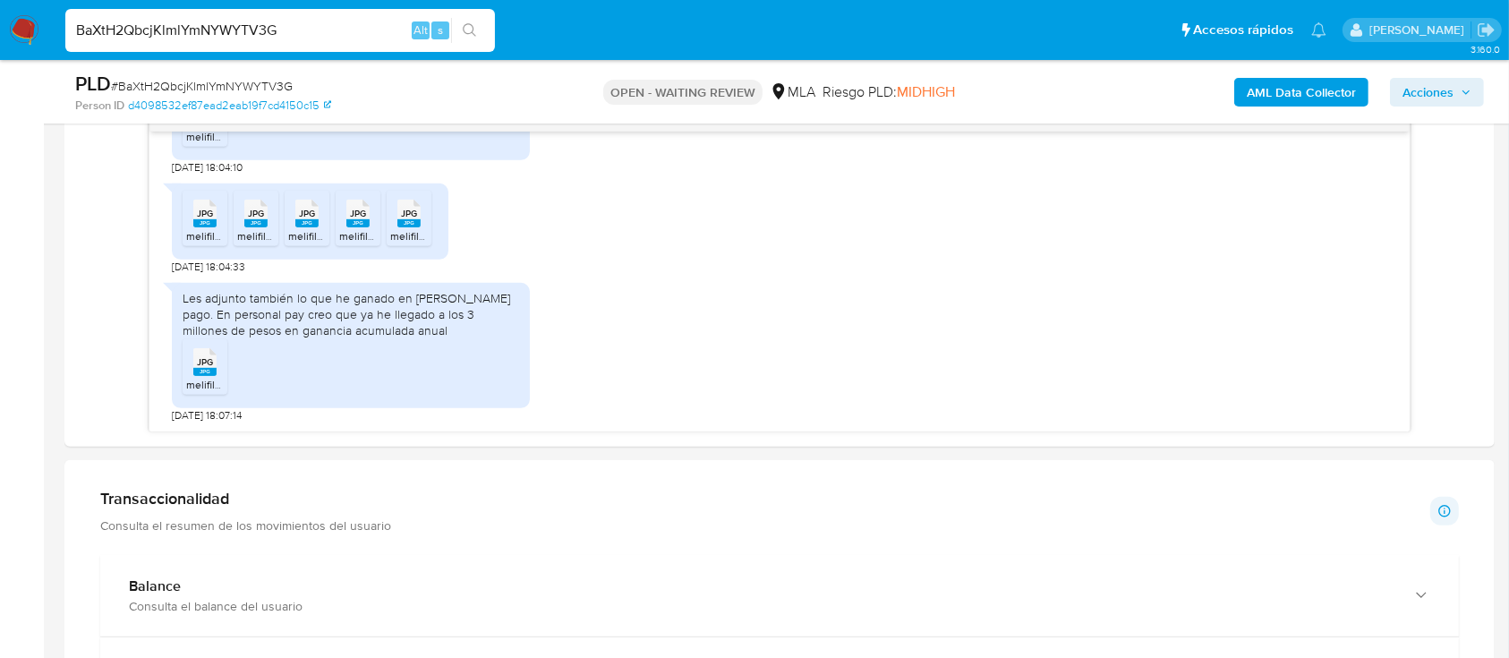
click at [329, 33] on input "BaXtH2QbcjKlmlYmNYWYTV3G" at bounding box center [280, 30] width 430 height 23
paste input "cQWTrtvEuuS7pEtka6vTgHY4"
type input "cQWTrtvEuuS7pEtka6vTgHY4"
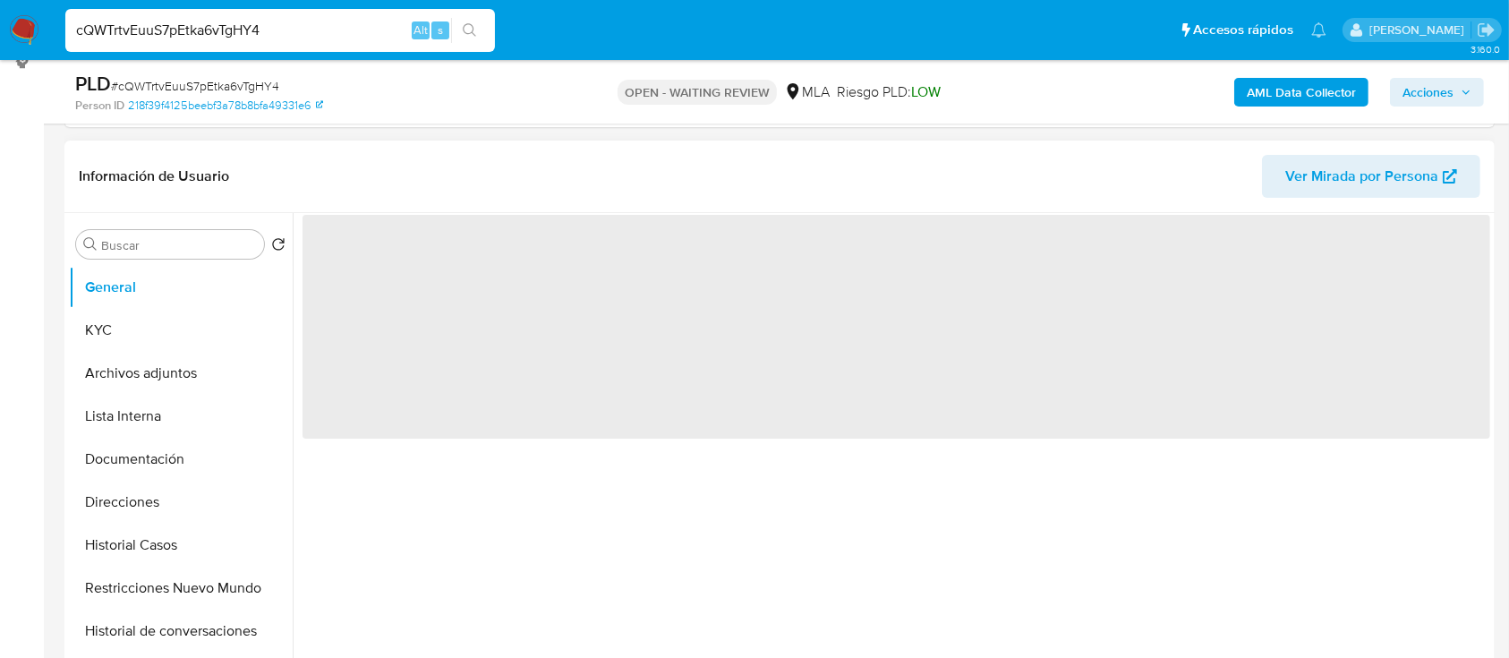
scroll to position [358, 0]
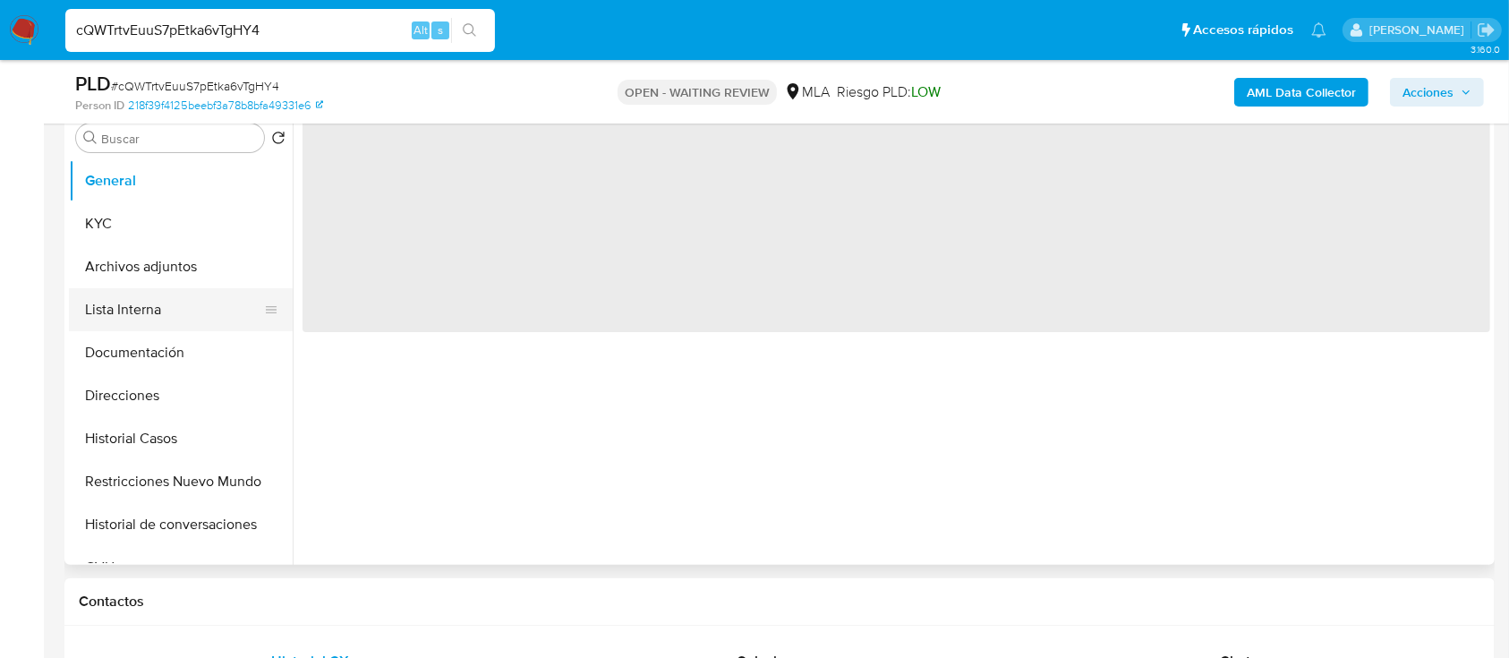
select select "10"
click at [192, 261] on button "Archivos adjuntos" at bounding box center [181, 266] width 224 height 43
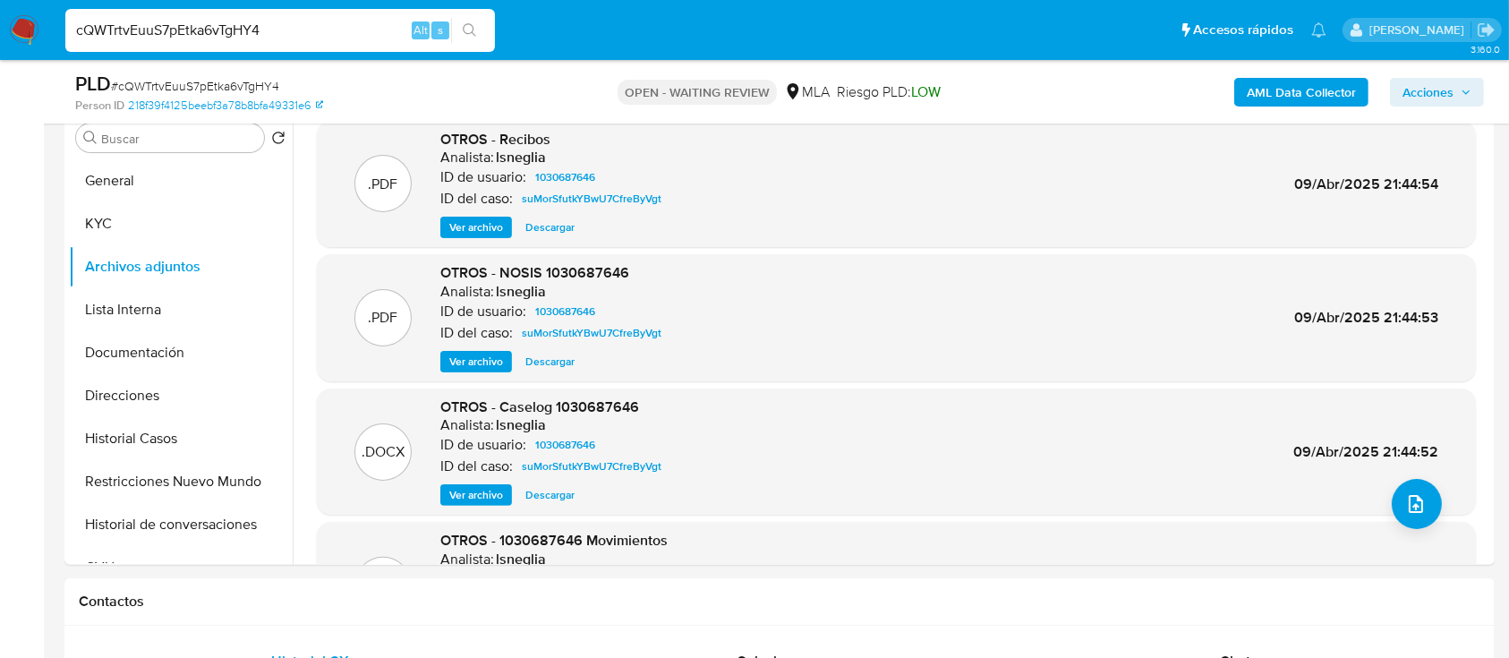
click at [393, 30] on input "cQWTrtvEuuS7pEtka6vTgHY4" at bounding box center [280, 30] width 430 height 23
paste input "AgaVMmEyfQzif7mEvpNCzc7o"
type input "AgaVMmEyfQzif7mEvpNCzc7o"
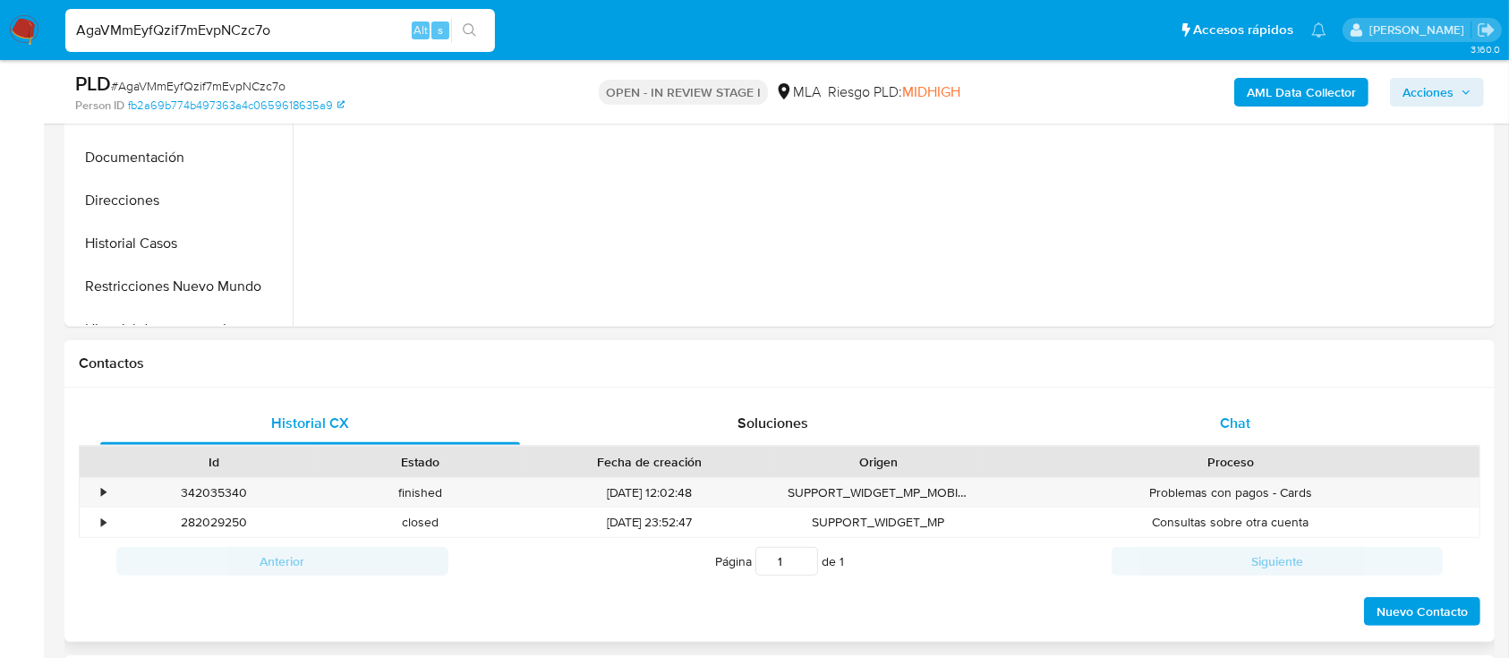
click at [1153, 424] on div "Chat" at bounding box center [1236, 423] width 420 height 43
select select "10"
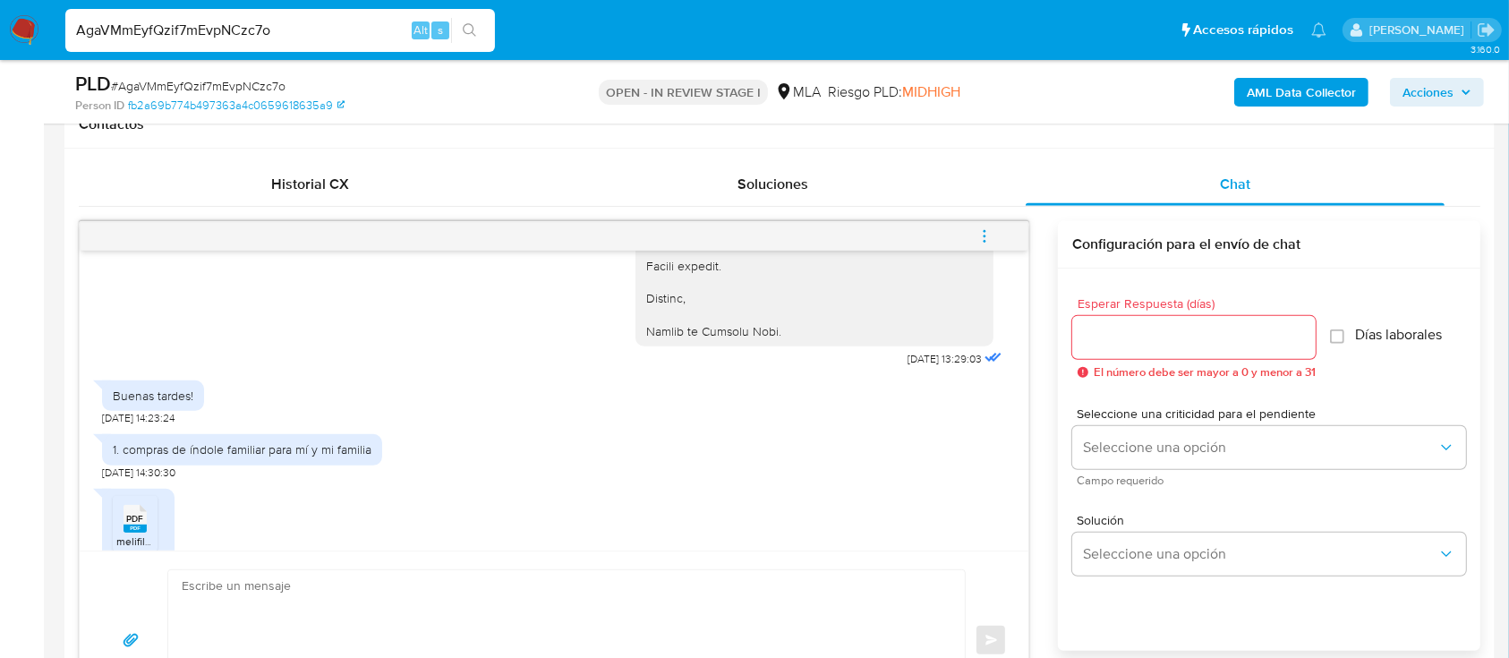
scroll to position [1193, 0]
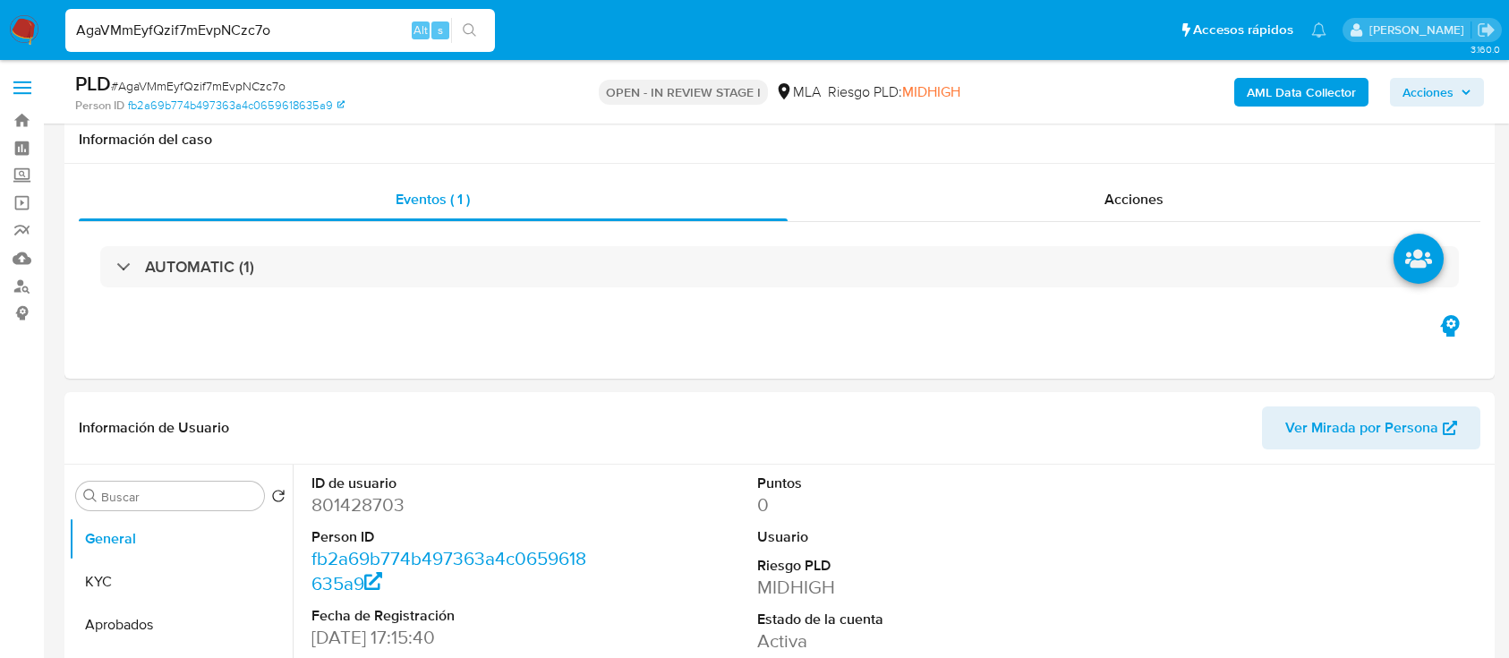
select select "10"
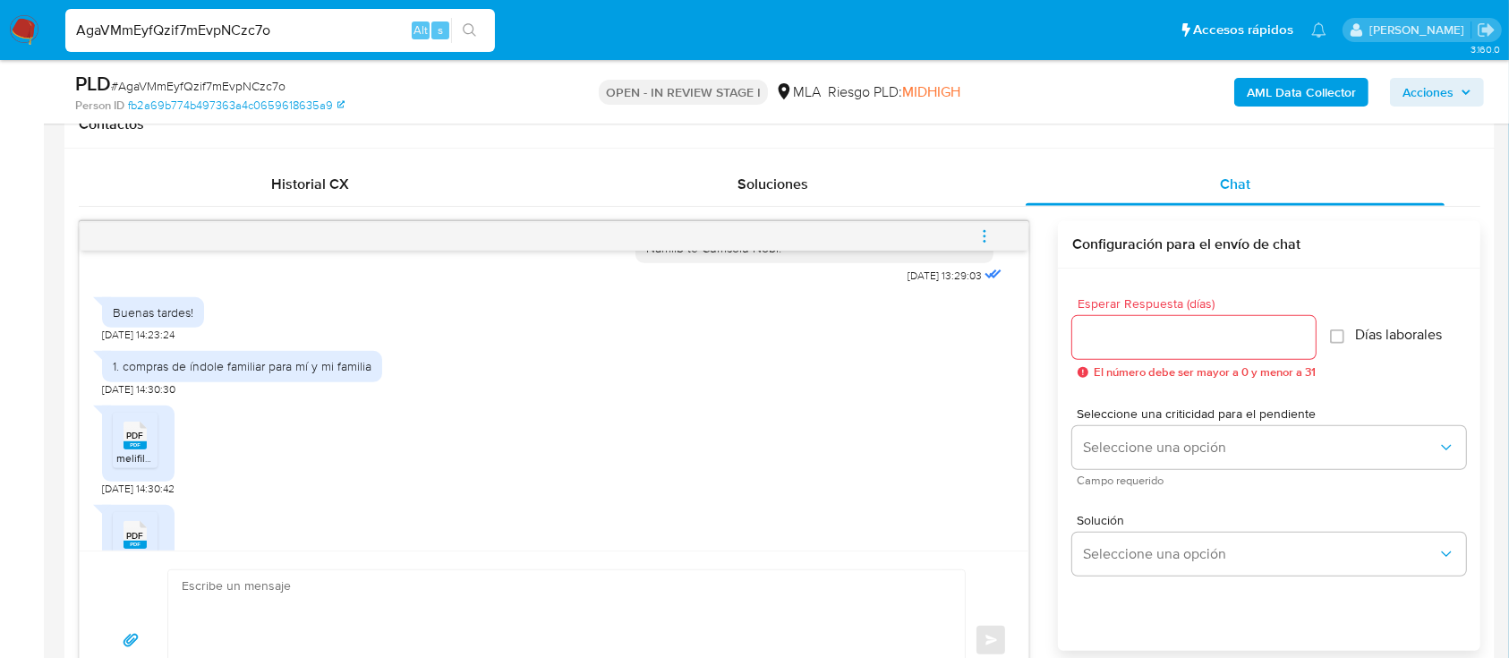
scroll to position [954, 0]
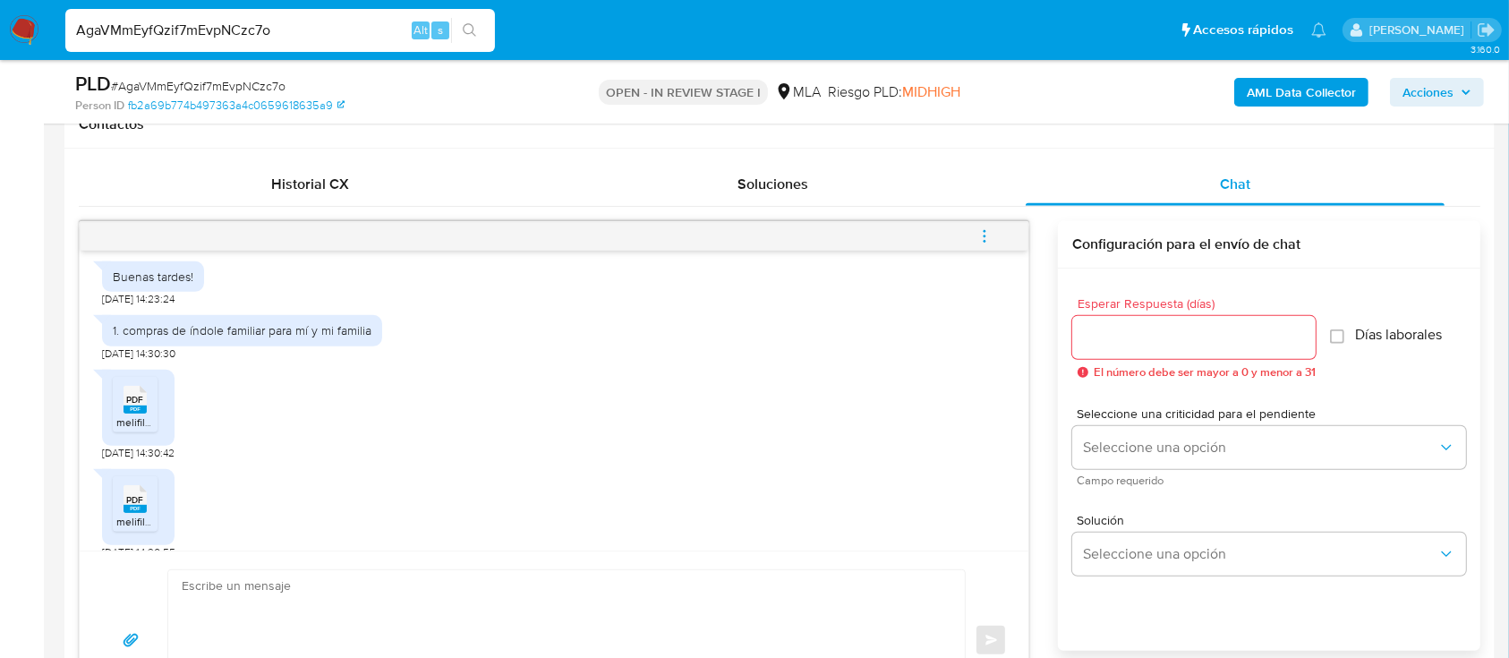
click at [154, 426] on span "melifile2053896033818175581.pdf" at bounding box center [197, 421] width 163 height 15
click at [121, 508] on div "PDF PDF" at bounding box center [135, 497] width 38 height 35
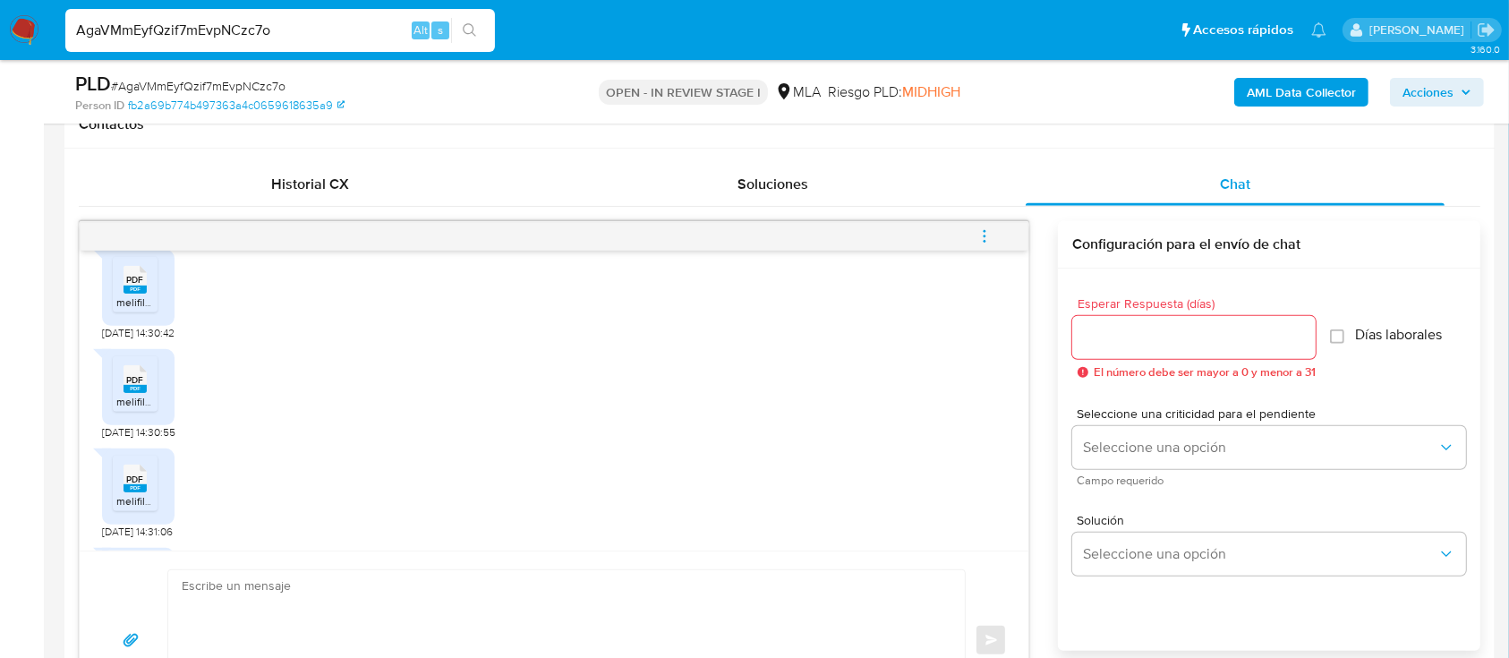
click at [122, 474] on div "PDF PDF" at bounding box center [135, 476] width 38 height 35
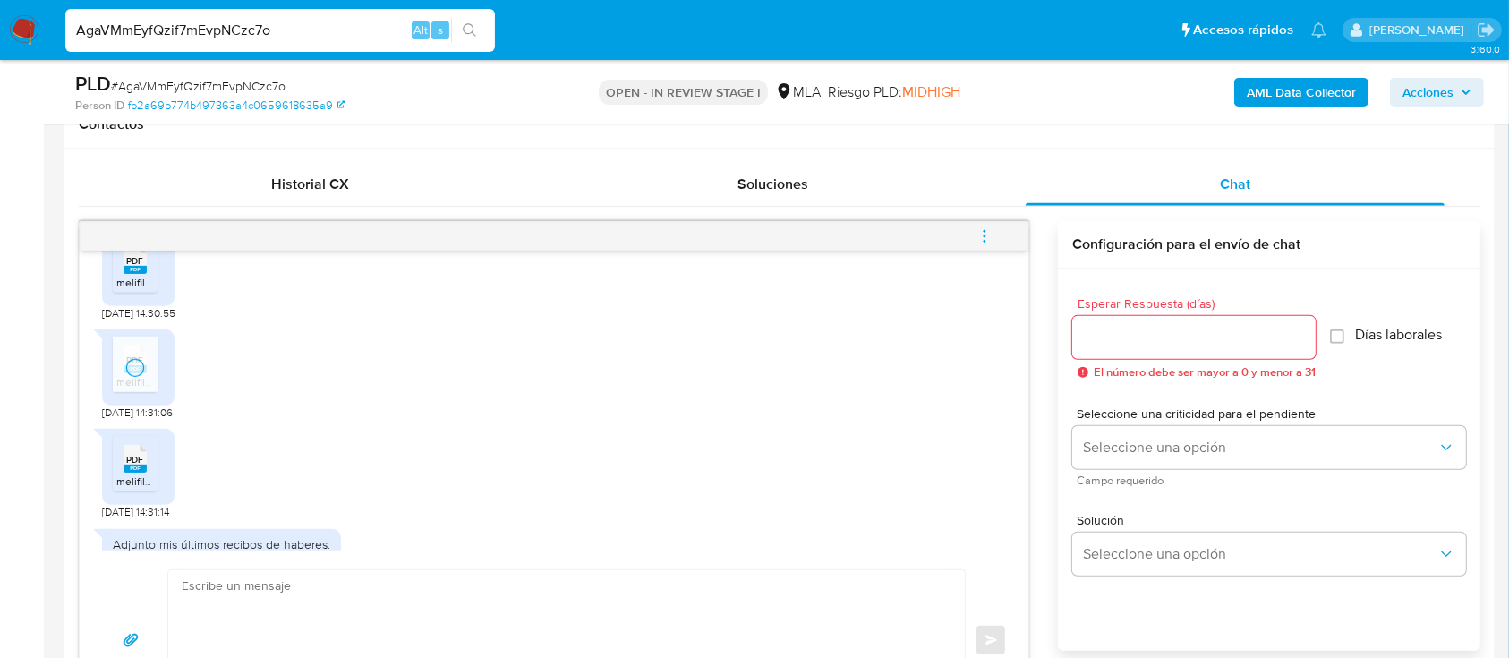
click at [135, 464] on span "PDF" at bounding box center [135, 460] width 17 height 12
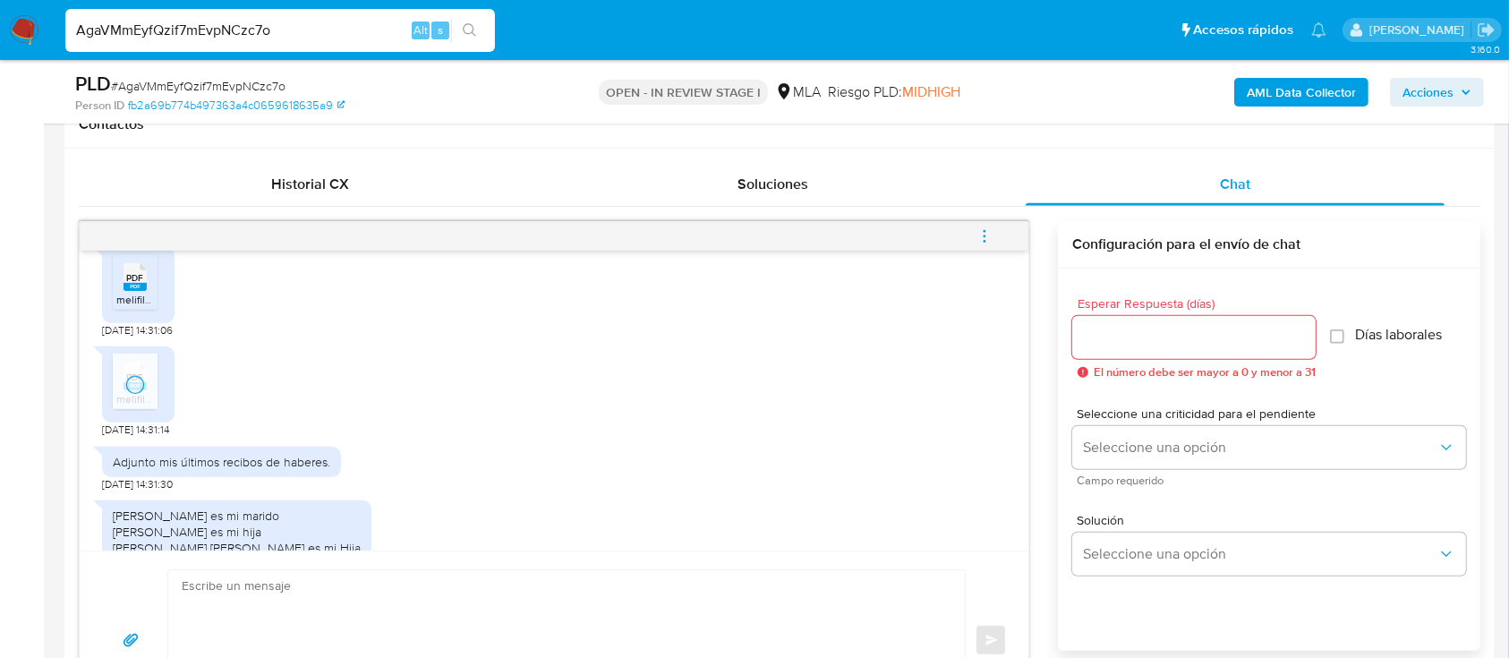
scroll to position [1312, 0]
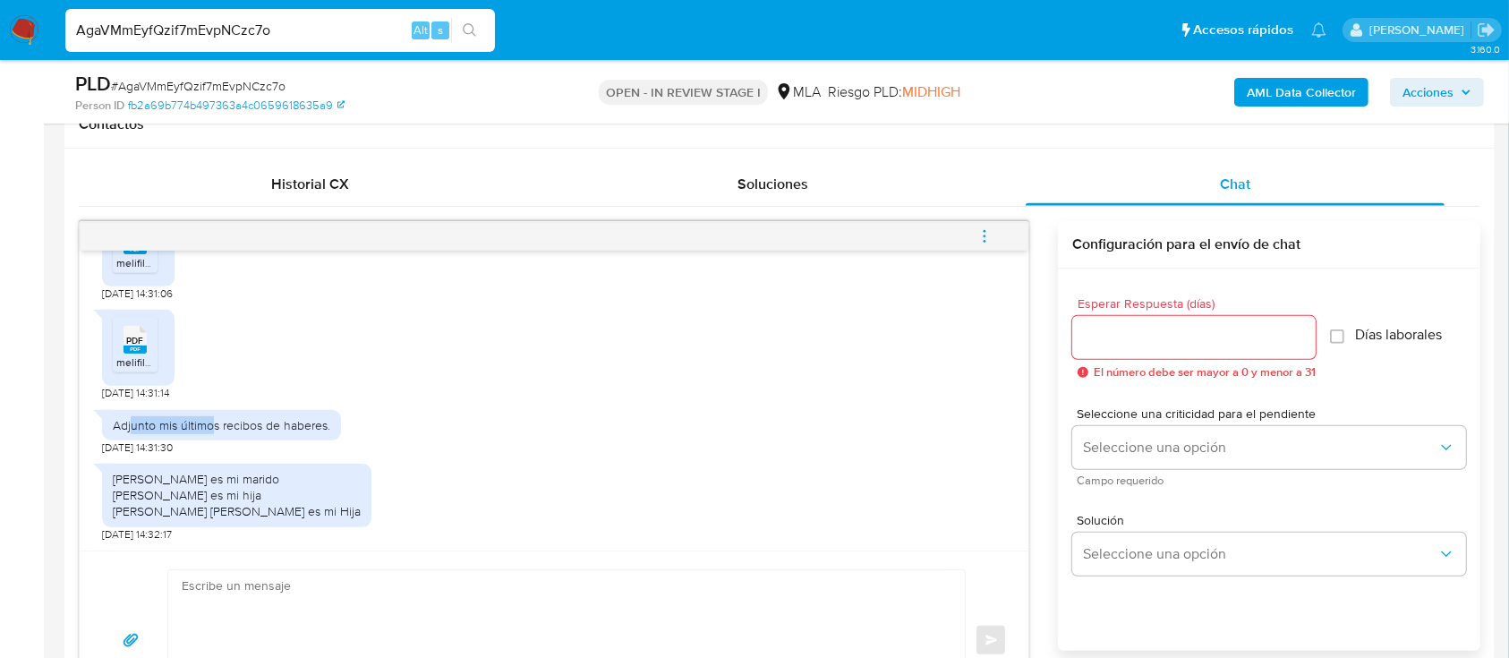
drag, startPoint x: 170, startPoint y: 434, endPoint x: 223, endPoint y: 442, distance: 53.4
click at [223, 437] on div "Adjunto mis últimos recibos de haberes." at bounding box center [221, 425] width 239 height 30
drag, startPoint x: 193, startPoint y: 479, endPoint x: 286, endPoint y: 517, distance: 100.7
click at [295, 517] on div "[PERSON_NAME] es mi marido [PERSON_NAME] es mi hija [PERSON_NAME] [PERSON_NAME]…" at bounding box center [237, 495] width 248 height 49
drag, startPoint x: 108, startPoint y: 475, endPoint x: 352, endPoint y: 596, distance: 271.8
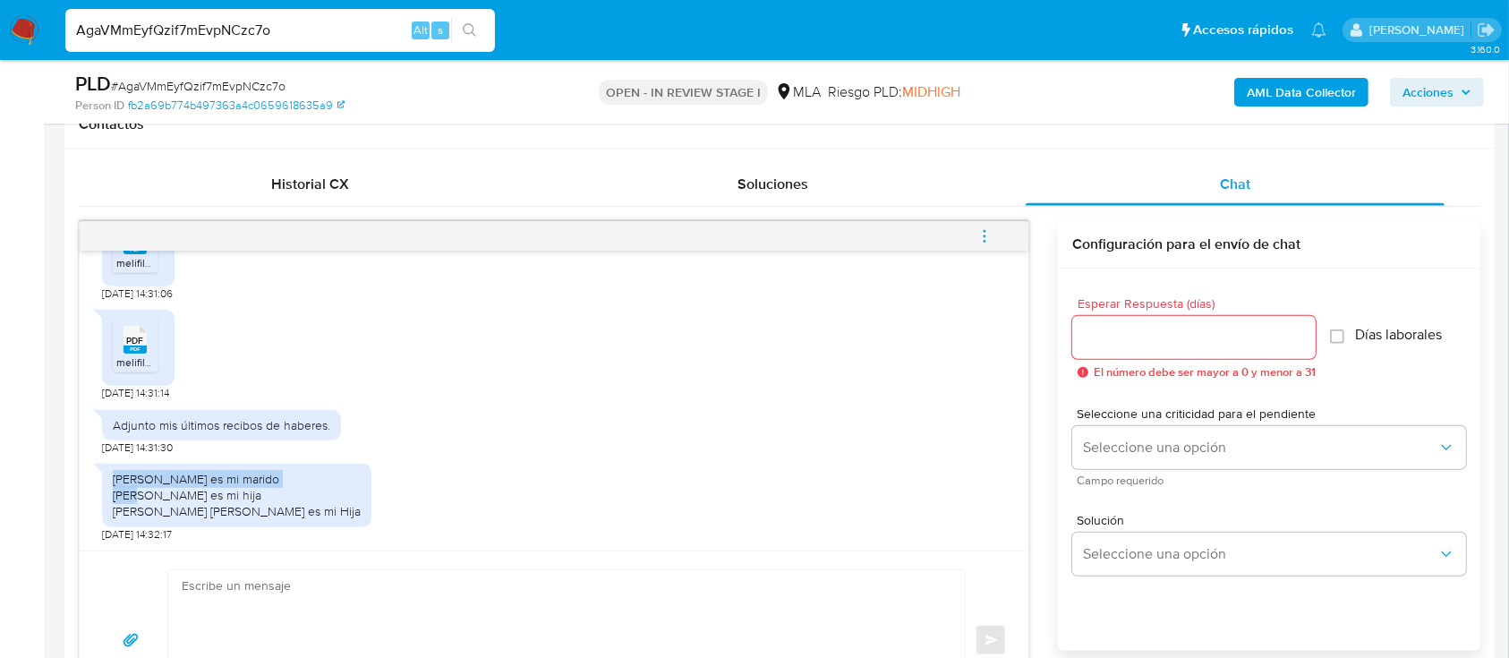
click at [284, 466] on div "[PERSON_NAME] es mi marido [PERSON_NAME] es mi hija [PERSON_NAME] [PERSON_NAME]…" at bounding box center [236, 496] width 269 height 64
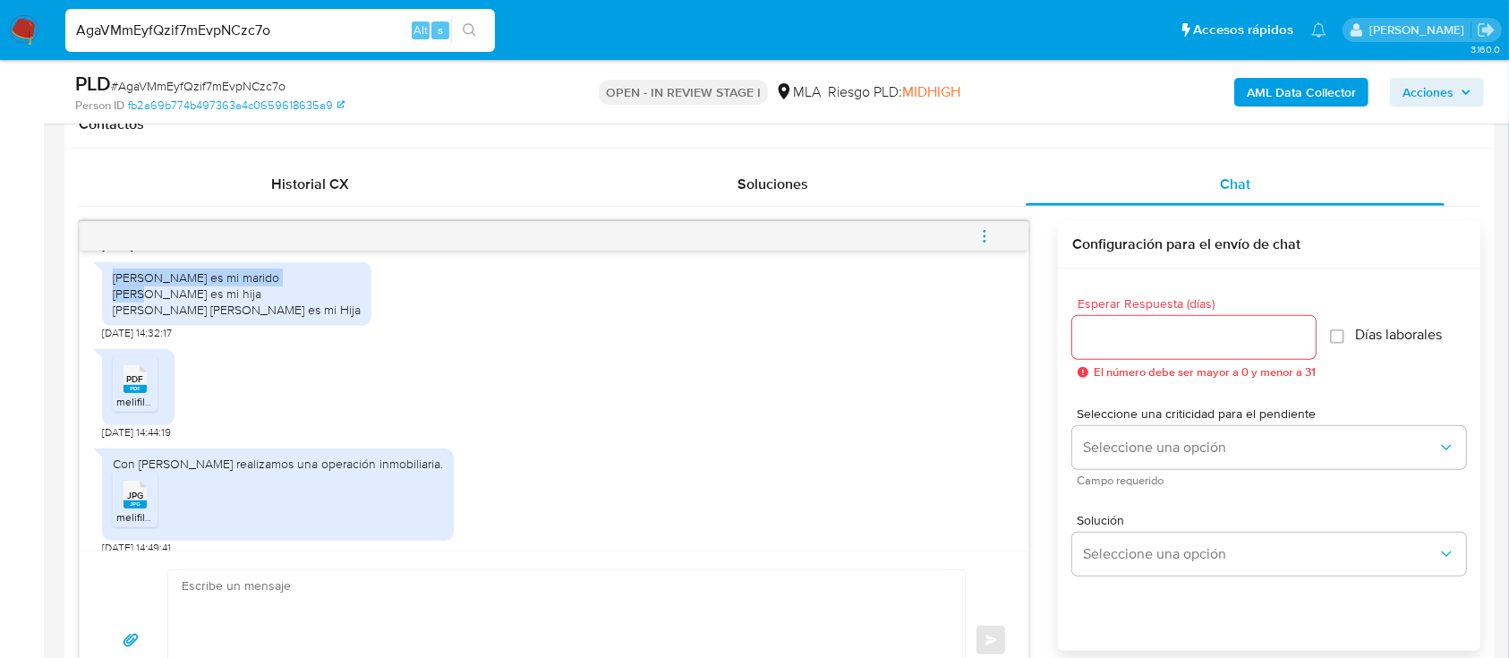
scroll to position [1551, 0]
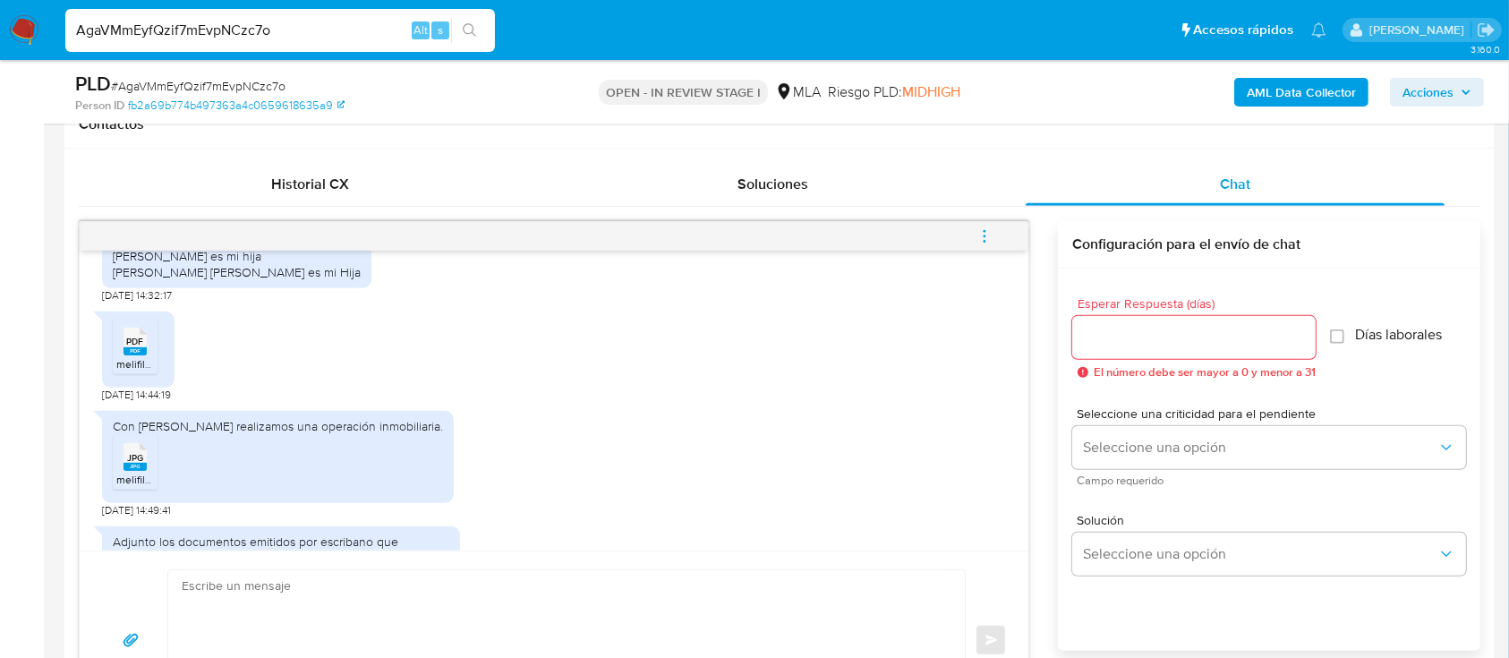
click at [143, 356] on span "melifile3373796535221566122.pdf" at bounding box center [198, 363] width 165 height 15
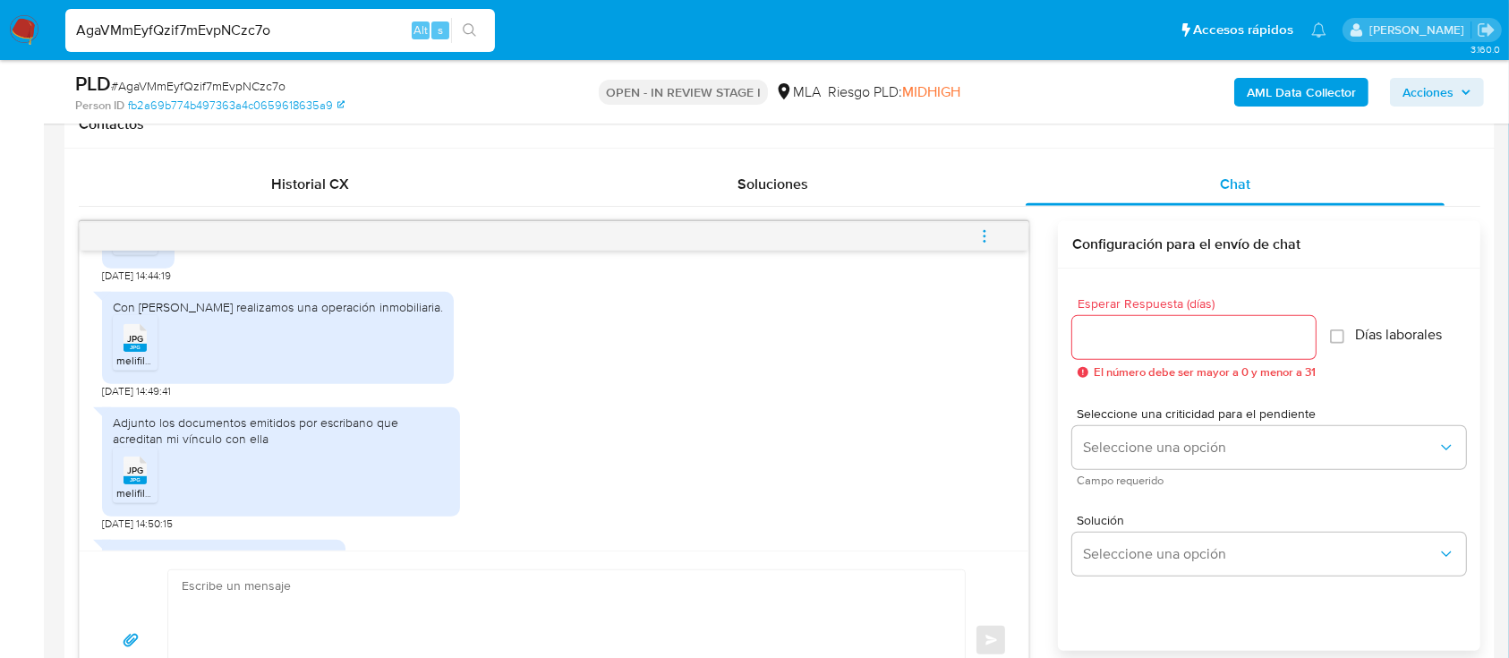
click at [124, 339] on icon at bounding box center [135, 338] width 23 height 28
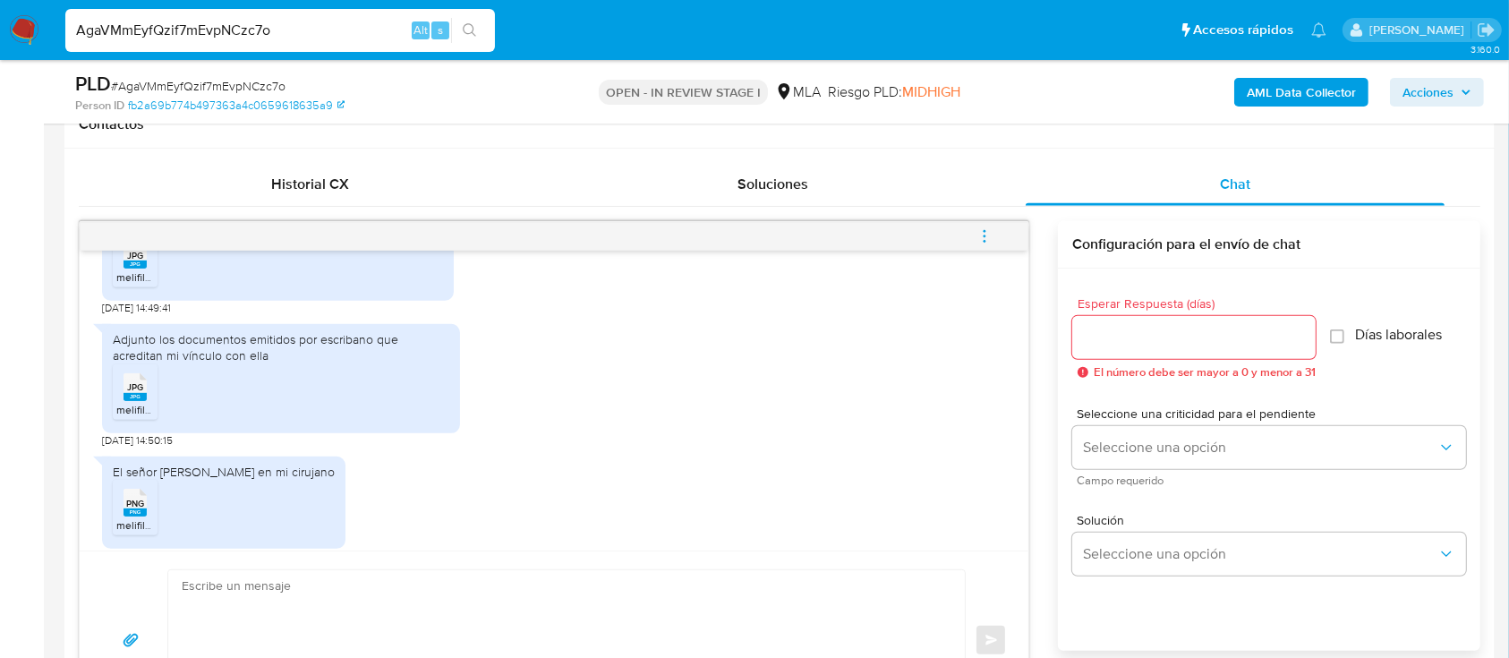
scroll to position [1790, 0]
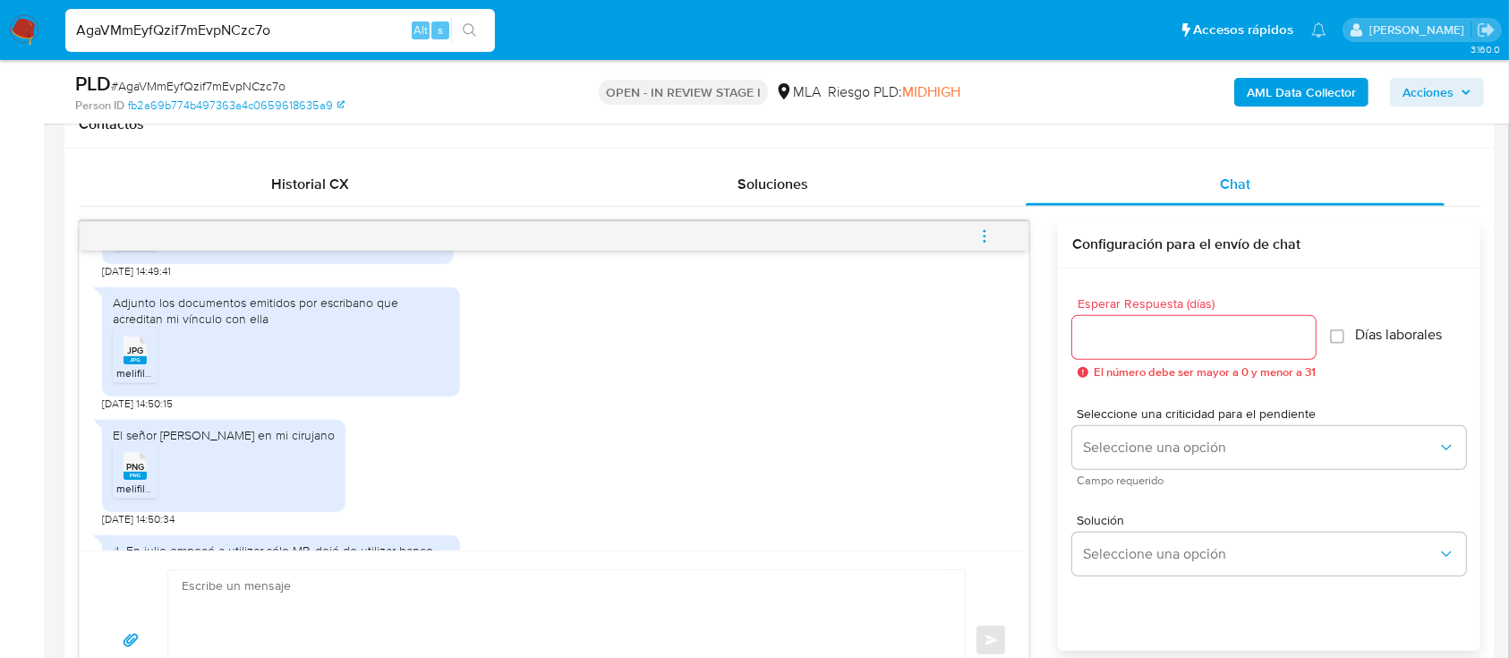
click at [149, 356] on div "JPG JPG" at bounding box center [135, 348] width 38 height 35
click at [124, 485] on span "melifile5368443264197750868.png" at bounding box center [201, 488] width 171 height 15
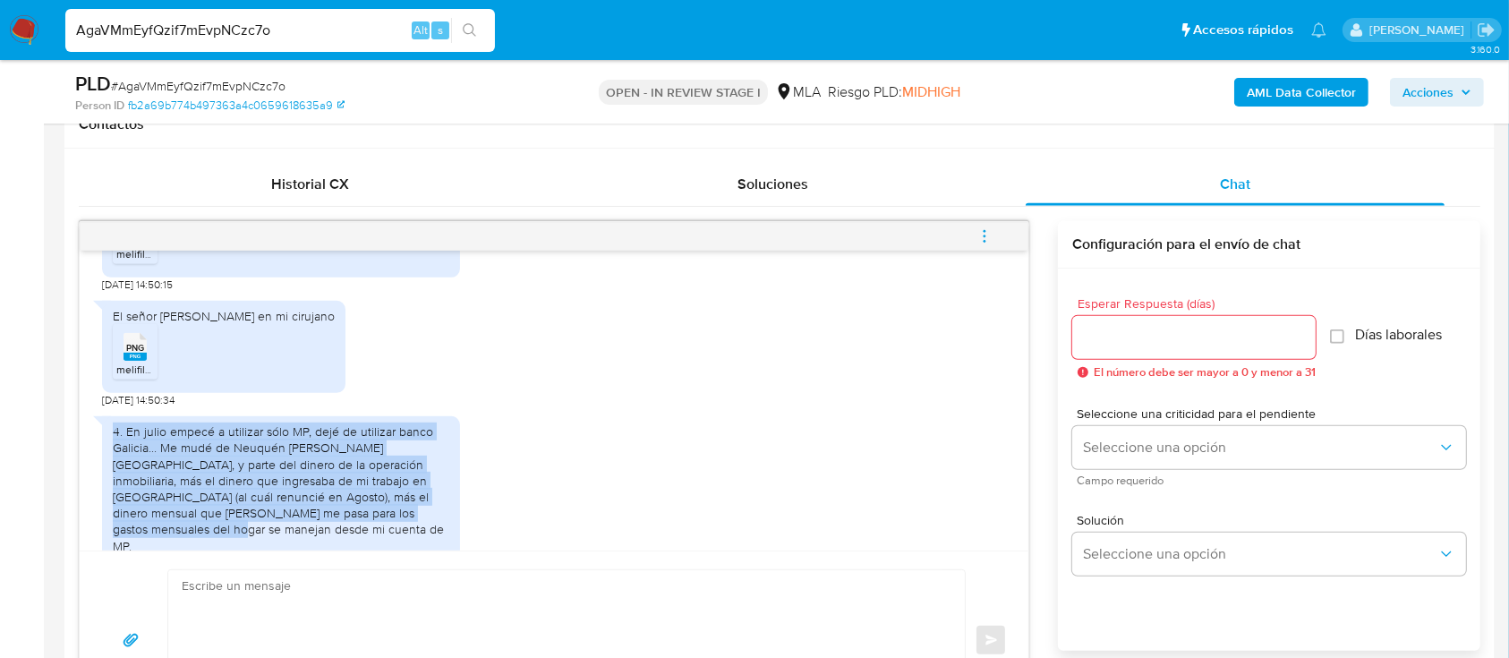
drag, startPoint x: 147, startPoint y: 433, endPoint x: 411, endPoint y: 511, distance: 275.3
click at [411, 511] on div "4. En julio empecé a utilizar sólo MP, dejé de utilizar banco Galicia... Me mud…" at bounding box center [281, 488] width 337 height 131
click at [411, 512] on div "4. En julio empecé a utilizar sólo MP, dejé de utilizar banco Galicia... Me mud…" at bounding box center [281, 488] width 337 height 131
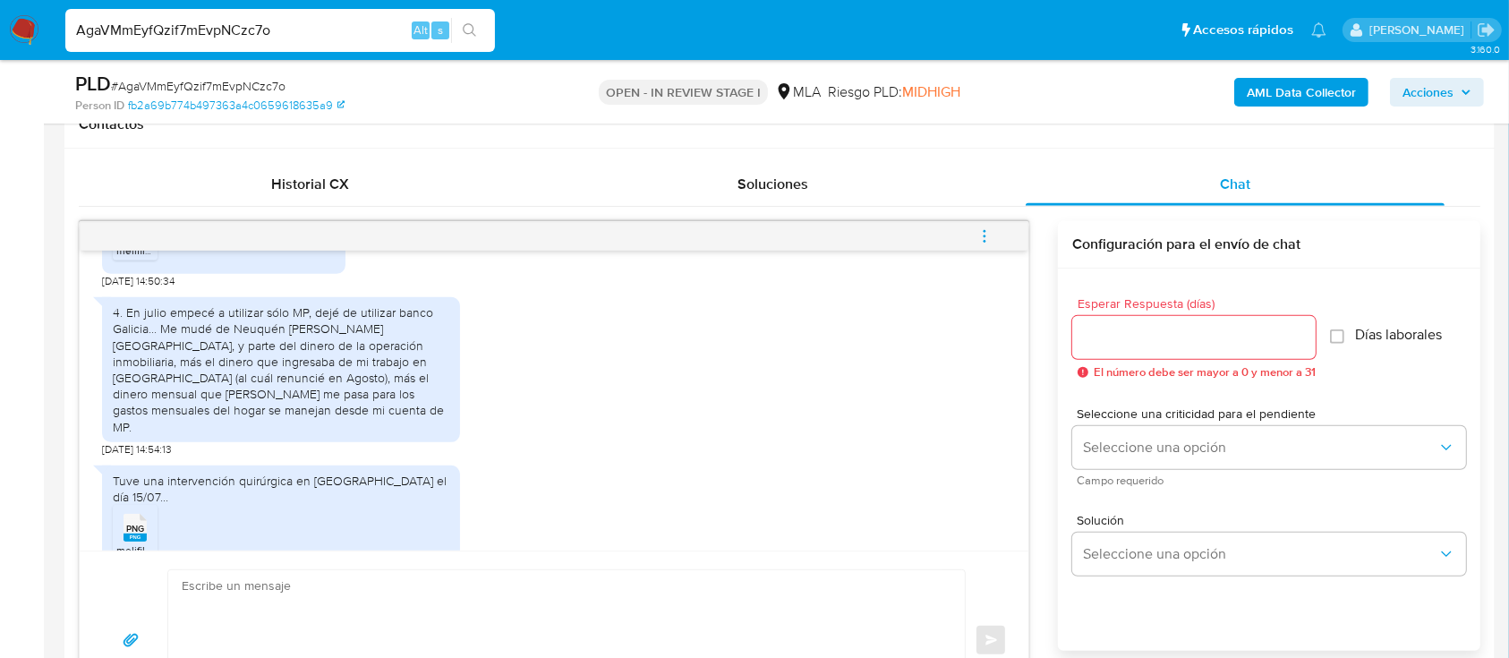
scroll to position [2148, 0]
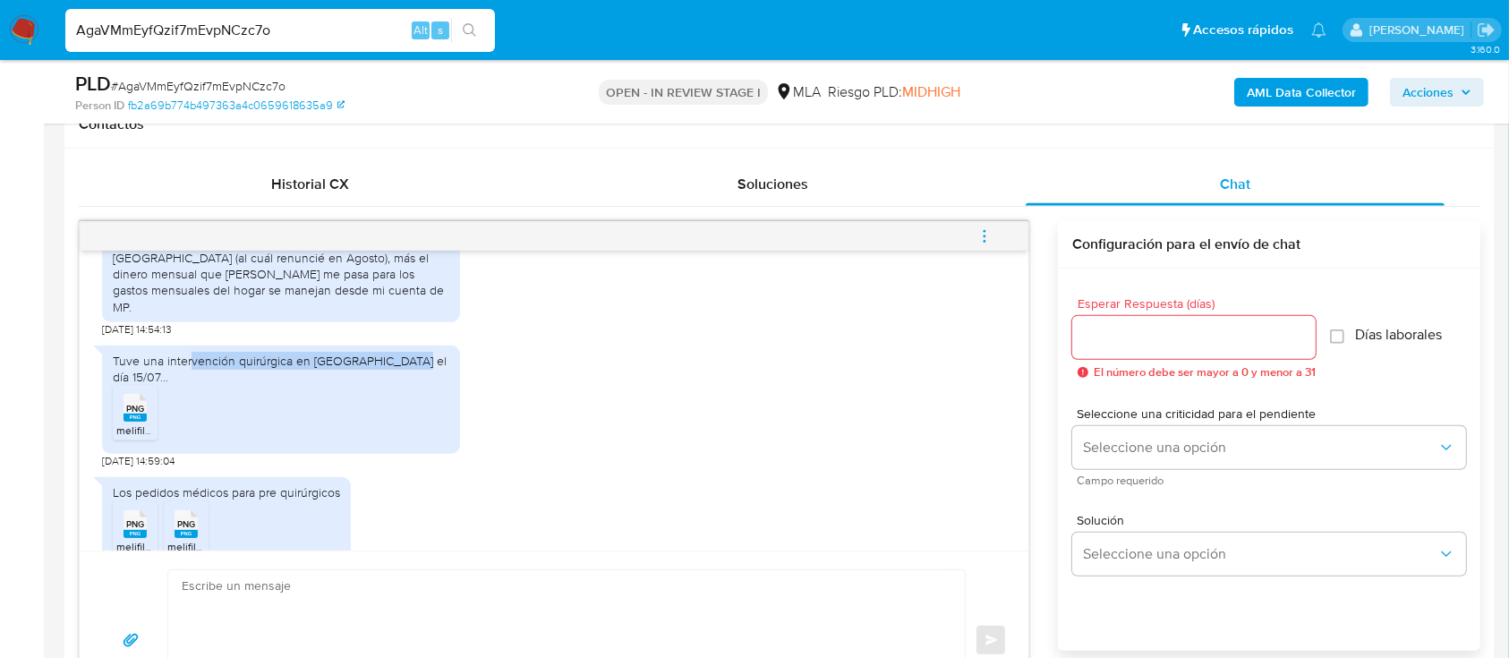
drag, startPoint x: 188, startPoint y: 326, endPoint x: 405, endPoint y: 326, distance: 216.6
click at [405, 353] on div "Tuve una intervención quirúrgica en [GEOGRAPHIC_DATA] el día 15/07..." at bounding box center [281, 369] width 337 height 32
drag, startPoint x: 145, startPoint y: 444, endPoint x: 311, endPoint y: 441, distance: 165.6
click at [311, 484] on div "Los pedidos médicos para pre quirúrgicos" at bounding box center [226, 492] width 227 height 16
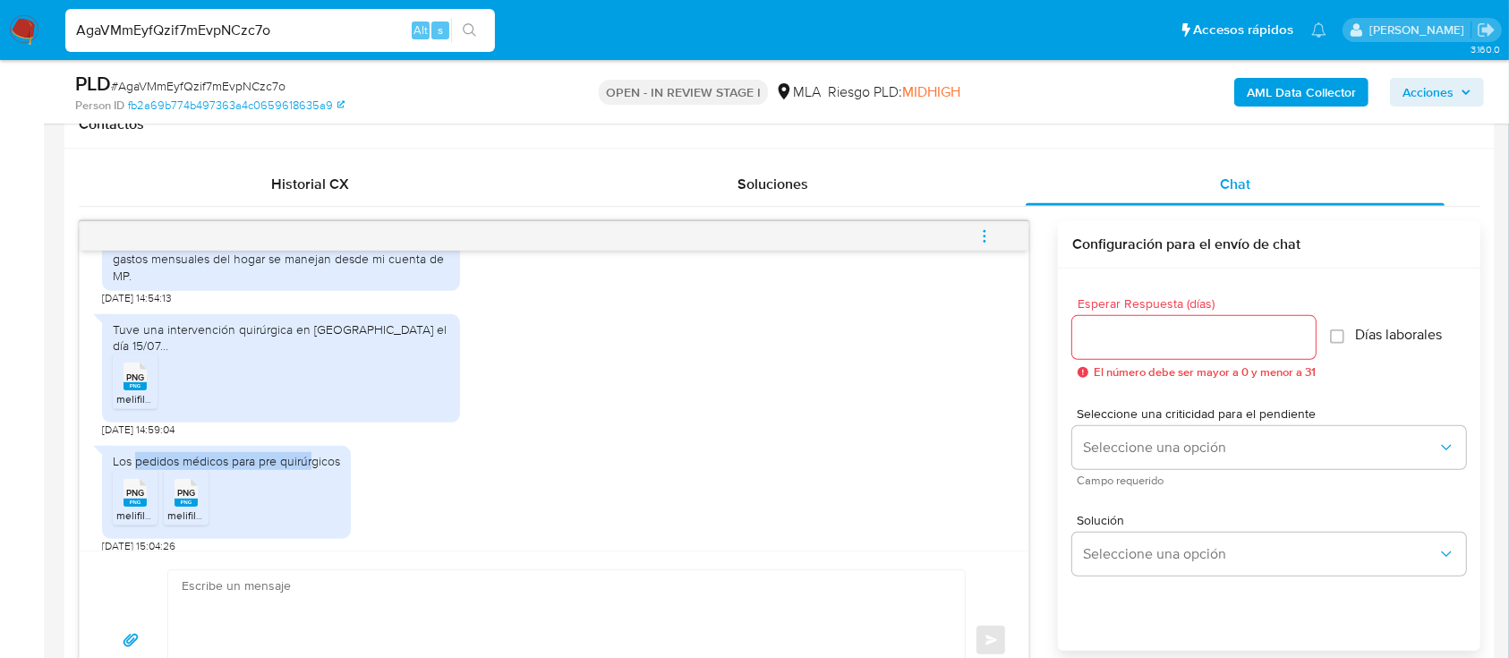
scroll to position [2196, 0]
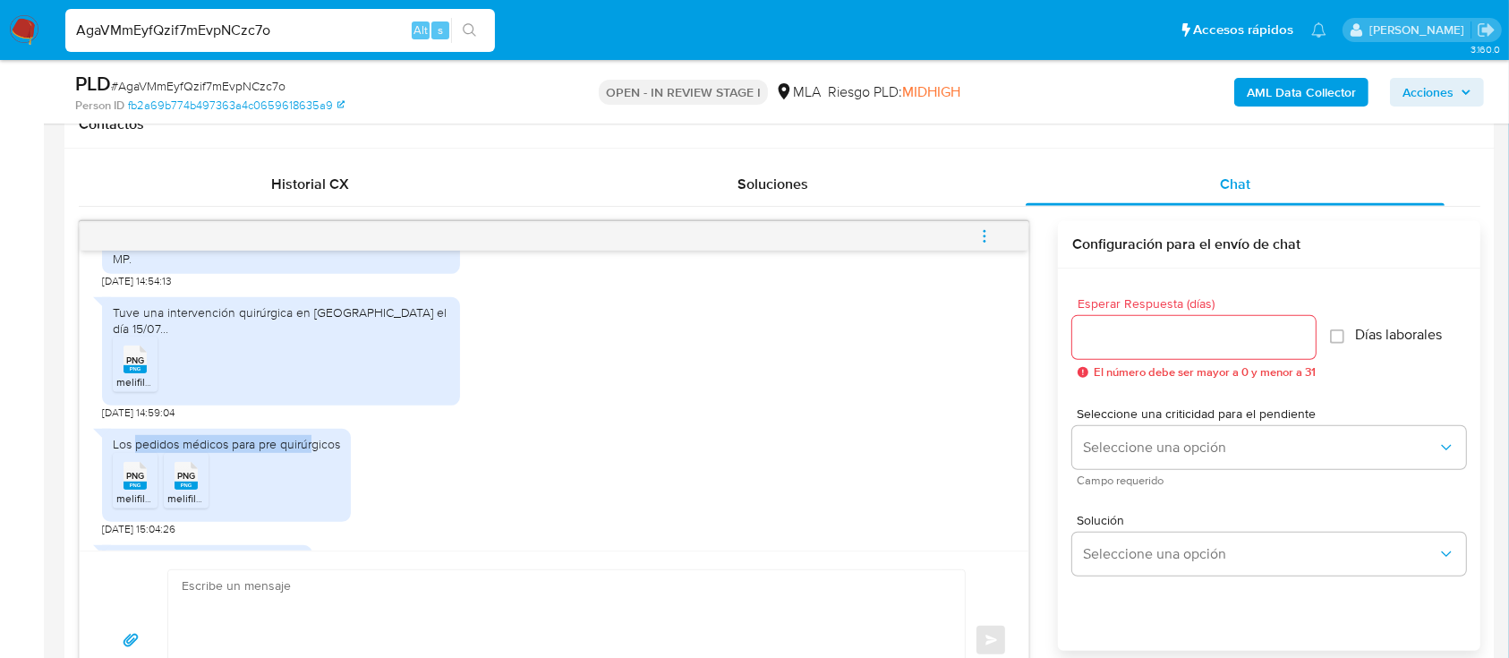
click at [317, 35] on input "AgaVMmEyfQzif7mEvpNCzc7o" at bounding box center [280, 30] width 430 height 23
click at [318, 35] on input "AgaVMmEyfQzif7mEvpNCzc7o" at bounding box center [280, 30] width 430 height 23
paste input "o17Xu6eWNmW0YG3RGn5RrDbH"
type input "o17Xu6eWNmW0YG3RGn5RrDbH"
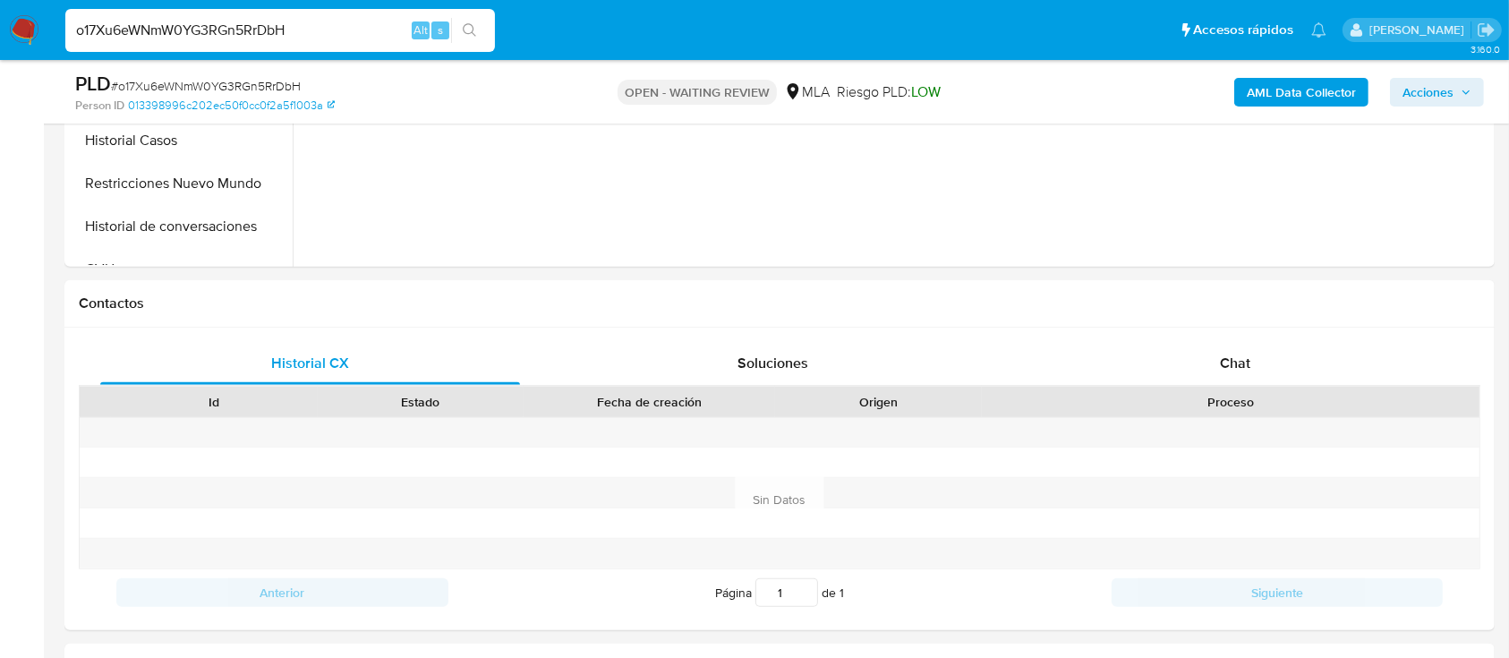
scroll to position [835, 0]
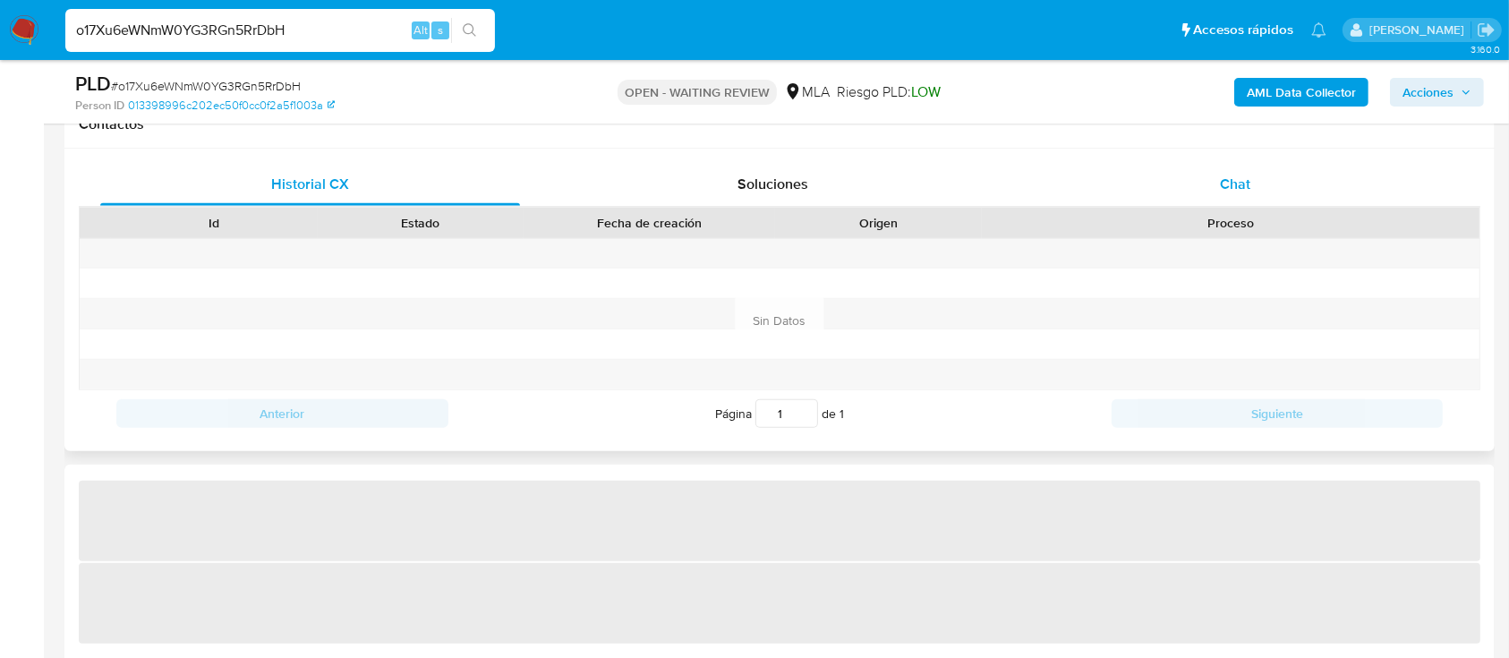
select select "10"
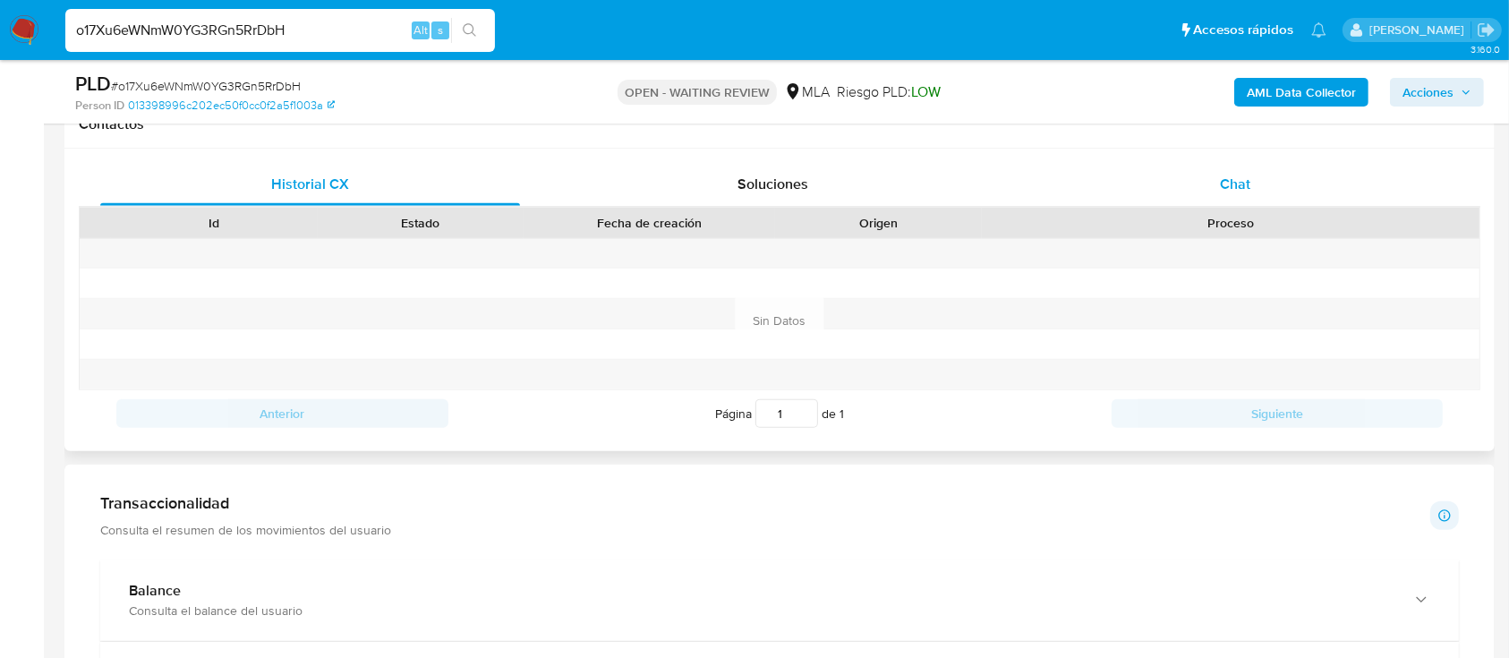
click at [1159, 181] on div "Chat" at bounding box center [1236, 184] width 420 height 43
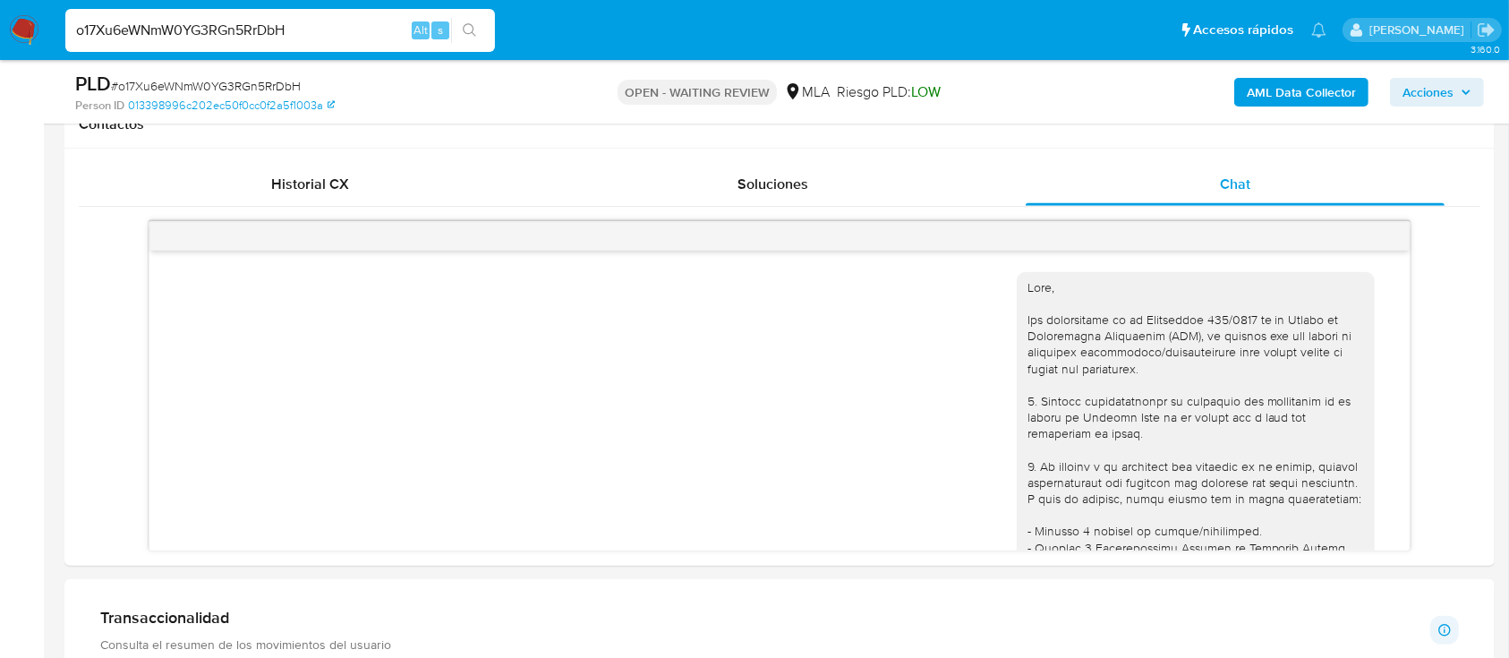
scroll to position [1162, 0]
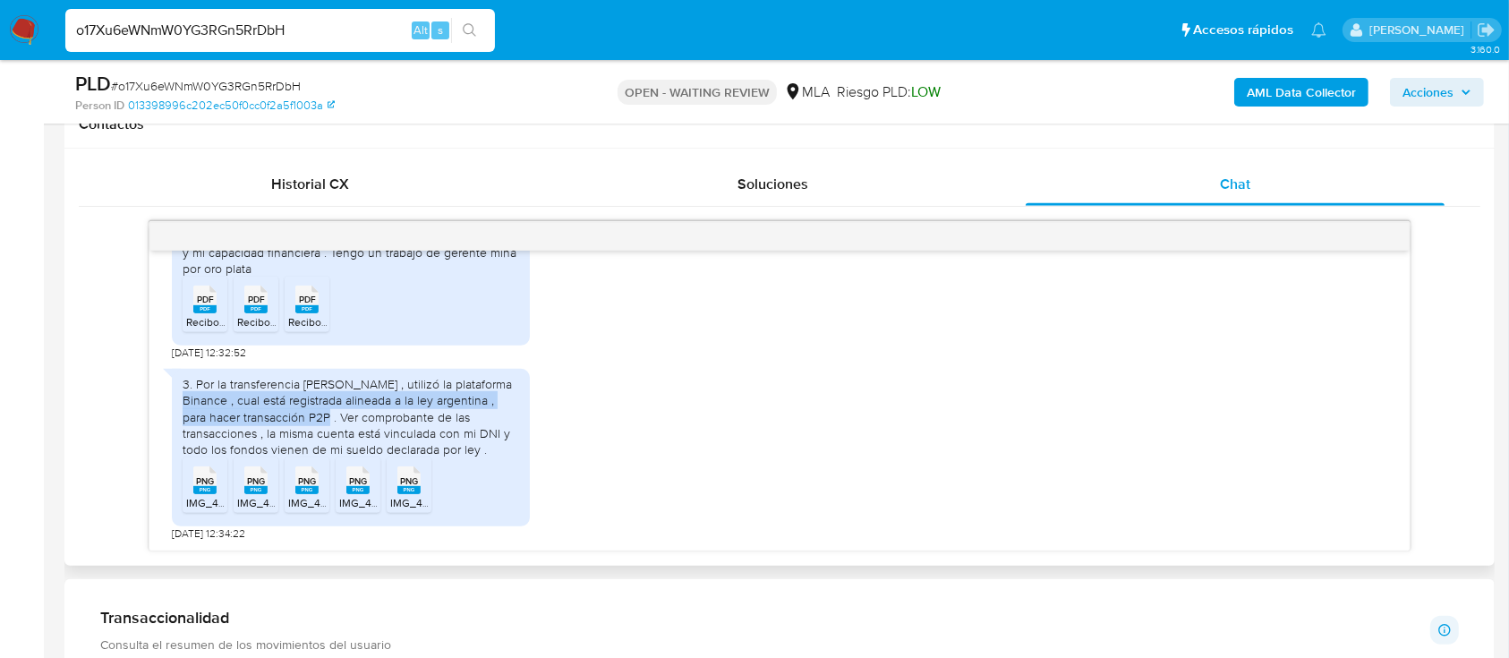
drag, startPoint x: 253, startPoint y: 405, endPoint x: 340, endPoint y: 416, distance: 87.5
click at [340, 416] on div "3. Por la transferencia [PERSON_NAME] , utilizó la plataforma Binance , cual es…" at bounding box center [351, 416] width 337 height 81
drag, startPoint x: 229, startPoint y: 441, endPoint x: 530, endPoint y: 447, distance: 300.8
click at [530, 447] on div "3. Por la transferencia [PERSON_NAME] , utilizó la plataforma Binance , cual es…" at bounding box center [351, 448] width 358 height 158
click at [271, 17] on div "o17Xu6eWNmW0YG3RGn5RrDbH Alt s" at bounding box center [280, 30] width 430 height 43
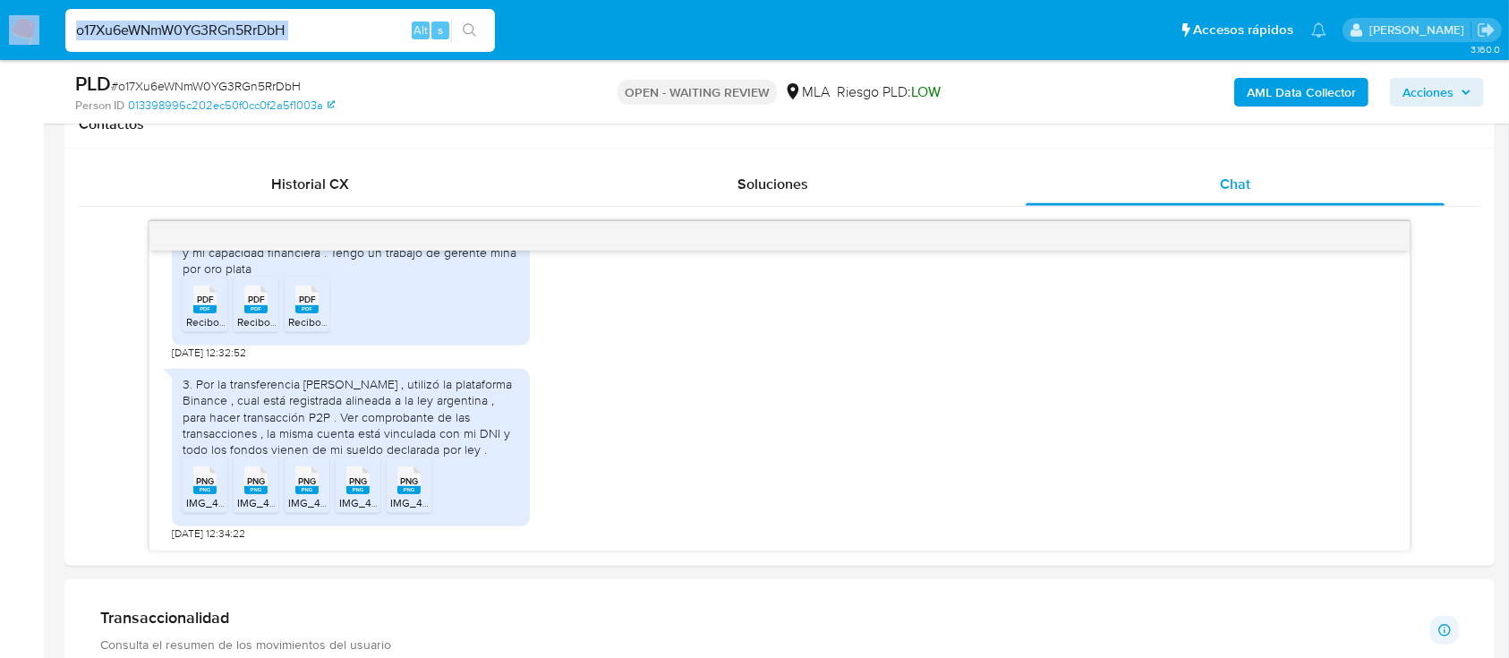
click at [271, 17] on div "o17Xu6eWNmW0YG3RGn5RrDbH Alt s" at bounding box center [280, 30] width 430 height 43
click at [260, 29] on input "o17Xu6eWNmW0YG3RGn5RrDbH" at bounding box center [280, 30] width 430 height 23
paste input "YxcVNOVr8UqeQ6RNWWMLgReM"
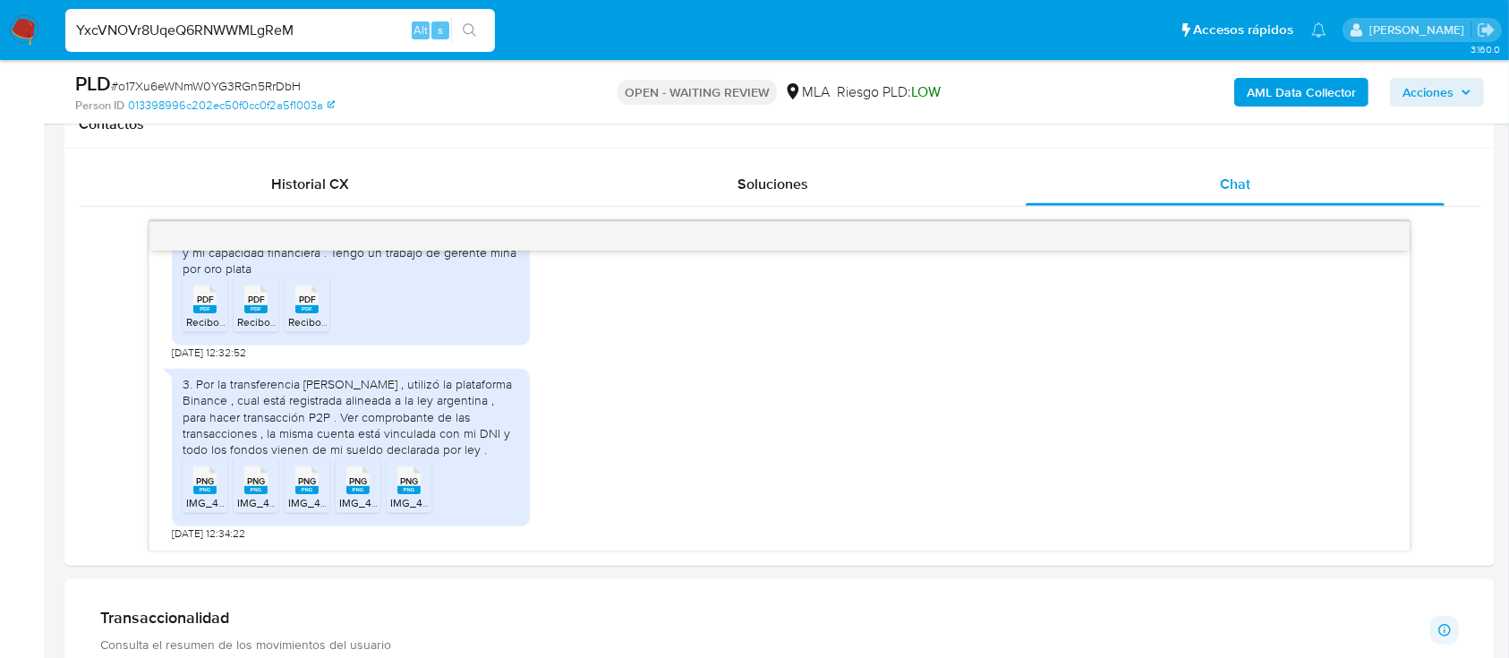
type input "YxcVNOVr8UqeQ6RNWWMLgReM"
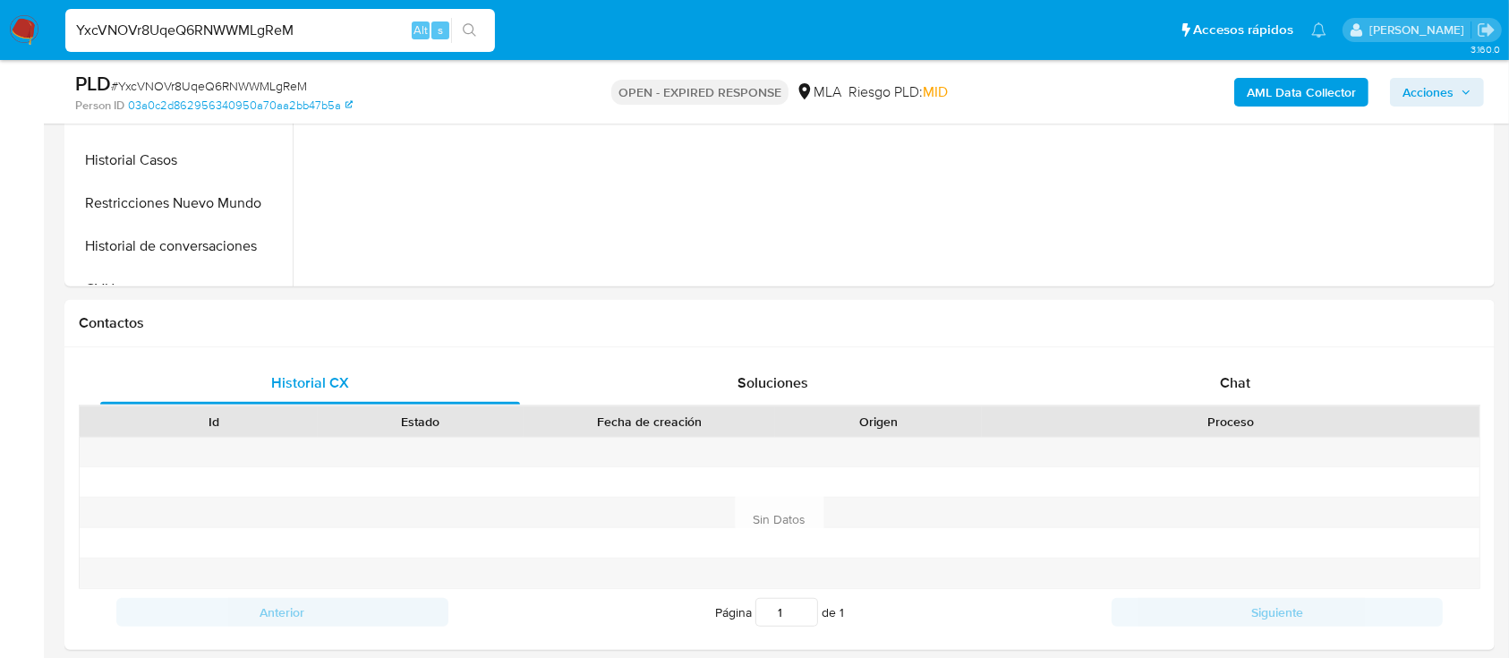
scroll to position [637, 0]
click at [1196, 355] on div "Historial CX Soluciones Chat Id Estado Fecha de creación Origen Proceso Anterio…" at bounding box center [779, 497] width 1430 height 303
select select "10"
click at [1176, 375] on div "Chat" at bounding box center [1236, 382] width 420 height 43
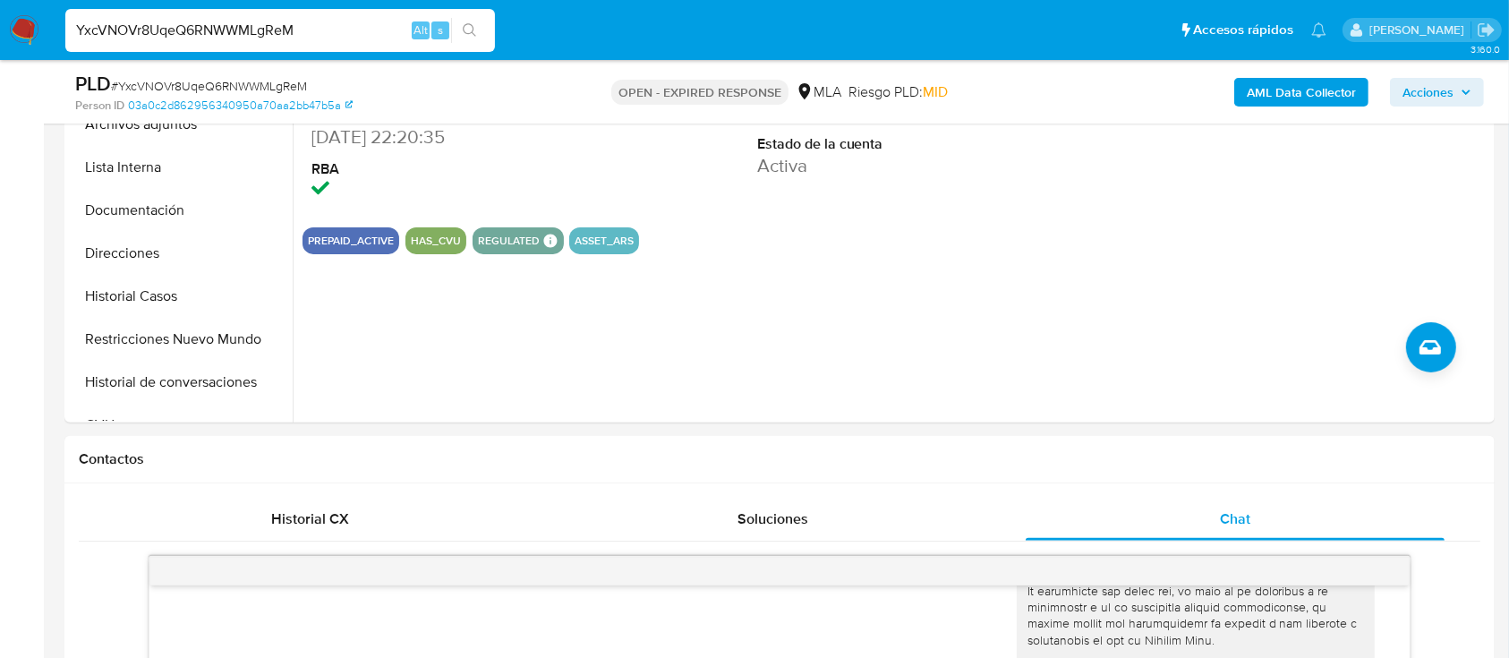
scroll to position [453, 0]
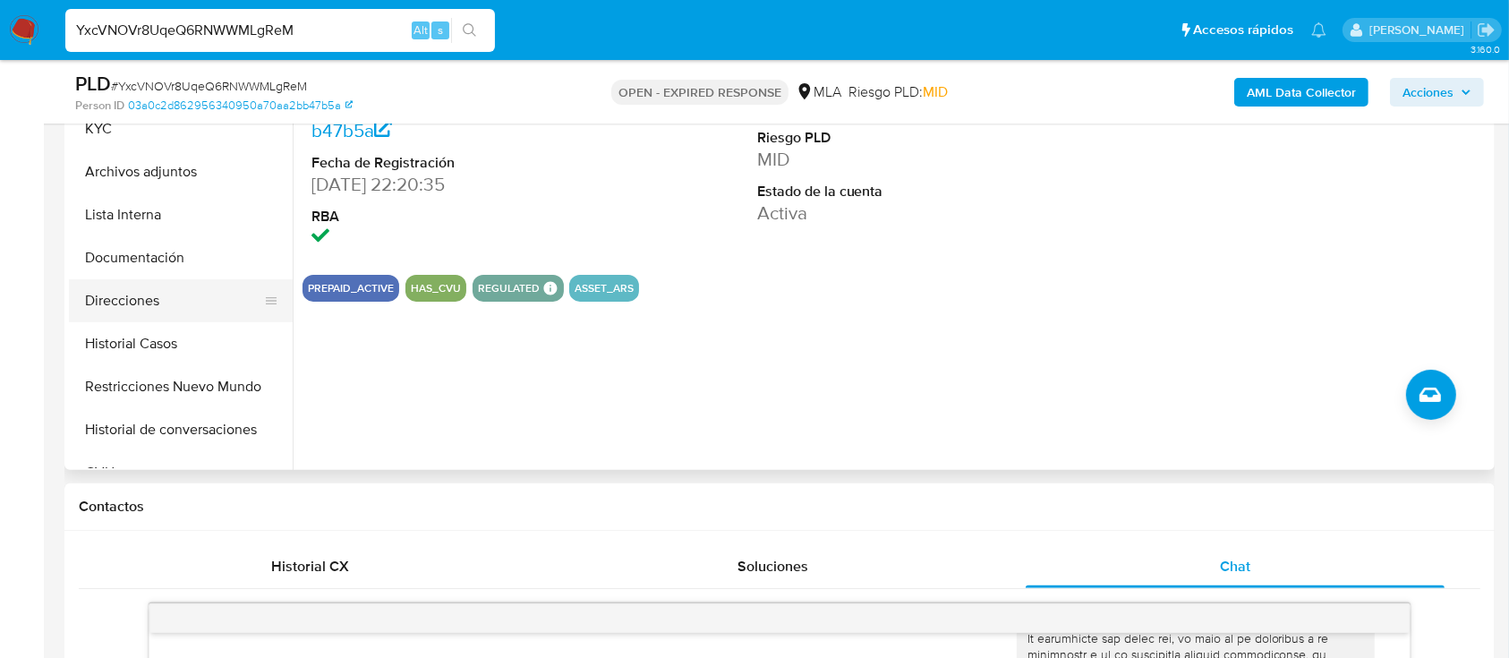
click at [192, 304] on button "Direcciones" at bounding box center [173, 300] width 209 height 43
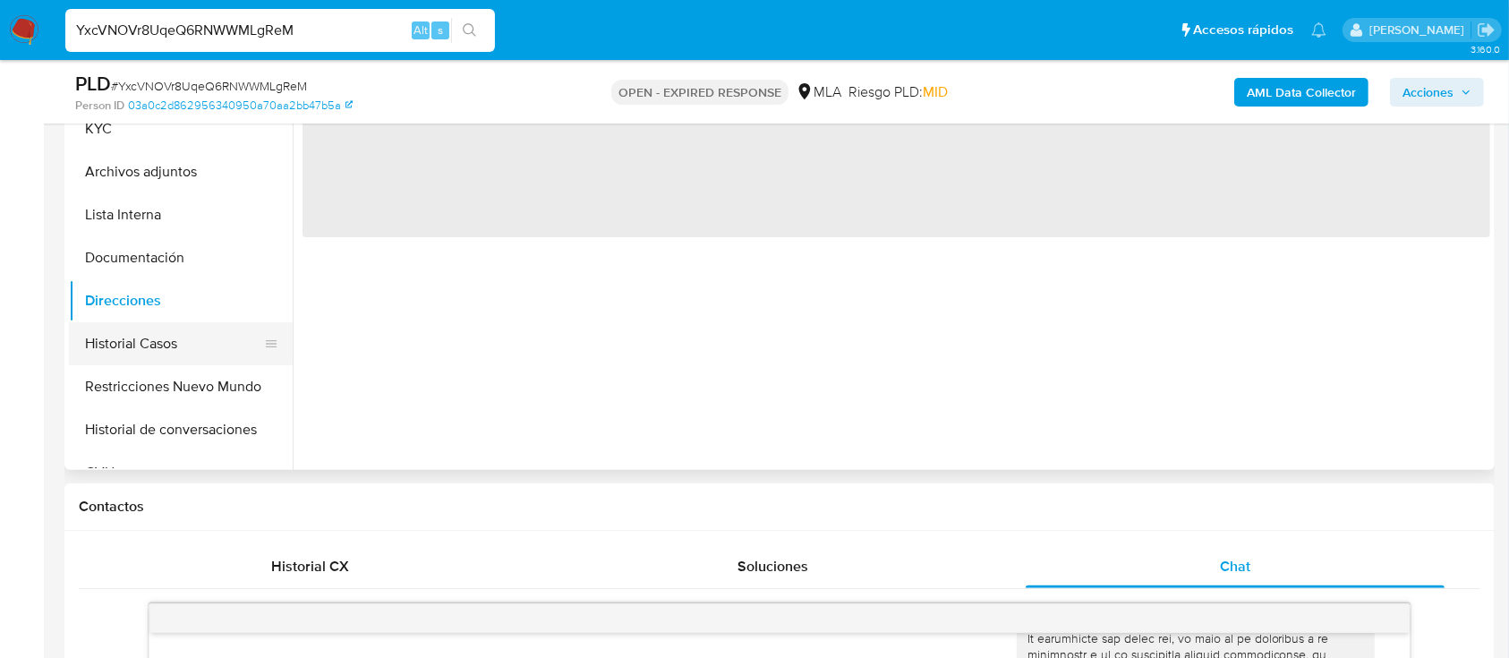
click at [163, 342] on button "Historial Casos" at bounding box center [173, 343] width 209 height 43
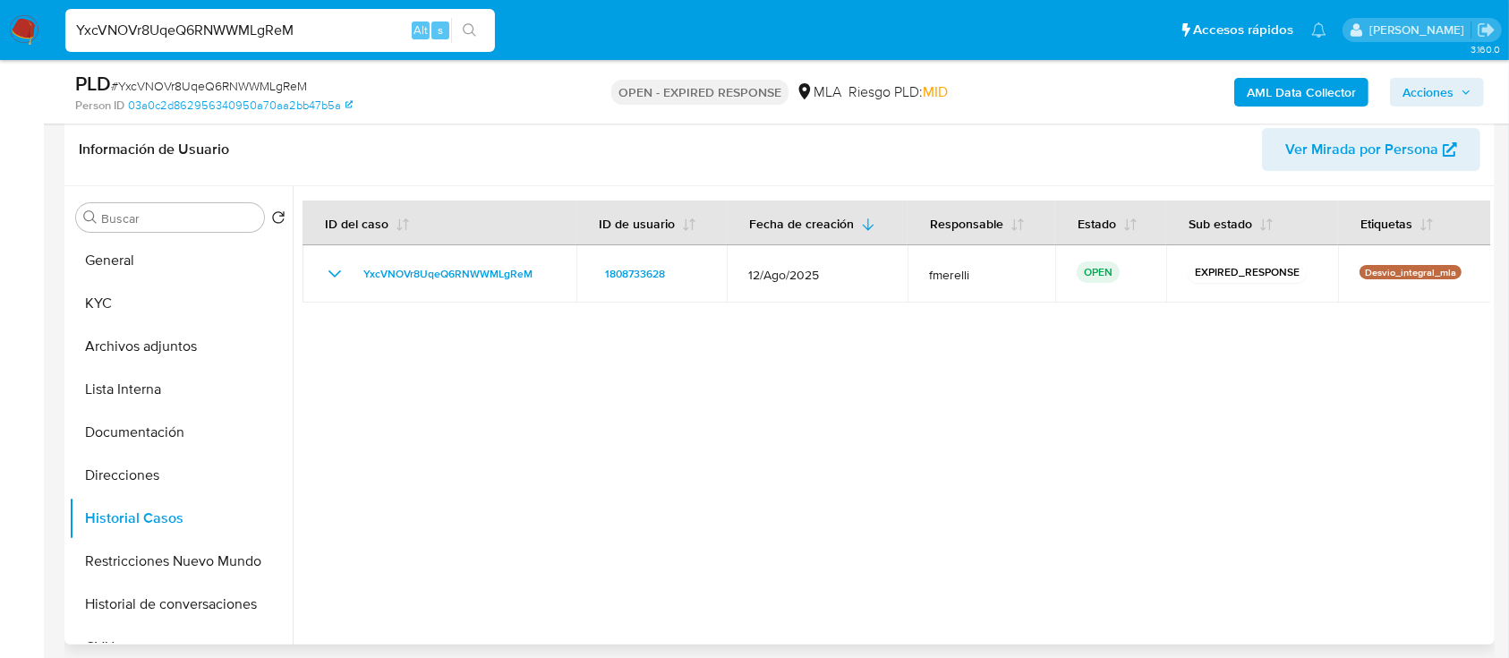
scroll to position [279, 0]
click at [638, 461] on div at bounding box center [891, 414] width 1197 height 458
